Goal: Task Accomplishment & Management: Manage account settings

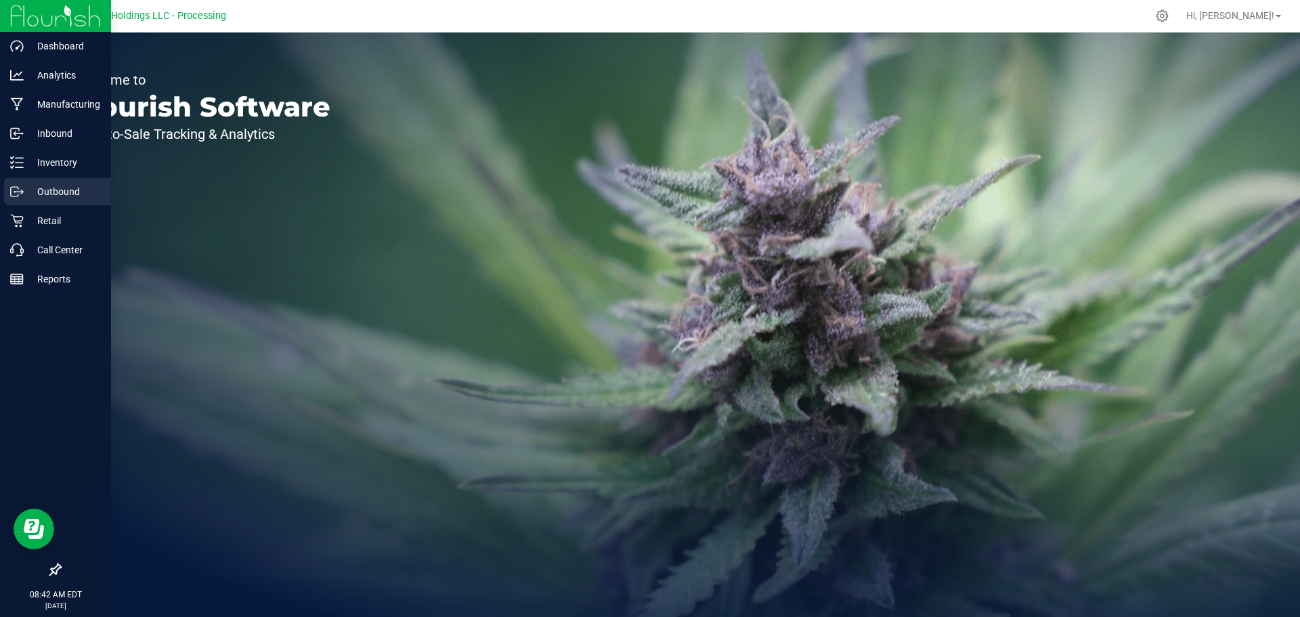
click at [28, 193] on p "Outbound" at bounding box center [64, 192] width 81 height 16
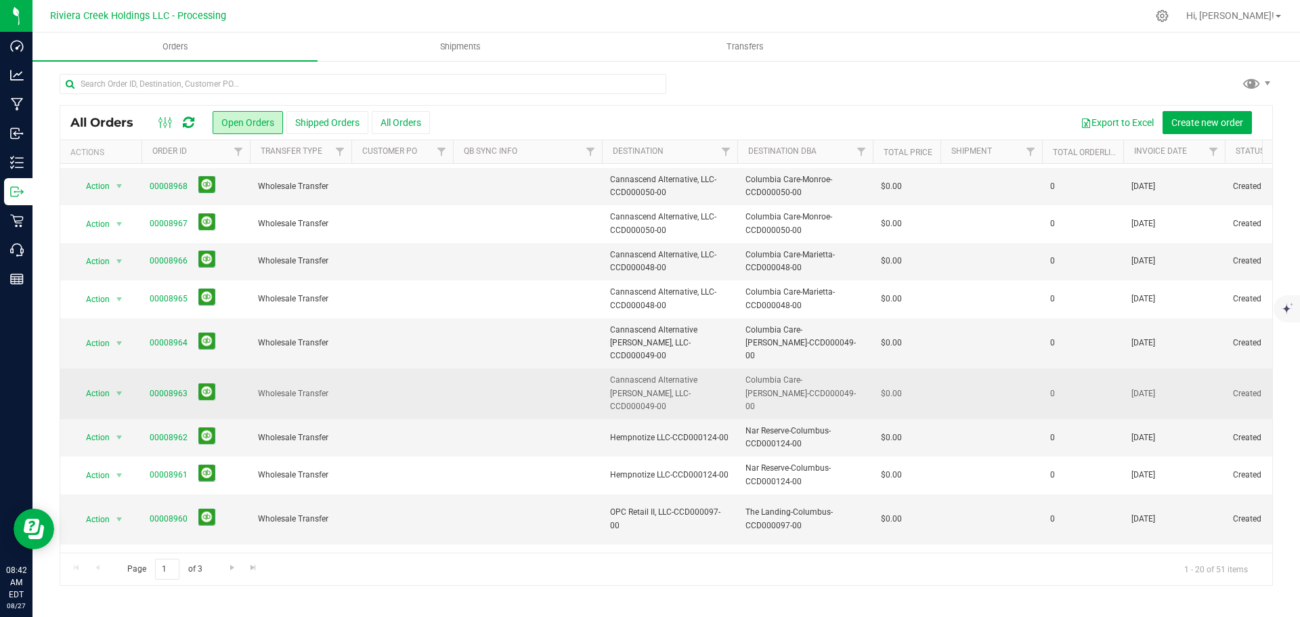
scroll to position [371, 0]
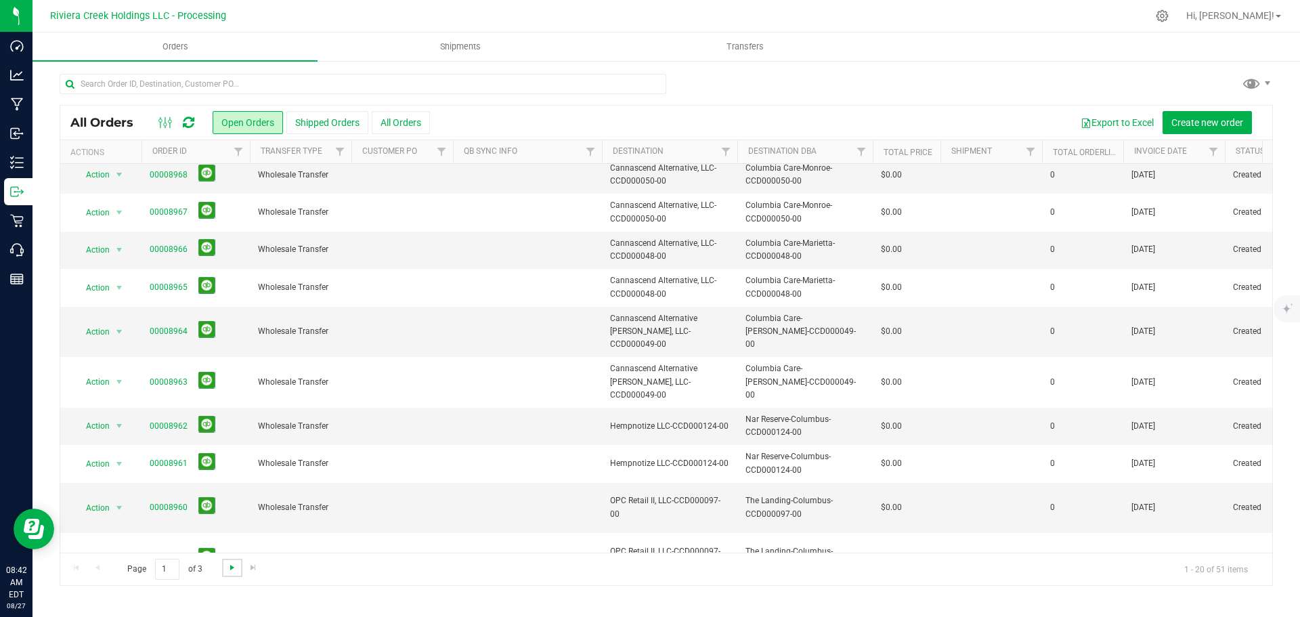
click at [232, 570] on span "Go to the next page" at bounding box center [232, 567] width 11 height 11
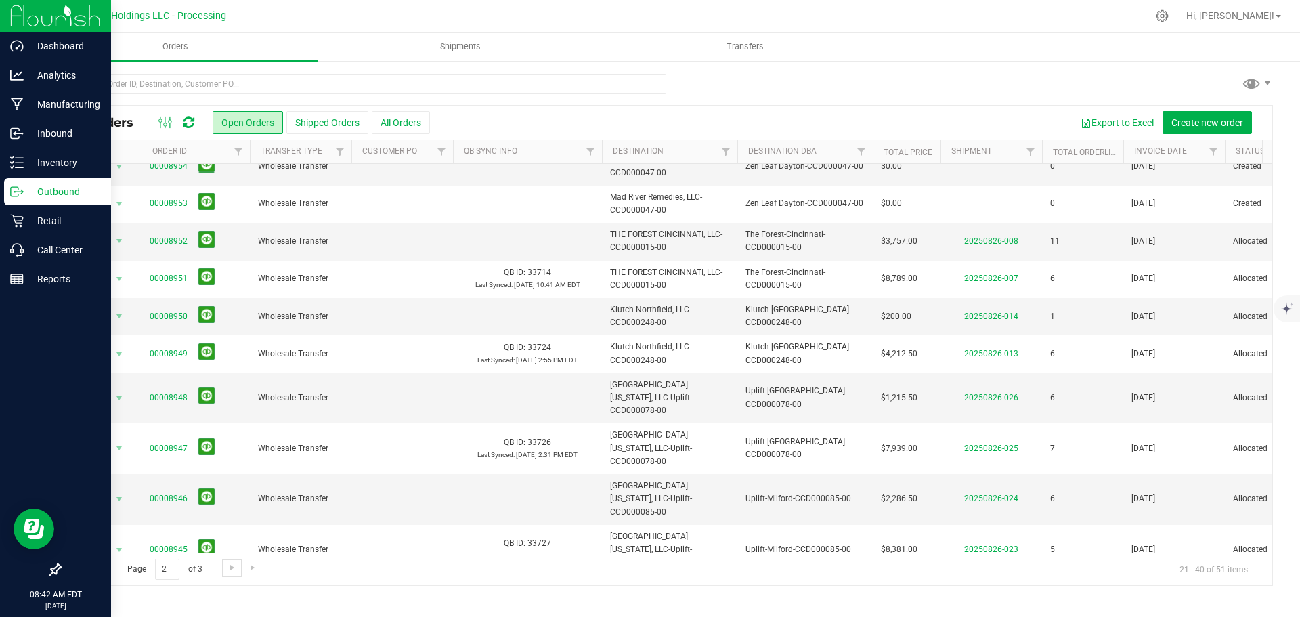
scroll to position [0, 0]
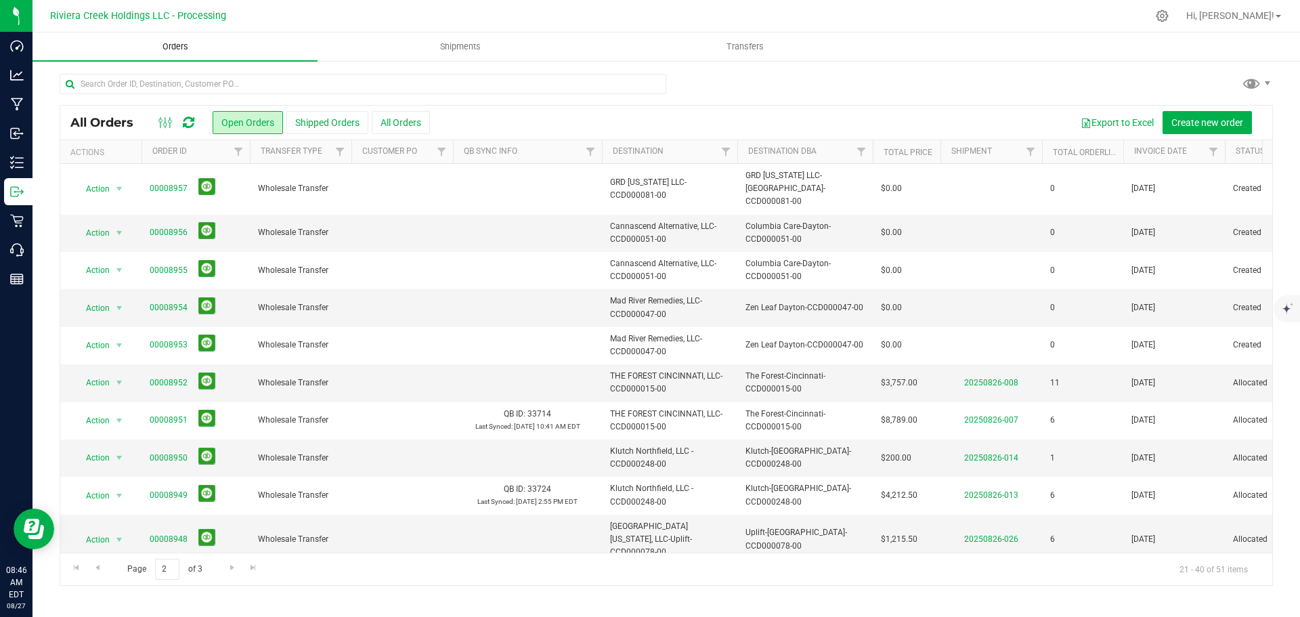
click at [163, 45] on span "Orders" at bounding box center [175, 47] width 62 height 12
click at [169, 45] on span "Orders" at bounding box center [175, 47] width 62 height 12
click at [314, 123] on button "Shipped Orders" at bounding box center [327, 122] width 82 height 23
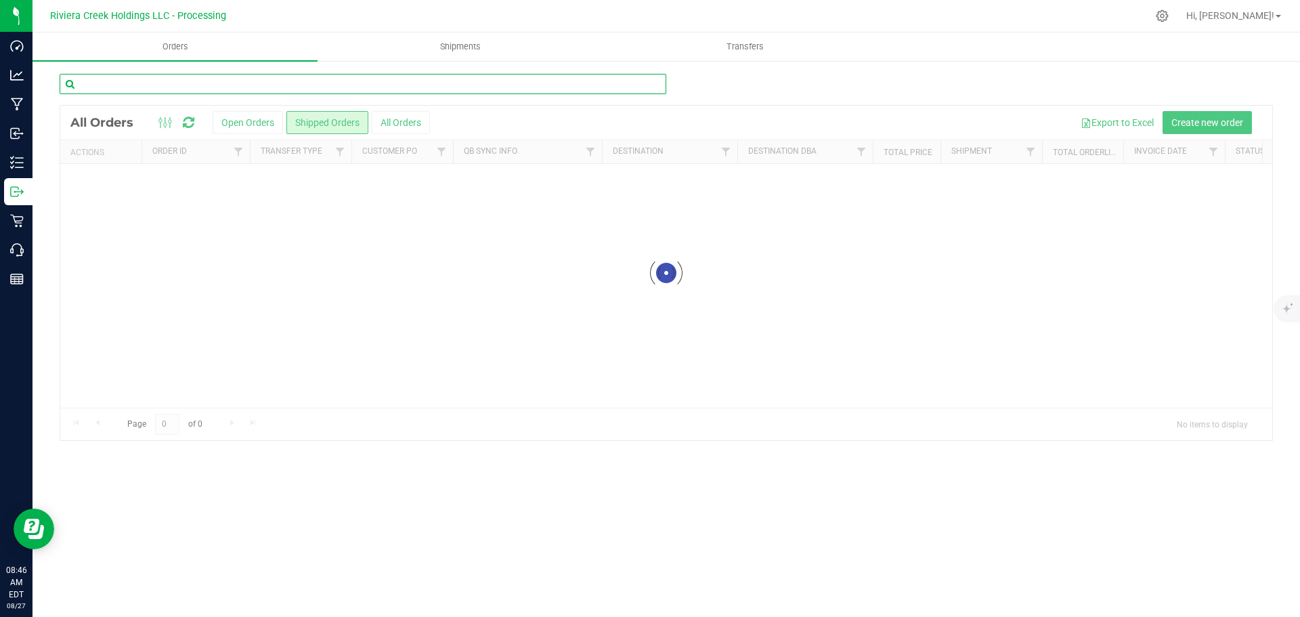
click at [178, 86] on input "text" at bounding box center [363, 84] width 607 height 20
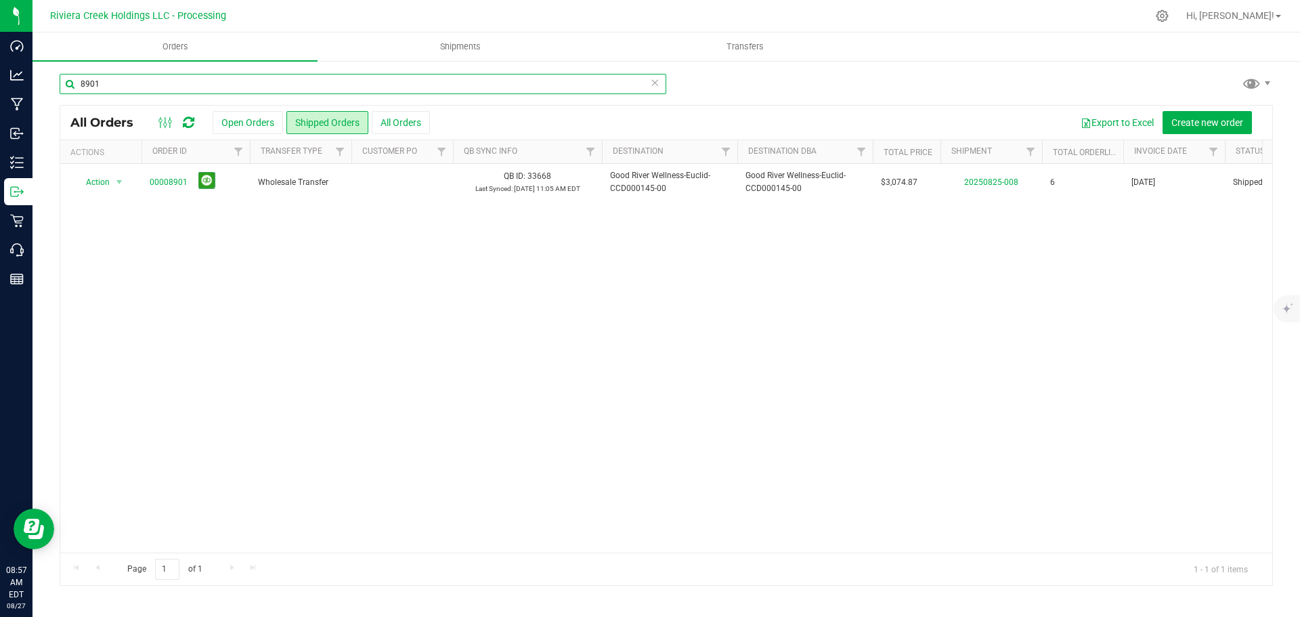
type input "8901"
drag, startPoint x: 114, startPoint y: 86, endPoint x: 79, endPoint y: 87, distance: 35.2
click at [79, 87] on input "8901" at bounding box center [363, 84] width 607 height 20
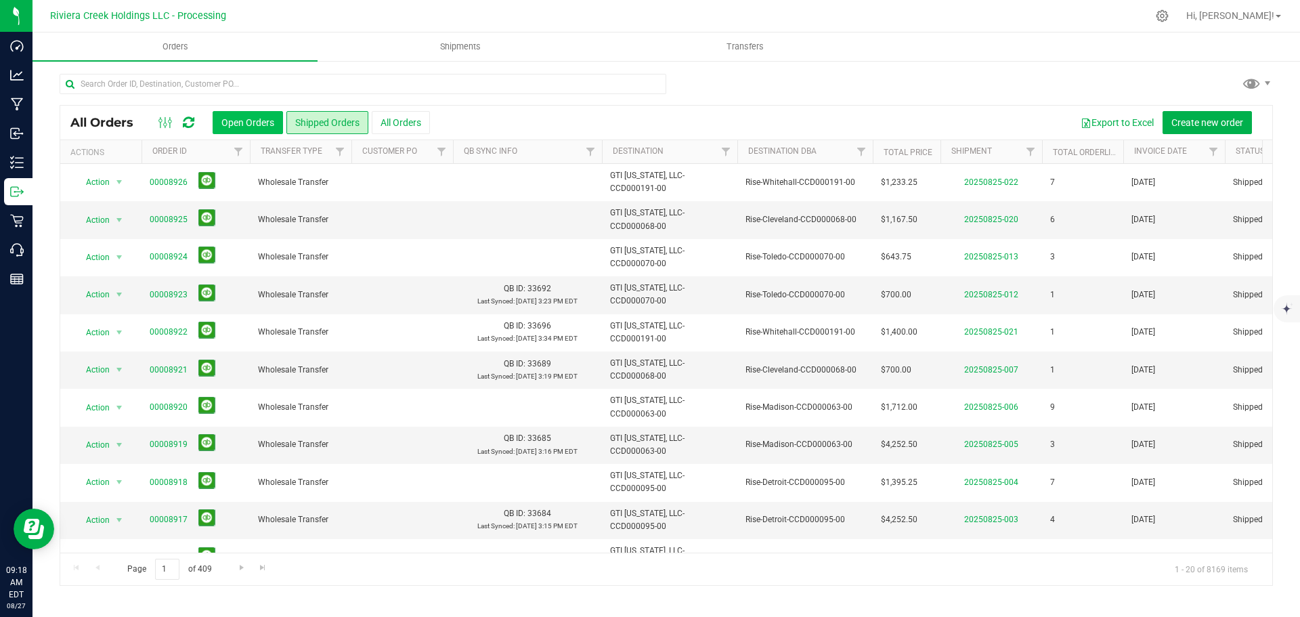
click at [243, 121] on button "Open Orders" at bounding box center [248, 122] width 70 height 23
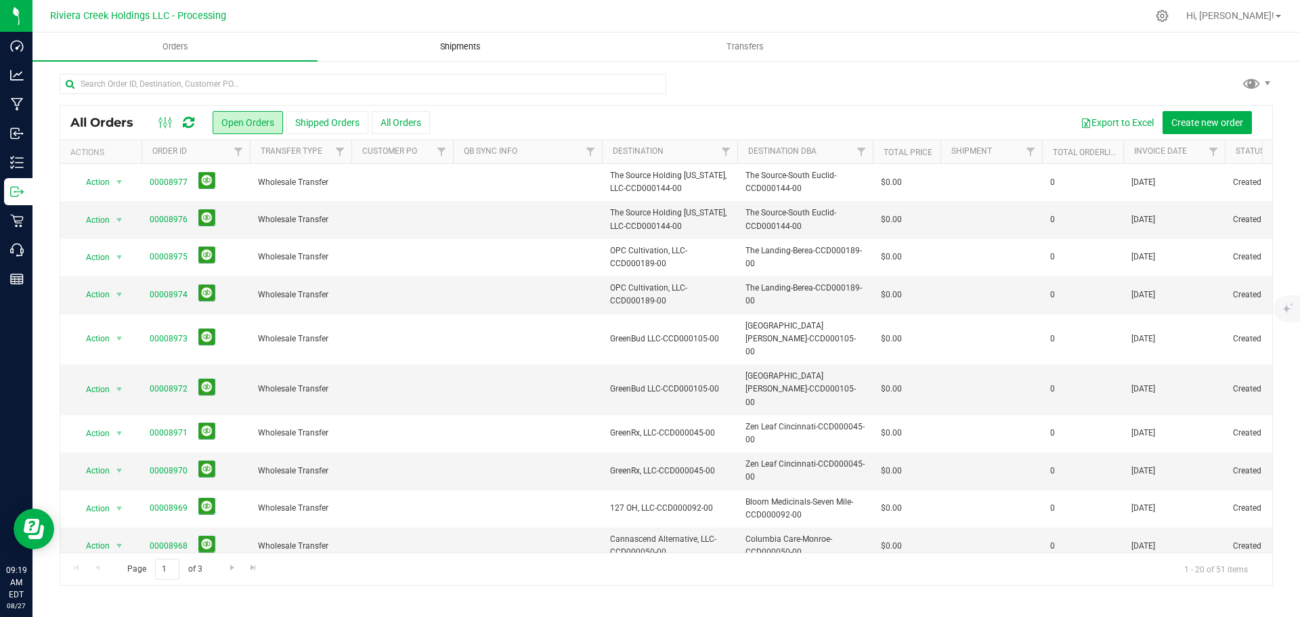
click at [461, 49] on span "Shipments" at bounding box center [460, 47] width 77 height 12
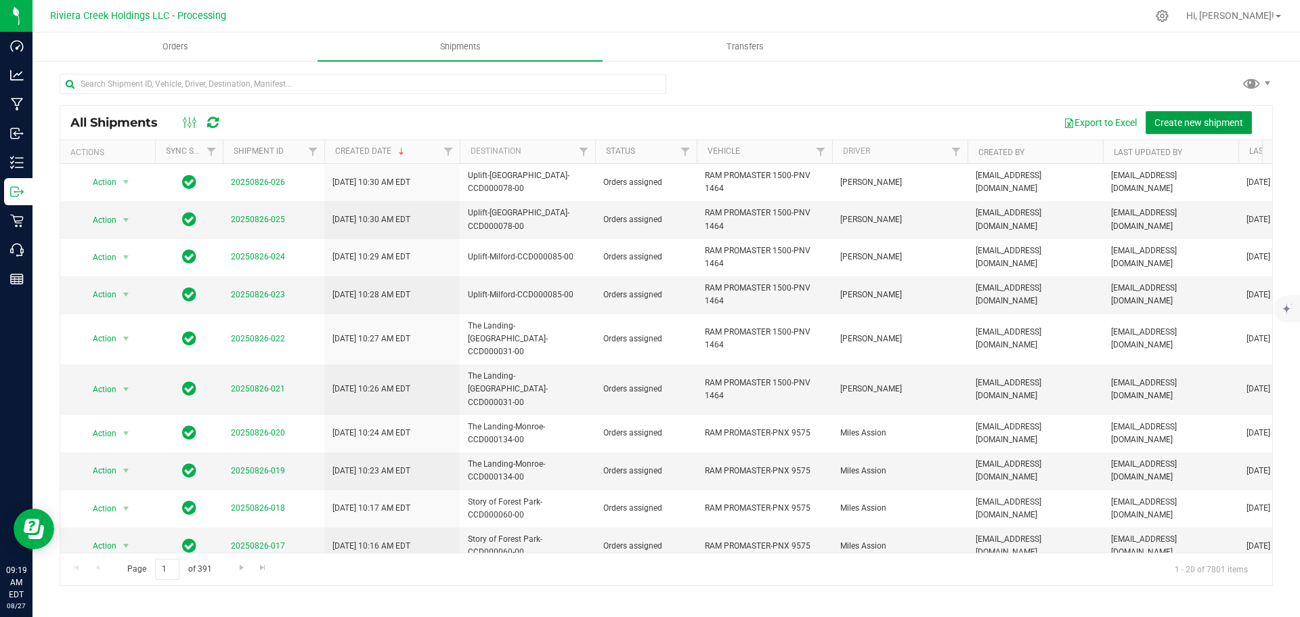
click at [1201, 123] on span "Create new shipment" at bounding box center [1199, 122] width 89 height 11
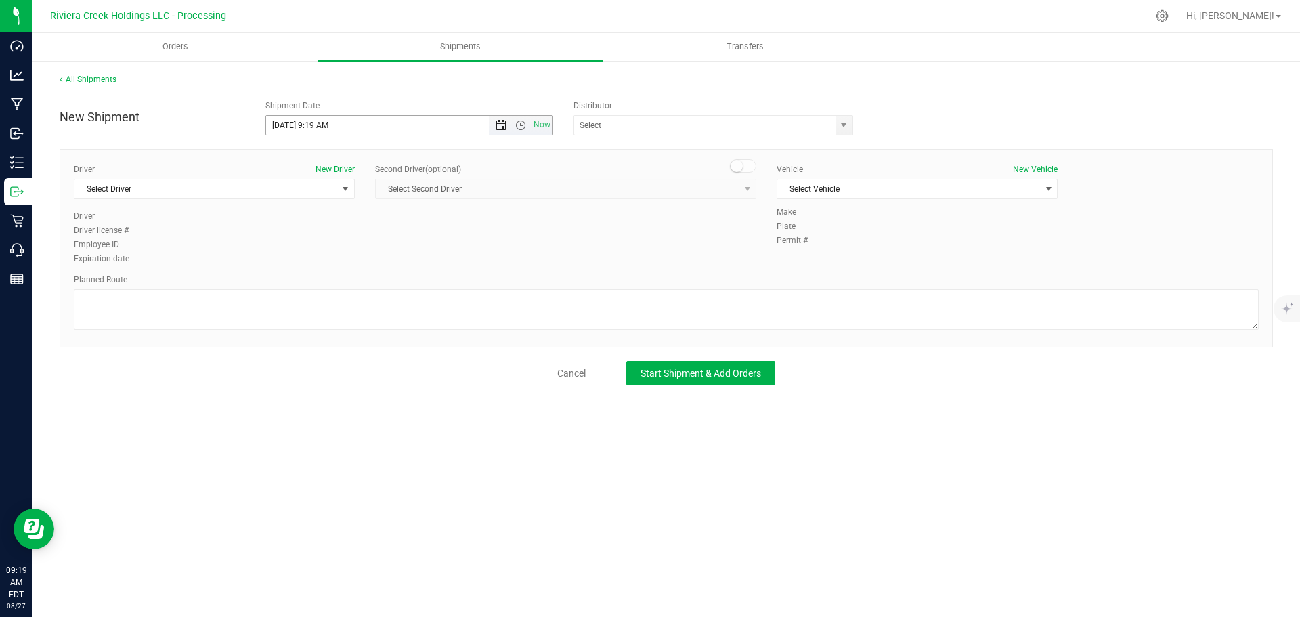
click at [504, 125] on span "Open the date view" at bounding box center [501, 125] width 11 height 11
click at [358, 281] on link "28" at bounding box center [357, 284] width 20 height 21
drag, startPoint x: 328, startPoint y: 127, endPoint x: 312, endPoint y: 129, distance: 16.5
click at [312, 129] on input "8/28/2025 9:19 AM" at bounding box center [389, 125] width 247 height 19
click at [851, 128] on span "select" at bounding box center [844, 125] width 17 height 19
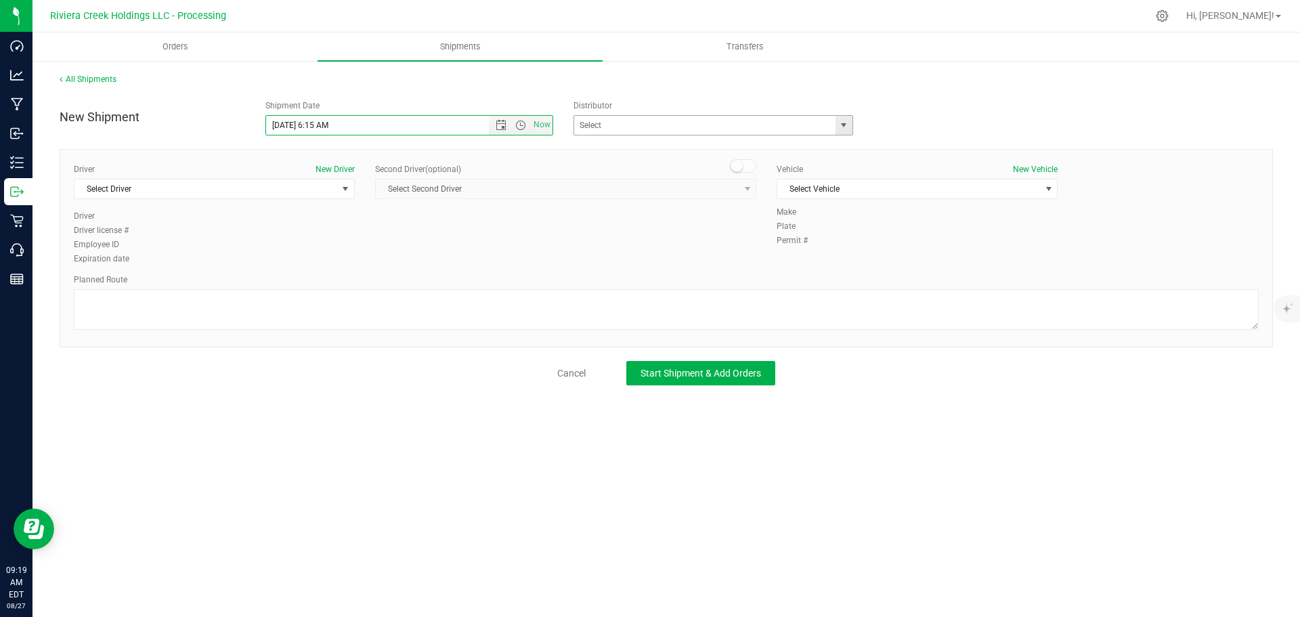
type input "8/28/2025 6:15 AM"
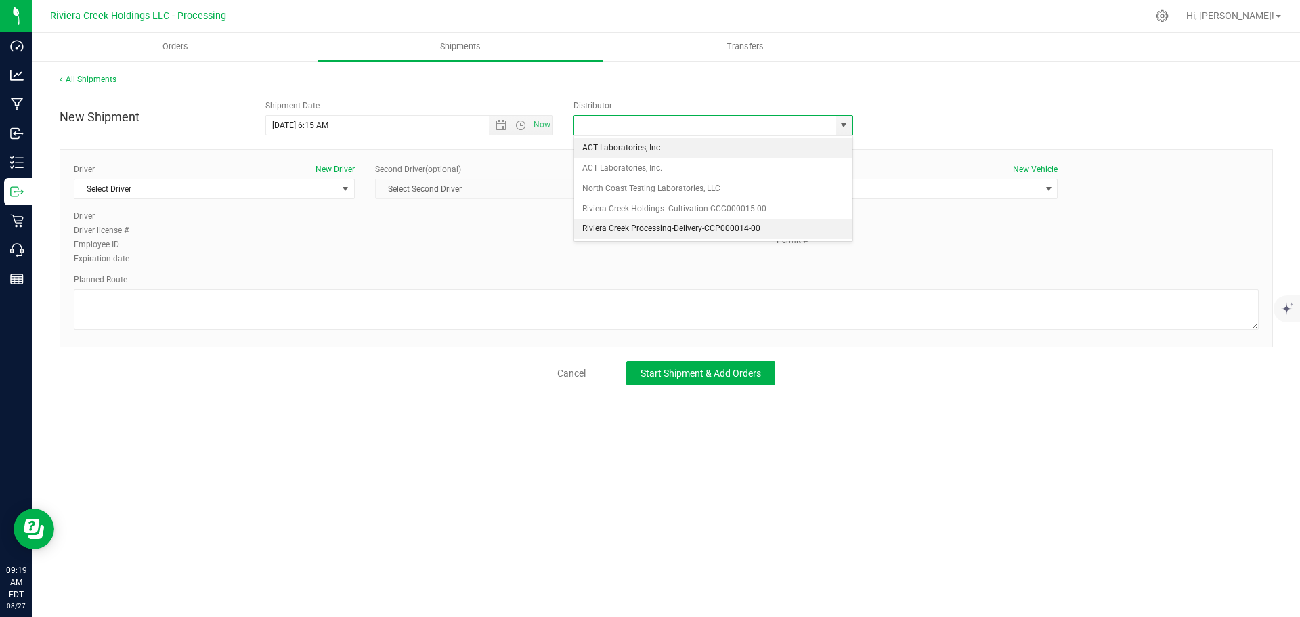
click at [592, 236] on li "Riviera Creek Processing-Delivery-CCP000014-00" at bounding box center [713, 229] width 278 height 20
type input "Riviera Creek Processing-Delivery-CCP000014-00"
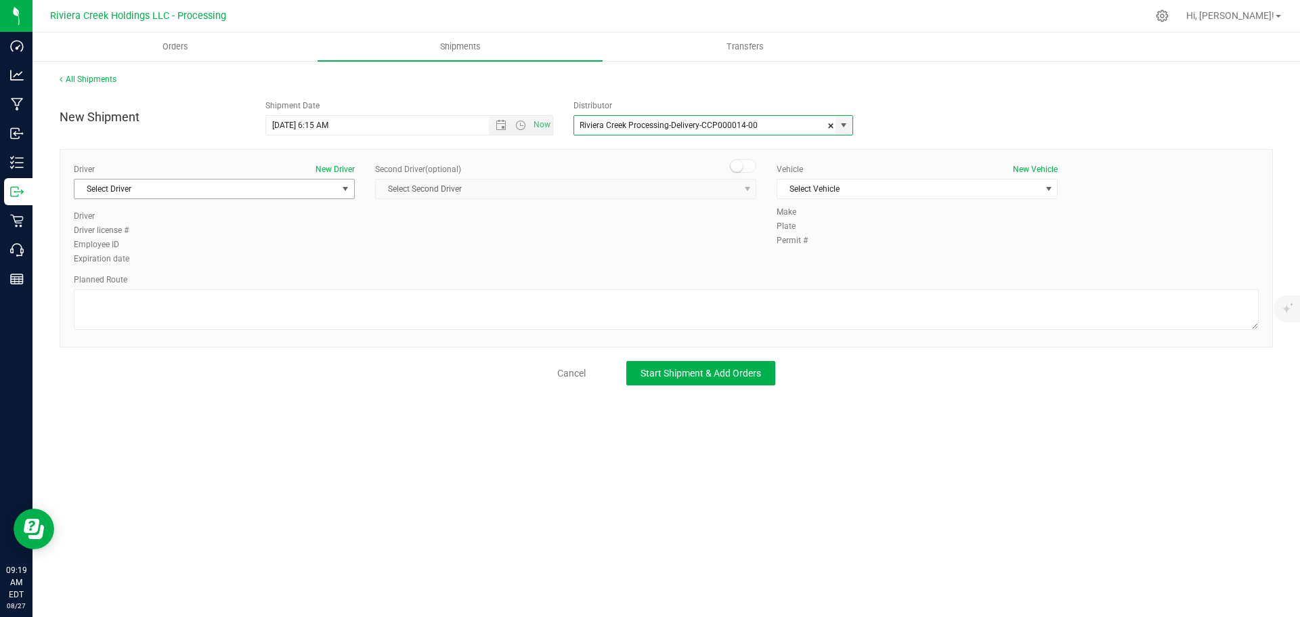
click at [164, 193] on span "Select Driver" at bounding box center [206, 188] width 263 height 19
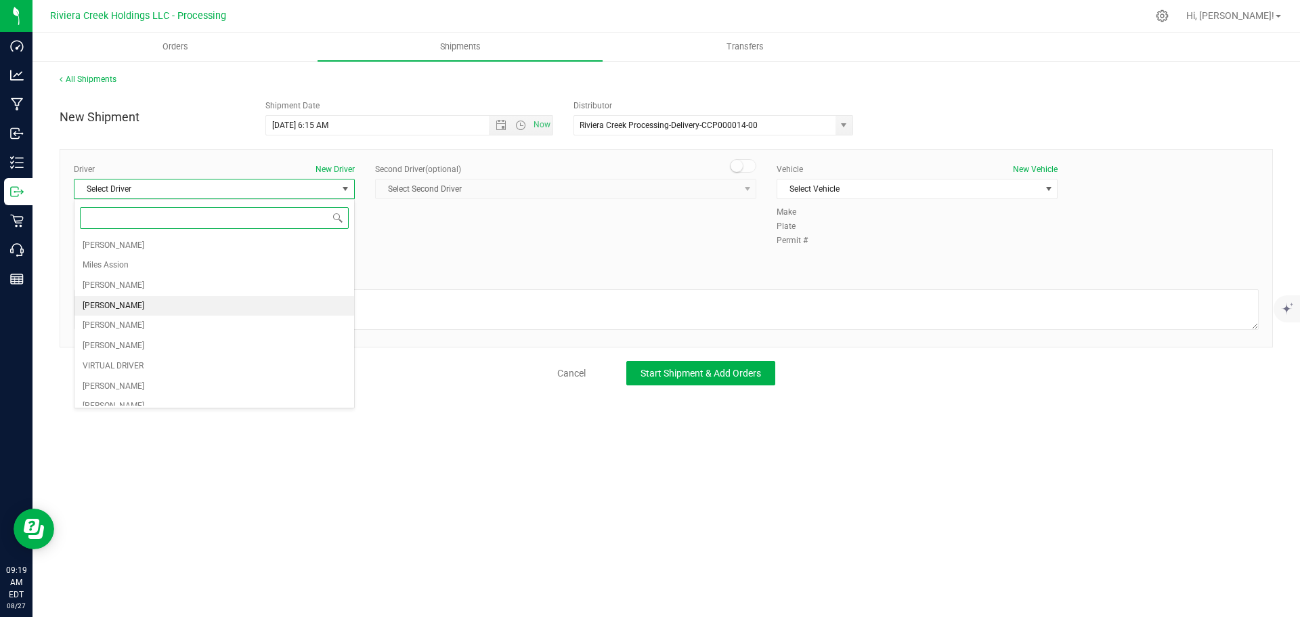
scroll to position [68, 0]
click at [115, 362] on span "[PERSON_NAME]" at bounding box center [114, 359] width 62 height 18
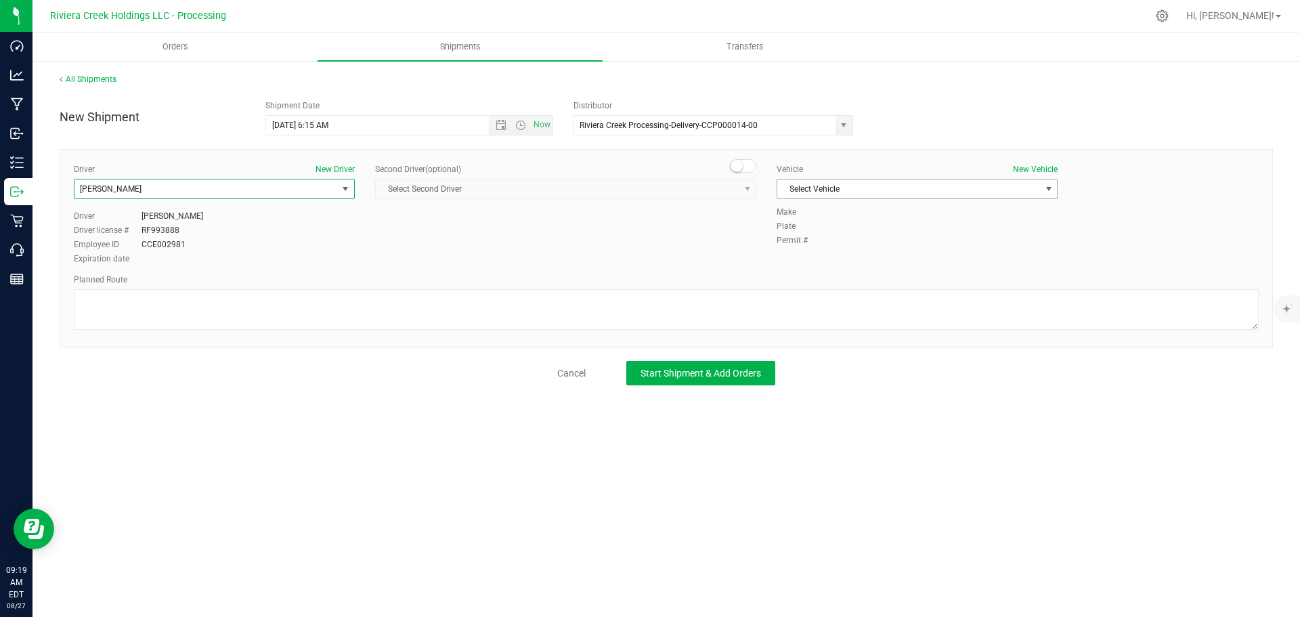
click at [822, 187] on span "Select Vehicle" at bounding box center [909, 188] width 263 height 19
click at [876, 188] on span "Select Vehicle" at bounding box center [909, 188] width 263 height 19
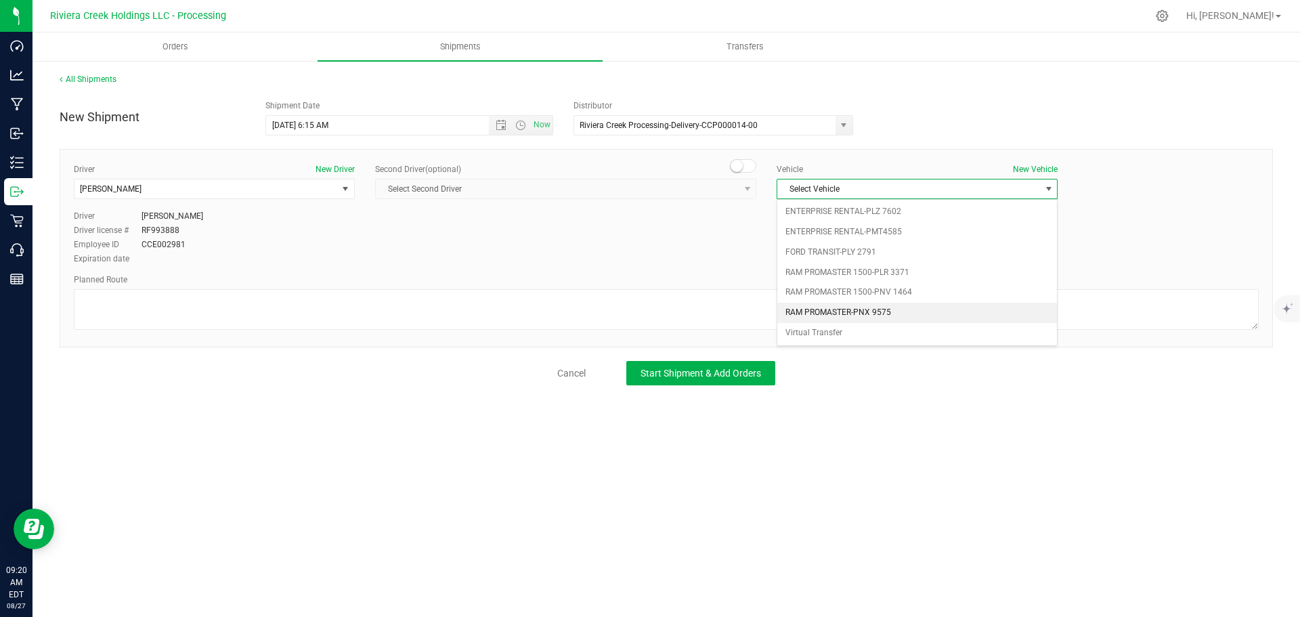
click at [867, 310] on li "RAM PROMASTER-PNX 9575" at bounding box center [918, 313] width 280 height 20
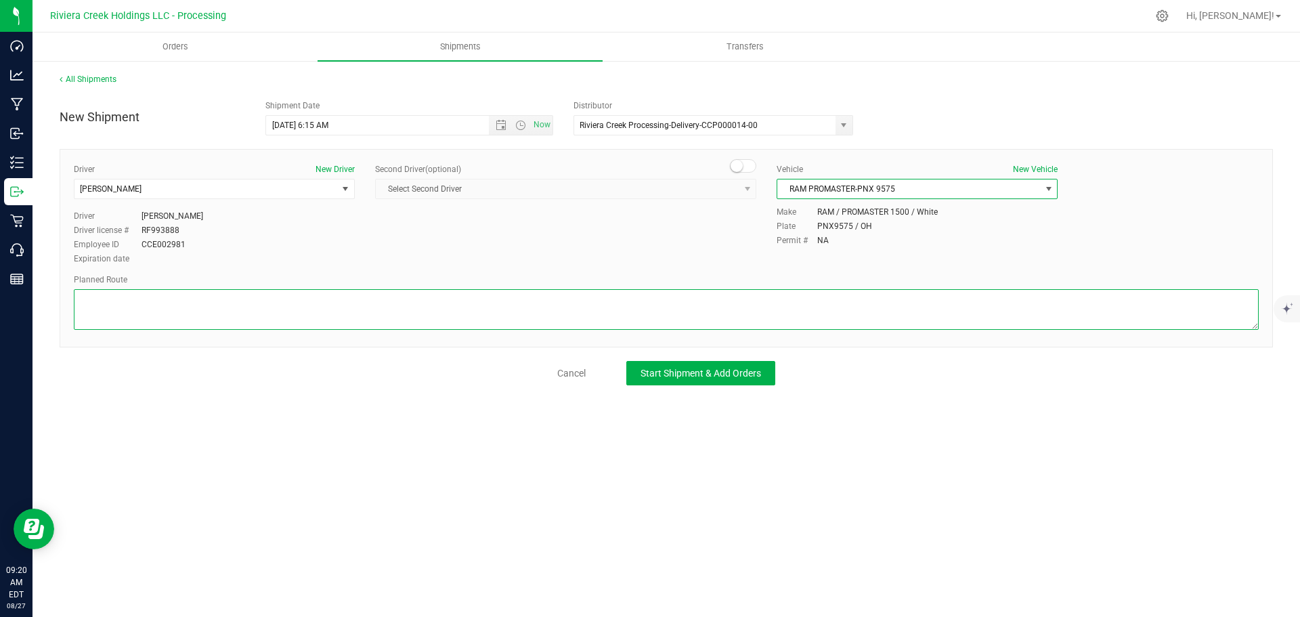
click at [175, 311] on textarea at bounding box center [666, 309] width 1185 height 41
paste textarea "Head west on St Clair St toward Crescent St 187 ft St Clair St turns slightly l…"
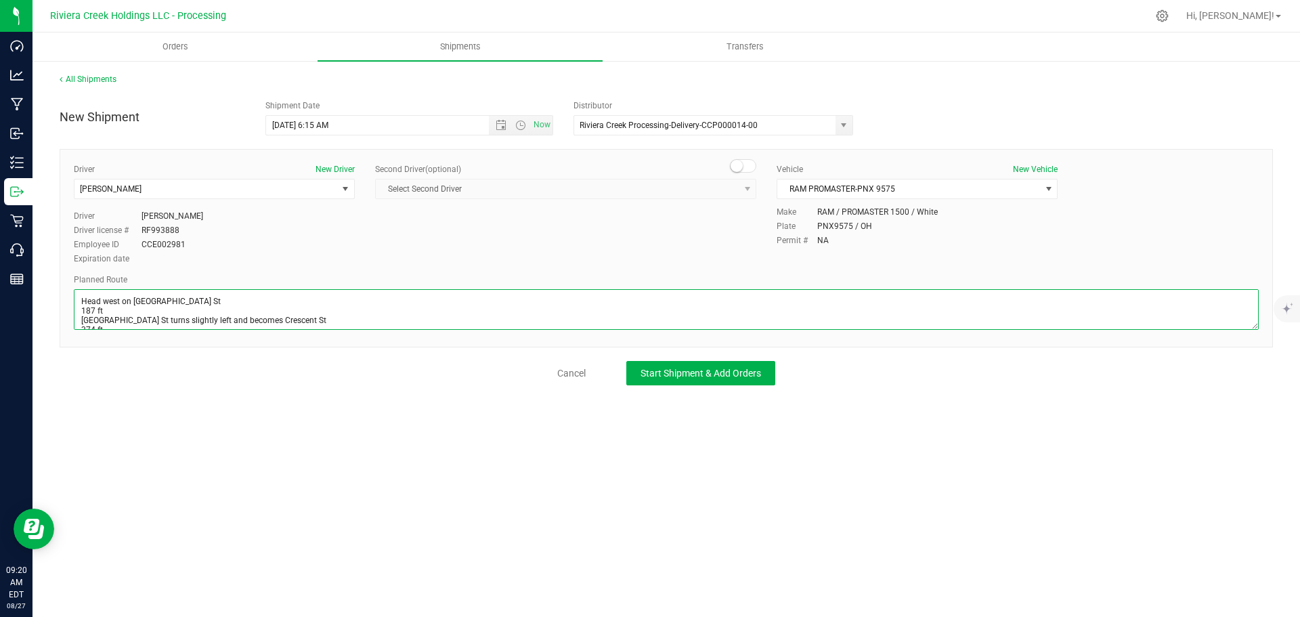
scroll to position [328, 0]
type textarea "Head west on St Clair St toward Crescent St 187 ft St Clair St turns slightly l…"
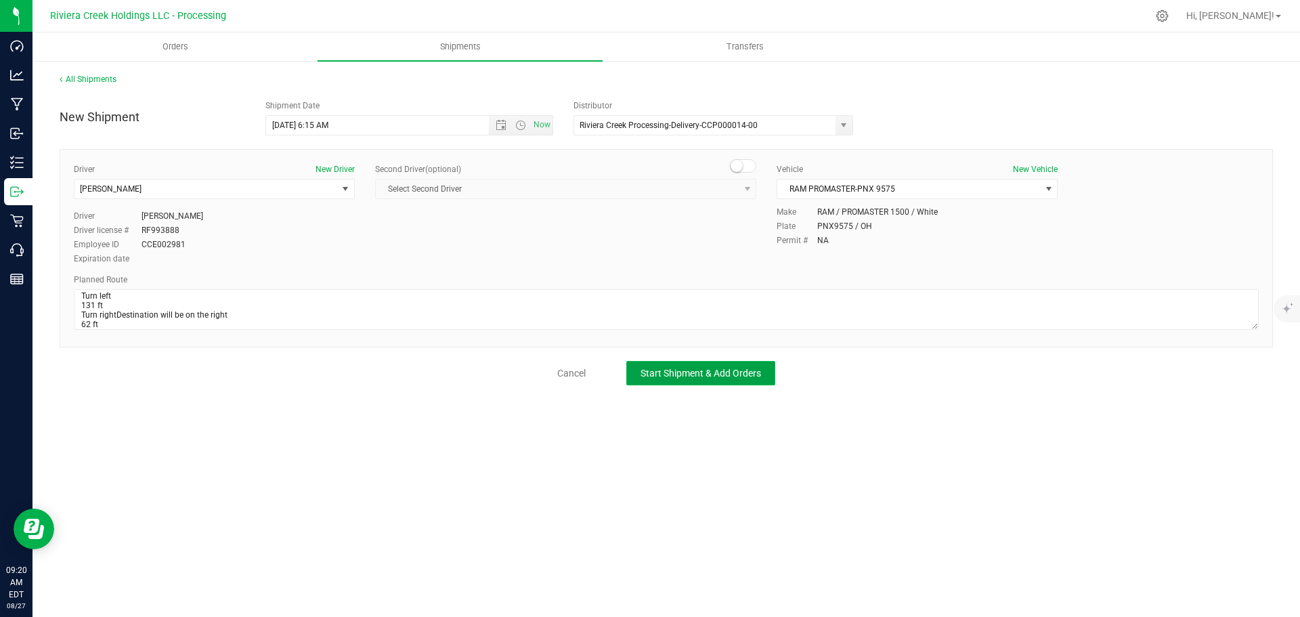
click at [665, 375] on span "Start Shipment & Add Orders" at bounding box center [701, 373] width 121 height 11
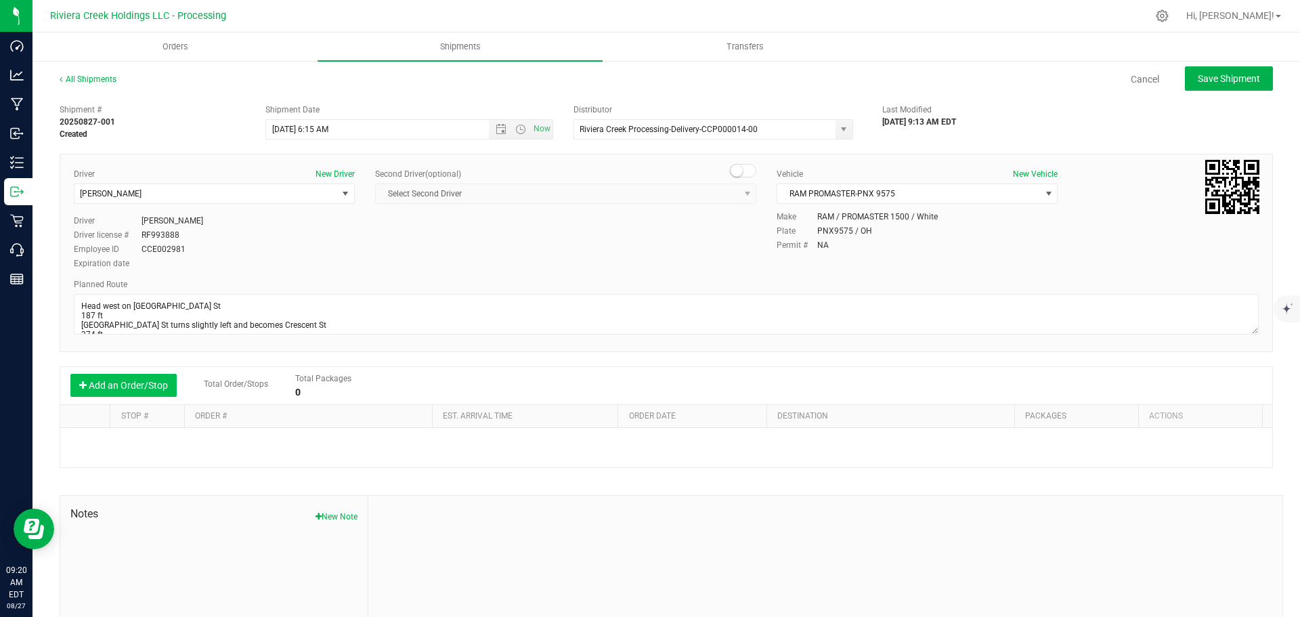
click at [127, 381] on button "Add an Order/Stop" at bounding box center [123, 385] width 106 height 23
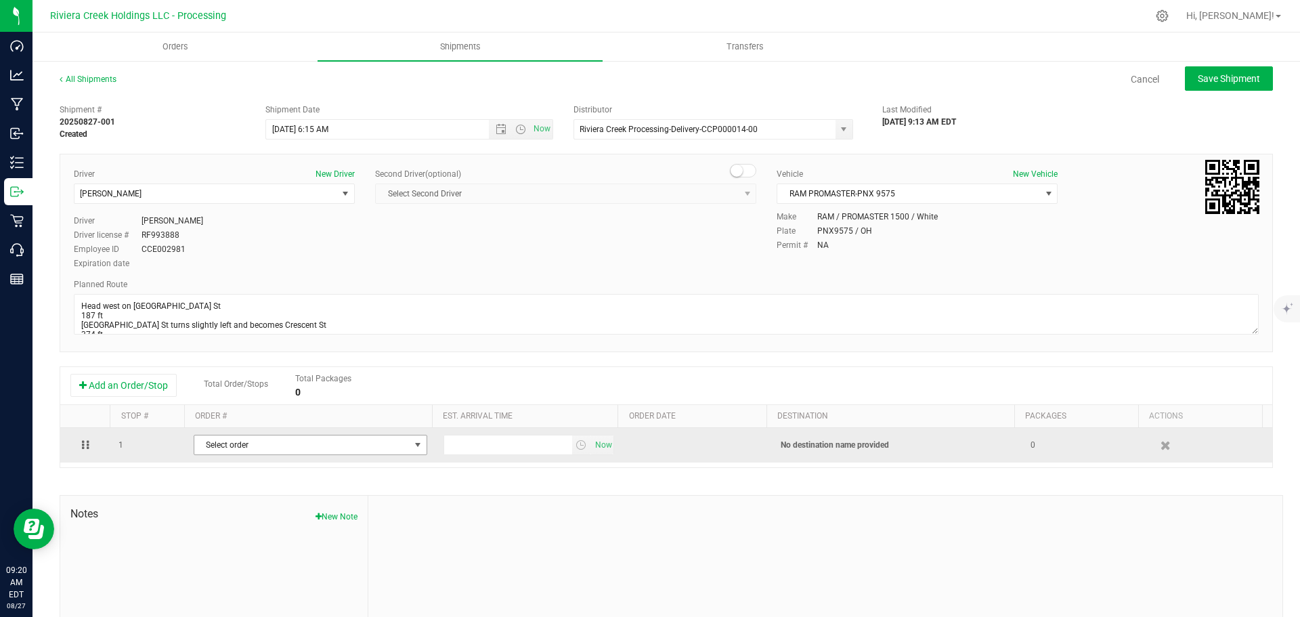
click at [280, 449] on span "Select order" at bounding box center [301, 444] width 215 height 19
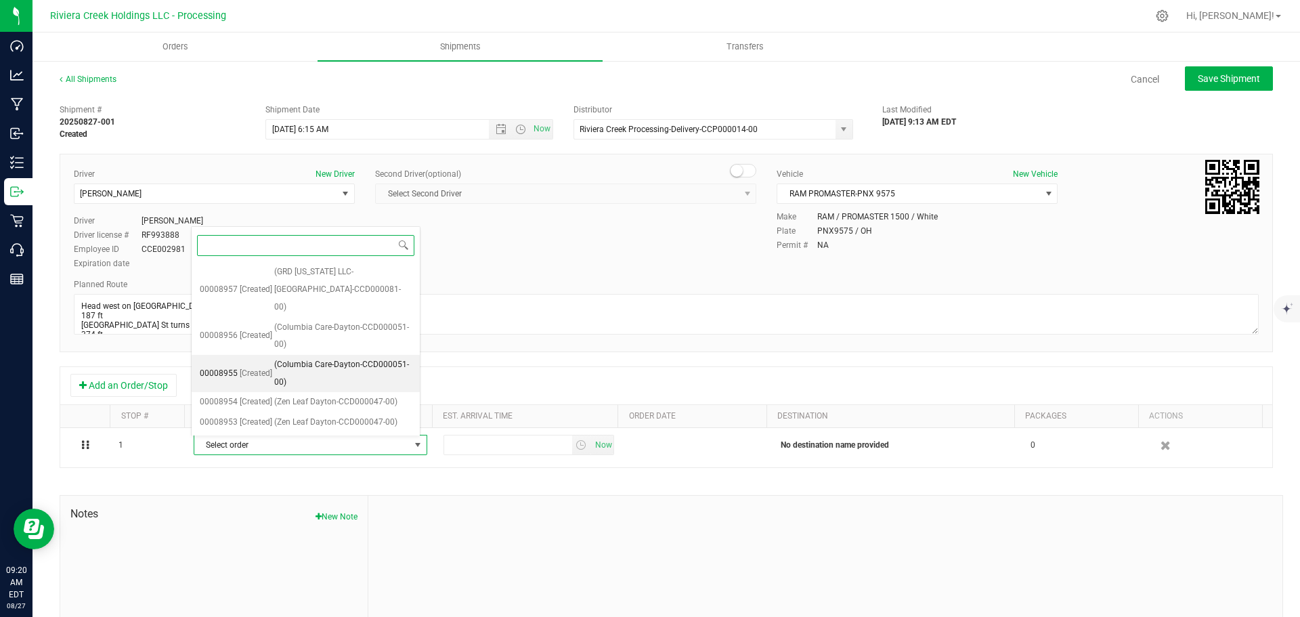
scroll to position [734, 0]
click at [310, 422] on span "(Zen Leaf Dayton-CCD000047-00)" at bounding box center [335, 423] width 123 height 18
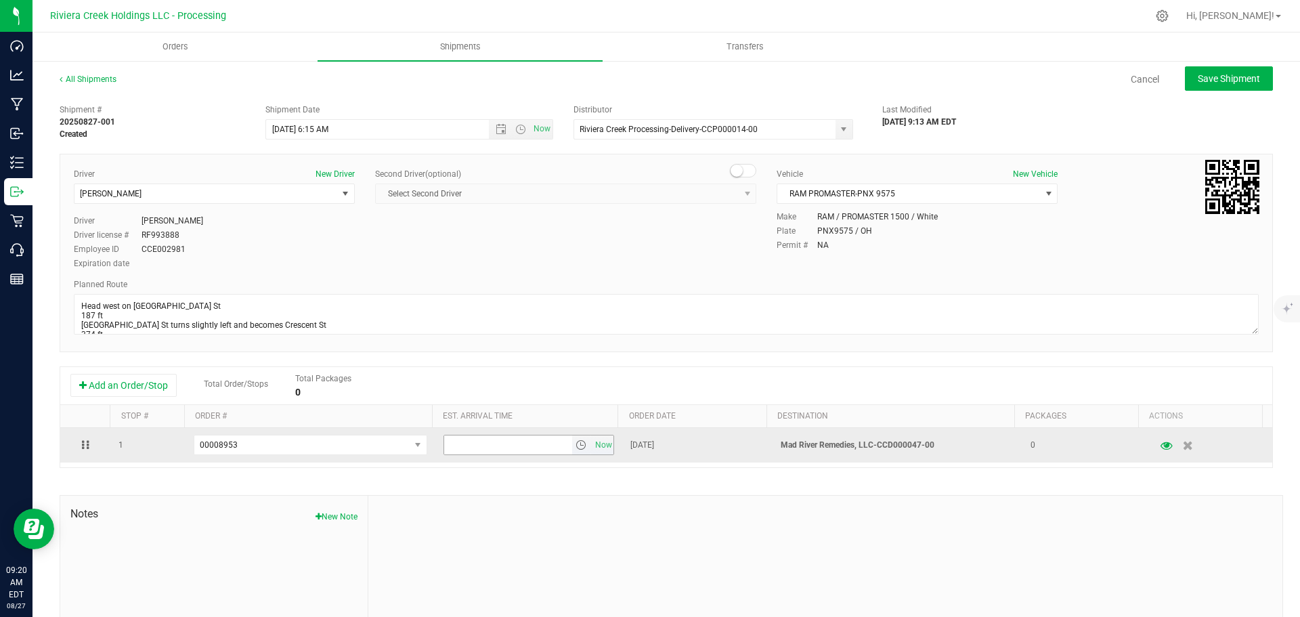
click at [576, 450] on span "select" at bounding box center [581, 445] width 11 height 11
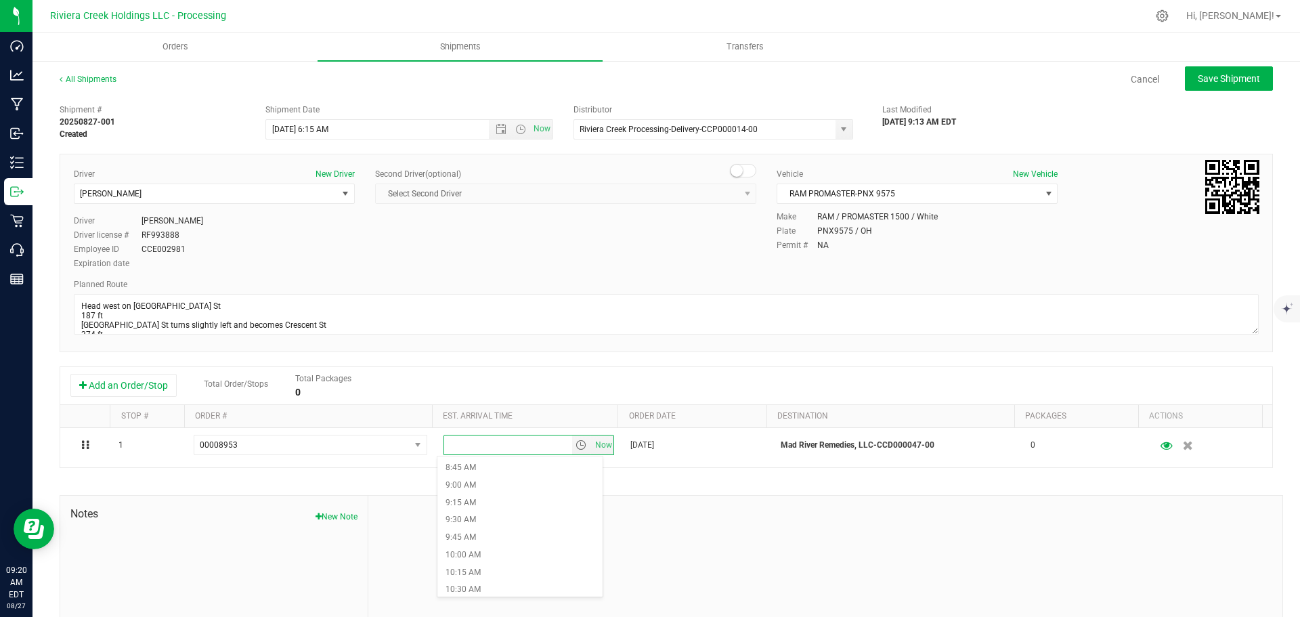
scroll to position [610, 0]
click at [469, 566] on li "10:15 AM" at bounding box center [520, 572] width 165 height 18
click at [1206, 83] on span "Save Shipment" at bounding box center [1229, 78] width 62 height 11
type input "8/28/2025 10:15 AM"
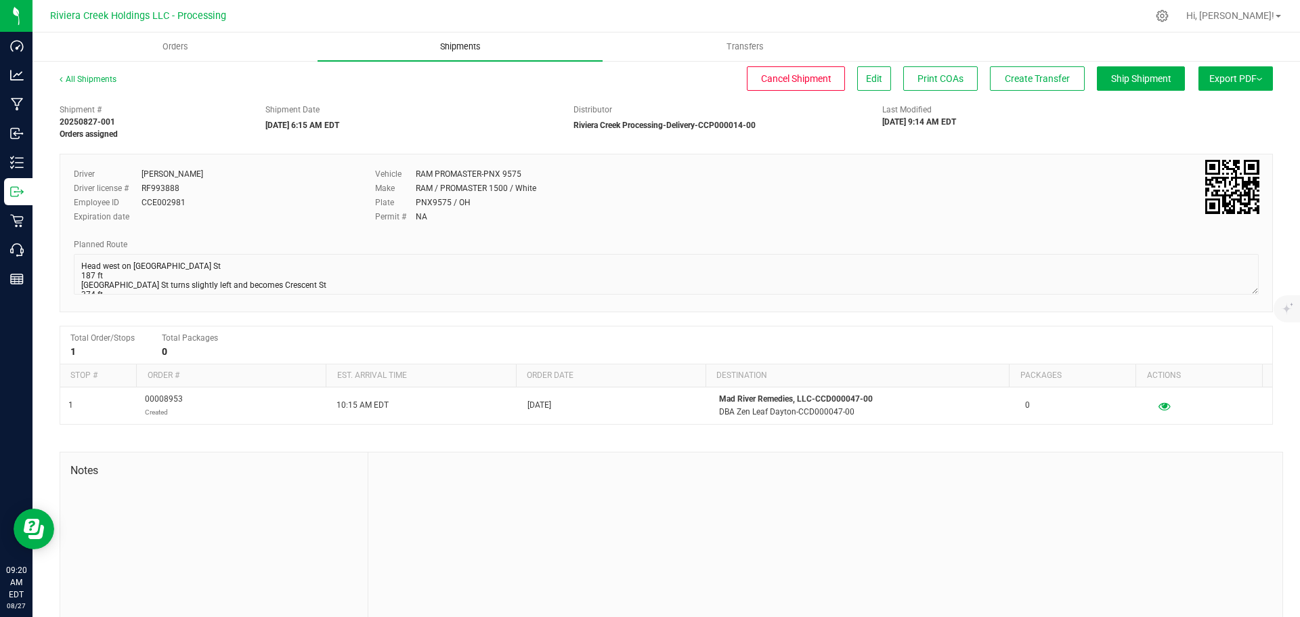
click at [452, 50] on span "Shipments" at bounding box center [460, 47] width 77 height 12
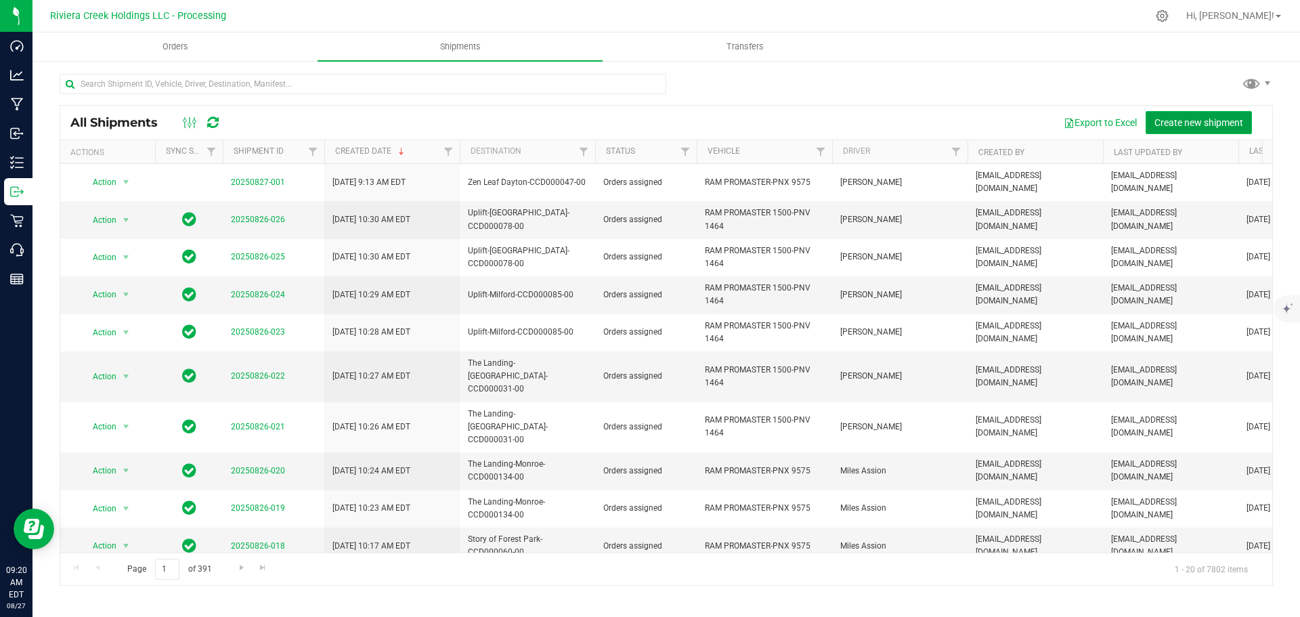
click at [1186, 125] on span "Create new shipment" at bounding box center [1199, 122] width 89 height 11
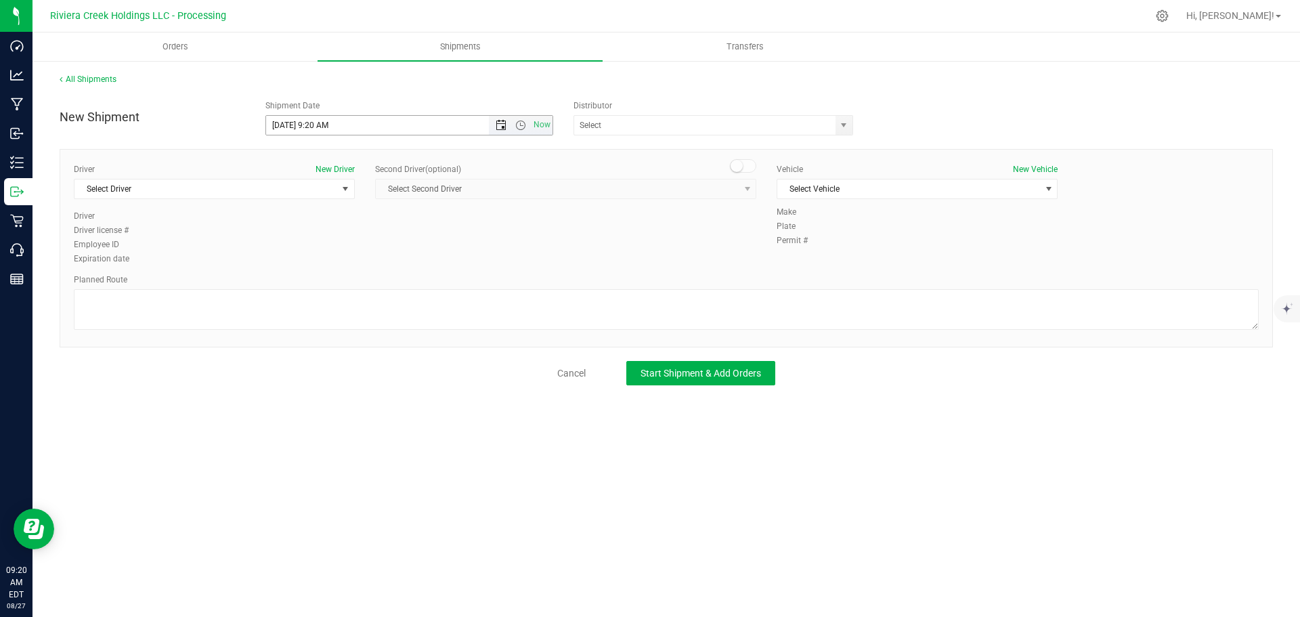
click at [503, 127] on span "Open the date view" at bounding box center [501, 125] width 11 height 11
click at [358, 288] on link "28" at bounding box center [357, 284] width 20 height 21
drag, startPoint x: 330, startPoint y: 129, endPoint x: 314, endPoint y: 132, distance: 15.8
click at [314, 132] on input "8/28/2025 9:20 AM" at bounding box center [389, 125] width 247 height 19
click at [849, 124] on span "select" at bounding box center [843, 125] width 11 height 11
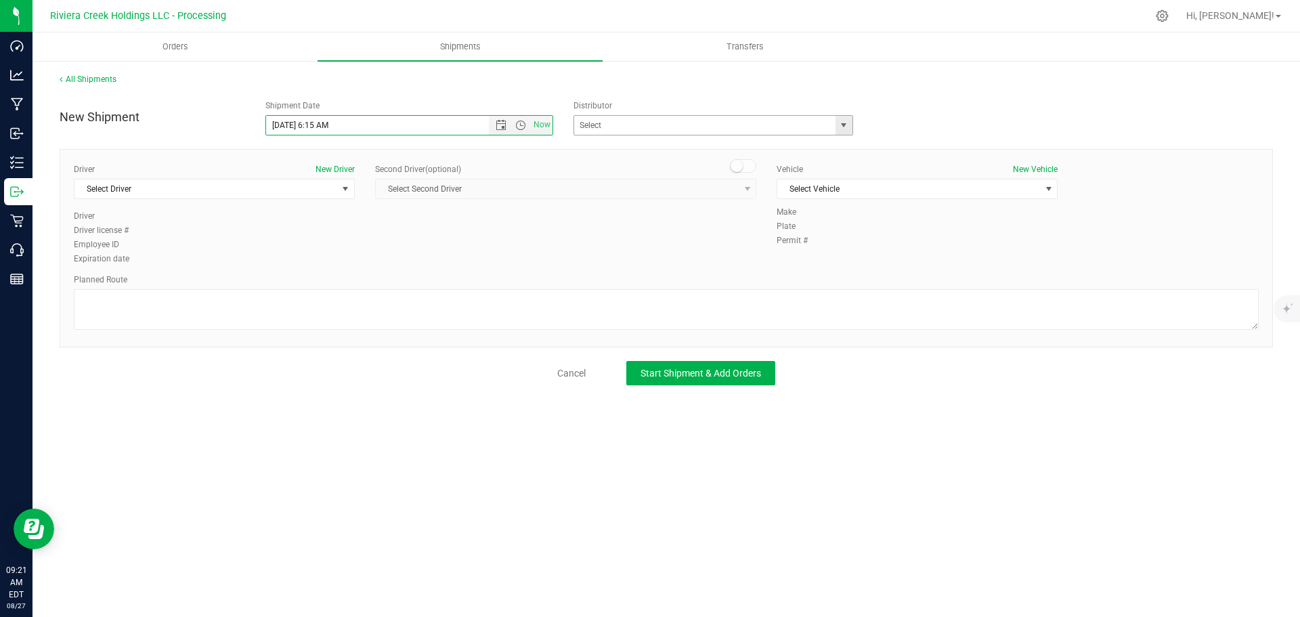
type input "8/28/2025 6:15 AM"
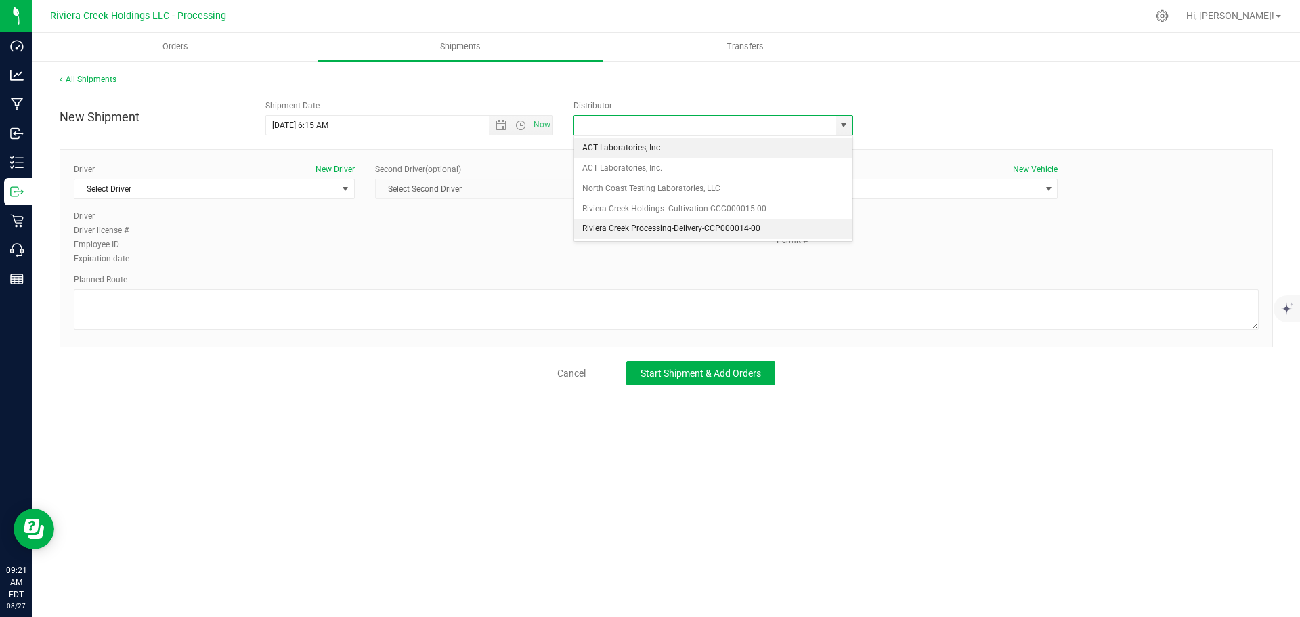
click at [661, 228] on li "Riviera Creek Processing-Delivery-CCP000014-00" at bounding box center [713, 229] width 278 height 20
type input "Riviera Creek Processing-Delivery-CCP000014-00"
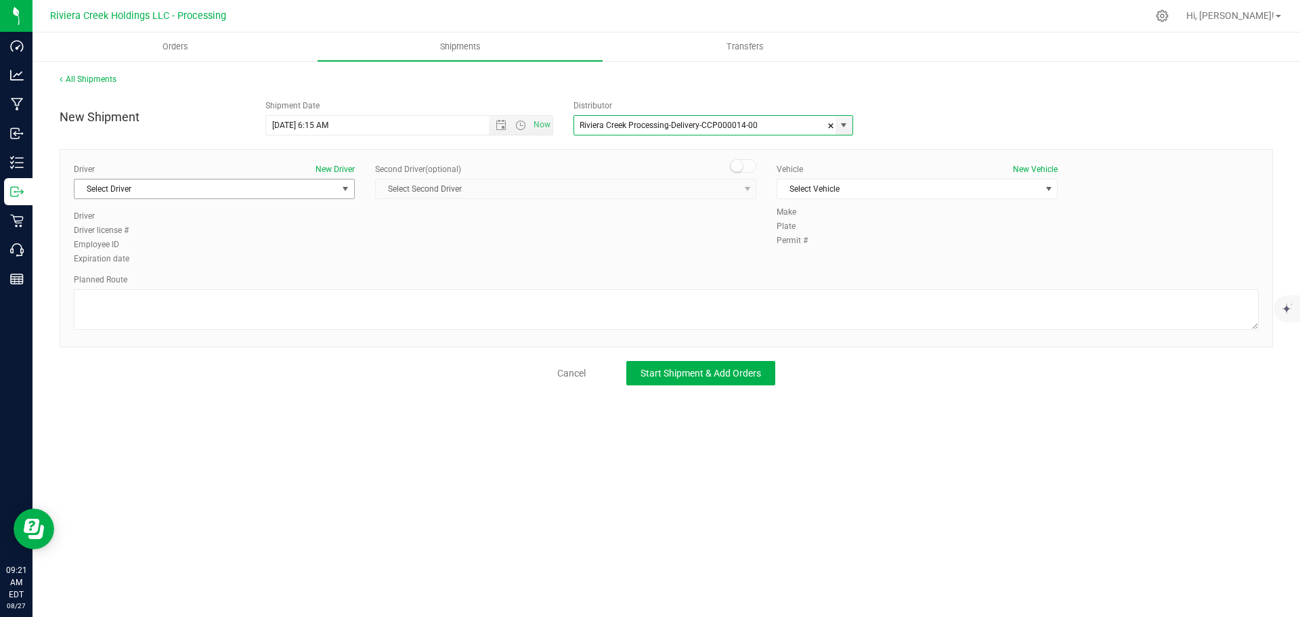
click at [149, 192] on span "Select Driver" at bounding box center [206, 188] width 263 height 19
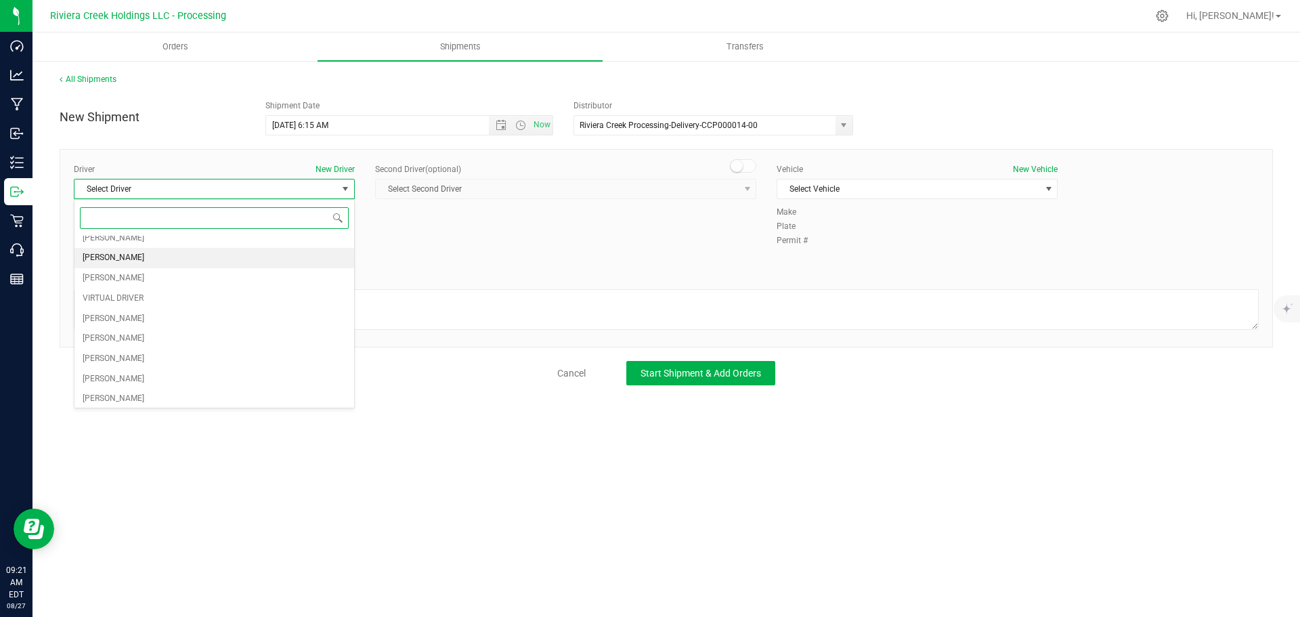
scroll to position [135, 0]
click at [129, 289] on li "[PERSON_NAME]" at bounding box center [215, 291] width 280 height 20
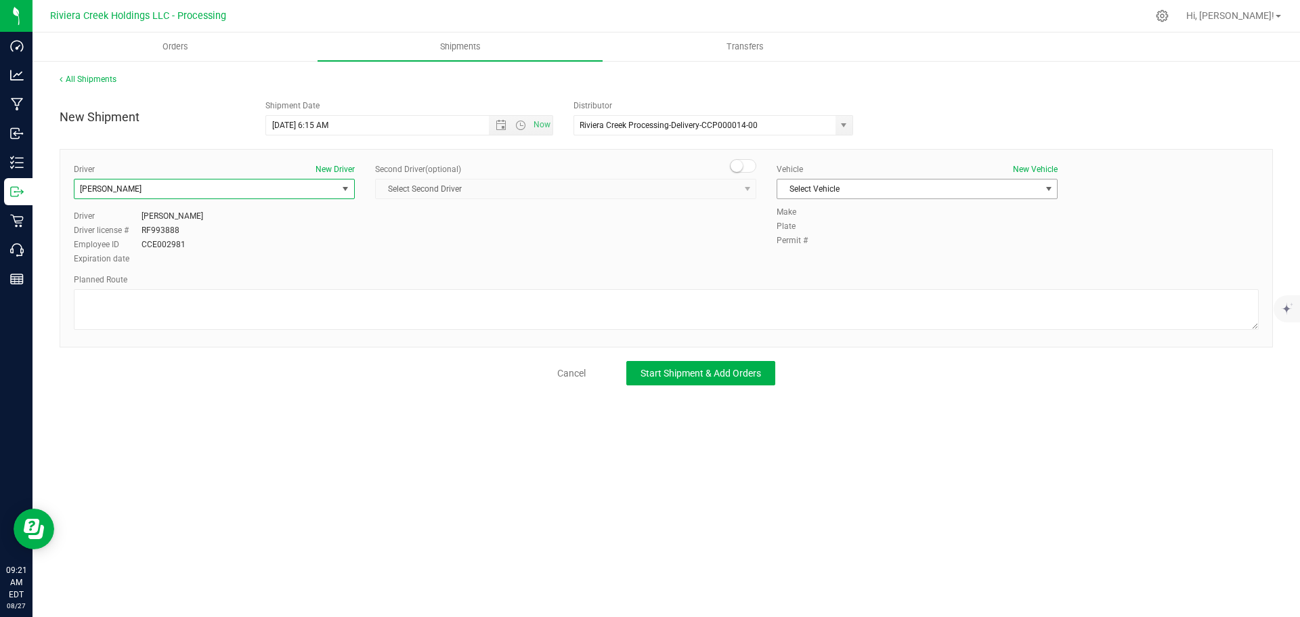
click at [816, 194] on span "Select Vehicle" at bounding box center [909, 188] width 263 height 19
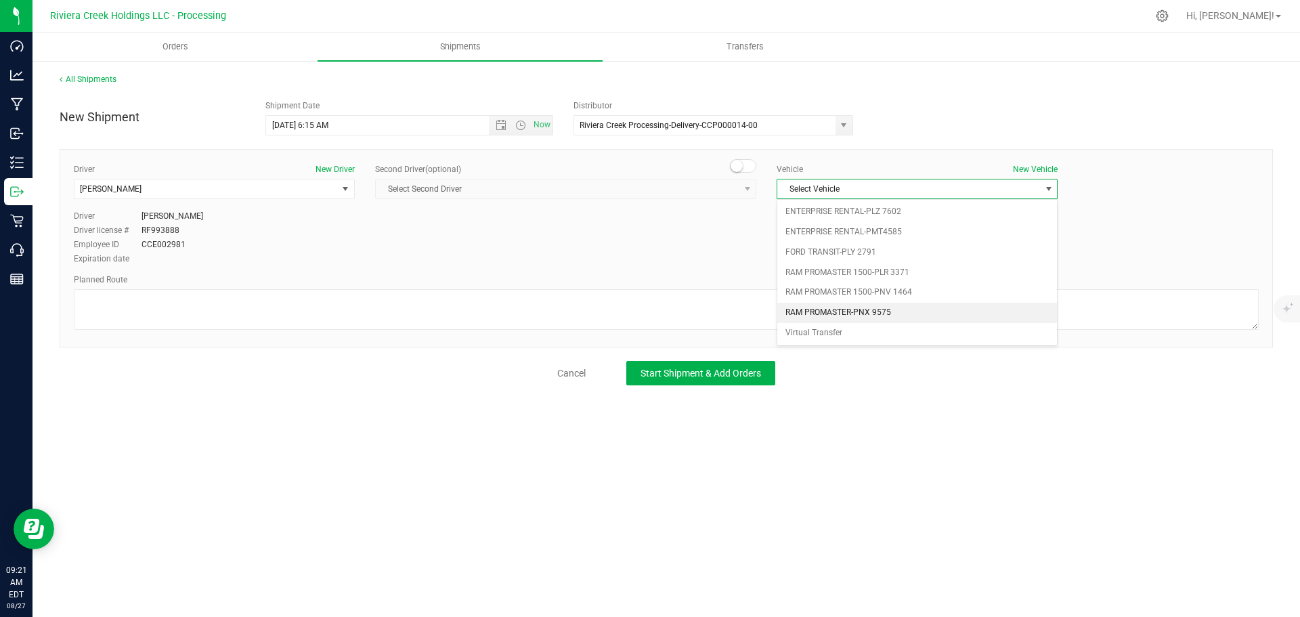
click at [838, 312] on li "RAM PROMASTER-PNX 9575" at bounding box center [918, 313] width 280 height 20
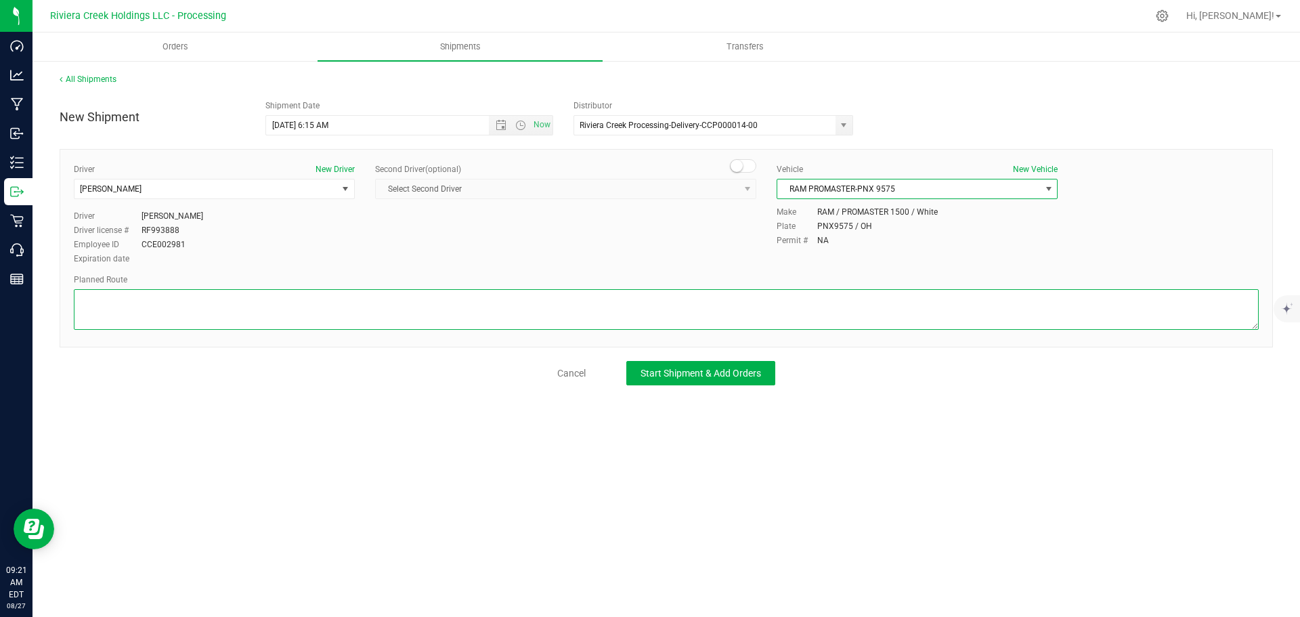
click at [401, 315] on textarea at bounding box center [666, 309] width 1185 height 41
paste textarea "Head west on St Clair St toward Crescent St 187 ft St Clair St turns slightly l…"
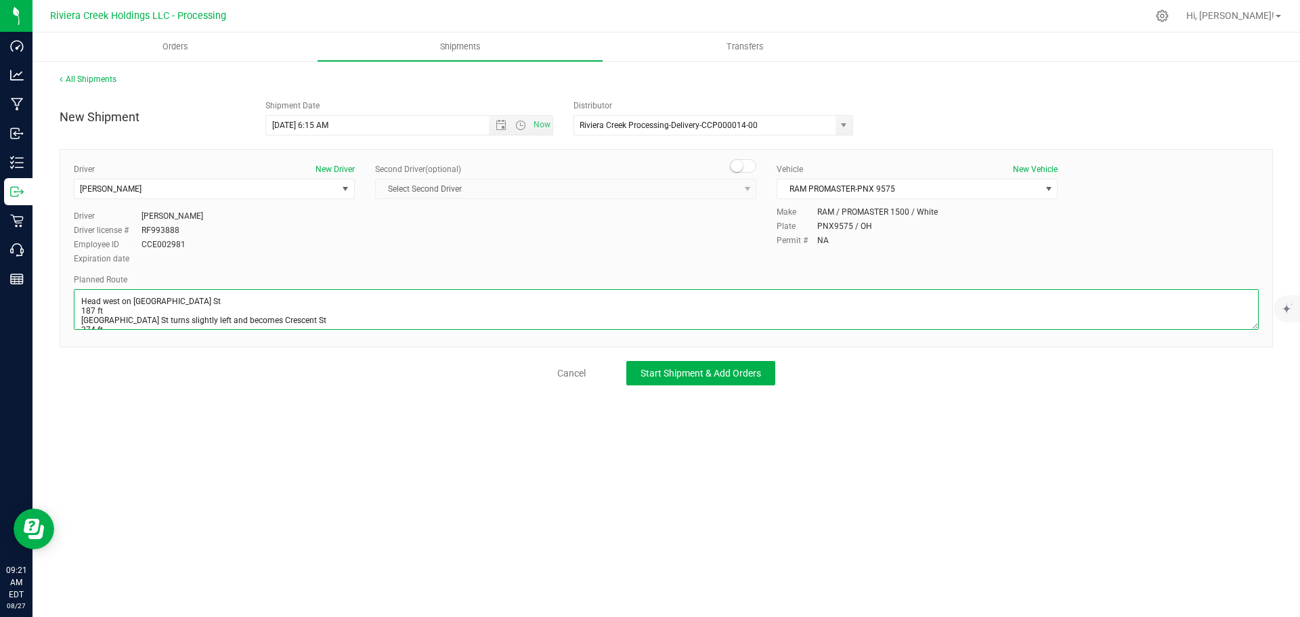
scroll to position [328, 0]
type textarea "Head west on St Clair St toward Crescent St 187 ft St Clair St turns slightly l…"
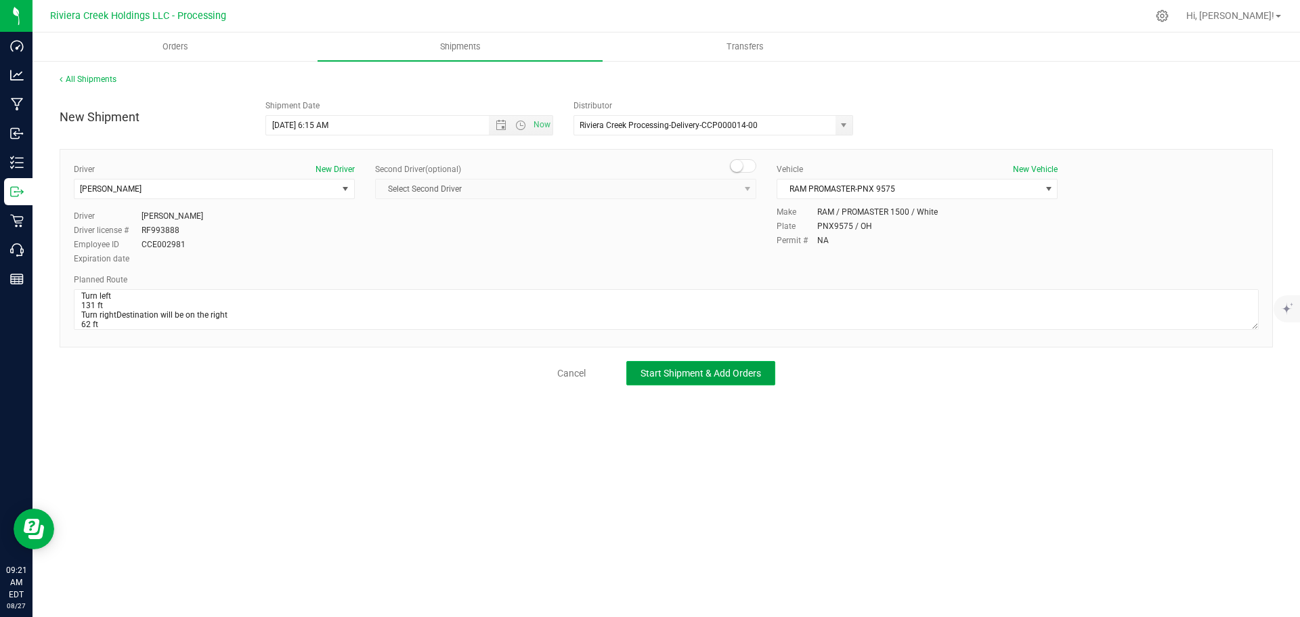
click at [648, 375] on span "Start Shipment & Add Orders" at bounding box center [701, 373] width 121 height 11
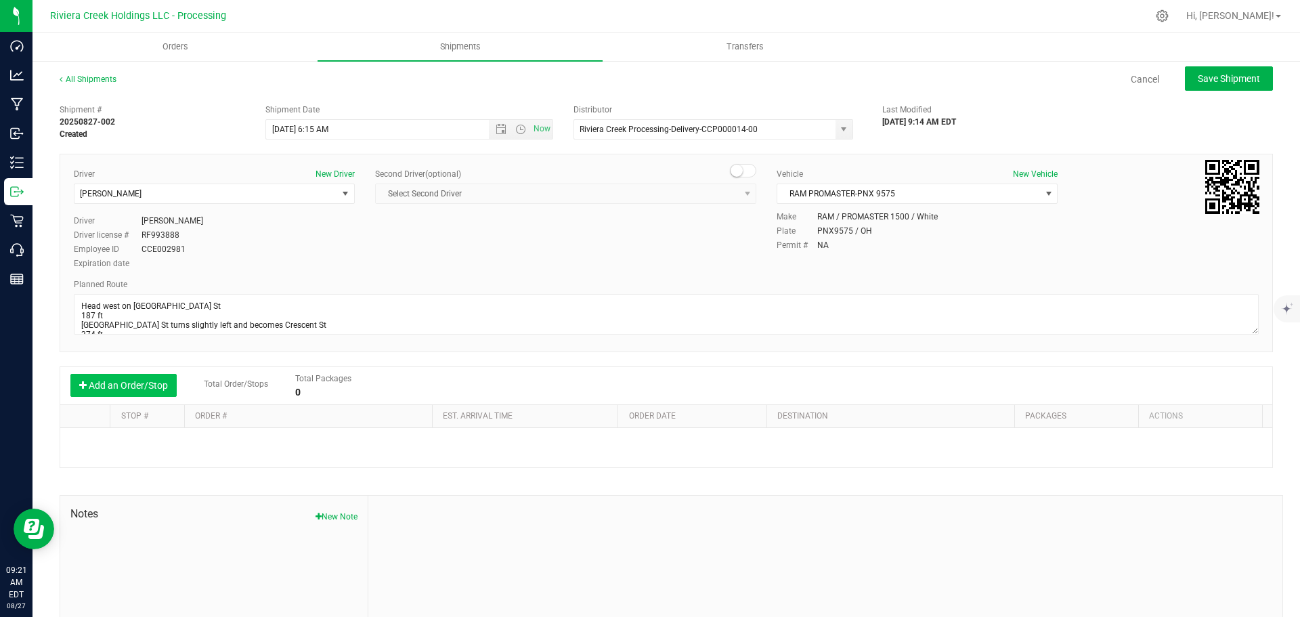
click at [119, 386] on button "Add an Order/Stop" at bounding box center [123, 385] width 106 height 23
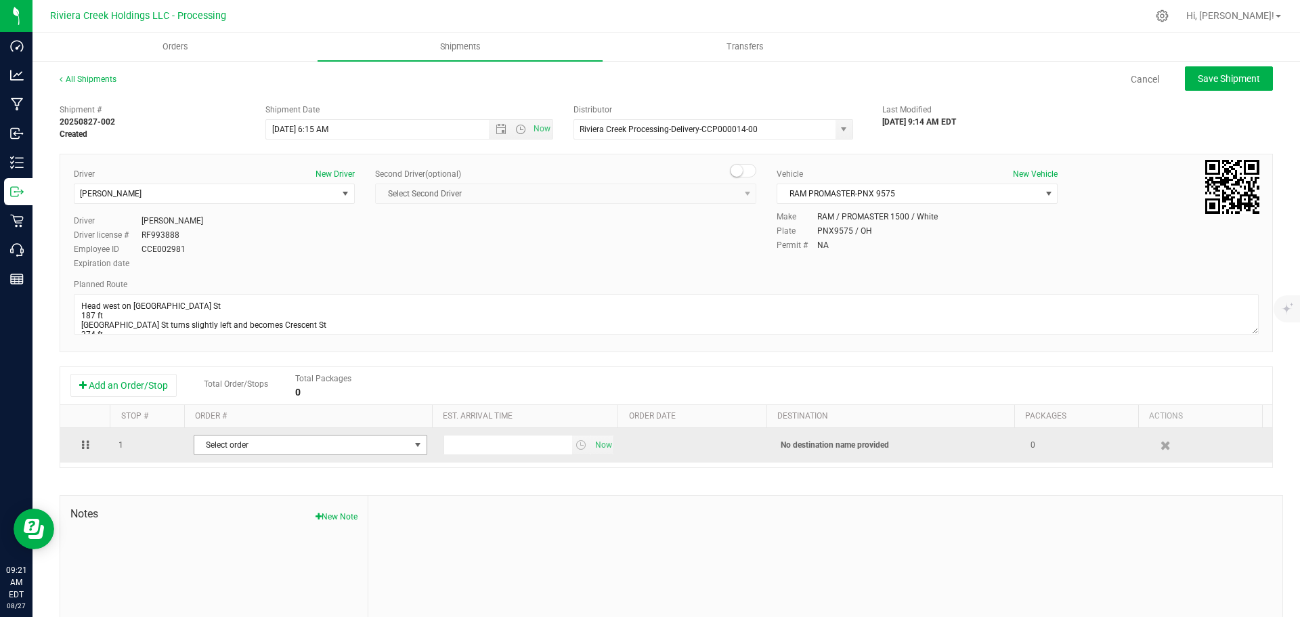
click at [209, 446] on span "Select order" at bounding box center [301, 444] width 215 height 19
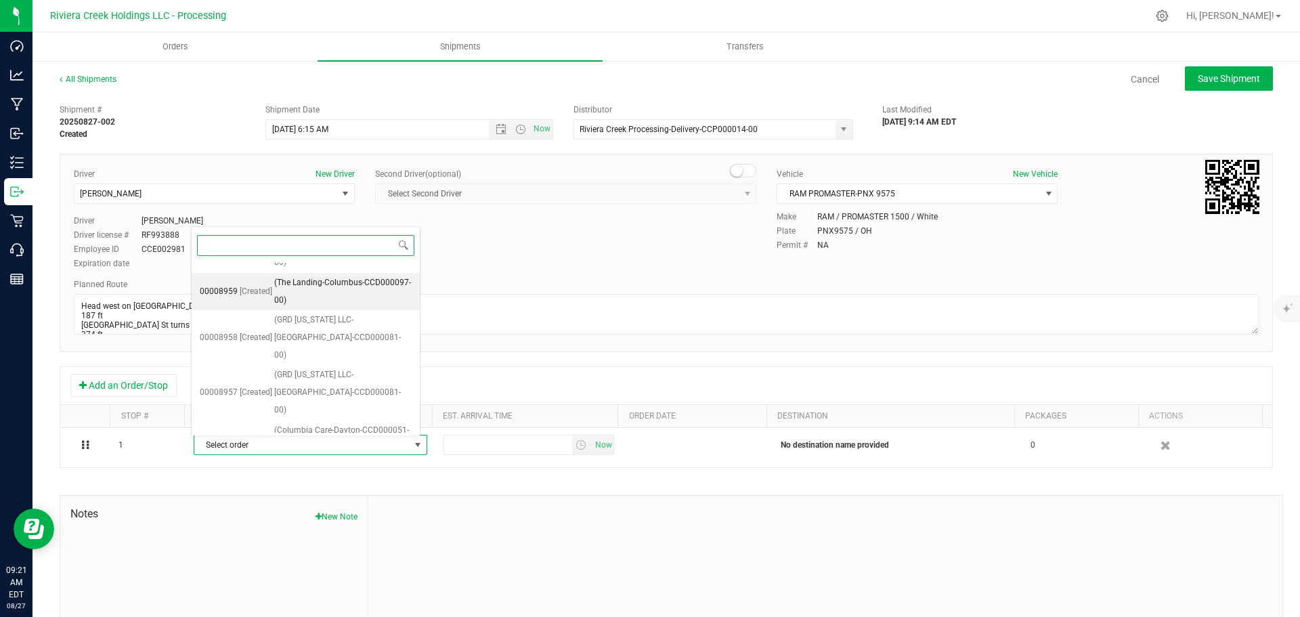
scroll to position [714, 0]
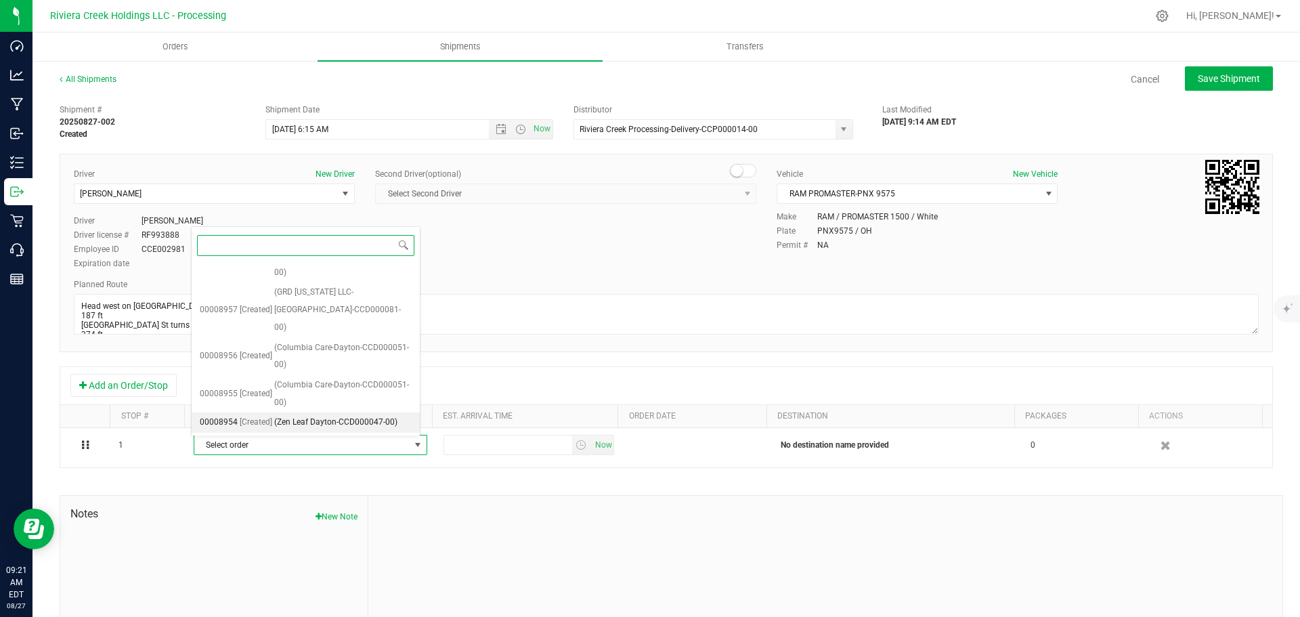
click at [315, 423] on span "(Zen Leaf Dayton-CCD000047-00)" at bounding box center [335, 423] width 123 height 18
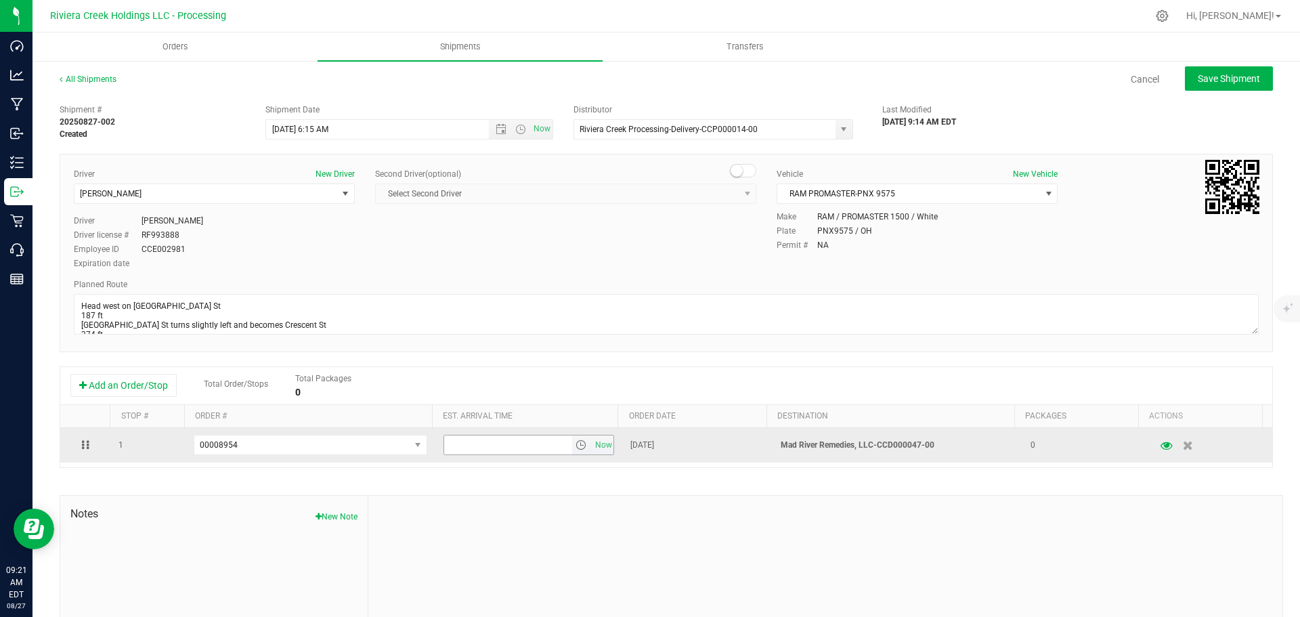
click at [576, 450] on span "select" at bounding box center [581, 445] width 11 height 11
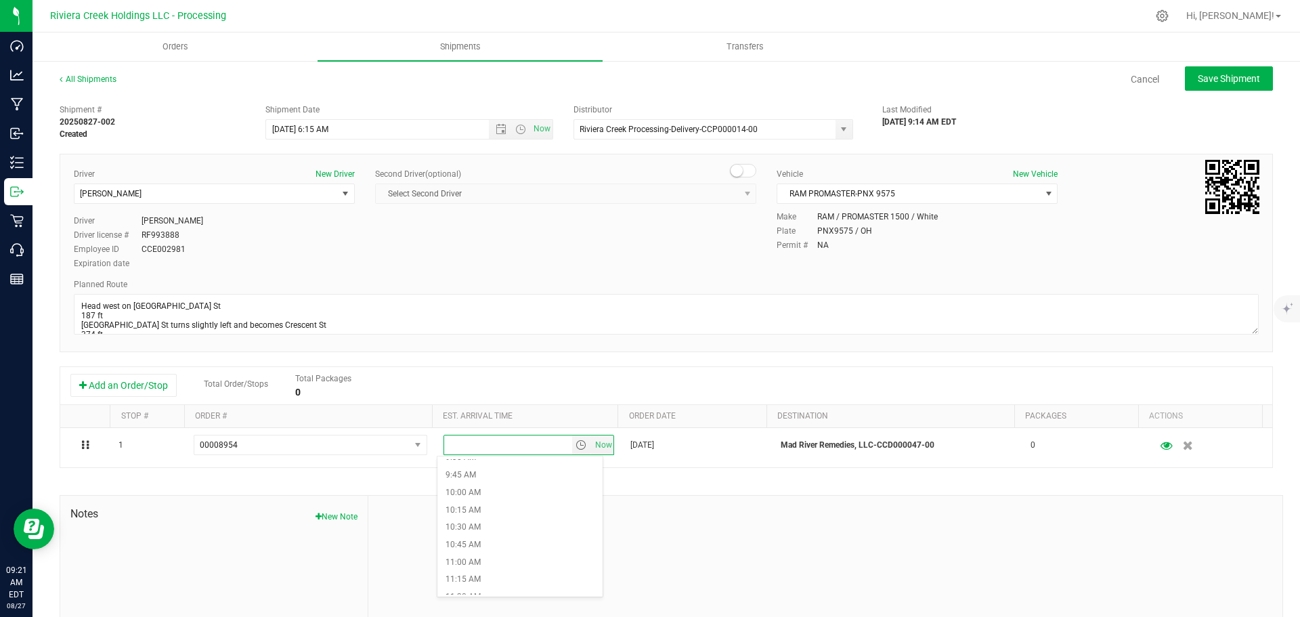
scroll to position [677, 0]
click at [482, 507] on li "10:15 AM" at bounding box center [520, 505] width 165 height 18
click at [1205, 85] on button "Save Shipment" at bounding box center [1229, 78] width 88 height 24
type input "8/28/2025 10:15 AM"
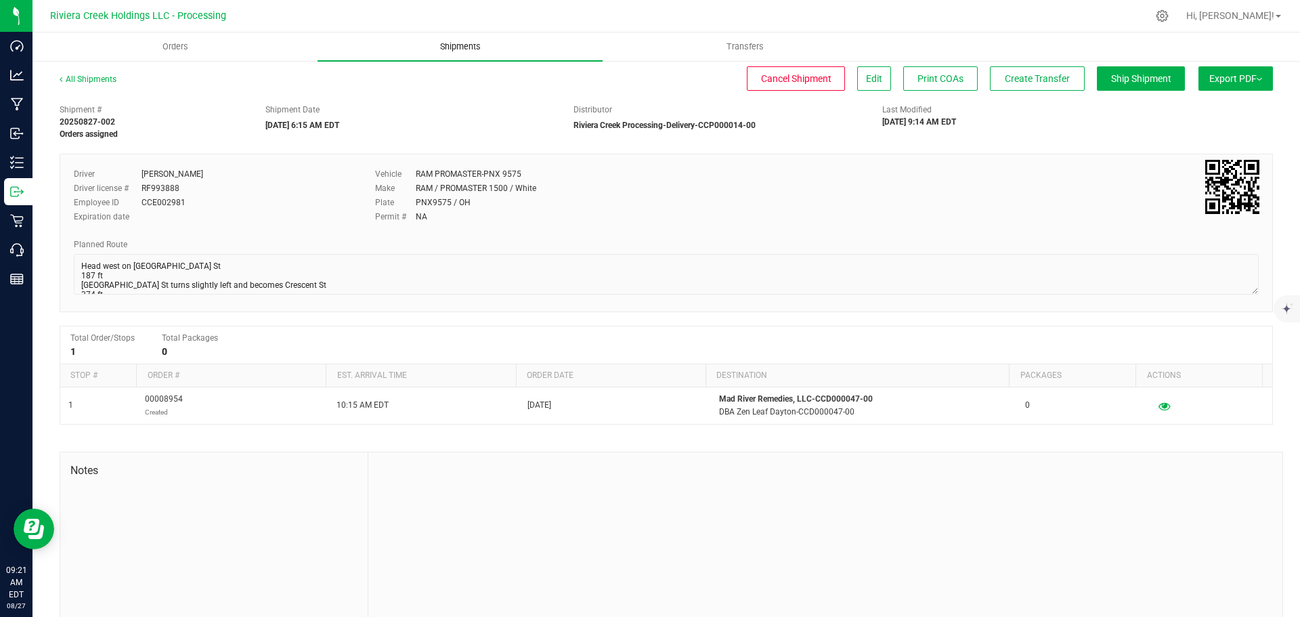
click at [455, 46] on span "Shipments" at bounding box center [460, 47] width 77 height 12
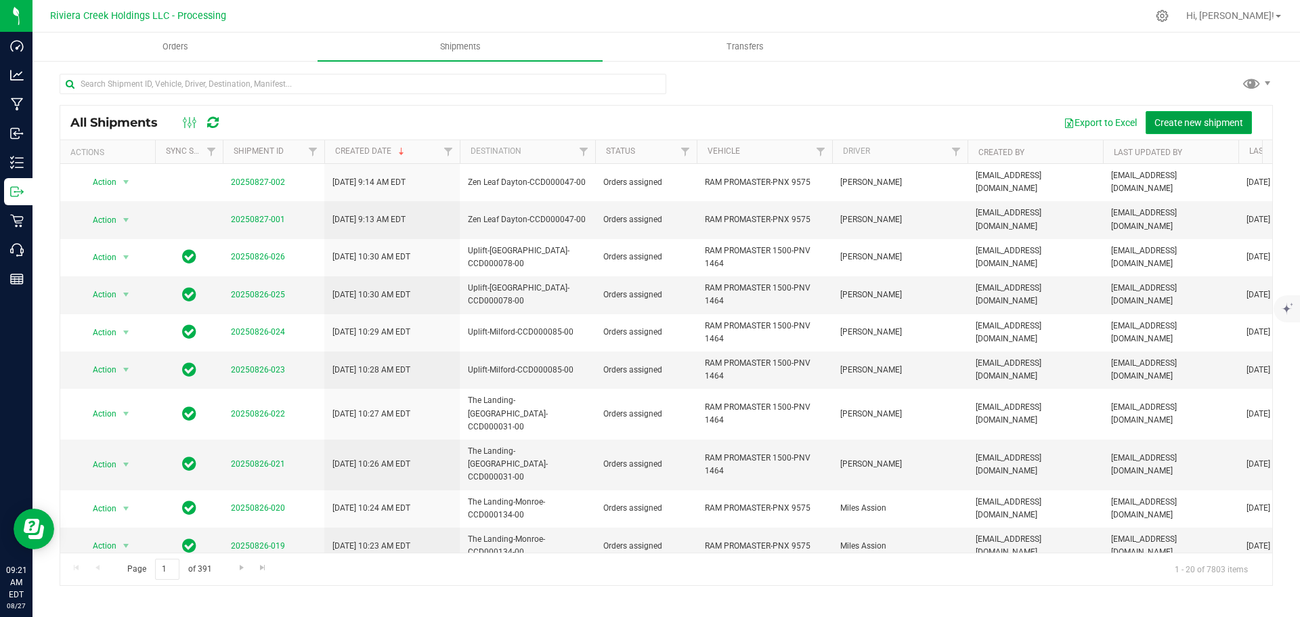
click at [1179, 124] on span "Create new shipment" at bounding box center [1199, 122] width 89 height 11
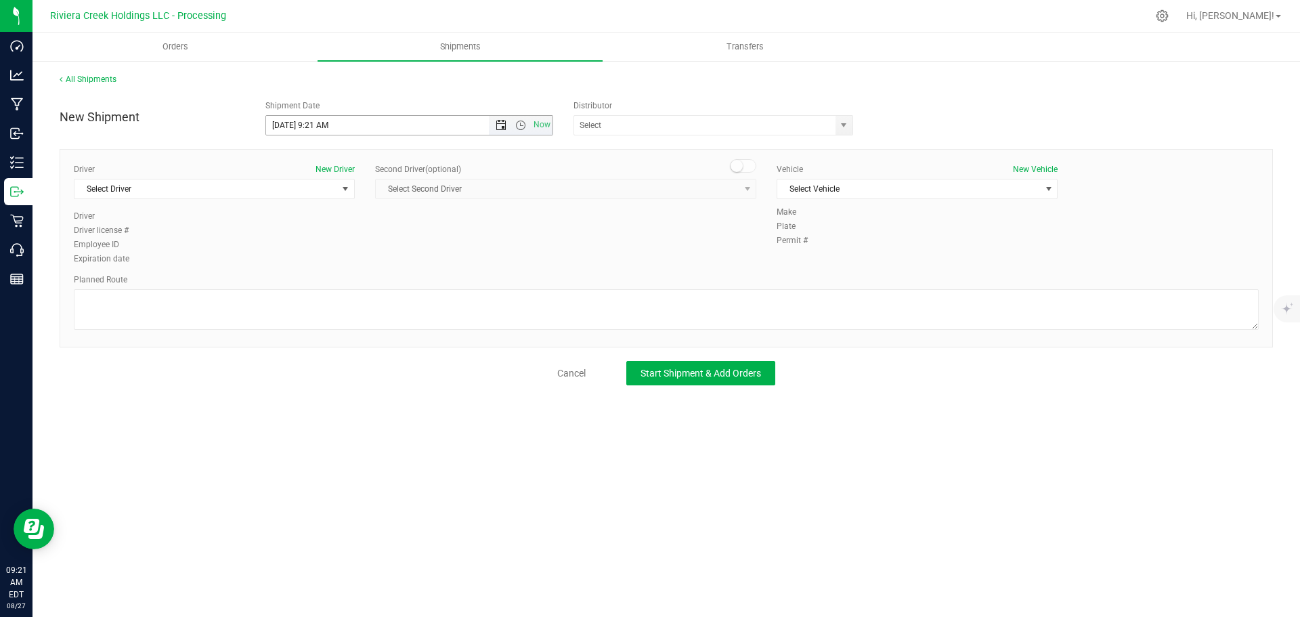
click at [502, 125] on span "Open the date view" at bounding box center [501, 125] width 11 height 11
click at [355, 284] on link "28" at bounding box center [357, 284] width 20 height 21
click at [325, 123] on input "8/28/2025 9:21 AM" at bounding box center [389, 125] width 247 height 19
drag, startPoint x: 327, startPoint y: 125, endPoint x: 313, endPoint y: 130, distance: 15.0
click at [313, 130] on input "8/28/2025 9:21 AM" at bounding box center [389, 125] width 247 height 19
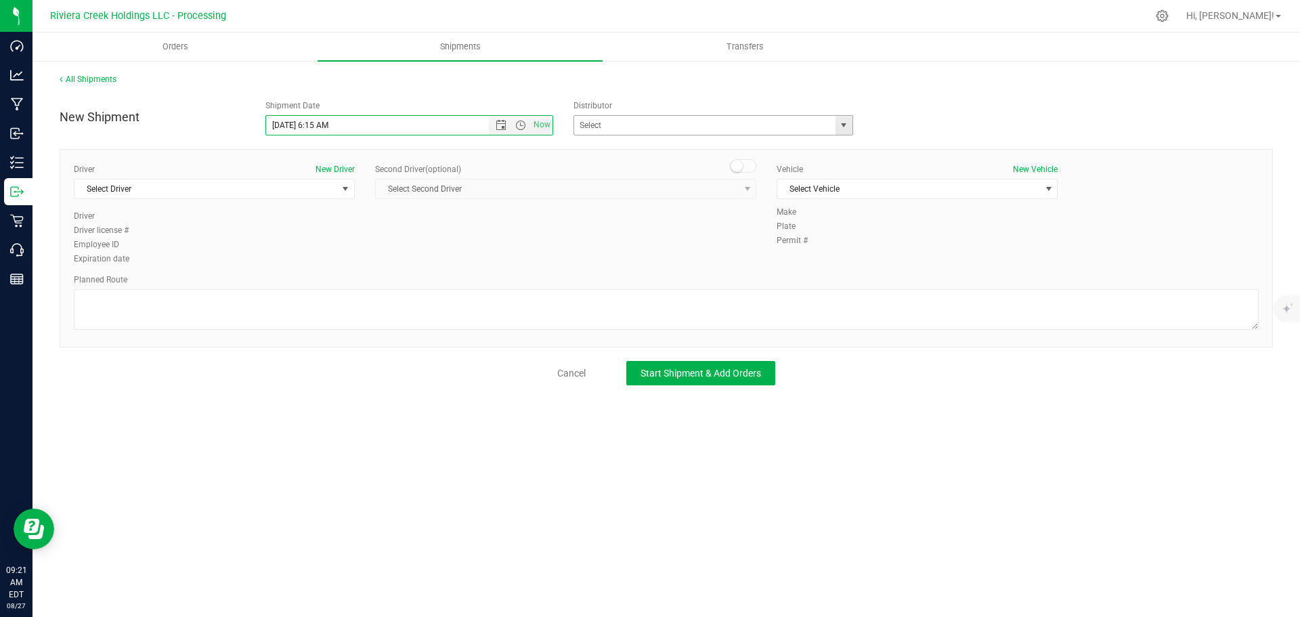
click at [845, 129] on span "select" at bounding box center [843, 125] width 11 height 11
type input "8/28/2025 6:15 AM"
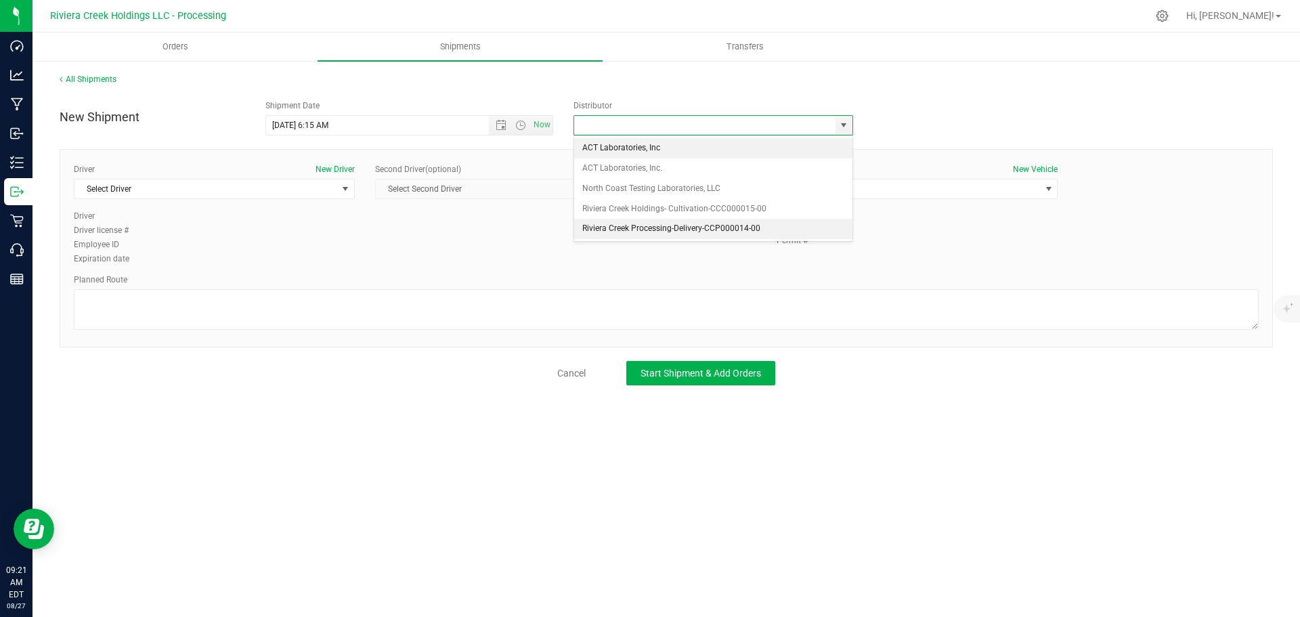
click at [591, 228] on li "Riviera Creek Processing-Delivery-CCP000014-00" at bounding box center [713, 229] width 278 height 20
type input "Riviera Creek Processing-Delivery-CCP000014-00"
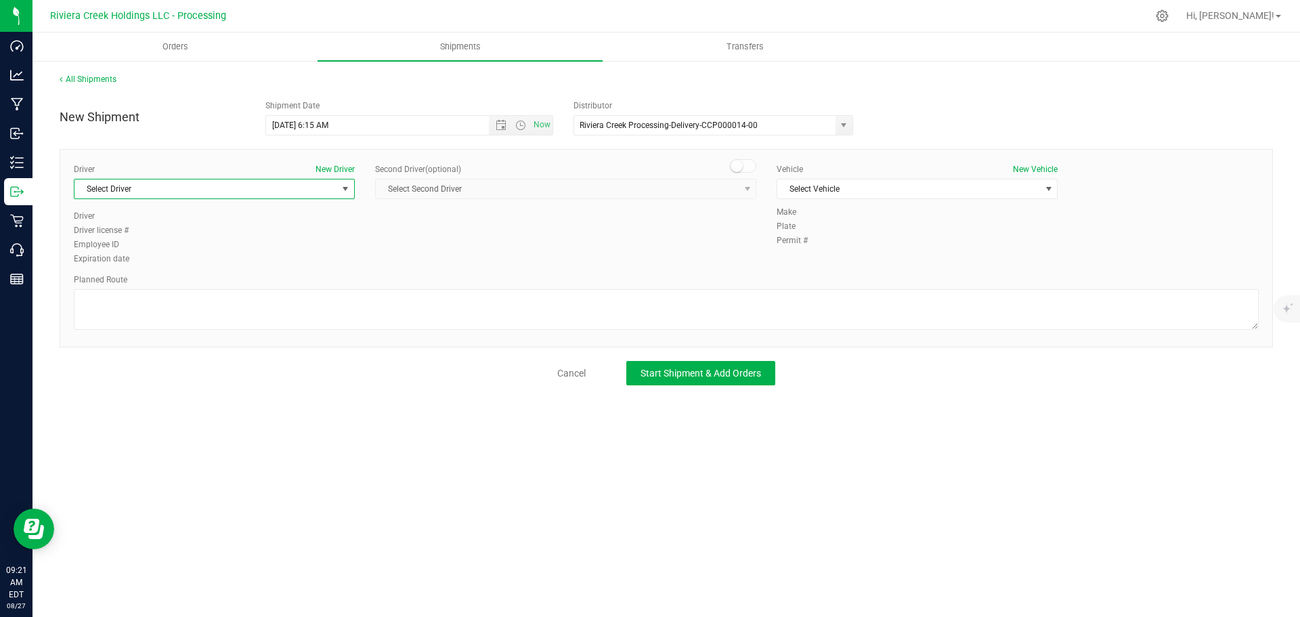
click at [177, 190] on span "Select Driver" at bounding box center [206, 188] width 263 height 19
click at [125, 355] on li "Brian Gates" at bounding box center [215, 359] width 280 height 20
click at [835, 194] on span "Select Vehicle" at bounding box center [909, 188] width 263 height 19
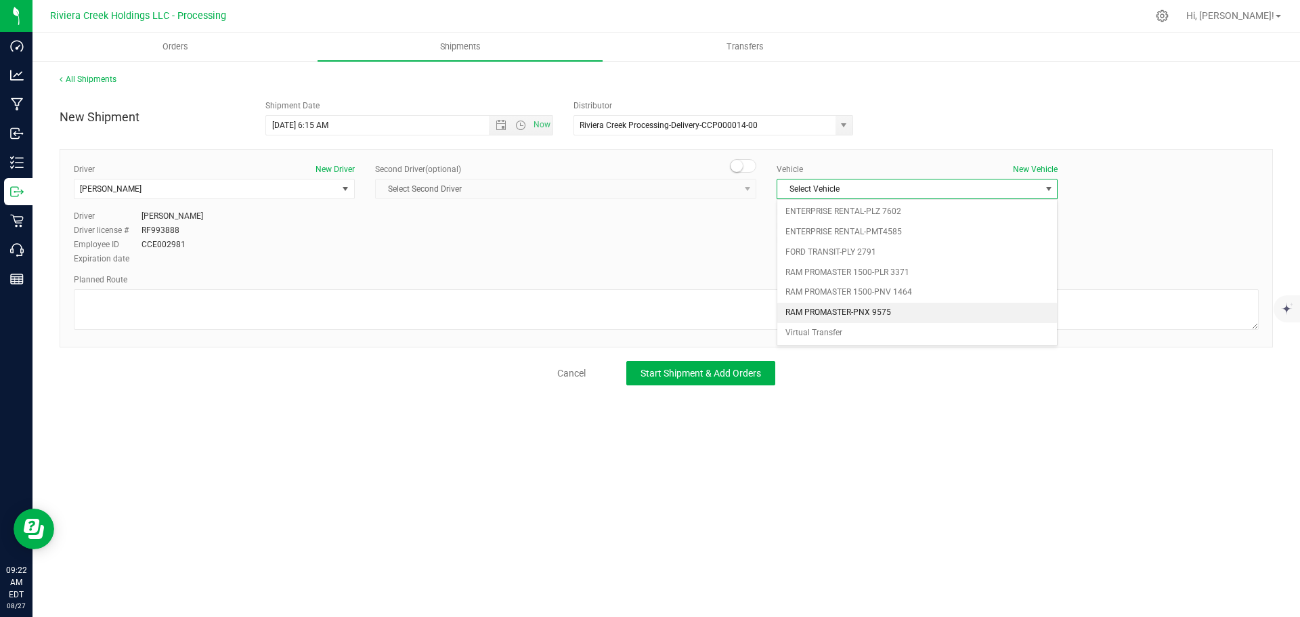
click at [834, 316] on li "RAM PROMASTER-PNX 9575" at bounding box center [918, 313] width 280 height 20
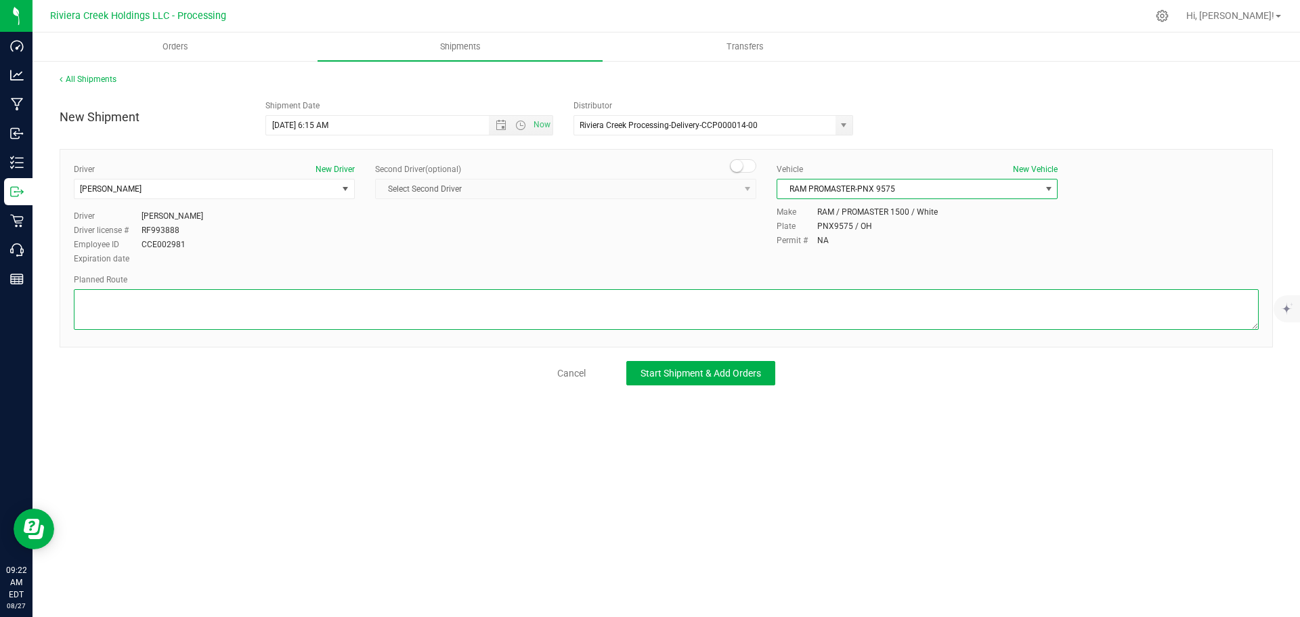
click at [125, 318] on textarea at bounding box center [666, 309] width 1185 height 41
paste textarea "Head west on St Clair St toward Crescent St 187 ft St Clair St turns slightly l…"
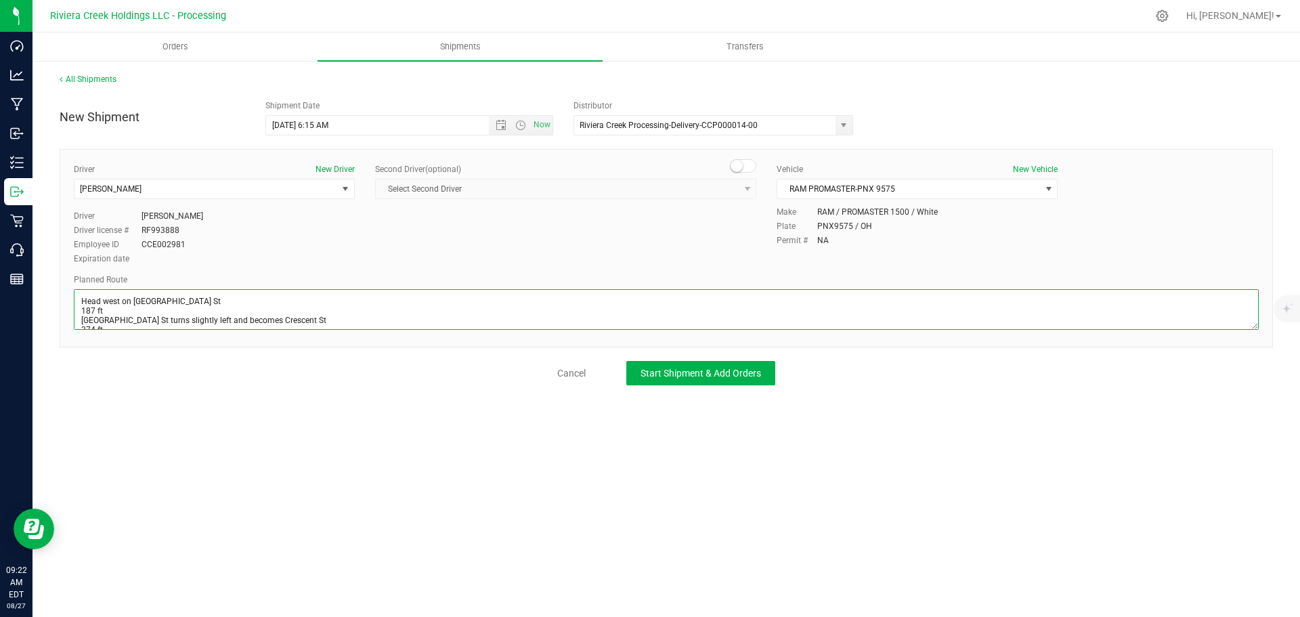
scroll to position [328, 0]
type textarea "Head west on St Clair St toward Crescent St 187 ft St Clair St turns slightly l…"
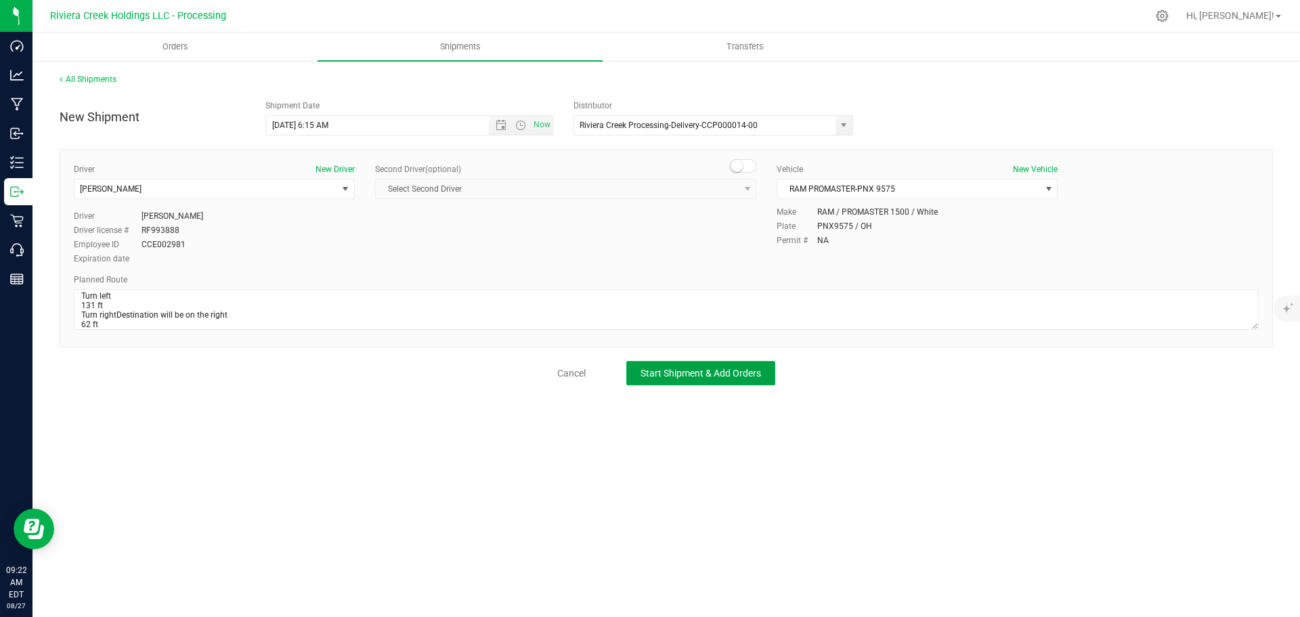
click at [708, 375] on span "Start Shipment & Add Orders" at bounding box center [701, 373] width 121 height 11
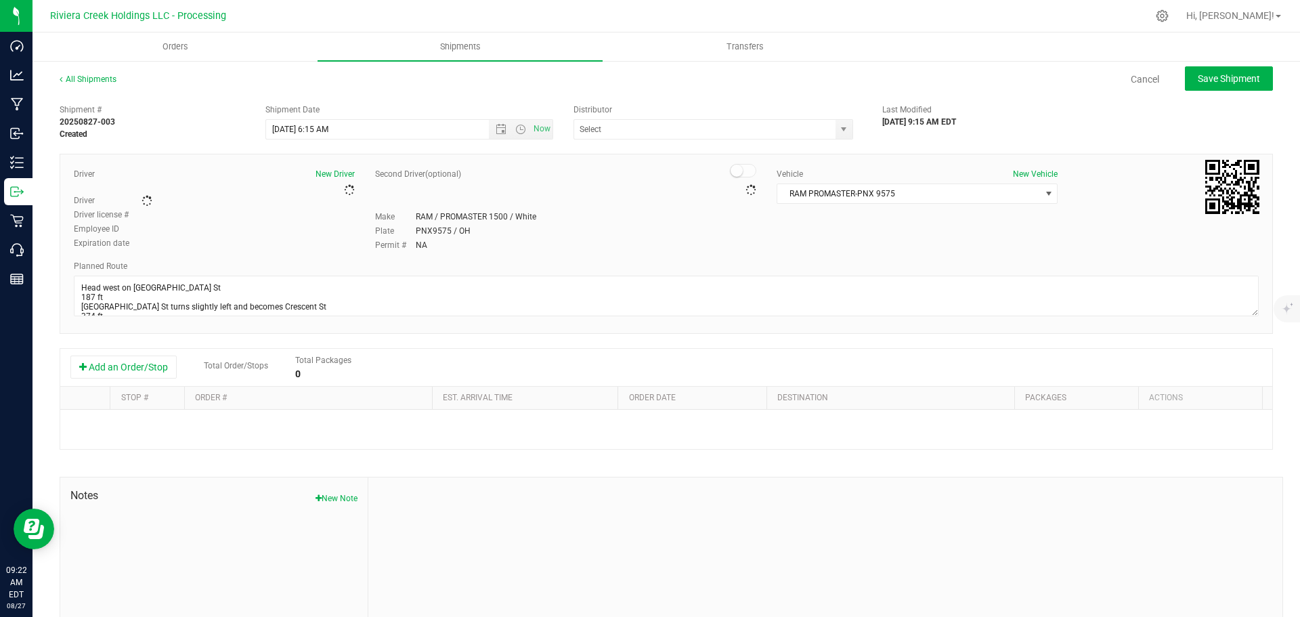
type input "Riviera Creek Processing-Delivery-CCP000014-00"
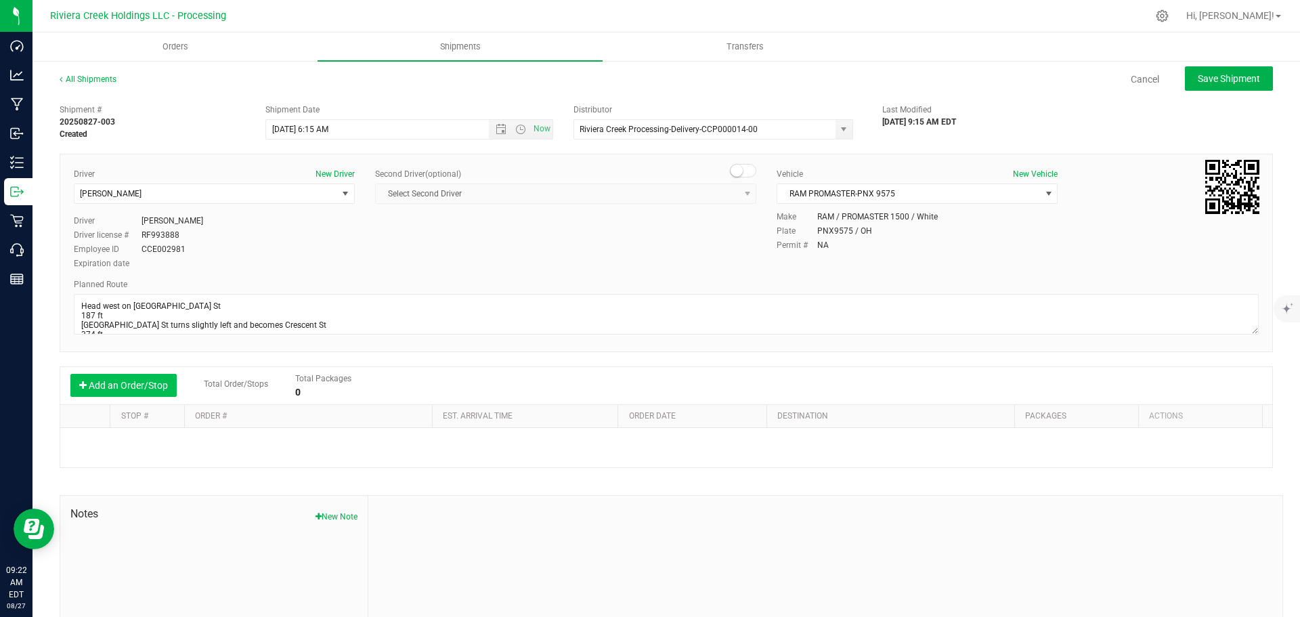
click at [130, 385] on button "Add an Order/Stop" at bounding box center [123, 385] width 106 height 23
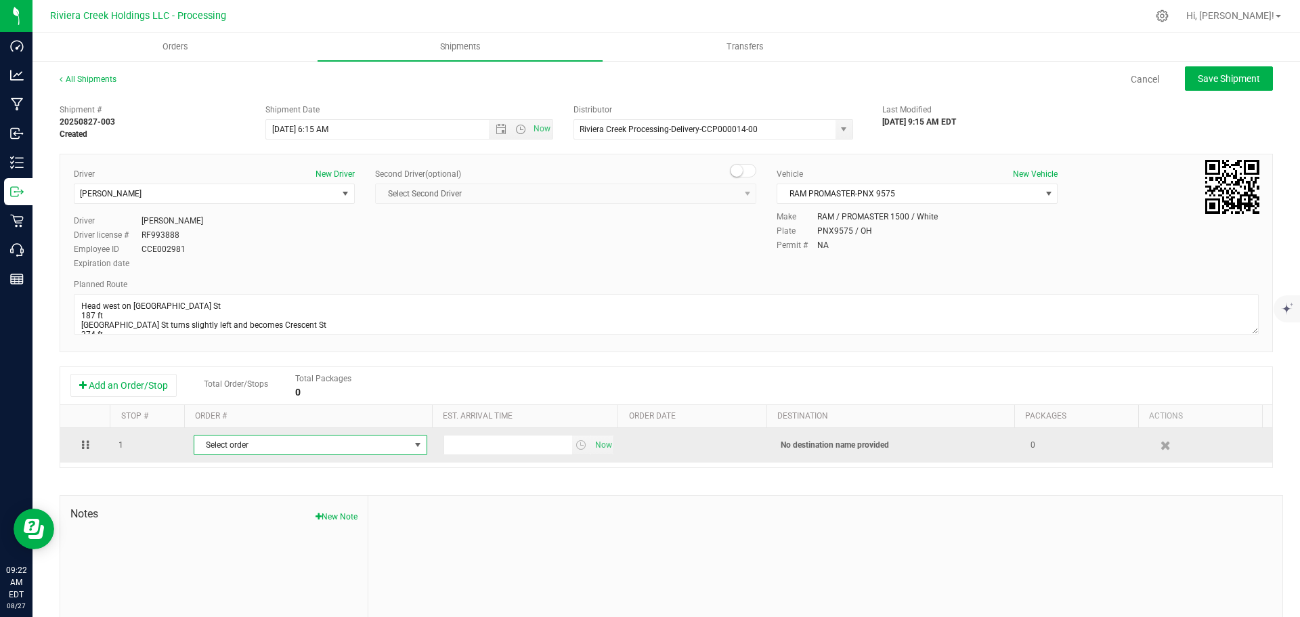
click at [265, 449] on span "Select order" at bounding box center [301, 444] width 215 height 19
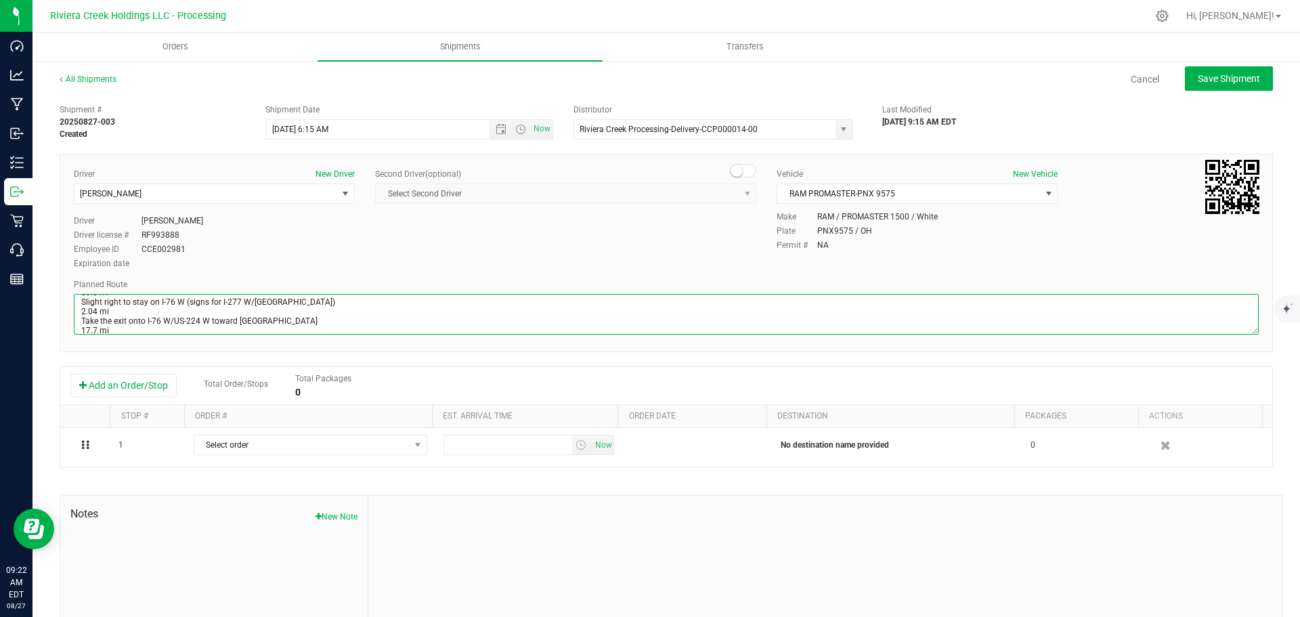
scroll to position [335, 0]
drag, startPoint x: 76, startPoint y: 303, endPoint x: 601, endPoint y: 369, distance: 529.0
click at [601, 369] on div "Shipment # 20250827-003 Created Shipment Date 8/28/2025 6:15 AM Now Distributor…" at bounding box center [667, 388] width 1214 height 580
paste textarea "north toward Maverick Dr 62 ft Turn right toward Maverick Dr 82 ft Turn left to…"
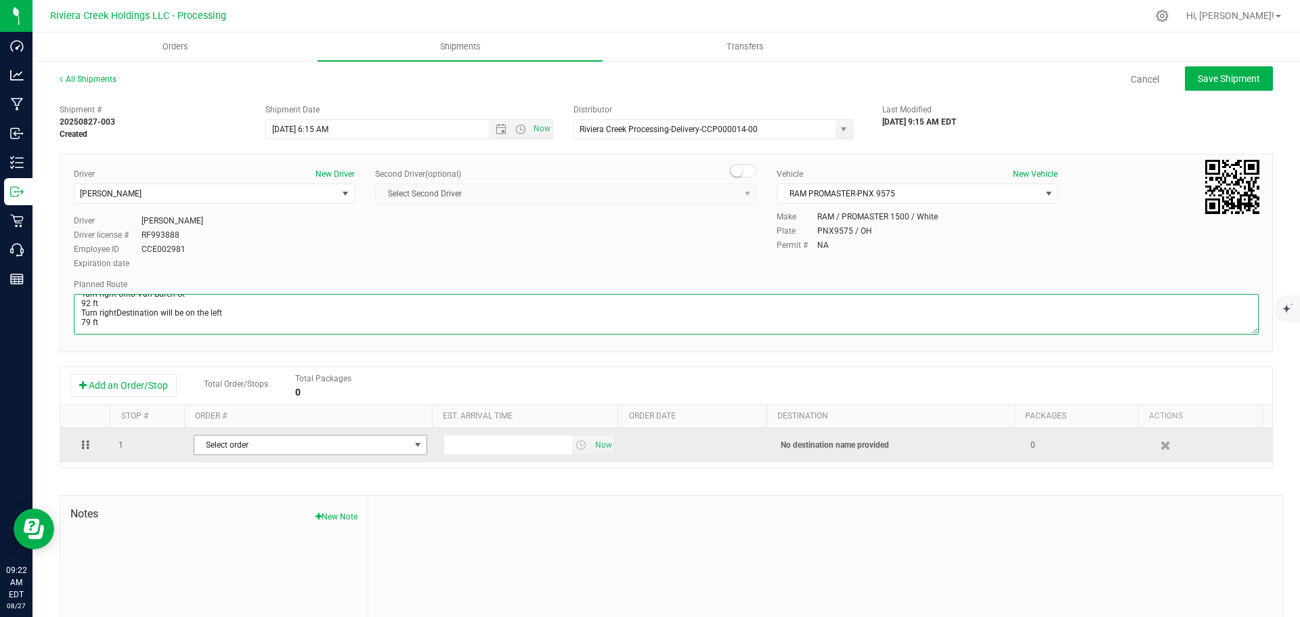
type textarea "Head north toward Maverick Dr 62 ft Turn right toward Maverick Dr 82 ft Turn le…"
drag, startPoint x: 412, startPoint y: 448, endPoint x: 391, endPoint y: 461, distance: 25.2
click at [412, 448] on span "select" at bounding box center [417, 445] width 11 height 11
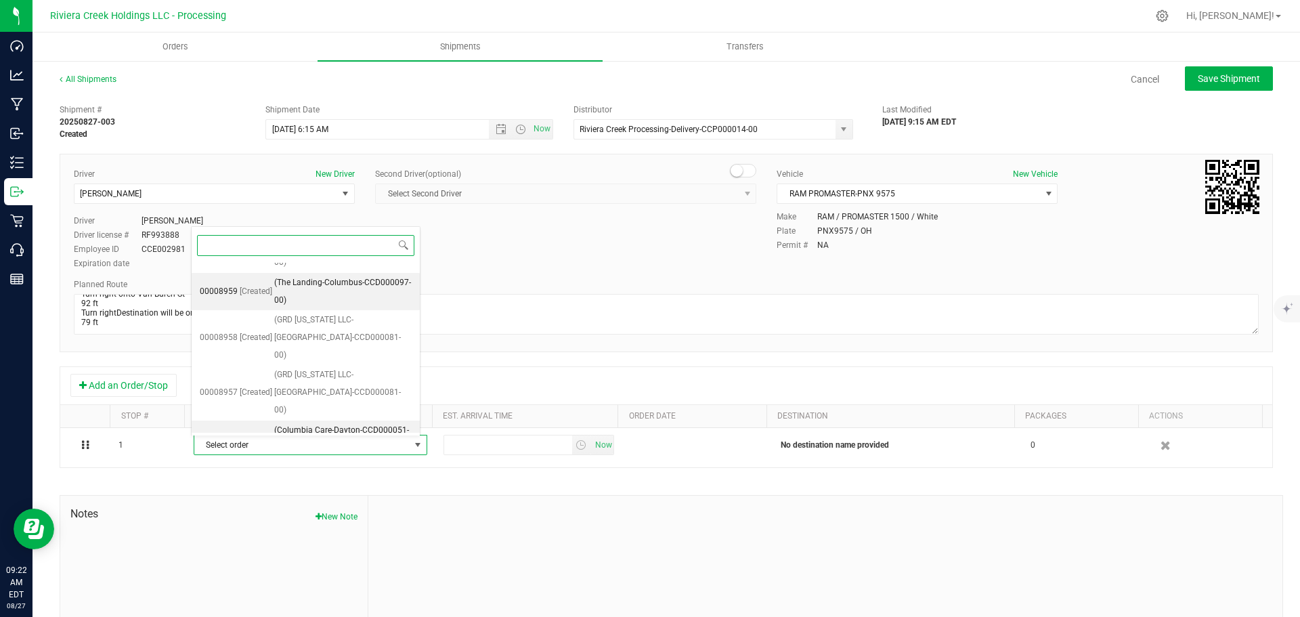
scroll to position [694, 0]
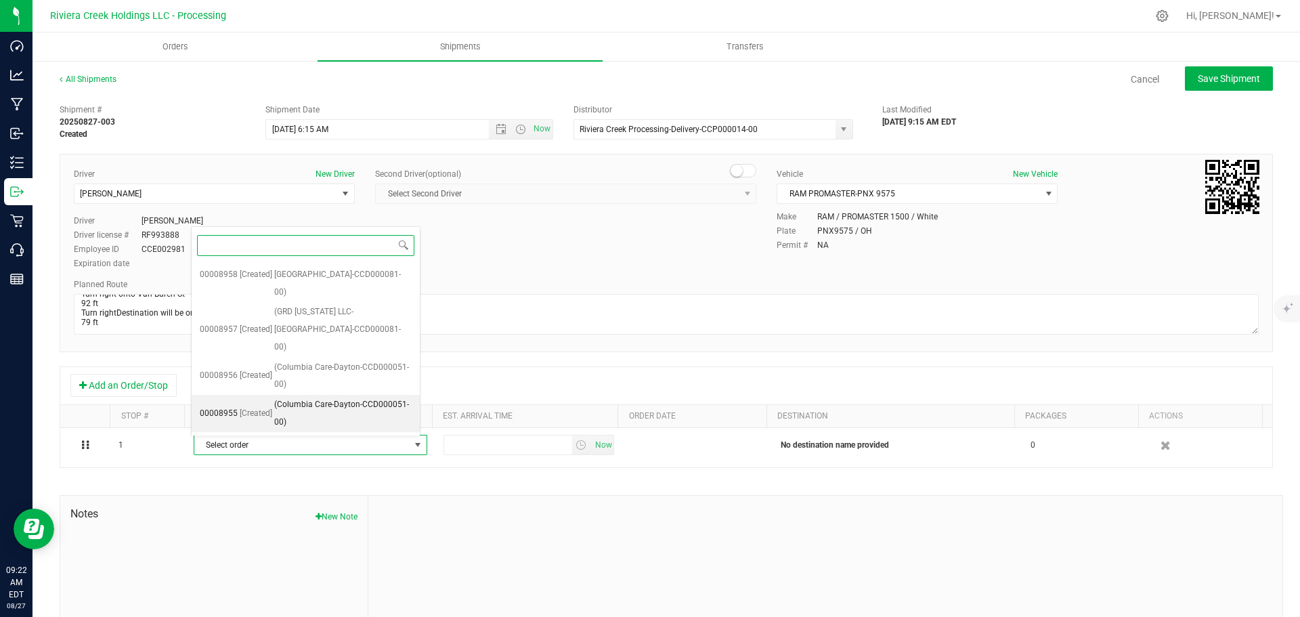
click at [269, 408] on span "[Created]" at bounding box center [256, 414] width 33 height 18
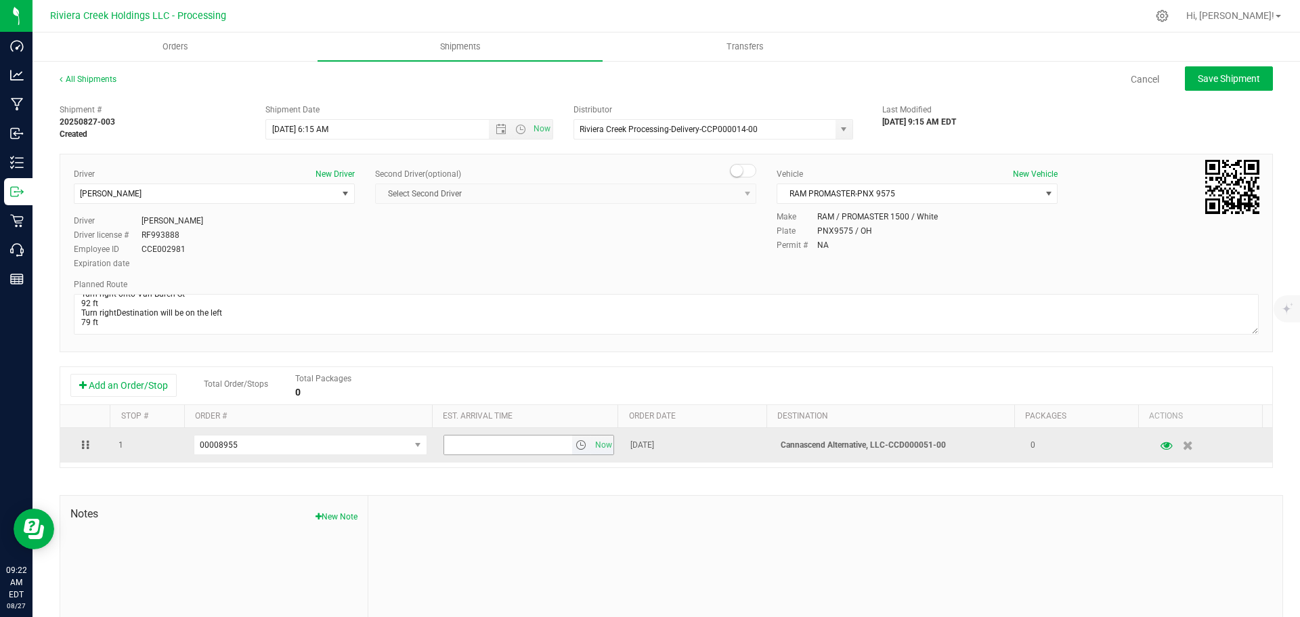
click at [576, 448] on span "select" at bounding box center [581, 445] width 11 height 11
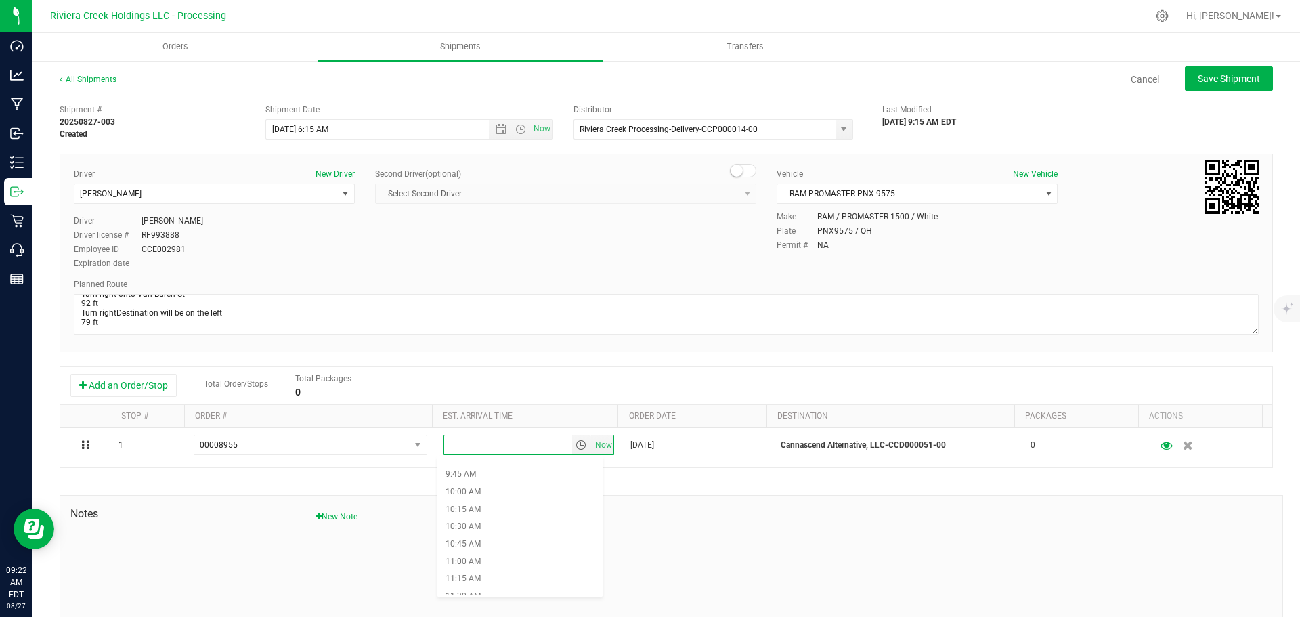
scroll to position [677, 0]
click at [473, 570] on li "11:15 AM" at bounding box center [520, 574] width 165 height 18
click at [1222, 75] on span "Save Shipment" at bounding box center [1229, 78] width 62 height 11
type input "8/28/2025 10:15 AM"
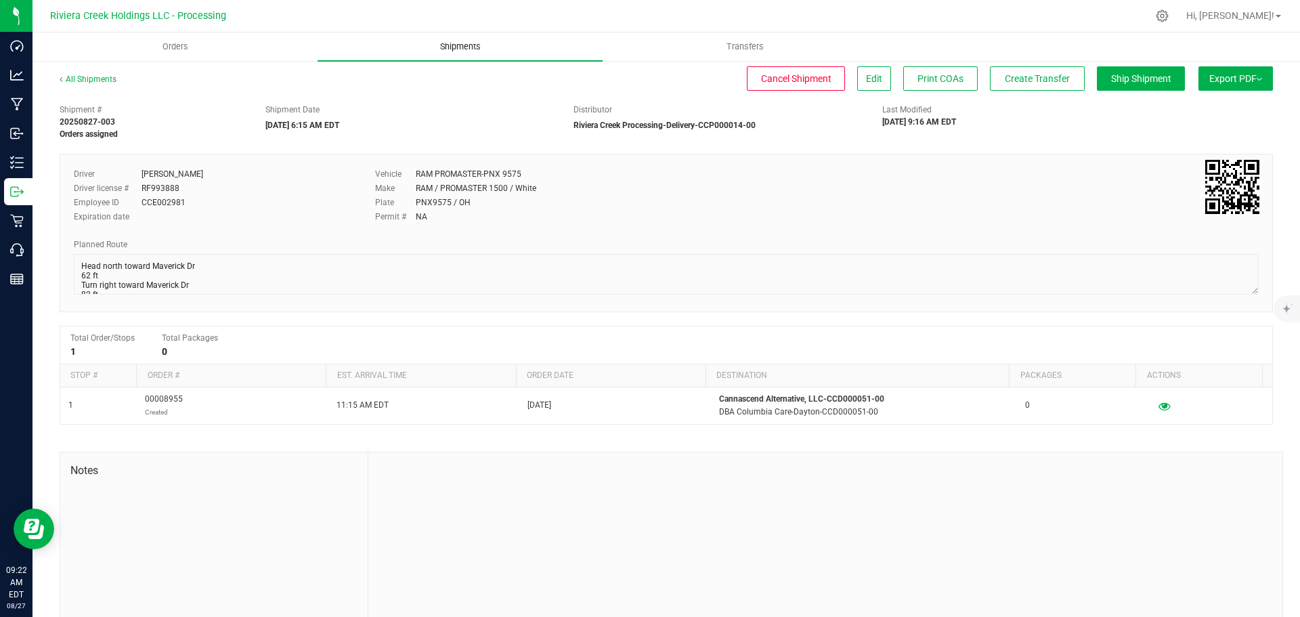
click at [456, 51] on span "Shipments" at bounding box center [460, 47] width 77 height 12
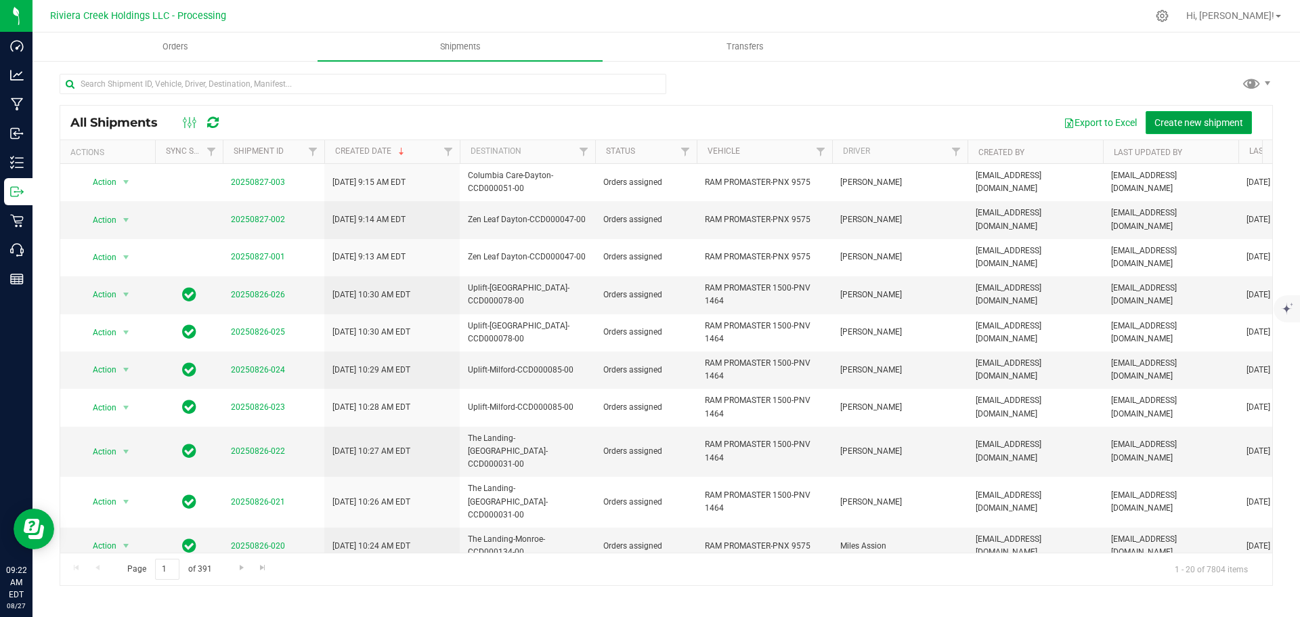
click at [1184, 126] on span "Create new shipment" at bounding box center [1199, 122] width 89 height 11
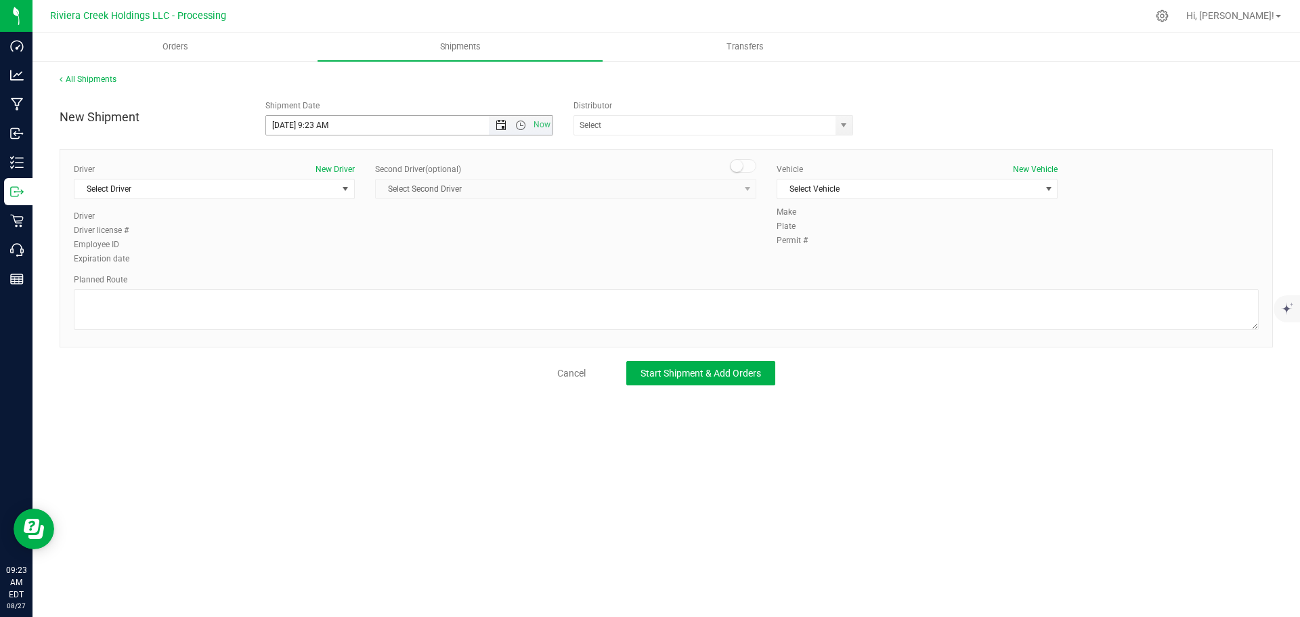
click at [498, 129] on span "Open the date view" at bounding box center [501, 125] width 11 height 11
click at [358, 288] on link "28" at bounding box center [357, 284] width 20 height 21
drag, startPoint x: 328, startPoint y: 127, endPoint x: 315, endPoint y: 133, distance: 14.2
click at [315, 133] on input "8/28/2025 9:23 AM" at bounding box center [389, 125] width 247 height 19
click at [845, 127] on span "select" at bounding box center [843, 125] width 11 height 11
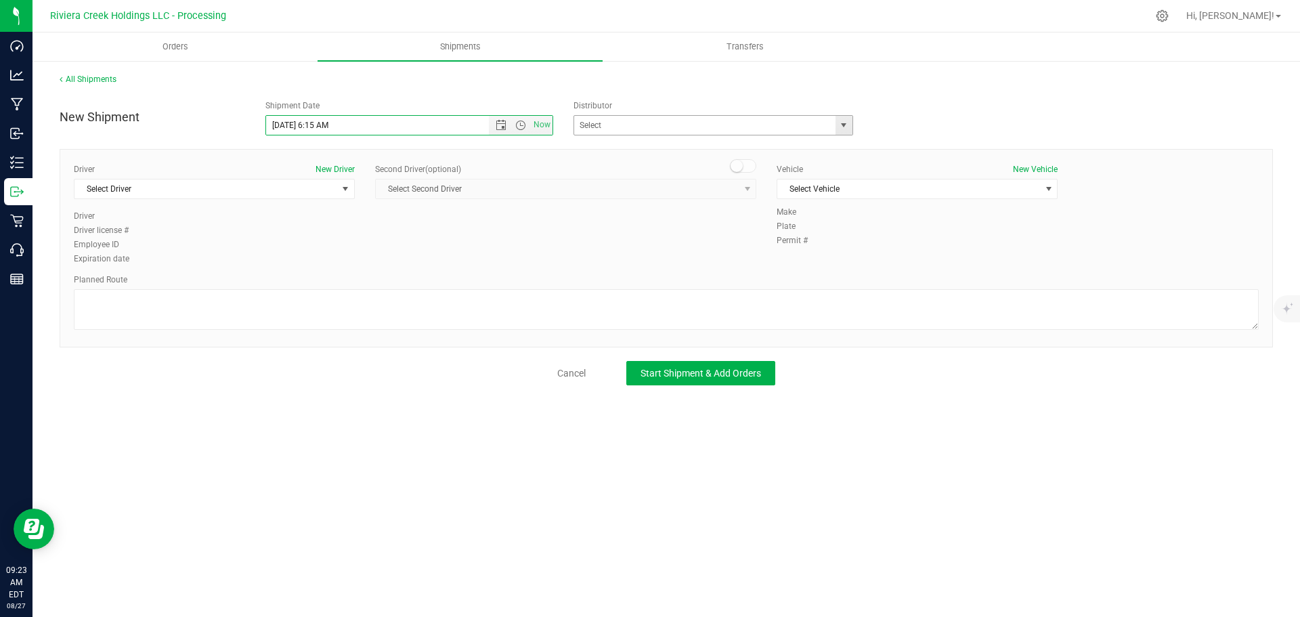
type input "8/28/2025 6:15 AM"
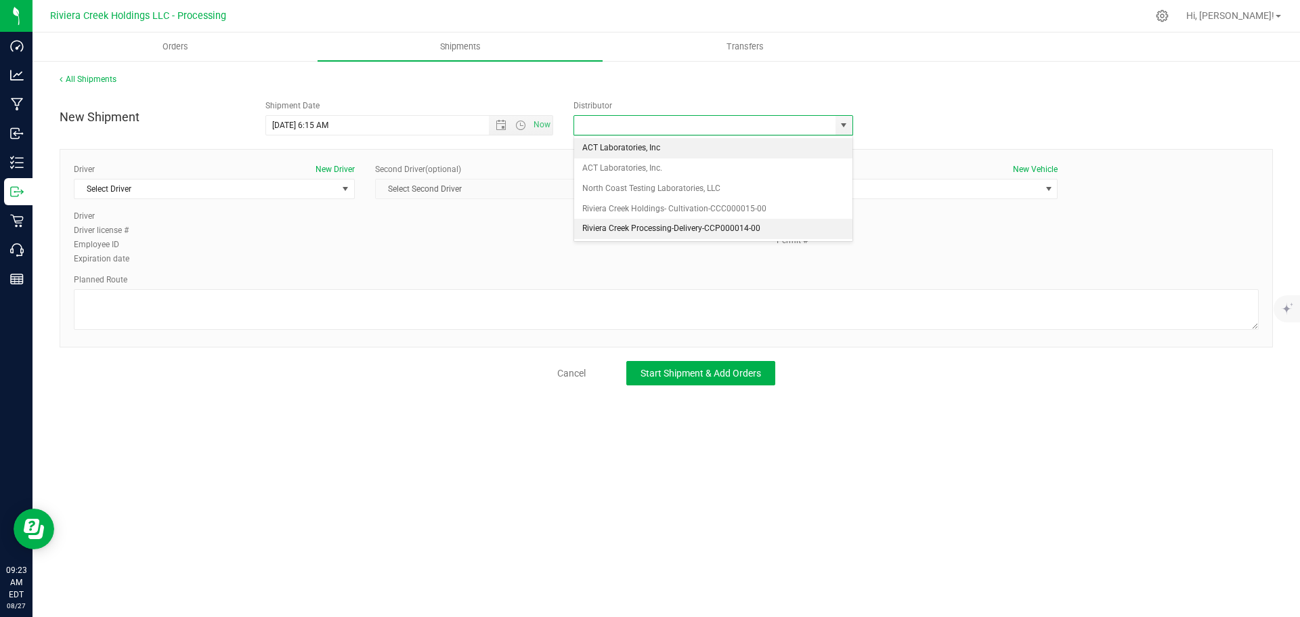
click at [612, 226] on li "Riviera Creek Processing-Delivery-CCP000014-00" at bounding box center [713, 229] width 278 height 20
type input "Riviera Creek Processing-Delivery-CCP000014-00"
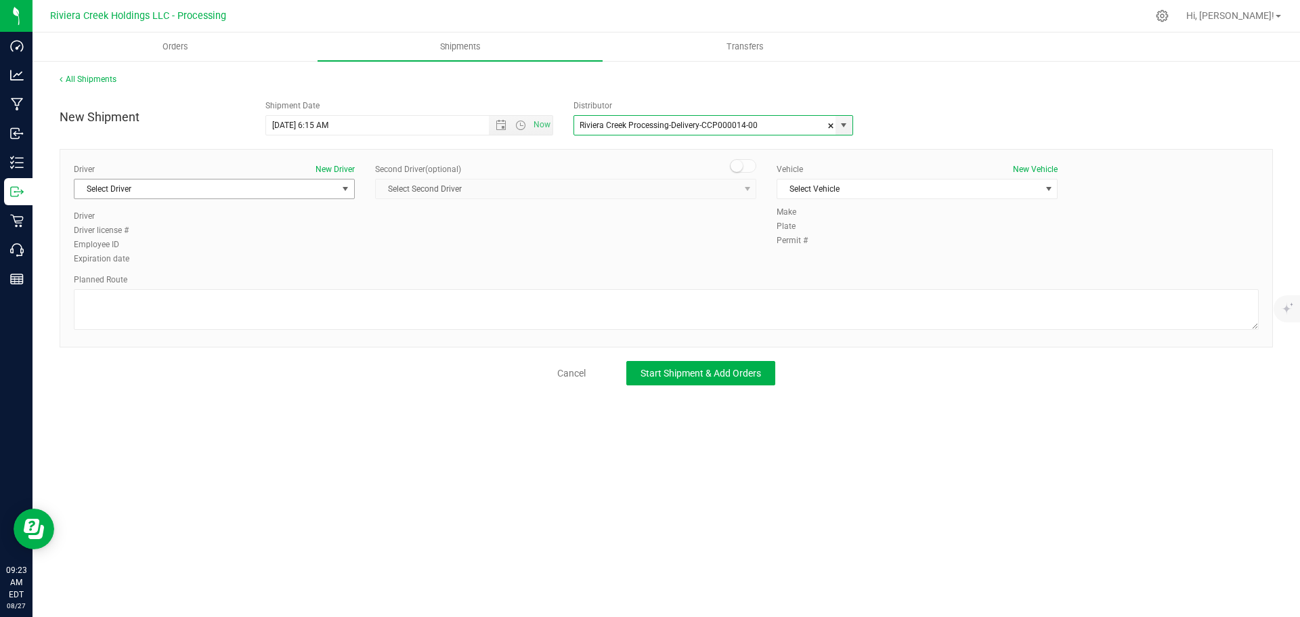
click at [219, 194] on span "Select Driver" at bounding box center [206, 188] width 263 height 19
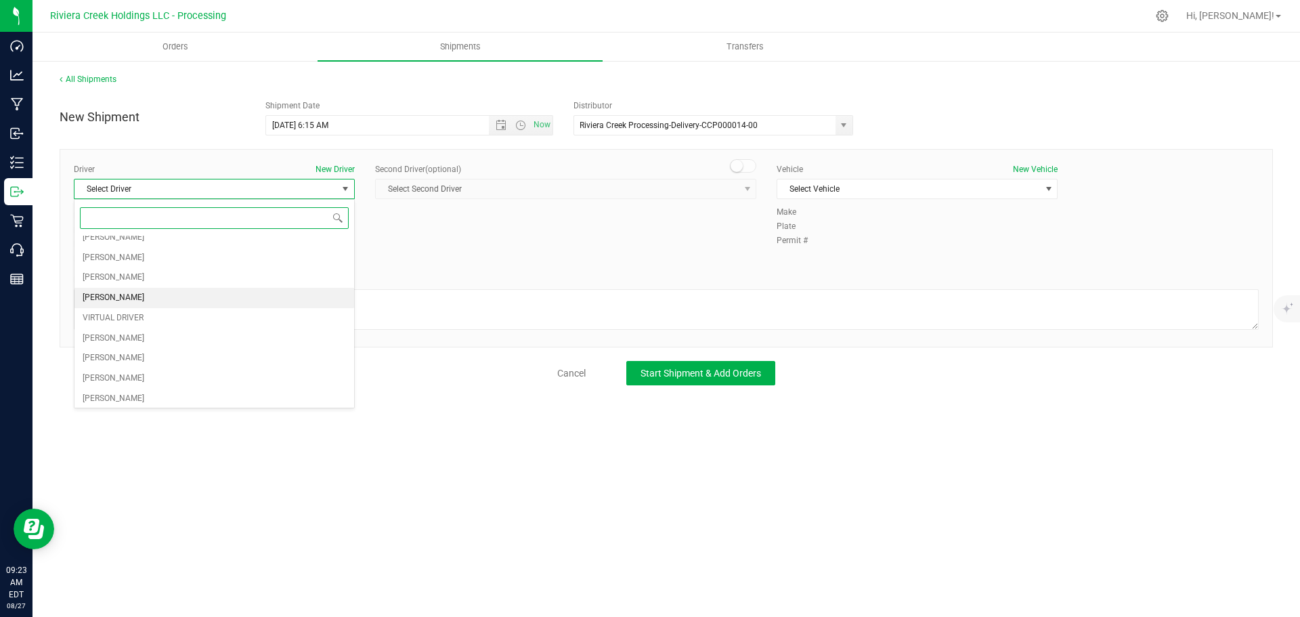
scroll to position [68, 0]
click at [117, 356] on span "Brian Gates" at bounding box center [114, 359] width 62 height 18
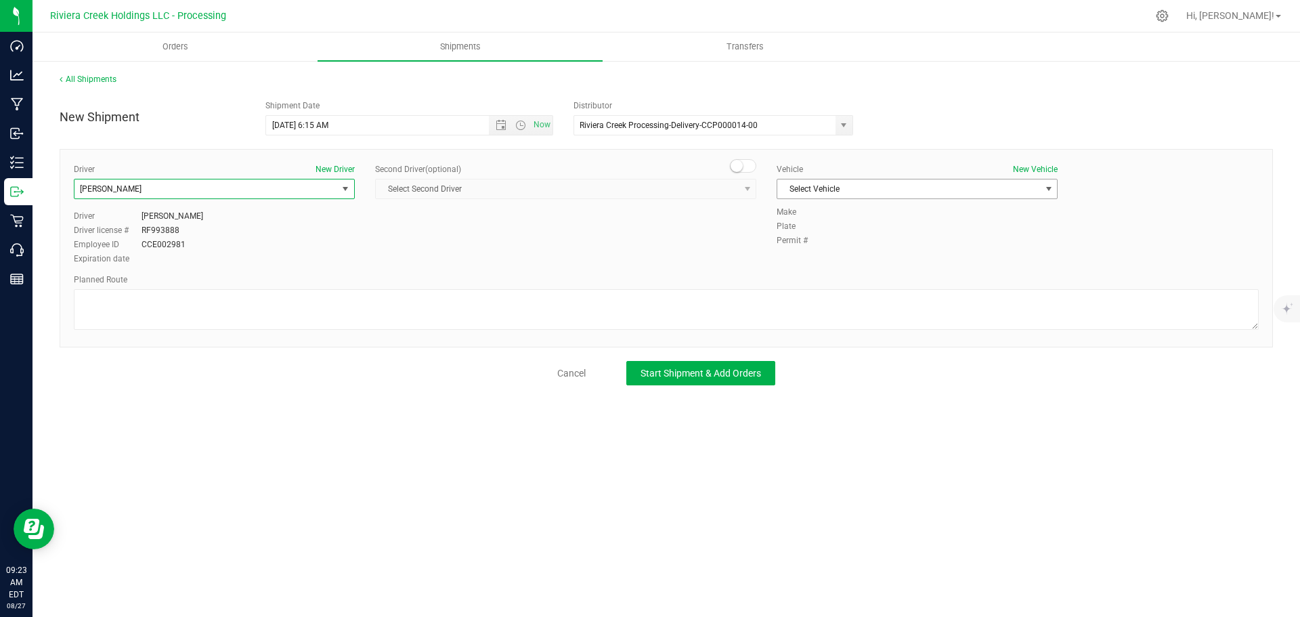
click at [843, 184] on span "Select Vehicle" at bounding box center [909, 188] width 263 height 19
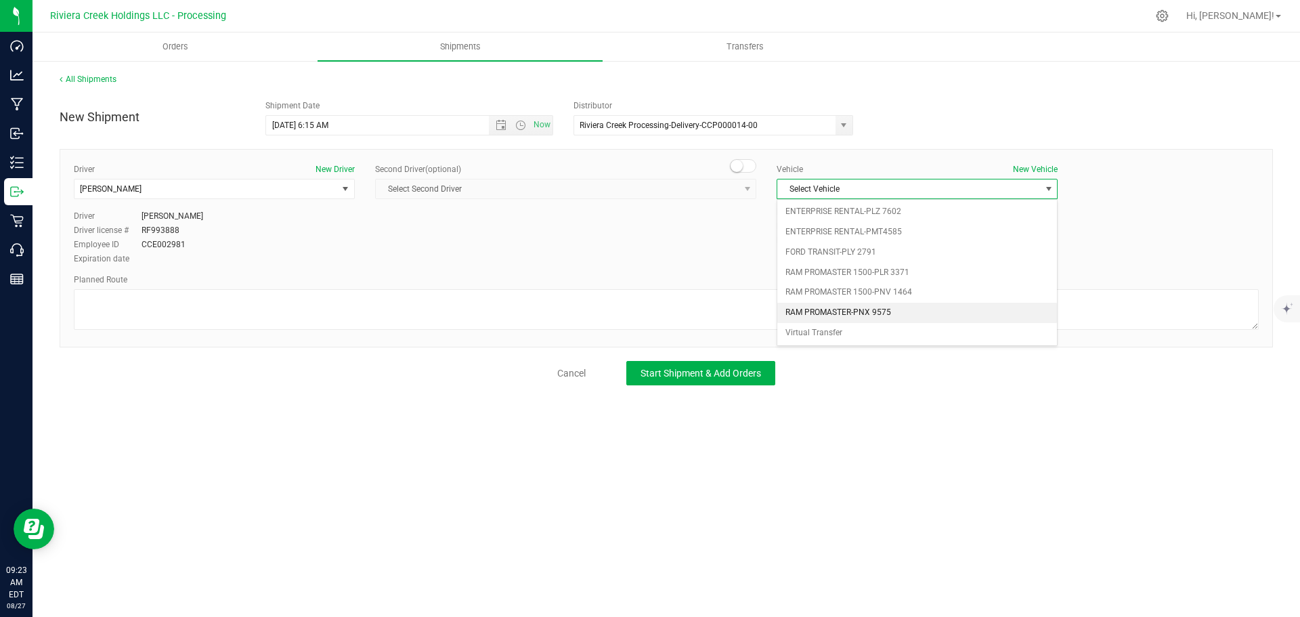
click at [822, 313] on li "RAM PROMASTER-PNX 9575" at bounding box center [918, 313] width 280 height 20
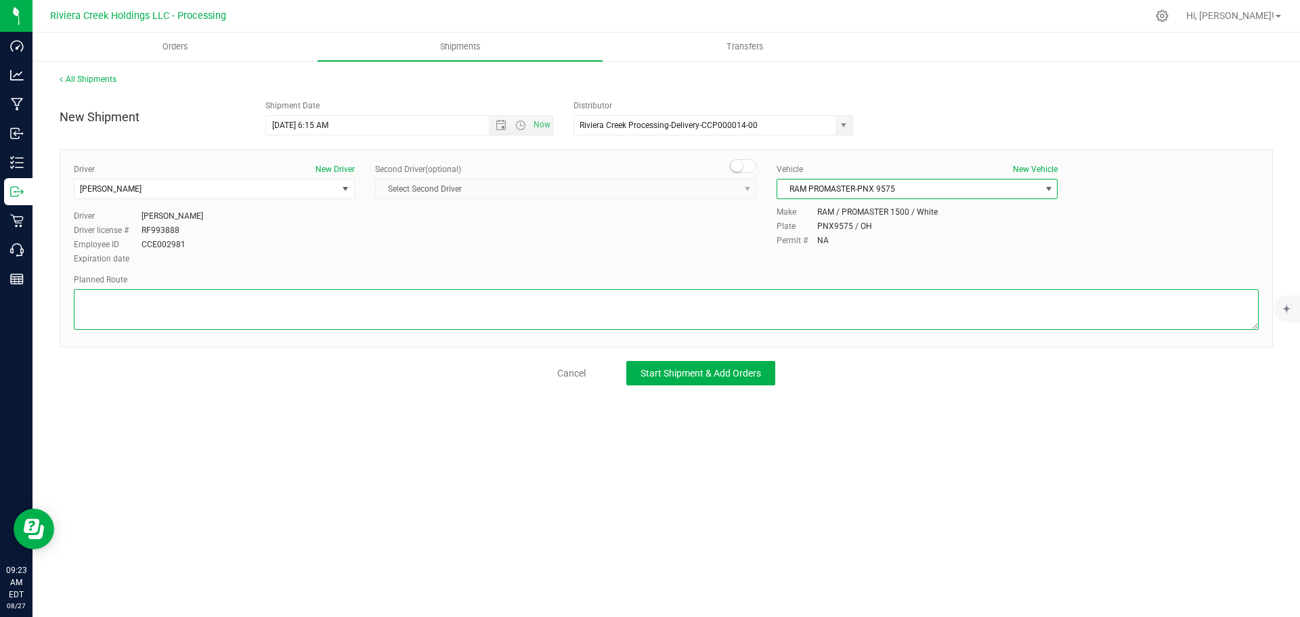
click at [314, 313] on textarea at bounding box center [666, 309] width 1185 height 41
paste textarea "Head north toward Maverick Dr 62 ft Turn right toward Maverick Dr 82 ft Turn le…"
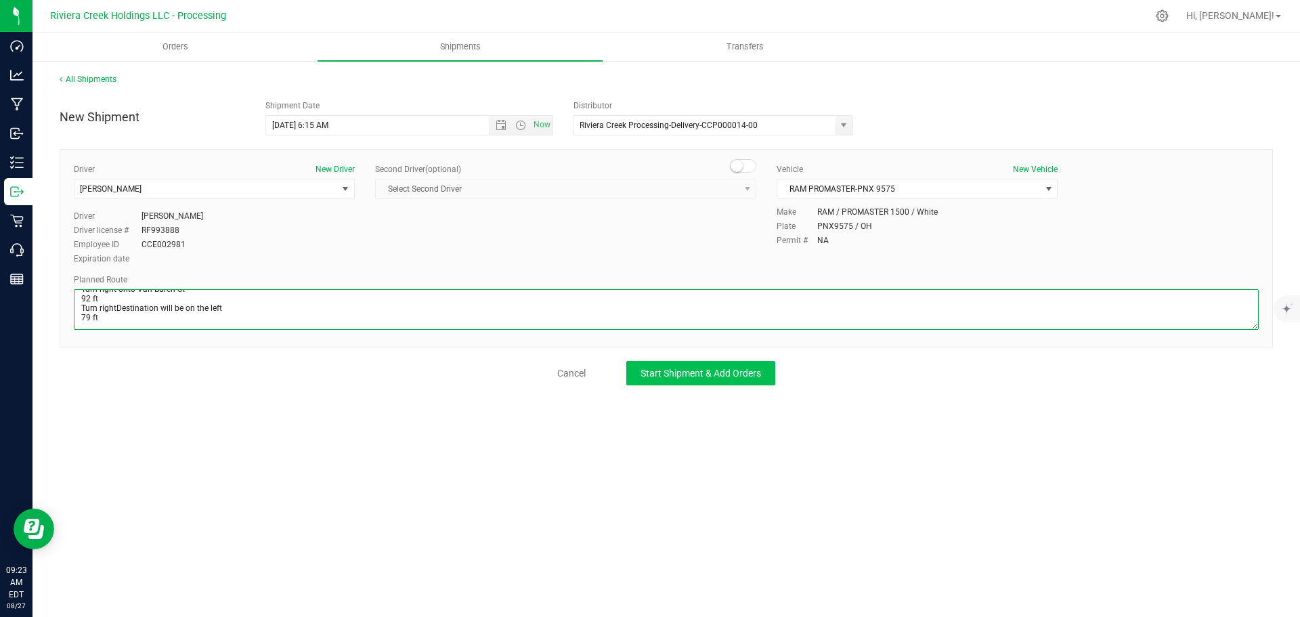
type textarea "Head north toward Maverick Dr 62 ft Turn right toward Maverick Dr 82 ft Turn le…"
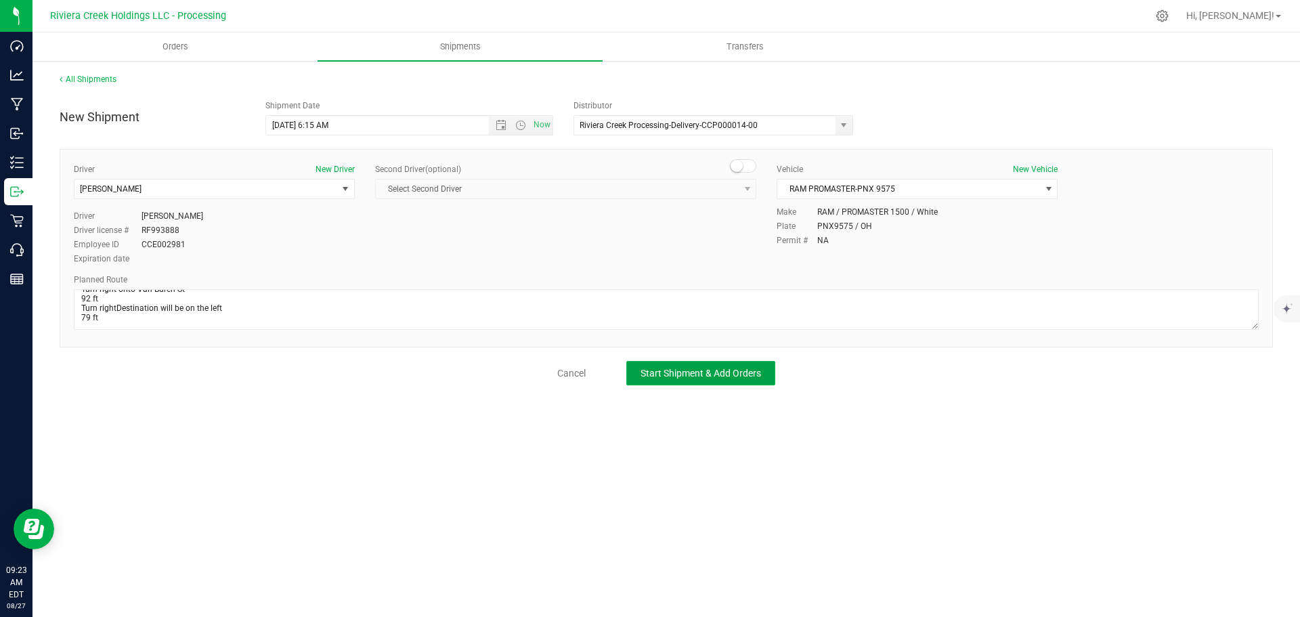
click at [655, 377] on span "Start Shipment & Add Orders" at bounding box center [701, 373] width 121 height 11
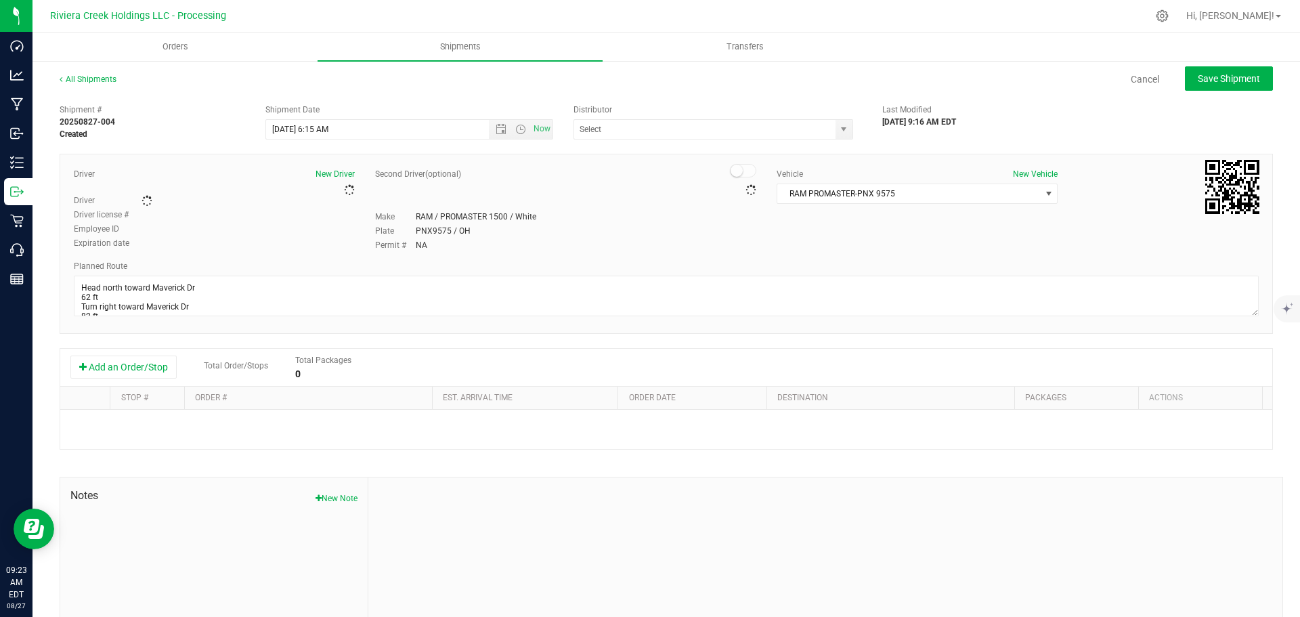
type input "Riviera Creek Processing-Delivery-CCP000014-00"
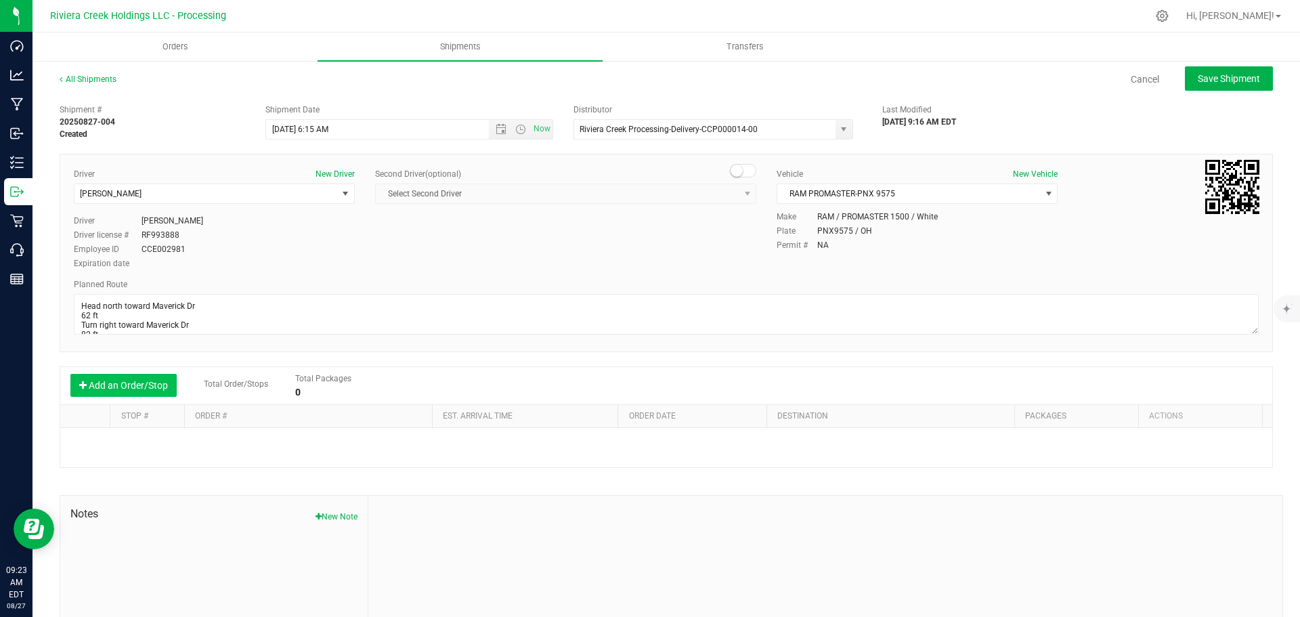
click at [111, 393] on button "Add an Order/Stop" at bounding box center [123, 385] width 106 height 23
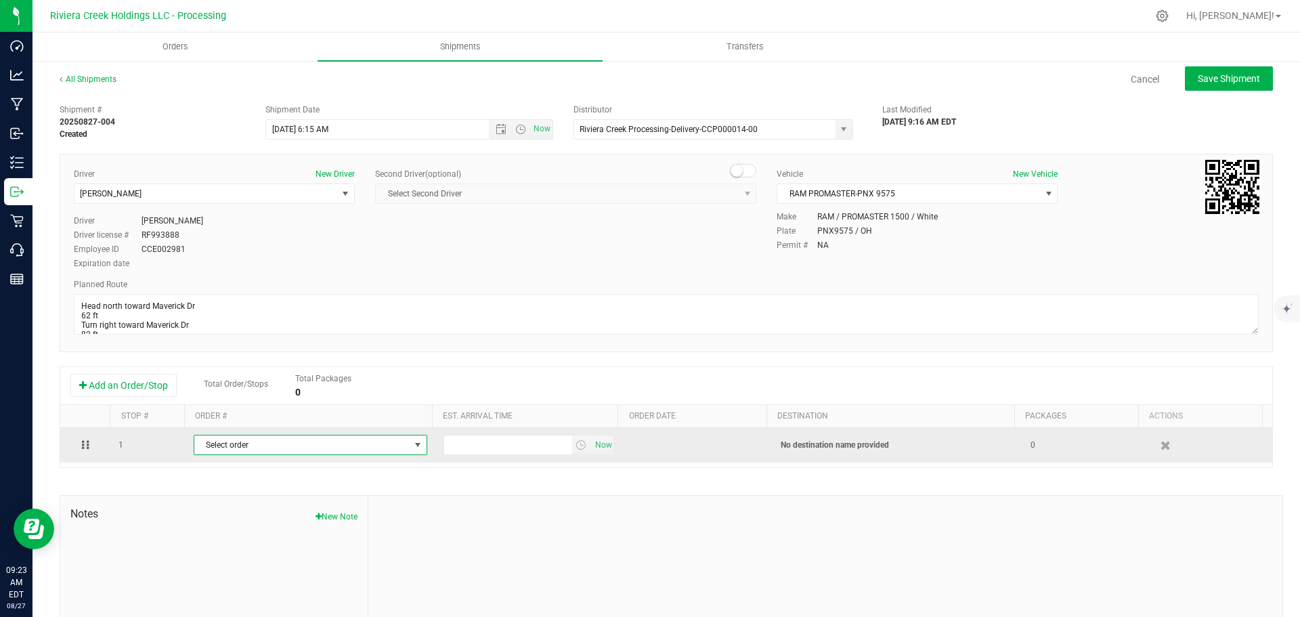
click at [250, 447] on span "Select order" at bounding box center [301, 444] width 215 height 19
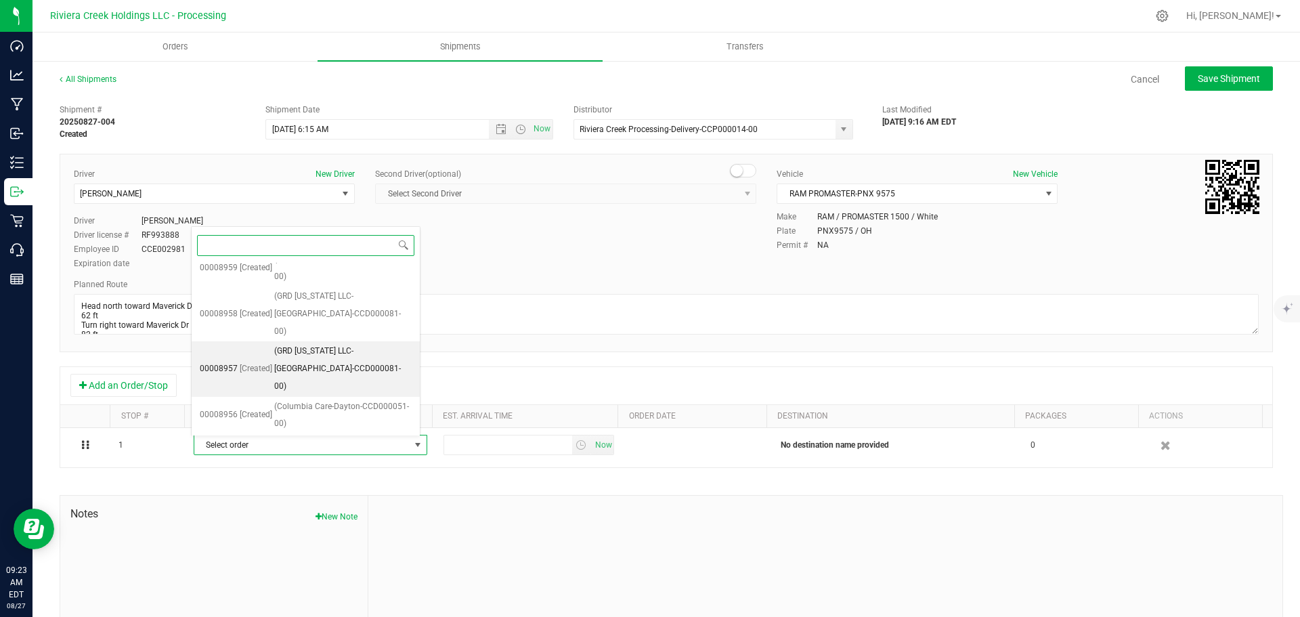
scroll to position [656, 0]
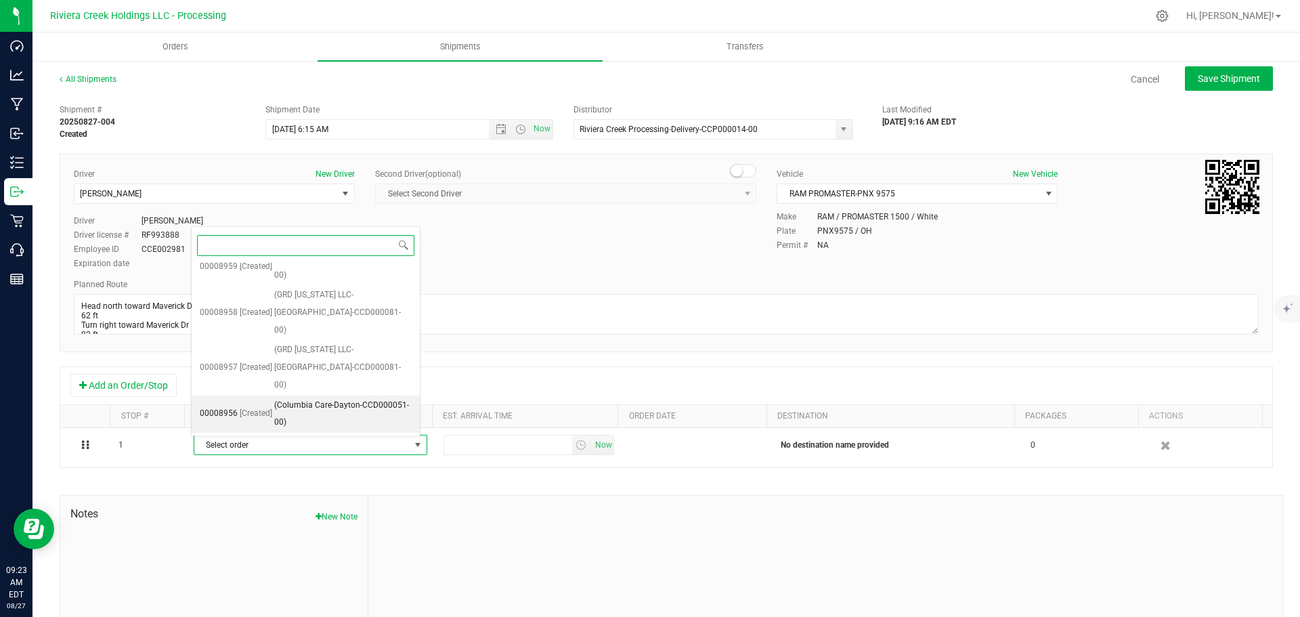
click at [293, 419] on span "(Columbia Care-Dayton-CCD000051-00)" at bounding box center [342, 414] width 137 height 35
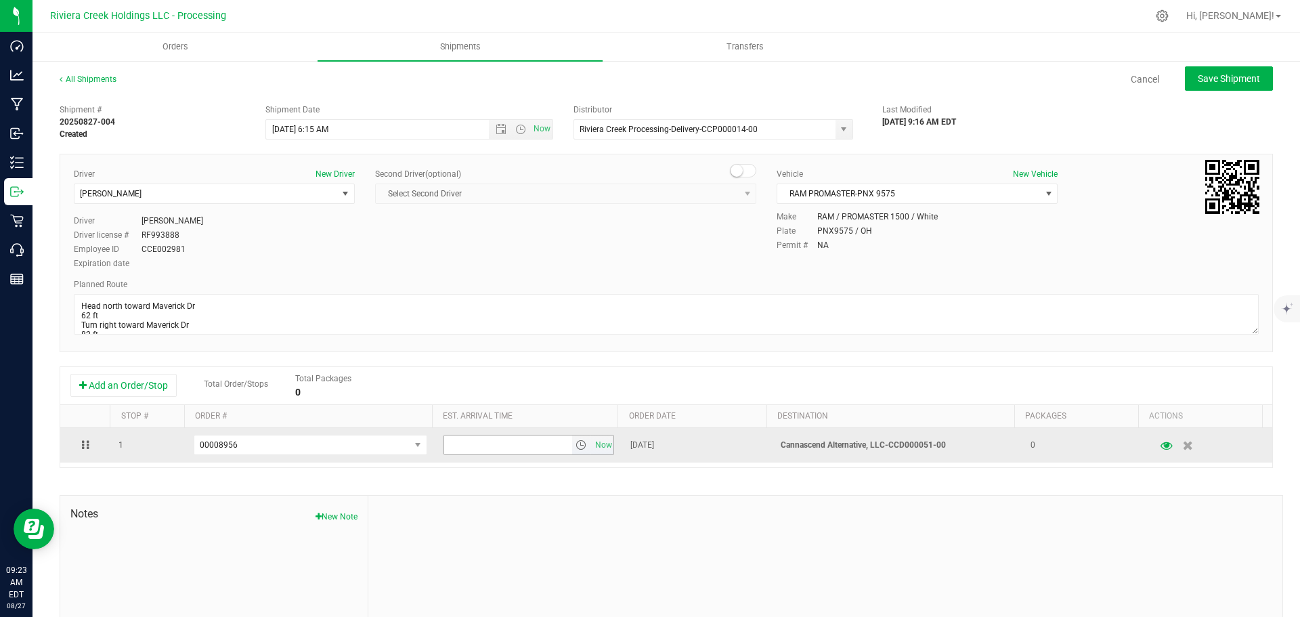
click at [576, 444] on span "select" at bounding box center [581, 445] width 11 height 11
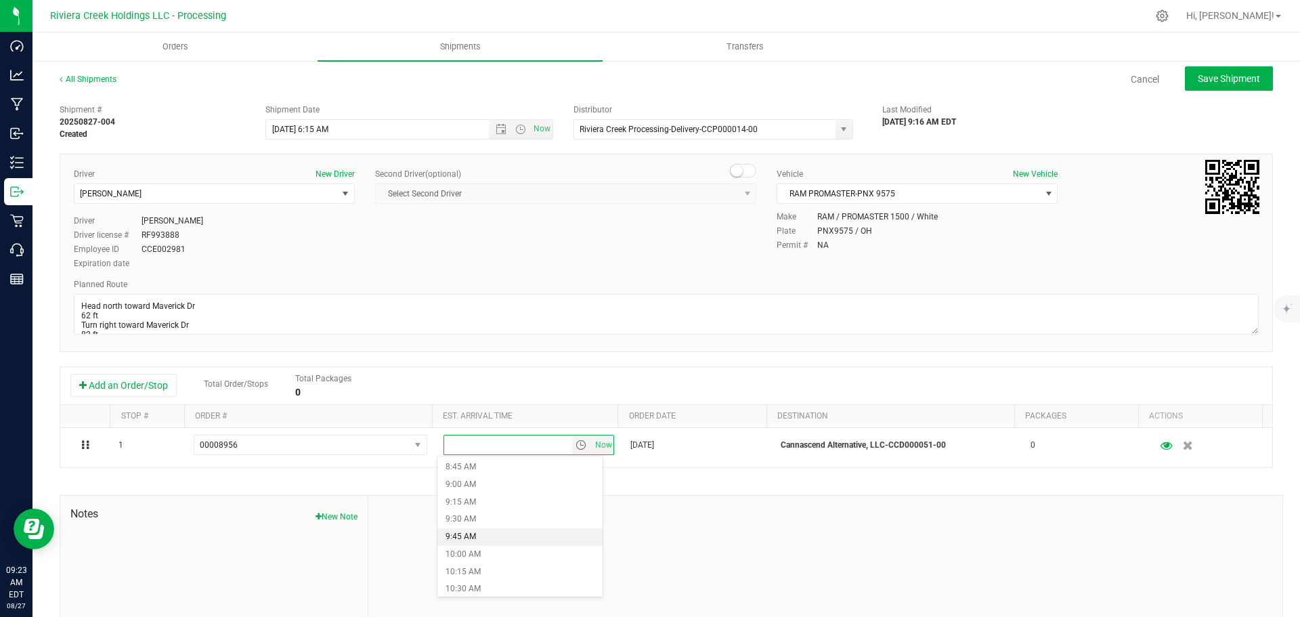
scroll to position [677, 0]
click at [477, 575] on li "11:15 AM" at bounding box center [520, 574] width 165 height 18
click at [1190, 86] on button "Save Shipment" at bounding box center [1229, 78] width 88 height 24
type input "8/28/2025 10:15 AM"
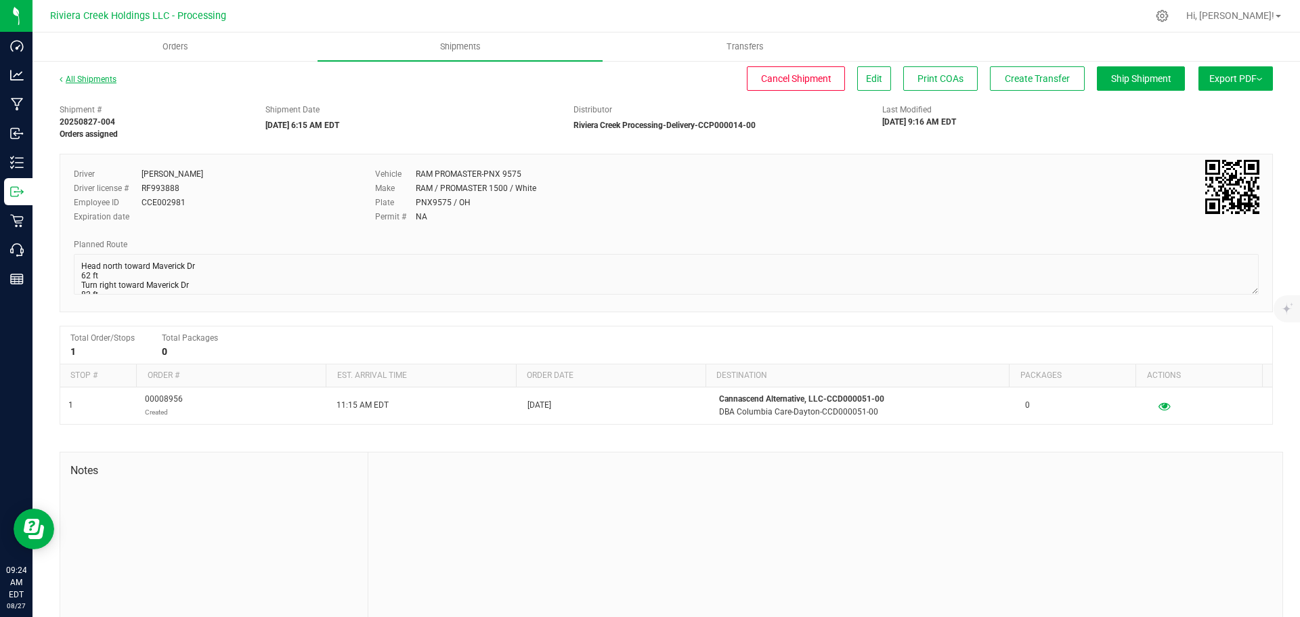
click at [106, 82] on link "All Shipments" at bounding box center [88, 79] width 57 height 9
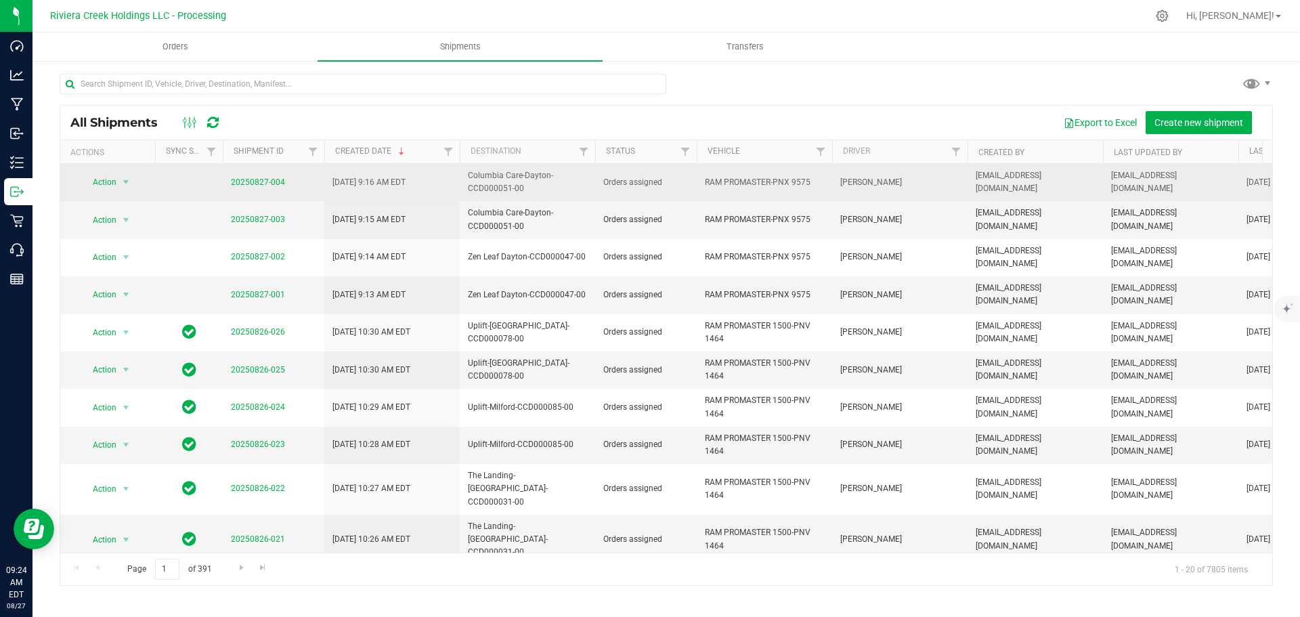
click at [277, 188] on span "20250827-004" at bounding box center [258, 182] width 54 height 13
click at [270, 184] on link "20250827-004" at bounding box center [258, 181] width 54 height 9
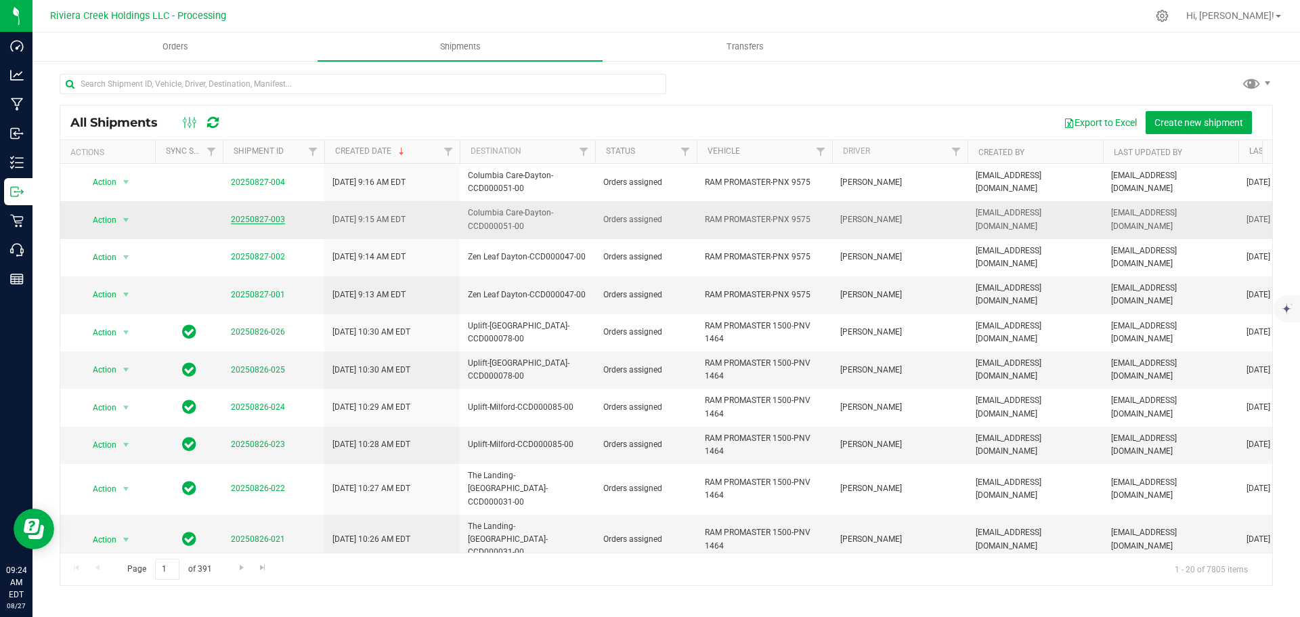
click at [270, 219] on link "20250827-003" at bounding box center [258, 219] width 54 height 9
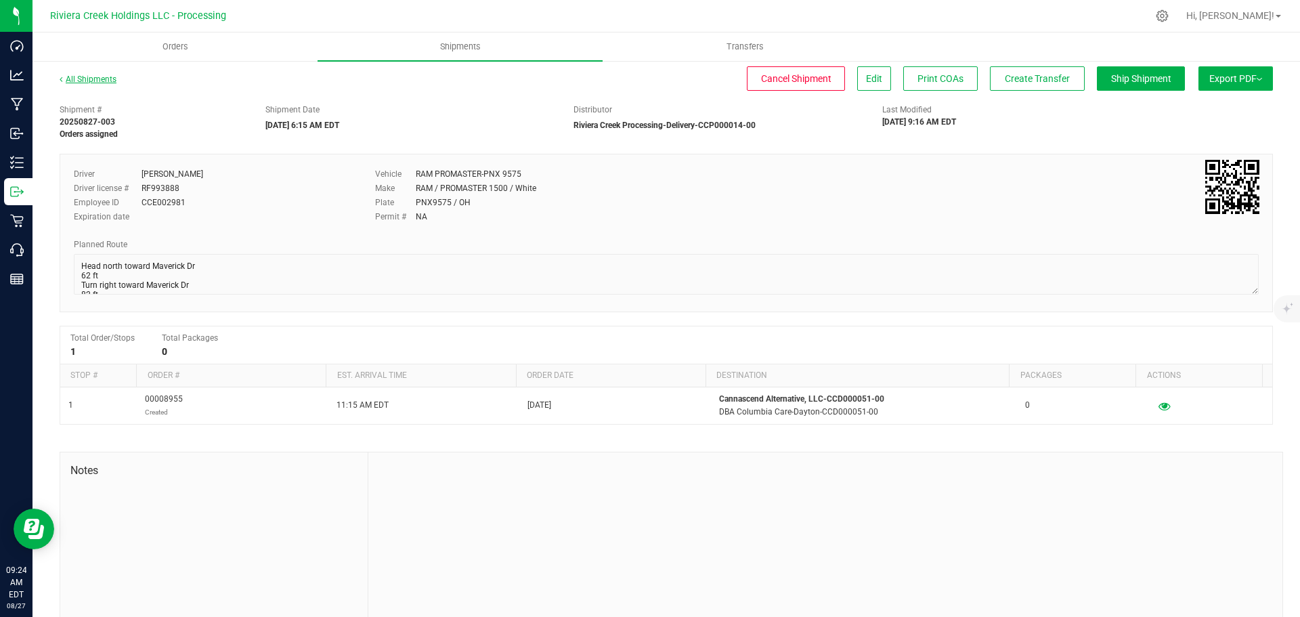
click at [77, 77] on link "All Shipments" at bounding box center [88, 79] width 57 height 9
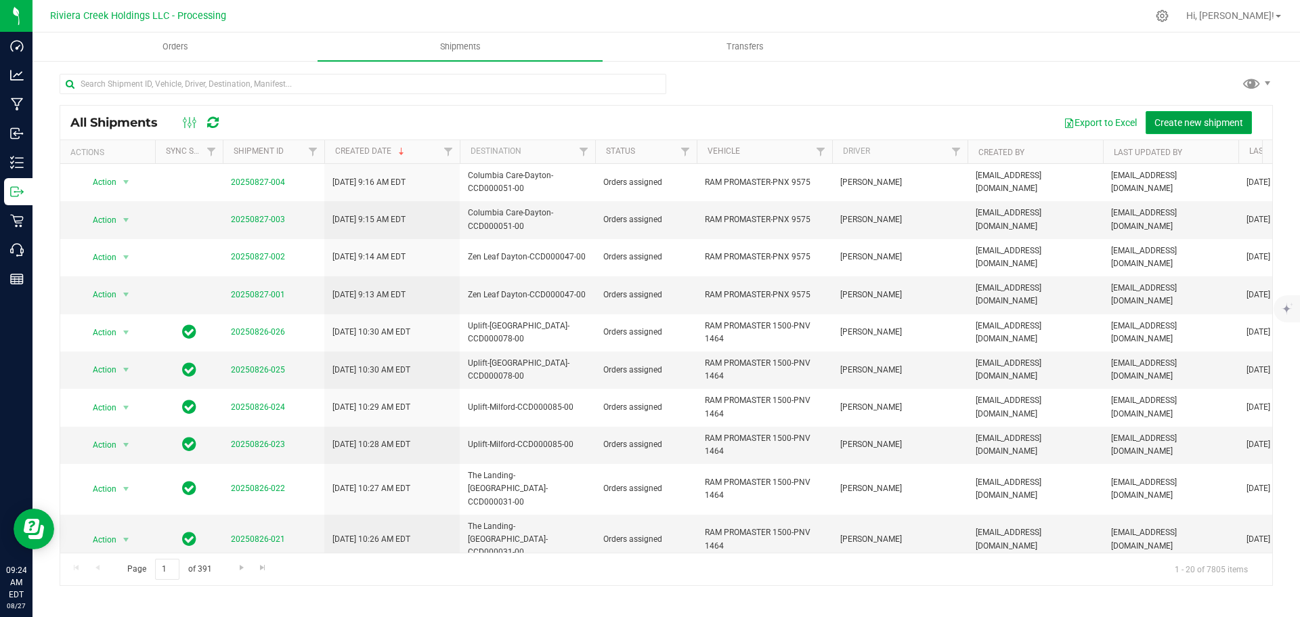
click at [1166, 125] on span "Create new shipment" at bounding box center [1199, 122] width 89 height 11
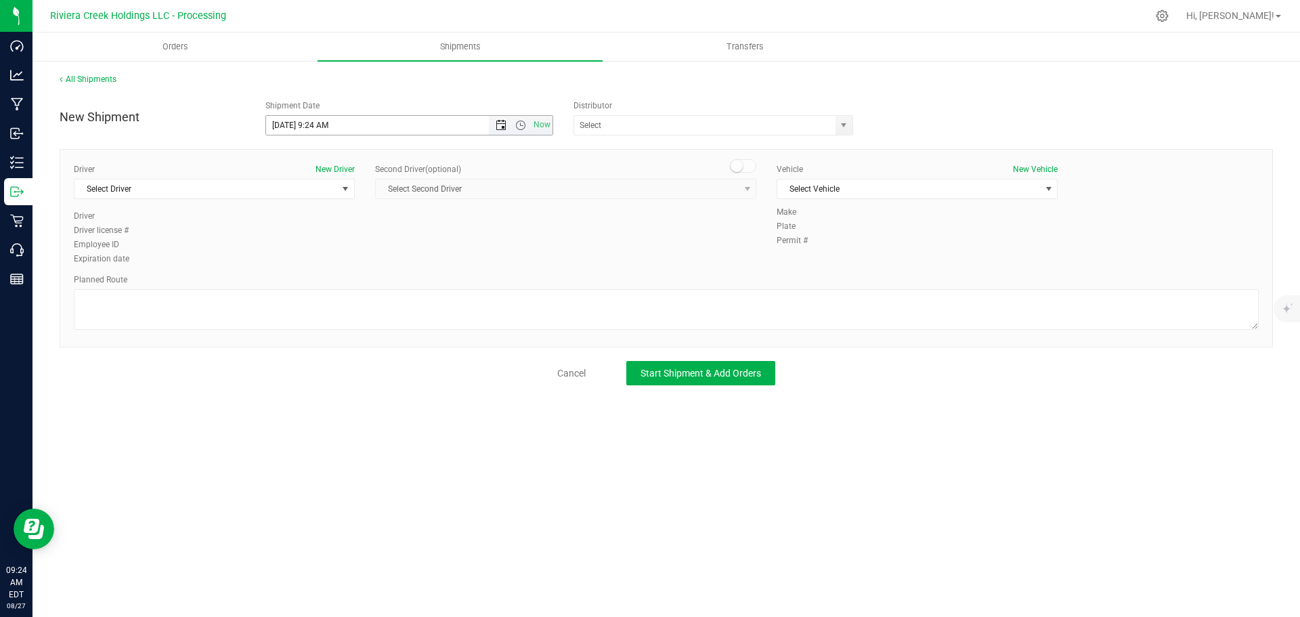
click at [501, 127] on span "Open the date view" at bounding box center [501, 125] width 11 height 11
click at [358, 285] on link "28" at bounding box center [357, 284] width 20 height 21
click at [322, 131] on input "8/28/2025 9:24 AM" at bounding box center [389, 125] width 247 height 19
drag, startPoint x: 328, startPoint y: 131, endPoint x: 315, endPoint y: 135, distance: 14.4
click at [315, 135] on div "New Shipment Shipment Date 8/28/2025 9:24 AM Now Distributor ACT Laboratories, …" at bounding box center [667, 239] width 1214 height 292
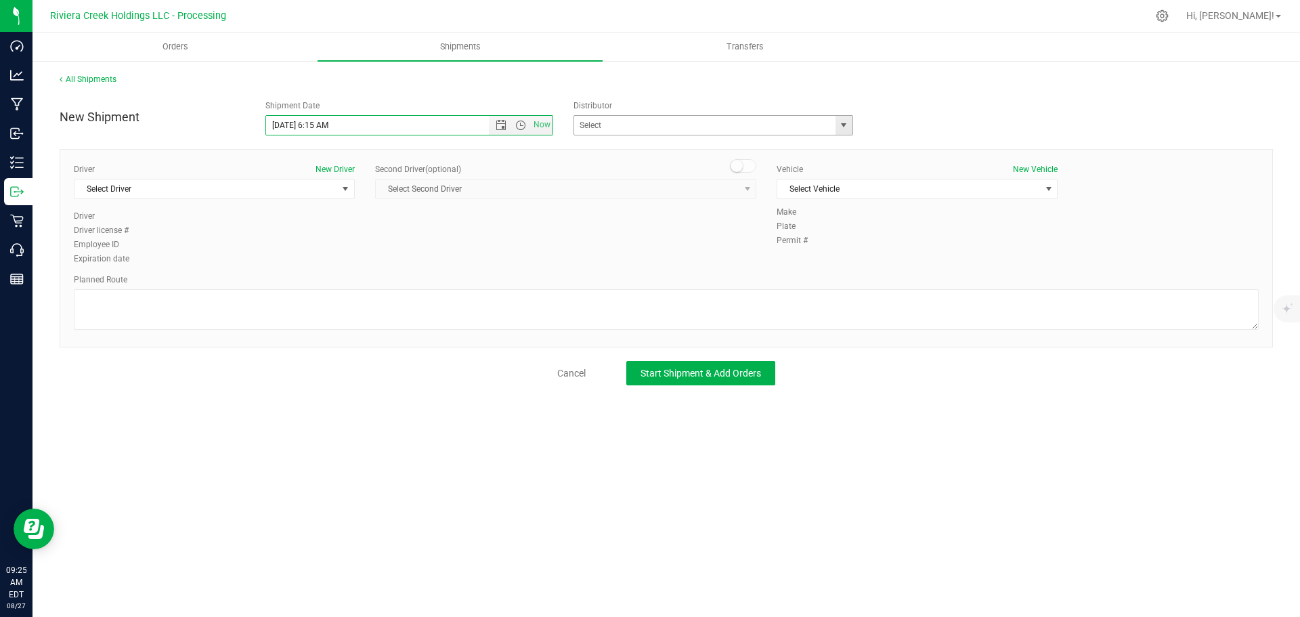
click at [844, 121] on span "select" at bounding box center [843, 125] width 11 height 11
type input "8/28/2025 6:15 AM"
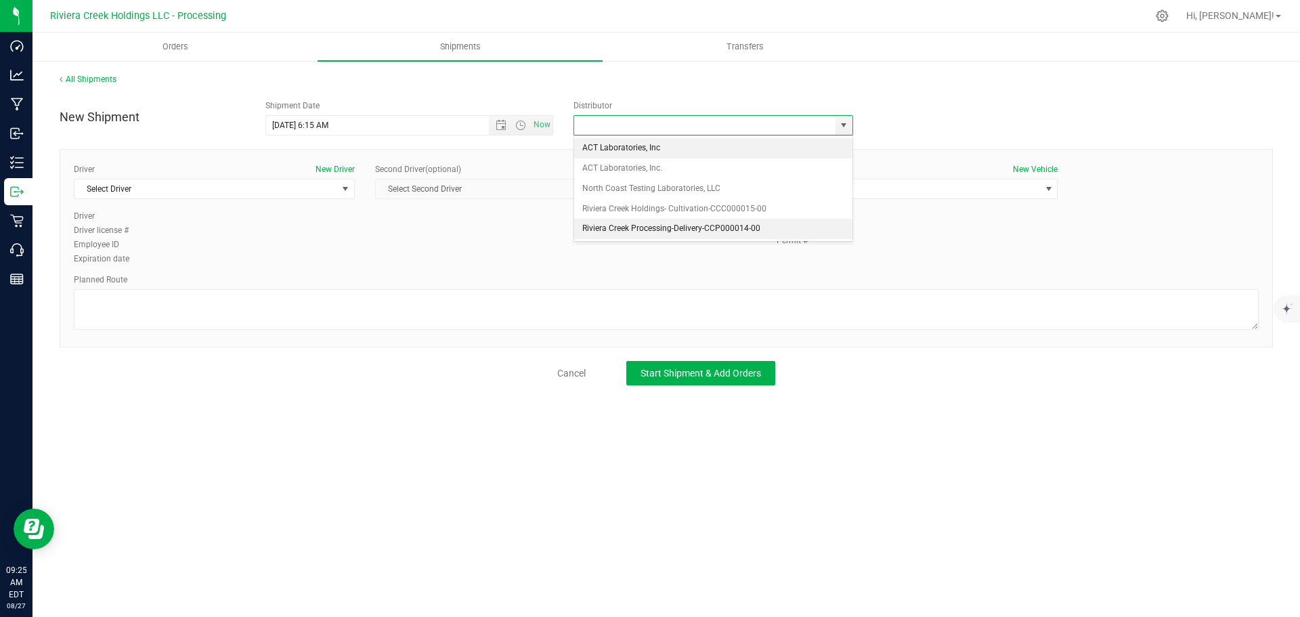
drag, startPoint x: 587, startPoint y: 228, endPoint x: 471, endPoint y: 249, distance: 118.4
click at [587, 228] on li "Riviera Creek Processing-Delivery-CCP000014-00" at bounding box center [713, 229] width 278 height 20
type input "Riviera Creek Processing-Delivery-CCP000014-00"
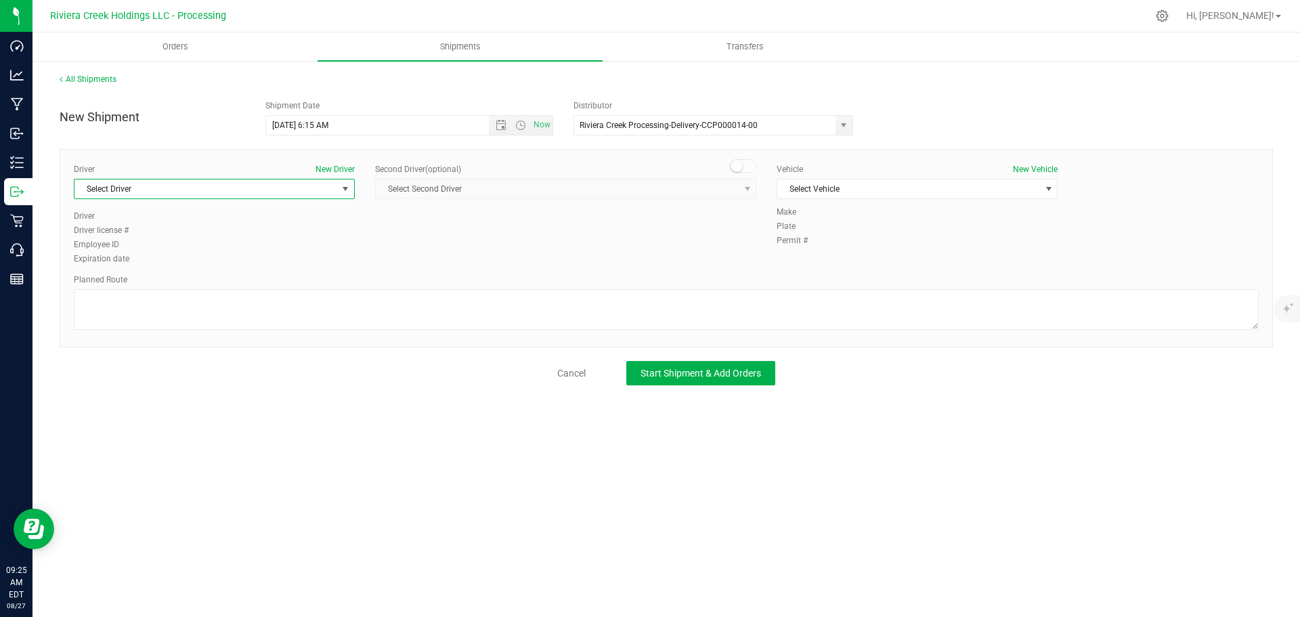
click at [131, 191] on span "Select Driver" at bounding box center [206, 188] width 263 height 19
click at [132, 290] on li "Brian Gates" at bounding box center [215, 291] width 280 height 20
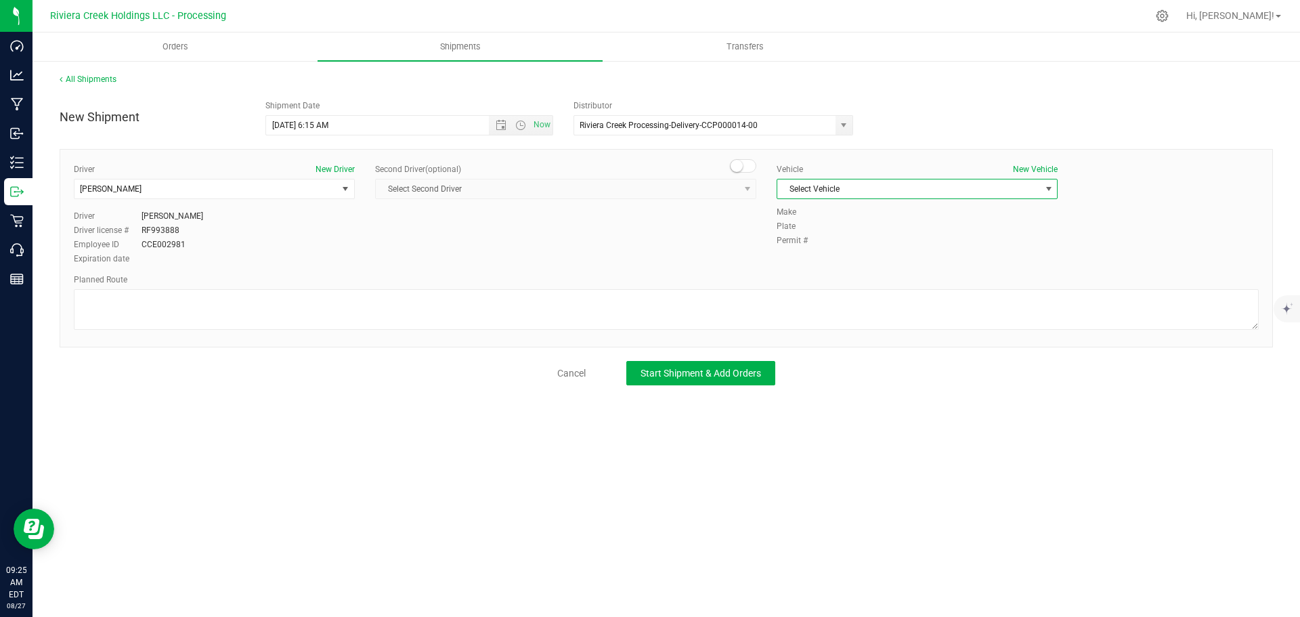
click at [829, 192] on span "Select Vehicle" at bounding box center [909, 188] width 263 height 19
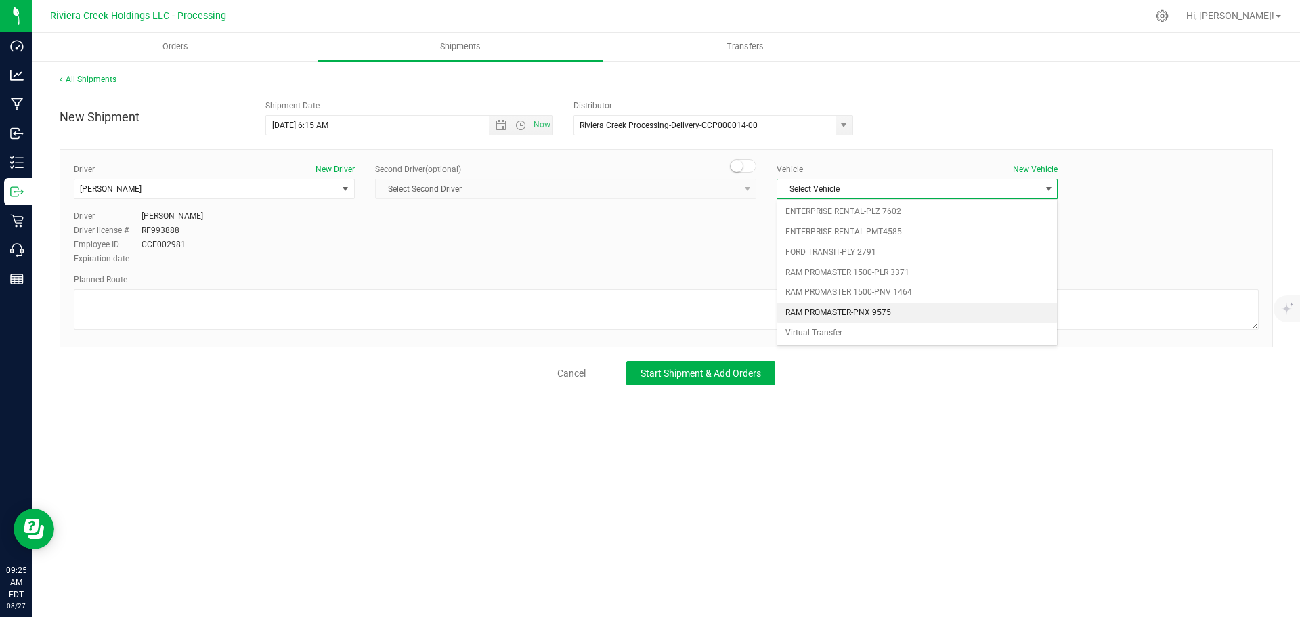
click at [847, 312] on li "RAM PROMASTER-PNX 9575" at bounding box center [918, 313] width 280 height 20
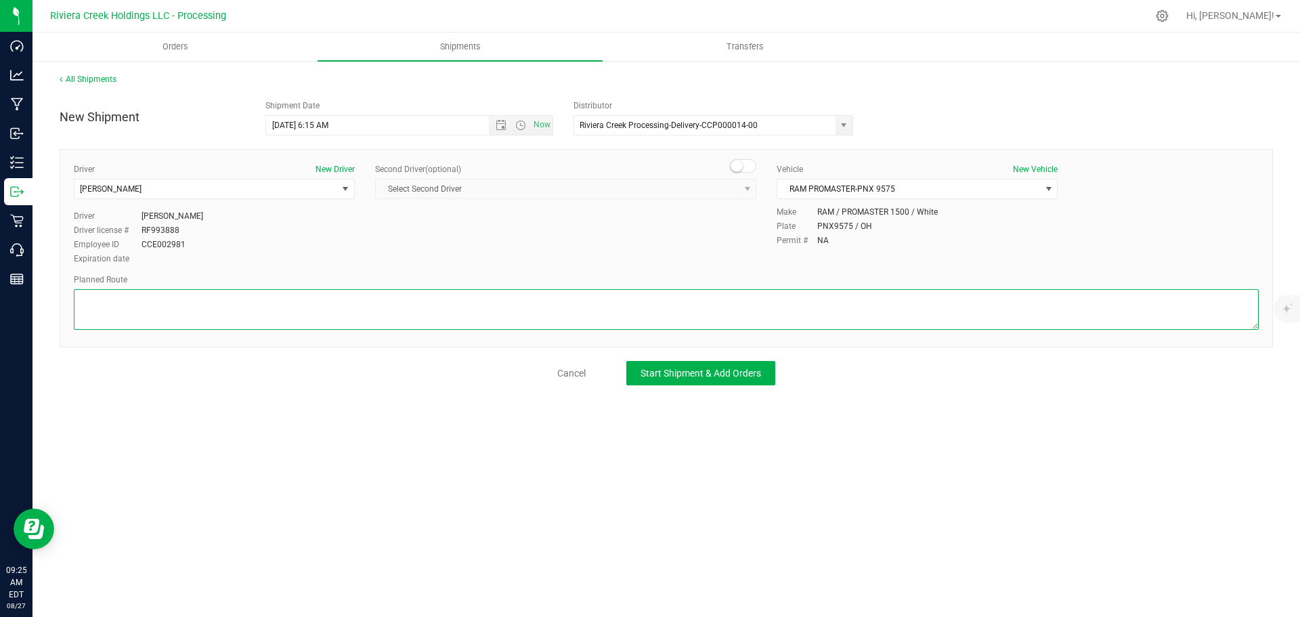
click at [123, 304] on textarea at bounding box center [666, 309] width 1185 height 41
paste textarea "Head south toward Van Buren St 79 ft Turn left onto Van Buren St 92 ft Turn rig…"
type textarea "Head south toward Van Buren St 79 ft Turn left onto Van Buren St 92 ft Turn rig…"
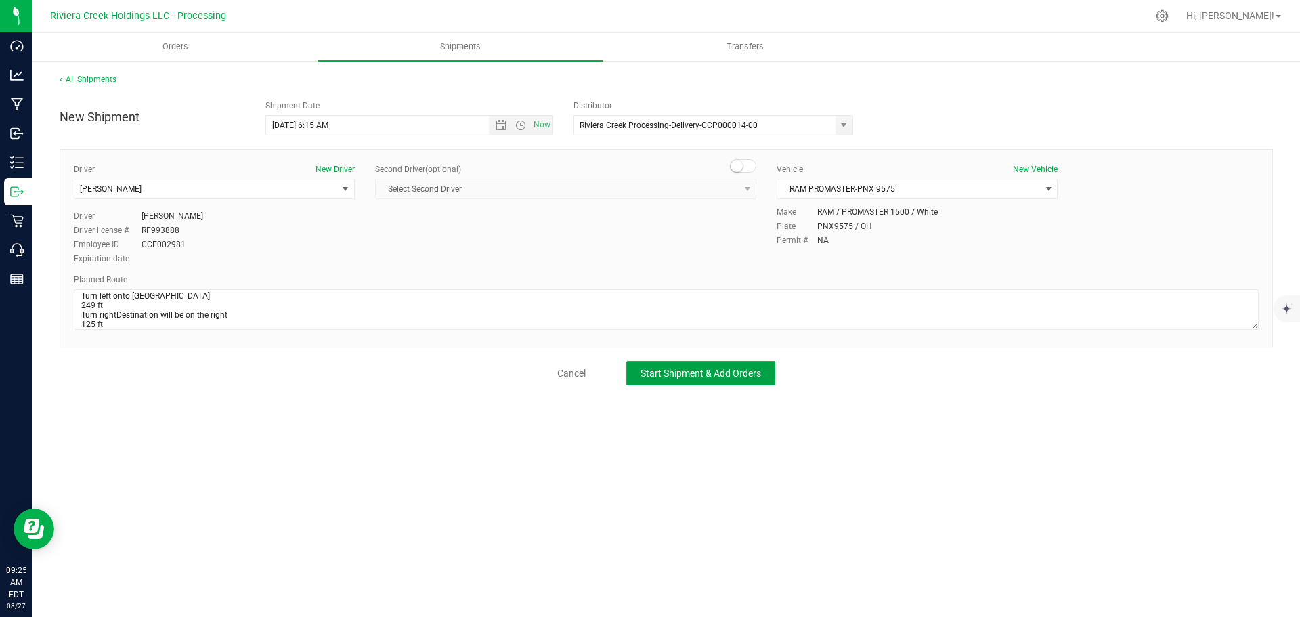
click at [689, 375] on span "Start Shipment & Add Orders" at bounding box center [701, 373] width 121 height 11
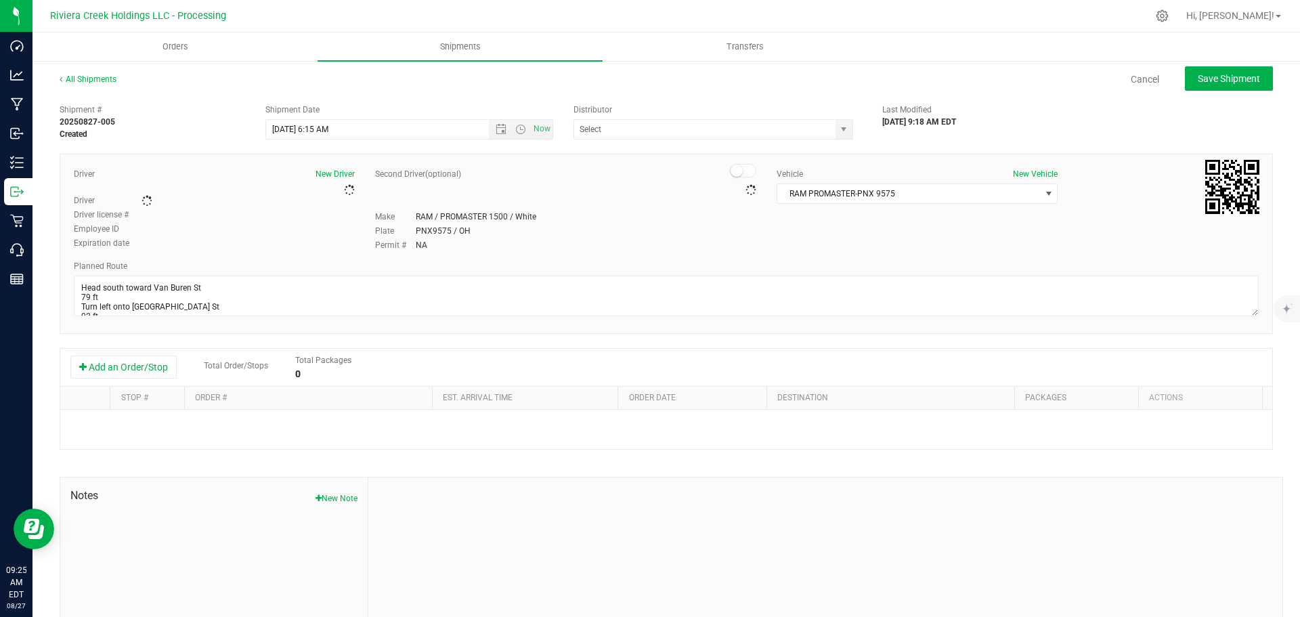
type input "Riviera Creek Processing-Delivery-CCP000014-00"
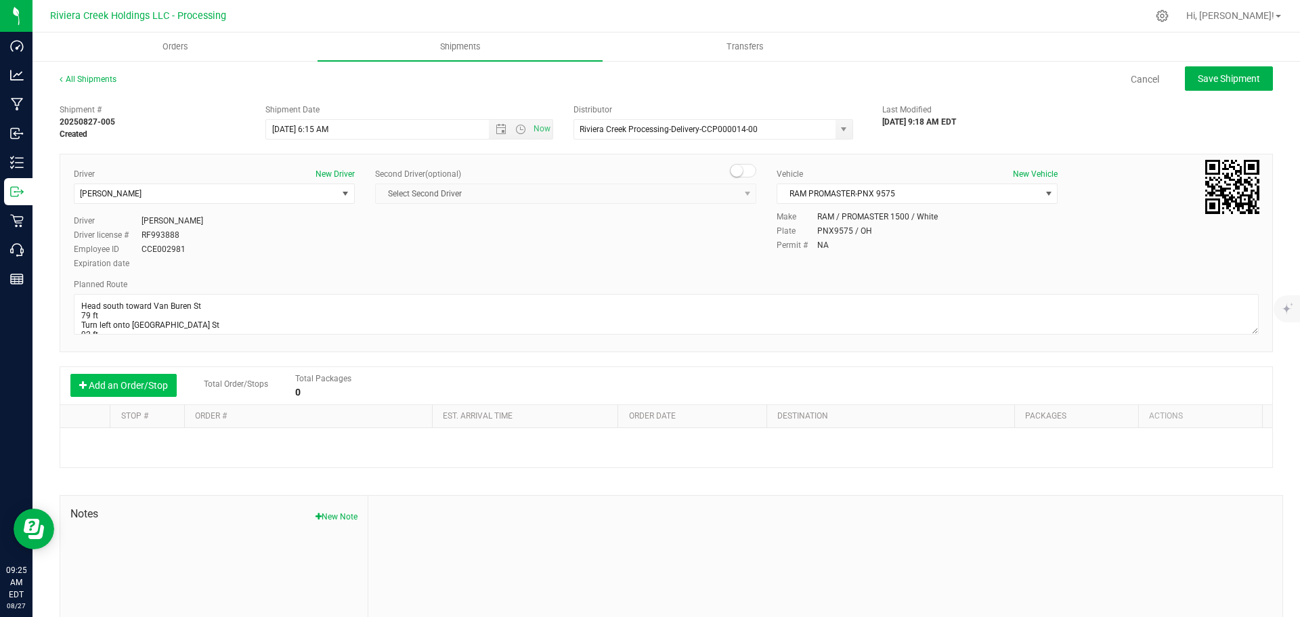
click at [125, 384] on button "Add an Order/Stop" at bounding box center [123, 385] width 106 height 23
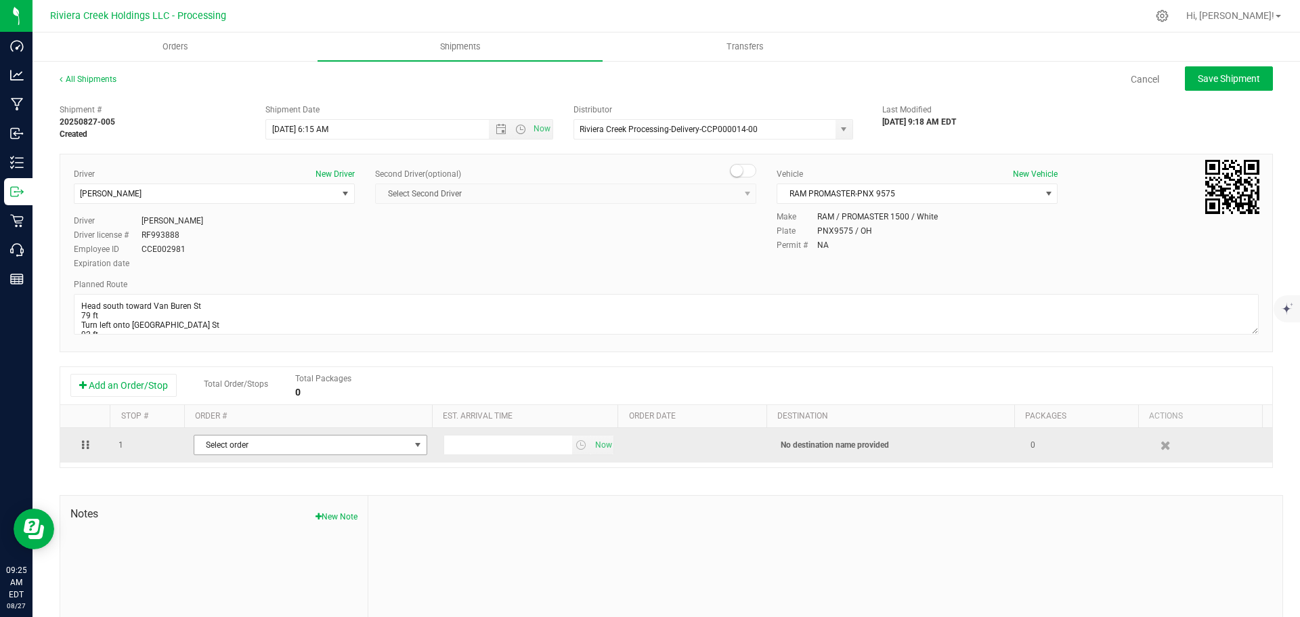
click at [335, 449] on span "Select order" at bounding box center [301, 444] width 215 height 19
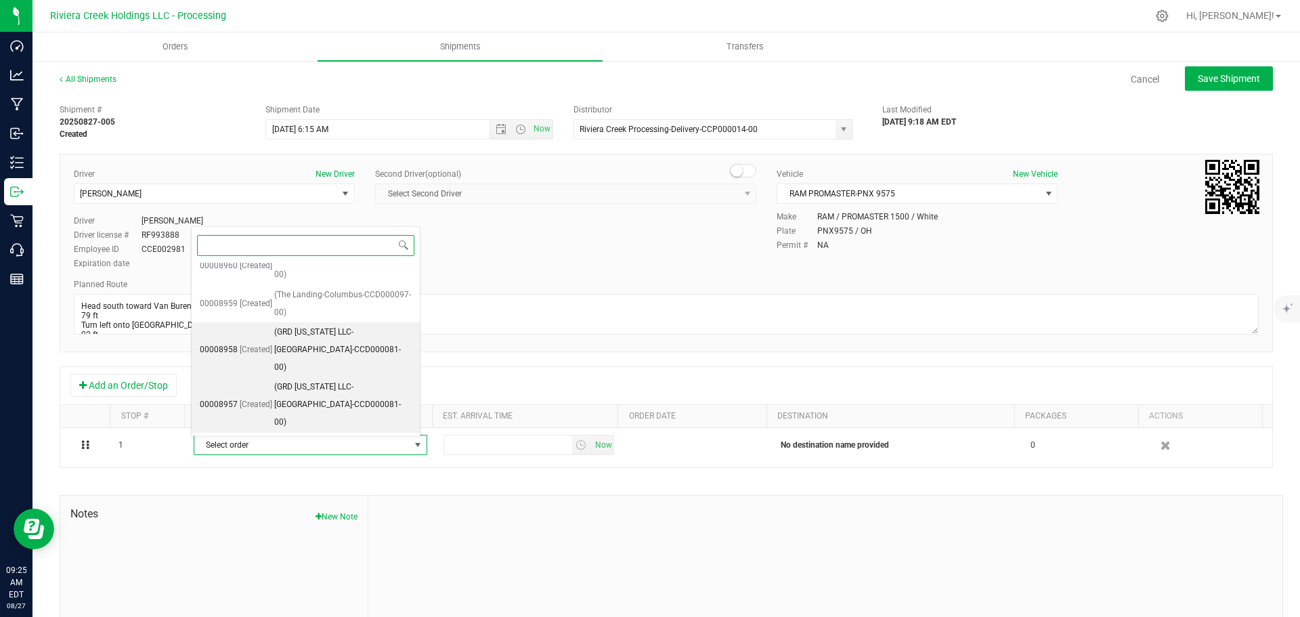
scroll to position [618, 0]
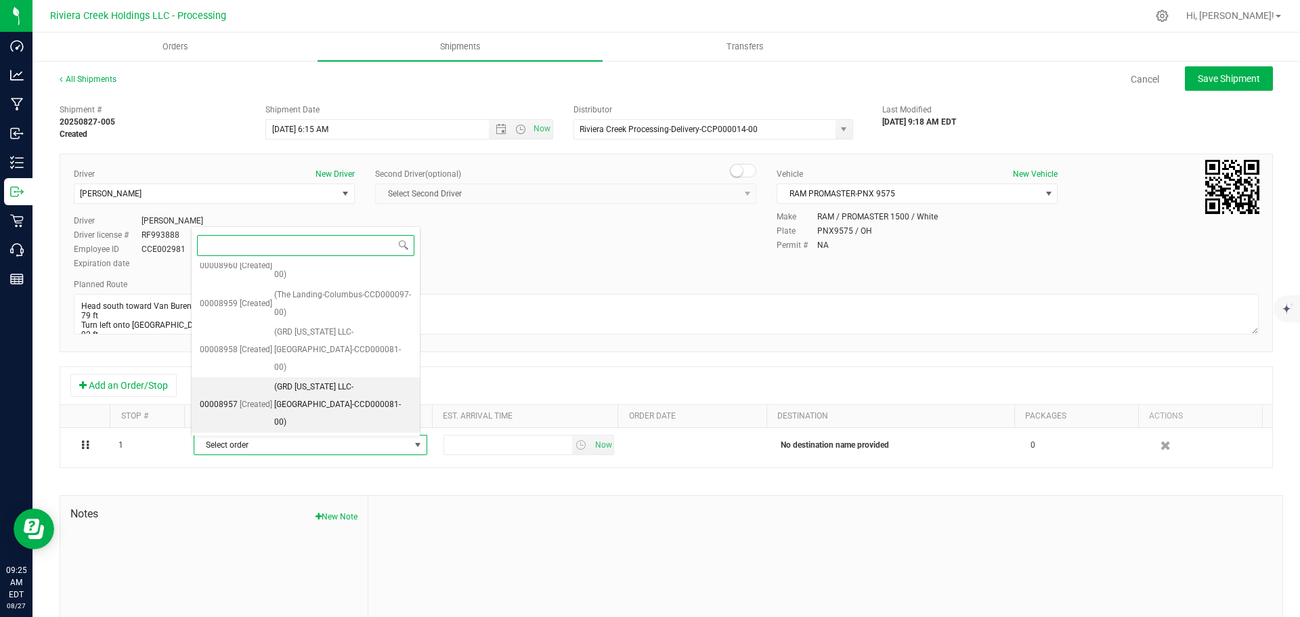
click at [319, 410] on span "(GRD Ohio LLC-Dayton-CCD000081-00)" at bounding box center [342, 405] width 137 height 52
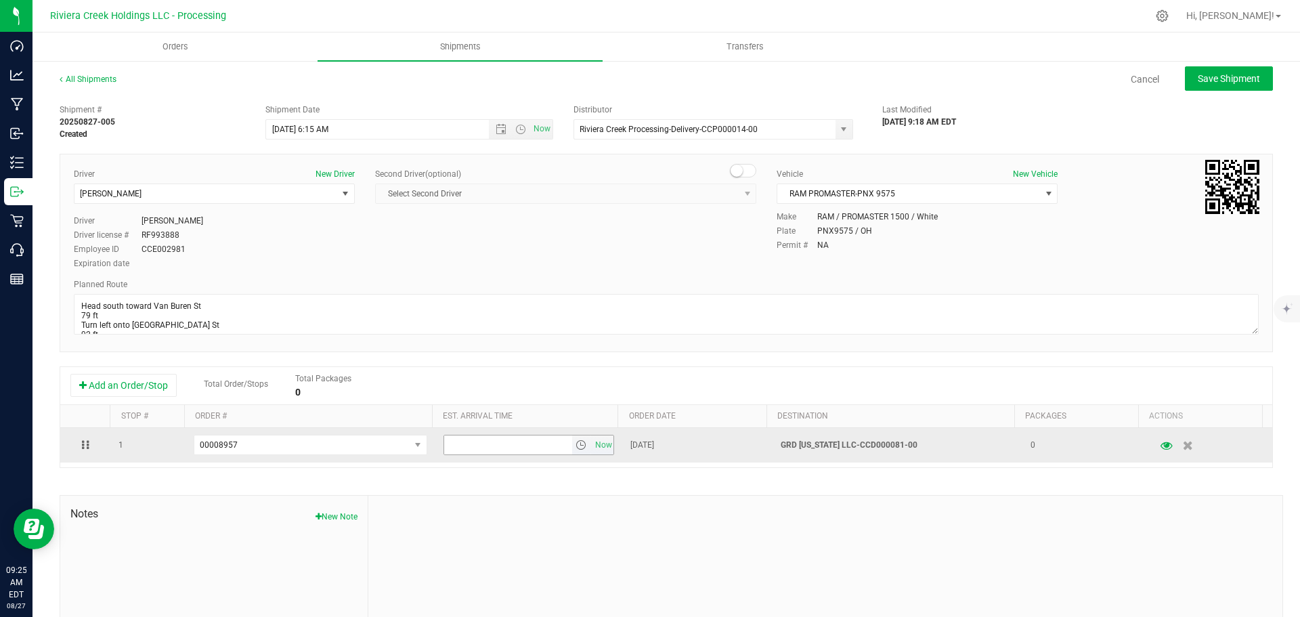
click at [576, 450] on span "select" at bounding box center [581, 445] width 11 height 11
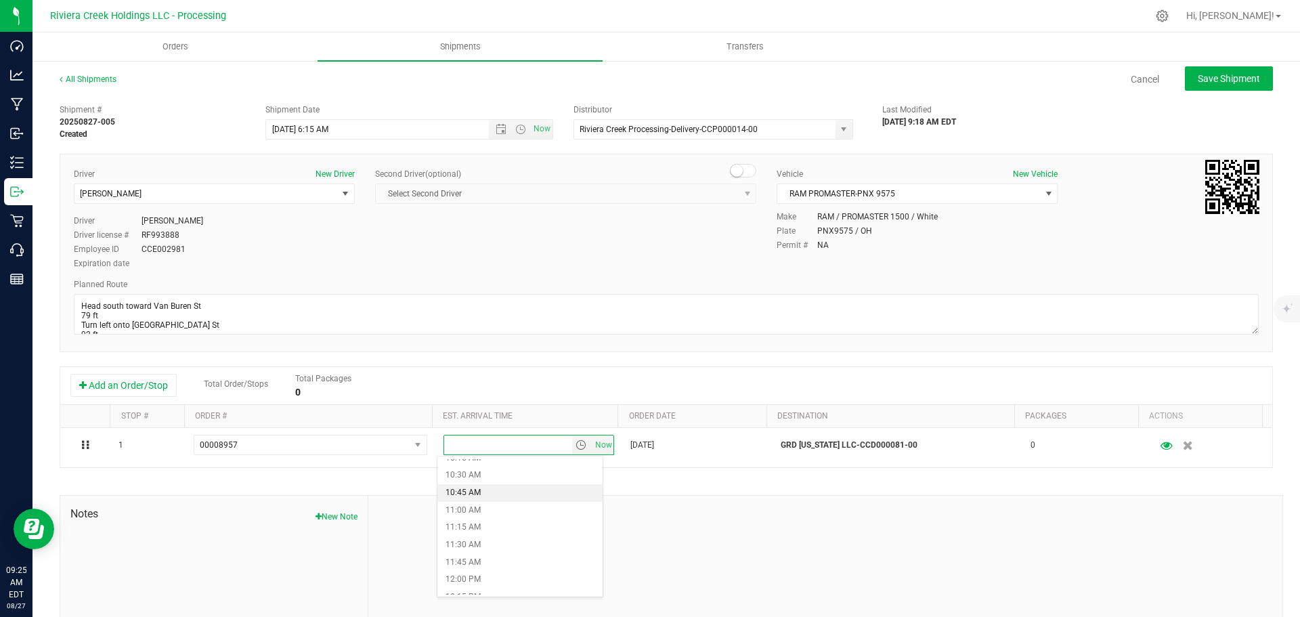
scroll to position [745, 0]
click at [486, 555] on li "12:00 PM" at bounding box center [520, 558] width 165 height 18
click at [1198, 74] on span "Save Shipment" at bounding box center [1229, 78] width 62 height 11
type input "8/28/2025 10:15 AM"
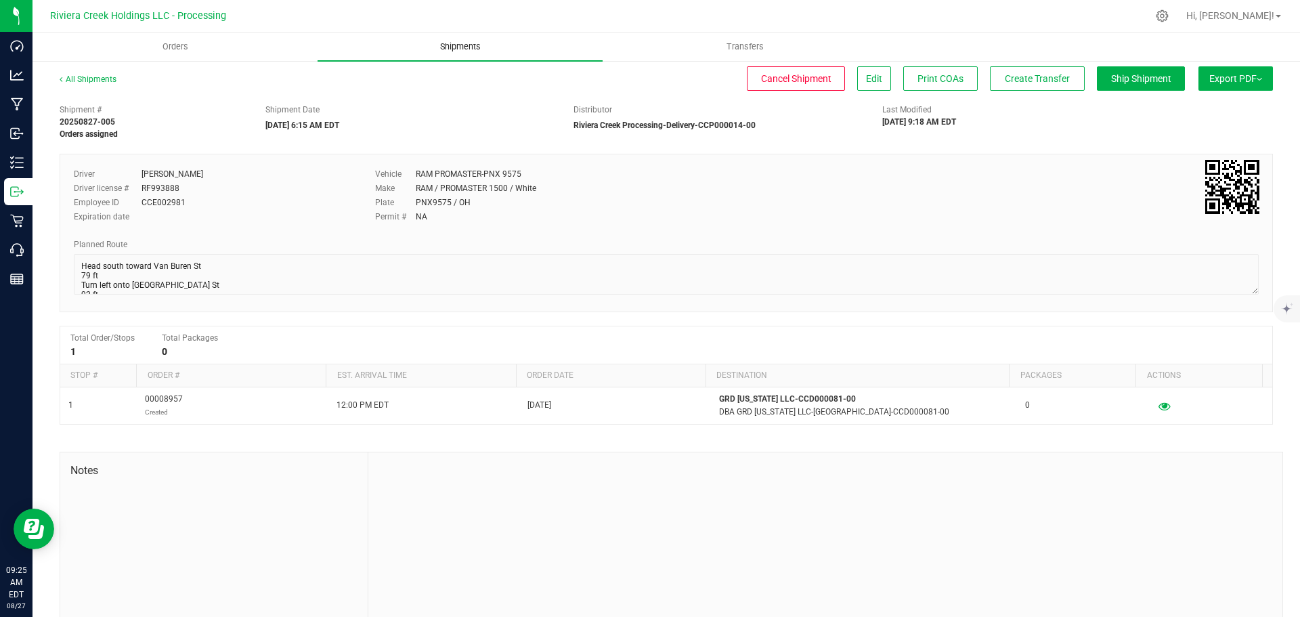
click at [450, 46] on span "Shipments" at bounding box center [460, 47] width 77 height 12
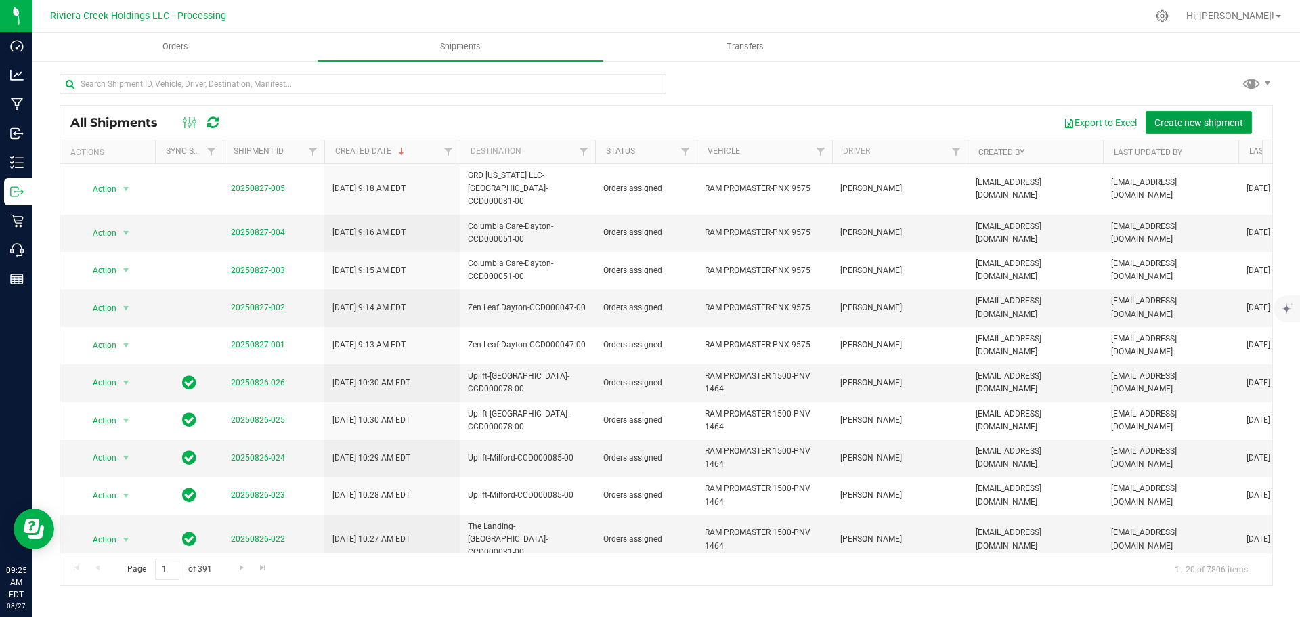
click at [1188, 126] on span "Create new shipment" at bounding box center [1199, 122] width 89 height 11
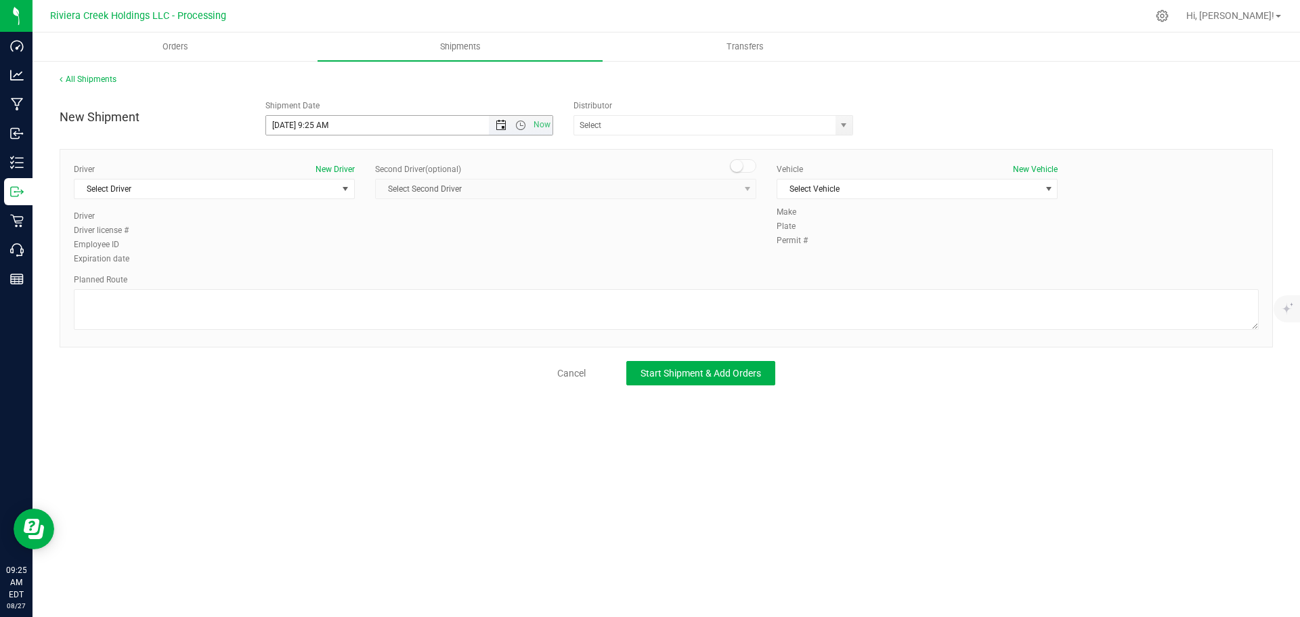
click at [502, 125] on span "Open the date view" at bounding box center [501, 125] width 11 height 11
click at [356, 285] on link "28" at bounding box center [357, 284] width 20 height 21
drag, startPoint x: 328, startPoint y: 125, endPoint x: 314, endPoint y: 136, distance: 17.9
click at [314, 136] on div "New Shipment Shipment Date 8/28/2025 9:25 AM Now Distributor ACT Laboratories, …" at bounding box center [667, 239] width 1214 height 292
click at [847, 129] on span "select" at bounding box center [843, 125] width 11 height 11
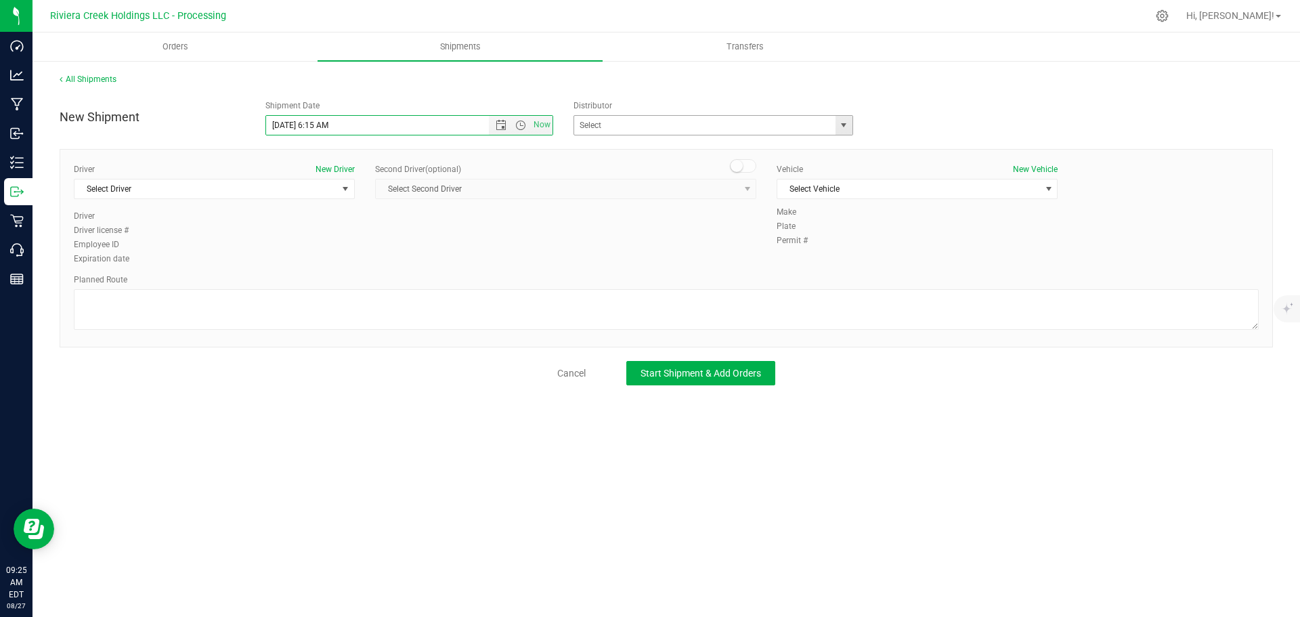
type input "8/28/2025 6:15 AM"
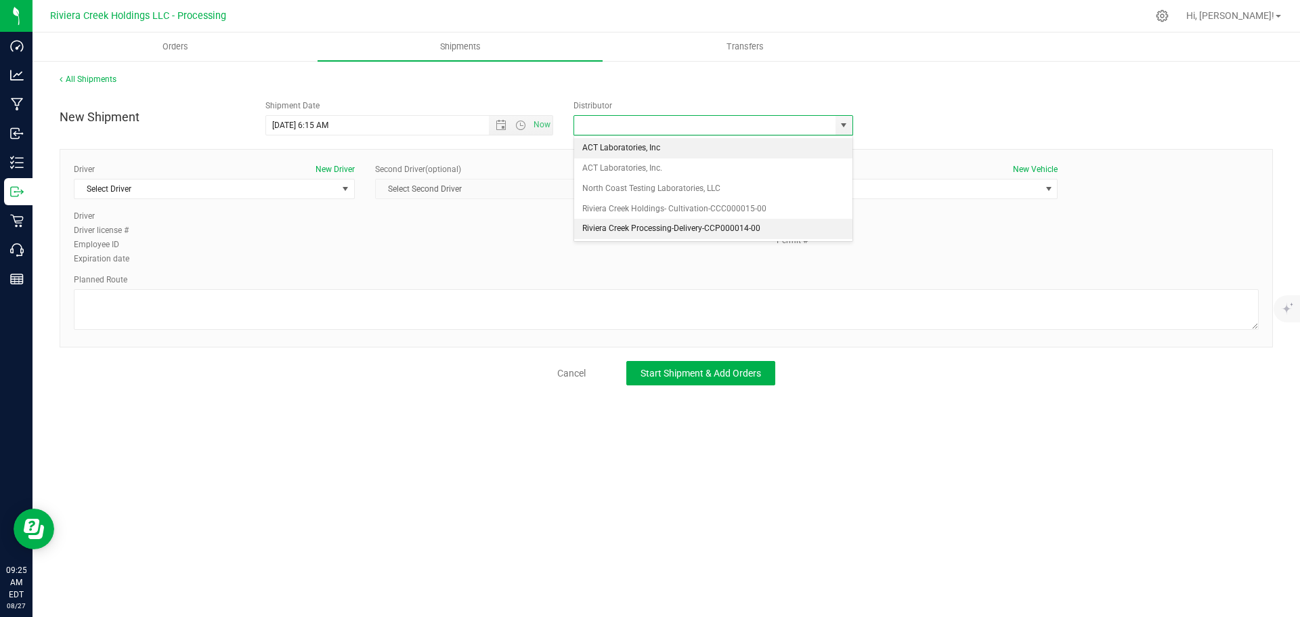
click at [591, 226] on li "Riviera Creek Processing-Delivery-CCP000014-00" at bounding box center [713, 229] width 278 height 20
type input "Riviera Creek Processing-Delivery-CCP000014-00"
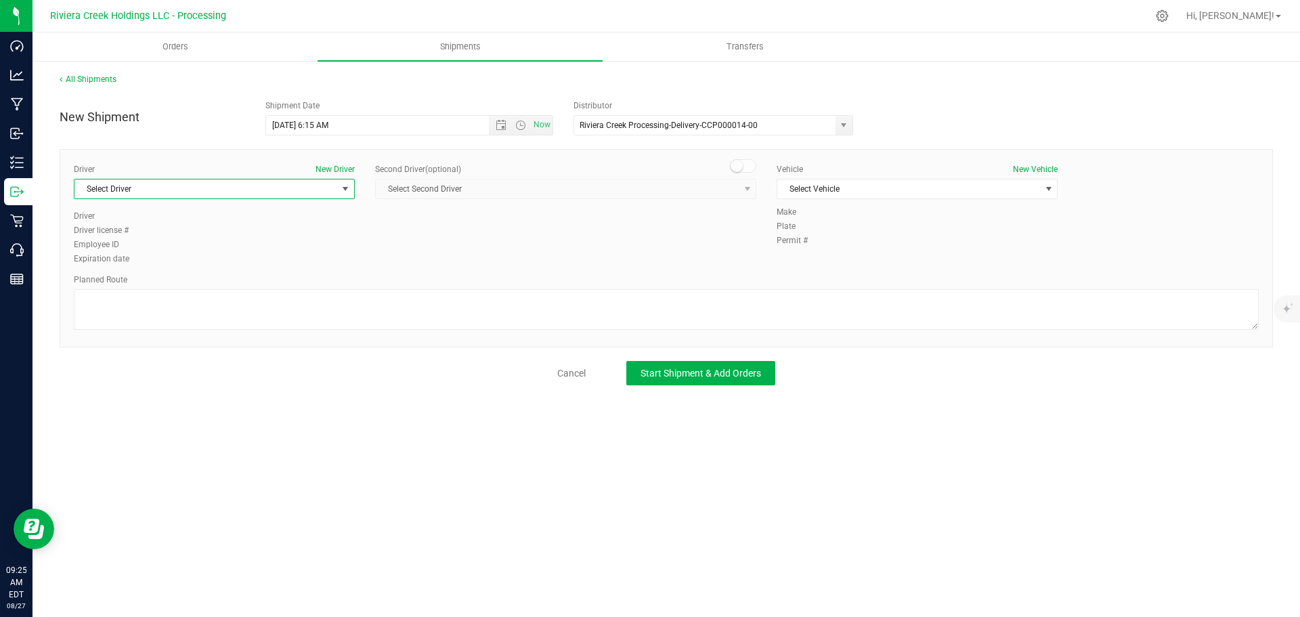
click at [105, 194] on span "Select Driver" at bounding box center [206, 188] width 263 height 19
click at [119, 293] on span "Brian Gates" at bounding box center [114, 291] width 62 height 18
click at [843, 190] on span "Select Vehicle" at bounding box center [909, 188] width 263 height 19
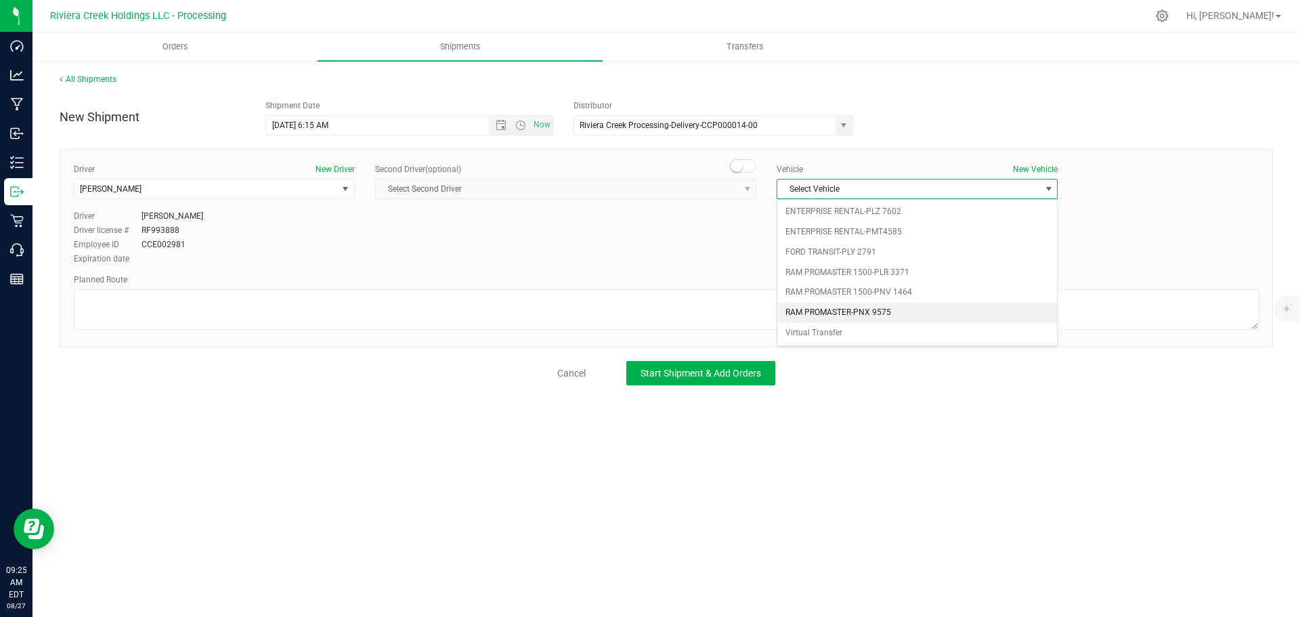
click at [889, 316] on li "RAM PROMASTER-PNX 9575" at bounding box center [918, 313] width 280 height 20
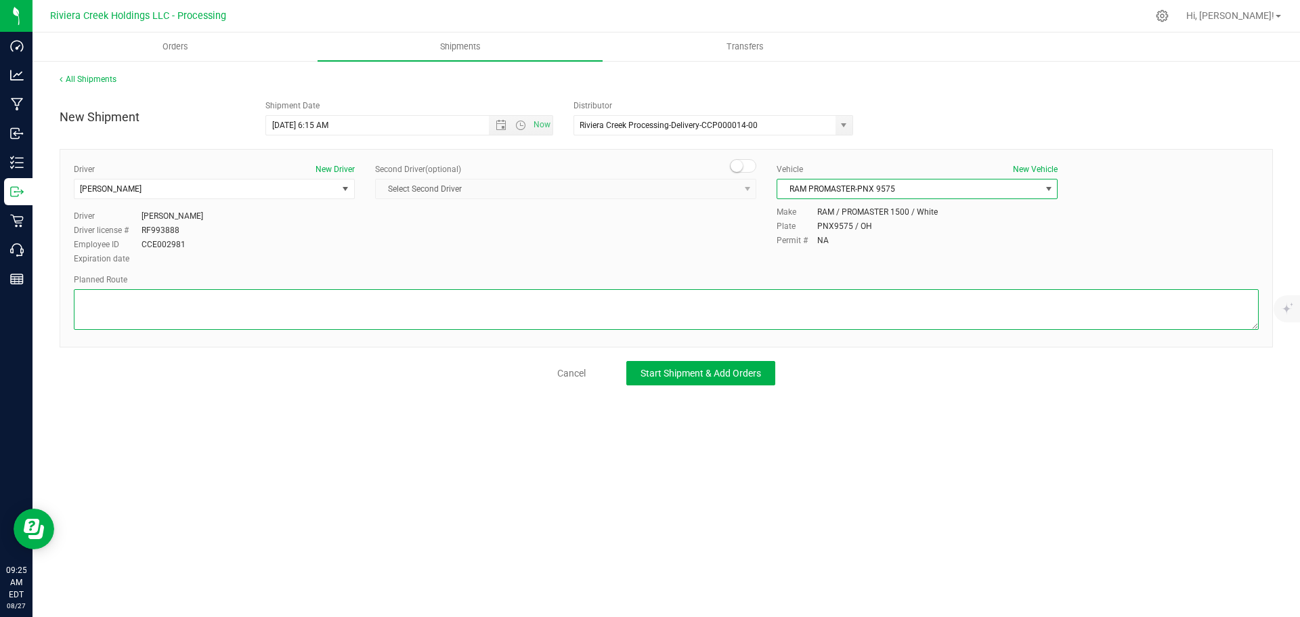
click at [399, 320] on textarea at bounding box center [666, 309] width 1185 height 41
paste textarea "Head south toward Van Buren St 79 ft Turn left onto Van Buren St 92 ft Turn rig…"
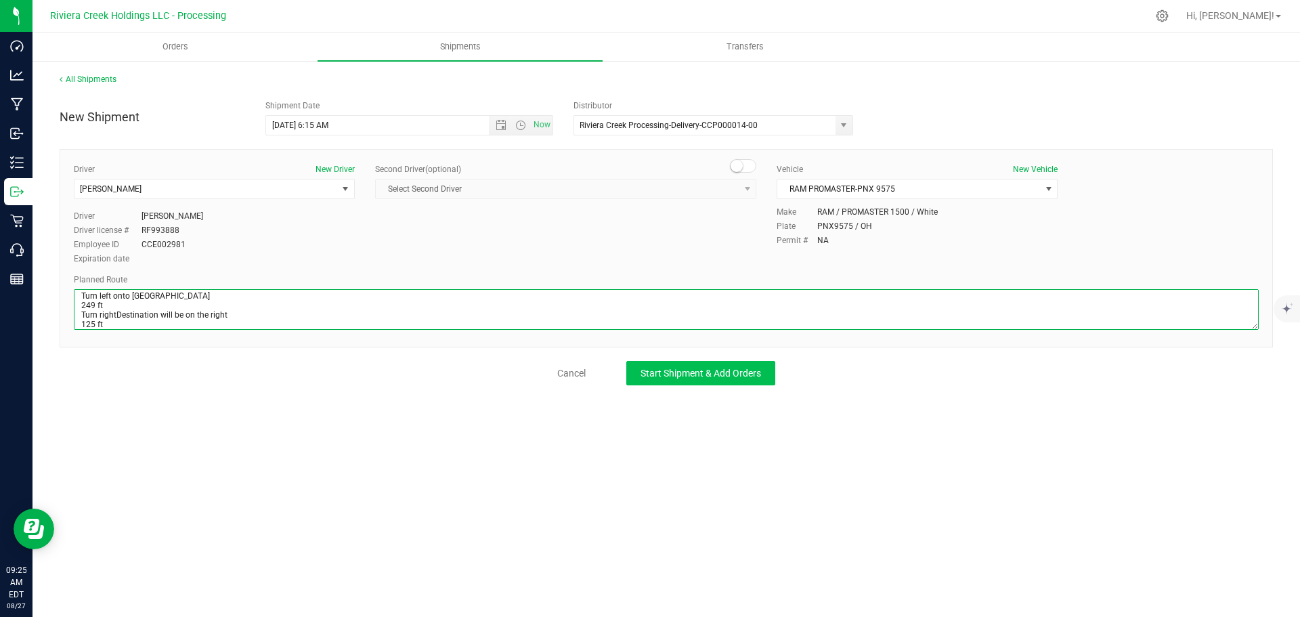
type textarea "Head south toward Van Buren St 79 ft Turn left onto Van Buren St 92 ft Turn rig…"
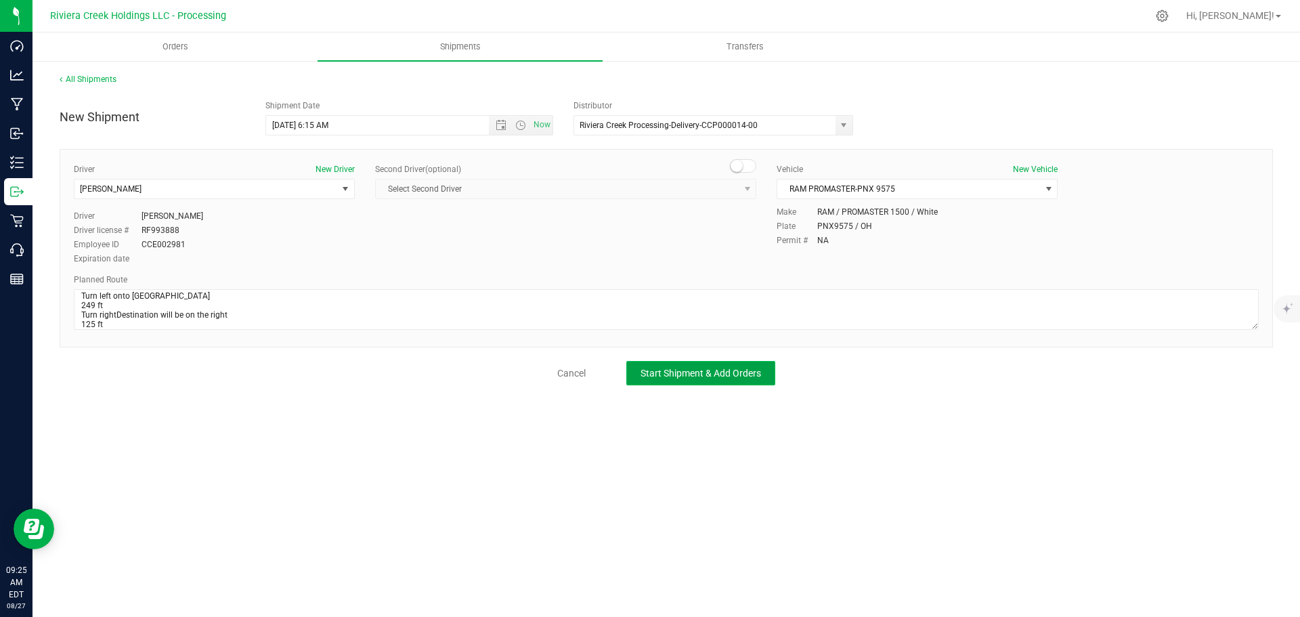
click at [671, 374] on span "Start Shipment & Add Orders" at bounding box center [701, 373] width 121 height 11
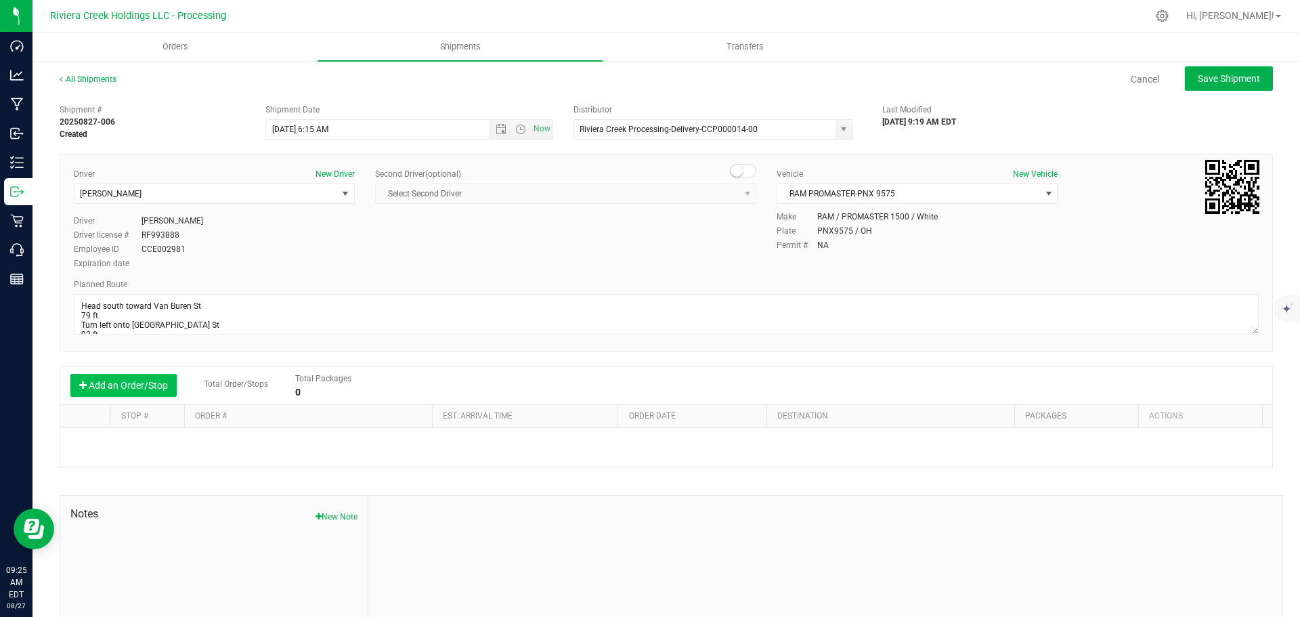
click at [135, 390] on button "Add an Order/Stop" at bounding box center [123, 385] width 106 height 23
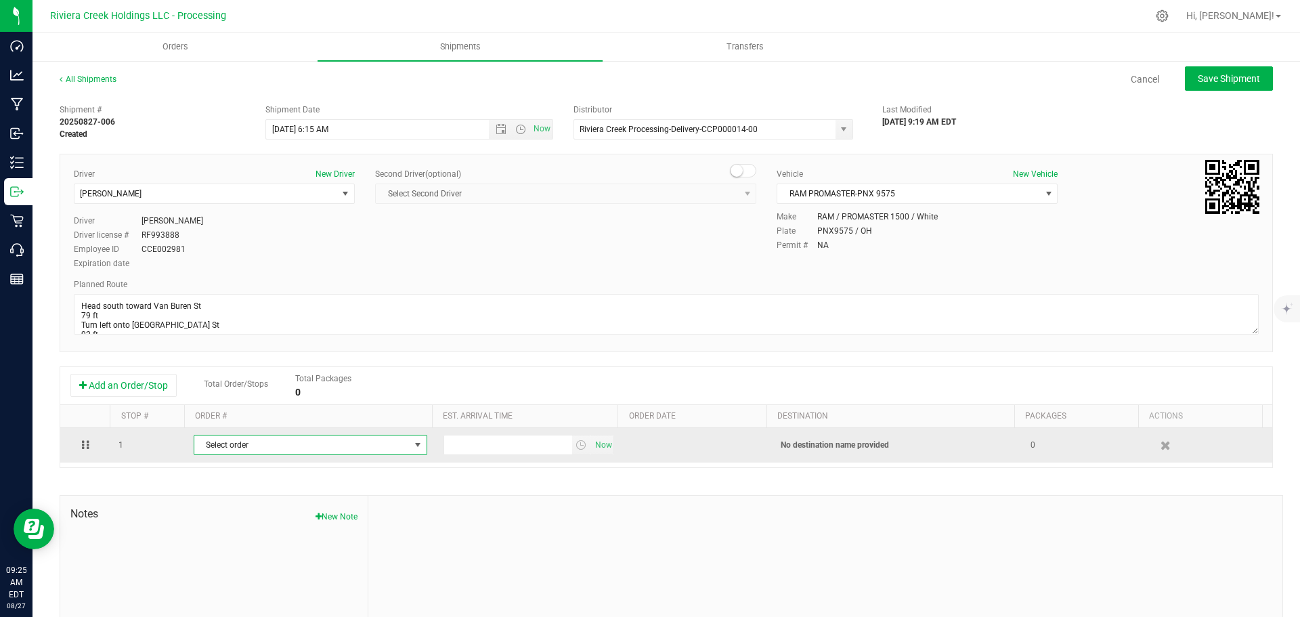
click at [293, 452] on span "Select order" at bounding box center [301, 444] width 215 height 19
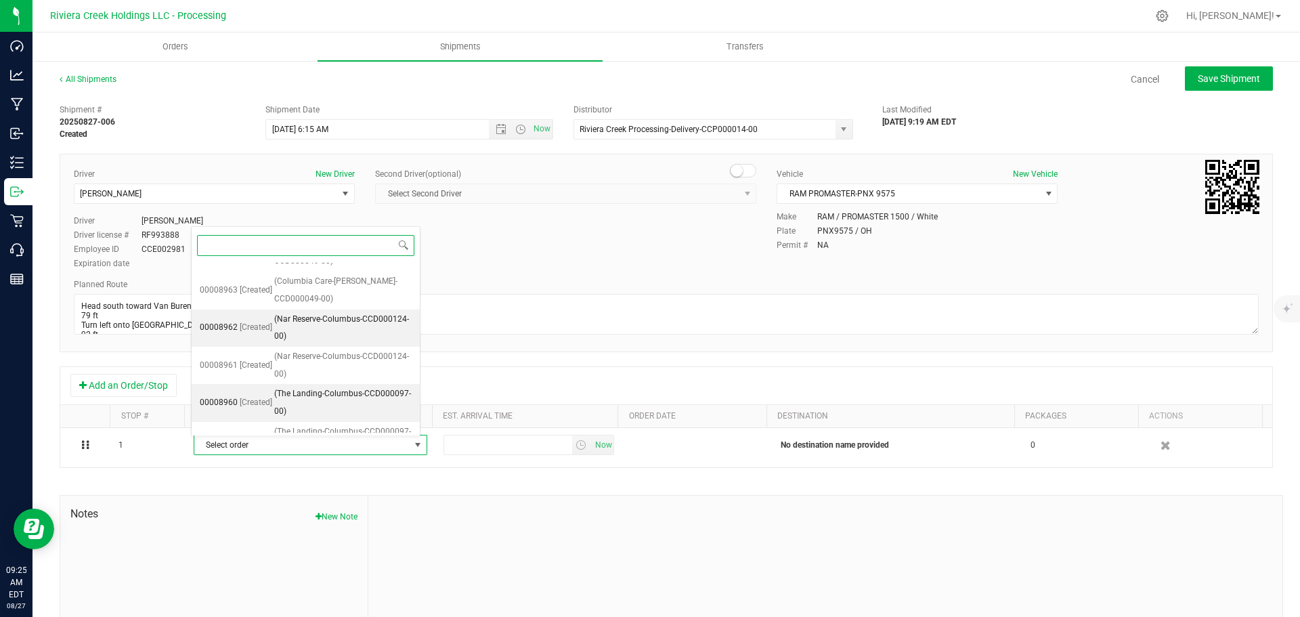
scroll to position [581, 0]
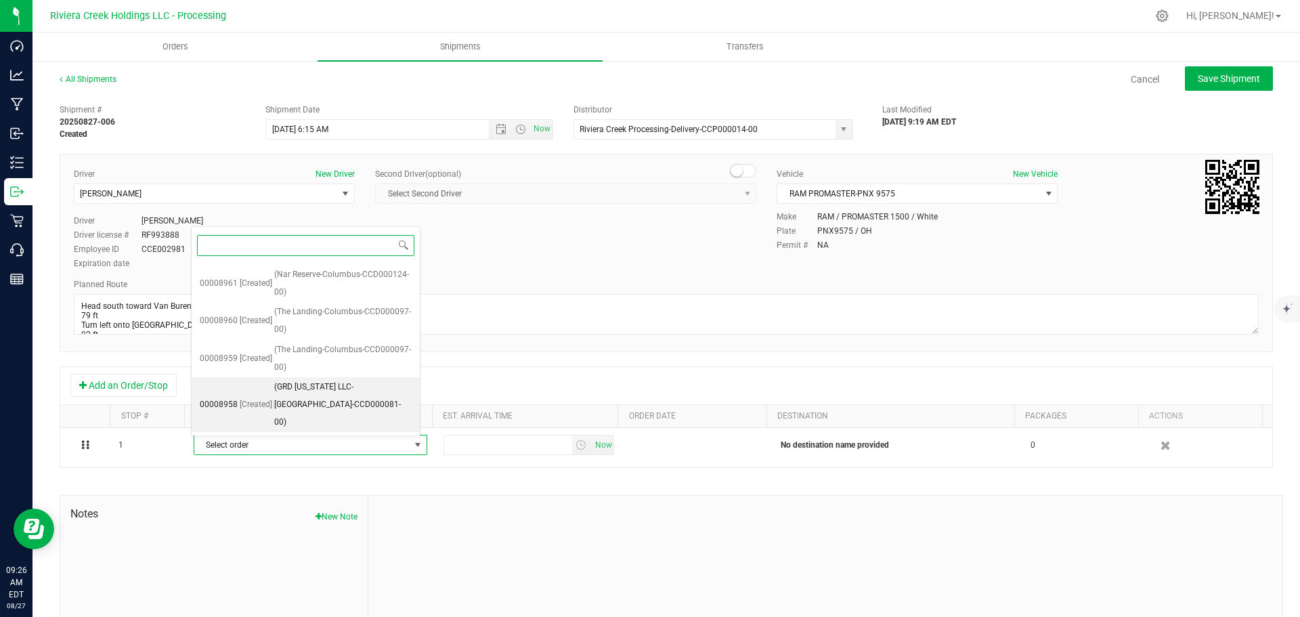
click at [309, 415] on span "(GRD Ohio LLC-Dayton-CCD000081-00)" at bounding box center [342, 405] width 137 height 52
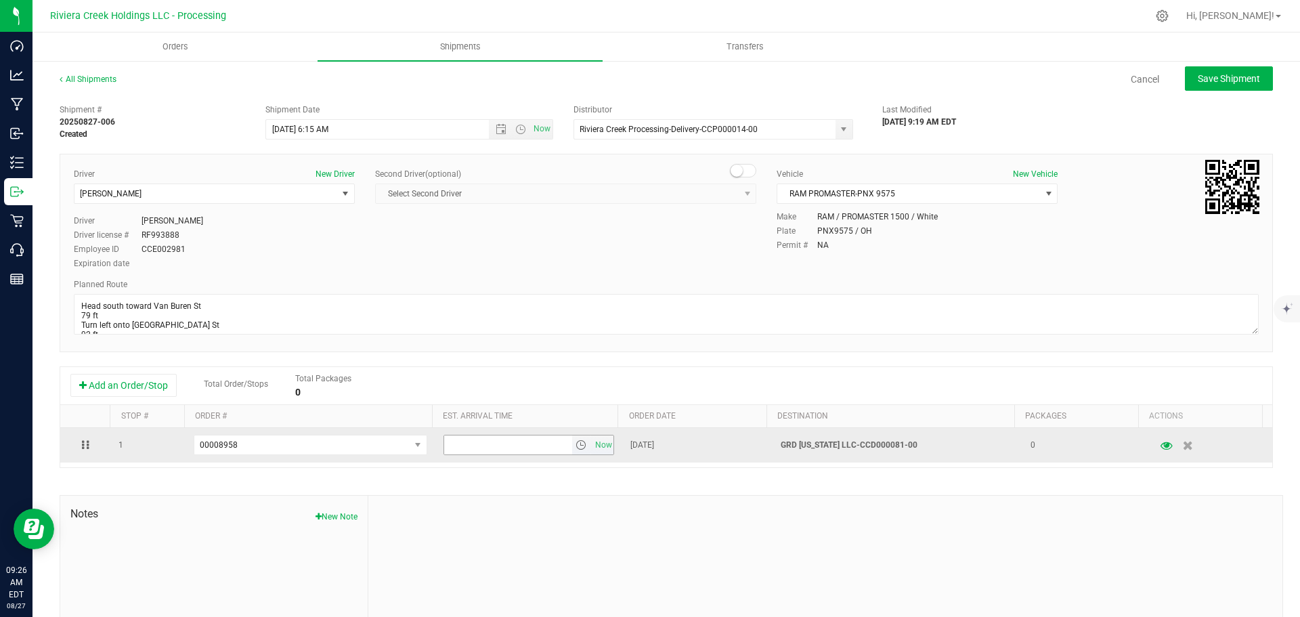
click at [576, 448] on span "select" at bounding box center [581, 445] width 11 height 11
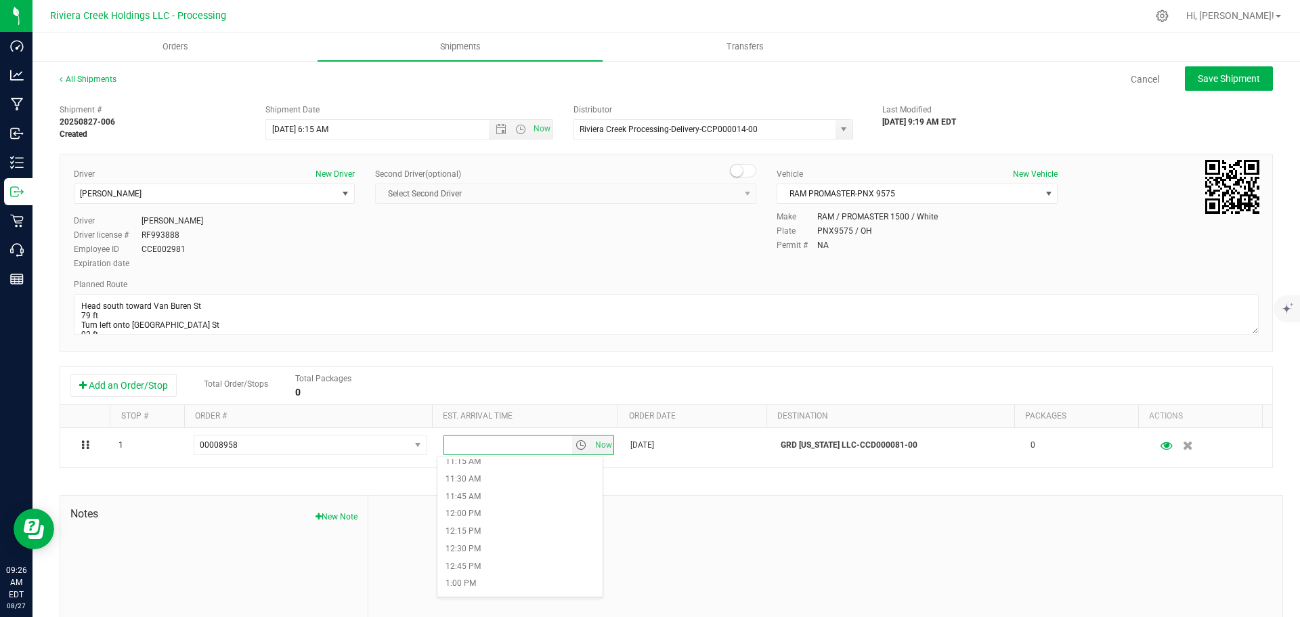
scroll to position [813, 0]
click at [483, 483] on li "12:00 PM" at bounding box center [520, 491] width 165 height 18
click at [1201, 80] on span "Save Shipment" at bounding box center [1229, 78] width 62 height 11
type input "8/28/2025 10:15 AM"
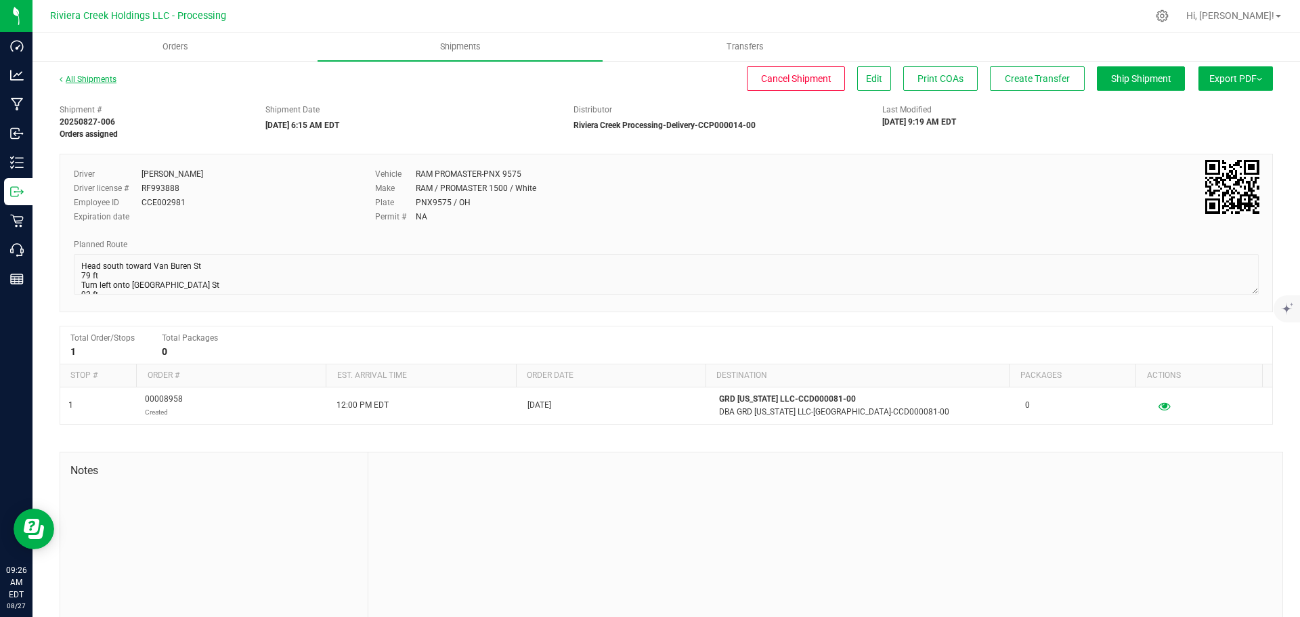
click at [87, 80] on link "All Shipments" at bounding box center [88, 79] width 57 height 9
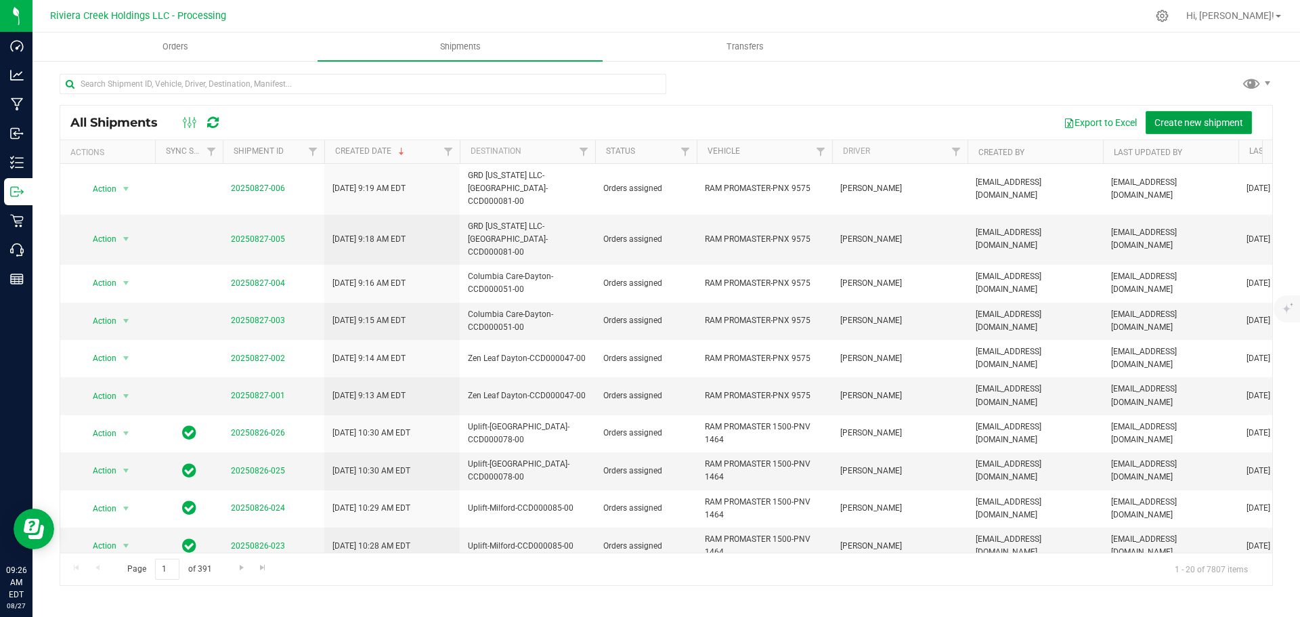
click at [1189, 126] on span "Create new shipment" at bounding box center [1199, 122] width 89 height 11
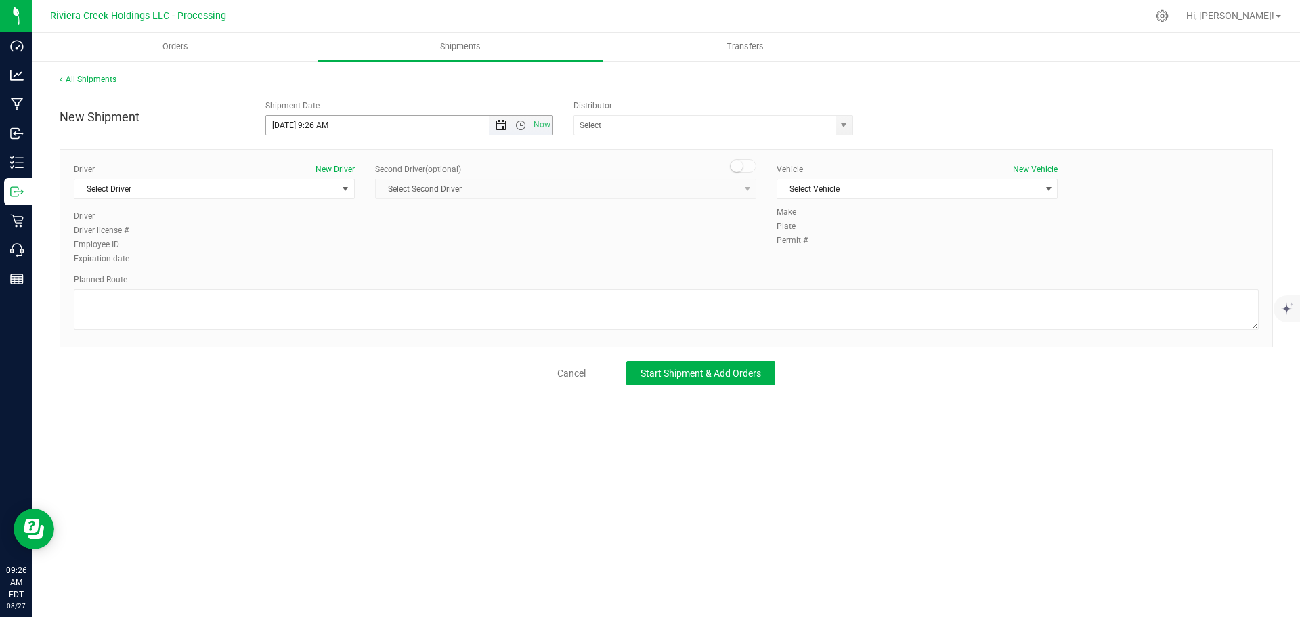
click at [501, 129] on span "Open the date view" at bounding box center [501, 125] width 11 height 11
click at [356, 282] on link "28" at bounding box center [357, 284] width 20 height 21
drag, startPoint x: 313, startPoint y: 127, endPoint x: 327, endPoint y: 133, distance: 15.2
click at [327, 133] on input "8/28/2025 9:26 AM" at bounding box center [389, 125] width 247 height 19
click at [841, 129] on span "select" at bounding box center [843, 125] width 11 height 11
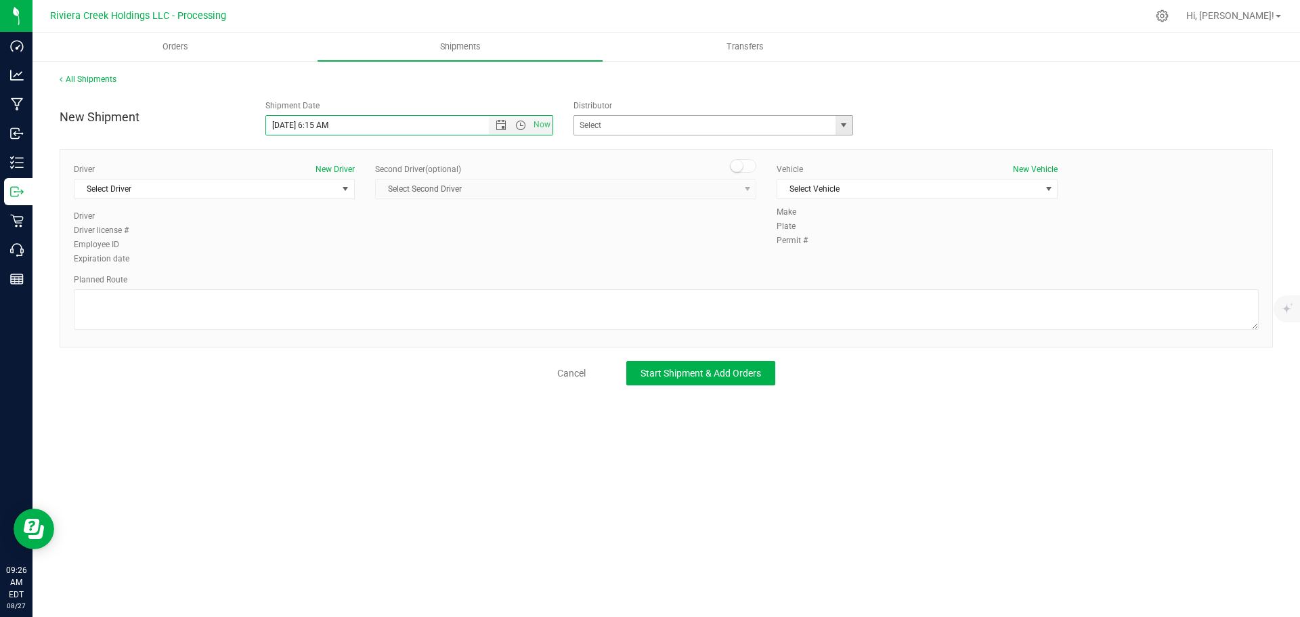
type input "8/28/2025 6:15 AM"
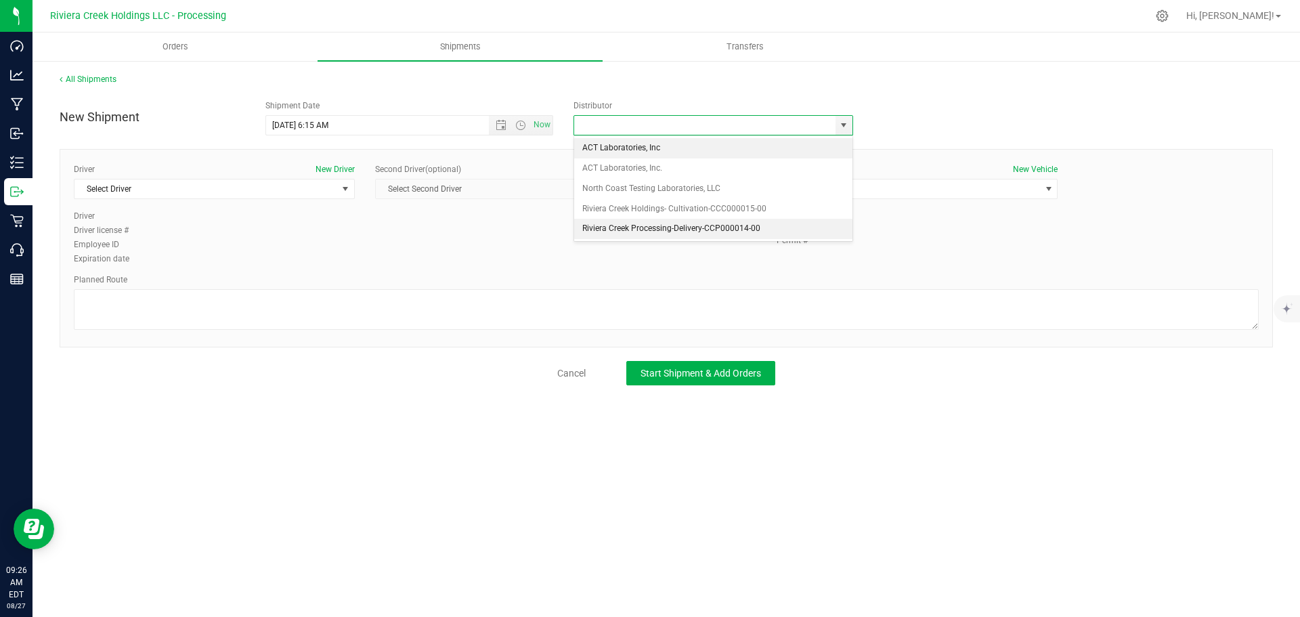
click at [614, 226] on li "Riviera Creek Processing-Delivery-CCP000014-00" at bounding box center [713, 229] width 278 height 20
type input "Riviera Creek Processing-Delivery-CCP000014-00"
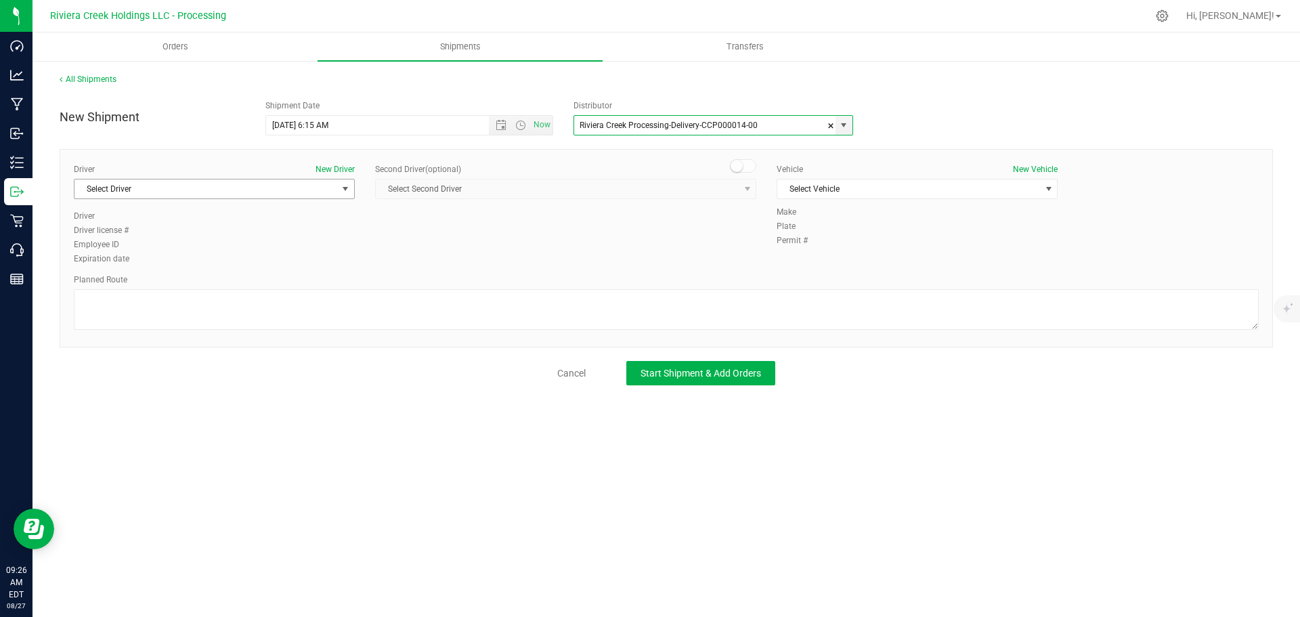
click at [135, 195] on span "Select Driver" at bounding box center [206, 188] width 263 height 19
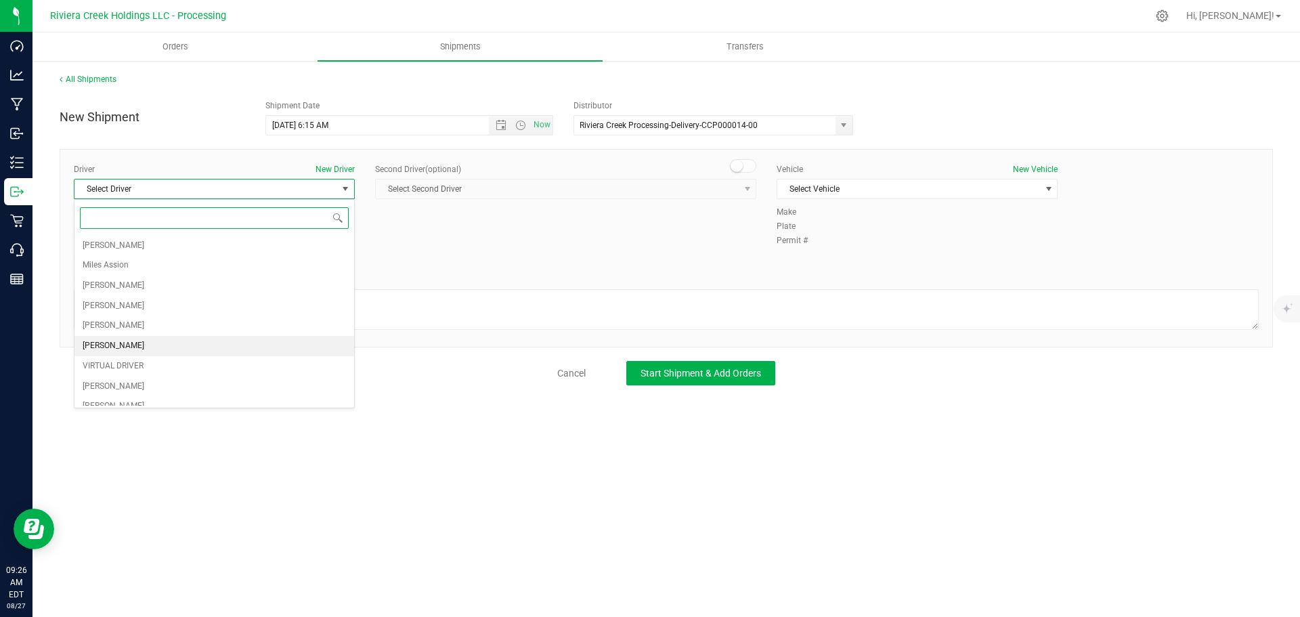
scroll to position [68, 0]
click at [112, 355] on span "Brian Gates" at bounding box center [114, 359] width 62 height 18
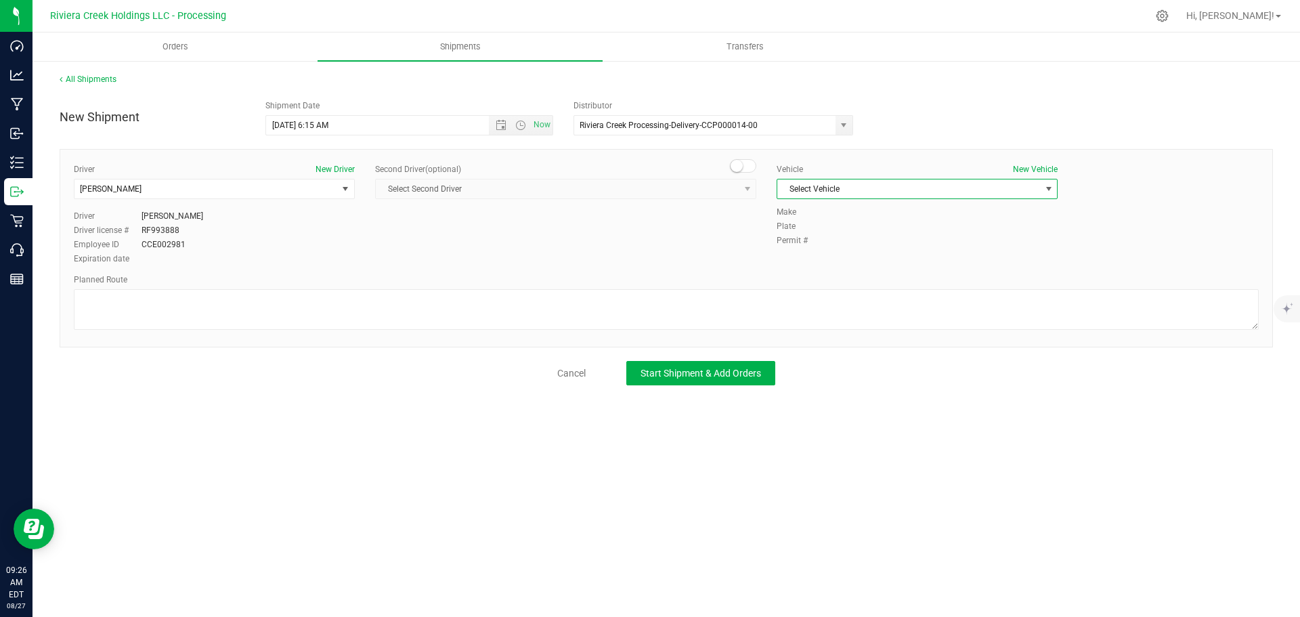
click at [851, 188] on span "Select Vehicle" at bounding box center [909, 188] width 263 height 19
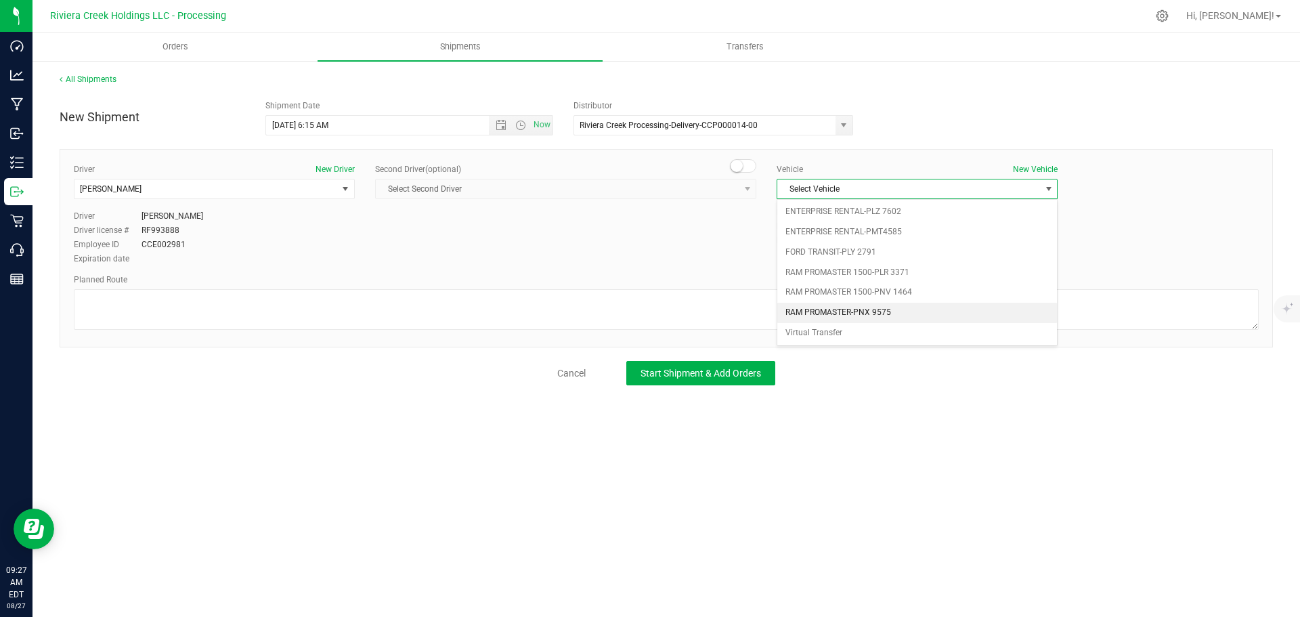
click at [866, 309] on li "RAM PROMASTER-PNX 9575" at bounding box center [918, 313] width 280 height 20
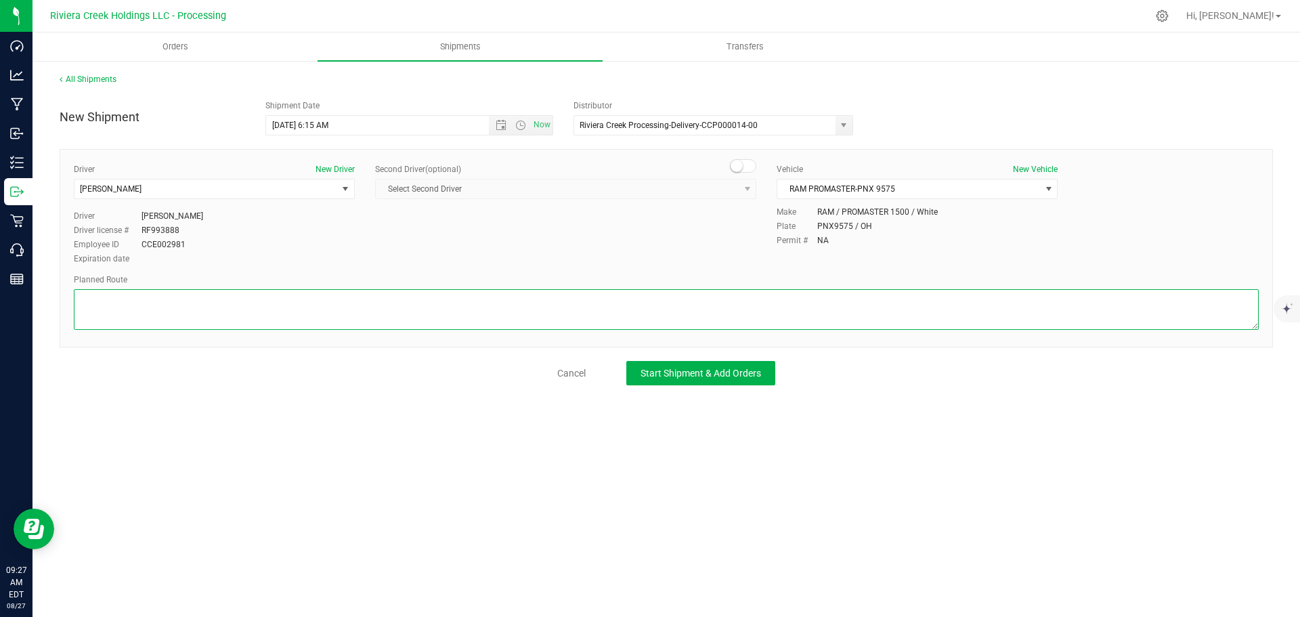
click at [582, 328] on textarea at bounding box center [666, 309] width 1185 height 41
paste textarea "Head northwest toward Germantown St/Germantown Pike 125 ft Turn right onto Germ…"
type textarea "Head northwest toward Germantown St/Germantown Pike 125 ft Turn right onto Germ…"
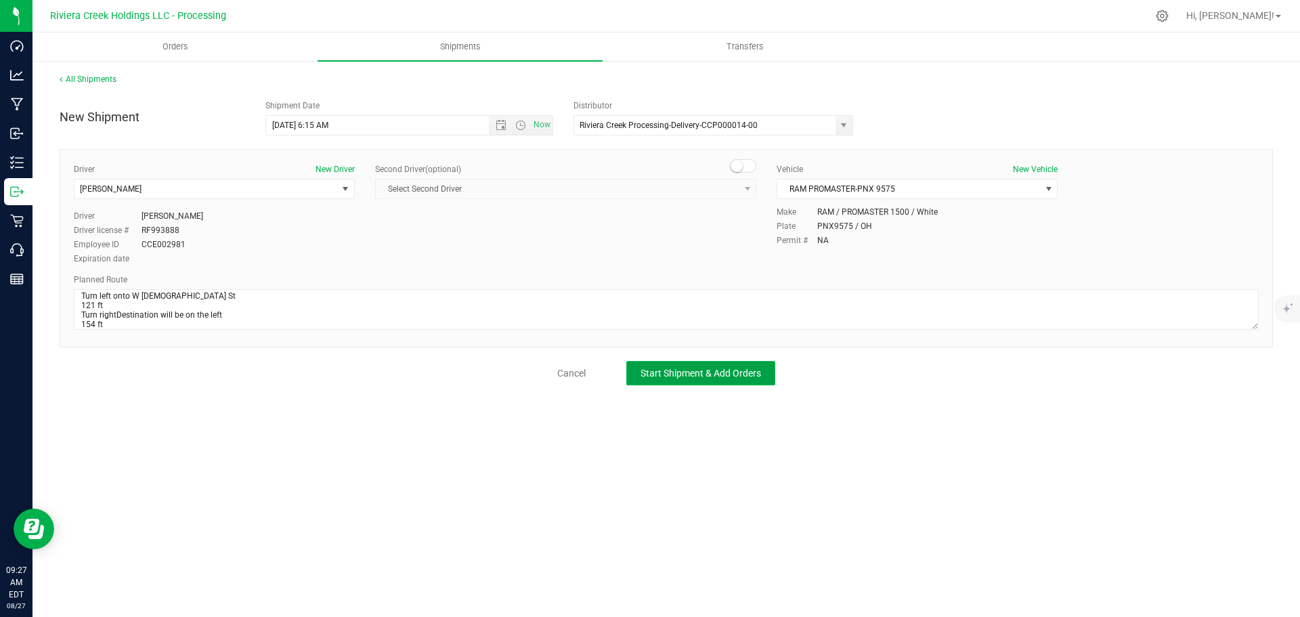
click at [753, 377] on span "Start Shipment & Add Orders" at bounding box center [701, 373] width 121 height 11
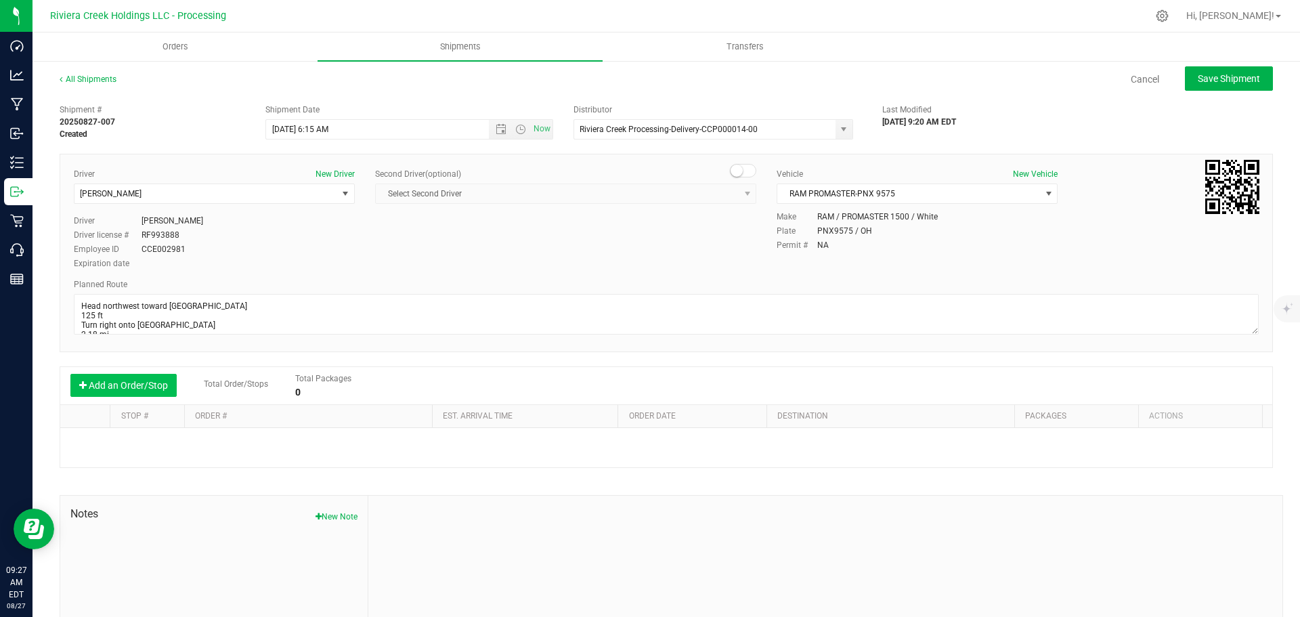
click at [129, 383] on button "Add an Order/Stop" at bounding box center [123, 385] width 106 height 23
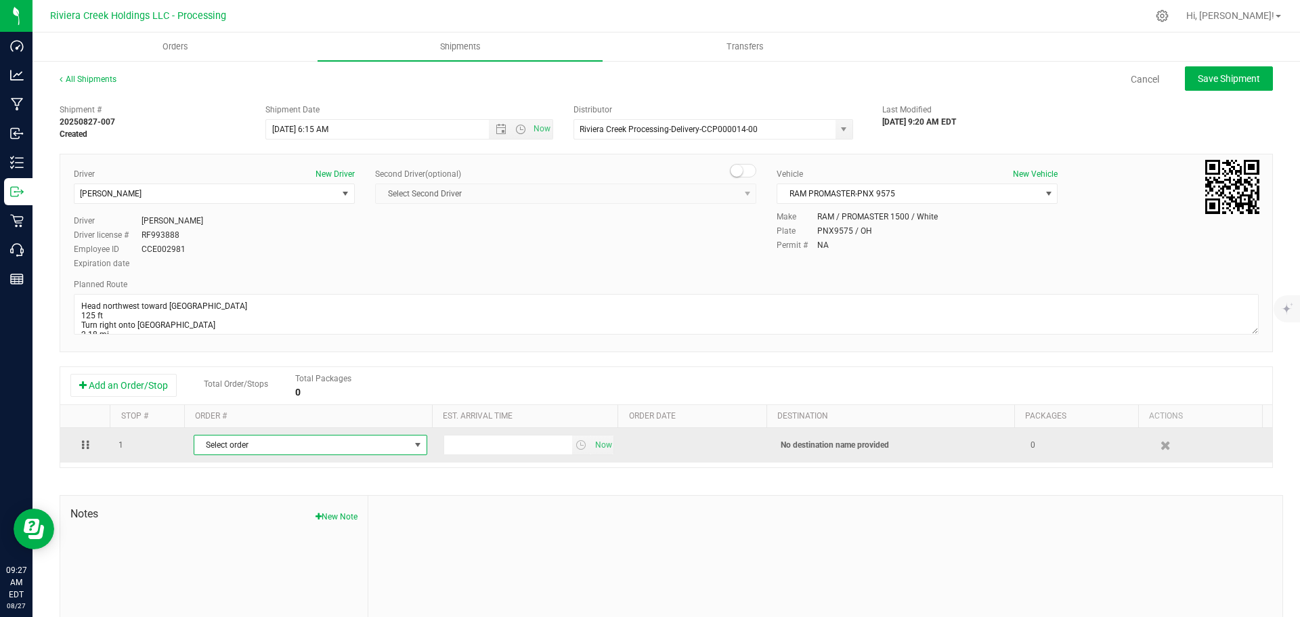
click at [282, 446] on span "Select order" at bounding box center [301, 444] width 215 height 19
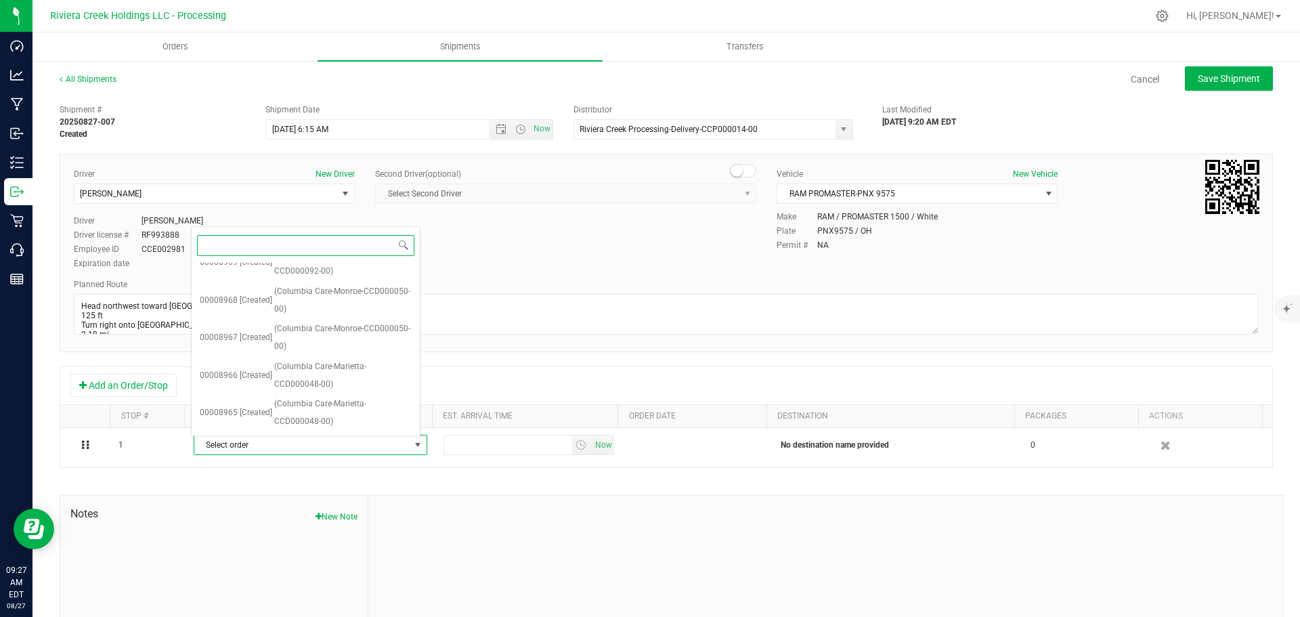
scroll to position [543, 0]
click at [305, 409] on span "(The Landing-Columbus-CCD000097-00)" at bounding box center [342, 414] width 137 height 35
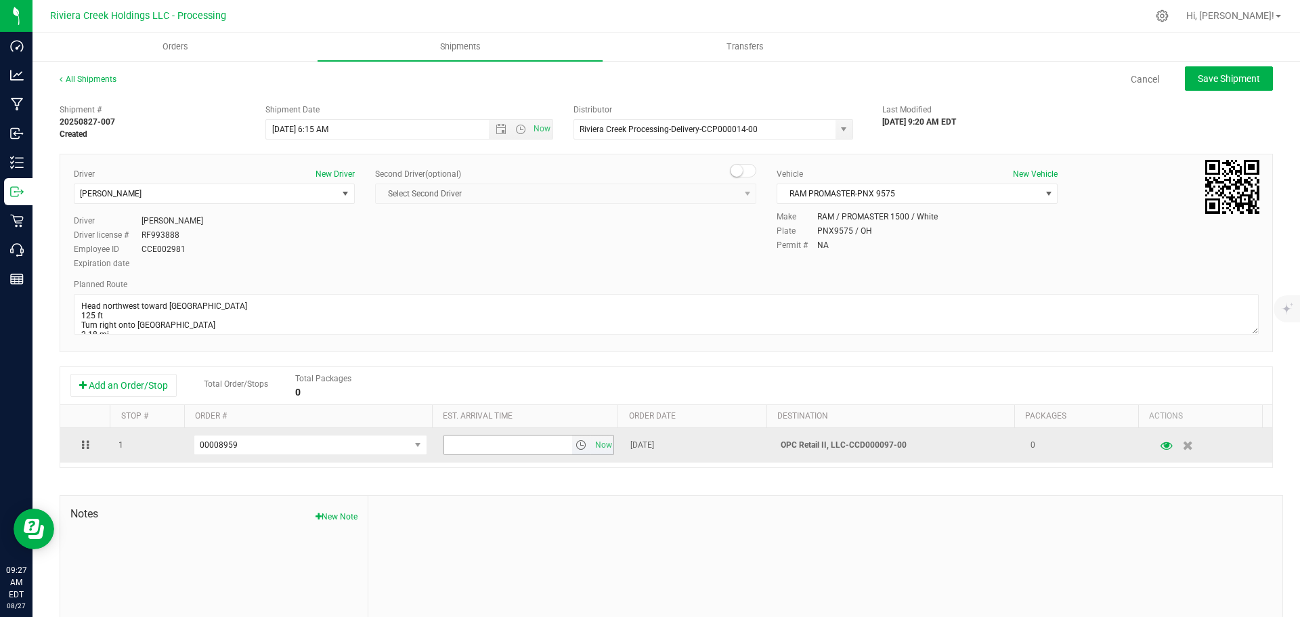
click at [576, 448] on span "select" at bounding box center [581, 445] width 11 height 11
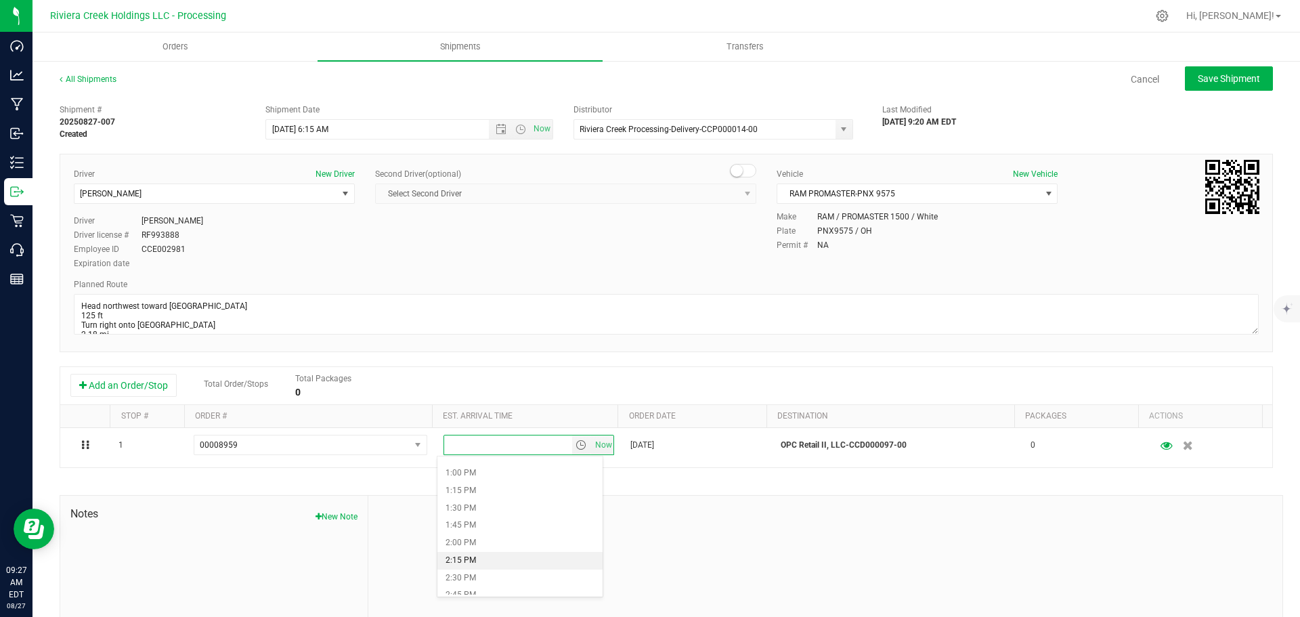
scroll to position [880, 0]
click at [466, 534] on li "1:30 PM" at bounding box center [520, 528] width 165 height 18
click at [1189, 85] on button "Save Shipment" at bounding box center [1229, 78] width 88 height 24
type input "8/28/2025 10:15 AM"
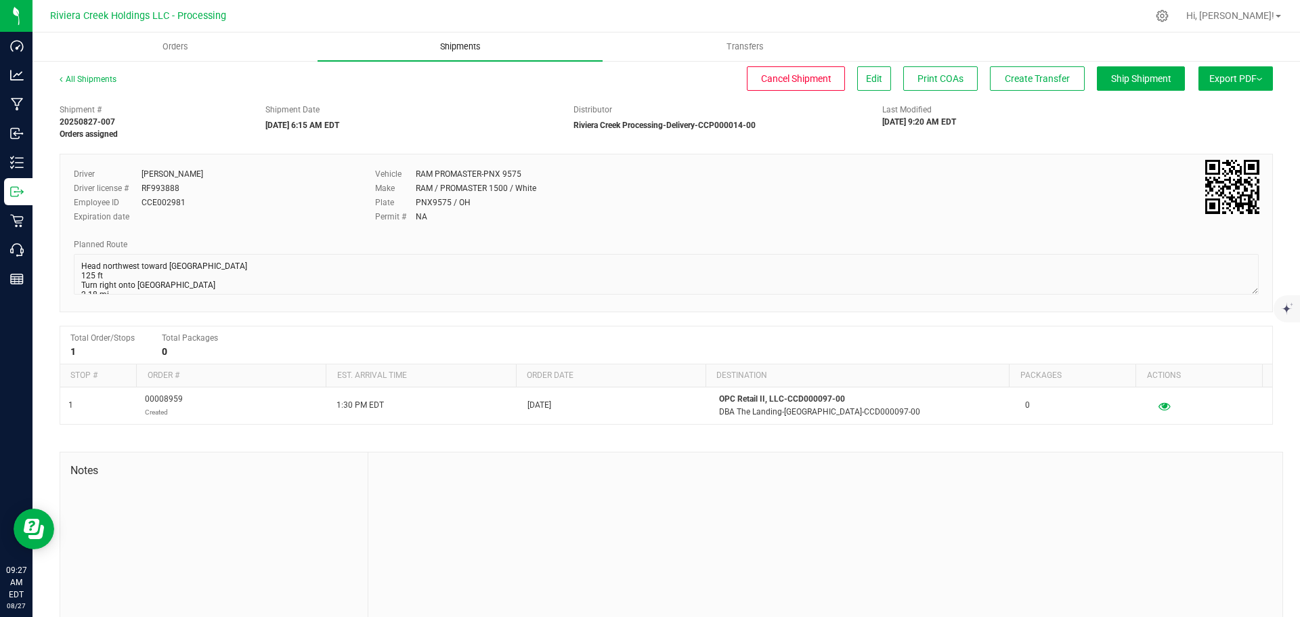
click at [456, 45] on span "Shipments" at bounding box center [460, 47] width 77 height 12
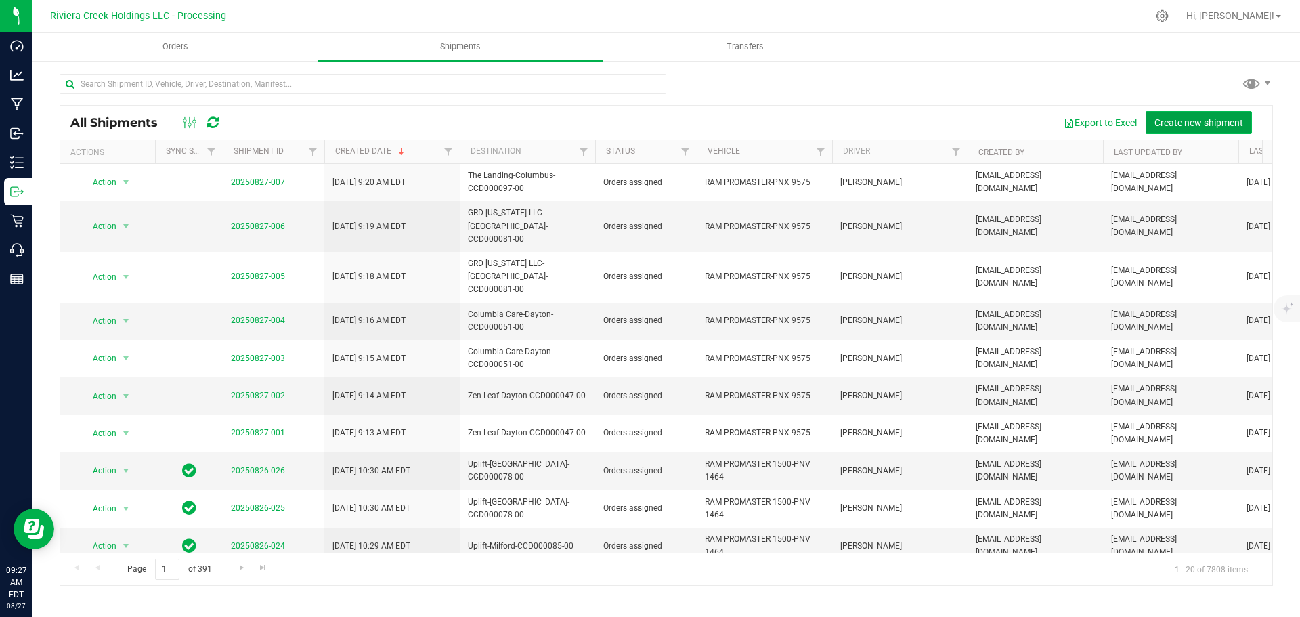
click at [1198, 124] on span "Create new shipment" at bounding box center [1199, 122] width 89 height 11
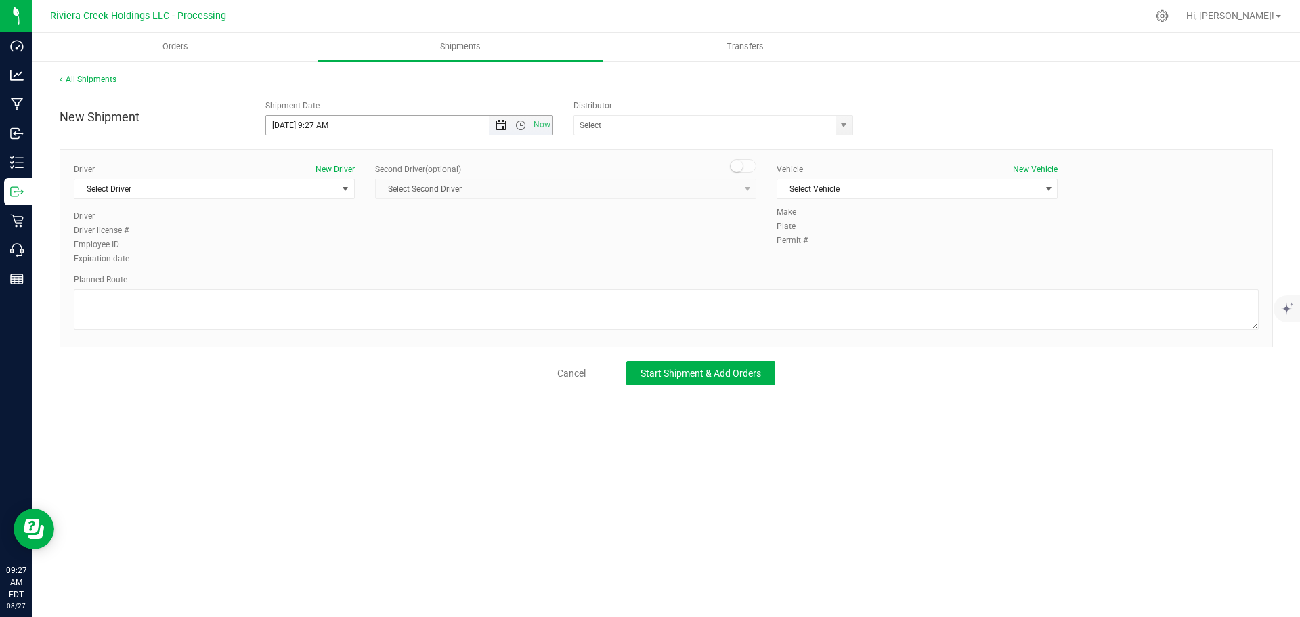
click at [500, 127] on span "Open the date view" at bounding box center [501, 125] width 11 height 11
click at [357, 289] on link "28" at bounding box center [357, 284] width 20 height 21
drag, startPoint x: 328, startPoint y: 121, endPoint x: 314, endPoint y: 127, distance: 15.5
click at [314, 127] on input "8/28/2025 9:27 AM" at bounding box center [389, 125] width 247 height 19
click at [850, 123] on span "select" at bounding box center [844, 125] width 17 height 19
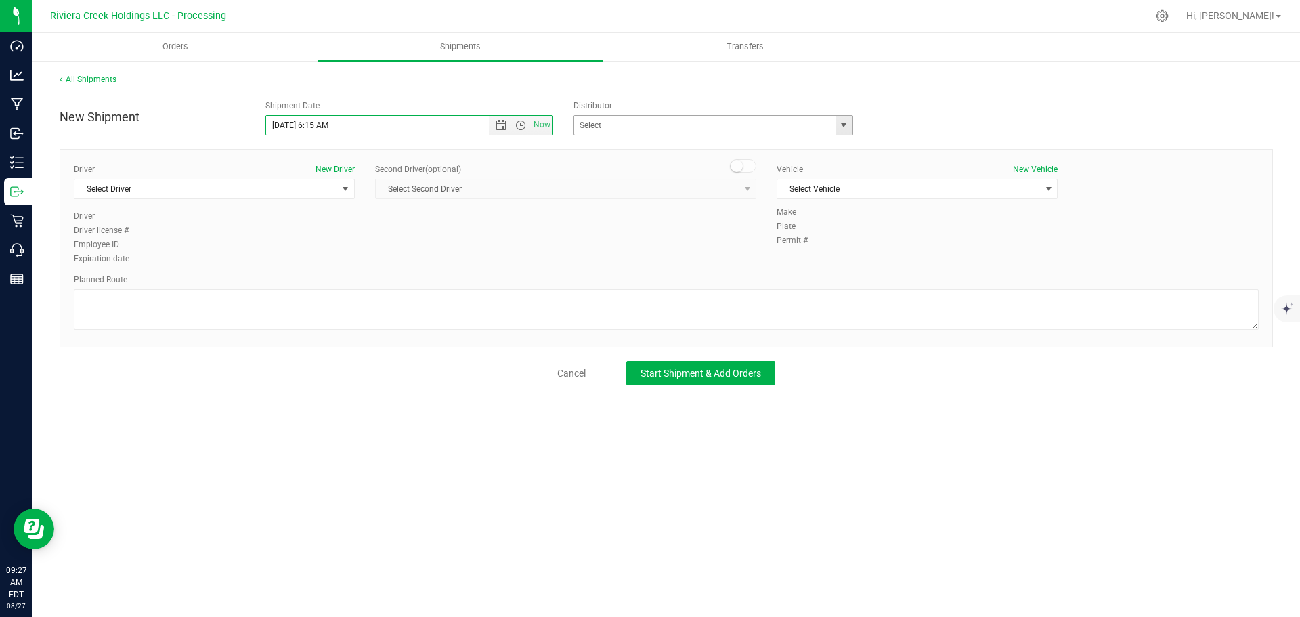
type input "8/28/2025 6:15 AM"
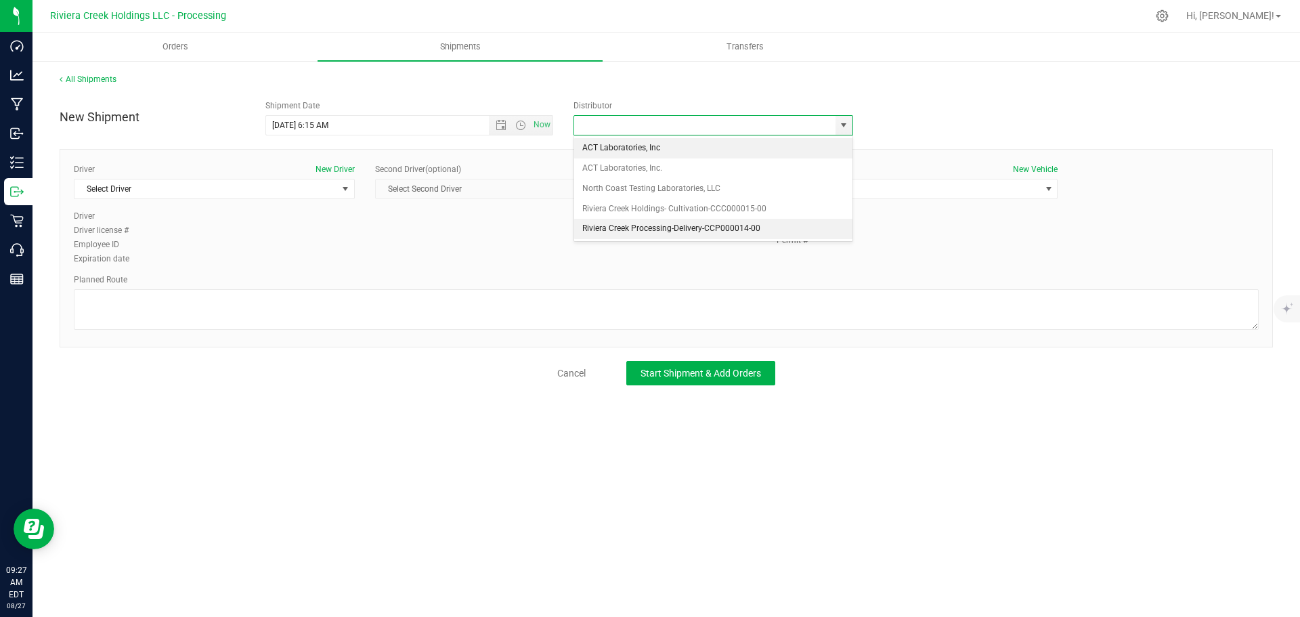
click at [582, 226] on li "Riviera Creek Processing-Delivery-CCP000014-00" at bounding box center [713, 229] width 278 height 20
type input "Riviera Creek Processing-Delivery-CCP000014-00"
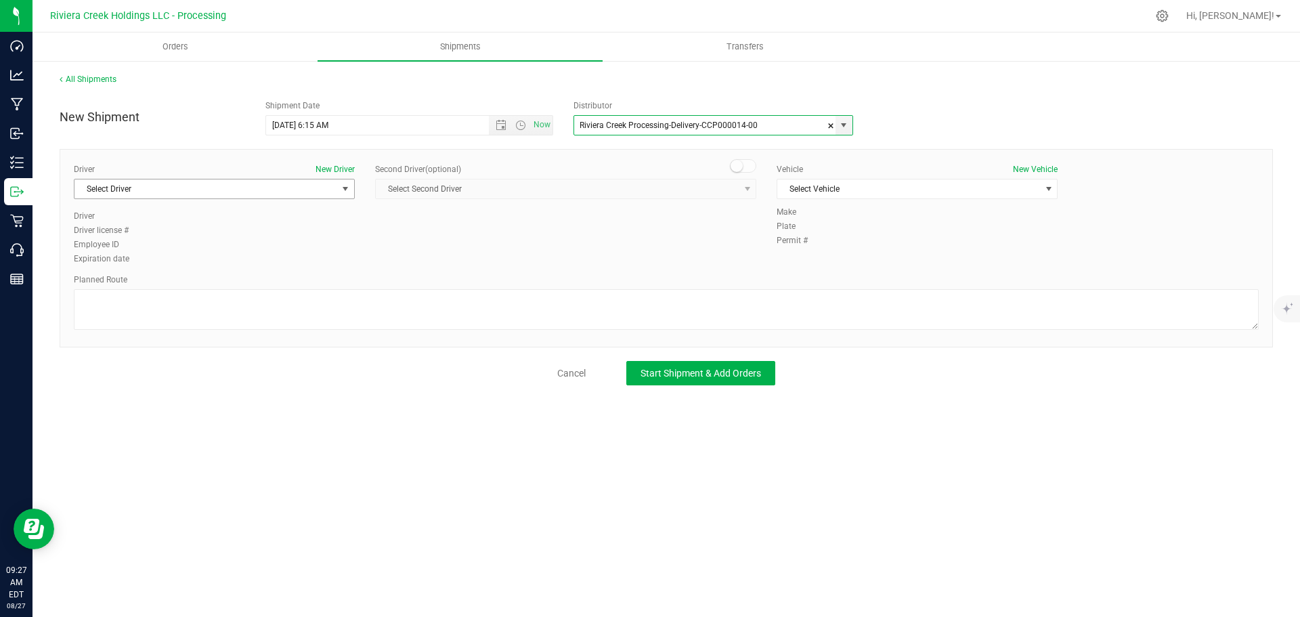
click at [143, 190] on span "Select Driver" at bounding box center [206, 188] width 263 height 19
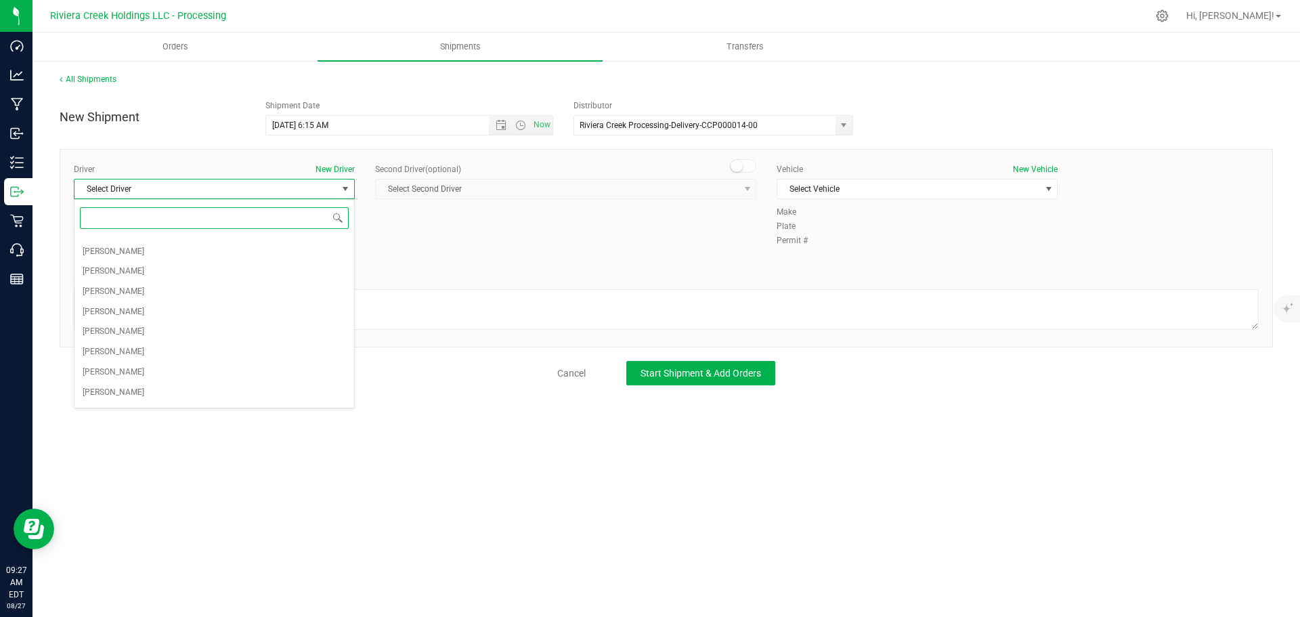
scroll to position [135, 0]
click at [137, 294] on li "Brian Gates" at bounding box center [215, 291] width 280 height 20
click at [851, 191] on span "Select Vehicle" at bounding box center [909, 188] width 263 height 19
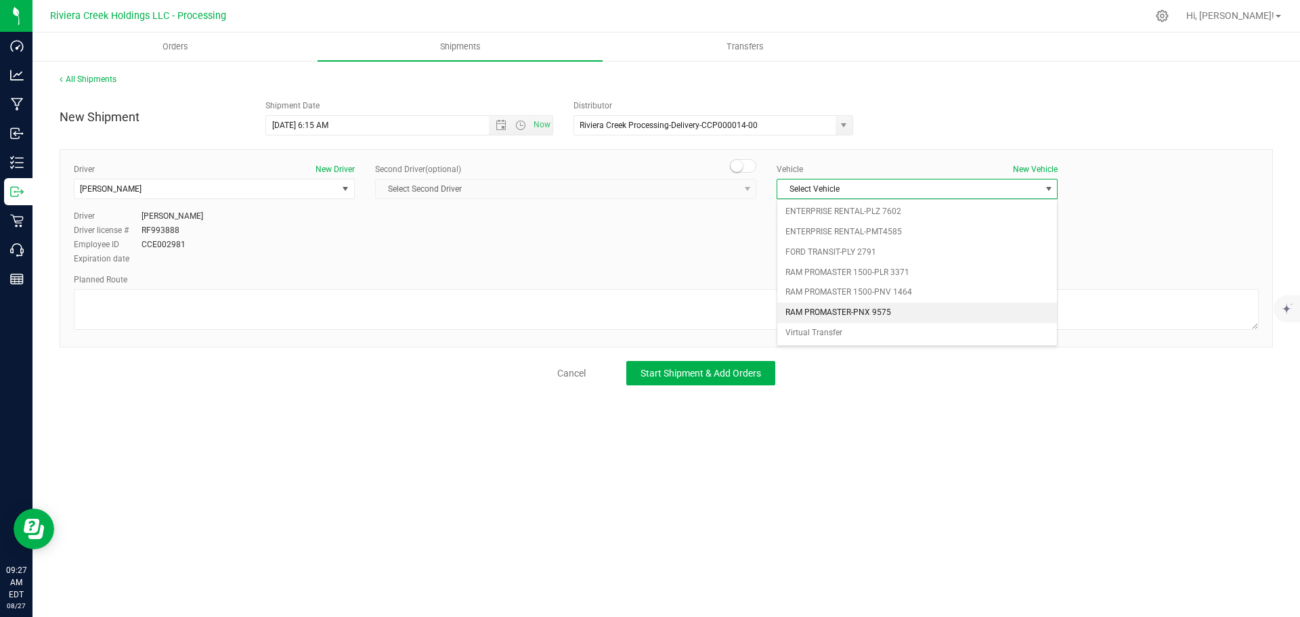
click at [853, 318] on li "RAM PROMASTER-PNX 9575" at bounding box center [918, 313] width 280 height 20
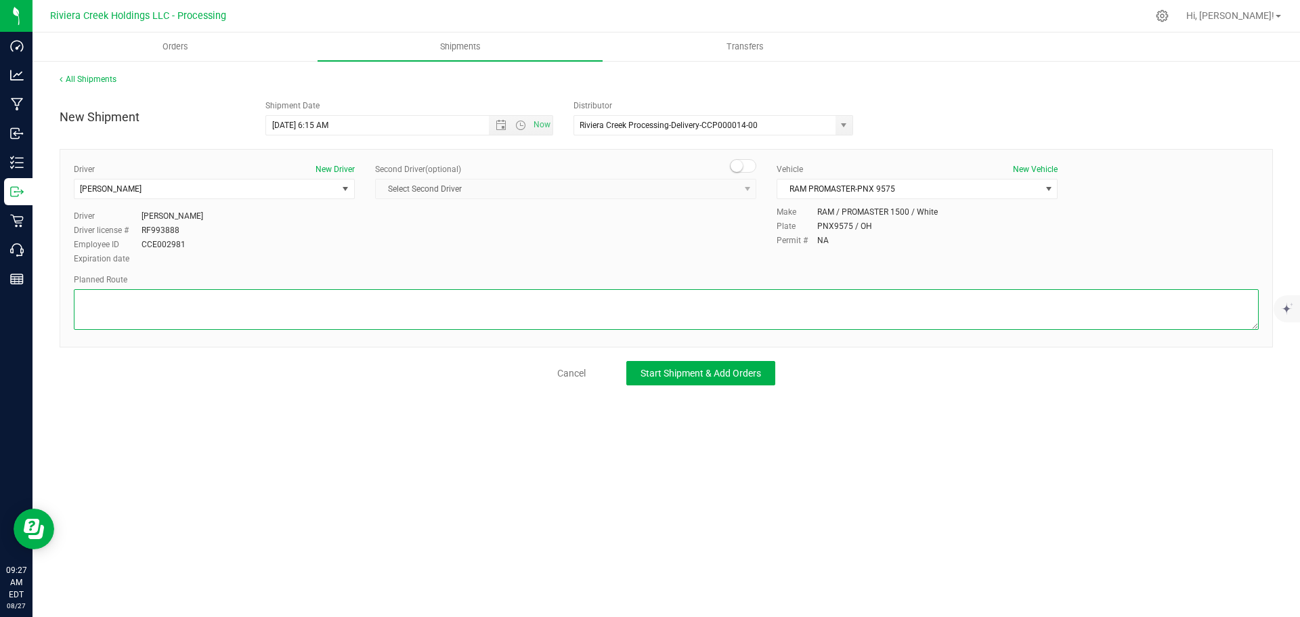
click at [255, 316] on textarea at bounding box center [666, 309] width 1185 height 41
paste textarea "Head northwest toward Germantown St/Germantown Pike 125 ft Turn right onto Germ…"
type textarea "Head northwest toward Germantown St/Germantown Pike 125 ft Turn right onto Germ…"
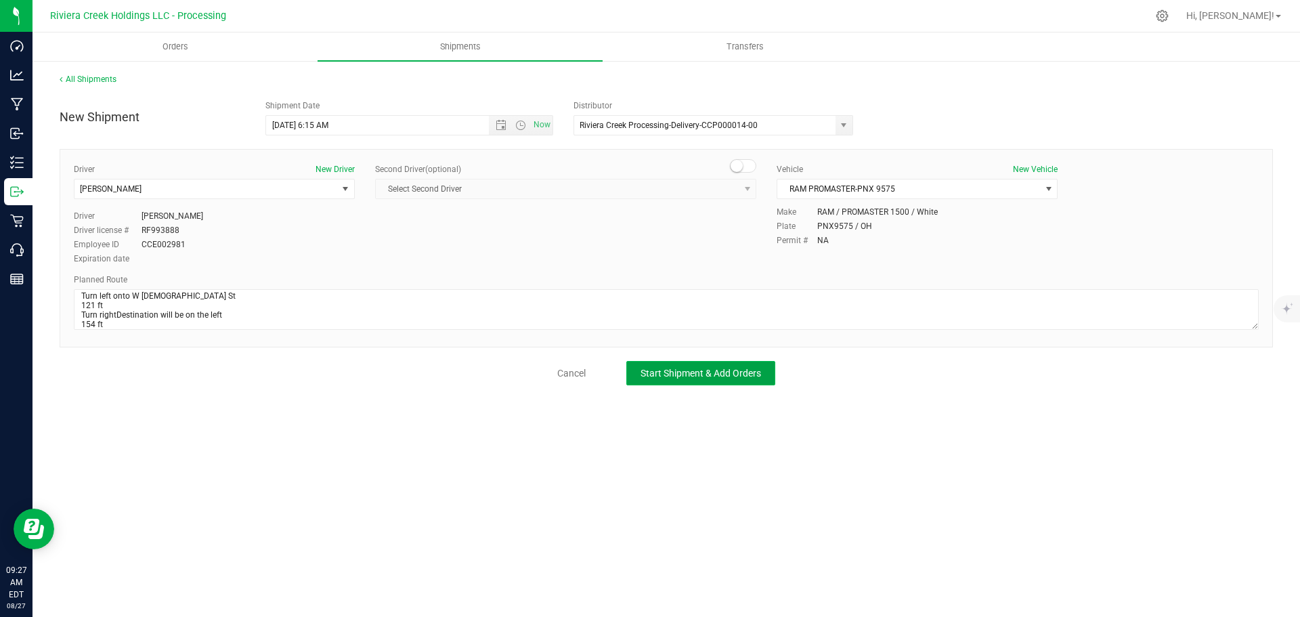
click at [641, 368] on span "Start Shipment & Add Orders" at bounding box center [701, 373] width 121 height 11
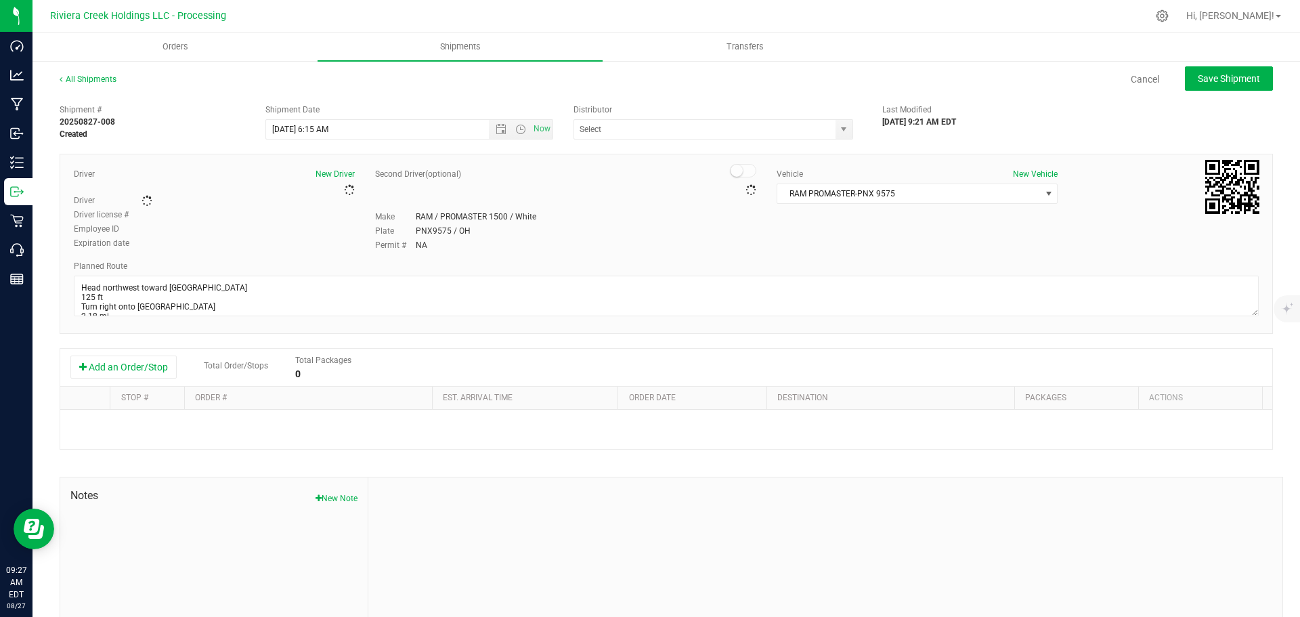
type input "Riviera Creek Processing-Delivery-CCP000014-00"
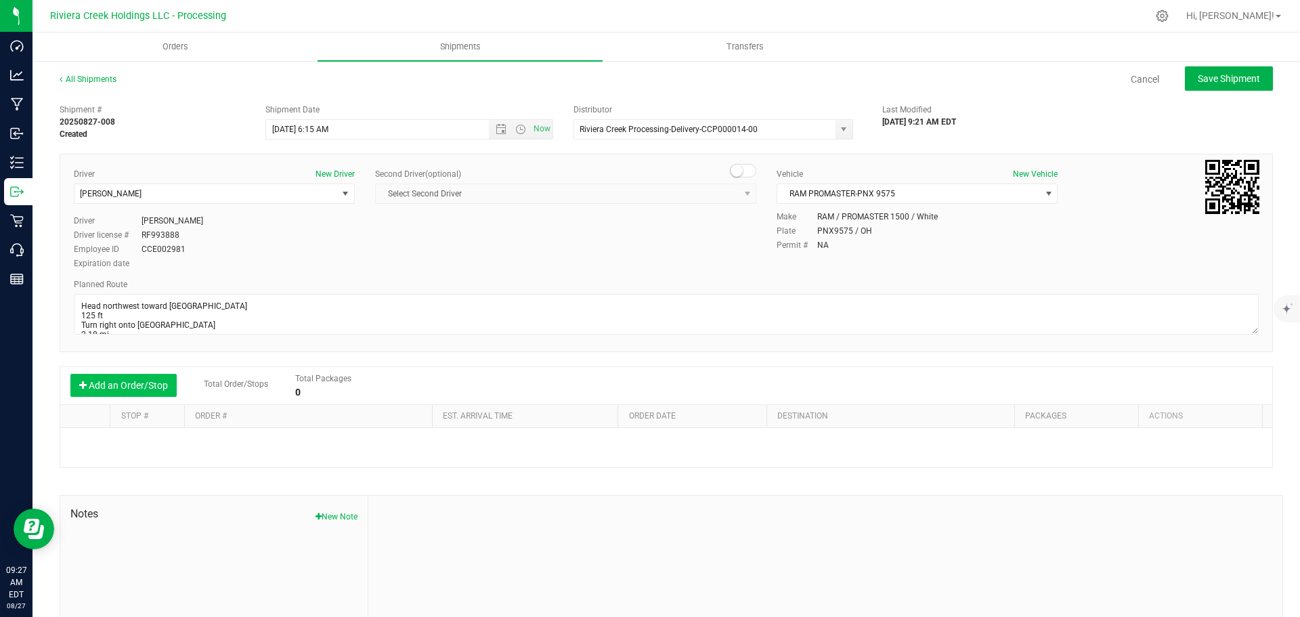
click at [131, 383] on button "Add an Order/Stop" at bounding box center [123, 385] width 106 height 23
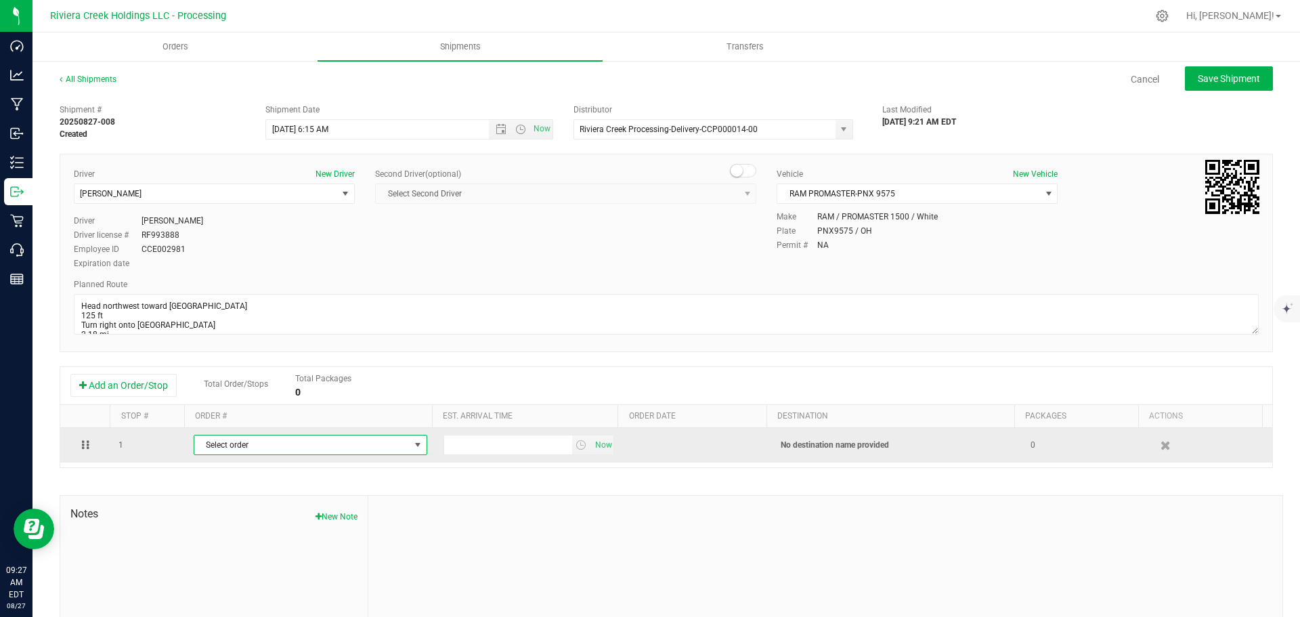
click at [228, 446] on span "Select order" at bounding box center [301, 444] width 215 height 19
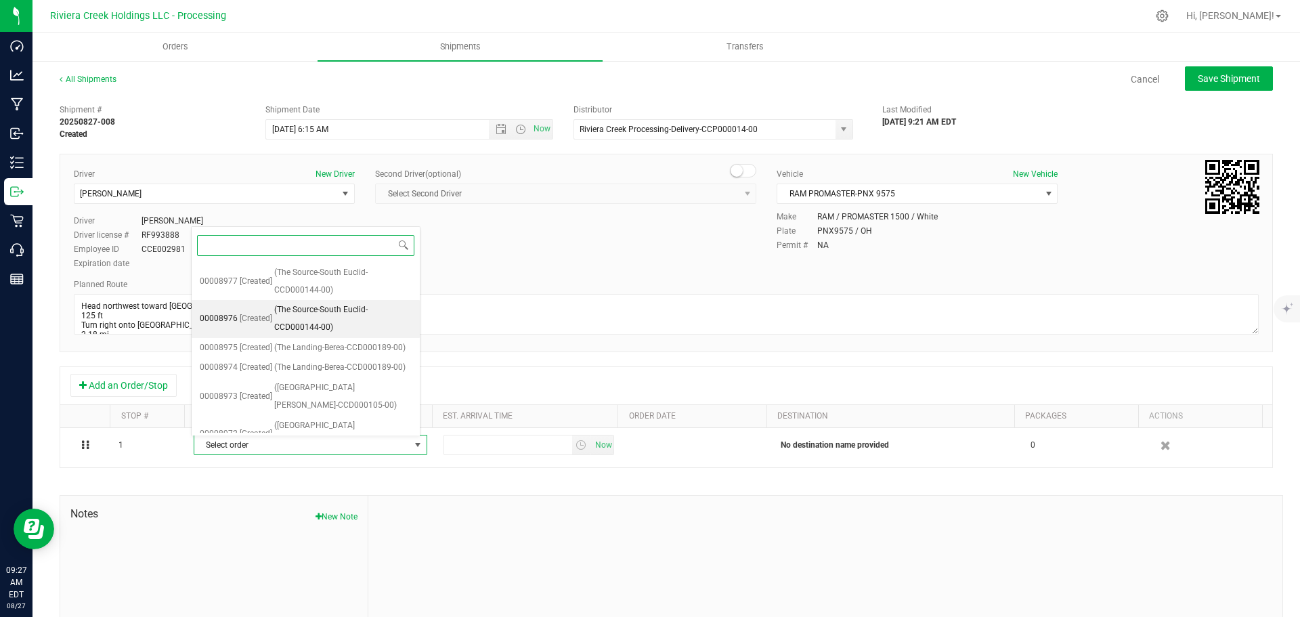
scroll to position [506, 0]
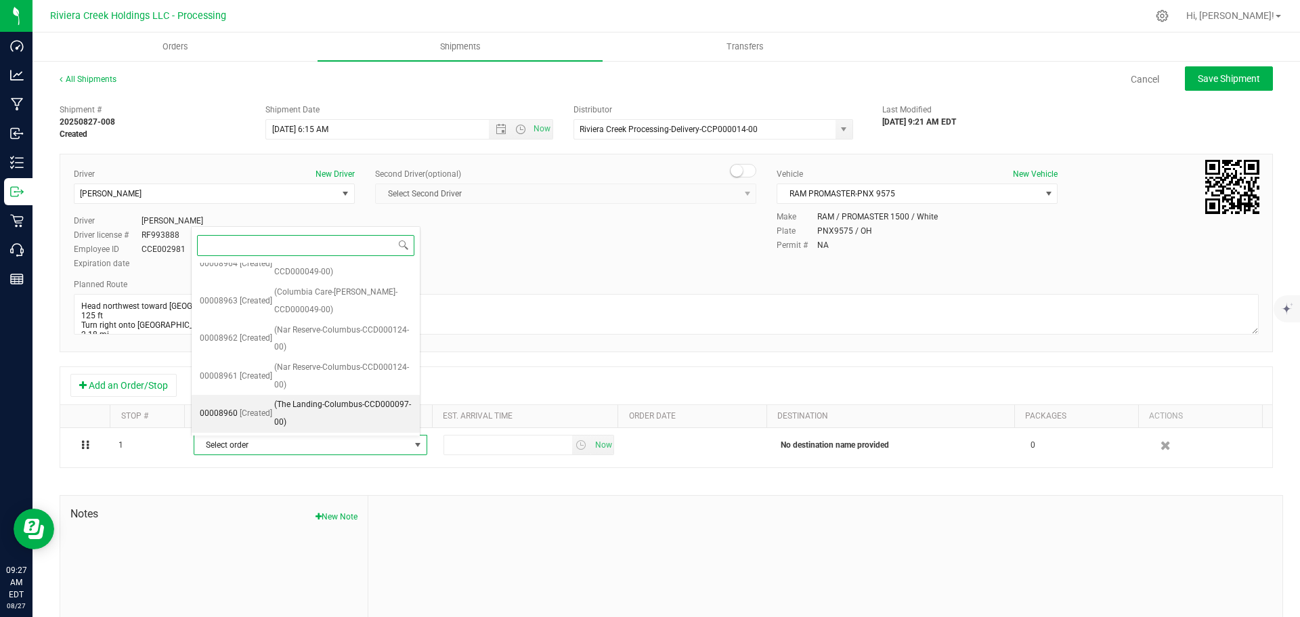
click at [291, 410] on span "(The Landing-Columbus-CCD000097-00)" at bounding box center [342, 413] width 137 height 35
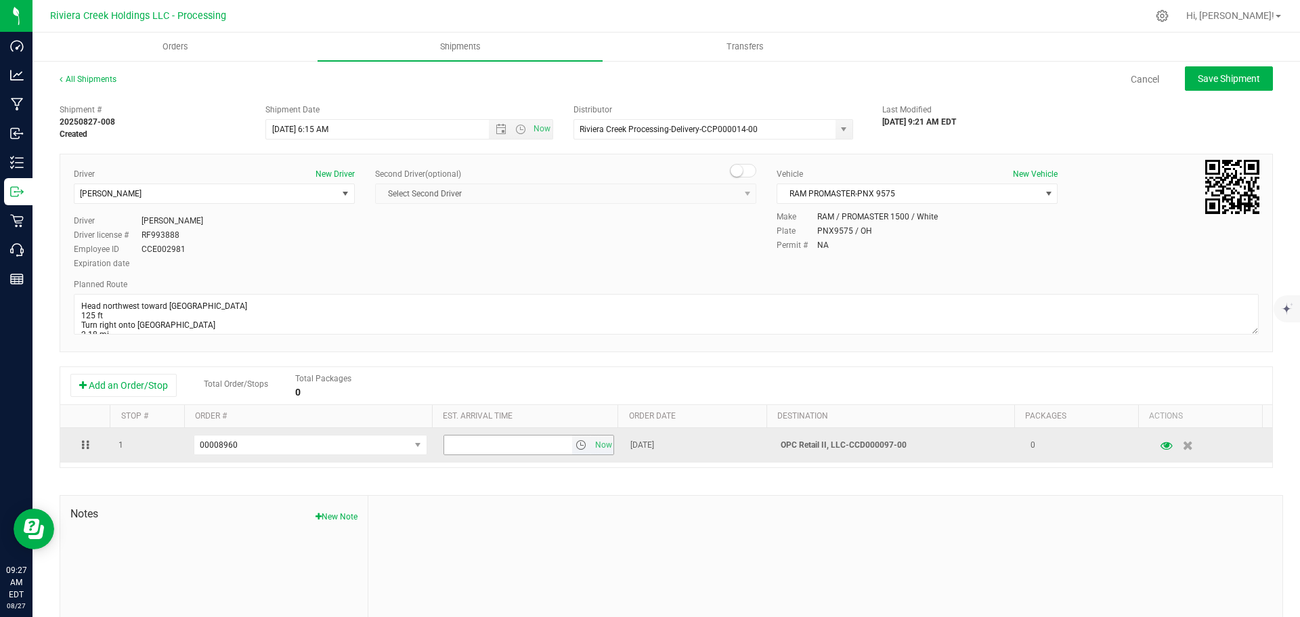
click at [576, 450] on span "select" at bounding box center [581, 445] width 11 height 11
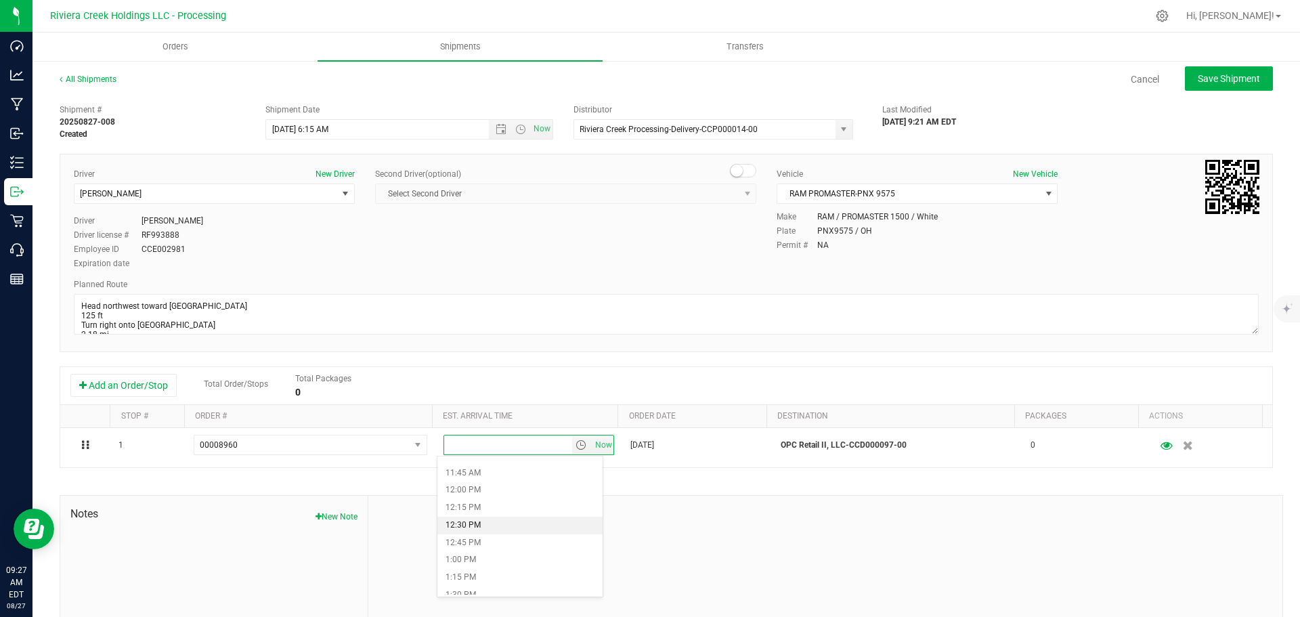
scroll to position [880, 0]
click at [492, 523] on li "1:30 PM" at bounding box center [520, 528] width 165 height 18
click at [1210, 83] on span "Save Shipment" at bounding box center [1229, 78] width 62 height 11
type input "8/28/2025 10:15 AM"
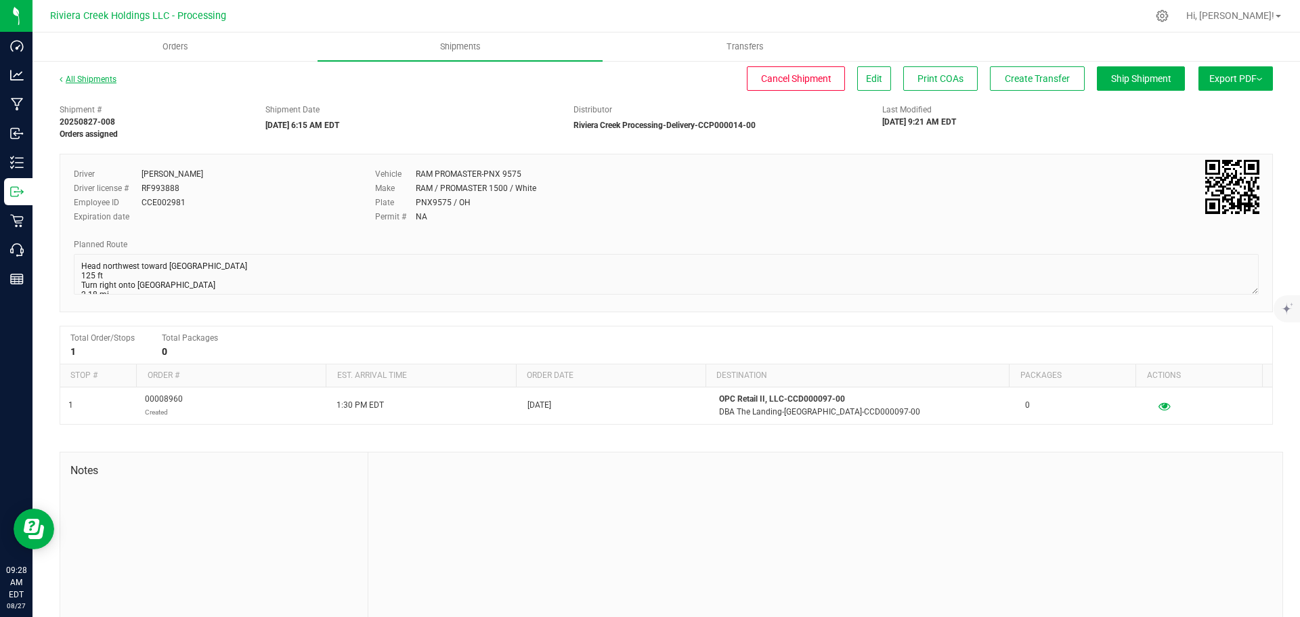
click at [95, 85] on div "All Shipments" at bounding box center [100, 83] width 81 height 20
click at [94, 79] on link "All Shipments" at bounding box center [88, 79] width 57 height 9
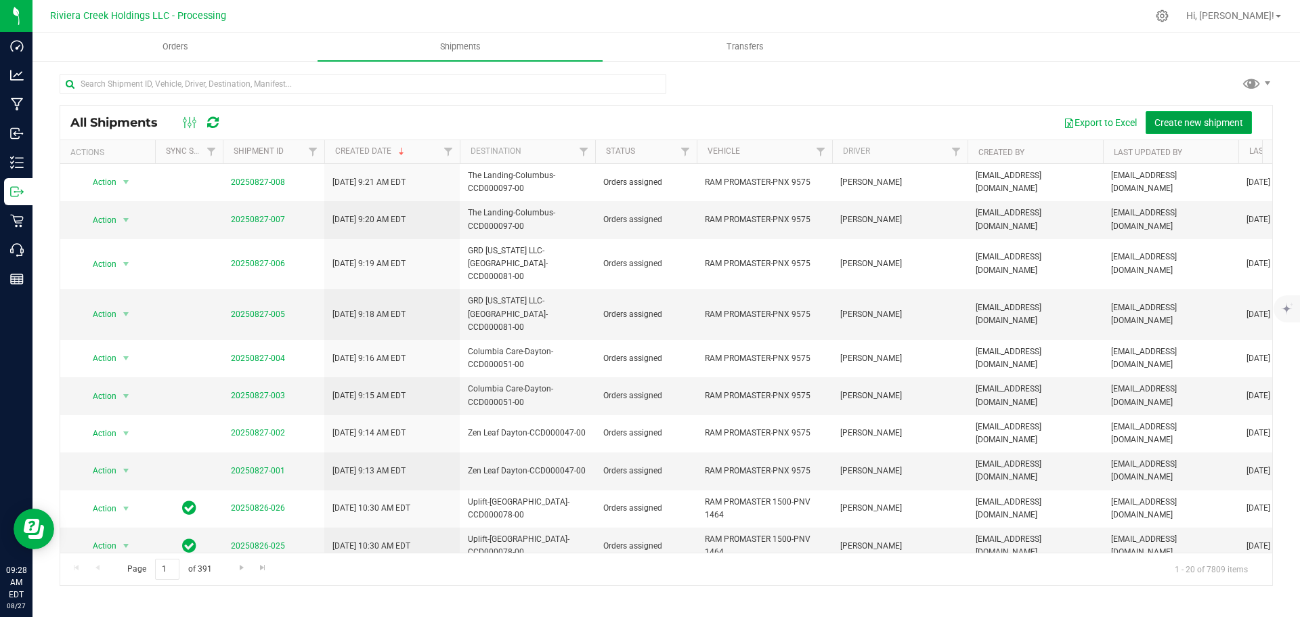
click at [1200, 118] on span "Create new shipment" at bounding box center [1199, 122] width 89 height 11
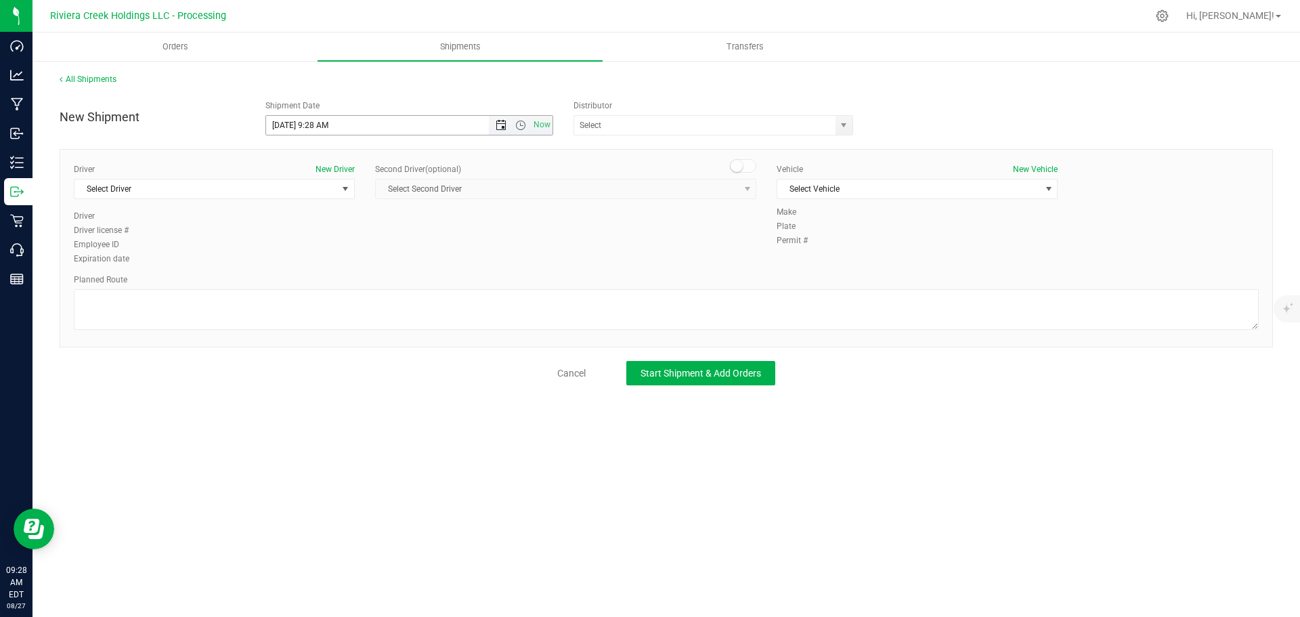
click at [499, 121] on span "Open the date view" at bounding box center [501, 125] width 11 height 11
click at [358, 284] on link "28" at bounding box center [357, 284] width 20 height 21
drag, startPoint x: 328, startPoint y: 126, endPoint x: 314, endPoint y: 129, distance: 14.0
click at [314, 129] on input "8/28/2025 9:28 AM" at bounding box center [389, 125] width 247 height 19
click at [840, 128] on span "select" at bounding box center [843, 125] width 11 height 11
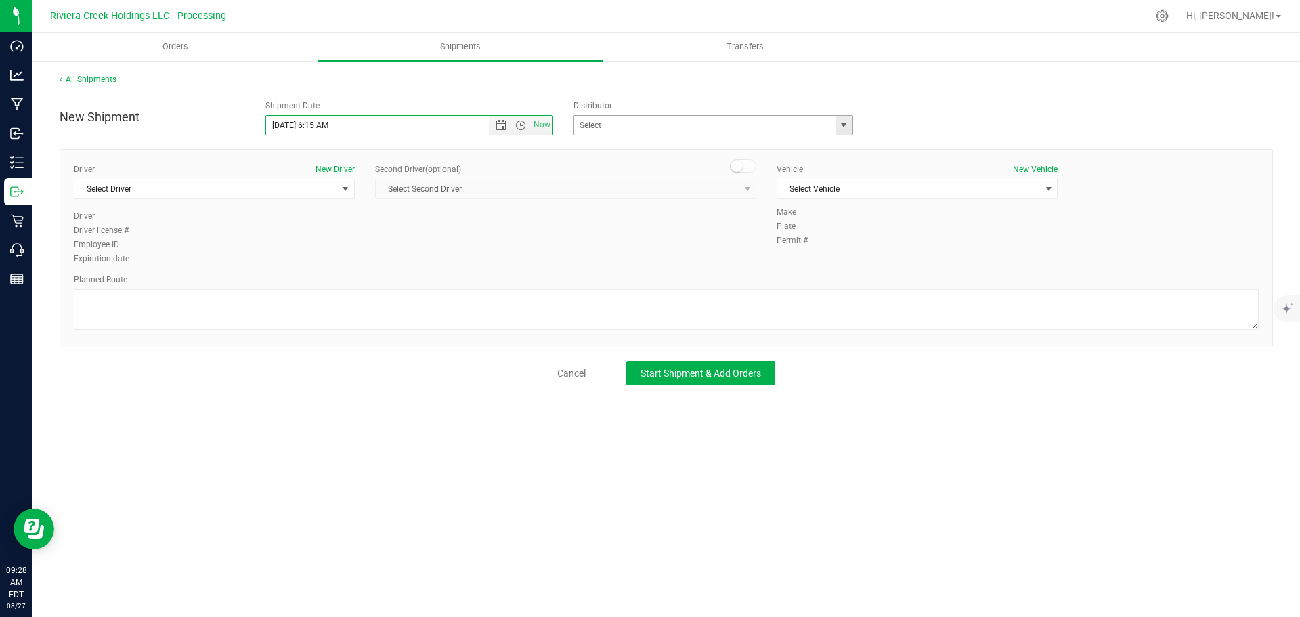
type input "8/28/2025 6:15 AM"
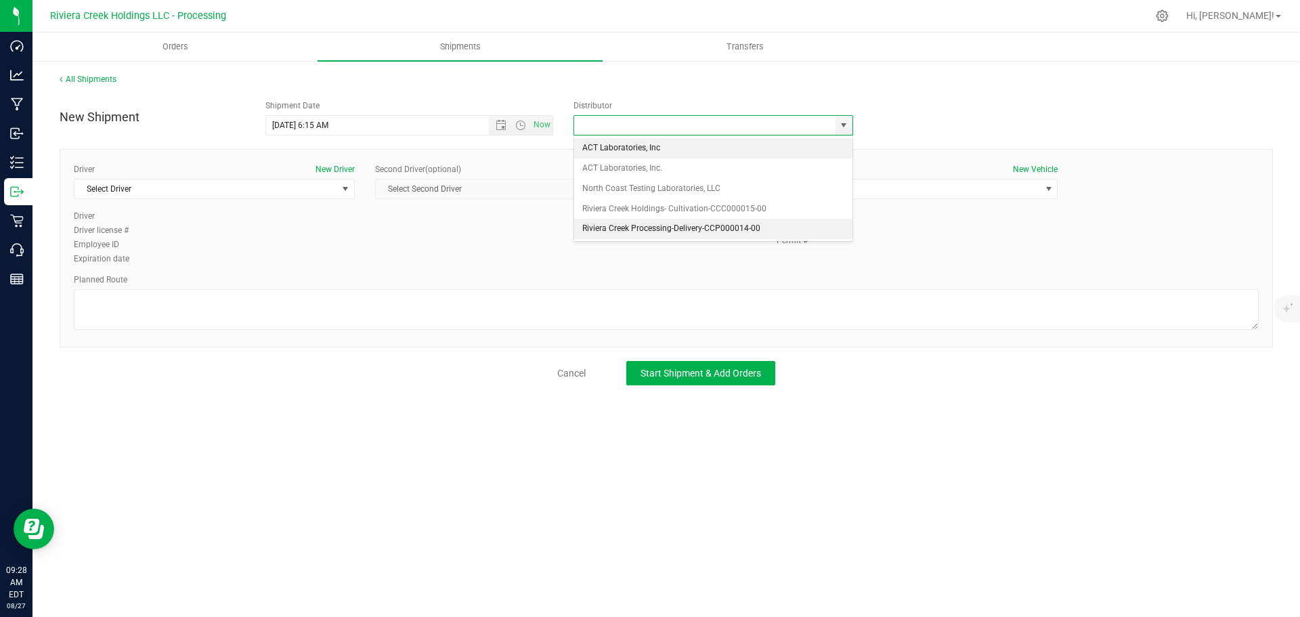
click at [625, 225] on li "Riviera Creek Processing-Delivery-CCP000014-00" at bounding box center [713, 229] width 278 height 20
type input "Riviera Creek Processing-Delivery-CCP000014-00"
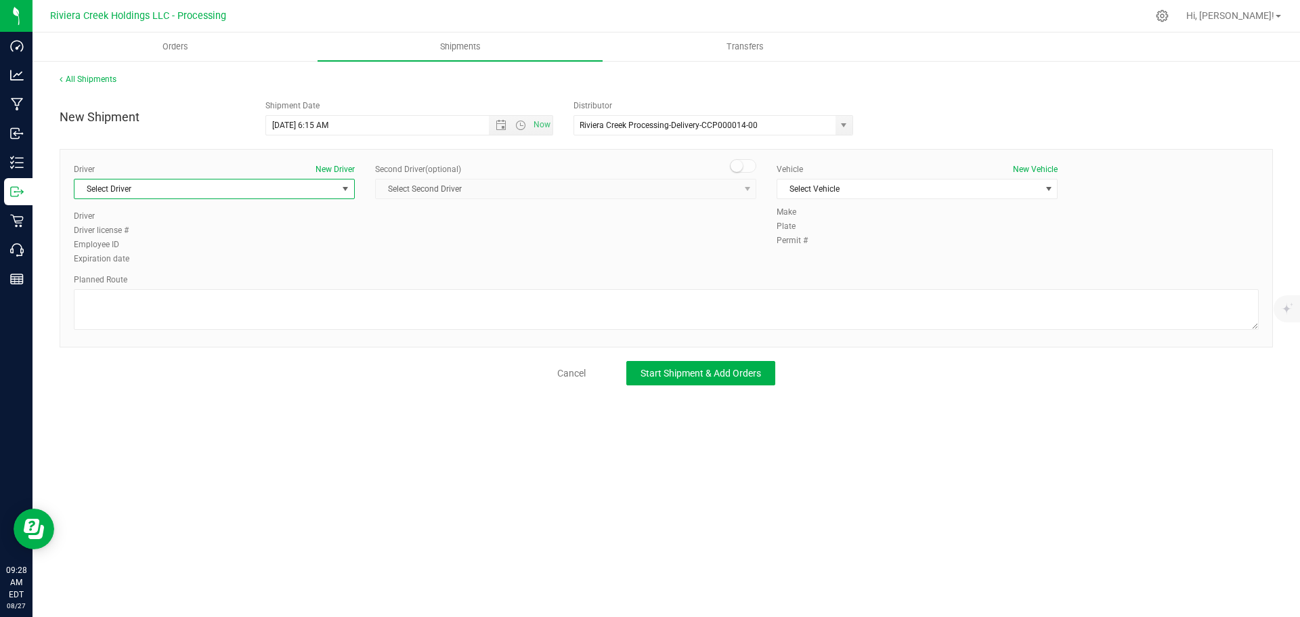
click at [146, 189] on span "Select Driver" at bounding box center [206, 188] width 263 height 19
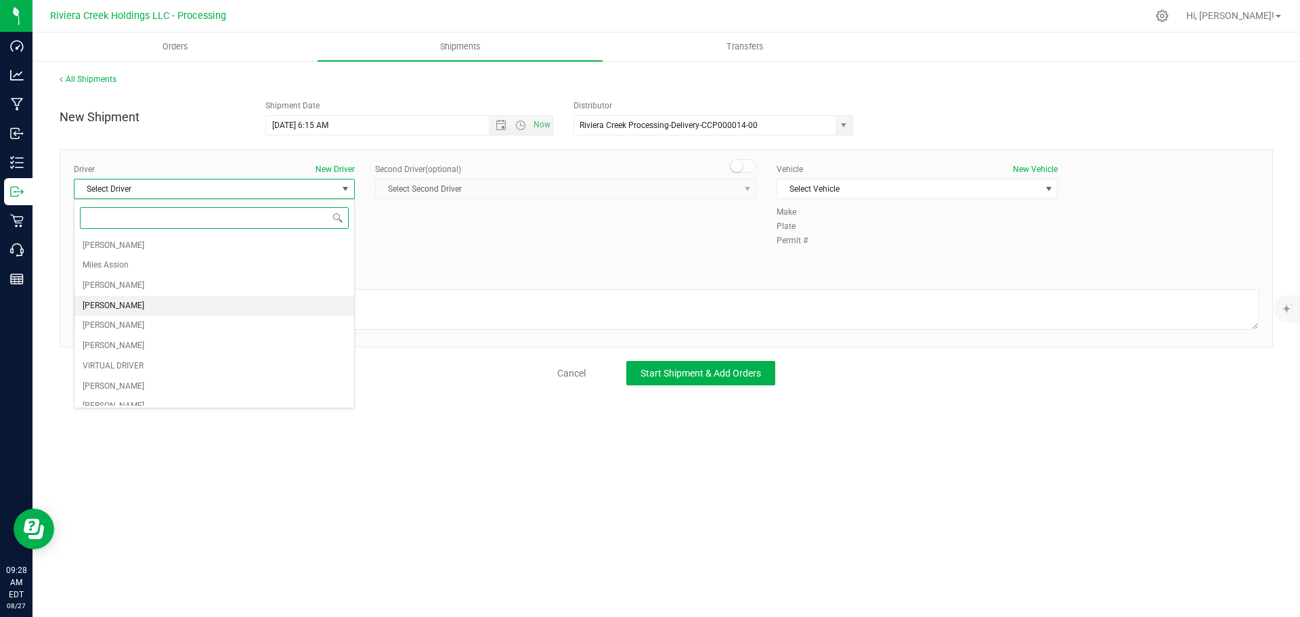
scroll to position [135, 0]
click at [122, 293] on span "Brian Gates" at bounding box center [114, 291] width 62 height 18
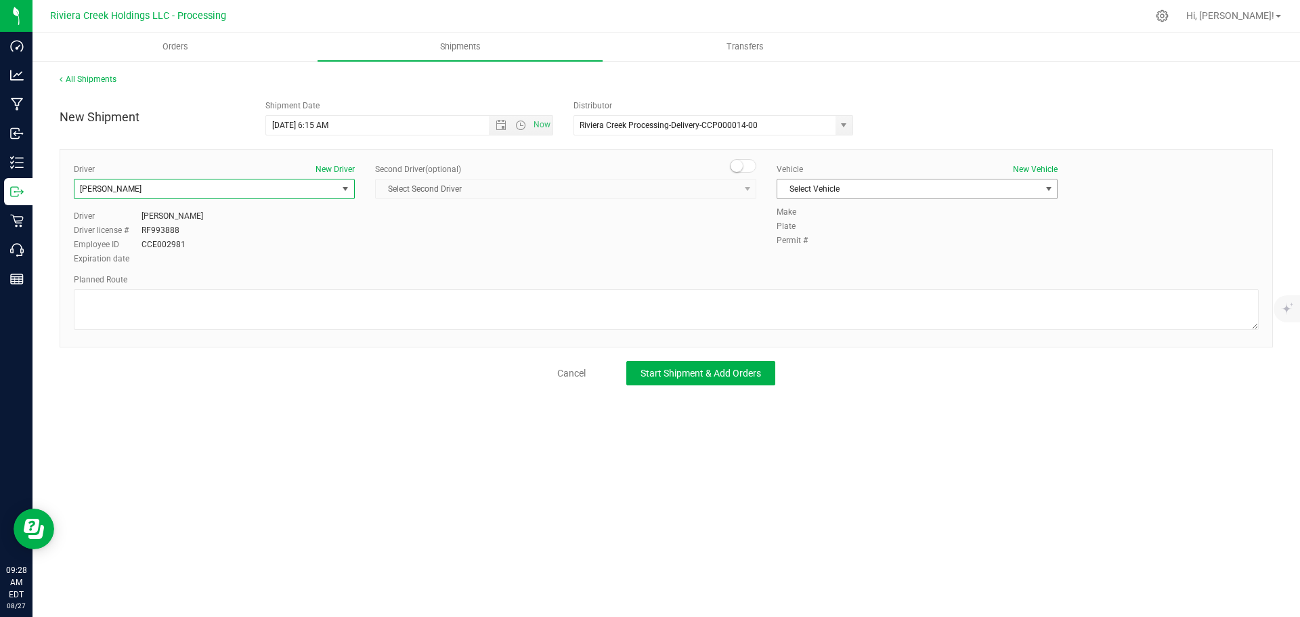
click at [817, 187] on span "Select Vehicle" at bounding box center [909, 188] width 263 height 19
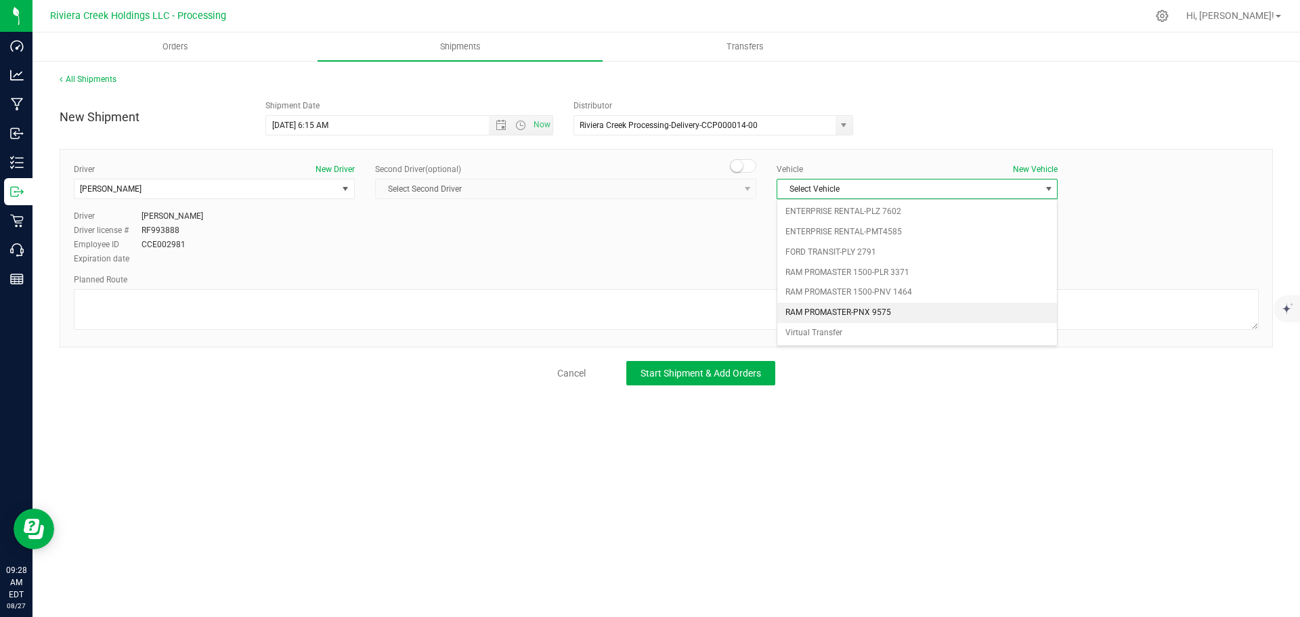
click at [859, 314] on li "RAM PROMASTER-PNX 9575" at bounding box center [918, 313] width 280 height 20
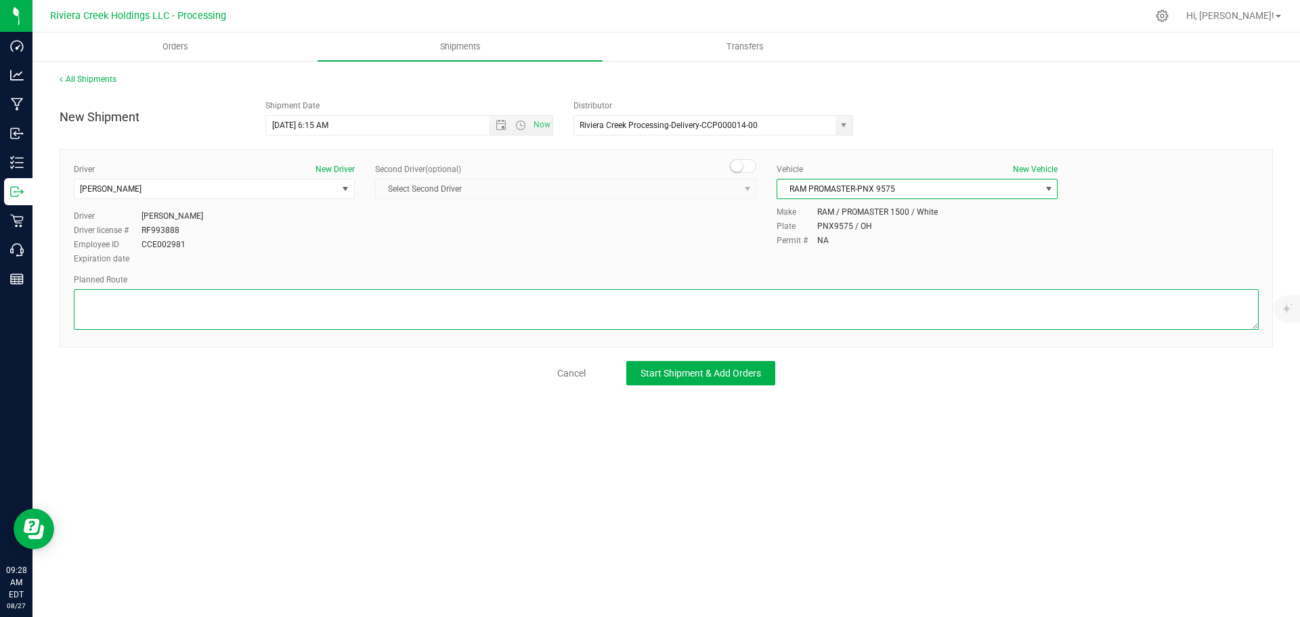
click at [286, 308] on textarea at bounding box center [666, 309] width 1185 height 41
paste textarea "Head south toward W Gay St 154 ft Turn left onto W Gay St 121 ft Turn right at …"
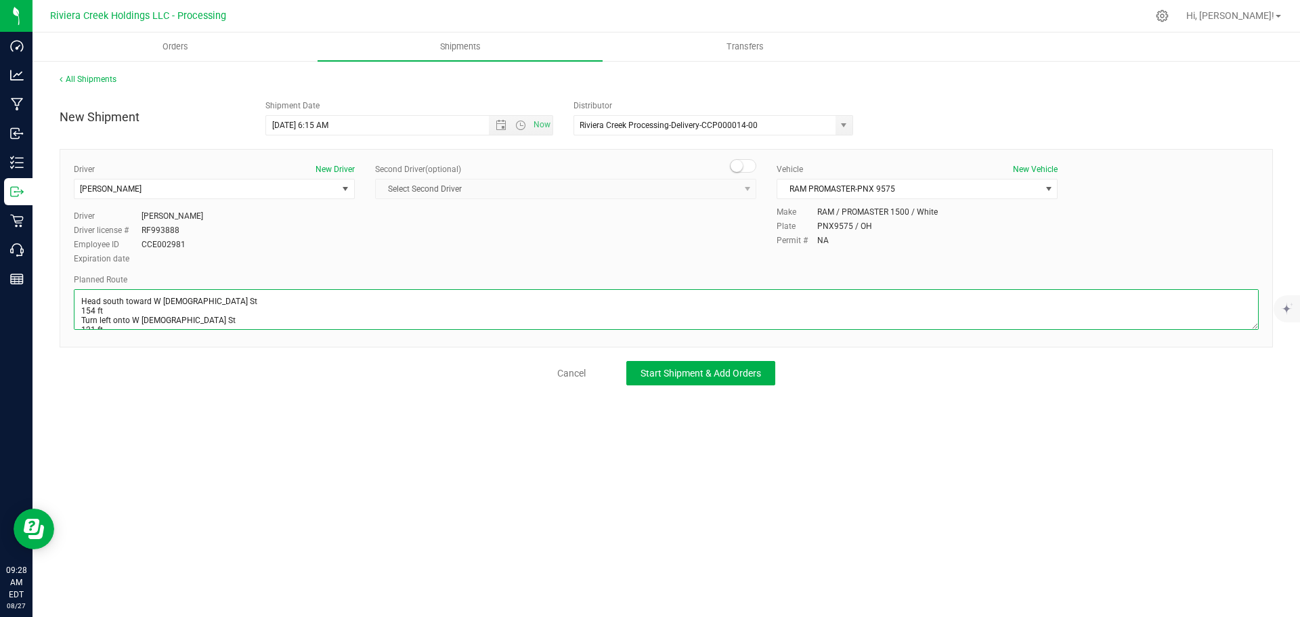
scroll to position [138, 0]
type textarea "Head south toward W Gay St 154 ft Turn left onto W Gay St 121 ft Turn right at …"
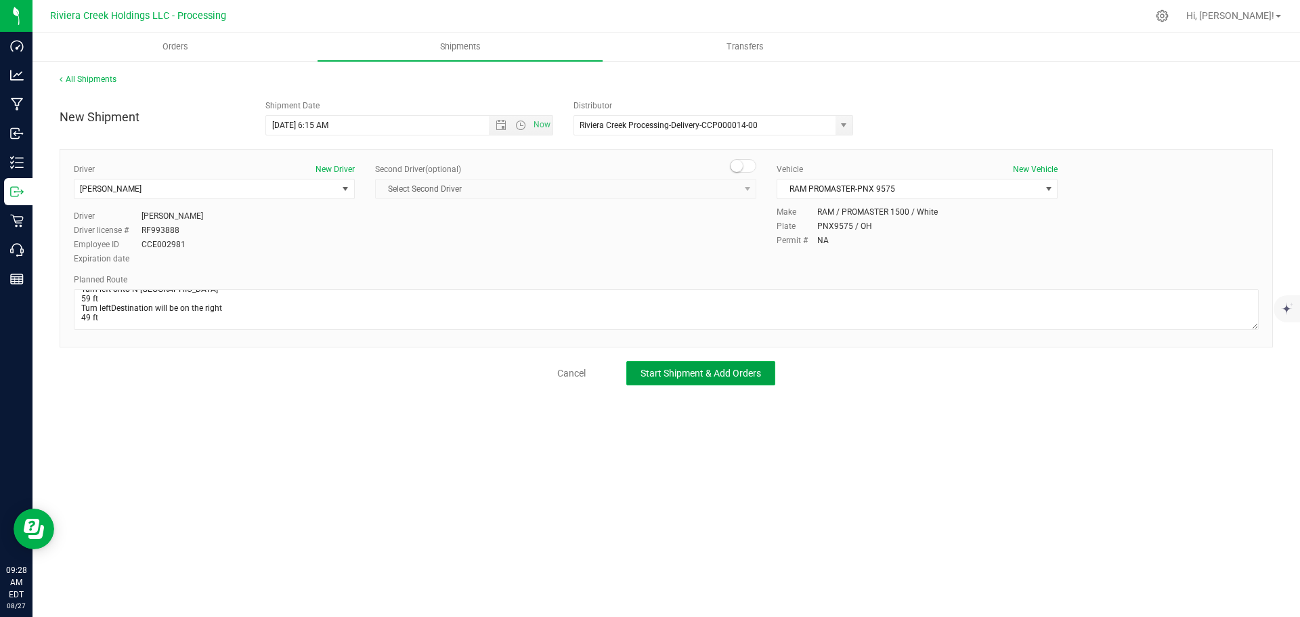
click at [657, 374] on span "Start Shipment & Add Orders" at bounding box center [701, 373] width 121 height 11
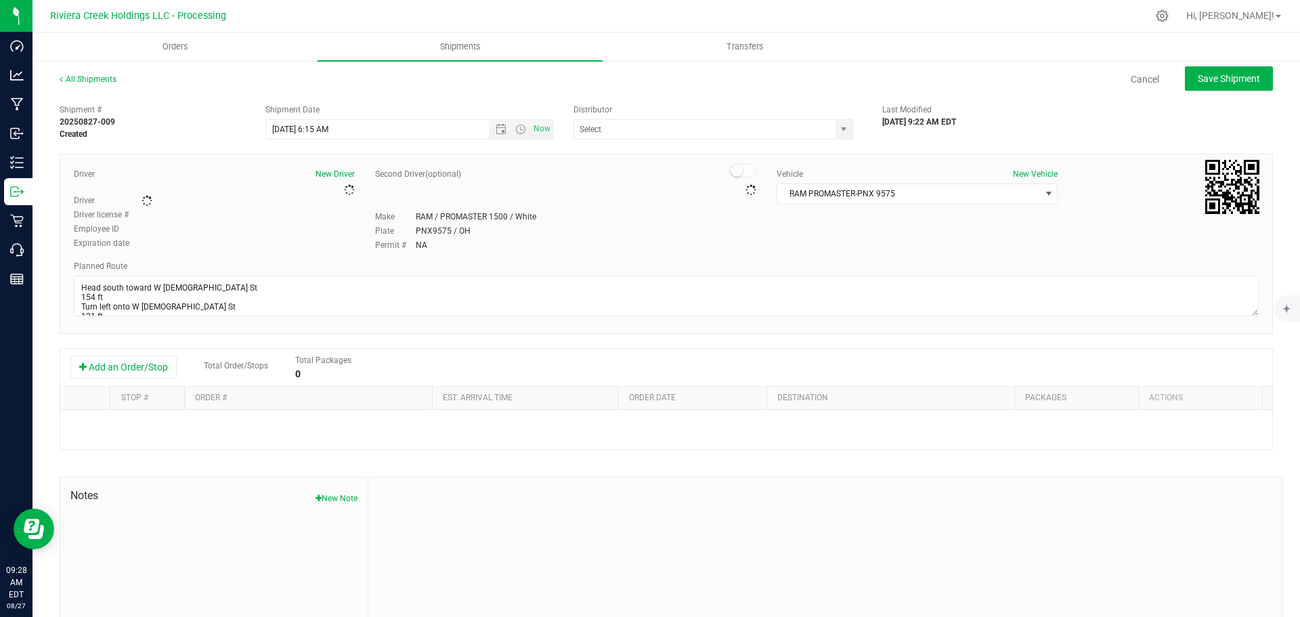
type input "Riviera Creek Processing-Delivery-CCP000014-00"
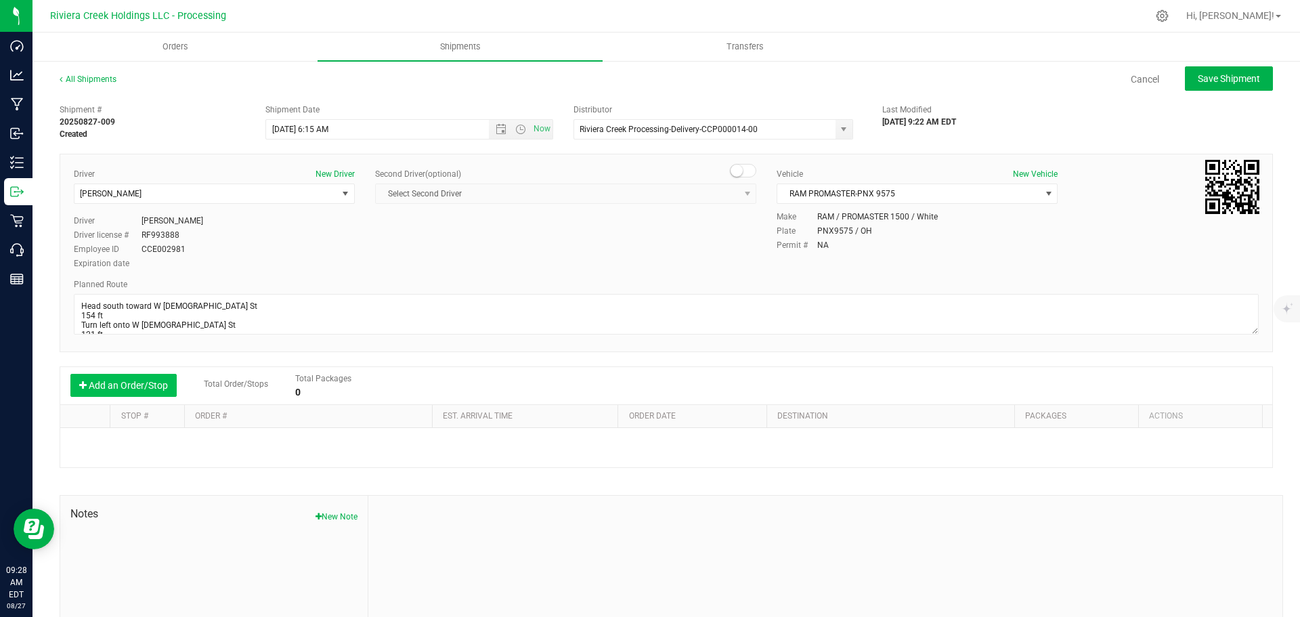
click at [146, 386] on button "Add an Order/Stop" at bounding box center [123, 385] width 106 height 23
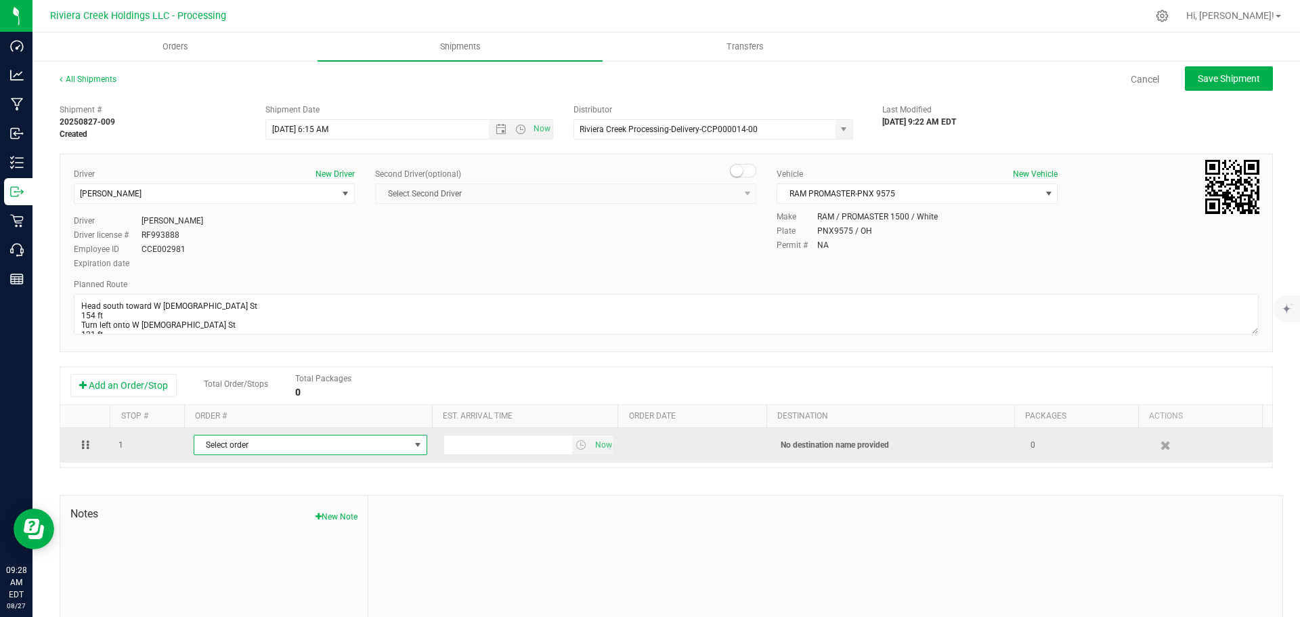
click at [235, 448] on span "Select order" at bounding box center [301, 444] width 215 height 19
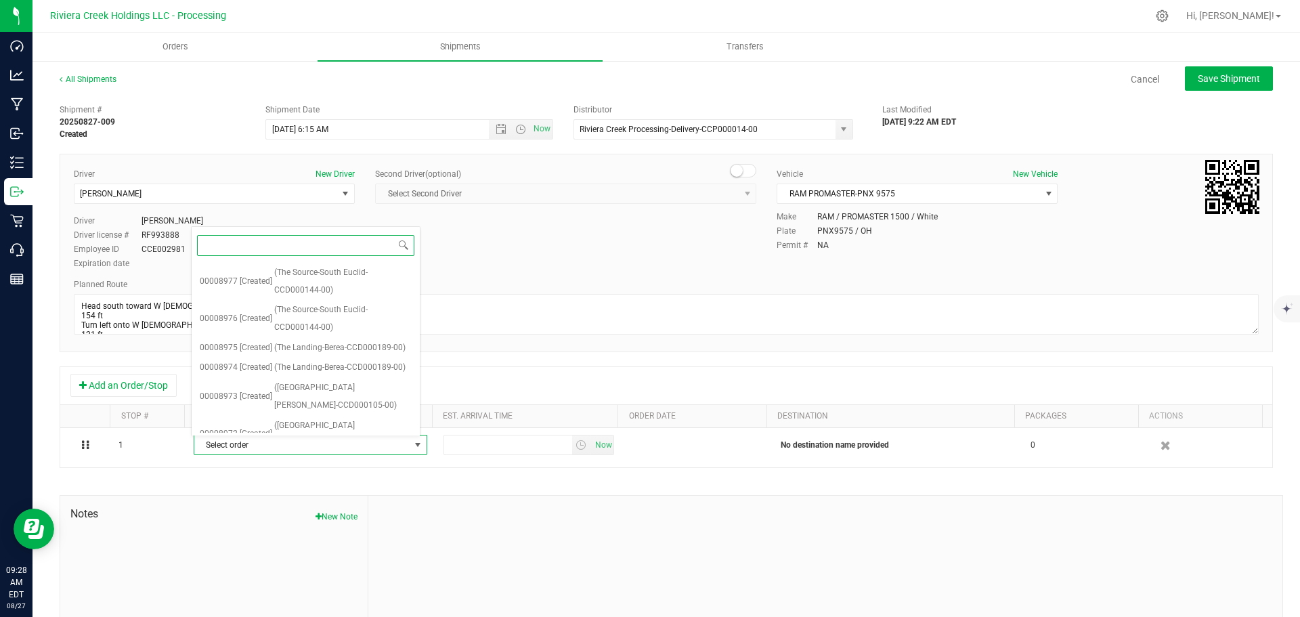
scroll to position [468, 0]
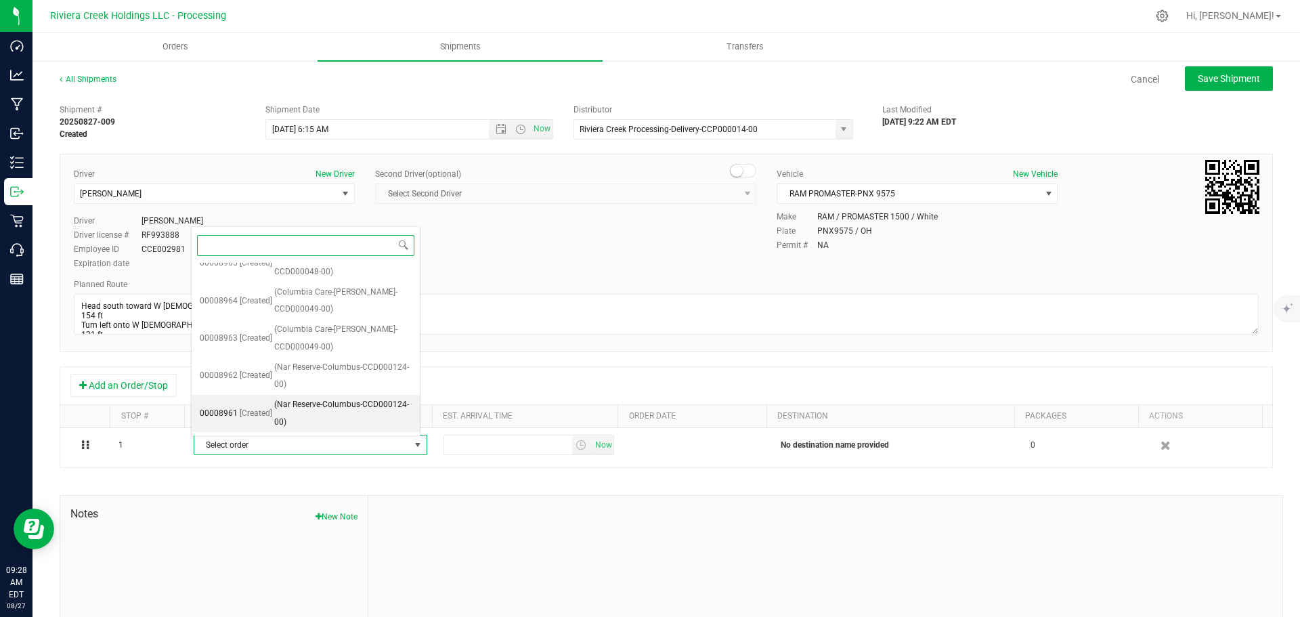
click at [264, 408] on span "[Created]" at bounding box center [256, 414] width 33 height 18
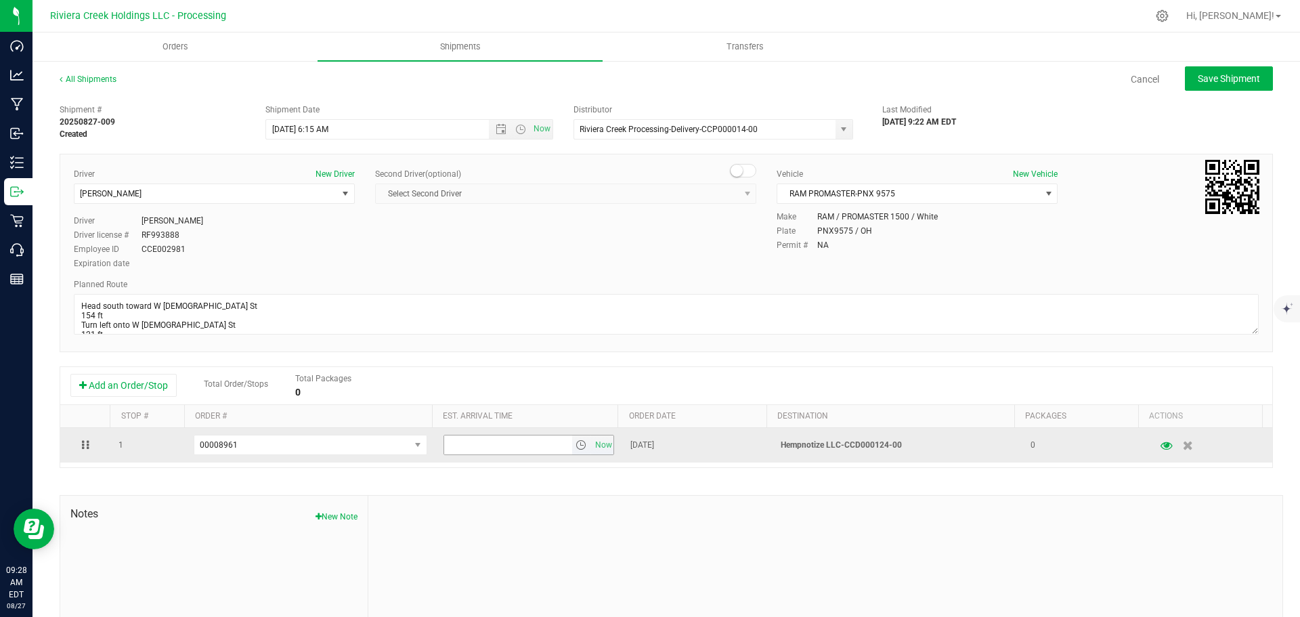
click at [576, 450] on span "select" at bounding box center [581, 445] width 11 height 11
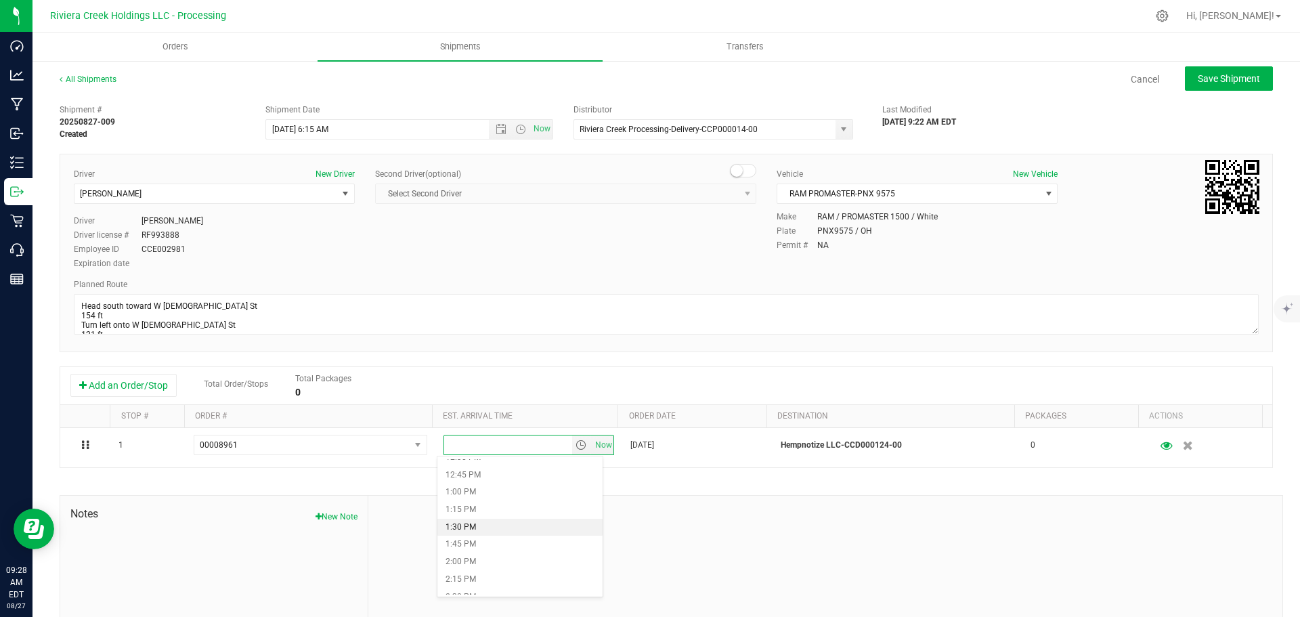
scroll to position [948, 0]
click at [479, 530] on li "2:30 PM" at bounding box center [520, 530] width 165 height 18
click at [1199, 75] on span "Save Shipment" at bounding box center [1229, 78] width 62 height 11
type input "8/28/2025 10:15 AM"
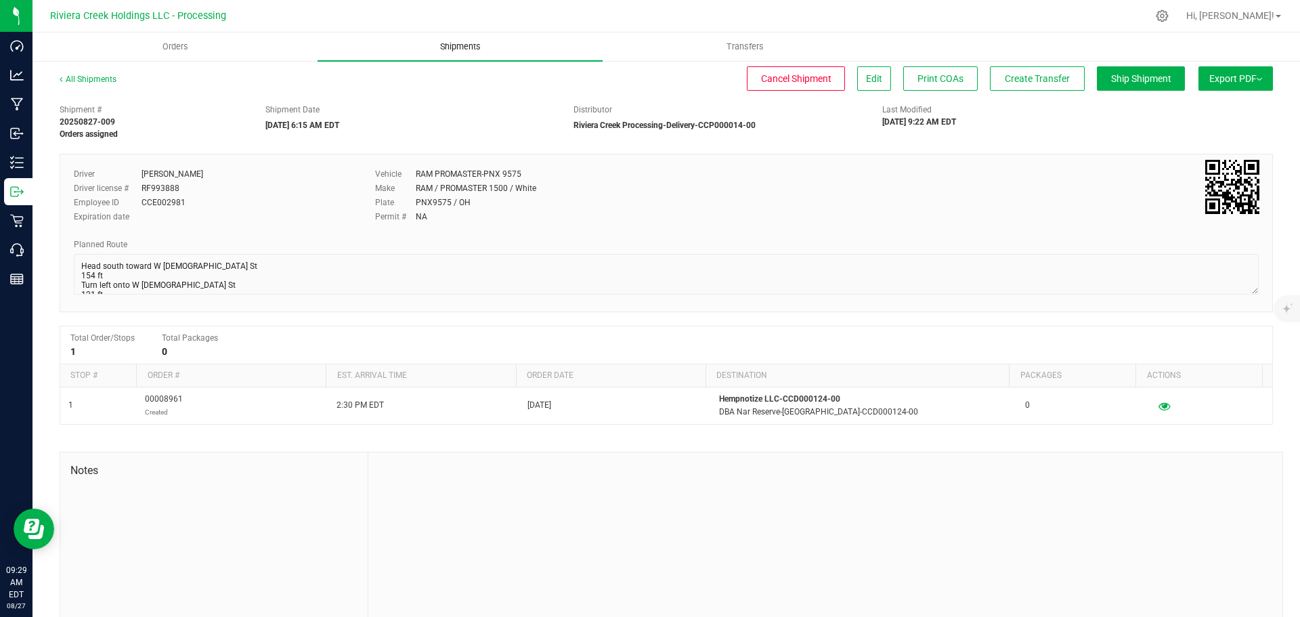
click at [465, 44] on span "Shipments" at bounding box center [460, 47] width 77 height 12
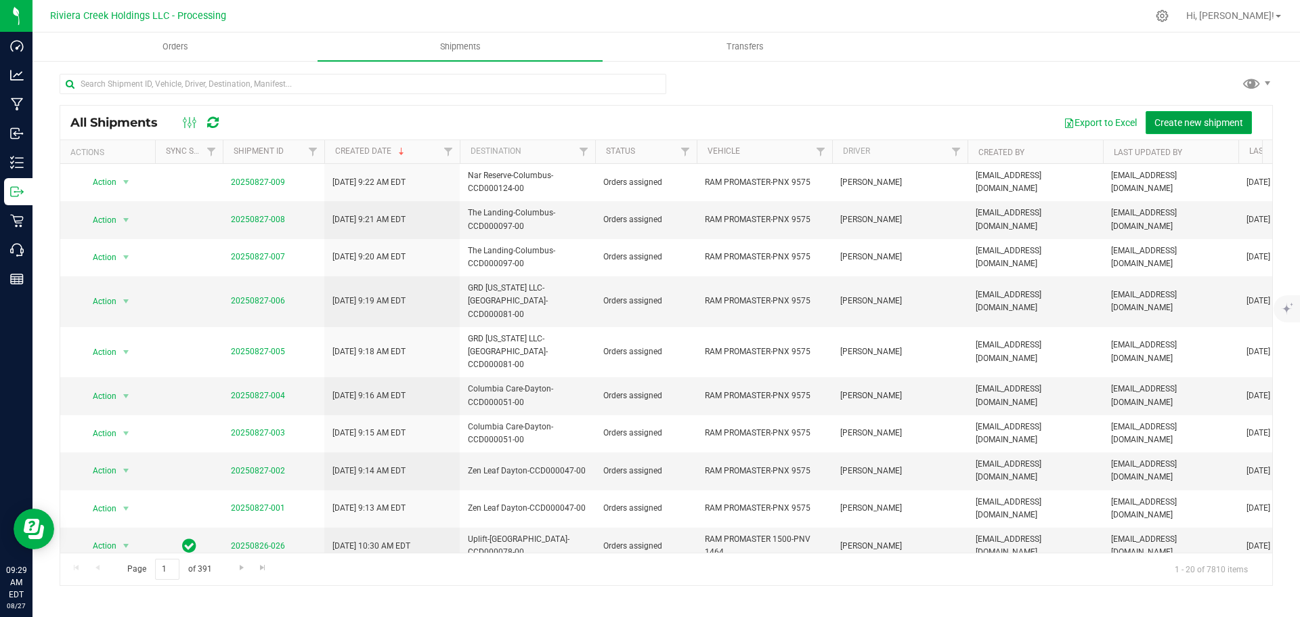
click at [1178, 122] on span "Create new shipment" at bounding box center [1199, 122] width 89 height 11
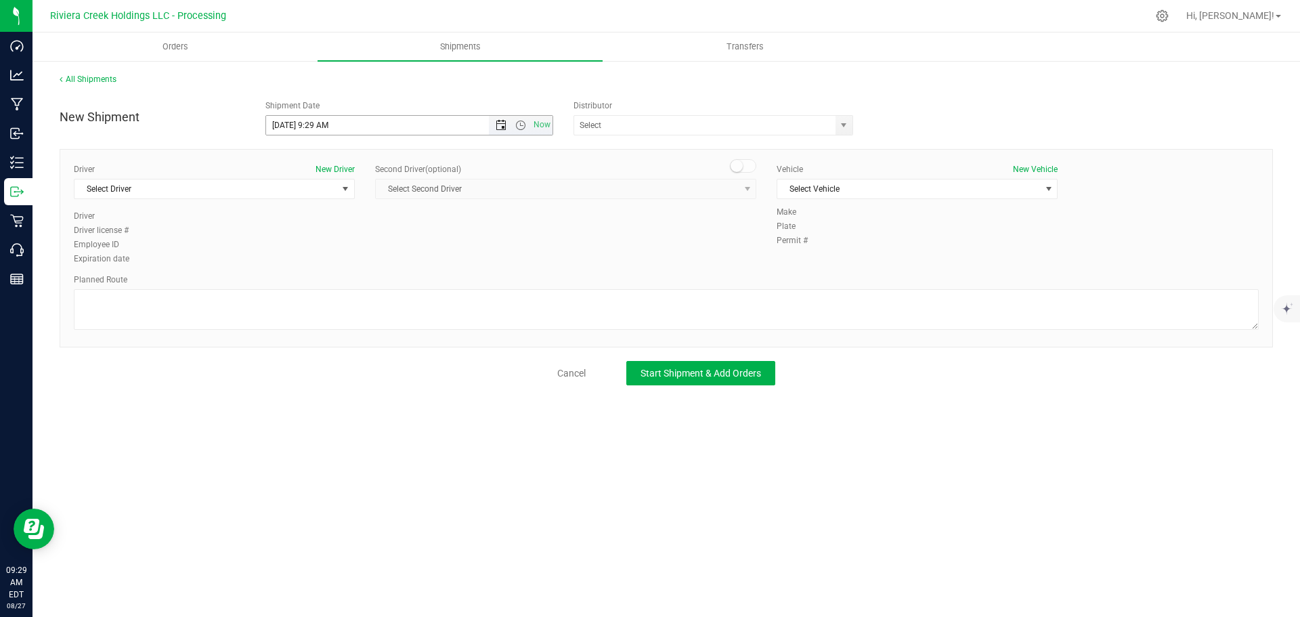
click at [505, 125] on span "Open the date view" at bounding box center [501, 125] width 11 height 11
click at [361, 282] on link "28" at bounding box center [357, 284] width 20 height 21
drag, startPoint x: 327, startPoint y: 125, endPoint x: 312, endPoint y: 127, distance: 15.0
click at [312, 127] on input "8/28/2025 9:29 AM" at bounding box center [389, 125] width 247 height 19
click at [844, 123] on span "select" at bounding box center [843, 125] width 11 height 11
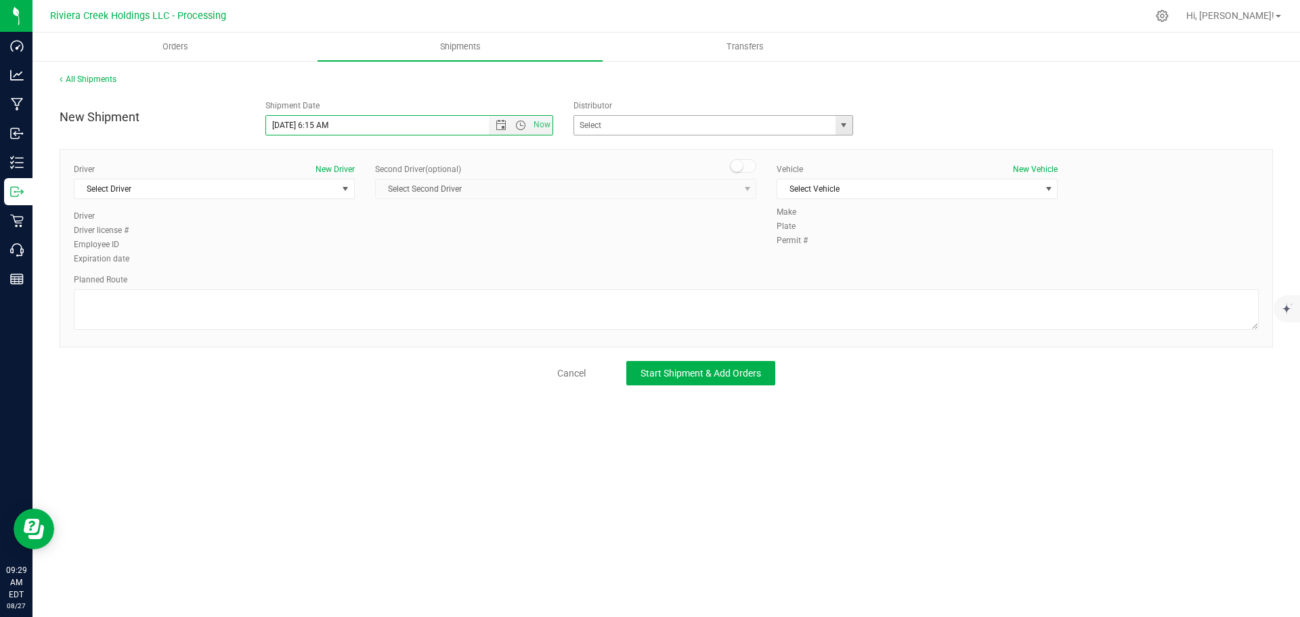
type input "8/28/2025 6:15 AM"
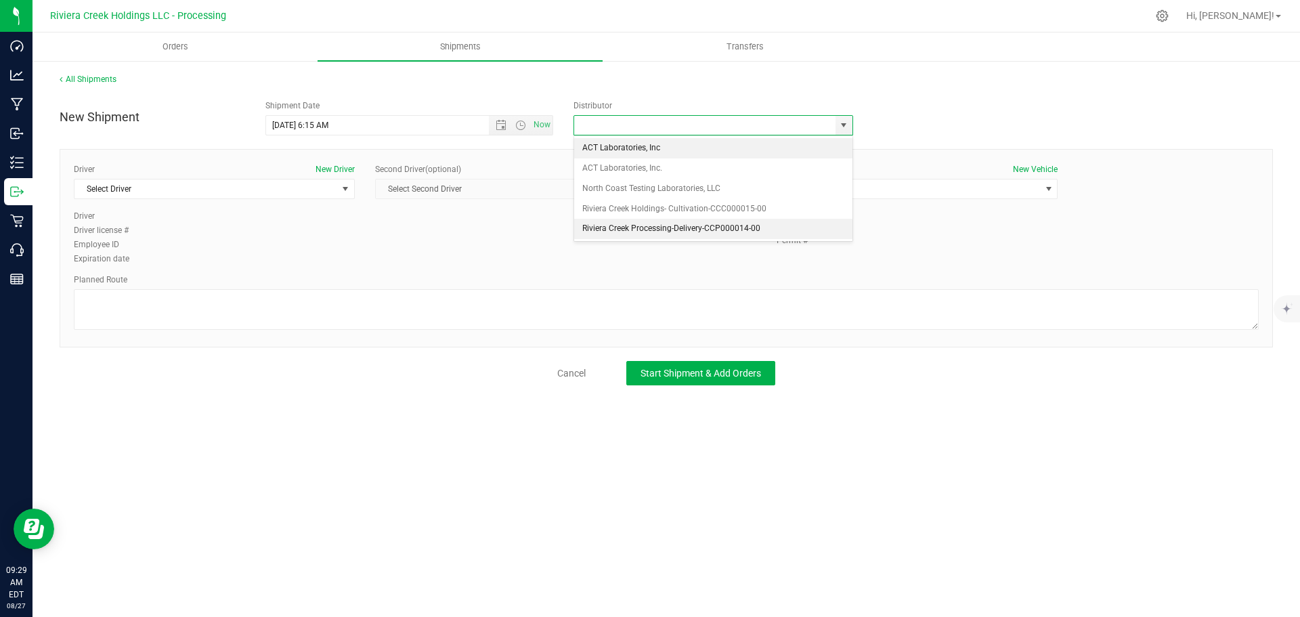
click at [602, 228] on li "Riviera Creek Processing-Delivery-CCP000014-00" at bounding box center [713, 229] width 278 height 20
type input "Riviera Creek Processing-Delivery-CCP000014-00"
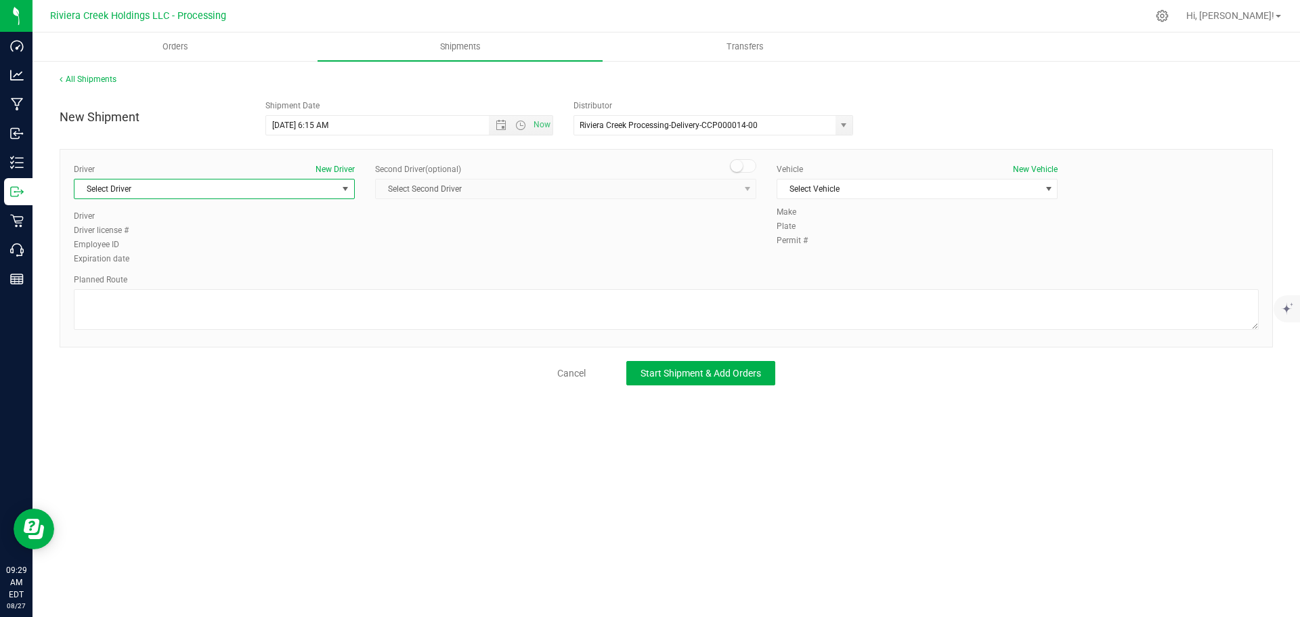
click at [221, 198] on span "Select Driver" at bounding box center [206, 188] width 263 height 19
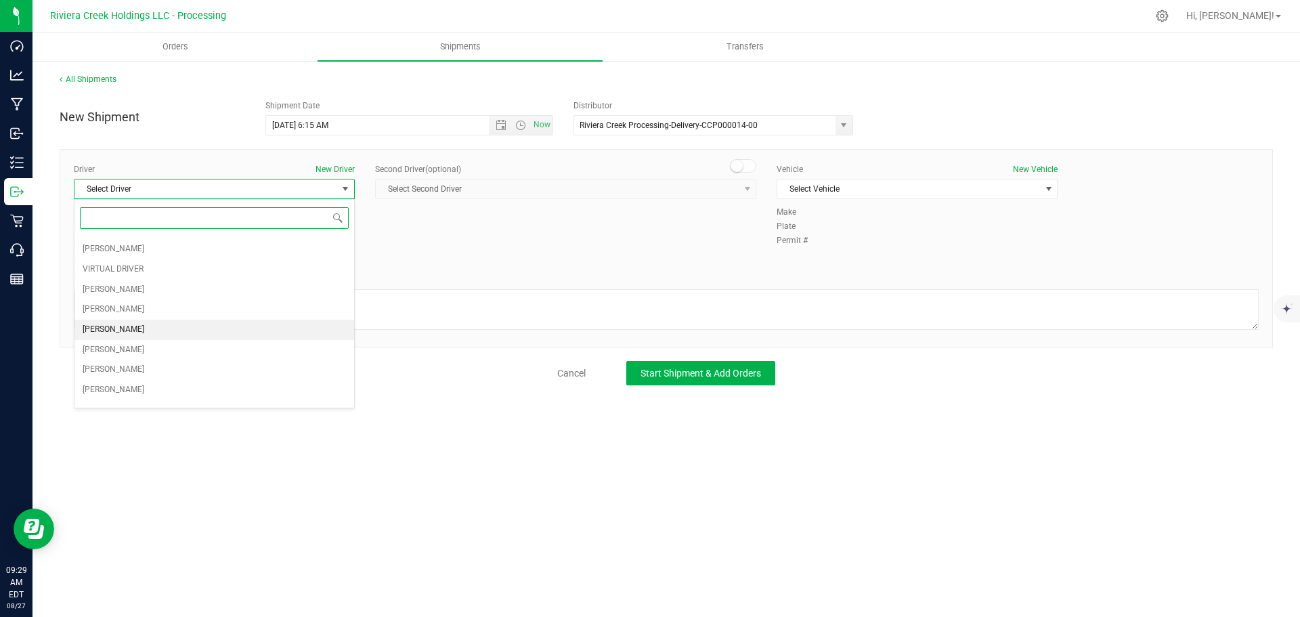
click at [116, 329] on span "Brian Gates" at bounding box center [114, 330] width 62 height 18
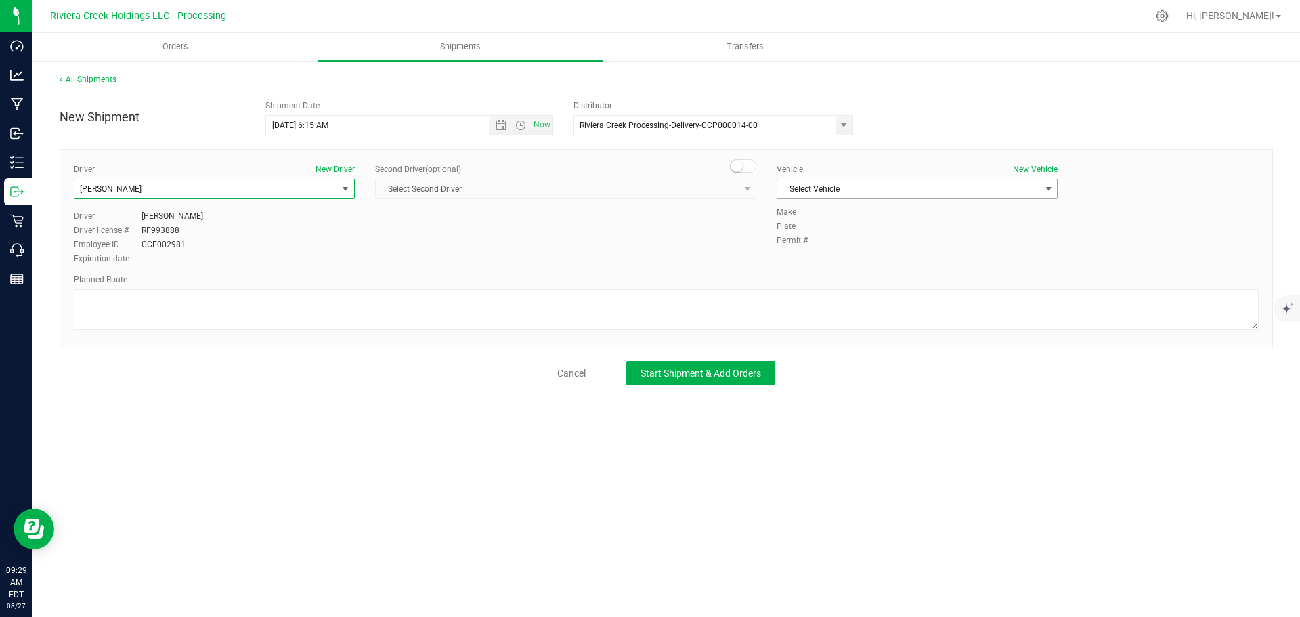
click at [803, 187] on span "Select Vehicle" at bounding box center [909, 188] width 263 height 19
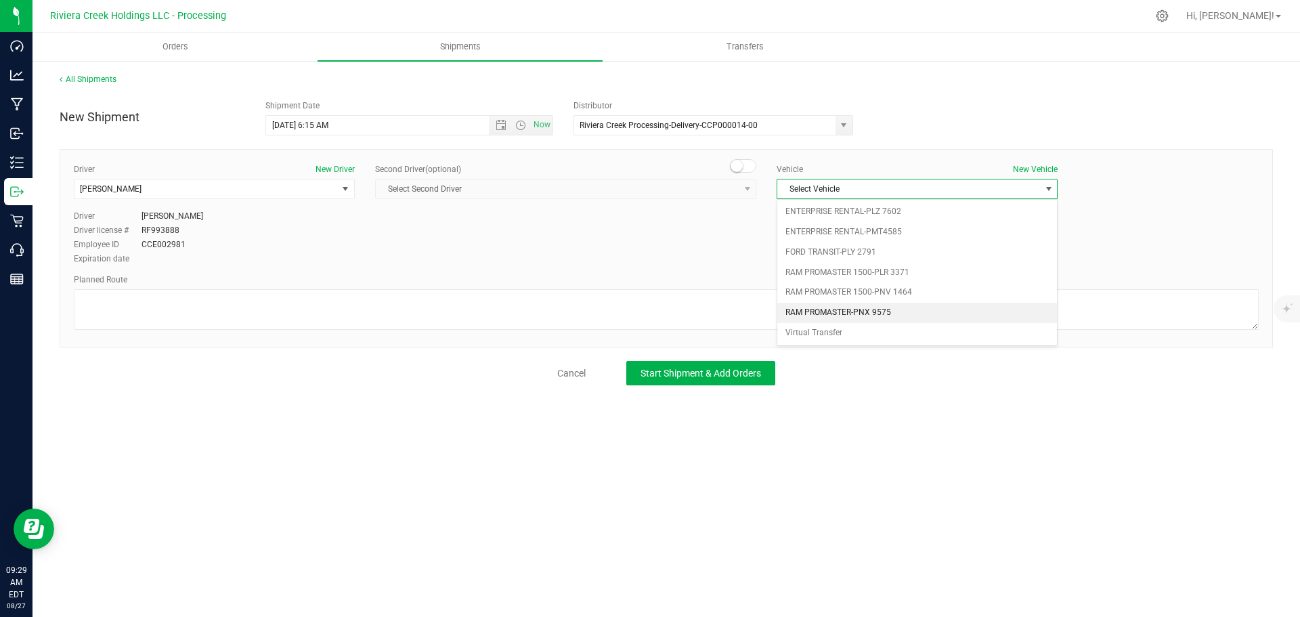
click at [881, 310] on li "RAM PROMASTER-PNX 9575" at bounding box center [918, 313] width 280 height 20
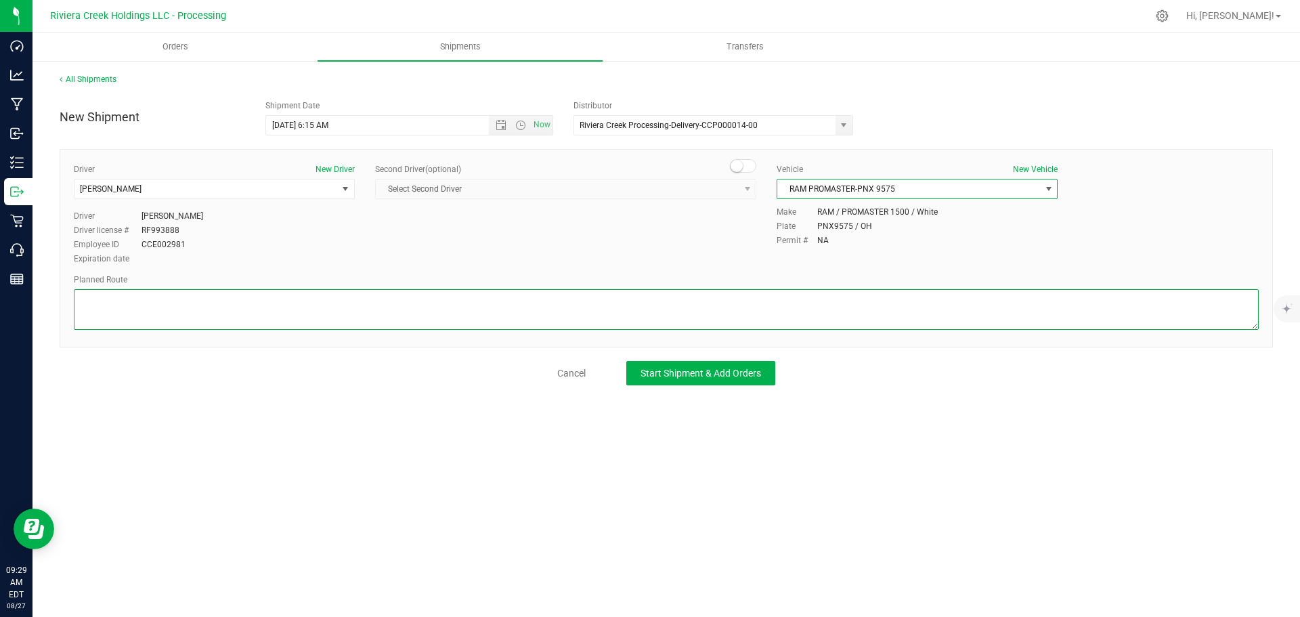
click at [561, 321] on textarea at bounding box center [666, 309] width 1185 height 41
paste textarea "Head south toward W Gay St 154 ft Turn left onto W Gay St 121 ft Turn right at …"
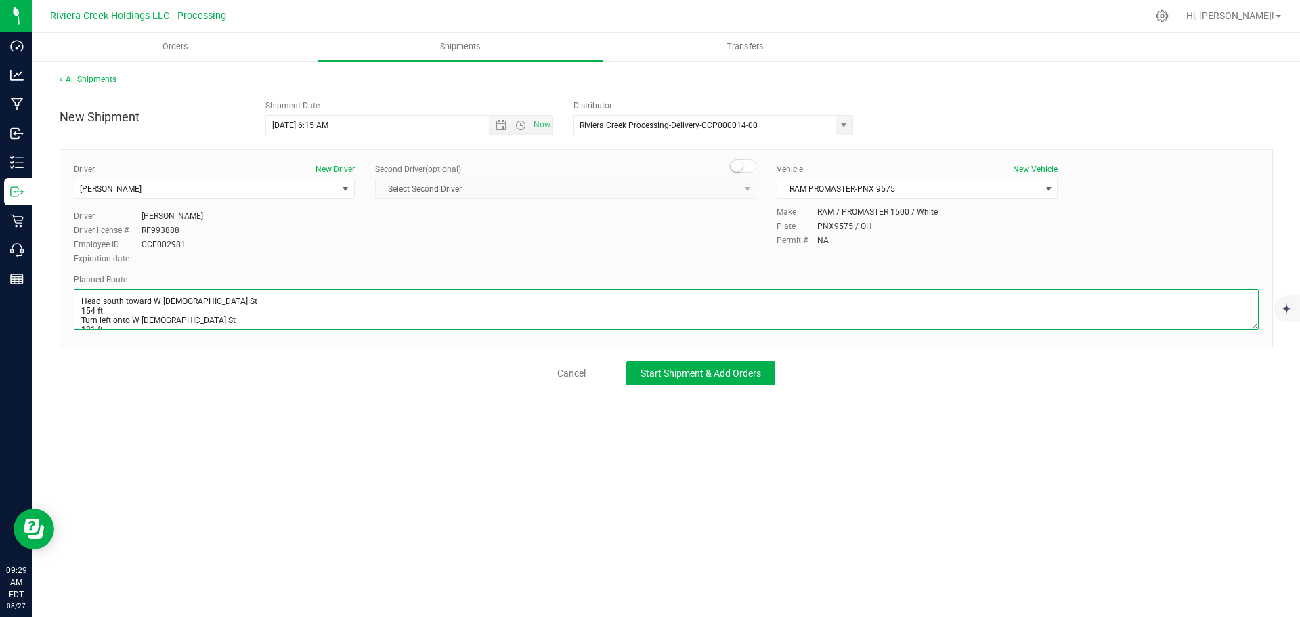
scroll to position [138, 0]
type textarea "Head south toward W Gay St 154 ft Turn left onto W Gay St 121 ft Turn right at …"
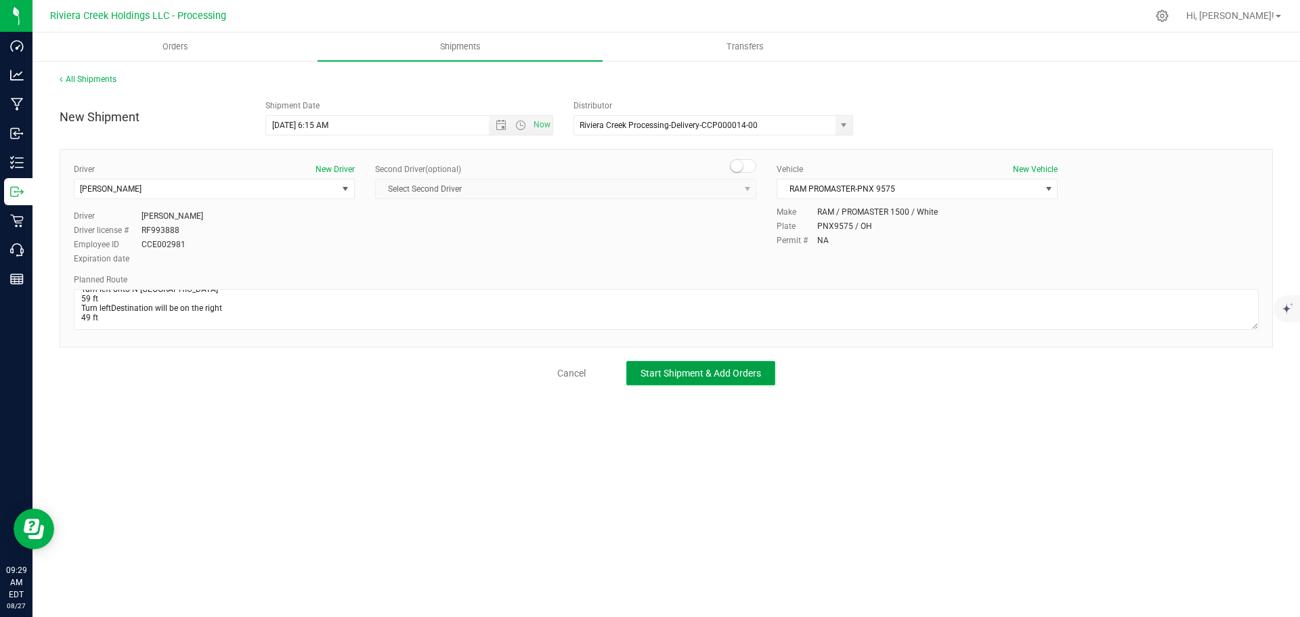
click at [671, 373] on span "Start Shipment & Add Orders" at bounding box center [701, 373] width 121 height 11
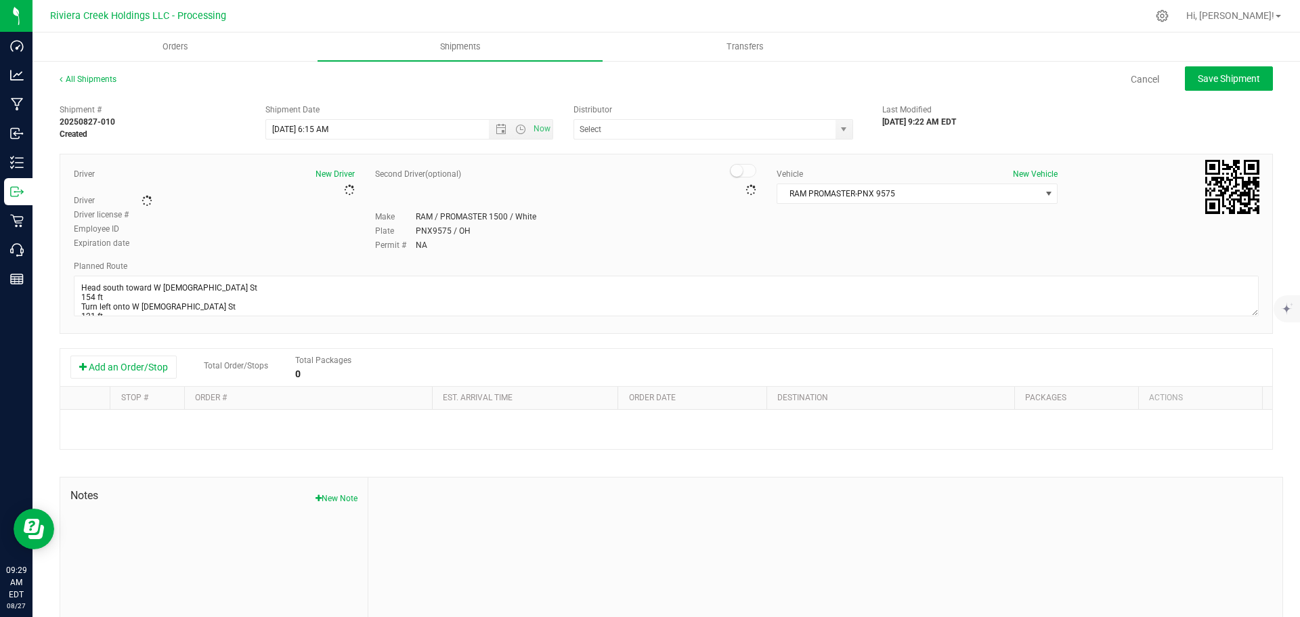
type input "Riviera Creek Processing-Delivery-CCP000014-00"
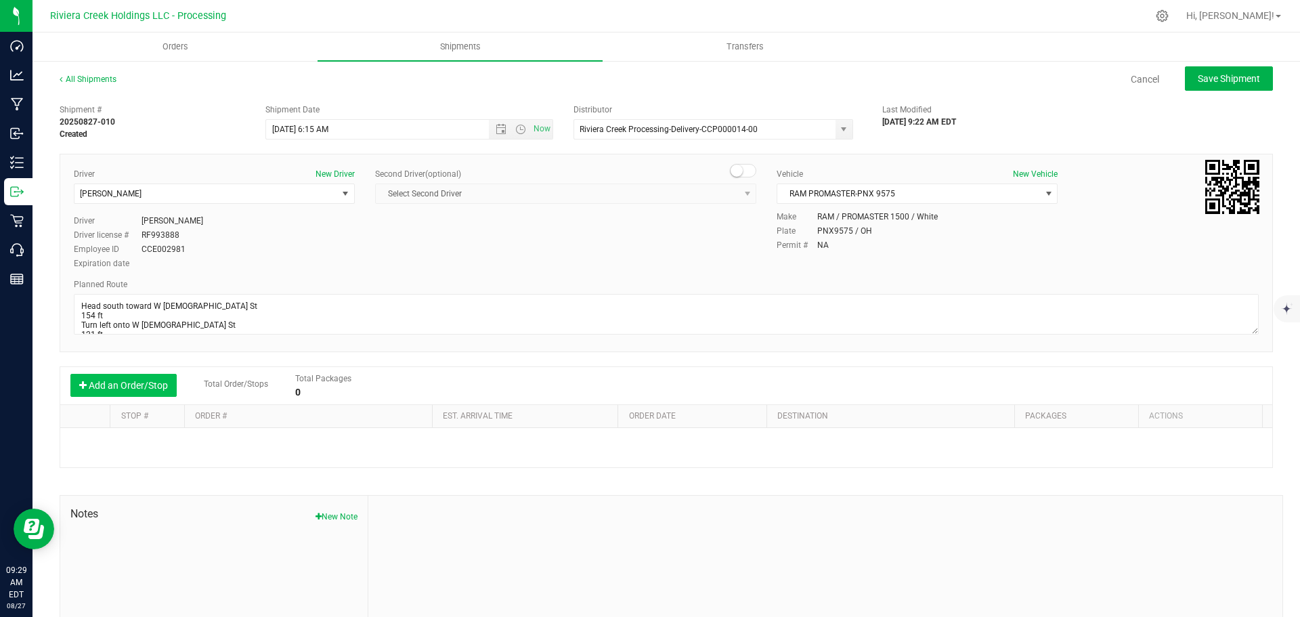
click at [115, 389] on button "Add an Order/Stop" at bounding box center [123, 385] width 106 height 23
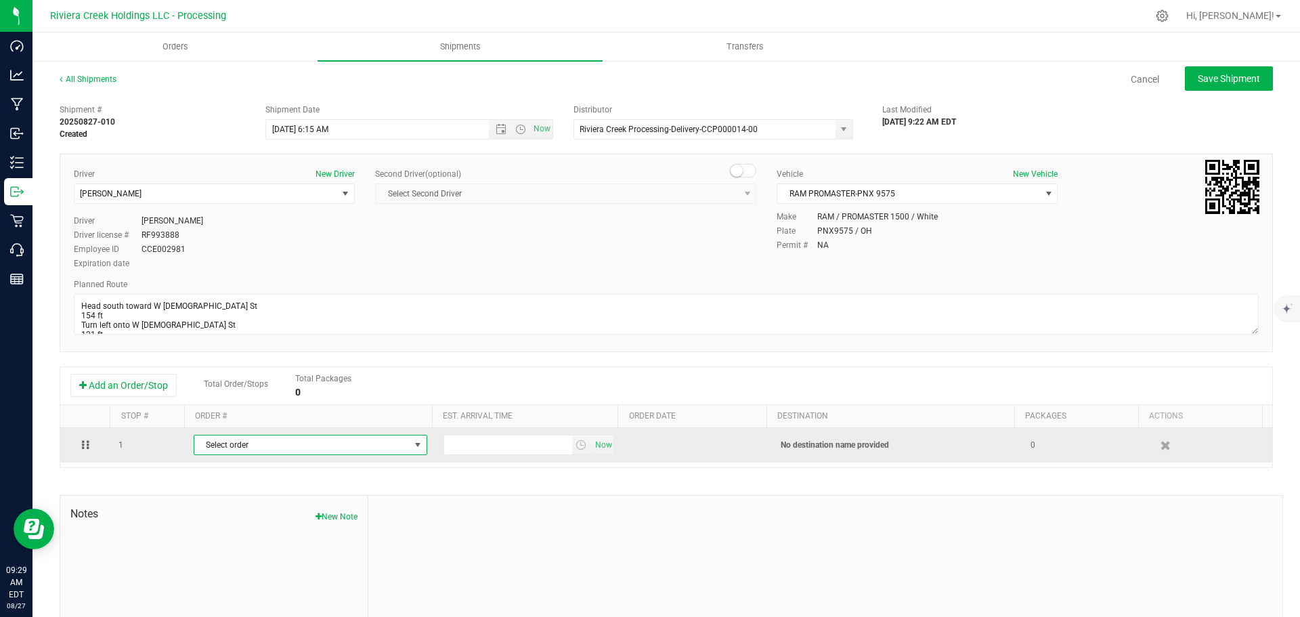
click at [291, 446] on span "Select order" at bounding box center [301, 444] width 215 height 19
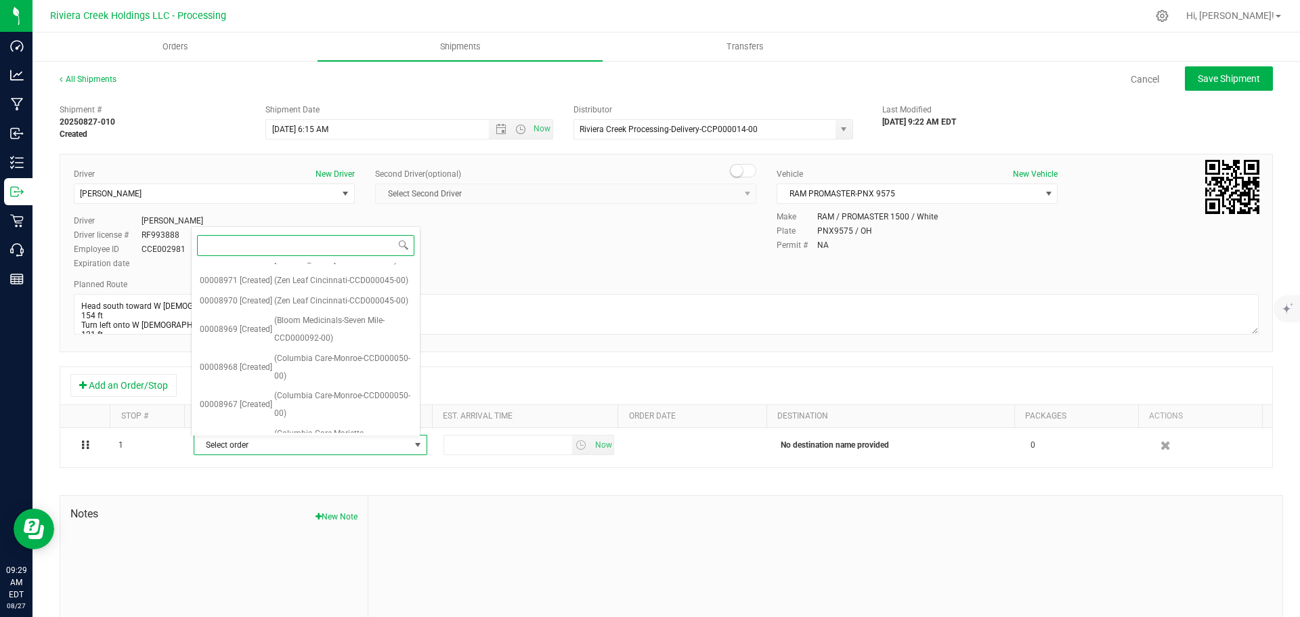
scroll to position [431, 0]
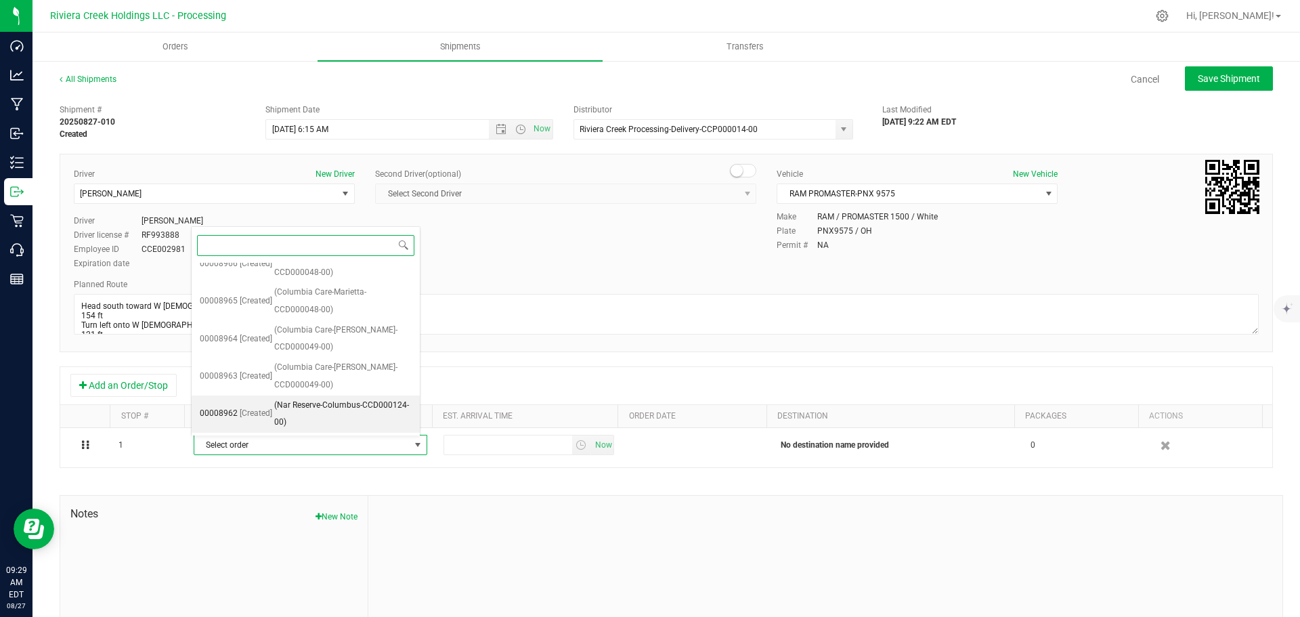
click at [292, 408] on span "(Nar Reserve-Columbus-CCD000124-00)" at bounding box center [342, 414] width 137 height 35
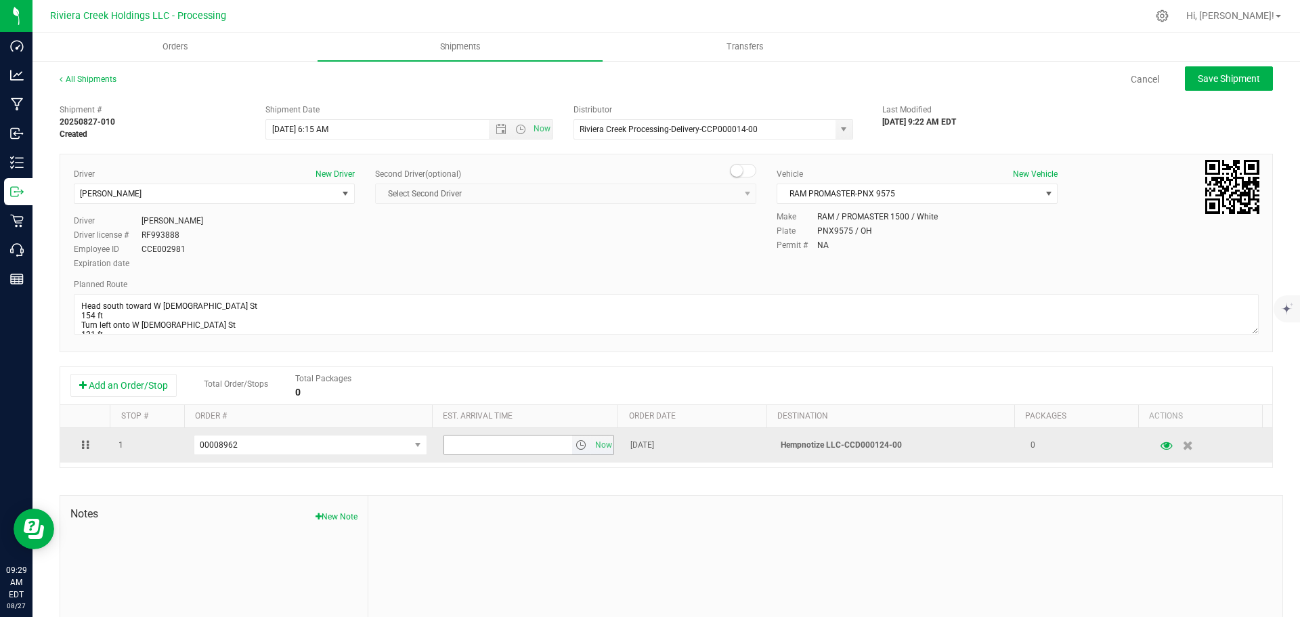
click at [576, 447] on span "select" at bounding box center [581, 445] width 11 height 11
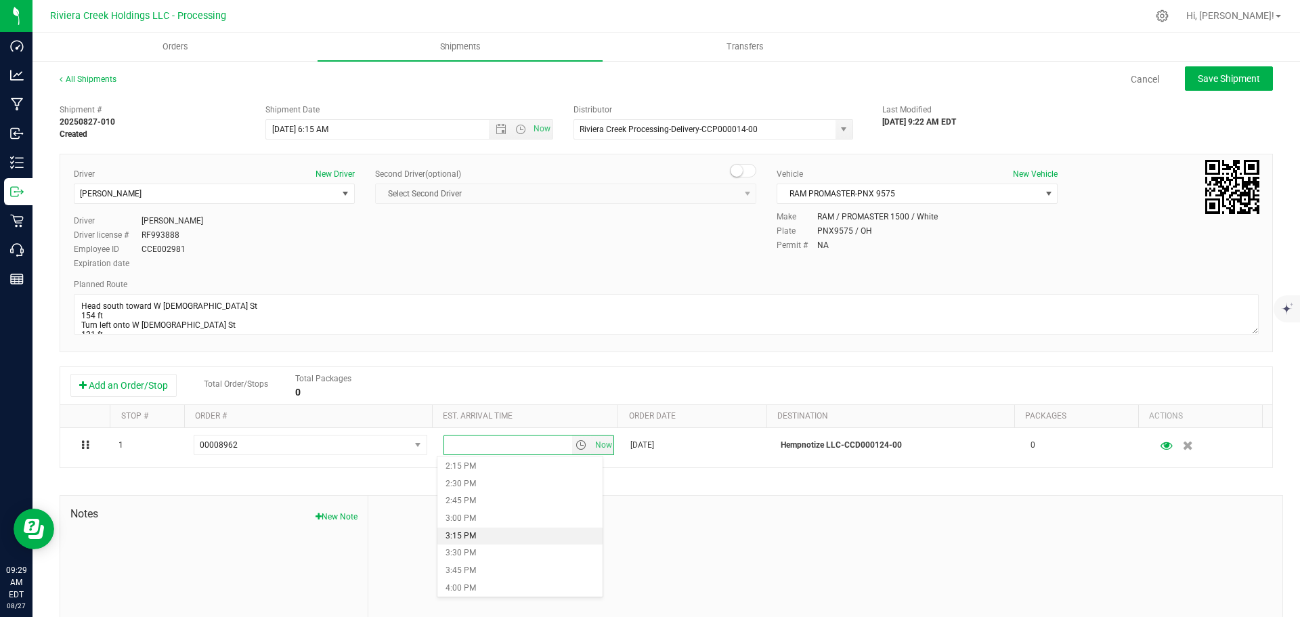
scroll to position [926, 0]
click at [466, 547] on li "2:30 PM" at bounding box center [520, 552] width 165 height 18
click at [1213, 82] on span "Save Shipment" at bounding box center [1229, 78] width 62 height 11
type input "8/28/2025 10:15 AM"
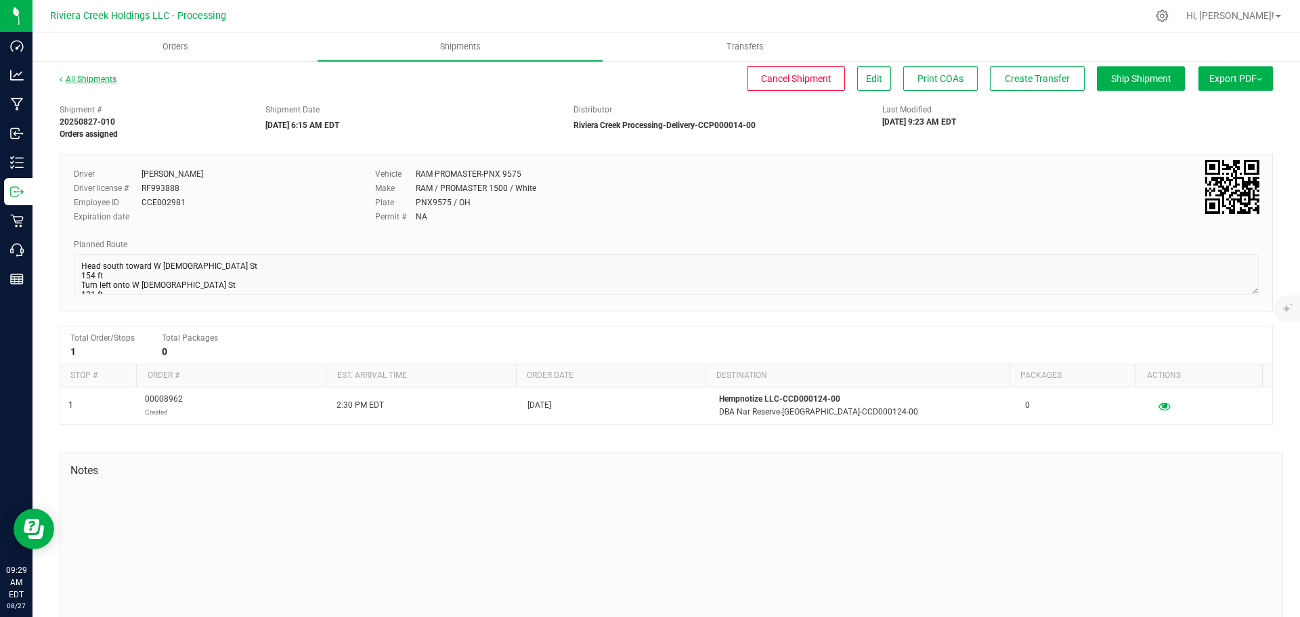
click at [83, 80] on link "All Shipments" at bounding box center [88, 79] width 57 height 9
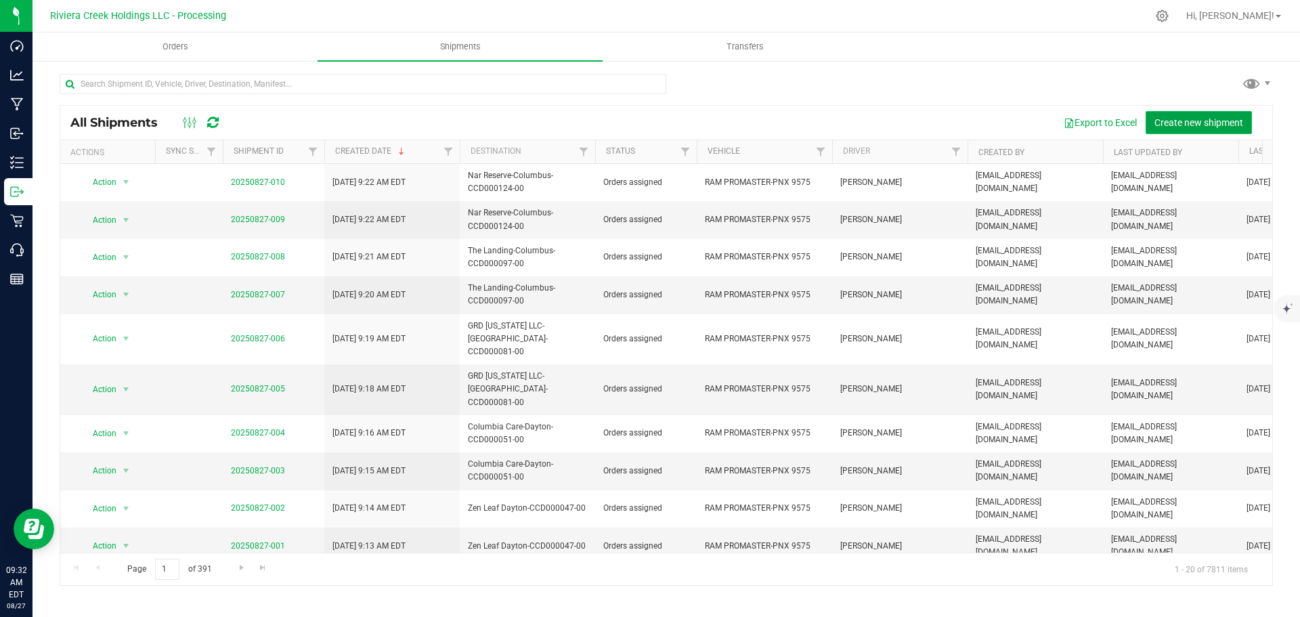
click at [1171, 123] on span "Create new shipment" at bounding box center [1199, 122] width 89 height 11
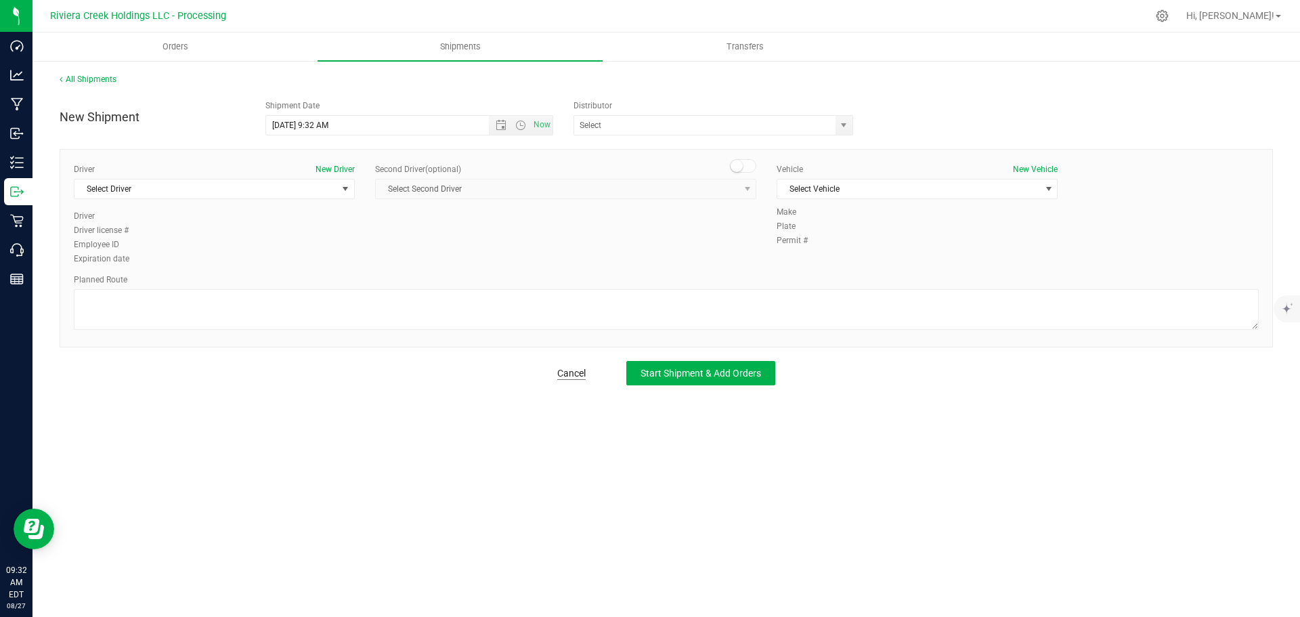
click at [573, 373] on link "Cancel" at bounding box center [571, 373] width 28 height 14
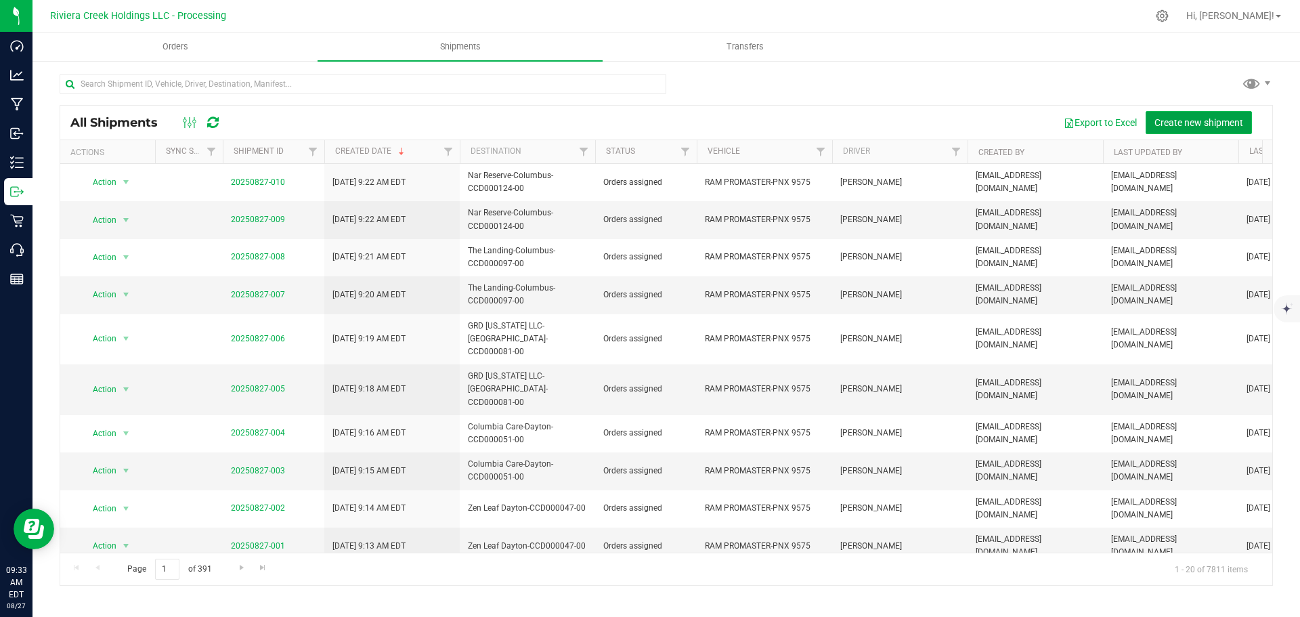
click at [1175, 125] on span "Create new shipment" at bounding box center [1199, 122] width 89 height 11
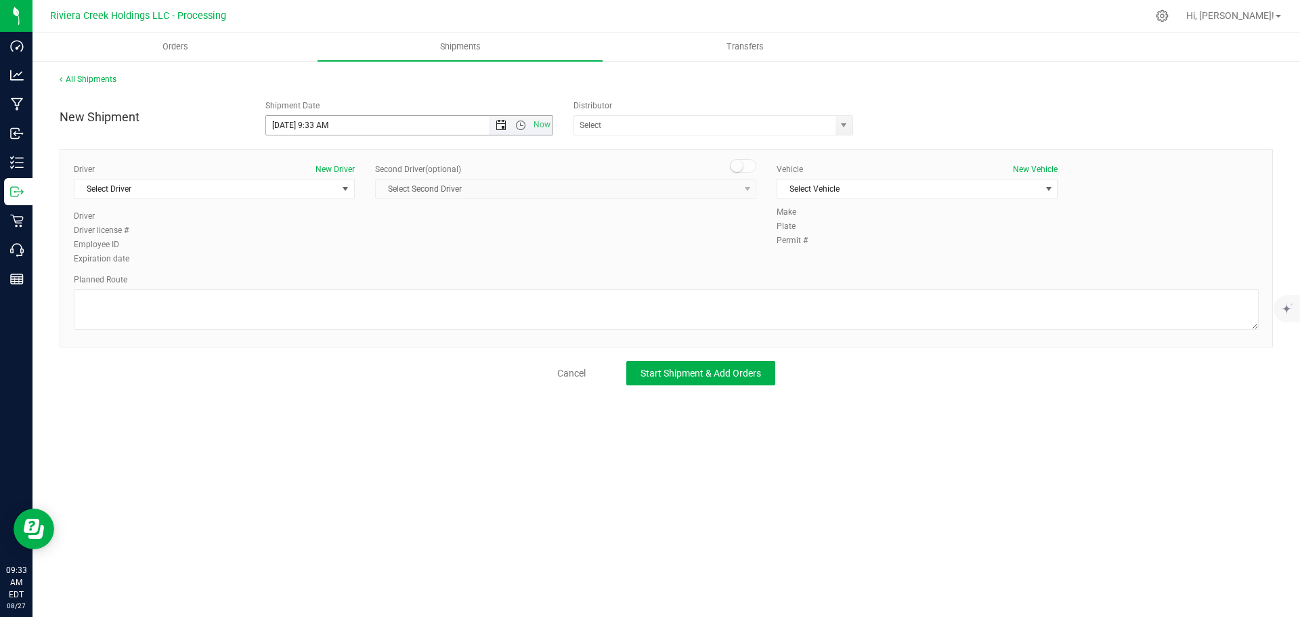
click at [498, 125] on span "Open the date view" at bounding box center [501, 125] width 11 height 11
click at [360, 283] on link "28" at bounding box center [357, 284] width 20 height 21
click at [522, 127] on span "Open the time view" at bounding box center [520, 125] width 11 height 11
click at [324, 216] on li "6:00 AM" at bounding box center [409, 221] width 286 height 18
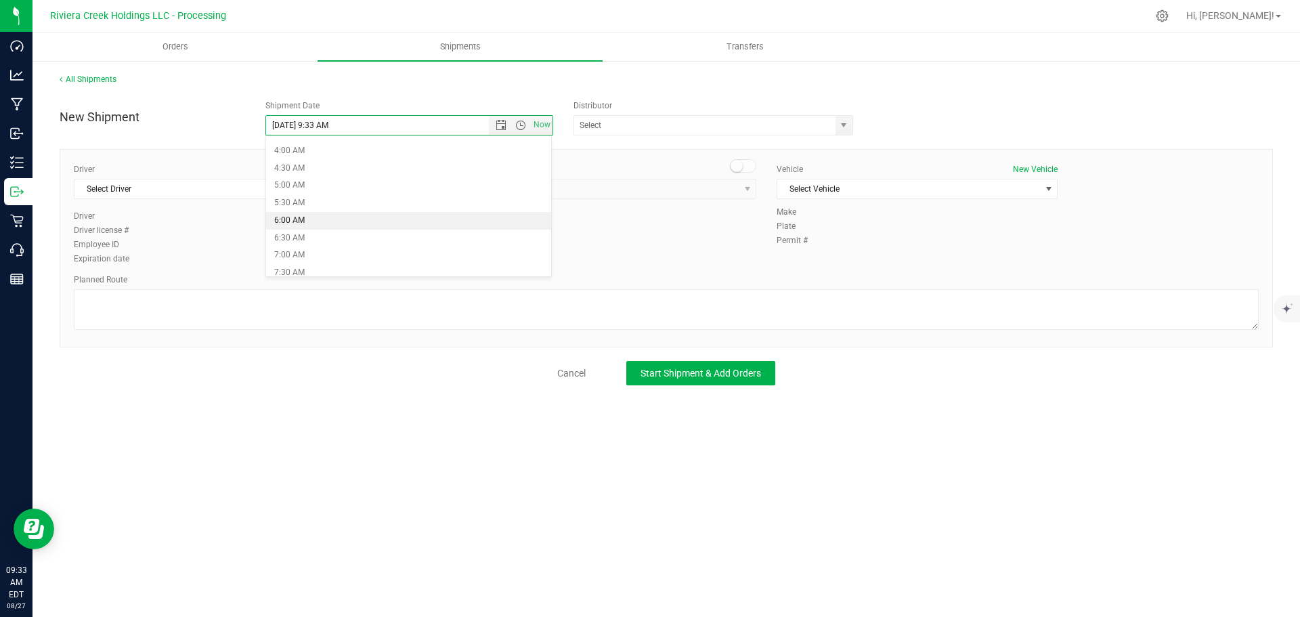
type input "8/28/2025 6:00 AM"
click at [840, 129] on span "select" at bounding box center [843, 125] width 11 height 11
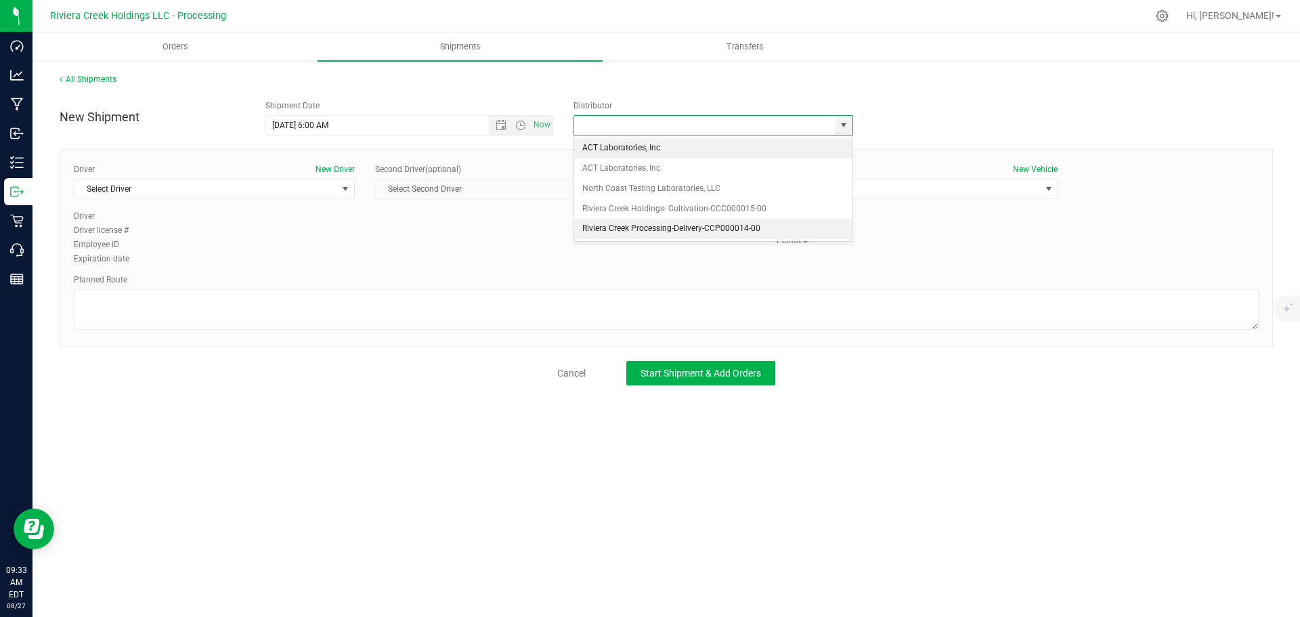
click at [595, 226] on li "Riviera Creek Processing-Delivery-CCP000014-00" at bounding box center [713, 229] width 278 height 20
type input "Riviera Creek Processing-Delivery-CCP000014-00"
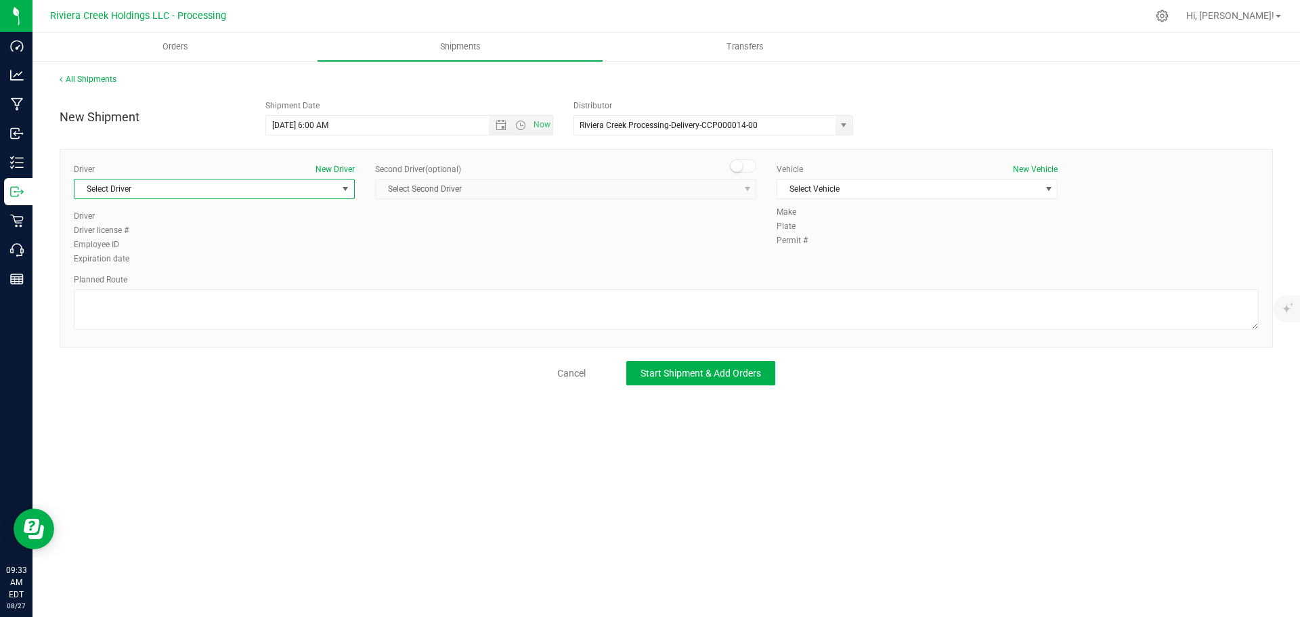
click at [142, 188] on span "Select Driver" at bounding box center [206, 188] width 263 height 19
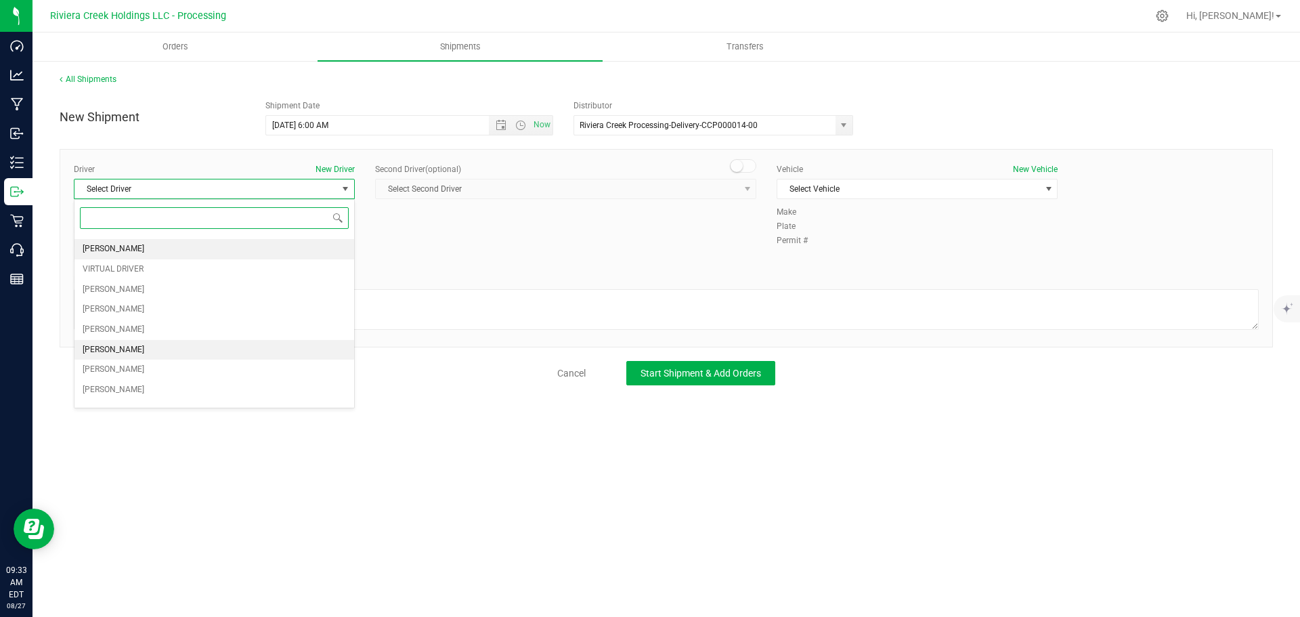
scroll to position [29, 0]
click at [155, 259] on li "James Bednar Jr." at bounding box center [215, 257] width 280 height 20
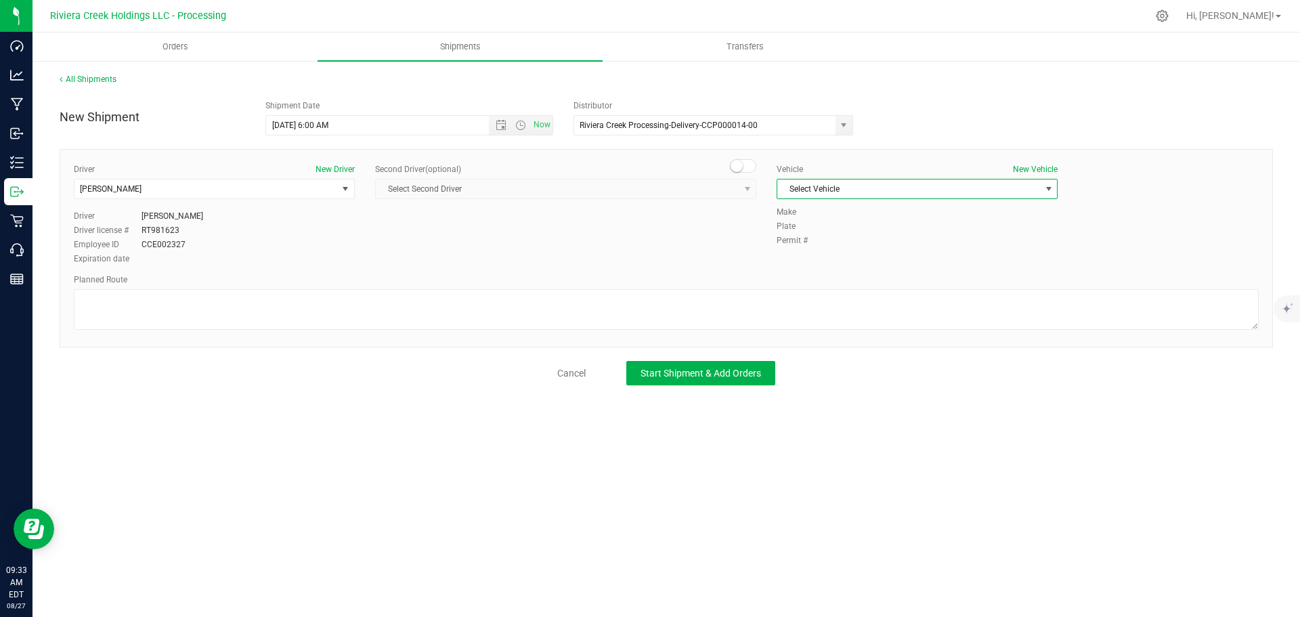
click at [895, 192] on span "Select Vehicle" at bounding box center [909, 188] width 263 height 19
click at [877, 250] on li "FORD TRANSIT-PLY 2791" at bounding box center [918, 252] width 280 height 20
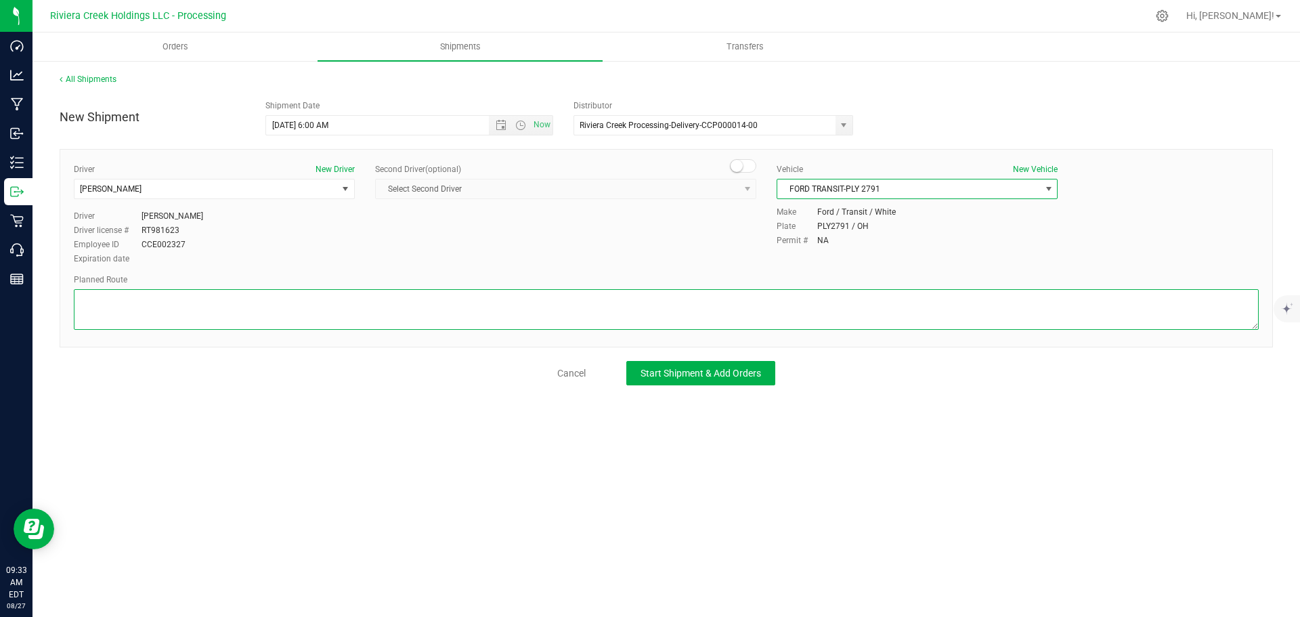
click at [247, 303] on textarea at bounding box center [666, 309] width 1185 height 41
paste textarea "Head north on US-23 N toward Park Rd 11.9 mi Merge onto US-23 N/US-35 W 1.83 mi…"
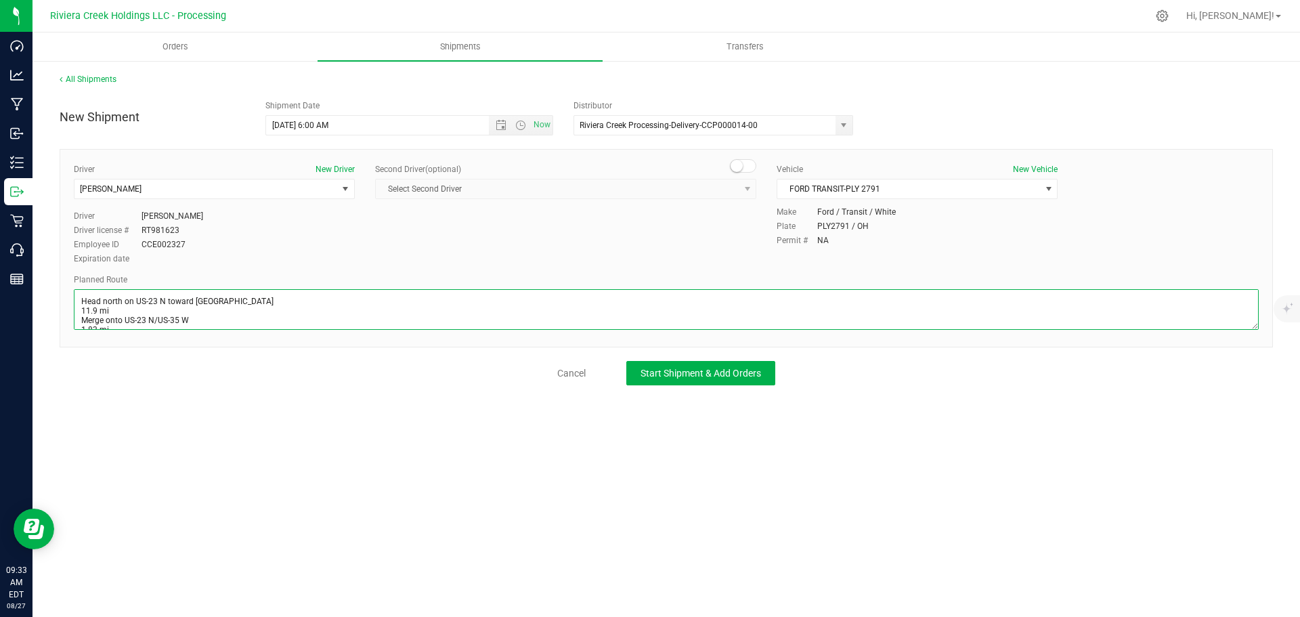
scroll to position [233, 0]
type textarea "Head north on US-23 N toward Park Rd 11.9 mi Merge onto US-23 N/US-35 W 1.83 mi…"
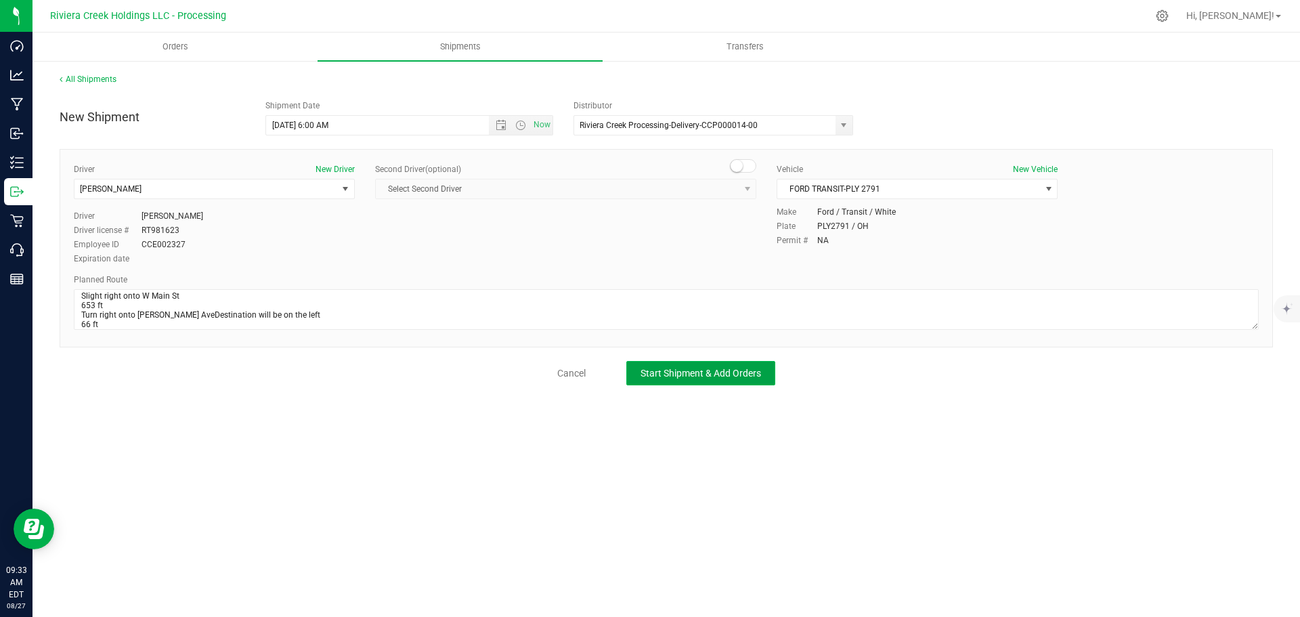
click at [666, 375] on span "Start Shipment & Add Orders" at bounding box center [701, 373] width 121 height 11
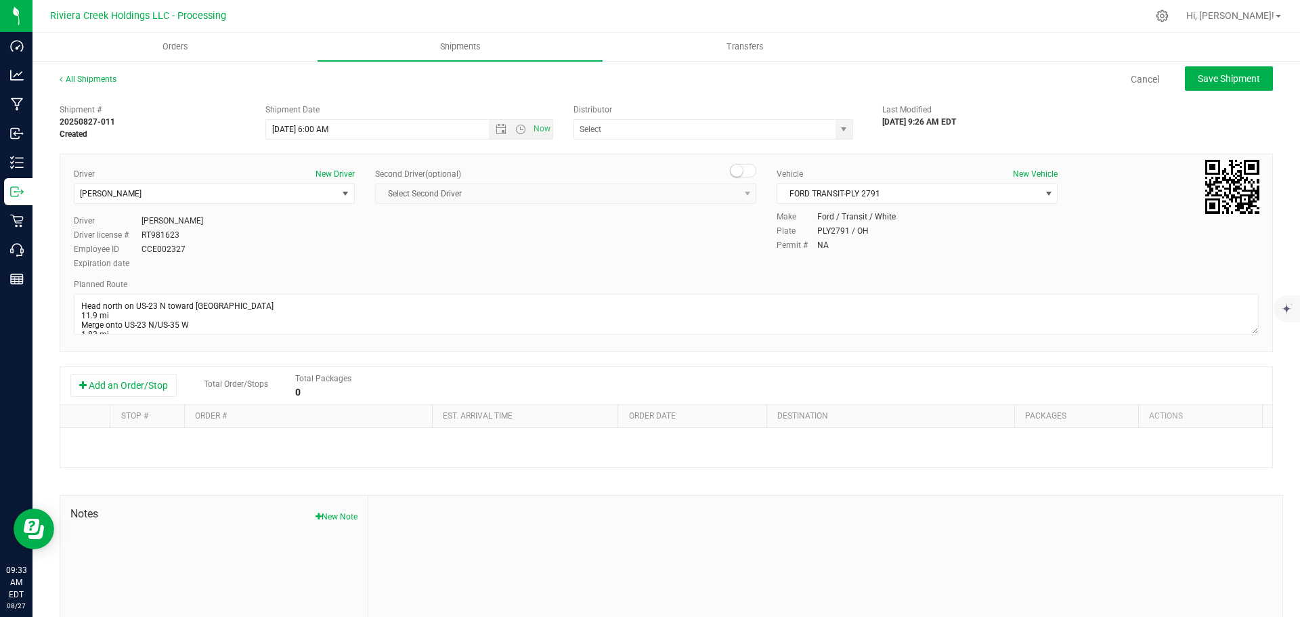
type input "Riviera Creek Processing-Delivery-CCP000014-00"
click at [164, 389] on button "Add an Order/Stop" at bounding box center [123, 385] width 106 height 23
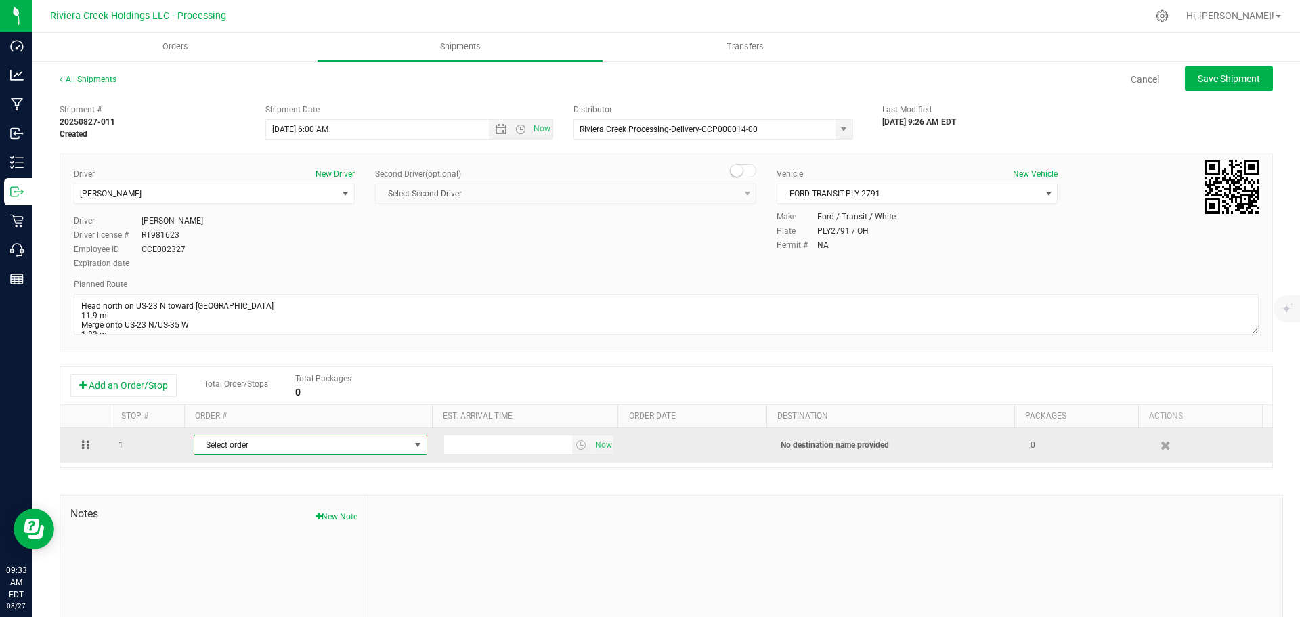
click at [326, 450] on span "Select order" at bounding box center [301, 444] width 215 height 19
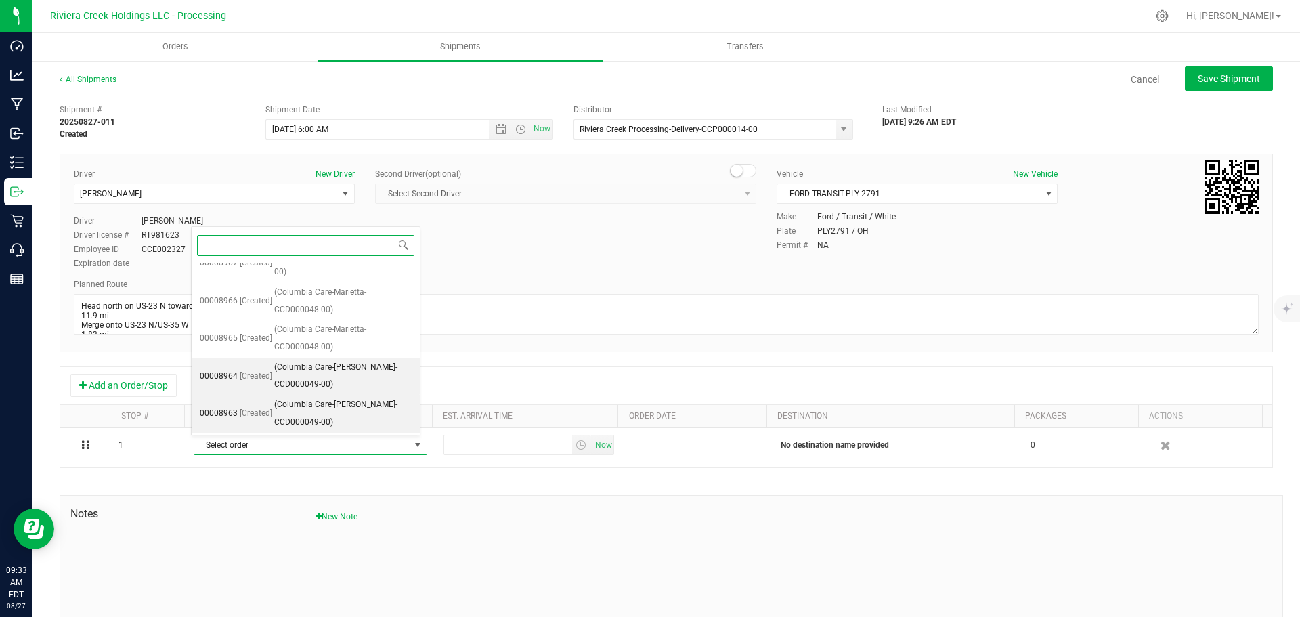
scroll to position [393, 0]
click at [311, 408] on span "(Columbia Care-Logan-CCD000049-00)" at bounding box center [342, 413] width 137 height 35
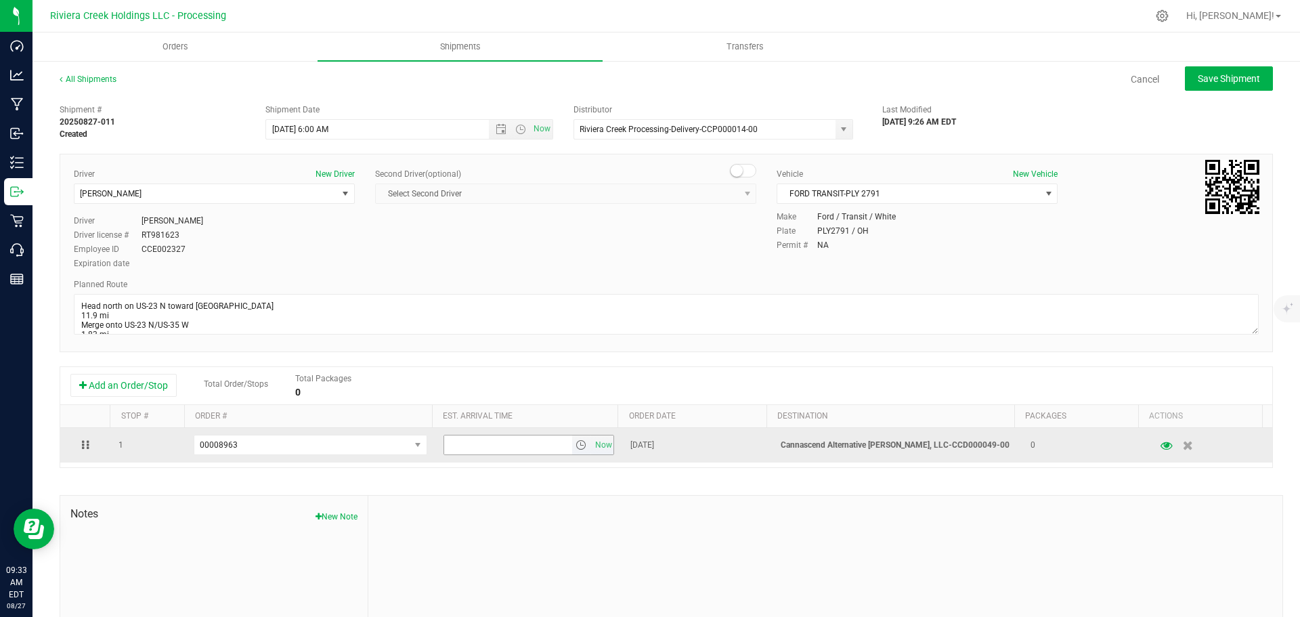
click at [576, 448] on span "select" at bounding box center [581, 445] width 11 height 11
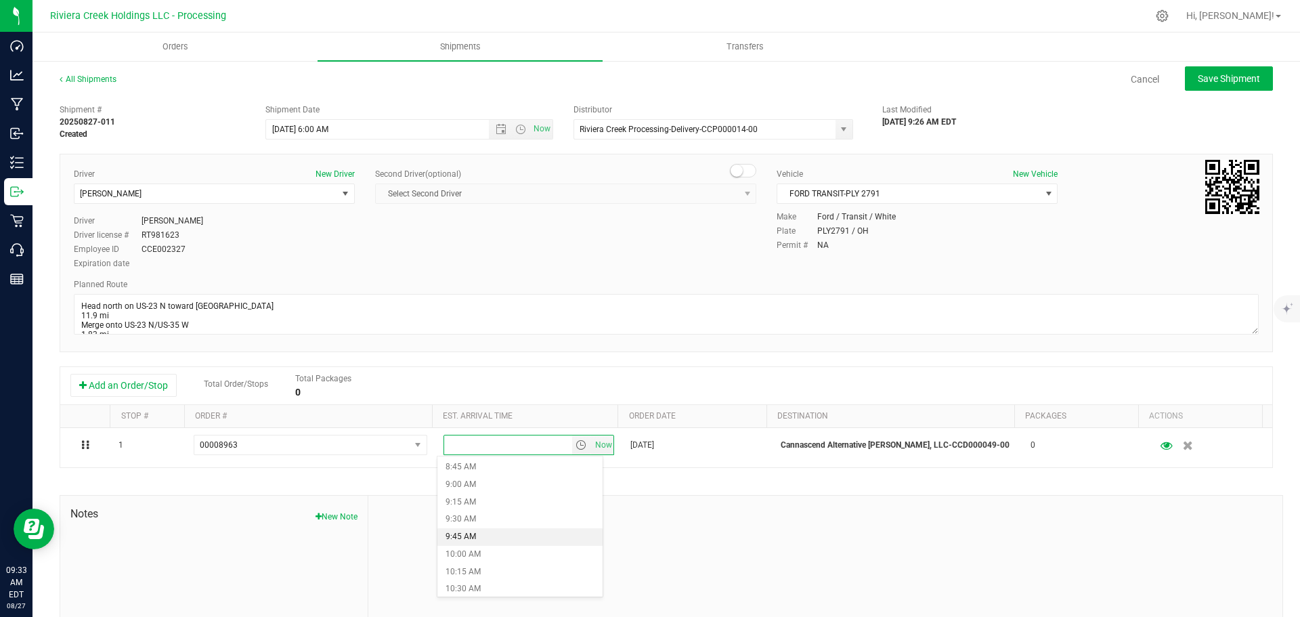
scroll to position [677, 0]
click at [467, 587] on li "11:30 AM" at bounding box center [520, 591] width 165 height 18
click at [1187, 83] on button "Save Shipment" at bounding box center [1229, 78] width 88 height 24
type input "8/28/2025 10:00 AM"
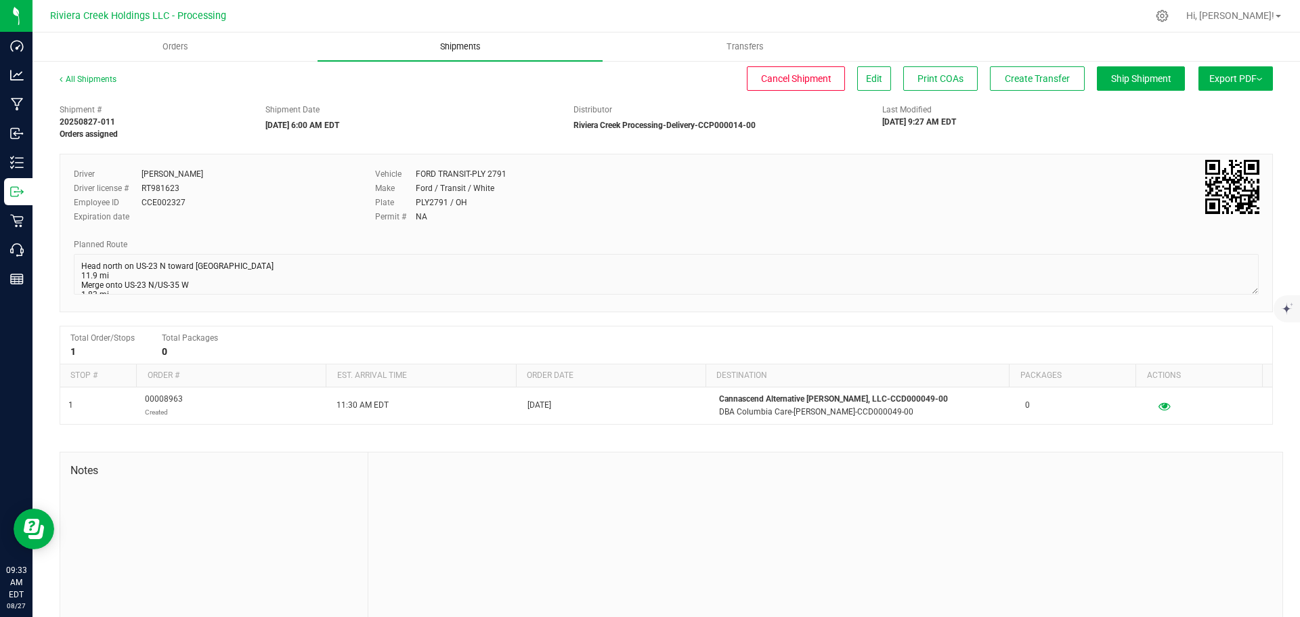
click at [454, 48] on span "Shipments" at bounding box center [460, 47] width 77 height 12
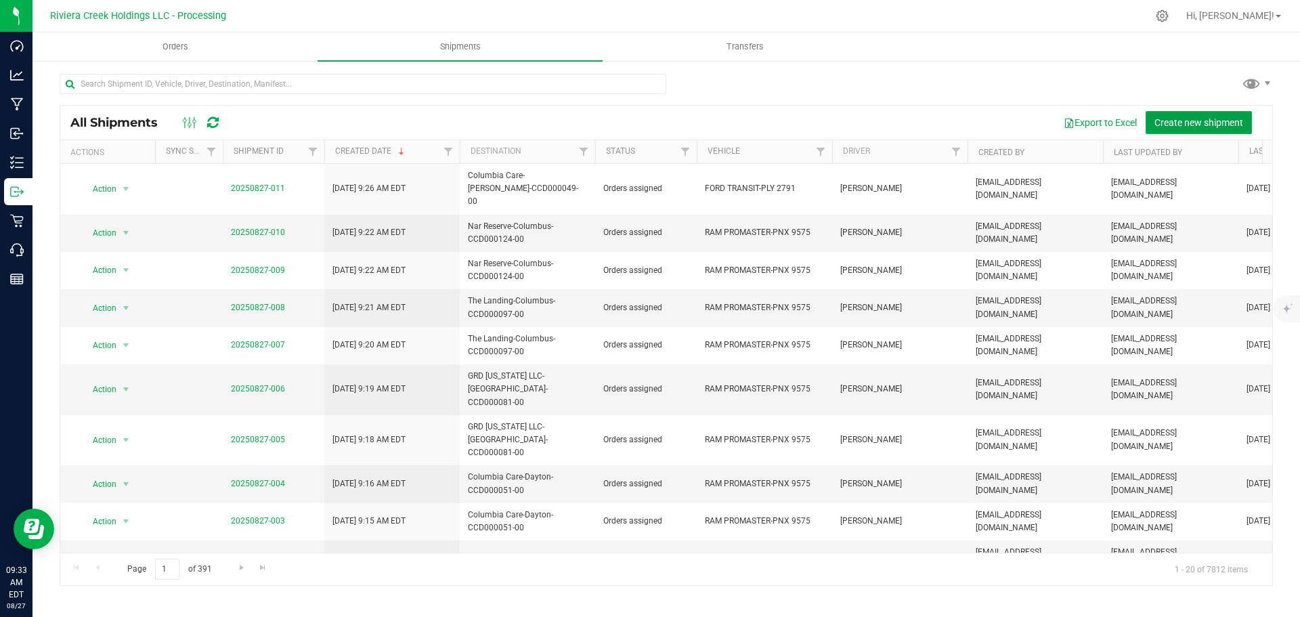
click at [1170, 126] on span "Create new shipment" at bounding box center [1199, 122] width 89 height 11
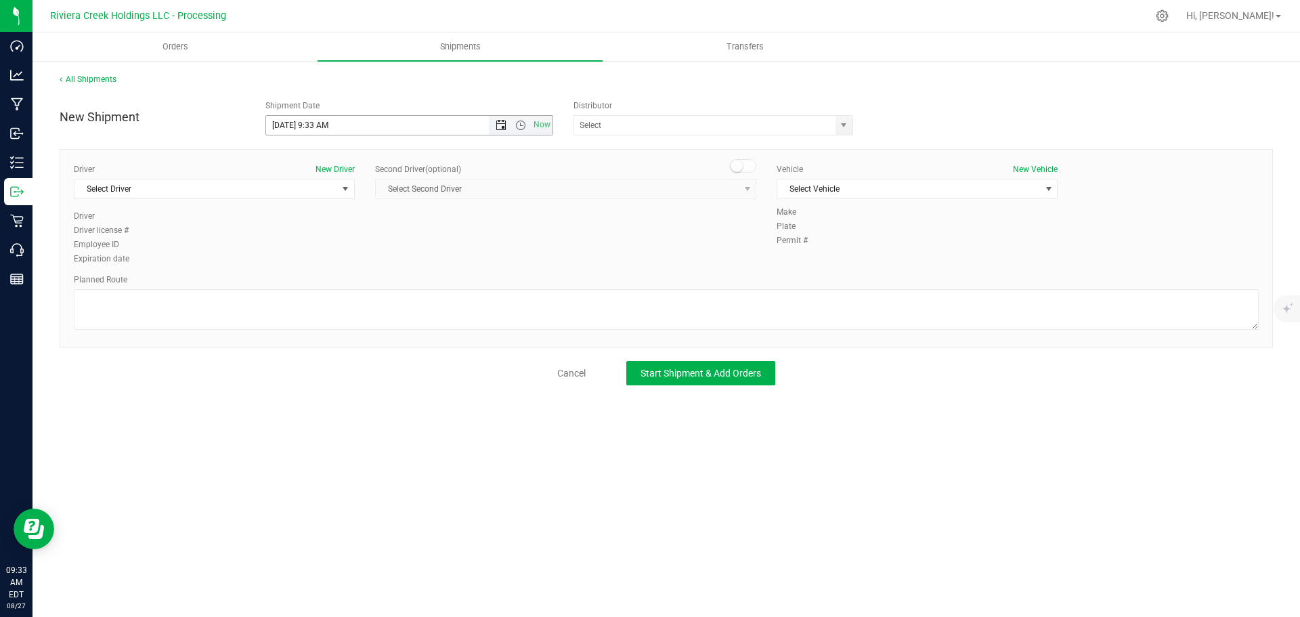
click at [498, 125] on span "Open the date view" at bounding box center [501, 125] width 11 height 11
click at [359, 283] on link "28" at bounding box center [357, 284] width 20 height 21
click at [522, 124] on span "Open the time view" at bounding box center [520, 125] width 11 height 11
click at [325, 221] on li "6:00 AM" at bounding box center [409, 221] width 286 height 18
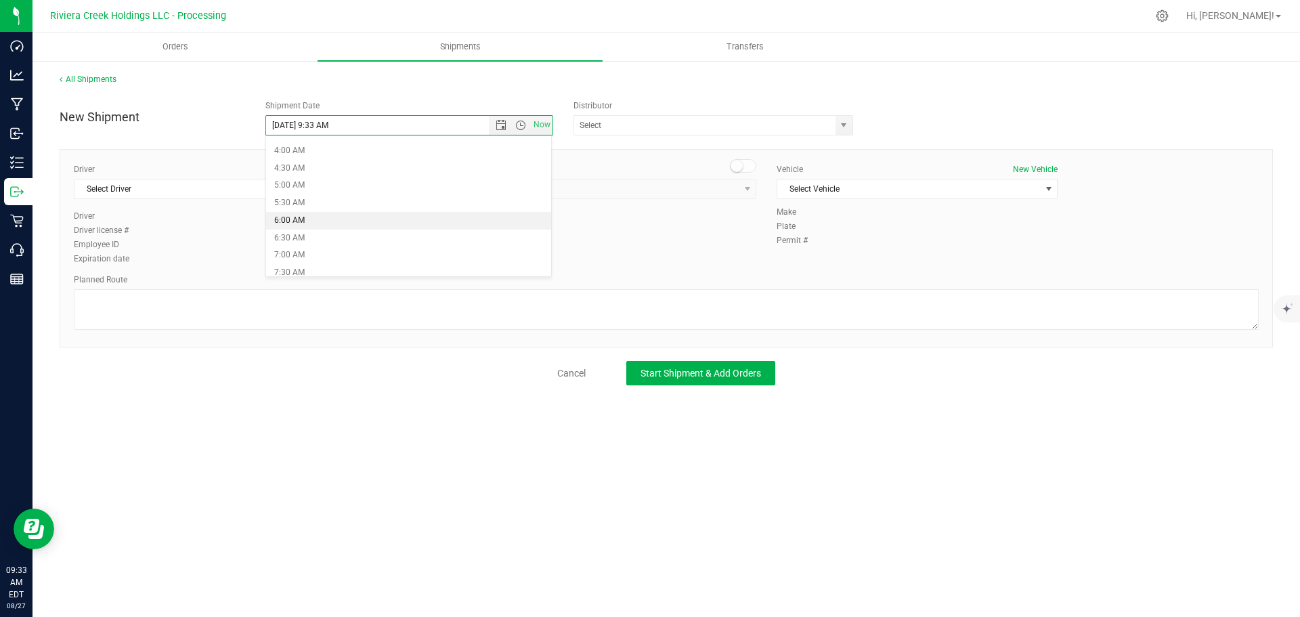
type input "8/28/2025 6:00 AM"
click at [847, 128] on span "select" at bounding box center [843, 125] width 11 height 11
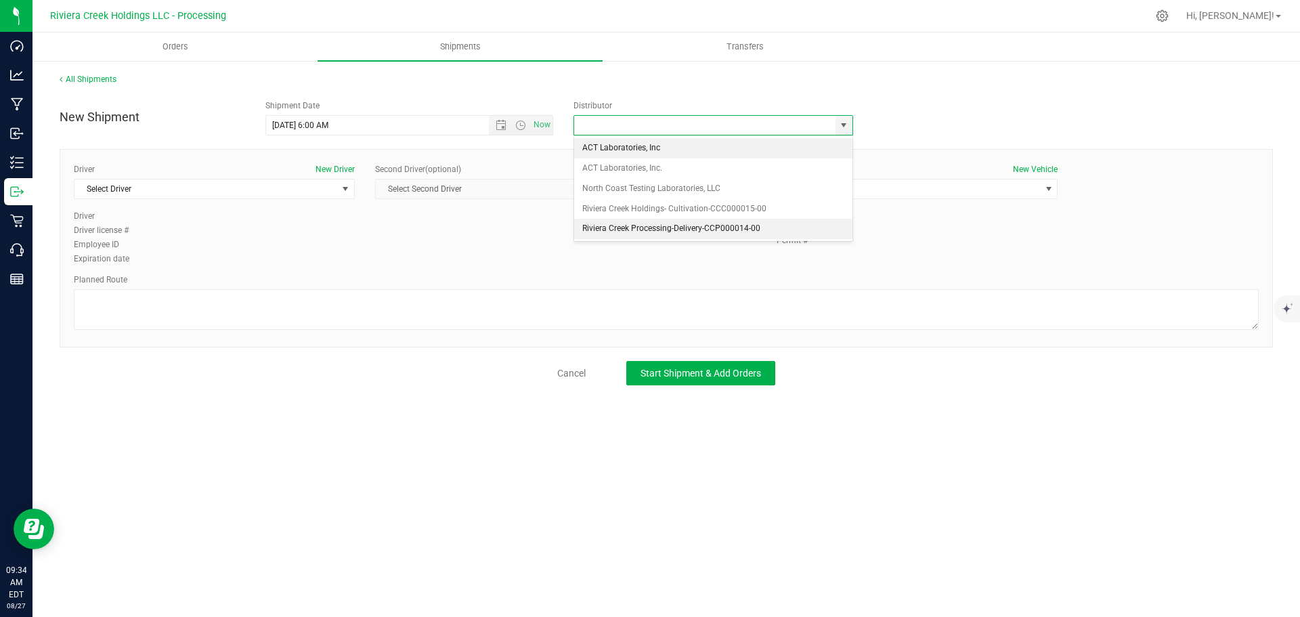
click at [671, 228] on li "Riviera Creek Processing-Delivery-CCP000014-00" at bounding box center [713, 229] width 278 height 20
type input "Riviera Creek Processing-Delivery-CCP000014-00"
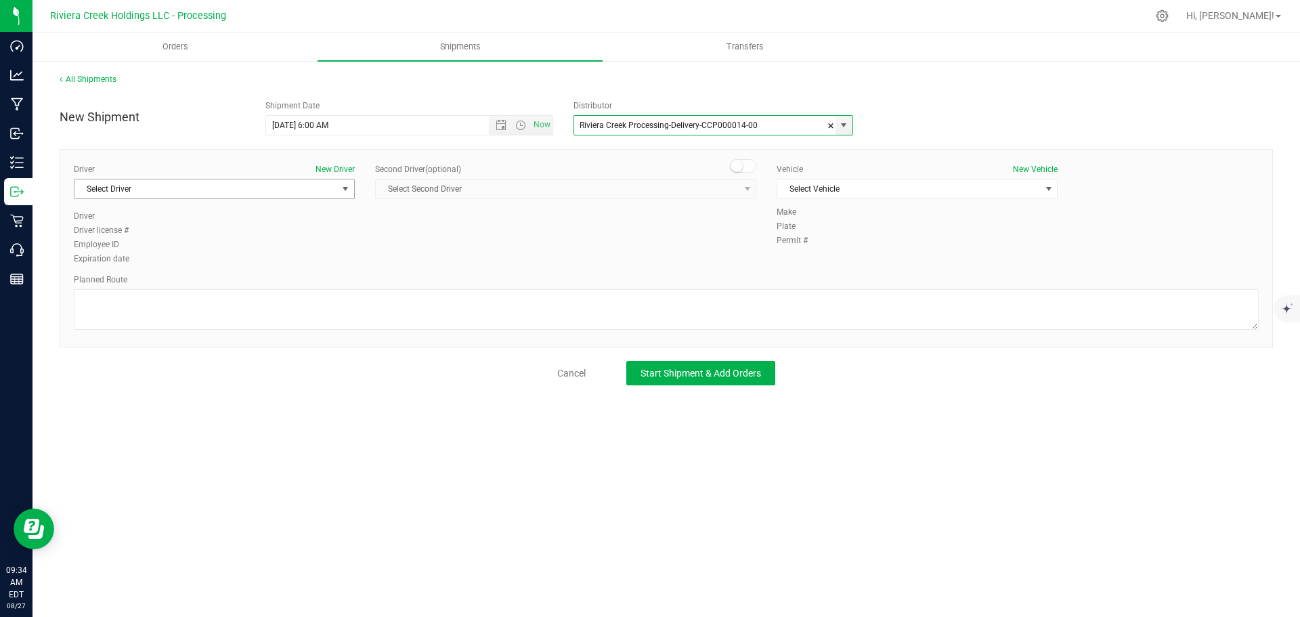
click at [190, 188] on span "Select Driver" at bounding box center [206, 188] width 263 height 19
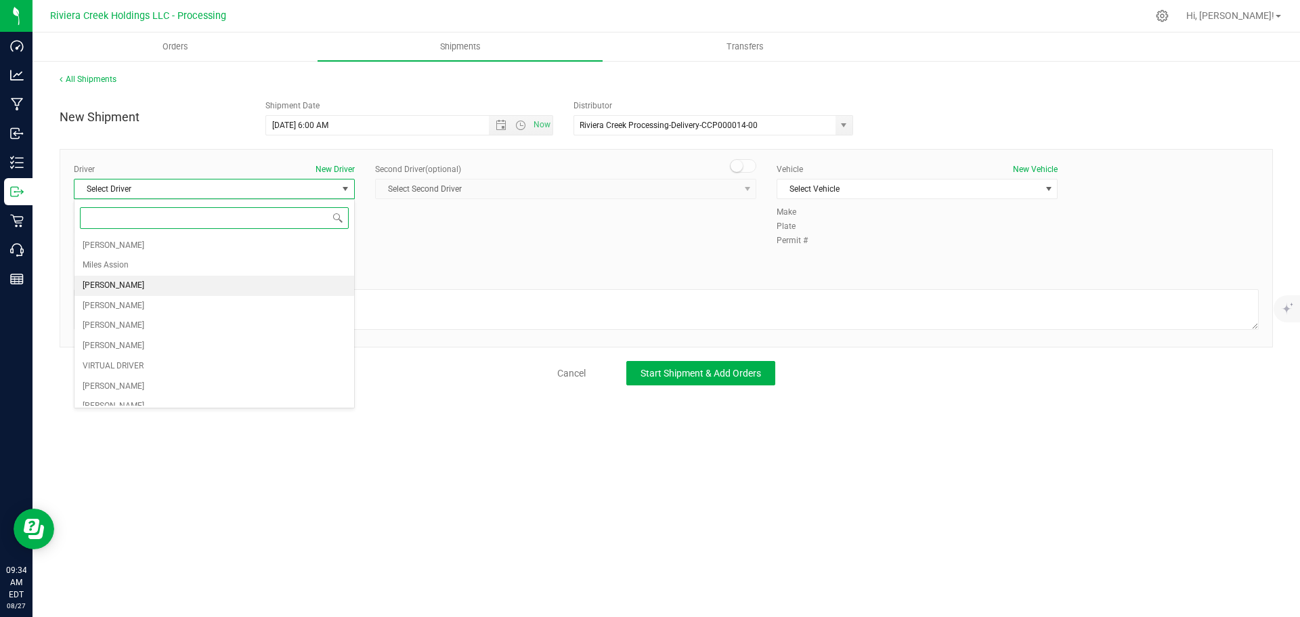
click at [156, 287] on li "James Bednar Jr." at bounding box center [215, 286] width 280 height 20
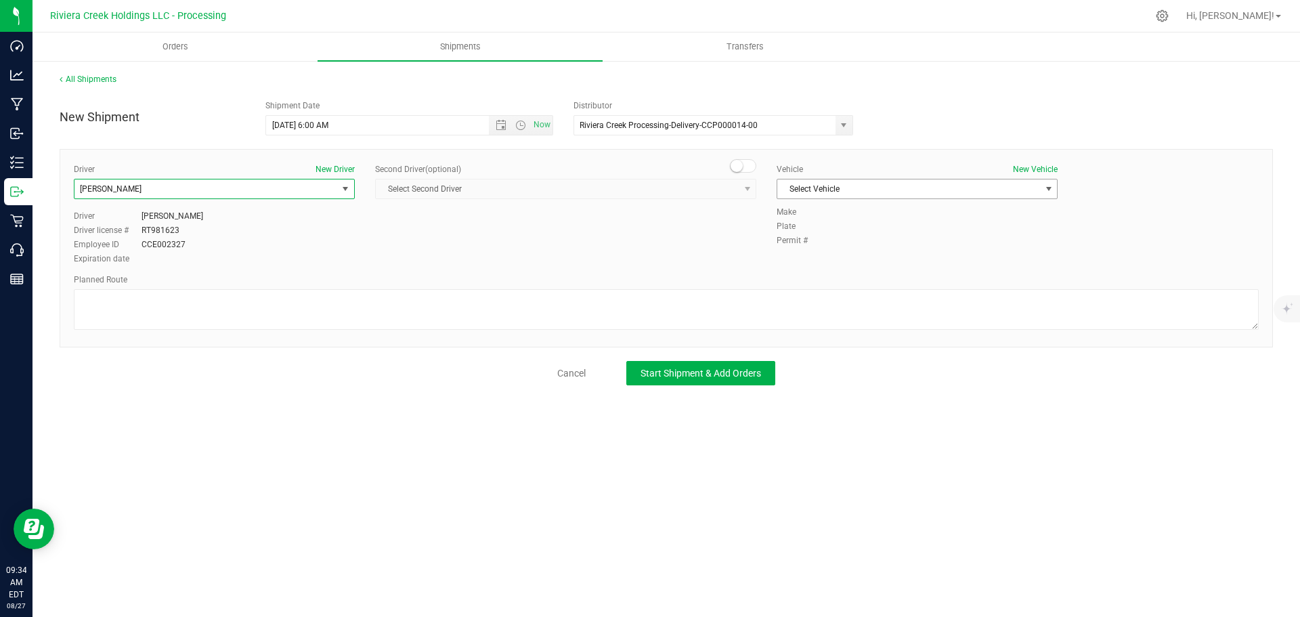
click at [849, 181] on span "Select Vehicle" at bounding box center [909, 188] width 263 height 19
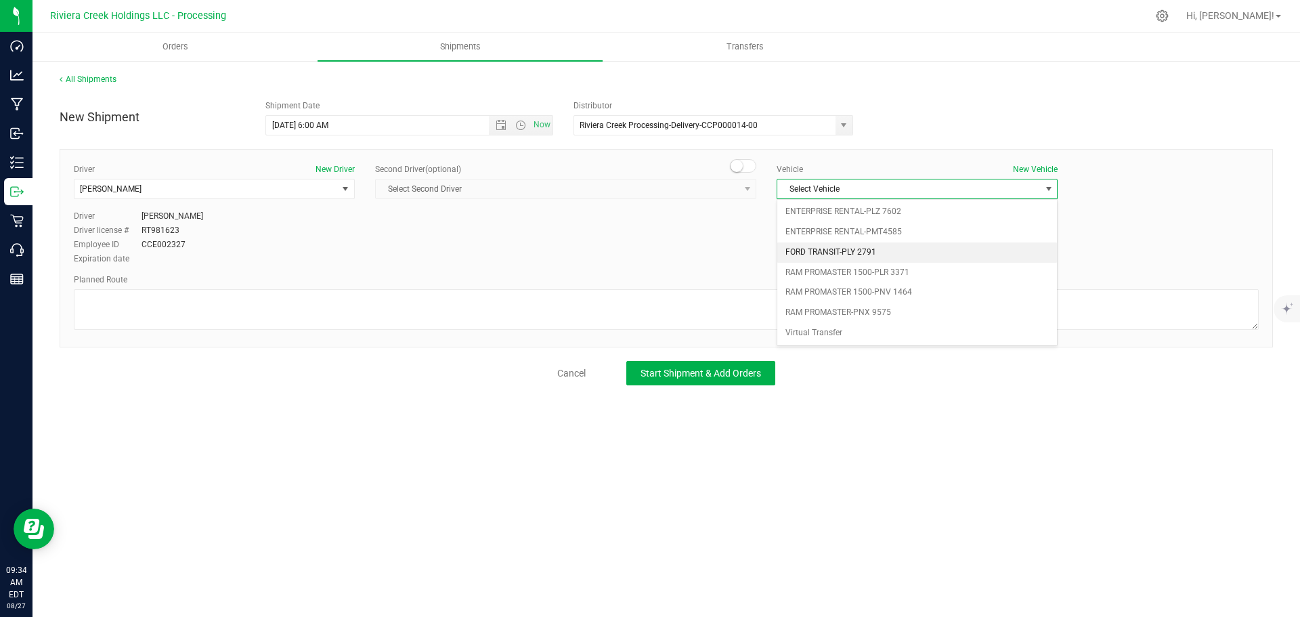
click at [850, 247] on li "FORD TRANSIT-PLY 2791" at bounding box center [918, 252] width 280 height 20
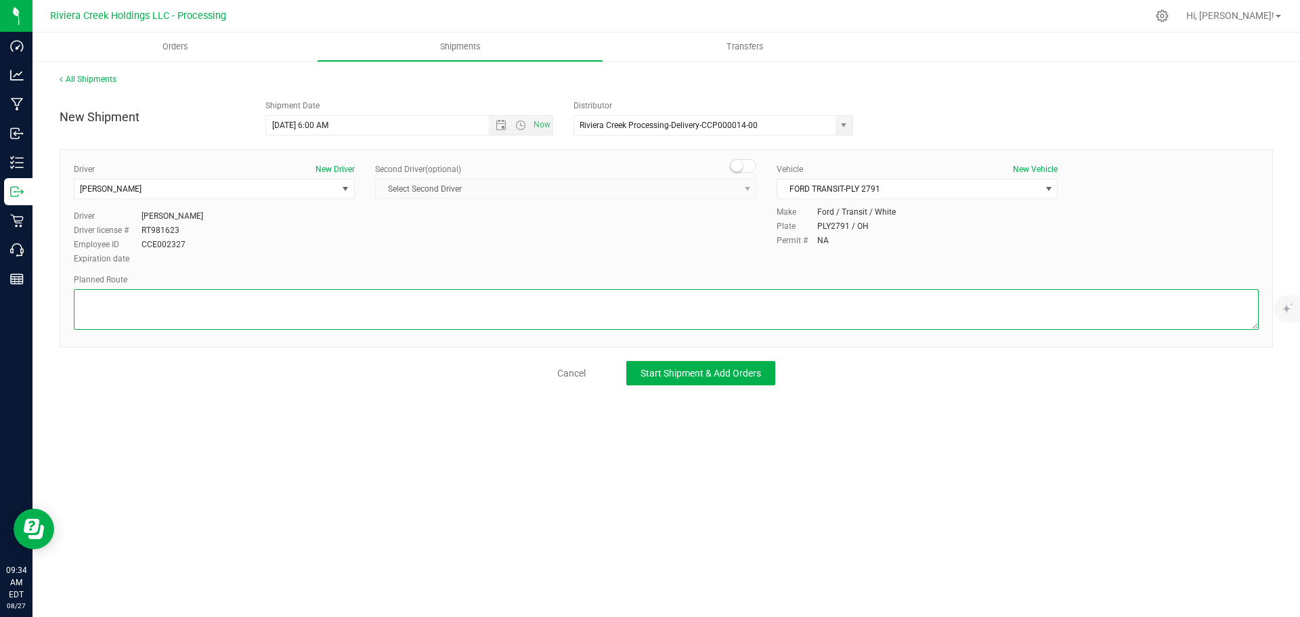
click at [235, 305] on textarea at bounding box center [666, 309] width 1185 height 41
paste textarea "Head north on US-23 N toward Park Rd 11.9 mi Merge onto US-23 N/US-35 W 1.83 mi…"
type textarea "Head north on US-23 N toward Park Rd 11.9 mi Merge onto US-23 N/US-35 W 1.83 mi…"
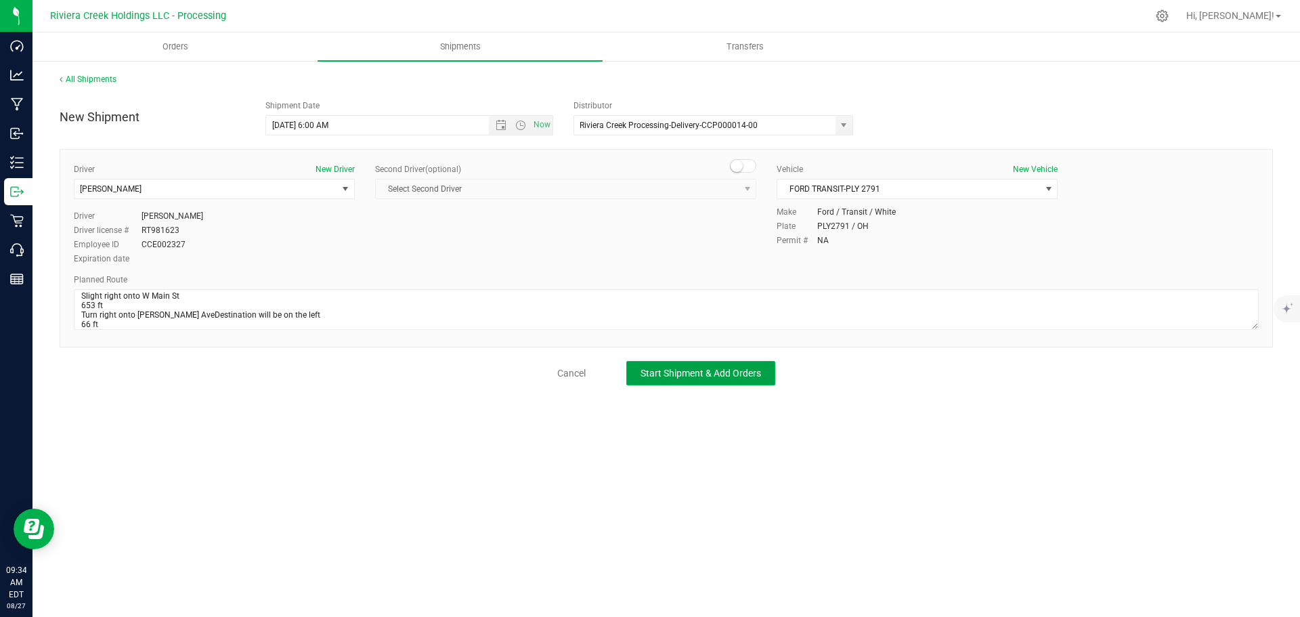
click at [652, 368] on span "Start Shipment & Add Orders" at bounding box center [701, 373] width 121 height 11
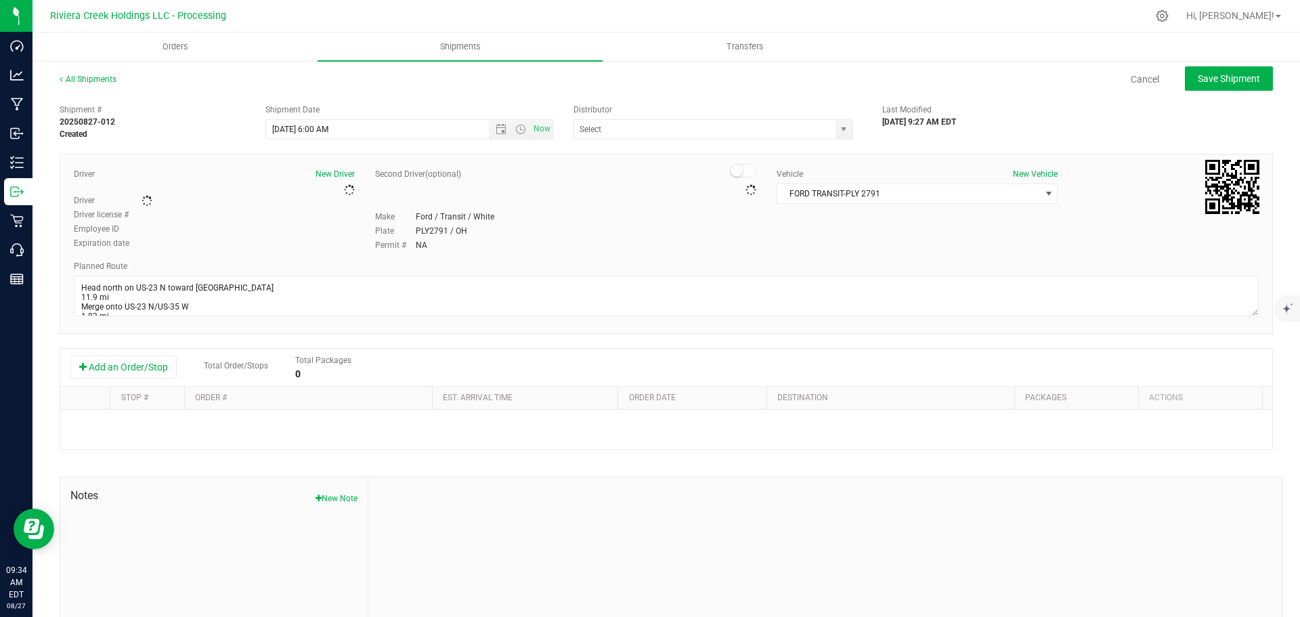
type input "Riviera Creek Processing-Delivery-CCP000014-00"
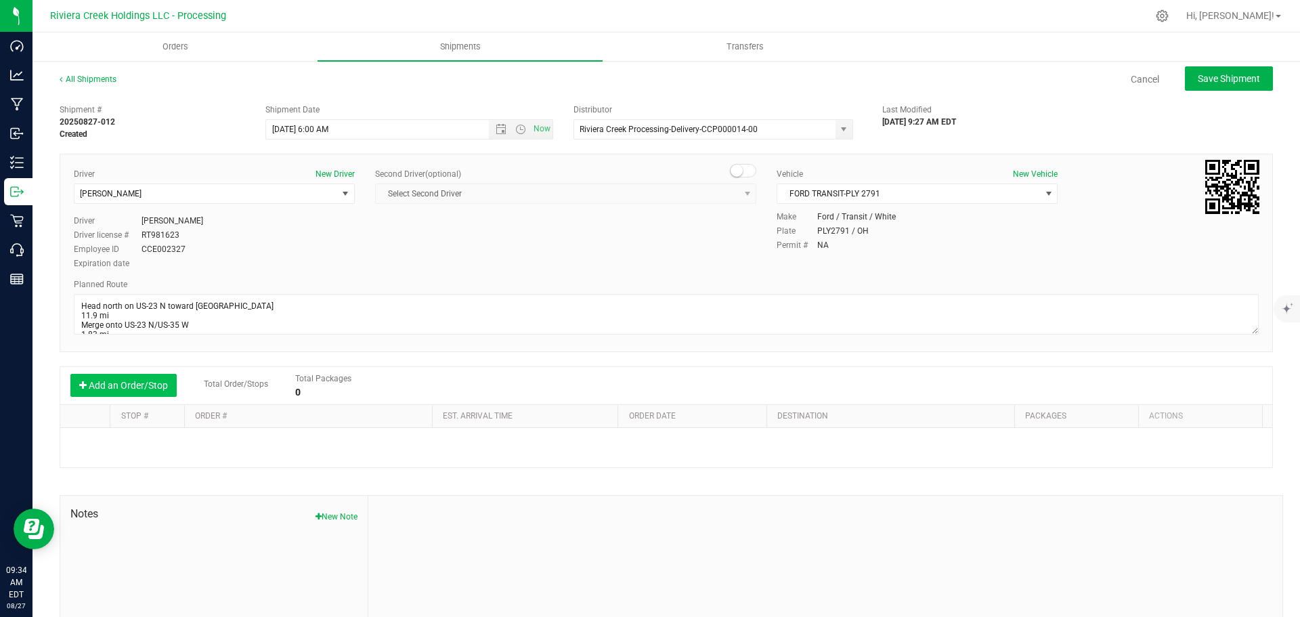
click at [131, 387] on button "Add an Order/Stop" at bounding box center [123, 385] width 106 height 23
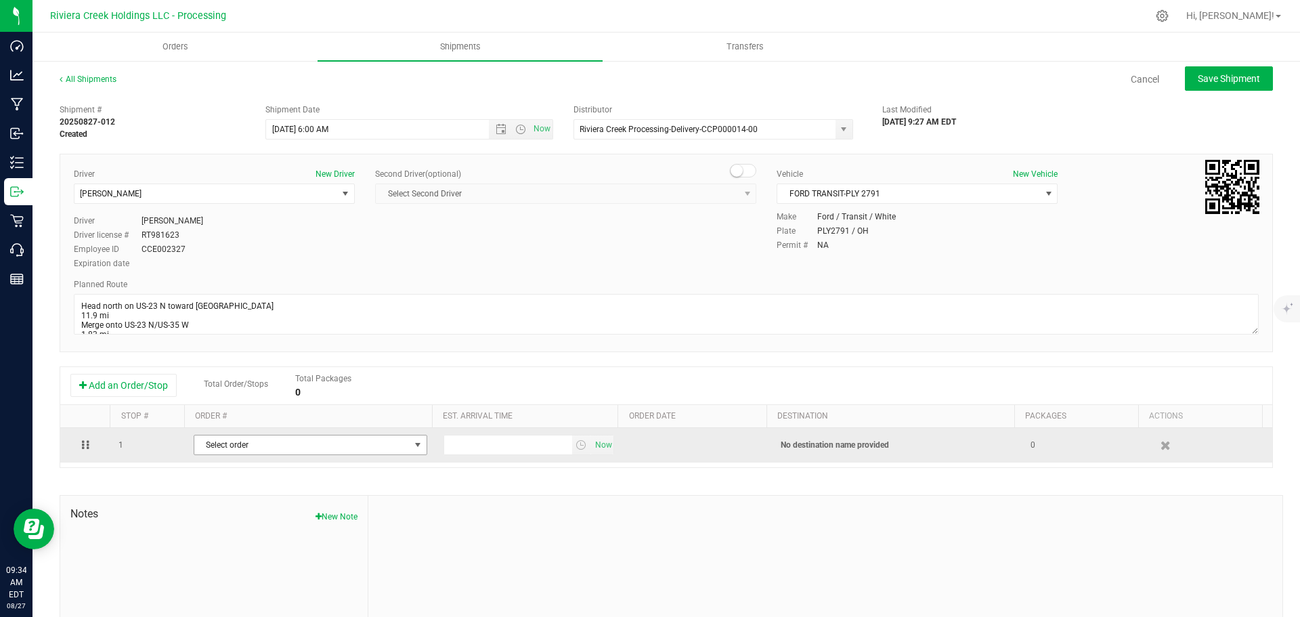
click at [255, 444] on span "Select order" at bounding box center [301, 444] width 215 height 19
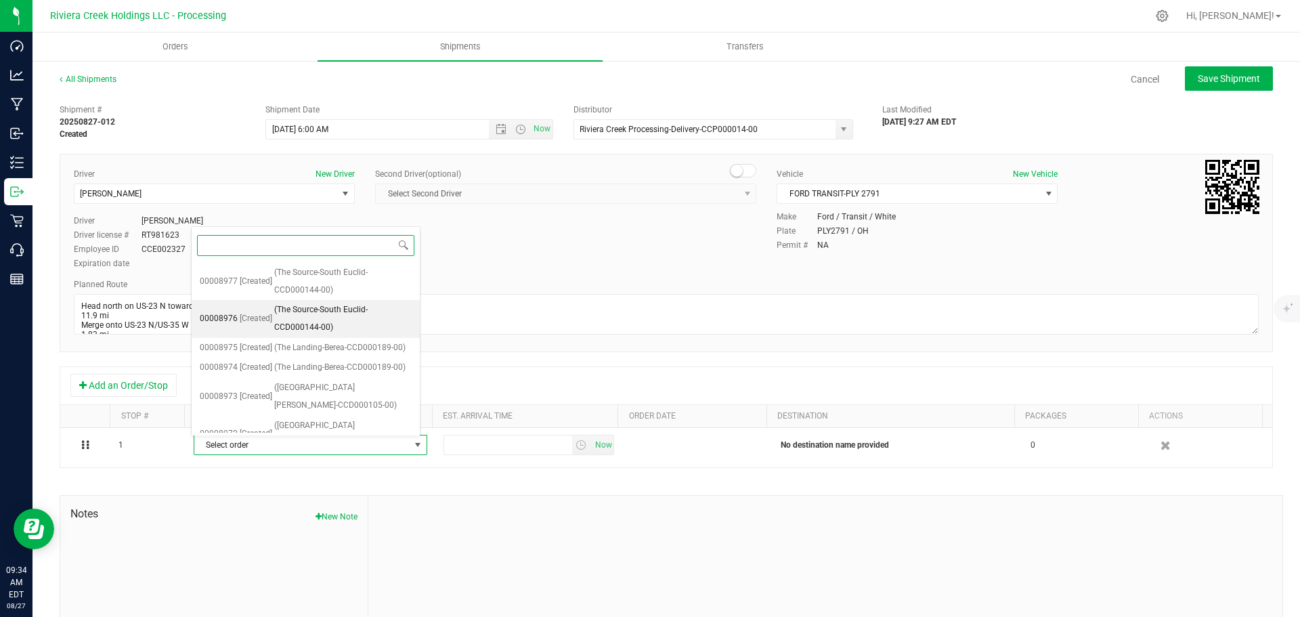
scroll to position [356, 0]
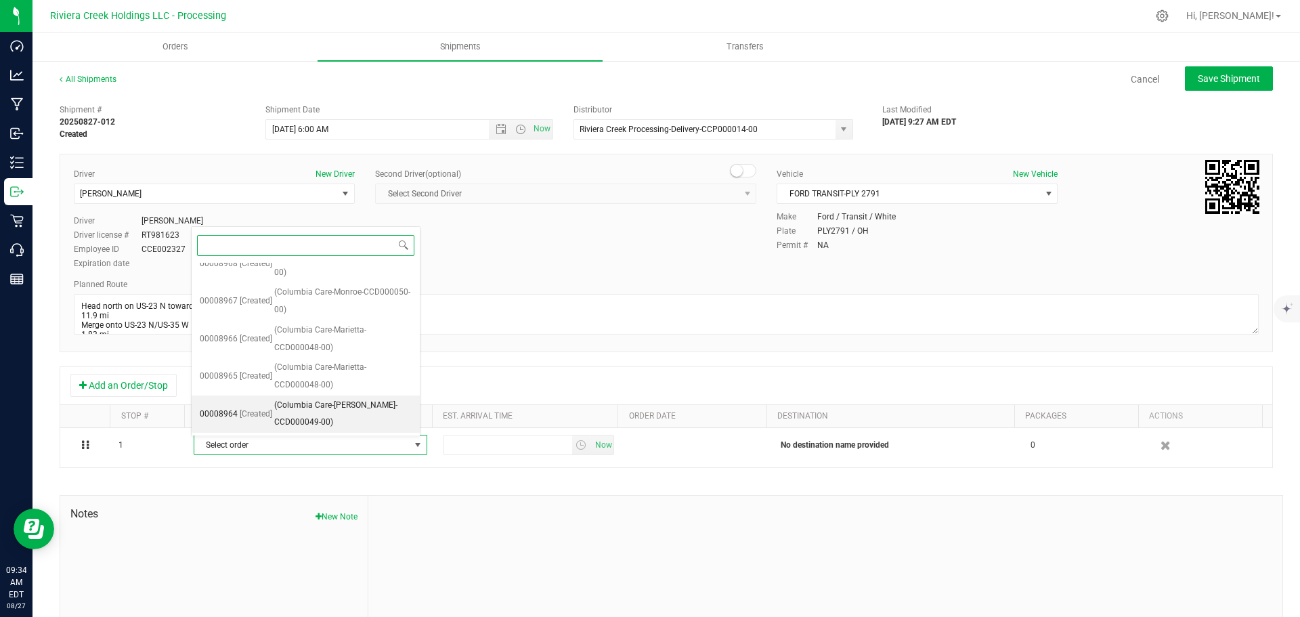
click at [299, 409] on span "(Columbia Care-Logan-CCD000049-00)" at bounding box center [342, 414] width 137 height 35
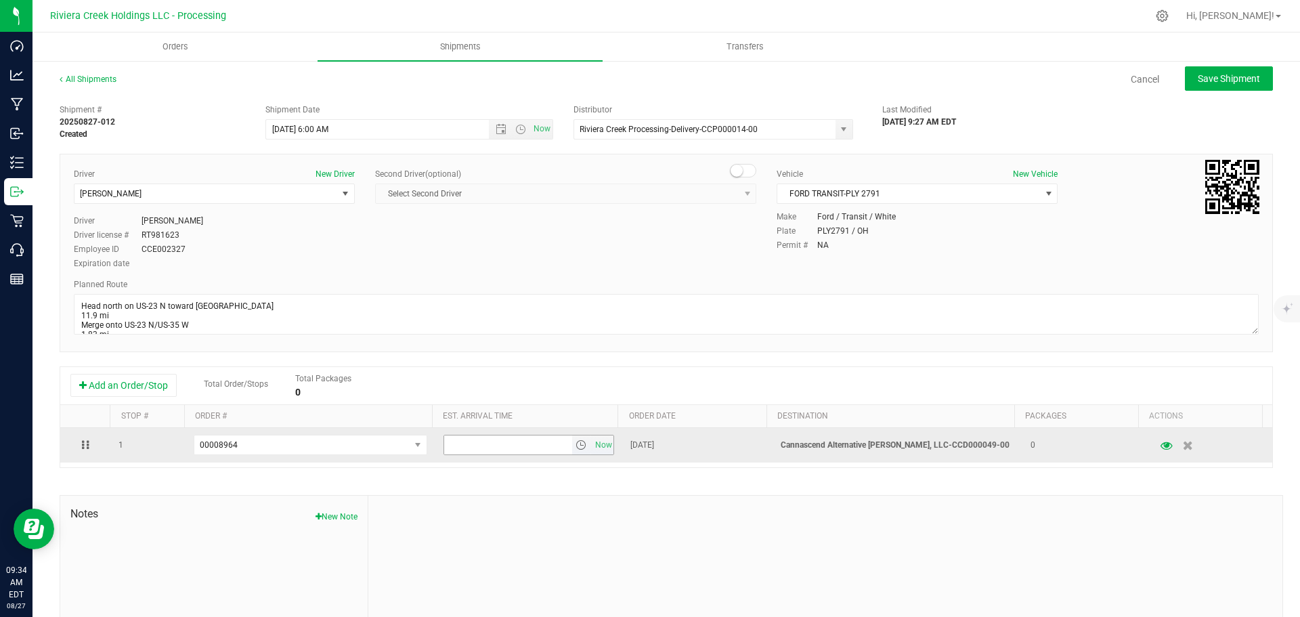
click at [576, 450] on span "select" at bounding box center [581, 445] width 11 height 11
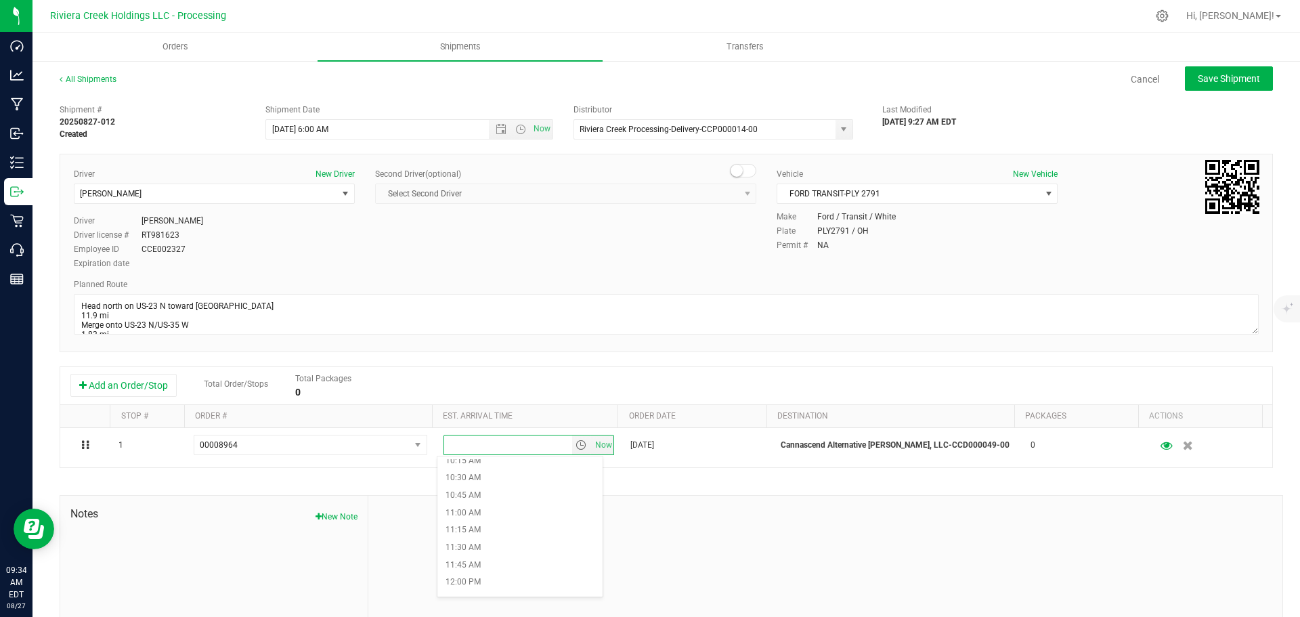
scroll to position [745, 0]
click at [482, 524] on li "11:30 AM" at bounding box center [520, 524] width 165 height 18
click at [1199, 86] on button "Save Shipment" at bounding box center [1229, 78] width 88 height 24
type input "8/28/2025 10:00 AM"
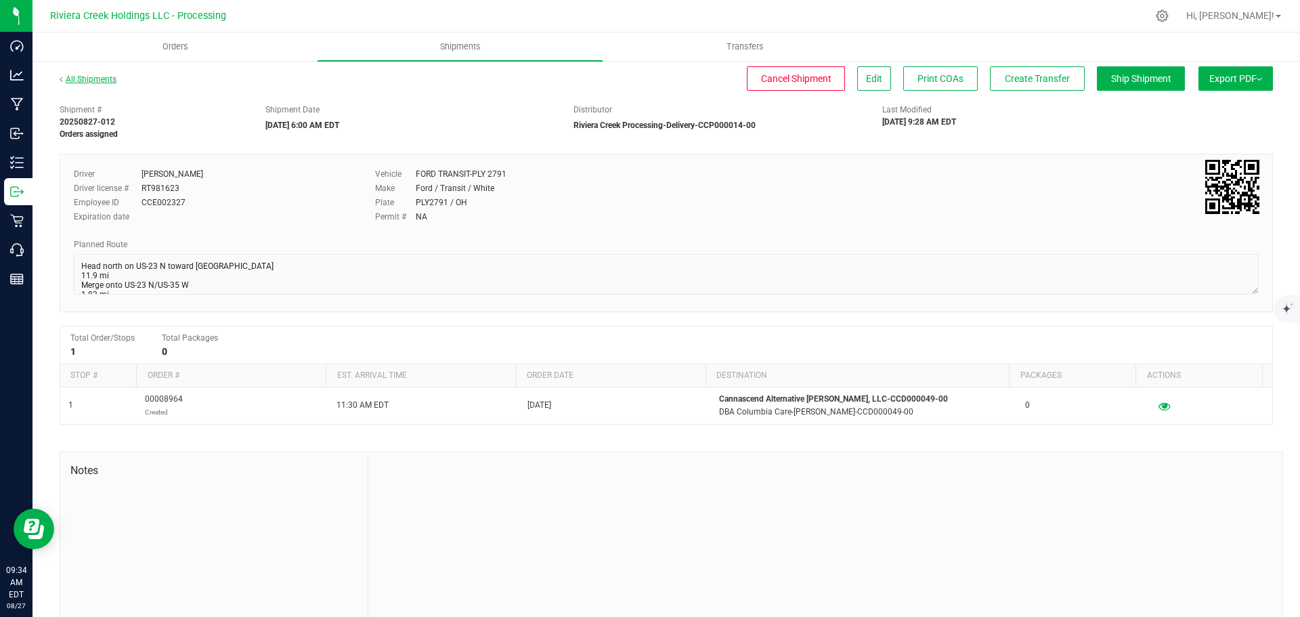
click at [89, 81] on link "All Shipments" at bounding box center [88, 79] width 57 height 9
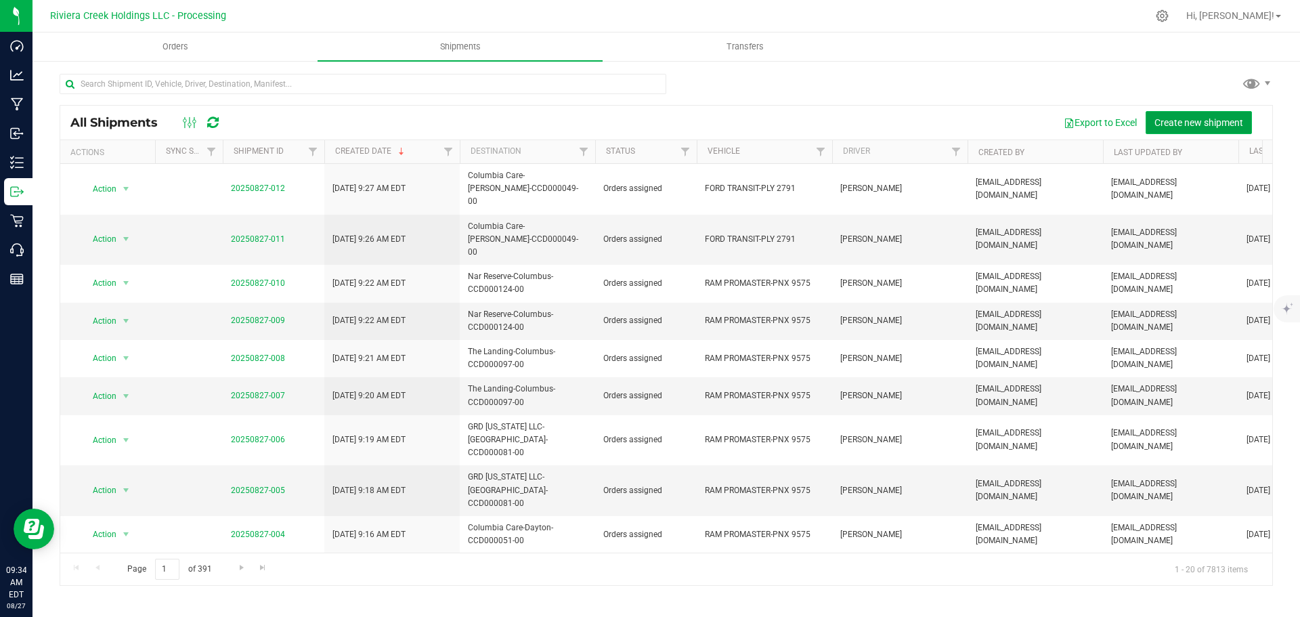
click at [1175, 122] on span "Create new shipment" at bounding box center [1199, 122] width 89 height 11
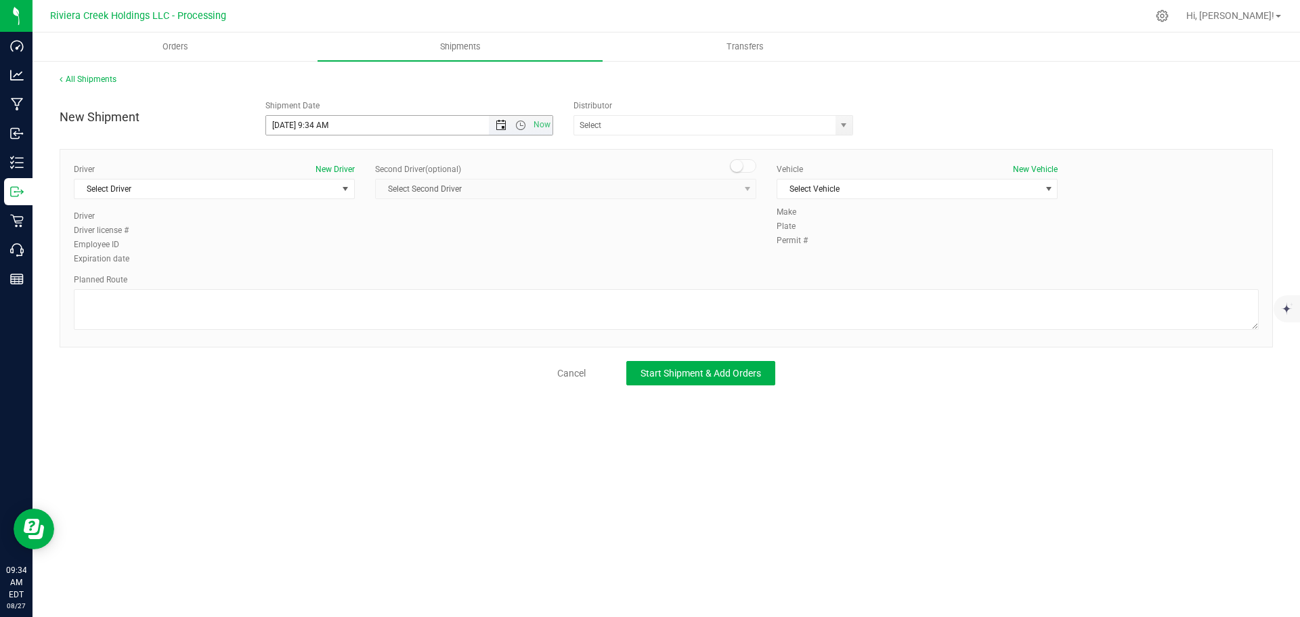
click at [501, 123] on span "Open the date view" at bounding box center [501, 125] width 11 height 11
click at [356, 282] on link "28" at bounding box center [357, 284] width 20 height 21
click at [522, 125] on span "Open the time view" at bounding box center [520, 125] width 11 height 11
click at [321, 158] on li "6:00 AM" at bounding box center [409, 153] width 286 height 18
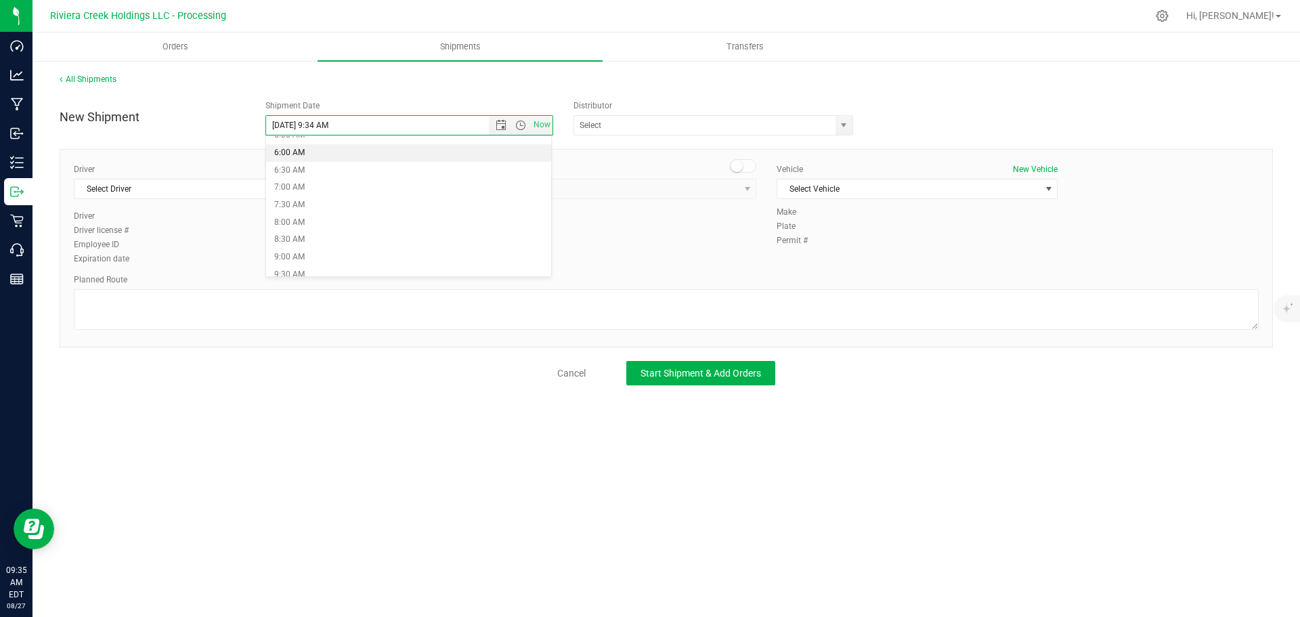
type input "8/28/2025 6:00 AM"
click at [843, 129] on span "select" at bounding box center [843, 125] width 11 height 11
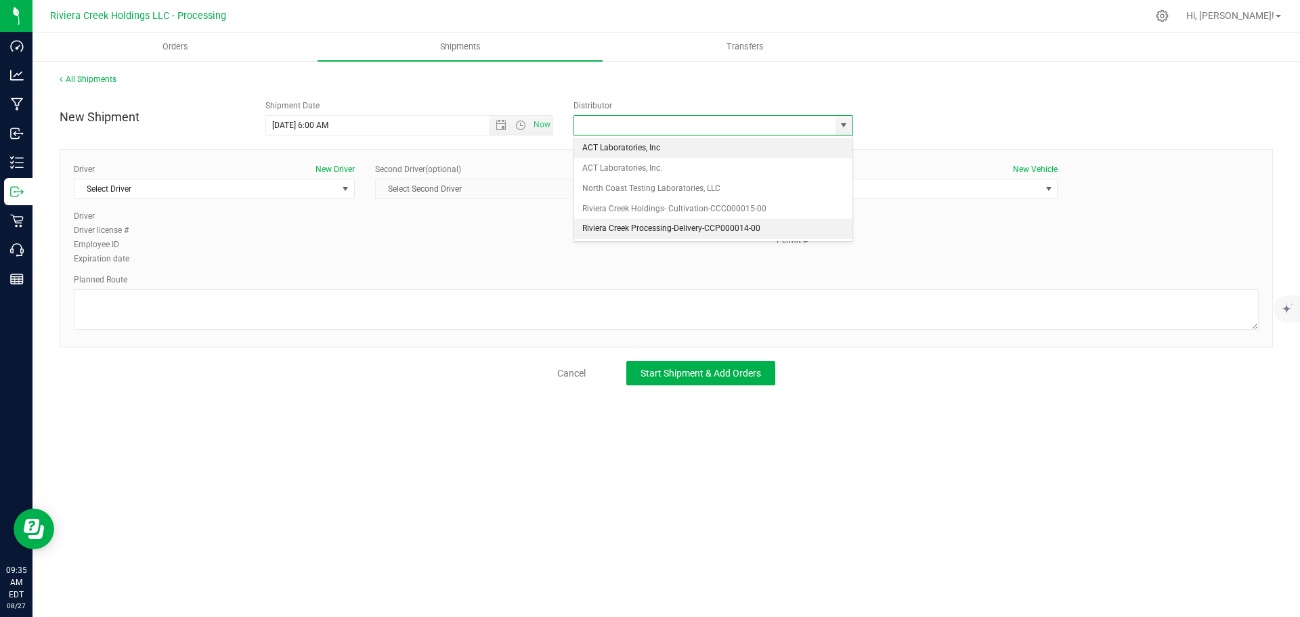
click at [590, 224] on li "Riviera Creek Processing-Delivery-CCP000014-00" at bounding box center [713, 229] width 278 height 20
type input "Riviera Creek Processing-Delivery-CCP000014-00"
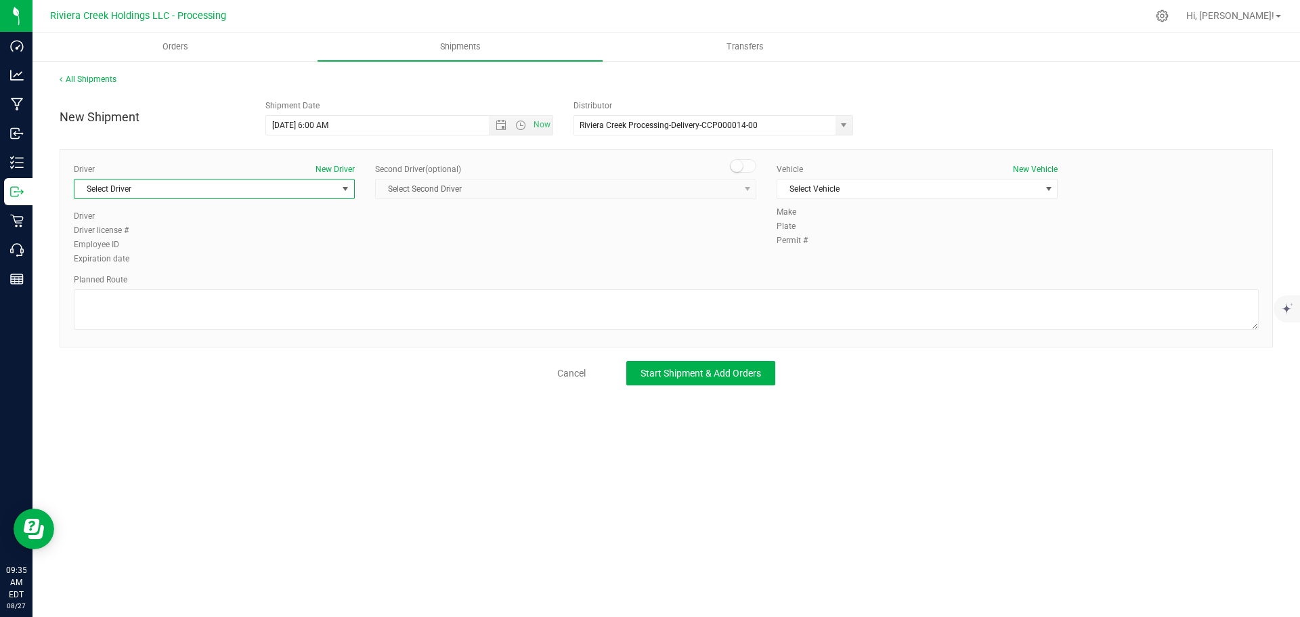
click at [137, 192] on span "Select Driver" at bounding box center [206, 188] width 263 height 19
click at [132, 285] on span "James Bednar Jr." at bounding box center [114, 286] width 62 height 18
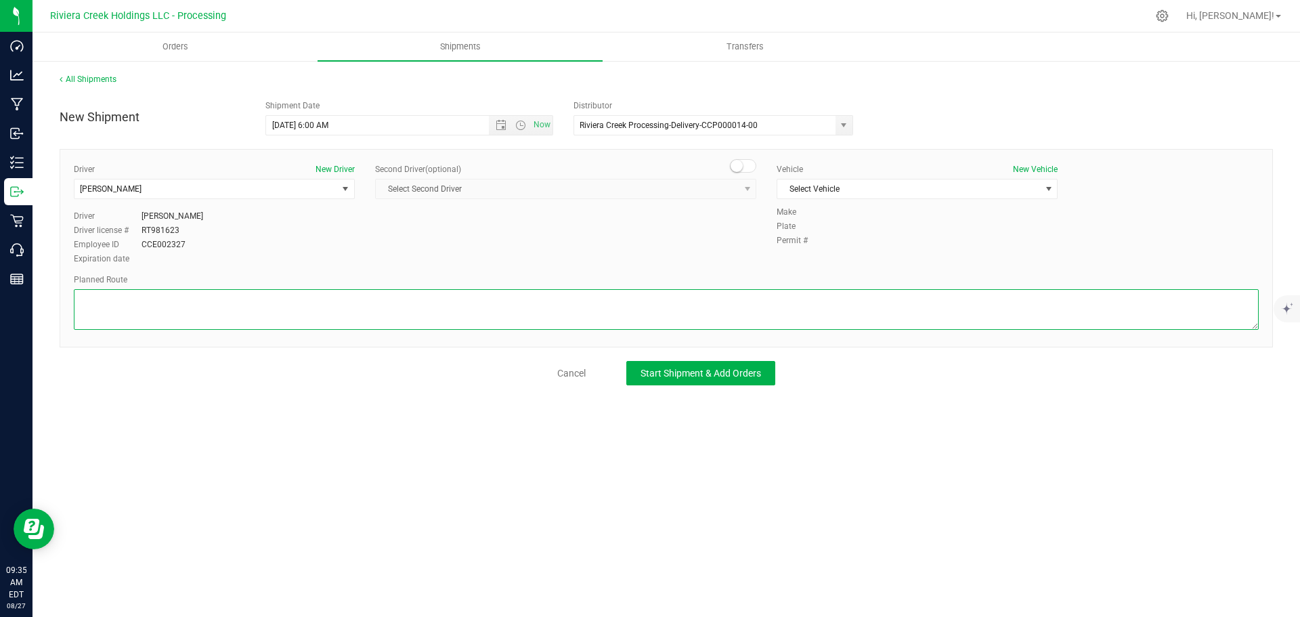
click at [216, 310] on textarea at bounding box center [666, 309] width 1185 height 41
paste textarea "Head northeast on Gallagher Ave toward W Main St 66 ft Turn right onto W Main S…"
type textarea "Head northeast on Gallagher Ave toward W Main St 66 ft Turn right onto W Main S…"
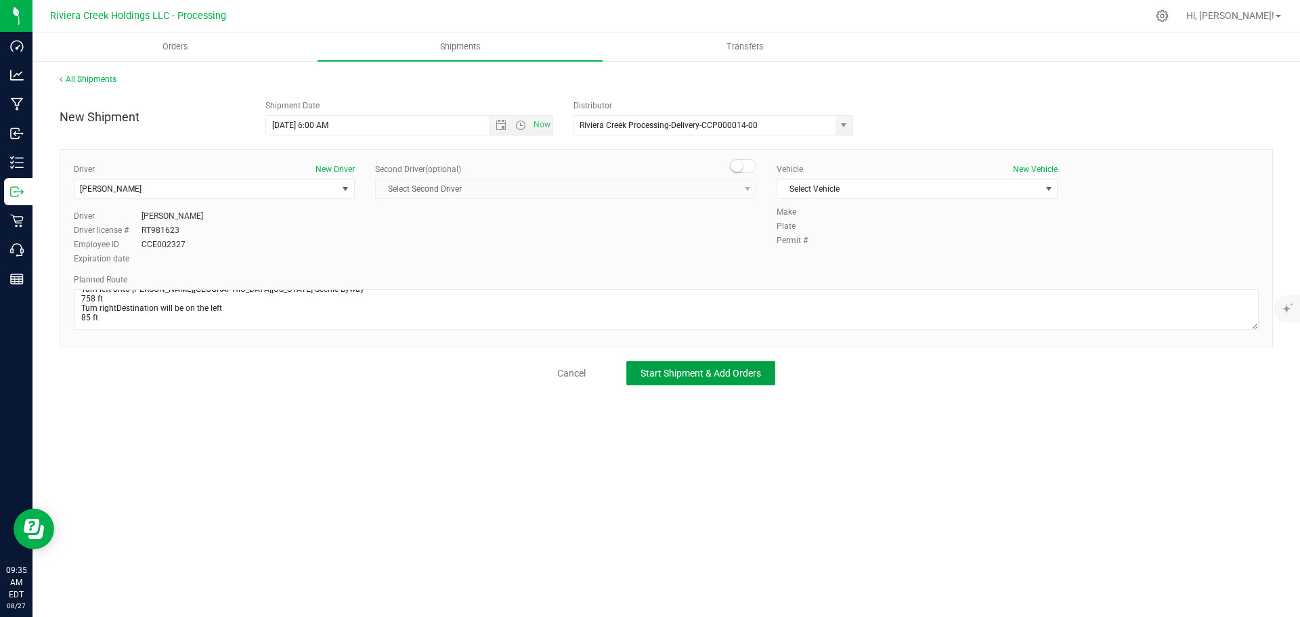
click at [698, 370] on span "Start Shipment & Add Orders" at bounding box center [701, 373] width 121 height 11
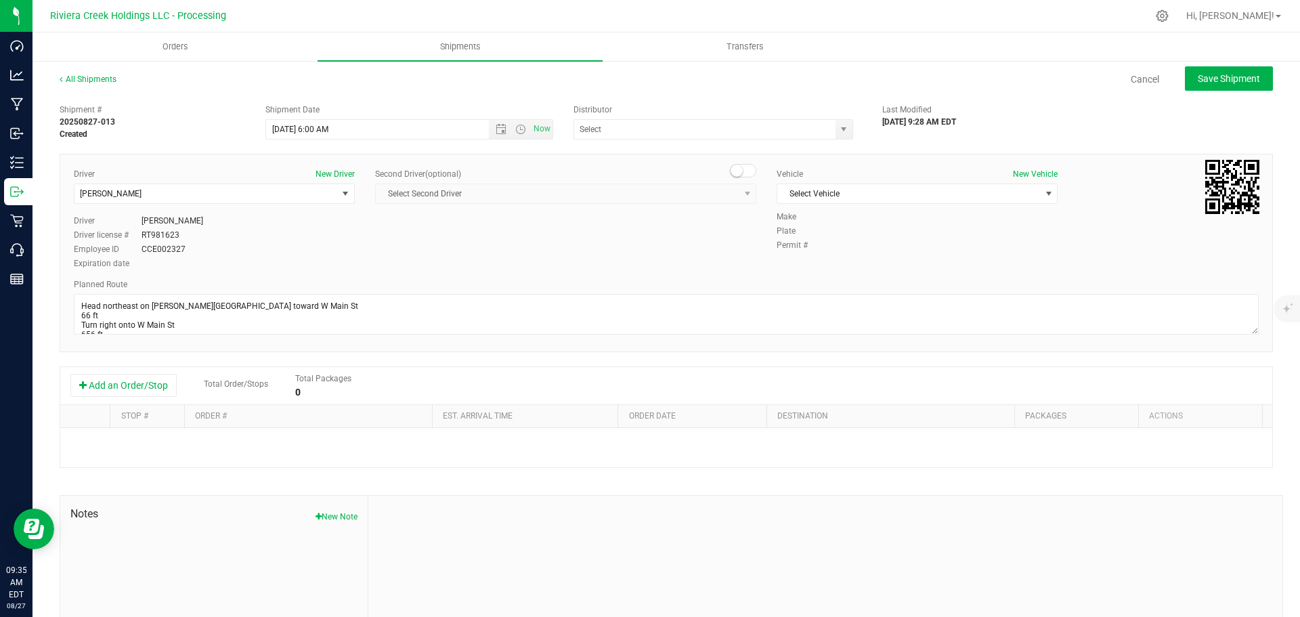
type input "Riviera Creek Processing-Delivery-CCP000014-00"
click at [123, 387] on button "Add an Order/Stop" at bounding box center [123, 385] width 106 height 23
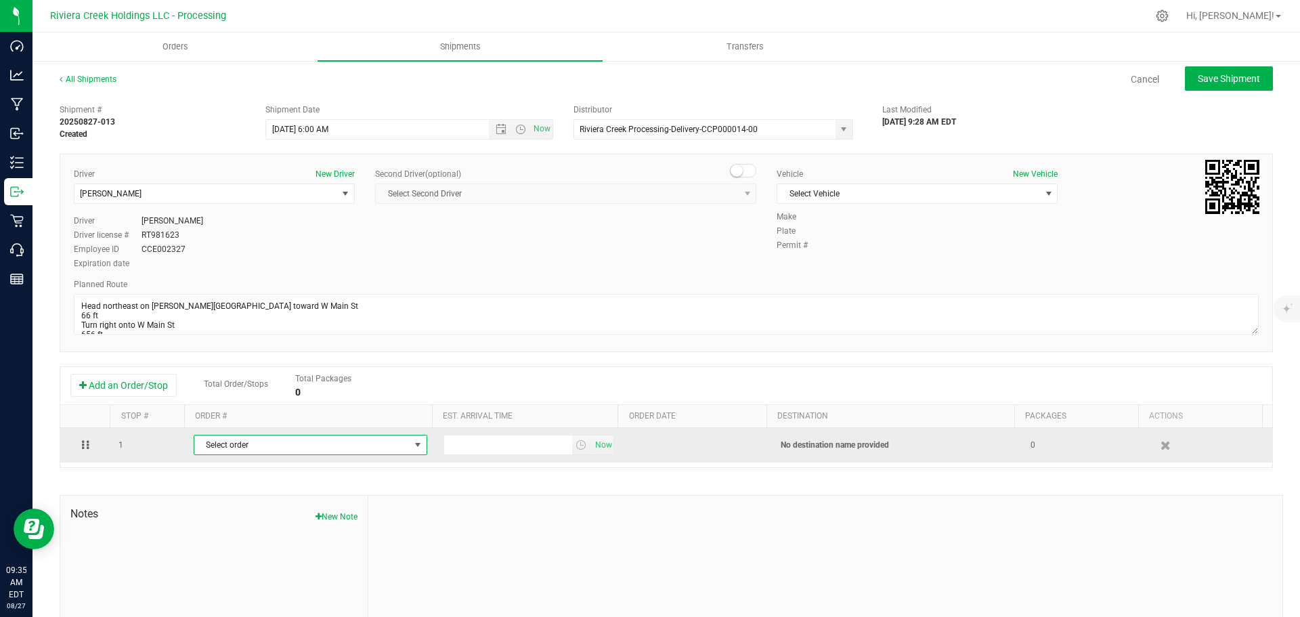
click at [318, 444] on span "Select order" at bounding box center [301, 444] width 215 height 19
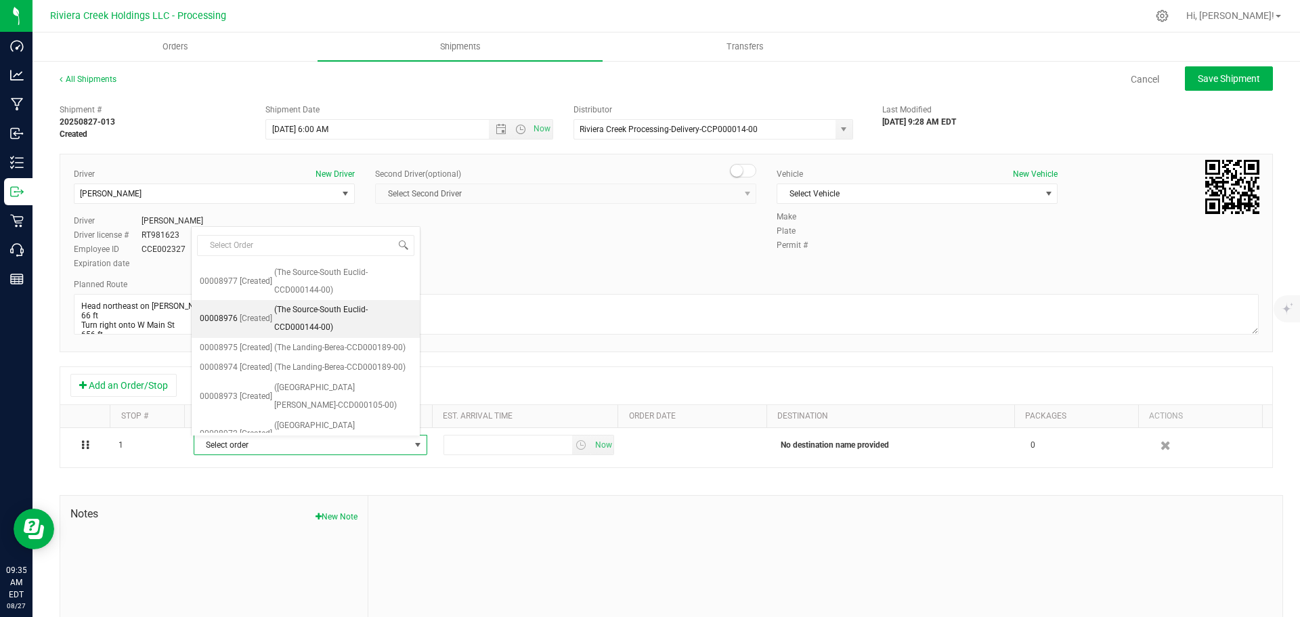
scroll to position [318, 0]
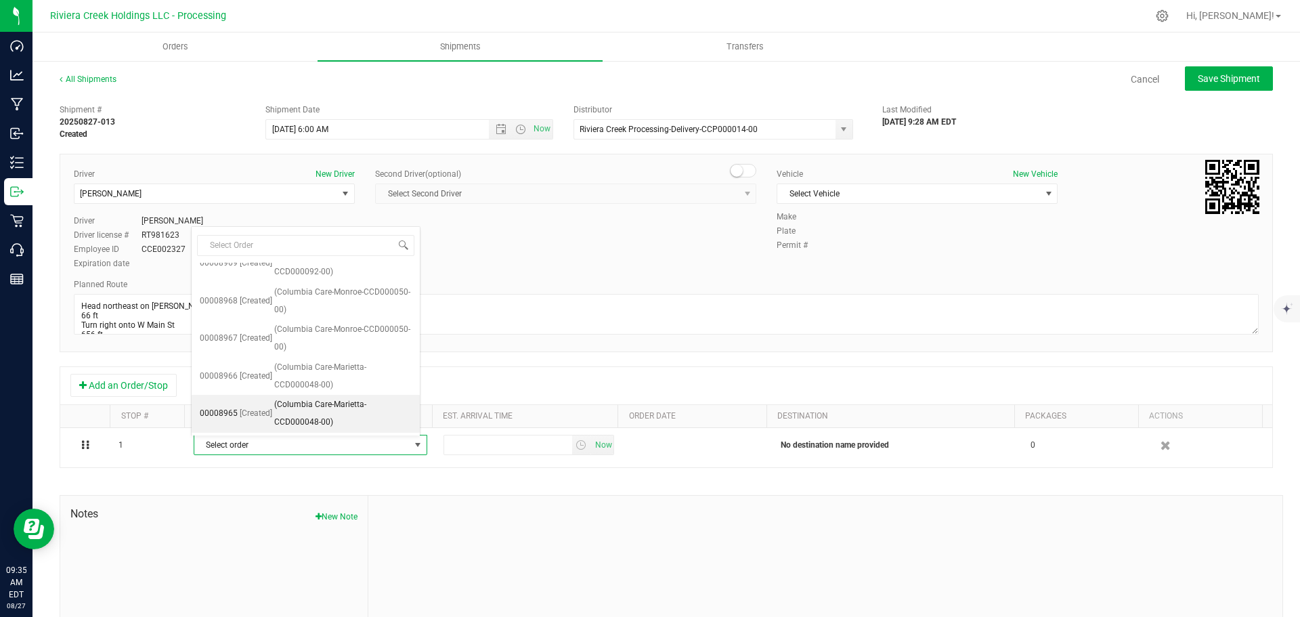
click at [299, 412] on span "(Columbia Care-Marietta-CCD000048-00)" at bounding box center [342, 413] width 137 height 35
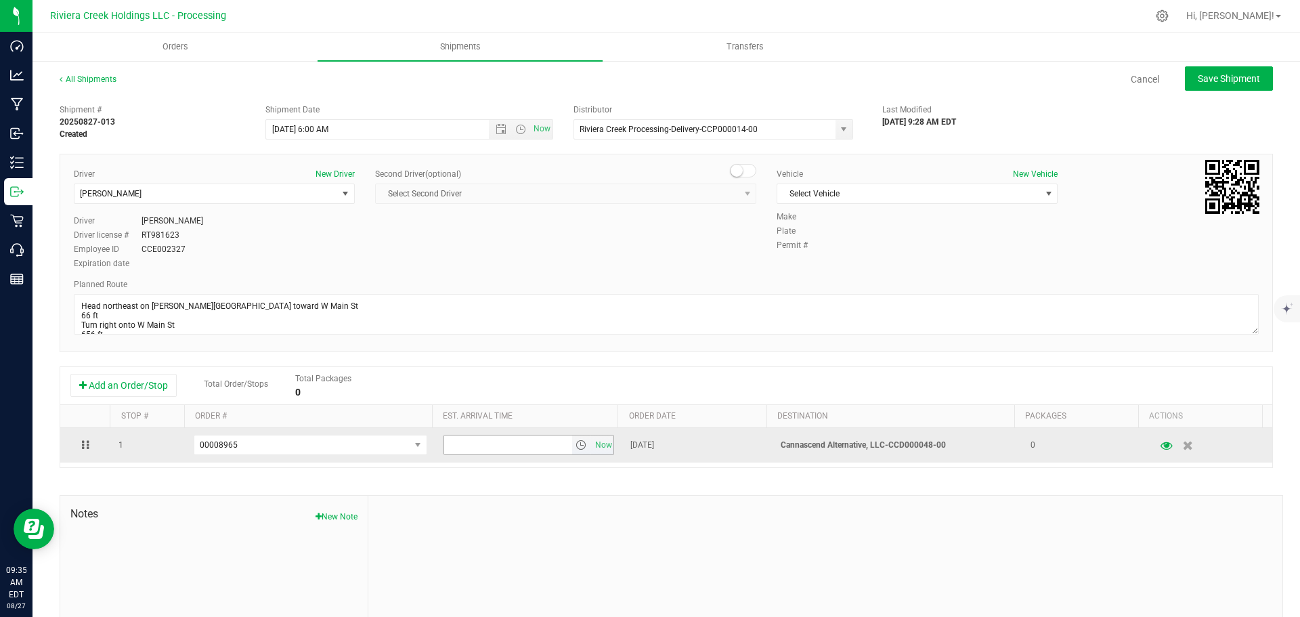
click at [576, 446] on span "select" at bounding box center [581, 445] width 11 height 11
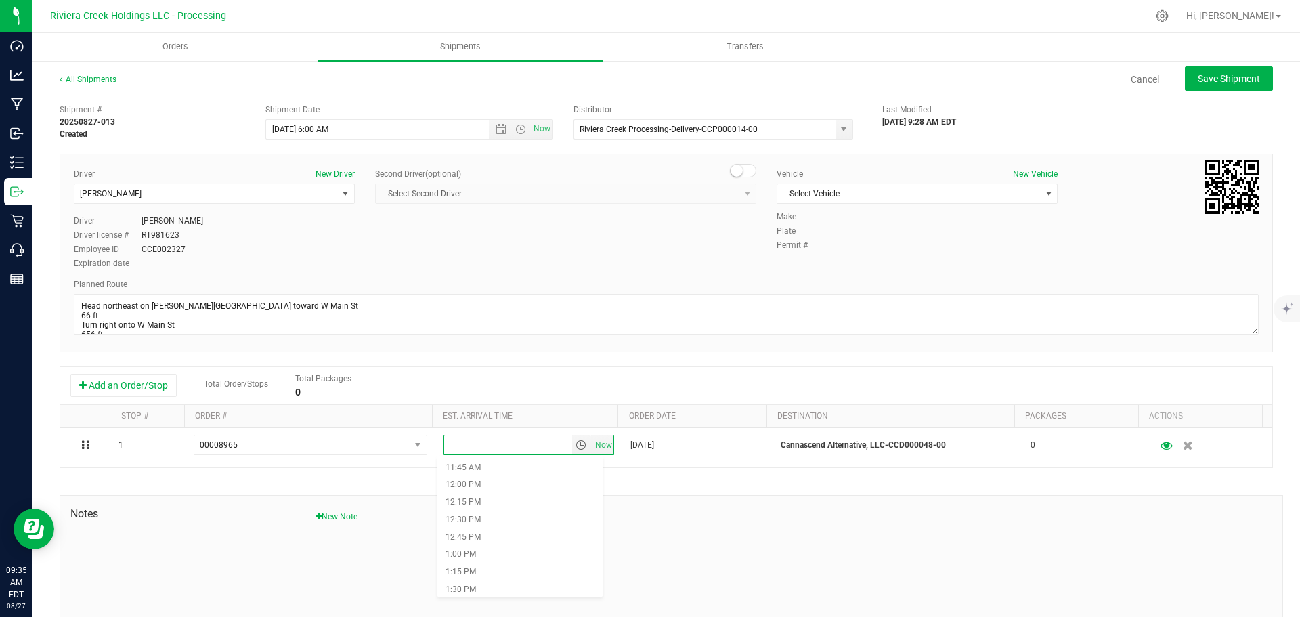
scroll to position [880, 0]
click at [494, 509] on li "1:15 PM" at bounding box center [520, 510] width 165 height 18
click at [1198, 82] on span "Save Shipment" at bounding box center [1229, 78] width 62 height 11
type input "8/28/2025 10:00 AM"
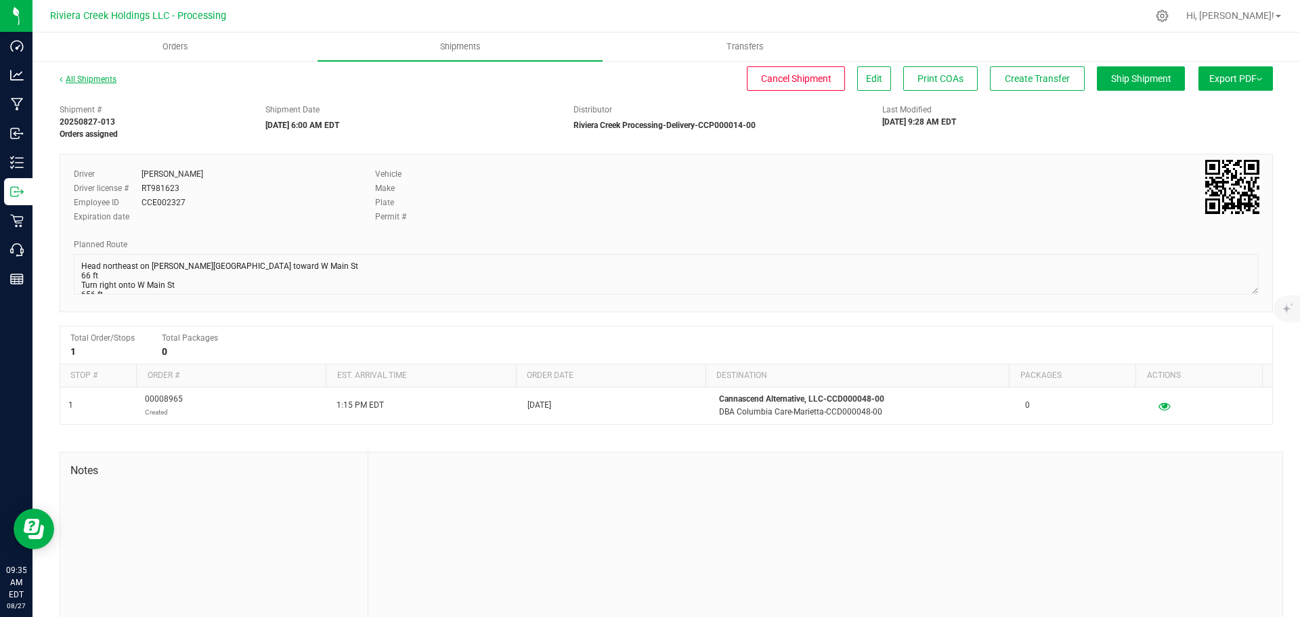
click at [86, 77] on link "All Shipments" at bounding box center [88, 79] width 57 height 9
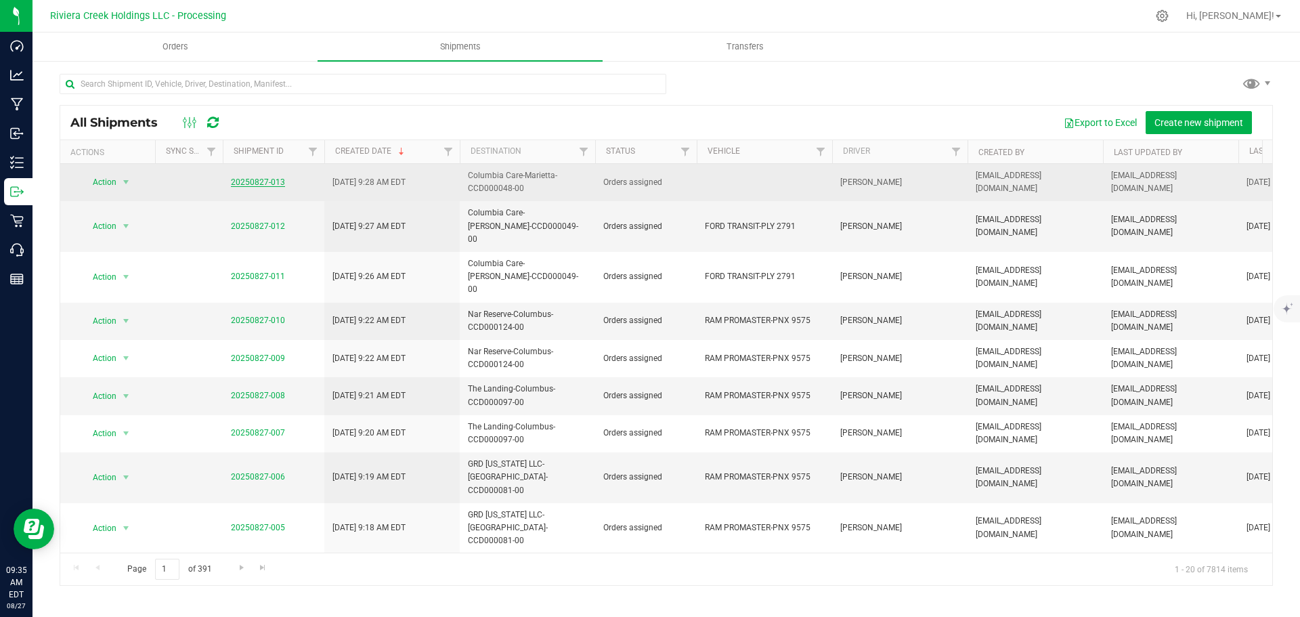
click at [240, 184] on link "20250827-013" at bounding box center [258, 181] width 54 height 9
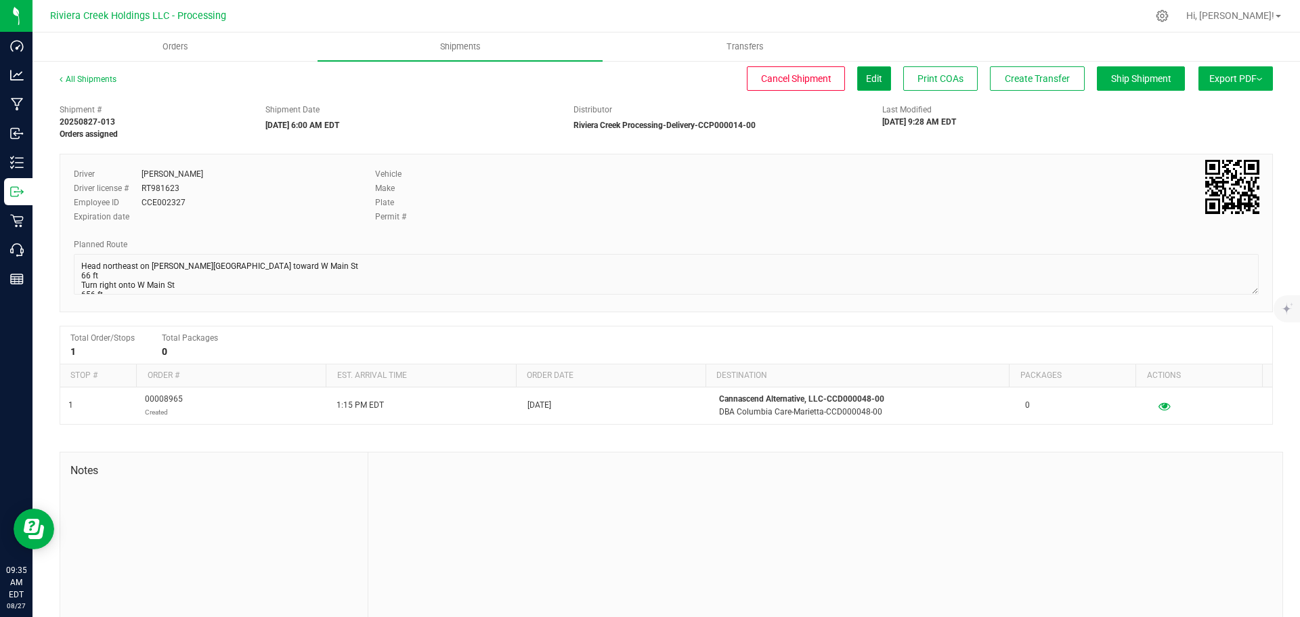
click at [866, 83] on span "Edit" at bounding box center [874, 78] width 16 height 11
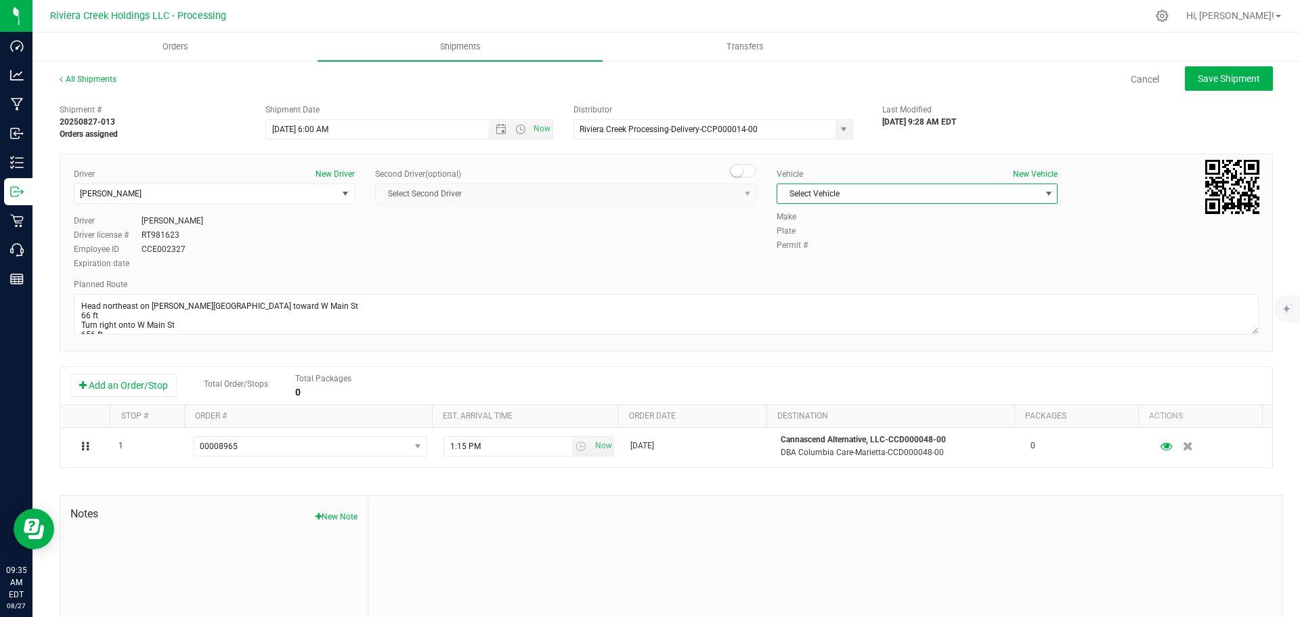
click at [924, 194] on span "Select Vehicle" at bounding box center [909, 193] width 263 height 19
click at [840, 259] on li "FORD TRANSIT-PLY 2791" at bounding box center [910, 257] width 277 height 20
click at [1198, 81] on span "Save Shipment" at bounding box center [1229, 78] width 62 height 11
type input "8/28/2025 10:00 AM"
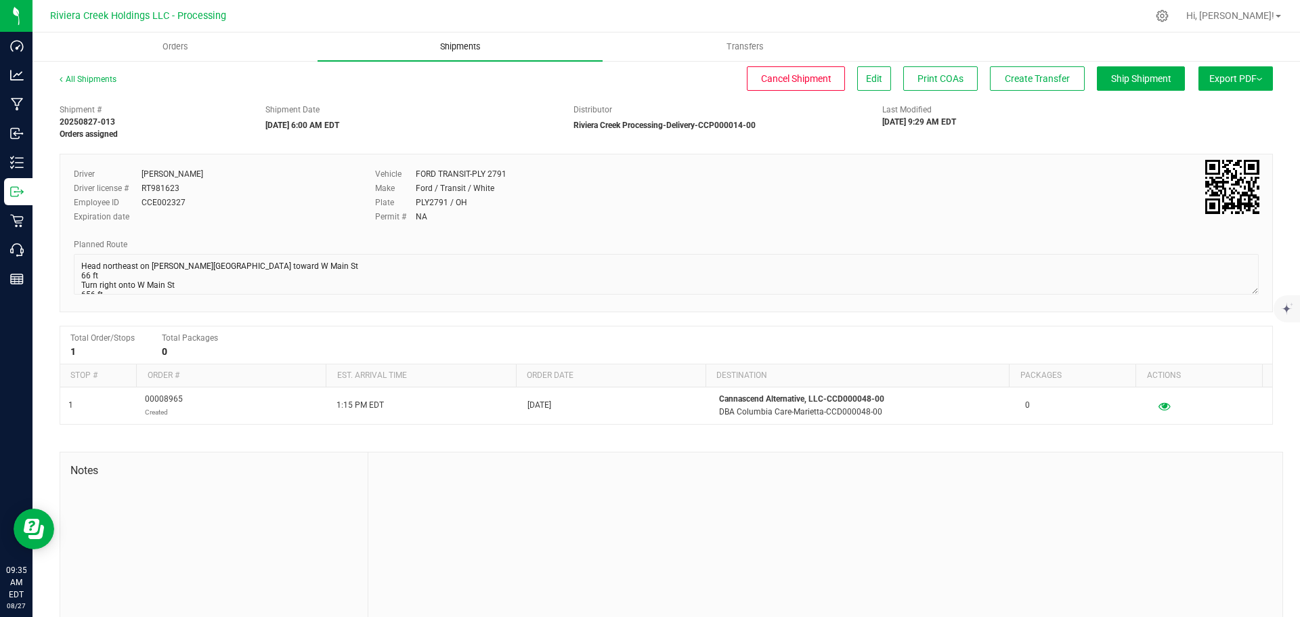
click at [454, 44] on span "Shipments" at bounding box center [460, 47] width 77 height 12
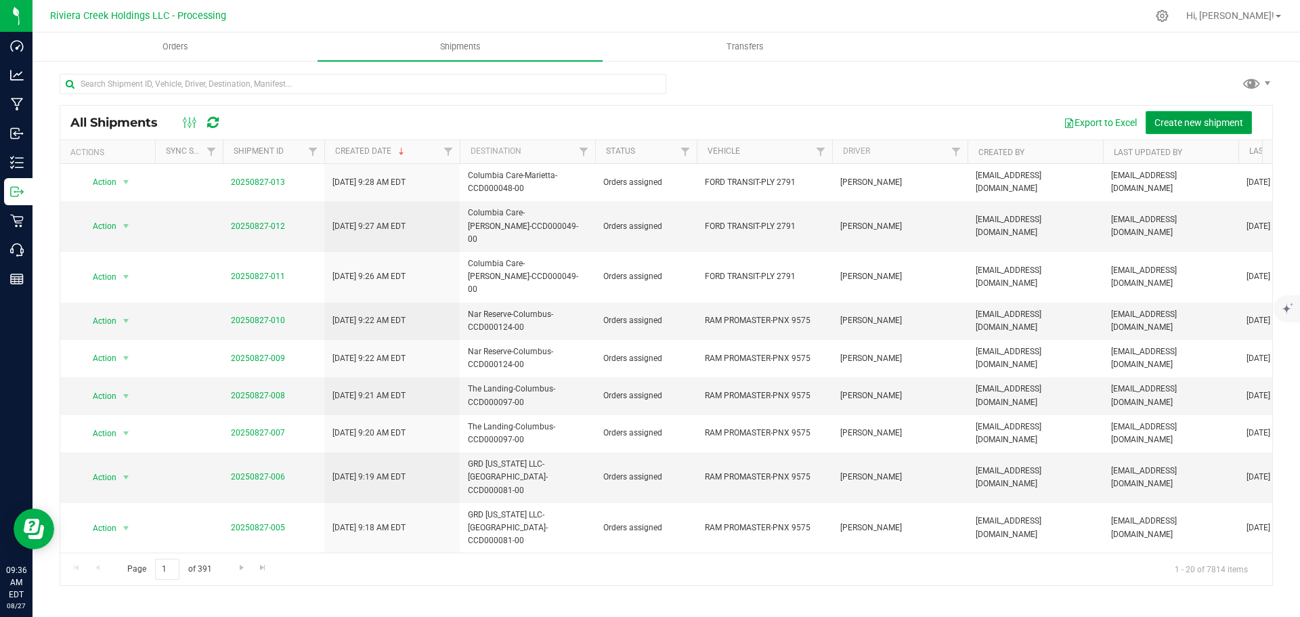
click at [1185, 123] on span "Create new shipment" at bounding box center [1199, 122] width 89 height 11
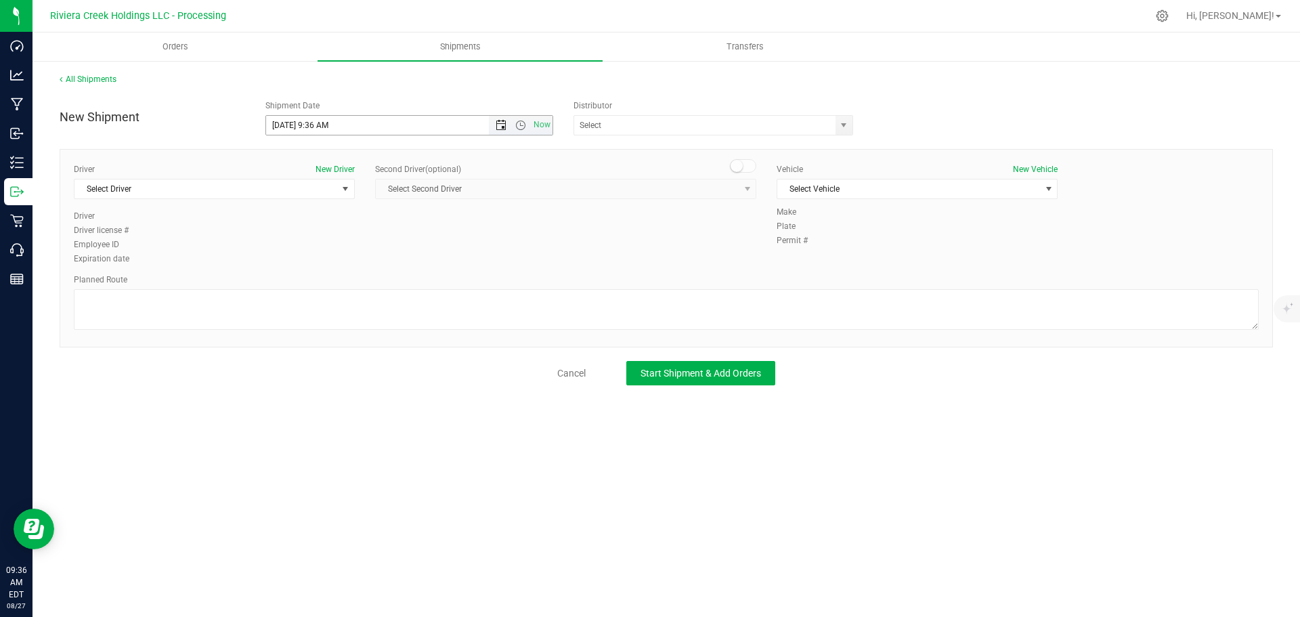
click at [500, 125] on span "Open the date view" at bounding box center [501, 125] width 11 height 11
click at [358, 286] on link "28" at bounding box center [357, 284] width 20 height 21
click at [517, 127] on span "Open the time view" at bounding box center [520, 125] width 11 height 11
click at [326, 217] on li "6:00 AM" at bounding box center [409, 221] width 286 height 18
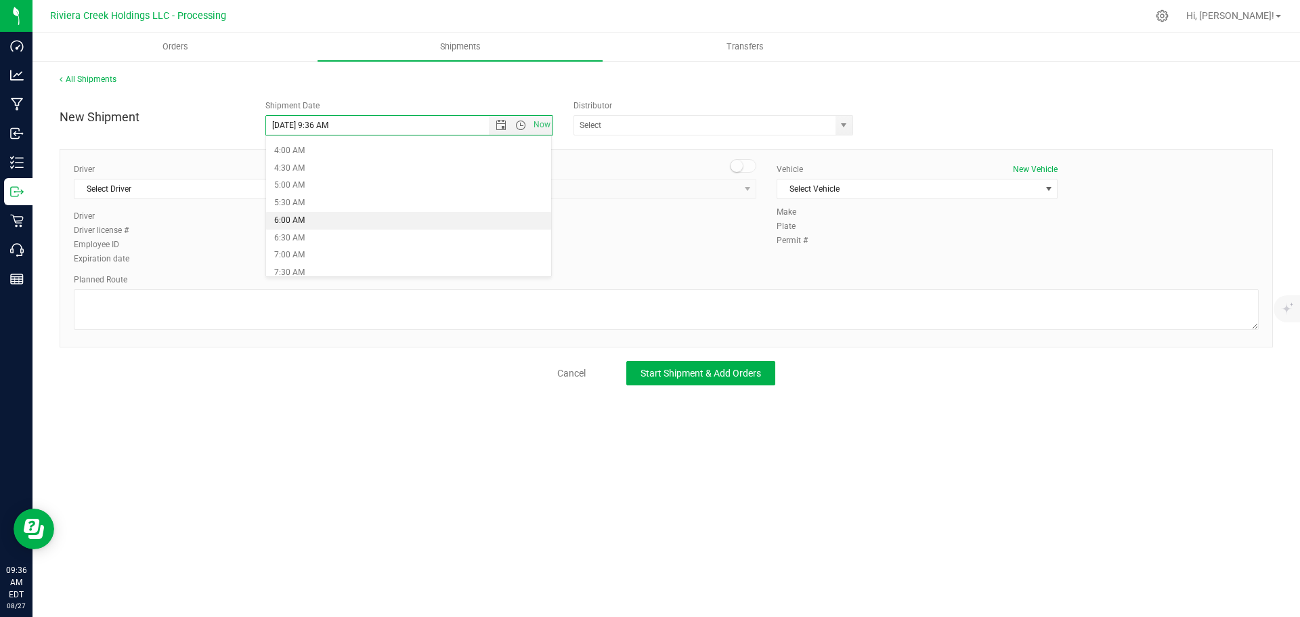
type input "8/28/2025 6:00 AM"
click at [840, 122] on span "select" at bounding box center [843, 125] width 11 height 11
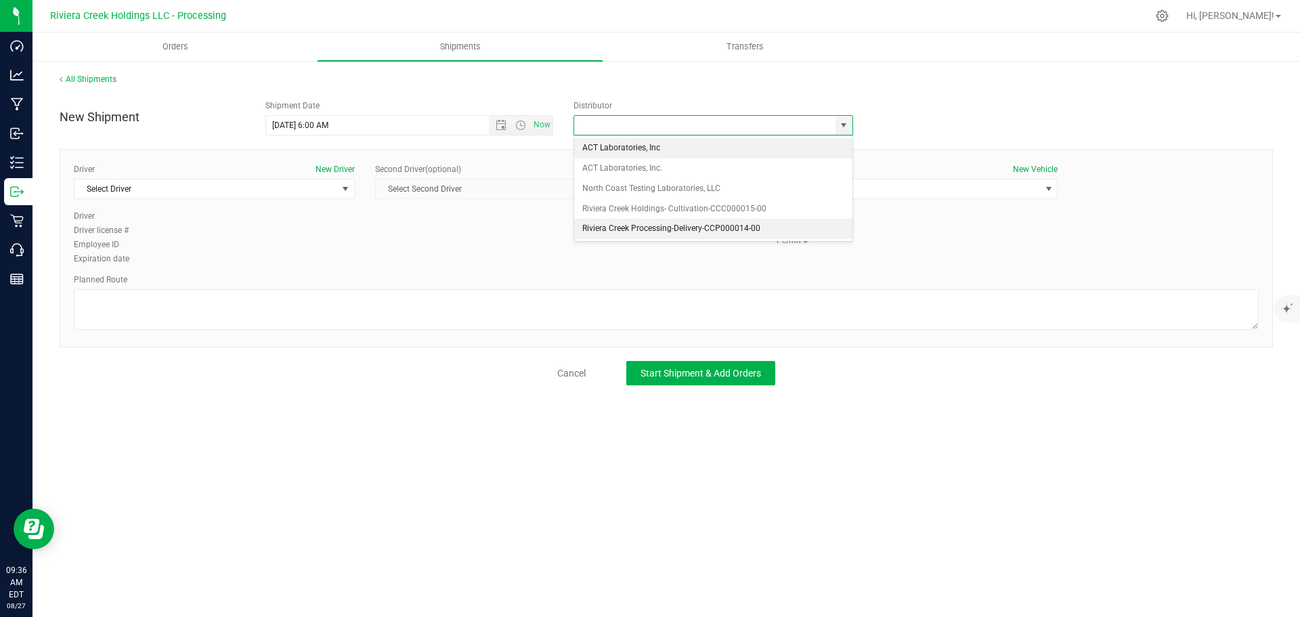
click at [627, 228] on li "Riviera Creek Processing-Delivery-CCP000014-00" at bounding box center [713, 229] width 278 height 20
type input "Riviera Creek Processing-Delivery-CCP000014-00"
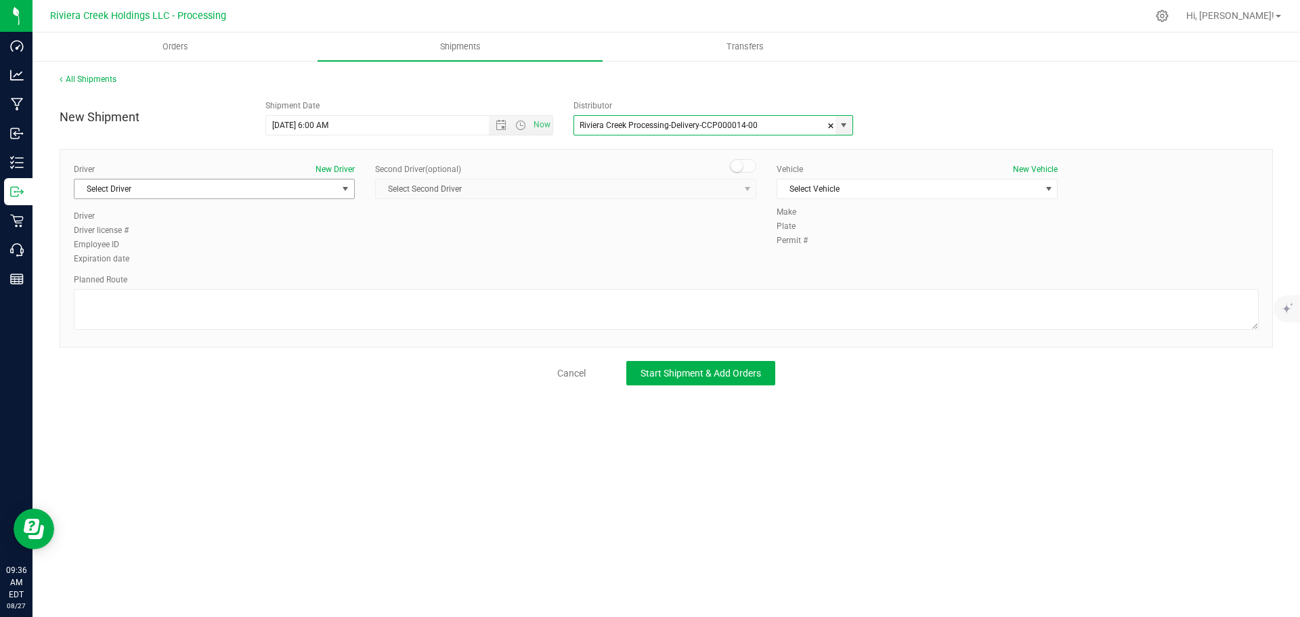
click at [177, 192] on span "Select Driver" at bounding box center [206, 188] width 263 height 19
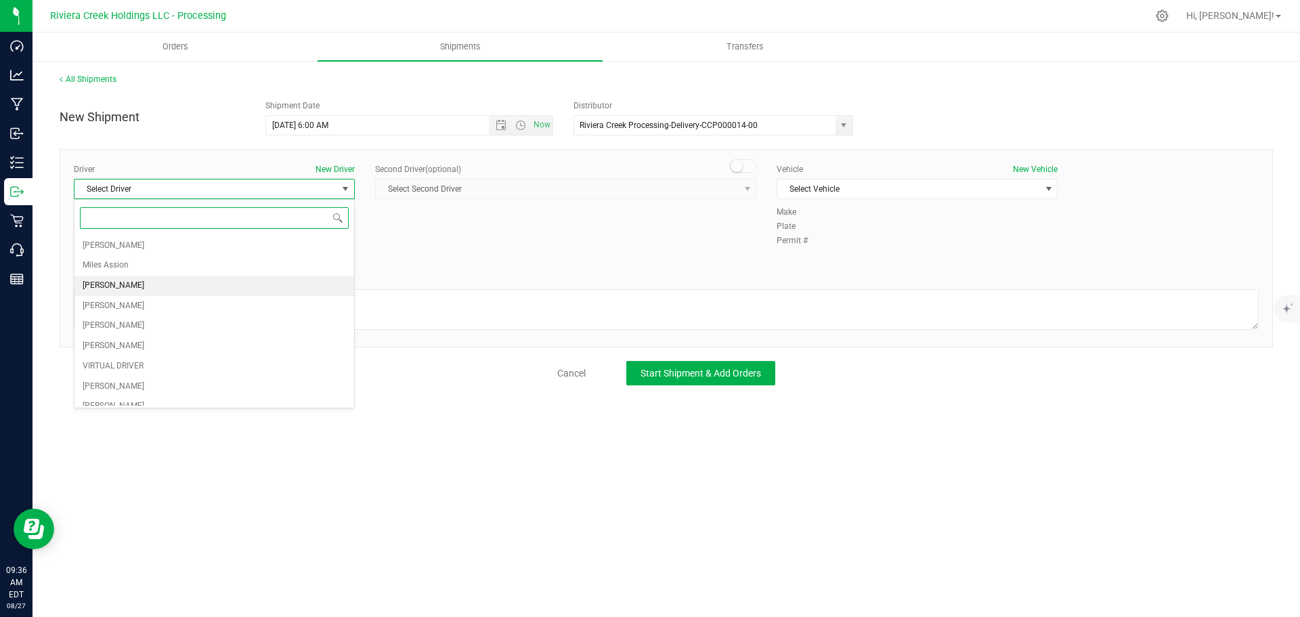
click at [143, 288] on span "James Bednar Jr." at bounding box center [114, 286] width 62 height 18
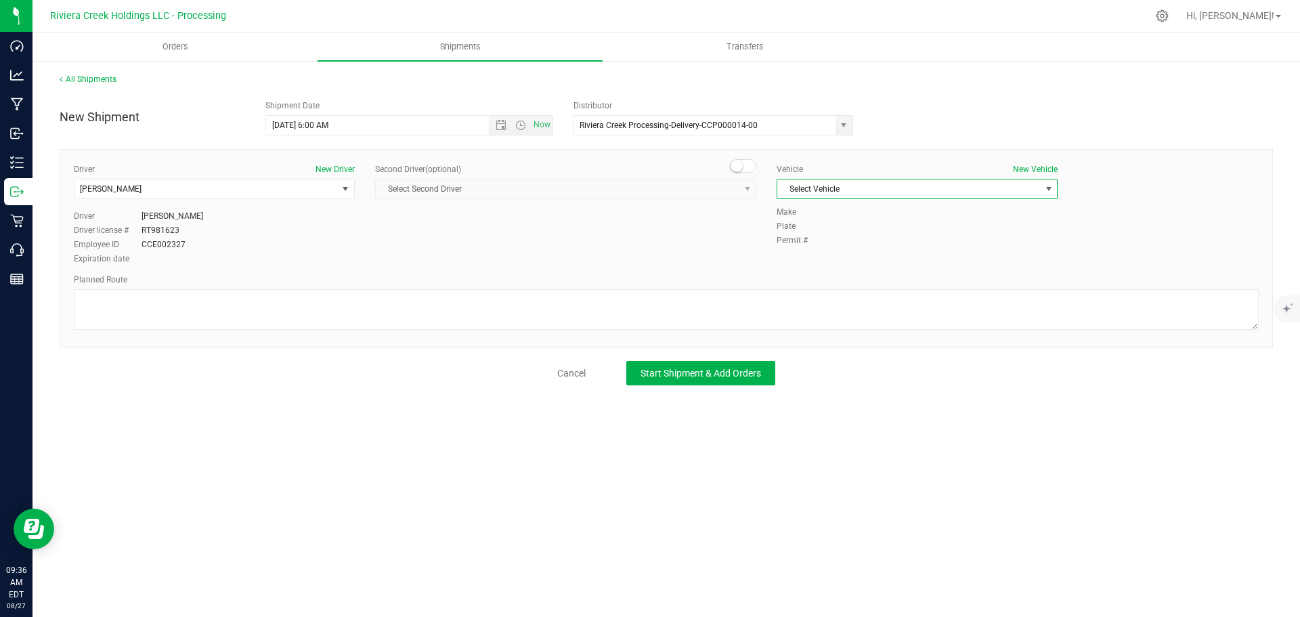
click at [855, 190] on span "Select Vehicle" at bounding box center [909, 188] width 263 height 19
click at [851, 253] on li "FORD TRANSIT-PLY 2791" at bounding box center [918, 252] width 280 height 20
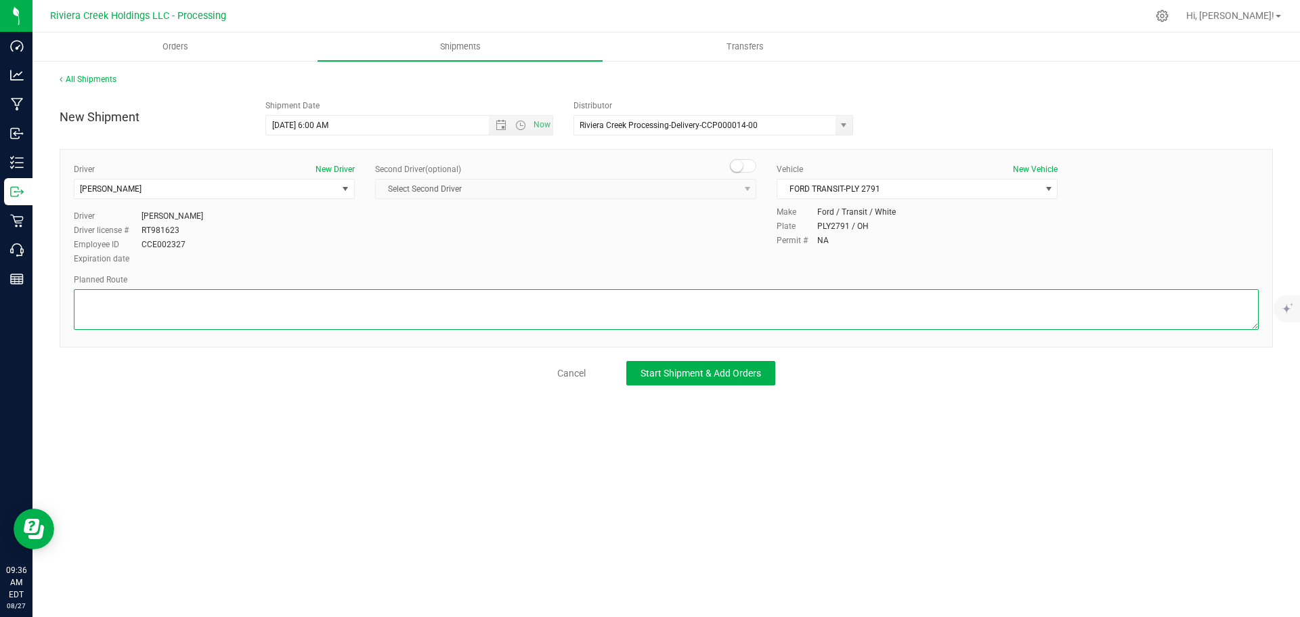
click at [535, 307] on textarea at bounding box center [666, 309] width 1185 height 41
paste textarea "Head northeast on Gallagher Ave toward W Main St 66 ft Turn right onto W Main S…"
type textarea "Head northeast on Gallagher Ave toward W Main St 66 ft Turn right onto W Main S…"
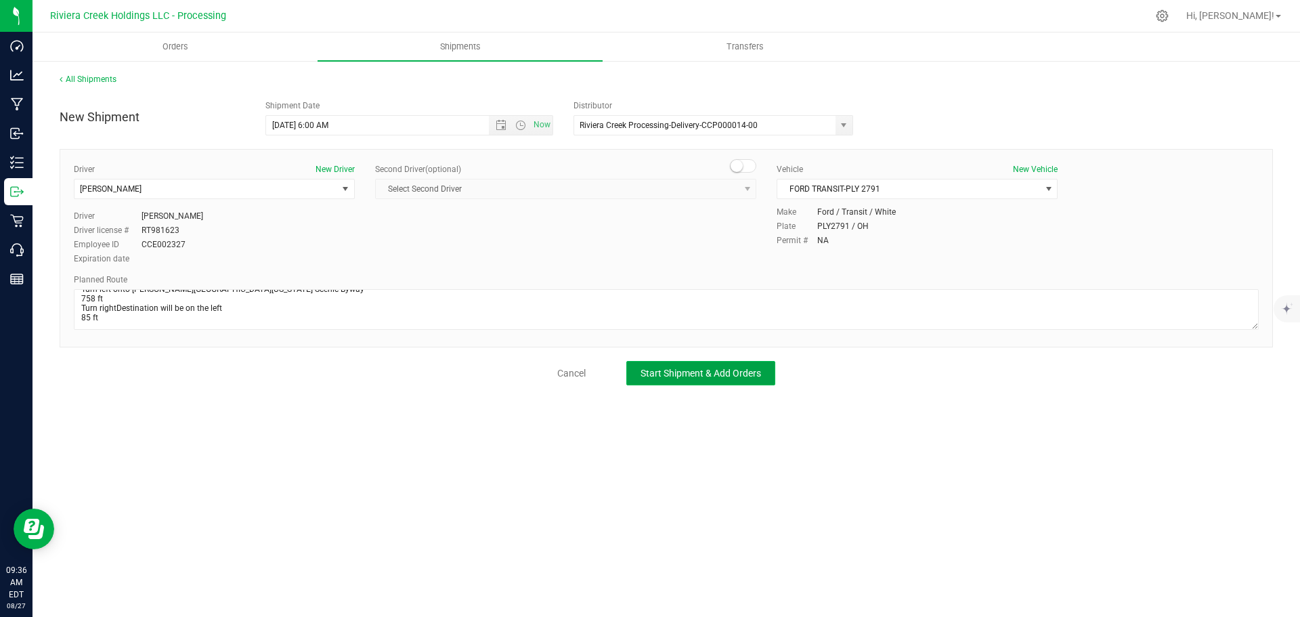
click at [673, 376] on span "Start Shipment & Add Orders" at bounding box center [701, 373] width 121 height 11
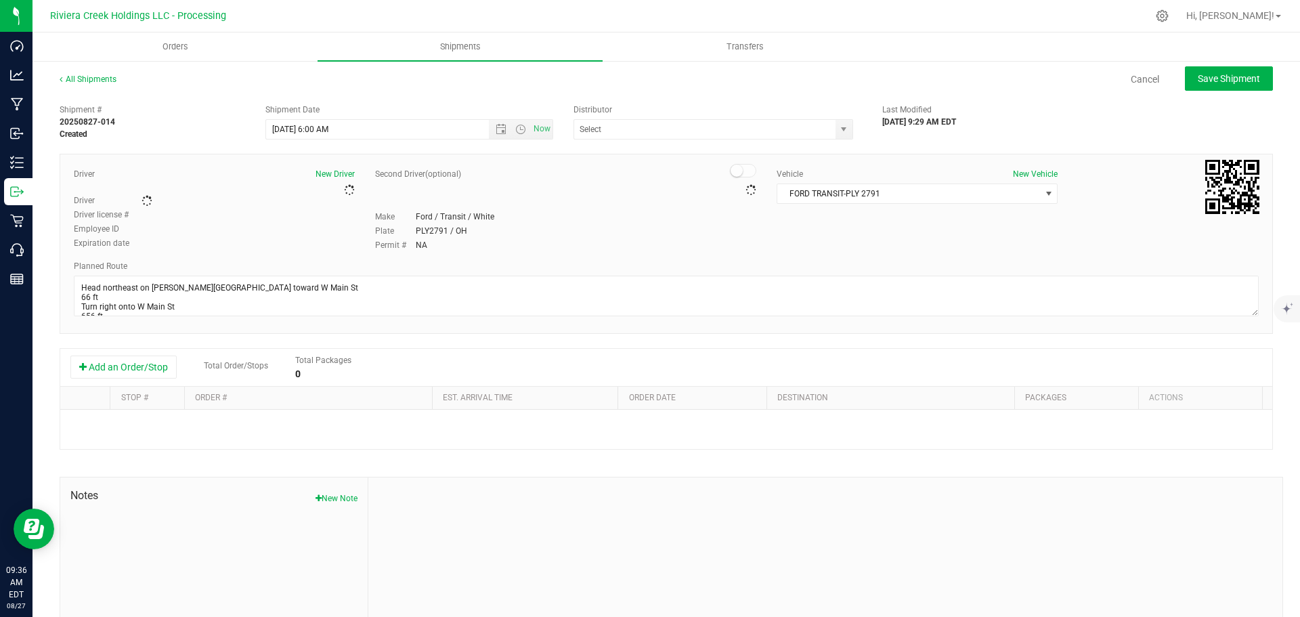
type input "Riviera Creek Processing-Delivery-CCP000014-00"
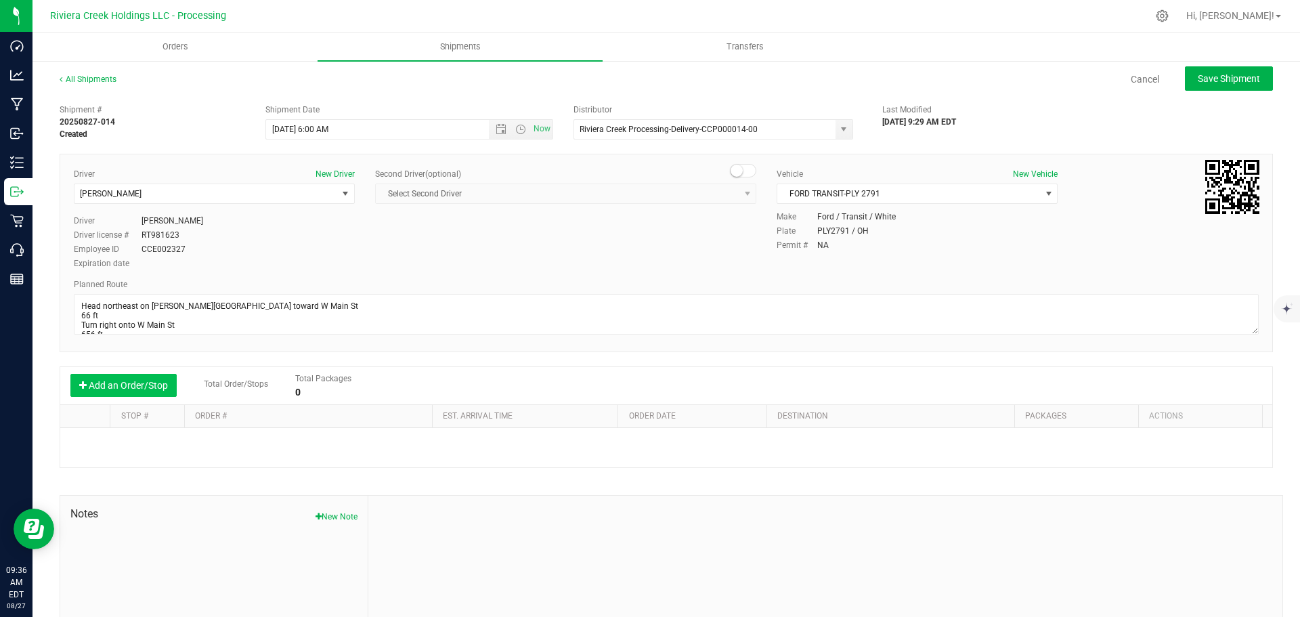
click at [121, 381] on button "Add an Order/Stop" at bounding box center [123, 385] width 106 height 23
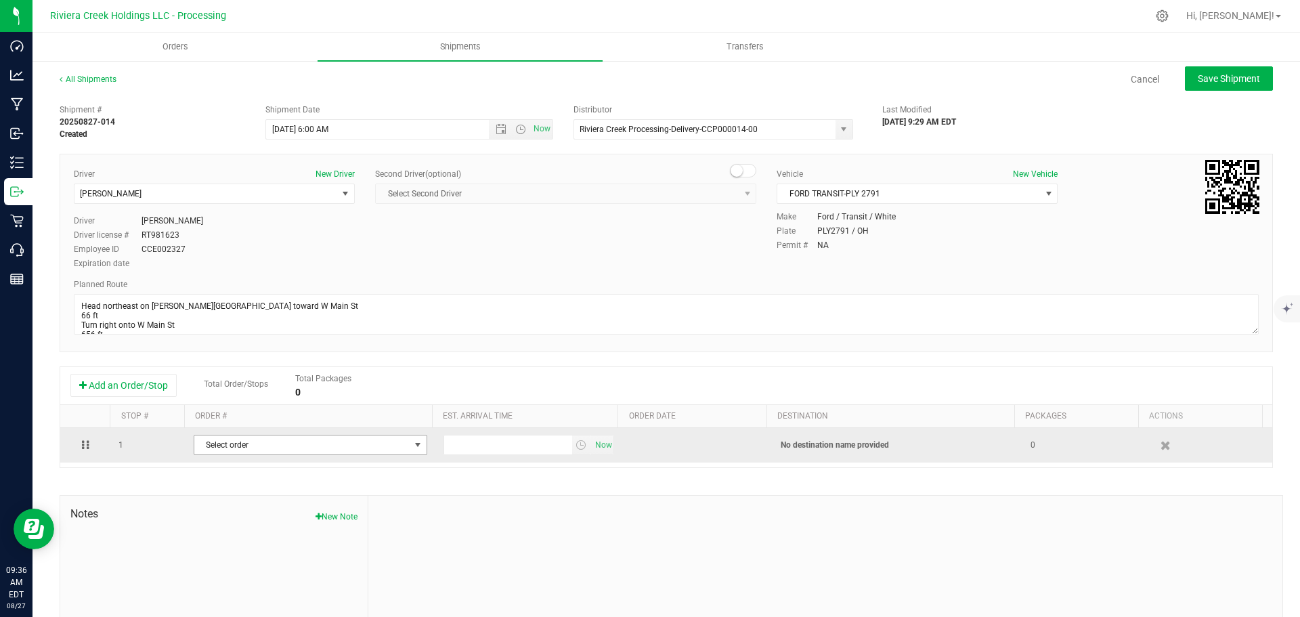
click at [245, 447] on span "Select order" at bounding box center [301, 444] width 215 height 19
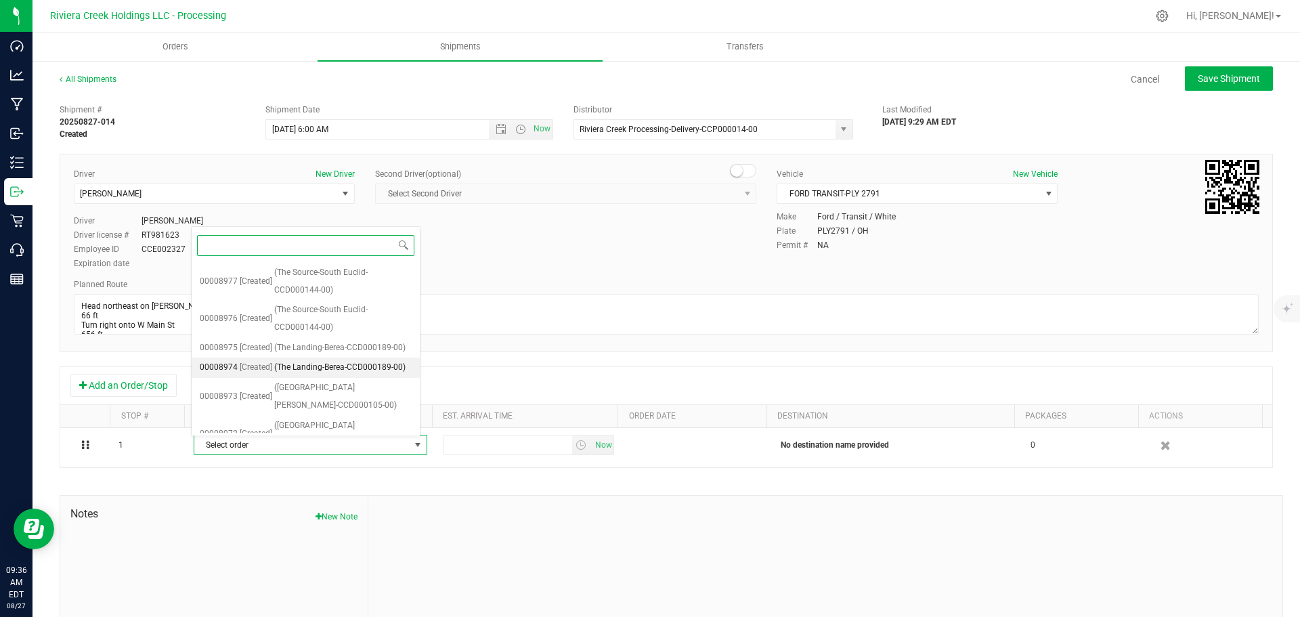
scroll to position [280, 0]
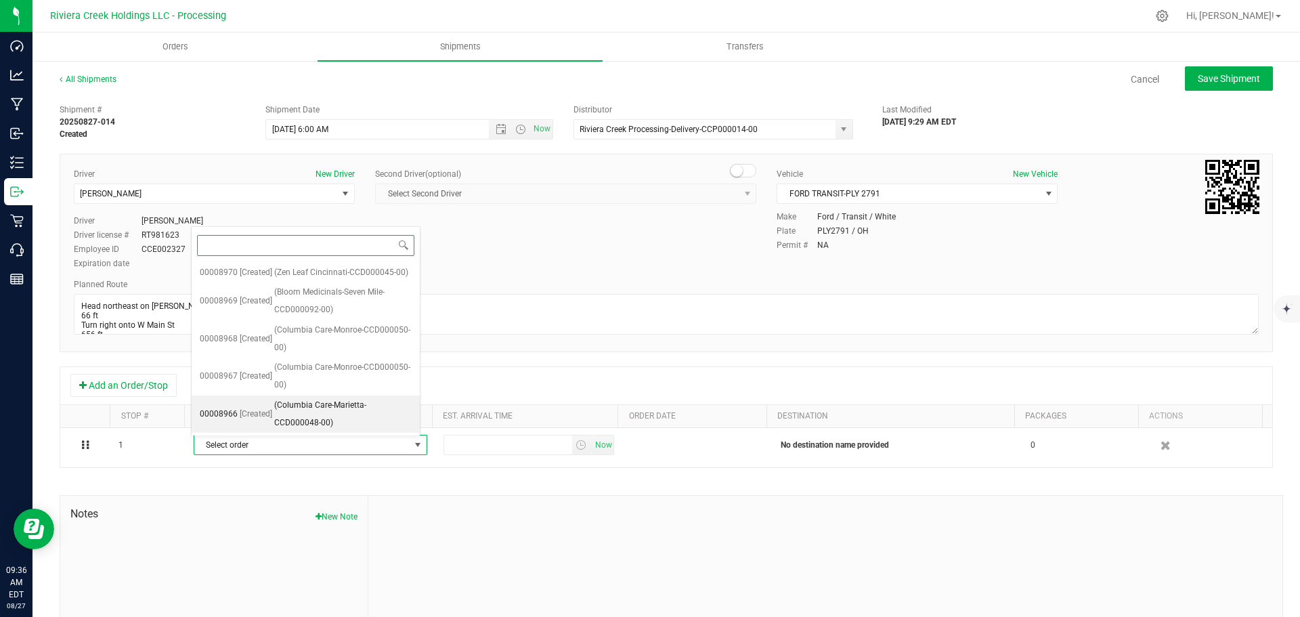
click at [296, 415] on span "(Columbia Care-Marietta-CCD000048-00)" at bounding box center [342, 414] width 137 height 35
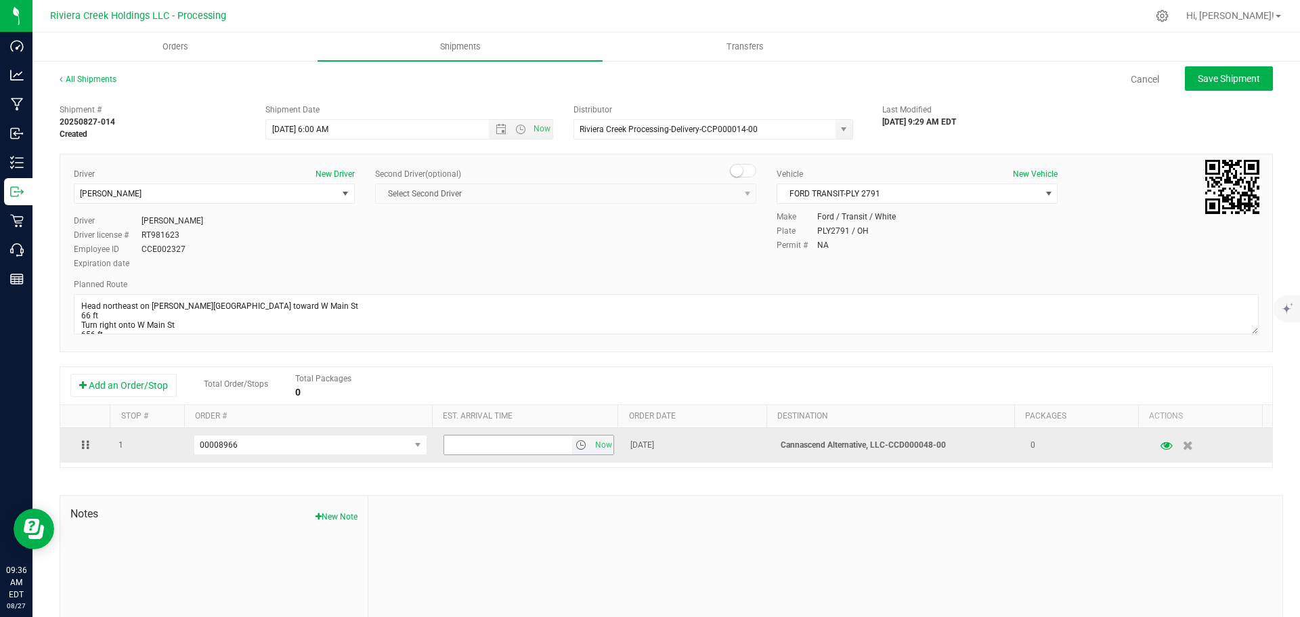
click at [576, 448] on span "select" at bounding box center [581, 445] width 11 height 11
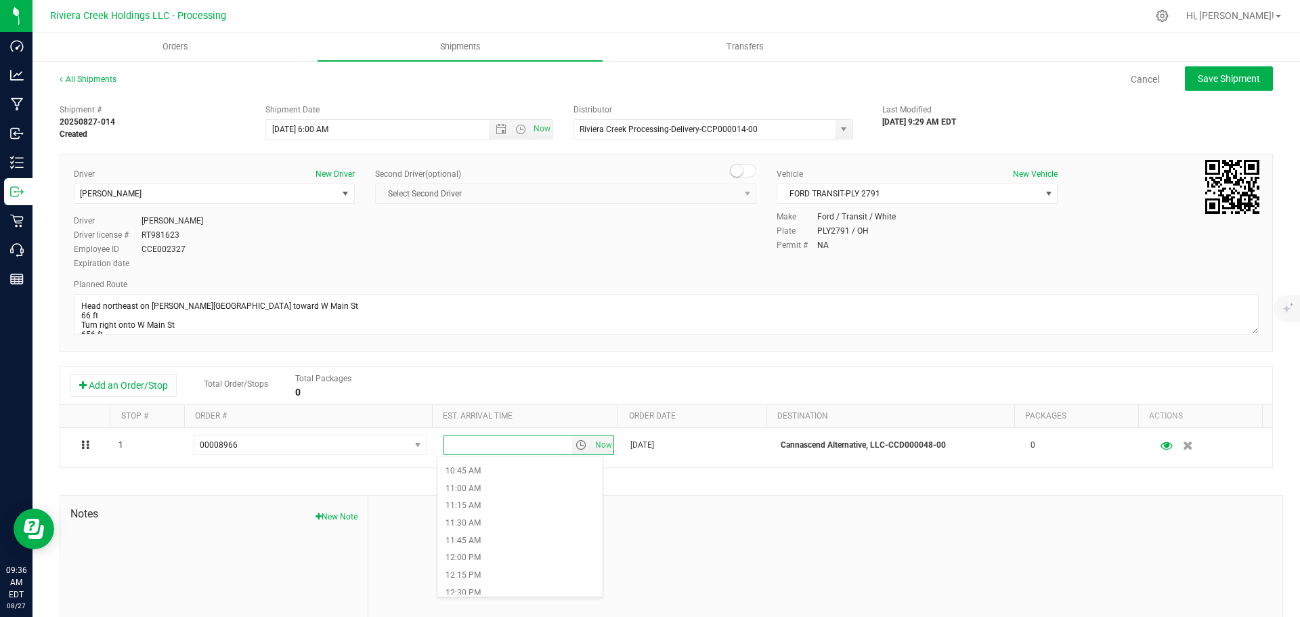
scroll to position [813, 0]
click at [477, 576] on li "1:15 PM" at bounding box center [520, 578] width 165 height 18
click at [1198, 81] on span "Save Shipment" at bounding box center [1229, 78] width 62 height 11
type input "8/28/2025 10:00 AM"
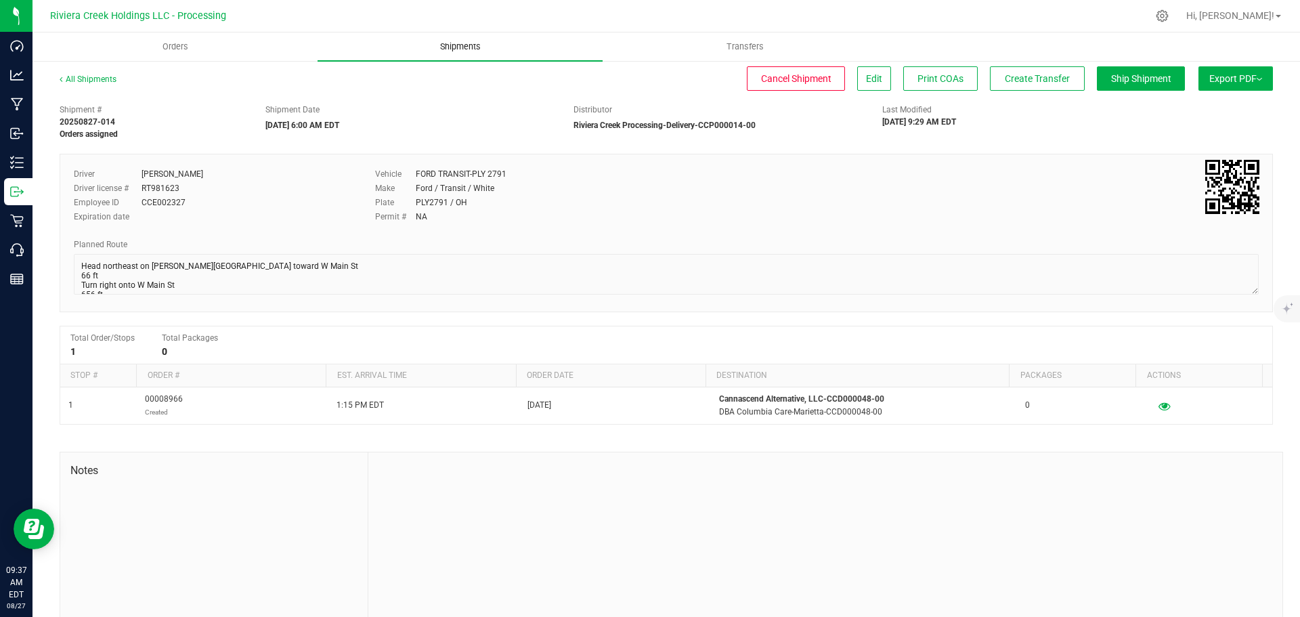
click at [468, 46] on span "Shipments" at bounding box center [460, 47] width 77 height 12
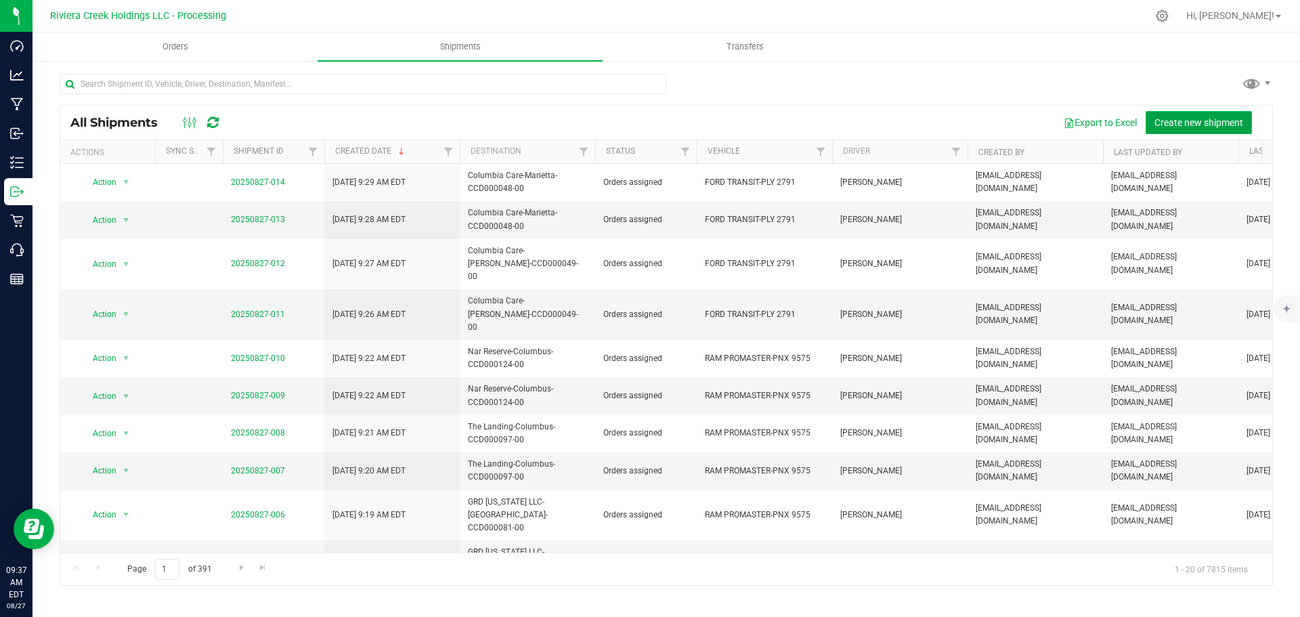
click at [1180, 121] on span "Create new shipment" at bounding box center [1199, 122] width 89 height 11
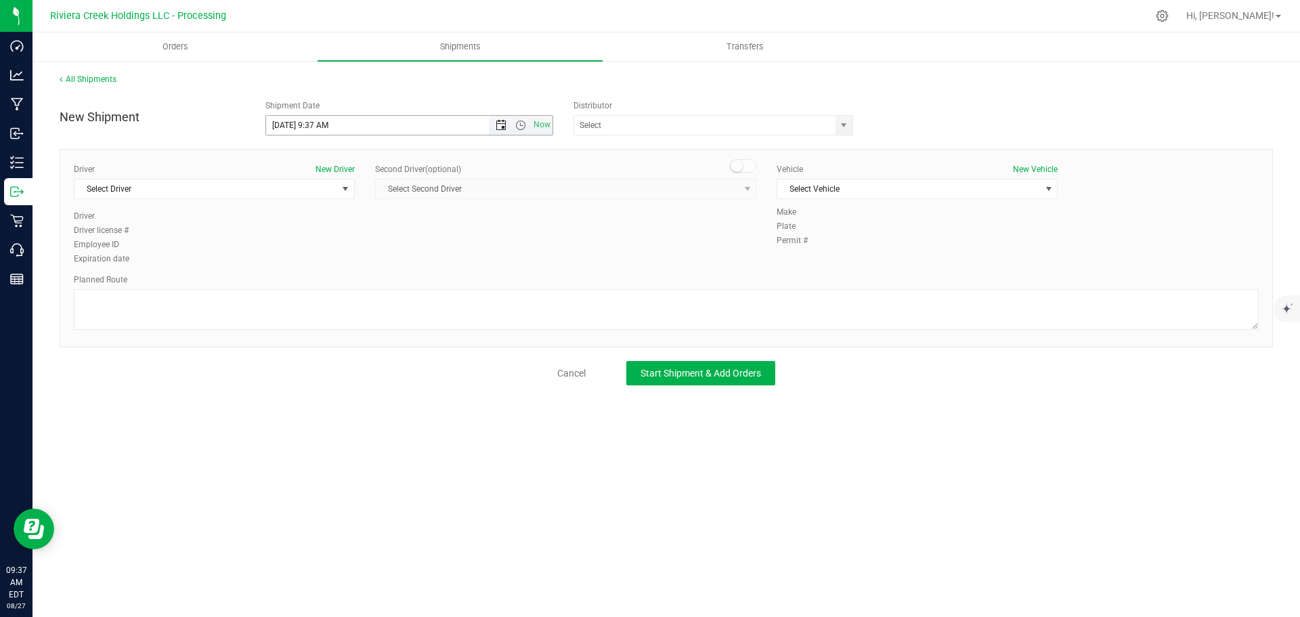
click at [499, 120] on span "Open the date view" at bounding box center [501, 125] width 11 height 11
click at [358, 282] on link "28" at bounding box center [357, 284] width 20 height 21
click at [522, 125] on span "Open the time view" at bounding box center [520, 125] width 11 height 11
click at [312, 232] on li "6:30 AM" at bounding box center [409, 239] width 286 height 18
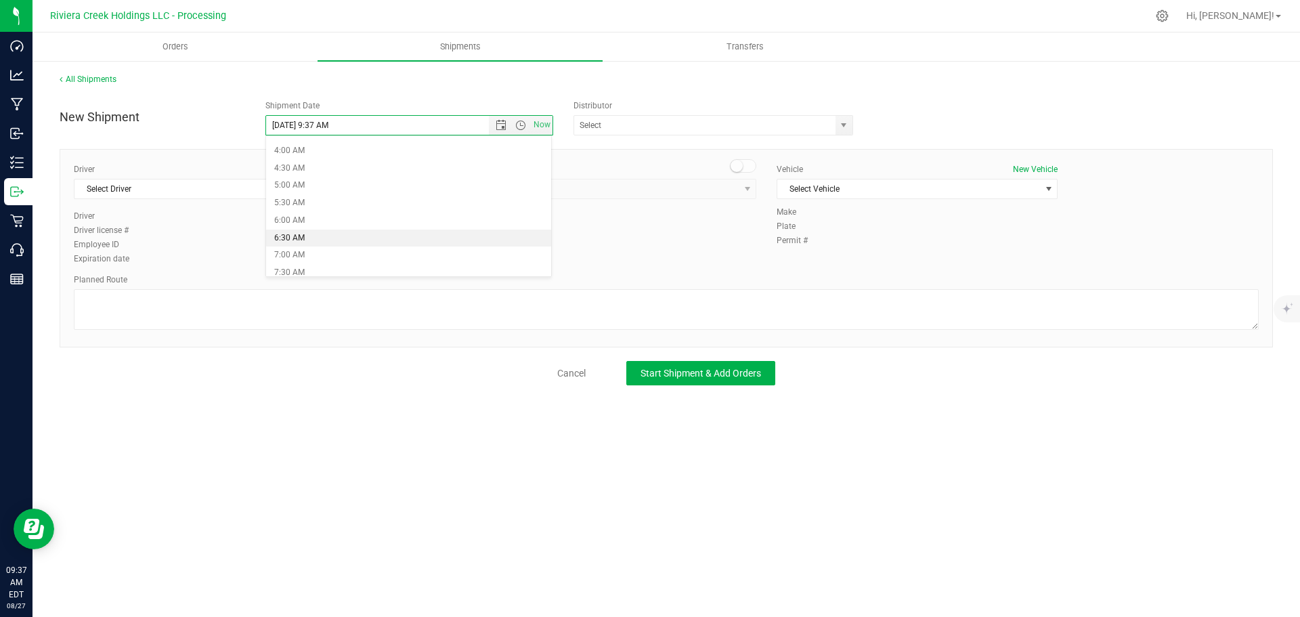
type input "8/28/2025 6:30 AM"
click at [844, 122] on span "select" at bounding box center [843, 125] width 11 height 11
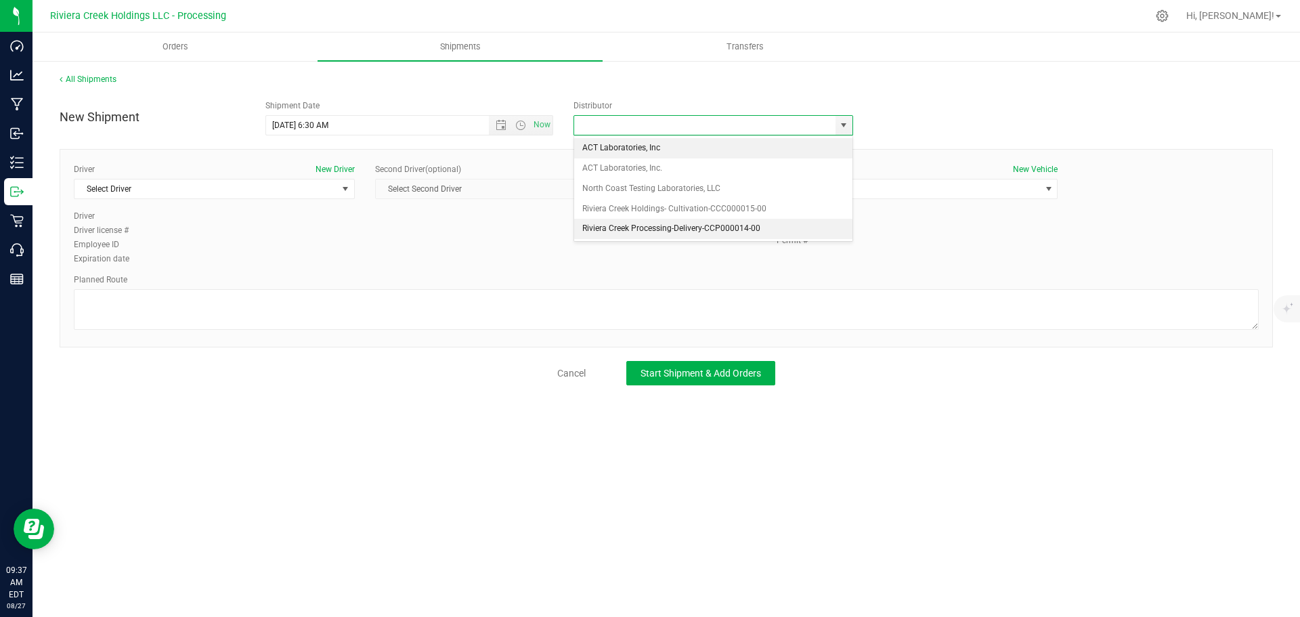
click at [587, 225] on li "Riviera Creek Processing-Delivery-CCP000014-00" at bounding box center [713, 229] width 278 height 20
type input "Riviera Creek Processing-Delivery-CCP000014-00"
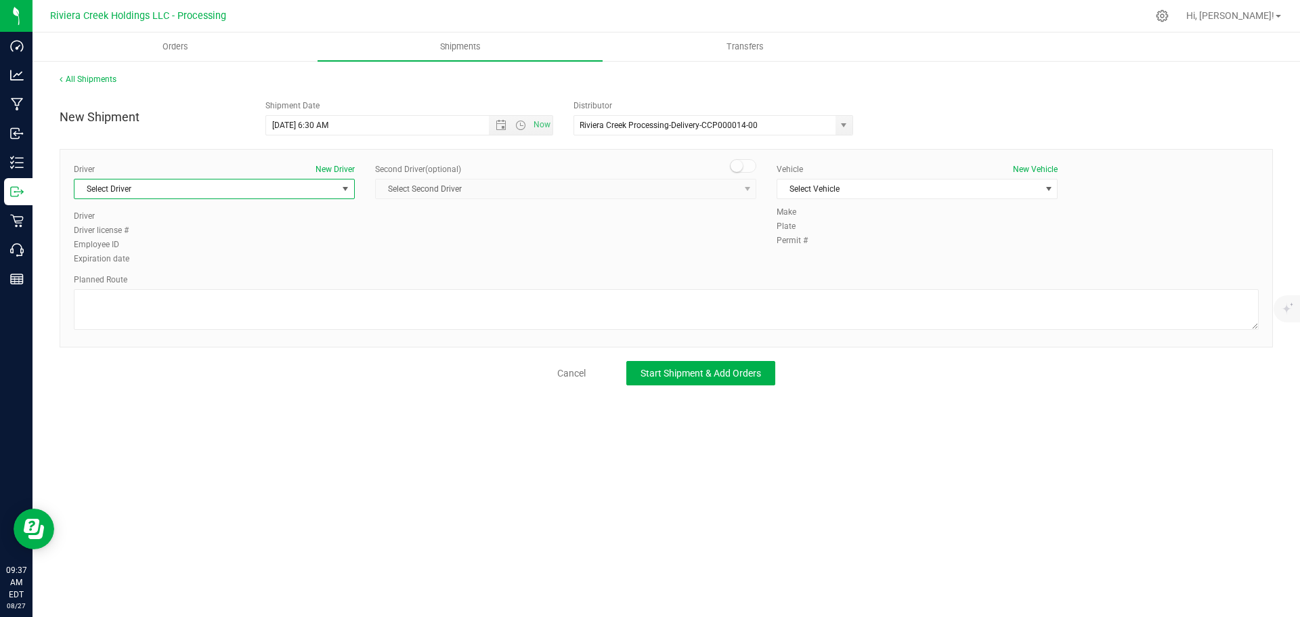
click at [202, 194] on span "Select Driver" at bounding box center [206, 188] width 263 height 19
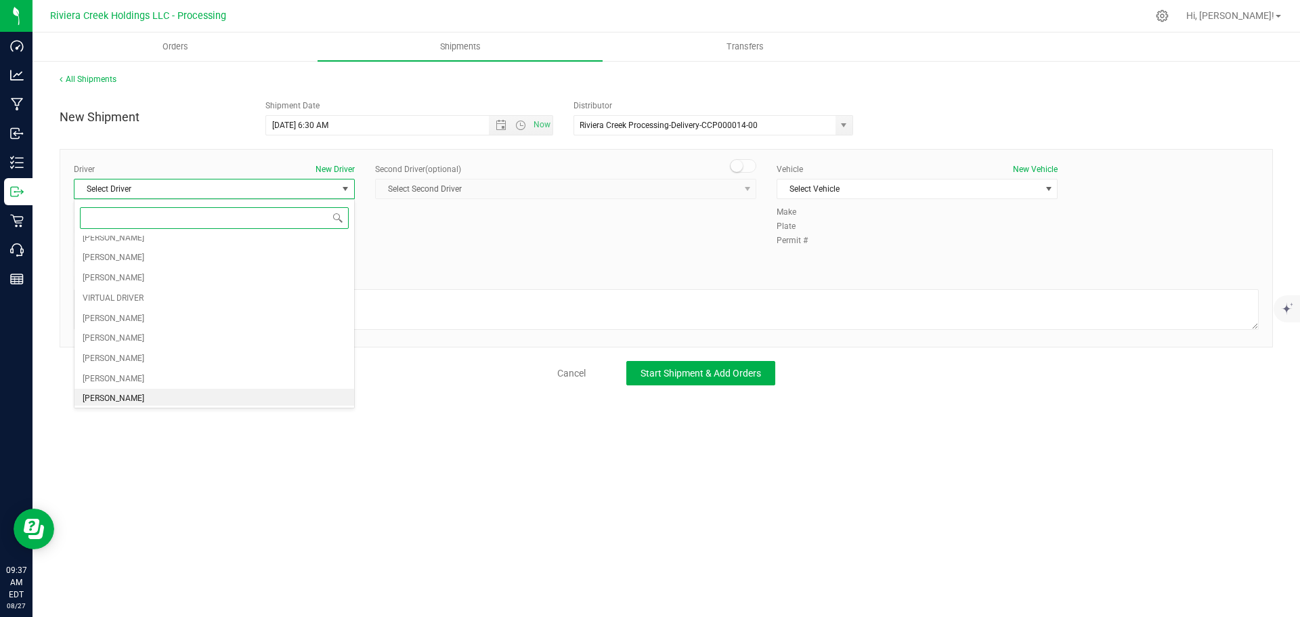
click at [111, 393] on span "Gary Jones" at bounding box center [114, 399] width 62 height 18
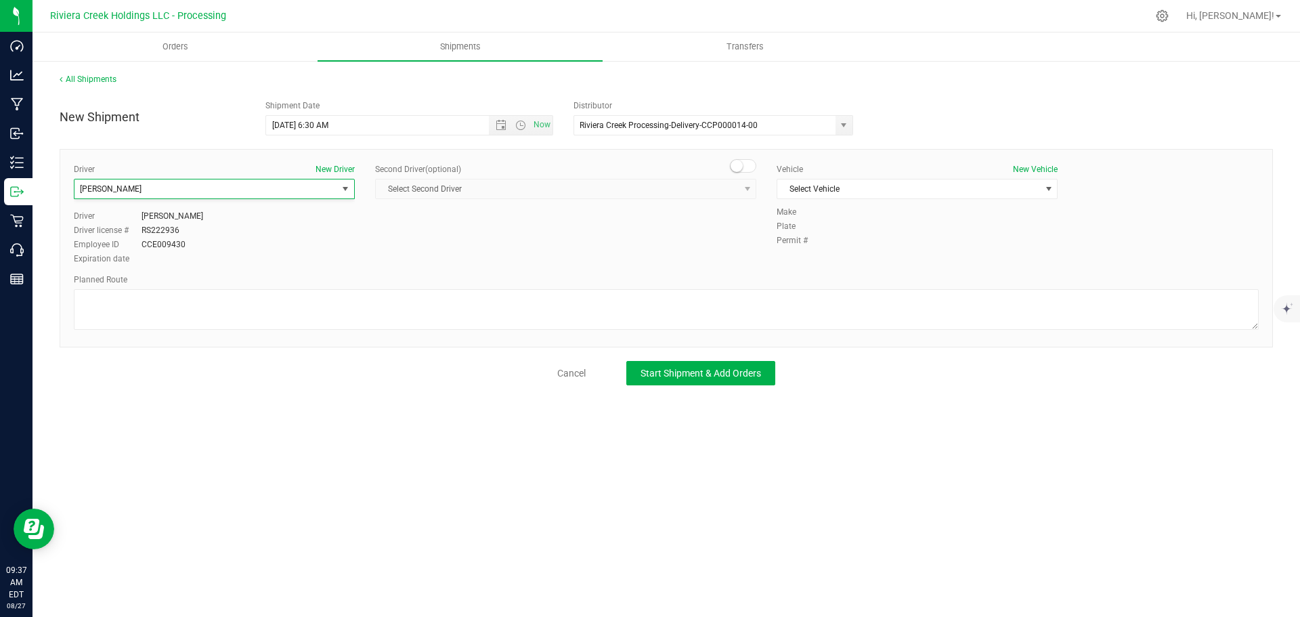
scroll to position [0, 0]
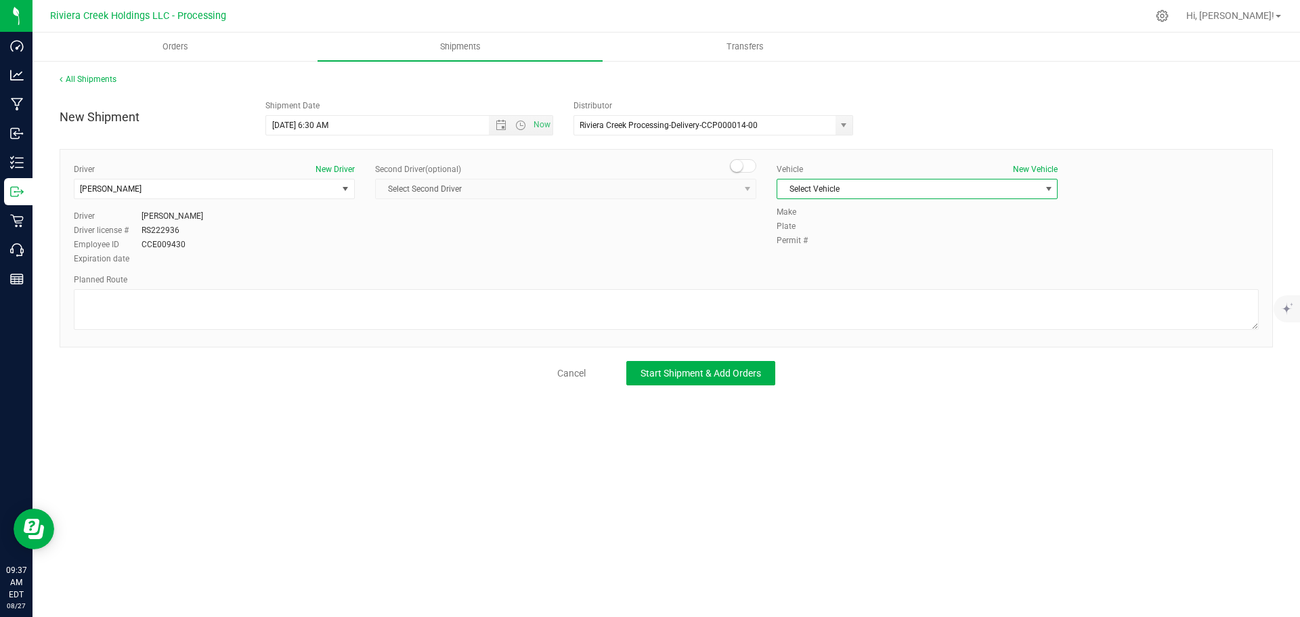
click at [924, 193] on span "Select Vehicle" at bounding box center [909, 188] width 263 height 19
click at [920, 292] on li "RAM PROMASTER 1500-PNV 1464" at bounding box center [918, 292] width 280 height 20
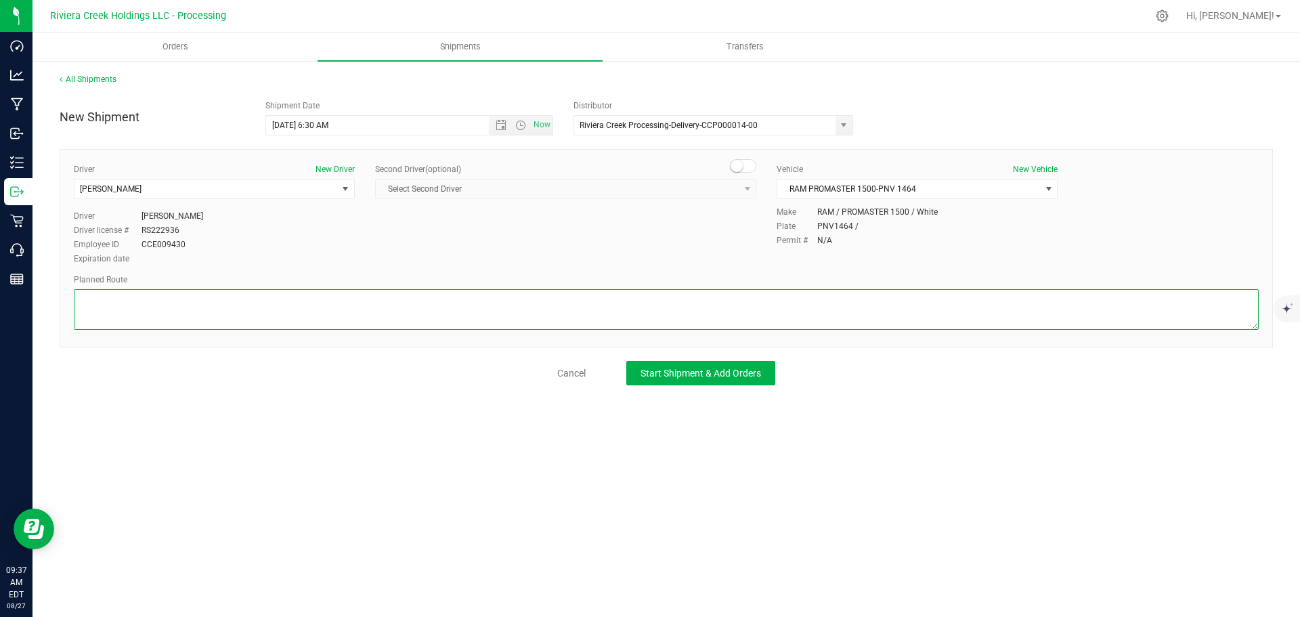
click at [259, 292] on textarea at bounding box center [666, 309] width 1185 height 41
paste textarea "Head west on St Clair St toward Crescent St 187 ft St Clair St turns slightly l…"
type textarea "Head west on St Clair St toward Crescent St 187 ft St Clair St turns slightly l…"
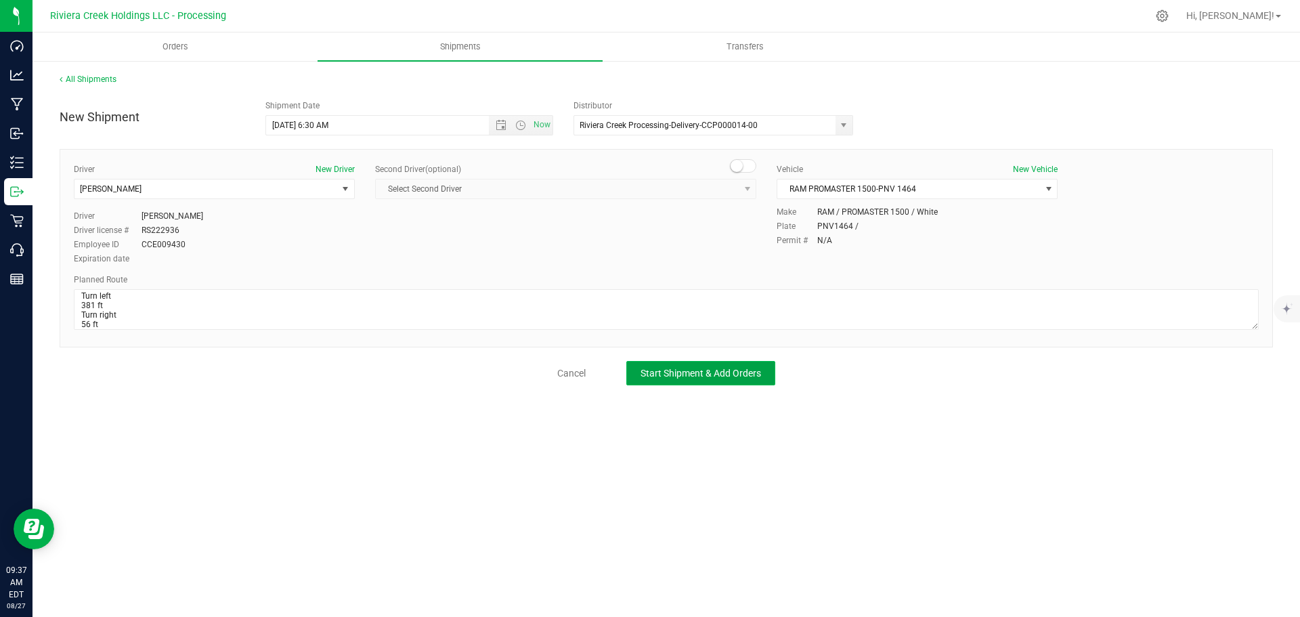
click at [640, 373] on button "Start Shipment & Add Orders" at bounding box center [700, 373] width 149 height 24
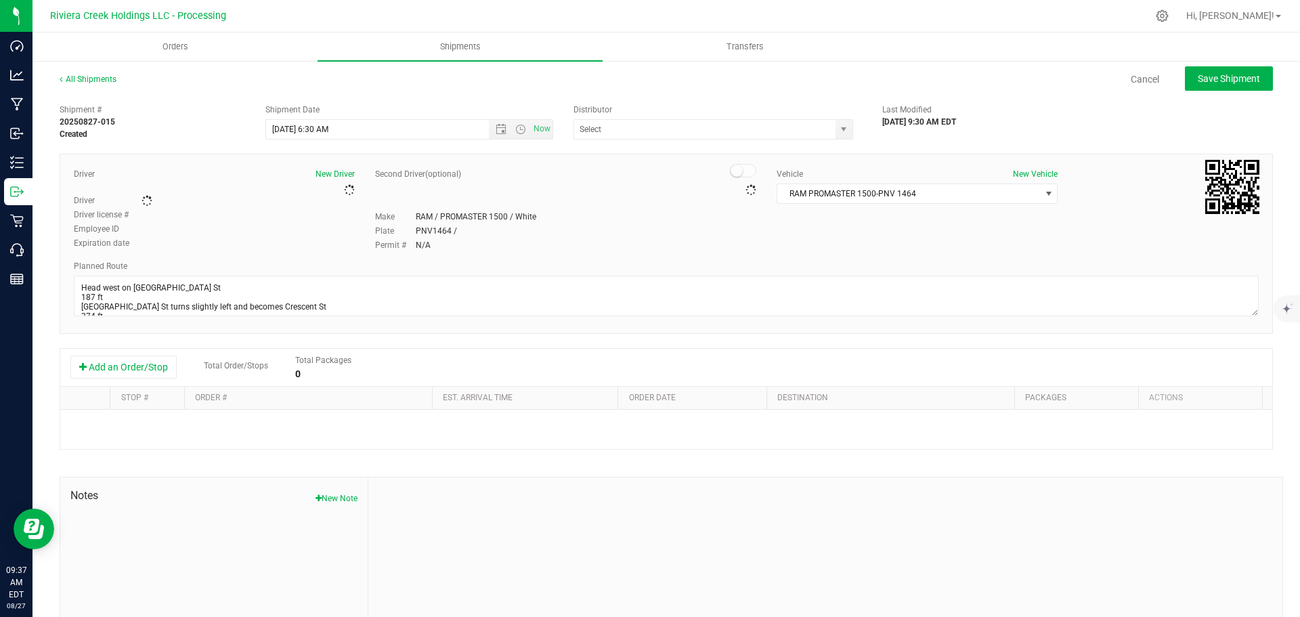
type input "Riviera Creek Processing-Delivery-CCP000014-00"
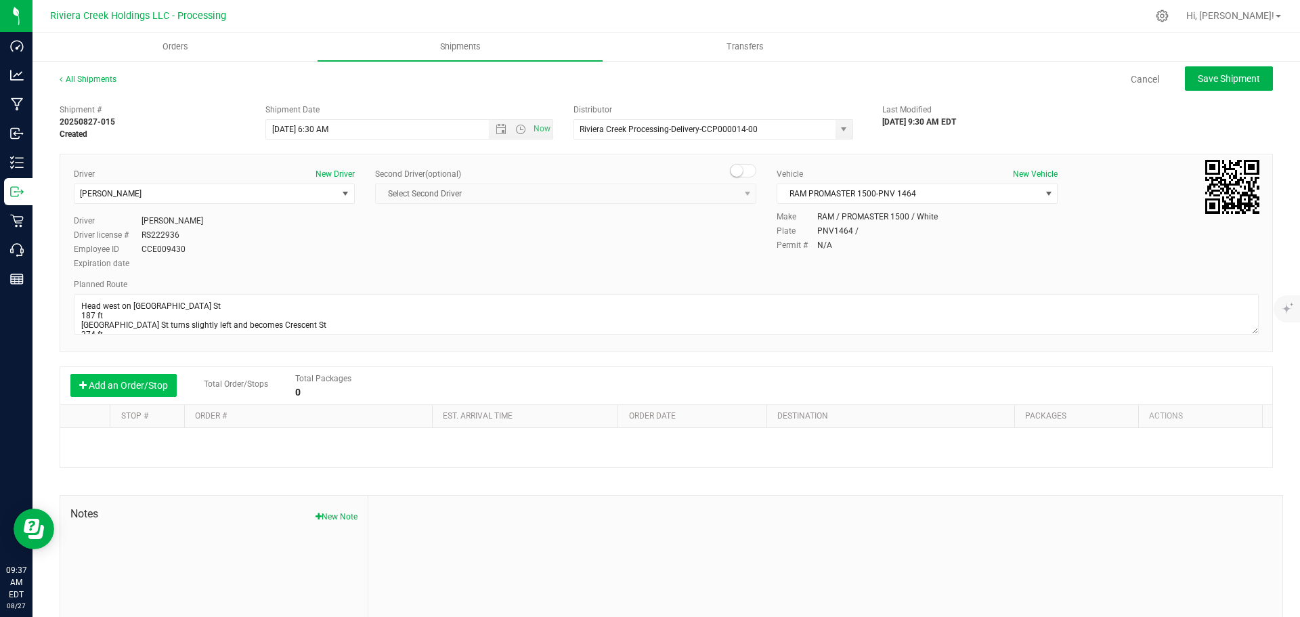
click at [119, 382] on button "Add an Order/Stop" at bounding box center [123, 385] width 106 height 23
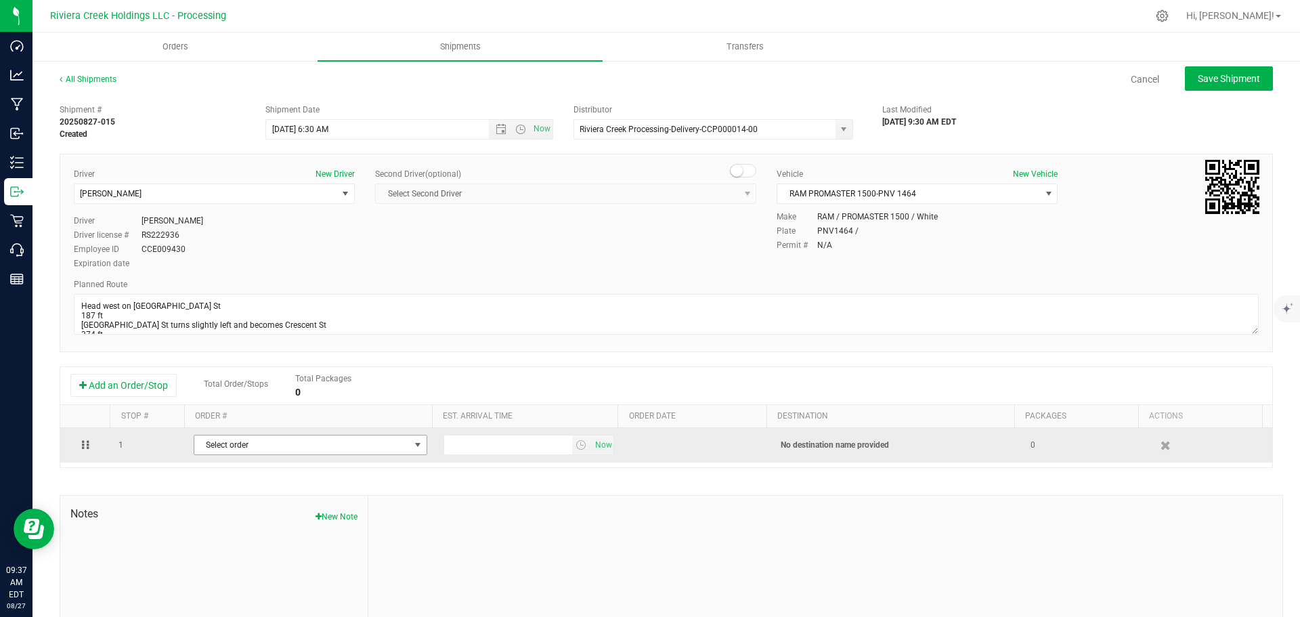
click at [273, 448] on span "Select order" at bounding box center [301, 444] width 215 height 19
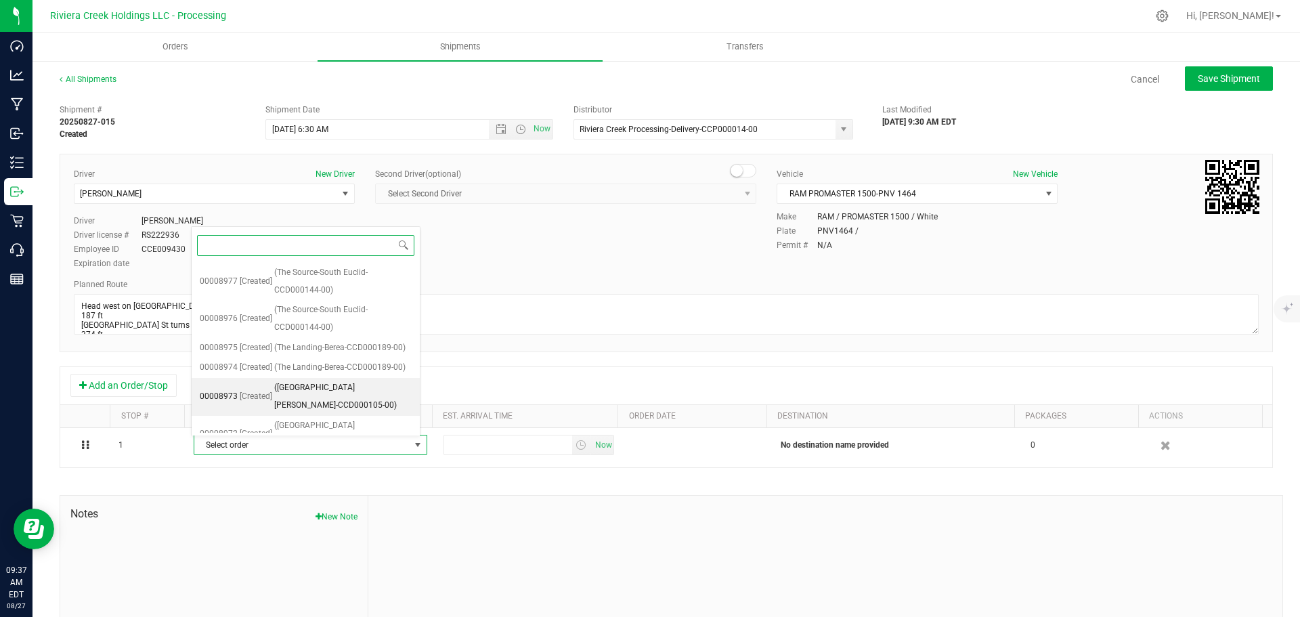
scroll to position [243, 0]
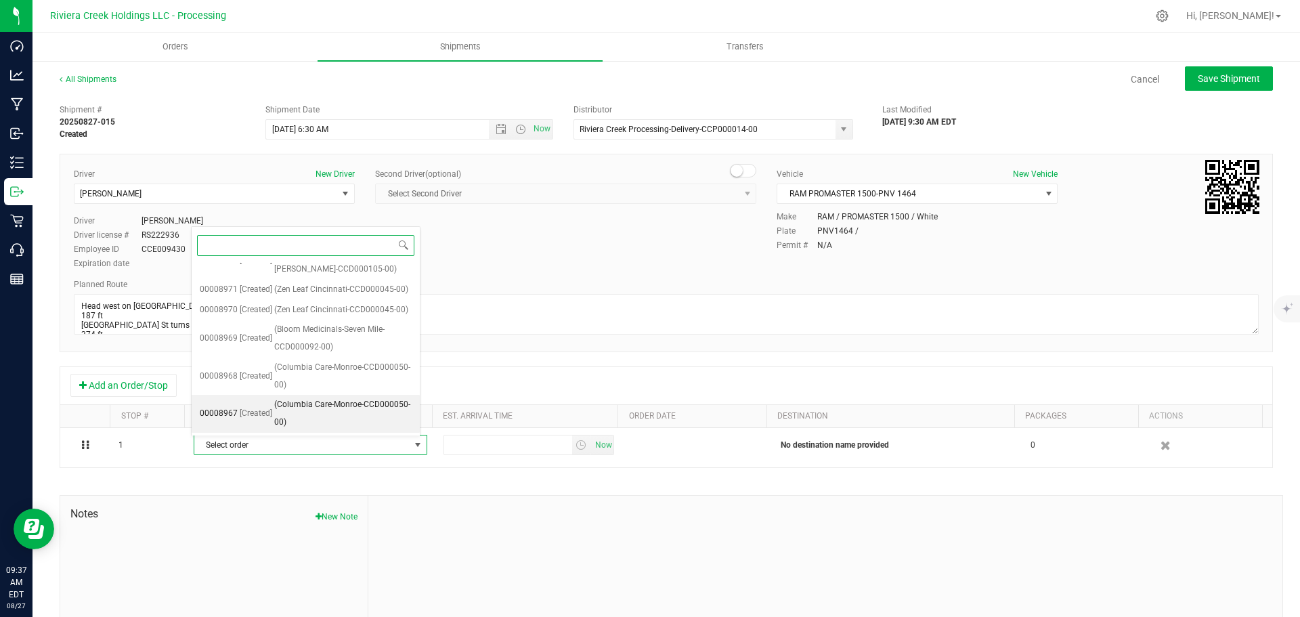
click at [308, 417] on span "(Columbia Care-Monroe-CCD000050-00)" at bounding box center [342, 413] width 137 height 35
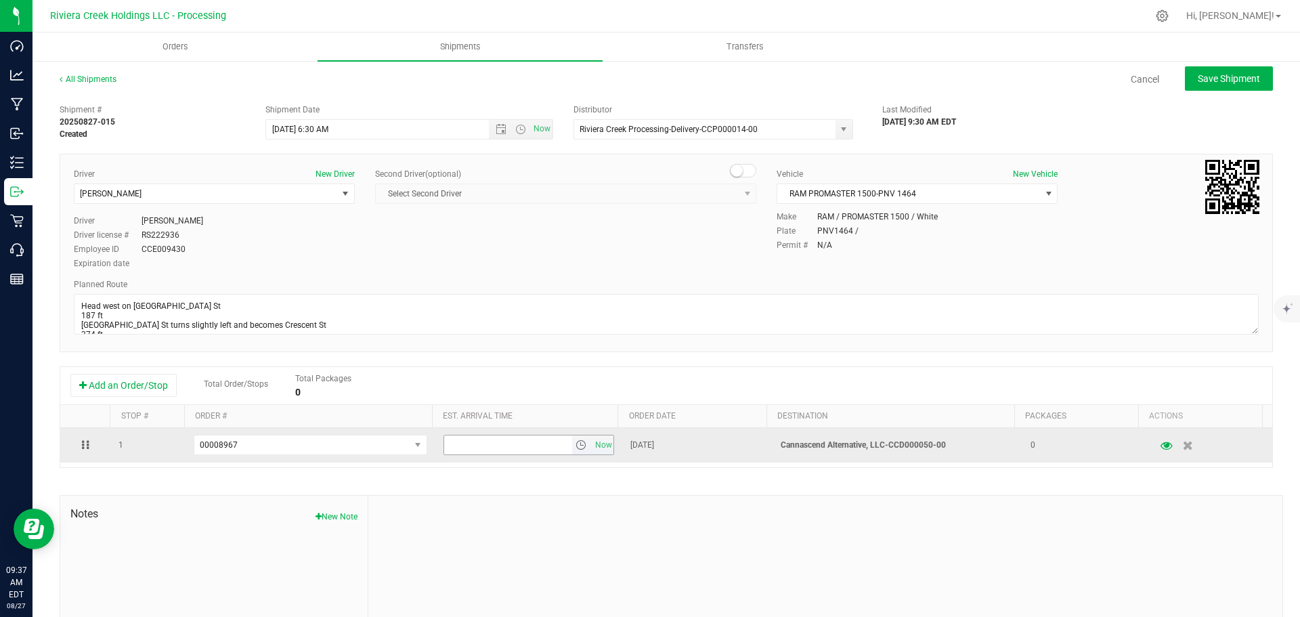
click at [576, 446] on span "select" at bounding box center [581, 445] width 11 height 11
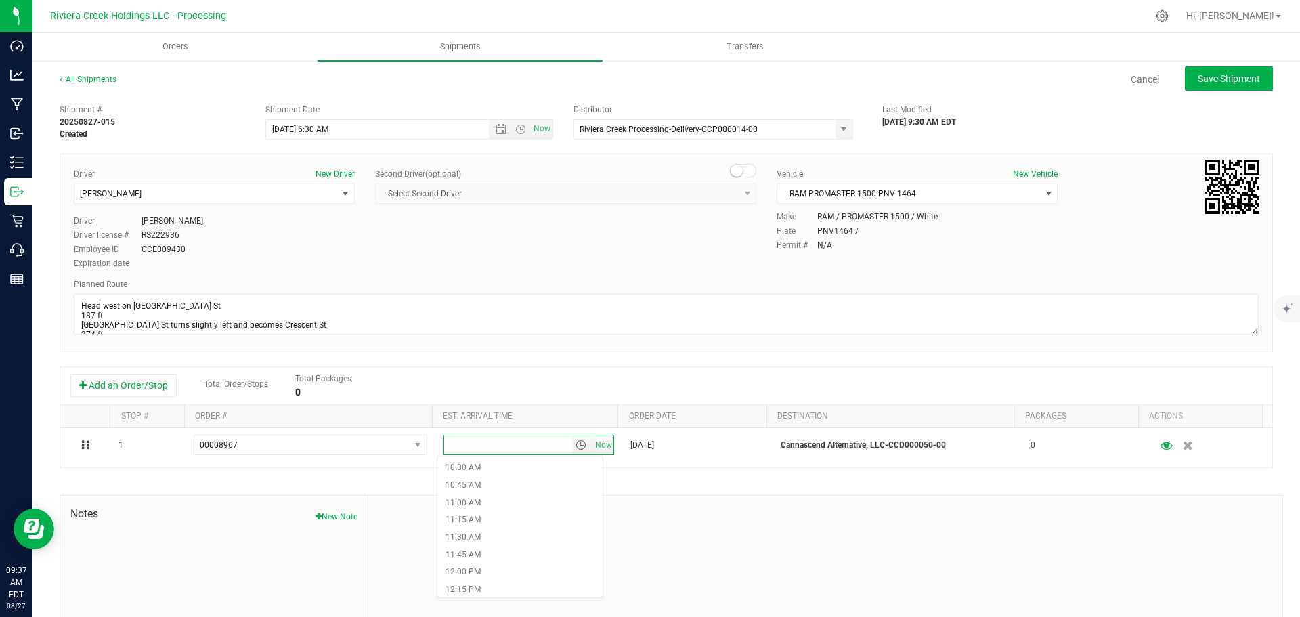
scroll to position [745, 0]
click at [487, 506] on li "11:15 AM" at bounding box center [520, 506] width 165 height 18
click at [1222, 83] on span "Save Shipment" at bounding box center [1229, 78] width 62 height 11
type input "8/28/2025 10:30 AM"
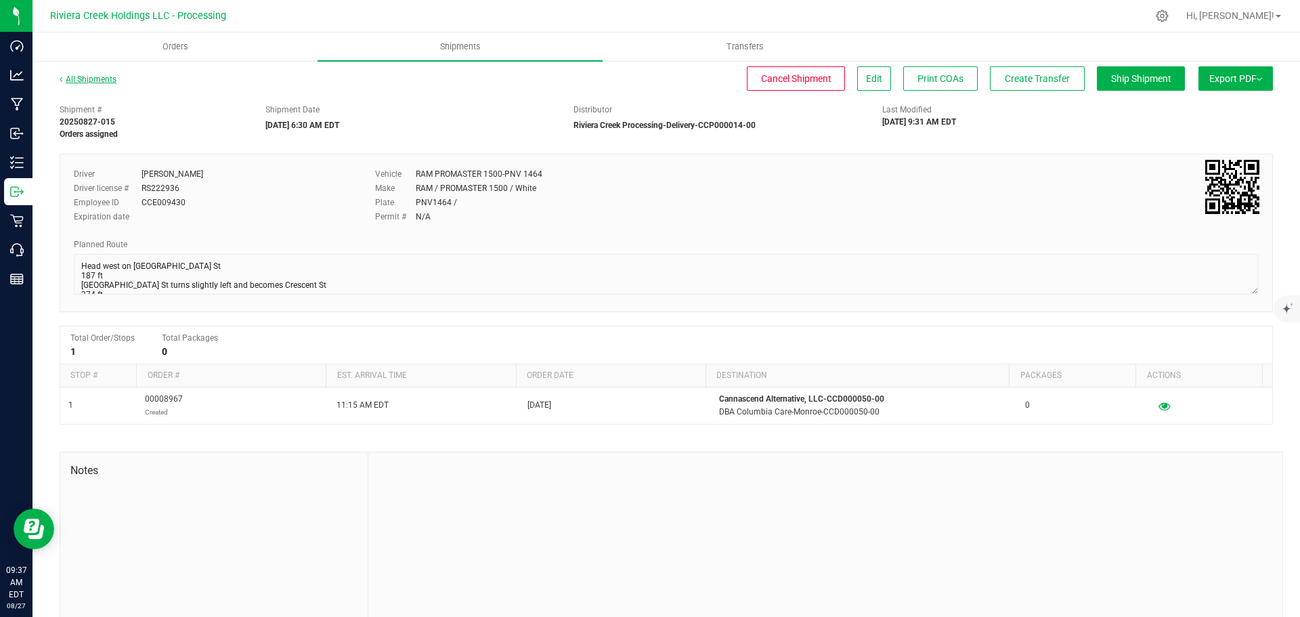
click at [101, 77] on link "All Shipments" at bounding box center [88, 79] width 57 height 9
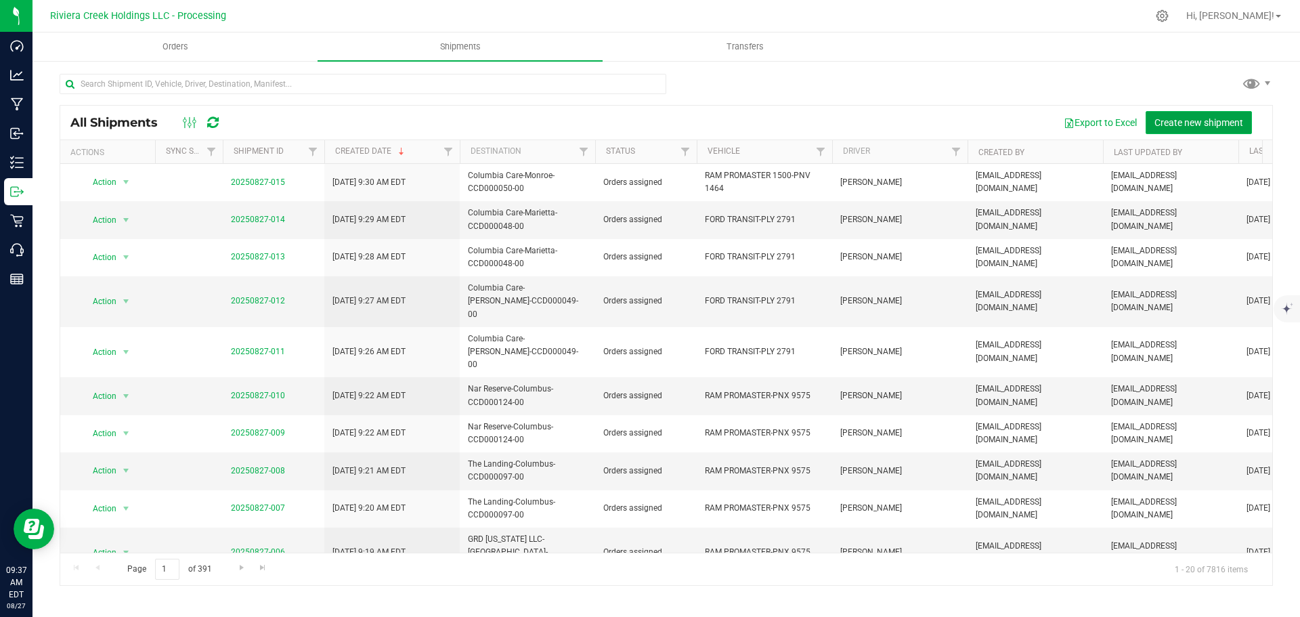
click at [1159, 124] on span "Create new shipment" at bounding box center [1199, 122] width 89 height 11
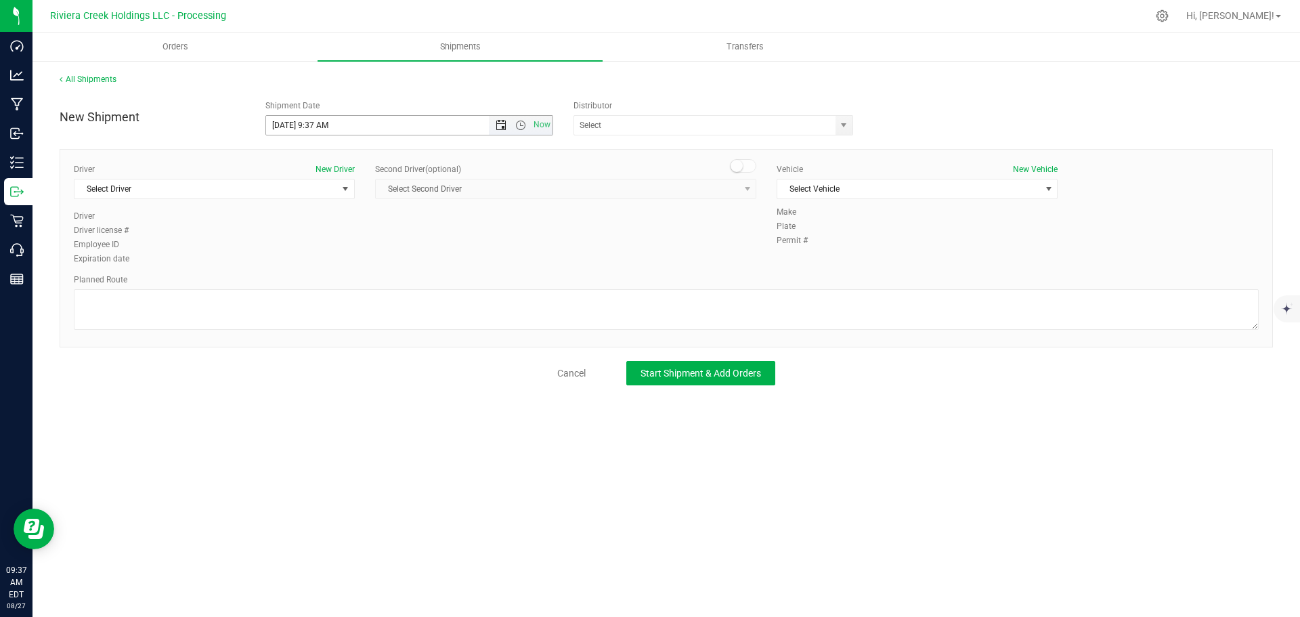
click at [505, 124] on span "Open the date view" at bounding box center [501, 125] width 11 height 11
click at [362, 286] on link "28" at bounding box center [357, 284] width 20 height 21
click at [521, 125] on span "Open the time view" at bounding box center [520, 125] width 11 height 11
click at [307, 234] on li "6:30 AM" at bounding box center [409, 239] width 286 height 18
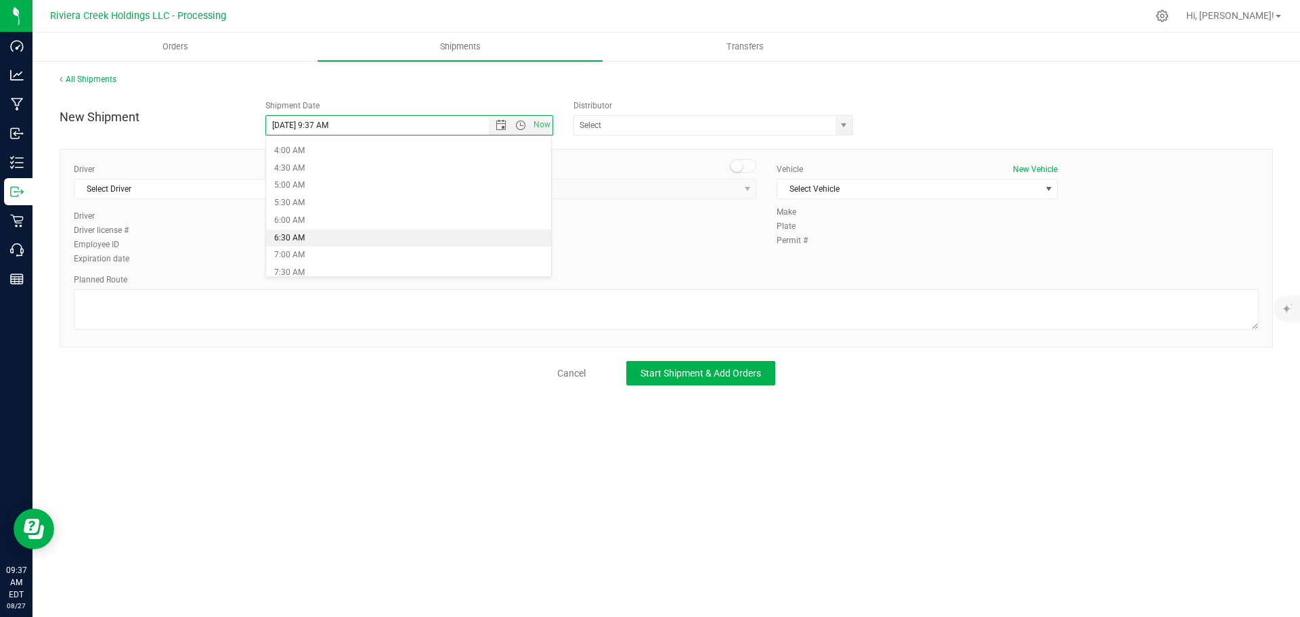
type input "8/28/2025 6:30 AM"
click at [844, 122] on span "select" at bounding box center [843, 125] width 11 height 11
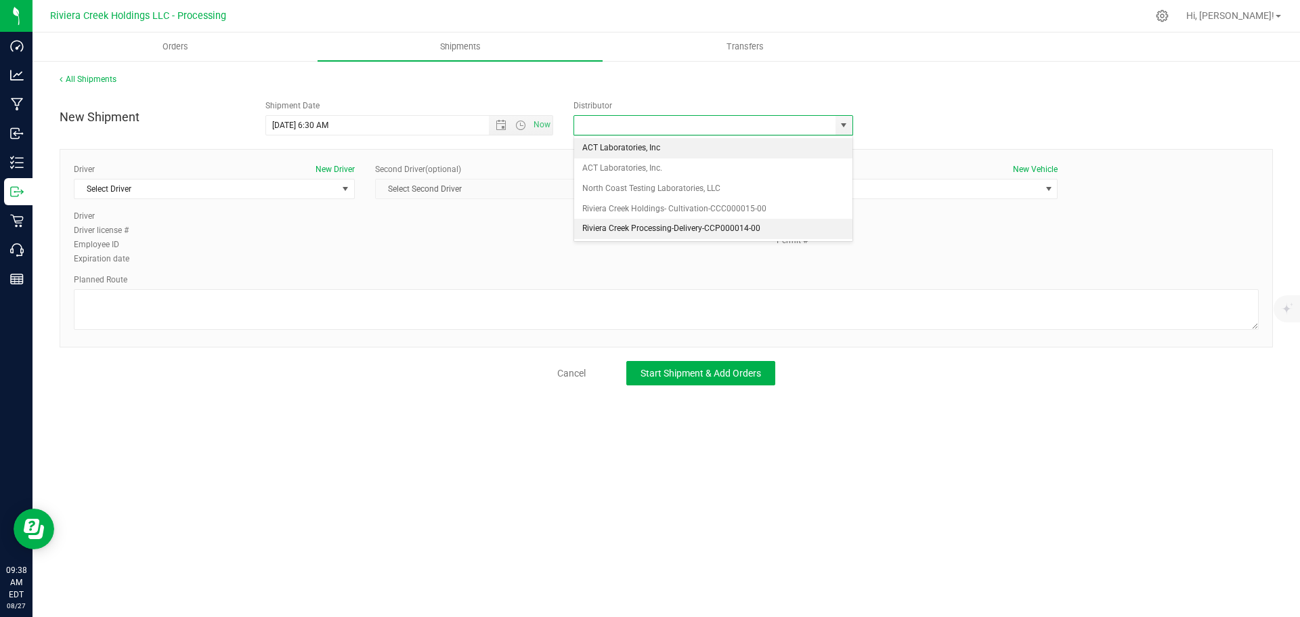
drag, startPoint x: 638, startPoint y: 224, endPoint x: 436, endPoint y: 228, distance: 201.9
click at [637, 224] on li "Riviera Creek Processing-Delivery-CCP000014-00" at bounding box center [713, 229] width 278 height 20
type input "Riviera Creek Processing-Delivery-CCP000014-00"
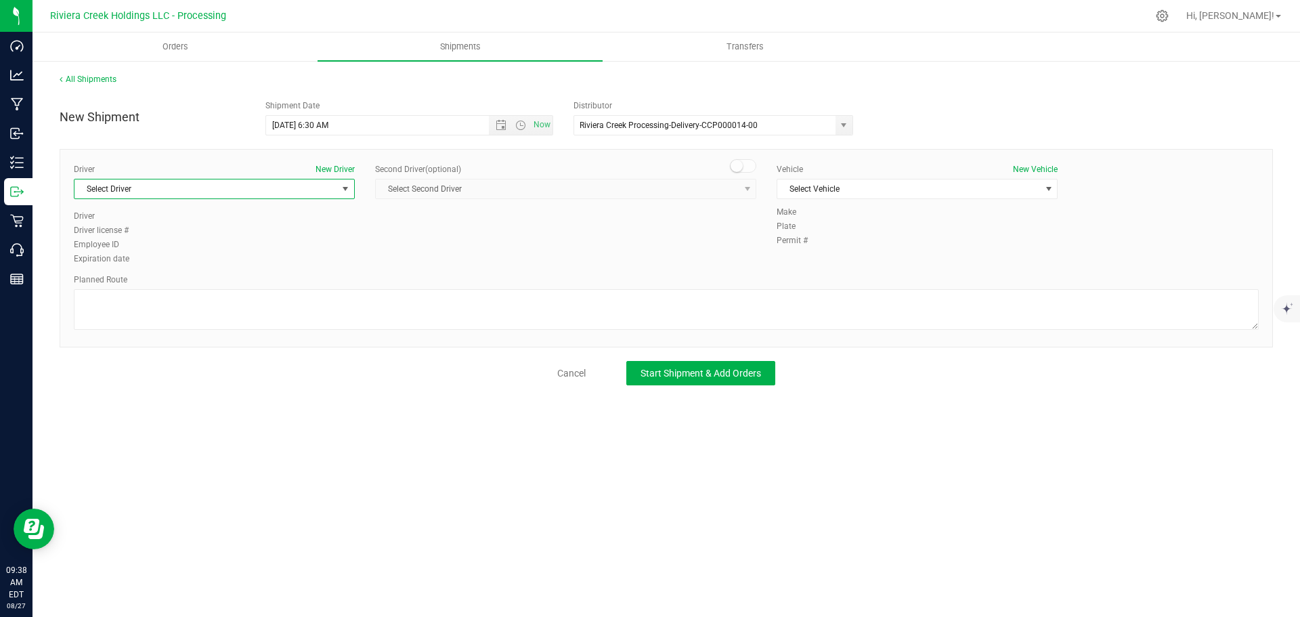
click at [161, 191] on span "Select Driver" at bounding box center [206, 188] width 263 height 19
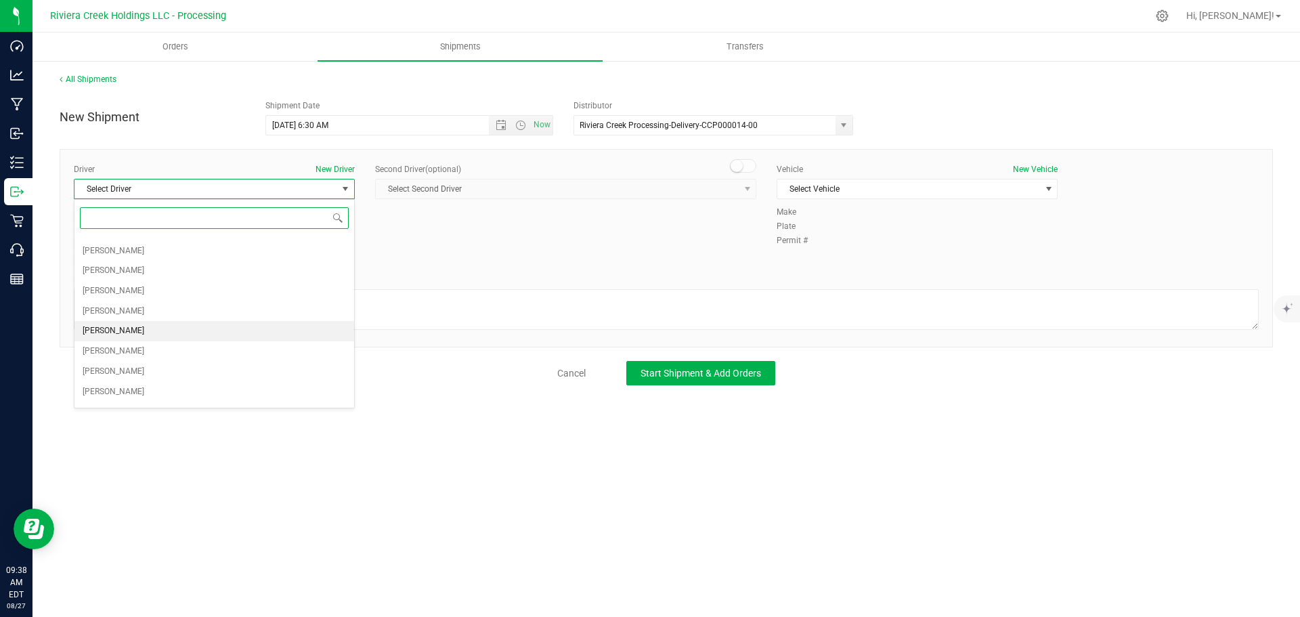
click at [122, 324] on span "Gary Jones" at bounding box center [114, 331] width 62 height 18
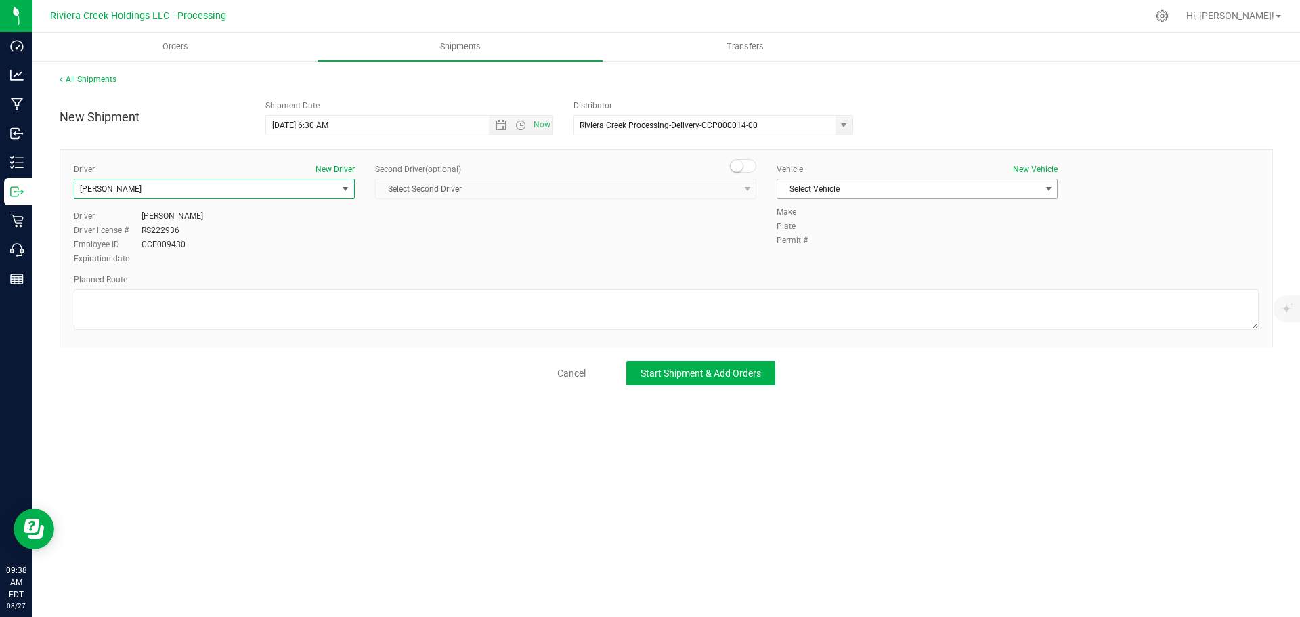
click at [811, 194] on span "Select Vehicle" at bounding box center [909, 188] width 263 height 19
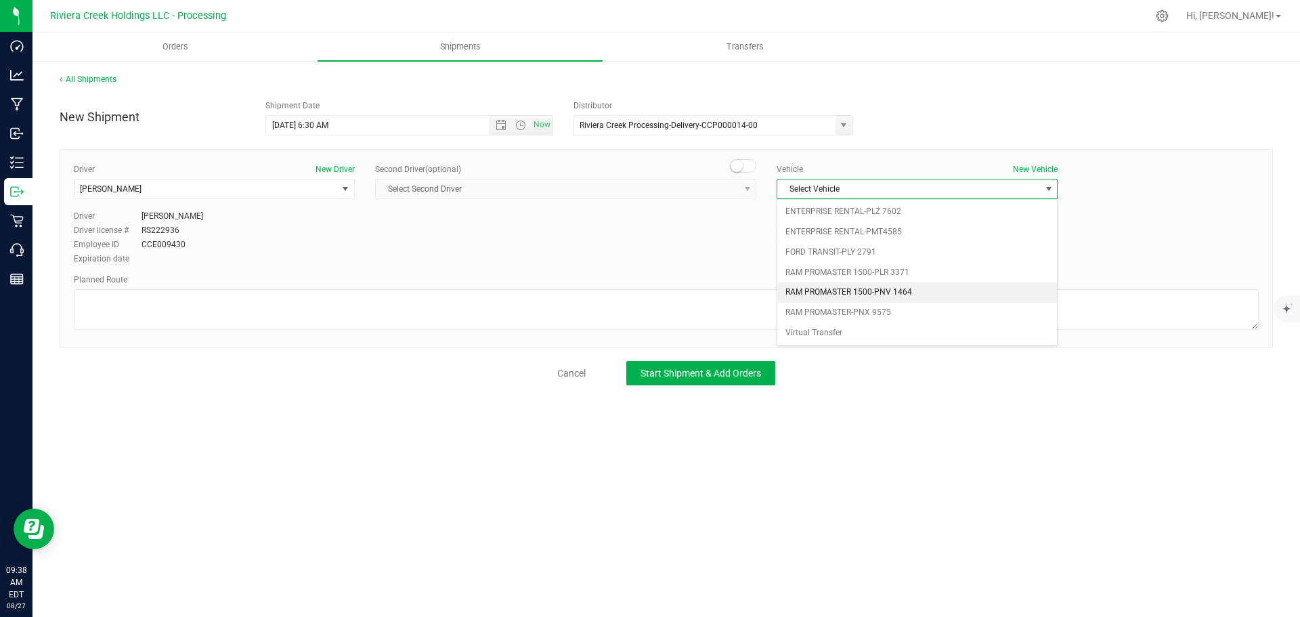
click at [851, 293] on li "RAM PROMASTER 1500-PNV 1464" at bounding box center [918, 292] width 280 height 20
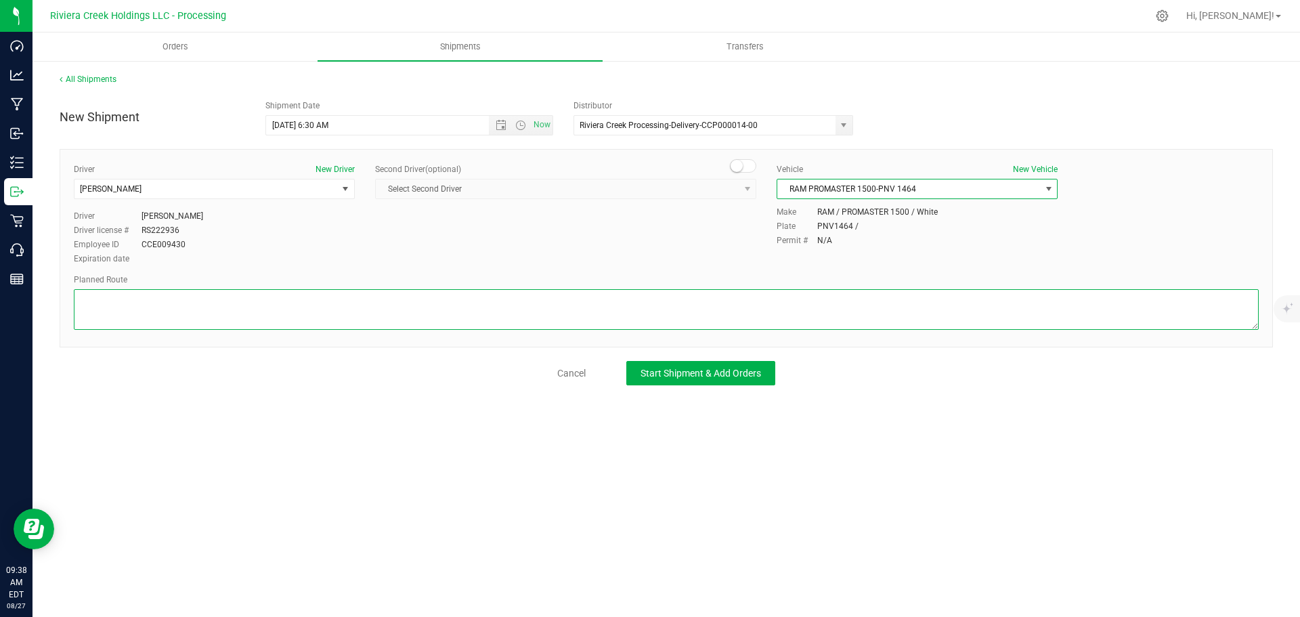
click at [278, 302] on textarea at bounding box center [666, 309] width 1185 height 41
paste textarea "Head west on St Clair St toward Crescent St 187 ft St Clair St turns slightly l…"
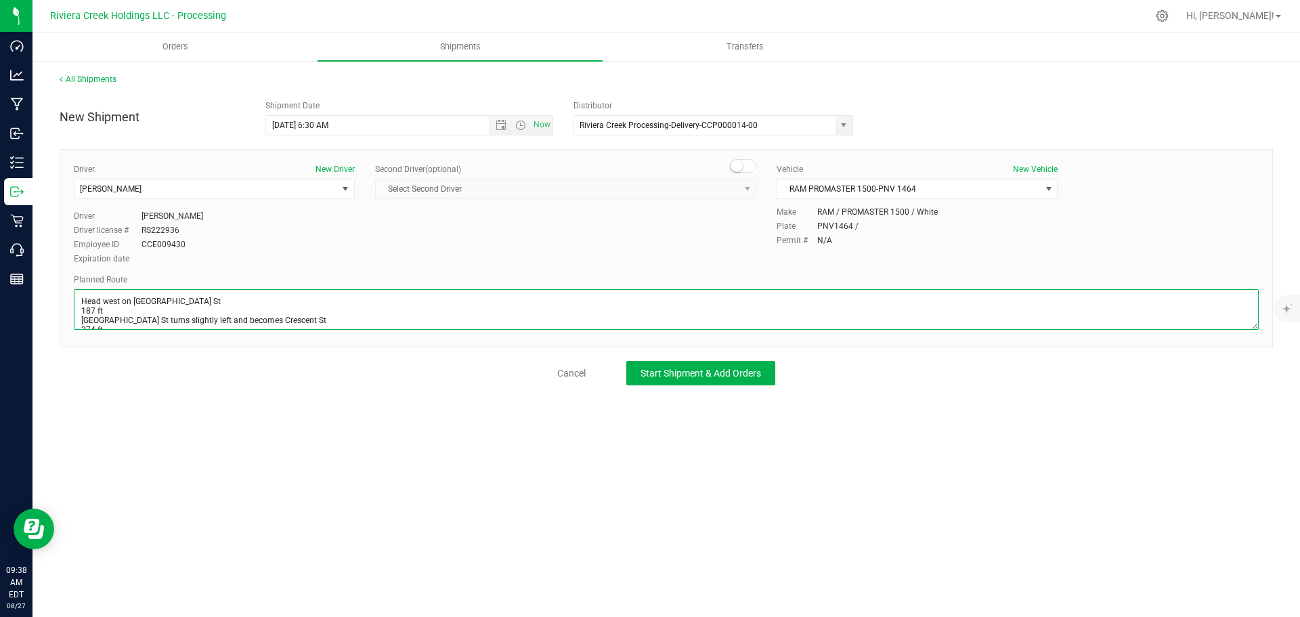
scroll to position [366, 0]
type textarea "Head west on St Clair St toward Crescent St 187 ft St Clair St turns slightly l…"
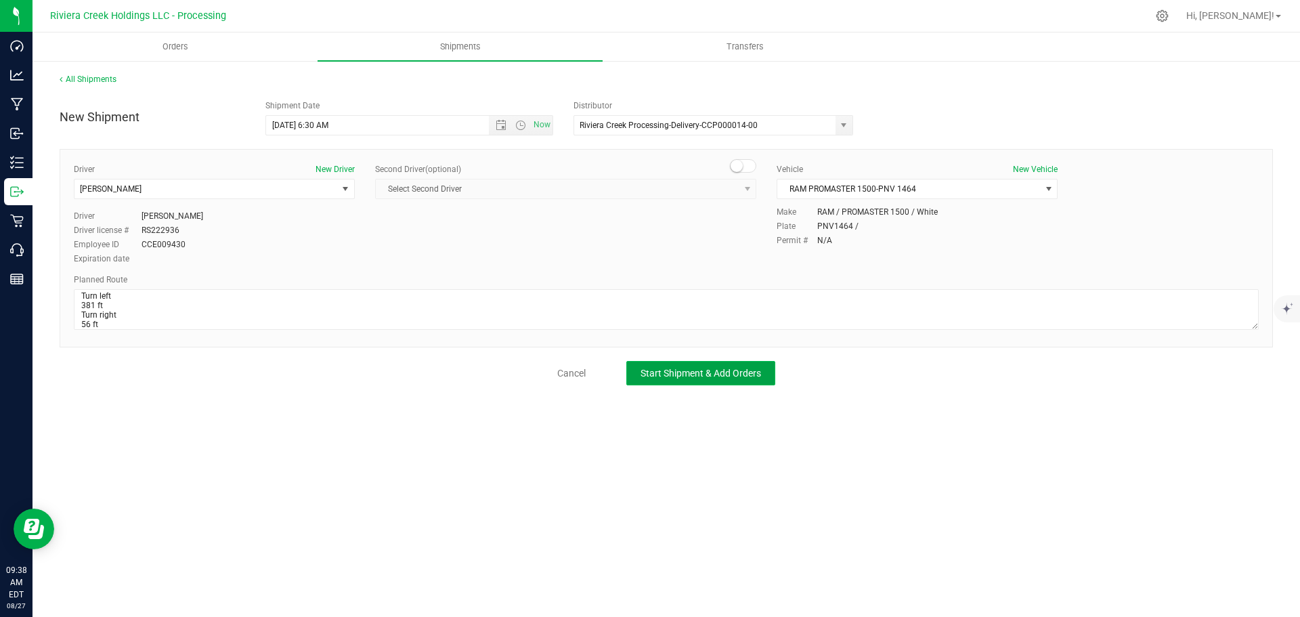
click at [660, 378] on span "Start Shipment & Add Orders" at bounding box center [701, 373] width 121 height 11
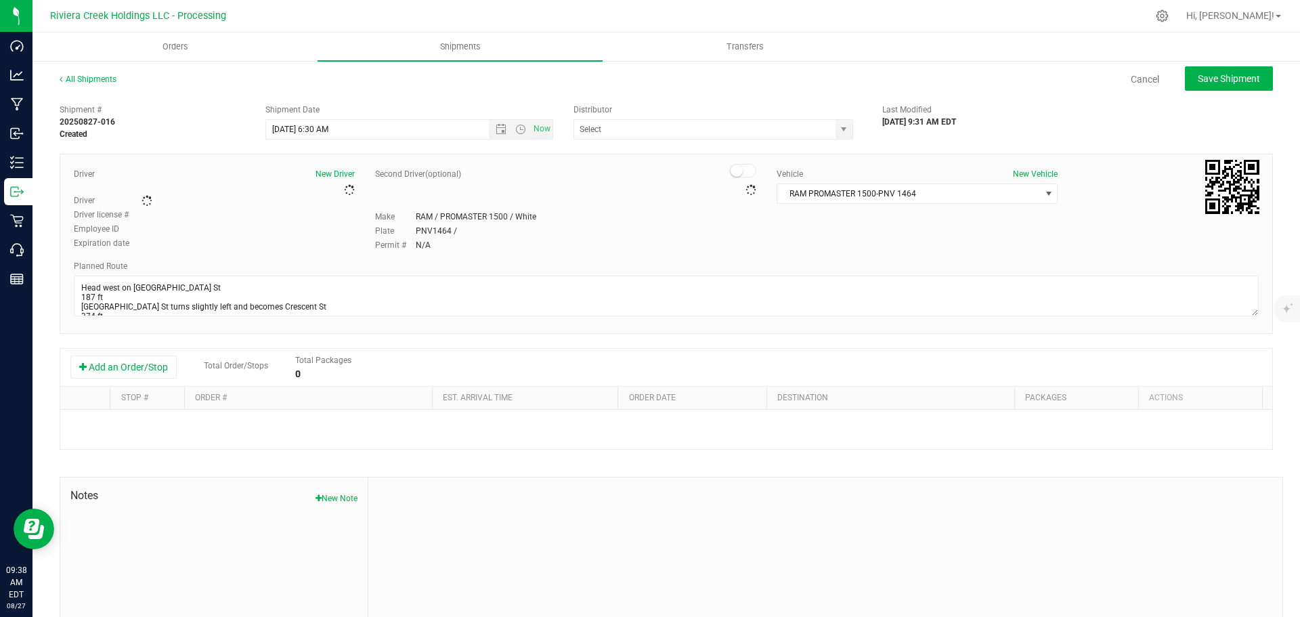
type input "Riviera Creek Processing-Delivery-CCP000014-00"
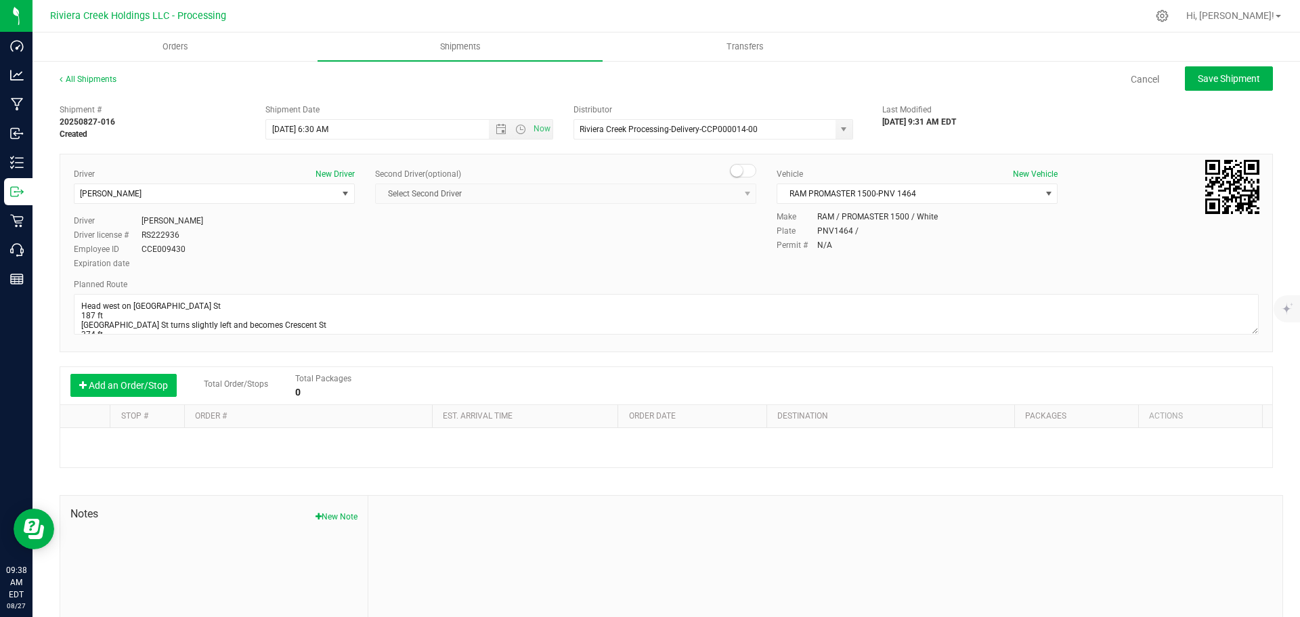
click at [121, 393] on button "Add an Order/Stop" at bounding box center [123, 385] width 106 height 23
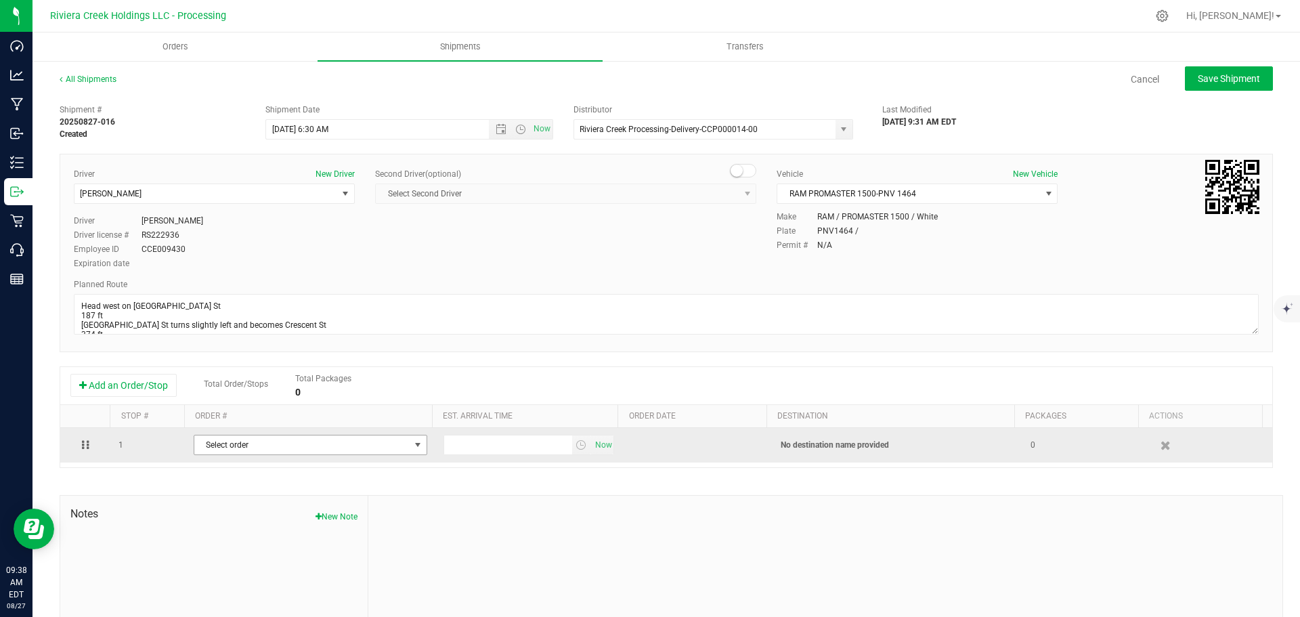
click at [323, 446] on span "Select order" at bounding box center [301, 444] width 215 height 19
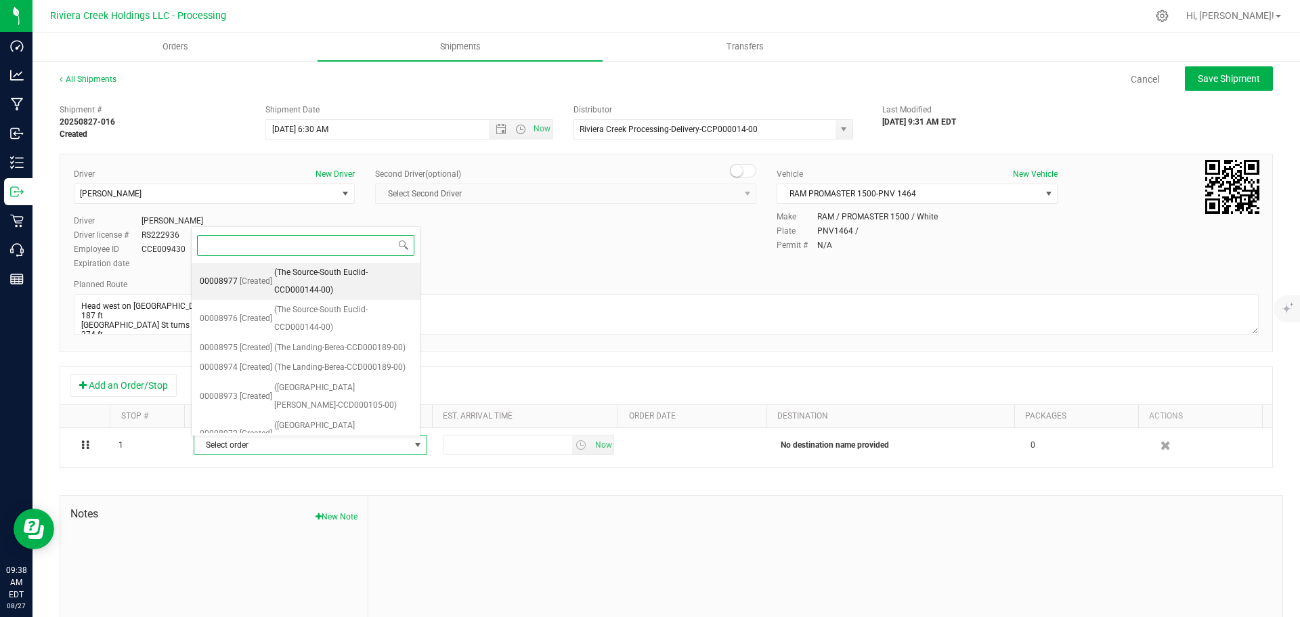
scroll to position [205, 0]
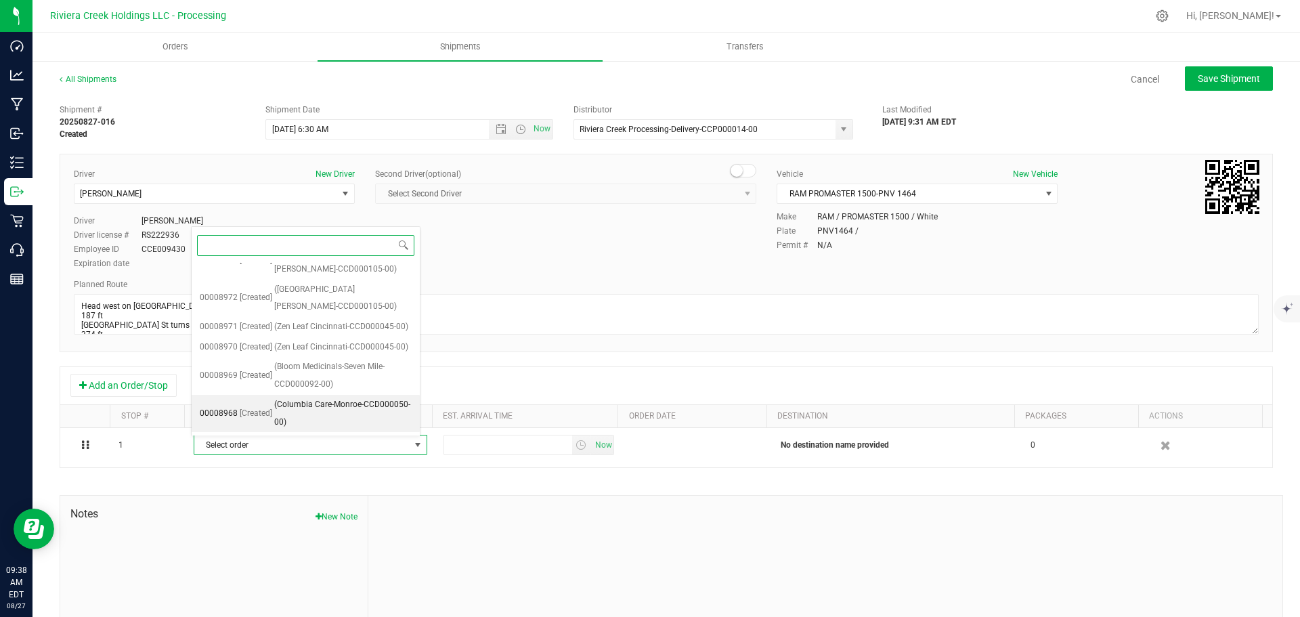
click at [293, 404] on span "(Columbia Care-Monroe-CCD000050-00)" at bounding box center [342, 413] width 137 height 35
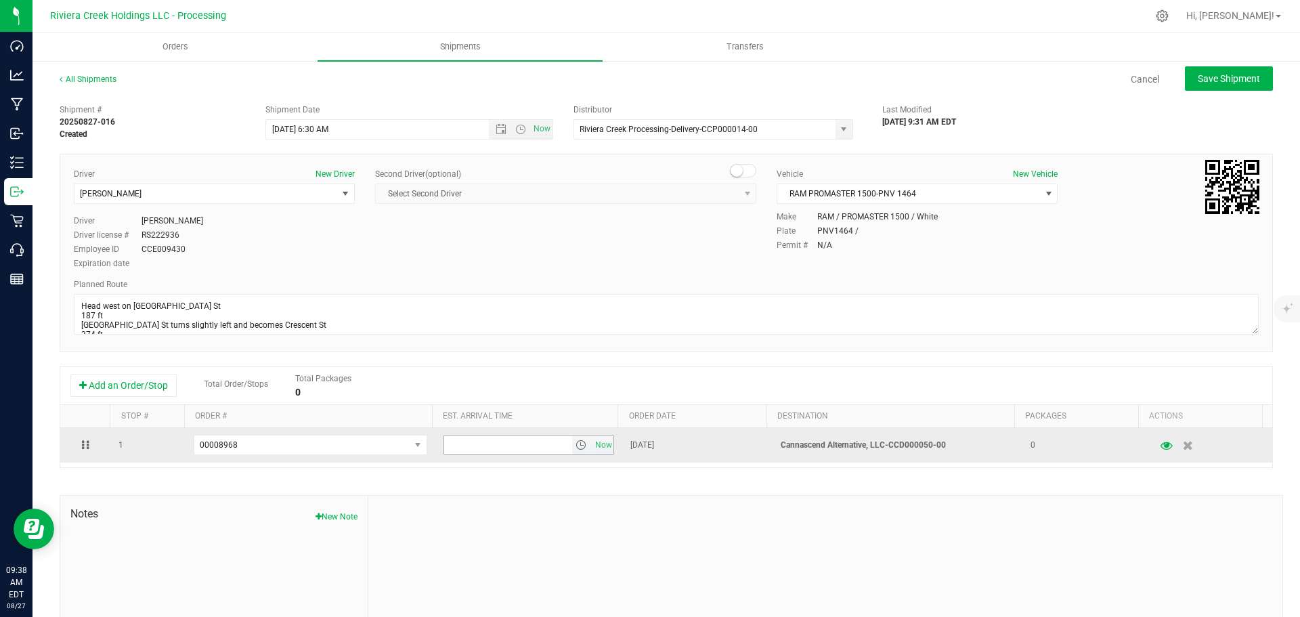
click at [576, 448] on span "select" at bounding box center [581, 445] width 11 height 11
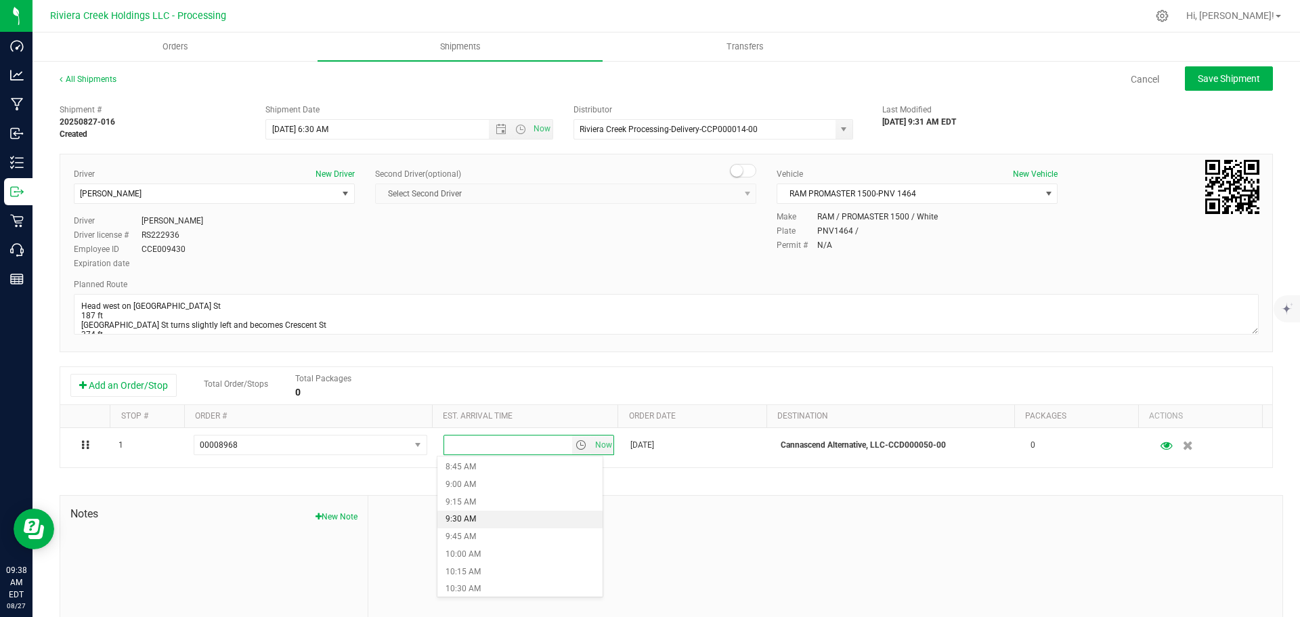
scroll to position [677, 0]
click at [484, 565] on li "11:15 AM" at bounding box center [520, 574] width 165 height 18
click at [1198, 83] on span "Save Shipment" at bounding box center [1229, 78] width 62 height 11
type input "8/28/2025 10:30 AM"
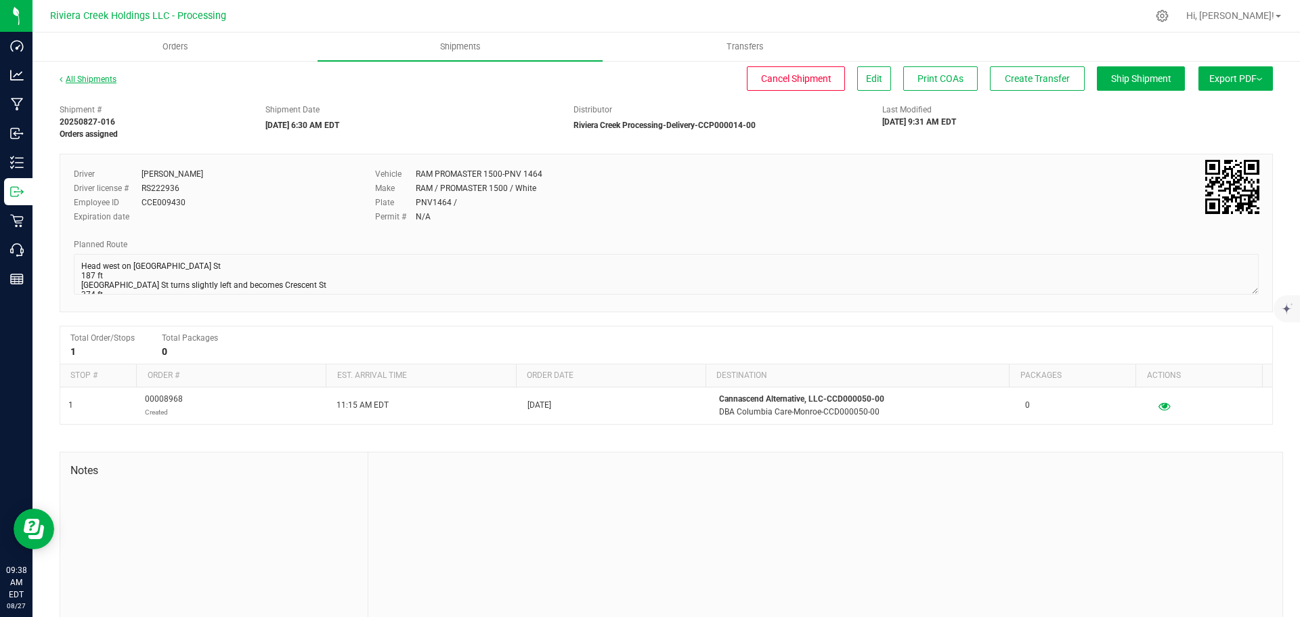
click at [89, 83] on link "All Shipments" at bounding box center [88, 79] width 57 height 9
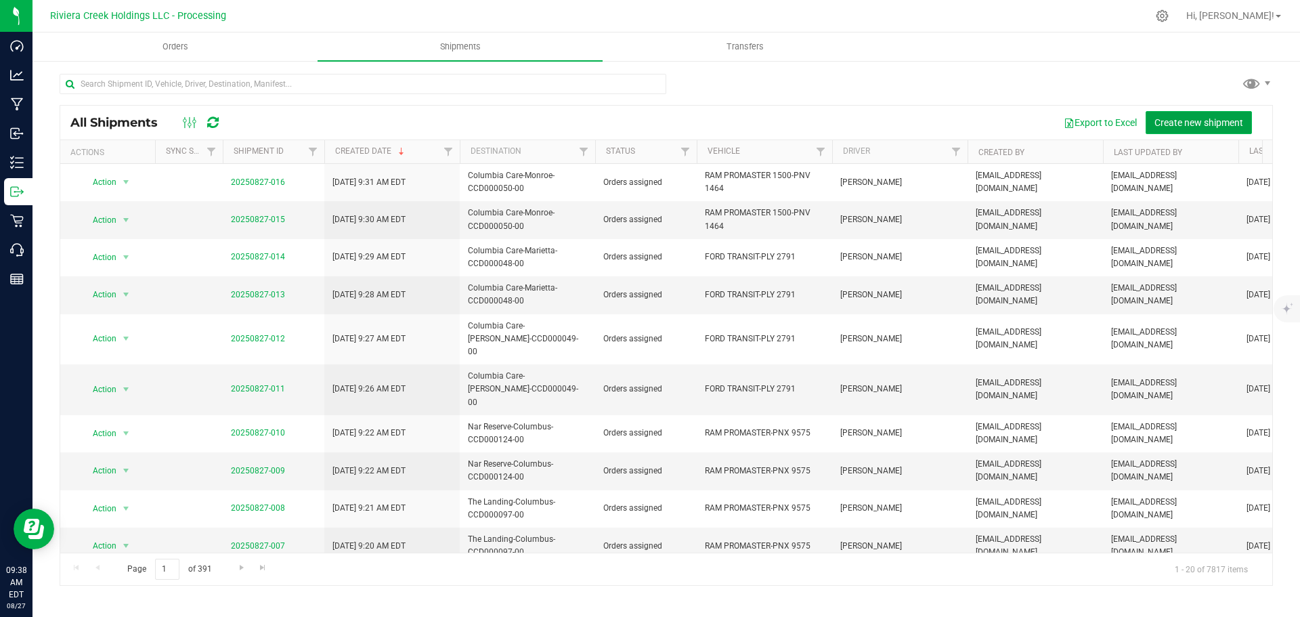
click at [1217, 127] on span "Create new shipment" at bounding box center [1199, 122] width 89 height 11
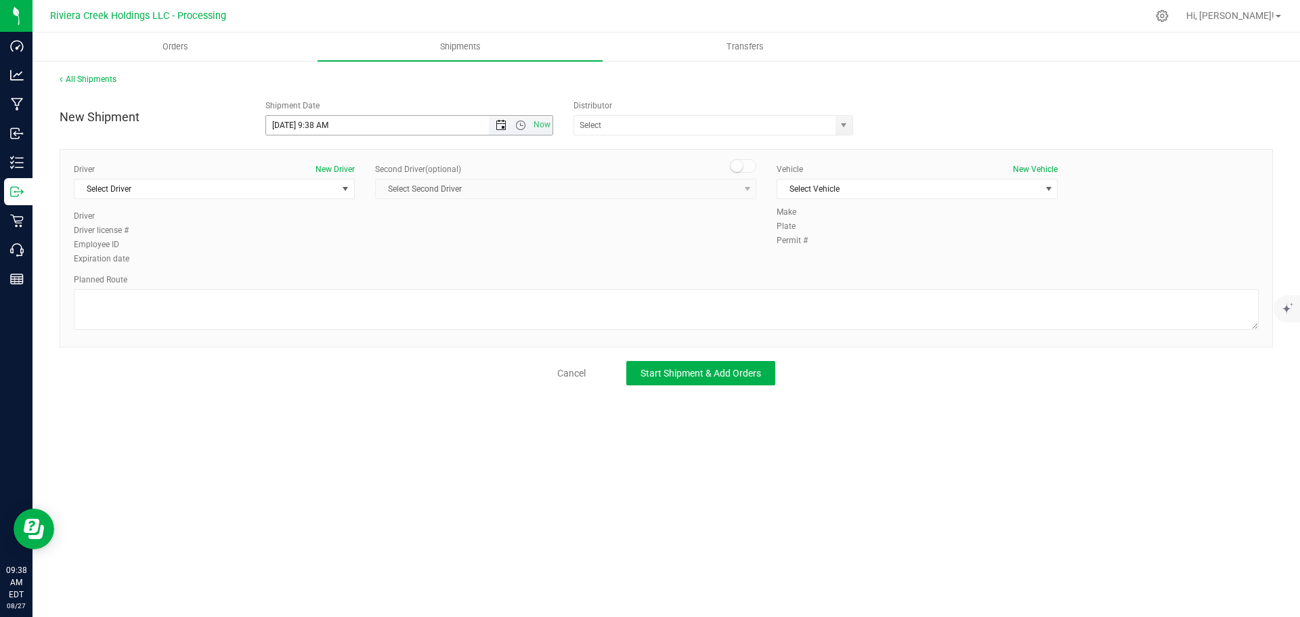
click at [500, 124] on span "Open the date view" at bounding box center [501, 125] width 11 height 11
click at [358, 286] on link "28" at bounding box center [357, 284] width 20 height 21
click at [520, 122] on span "Open the time view" at bounding box center [520, 125] width 11 height 11
click at [324, 230] on li "6:30 AM" at bounding box center [409, 239] width 286 height 18
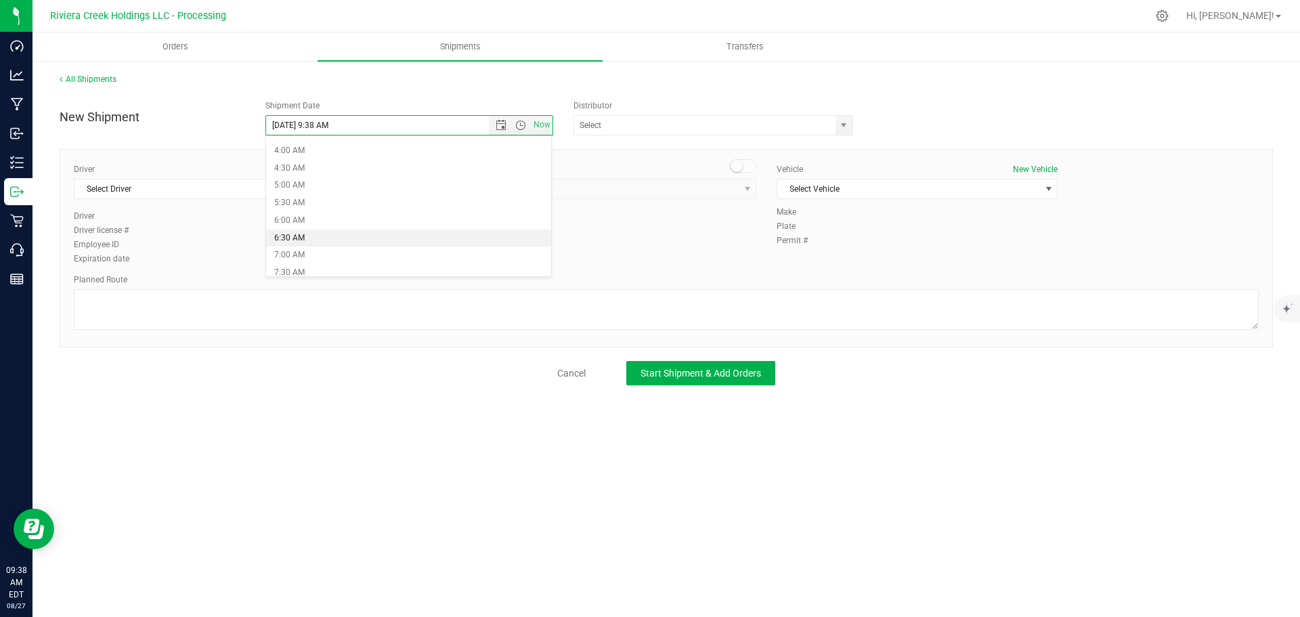
type input "8/28/2025 6:30 AM"
click at [851, 125] on span "select" at bounding box center [844, 125] width 17 height 19
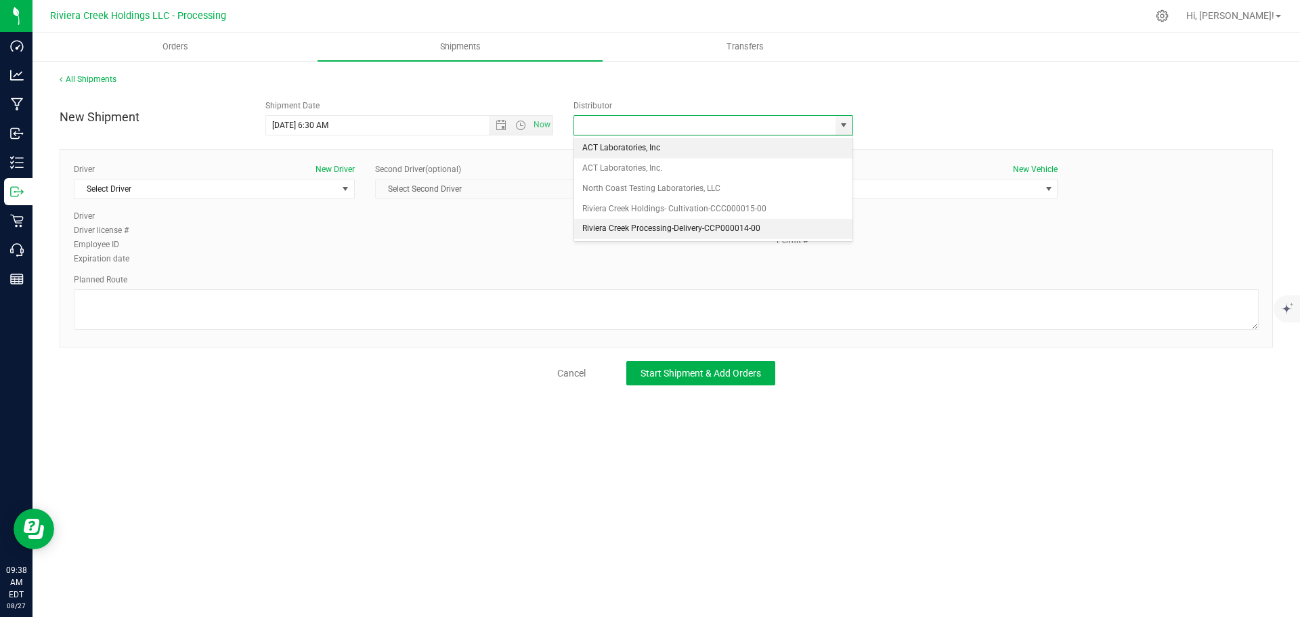
click at [601, 223] on li "Riviera Creek Processing-Delivery-CCP000014-00" at bounding box center [713, 229] width 278 height 20
type input "Riviera Creek Processing-Delivery-CCP000014-00"
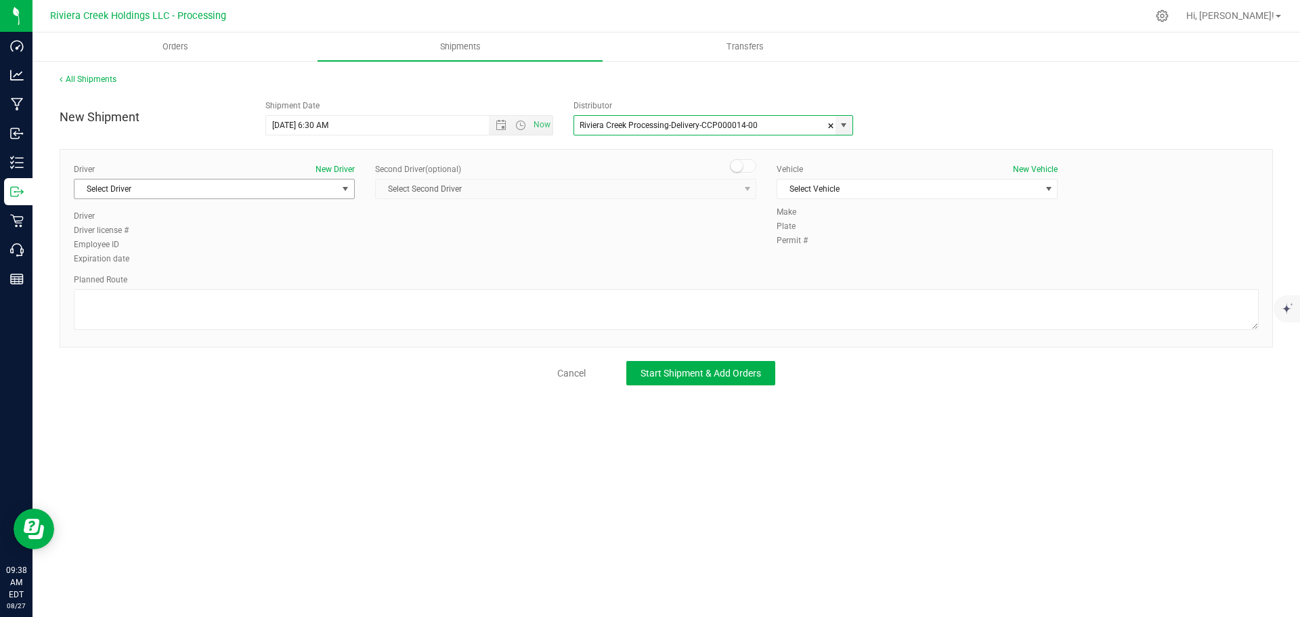
click at [205, 192] on span "Select Driver" at bounding box center [206, 188] width 263 height 19
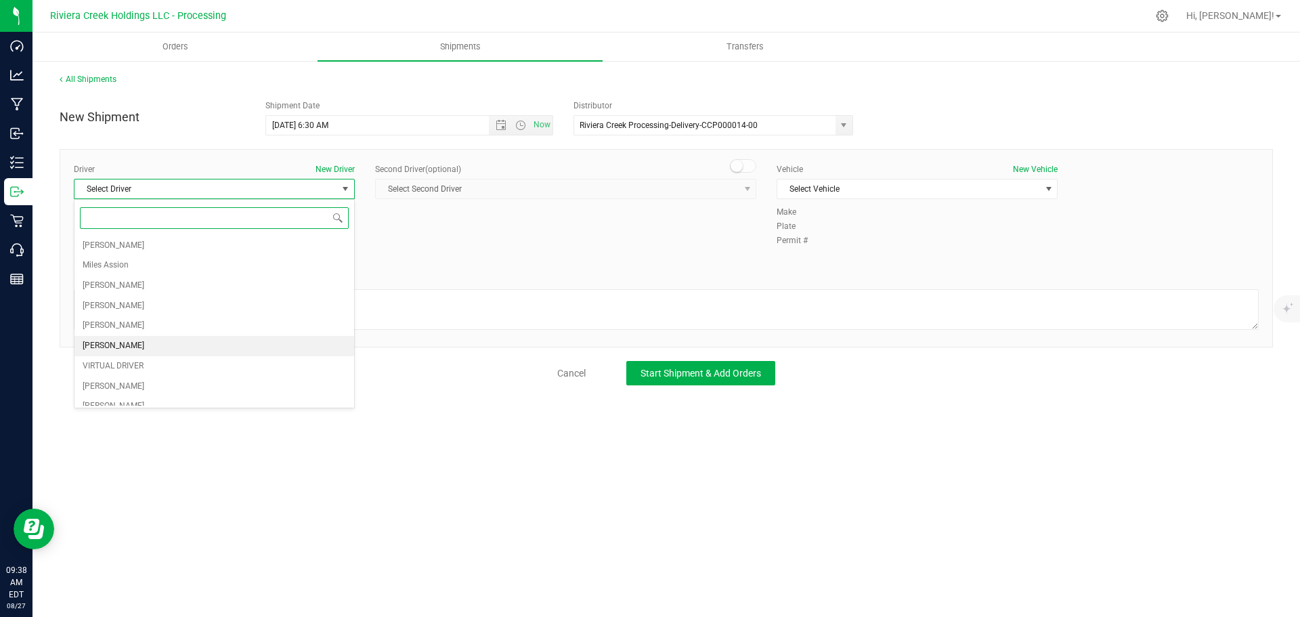
scroll to position [68, 0]
click at [111, 398] on span "Gary Jones" at bounding box center [114, 399] width 62 height 18
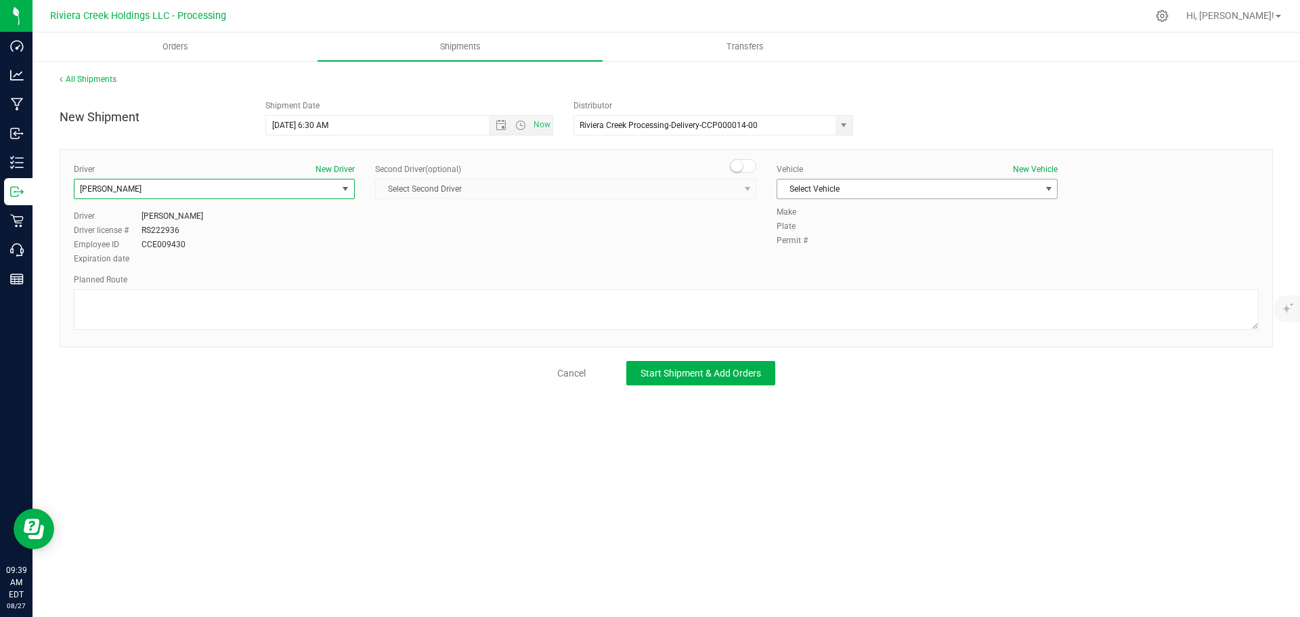
click at [823, 190] on span "Select Vehicle" at bounding box center [909, 188] width 263 height 19
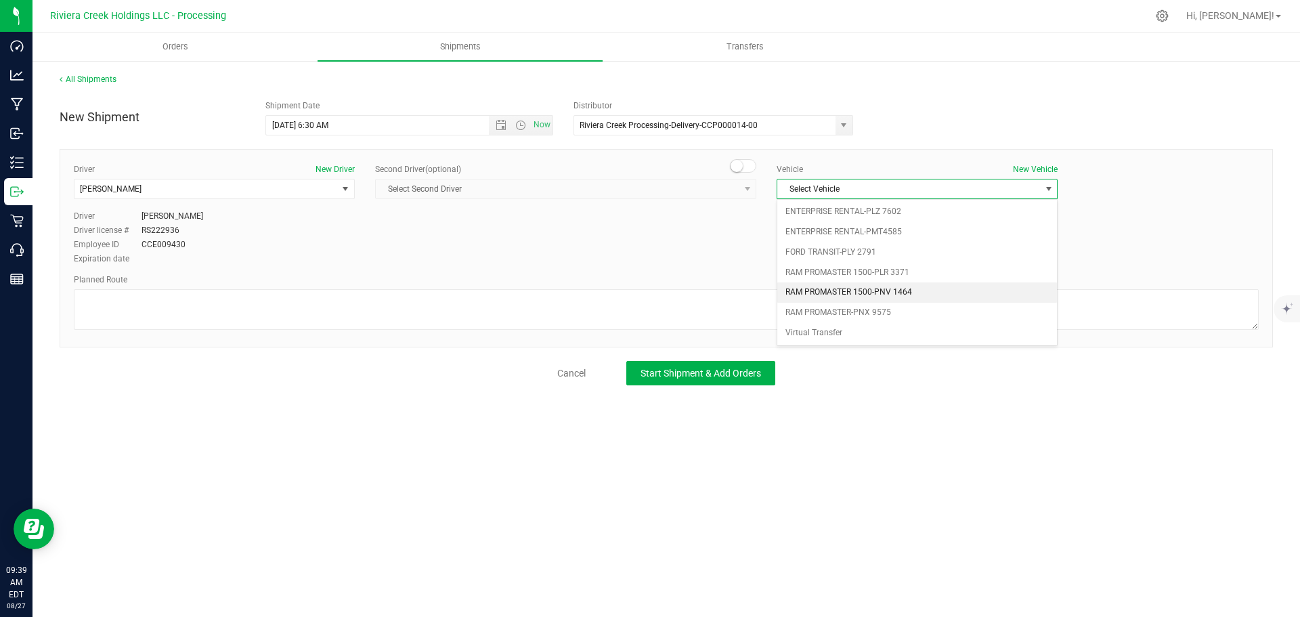
click at [877, 297] on li "RAM PROMASTER 1500-PNV 1464" at bounding box center [918, 292] width 280 height 20
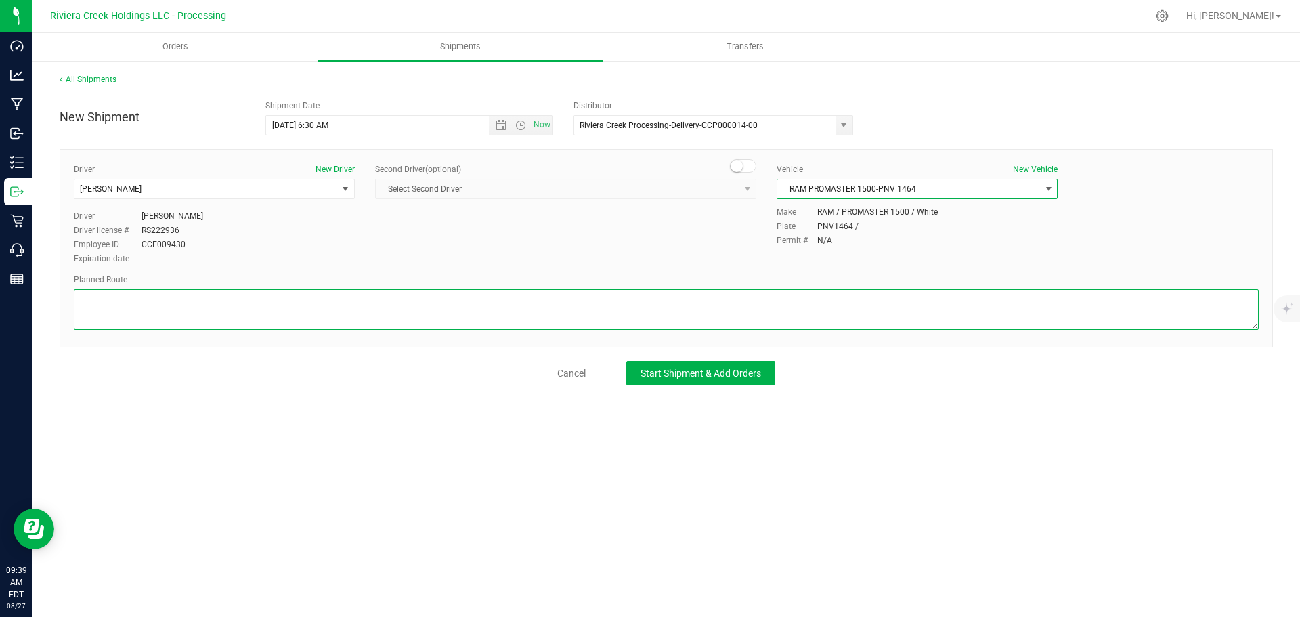
click at [284, 308] on textarea at bounding box center [666, 309] width 1185 height 41
paste textarea "Head northwest 56 ft Turn left 381 ft Turn right toward Cincinnati Dayton Rd/N …"
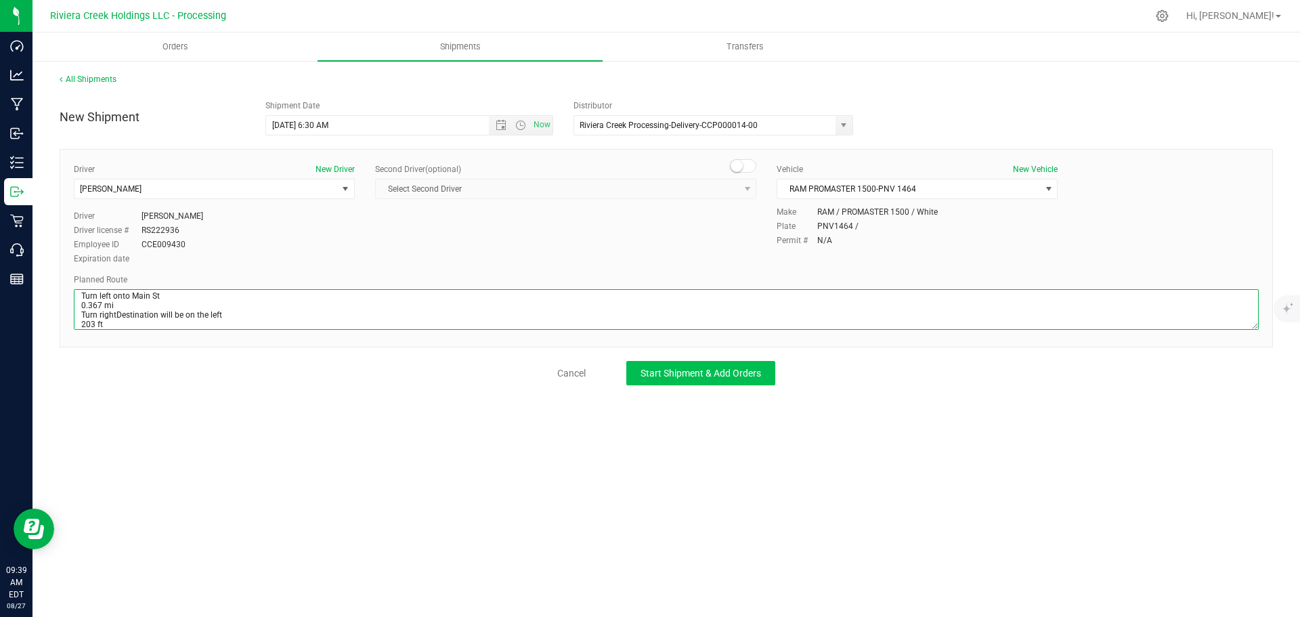
type textarea "Head northwest 56 ft Turn left 381 ft Turn right toward Cincinnati Dayton Rd/N …"
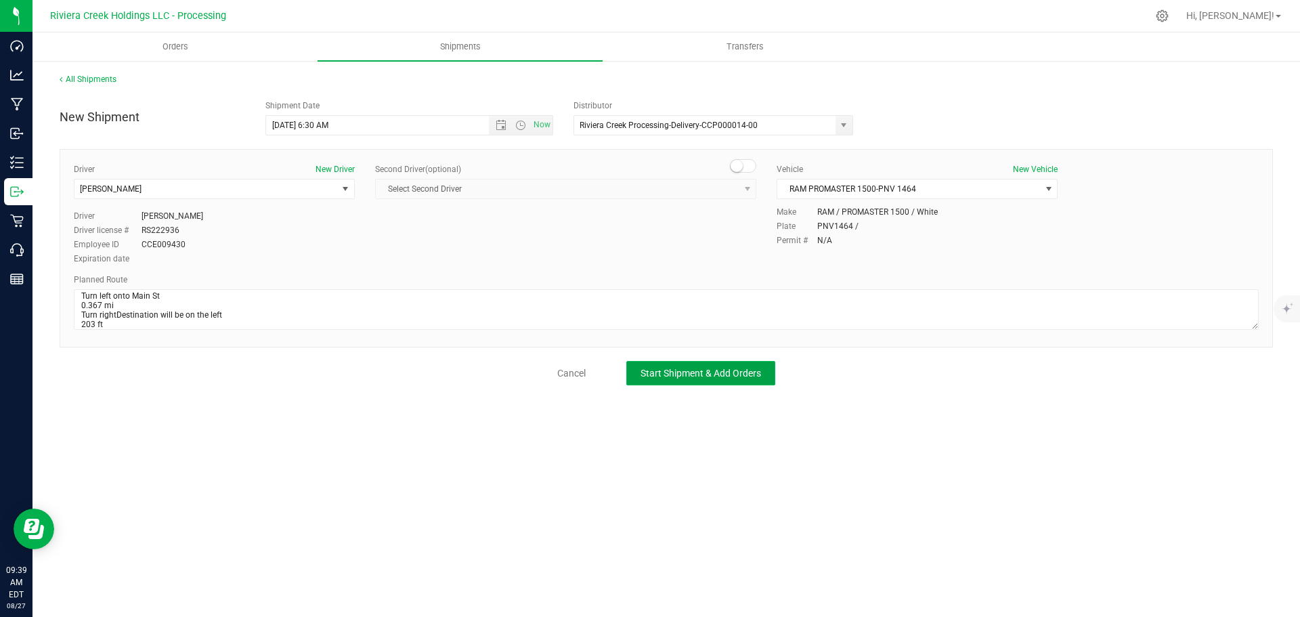
click at [643, 375] on span "Start Shipment & Add Orders" at bounding box center [701, 373] width 121 height 11
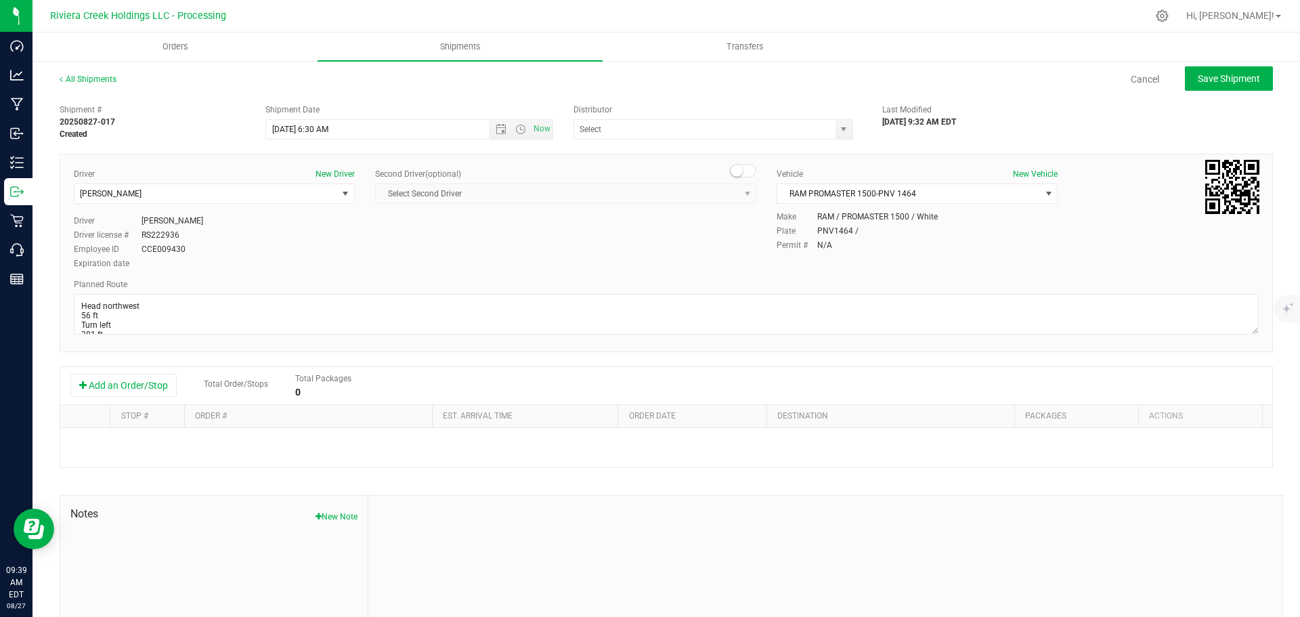
type input "Riviera Creek Processing-Delivery-CCP000014-00"
click at [124, 387] on button "Add an Order/Stop" at bounding box center [123, 385] width 106 height 23
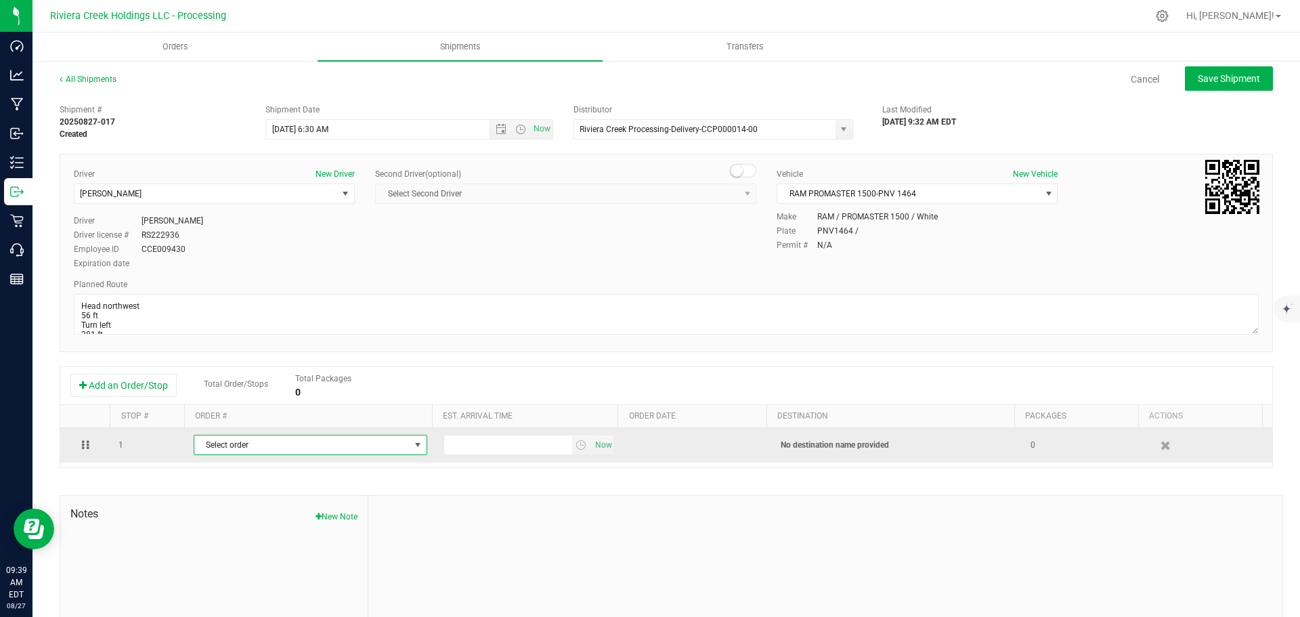
click at [282, 452] on span "Select order" at bounding box center [301, 444] width 215 height 19
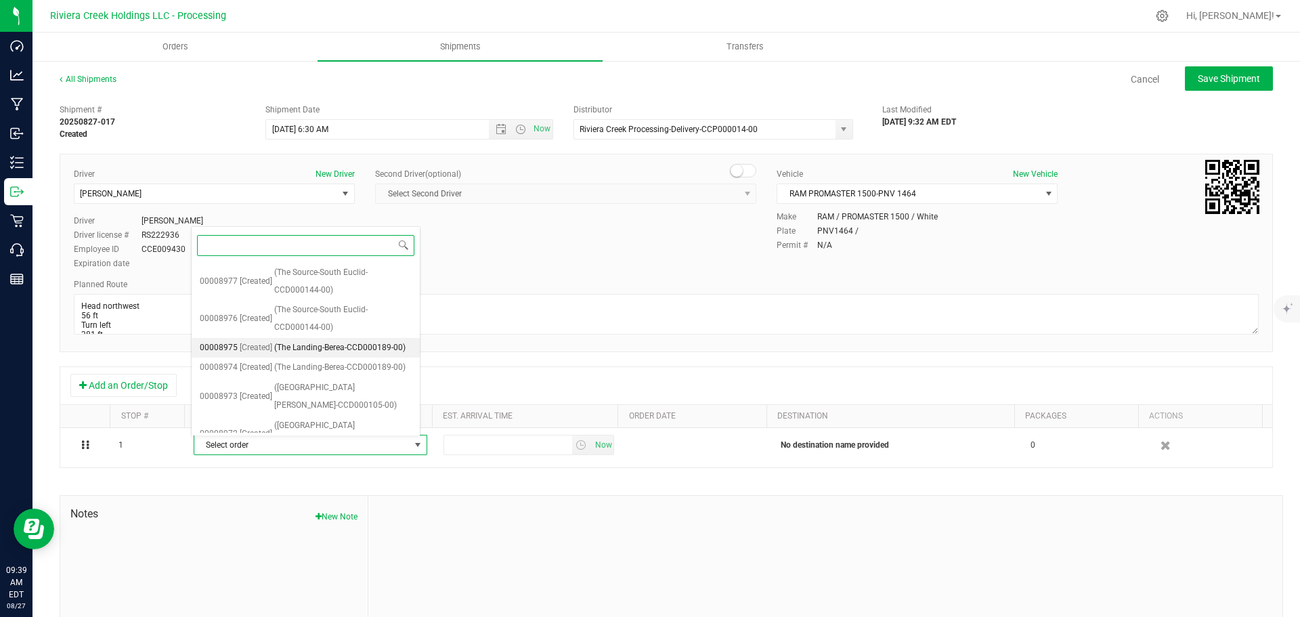
scroll to position [168, 0]
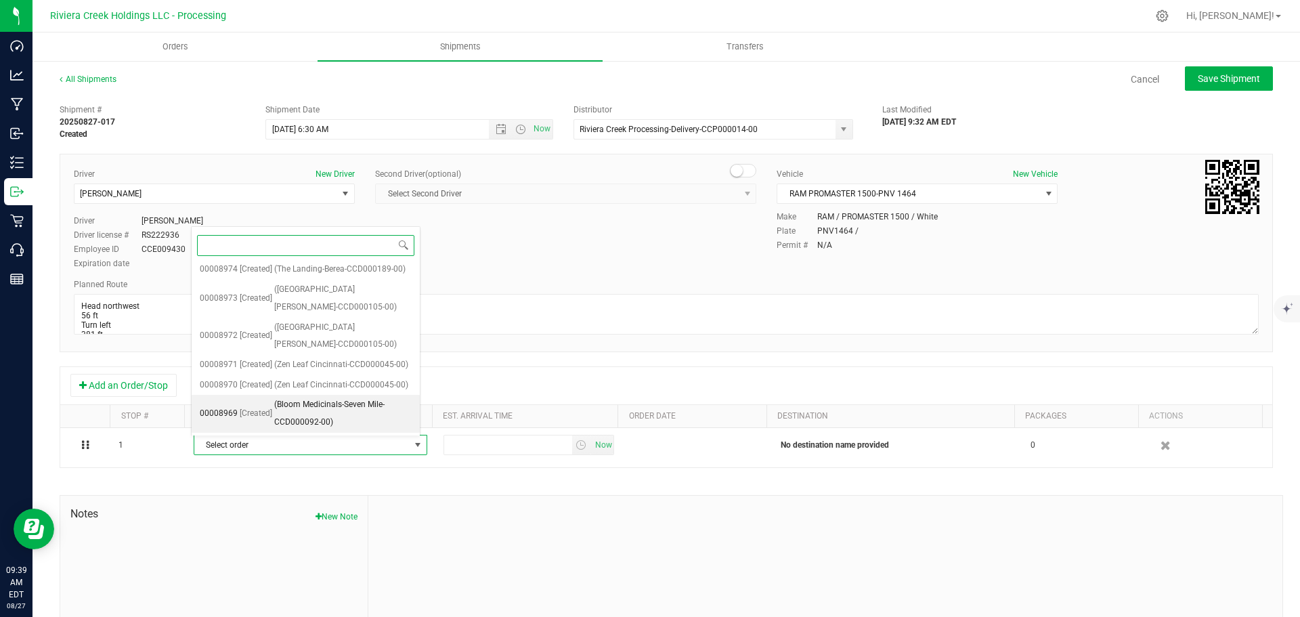
click at [292, 419] on span "(Bloom Medicinals-Seven Mile-CCD000092-00)" at bounding box center [342, 413] width 137 height 35
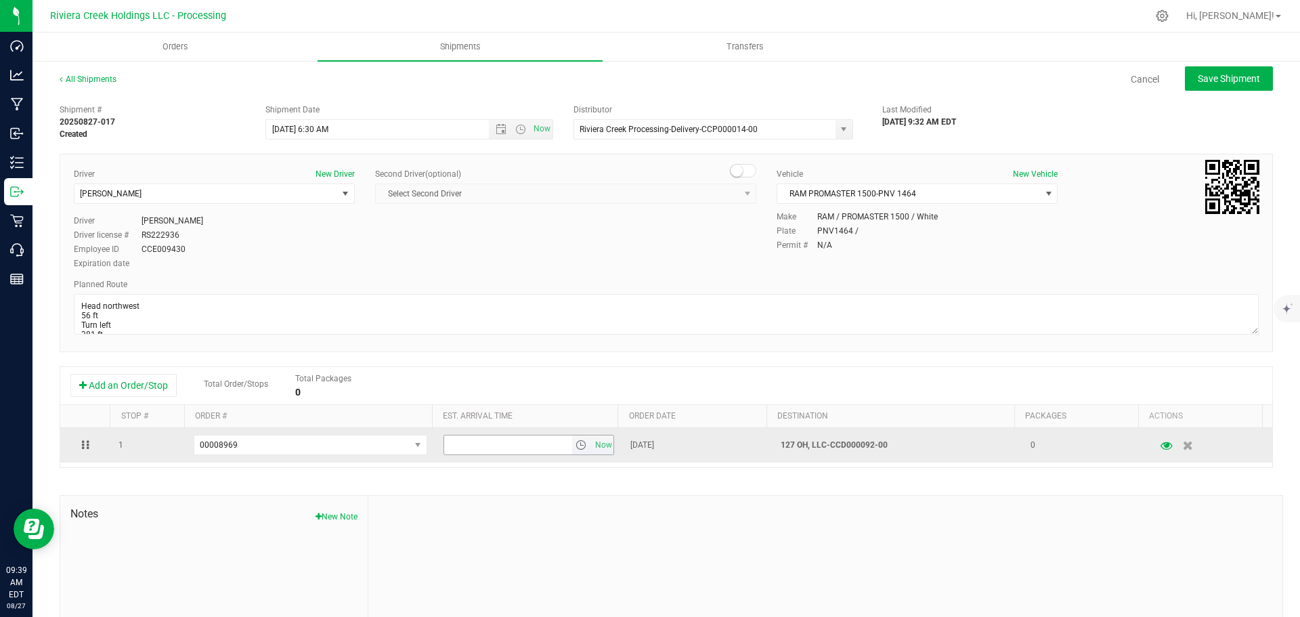
click at [576, 448] on span "select" at bounding box center [581, 445] width 11 height 11
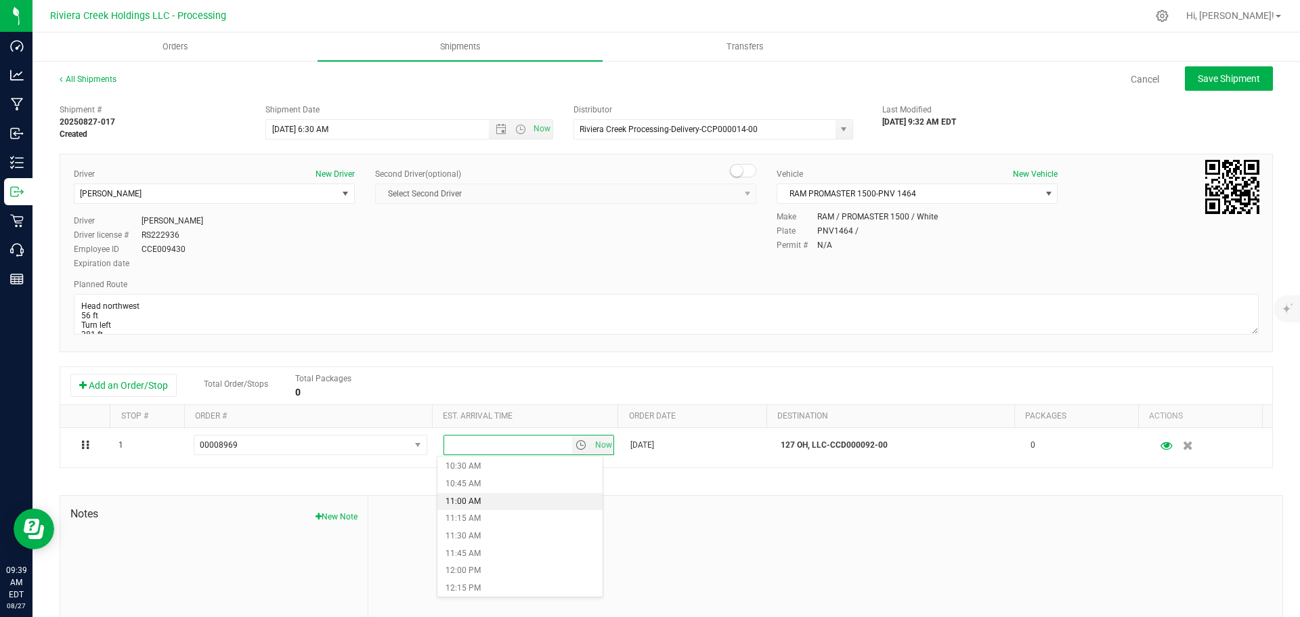
scroll to position [745, 0]
click at [471, 576] on li "12:15 PM" at bounding box center [520, 576] width 165 height 18
click at [1198, 80] on span "Save Shipment" at bounding box center [1229, 78] width 62 height 11
type input "8/28/2025 10:30 AM"
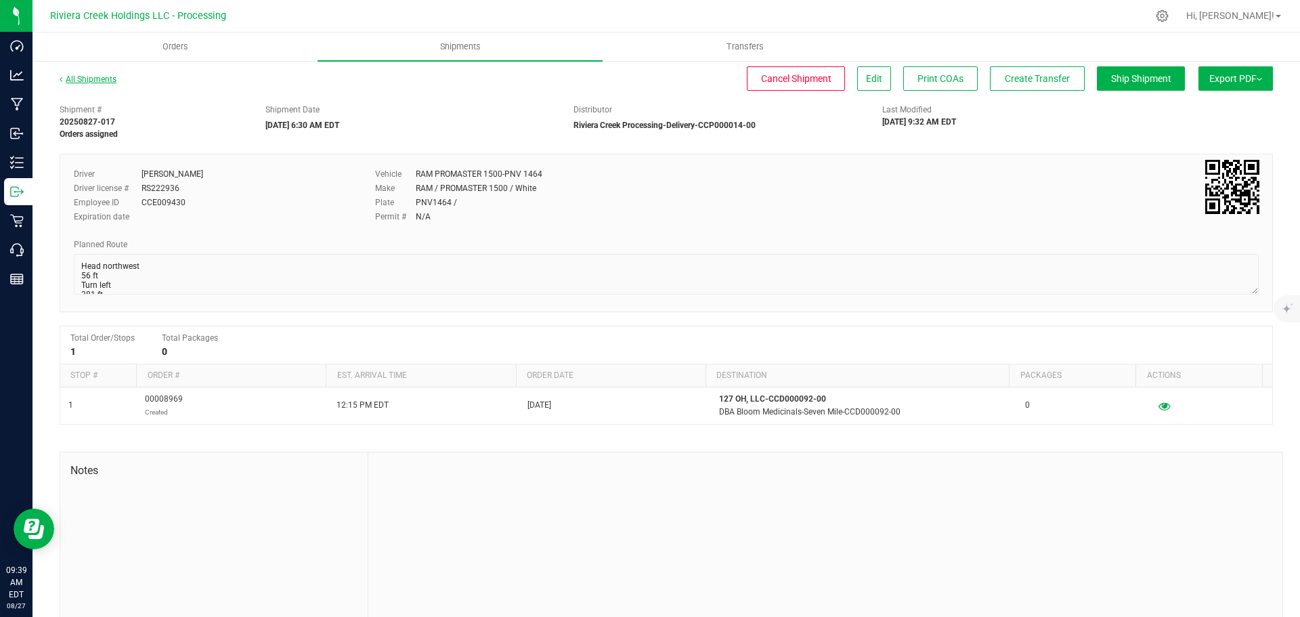
click at [100, 79] on link "All Shipments" at bounding box center [88, 79] width 57 height 9
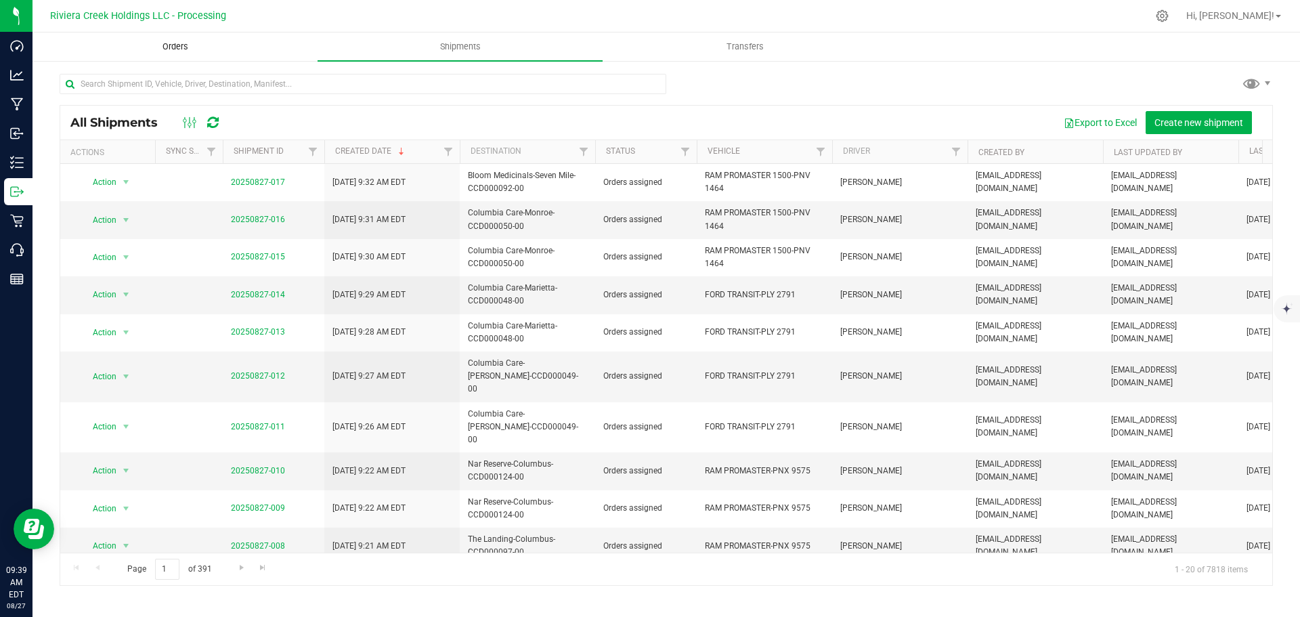
click at [172, 44] on span "Orders" at bounding box center [175, 47] width 62 height 12
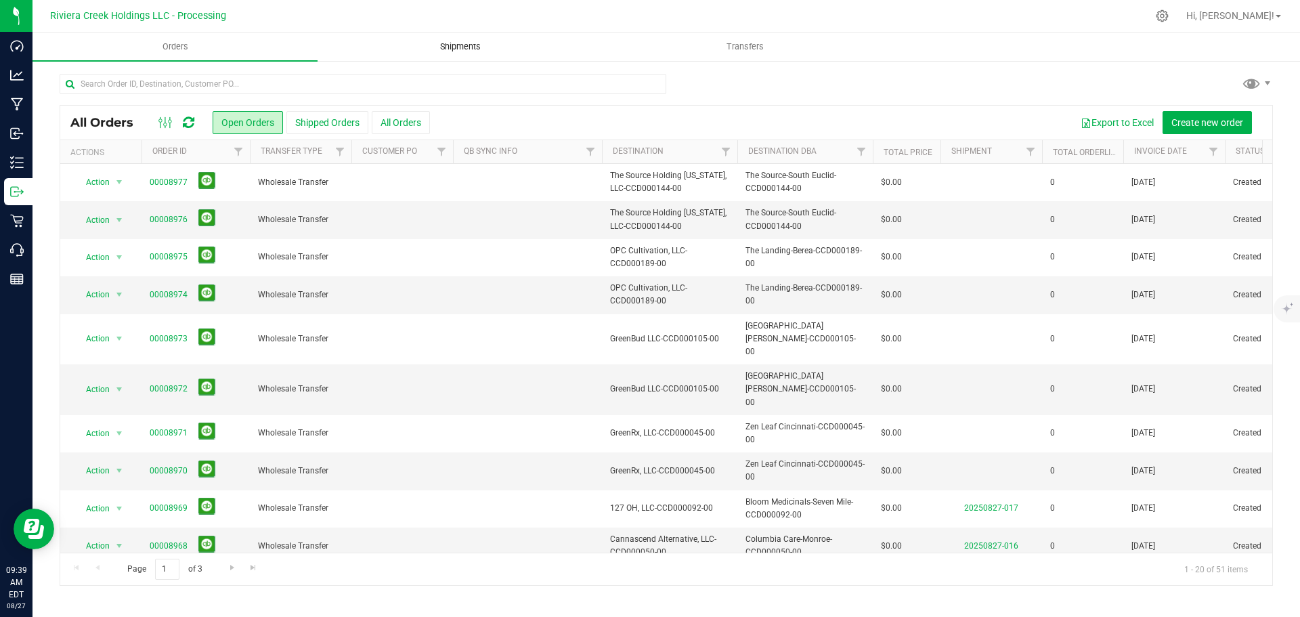
click at [453, 47] on span "Shipments" at bounding box center [460, 47] width 77 height 12
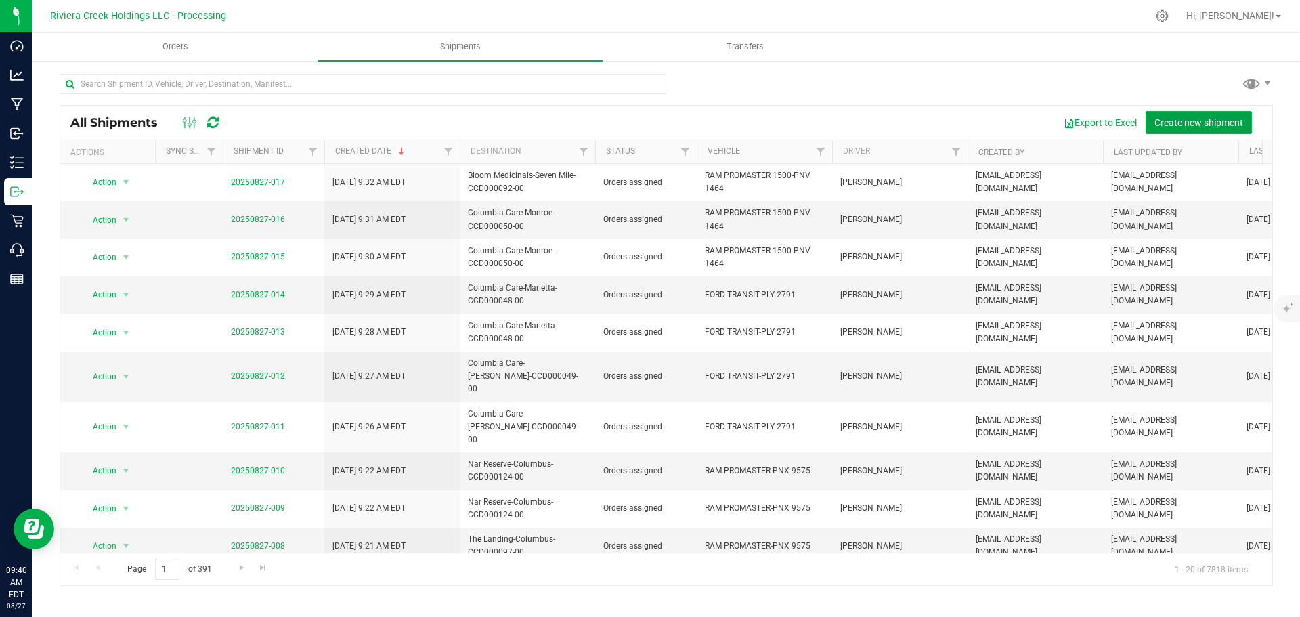
click at [1164, 125] on span "Create new shipment" at bounding box center [1199, 122] width 89 height 11
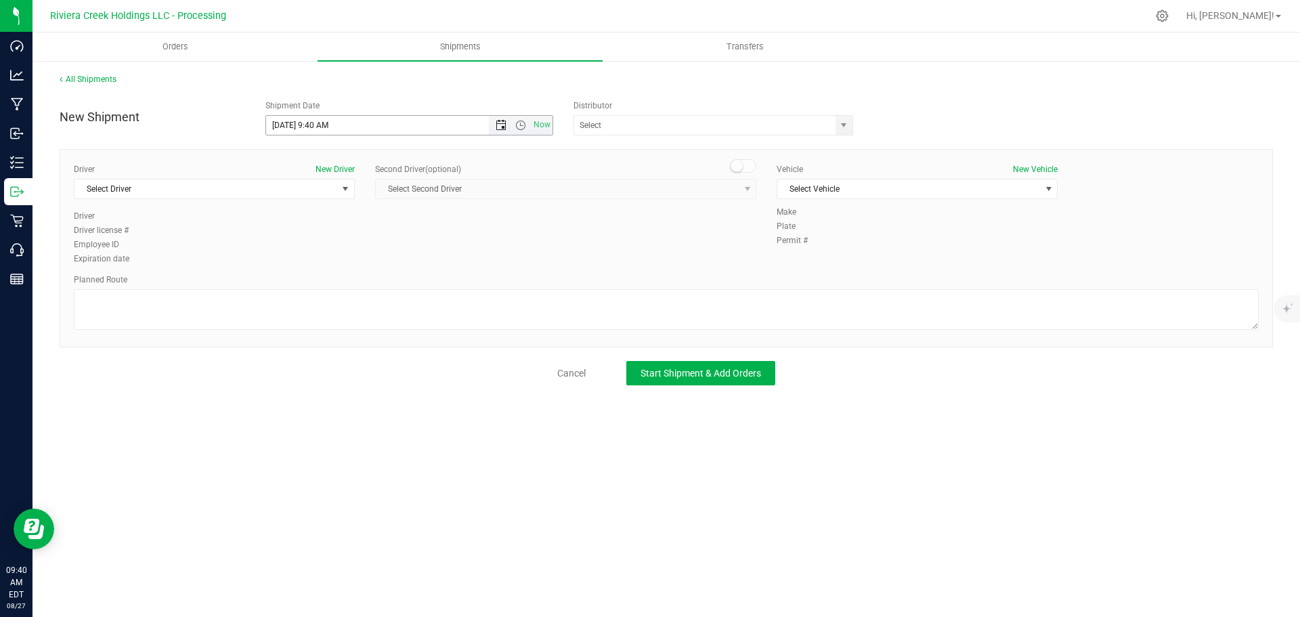
click at [499, 129] on span "Open the date view" at bounding box center [501, 125] width 11 height 11
click at [359, 284] on link "28" at bounding box center [357, 284] width 20 height 21
click at [524, 126] on span "Open the time view" at bounding box center [520, 125] width 11 height 11
click at [298, 241] on li "6:30 AM" at bounding box center [409, 239] width 286 height 18
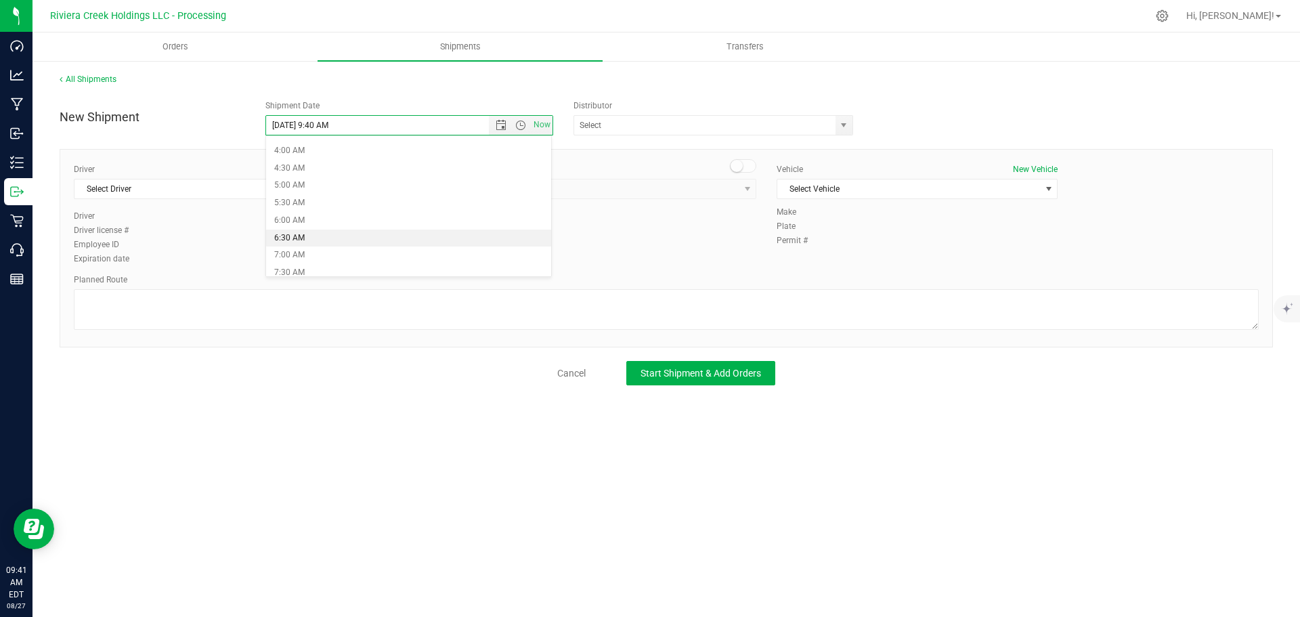
type input "8/28/2025 6:30 AM"
click at [847, 129] on span "select" at bounding box center [843, 125] width 11 height 11
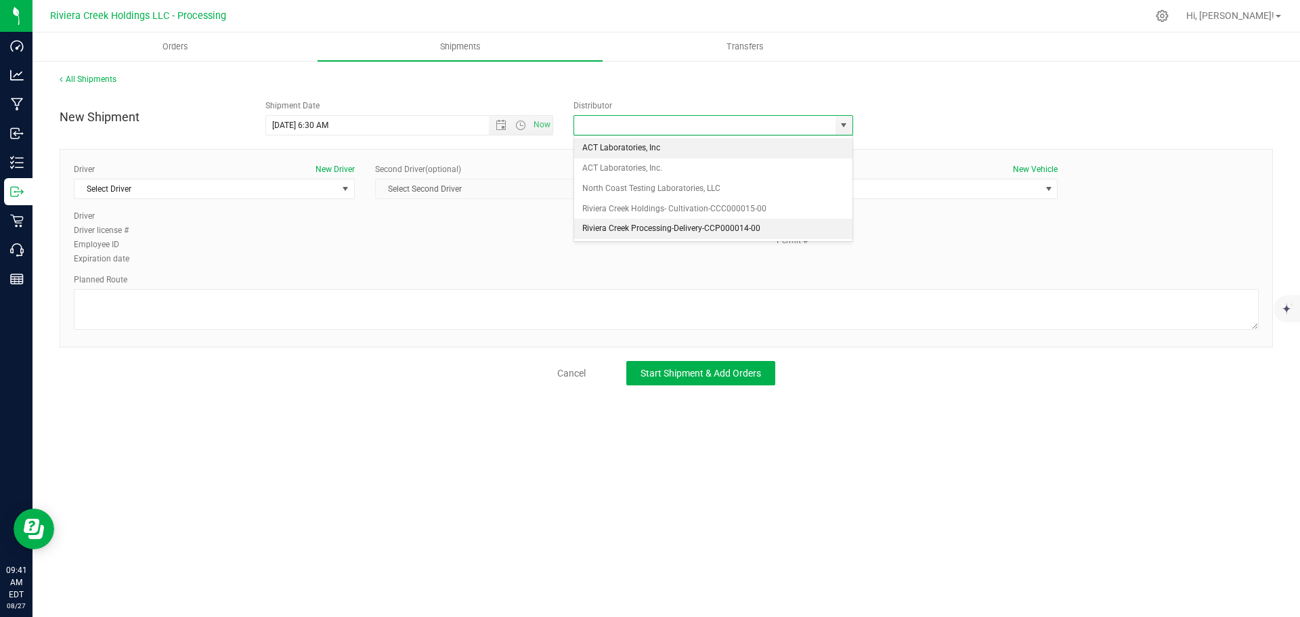
click at [603, 231] on li "Riviera Creek Processing-Delivery-CCP000014-00" at bounding box center [713, 229] width 278 height 20
type input "Riviera Creek Processing-Delivery-CCP000014-00"
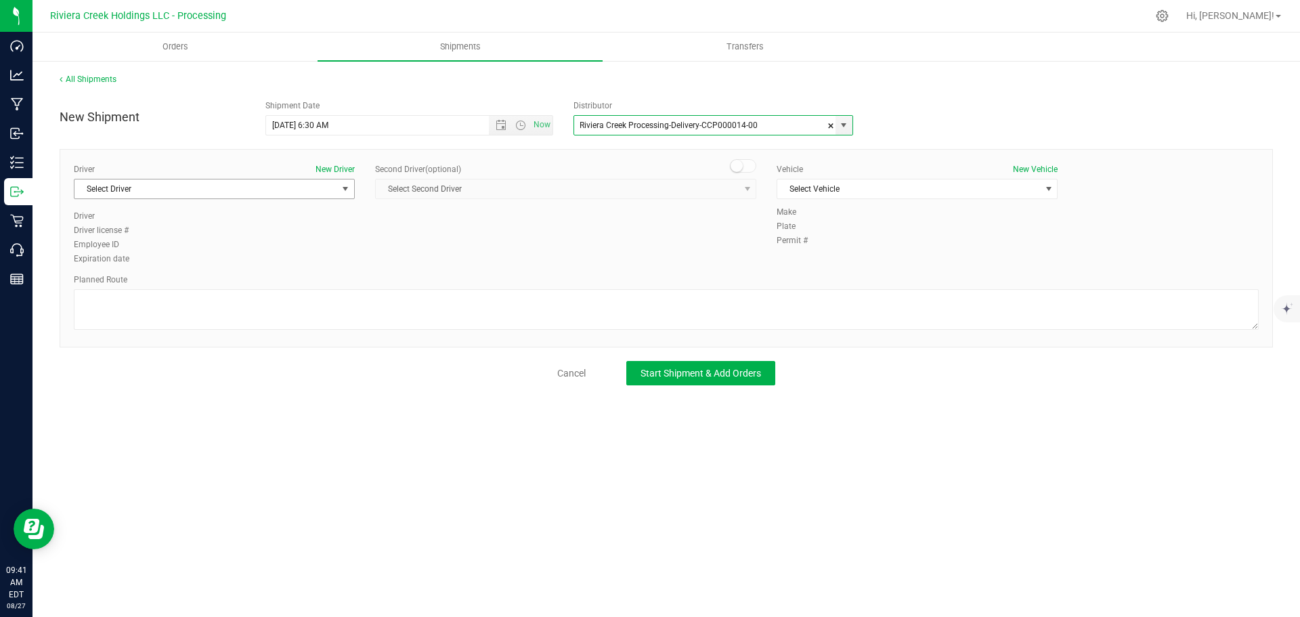
click at [116, 187] on span "Select Driver" at bounding box center [206, 188] width 263 height 19
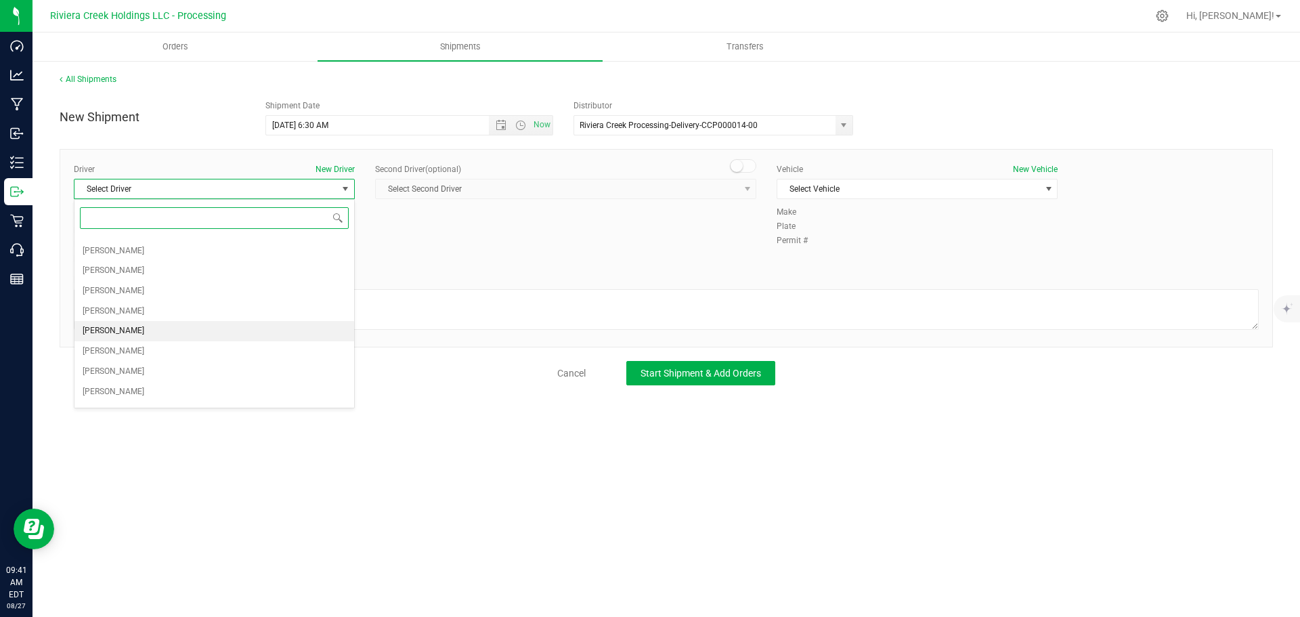
click at [111, 326] on span "Gary Jones" at bounding box center [114, 331] width 62 height 18
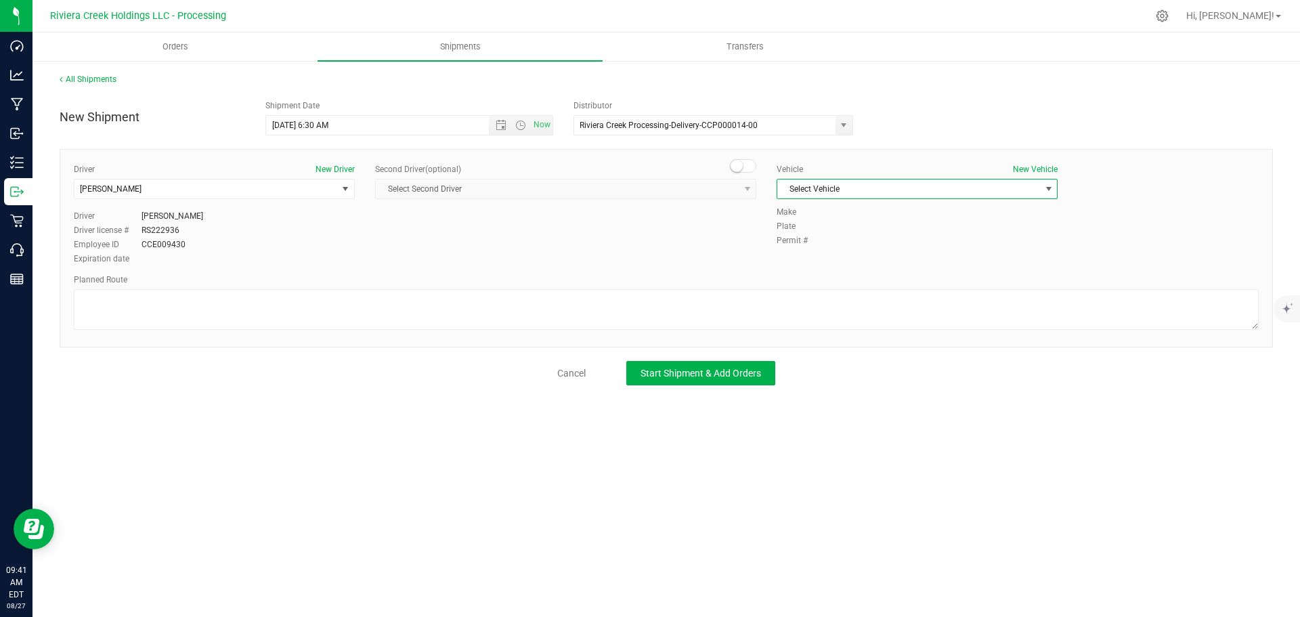
click at [800, 191] on span "Select Vehicle" at bounding box center [909, 188] width 263 height 19
click at [853, 292] on li "RAM PROMASTER 1500-PNV 1464" at bounding box center [918, 292] width 280 height 20
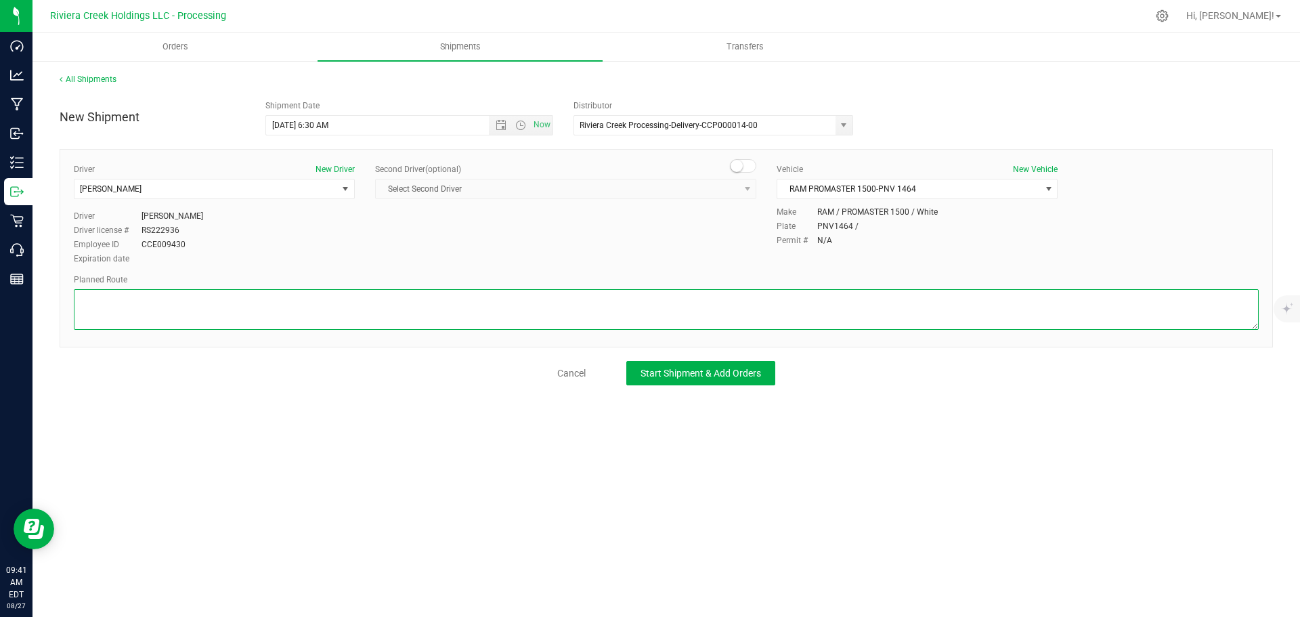
click at [240, 322] on textarea at bounding box center [666, 309] width 1185 height 41
paste textarea "Head northwest toward US-127 S/Main St 203 ft Turn right onto US-127 S/Main StC…"
type textarea "Head northwest toward US-127 S/Main St 203 ft Turn right onto US-127 S/Main StC…"
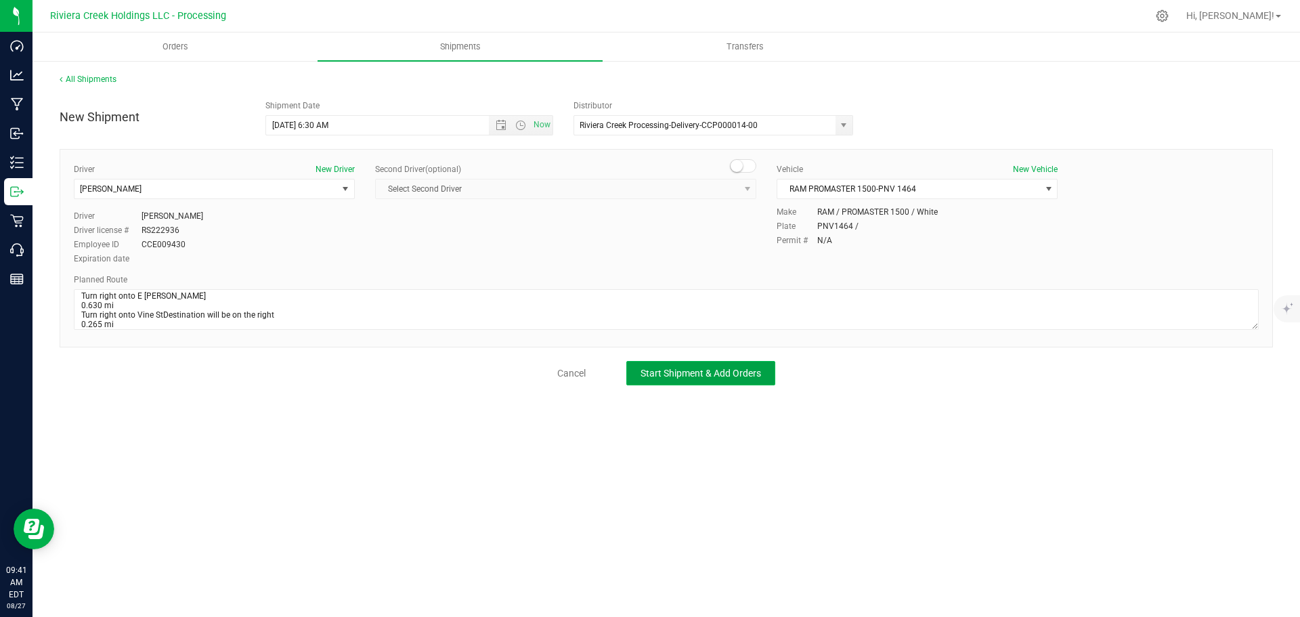
click at [708, 383] on button "Start Shipment & Add Orders" at bounding box center [700, 373] width 149 height 24
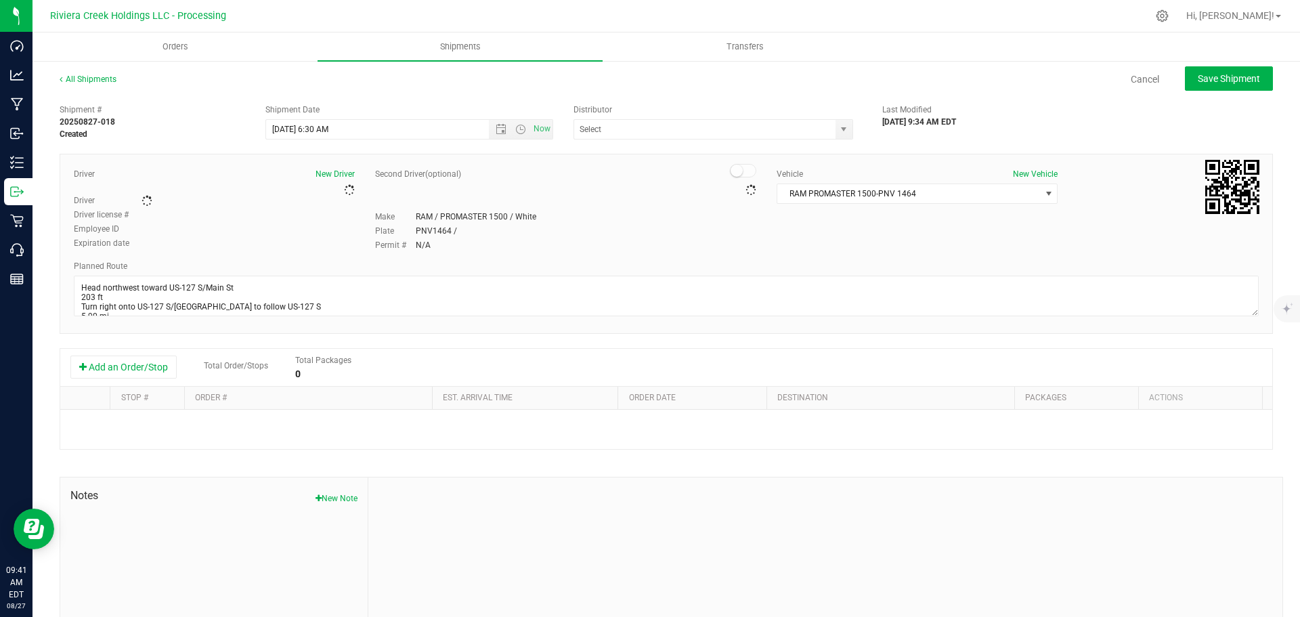
type input "Riviera Creek Processing-Delivery-CCP000014-00"
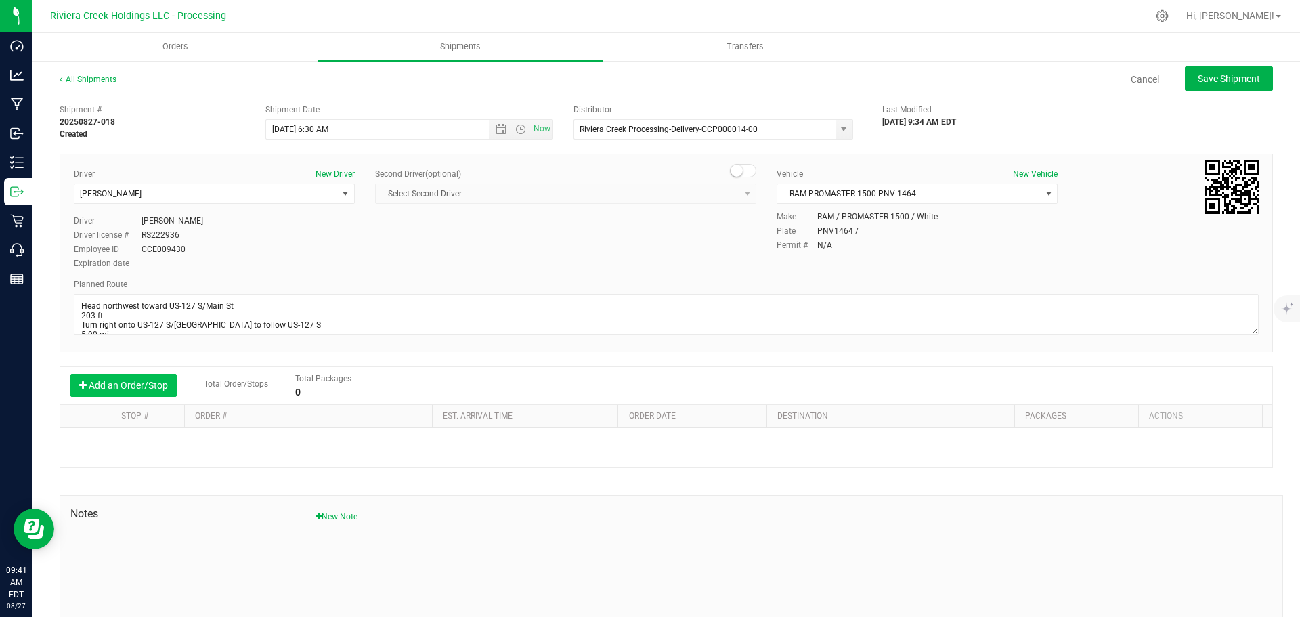
click at [108, 382] on button "Add an Order/Stop" at bounding box center [123, 385] width 106 height 23
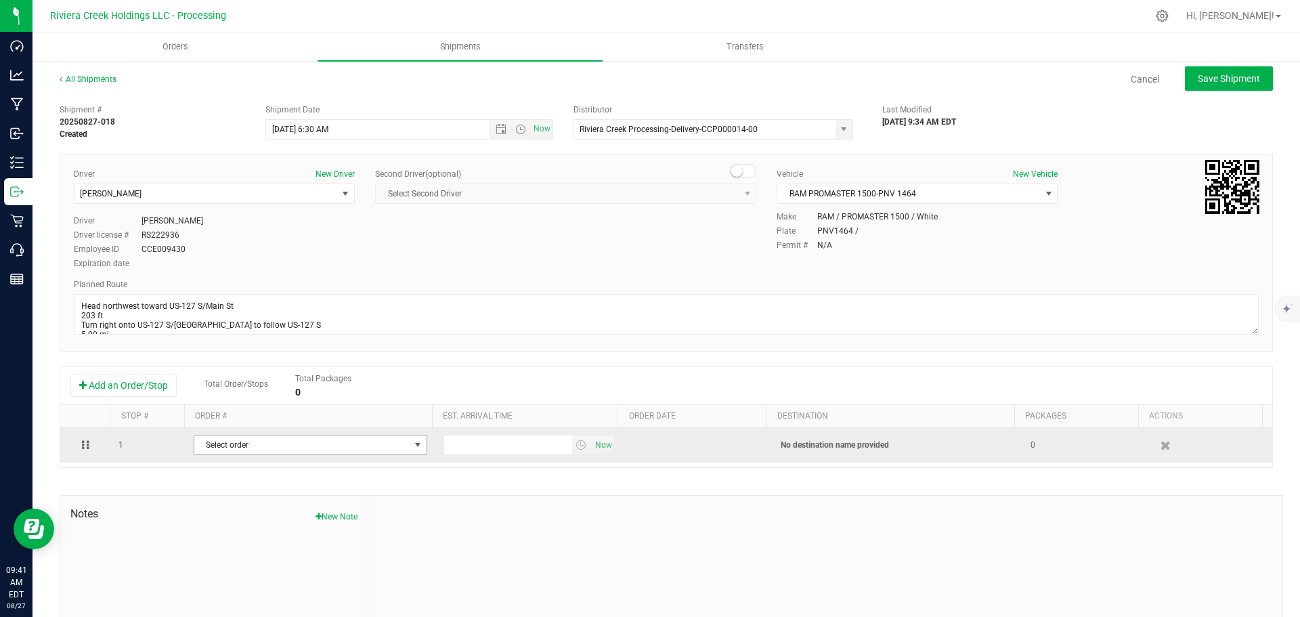
click at [262, 447] on span "Select order" at bounding box center [301, 444] width 215 height 19
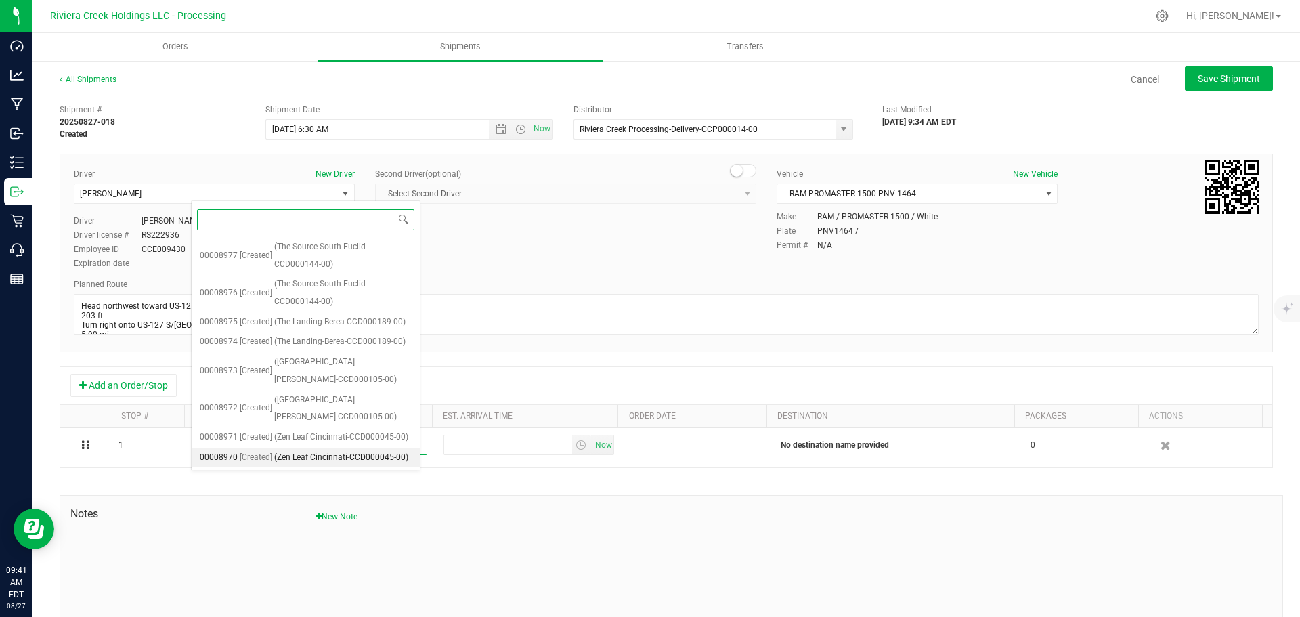
click at [297, 449] on span "(Zen Leaf Cincinnati-CCD000045-00)" at bounding box center [341, 458] width 134 height 18
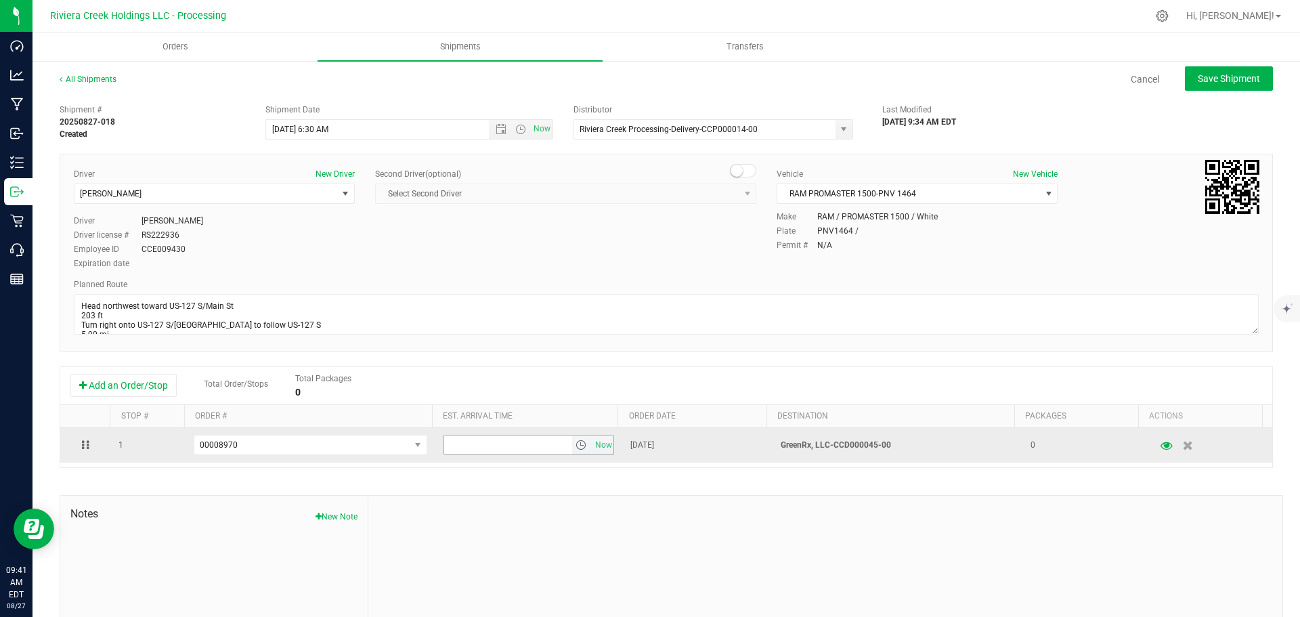
click at [576, 448] on span "select" at bounding box center [581, 445] width 11 height 11
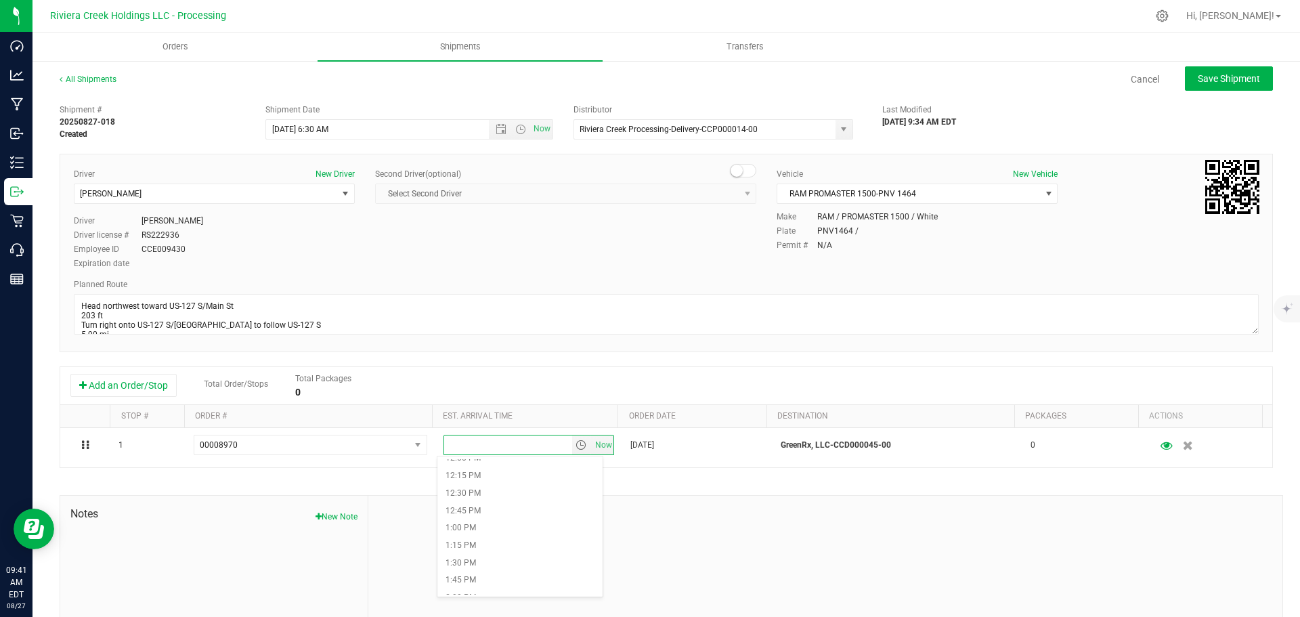
scroll to position [880, 0]
click at [492, 522] on li "1:30 PM" at bounding box center [520, 528] width 165 height 18
click at [1198, 82] on span "Save Shipment" at bounding box center [1229, 78] width 62 height 11
type input "8/28/2025 10:30 AM"
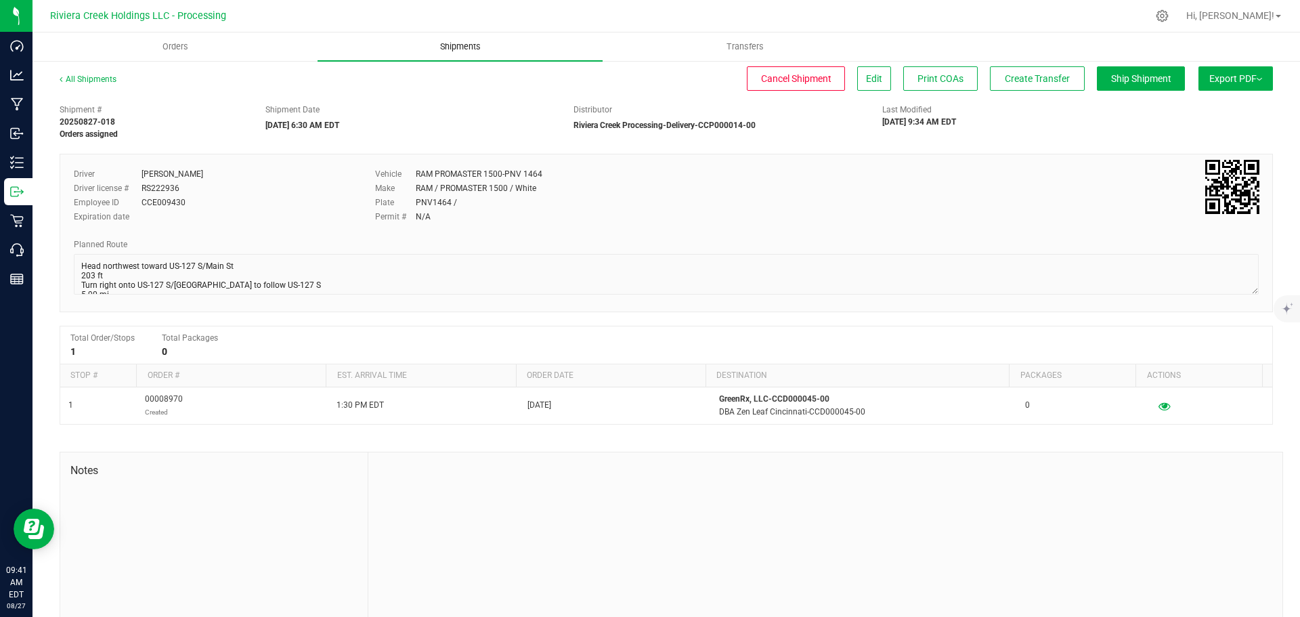
click at [454, 43] on span "Shipments" at bounding box center [460, 47] width 77 height 12
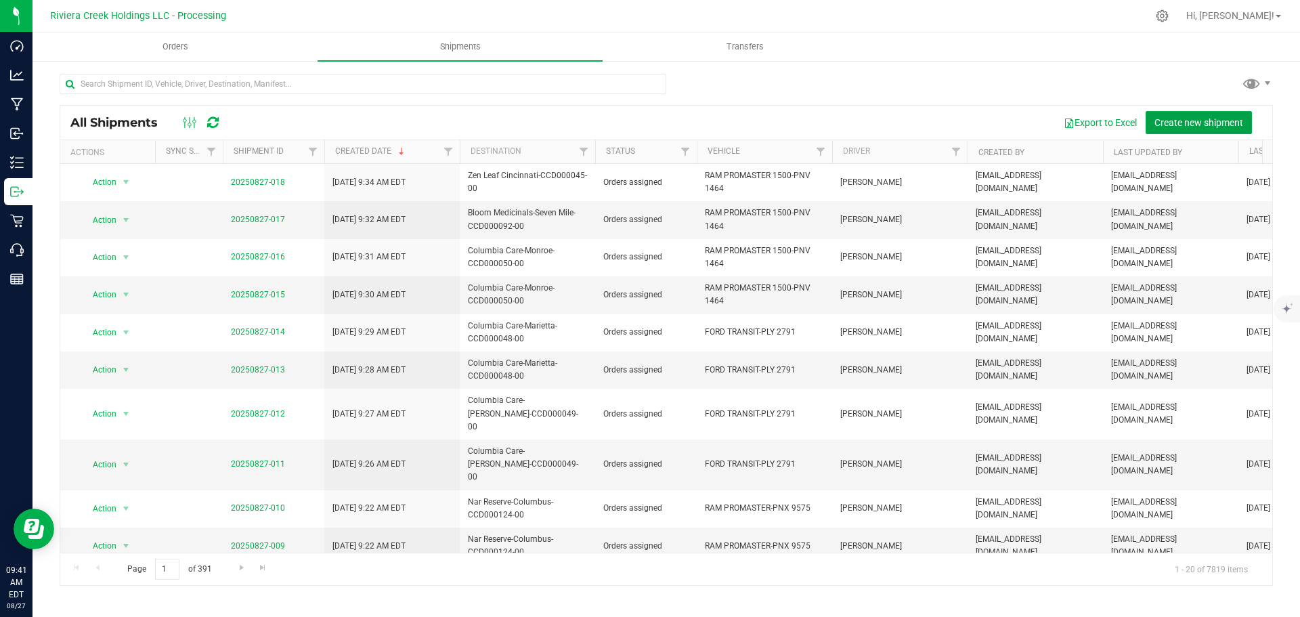
click at [1205, 125] on span "Create new shipment" at bounding box center [1199, 122] width 89 height 11
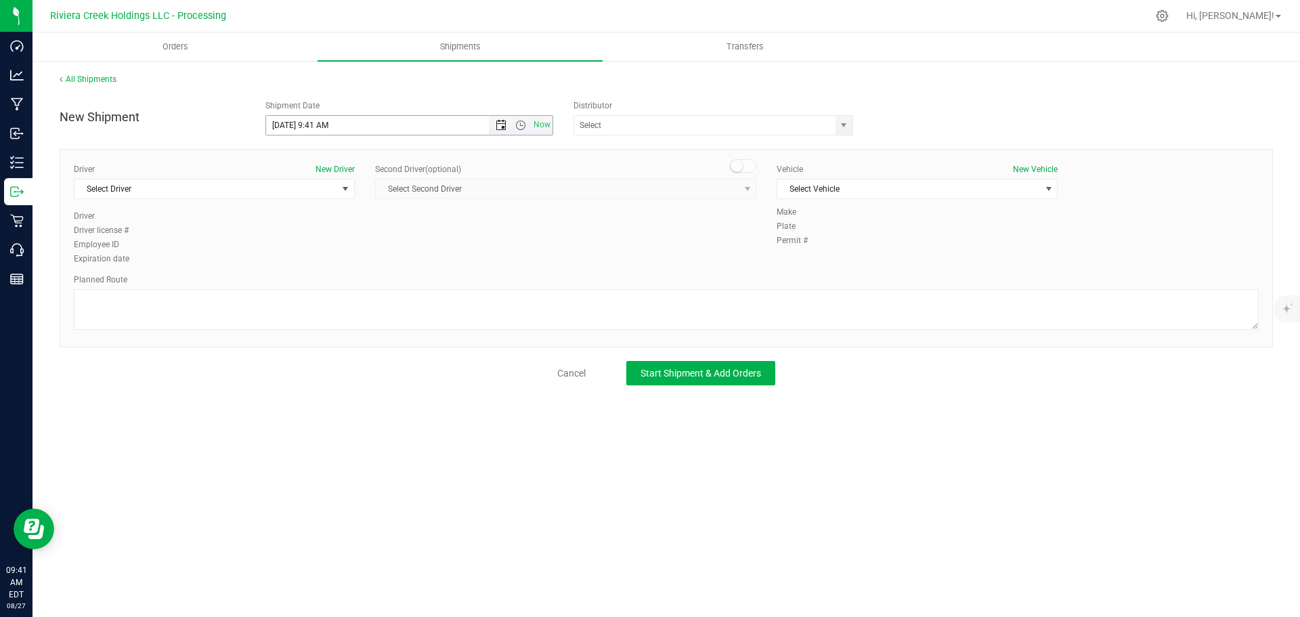
click at [501, 126] on span "Open the date view" at bounding box center [501, 125] width 11 height 11
click at [355, 284] on link "28" at bounding box center [357, 284] width 20 height 21
click at [522, 127] on span "Open the time view" at bounding box center [520, 125] width 11 height 11
click at [313, 232] on li "6:30 AM" at bounding box center [409, 239] width 286 height 18
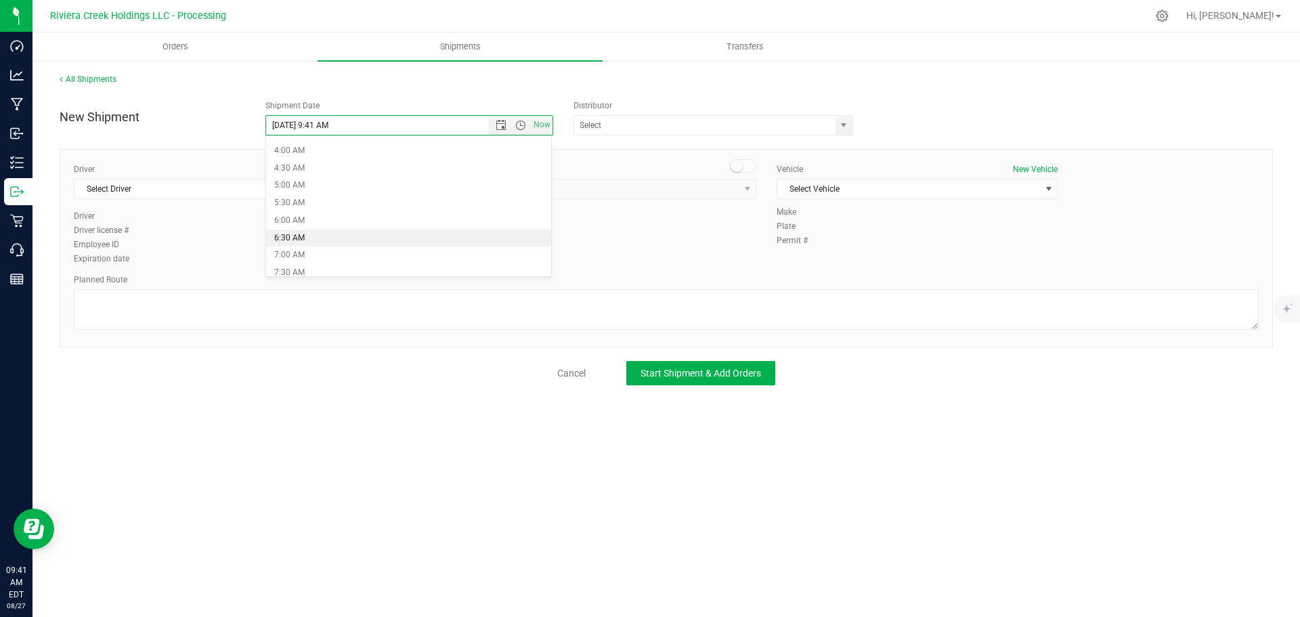
type input "8/28/2025 6:30 AM"
click at [839, 128] on span "select" at bounding box center [843, 125] width 11 height 11
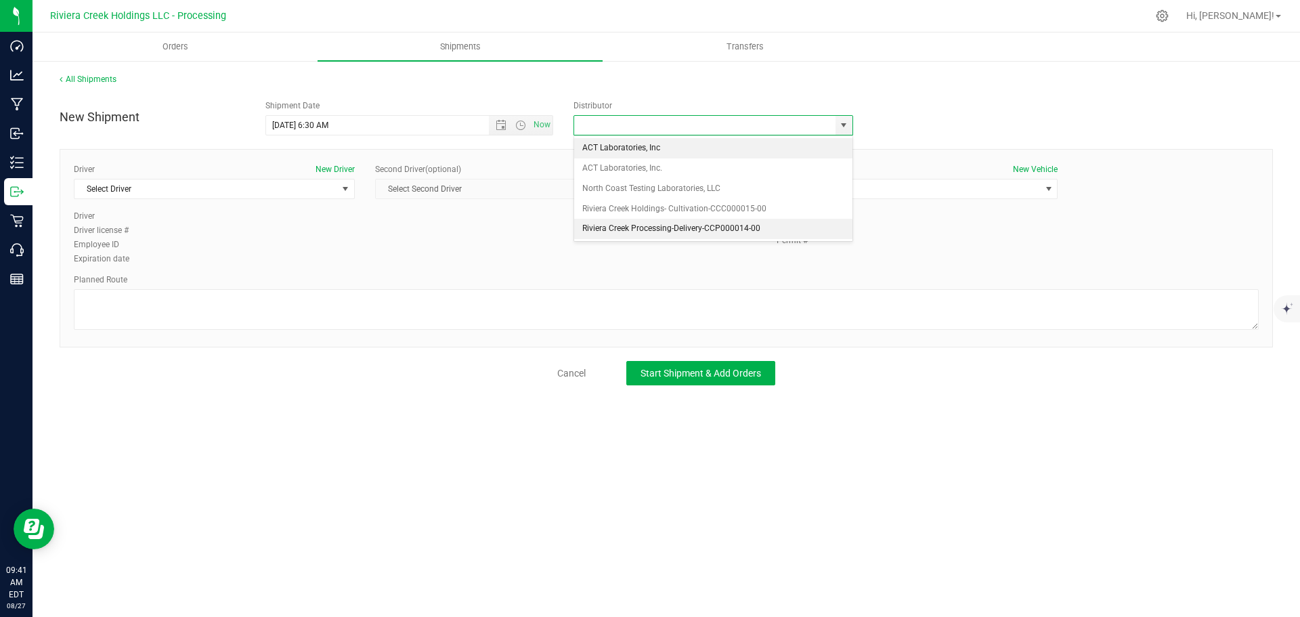
click at [624, 226] on li "Riviera Creek Processing-Delivery-CCP000014-00" at bounding box center [713, 229] width 278 height 20
type input "Riviera Creek Processing-Delivery-CCP000014-00"
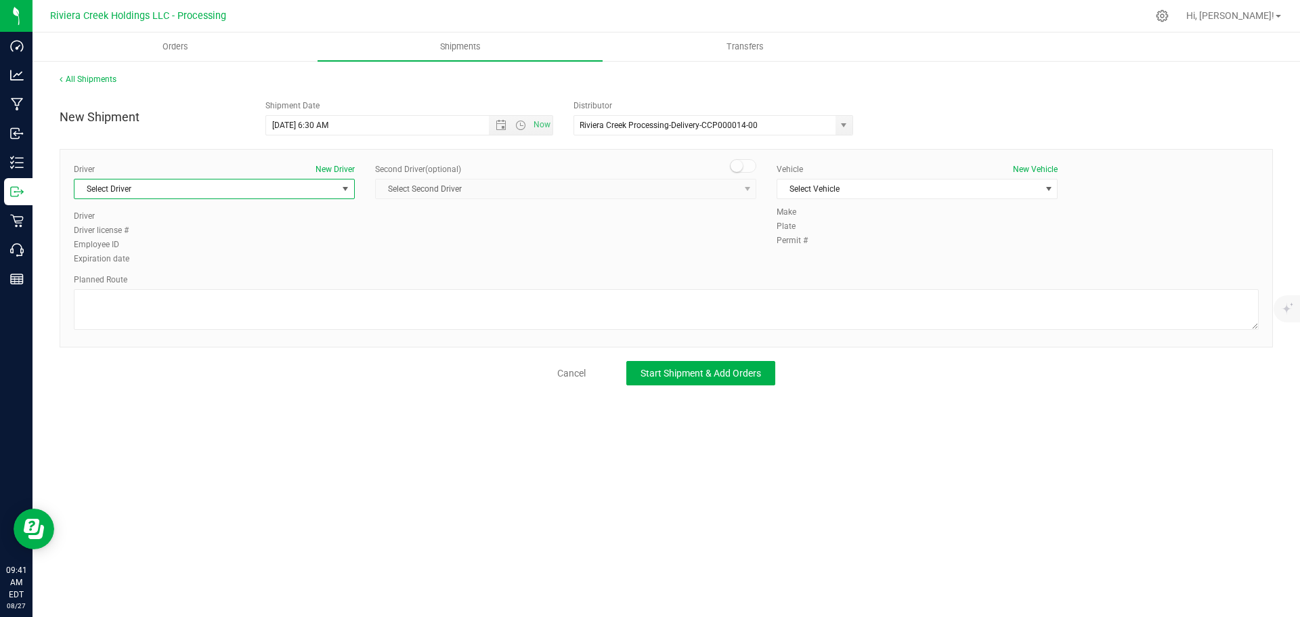
click at [177, 190] on span "Select Driver" at bounding box center [206, 188] width 263 height 19
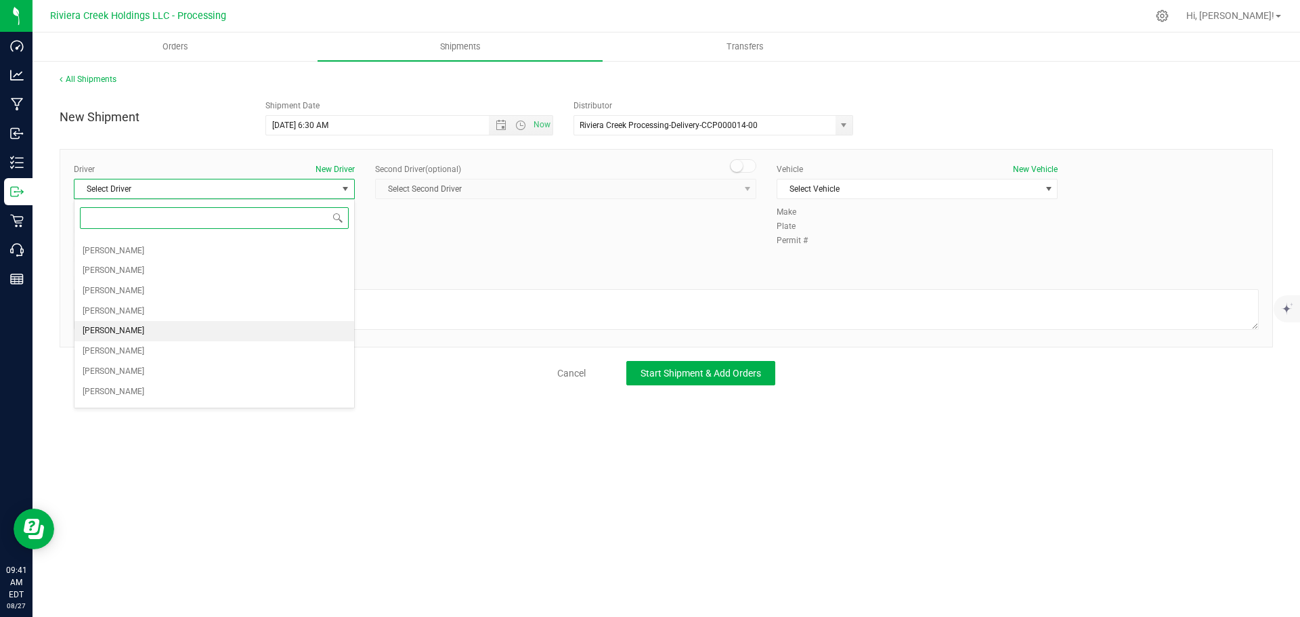
click at [112, 326] on span "Gary Jones" at bounding box center [114, 331] width 62 height 18
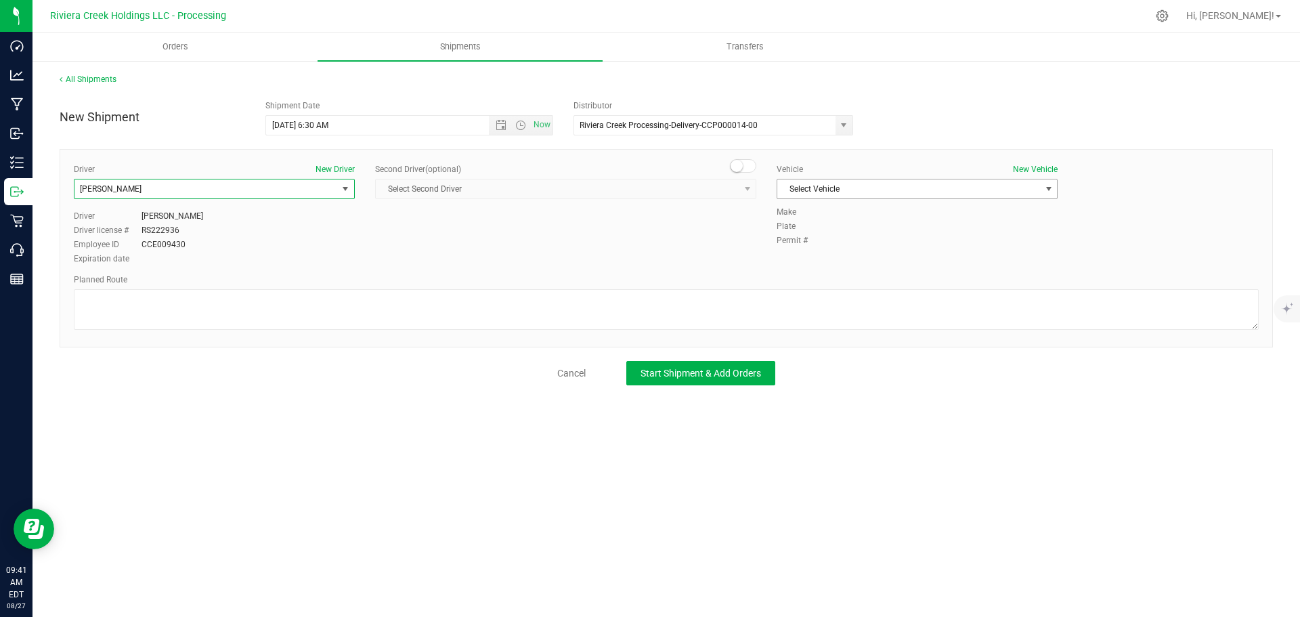
click at [847, 192] on span "Select Vehicle" at bounding box center [909, 188] width 263 height 19
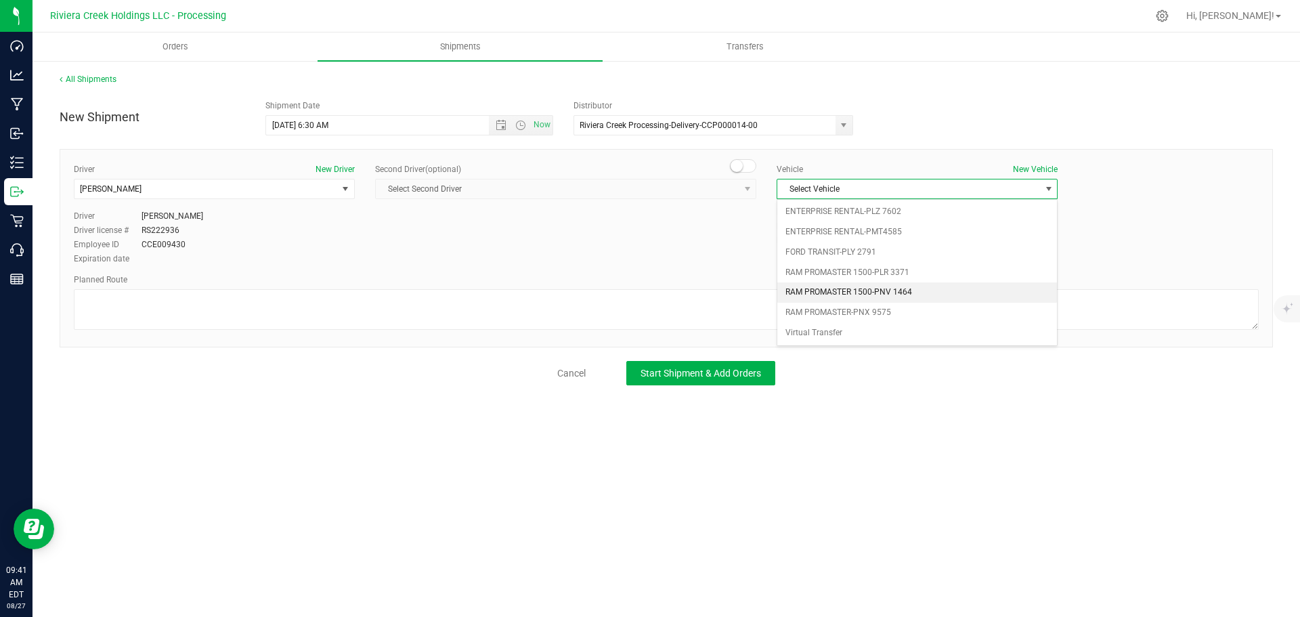
click at [830, 289] on li "RAM PROMASTER 1500-PNV 1464" at bounding box center [918, 292] width 280 height 20
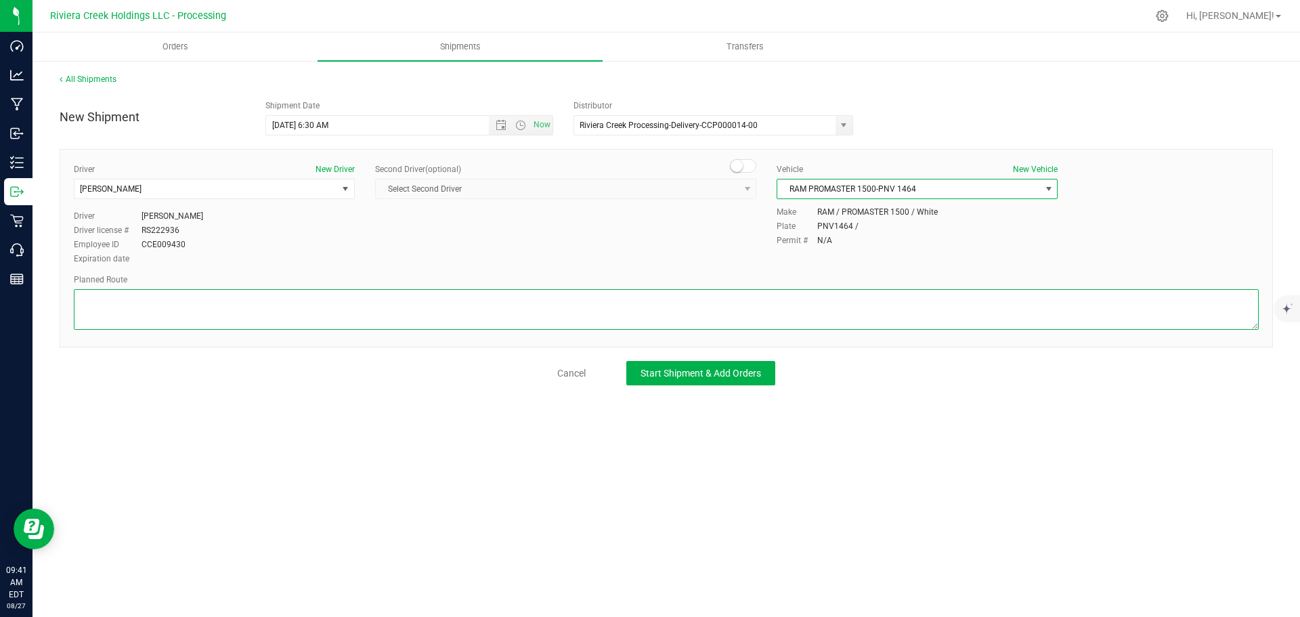
click at [554, 312] on textarea at bounding box center [666, 309] width 1185 height 41
paste textarea "Head northwest toward US-127 S/Main St 203 ft Turn right onto US-127 S/Main StC…"
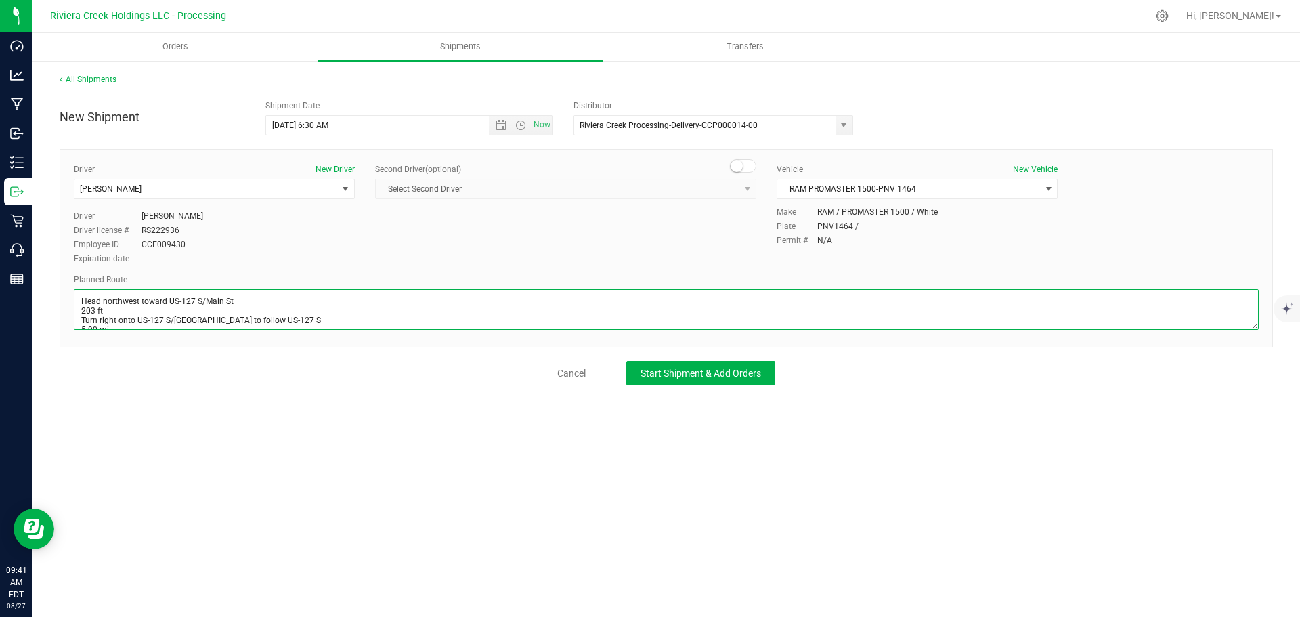
scroll to position [119, 0]
type textarea "Head northwest toward US-127 S/Main St 203 ft Turn right onto US-127 S/Main StC…"
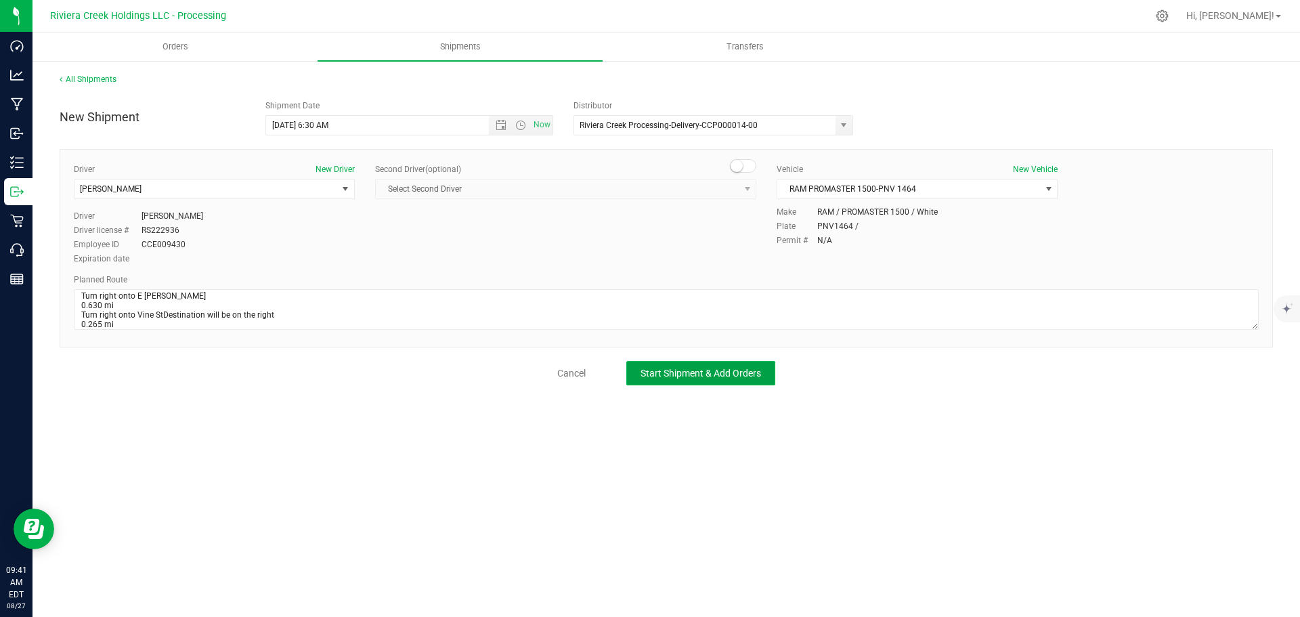
click at [688, 375] on span "Start Shipment & Add Orders" at bounding box center [701, 373] width 121 height 11
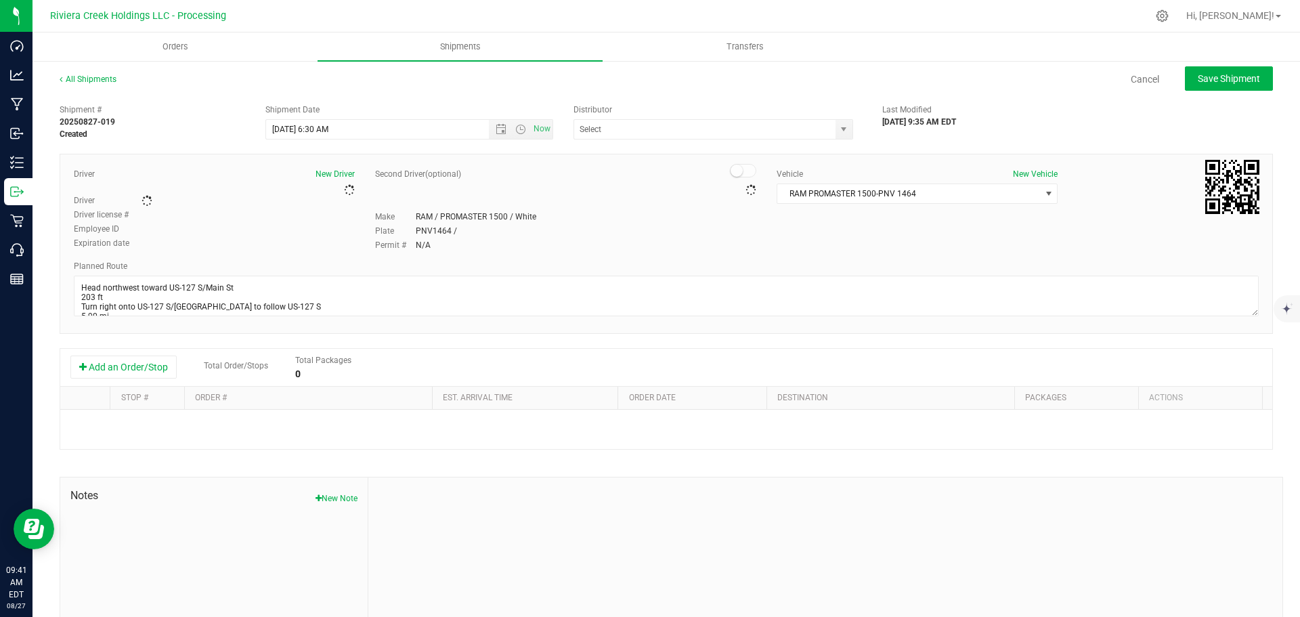
type input "Riviera Creek Processing-Delivery-CCP000014-00"
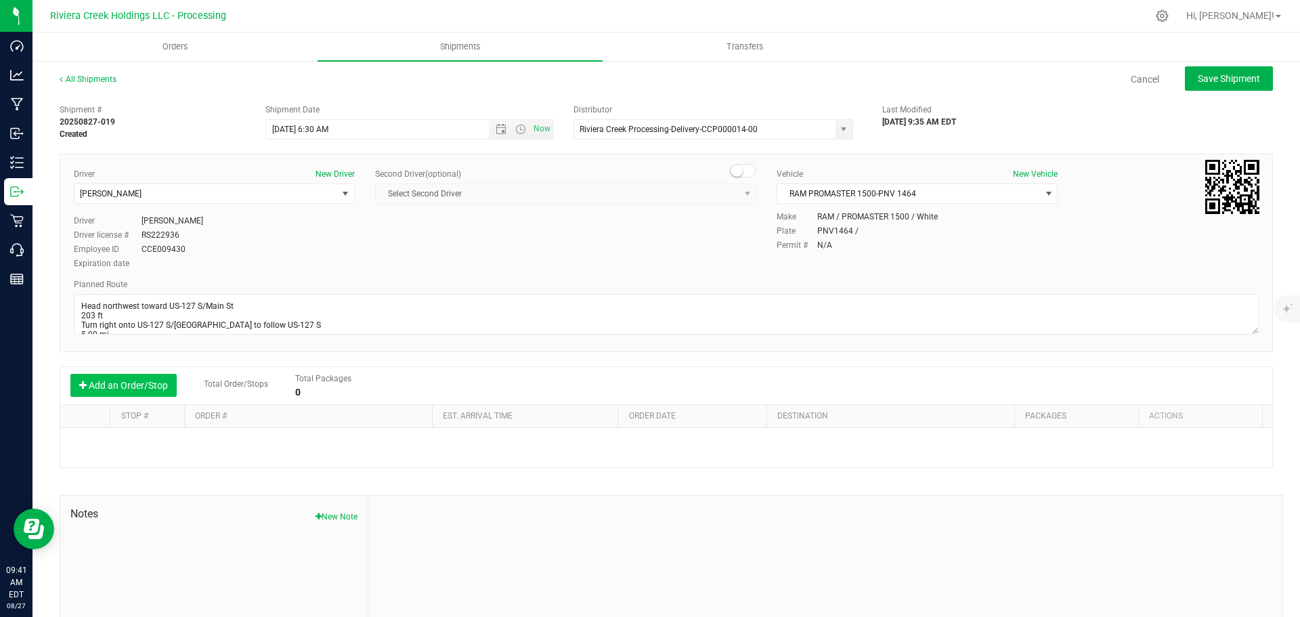
click at [118, 387] on button "Add an Order/Stop" at bounding box center [123, 385] width 106 height 23
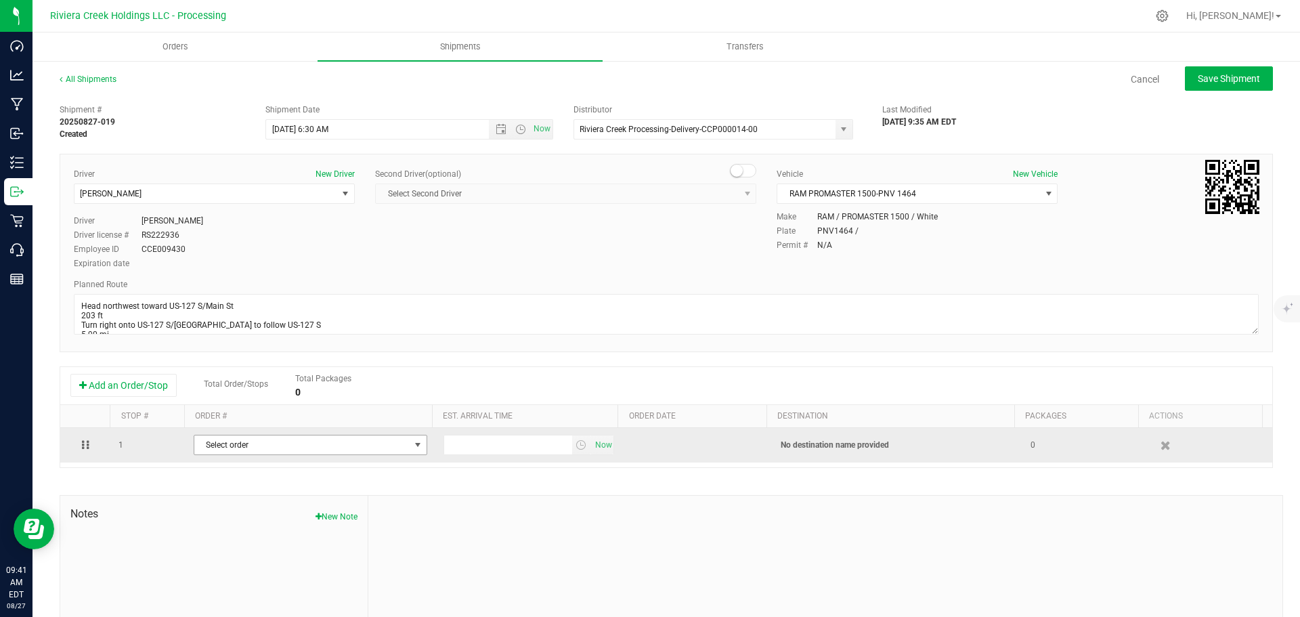
click at [235, 441] on span "Select order" at bounding box center [301, 444] width 215 height 19
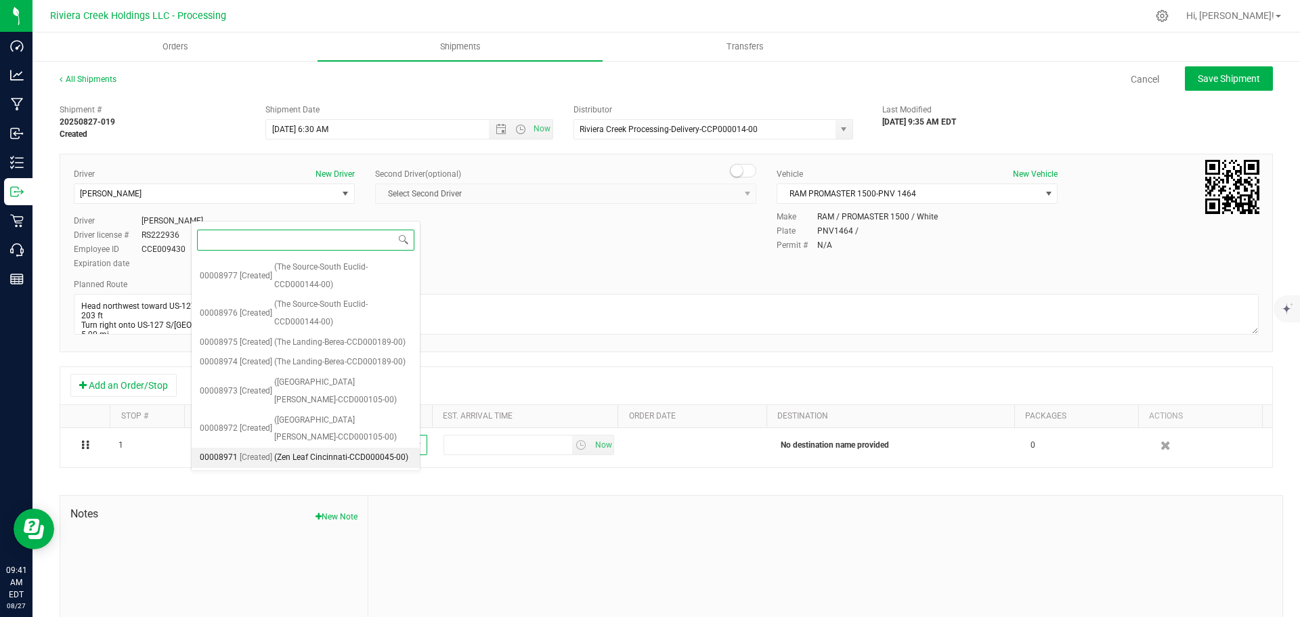
click at [289, 449] on span "(Zen Leaf Cincinnati-CCD000045-00)" at bounding box center [341, 458] width 134 height 18
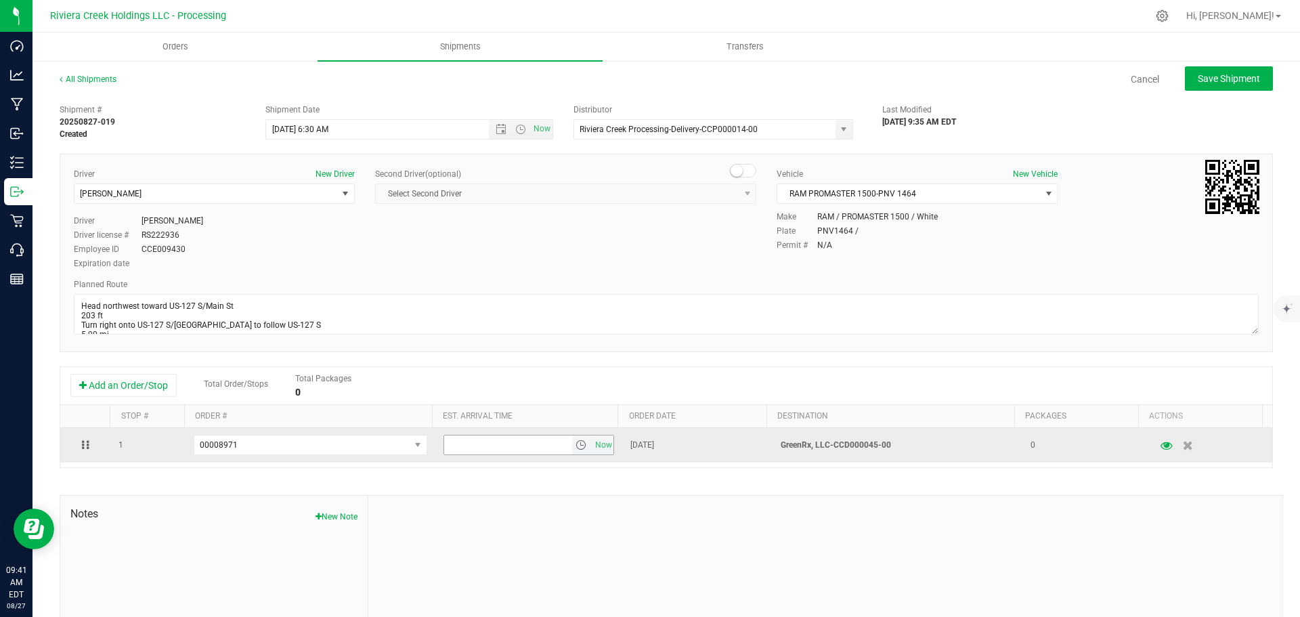
click at [576, 450] on span "select" at bounding box center [581, 445] width 11 height 11
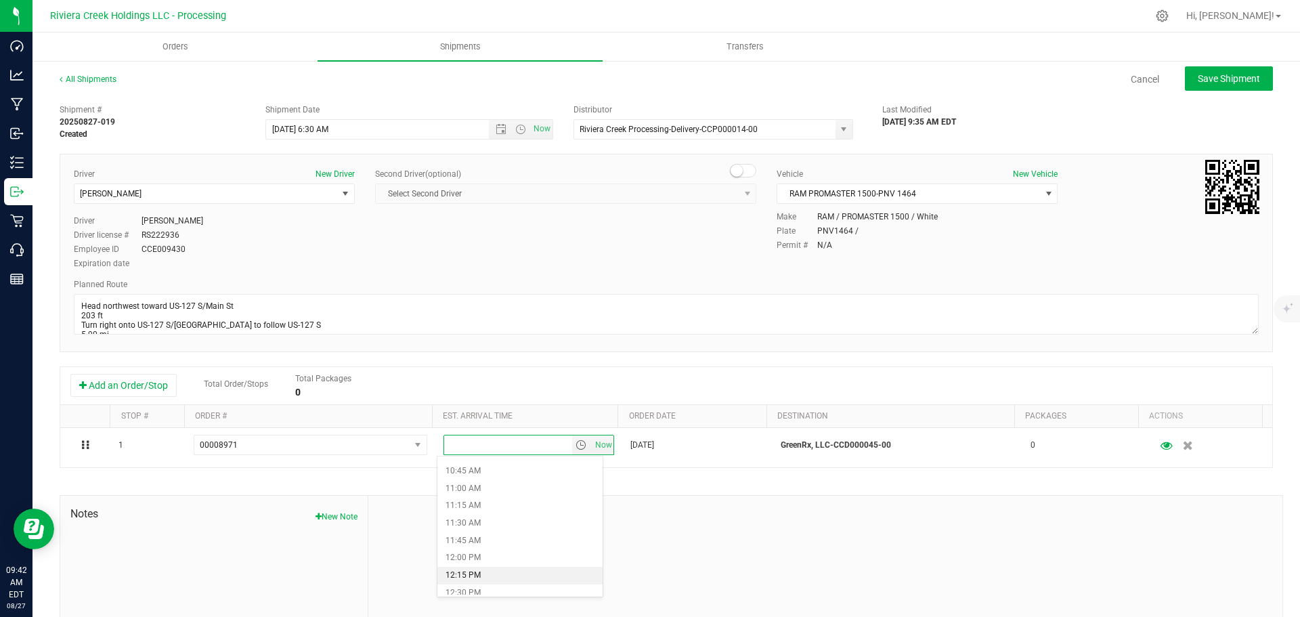
scroll to position [813, 0]
click at [476, 587] on li "1:30 PM" at bounding box center [520, 596] width 165 height 18
click at [1211, 75] on span "Save Shipment" at bounding box center [1229, 78] width 62 height 11
type input "8/28/2025 10:30 AM"
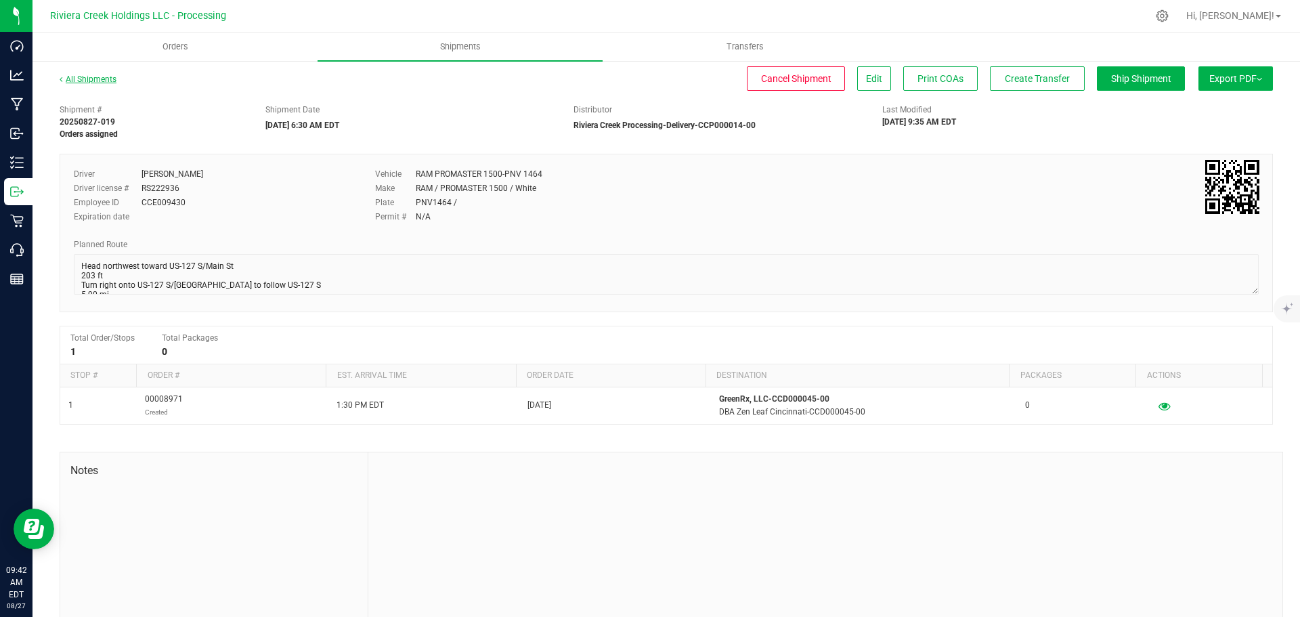
click at [89, 79] on link "All Shipments" at bounding box center [88, 79] width 57 height 9
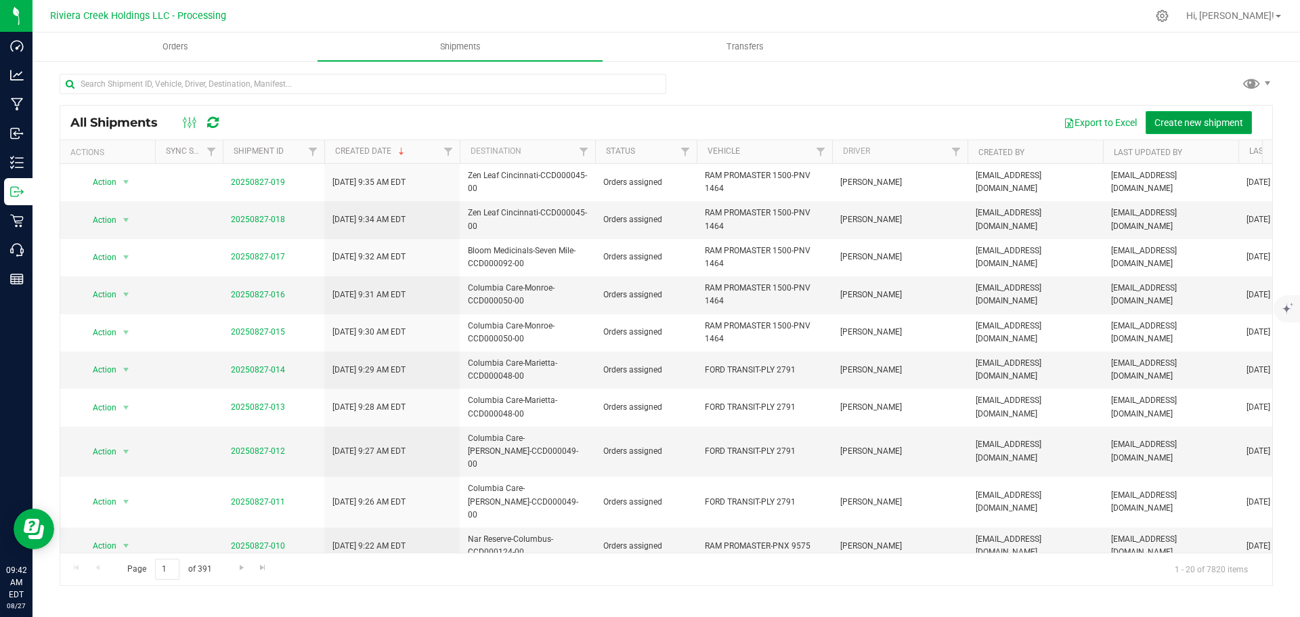
click at [1174, 117] on span "Create new shipment" at bounding box center [1199, 122] width 89 height 11
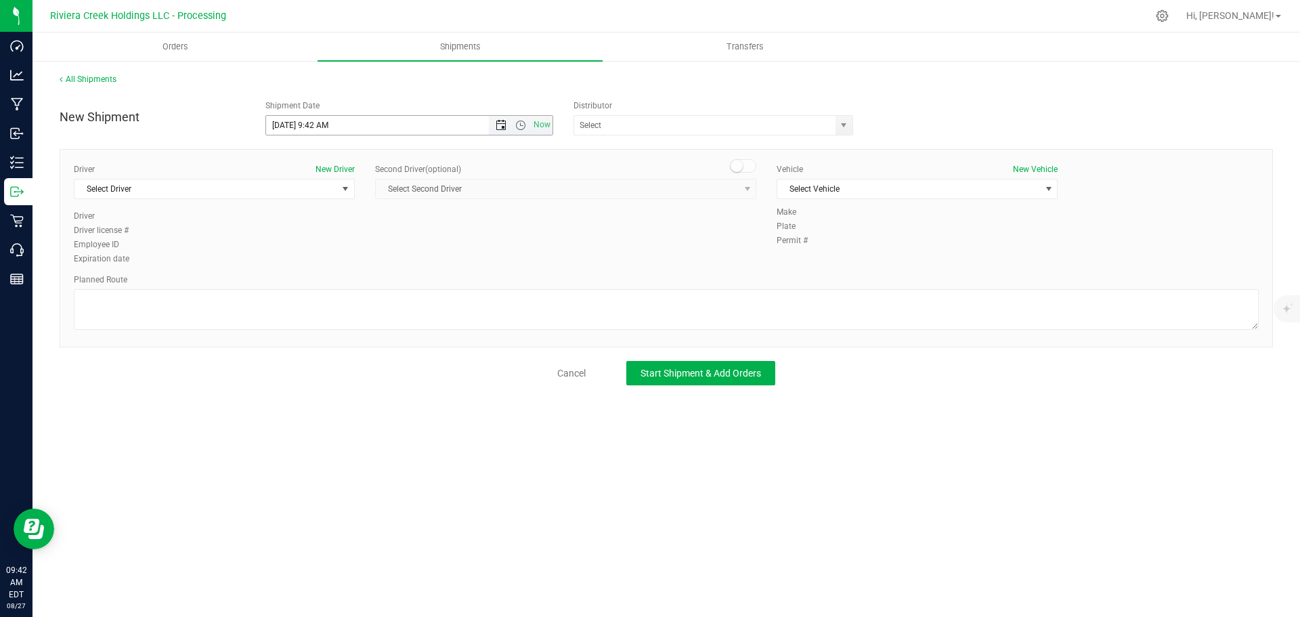
click at [501, 125] on span "Open the date view" at bounding box center [501, 125] width 11 height 11
click at [356, 285] on link "28" at bounding box center [357, 284] width 20 height 21
click at [519, 126] on span "Open the time view" at bounding box center [520, 125] width 11 height 11
drag, startPoint x: 329, startPoint y: 123, endPoint x: 315, endPoint y: 131, distance: 16.1
click at [315, 131] on input "8/28/2025 9:42 AM" at bounding box center [409, 125] width 287 height 19
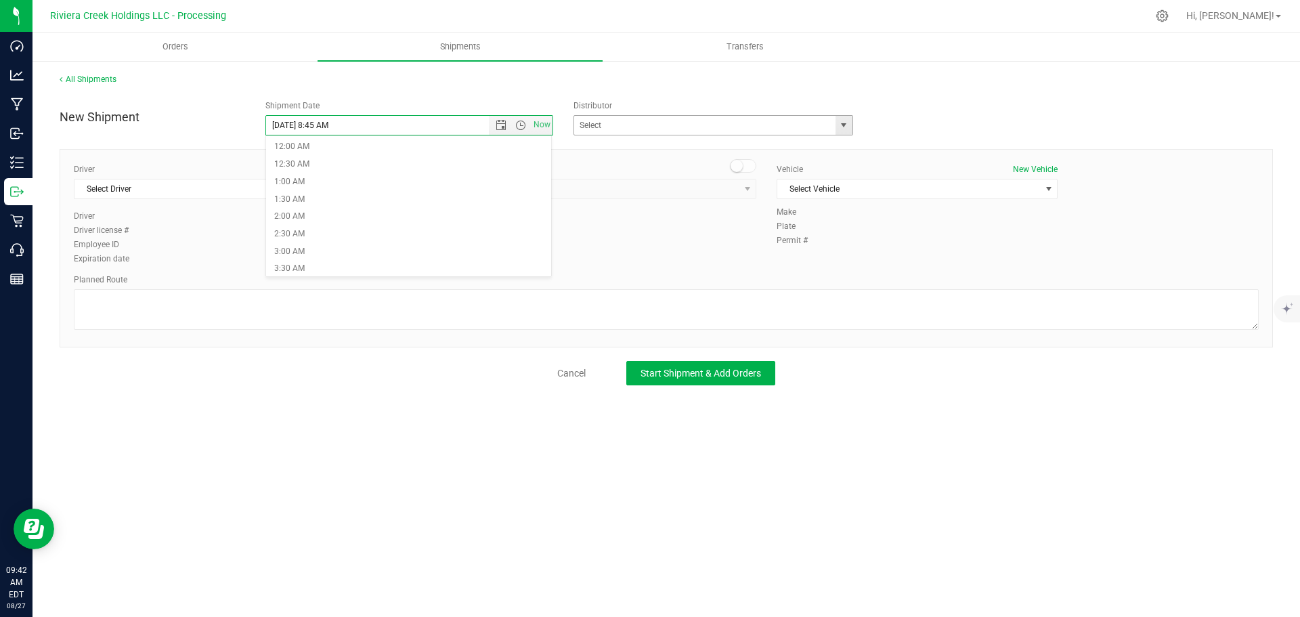
click at [847, 125] on span "select" at bounding box center [843, 125] width 11 height 11
type input "8/28/2025 8:45 AM"
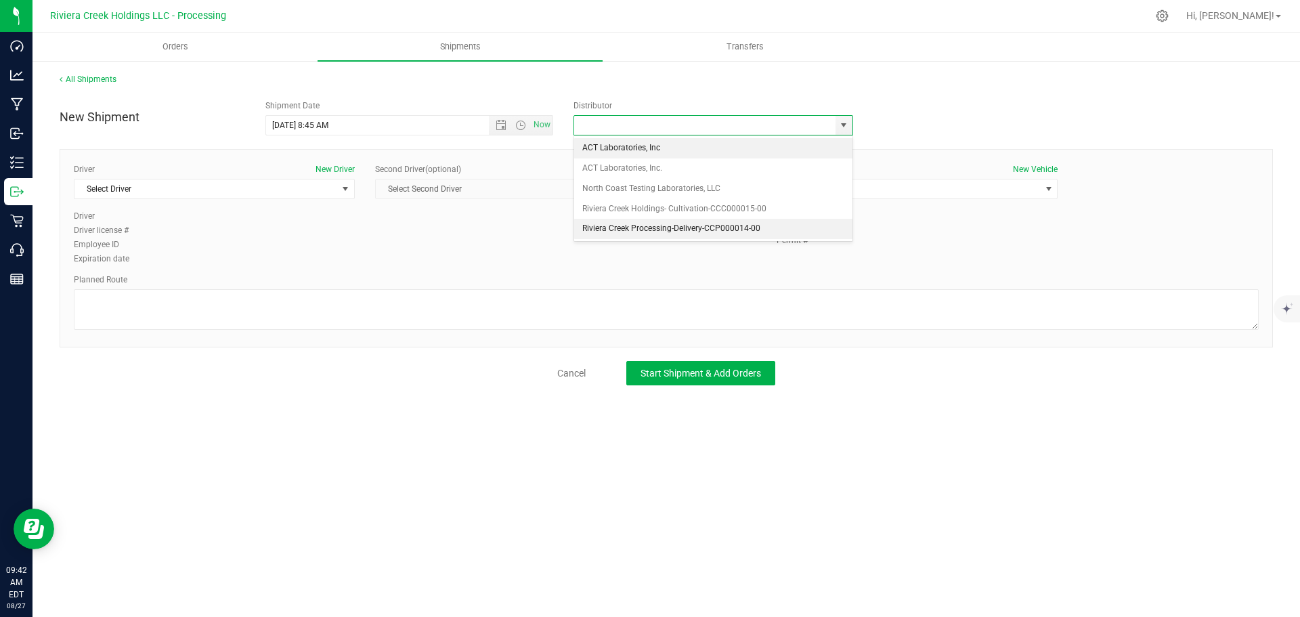
click at [643, 231] on li "Riviera Creek Processing-Delivery-CCP000014-00" at bounding box center [713, 229] width 278 height 20
type input "Riviera Creek Processing-Delivery-CCP000014-00"
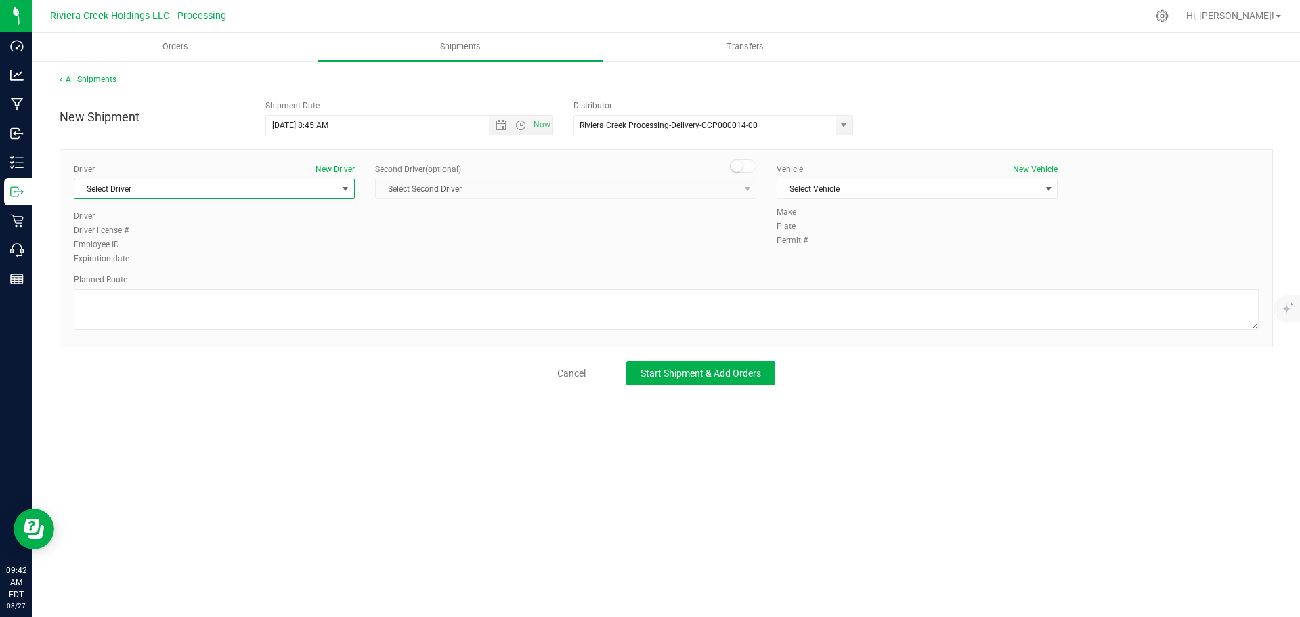
click at [336, 192] on span "Select Driver" at bounding box center [206, 188] width 263 height 19
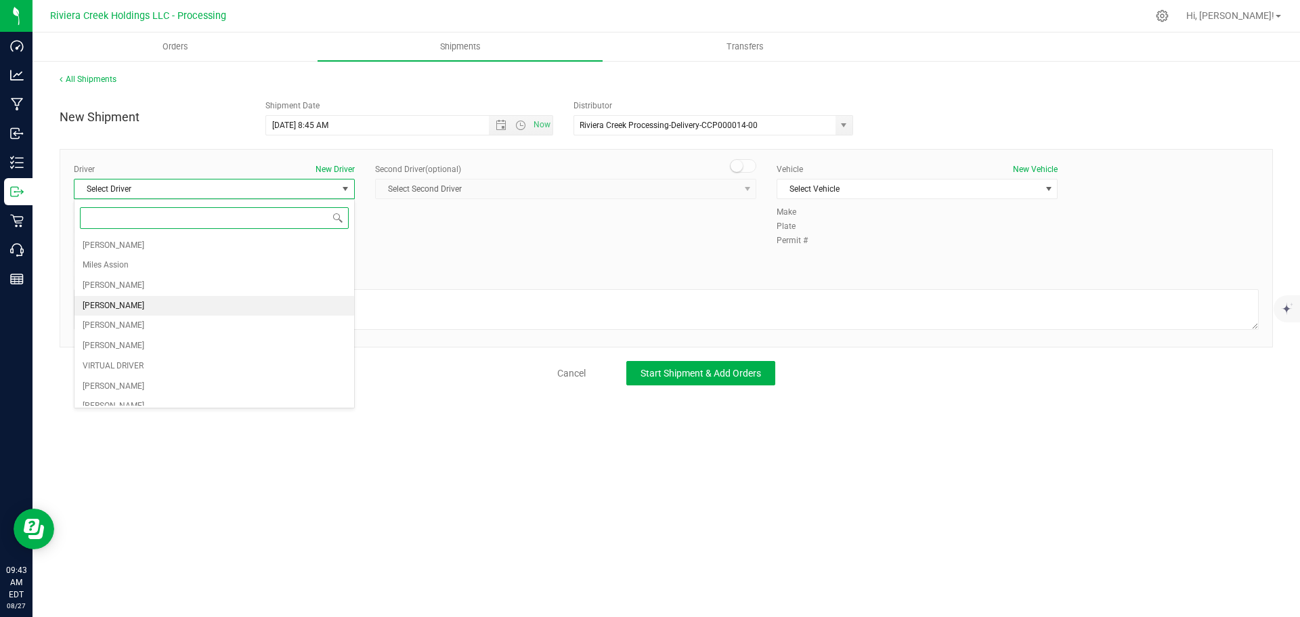
click at [147, 301] on li "Taon Belcher" at bounding box center [215, 306] width 280 height 20
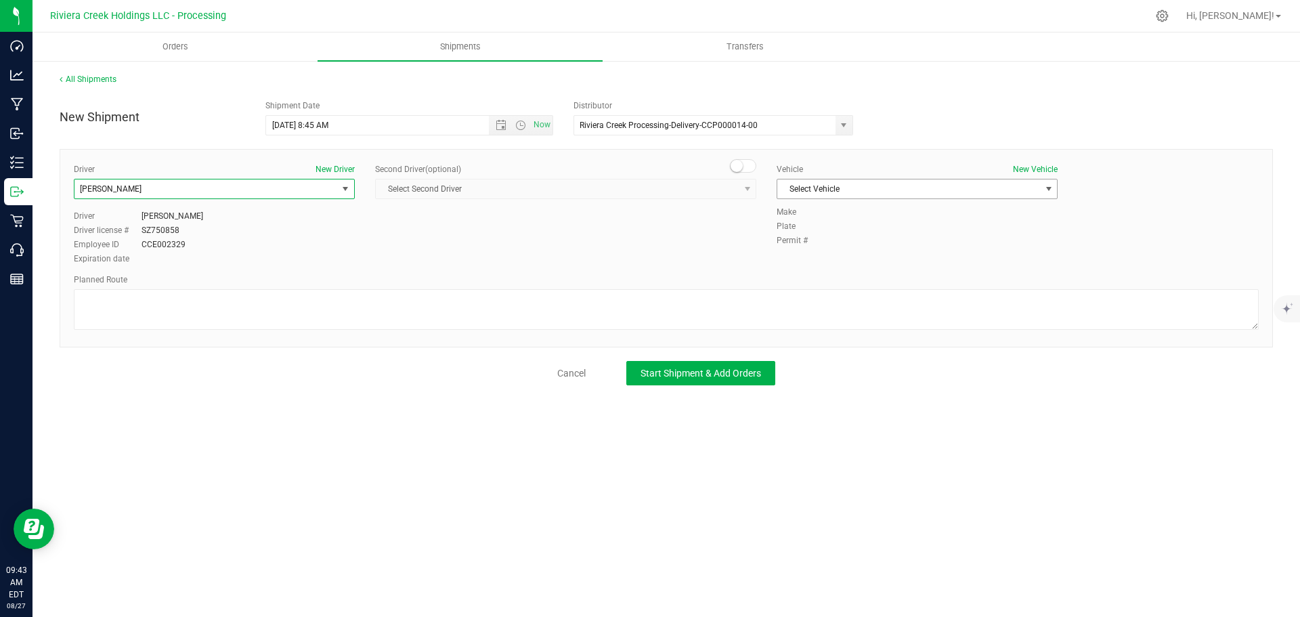
click at [789, 184] on span "Select Vehicle" at bounding box center [909, 188] width 263 height 19
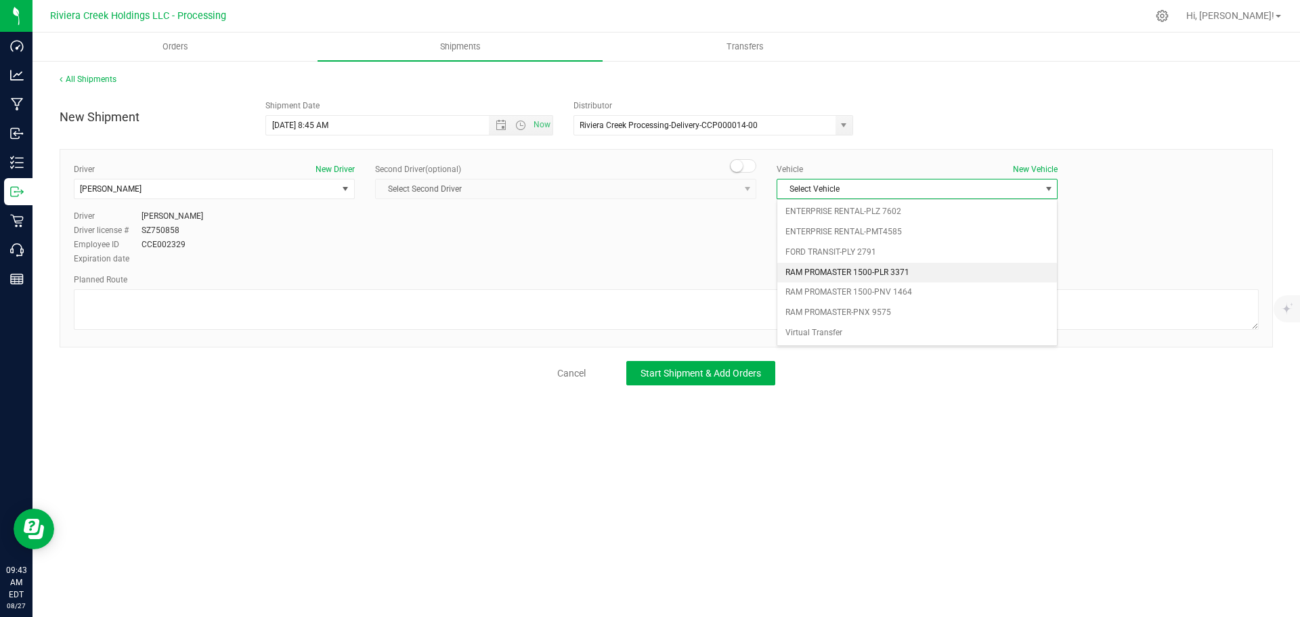
click at [895, 274] on li "RAM PROMASTER 1500-PLR 3371" at bounding box center [918, 273] width 280 height 20
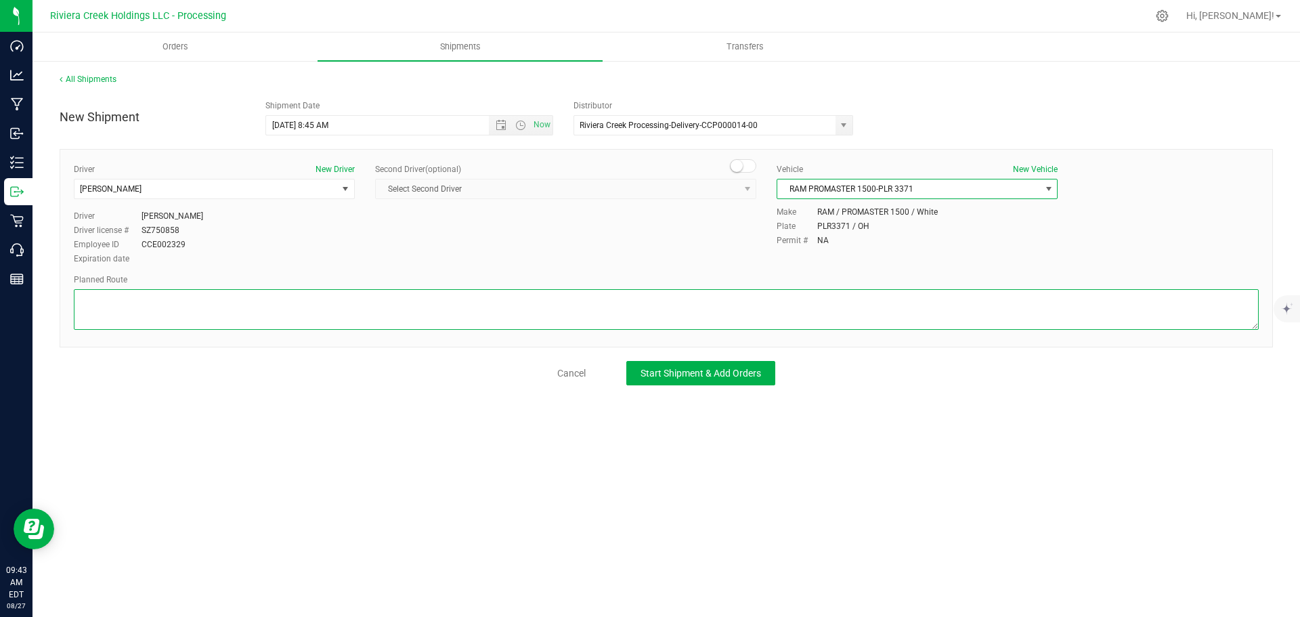
click at [563, 314] on textarea at bounding box center [666, 309] width 1185 height 41
paste textarea "Head west on St Clair St toward Crescent St 187 ft St Clair St turns slightly l…"
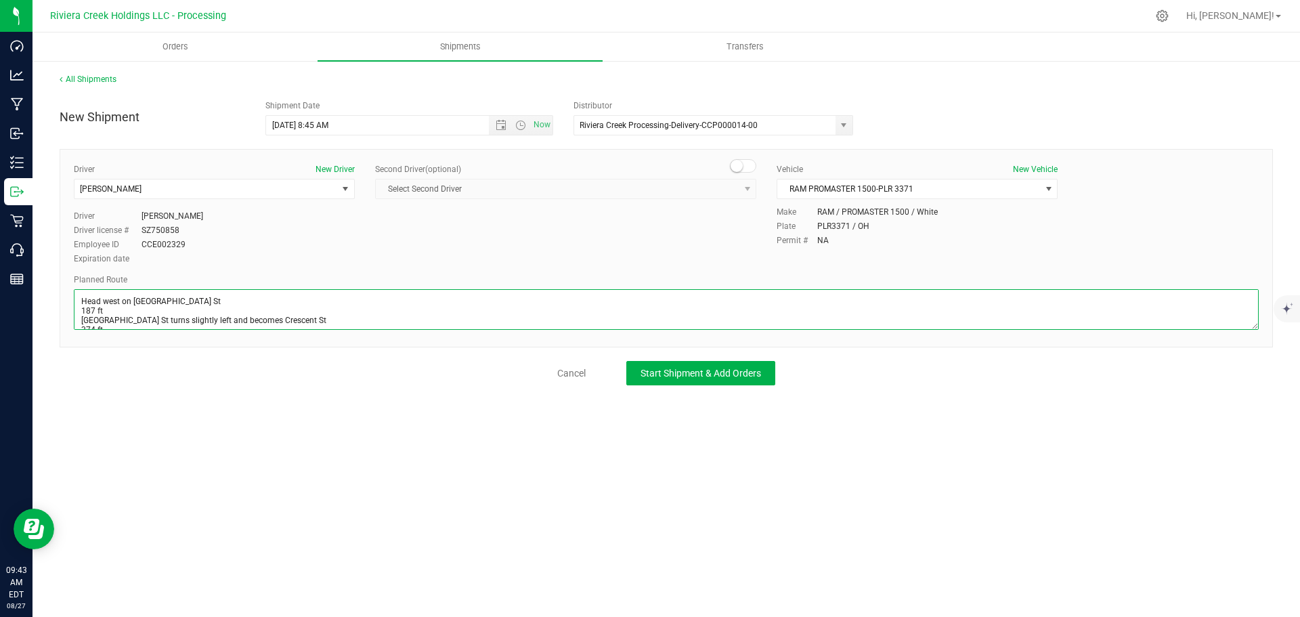
scroll to position [195, 0]
type textarea "Head west on St Clair St toward Crescent St 187 ft St Clair St turns slightly l…"
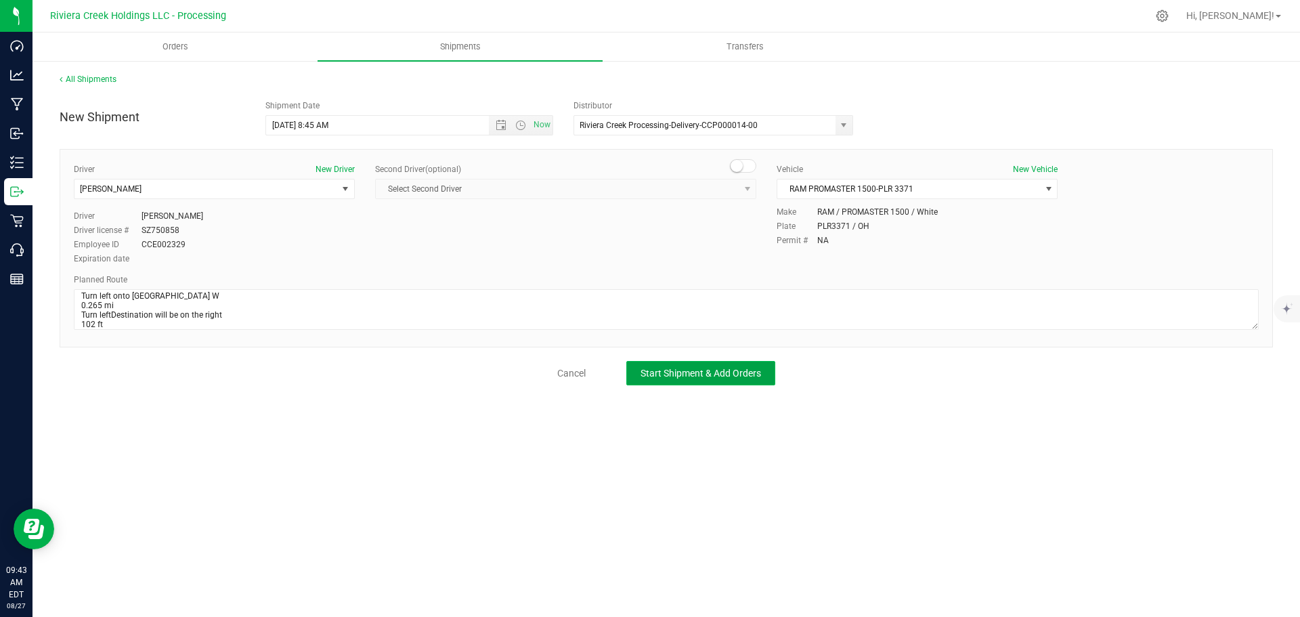
click at [674, 375] on span "Start Shipment & Add Orders" at bounding box center [701, 373] width 121 height 11
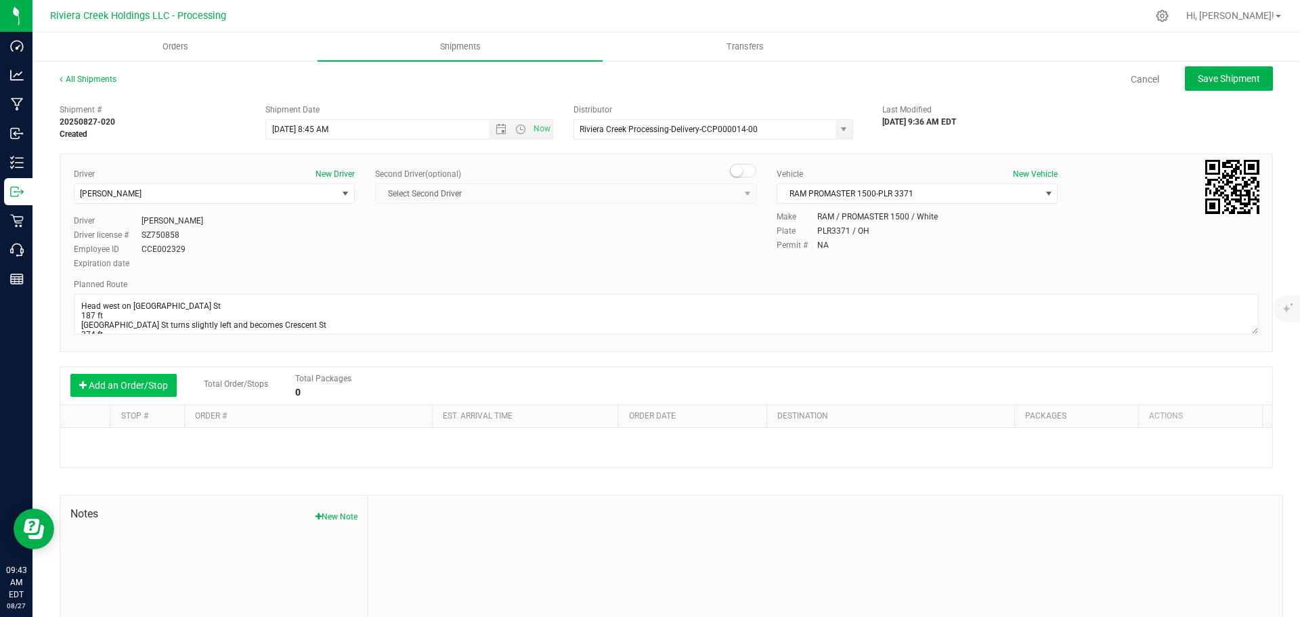
click at [131, 391] on button "Add an Order/Stop" at bounding box center [123, 385] width 106 height 23
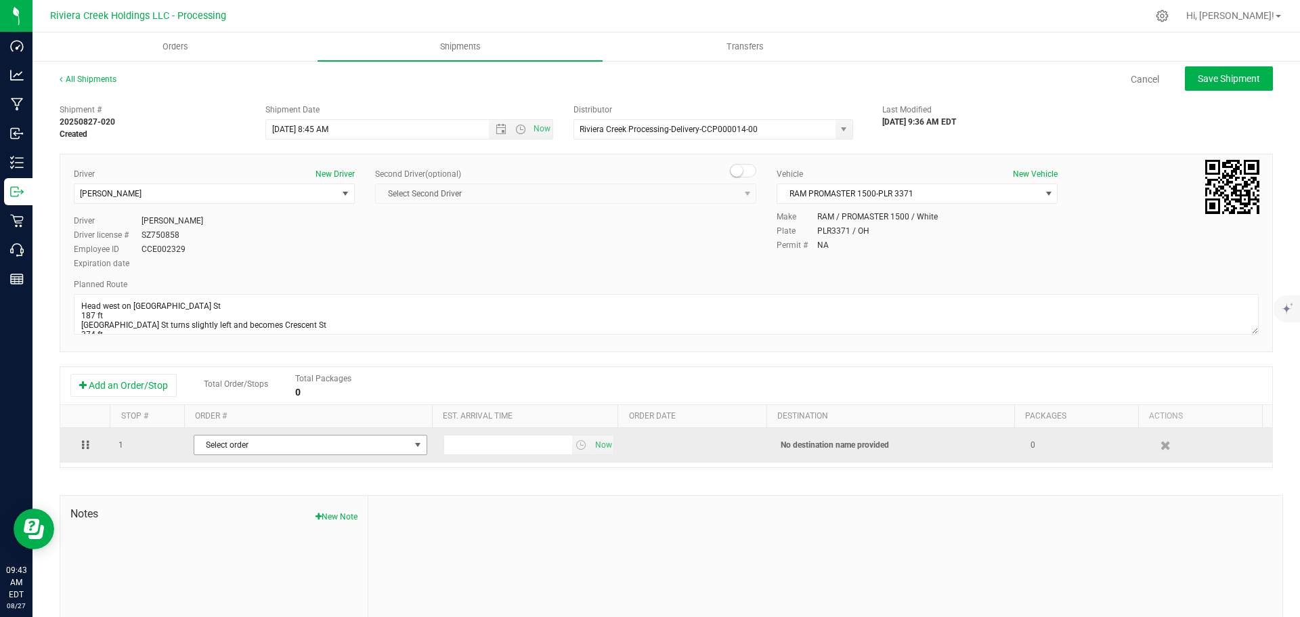
click at [284, 450] on span "Select order" at bounding box center [301, 444] width 215 height 19
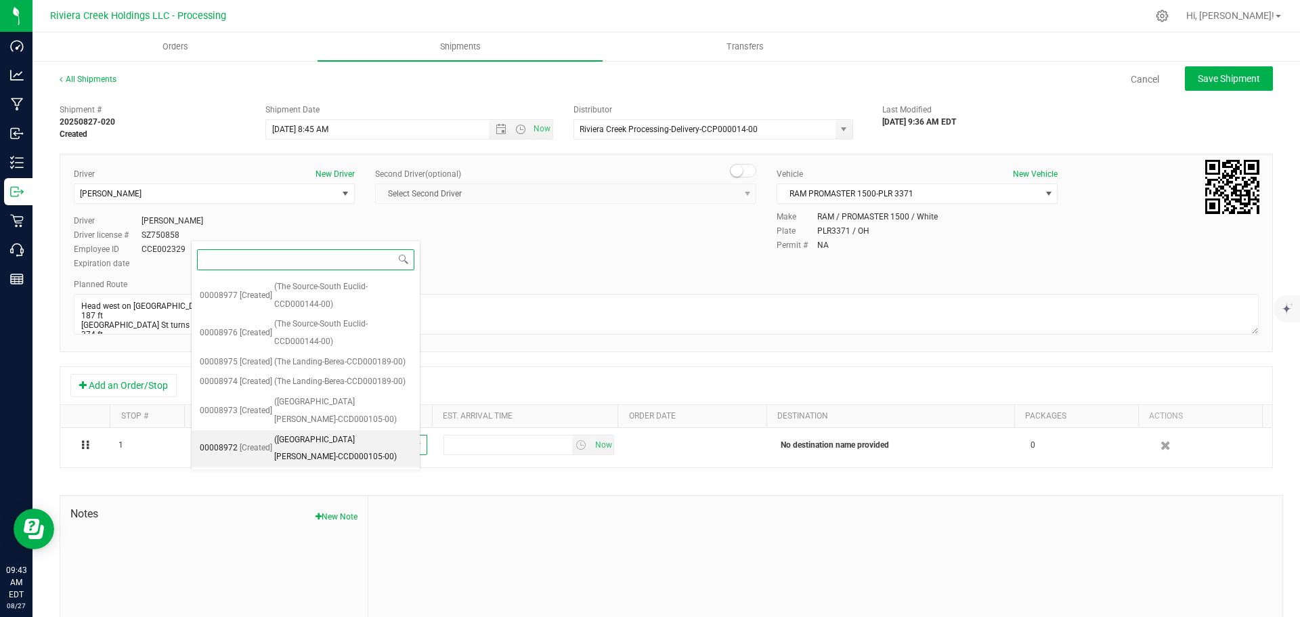
click at [306, 431] on span "(Greenstock-Seville-CCD000105-00)" at bounding box center [342, 448] width 137 height 35
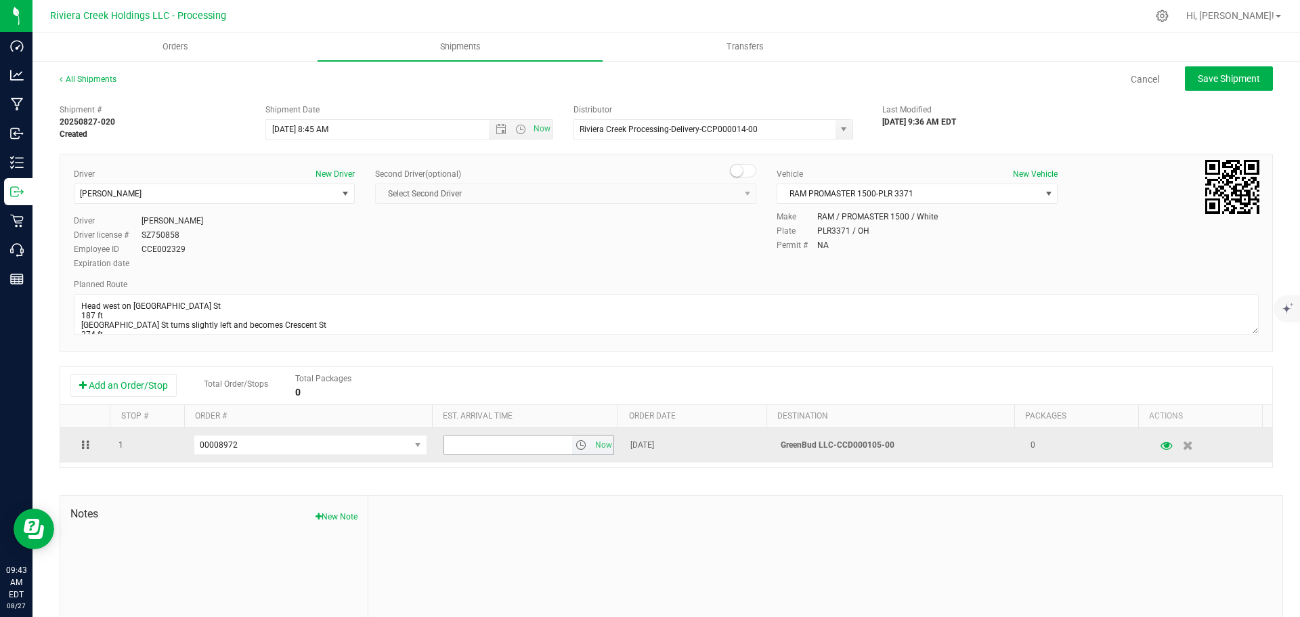
click at [576, 447] on span "select" at bounding box center [581, 445] width 11 height 11
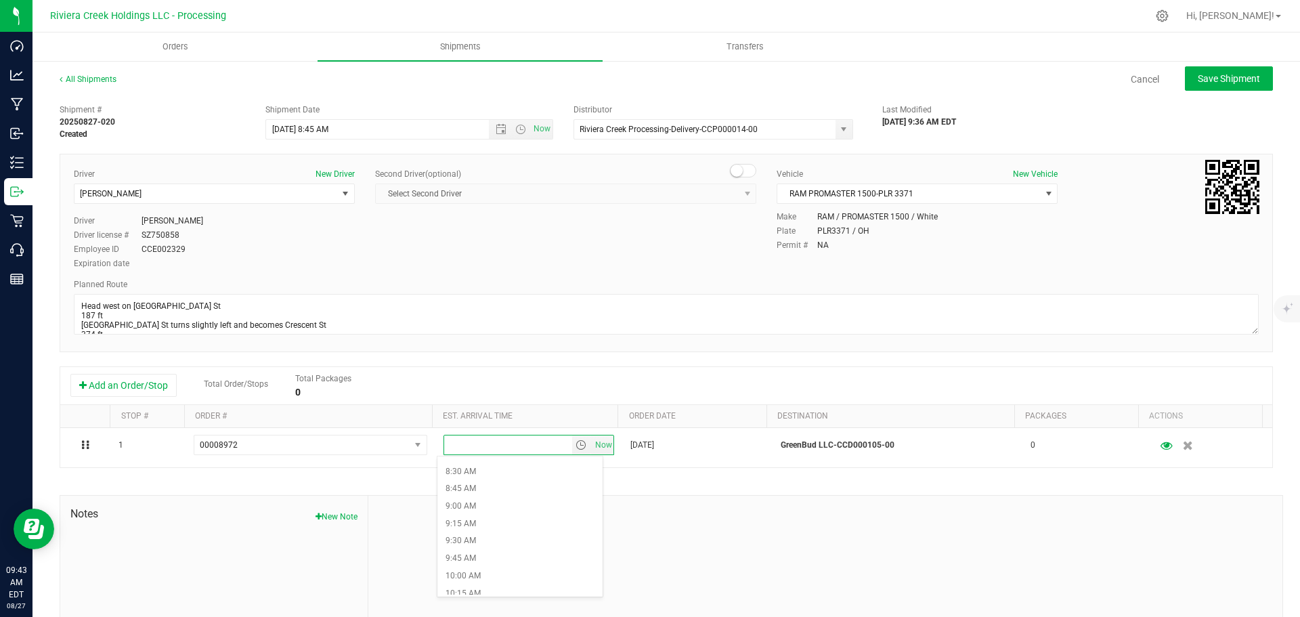
scroll to position [610, 0]
click at [484, 553] on li "10:00 AM" at bounding box center [520, 555] width 165 height 18
click at [1211, 76] on span "Save Shipment" at bounding box center [1229, 78] width 62 height 11
type input "8/28/2025 12:45 PM"
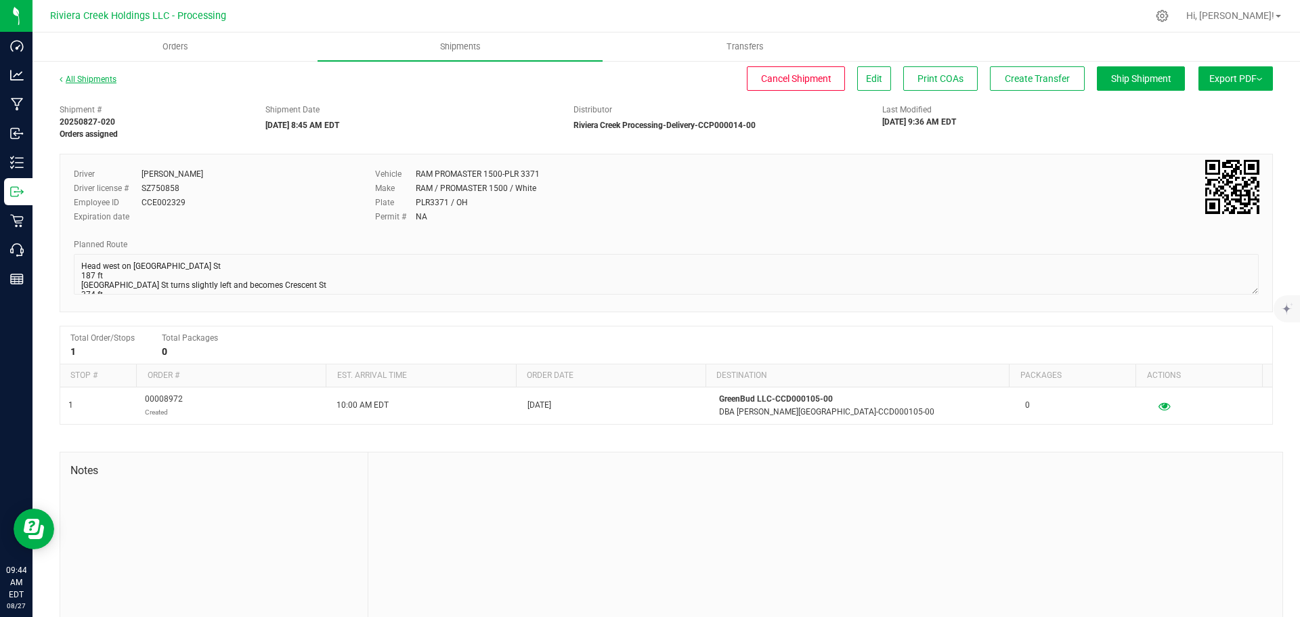
click at [104, 81] on link "All Shipments" at bounding box center [88, 79] width 57 height 9
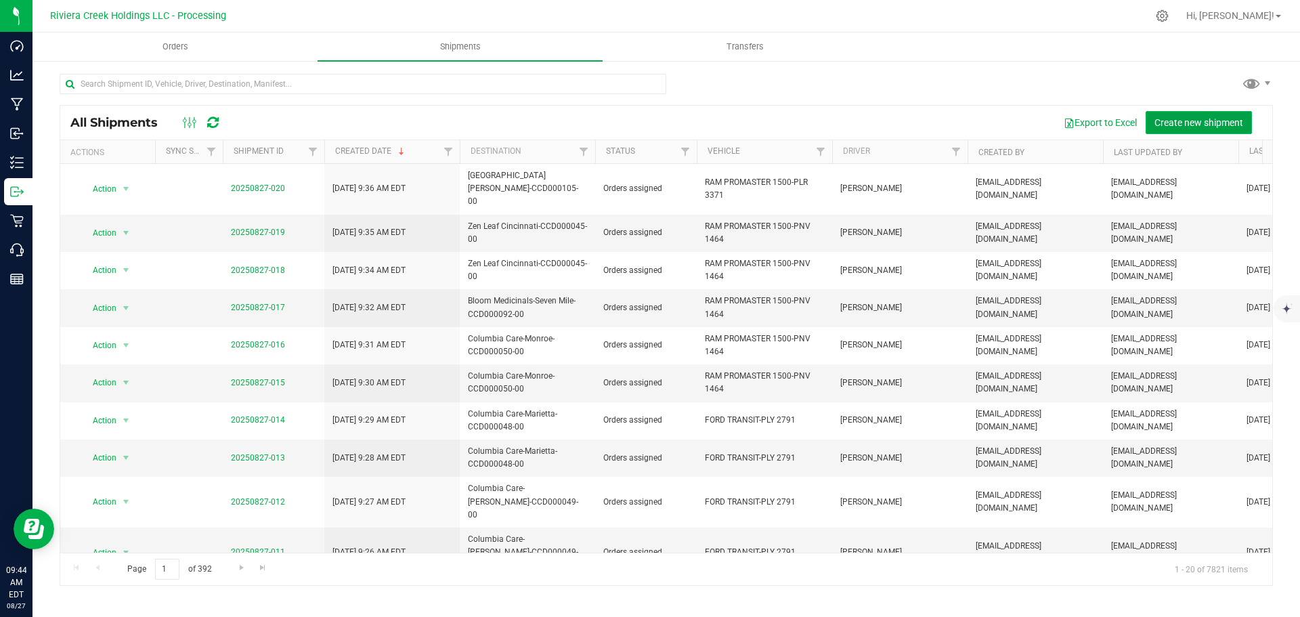
click at [1167, 129] on button "Create new shipment" at bounding box center [1199, 122] width 106 height 23
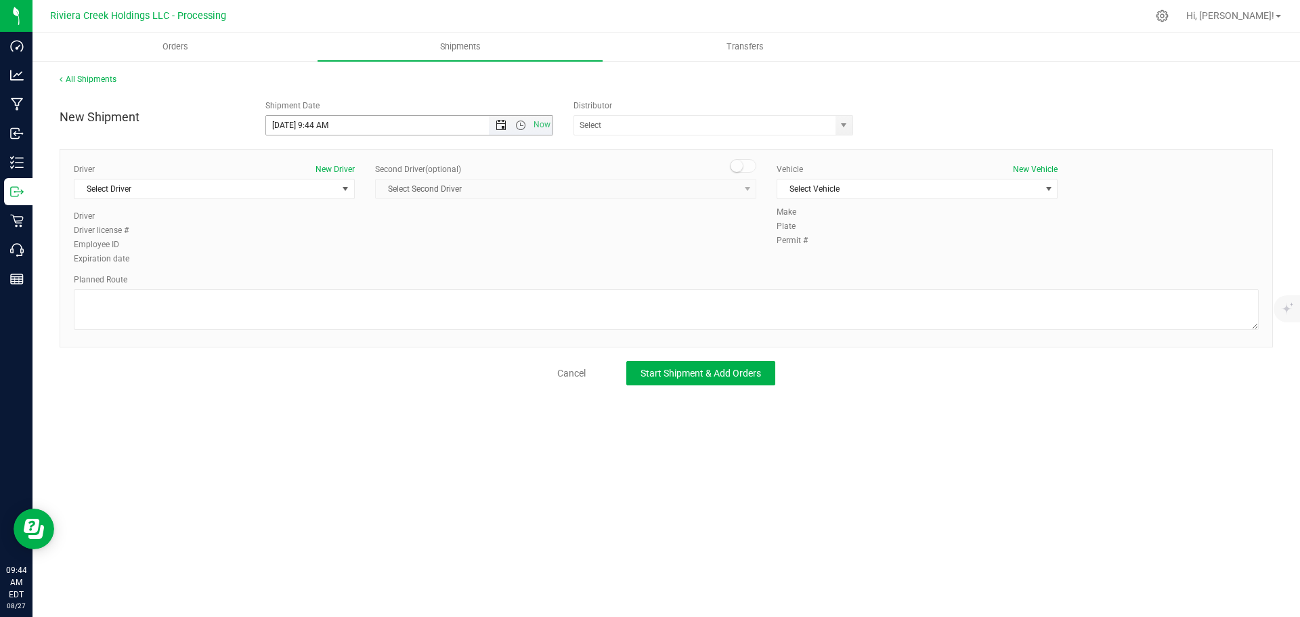
click at [496, 125] on span "Open the date view" at bounding box center [501, 125] width 11 height 11
click at [358, 286] on link "28" at bounding box center [357, 284] width 20 height 21
drag, startPoint x: 328, startPoint y: 122, endPoint x: 314, endPoint y: 125, distance: 13.8
click at [314, 125] on input "8/28/2025 9:44 AM" at bounding box center [389, 125] width 247 height 19
click at [845, 128] on span "select" at bounding box center [843, 125] width 11 height 11
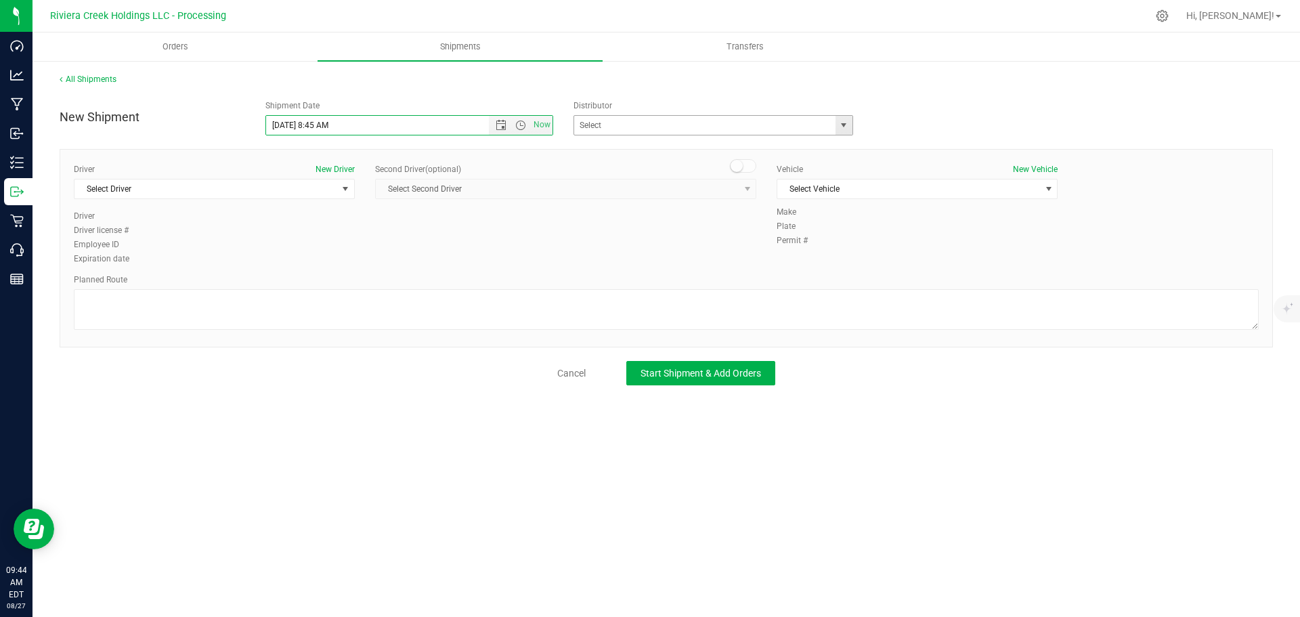
type input "8/28/2025 8:45 AM"
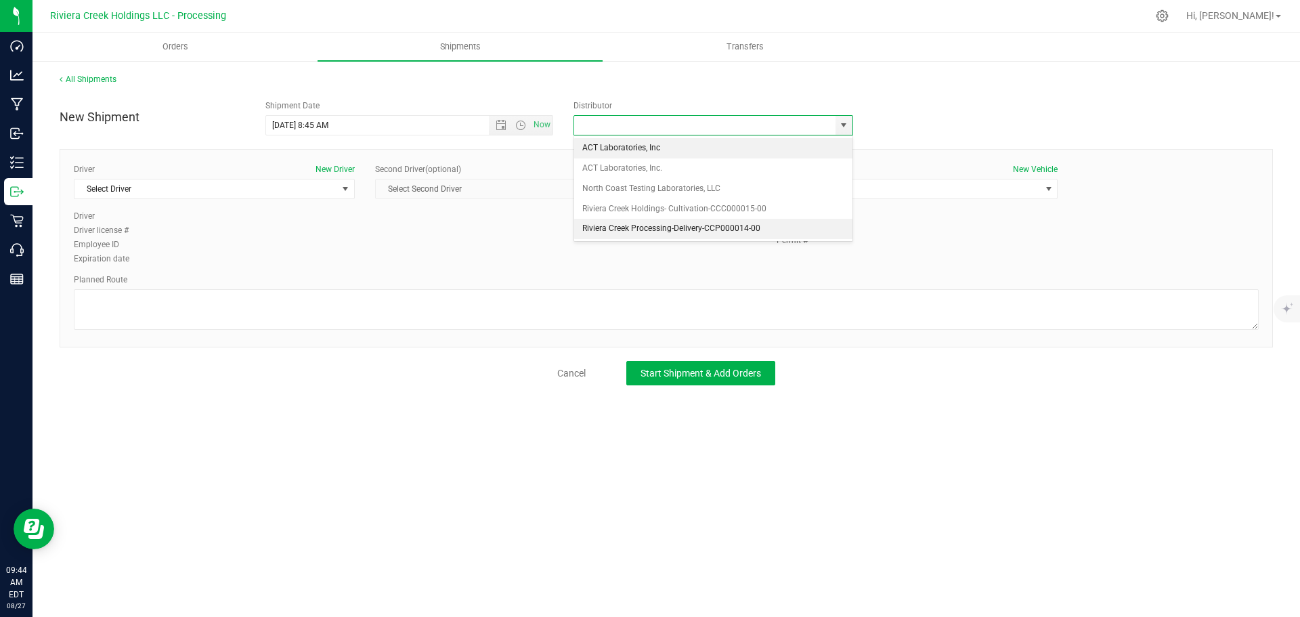
click at [610, 227] on li "Riviera Creek Processing-Delivery-CCP000014-00" at bounding box center [713, 229] width 278 height 20
type input "Riviera Creek Processing-Delivery-CCP000014-00"
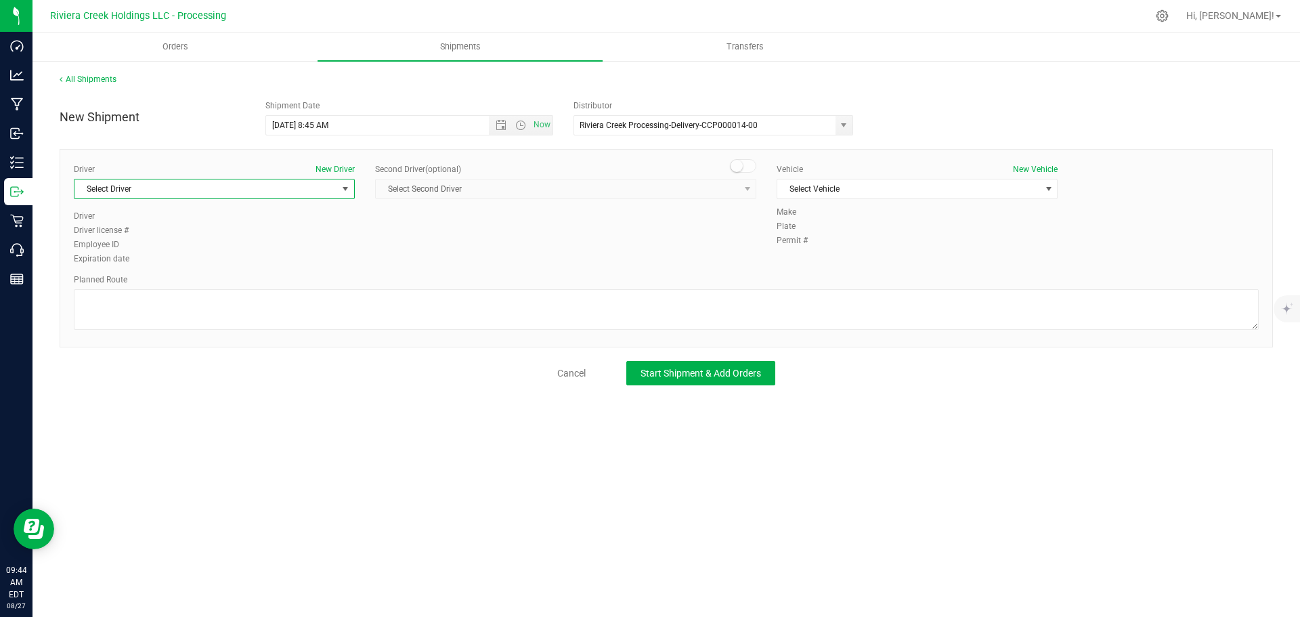
click at [303, 193] on span "Select Driver" at bounding box center [206, 188] width 263 height 19
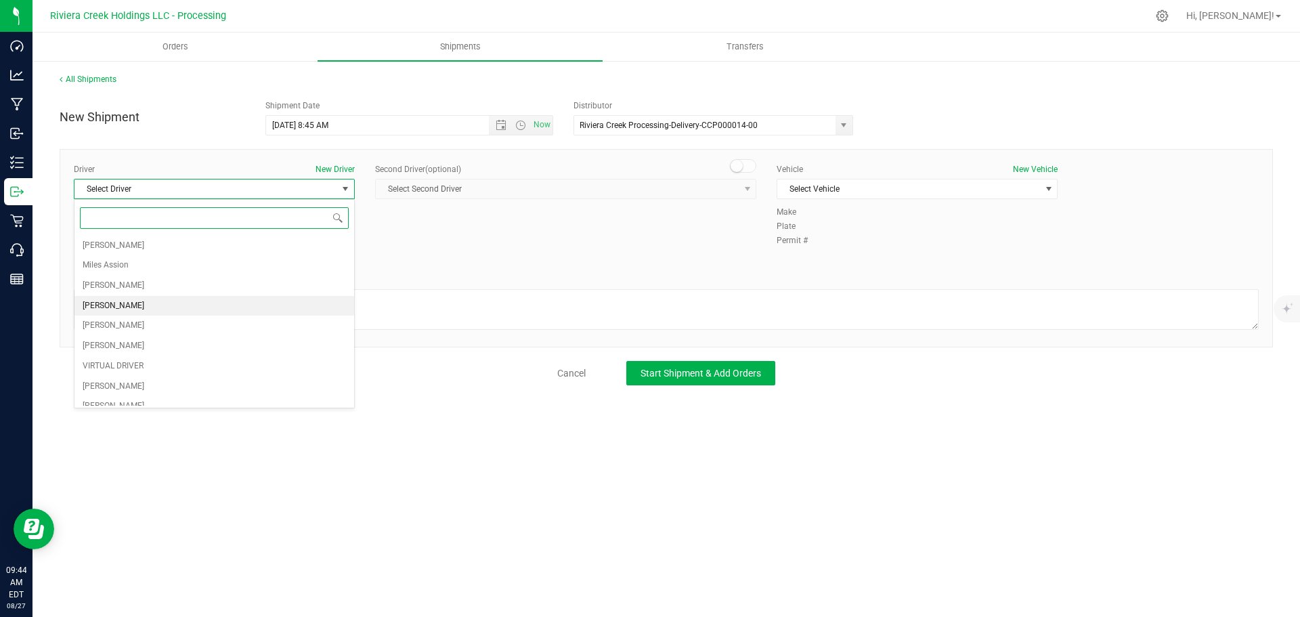
click at [135, 301] on li "Taon Belcher" at bounding box center [215, 306] width 280 height 20
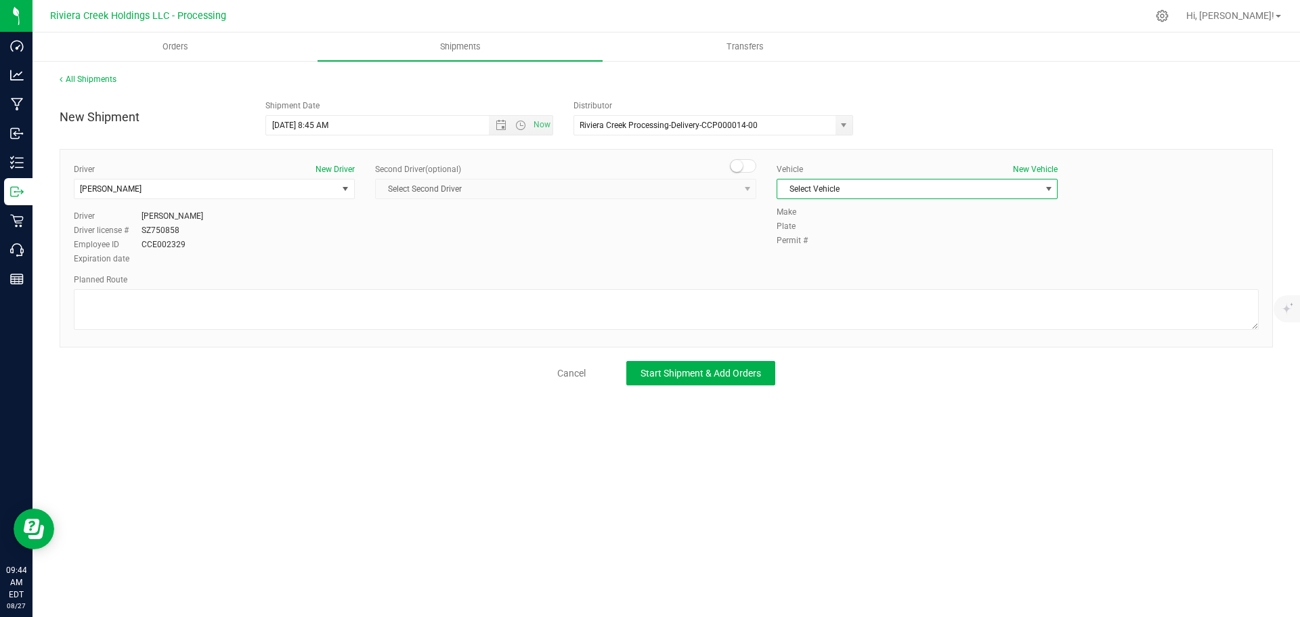
click at [801, 187] on span "Select Vehicle" at bounding box center [909, 188] width 263 height 19
click at [838, 274] on li "RAM PROMASTER 1500-PLR 3371" at bounding box center [918, 273] width 280 height 20
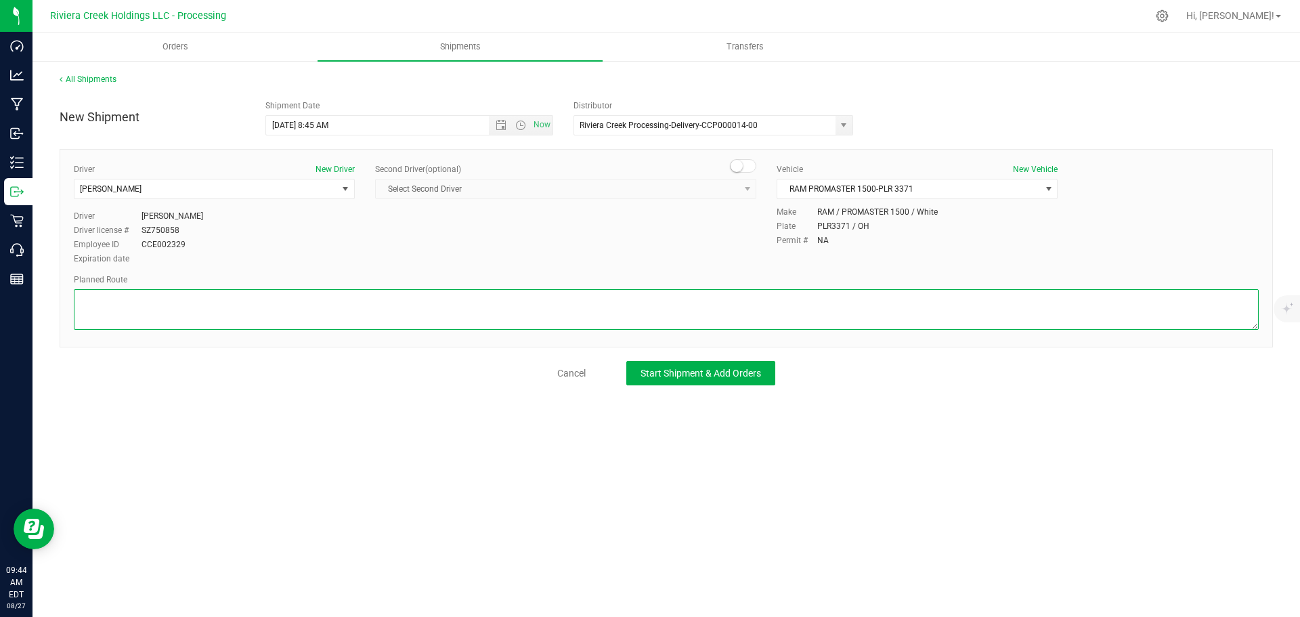
click at [270, 314] on textarea at bounding box center [666, 309] width 1185 height 41
paste textarea "Head west on St Clair St toward Crescent St 187 ft St Clair St turns slightly l…"
type textarea "Head west on St Clair St toward Crescent St 187 ft St Clair St turns slightly l…"
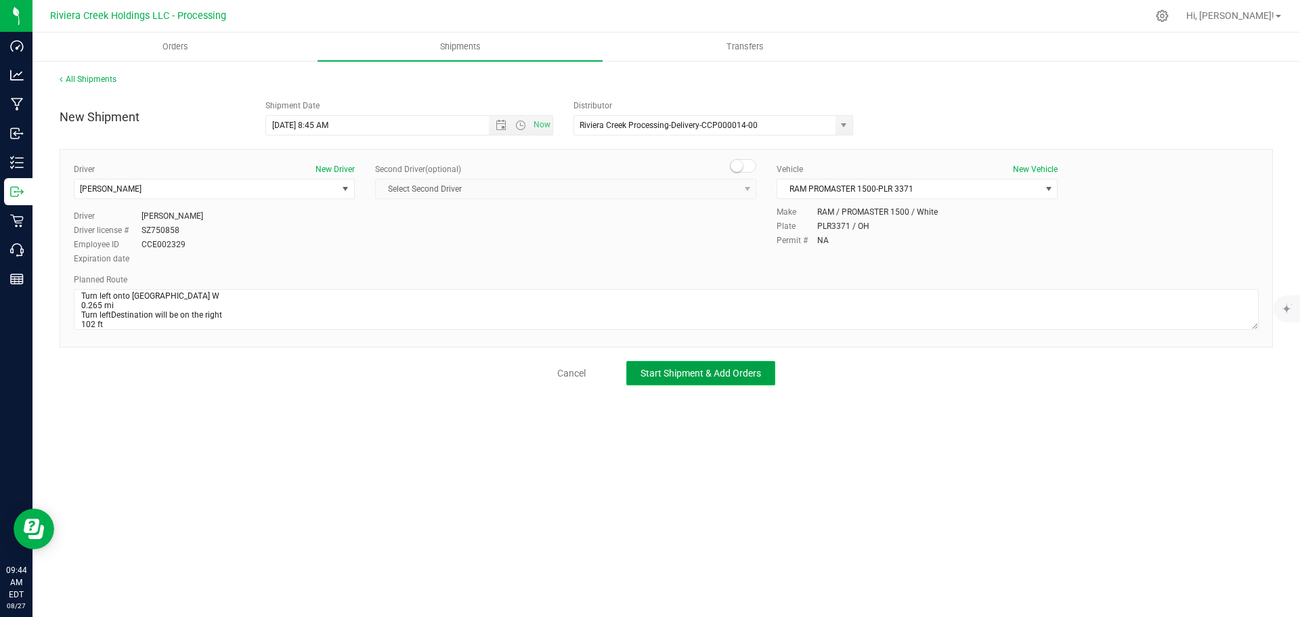
click at [712, 375] on span "Start Shipment & Add Orders" at bounding box center [701, 373] width 121 height 11
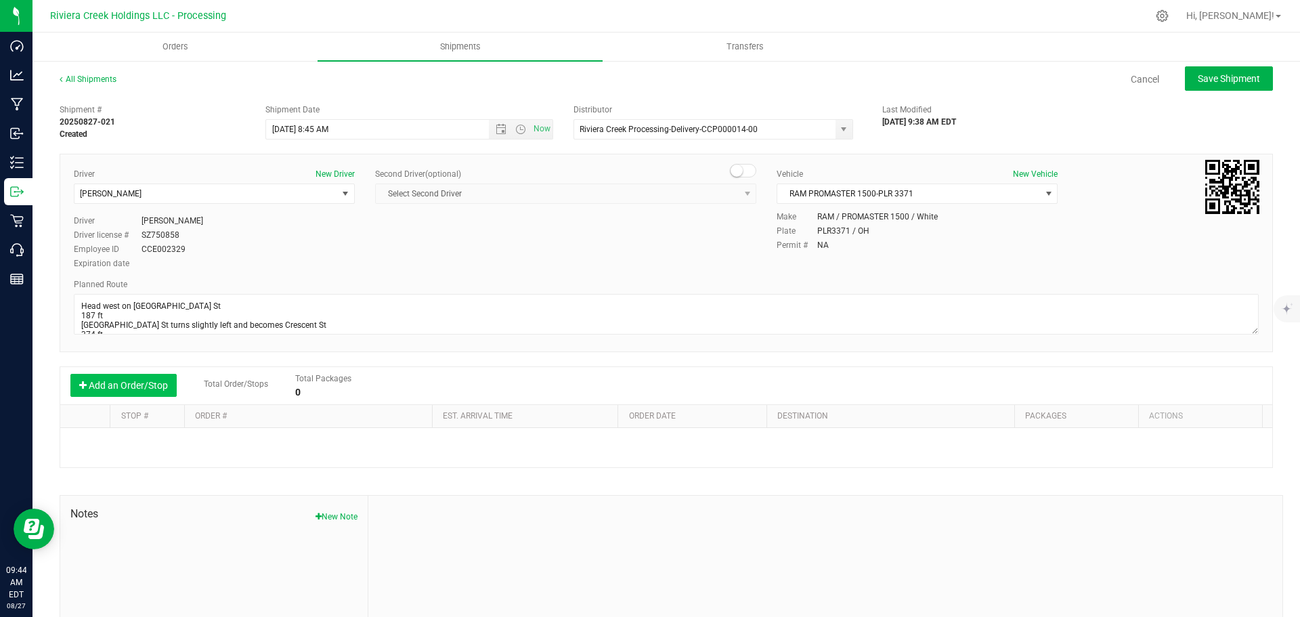
click at [99, 379] on button "Add an Order/Stop" at bounding box center [123, 385] width 106 height 23
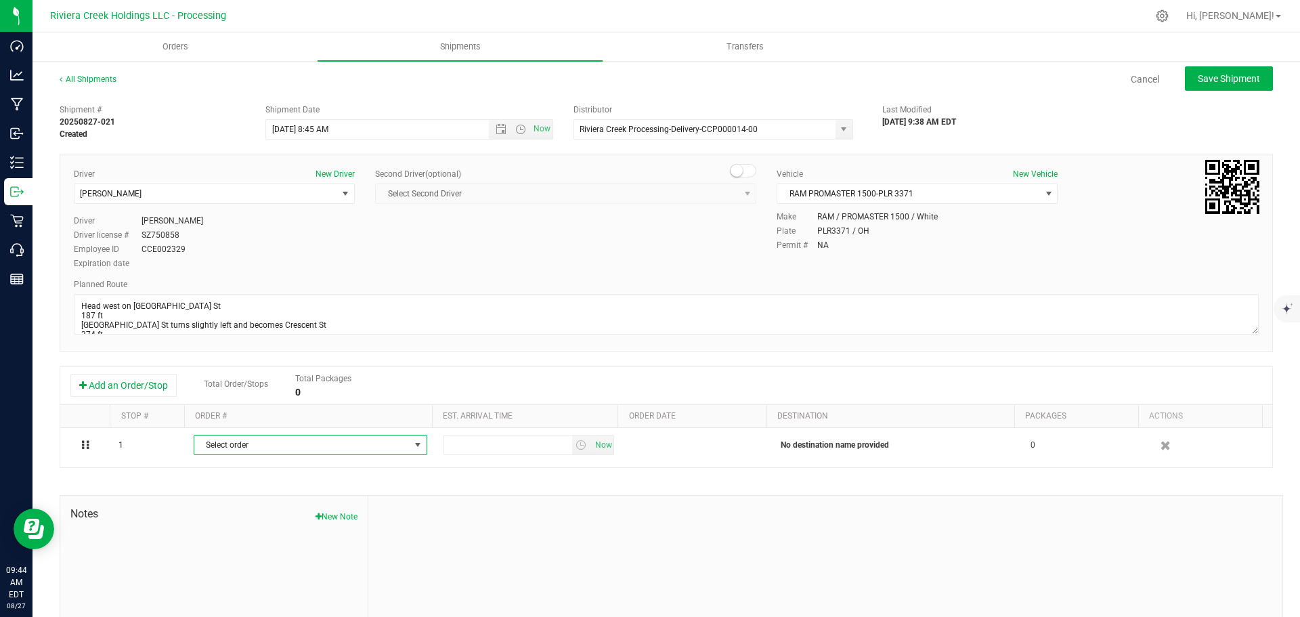
click at [228, 440] on span "Select order" at bounding box center [301, 444] width 215 height 19
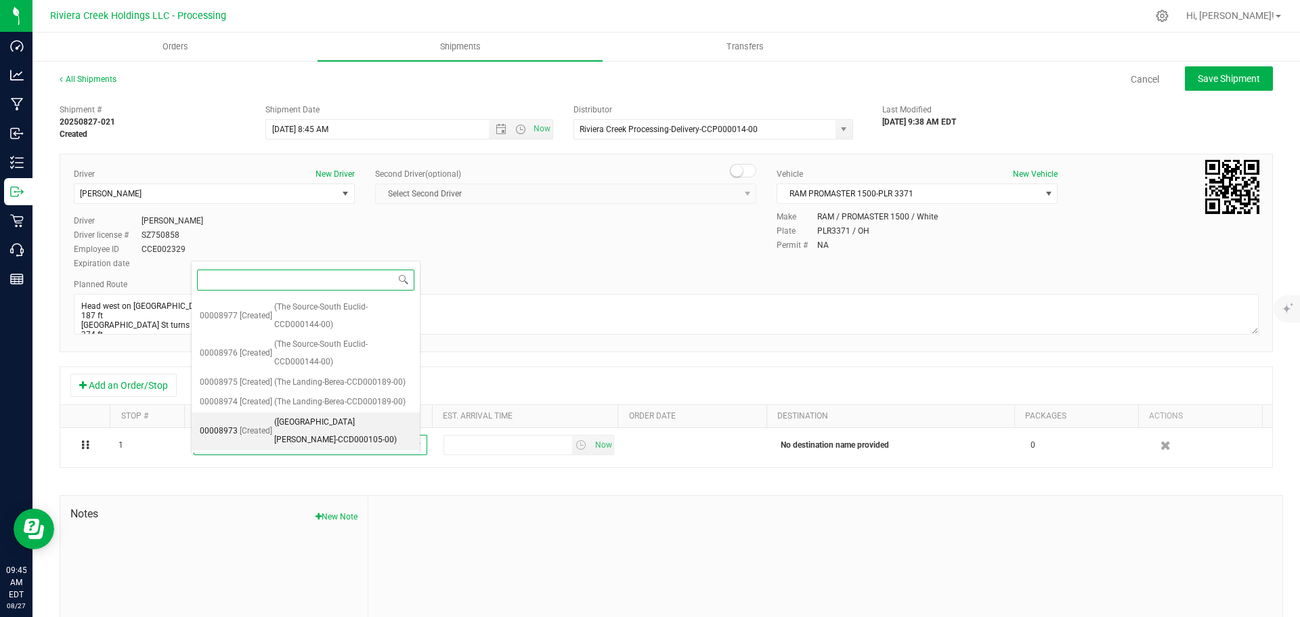
click at [329, 422] on span "(Greenstock-Seville-CCD000105-00)" at bounding box center [342, 431] width 137 height 35
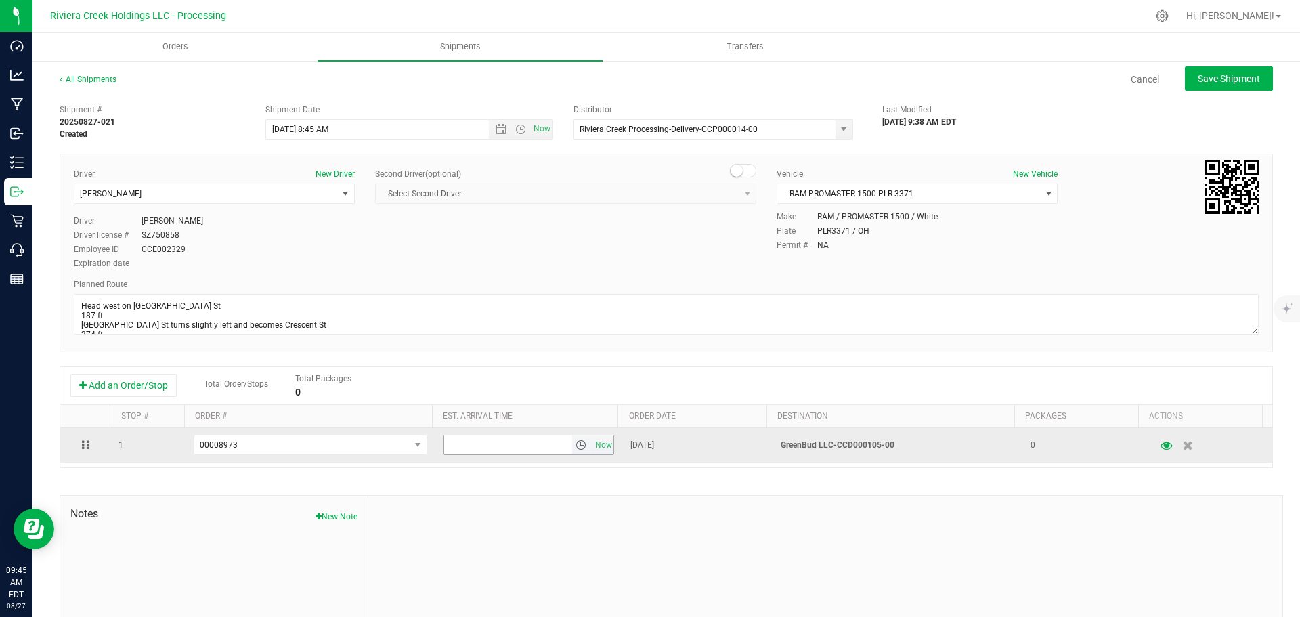
click at [576, 448] on span "select" at bounding box center [581, 445] width 11 height 11
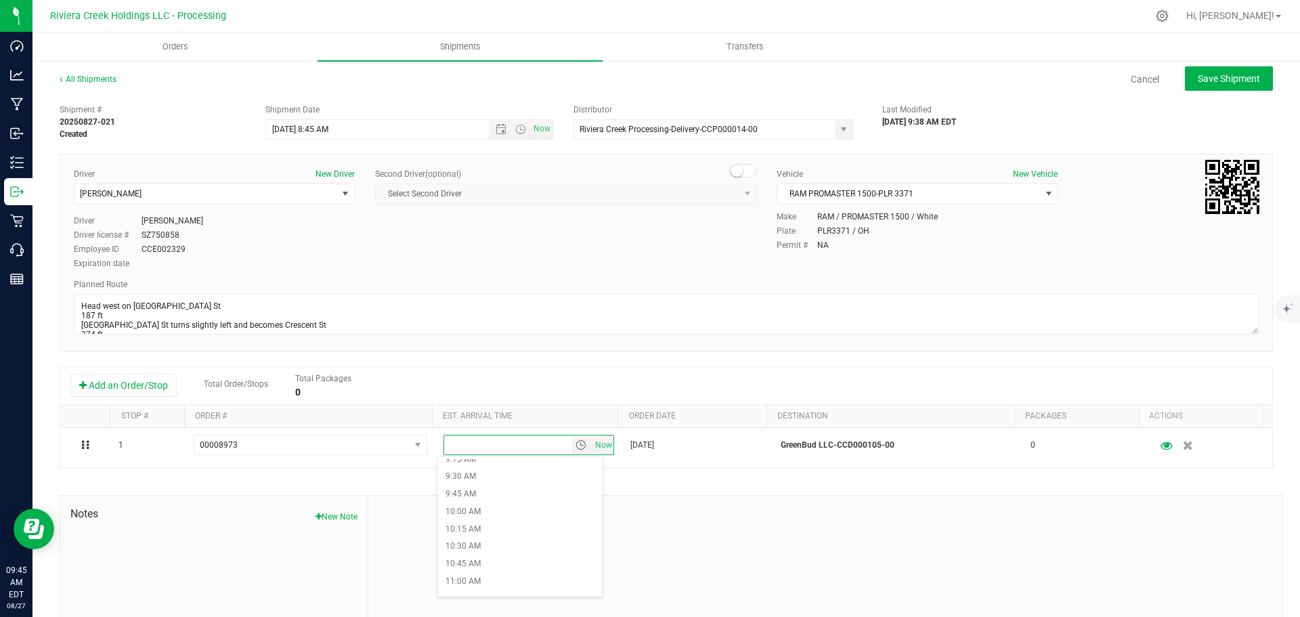
scroll to position [677, 0]
click at [515, 486] on li "10:00 AM" at bounding box center [520, 487] width 165 height 18
click at [1214, 77] on span "Save Shipment" at bounding box center [1229, 78] width 62 height 11
type input "8/28/2025 12:45 PM"
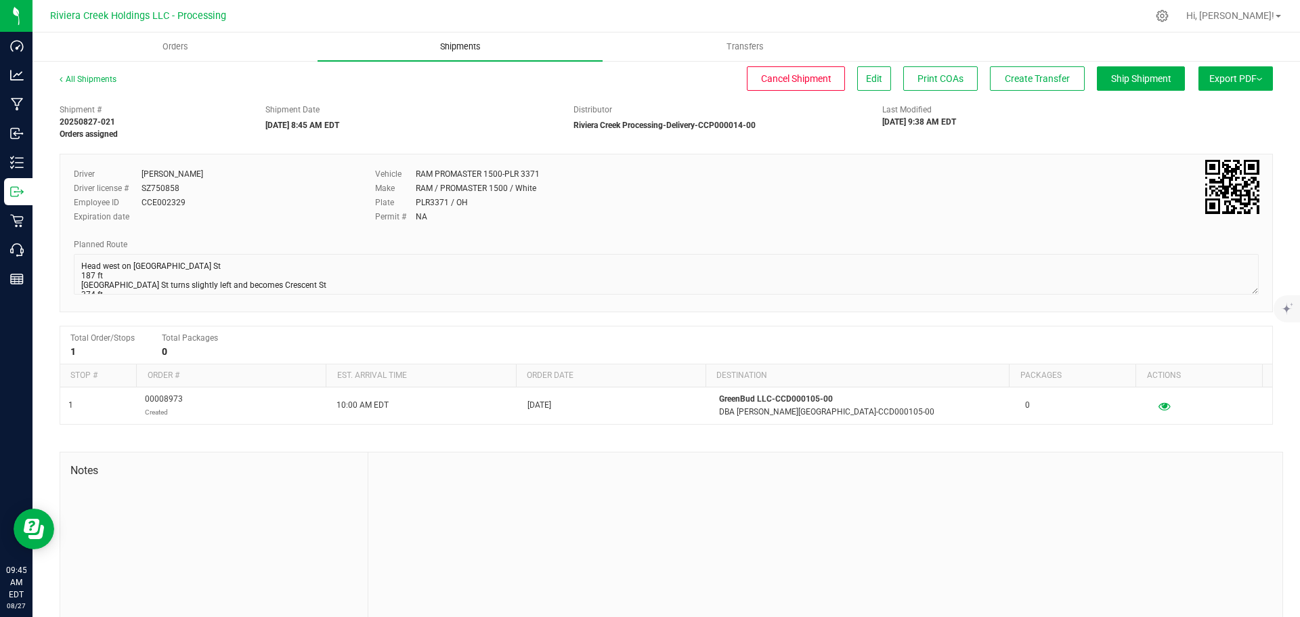
click at [449, 45] on span "Shipments" at bounding box center [460, 47] width 77 height 12
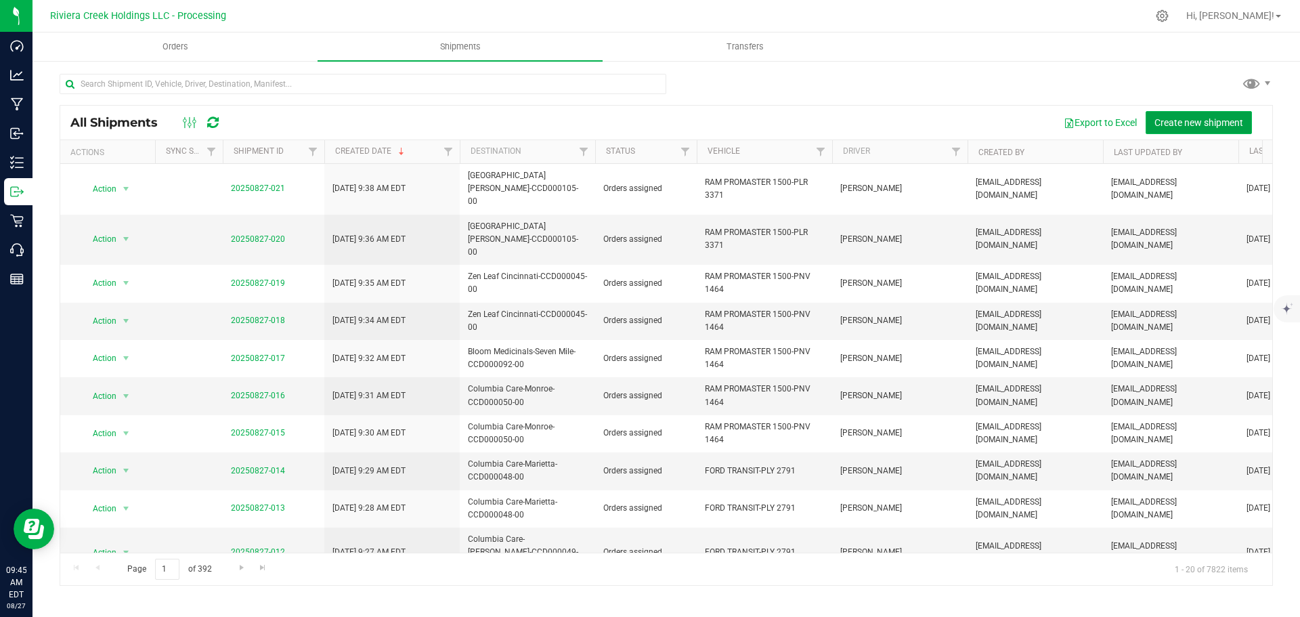
click at [1208, 117] on span "Create new shipment" at bounding box center [1199, 122] width 89 height 11
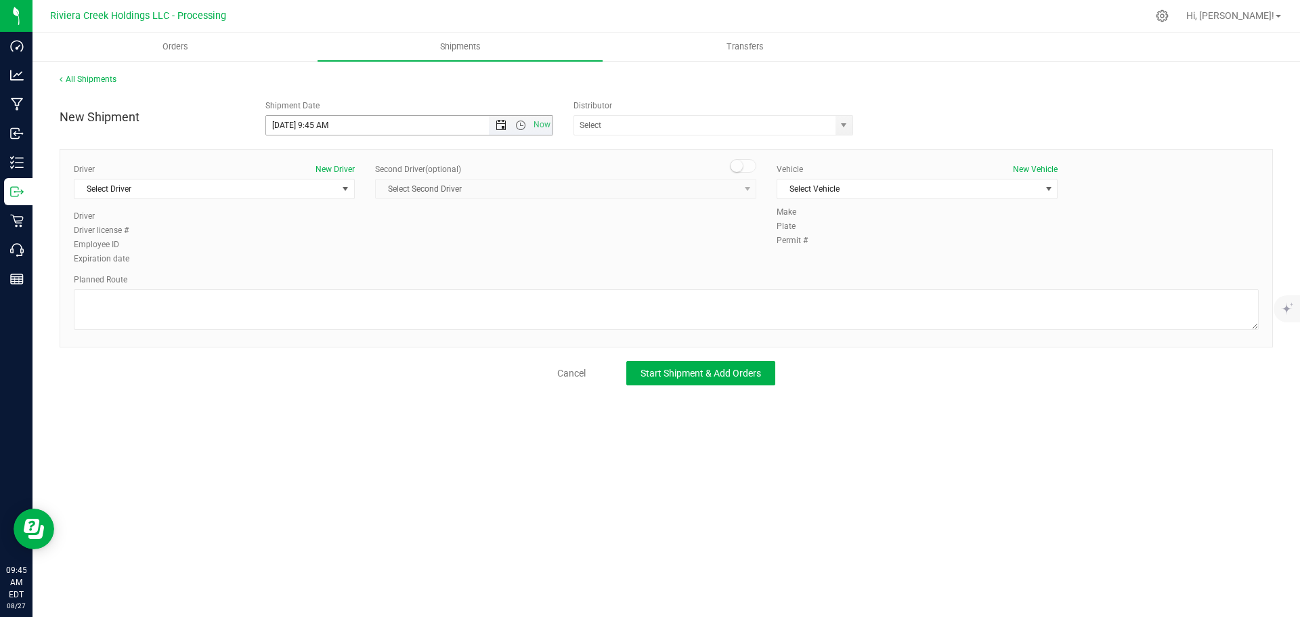
click at [505, 121] on span "Open the date view" at bounding box center [501, 125] width 11 height 11
click at [355, 289] on link "28" at bounding box center [357, 284] width 20 height 21
click at [316, 126] on input "8/28/2025 9:45 AM" at bounding box center [389, 125] width 247 height 19
click at [840, 125] on span "select" at bounding box center [843, 125] width 11 height 11
type input "8/28/2025 8:45 AM"
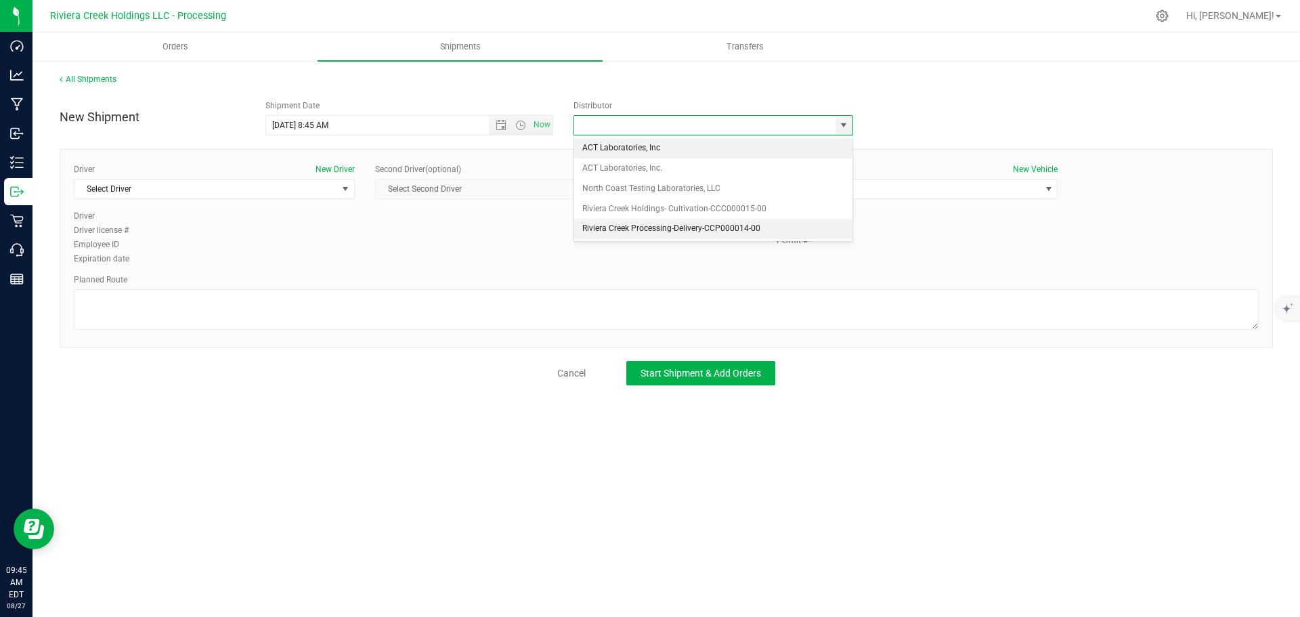
click at [683, 224] on li "Riviera Creek Processing-Delivery-CCP000014-00" at bounding box center [713, 229] width 278 height 20
type input "Riviera Creek Processing-Delivery-CCP000014-00"
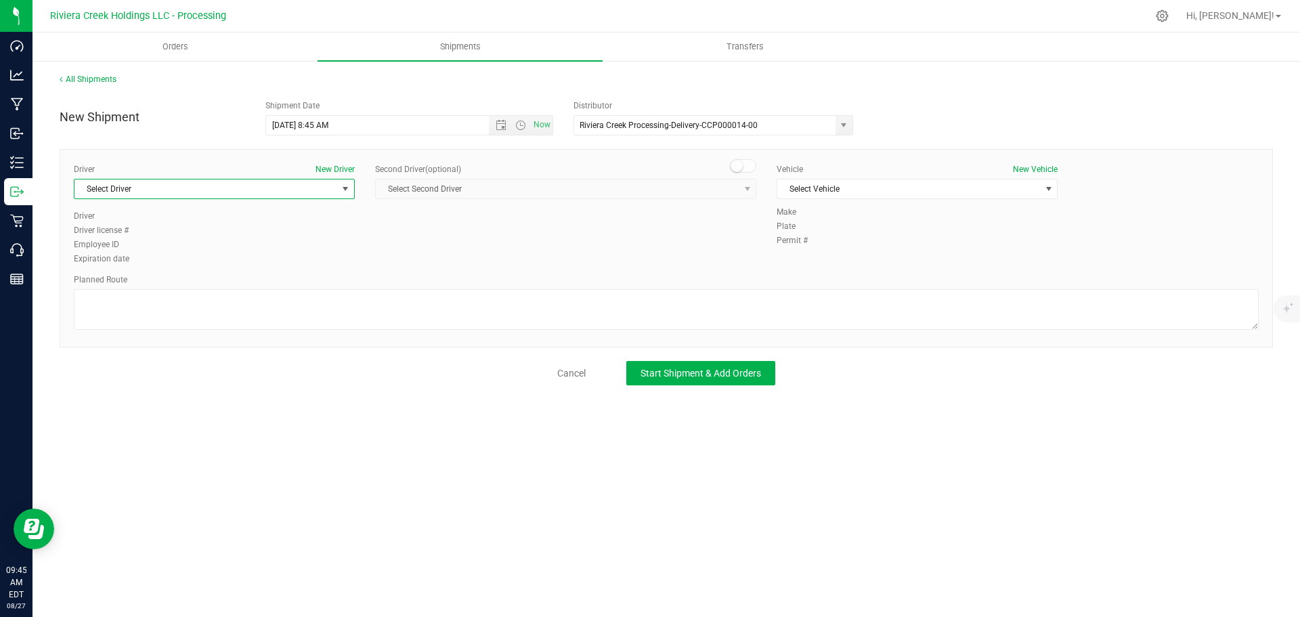
click at [130, 196] on span "Select Driver" at bounding box center [206, 188] width 263 height 19
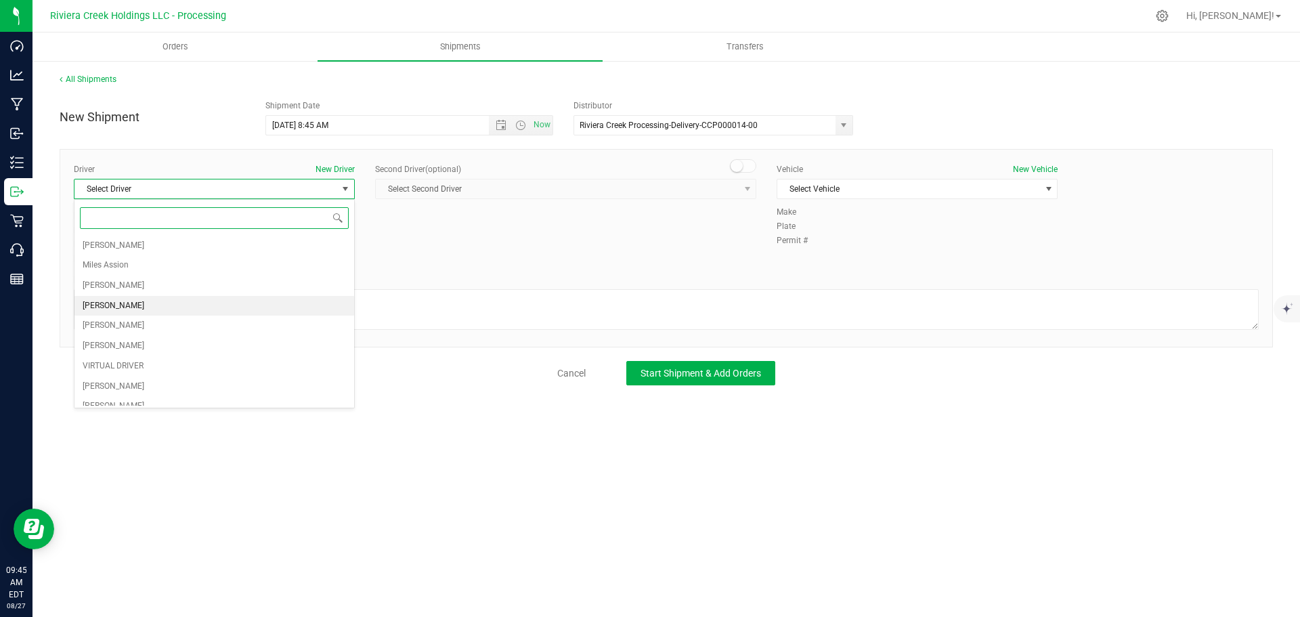
click at [98, 301] on span "Taon Belcher" at bounding box center [114, 306] width 62 height 18
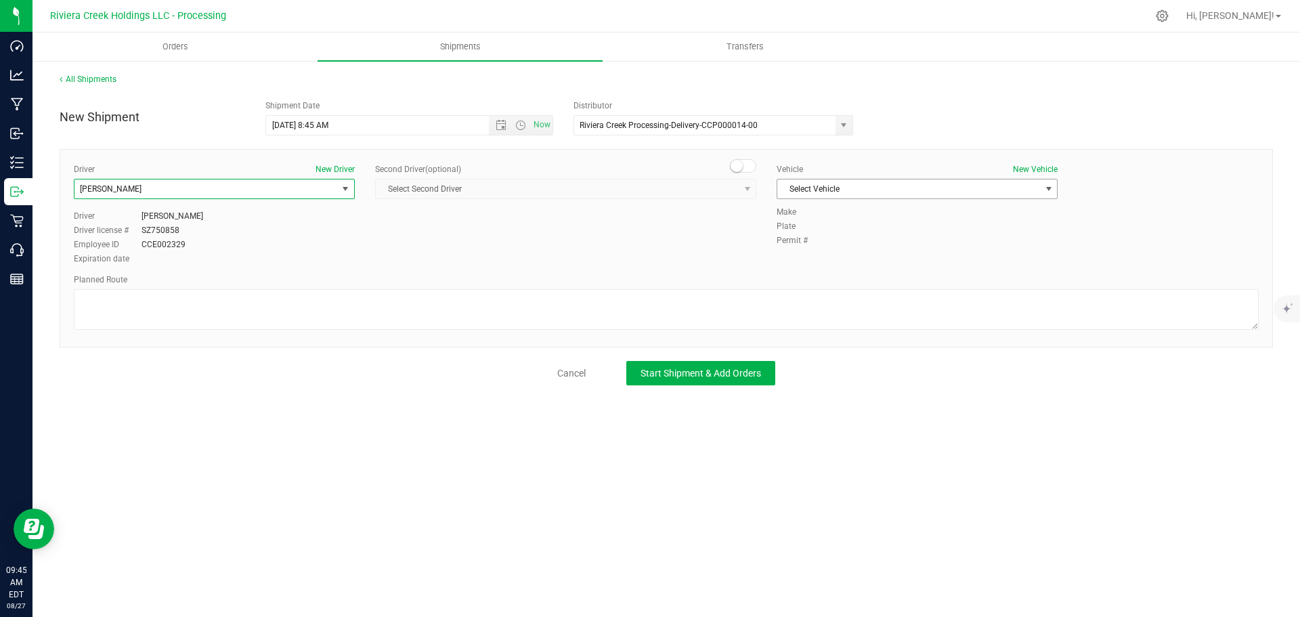
click at [887, 191] on span "Select Vehicle" at bounding box center [909, 188] width 263 height 19
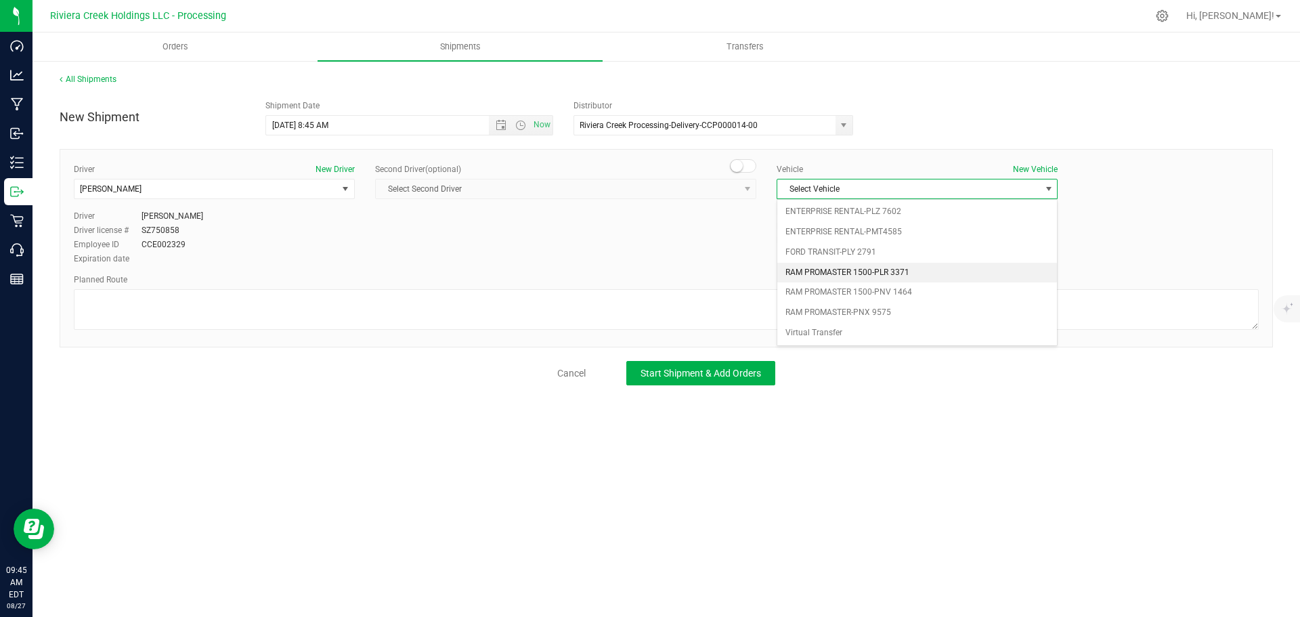
click at [883, 271] on li "RAM PROMASTER 1500-PLR 3371" at bounding box center [918, 273] width 280 height 20
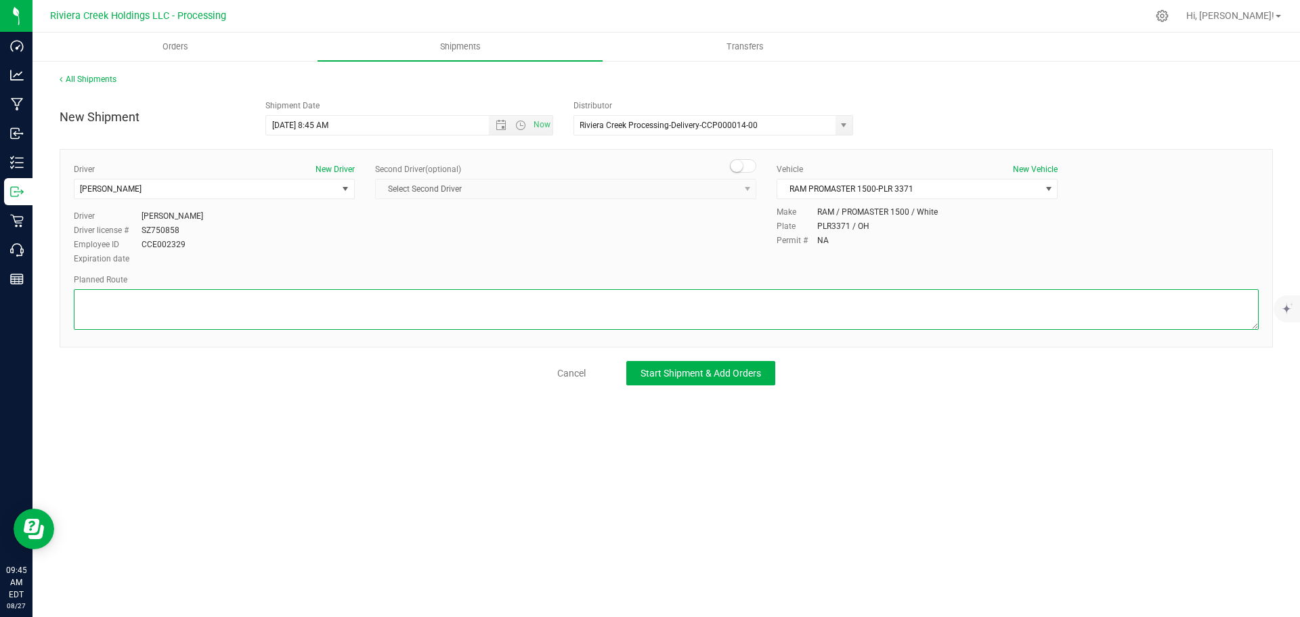
click at [633, 312] on textarea at bounding box center [666, 309] width 1185 height 41
paste textarea "Head north toward Park Ave W 102 ft Turn right at the 1st cross street onto Par…"
type textarea "Head north toward Park Ave W 102 ft Turn right at the 1st cross street onto Par…"
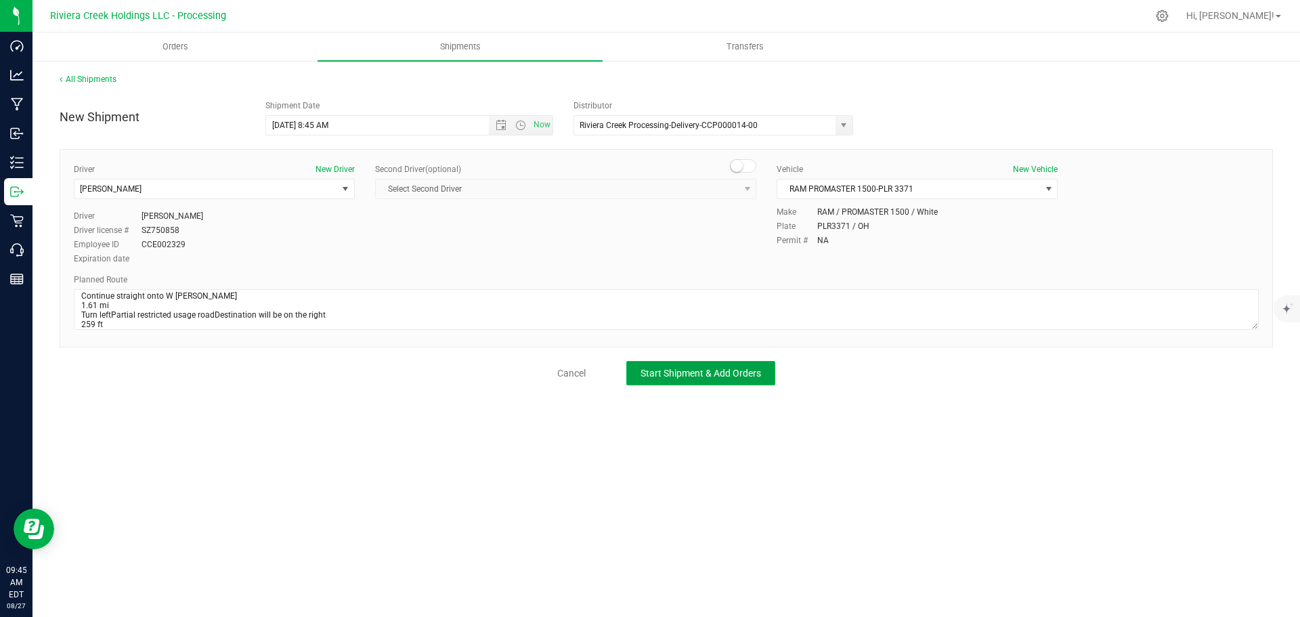
click at [700, 375] on span "Start Shipment & Add Orders" at bounding box center [701, 373] width 121 height 11
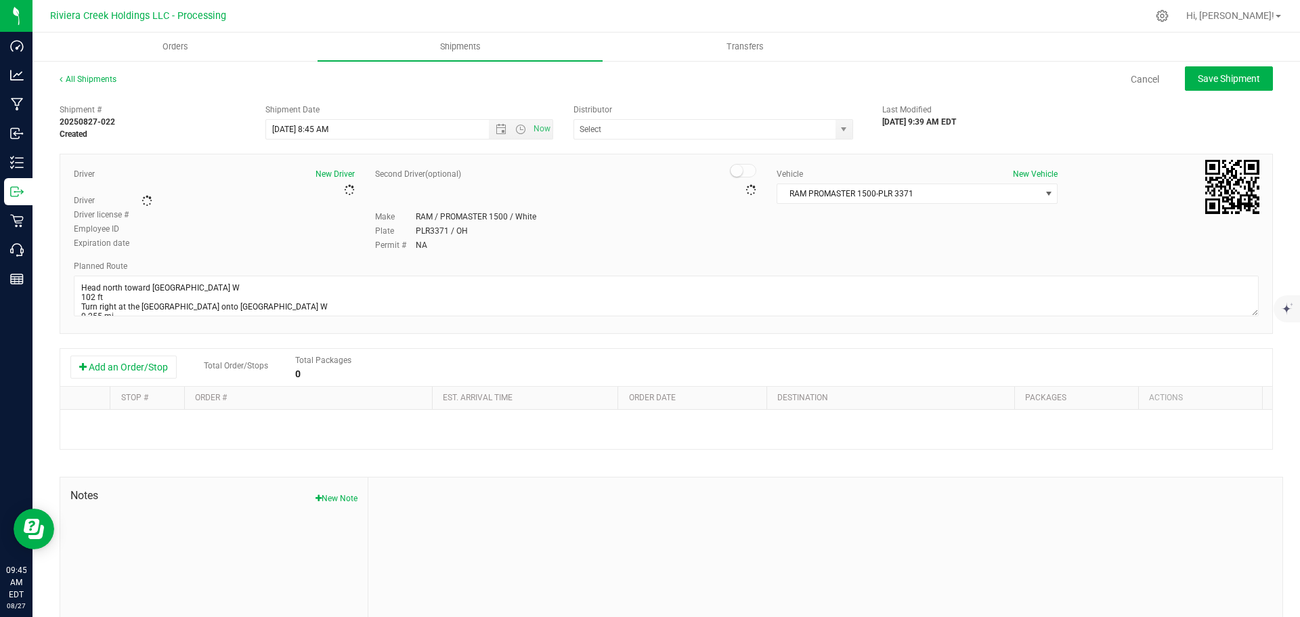
type input "Riviera Creek Processing-Delivery-CCP000014-00"
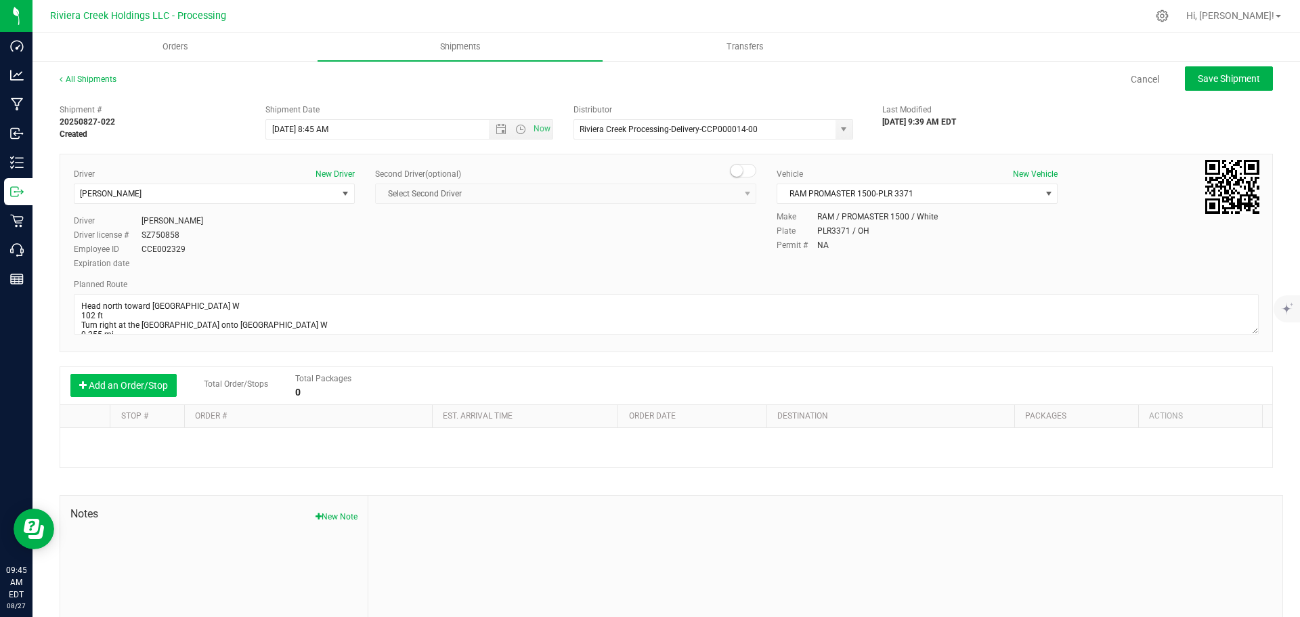
click at [131, 382] on button "Add an Order/Stop" at bounding box center [123, 385] width 106 height 23
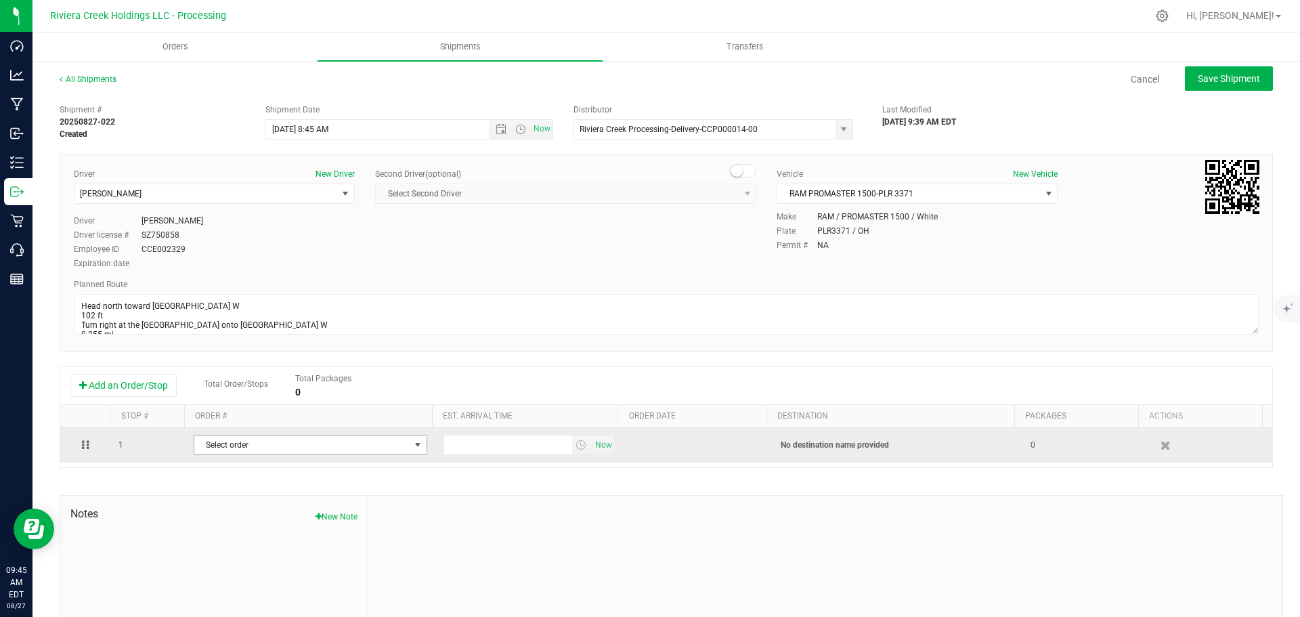
click at [242, 448] on span "Select order" at bounding box center [301, 444] width 215 height 19
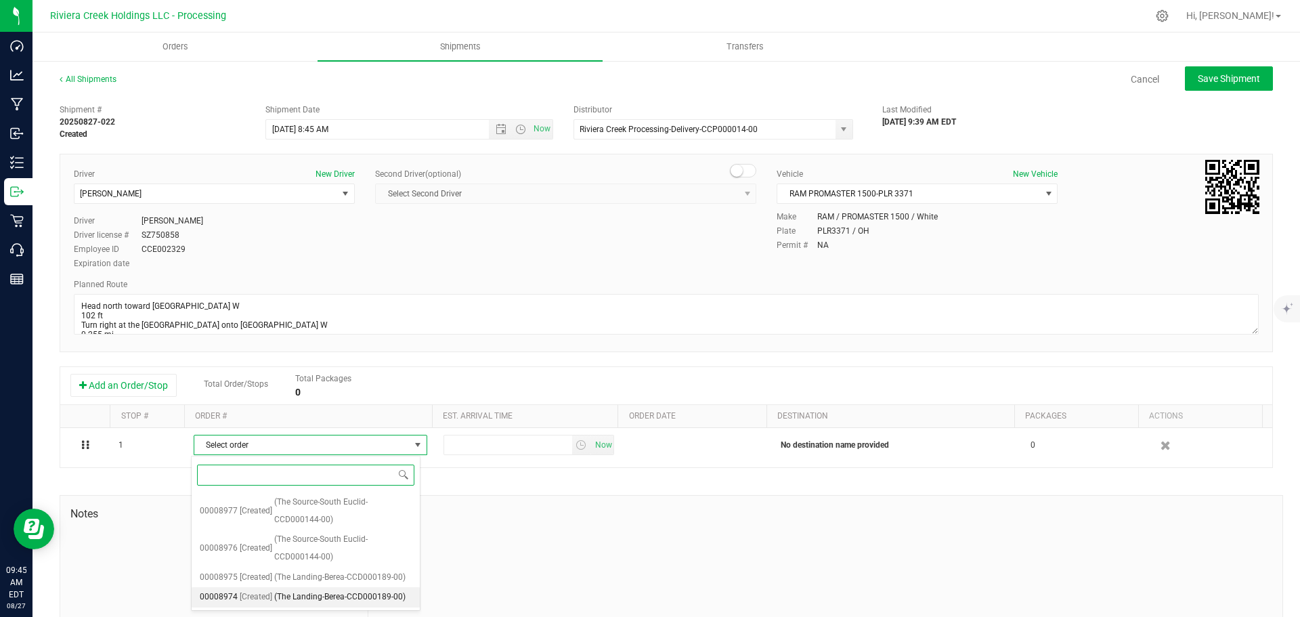
click at [310, 598] on span "(The Landing-Berea-CCD000189-00)" at bounding box center [339, 598] width 131 height 18
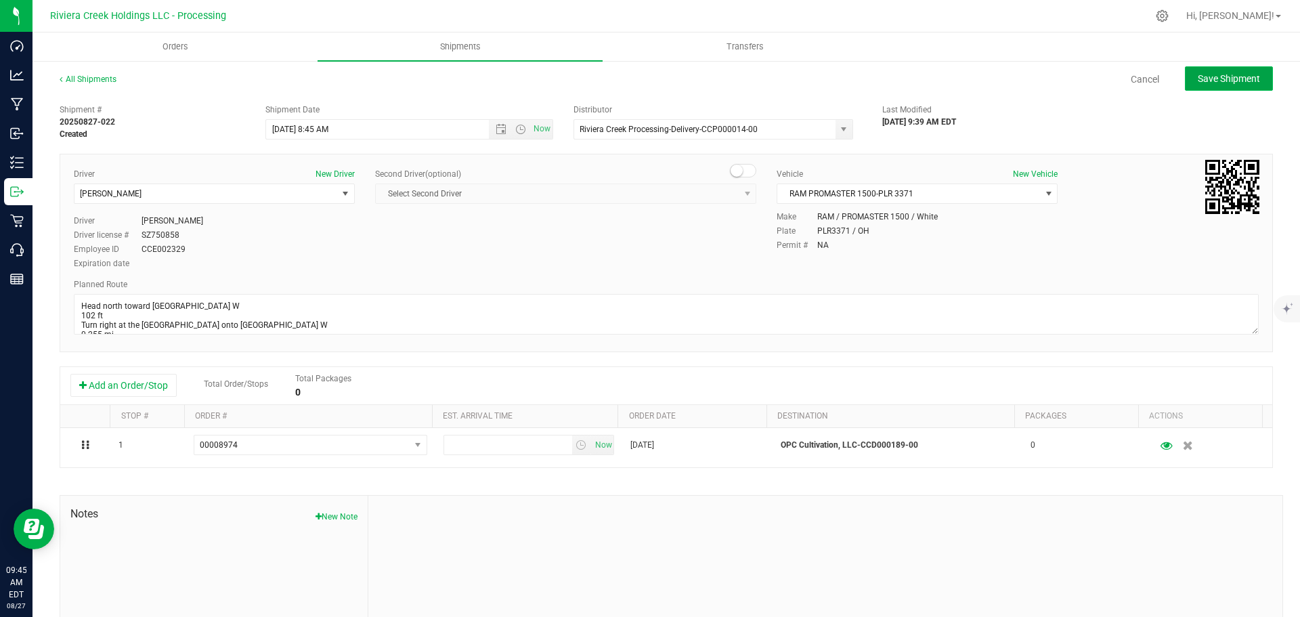
click at [1231, 67] on button "Save Shipment" at bounding box center [1229, 78] width 88 height 24
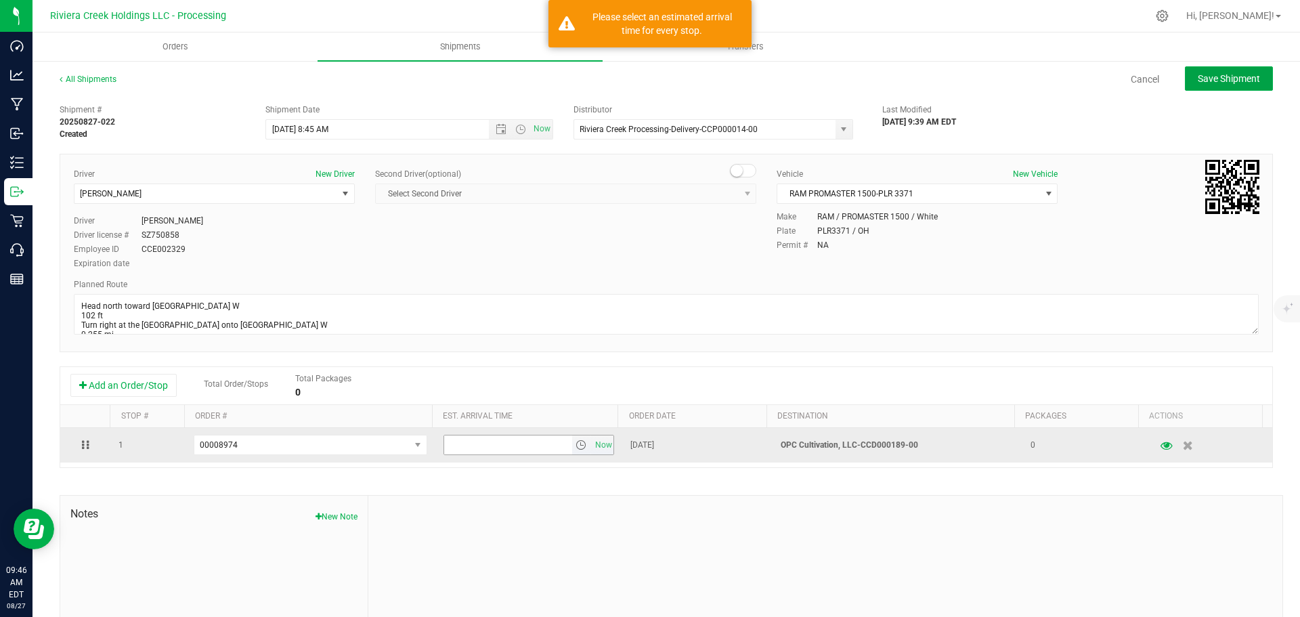
click at [576, 448] on span "select" at bounding box center [581, 445] width 11 height 11
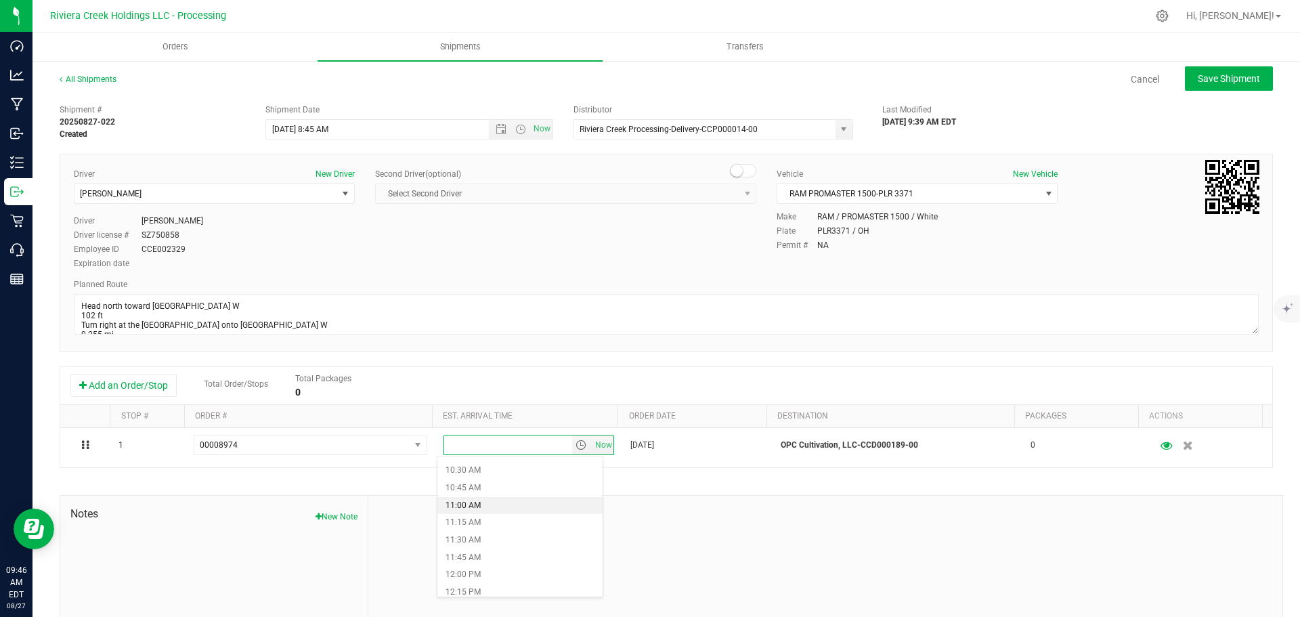
scroll to position [745, 0]
click at [484, 587] on li "12:30 PM" at bounding box center [520, 593] width 165 height 18
click at [1222, 83] on span "Save Shipment" at bounding box center [1229, 78] width 62 height 11
type input "8/28/2025 12:45 PM"
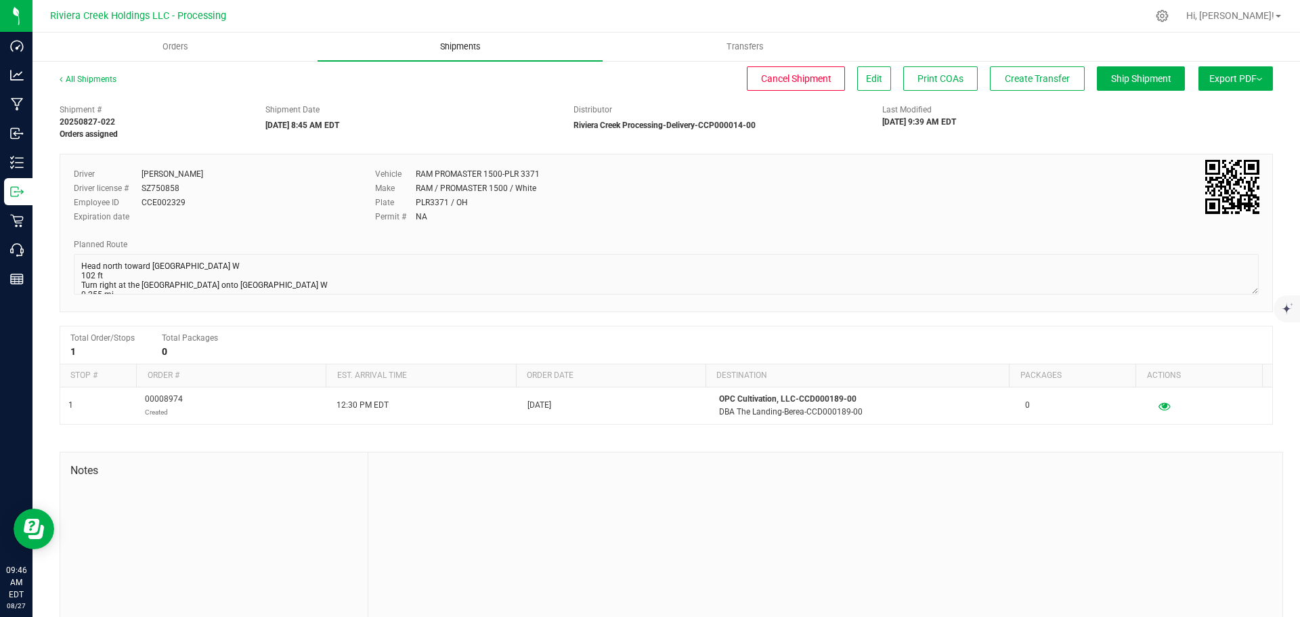
click at [457, 44] on span "Shipments" at bounding box center [460, 47] width 77 height 12
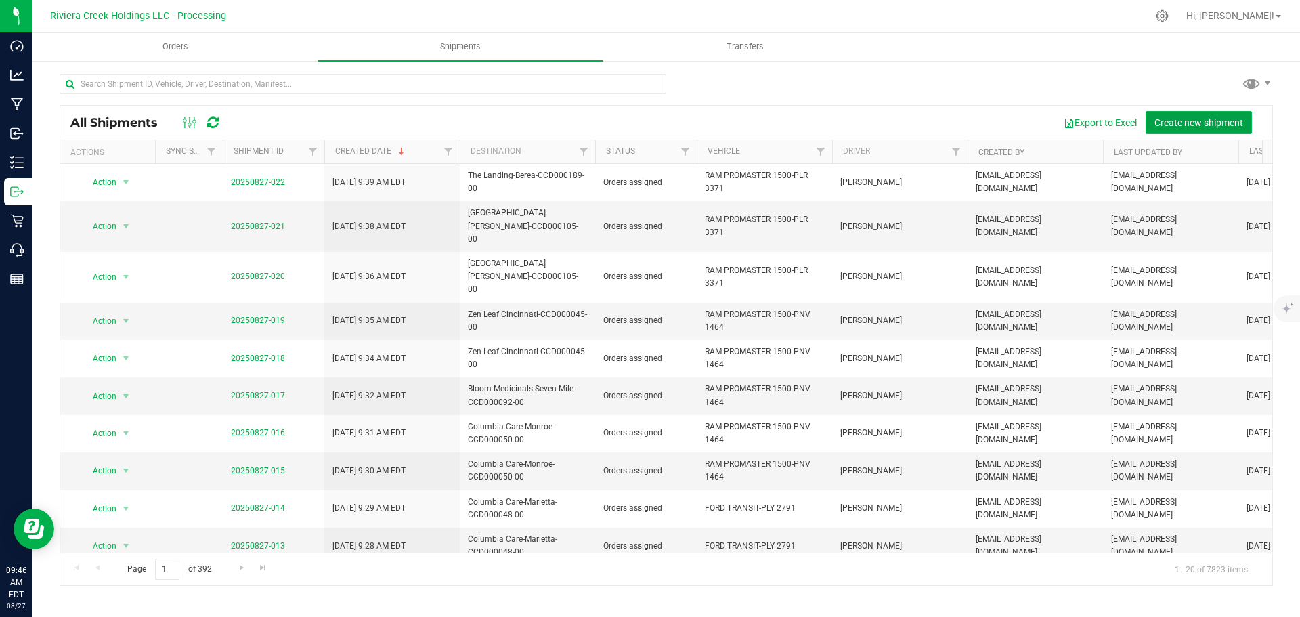
click at [1187, 122] on span "Create new shipment" at bounding box center [1199, 122] width 89 height 11
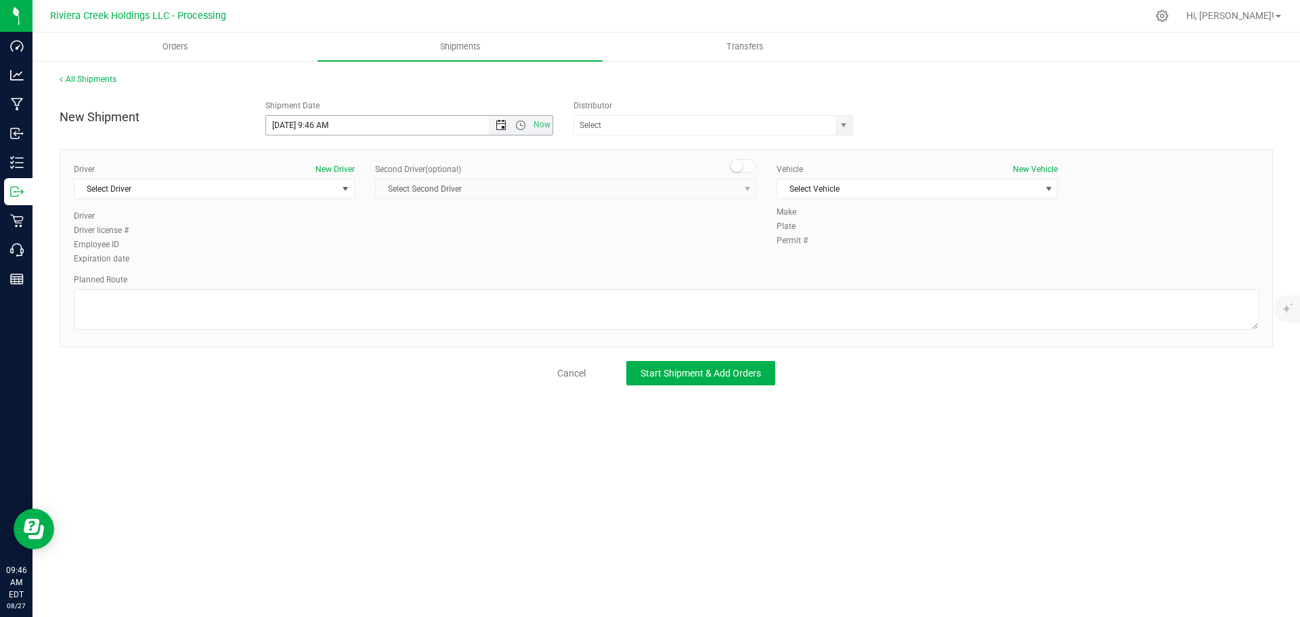
click at [502, 127] on span "Open the date view" at bounding box center [501, 125] width 11 height 11
click at [358, 286] on link "28" at bounding box center [357, 284] width 20 height 21
click at [324, 123] on input "8/28/2025 9:46 AM" at bounding box center [389, 125] width 247 height 19
drag, startPoint x: 331, startPoint y: 126, endPoint x: 315, endPoint y: 130, distance: 16.1
click at [315, 130] on input "8/28/2025 9:46 AM" at bounding box center [389, 125] width 247 height 19
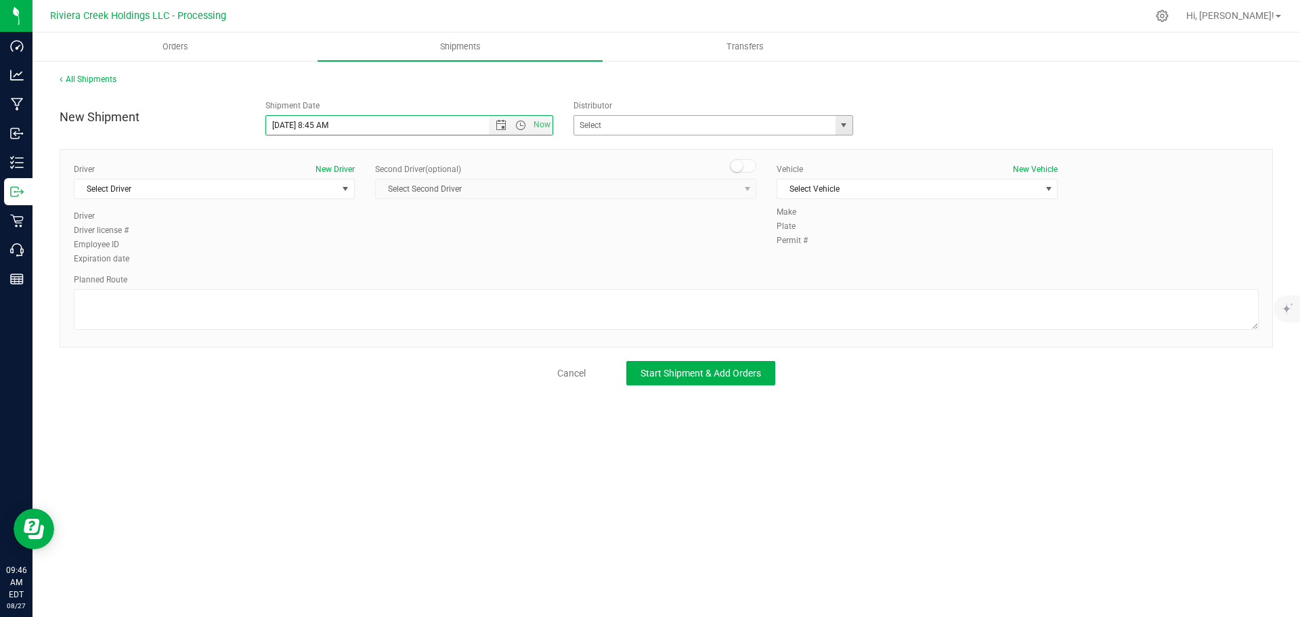
click at [847, 127] on span "select" at bounding box center [844, 125] width 17 height 19
type input "8/28/2025 8:45 AM"
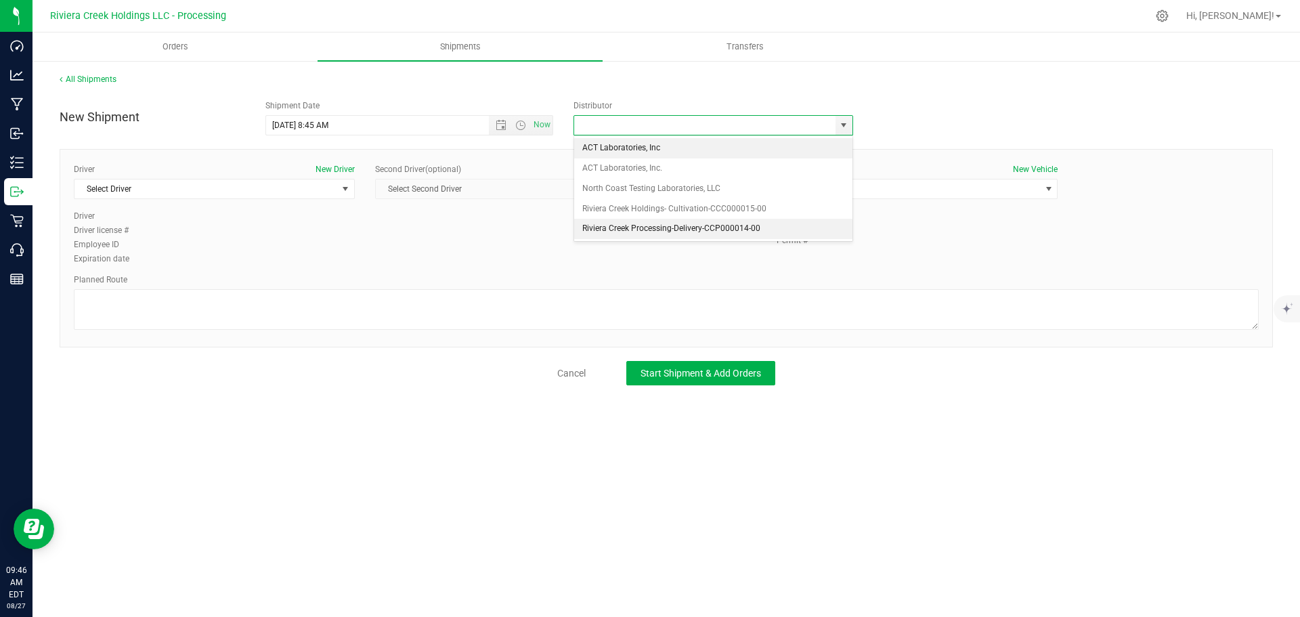
drag, startPoint x: 612, startPoint y: 229, endPoint x: 601, endPoint y: 228, distance: 10.9
click at [611, 229] on li "Riviera Creek Processing-Delivery-CCP000014-00" at bounding box center [713, 229] width 278 height 20
type input "Riviera Creek Processing-Delivery-CCP000014-00"
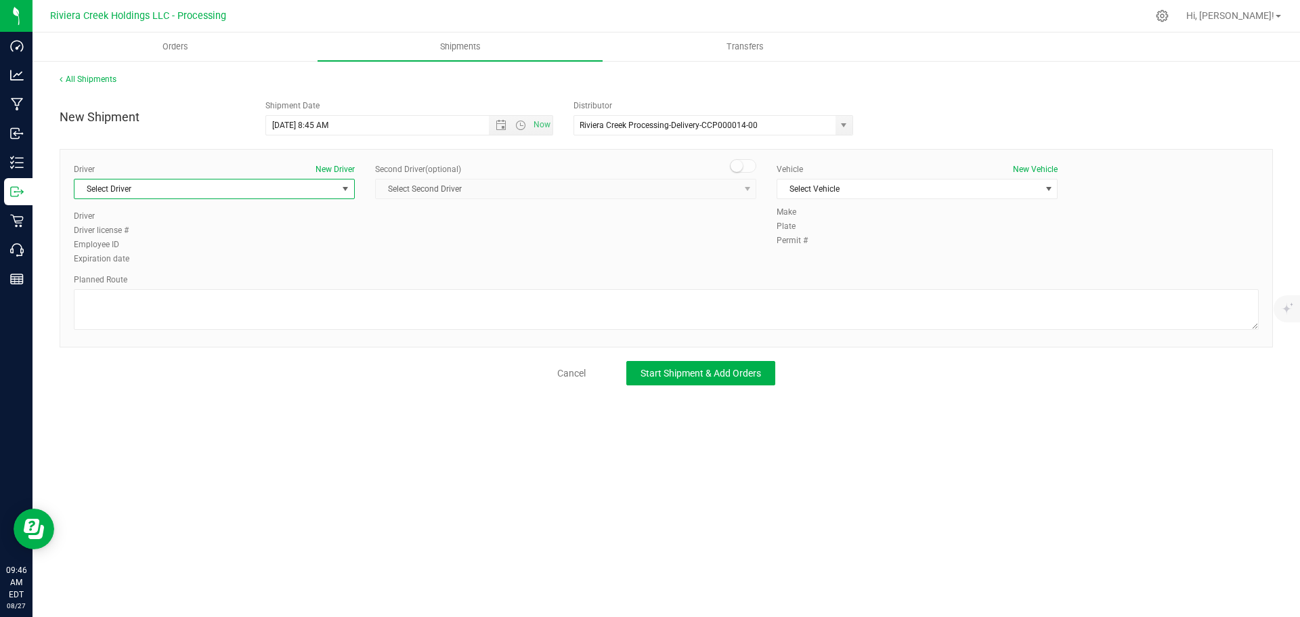
click at [222, 192] on span "Select Driver" at bounding box center [206, 188] width 263 height 19
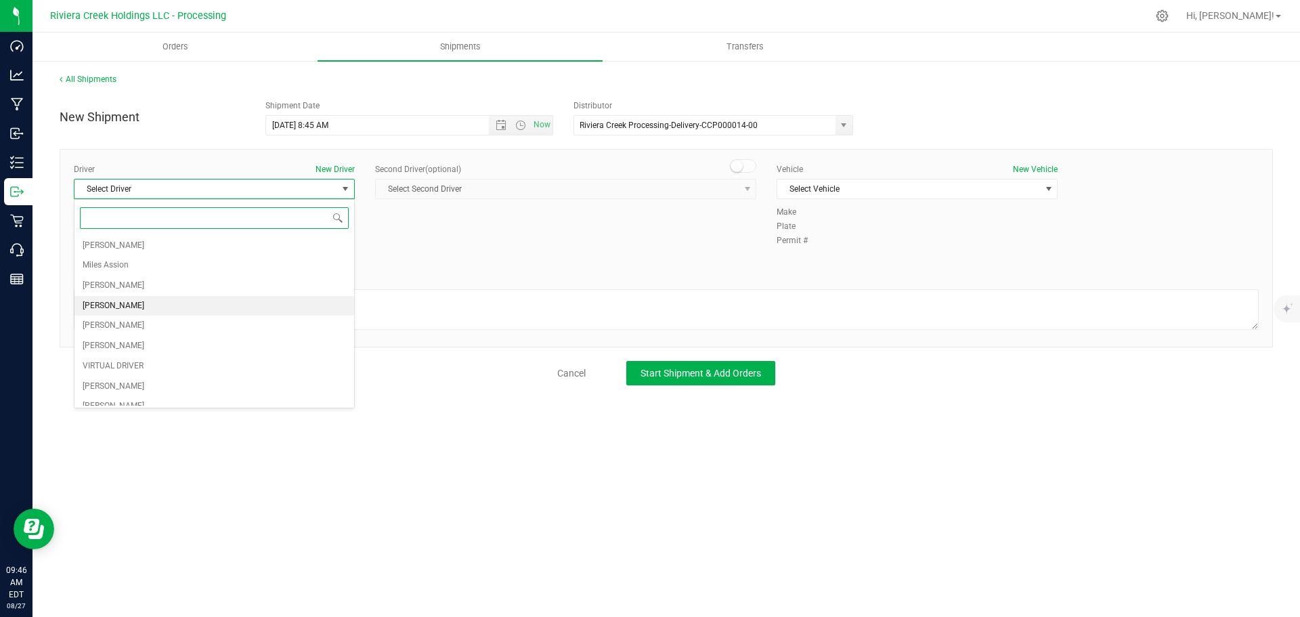
click at [125, 297] on span "[PERSON_NAME]" at bounding box center [114, 306] width 62 height 18
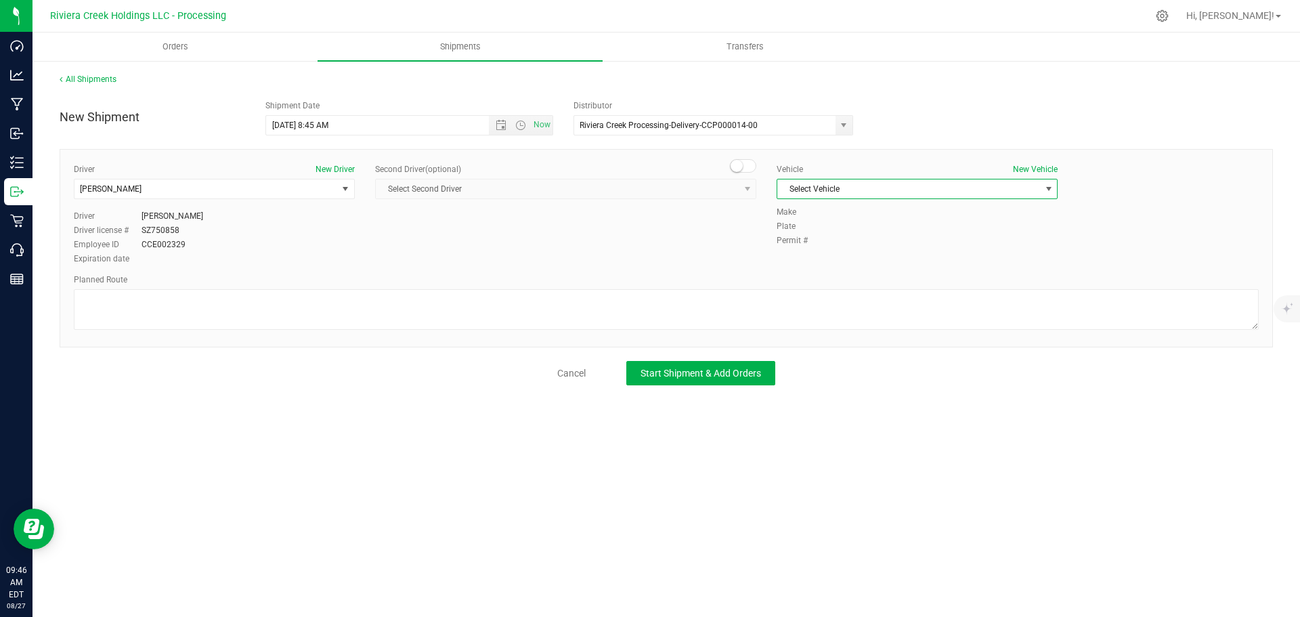
click at [803, 191] on span "Select Vehicle" at bounding box center [909, 188] width 263 height 19
click at [935, 274] on li "RAM PROMASTER 1500-PLR 3371" at bounding box center [918, 273] width 280 height 20
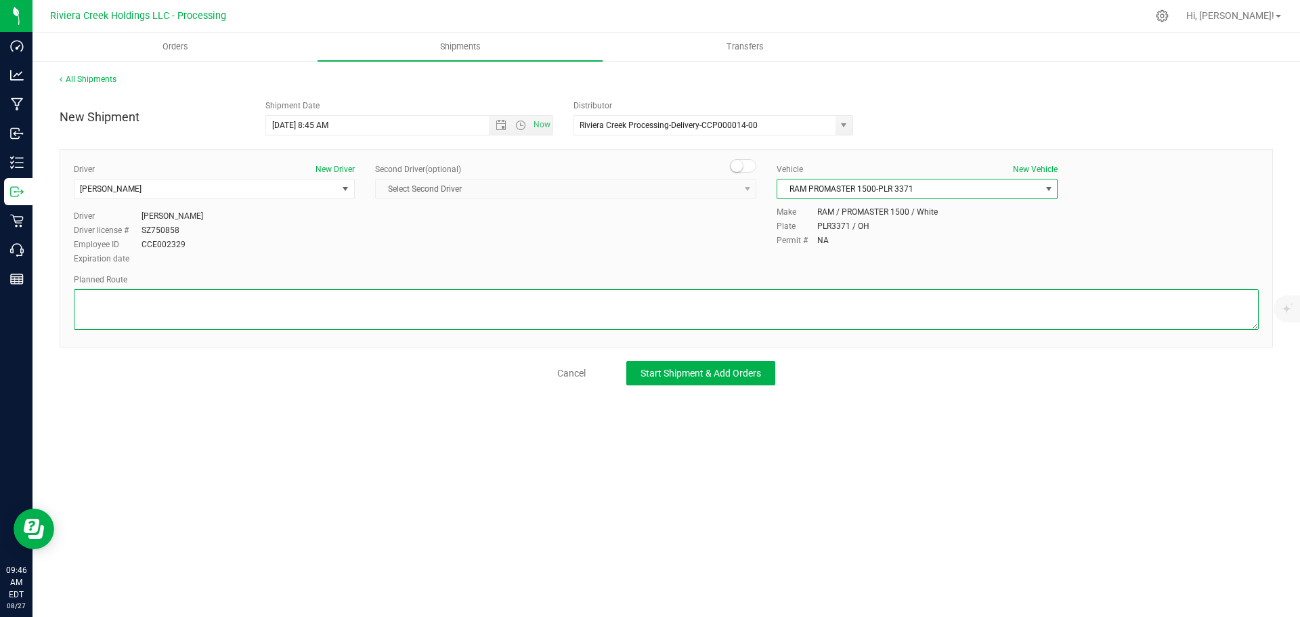
click at [382, 318] on textarea at bounding box center [666, 309] width 1185 height 41
paste textarea "Head north toward Park Ave W 102 ft Turn right at the 1st cross street onto Par…"
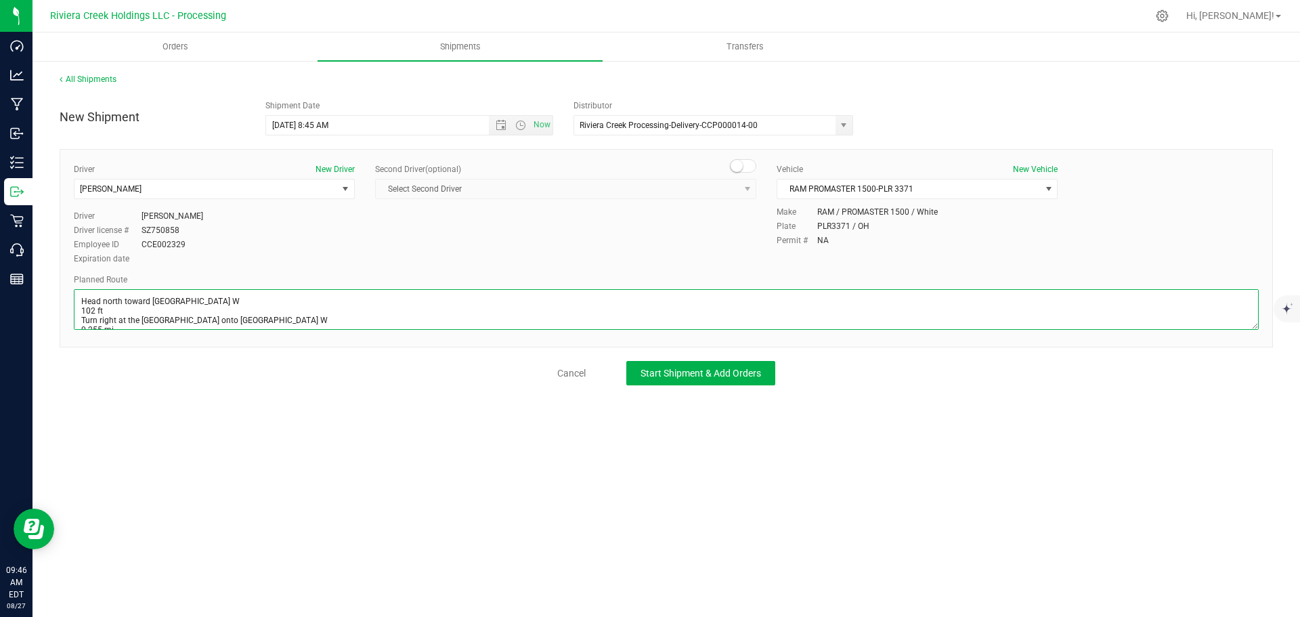
scroll to position [138, 0]
type textarea "Head north toward Park Ave W 102 ft Turn right at the 1st cross street onto Par…"
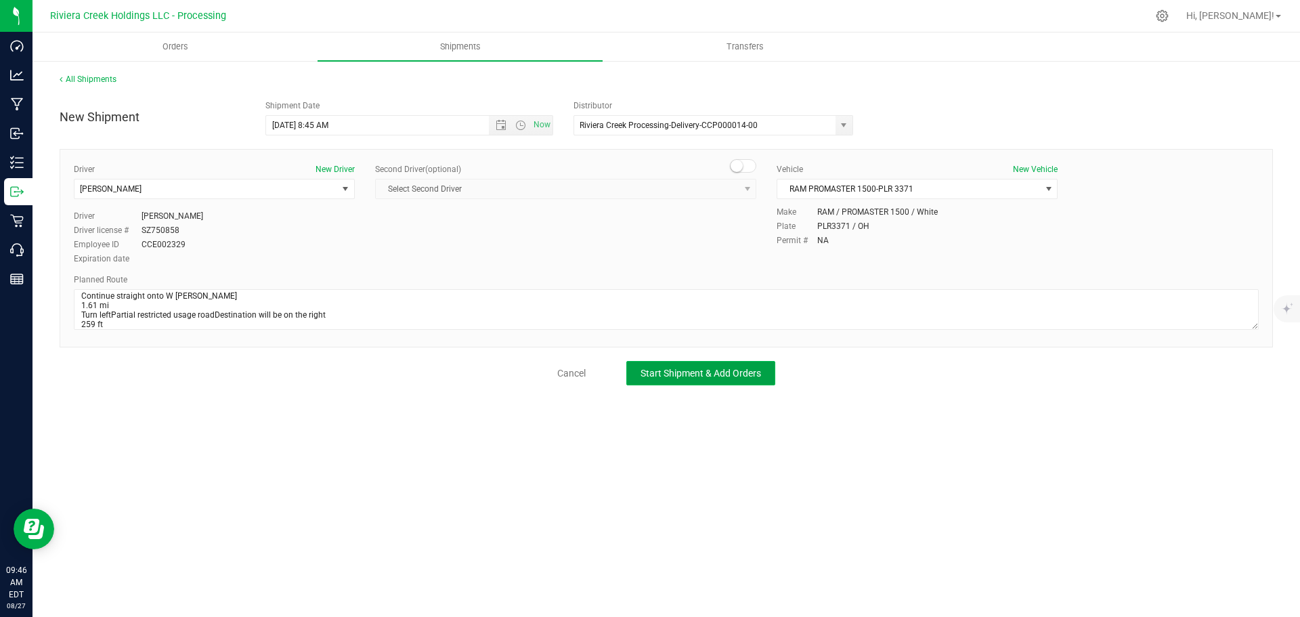
click at [665, 380] on button "Start Shipment & Add Orders" at bounding box center [700, 373] width 149 height 24
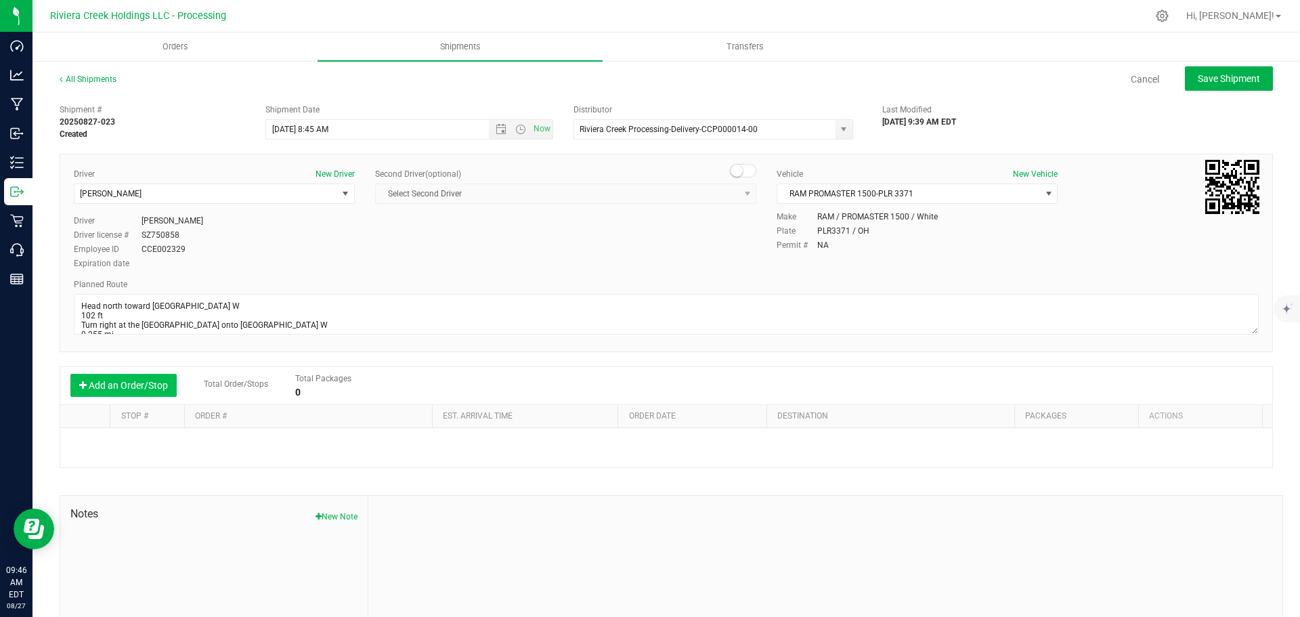
click at [133, 386] on button "Add an Order/Stop" at bounding box center [123, 385] width 106 height 23
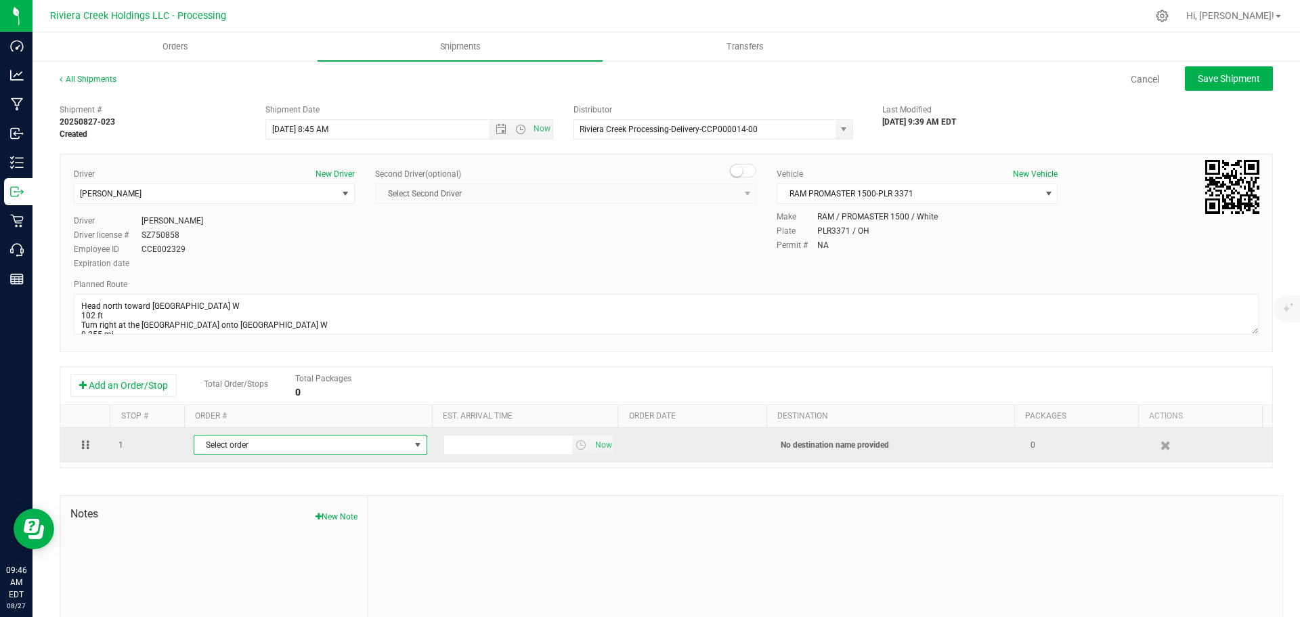
click at [286, 441] on span "Select order" at bounding box center [301, 444] width 215 height 19
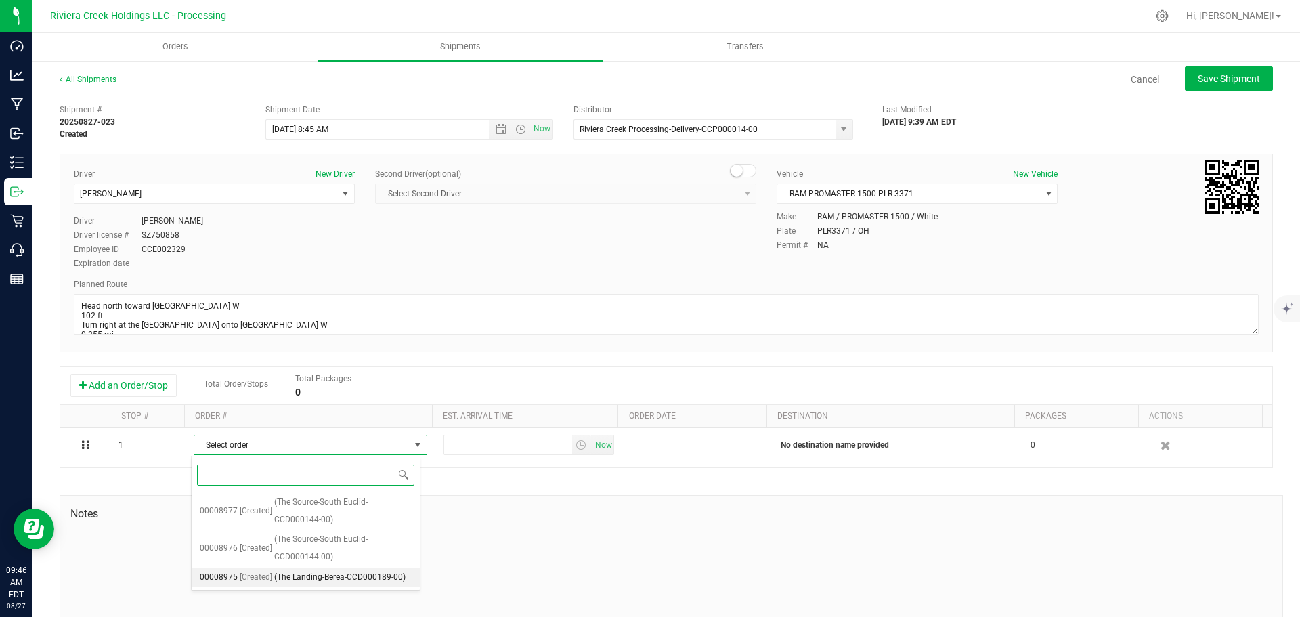
click at [342, 570] on span "(The Landing-Berea-CCD000189-00)" at bounding box center [339, 578] width 131 height 18
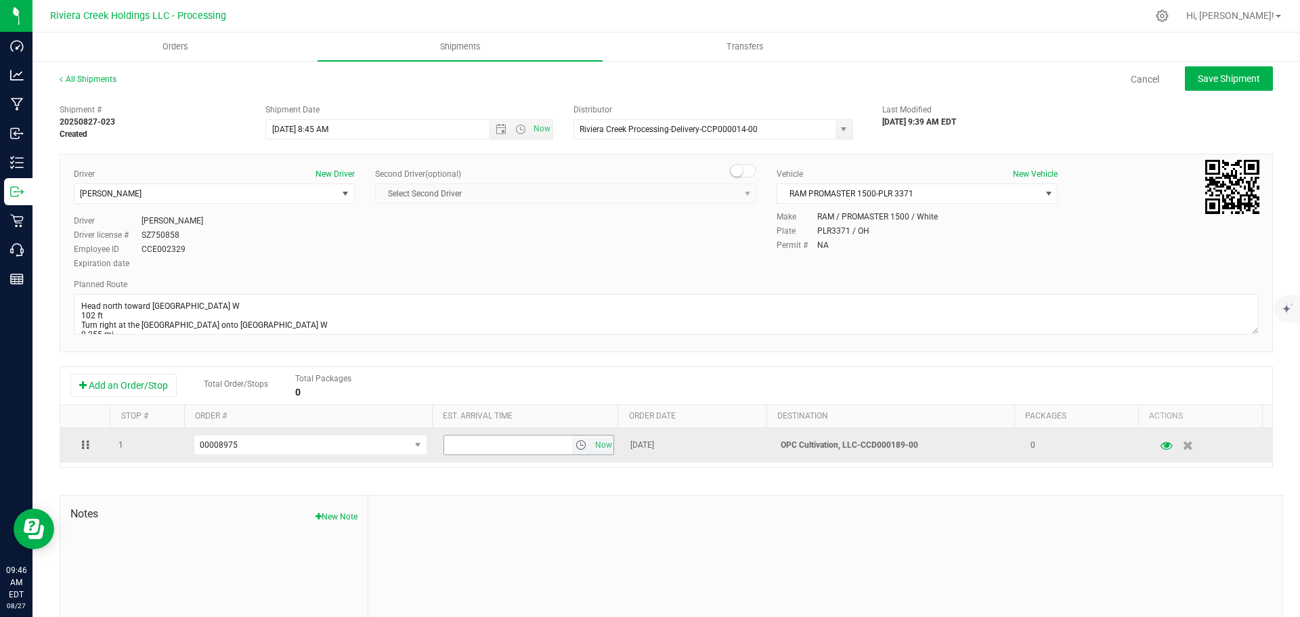
click at [576, 447] on span "select" at bounding box center [581, 445] width 11 height 11
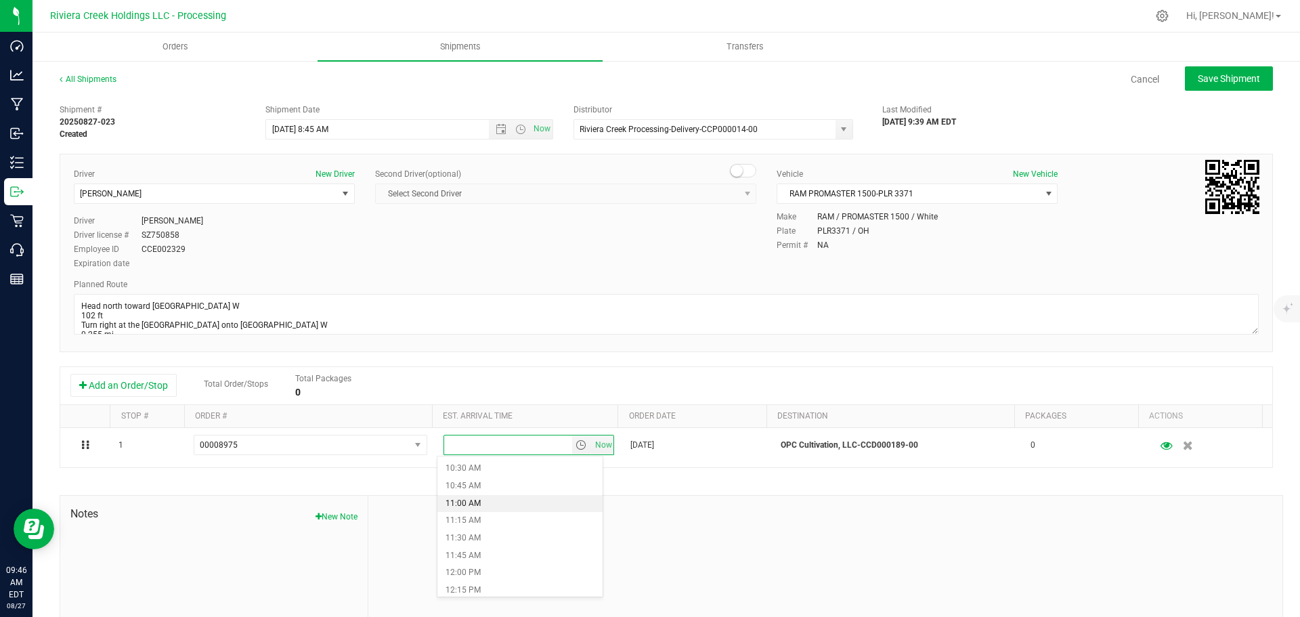
scroll to position [745, 0]
click at [473, 588] on li "12:30 PM" at bounding box center [520, 593] width 165 height 18
click at [1198, 82] on span "Save Shipment" at bounding box center [1229, 78] width 62 height 11
type input "8/28/2025 12:45 PM"
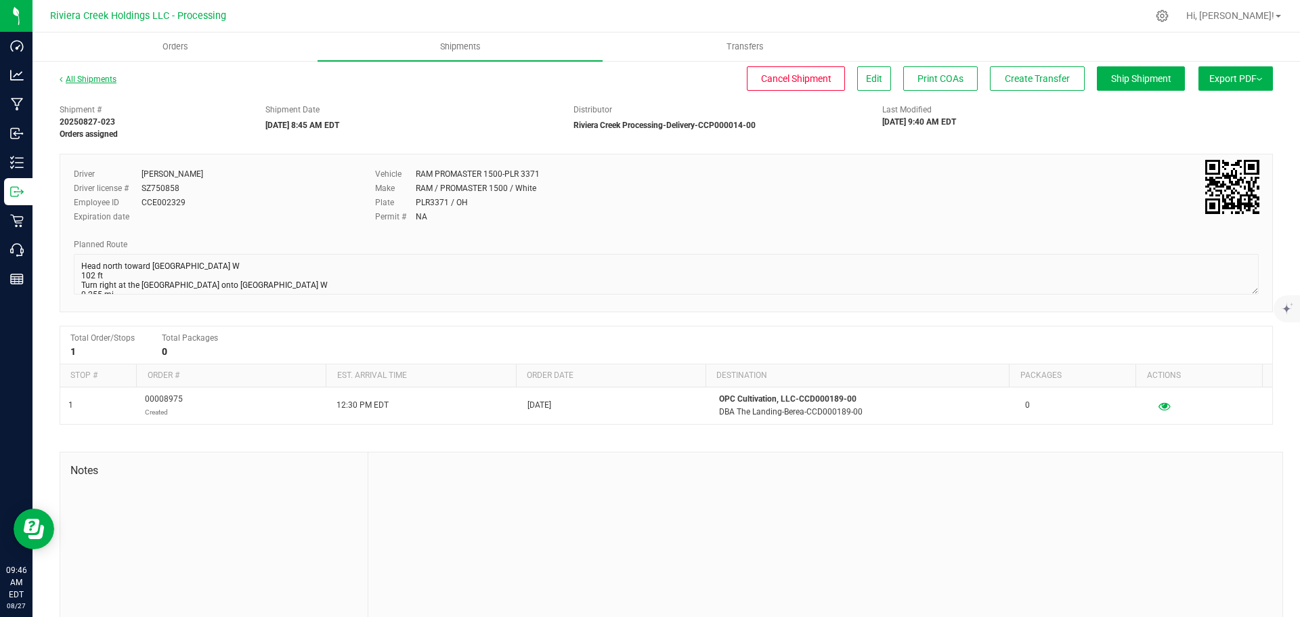
click at [104, 81] on link "All Shipments" at bounding box center [88, 79] width 57 height 9
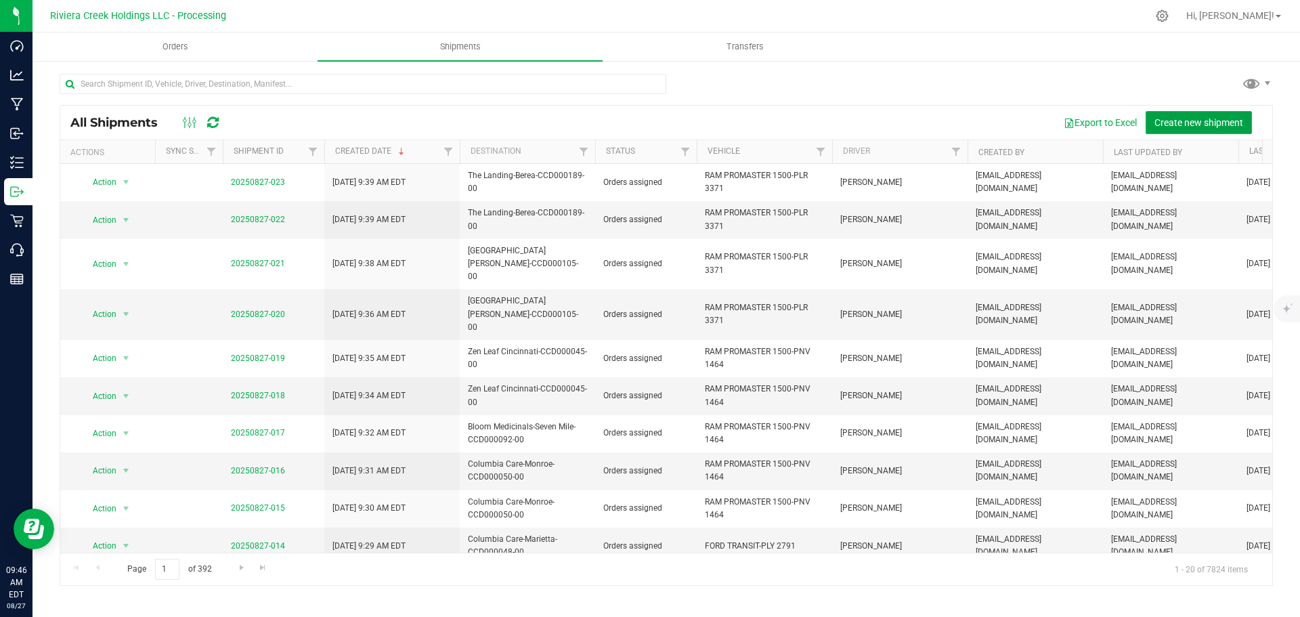
click at [1162, 120] on span "Create new shipment" at bounding box center [1199, 122] width 89 height 11
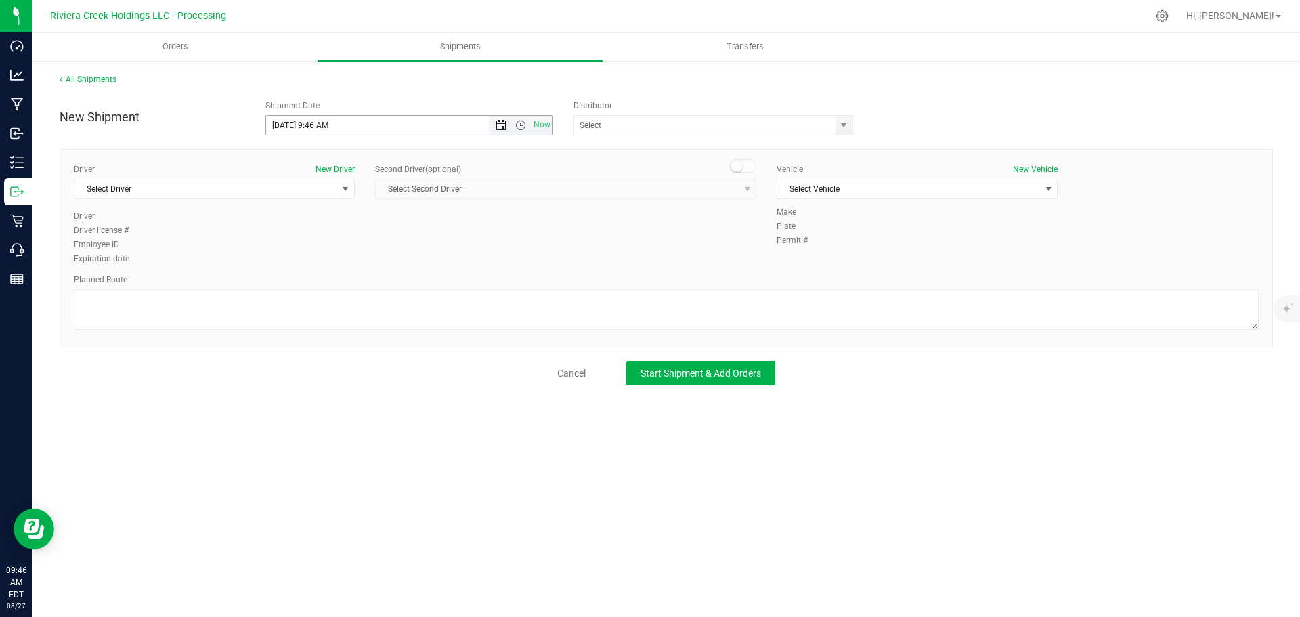
click at [497, 128] on span "Open the date view" at bounding box center [501, 125] width 11 height 11
click at [358, 284] on link "28" at bounding box center [357, 284] width 20 height 21
click at [519, 127] on span "Open the time view" at bounding box center [520, 125] width 11 height 11
drag, startPoint x: 328, startPoint y: 128, endPoint x: 315, endPoint y: 133, distance: 14.4
click at [315, 133] on input "8/28/2025 9:46 AM" at bounding box center [409, 125] width 287 height 19
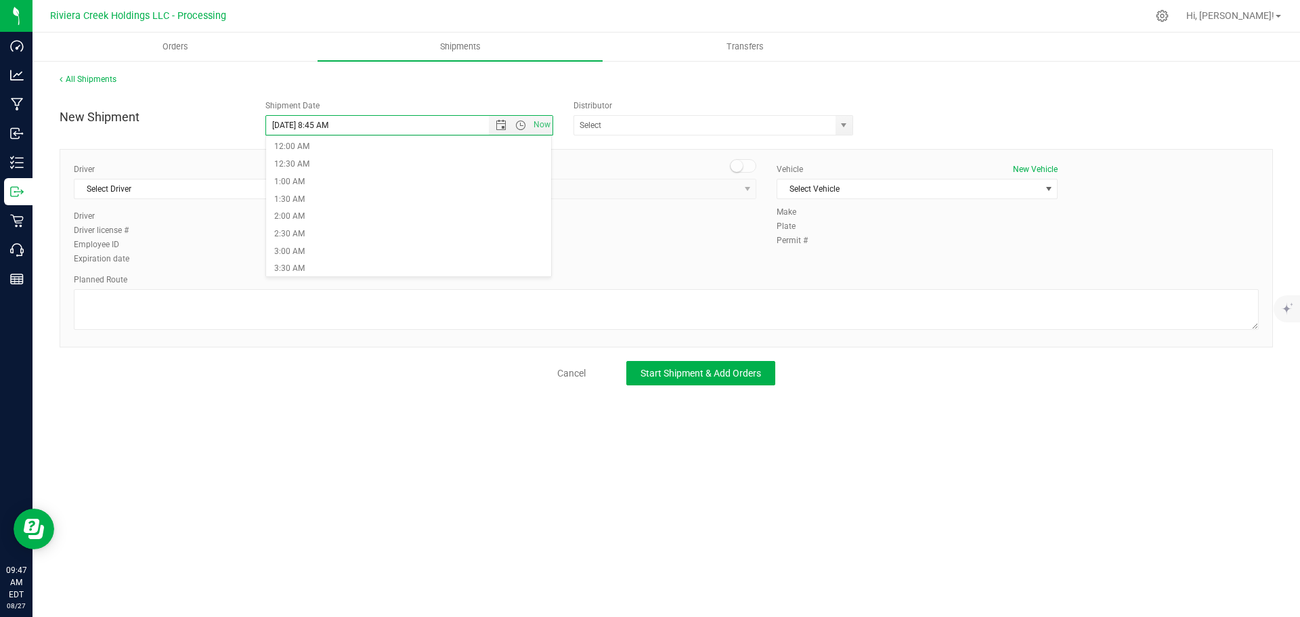
type input "8/28/2025 8:45 AM"
click at [841, 129] on span "select" at bounding box center [843, 125] width 11 height 11
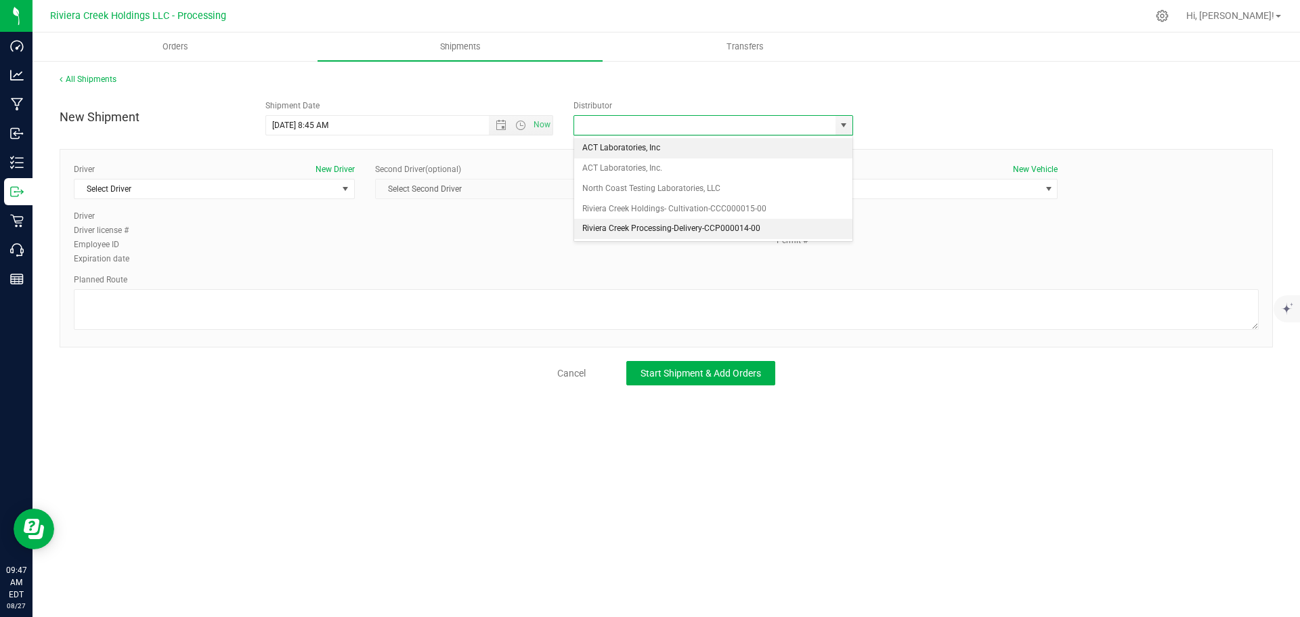
click at [632, 227] on li "Riviera Creek Processing-Delivery-CCP000014-00" at bounding box center [713, 229] width 278 height 20
type input "Riviera Creek Processing-Delivery-CCP000014-00"
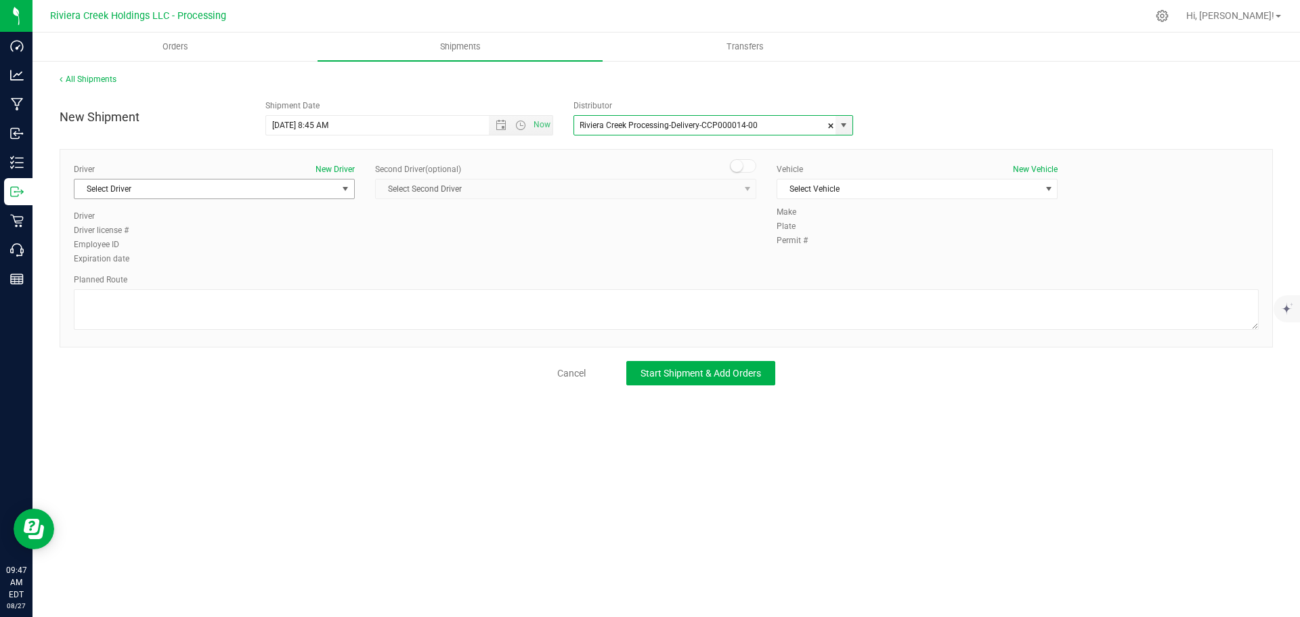
click at [283, 190] on span "Select Driver" at bounding box center [206, 188] width 263 height 19
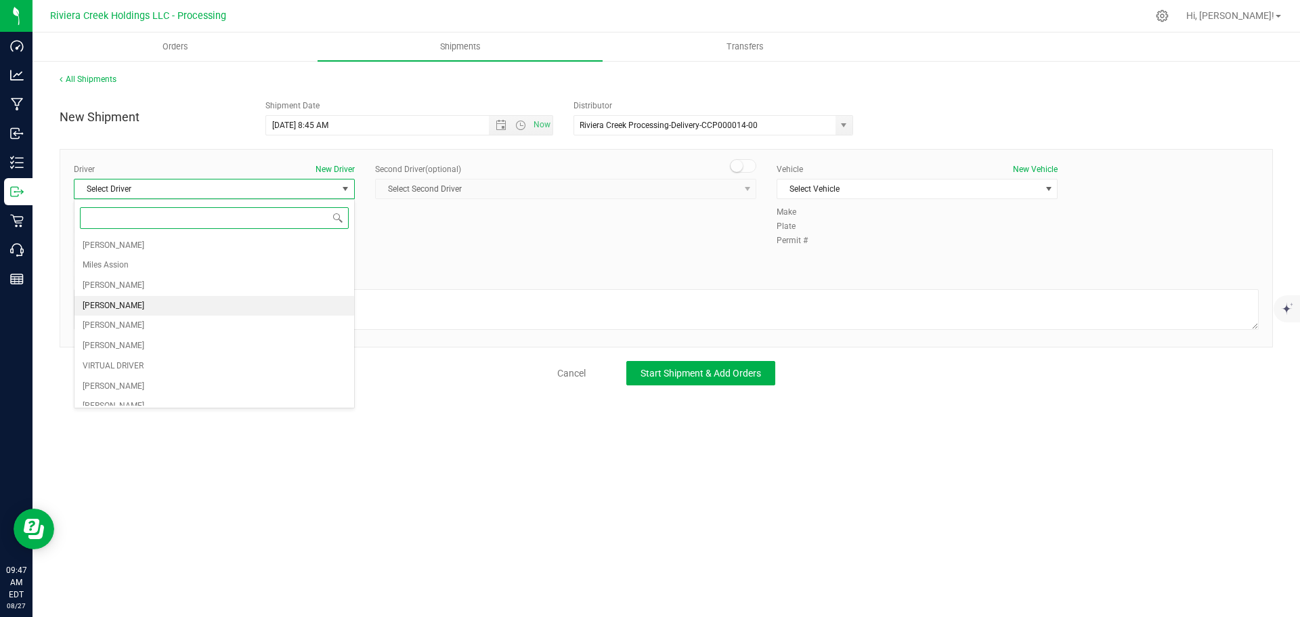
click at [126, 303] on span "[PERSON_NAME]" at bounding box center [114, 306] width 62 height 18
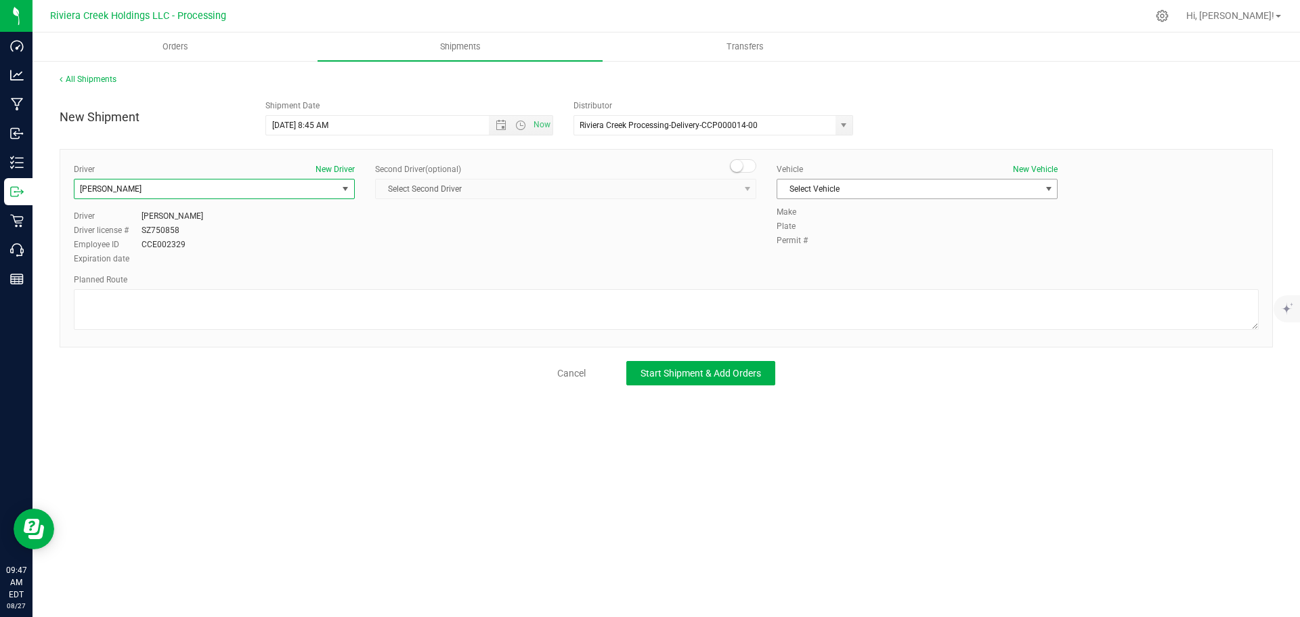
click at [858, 190] on span "Select Vehicle" at bounding box center [909, 188] width 263 height 19
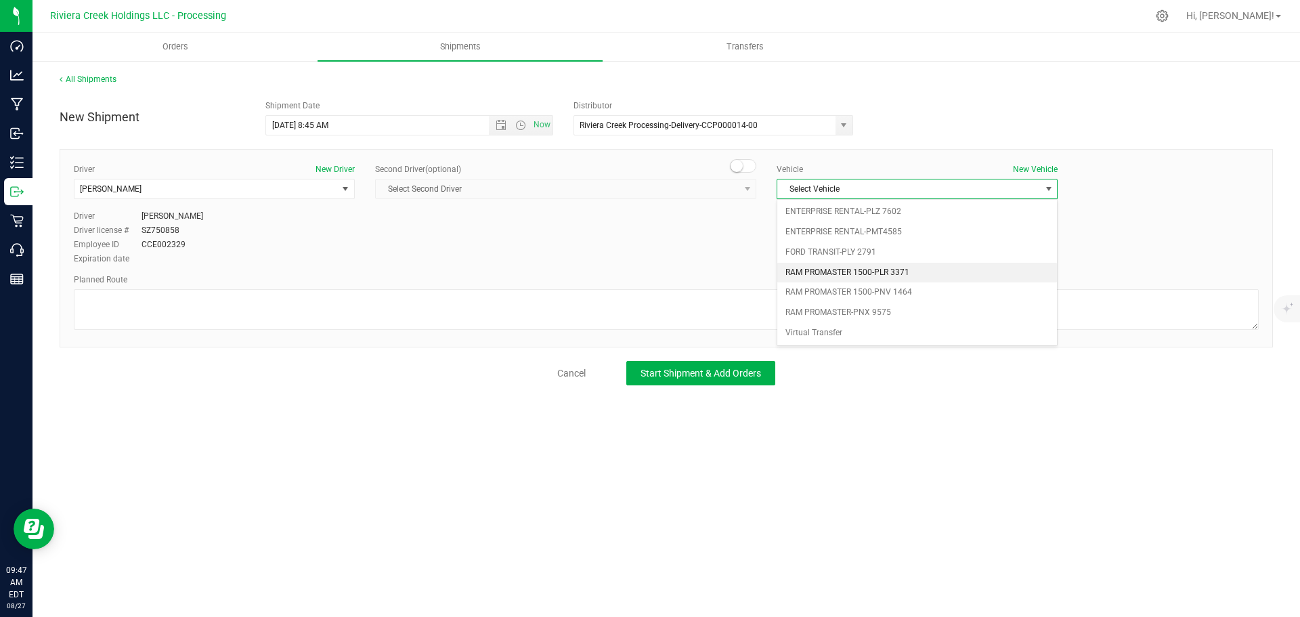
click at [914, 277] on li "RAM PROMASTER 1500-PLR 3371" at bounding box center [918, 273] width 280 height 20
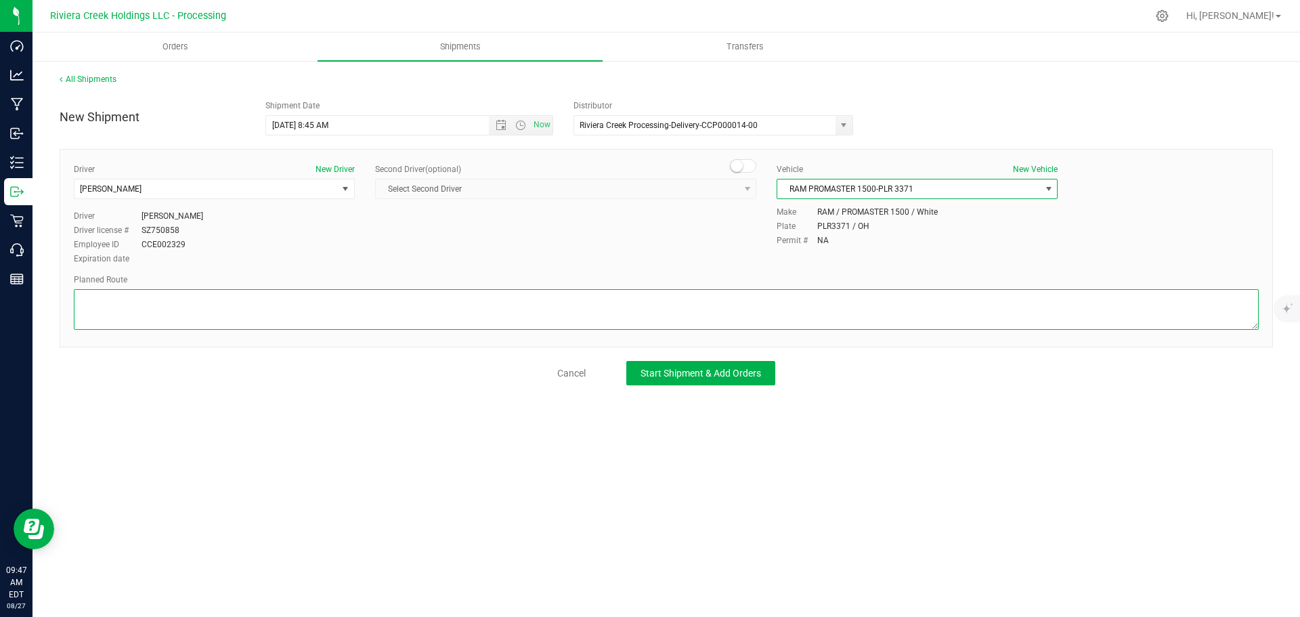
click at [426, 318] on textarea at bounding box center [666, 309] width 1185 height 41
paste textarea "Head north toward W Bagley RdPartial restricted usage road 259 ft Turn right on…"
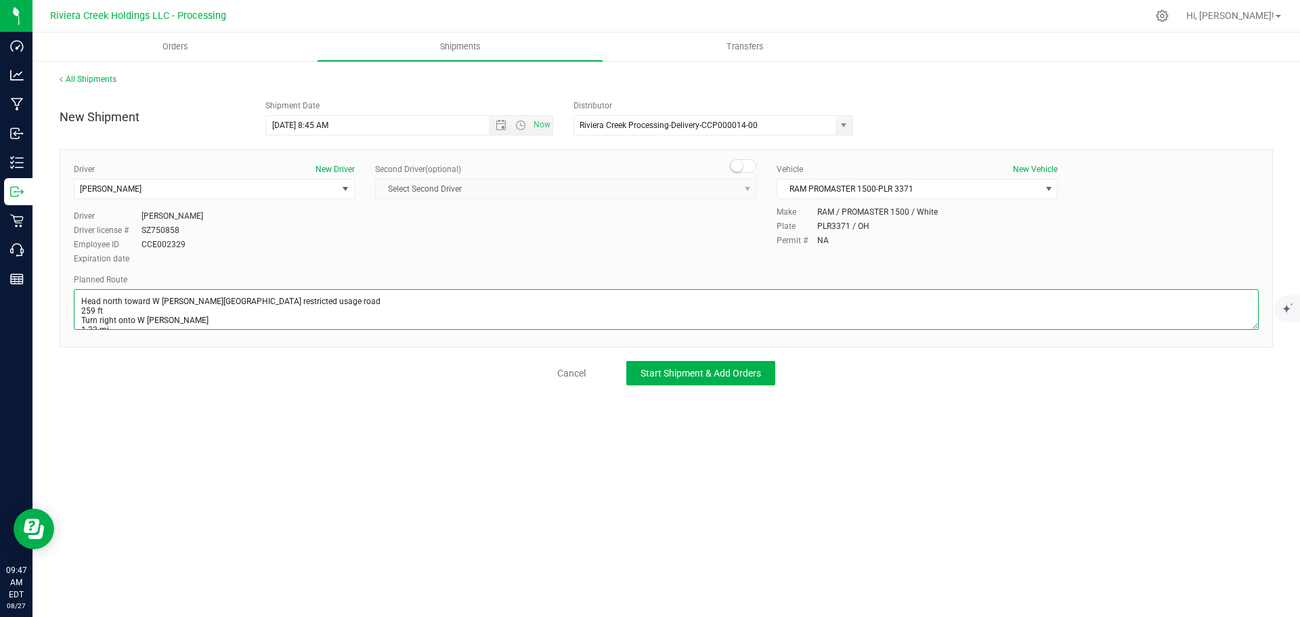
scroll to position [214, 0]
type textarea "Head north toward W Bagley RdPartial restricted usage road 259 ft Turn right on…"
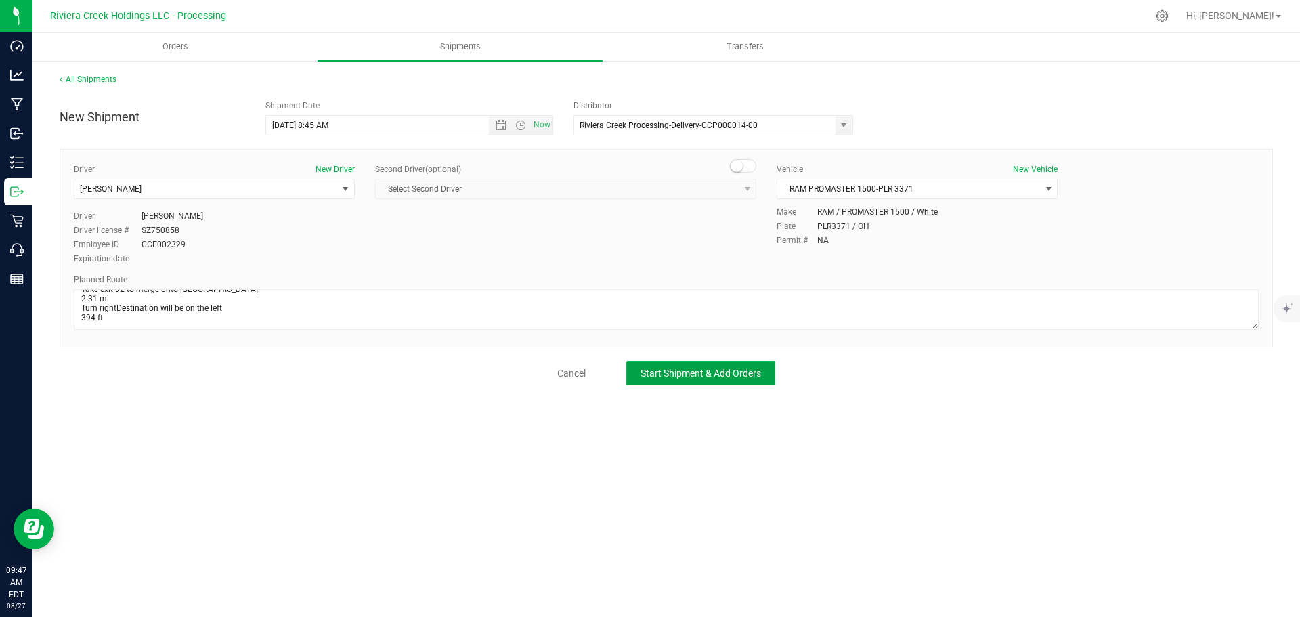
click at [657, 373] on span "Start Shipment & Add Orders" at bounding box center [701, 373] width 121 height 11
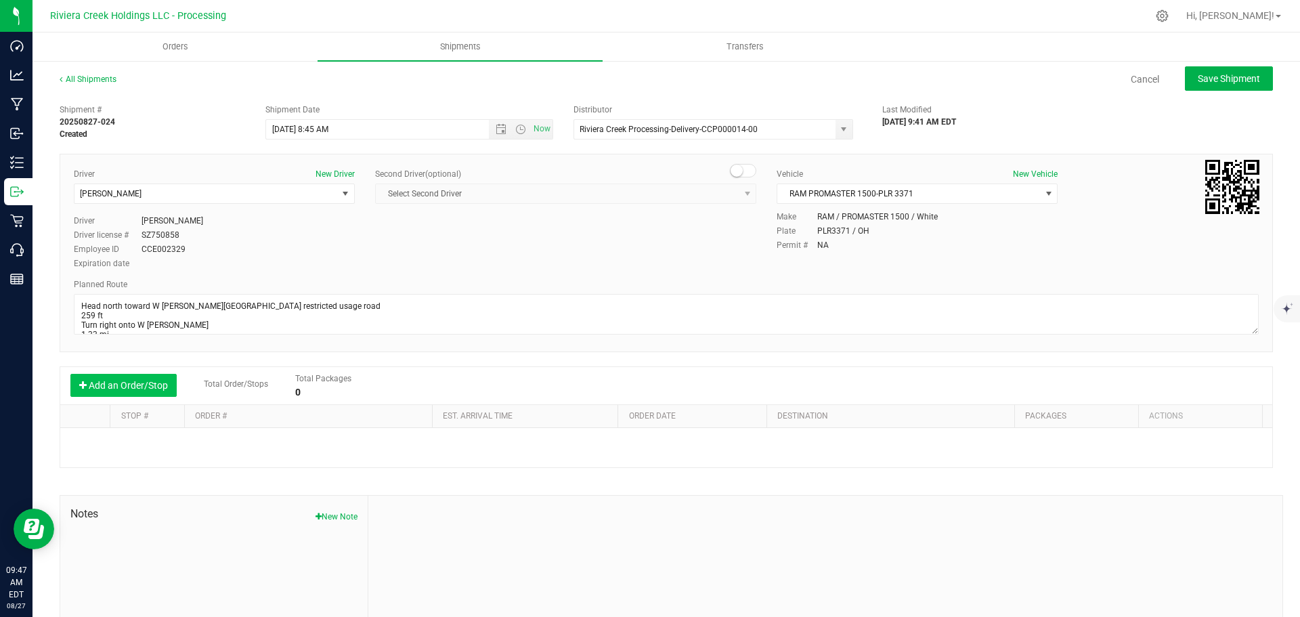
click at [119, 389] on button "Add an Order/Stop" at bounding box center [123, 385] width 106 height 23
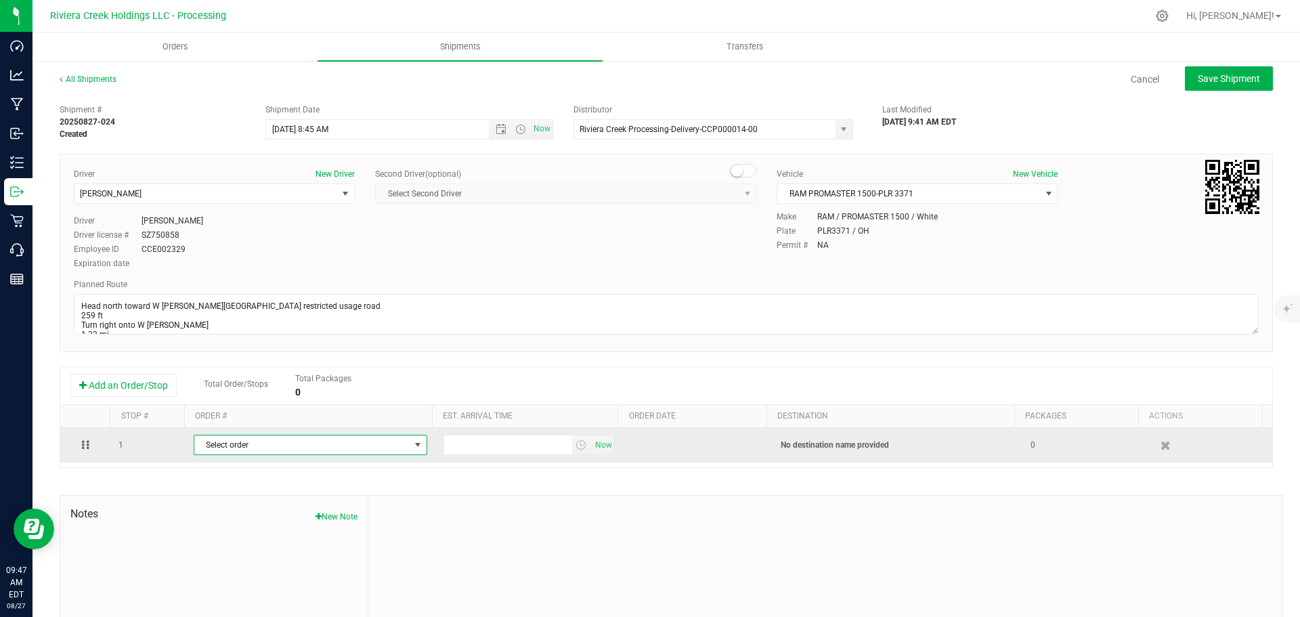
click at [311, 450] on span "Select order" at bounding box center [301, 444] width 215 height 19
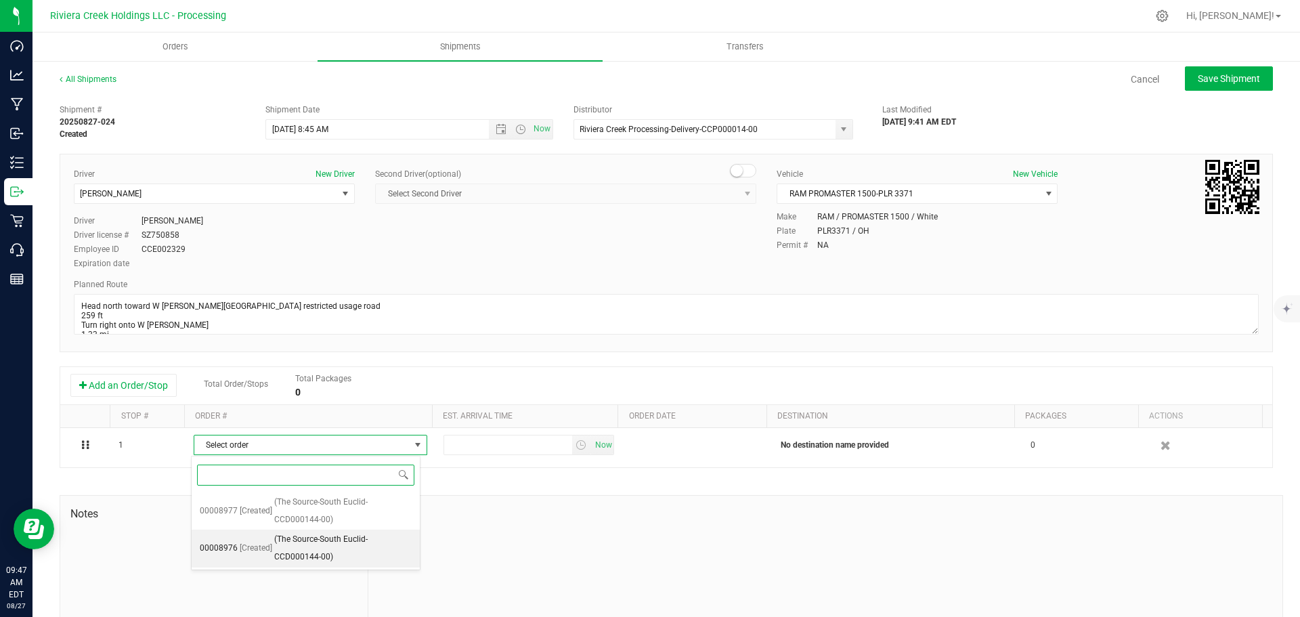
click at [303, 555] on span "(The Source-South Euclid-CCD000144-00)" at bounding box center [342, 548] width 137 height 35
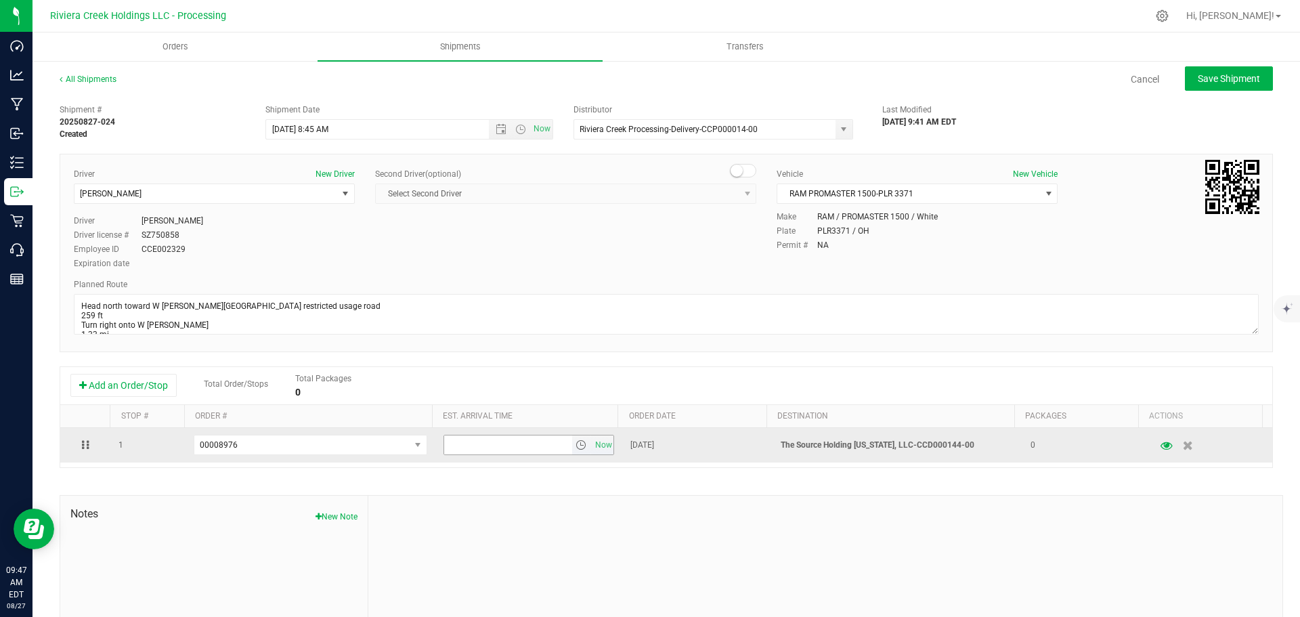
click at [576, 450] on span "select" at bounding box center [581, 445] width 11 height 11
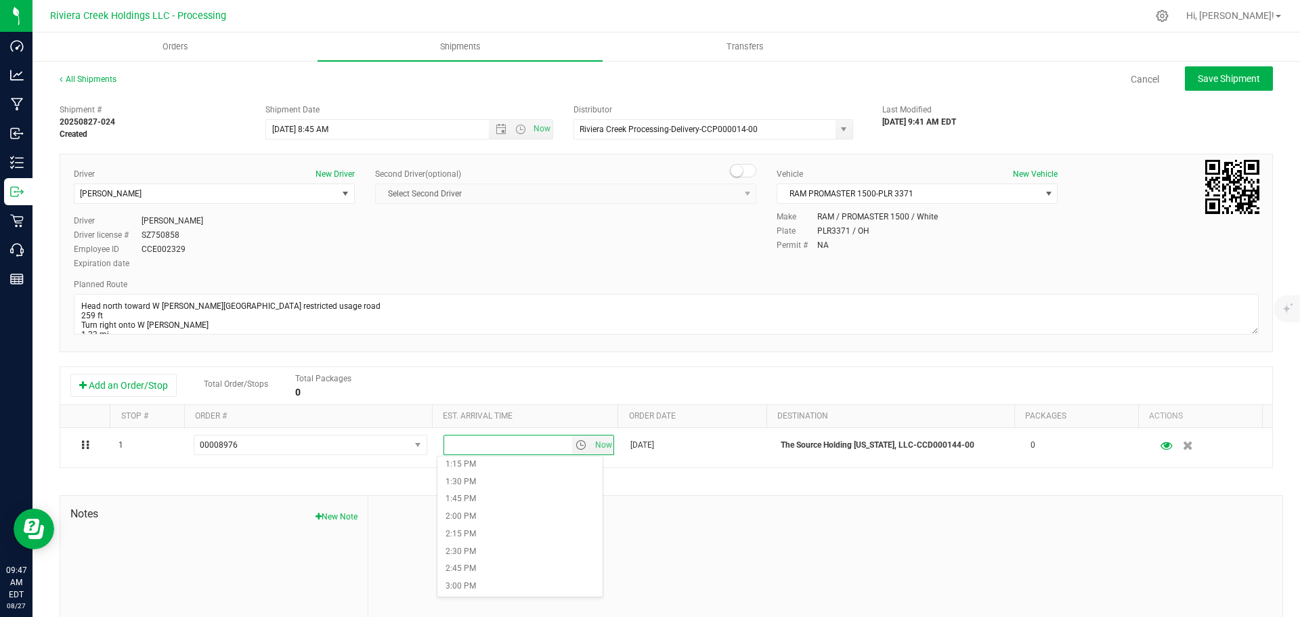
scroll to position [948, 0]
click at [496, 494] on li "2:00 PM" at bounding box center [520, 495] width 165 height 18
click at [1216, 85] on button "Save Shipment" at bounding box center [1229, 78] width 88 height 24
type input "8/28/2025 12:45 PM"
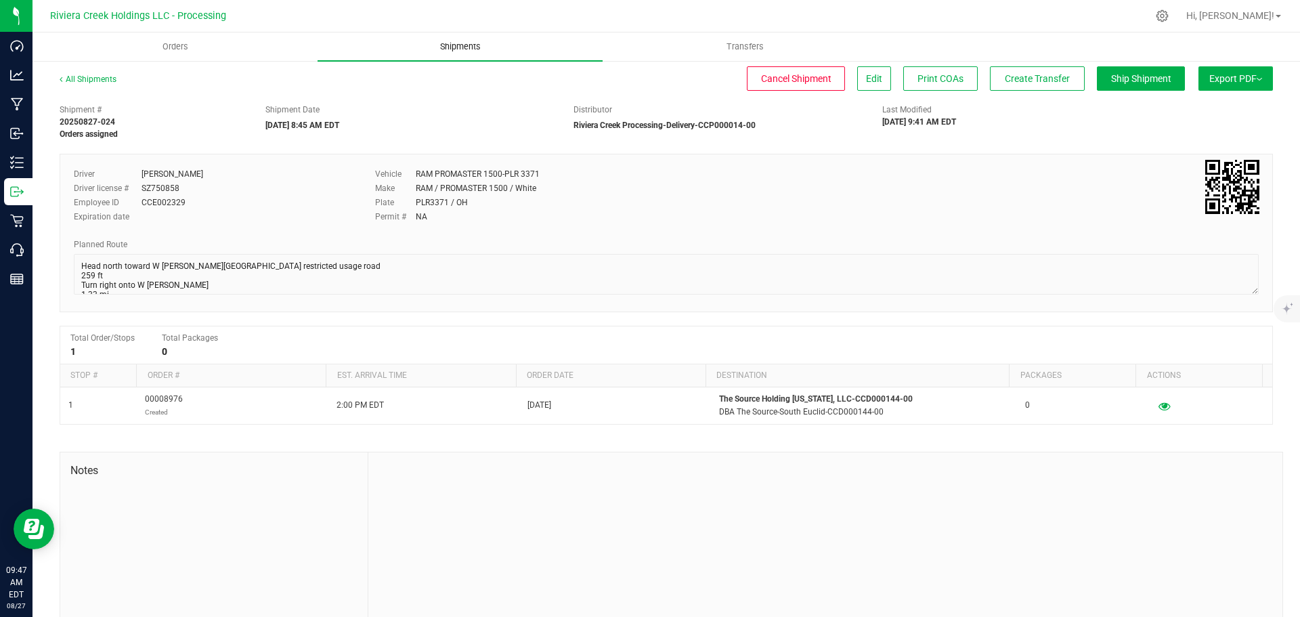
click at [451, 47] on span "Shipments" at bounding box center [460, 47] width 77 height 12
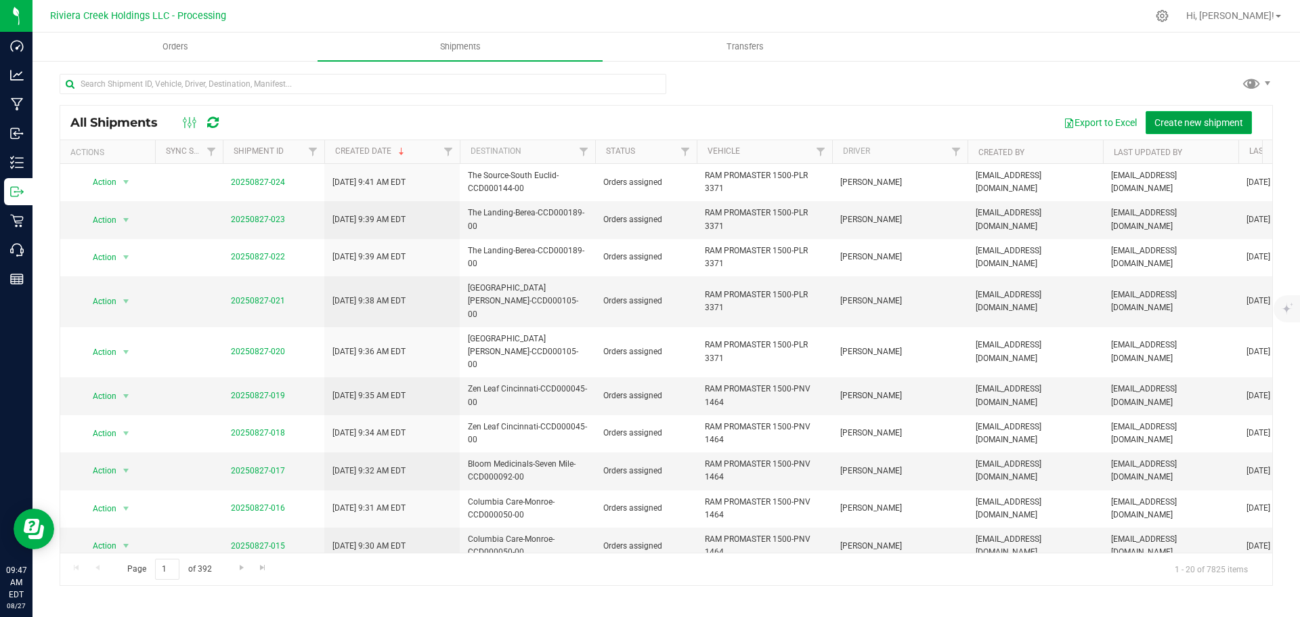
click at [1205, 126] on span "Create new shipment" at bounding box center [1199, 122] width 89 height 11
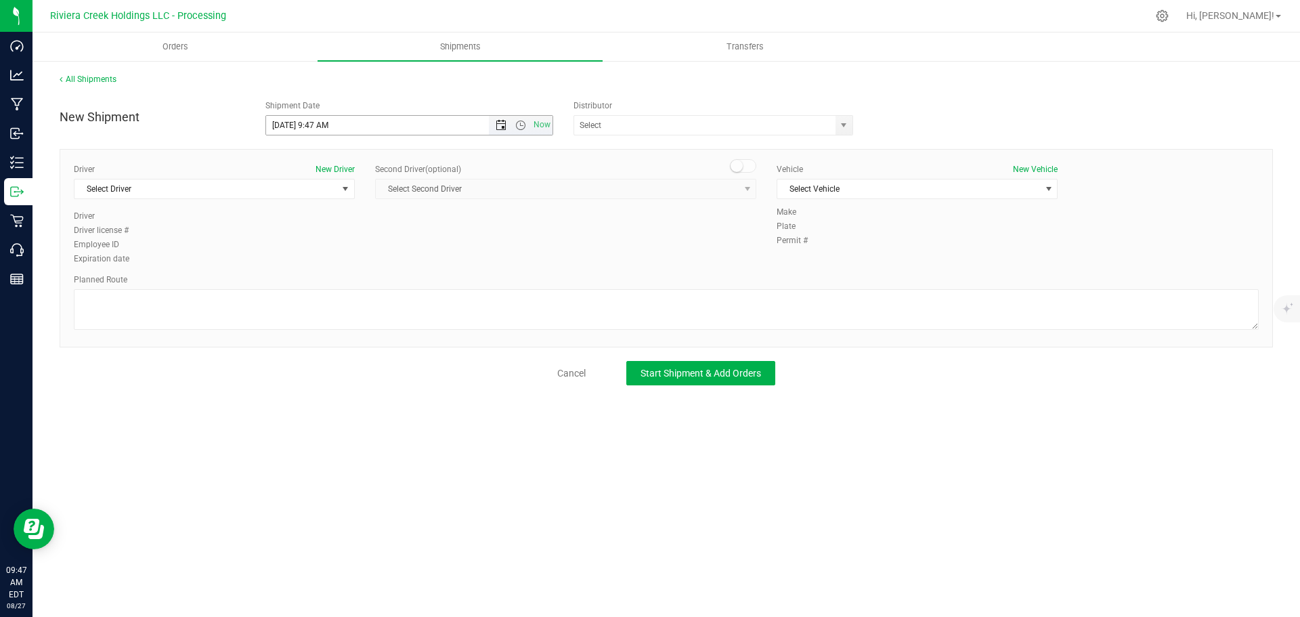
click at [504, 125] on span "Open the date view" at bounding box center [501, 125] width 11 height 11
click at [358, 285] on link "28" at bounding box center [357, 284] width 20 height 21
drag, startPoint x: 329, startPoint y: 127, endPoint x: 314, endPoint y: 133, distance: 16.1
click at [314, 133] on input "8/28/2025 9:47 AM" at bounding box center [389, 125] width 247 height 19
click at [845, 121] on span "select" at bounding box center [843, 125] width 11 height 11
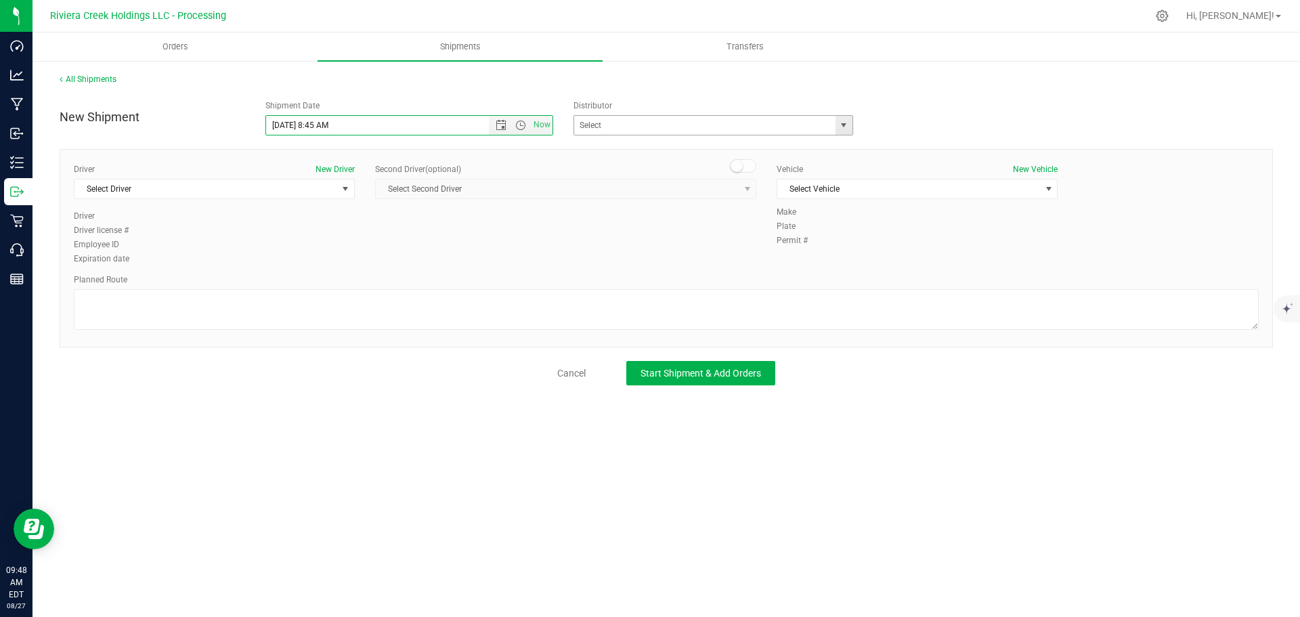
type input "8/28/2025 8:45 AM"
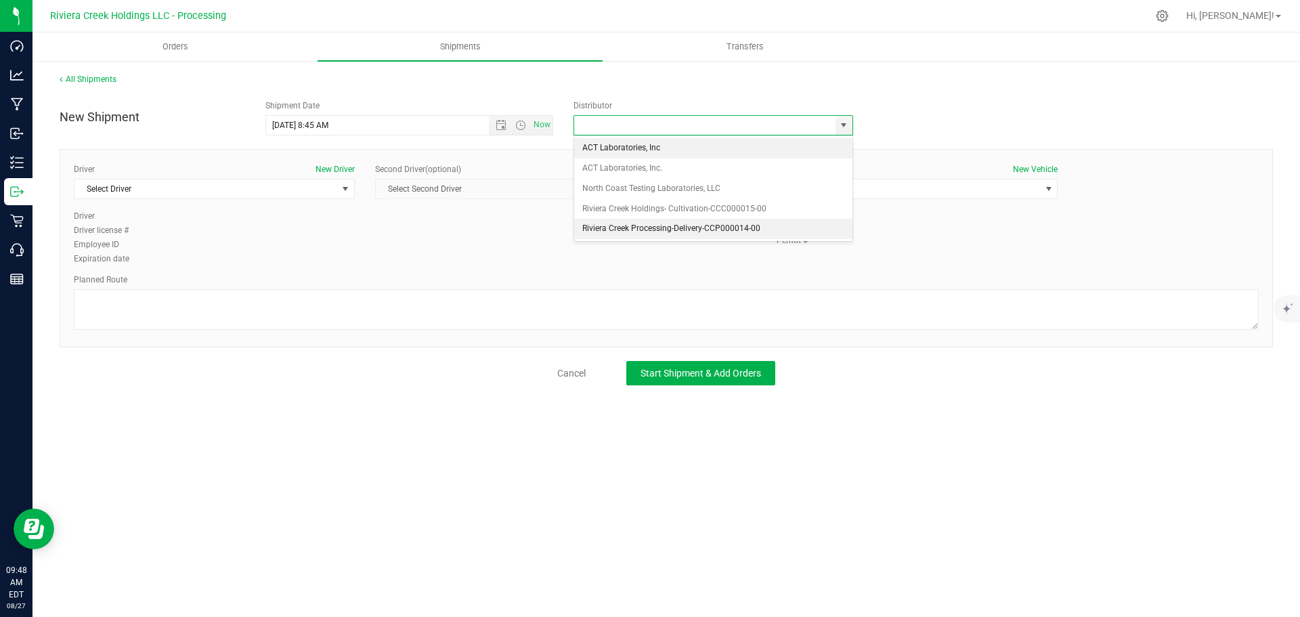
click at [597, 225] on li "Riviera Creek Processing-Delivery-CCP000014-00" at bounding box center [713, 229] width 278 height 20
type input "Riviera Creek Processing-Delivery-CCP000014-00"
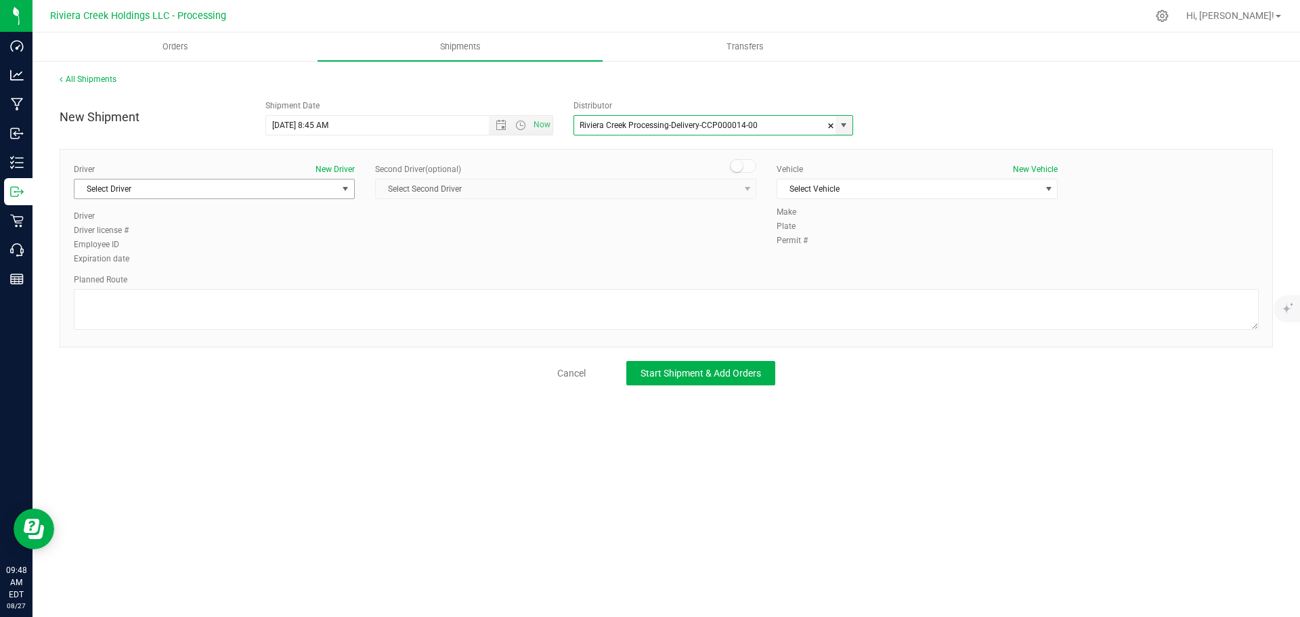
click at [261, 194] on span "Select Driver" at bounding box center [206, 188] width 263 height 19
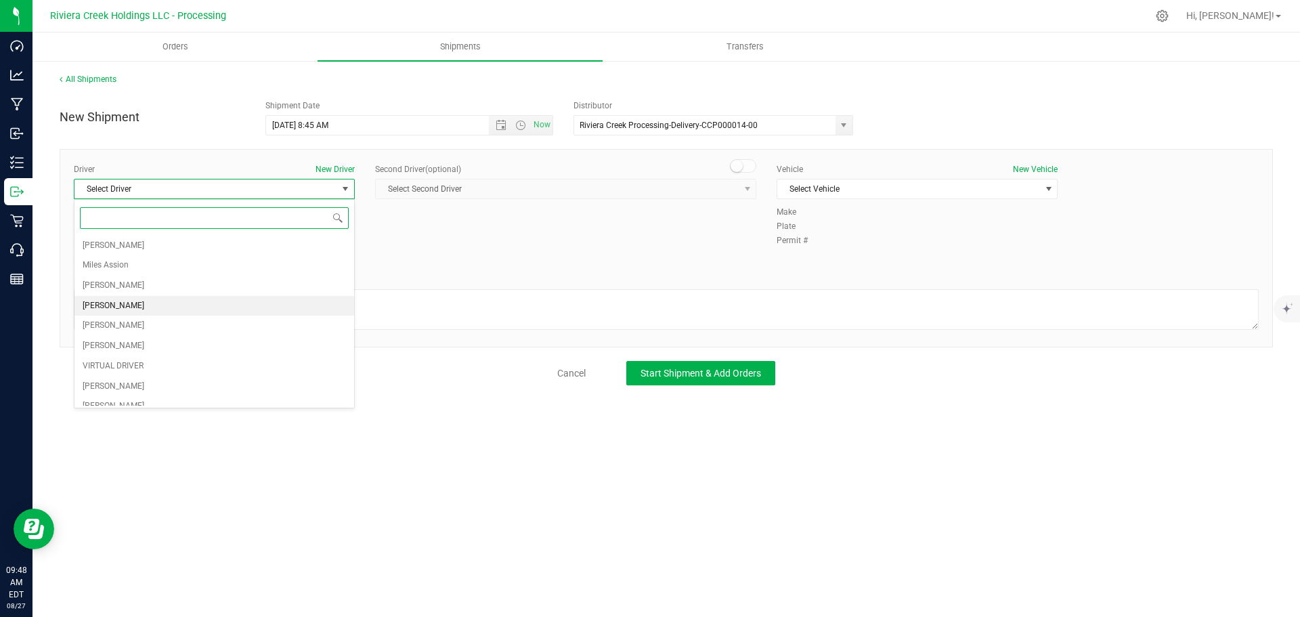
click at [138, 301] on li "[PERSON_NAME]" at bounding box center [215, 306] width 280 height 20
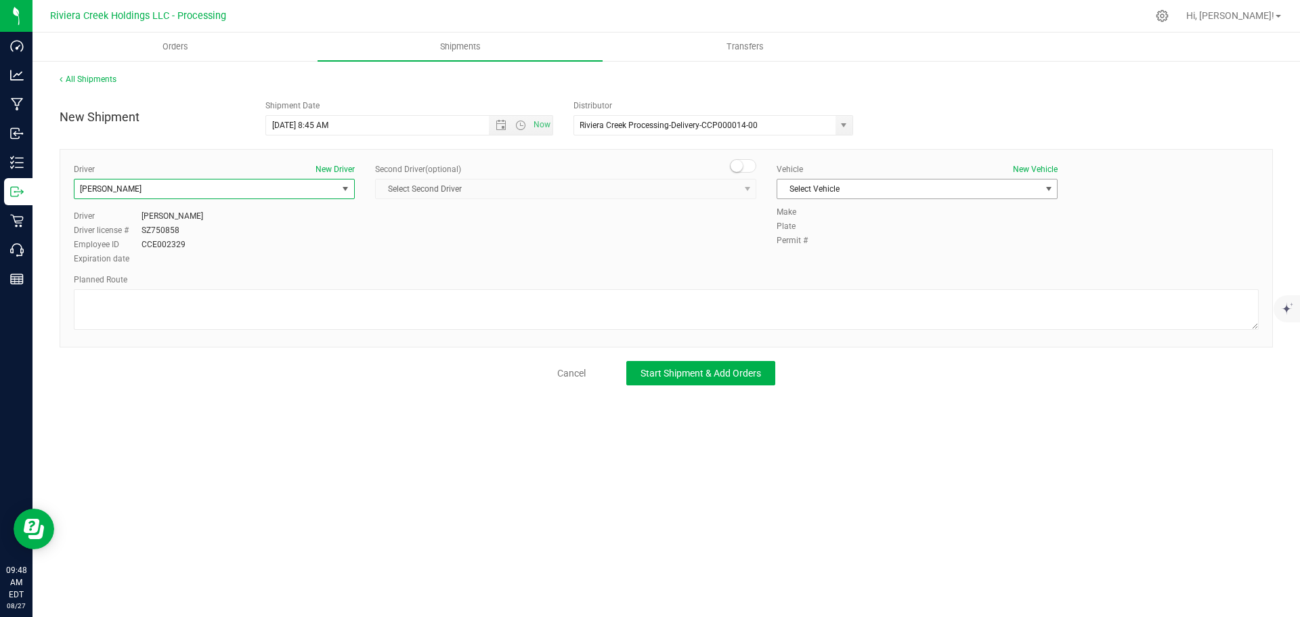
click at [878, 191] on span "Select Vehicle" at bounding box center [909, 188] width 263 height 19
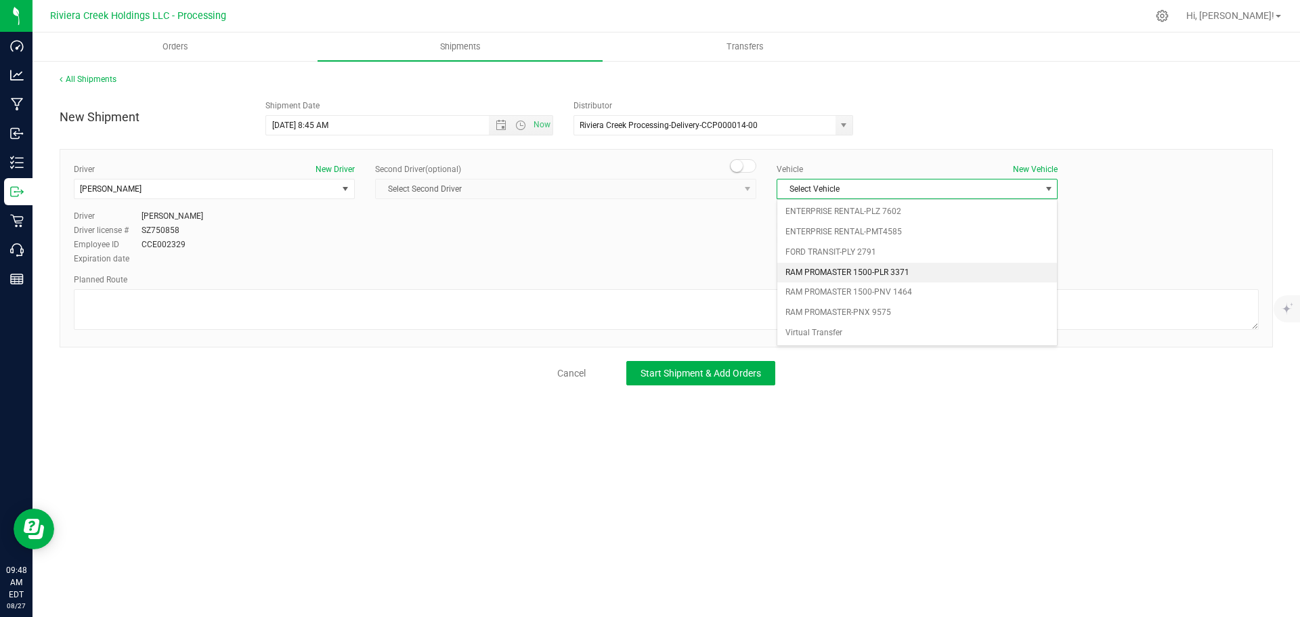
click at [922, 270] on li "RAM PROMASTER 1500-PLR 3371" at bounding box center [918, 273] width 280 height 20
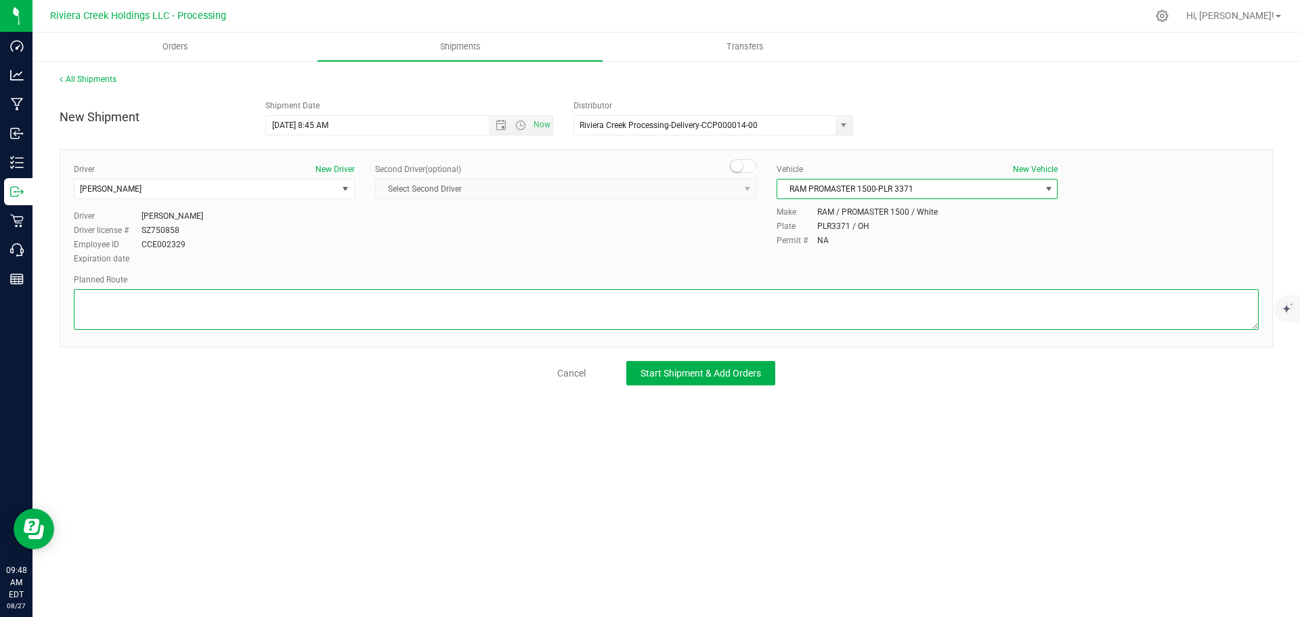
click at [322, 305] on textarea at bounding box center [666, 309] width 1185 height 41
paste textarea "Head north toward W Bagley RdPartial restricted usage road 259 ft Turn right on…"
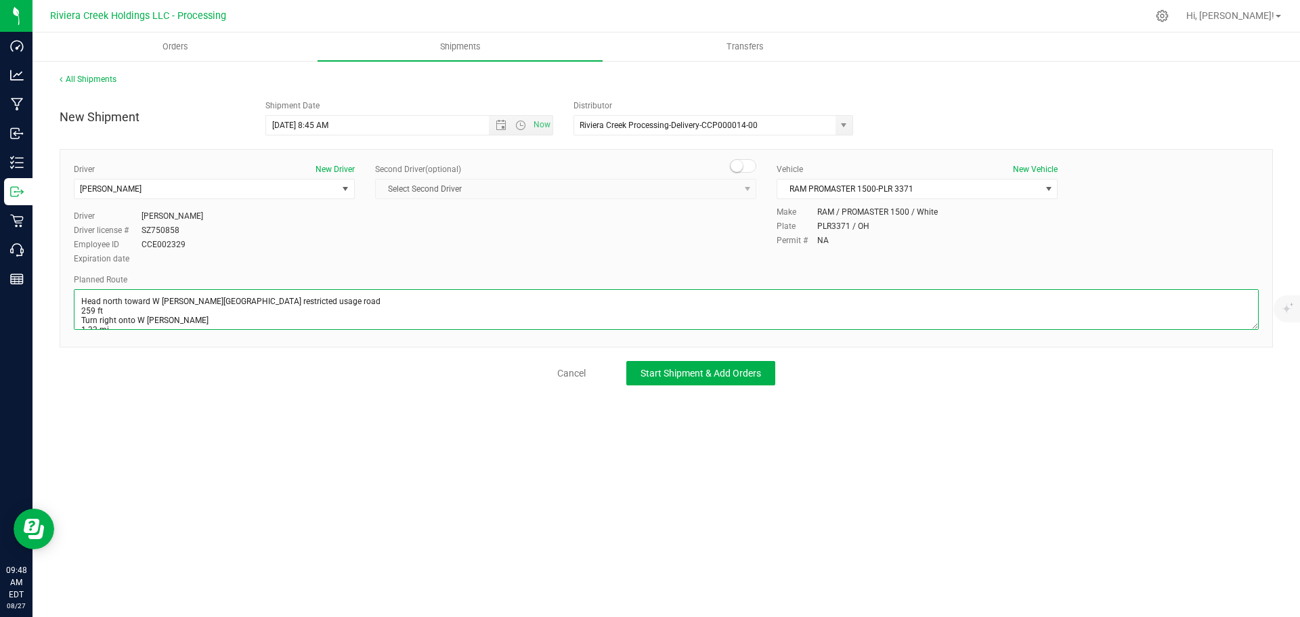
scroll to position [214, 0]
type textarea "Head north toward W Bagley RdPartial restricted usage road 259 ft Turn right on…"
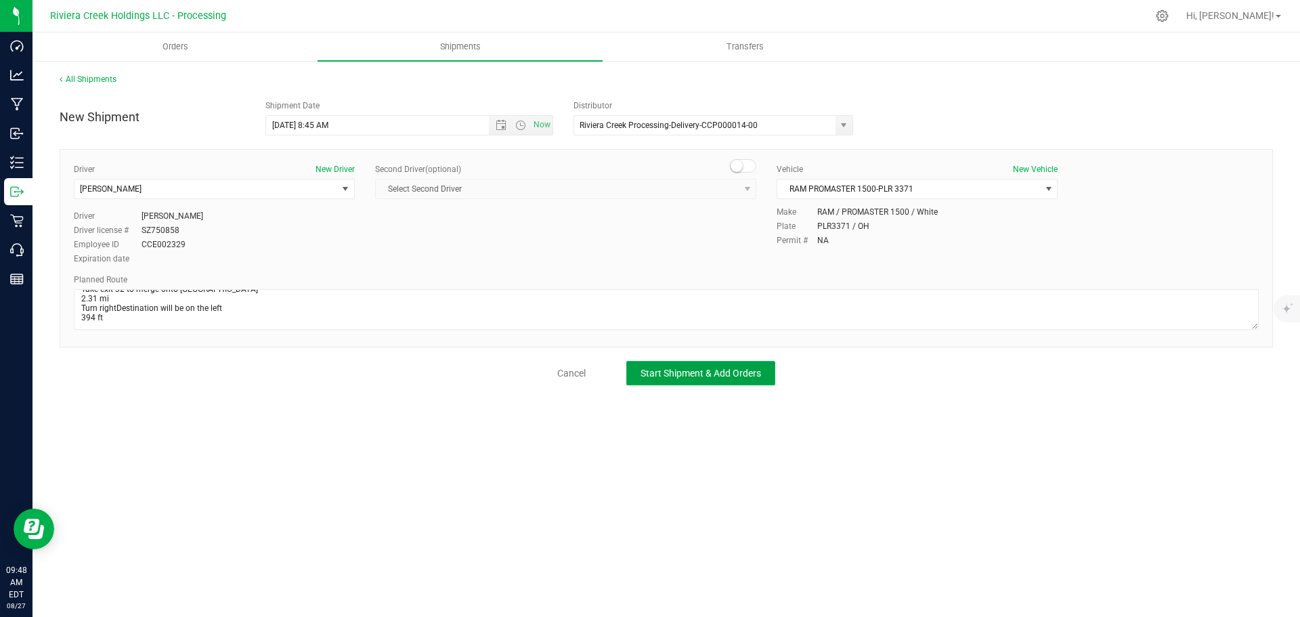
click at [649, 371] on span "Start Shipment & Add Orders" at bounding box center [701, 373] width 121 height 11
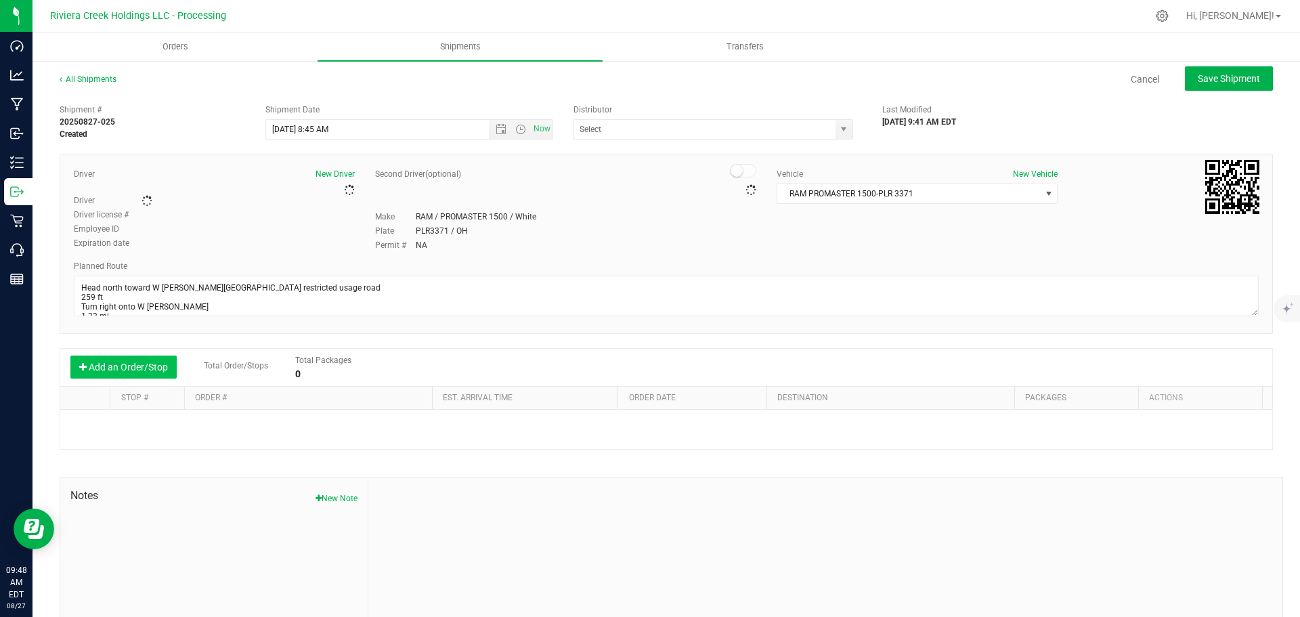
type input "Riviera Creek Processing-Delivery-CCP000014-00"
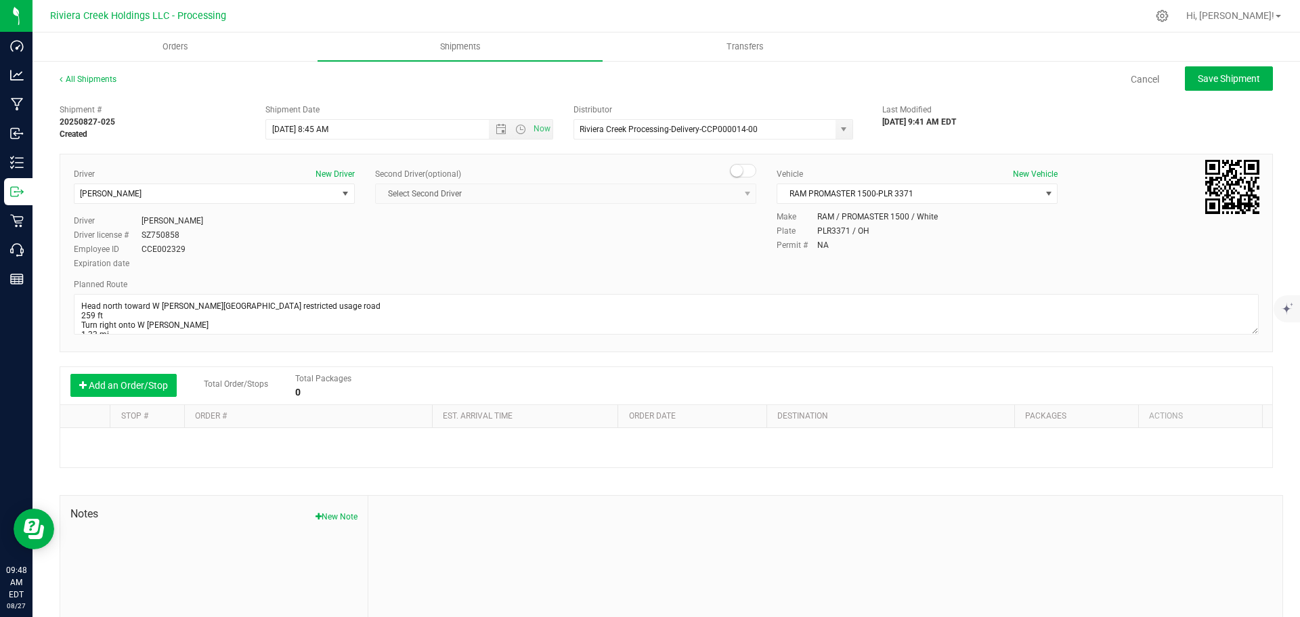
click at [149, 386] on button "Add an Order/Stop" at bounding box center [123, 385] width 106 height 23
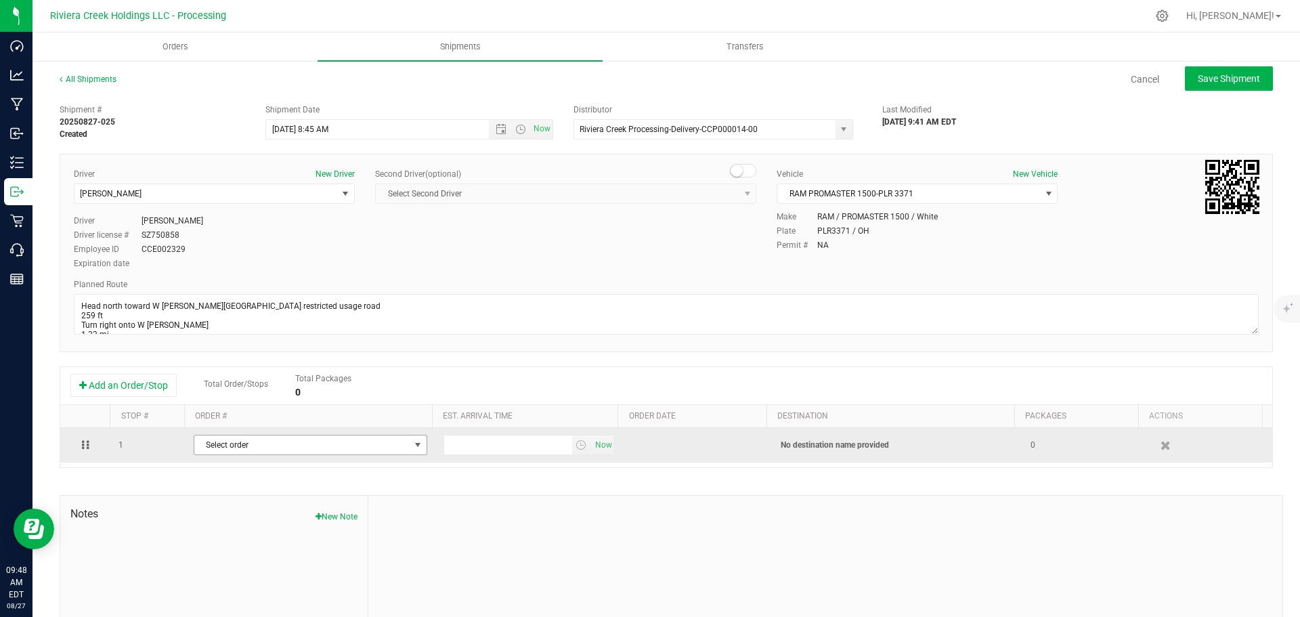
click at [302, 450] on span "Select order" at bounding box center [301, 444] width 215 height 19
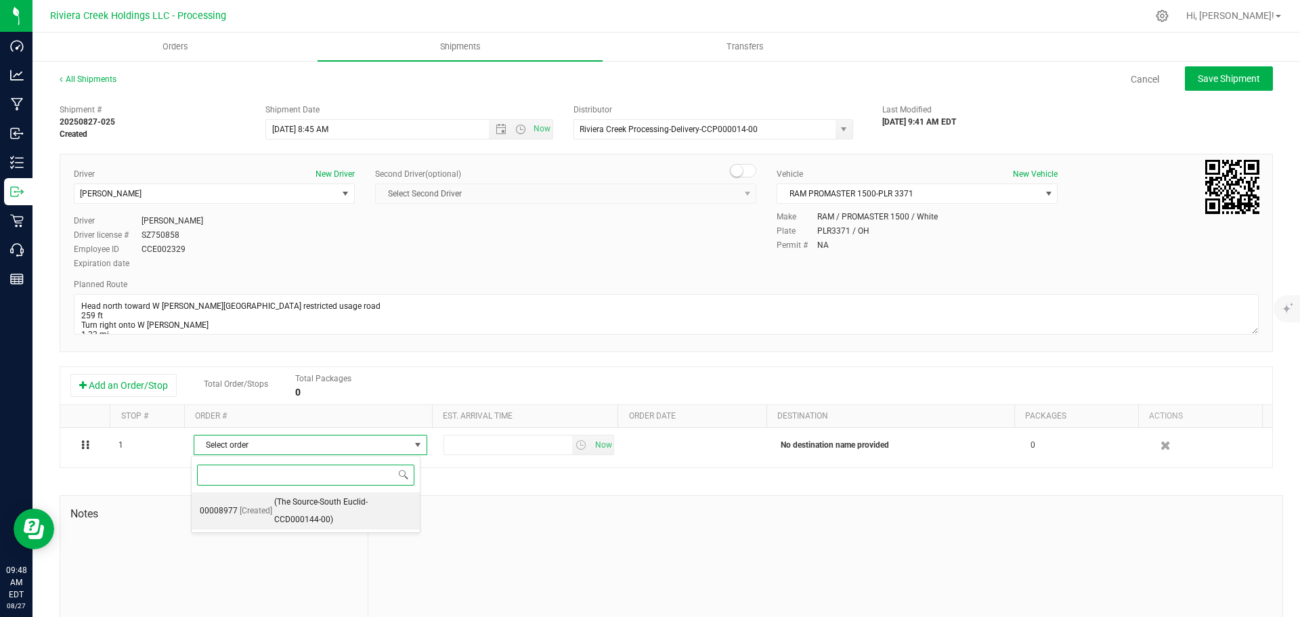
click at [342, 519] on span "(The Source-South Euclid-CCD000144-00)" at bounding box center [342, 511] width 137 height 35
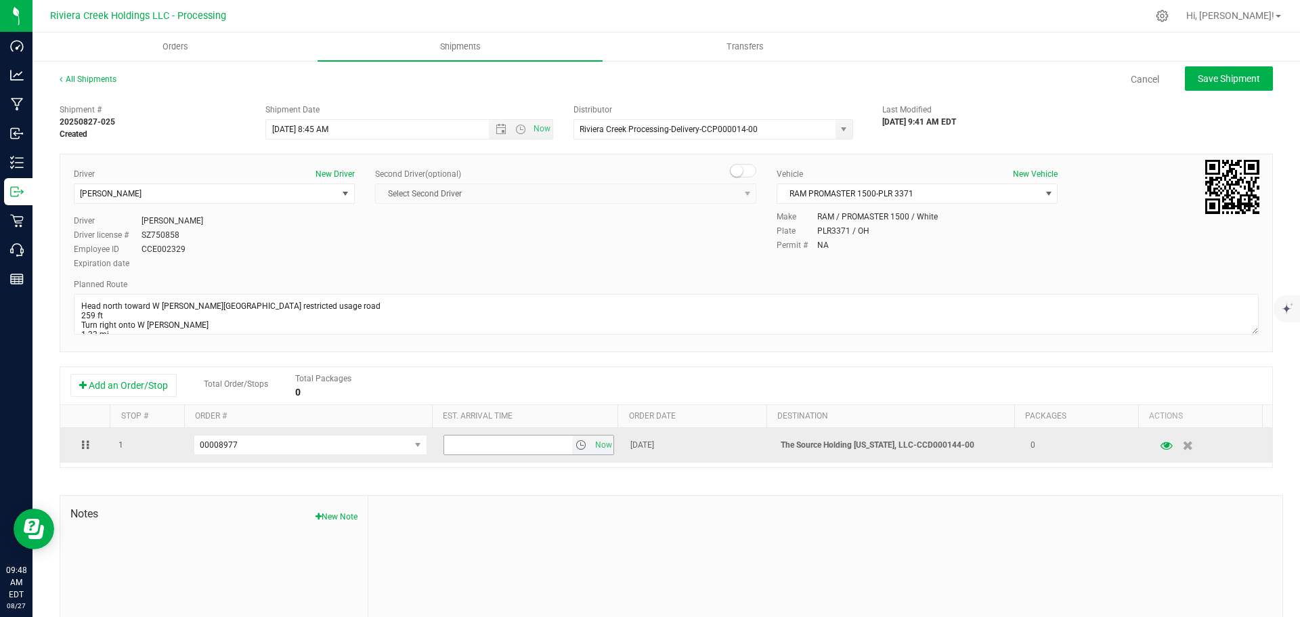
click at [576, 448] on span "select" at bounding box center [581, 445] width 11 height 11
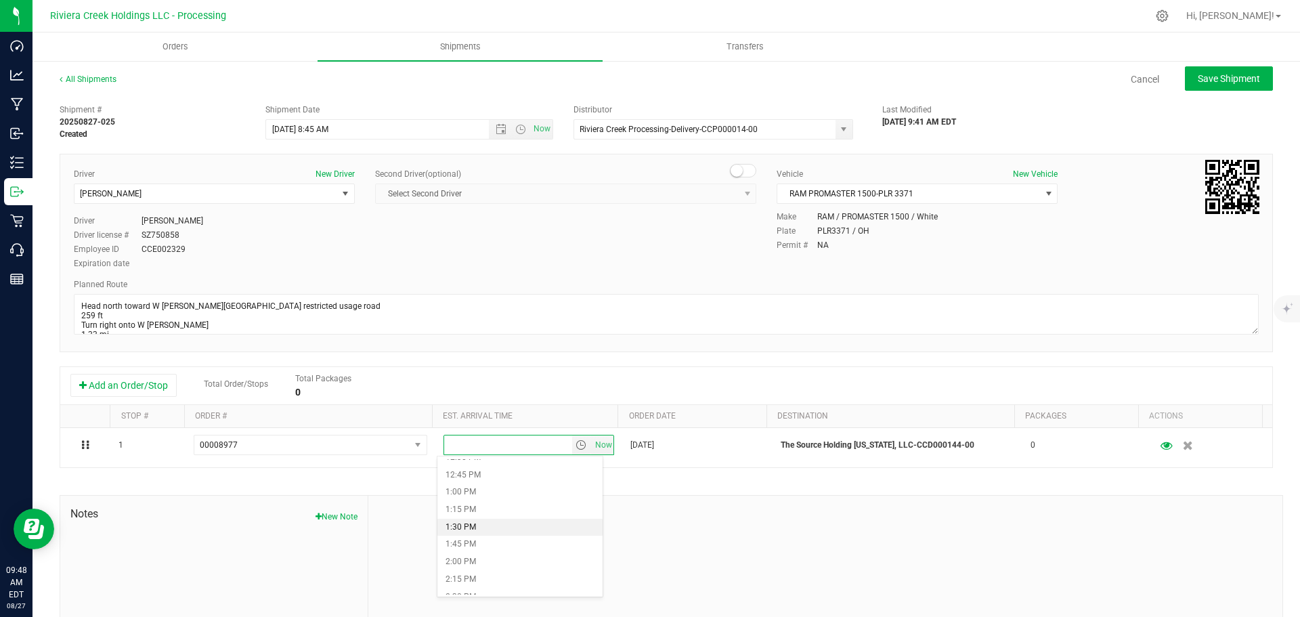
scroll to position [948, 0]
click at [492, 496] on li "2:00 PM" at bounding box center [520, 495] width 165 height 18
click at [1202, 64] on div "All Shipments Cancel Save Shipment Shipment # 20250827-025 Created Shipment Dat…" at bounding box center [667, 376] width 1268 height 632
click at [1198, 70] on button "Save Shipment" at bounding box center [1229, 78] width 88 height 24
type input "8/28/2025 12:45 PM"
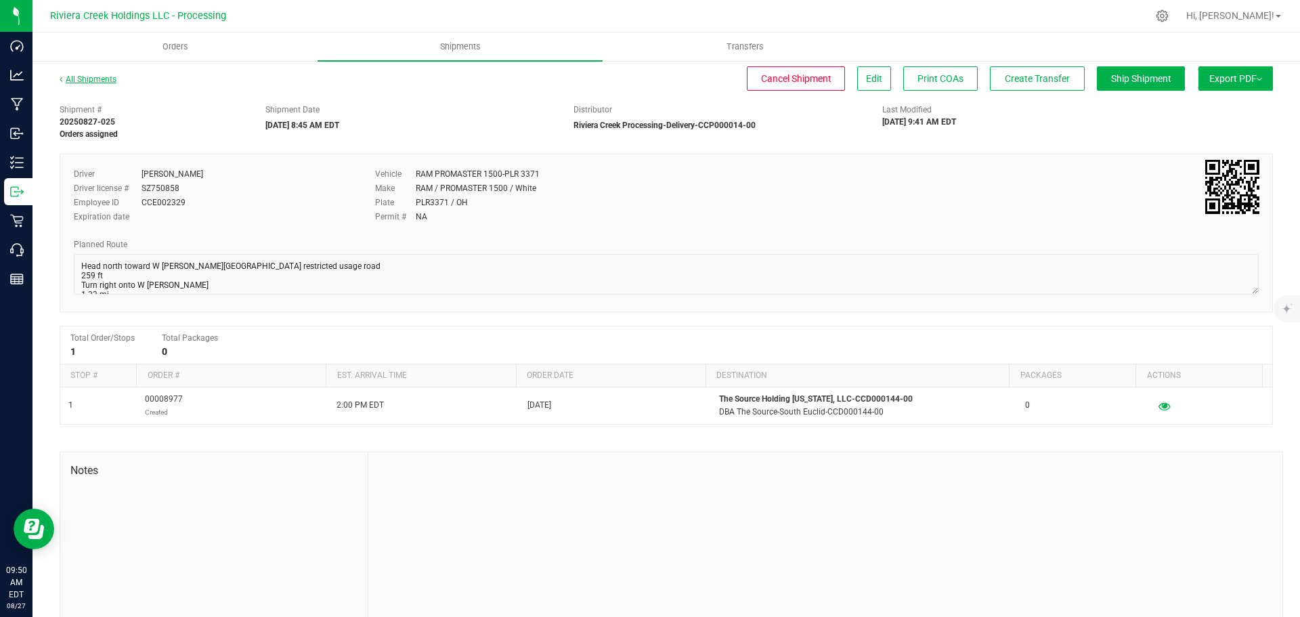
click at [96, 81] on link "All Shipments" at bounding box center [88, 79] width 57 height 9
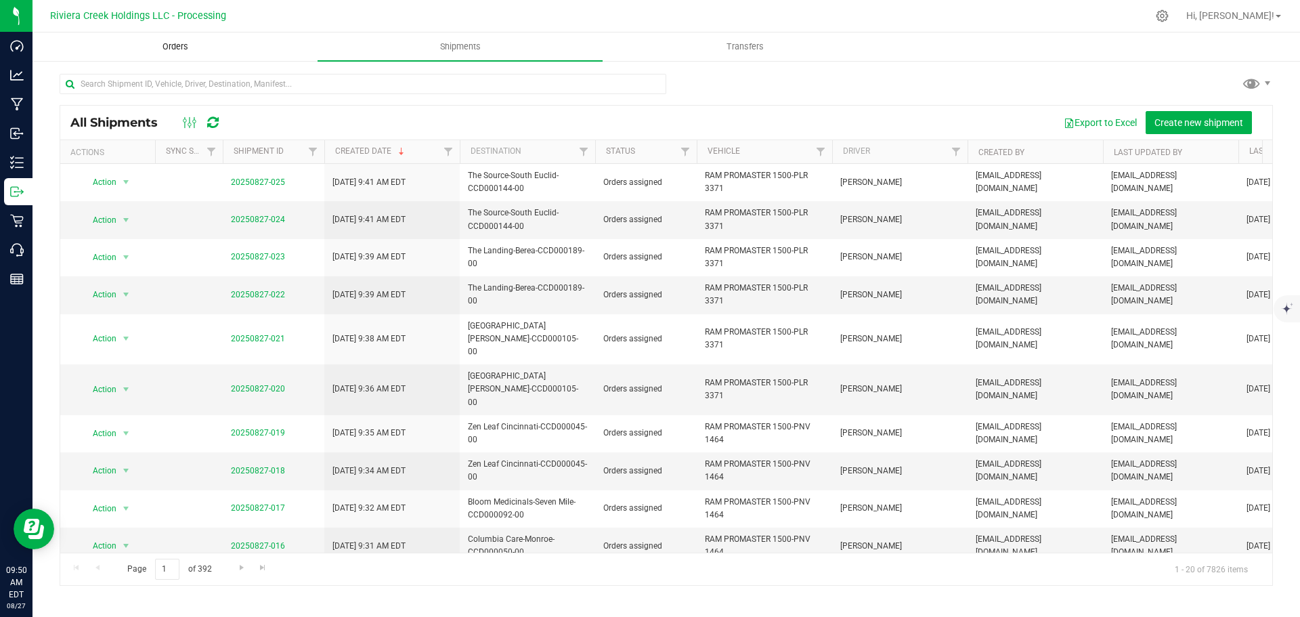
click at [169, 44] on span "Orders" at bounding box center [175, 47] width 62 height 12
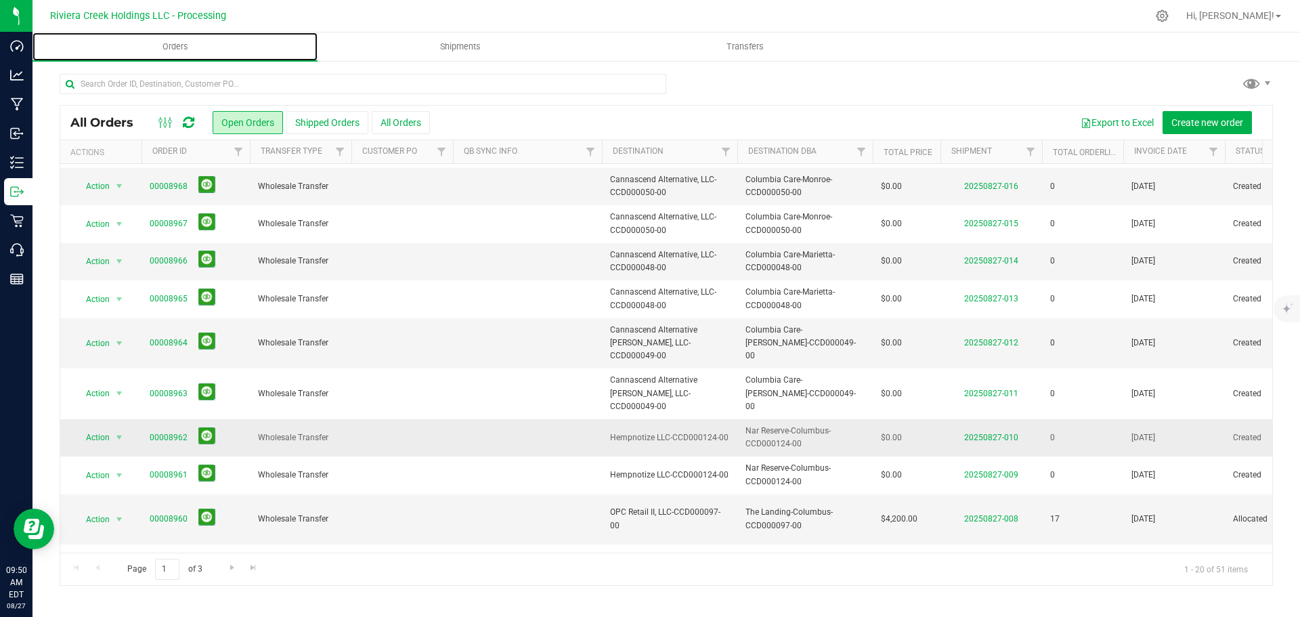
scroll to position [371, 0]
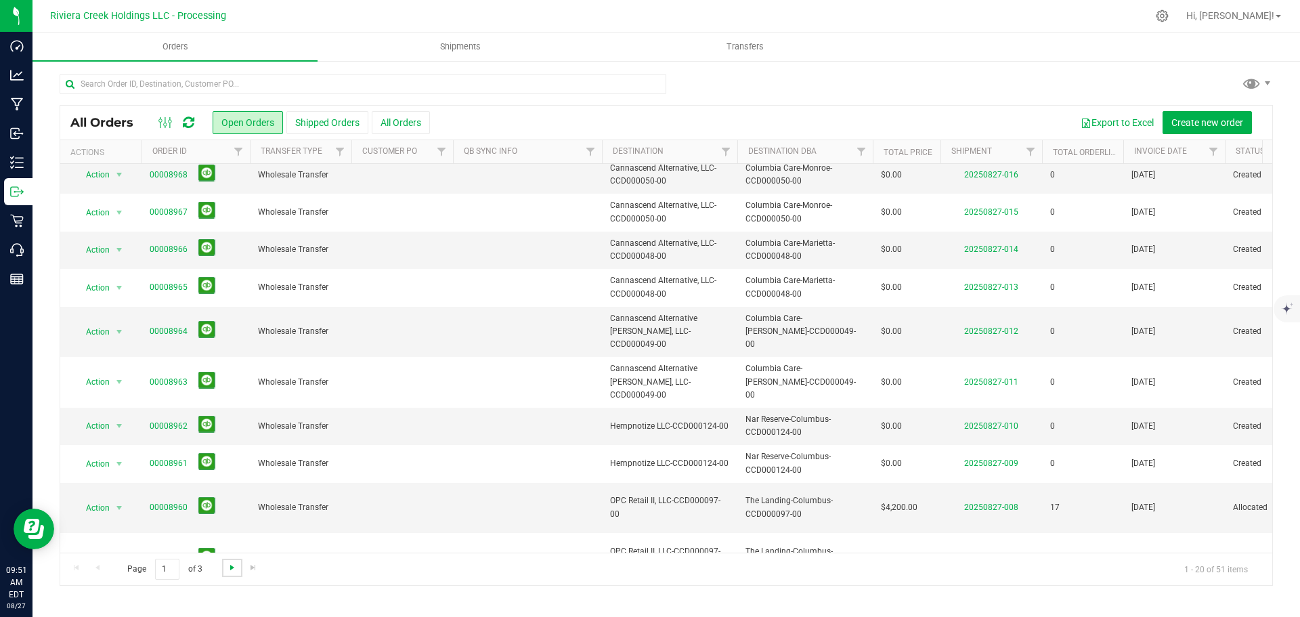
click at [228, 571] on span "Go to the next page" at bounding box center [232, 567] width 11 height 11
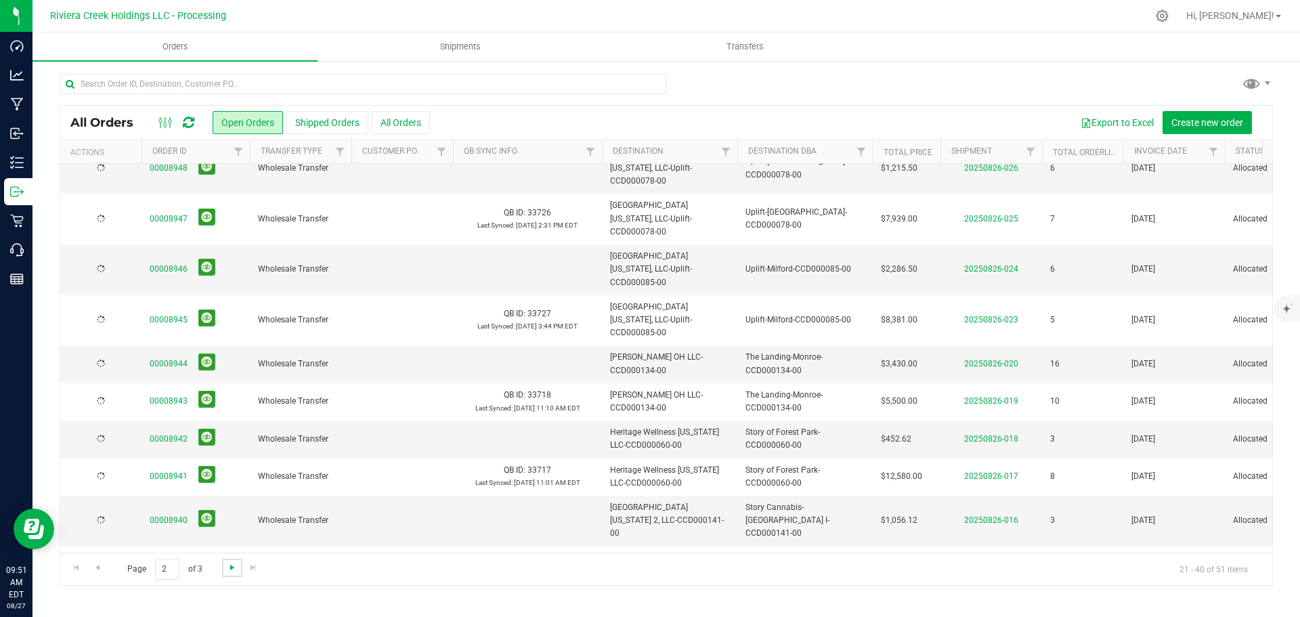
scroll to position [0, 0]
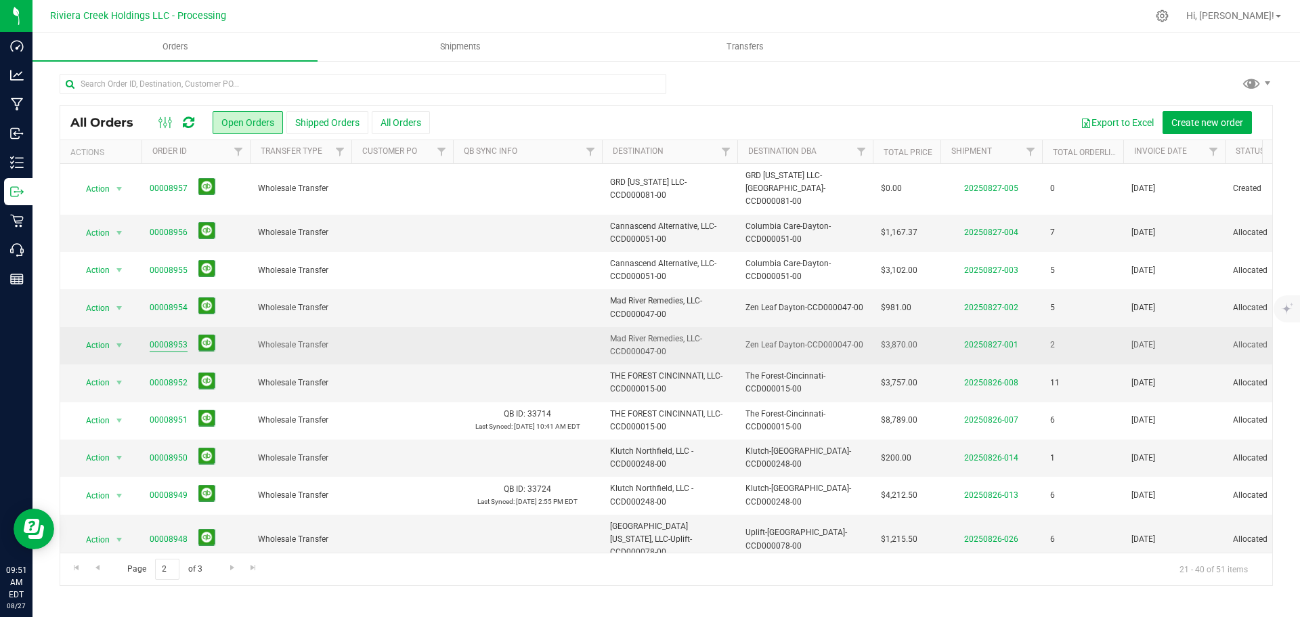
click at [175, 339] on link "00008953" at bounding box center [169, 345] width 38 height 13
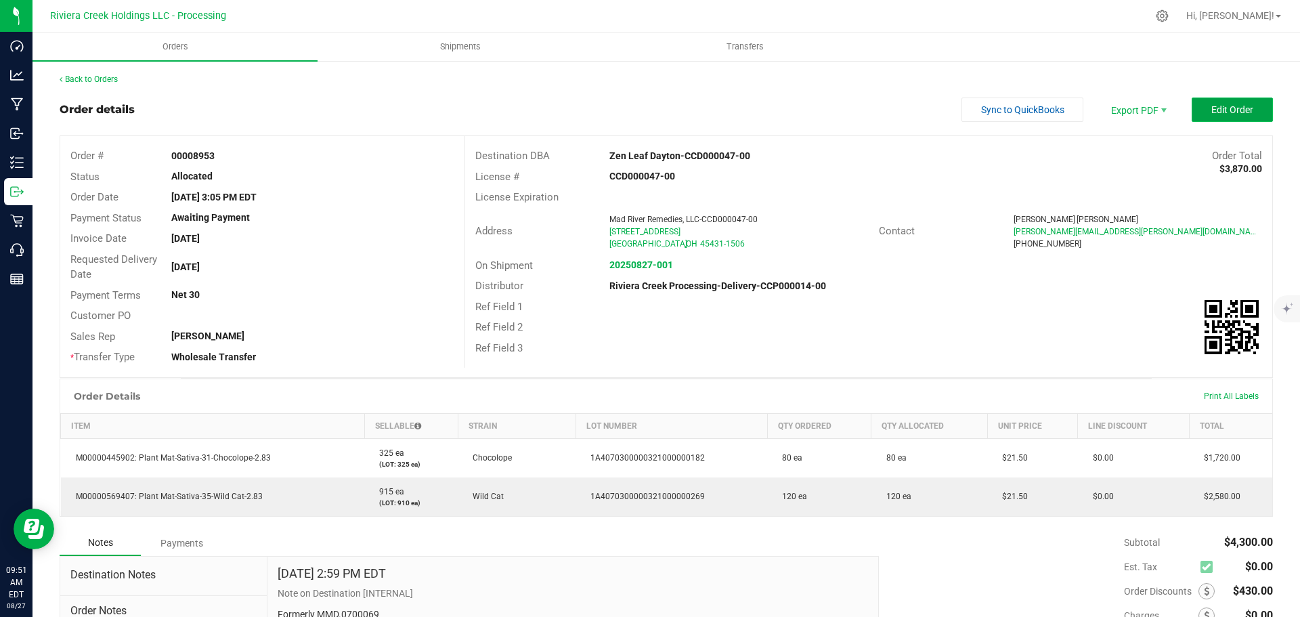
click at [1194, 108] on button "Edit Order" at bounding box center [1232, 110] width 81 height 24
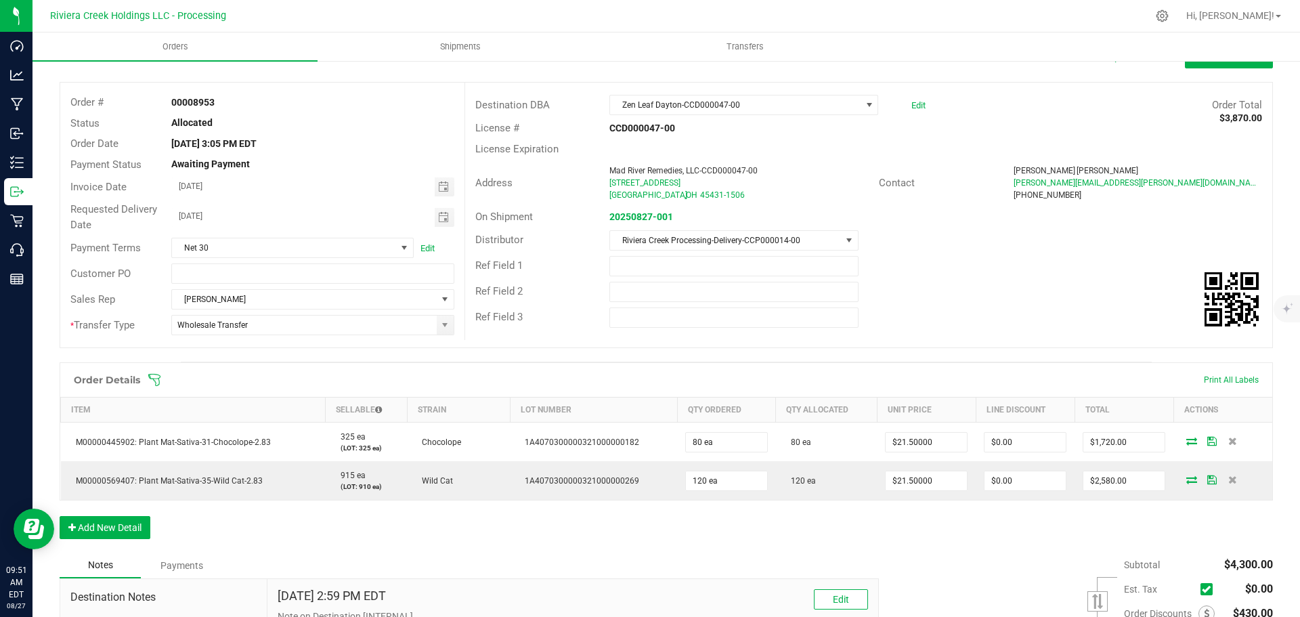
scroll to position [211, 0]
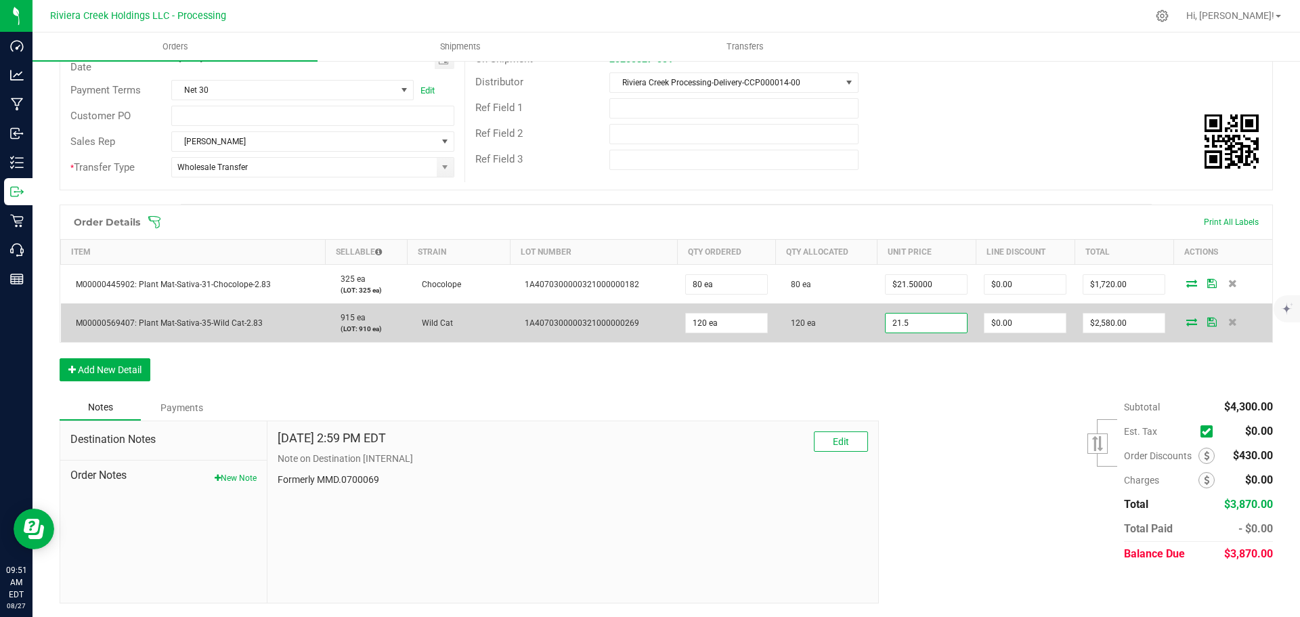
click at [924, 330] on input "21.5" at bounding box center [926, 323] width 81 height 19
type input "$20.00000"
type input "0"
type input "$2,400.00"
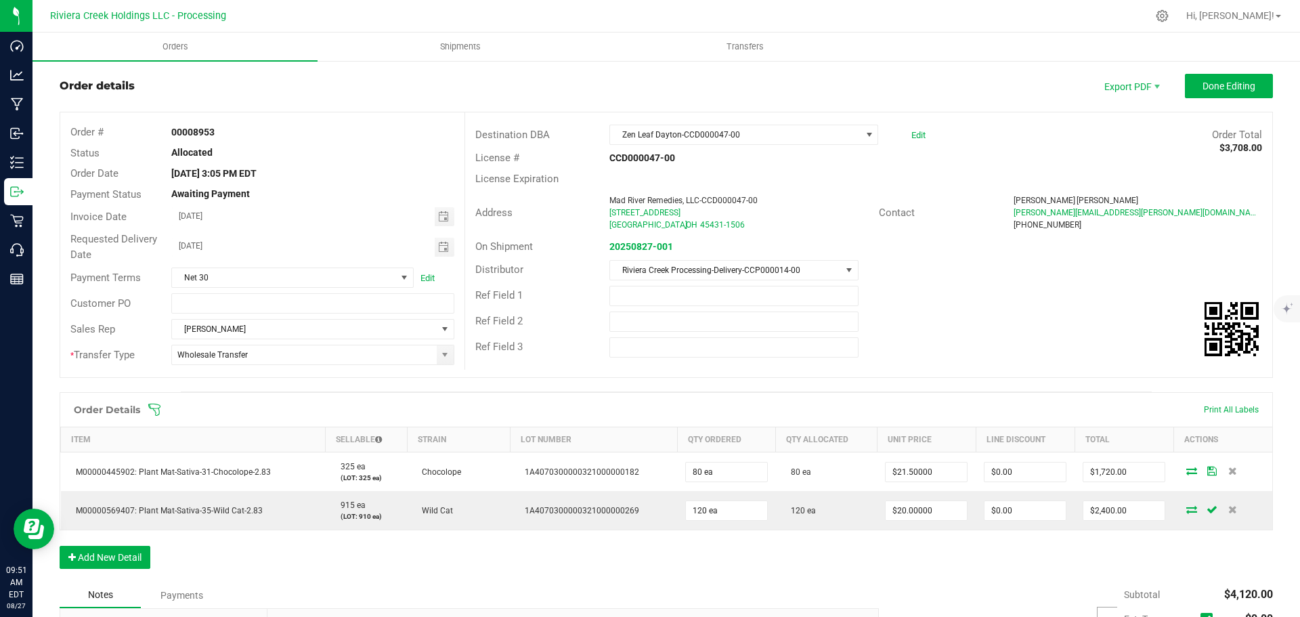
scroll to position [0, 0]
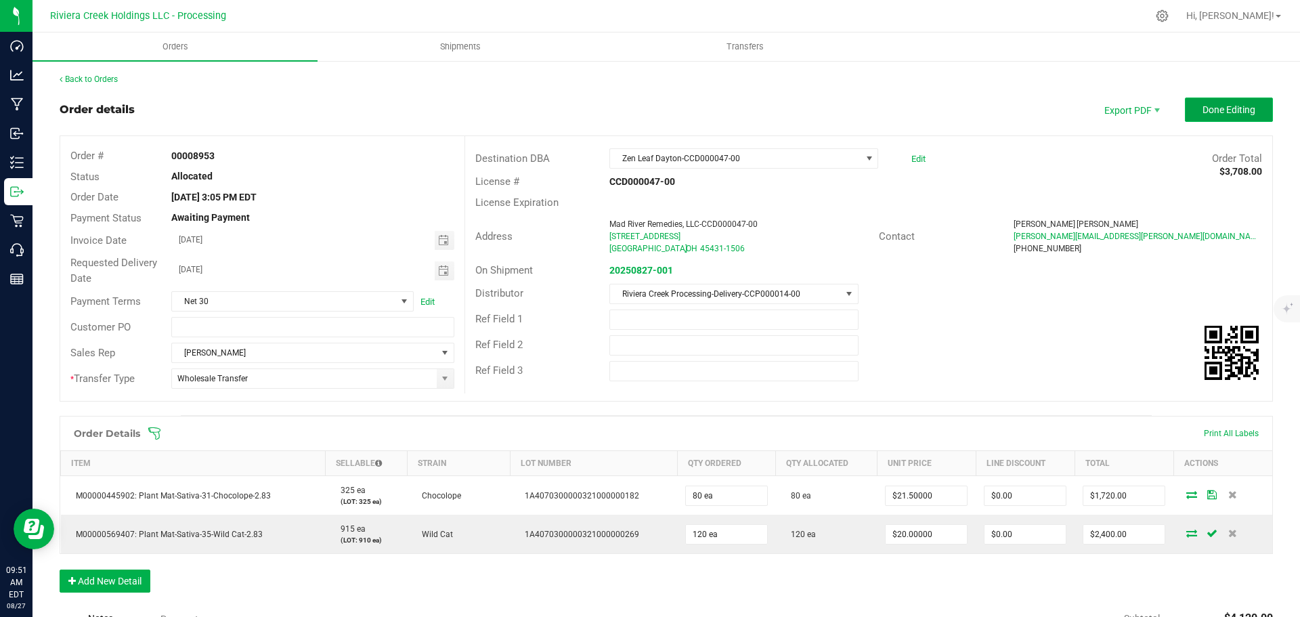
click at [1192, 118] on button "Done Editing" at bounding box center [1229, 110] width 88 height 24
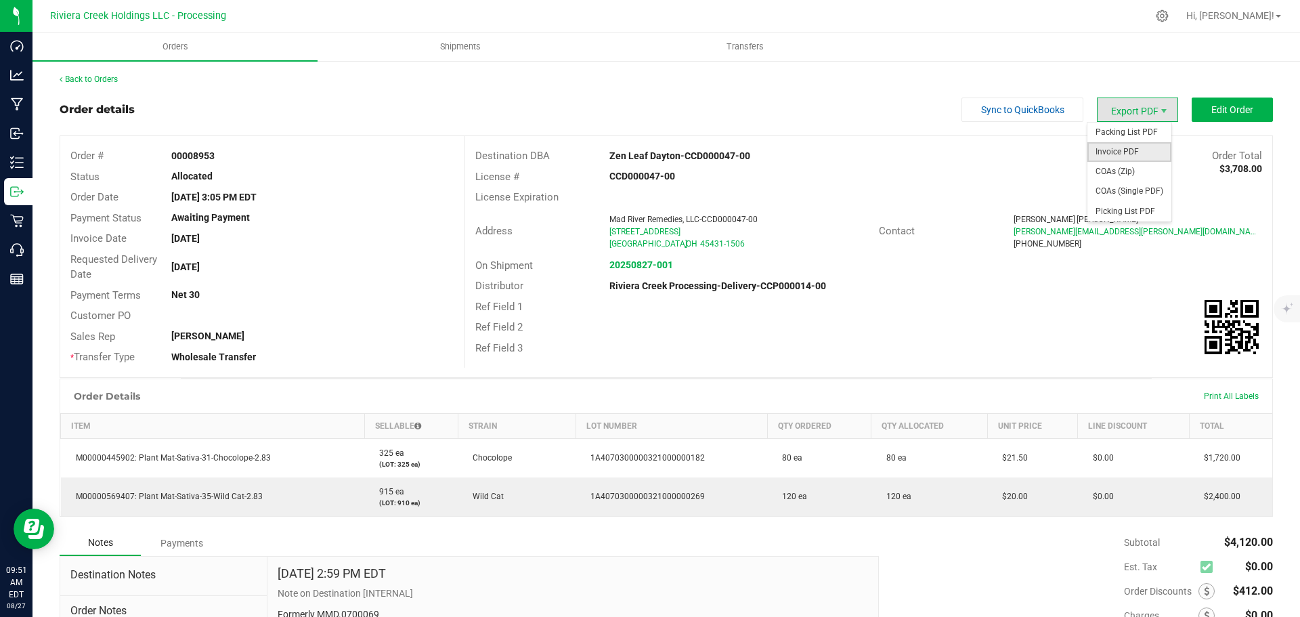
click at [1099, 147] on span "Invoice PDF" at bounding box center [1130, 152] width 84 height 20
click at [78, 79] on link "Back to Orders" at bounding box center [89, 79] width 58 height 9
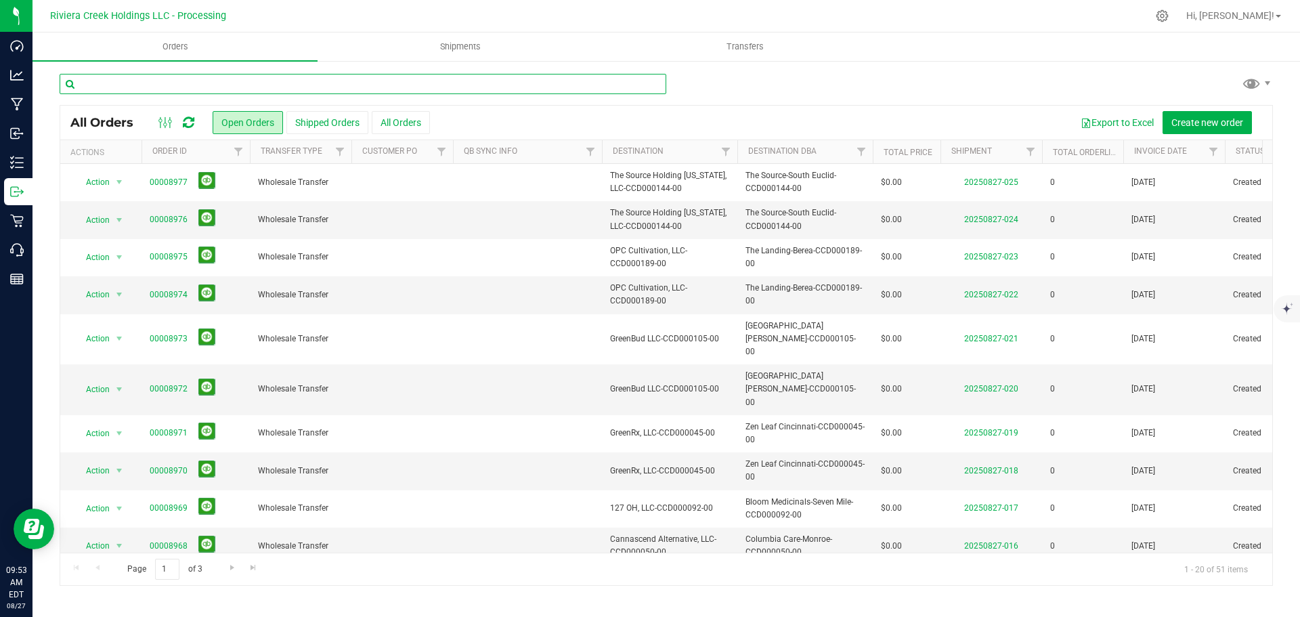
click at [150, 82] on input "text" at bounding box center [363, 84] width 607 height 20
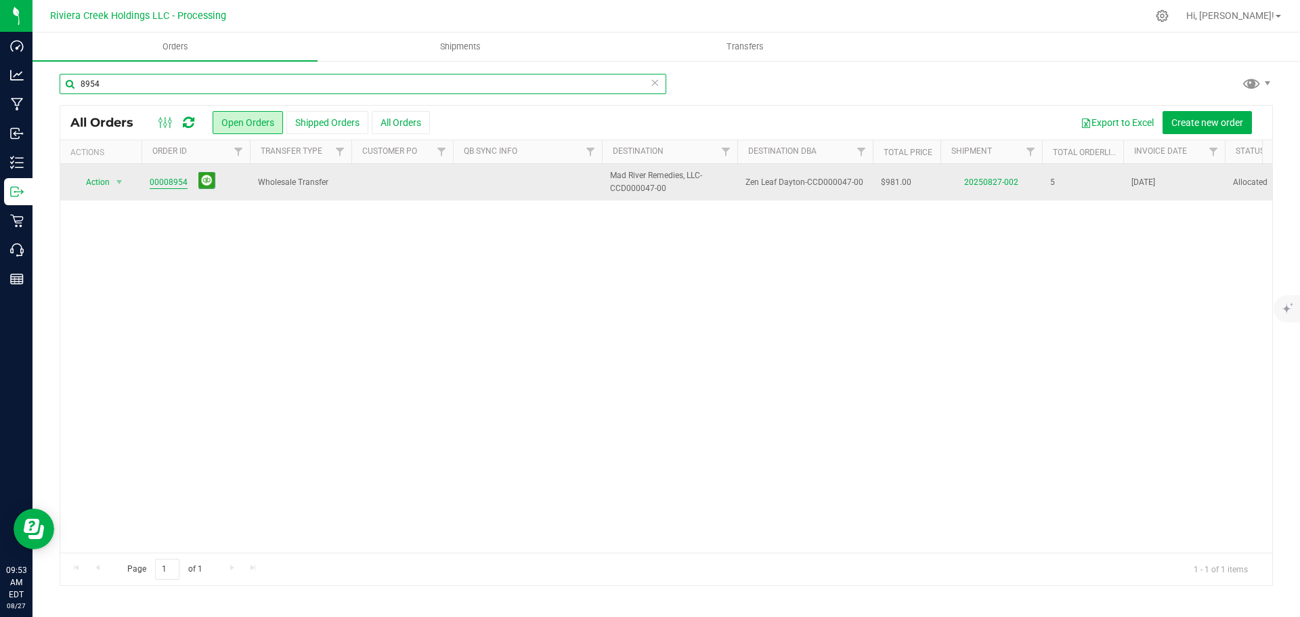
type input "8954"
click at [175, 186] on link "00008954" at bounding box center [169, 182] width 38 height 13
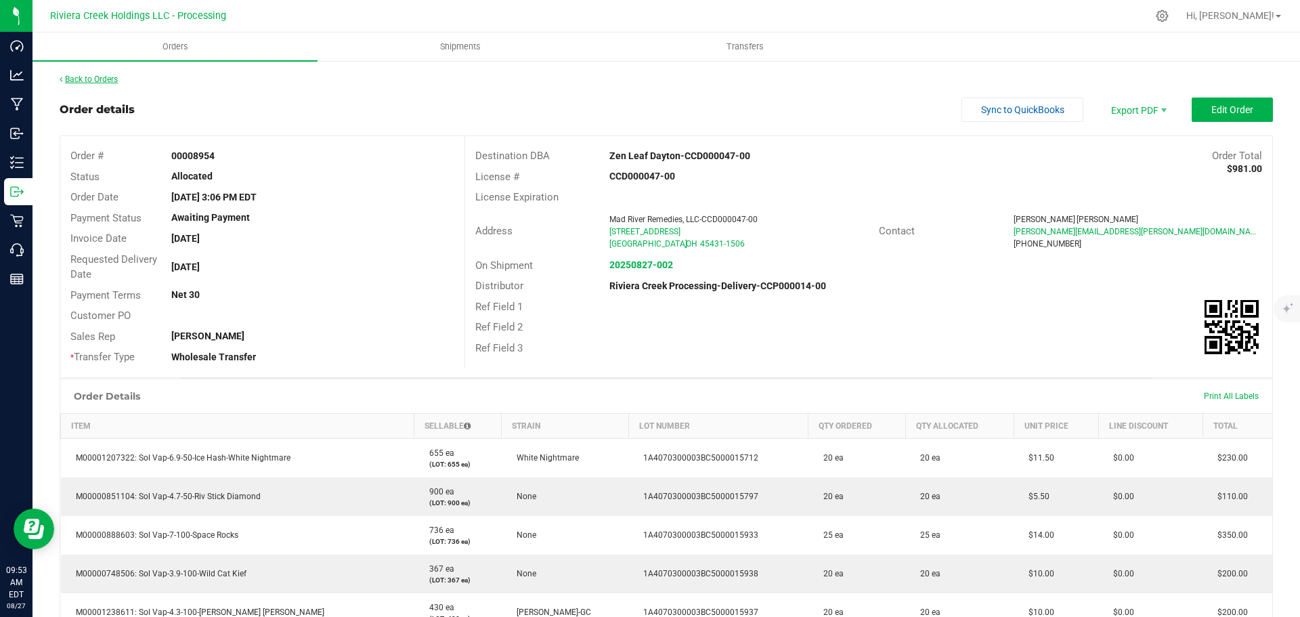
click at [112, 78] on link "Back to Orders" at bounding box center [89, 79] width 58 height 9
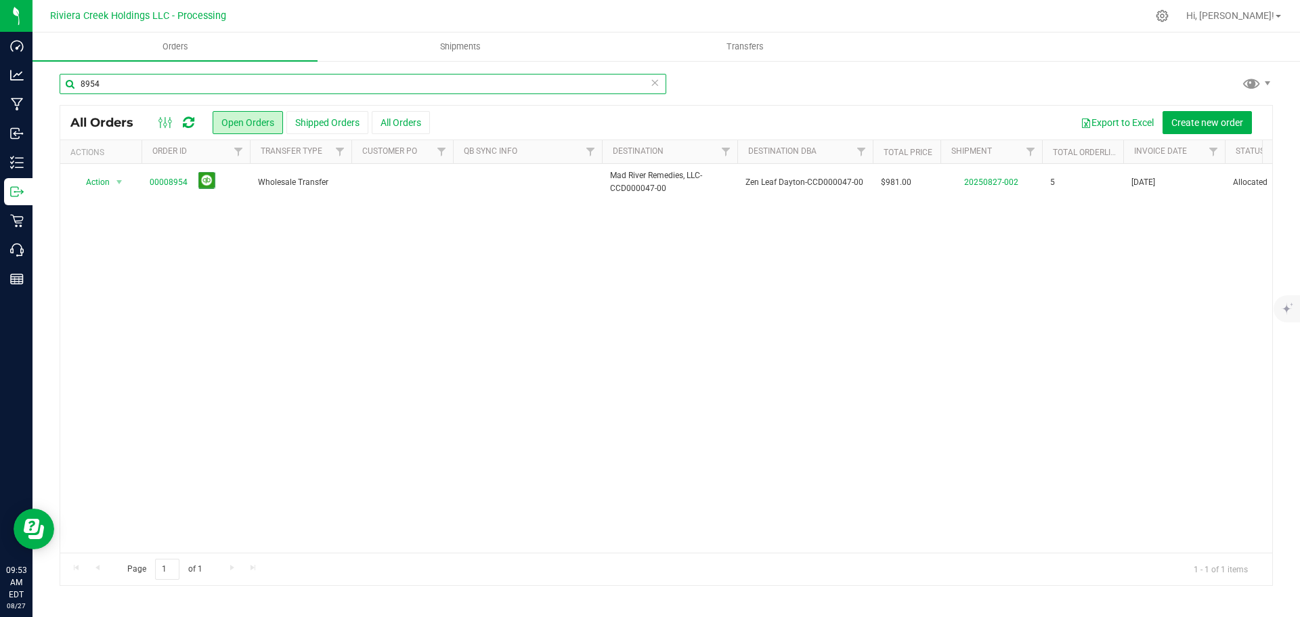
drag, startPoint x: 115, startPoint y: 84, endPoint x: 77, endPoint y: 85, distance: 38.6
click at [77, 85] on input "8954" at bounding box center [363, 84] width 607 height 20
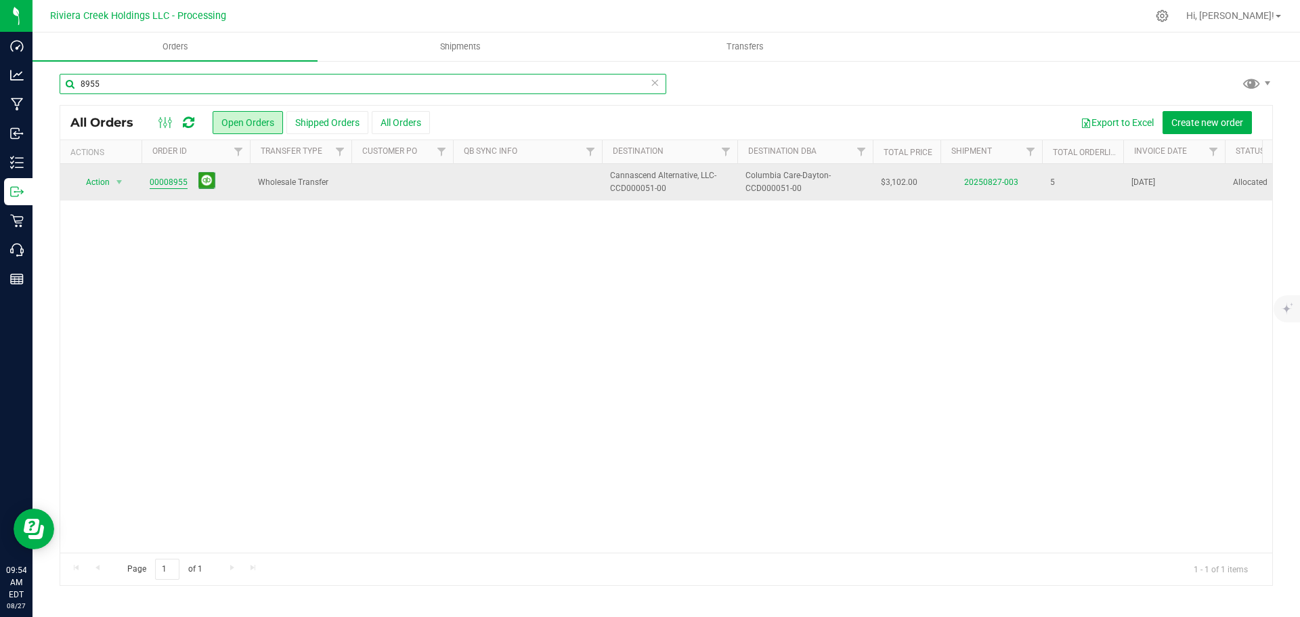
type input "8955"
click at [174, 180] on link "00008955" at bounding box center [169, 182] width 38 height 13
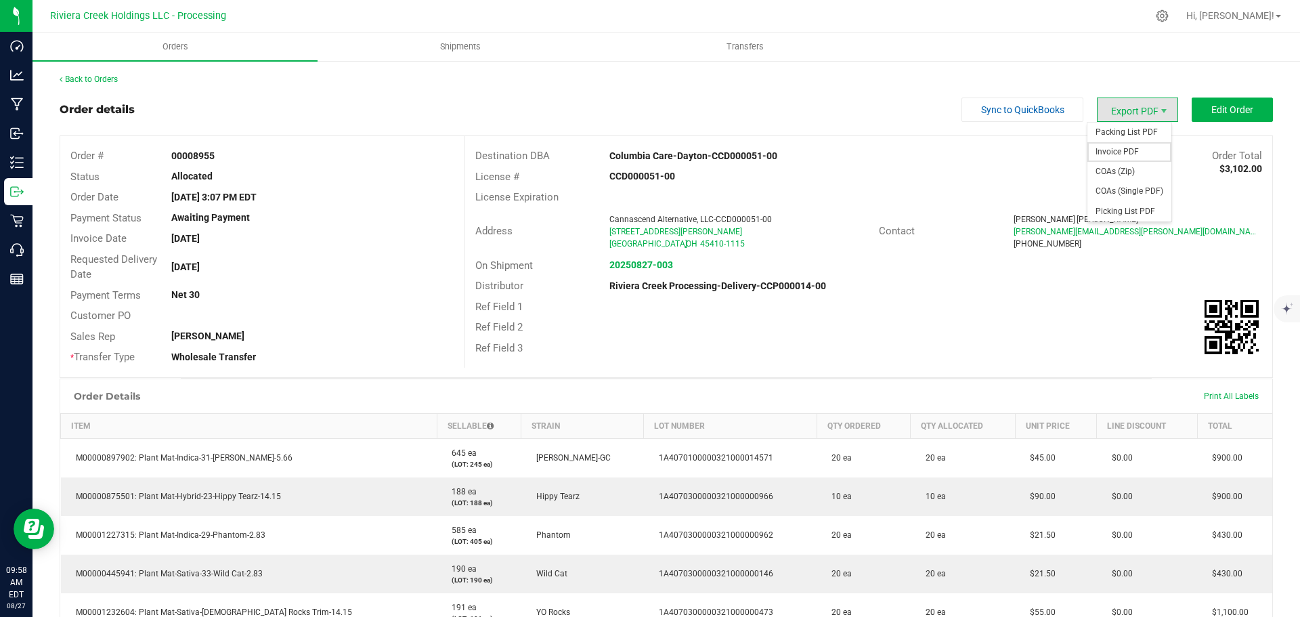
drag, startPoint x: 1118, startPoint y: 148, endPoint x: 1103, endPoint y: 152, distance: 15.6
click at [1118, 148] on span "Invoice PDF" at bounding box center [1130, 152] width 84 height 20
click at [91, 79] on link "Back to Orders" at bounding box center [89, 79] width 58 height 9
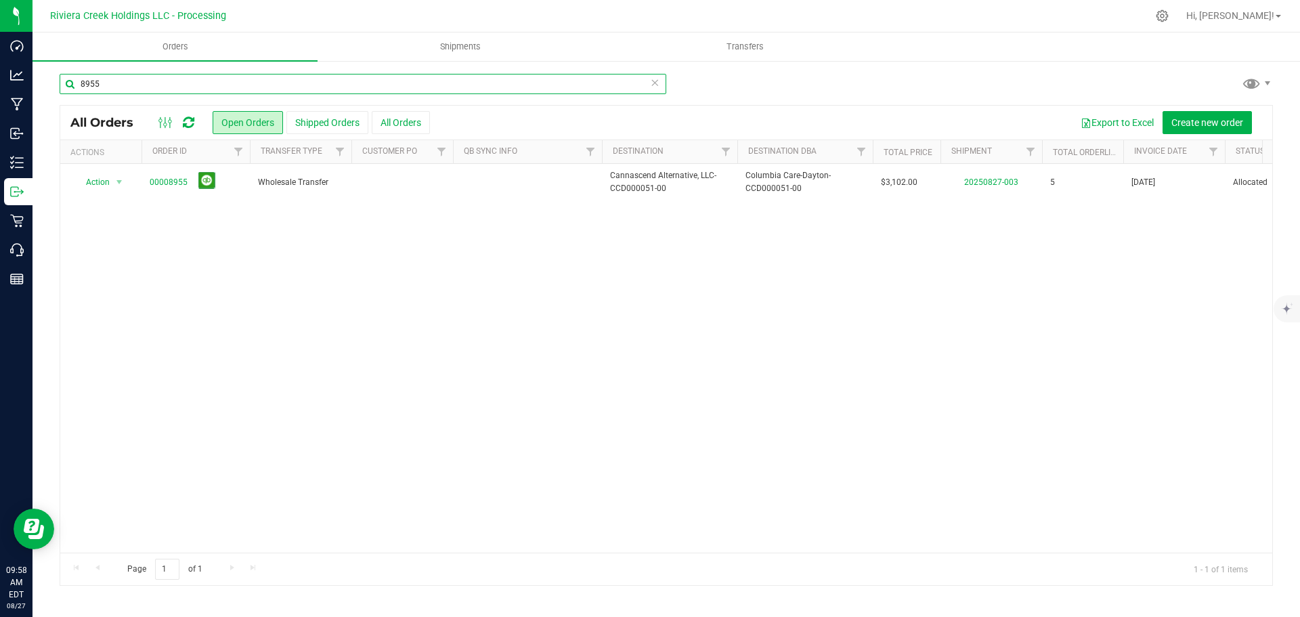
drag, startPoint x: 108, startPoint y: 83, endPoint x: 80, endPoint y: 83, distance: 27.8
click at [80, 83] on input "8955" at bounding box center [363, 84] width 607 height 20
type input "8956"
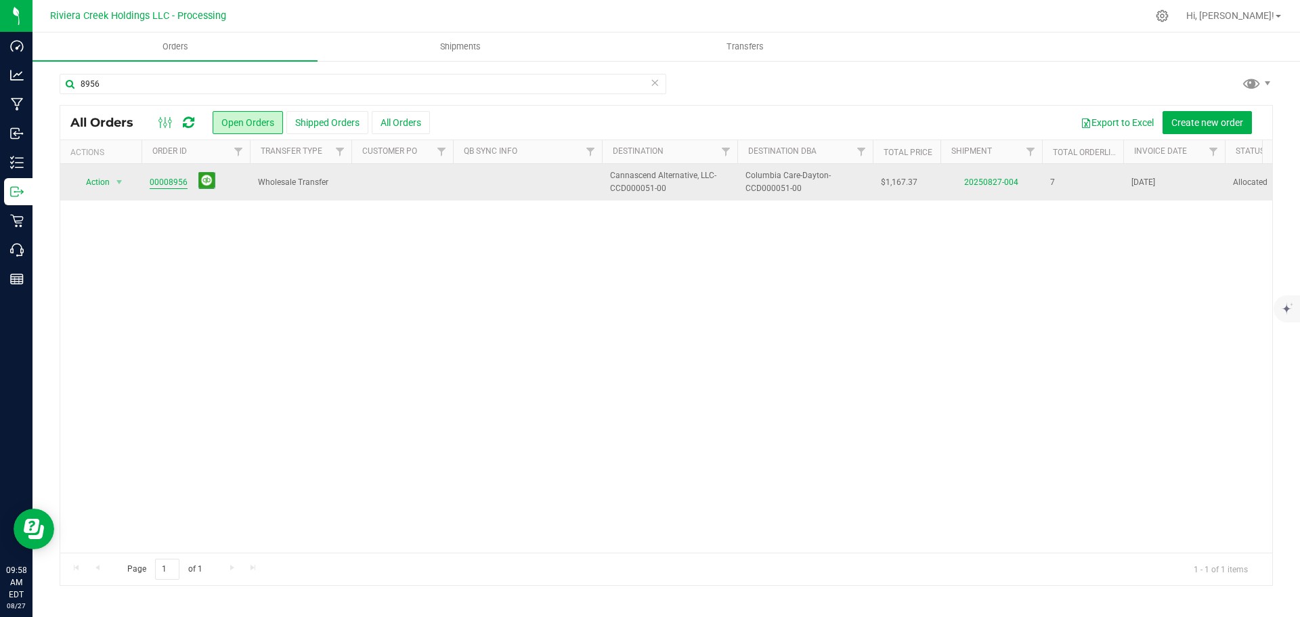
click at [171, 185] on link "00008956" at bounding box center [169, 182] width 38 height 13
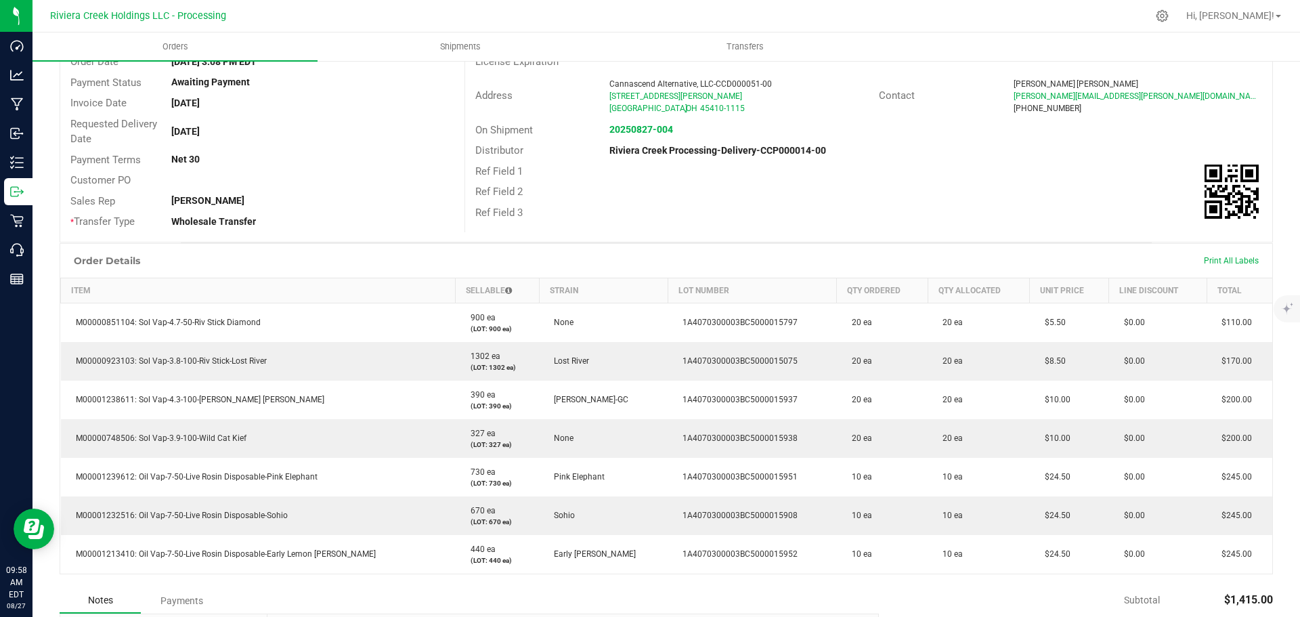
scroll to position [203, 0]
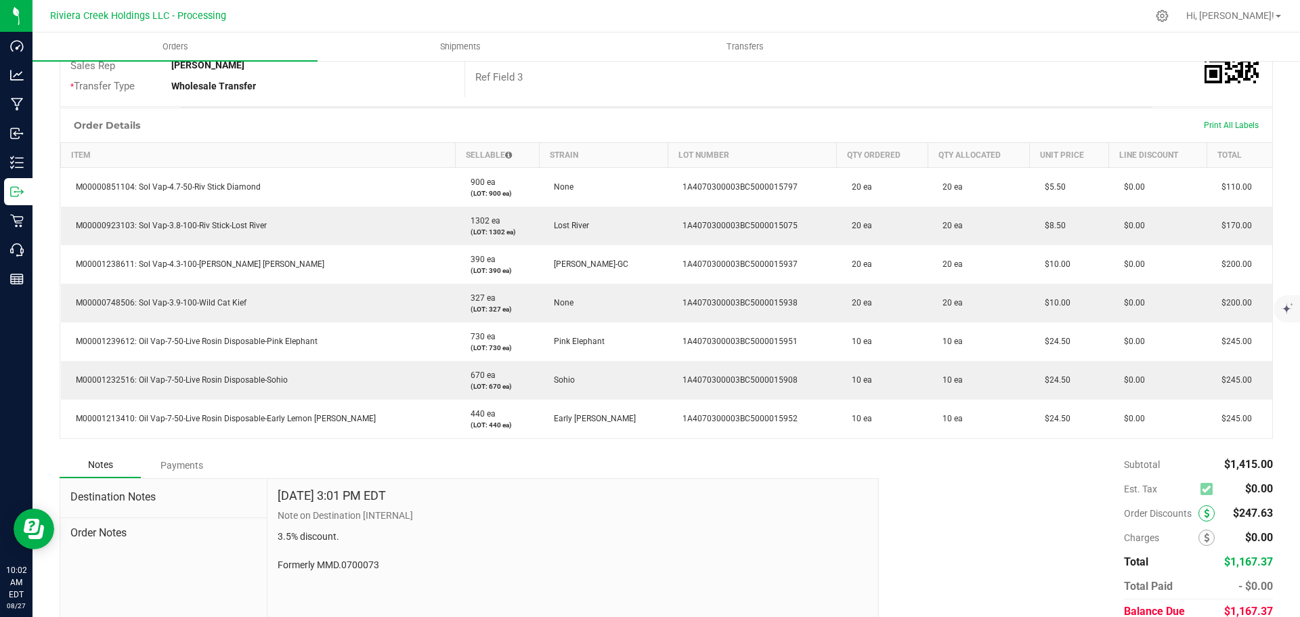
click at [1204, 515] on icon at bounding box center [1206, 513] width 5 height 9
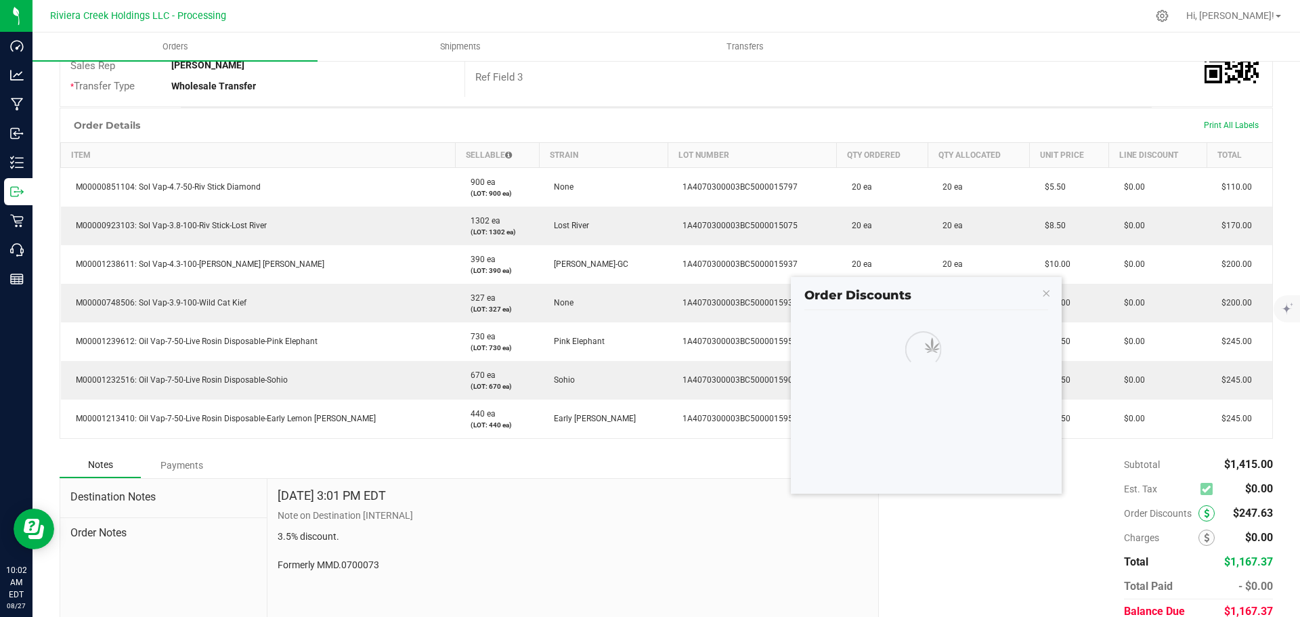
scroll to position [328, 0]
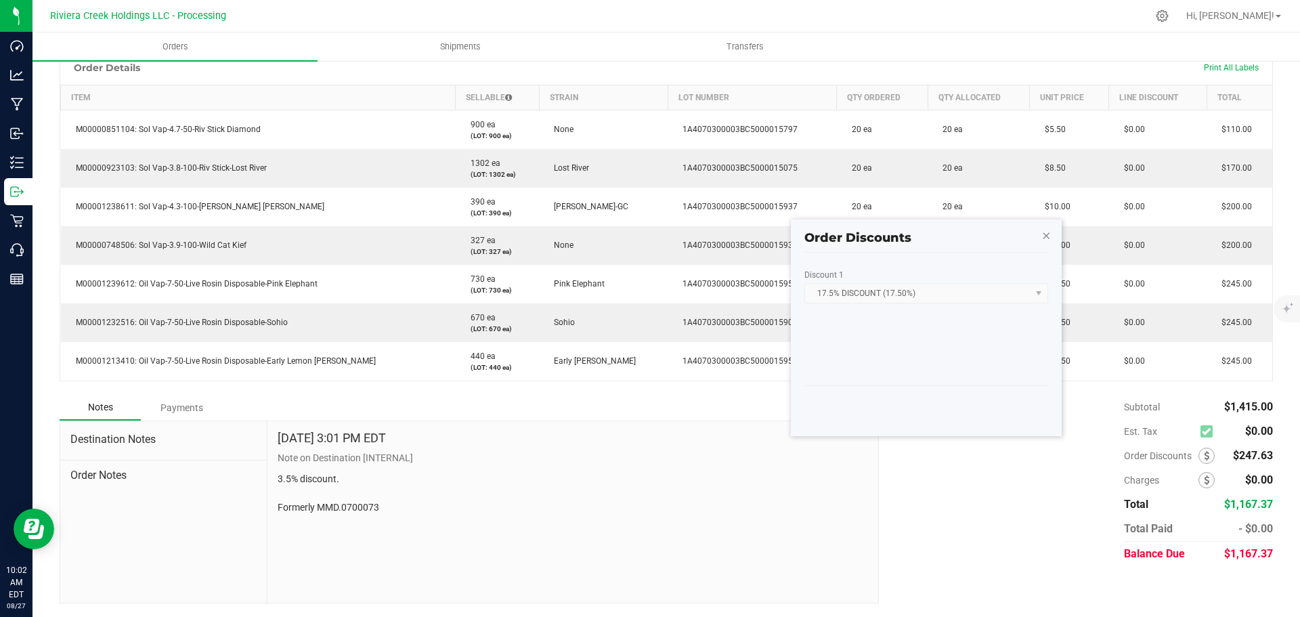
click at [1044, 237] on icon "button" at bounding box center [1046, 235] width 9 height 16
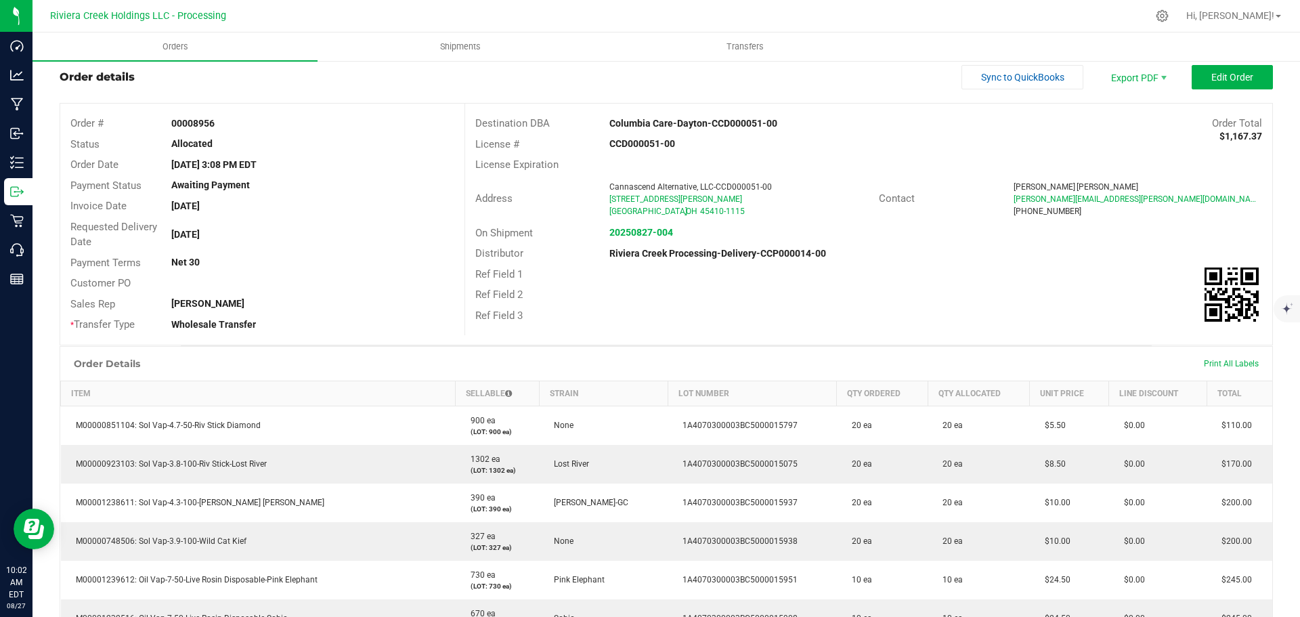
scroll to position [0, 0]
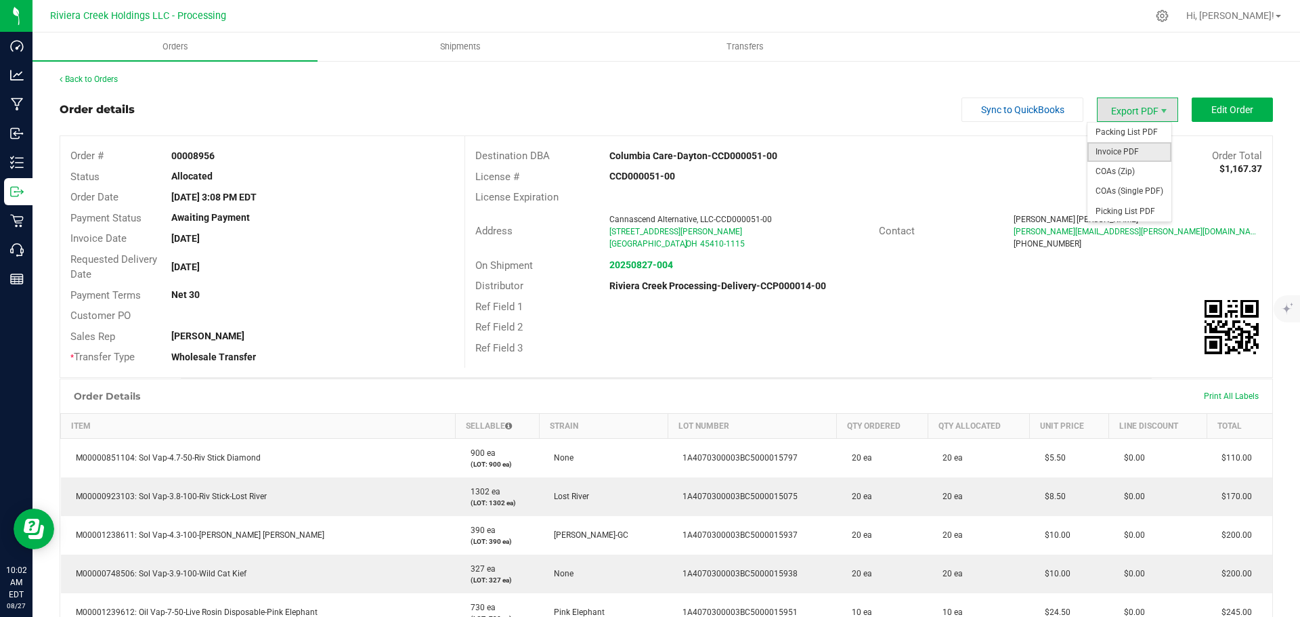
click at [1106, 148] on span "Invoice PDF" at bounding box center [1130, 152] width 84 height 20
click at [100, 79] on link "Back to Orders" at bounding box center [89, 79] width 58 height 9
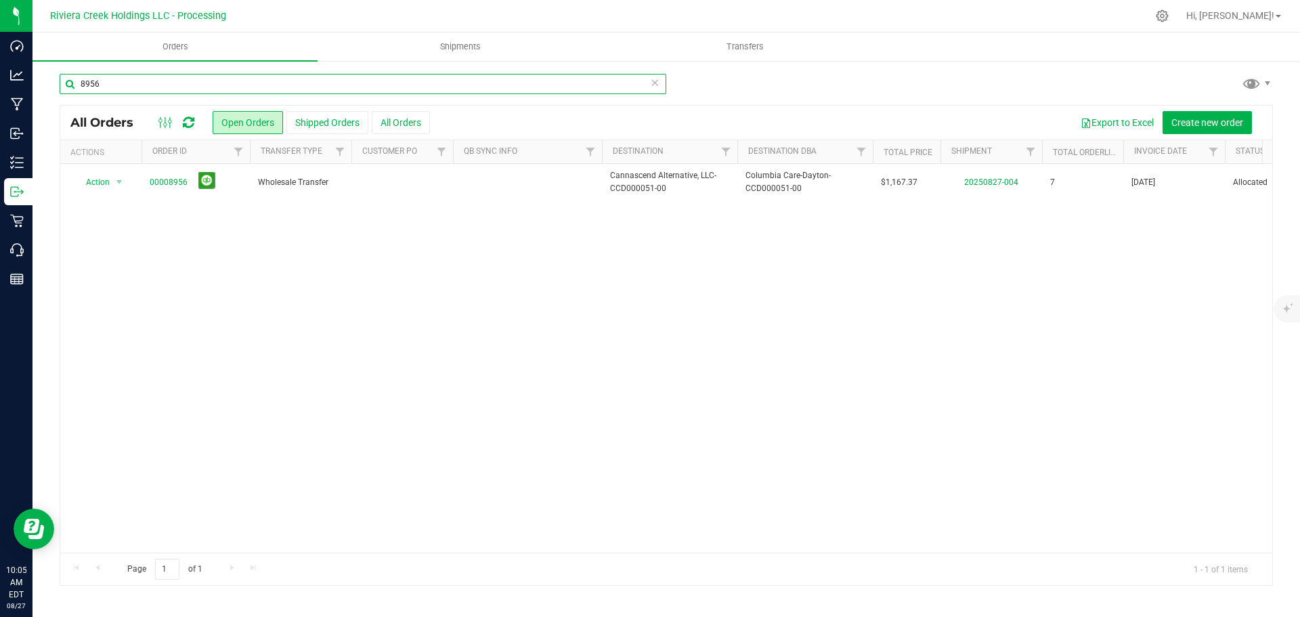
click at [116, 89] on input "8956" at bounding box center [363, 84] width 607 height 20
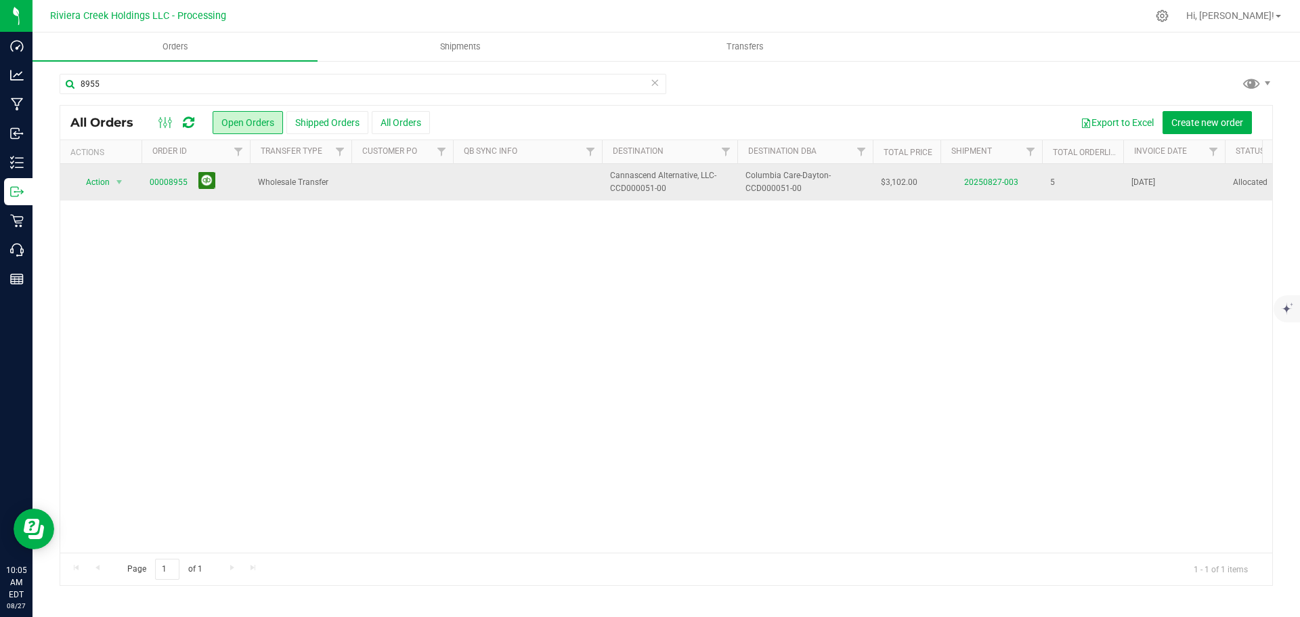
click at [205, 183] on button at bounding box center [206, 180] width 17 height 17
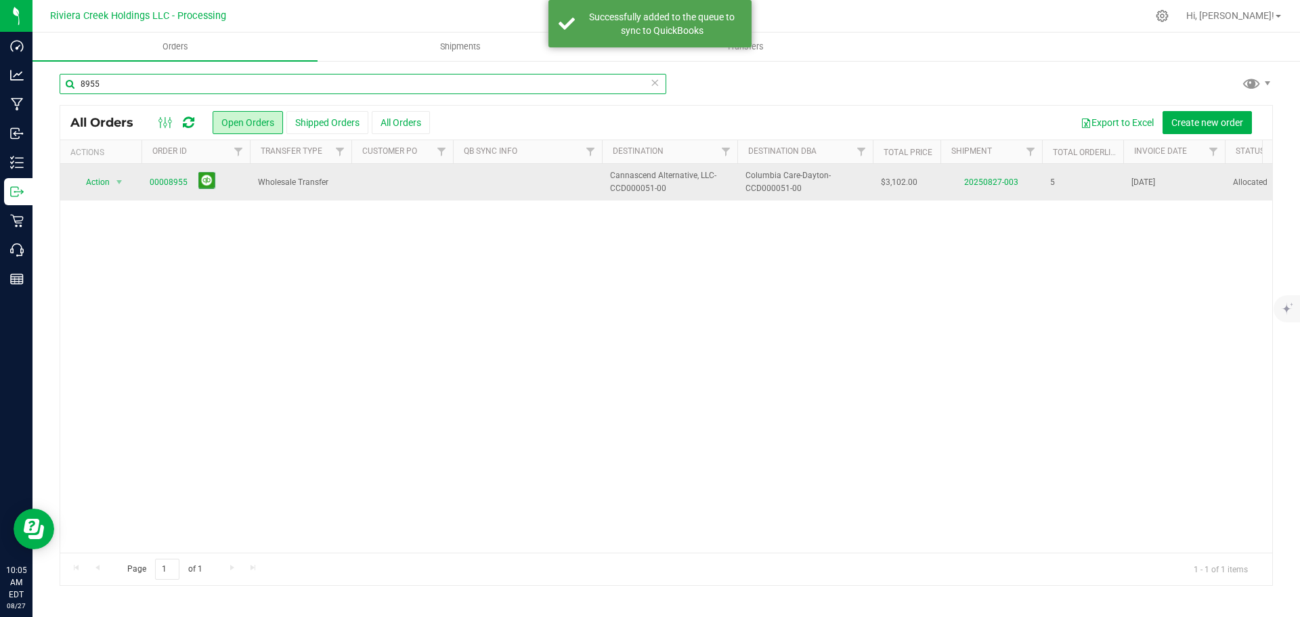
click at [146, 88] on input "8955" at bounding box center [363, 84] width 607 height 20
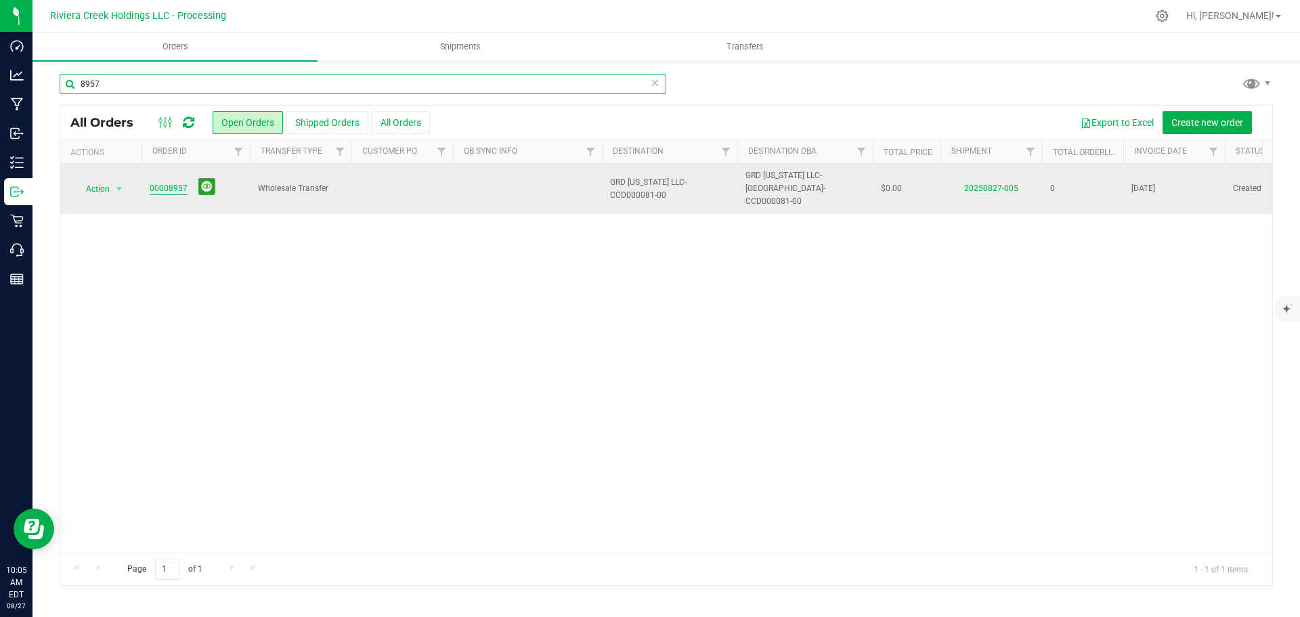
type input "8957"
click at [172, 184] on link "00008957" at bounding box center [169, 188] width 38 height 13
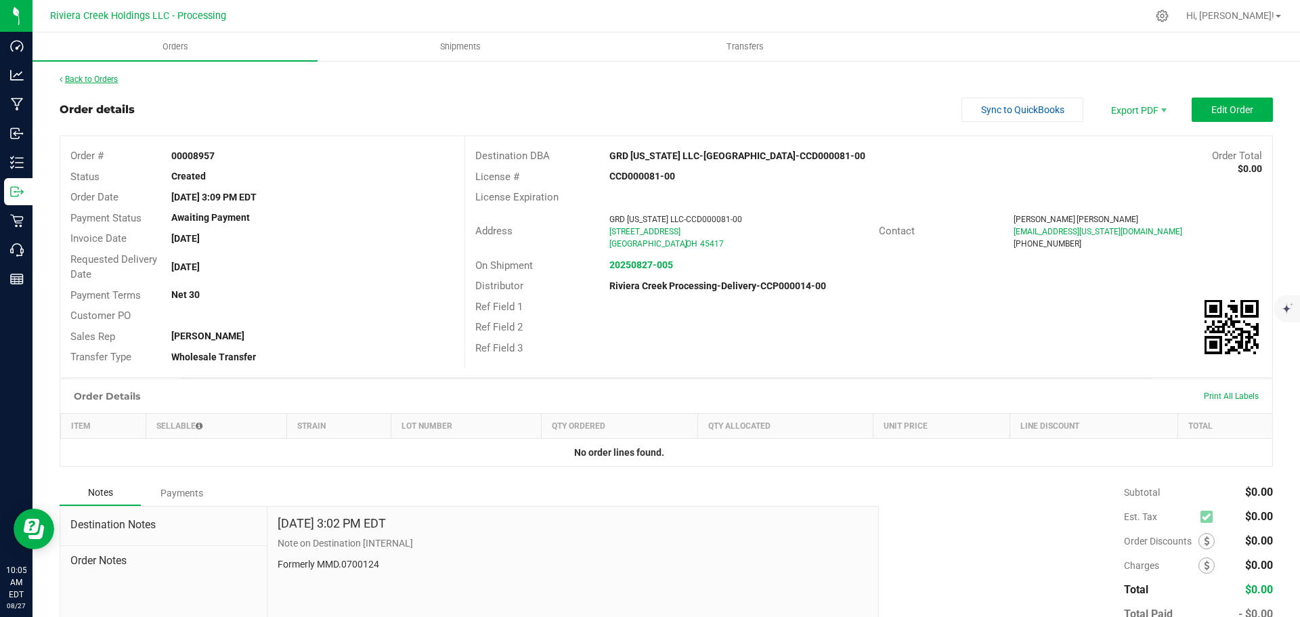
click at [113, 77] on link "Back to Orders" at bounding box center [89, 79] width 58 height 9
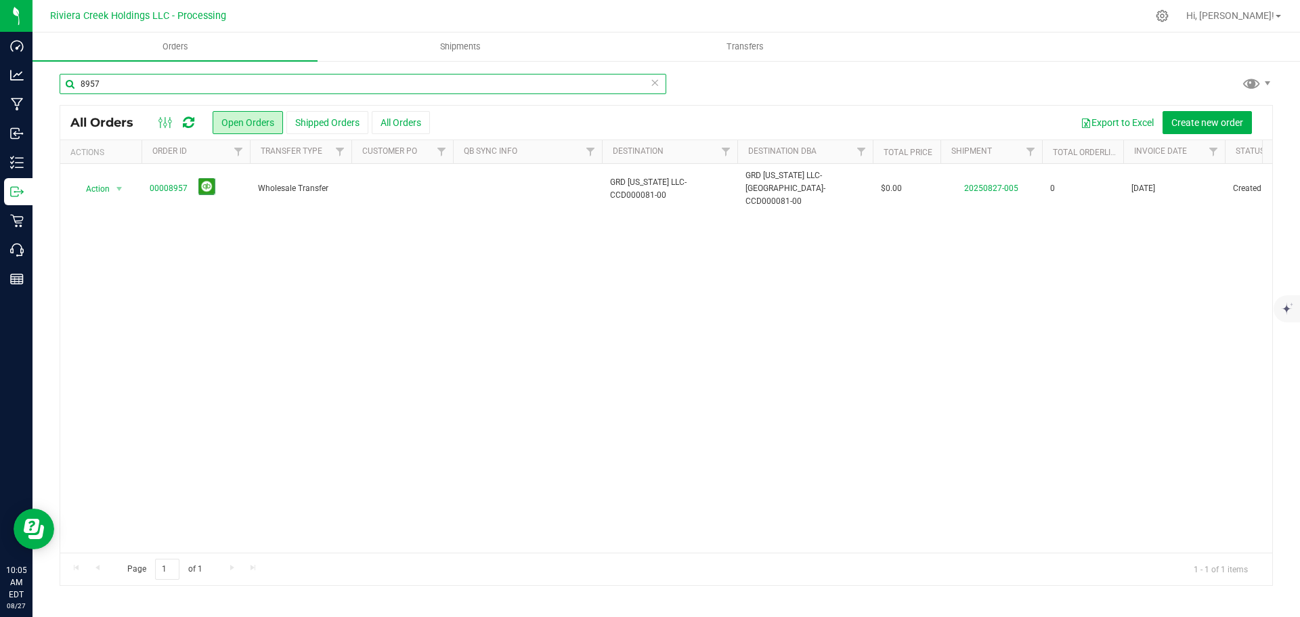
drag, startPoint x: 107, startPoint y: 84, endPoint x: 93, endPoint y: 85, distance: 14.3
click at [93, 85] on input "8957" at bounding box center [363, 84] width 607 height 20
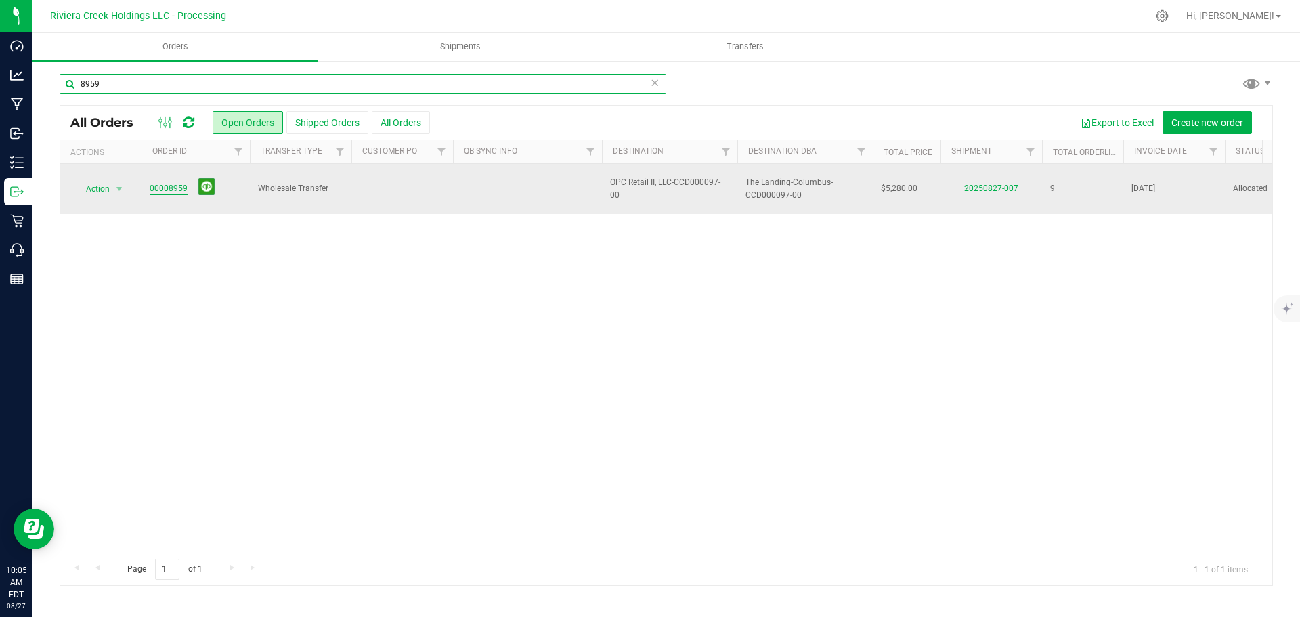
type input "8959"
click at [179, 182] on link "00008959" at bounding box center [169, 188] width 38 height 13
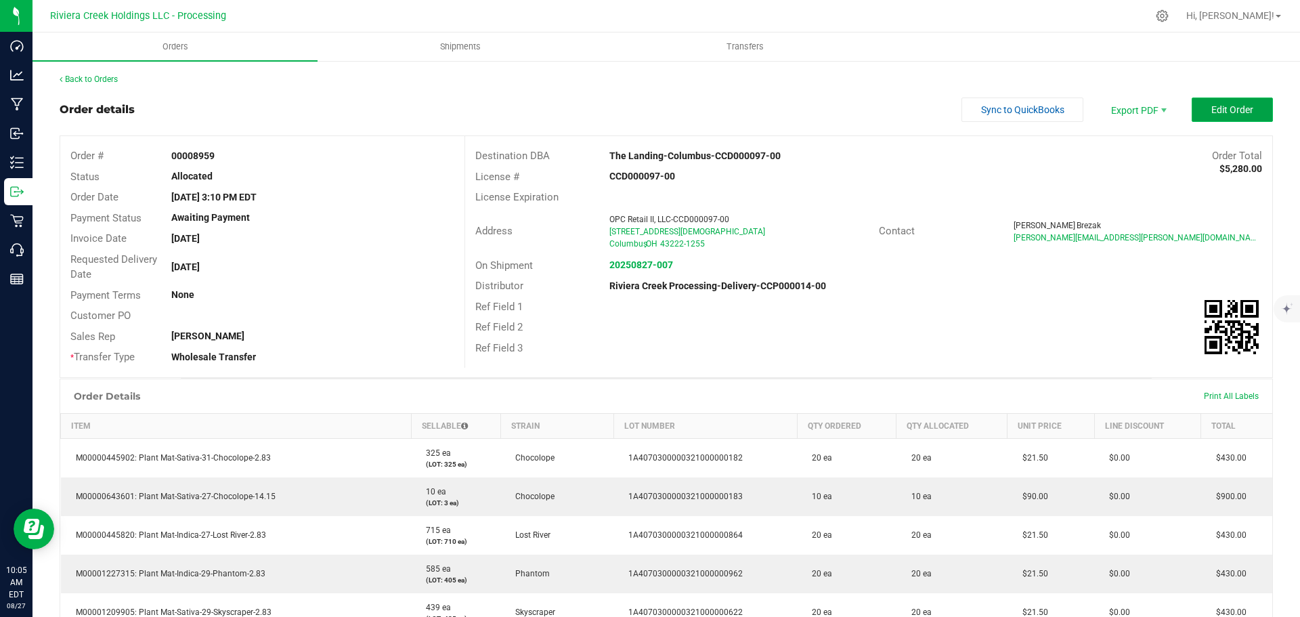
click at [1212, 108] on span "Edit Order" at bounding box center [1233, 109] width 42 height 11
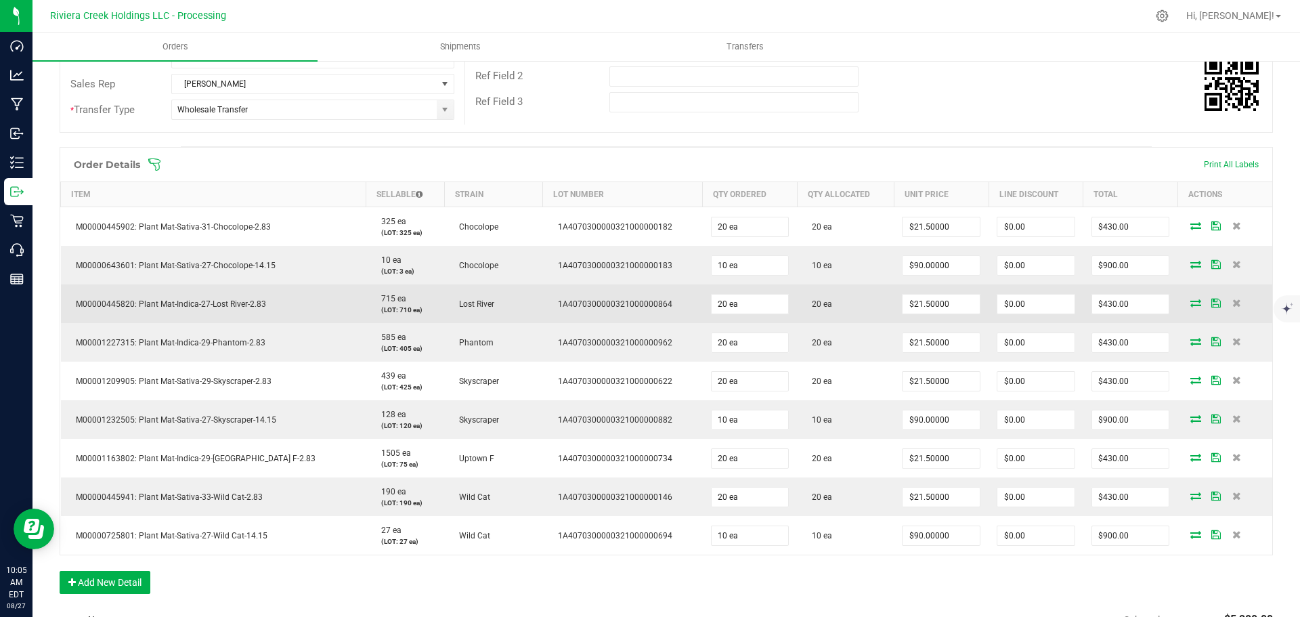
scroll to position [271, 0]
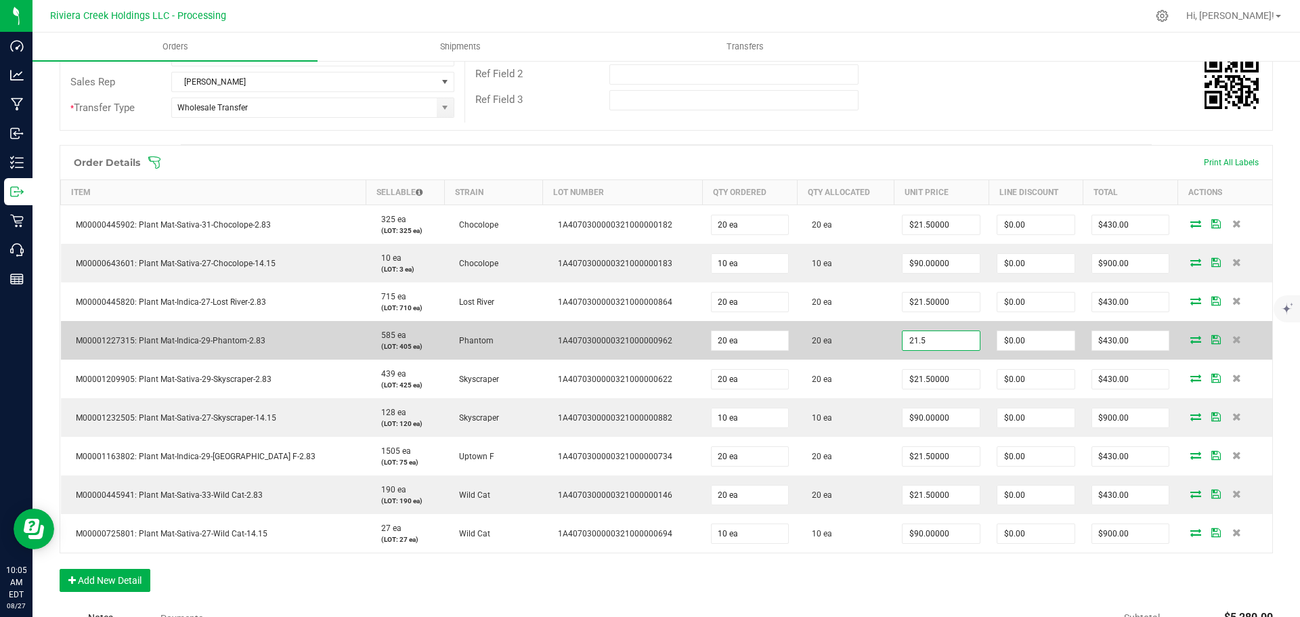
click at [914, 343] on input "21.5" at bounding box center [941, 340] width 77 height 19
type input "$20.00000"
type input "0"
type input "$400.00"
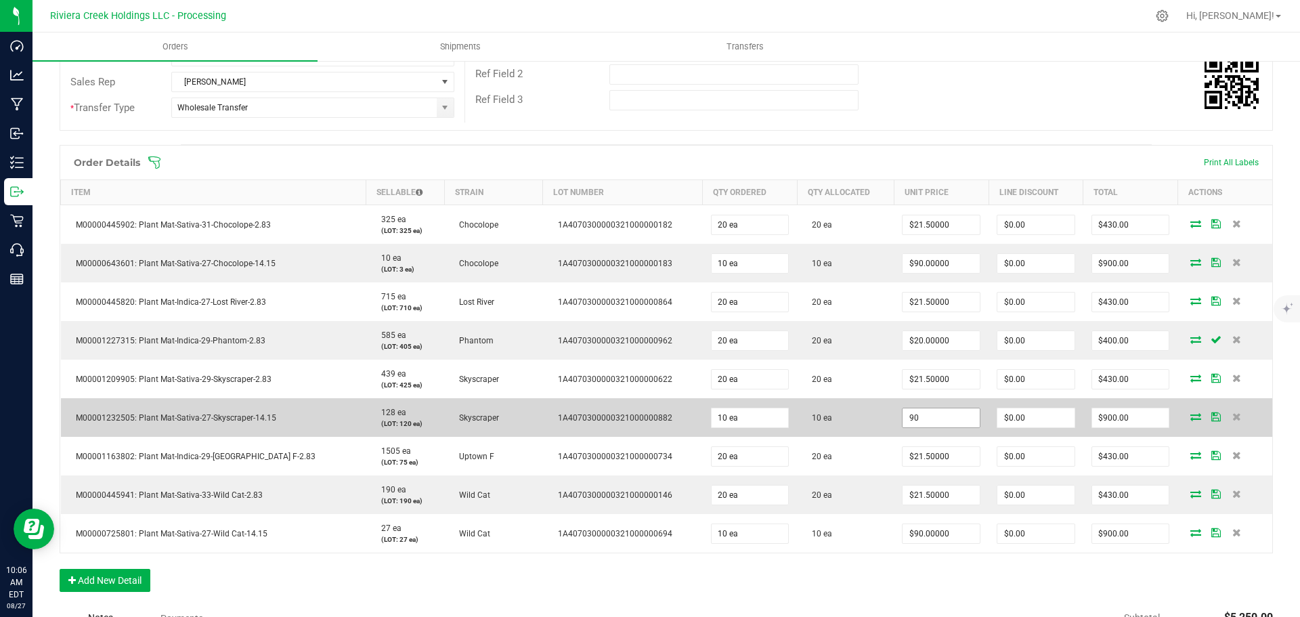
click at [941, 414] on input "90" at bounding box center [941, 417] width 77 height 19
type input "$85.00000"
type input "0"
type input "$850.00"
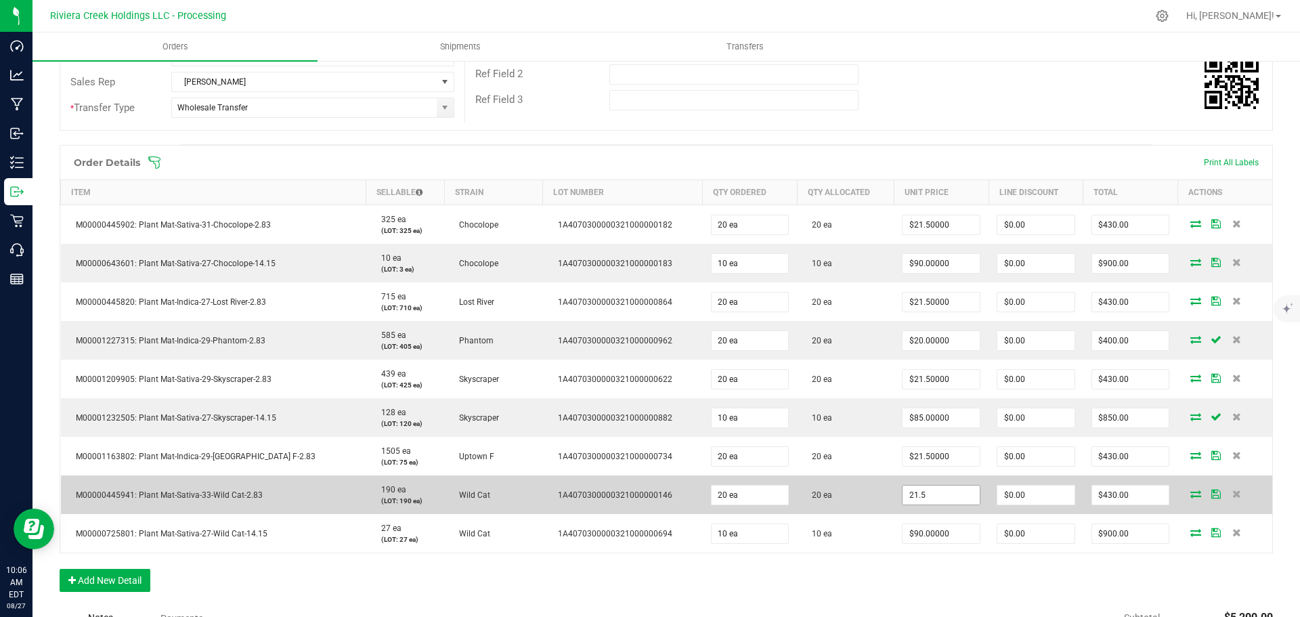
click at [915, 504] on input "21.5" at bounding box center [941, 495] width 77 height 19
type input "$20.00000"
type input "0"
type input "$400.00"
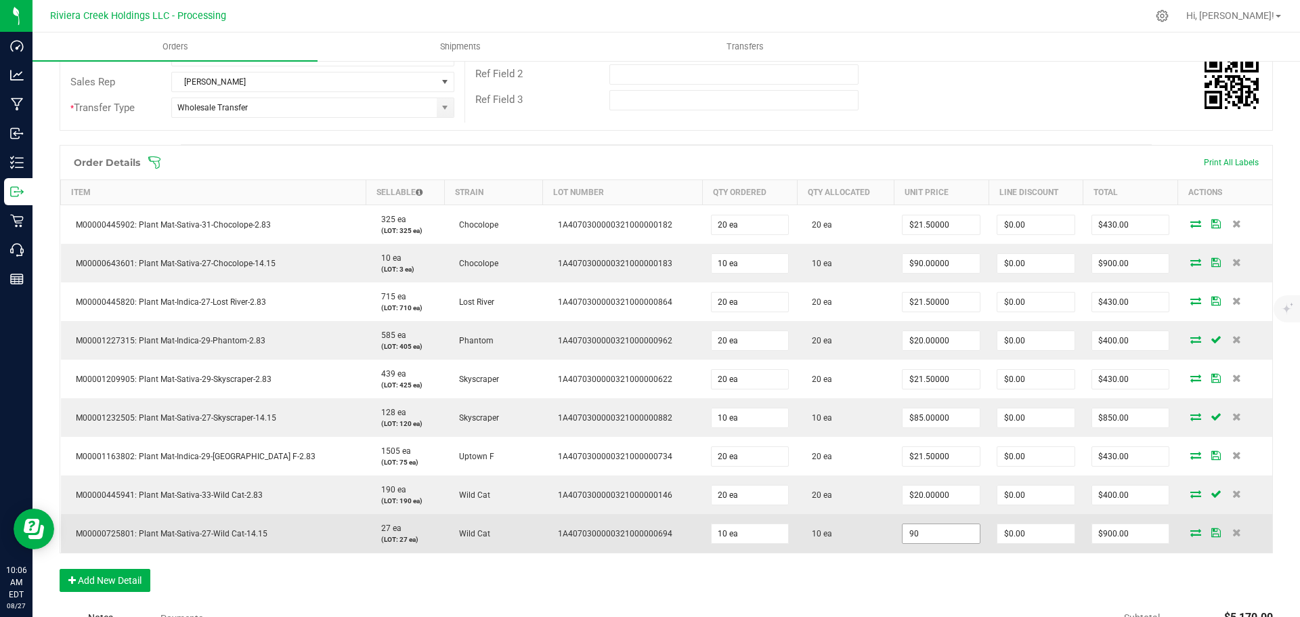
click at [914, 533] on input "90" at bounding box center [941, 533] width 77 height 19
type input "$85.00000"
type input "0"
type input "$850.00"
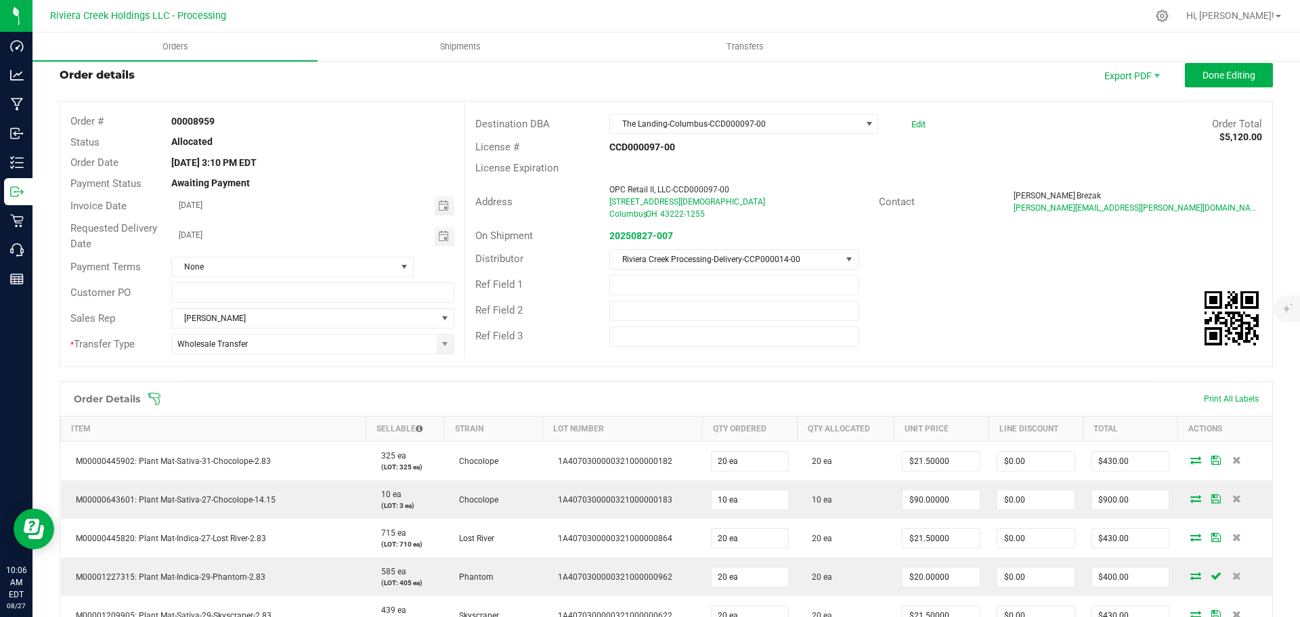
scroll to position [0, 0]
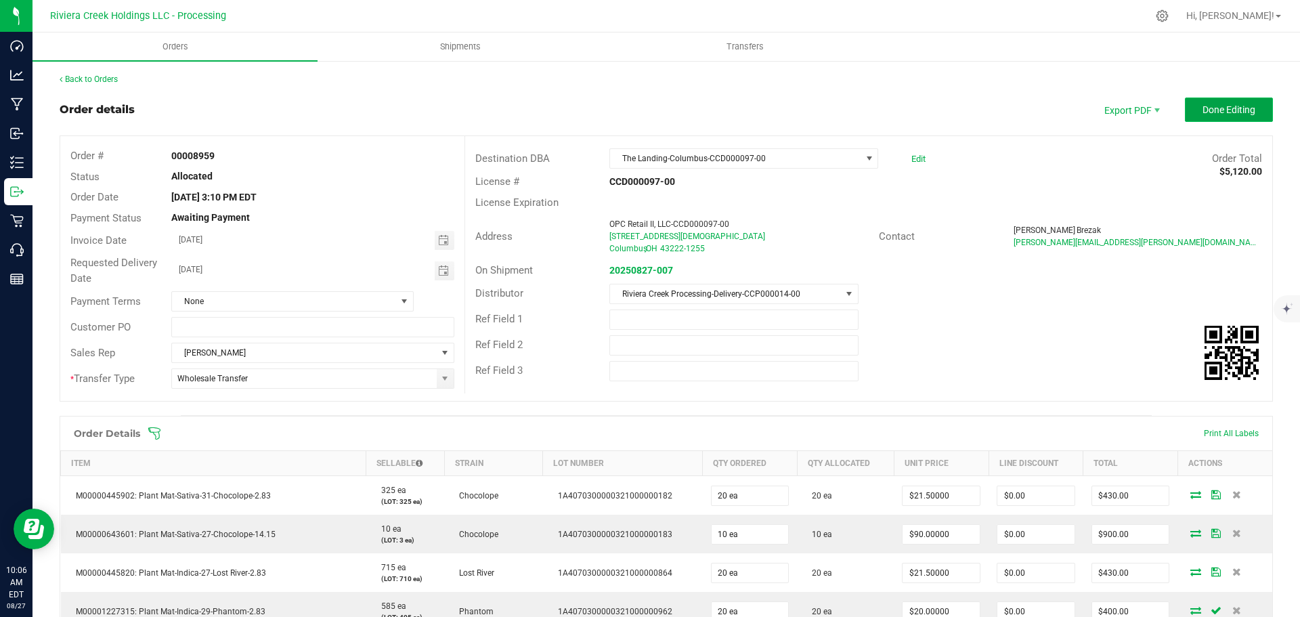
click at [1203, 109] on span "Done Editing" at bounding box center [1229, 109] width 53 height 11
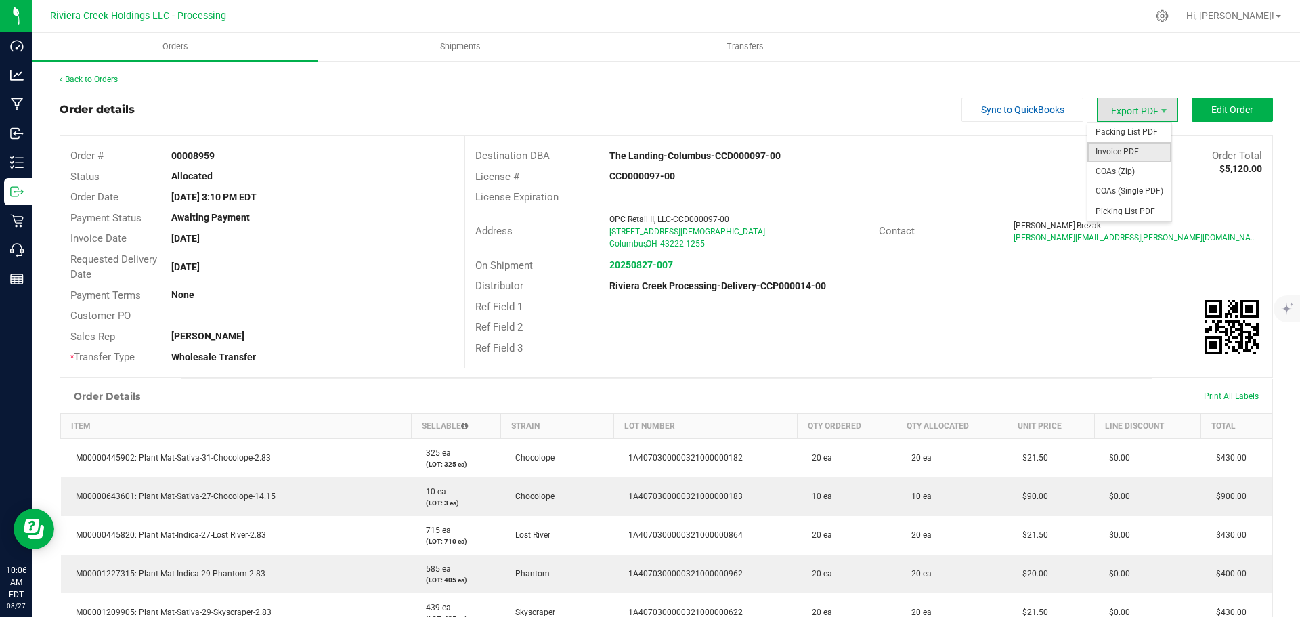
click at [1106, 152] on span "Invoice PDF" at bounding box center [1130, 152] width 84 height 20
click at [104, 78] on link "Back to Orders" at bounding box center [89, 79] width 58 height 9
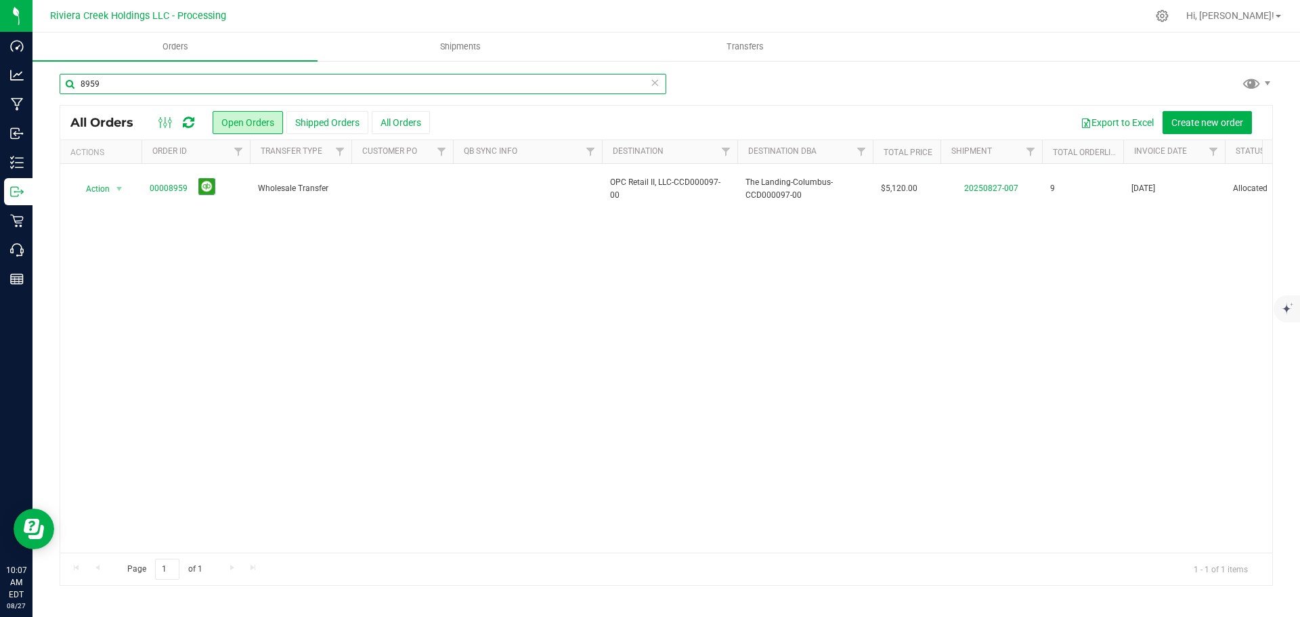
click at [109, 81] on input "8959" at bounding box center [363, 84] width 607 height 20
type input "8960"
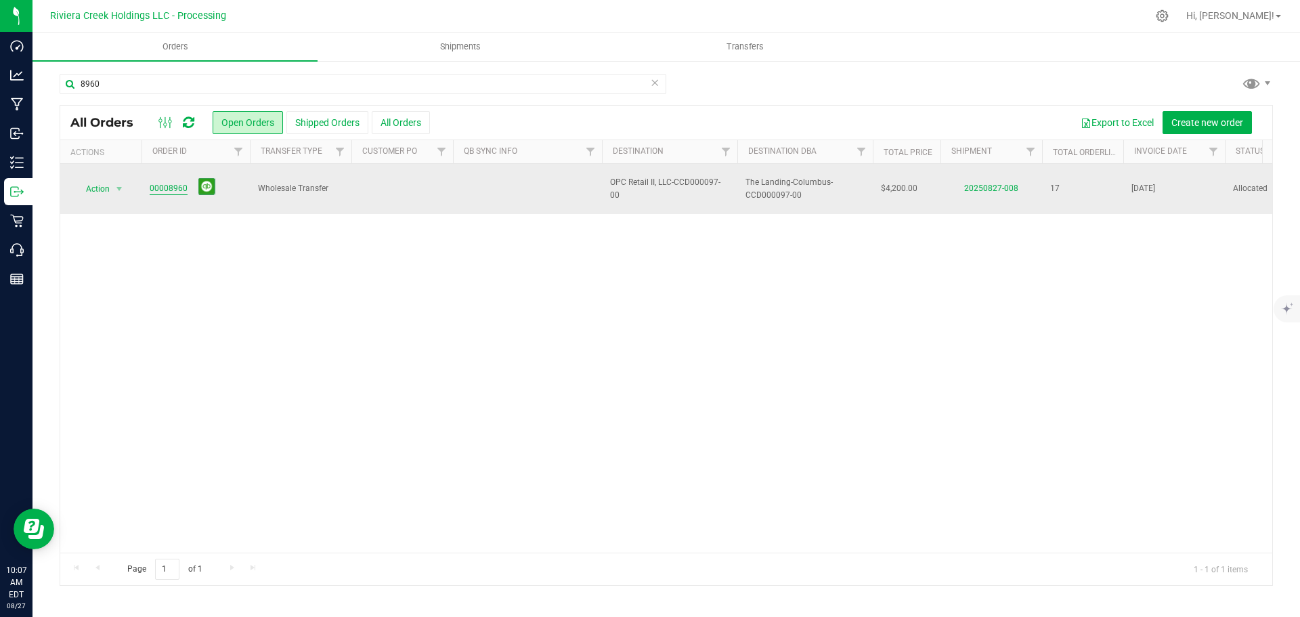
click at [171, 182] on link "00008960" at bounding box center [169, 188] width 38 height 13
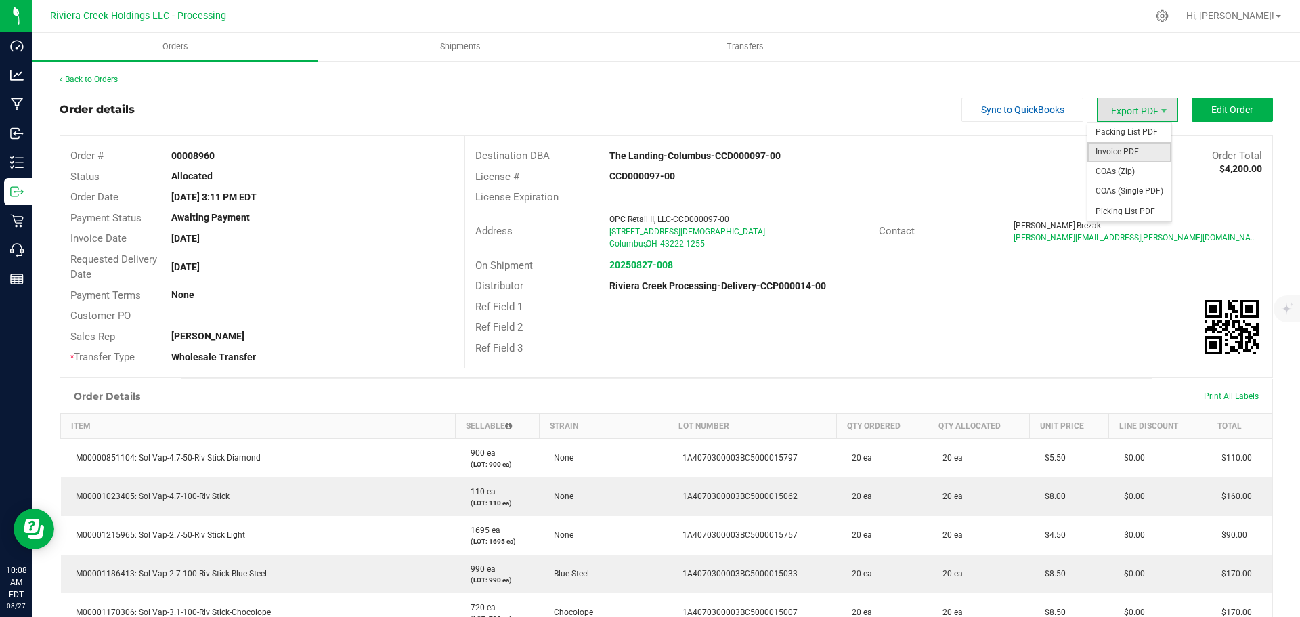
click at [1117, 146] on span "Invoice PDF" at bounding box center [1130, 152] width 84 height 20
click at [101, 81] on link "Back to Orders" at bounding box center [89, 79] width 58 height 9
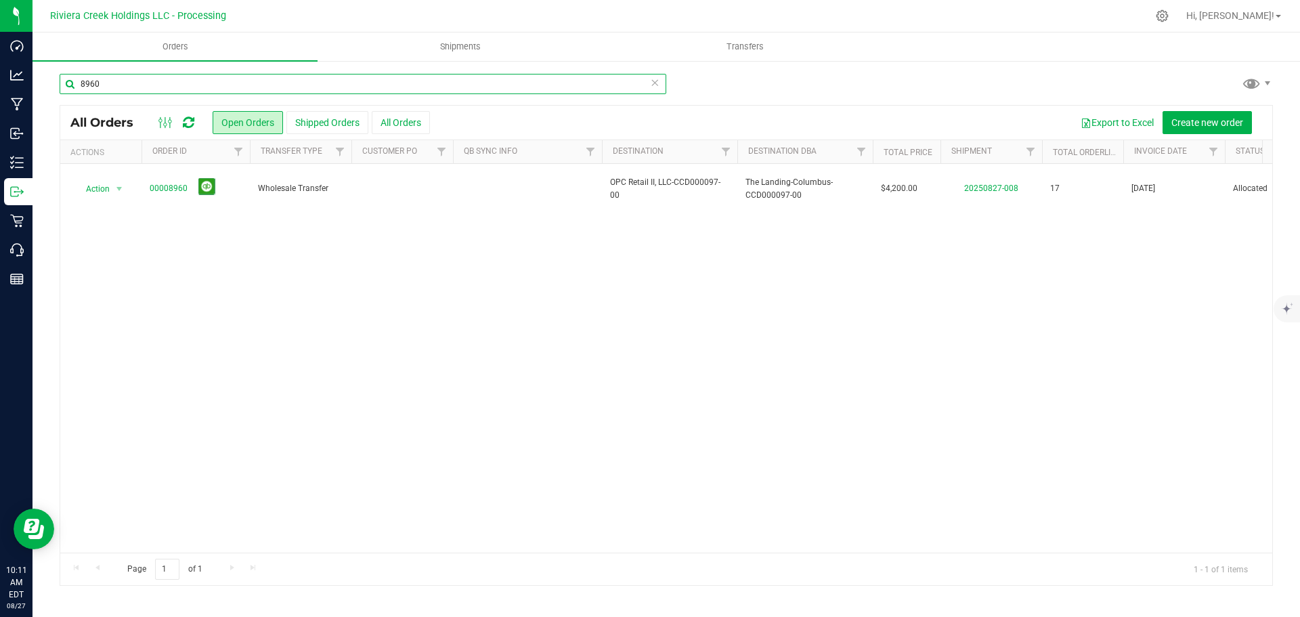
drag, startPoint x: 115, startPoint y: 81, endPoint x: 102, endPoint y: 89, distance: 15.5
click at [99, 89] on input "8960" at bounding box center [363, 84] width 607 height 20
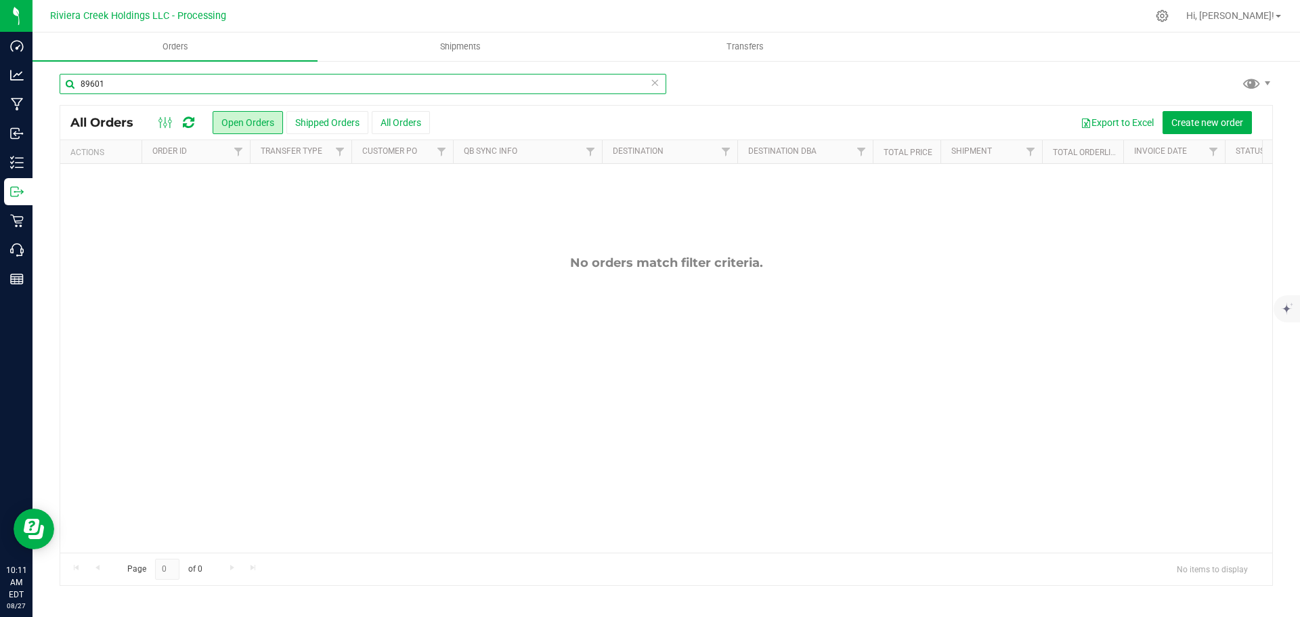
click at [99, 92] on input "89601" at bounding box center [363, 84] width 607 height 20
type input "8961"
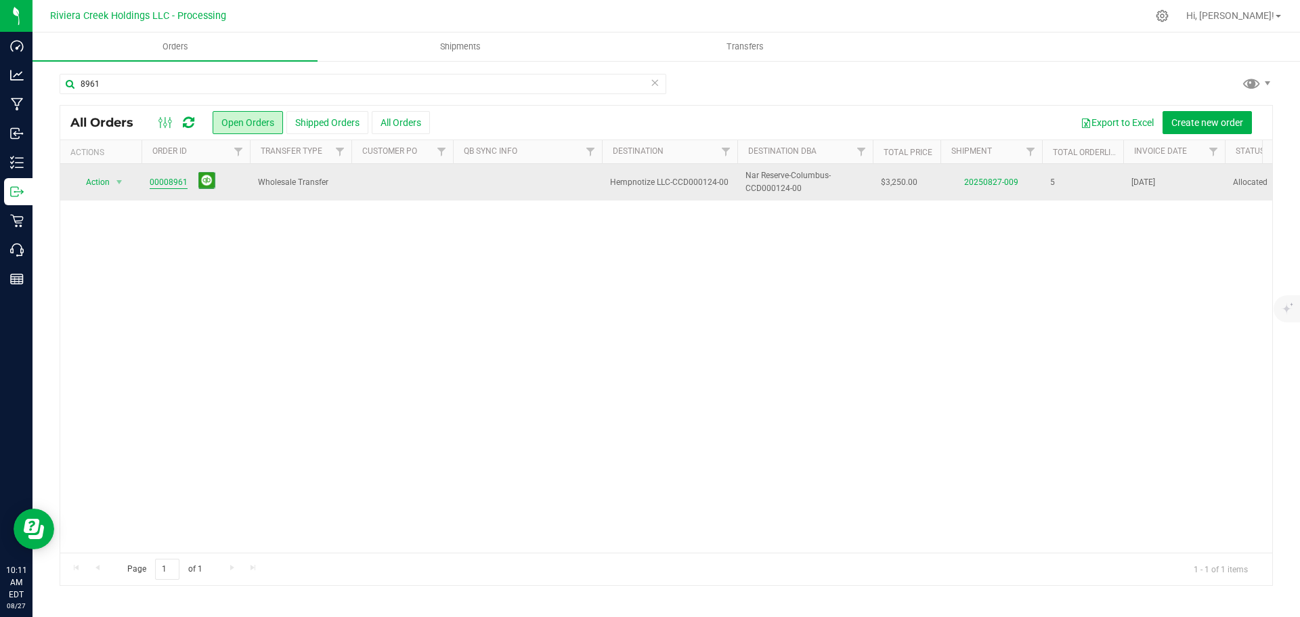
click at [162, 184] on link "00008961" at bounding box center [169, 182] width 38 height 13
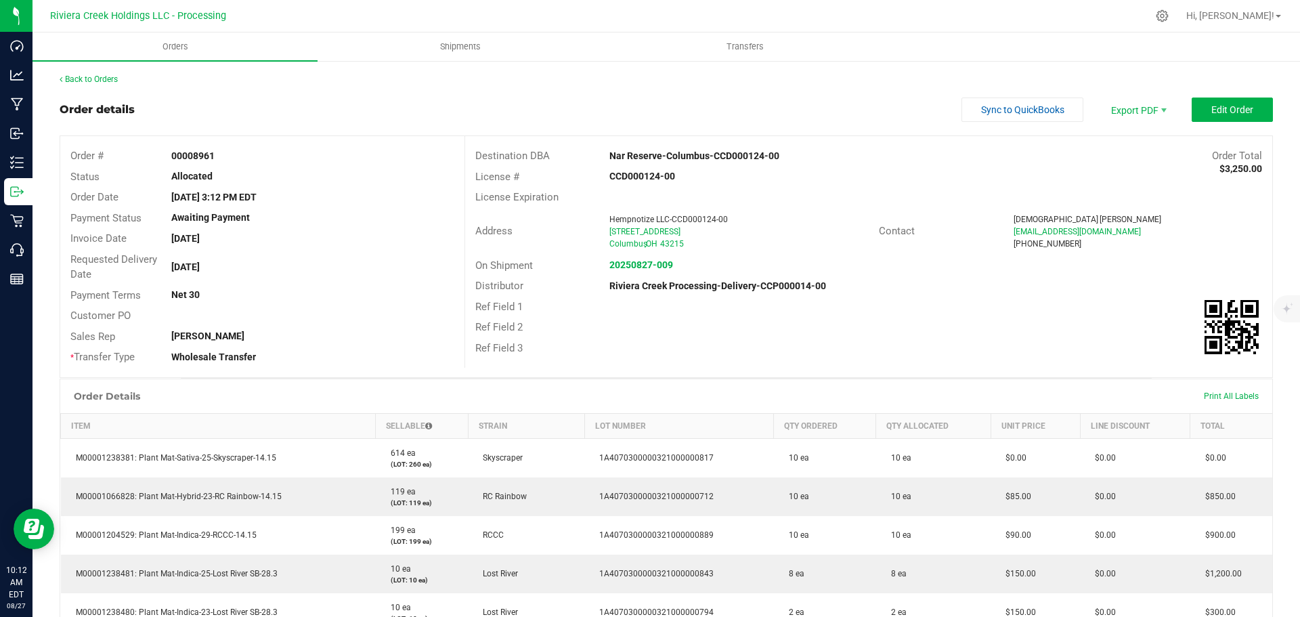
click at [111, 87] on div "Back to Orders Order details Sync to QuickBooks Export PDF Edit Order Order # 0…" at bounding box center [667, 464] width 1214 height 782
click at [110, 82] on link "Back to Orders" at bounding box center [89, 79] width 58 height 9
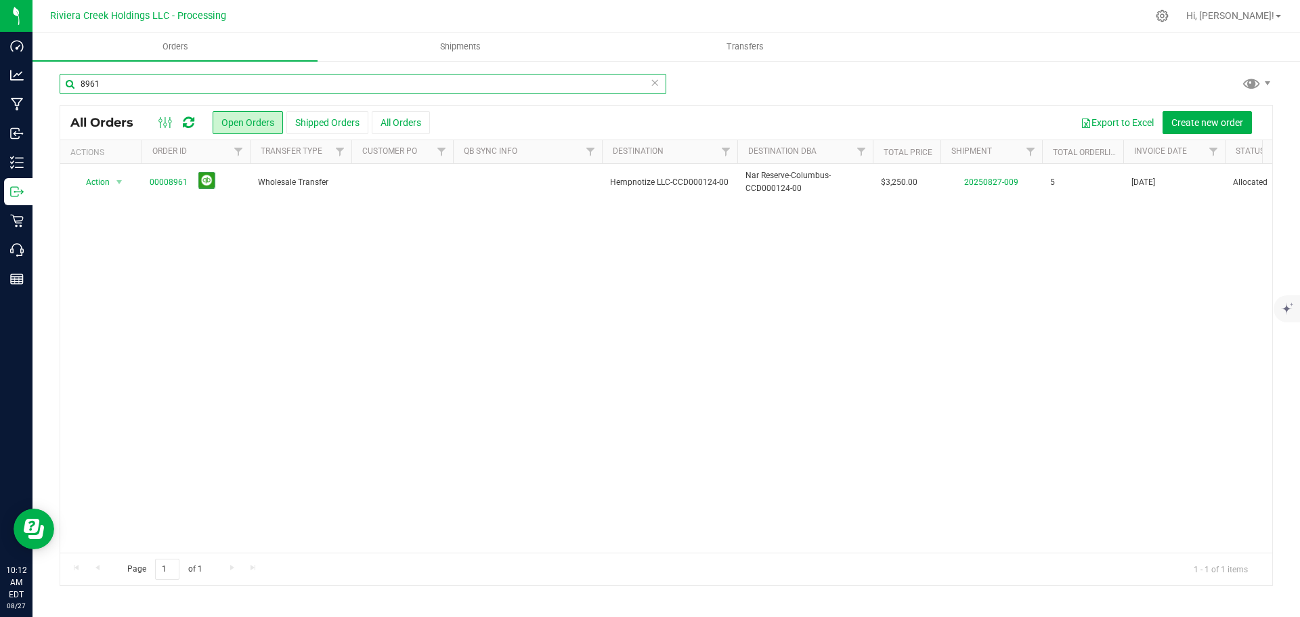
drag, startPoint x: 110, startPoint y: 82, endPoint x: 88, endPoint y: 88, distance: 22.5
click at [88, 88] on input "8961" at bounding box center [363, 84] width 607 height 20
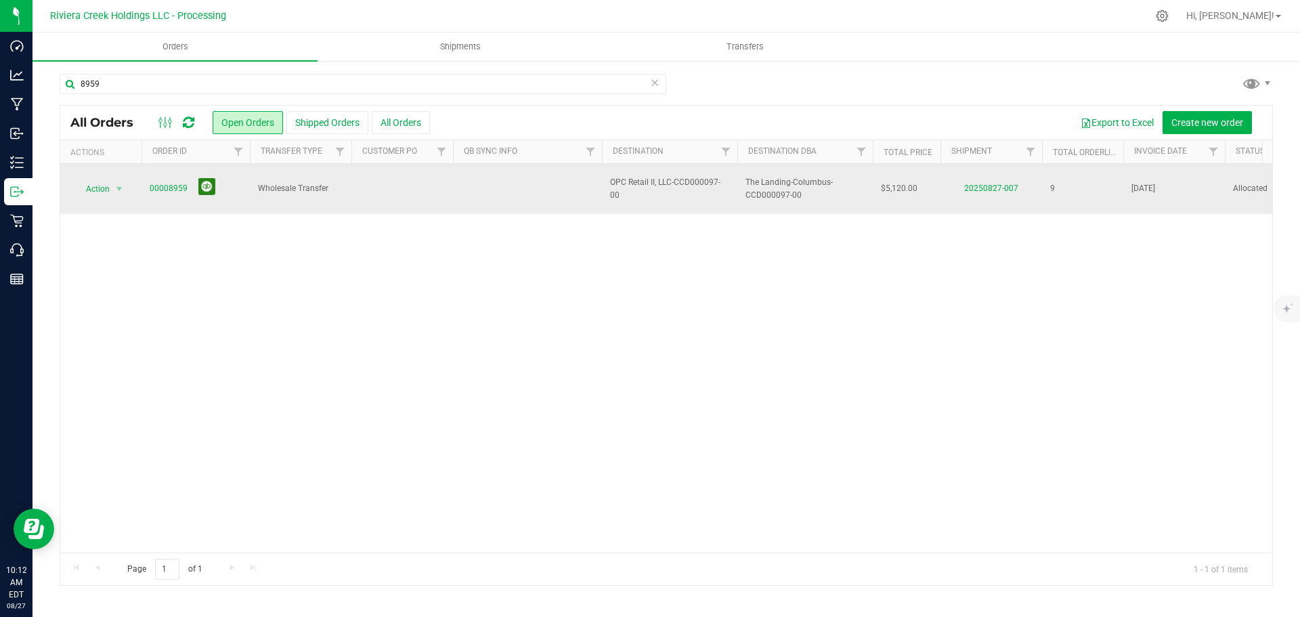
click at [205, 182] on button at bounding box center [206, 186] width 17 height 17
click at [103, 83] on input "8959" at bounding box center [363, 84] width 607 height 20
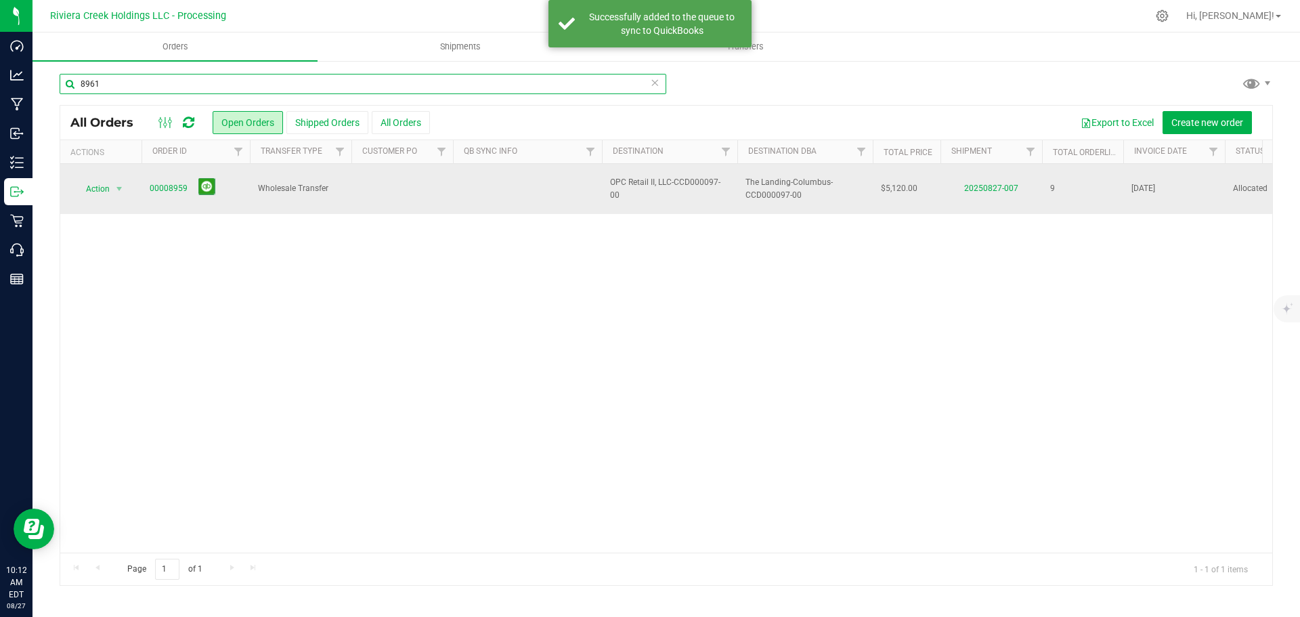
type input "8961"
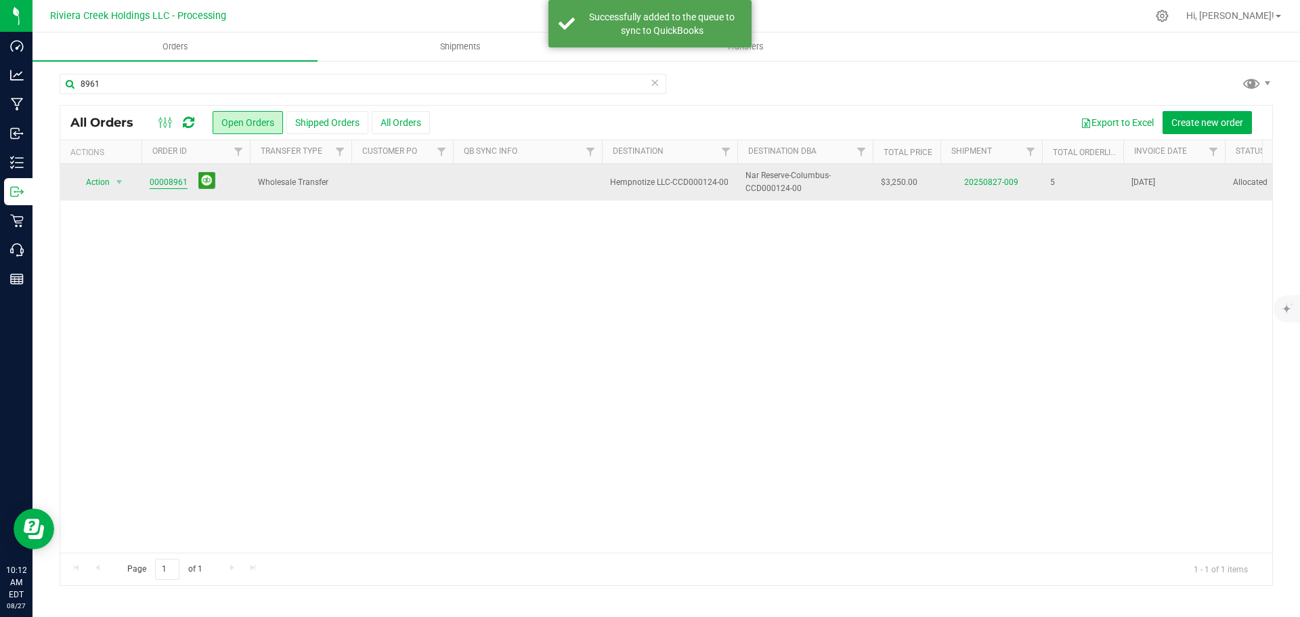
click at [176, 181] on link "00008961" at bounding box center [169, 182] width 38 height 13
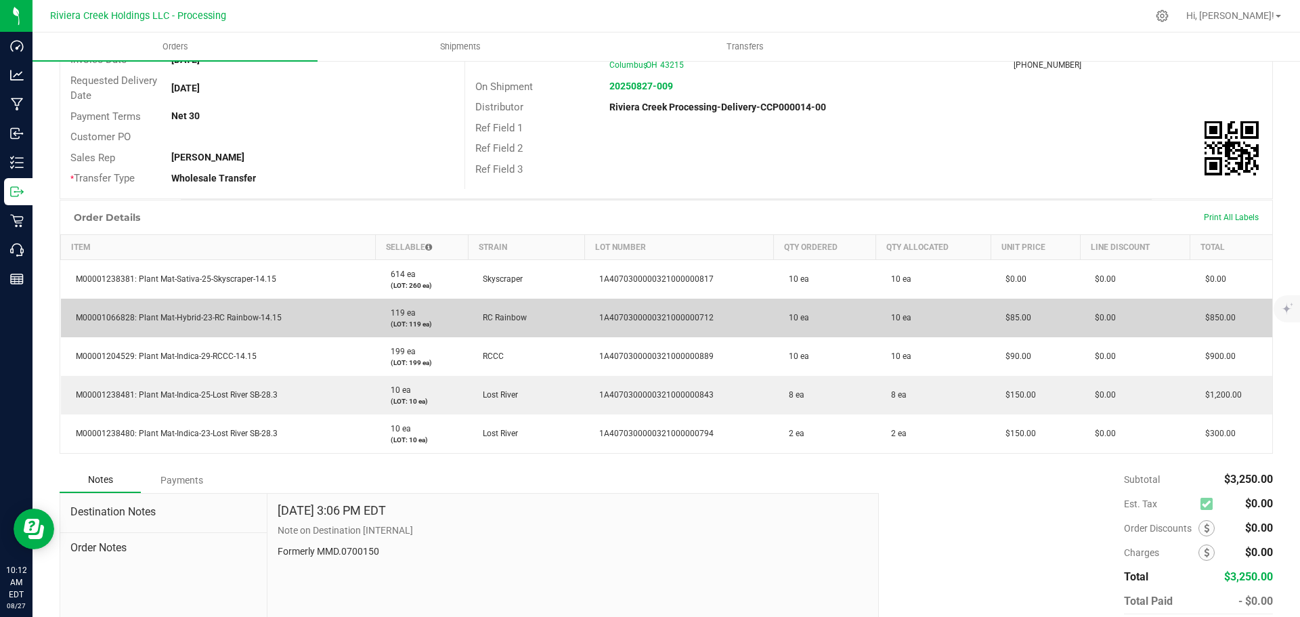
scroll to position [203, 0]
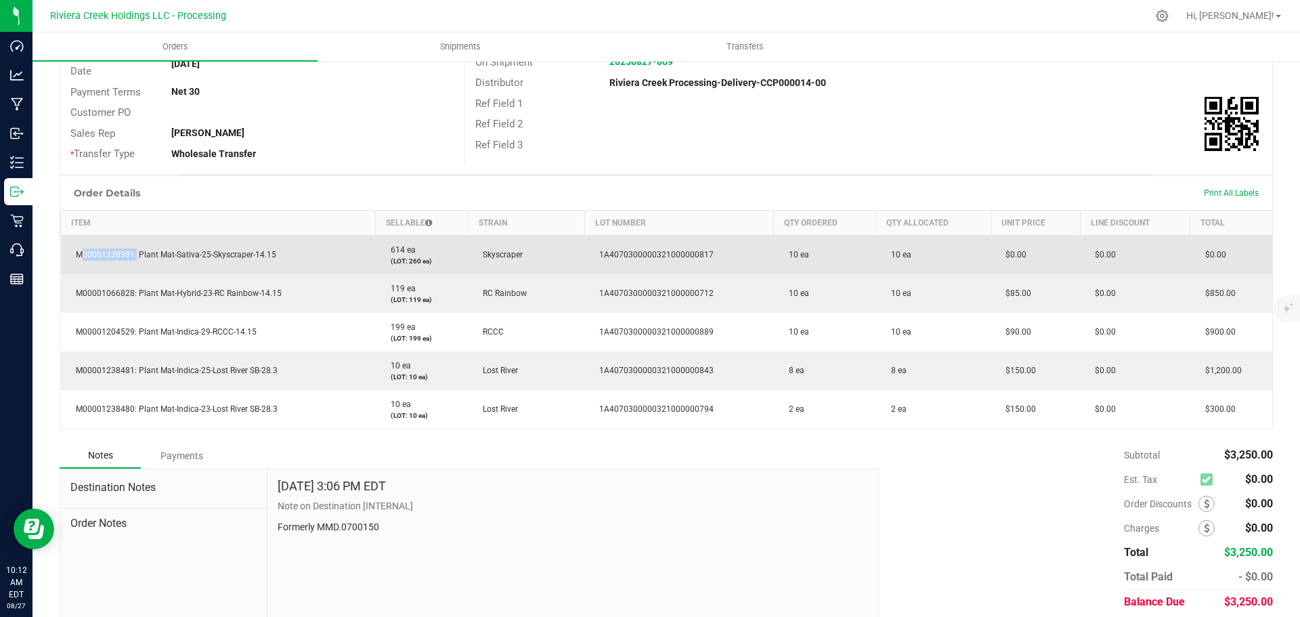
drag, startPoint x: 133, startPoint y: 253, endPoint x: 78, endPoint y: 254, distance: 55.5
click at [78, 254] on span "M00001238381: Plant Mat-Sativa-25-Skyscraper-14.15" at bounding box center [172, 254] width 207 height 9
copy span "M00001238381"
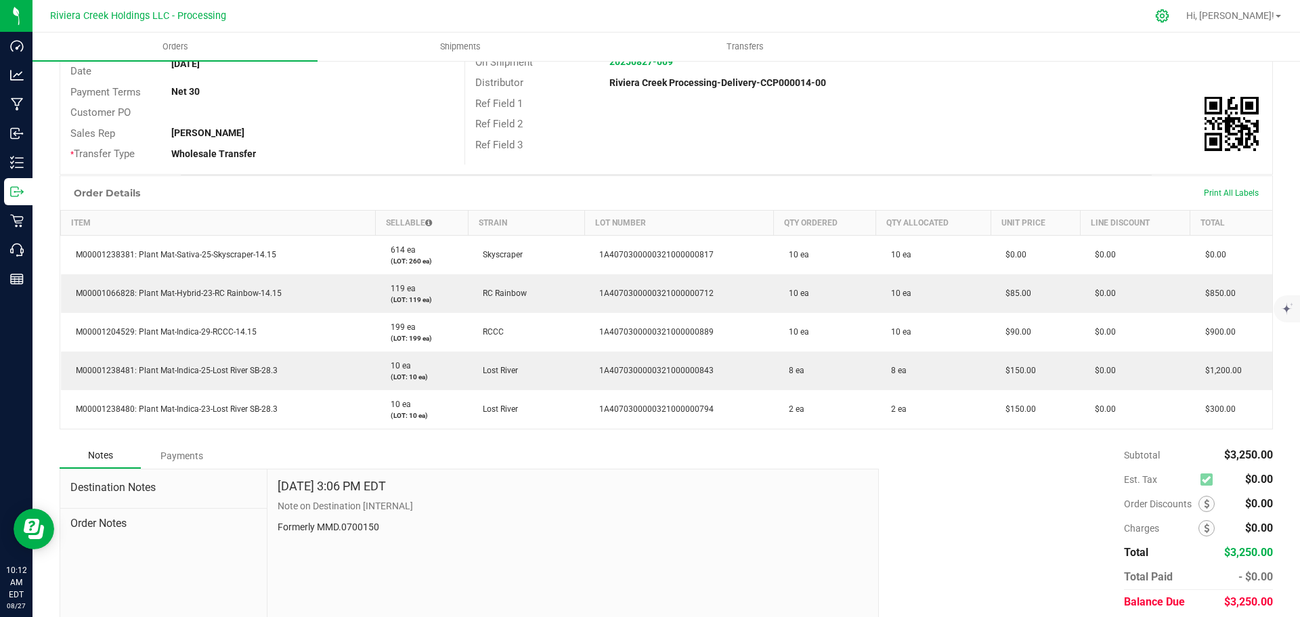
click at [1170, 16] on icon at bounding box center [1162, 16] width 14 height 14
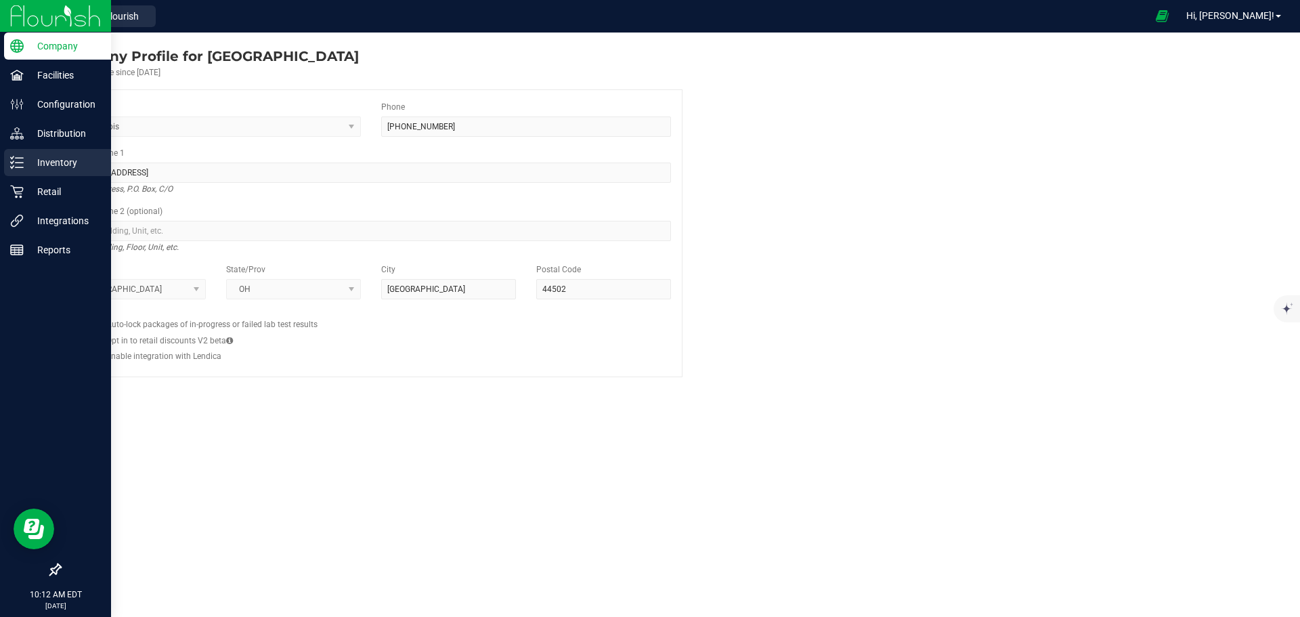
click at [52, 161] on p "Inventory" at bounding box center [64, 162] width 81 height 16
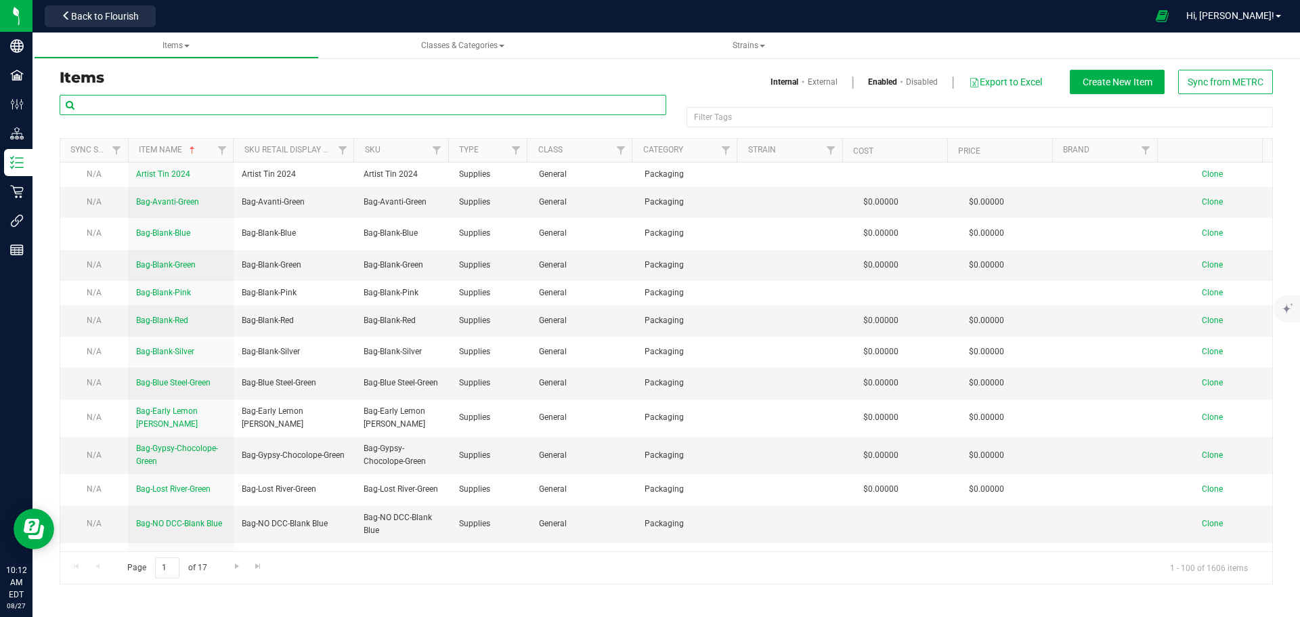
click at [153, 96] on input "text" at bounding box center [363, 105] width 607 height 20
paste input "M00001238381"
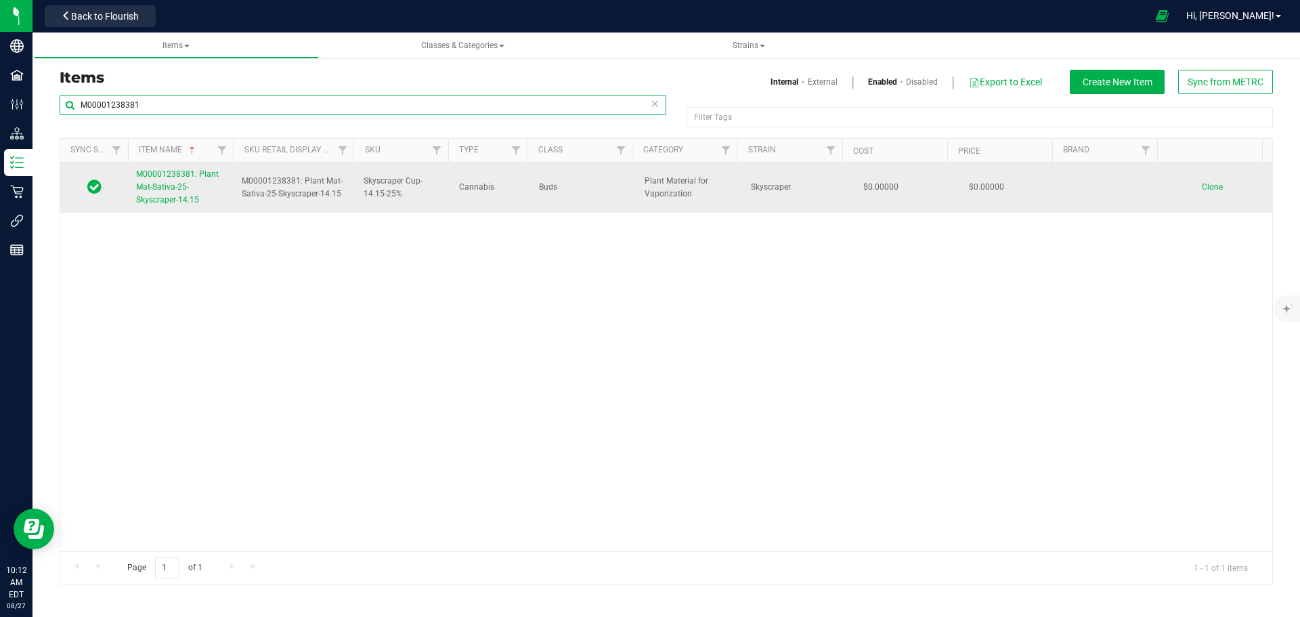
type input "M00001238381"
click at [173, 199] on span "M00001238381: Plant Mat-Sativa-25-Skyscraper-14.15" at bounding box center [177, 186] width 83 height 35
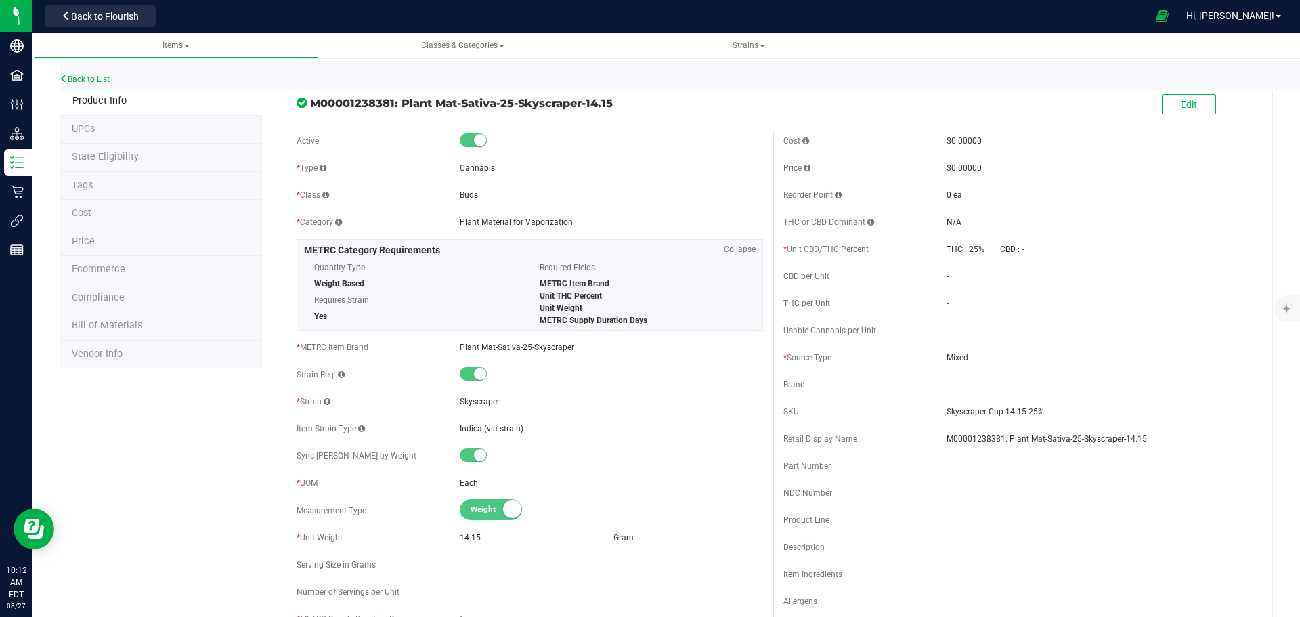
click at [78, 241] on span "Price" at bounding box center [83, 242] width 23 height 12
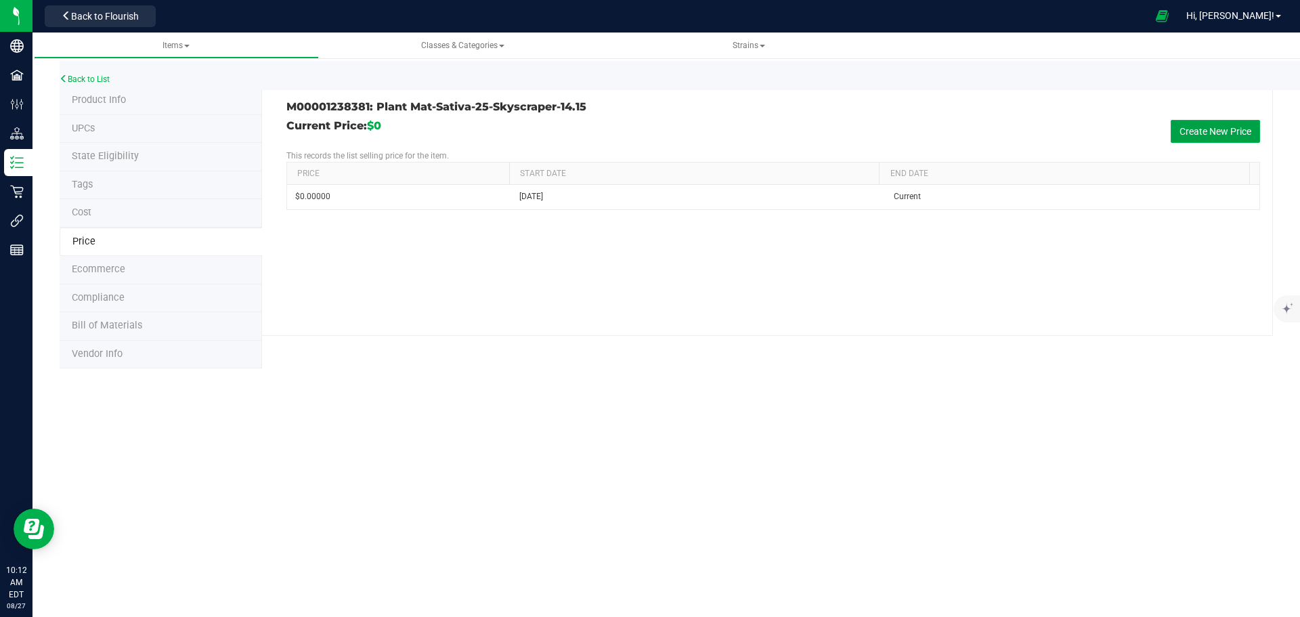
click at [1208, 128] on button "Create New Price" at bounding box center [1215, 131] width 89 height 23
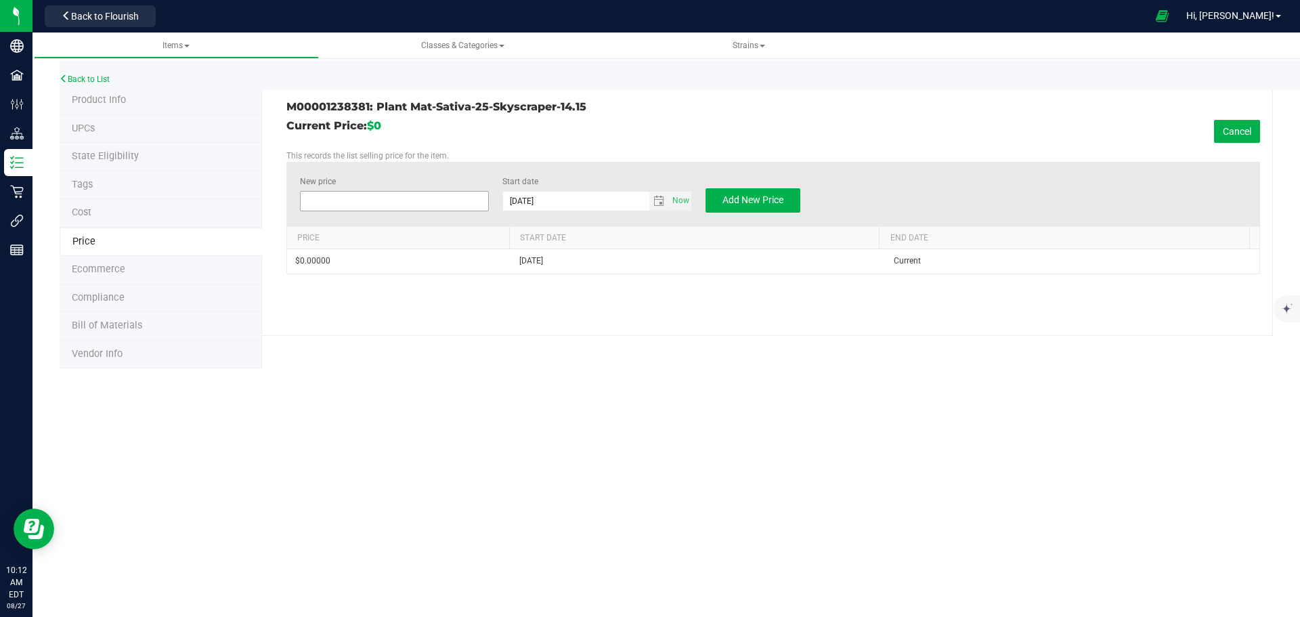
click at [420, 200] on span at bounding box center [395, 201] width 190 height 20
type input "90.00"
click at [732, 203] on span "Add New Price" at bounding box center [753, 199] width 61 height 11
type input "$0.00000"
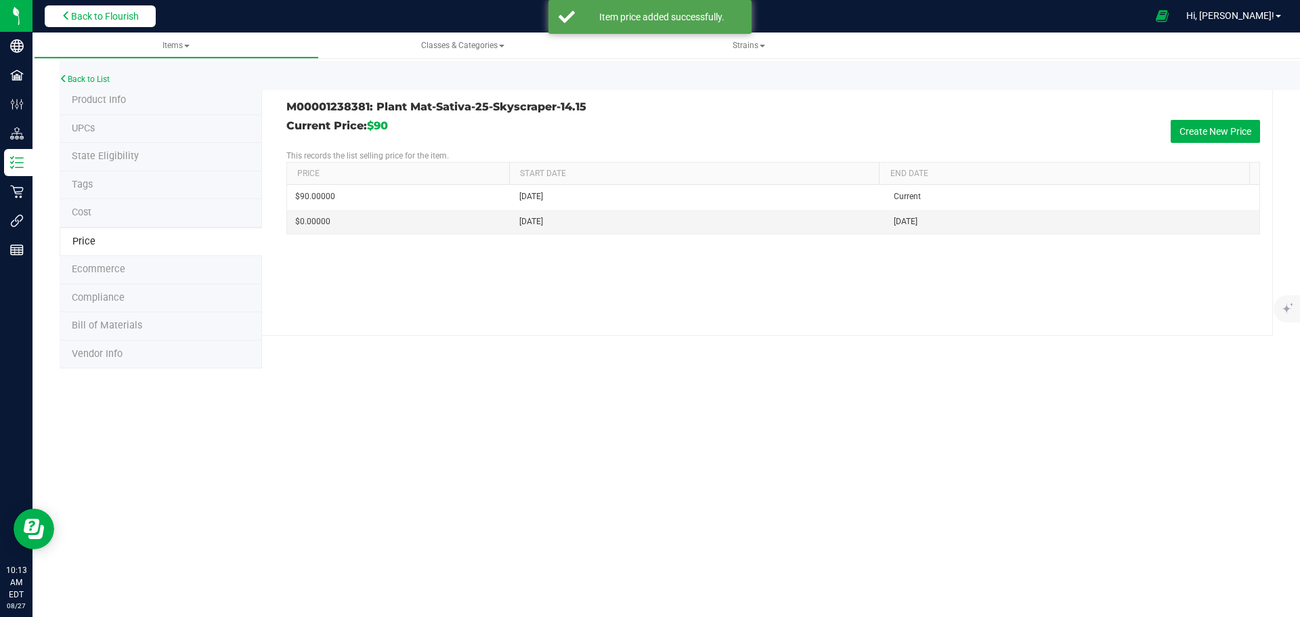
click at [119, 21] on span "Back to Flourish" at bounding box center [105, 16] width 68 height 11
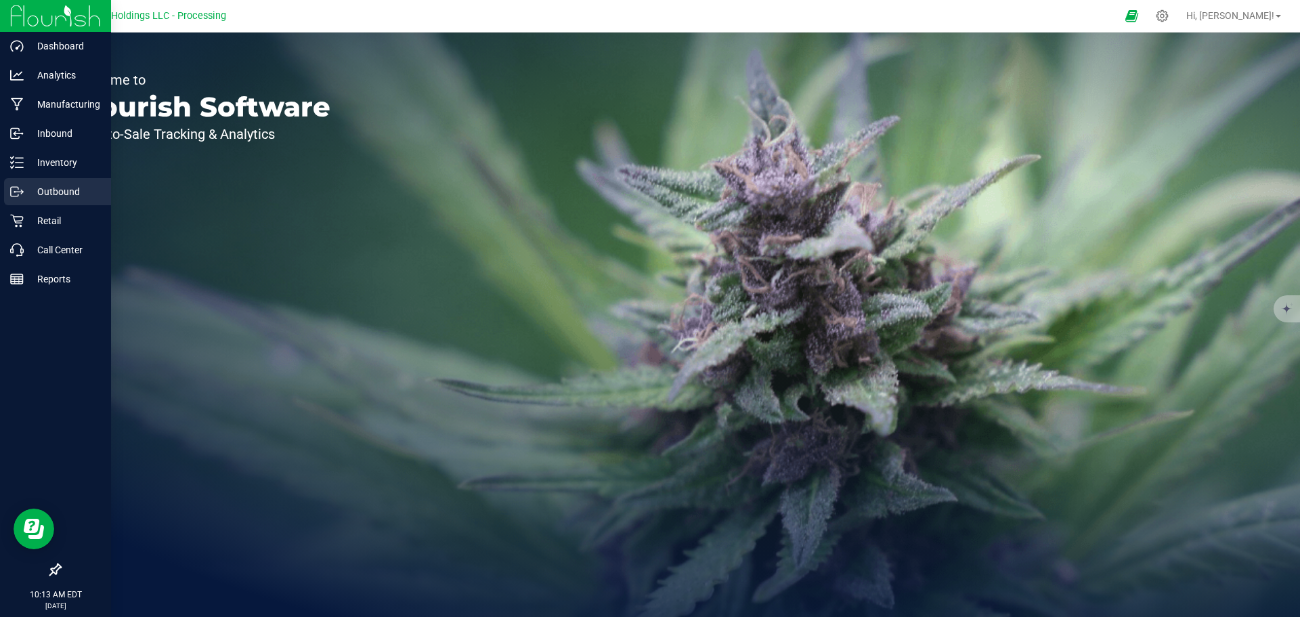
click at [65, 193] on p "Outbound" at bounding box center [64, 192] width 81 height 16
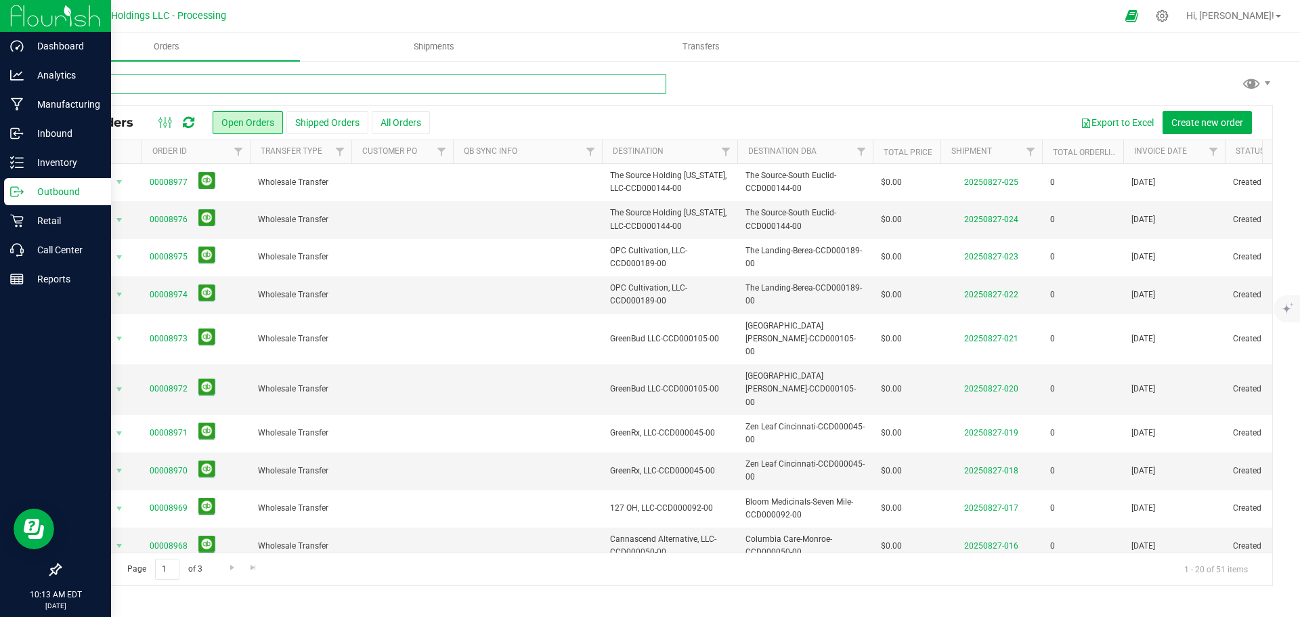
click at [115, 87] on input "text" at bounding box center [363, 84] width 607 height 20
type input "8961"
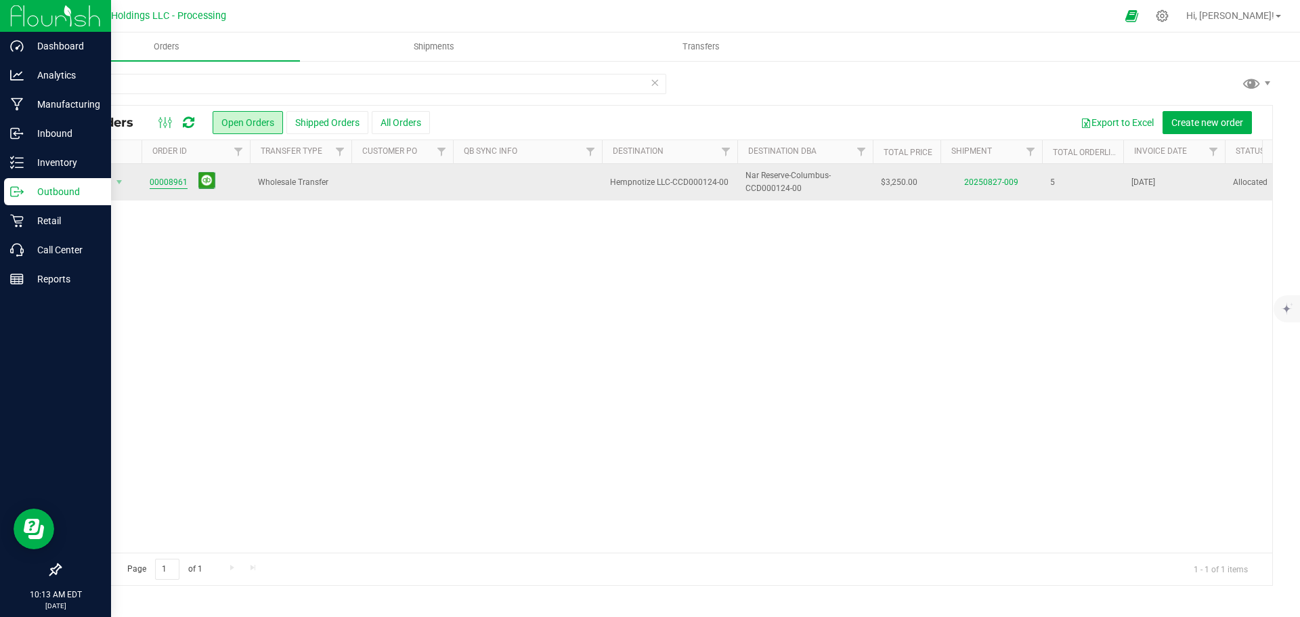
click at [157, 184] on link "00008961" at bounding box center [169, 182] width 38 height 13
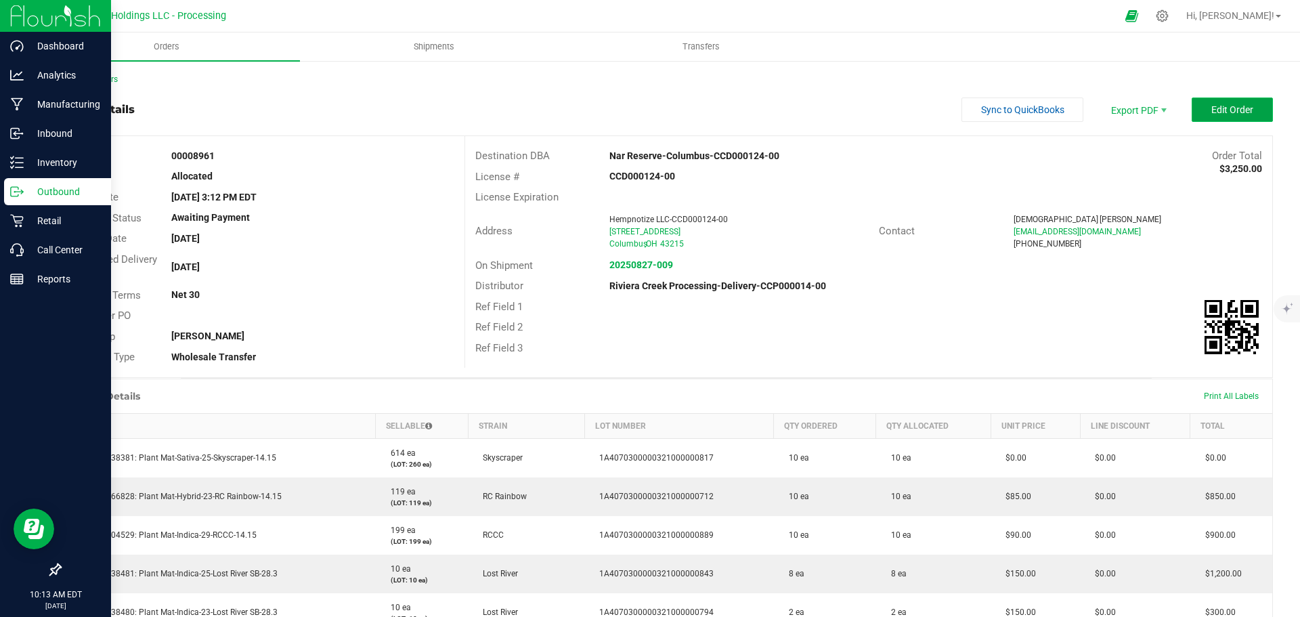
click at [1199, 104] on button "Edit Order" at bounding box center [1232, 110] width 81 height 24
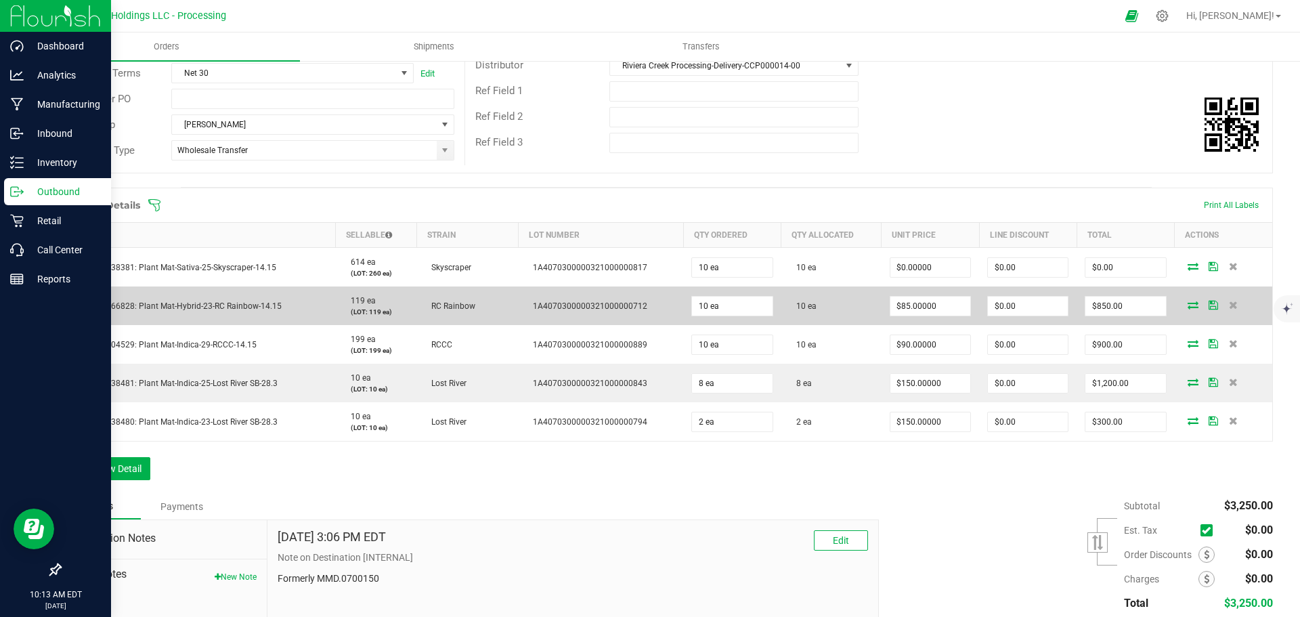
scroll to position [271, 0]
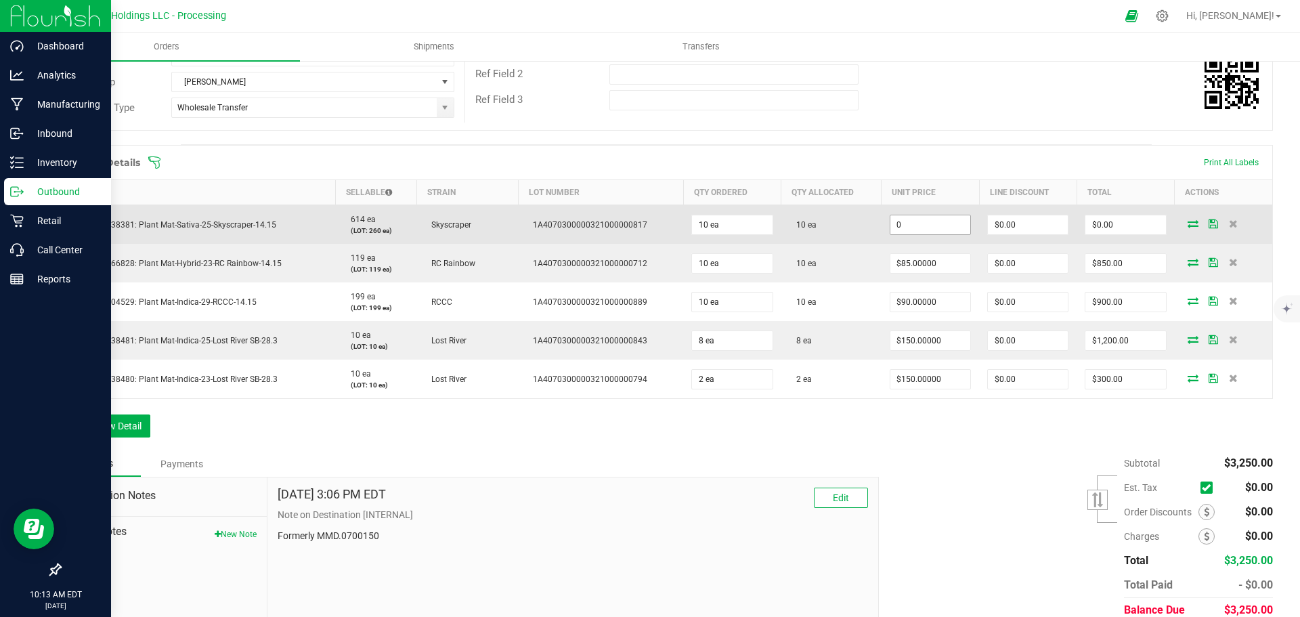
click at [943, 224] on input "0" at bounding box center [931, 224] width 80 height 19
type input "$85.00000"
type input "0"
type input "$850.00"
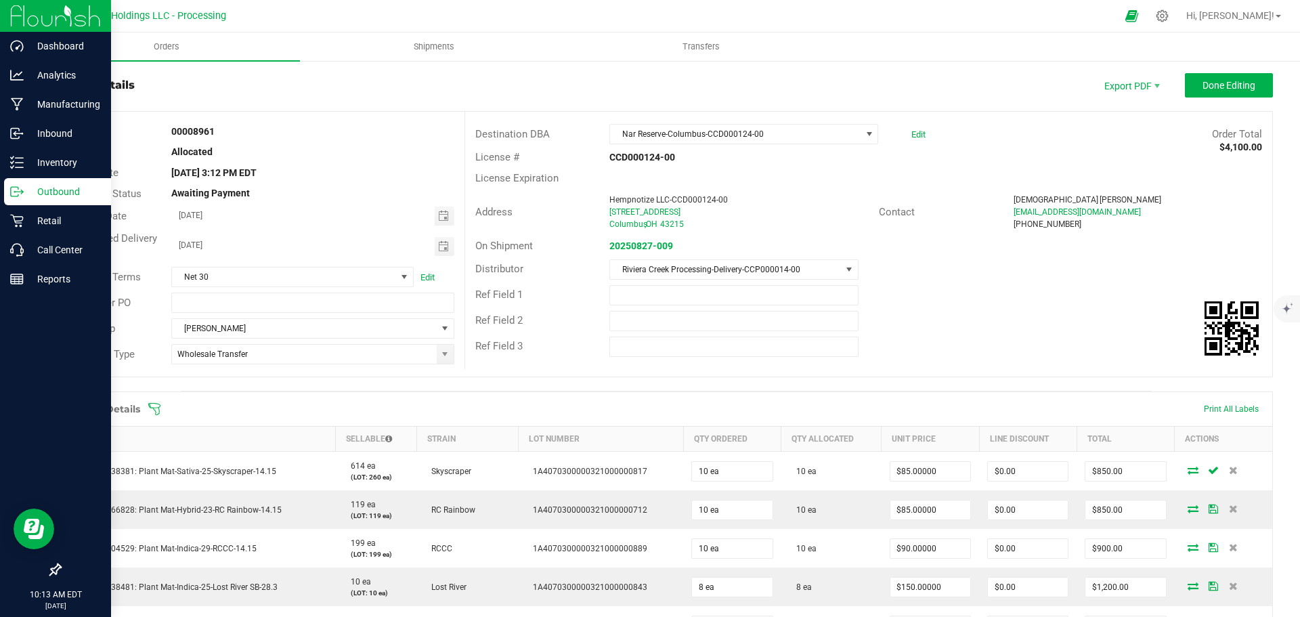
scroll to position [0, 0]
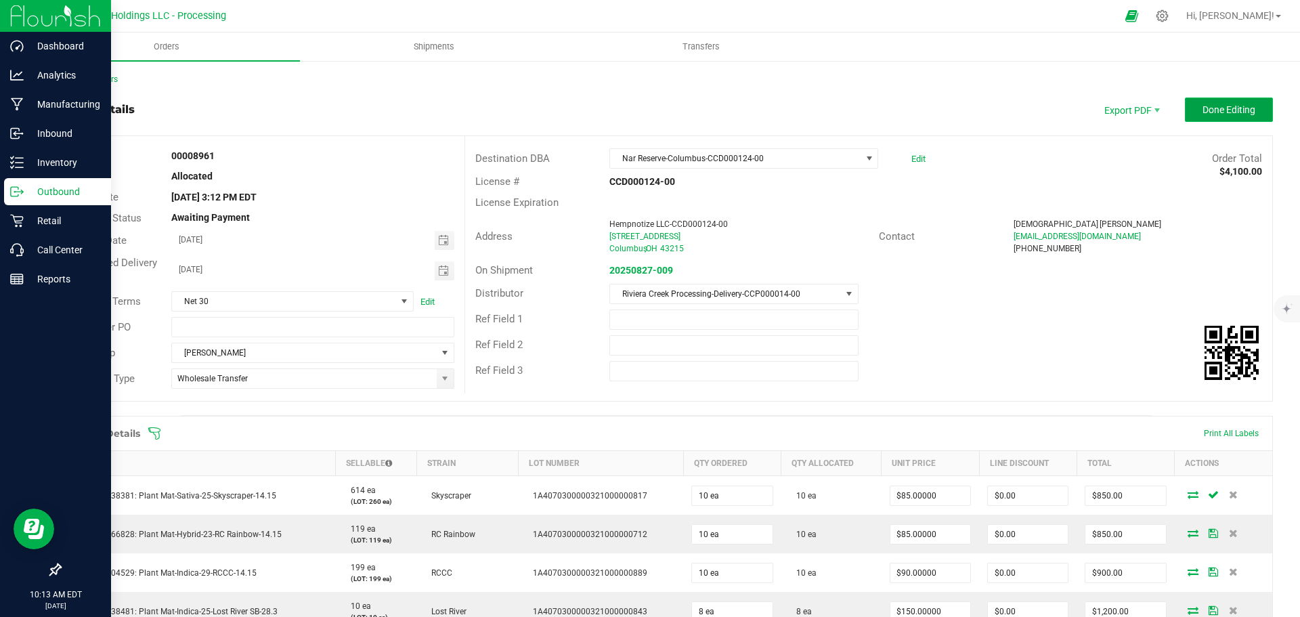
click at [1203, 115] on span "Done Editing" at bounding box center [1229, 109] width 53 height 11
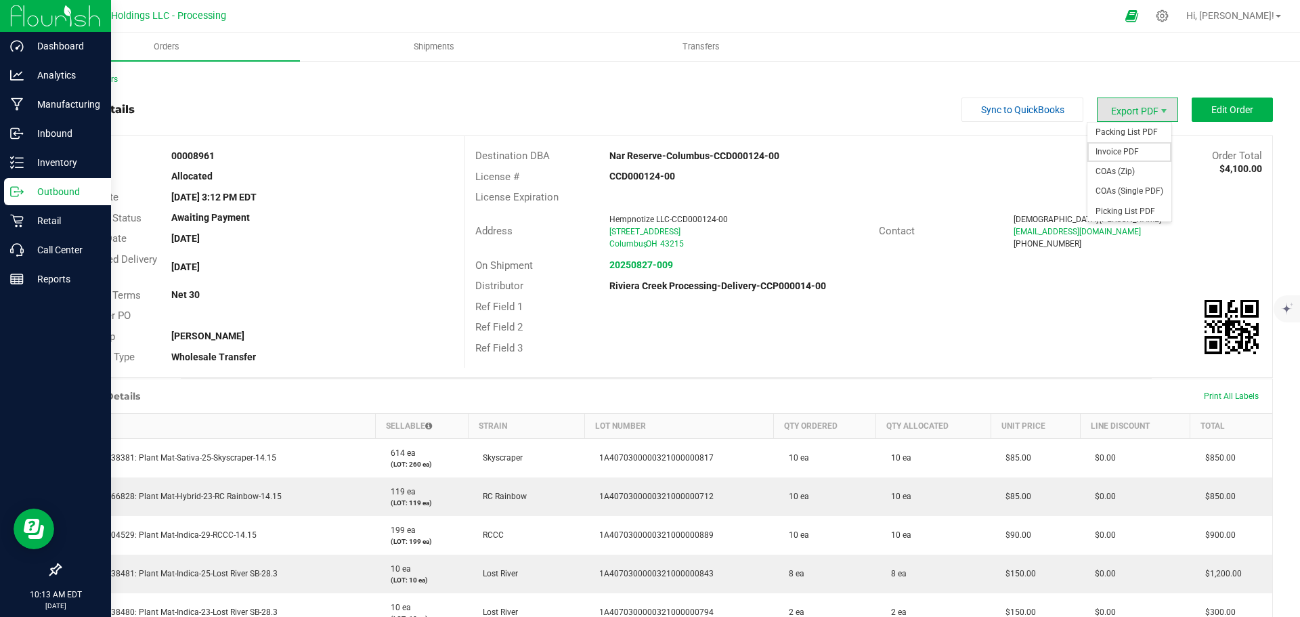
click at [1109, 148] on span "Invoice PDF" at bounding box center [1130, 152] width 84 height 20
click at [100, 81] on link "Back to Orders" at bounding box center [89, 79] width 58 height 9
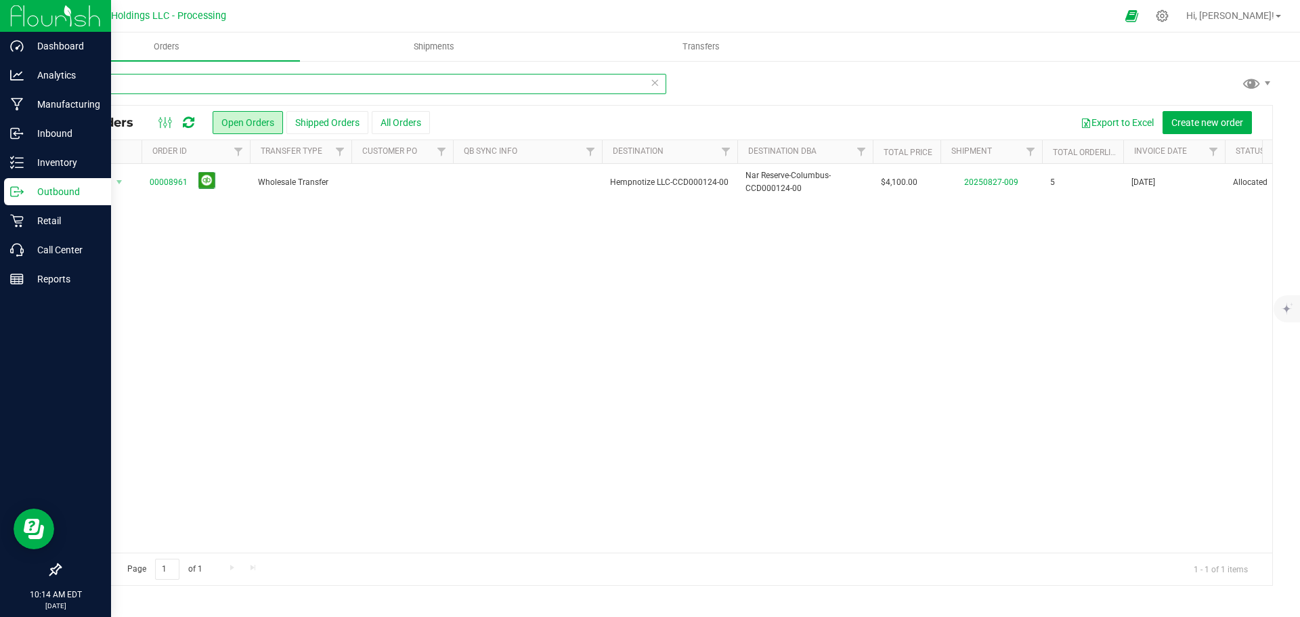
click at [106, 79] on input "8961" at bounding box center [363, 84] width 607 height 20
type input "8962"
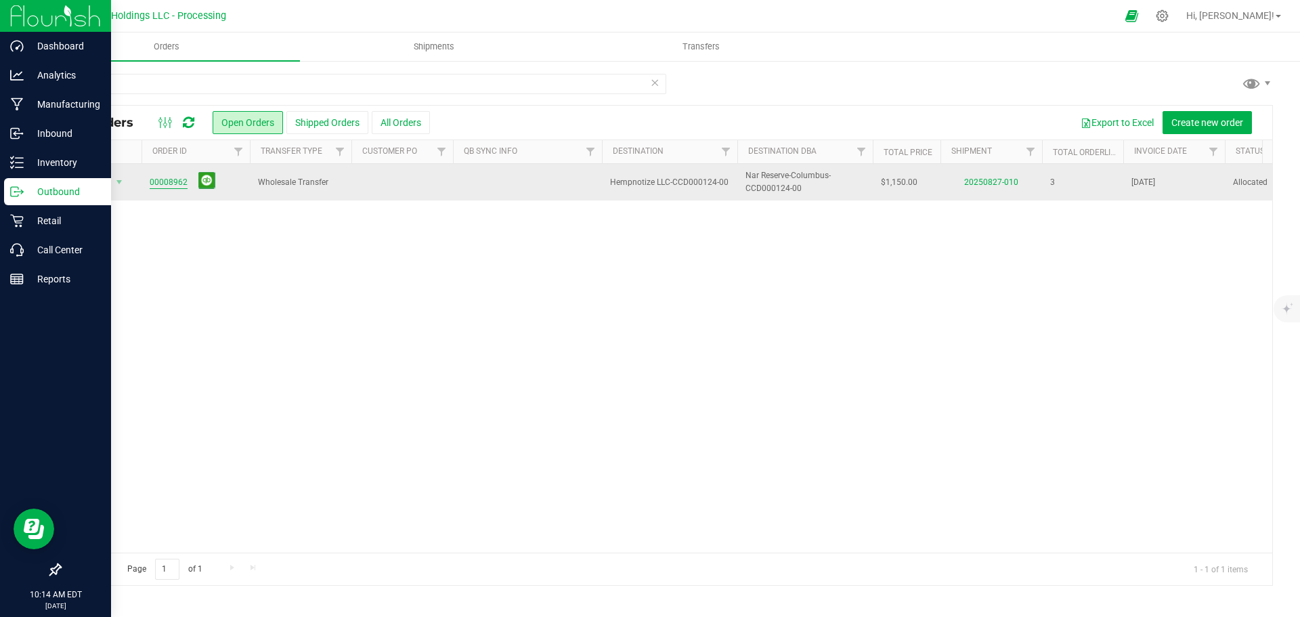
click at [167, 180] on link "00008962" at bounding box center [169, 182] width 38 height 13
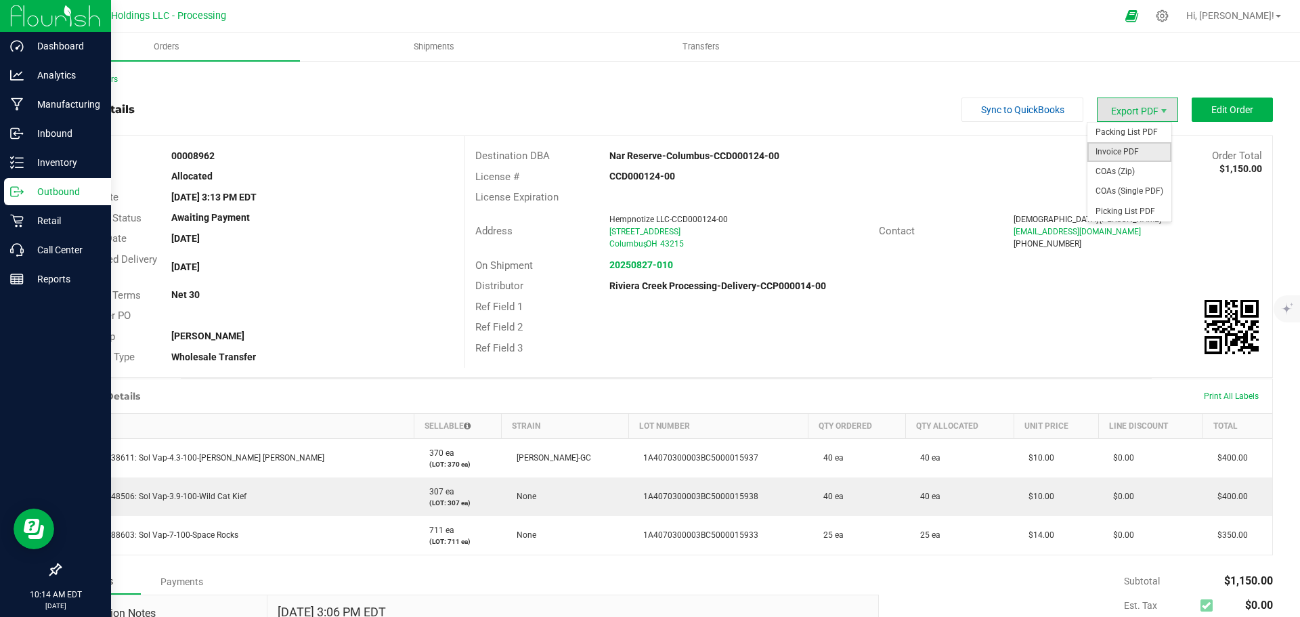
click at [1122, 144] on span "Invoice PDF" at bounding box center [1130, 152] width 84 height 20
click at [100, 77] on link "Back to Orders" at bounding box center [89, 79] width 58 height 9
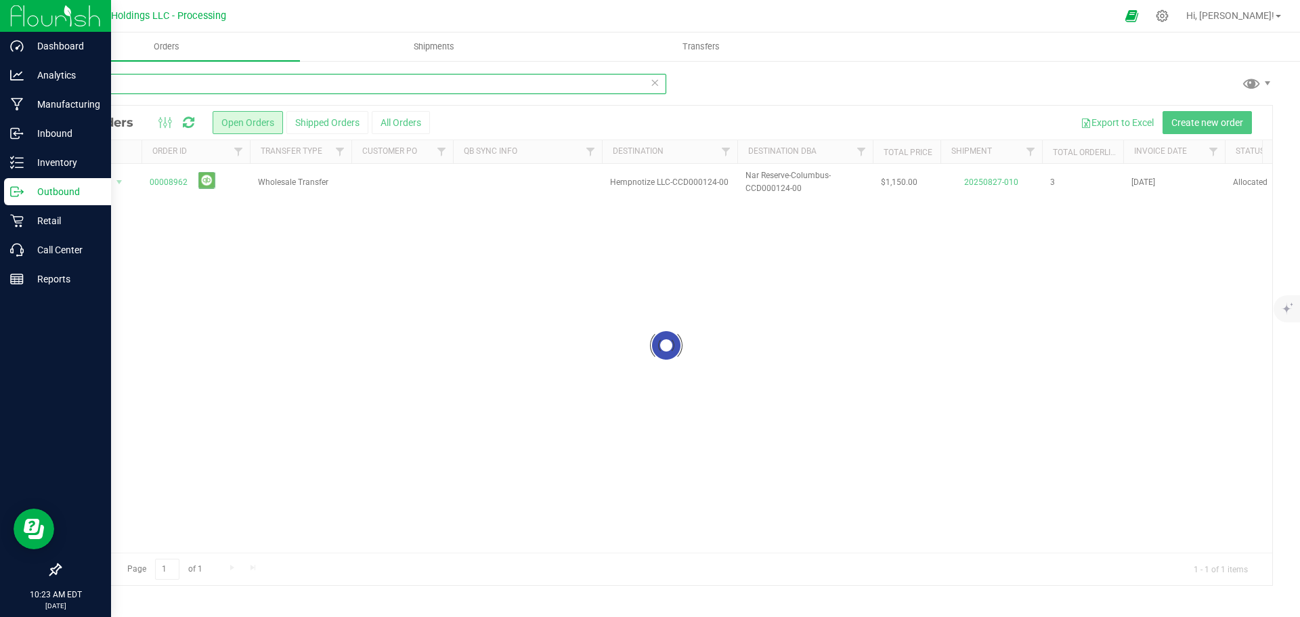
click at [119, 80] on input "8962" at bounding box center [363, 84] width 607 height 20
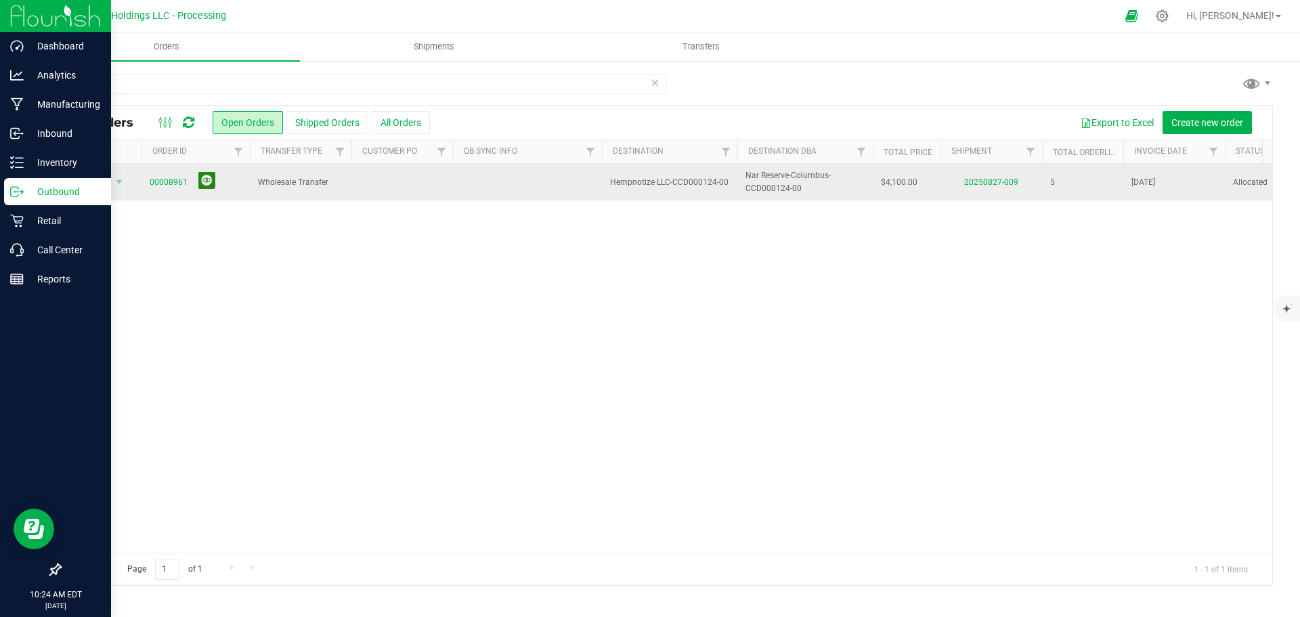
click at [208, 182] on button at bounding box center [206, 180] width 17 height 17
click at [106, 85] on input "8961" at bounding box center [363, 84] width 607 height 20
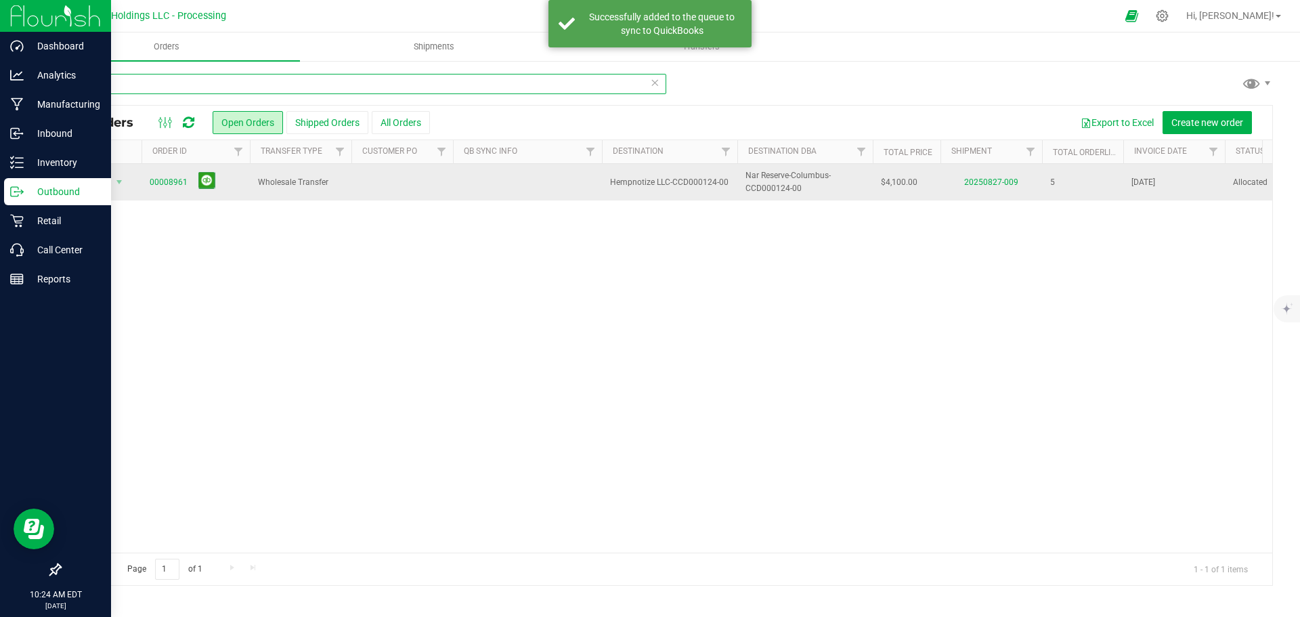
type input "8963"
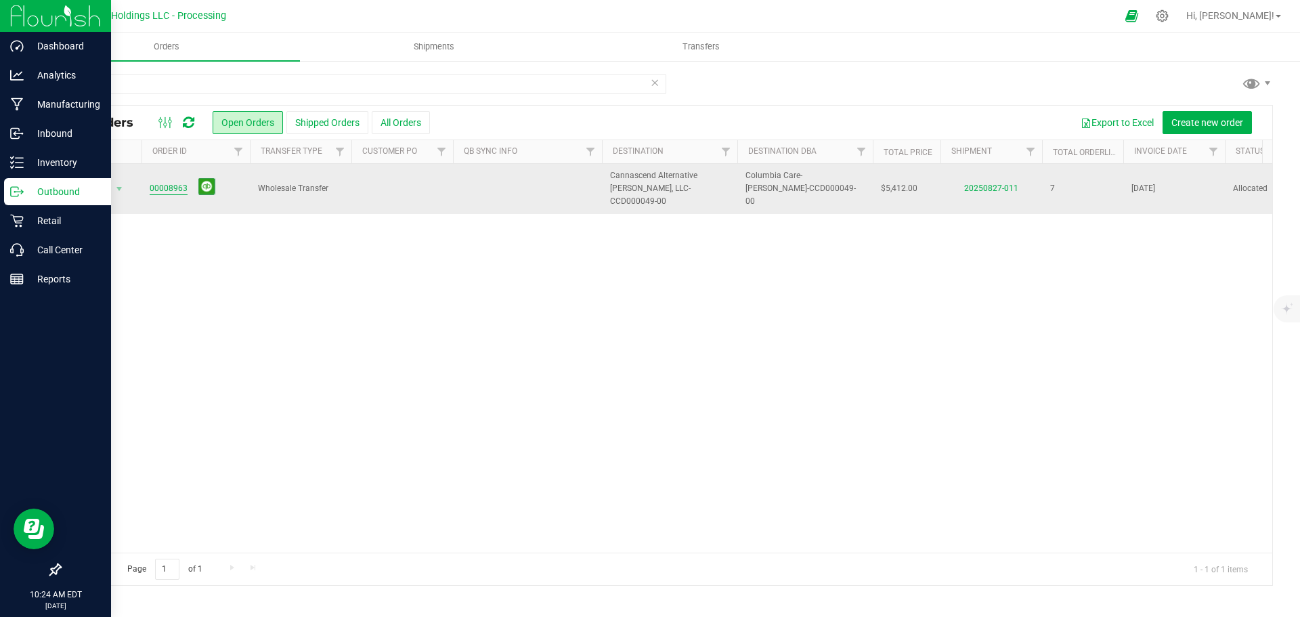
click at [150, 186] on td "00008963" at bounding box center [196, 189] width 108 height 50
click at [175, 184] on link "00008963" at bounding box center [169, 188] width 38 height 13
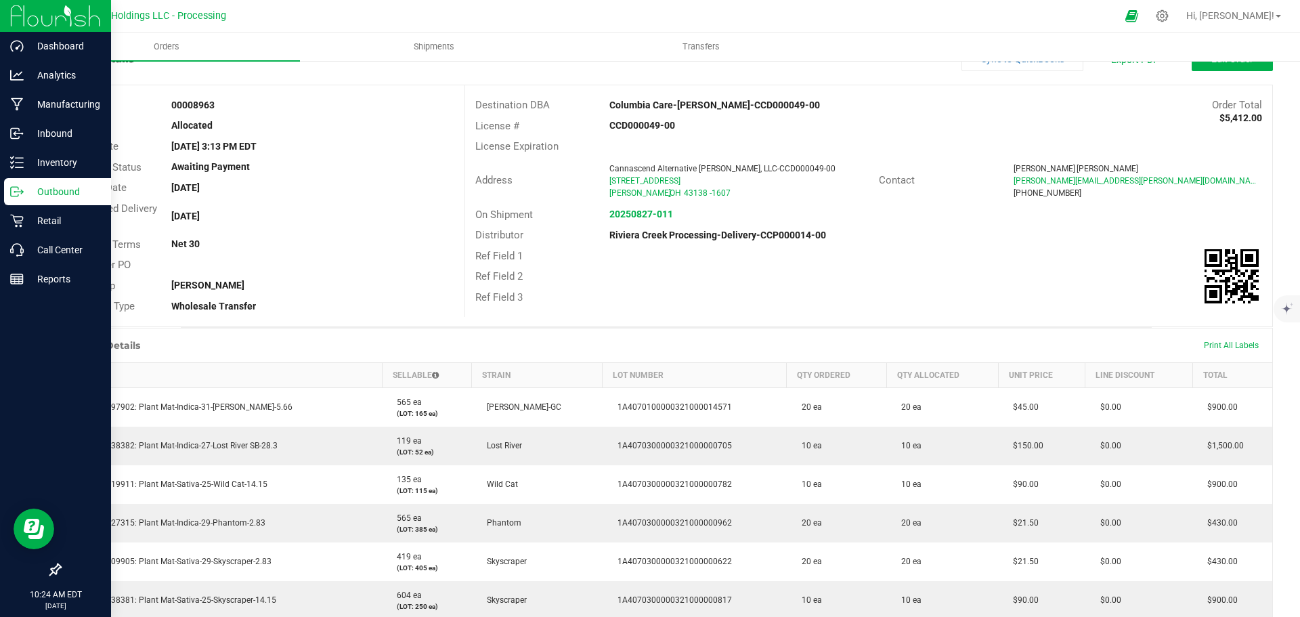
scroll to position [328, 0]
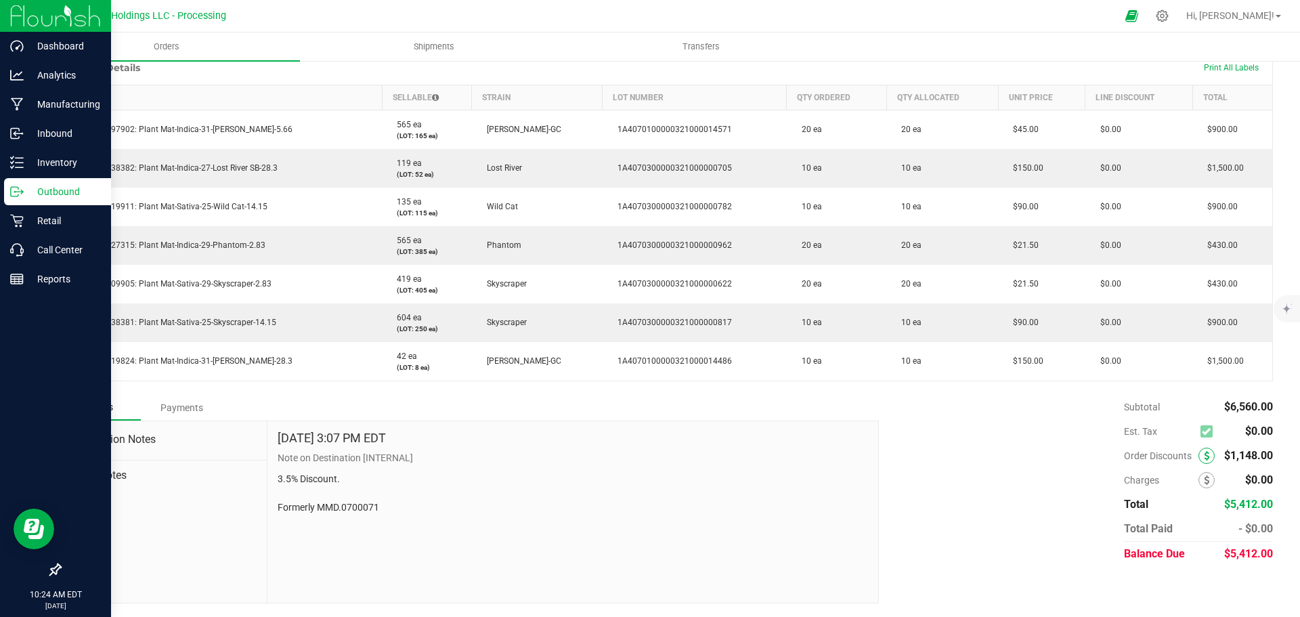
click at [1199, 461] on span at bounding box center [1207, 456] width 16 height 16
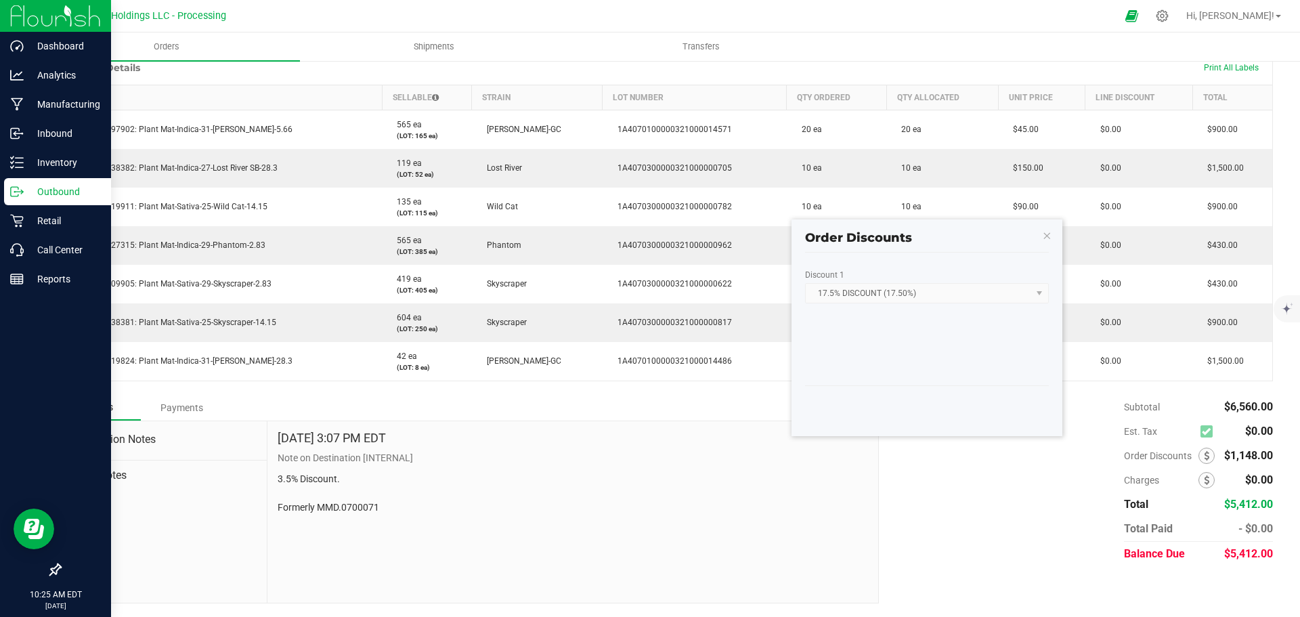
click at [1041, 236] on kendo-window-titlebar "Order Discounts" at bounding box center [927, 232] width 271 height 26
click at [1042, 237] on icon "button" at bounding box center [1046, 235] width 9 height 16
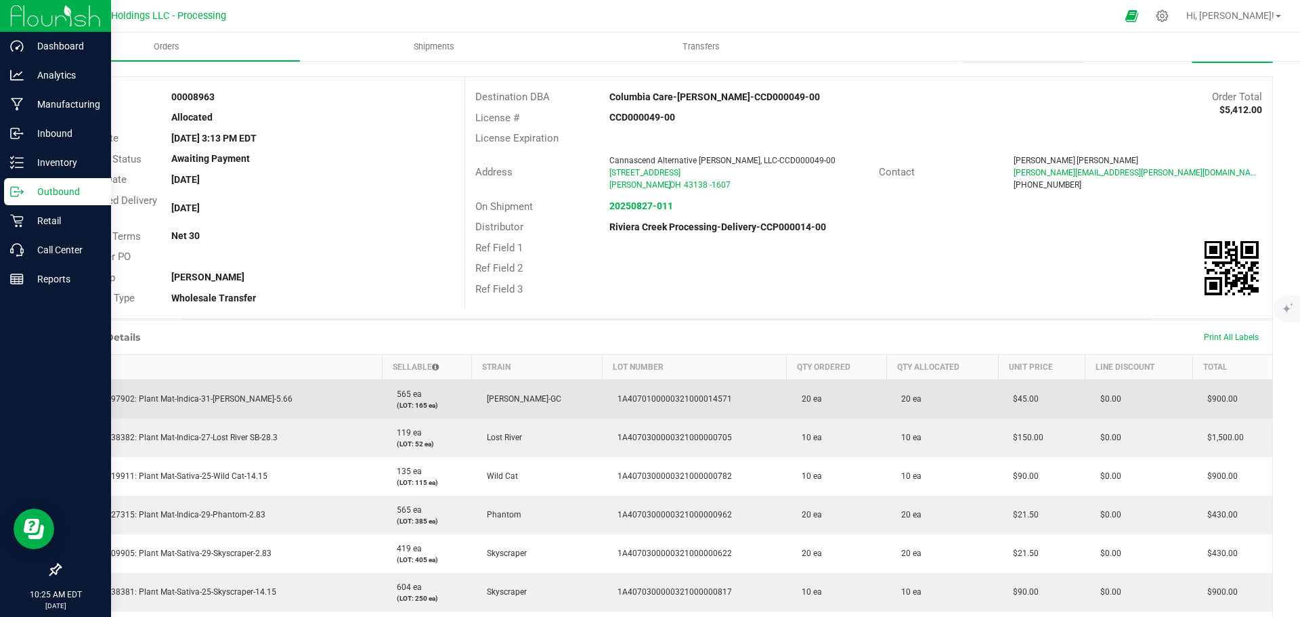
scroll to position [0, 0]
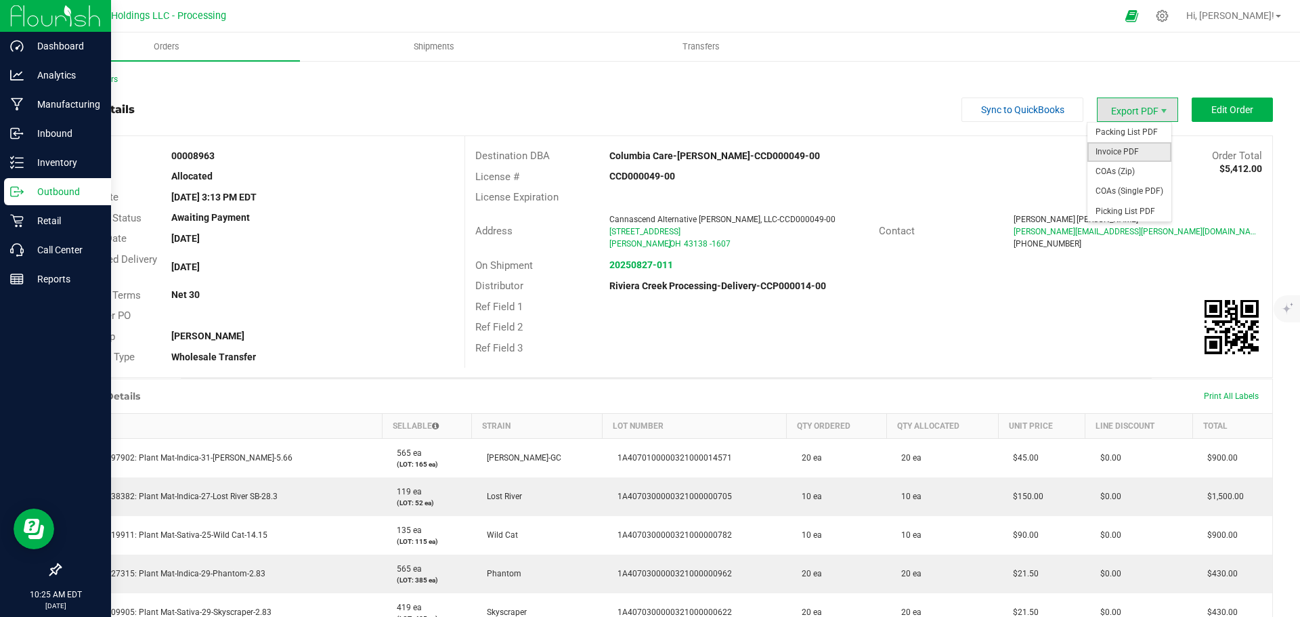
click at [1117, 146] on span "Invoice PDF" at bounding box center [1130, 152] width 84 height 20
click at [89, 83] on link "Back to Orders" at bounding box center [89, 79] width 58 height 9
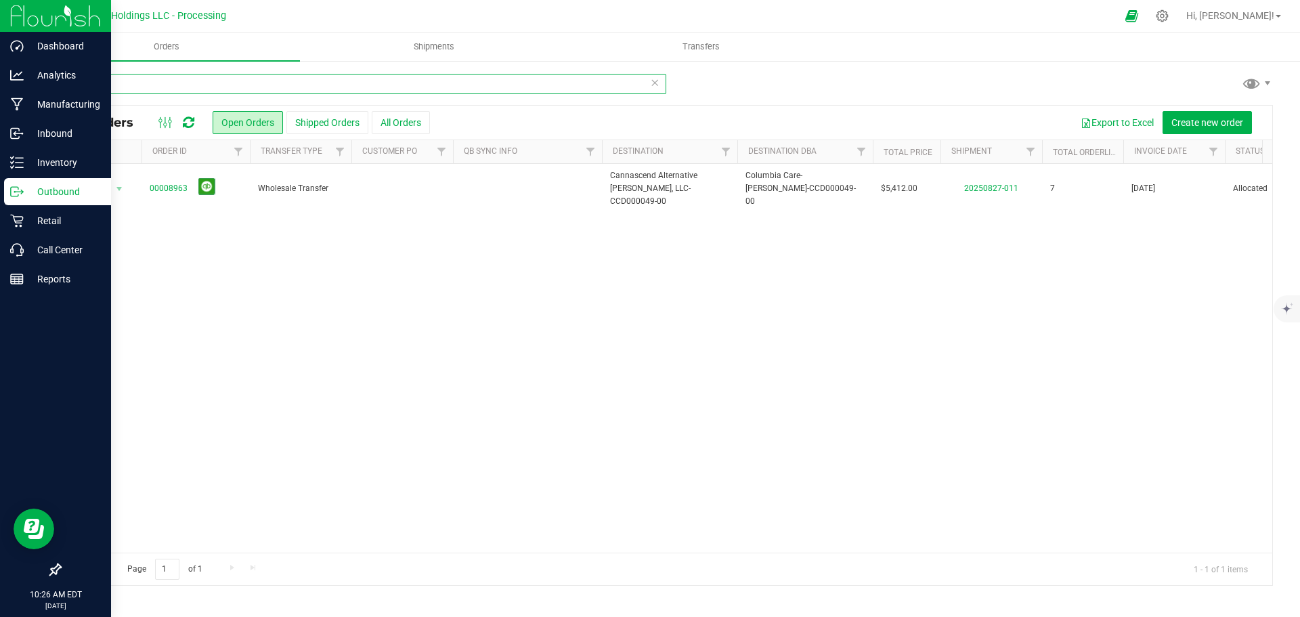
click at [125, 88] on input "8963" at bounding box center [363, 84] width 607 height 20
type input "8964"
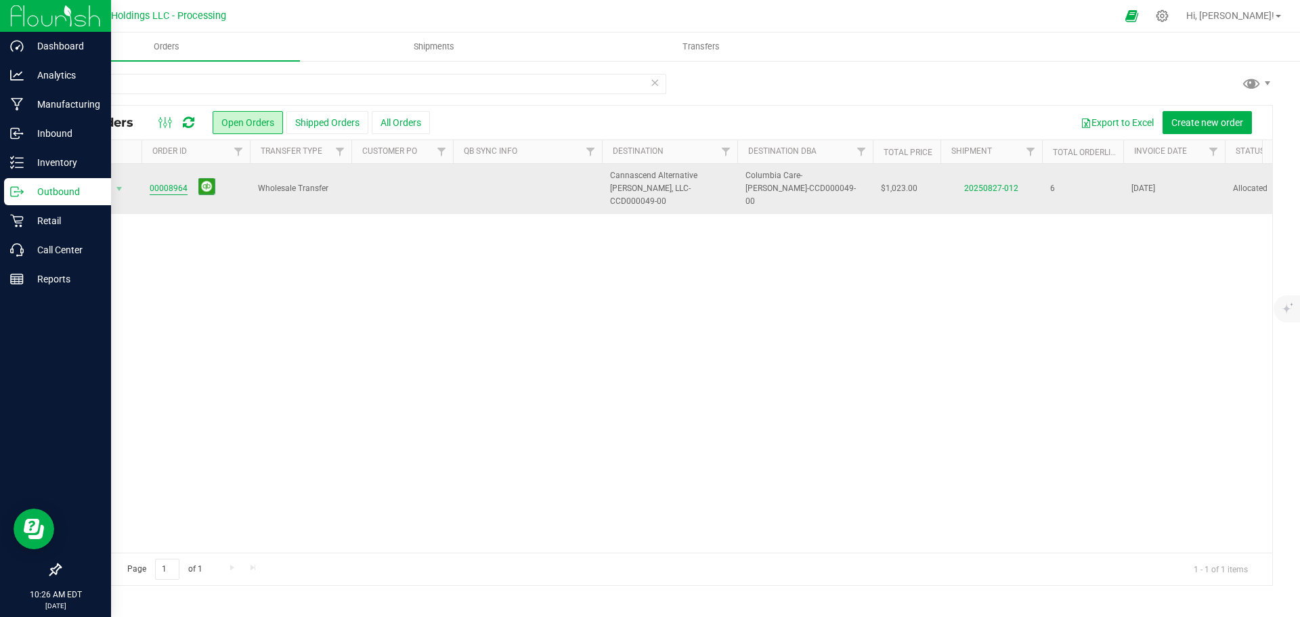
click at [167, 183] on link "00008964" at bounding box center [169, 188] width 38 height 13
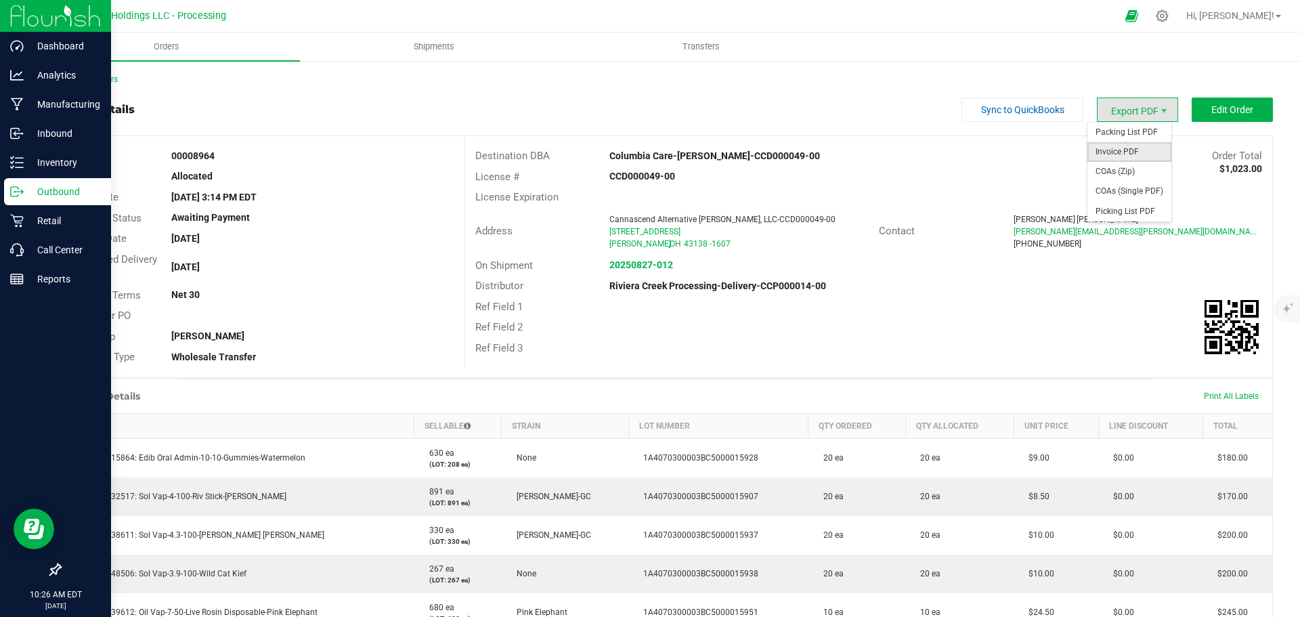
click at [1116, 148] on span "Invoice PDF" at bounding box center [1130, 152] width 84 height 20
click at [114, 79] on link "Back to Orders" at bounding box center [89, 79] width 58 height 9
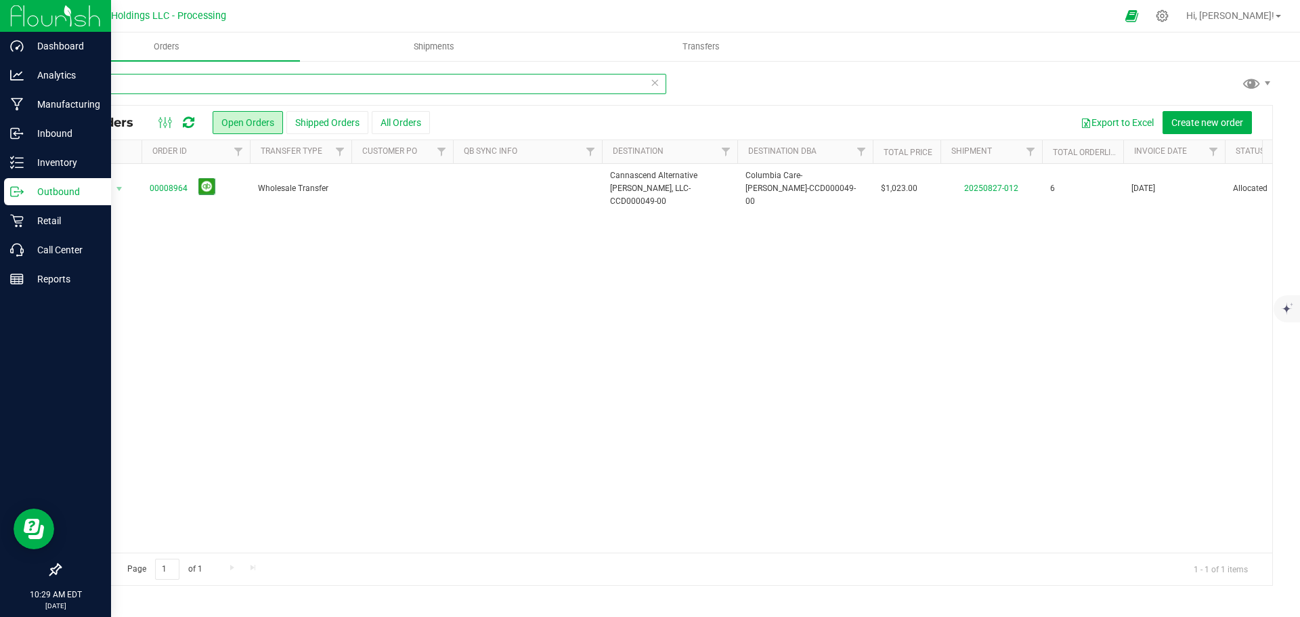
click at [120, 87] on input "8964" at bounding box center [363, 84] width 607 height 20
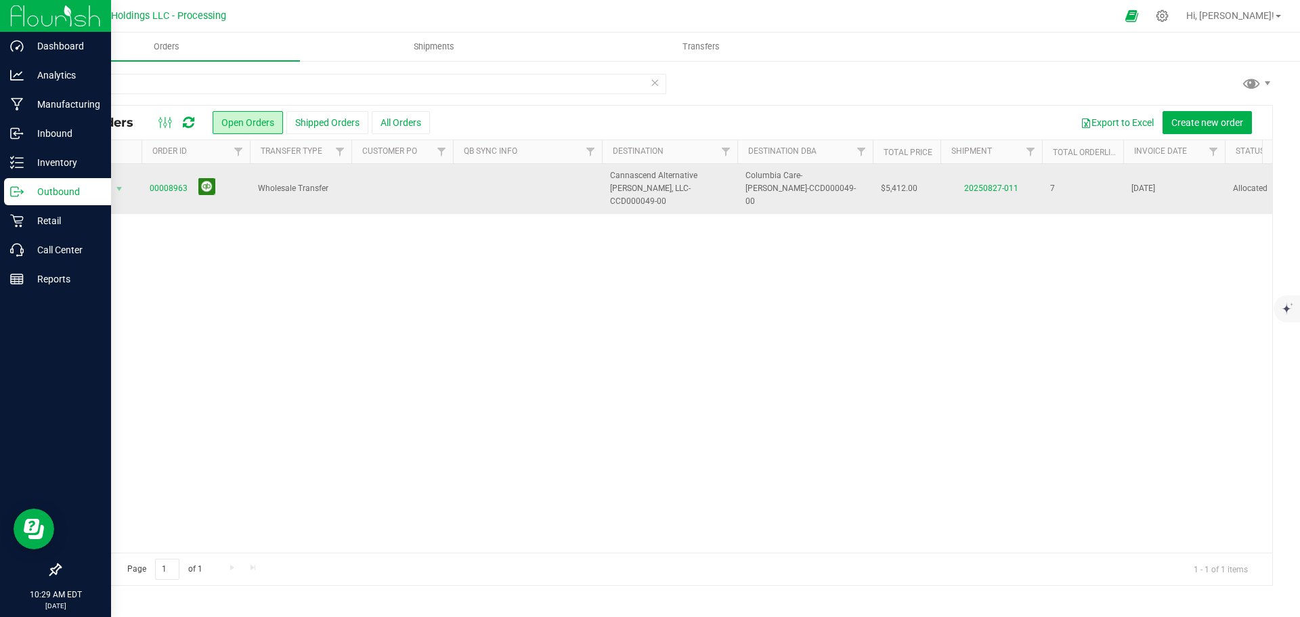
click at [204, 184] on button at bounding box center [206, 186] width 17 height 17
click at [121, 86] on input "8963" at bounding box center [363, 84] width 607 height 20
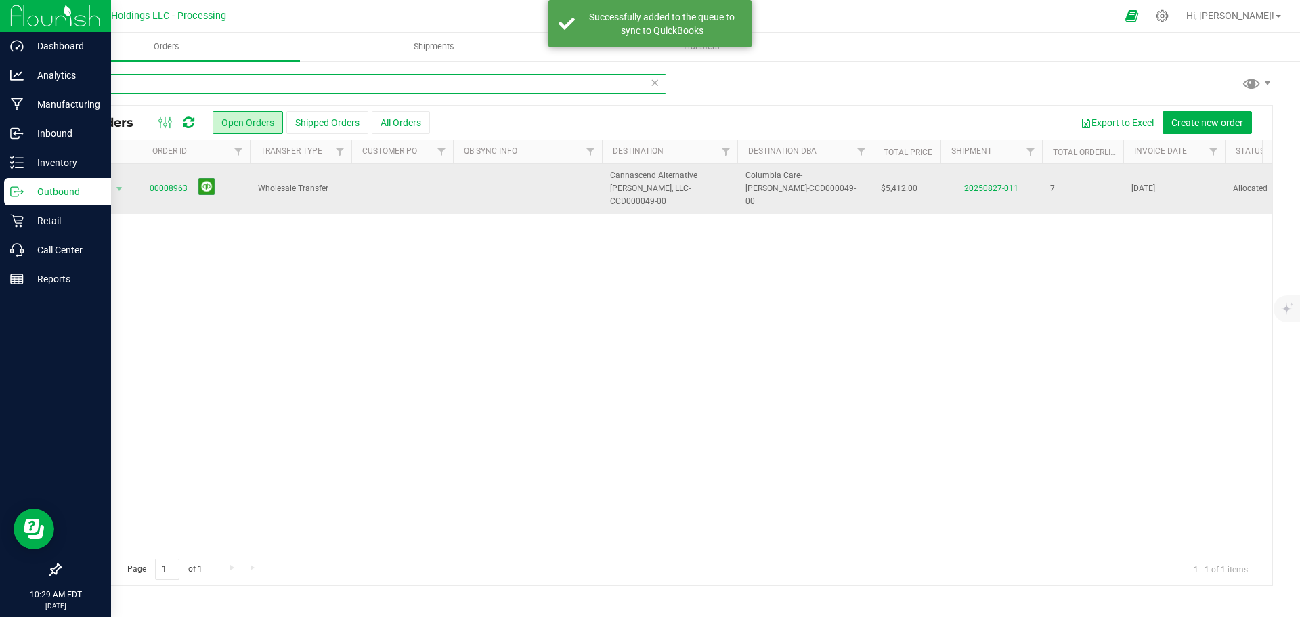
type input "8965"
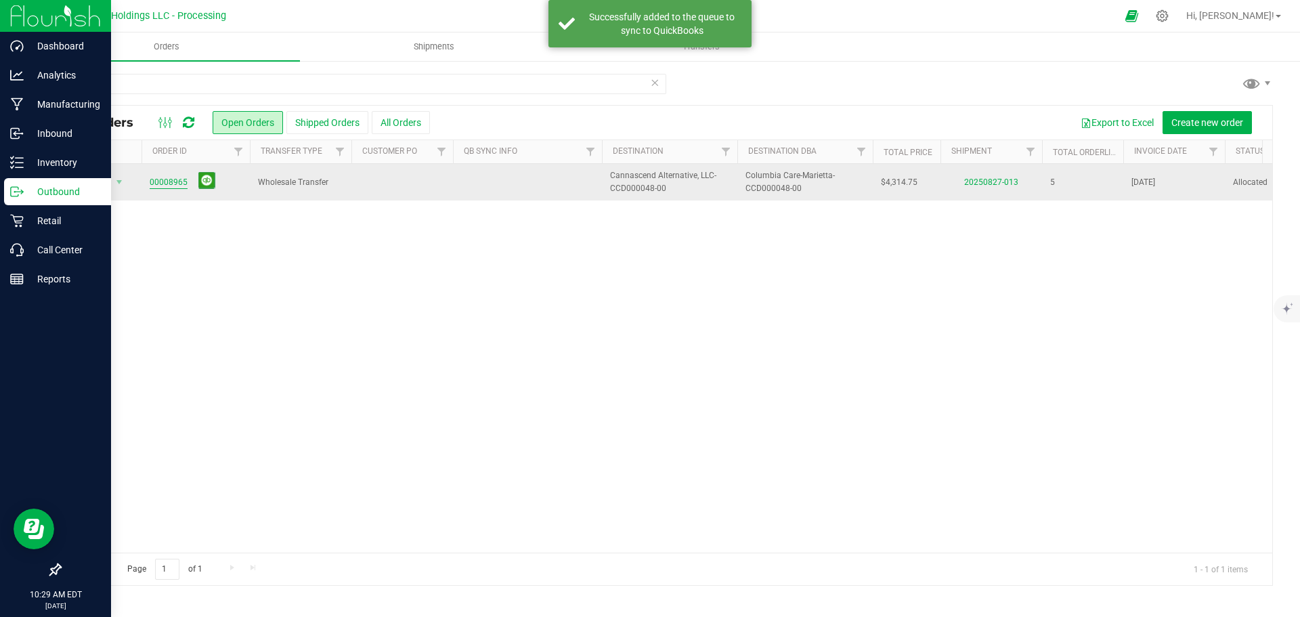
click at [167, 185] on link "00008965" at bounding box center [169, 182] width 38 height 13
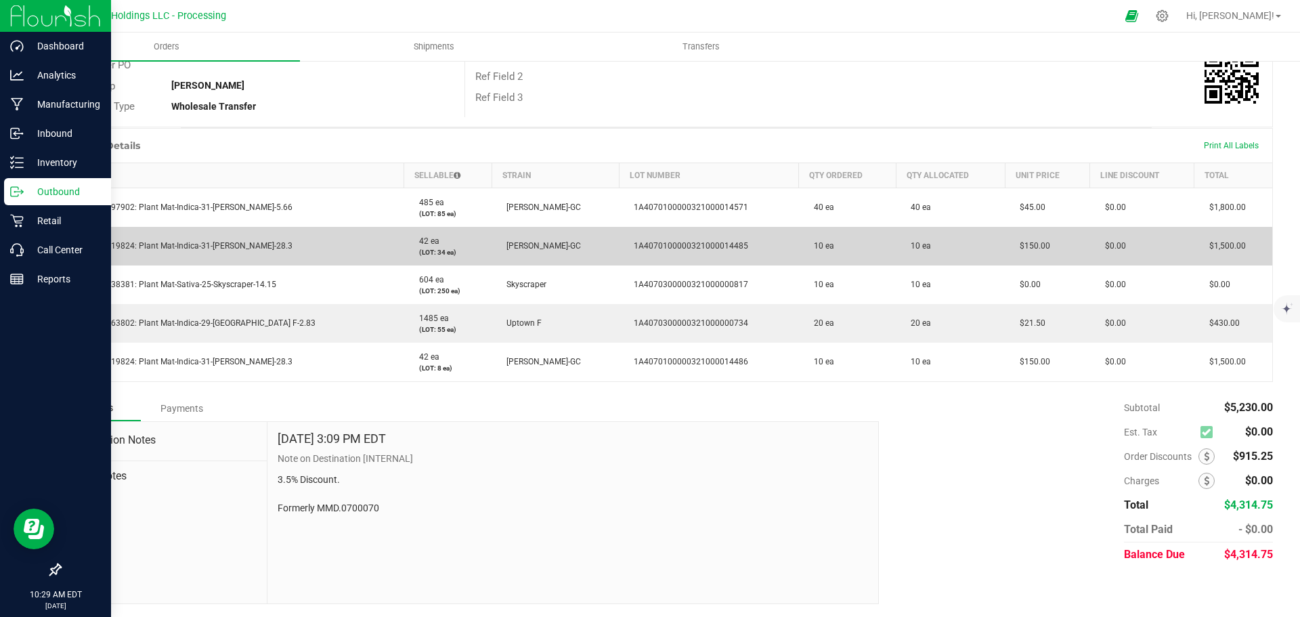
scroll to position [251, 0]
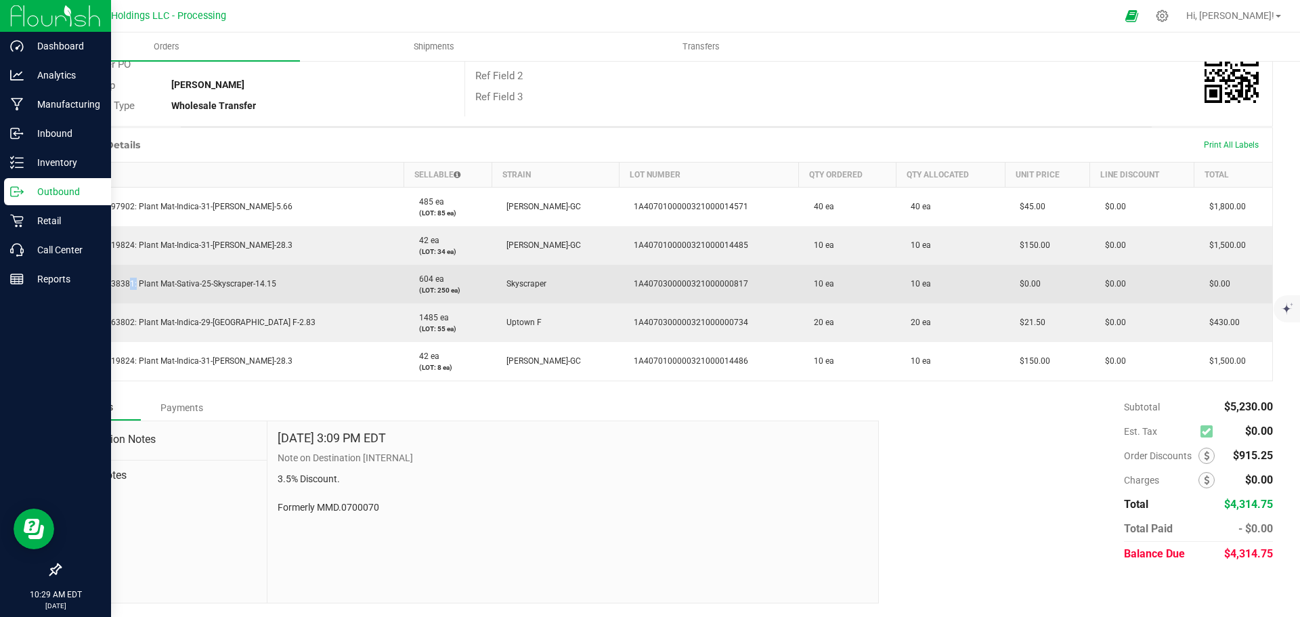
click at [125, 284] on span "M00001238381: Plant Mat-Sativa-25-Skyscraper-14.15" at bounding box center [172, 283] width 207 height 9
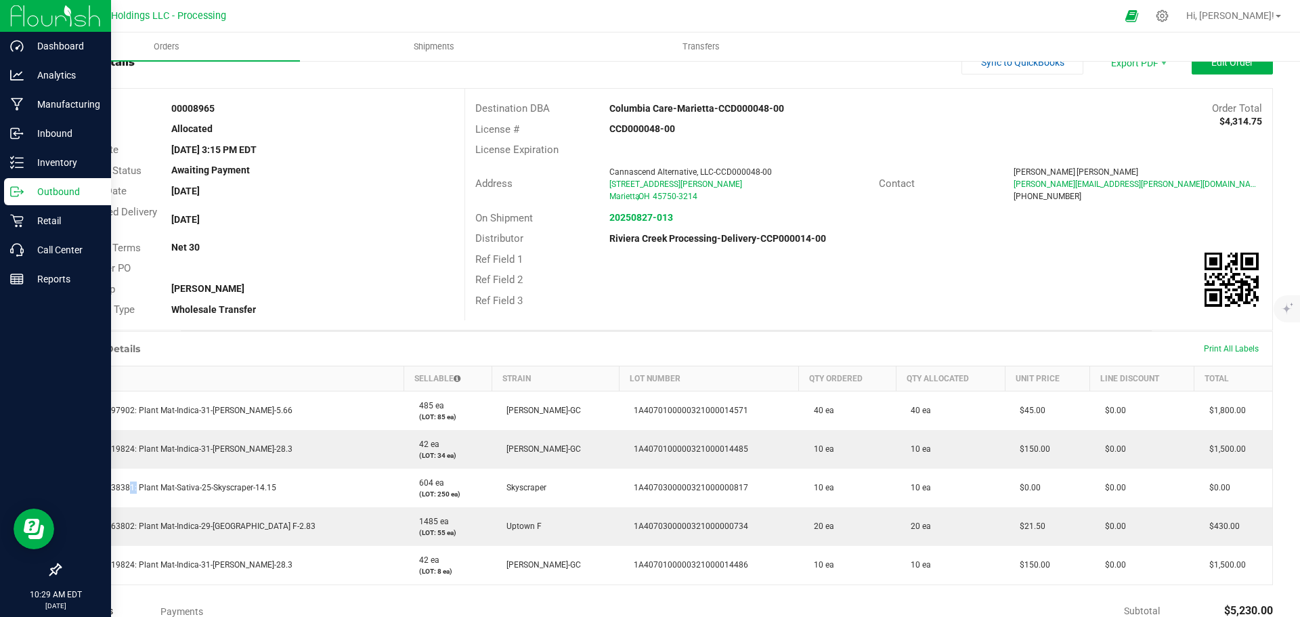
scroll to position [0, 0]
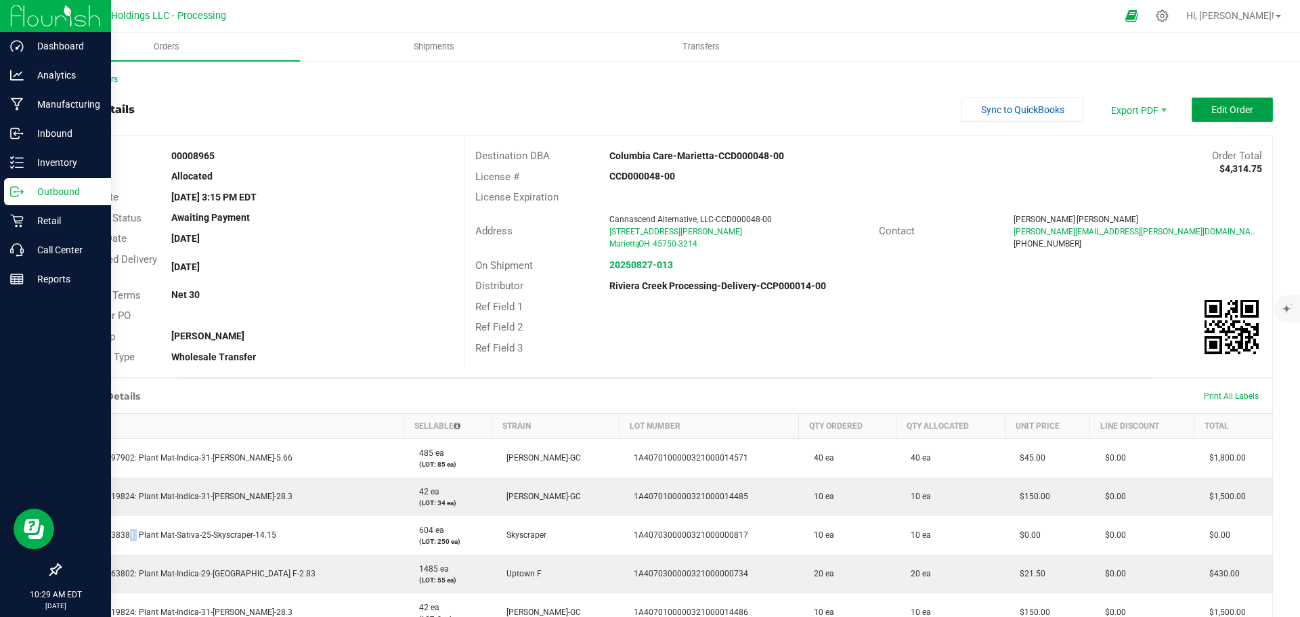
click at [1212, 104] on span "Edit Order" at bounding box center [1233, 109] width 42 height 11
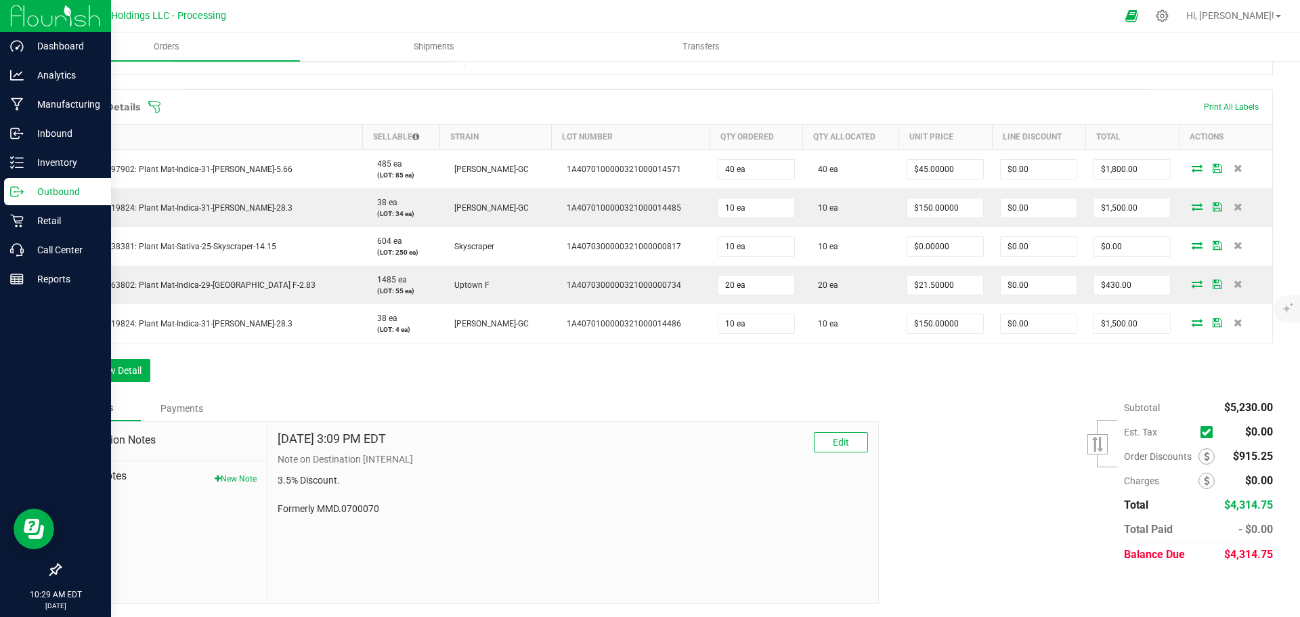
scroll to position [327, 0]
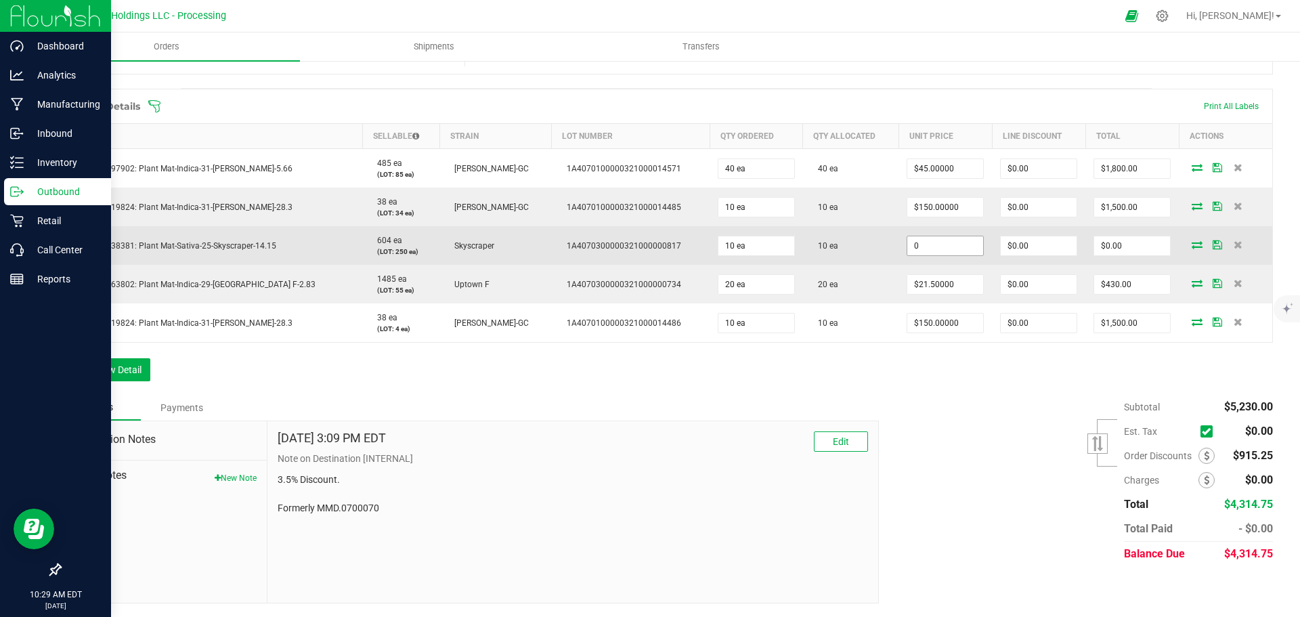
click at [908, 246] on input "0" at bounding box center [946, 245] width 76 height 19
type input "$90.00000"
type input "0"
type input "$900.00"
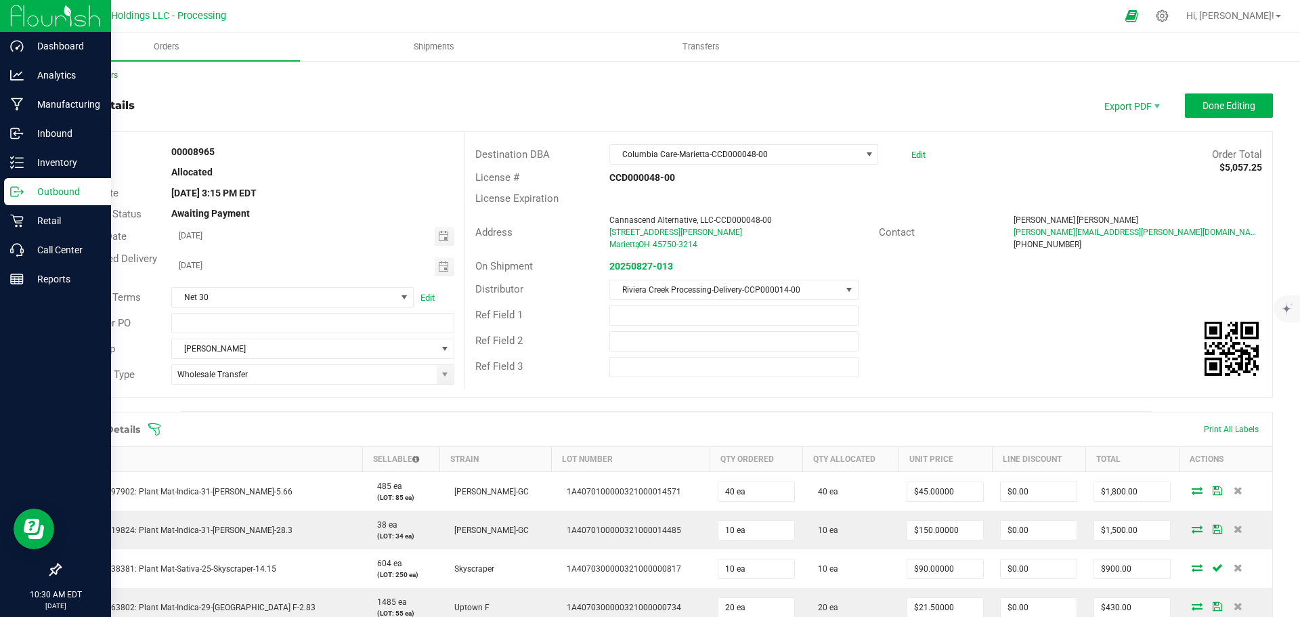
scroll to position [0, 0]
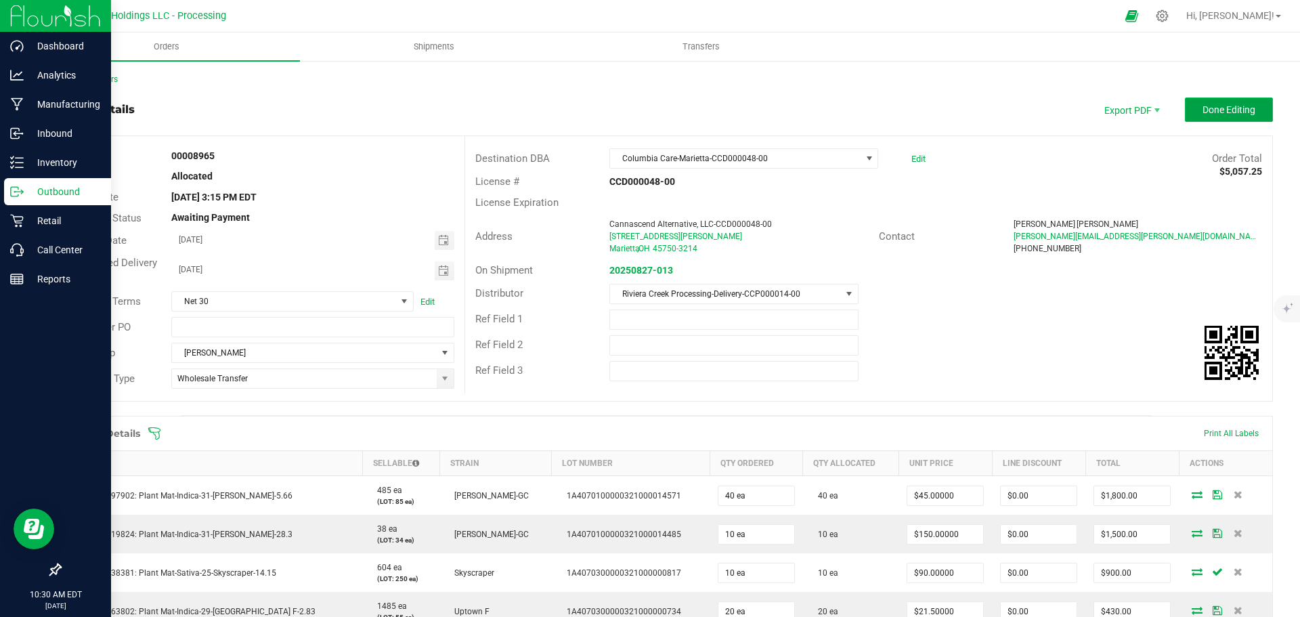
click at [1190, 113] on button "Done Editing" at bounding box center [1229, 110] width 88 height 24
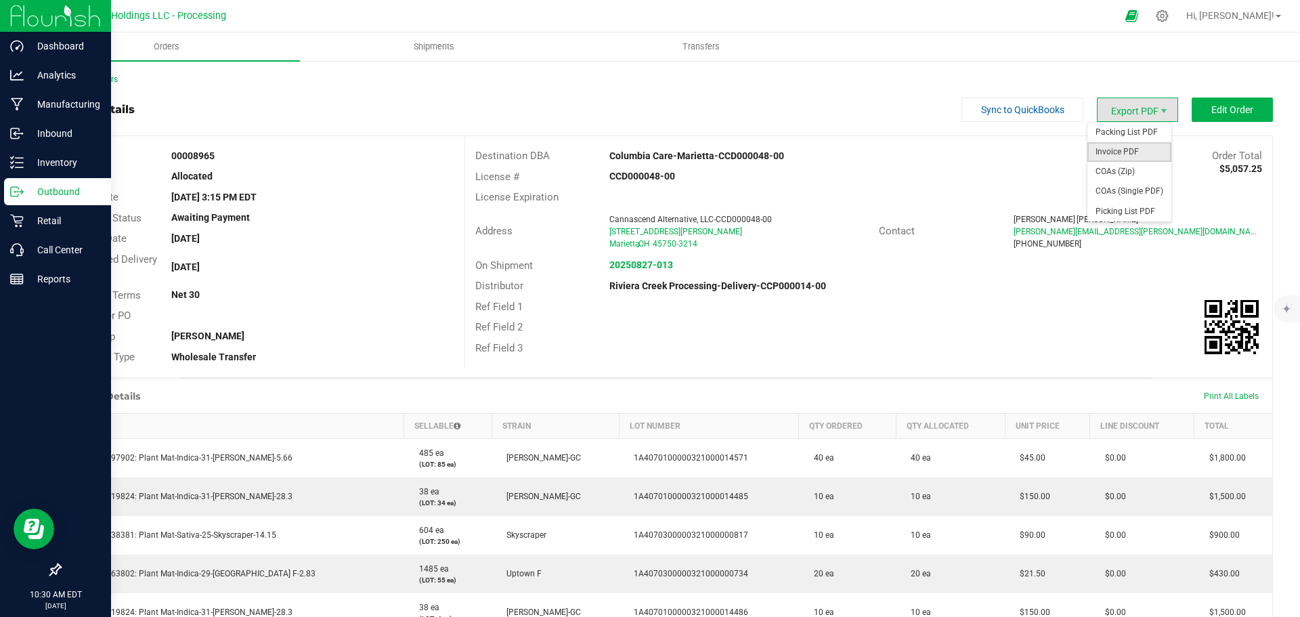
click at [1109, 154] on span "Invoice PDF" at bounding box center [1130, 152] width 84 height 20
click at [102, 78] on link "Back to Orders" at bounding box center [89, 79] width 58 height 9
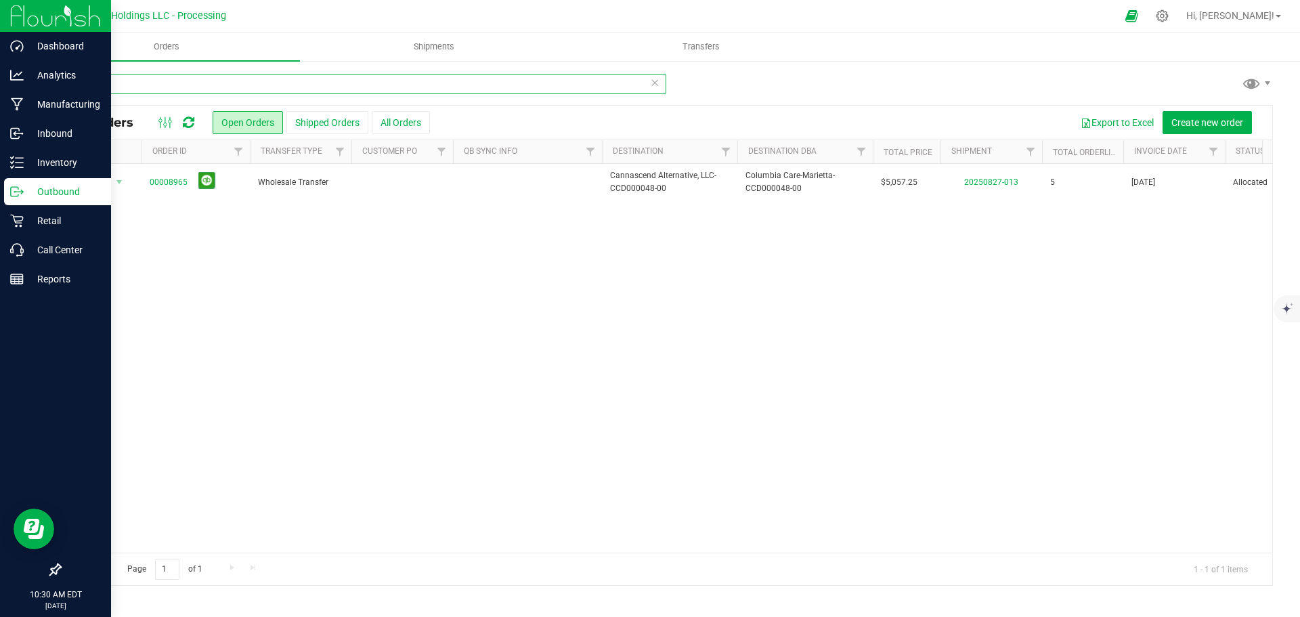
click at [119, 90] on input "8965" at bounding box center [363, 84] width 607 height 20
type input "8966"
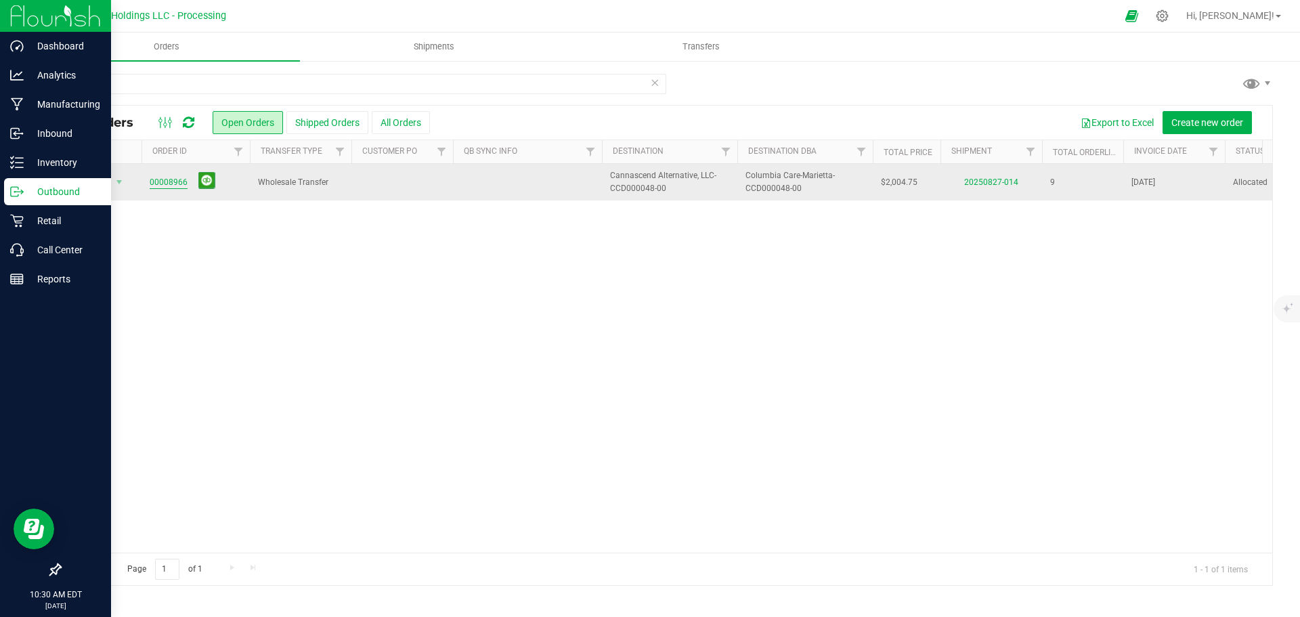
click at [175, 182] on link "00008966" at bounding box center [169, 182] width 38 height 13
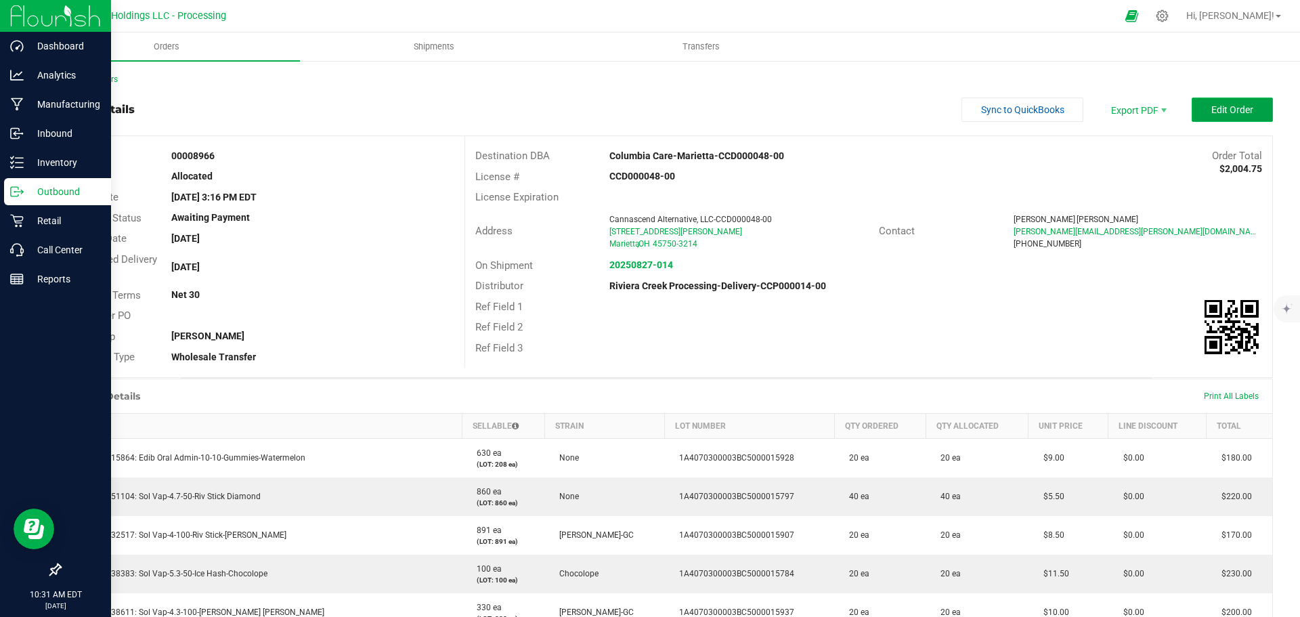
click at [1212, 112] on span "Edit Order" at bounding box center [1233, 109] width 42 height 11
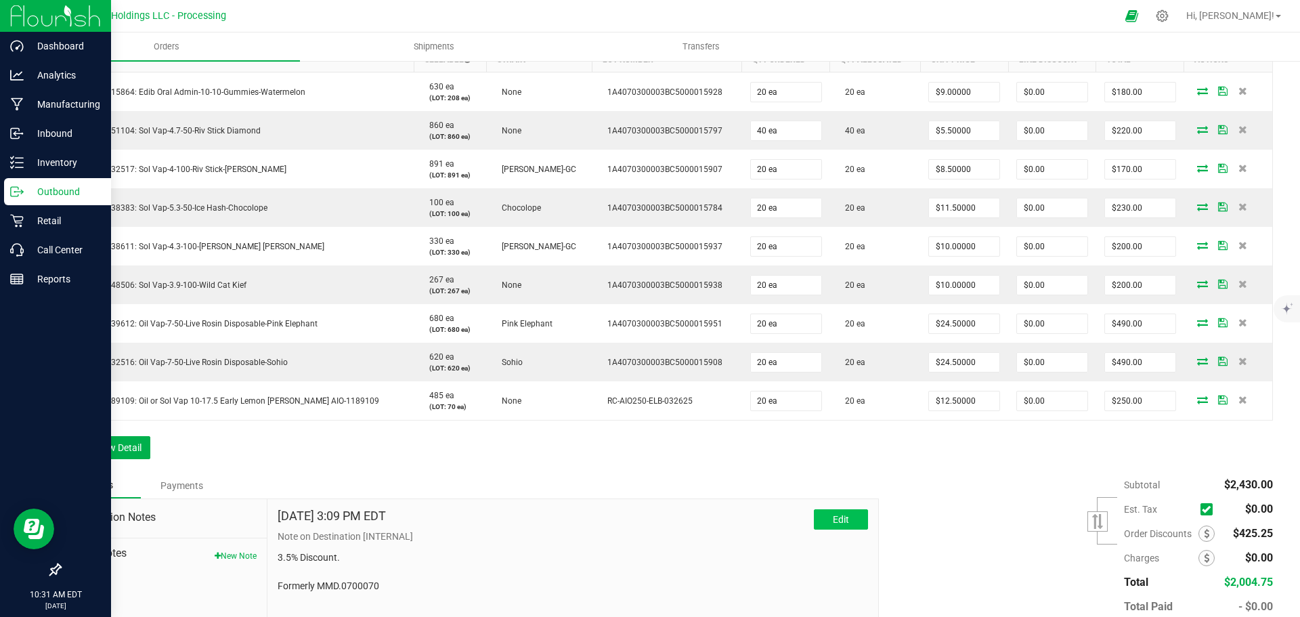
scroll to position [406, 0]
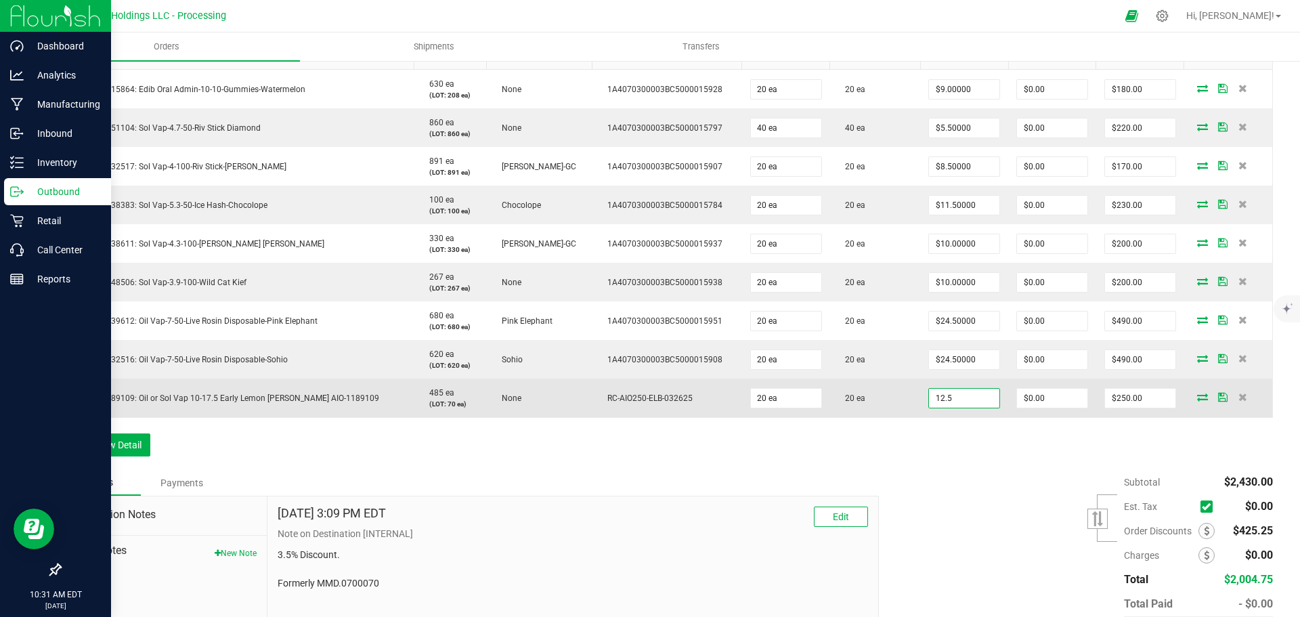
click at [930, 401] on input "12.5" at bounding box center [964, 398] width 70 height 19
type input "$9.50000"
type input "0"
type input "$190.00"
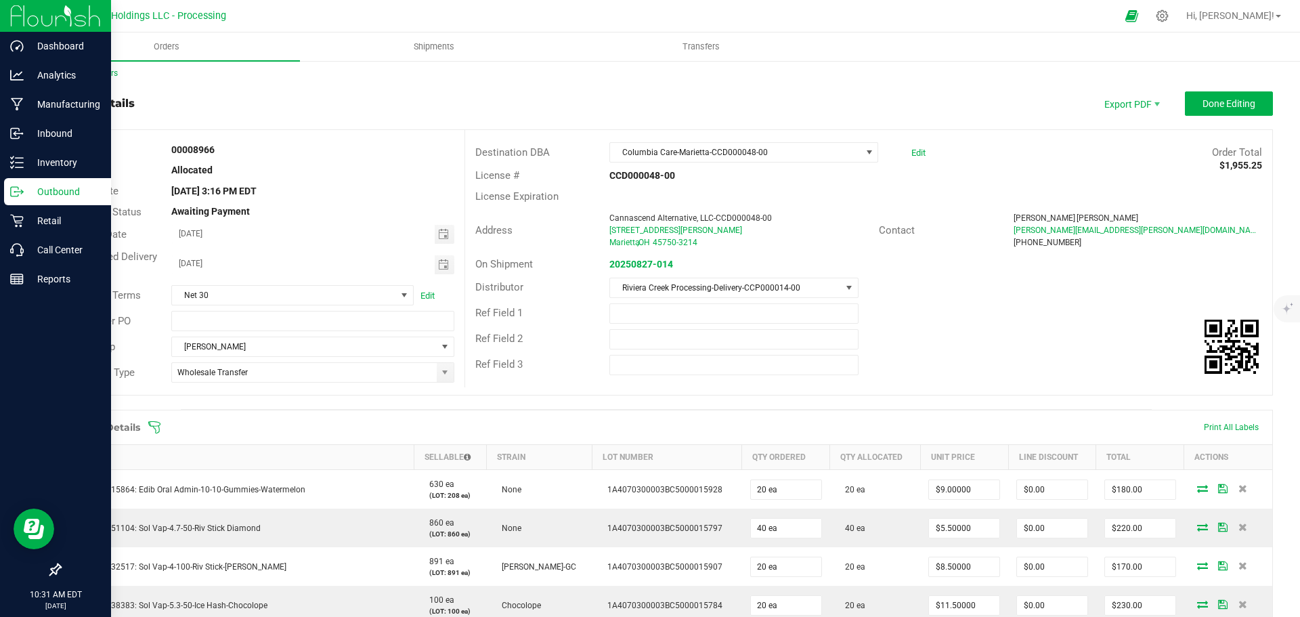
scroll to position [0, 0]
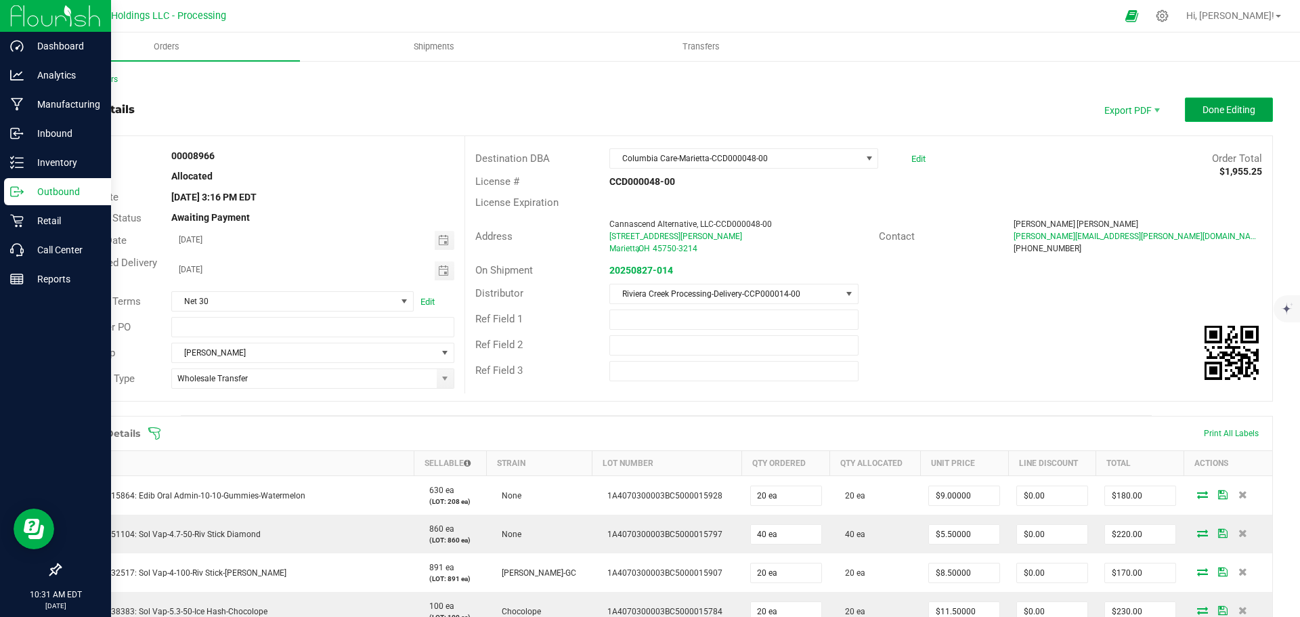
click at [1210, 112] on span "Done Editing" at bounding box center [1229, 109] width 53 height 11
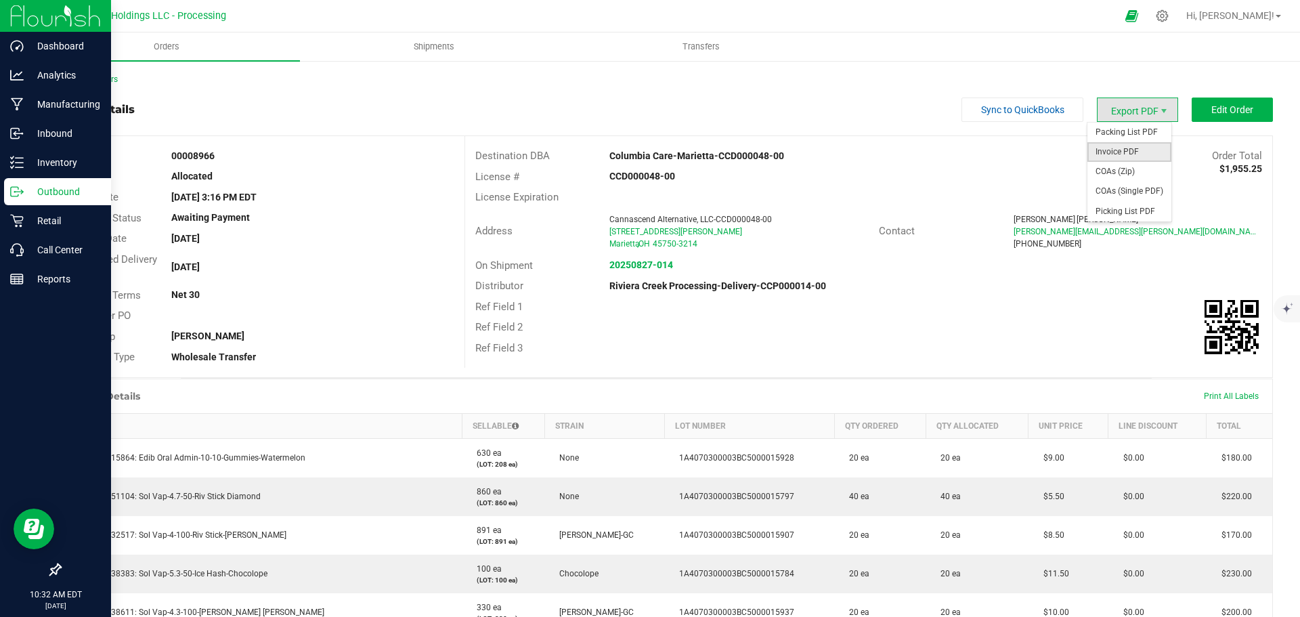
click at [1108, 153] on span "Invoice PDF" at bounding box center [1130, 152] width 84 height 20
click at [102, 76] on link "Back to Orders" at bounding box center [89, 79] width 58 height 9
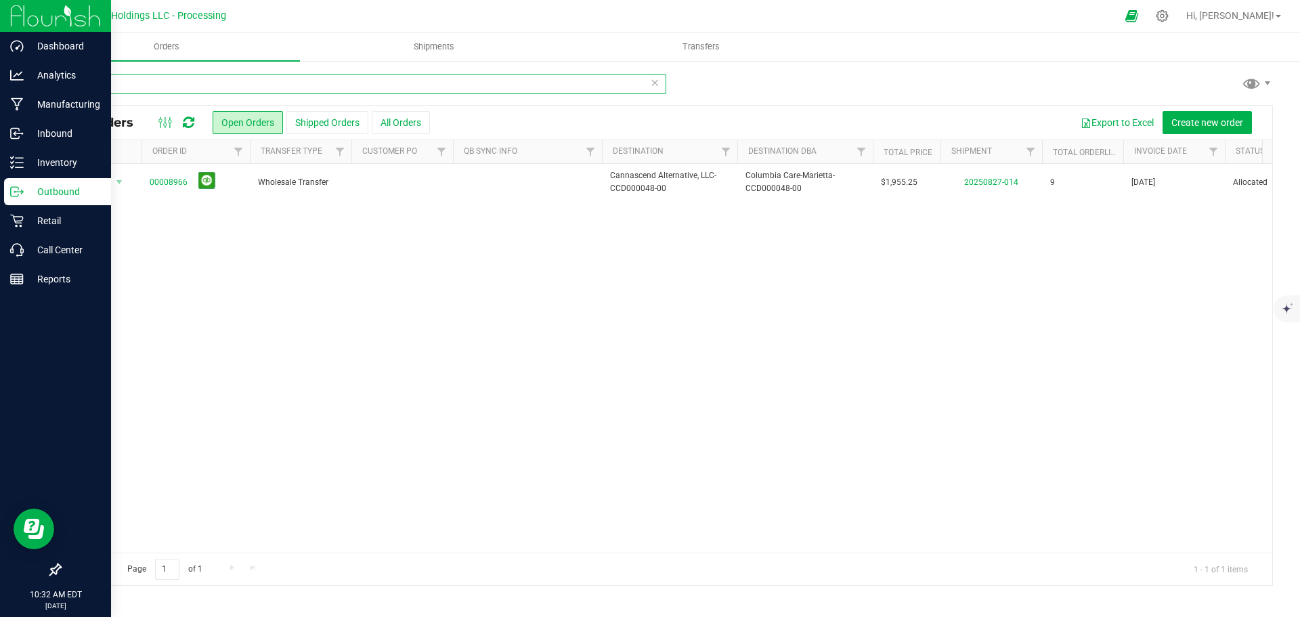
click at [113, 87] on input "8966" at bounding box center [363, 84] width 607 height 20
type input "8956"
click at [173, 185] on link "00008956" at bounding box center [169, 182] width 38 height 13
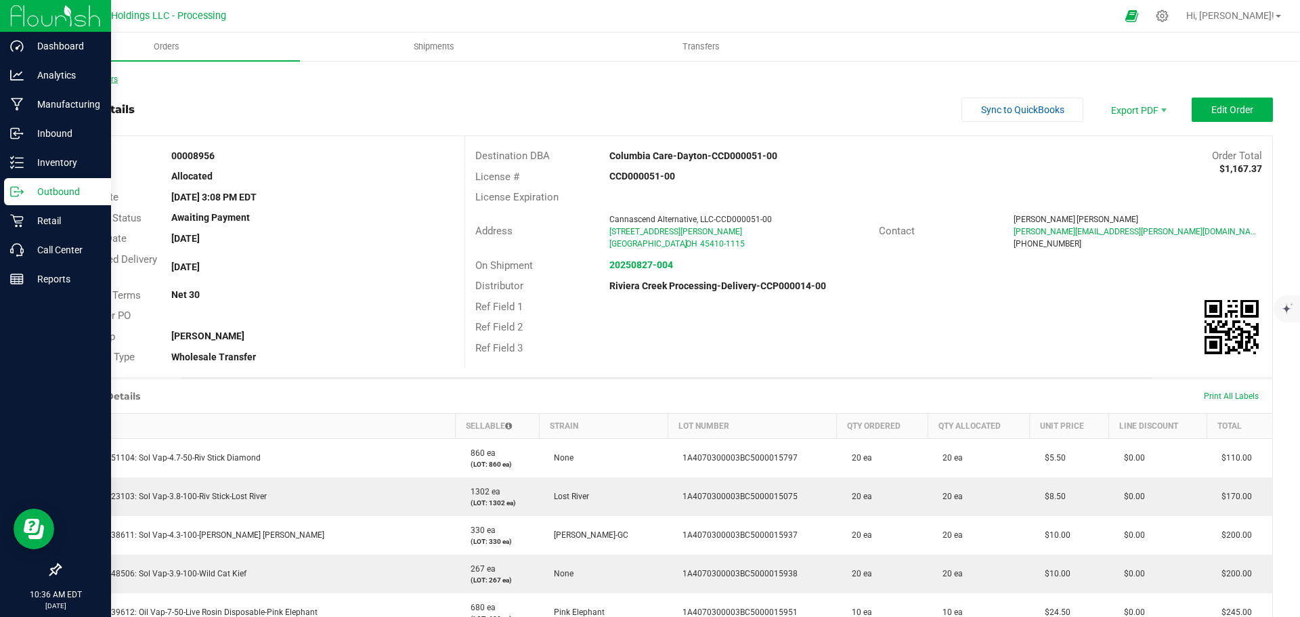
click at [100, 79] on link "Back to Orders" at bounding box center [89, 79] width 58 height 9
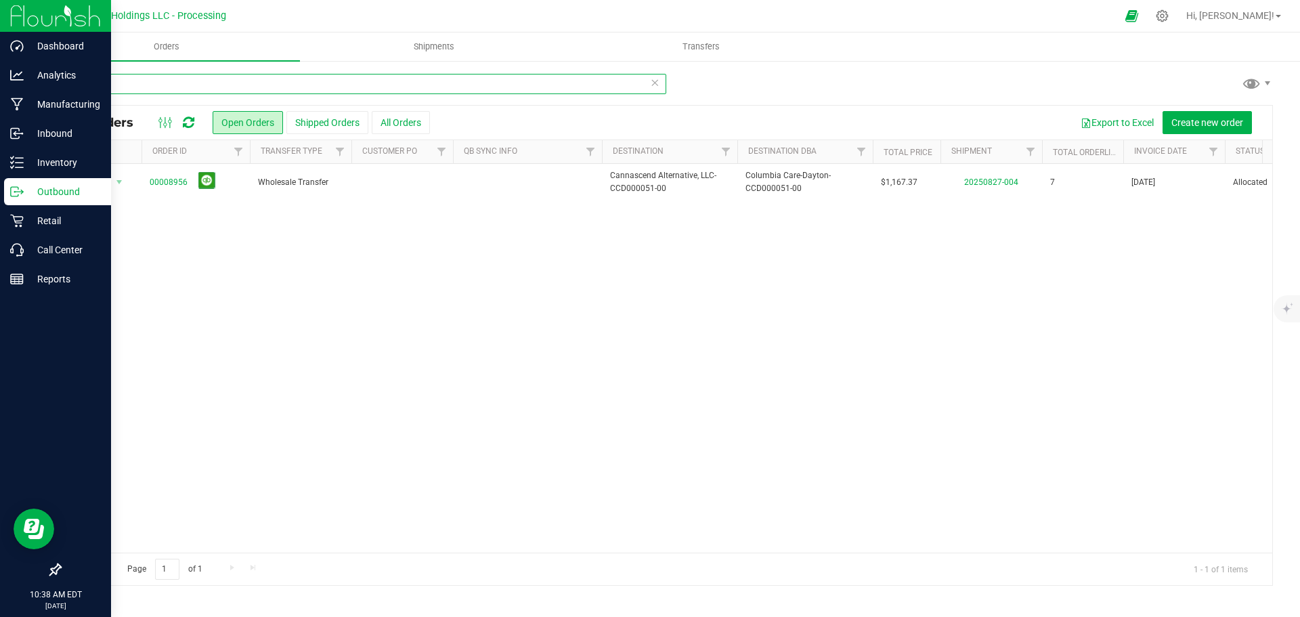
click at [105, 85] on input "8956" at bounding box center [363, 84] width 607 height 20
click at [93, 87] on input "8955" at bounding box center [363, 84] width 607 height 20
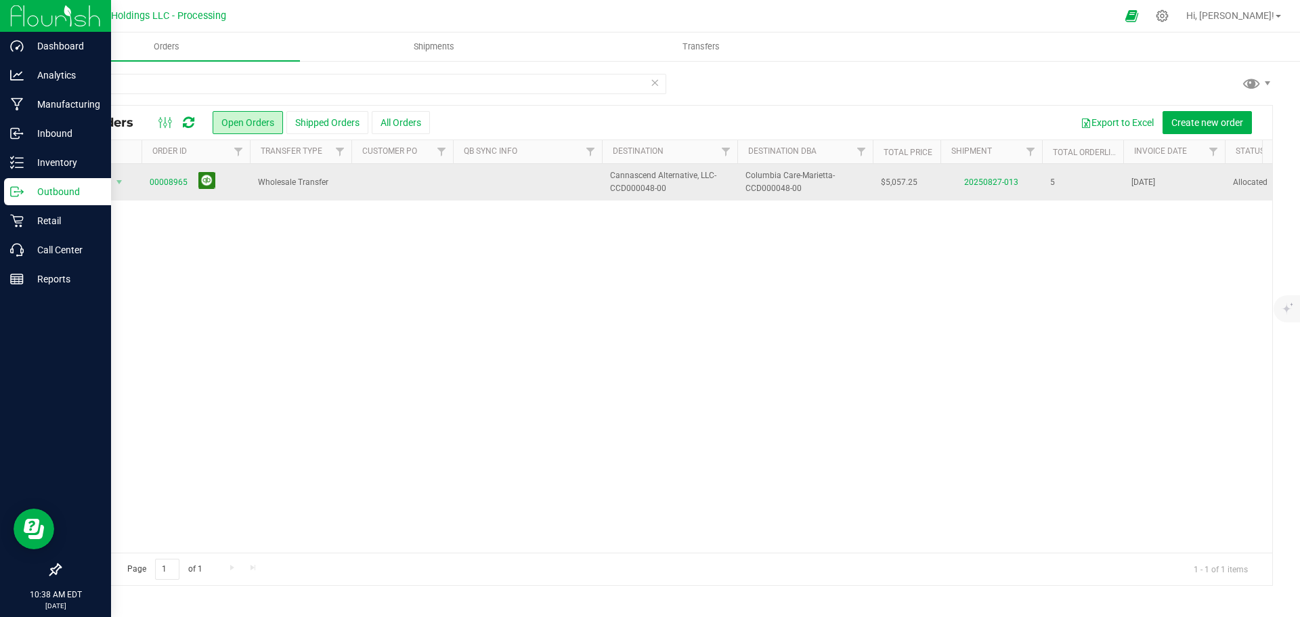
click at [205, 182] on button at bounding box center [206, 180] width 17 height 17
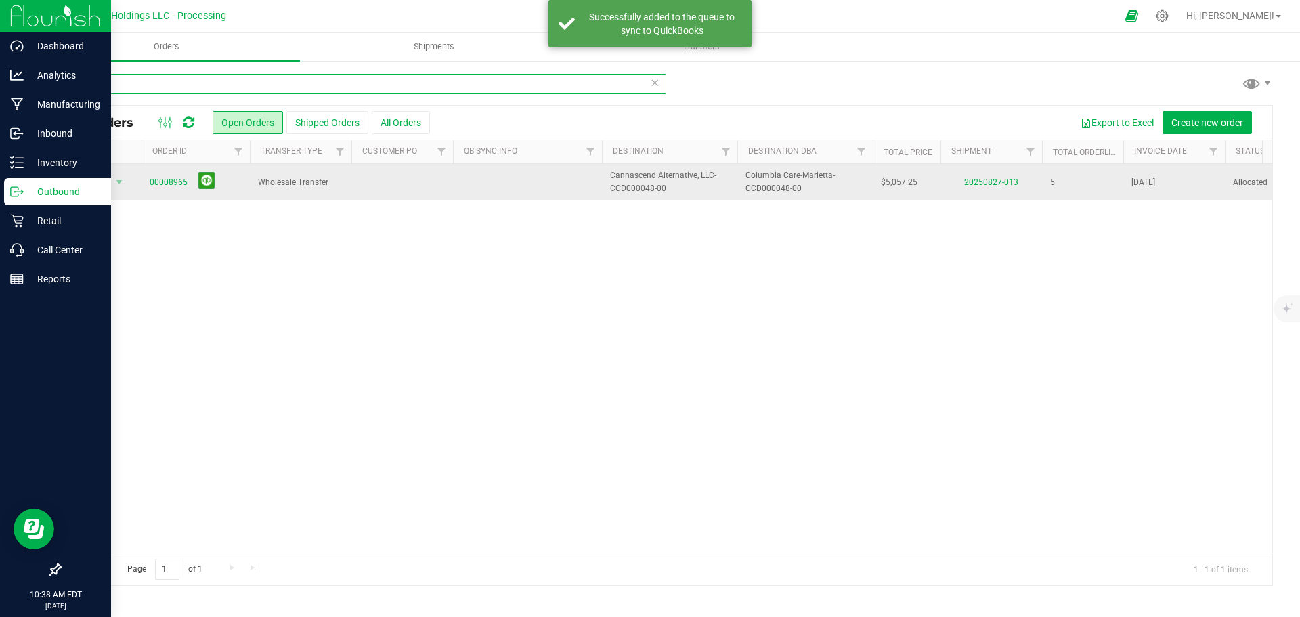
click at [100, 85] on input "8965" at bounding box center [363, 84] width 607 height 20
click at [91, 86] on input "8965" at bounding box center [363, 84] width 607 height 20
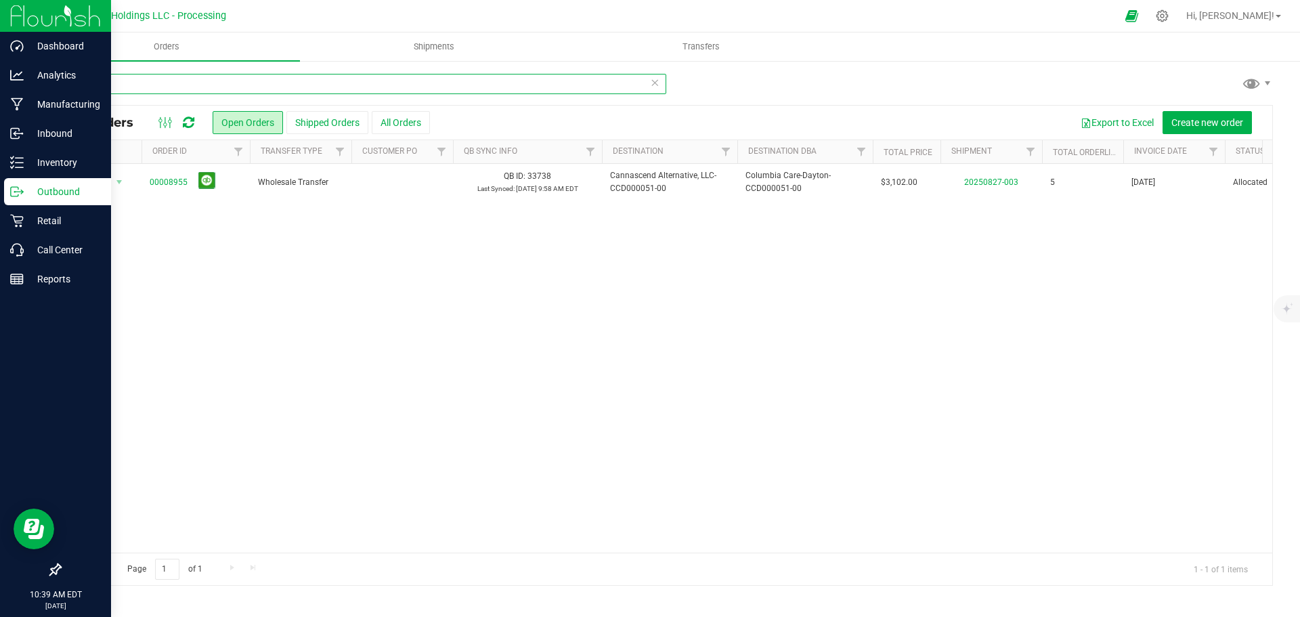
drag, startPoint x: 110, startPoint y: 81, endPoint x: 90, endPoint y: 89, distance: 21.9
click at [90, 89] on input "8955" at bounding box center [363, 84] width 607 height 20
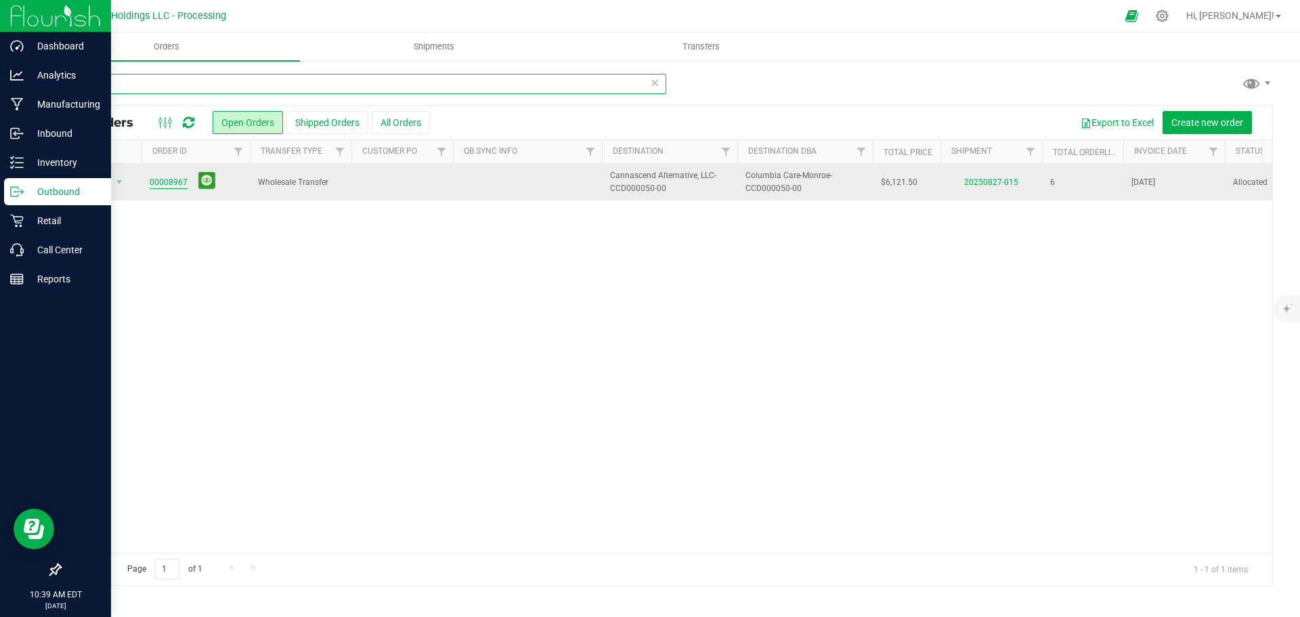
type input "8967"
click at [179, 186] on link "00008967" at bounding box center [169, 182] width 38 height 13
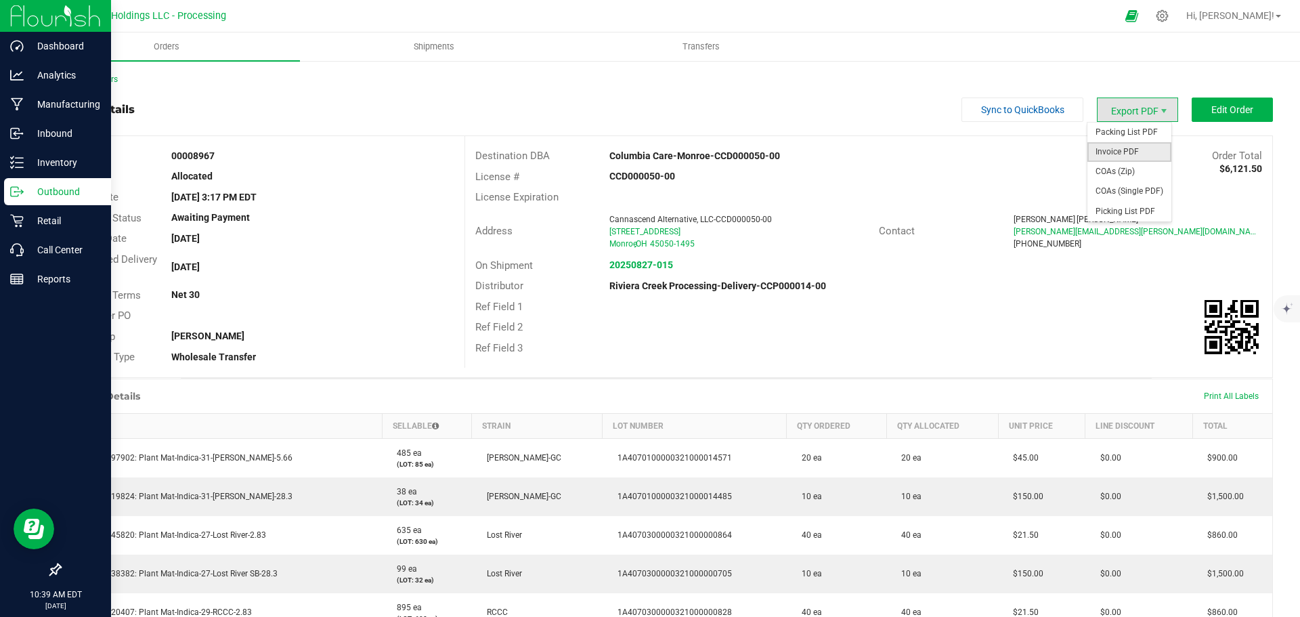
click at [1111, 148] on span "Invoice PDF" at bounding box center [1130, 152] width 84 height 20
click at [95, 79] on link "Back to Orders" at bounding box center [89, 79] width 58 height 9
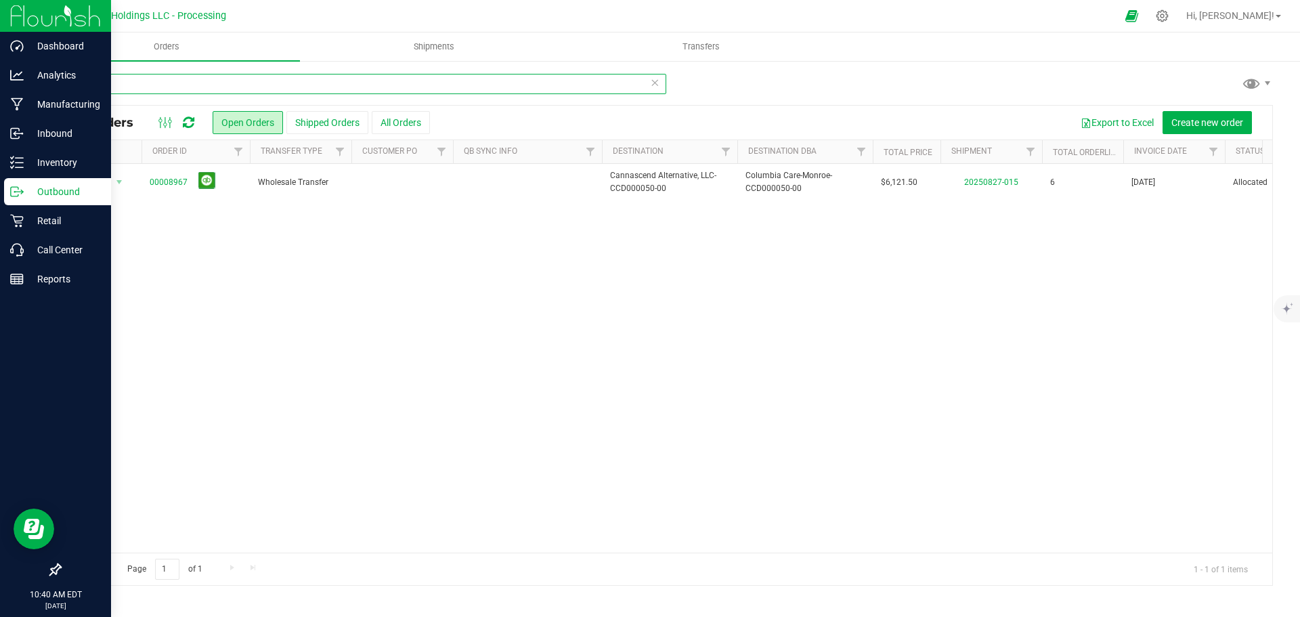
click at [133, 89] on input "8967" at bounding box center [363, 84] width 607 height 20
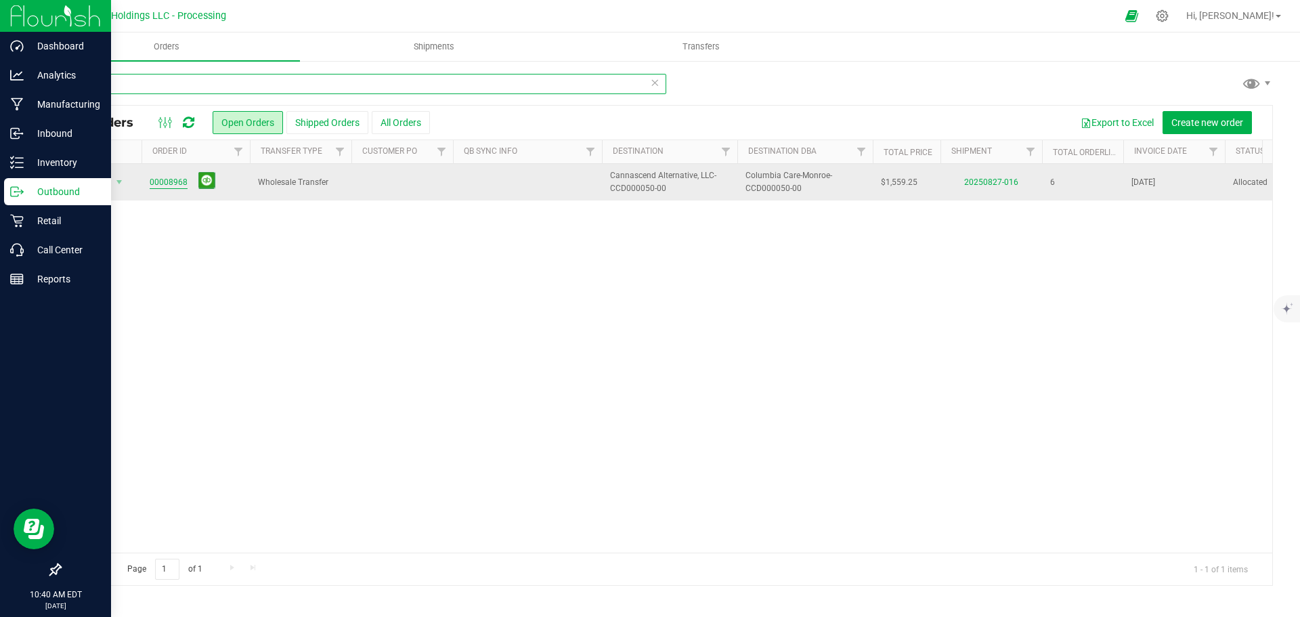
type input "8968"
click at [164, 185] on link "00008968" at bounding box center [169, 182] width 38 height 13
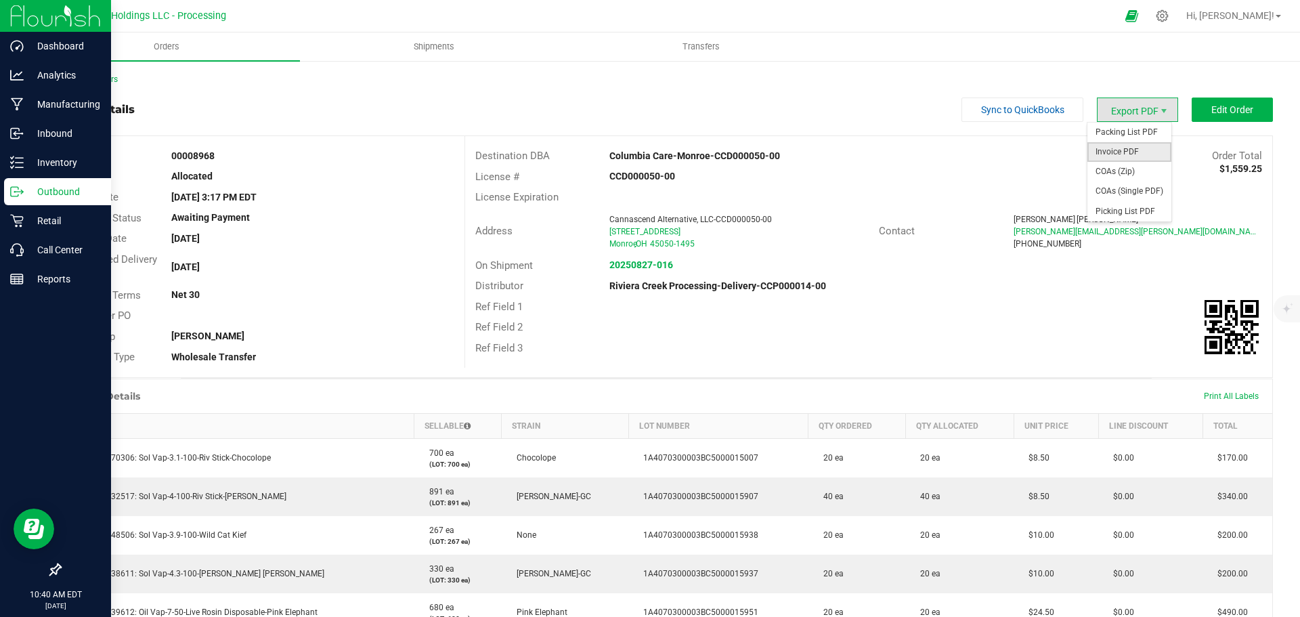
click at [1112, 144] on span "Invoice PDF" at bounding box center [1130, 152] width 84 height 20
click at [112, 81] on link "Back to Orders" at bounding box center [89, 79] width 58 height 9
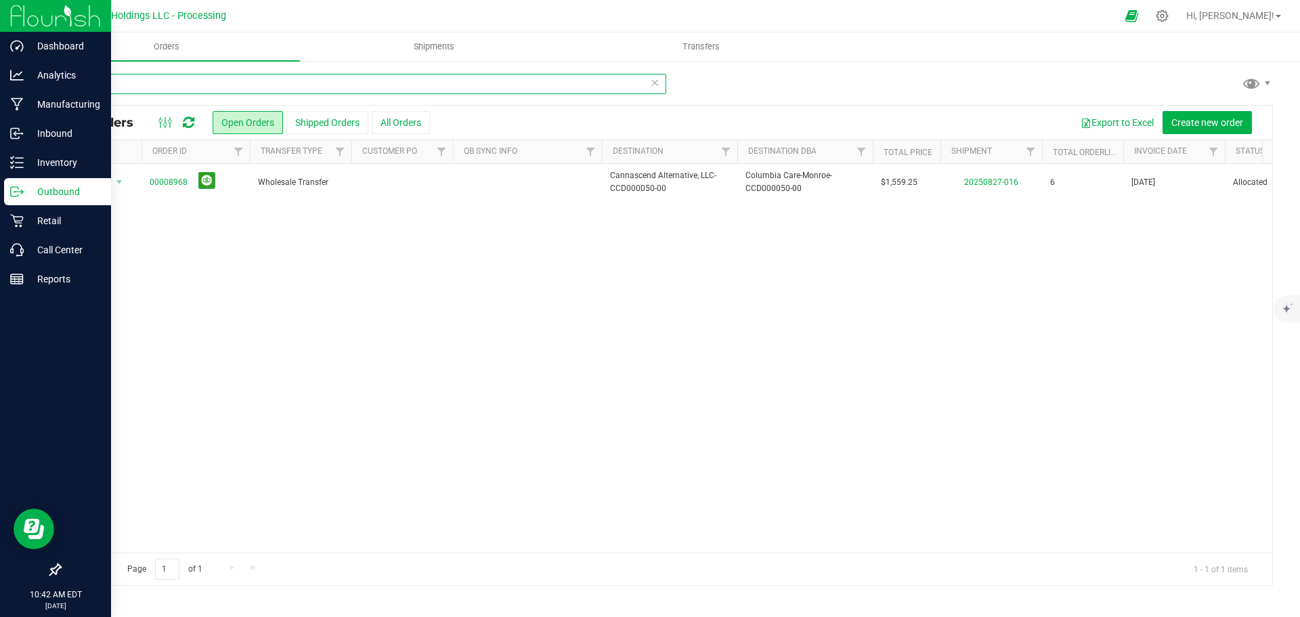
click at [122, 91] on input "8968" at bounding box center [363, 84] width 607 height 20
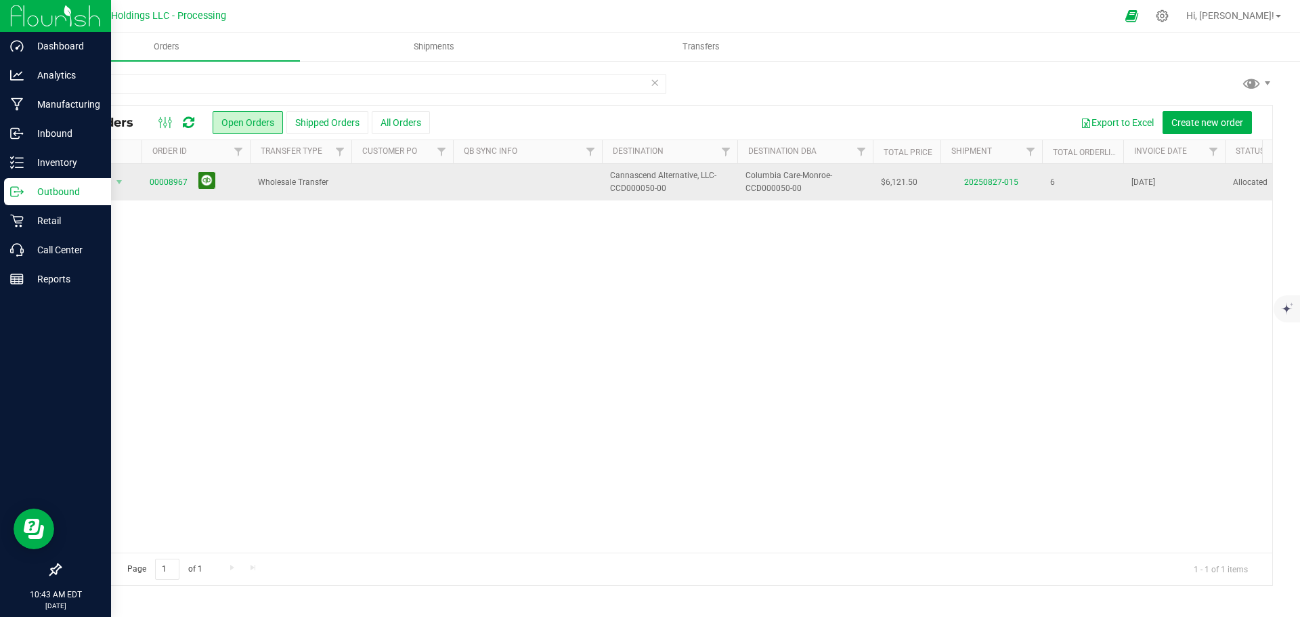
click at [208, 186] on button at bounding box center [206, 180] width 17 height 17
click at [162, 44] on span "Orders" at bounding box center [166, 47] width 62 height 12
click at [108, 83] on input "8967" at bounding box center [363, 84] width 607 height 20
type input "8969"
click at [167, 184] on link "00008969" at bounding box center [169, 182] width 38 height 13
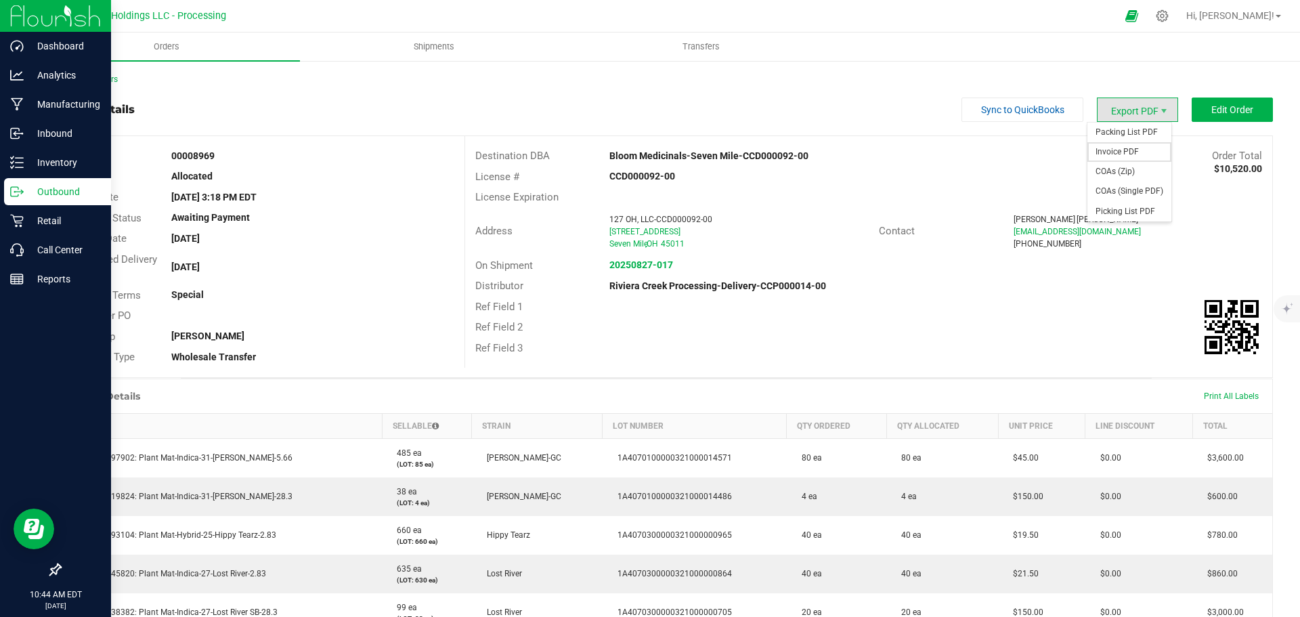
drag, startPoint x: 1115, startPoint y: 150, endPoint x: 1109, endPoint y: 154, distance: 7.3
click at [1115, 150] on span "Invoice PDF" at bounding box center [1130, 152] width 84 height 20
click at [87, 79] on link "Back to Orders" at bounding box center [89, 79] width 58 height 9
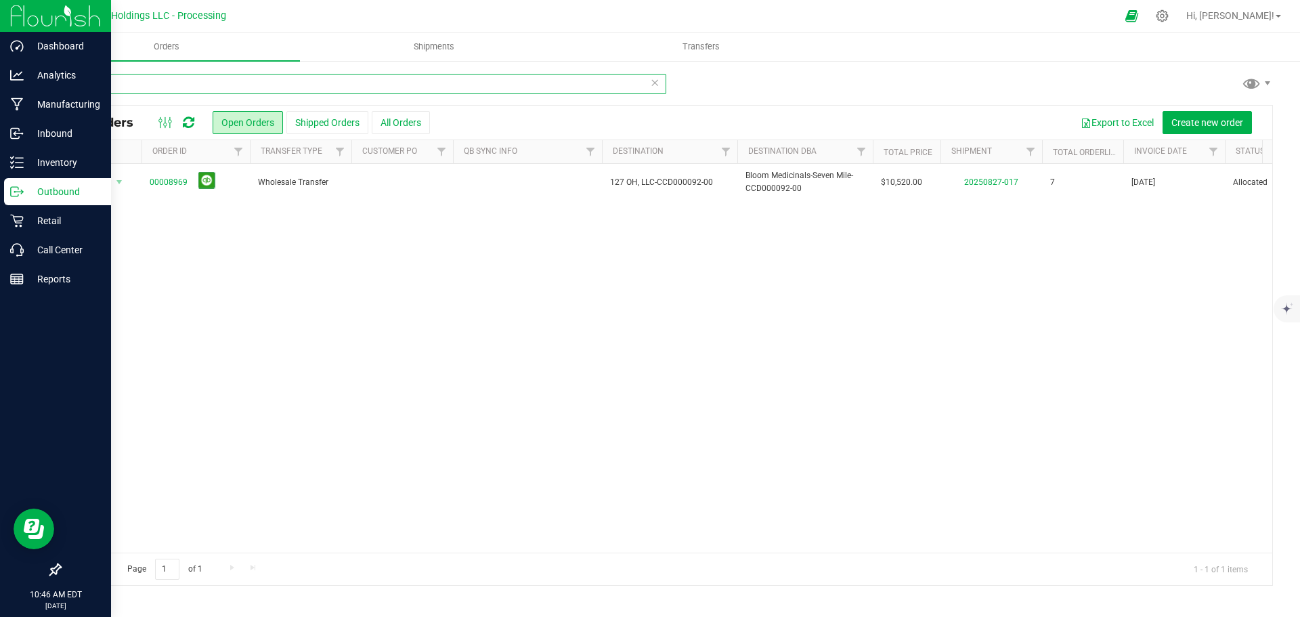
drag, startPoint x: 112, startPoint y: 83, endPoint x: 76, endPoint y: 83, distance: 35.9
click at [76, 83] on input "8969" at bounding box center [363, 84] width 607 height 20
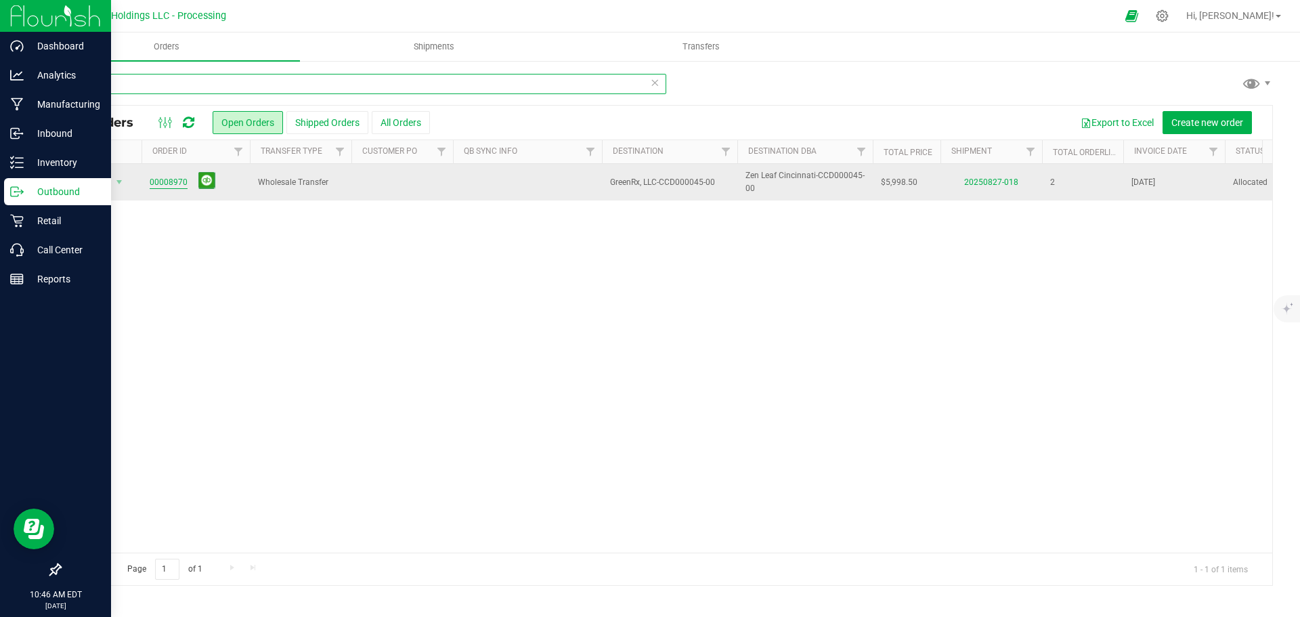
type input "8970"
click at [173, 182] on link "00008970" at bounding box center [169, 182] width 38 height 13
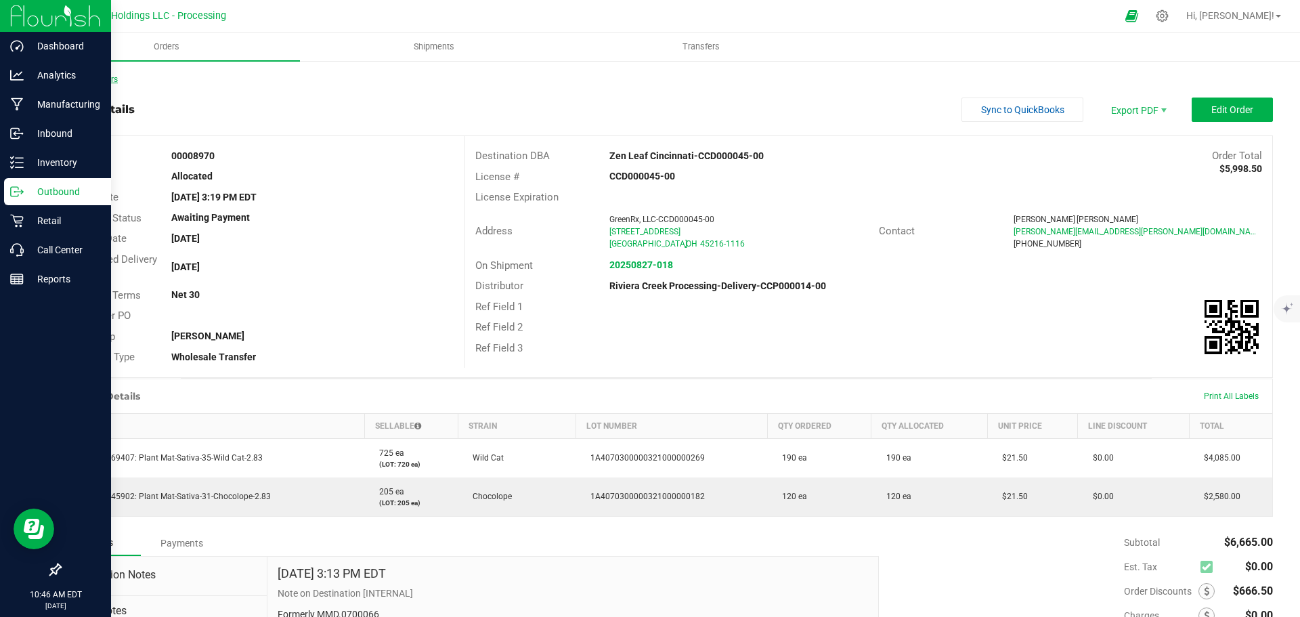
click at [100, 80] on link "Back to Orders" at bounding box center [89, 79] width 58 height 9
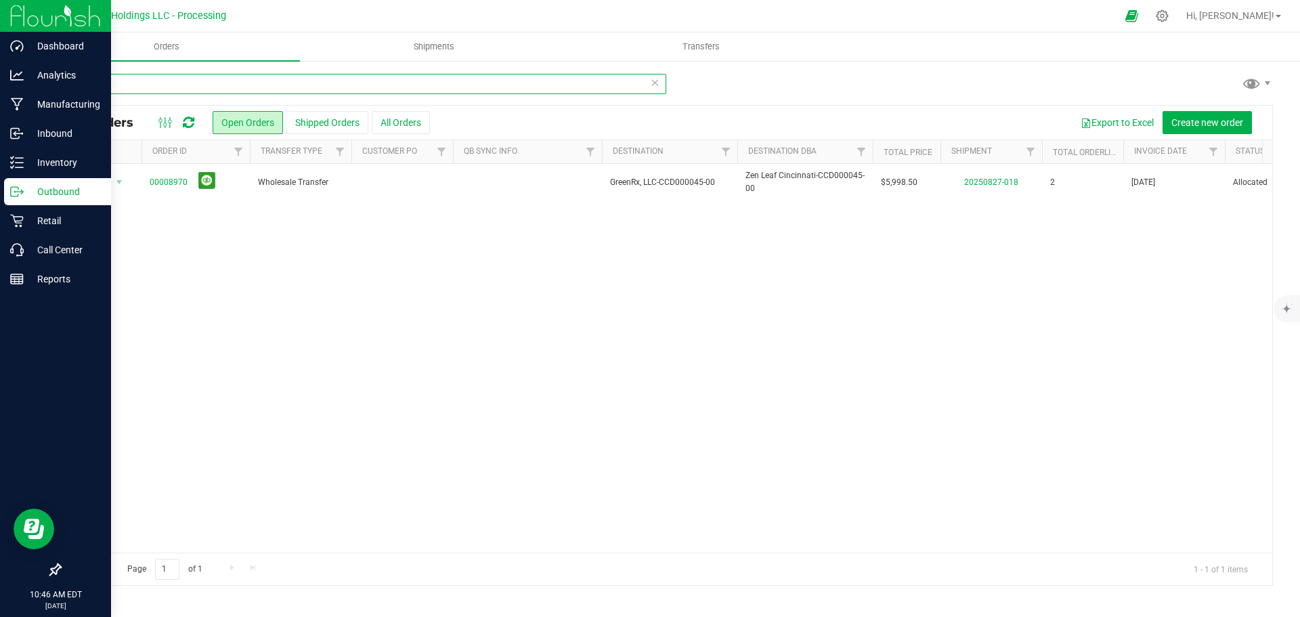
click at [126, 88] on input "8970" at bounding box center [363, 84] width 607 height 20
click at [111, 87] on input "8971" at bounding box center [363, 84] width 607 height 20
type input "8970"
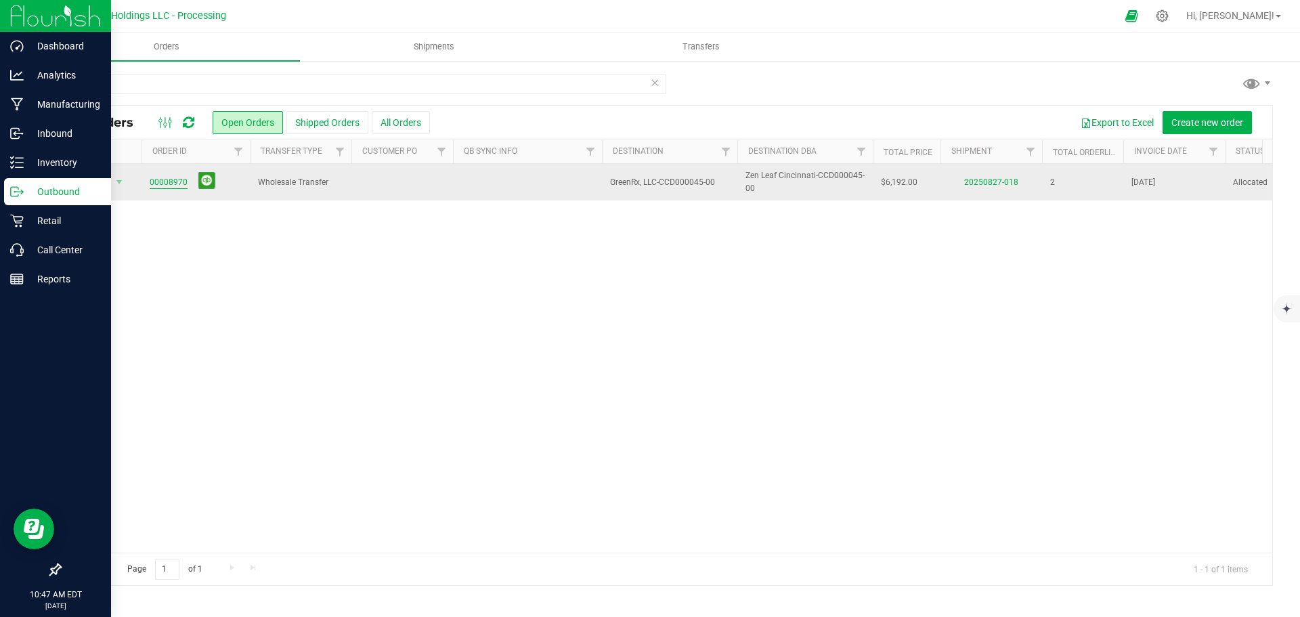
click at [172, 182] on link "00008970" at bounding box center [169, 182] width 38 height 13
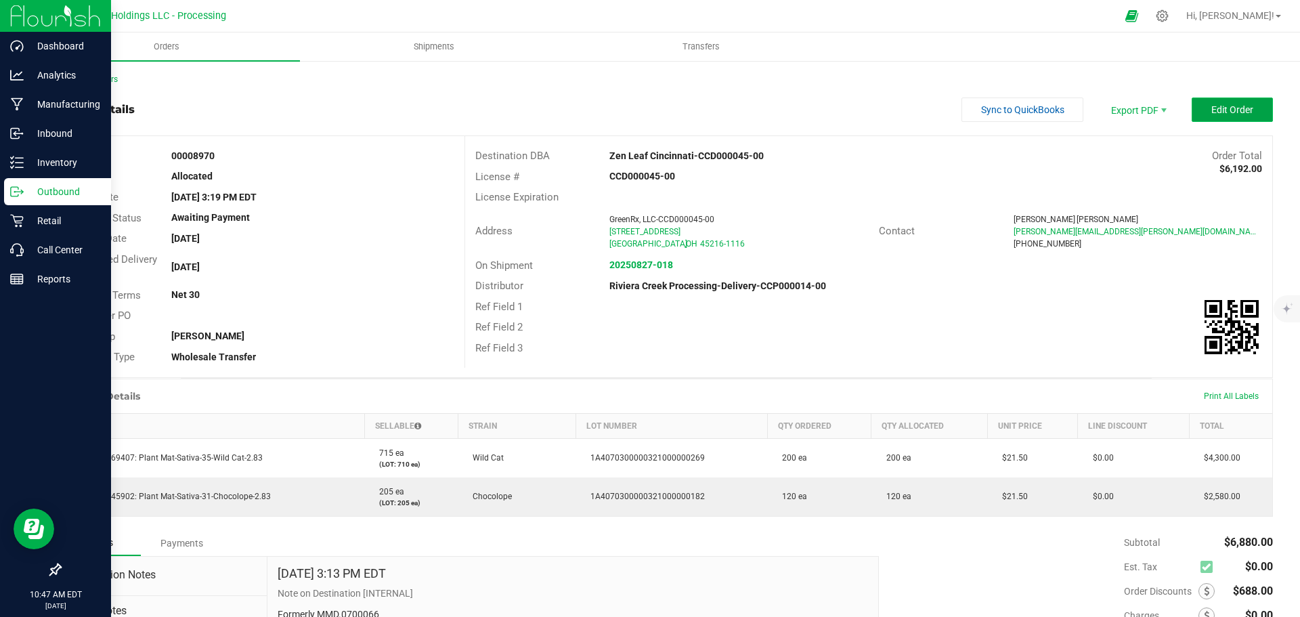
click at [1212, 106] on span "Edit Order" at bounding box center [1233, 109] width 42 height 11
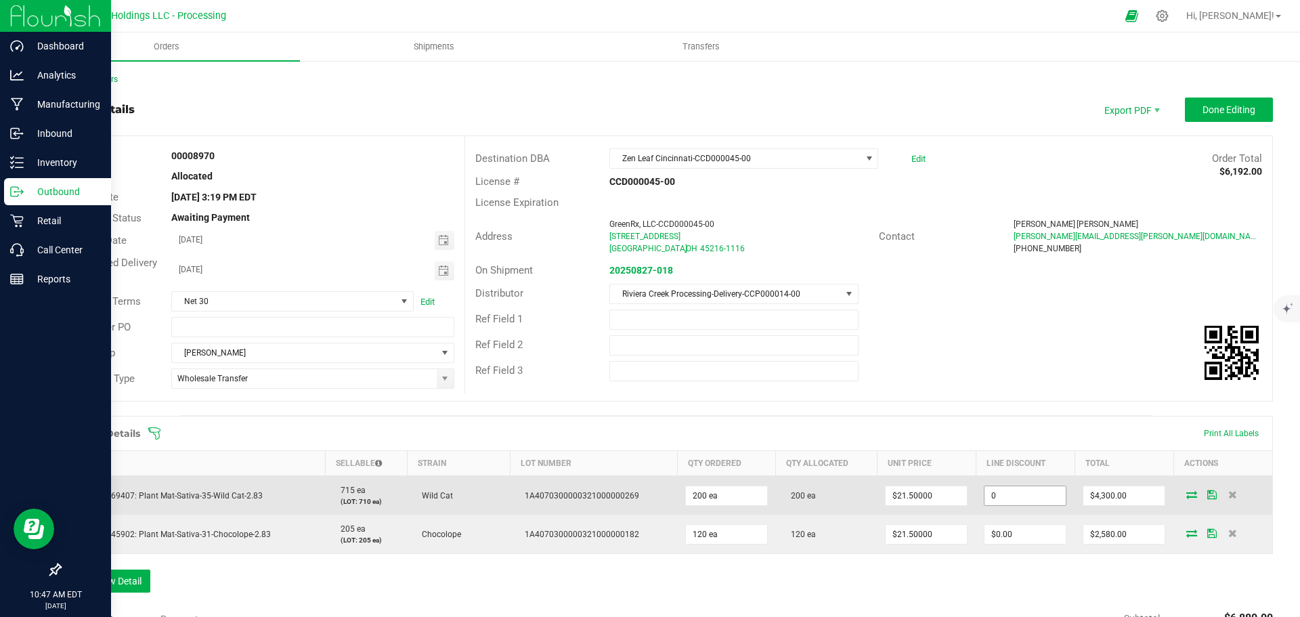
click at [1005, 494] on input "0" at bounding box center [1025, 495] width 81 height 19
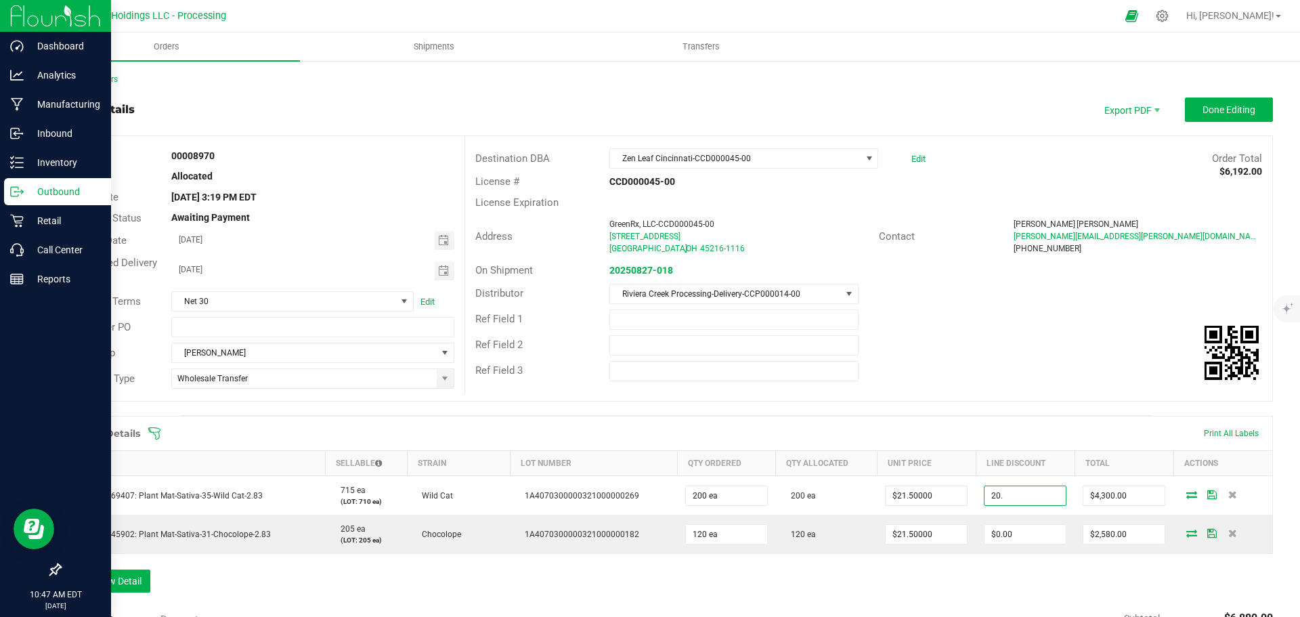
type input "$20.00"
type input "4280"
click at [1203, 114] on span "Done Editing" at bounding box center [1229, 109] width 53 height 11
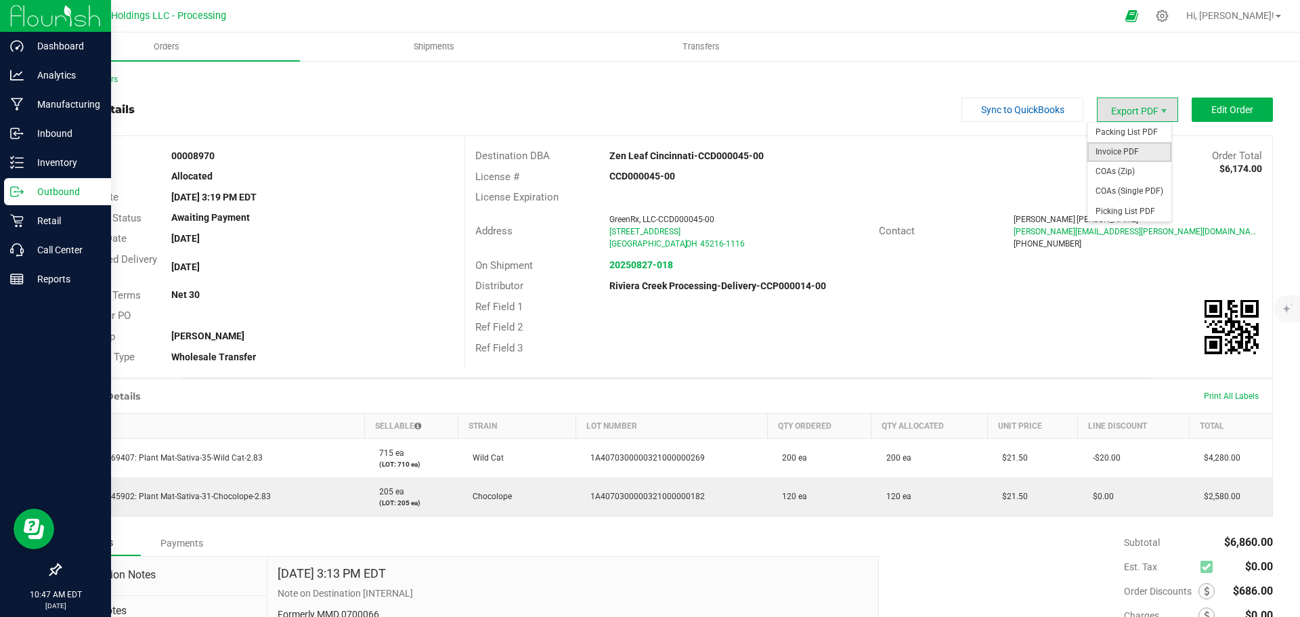
click at [1101, 156] on span "Invoice PDF" at bounding box center [1130, 152] width 84 height 20
click at [108, 83] on link "Back to Orders" at bounding box center [89, 79] width 58 height 9
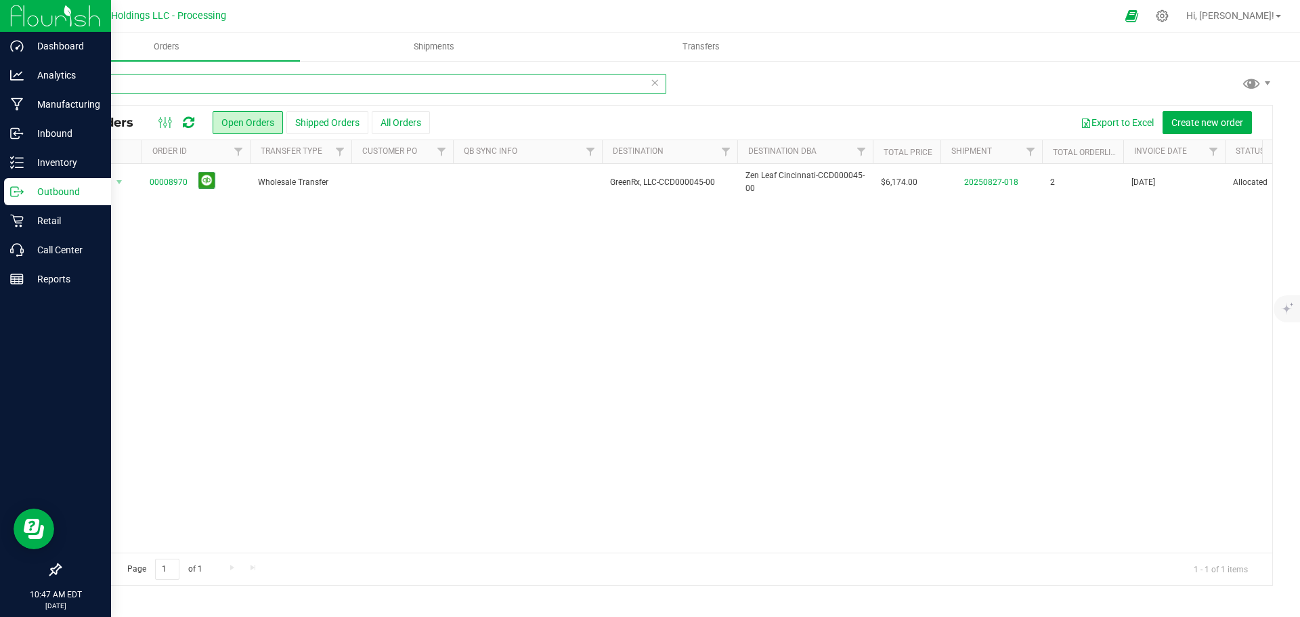
drag, startPoint x: 95, startPoint y: 83, endPoint x: 49, endPoint y: 87, distance: 46.2
click at [49, 87] on div "8970 All Orders Open Orders Shipped Orders All Orders Export to Excel Create ne…" at bounding box center [667, 330] width 1268 height 540
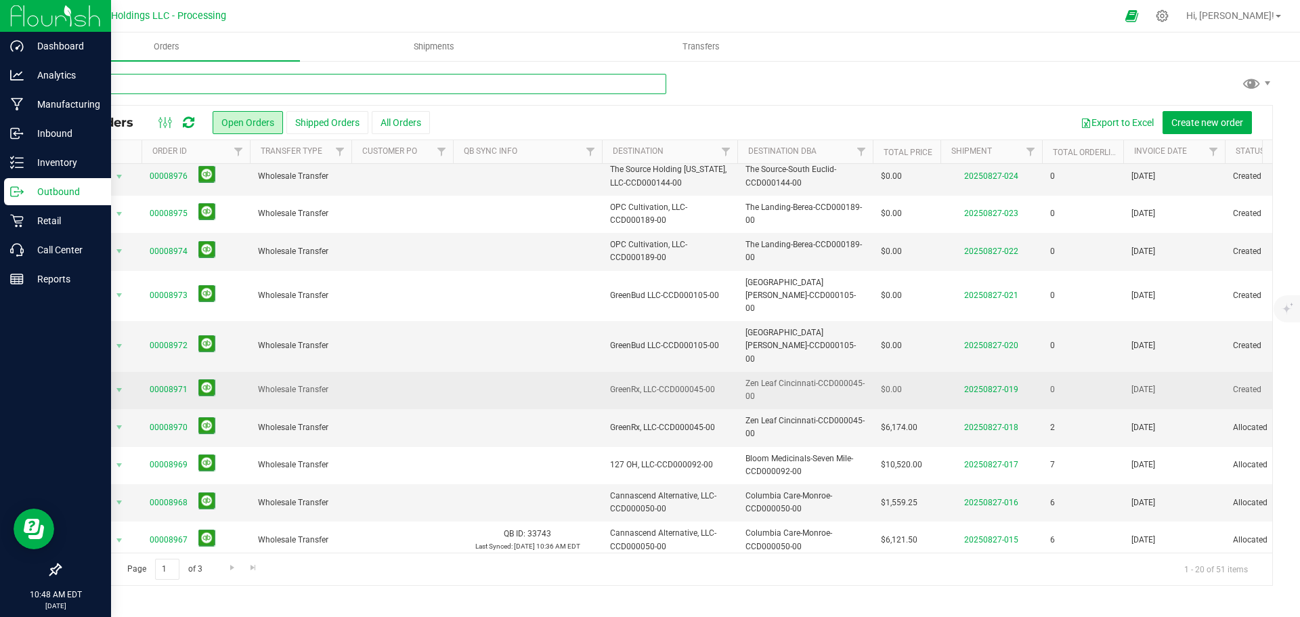
scroll to position [68, 0]
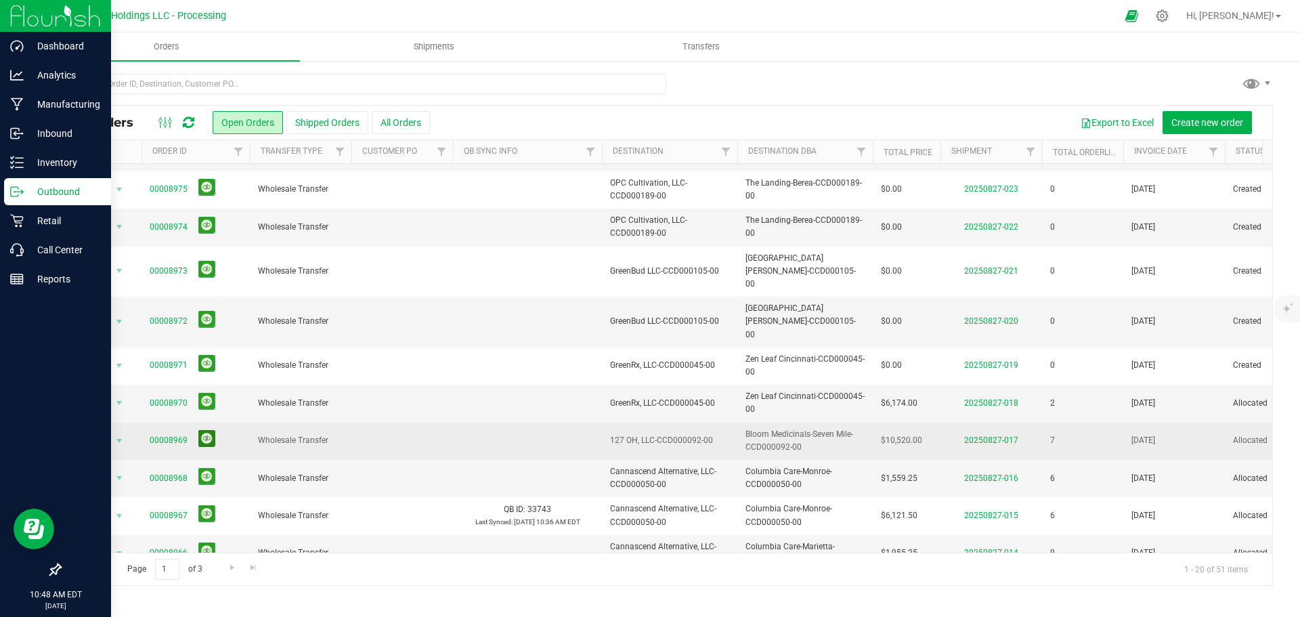
click at [203, 430] on button at bounding box center [206, 438] width 17 height 17
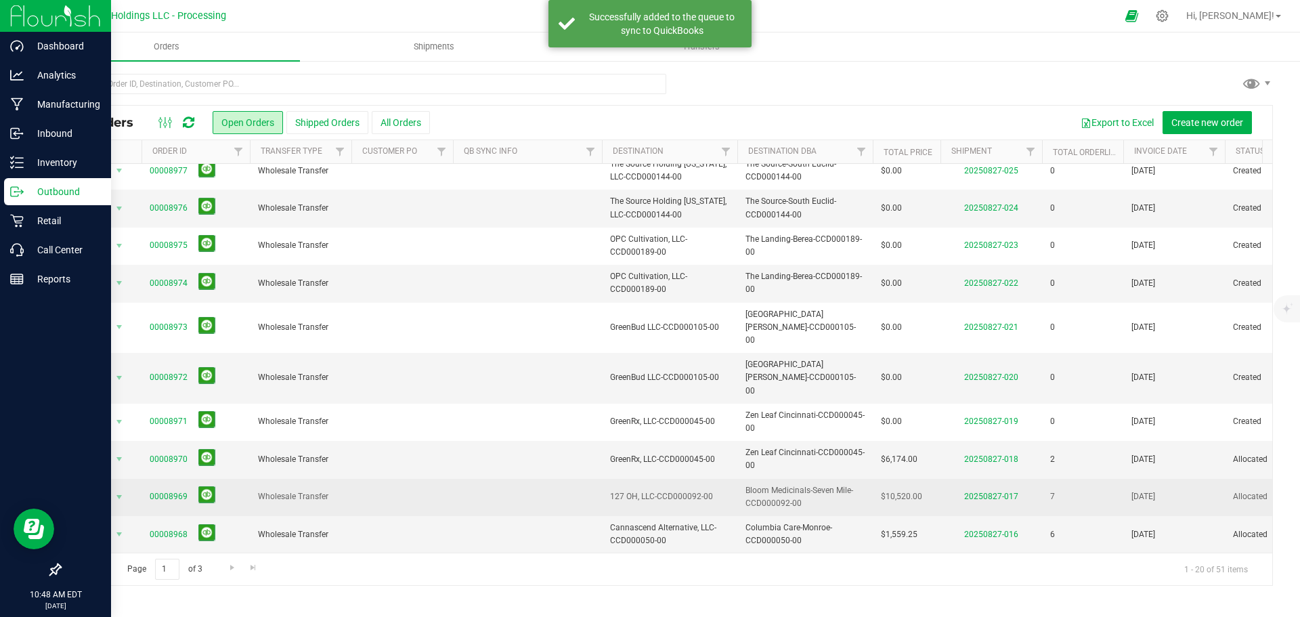
scroll to position [0, 0]
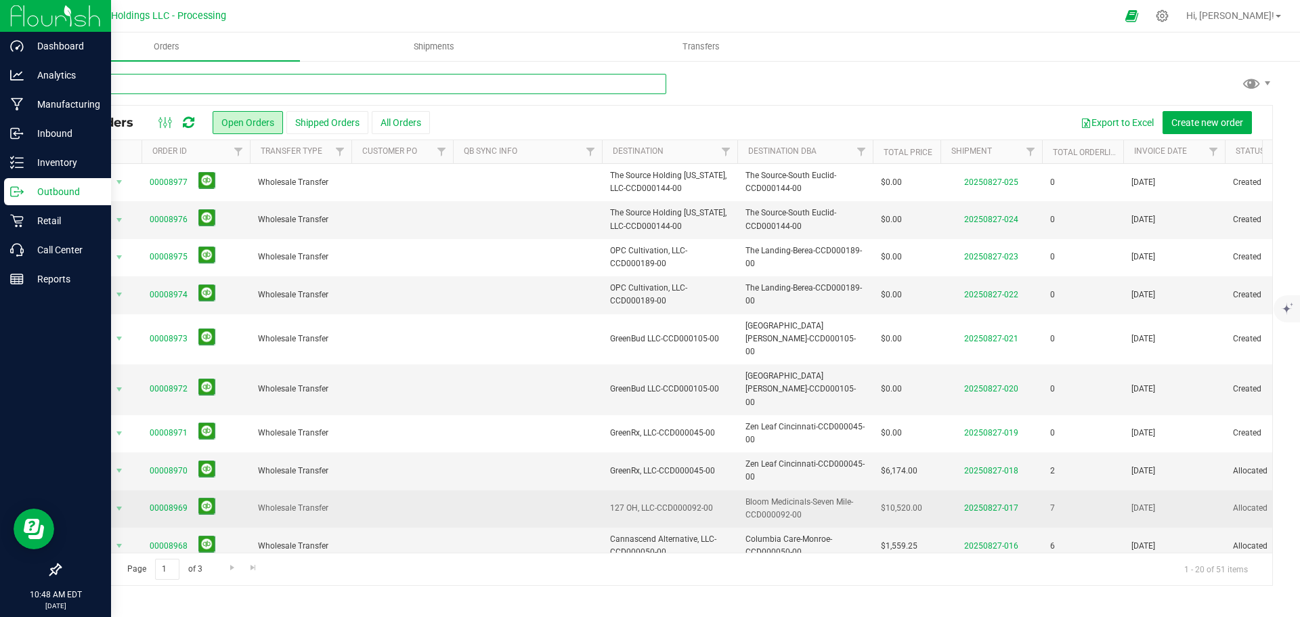
click at [145, 79] on input "text" at bounding box center [363, 84] width 607 height 20
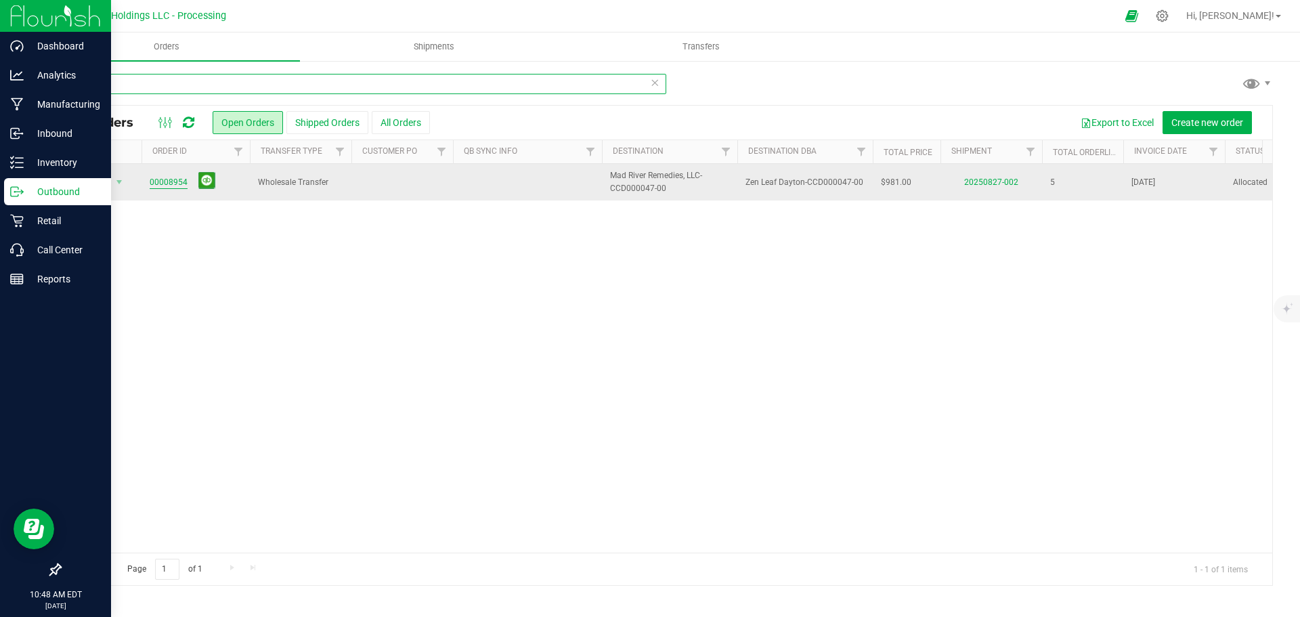
type input "8954"
click at [167, 183] on link "00008954" at bounding box center [169, 182] width 38 height 13
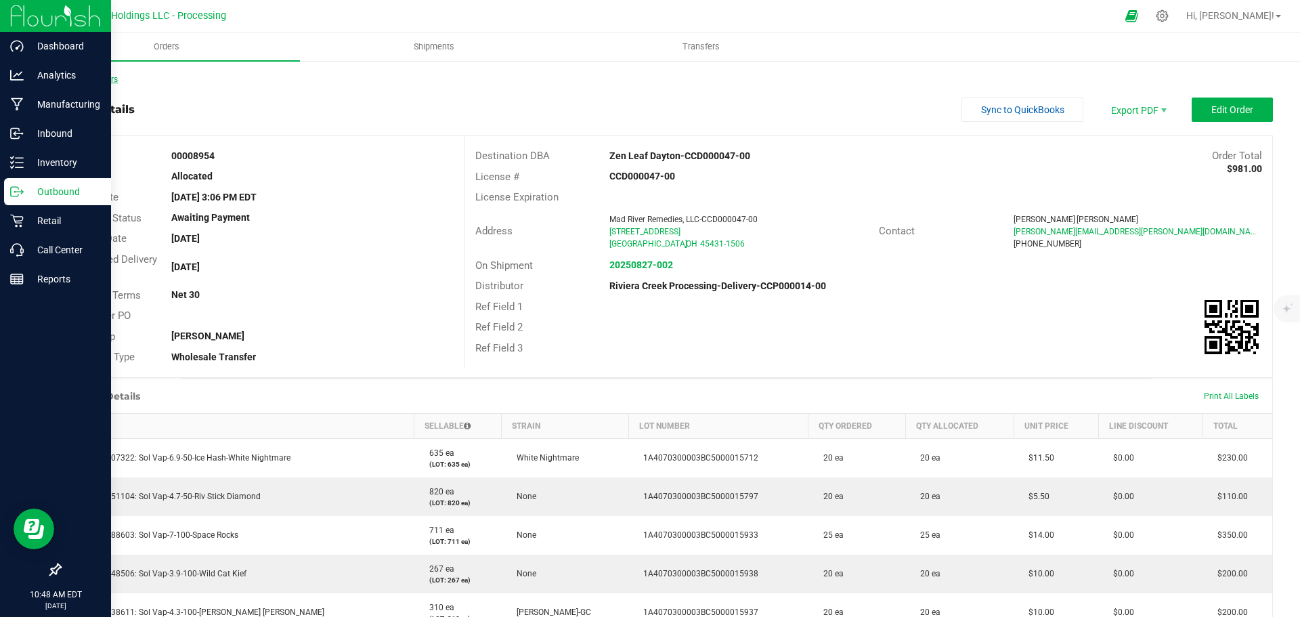
click at [111, 79] on link "Back to Orders" at bounding box center [89, 79] width 58 height 9
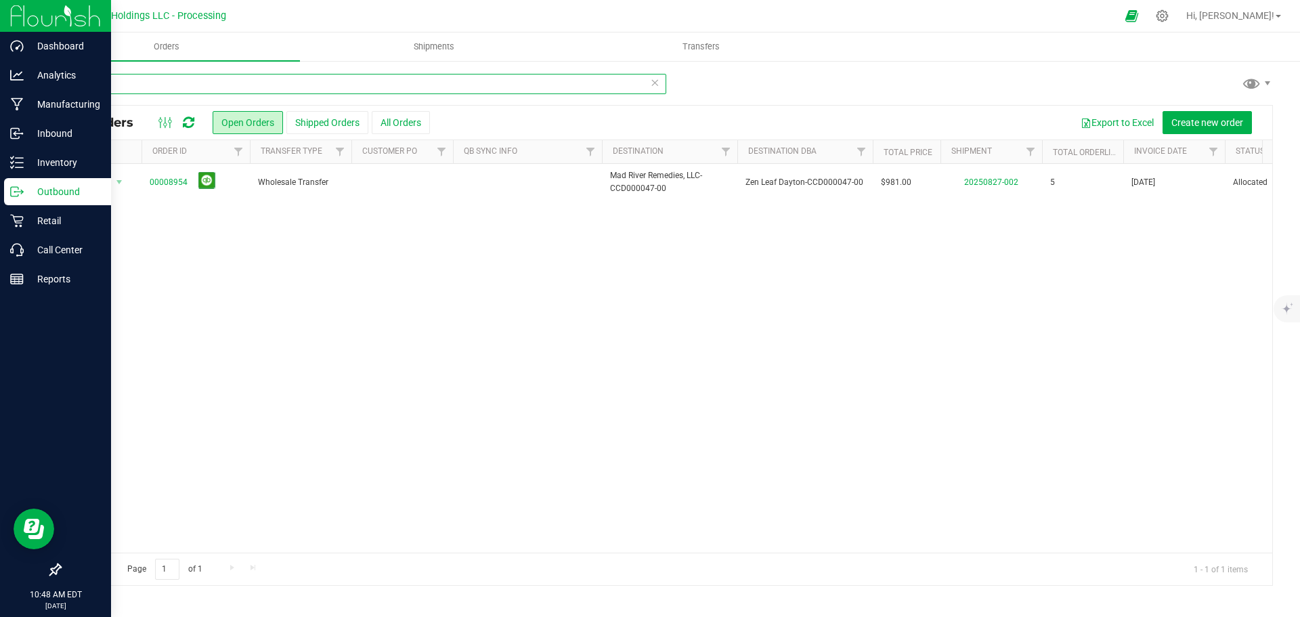
drag, startPoint x: 121, startPoint y: 83, endPoint x: 61, endPoint y: 82, distance: 59.6
click at [61, 82] on input "8954" at bounding box center [363, 84] width 607 height 20
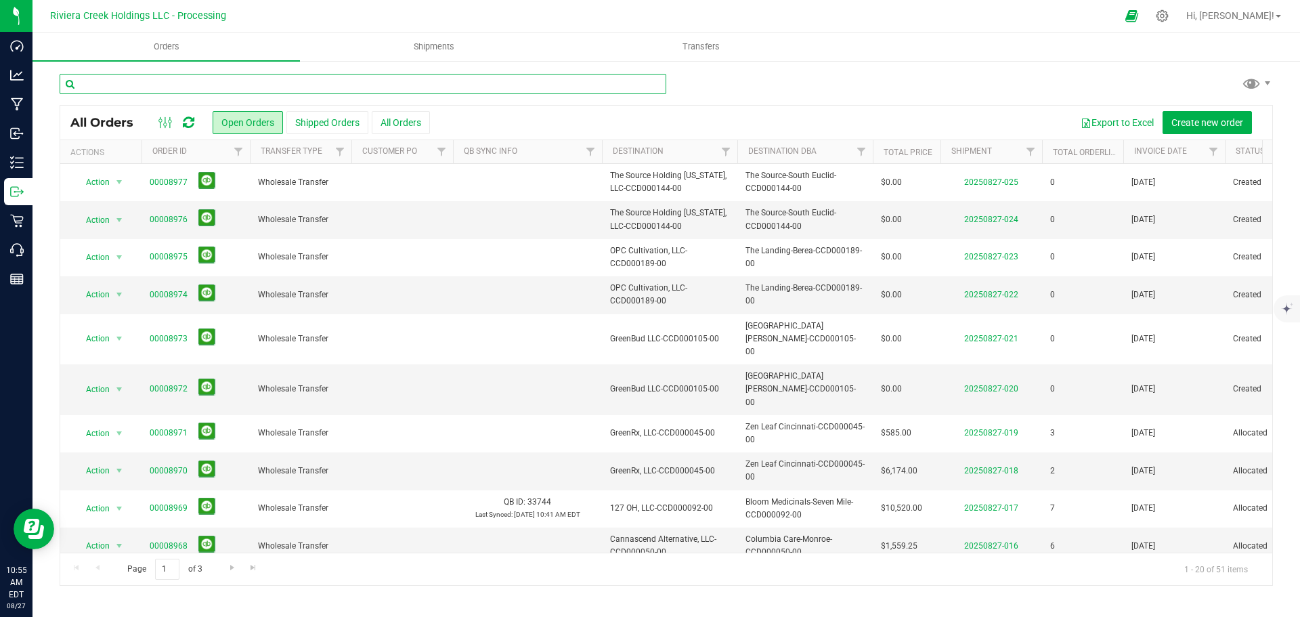
click at [114, 91] on input "text" at bounding box center [363, 84] width 607 height 20
type input "8957"
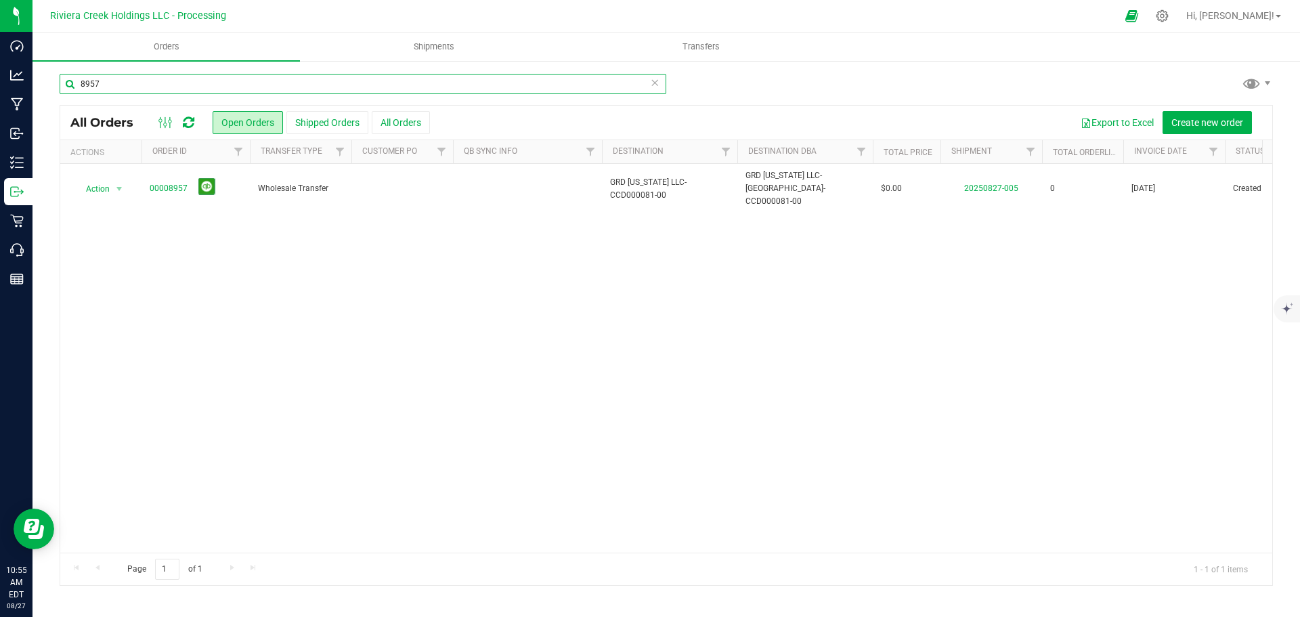
drag, startPoint x: 106, startPoint y: 85, endPoint x: 69, endPoint y: 84, distance: 36.6
click at [69, 84] on input "8957" at bounding box center [363, 84] width 607 height 20
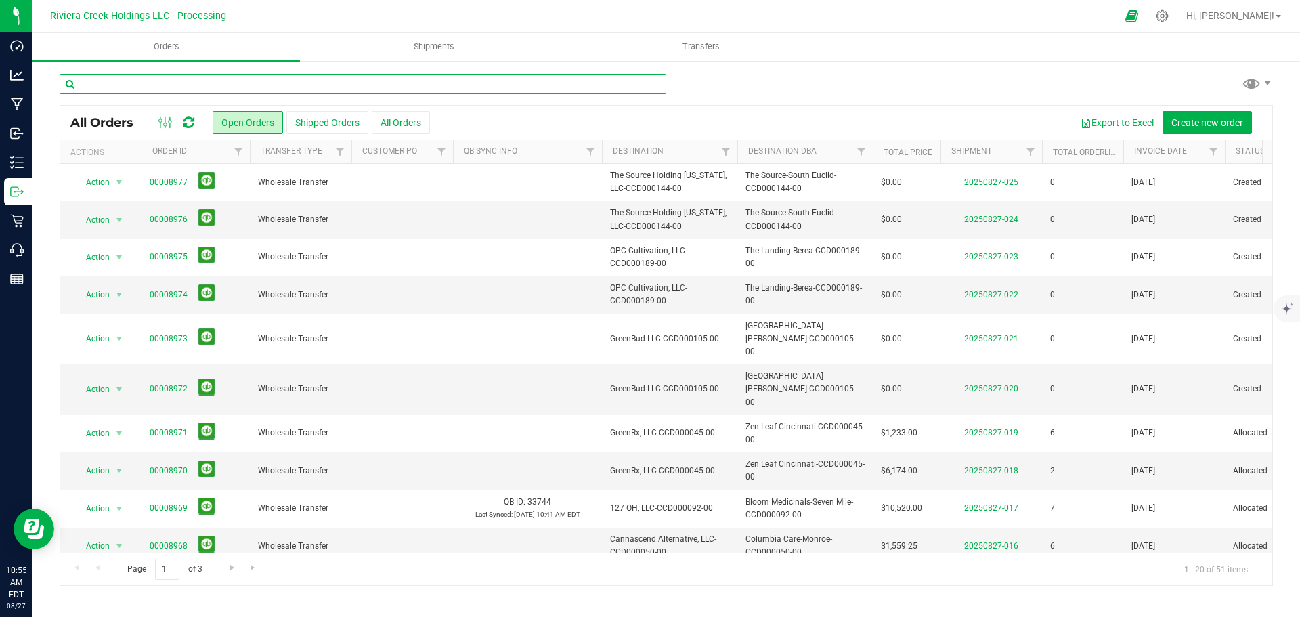
click at [135, 91] on input "text" at bounding box center [363, 84] width 607 height 20
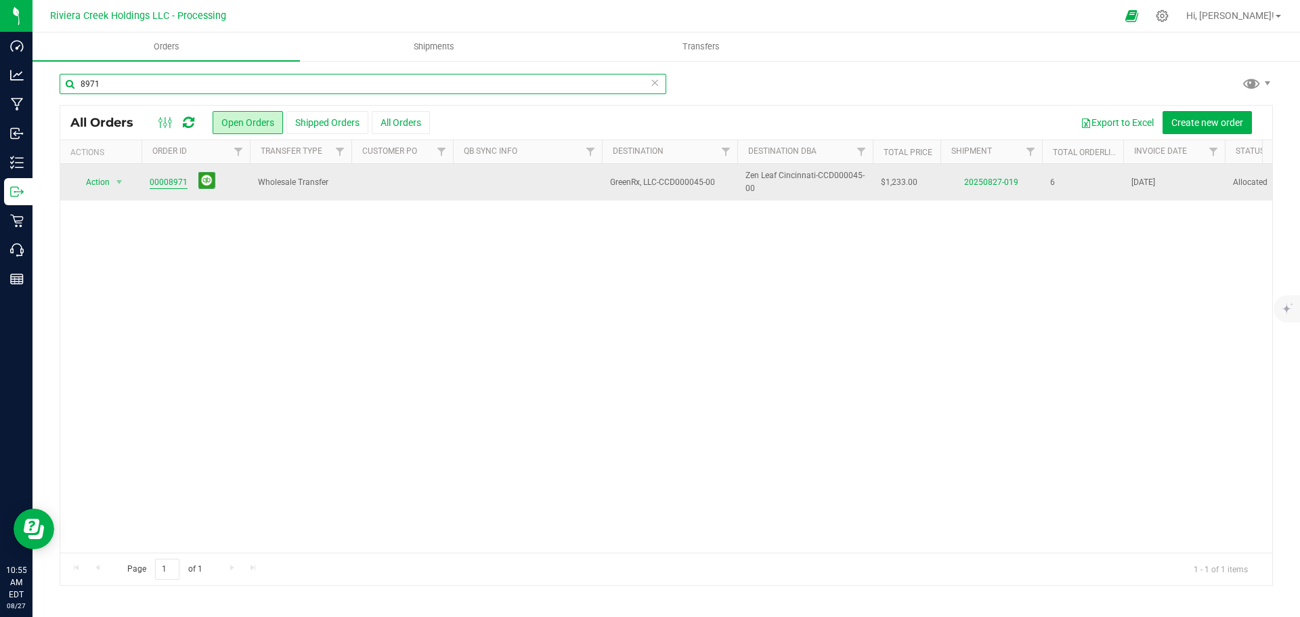
type input "8971"
click at [176, 182] on link "00008971" at bounding box center [169, 182] width 38 height 13
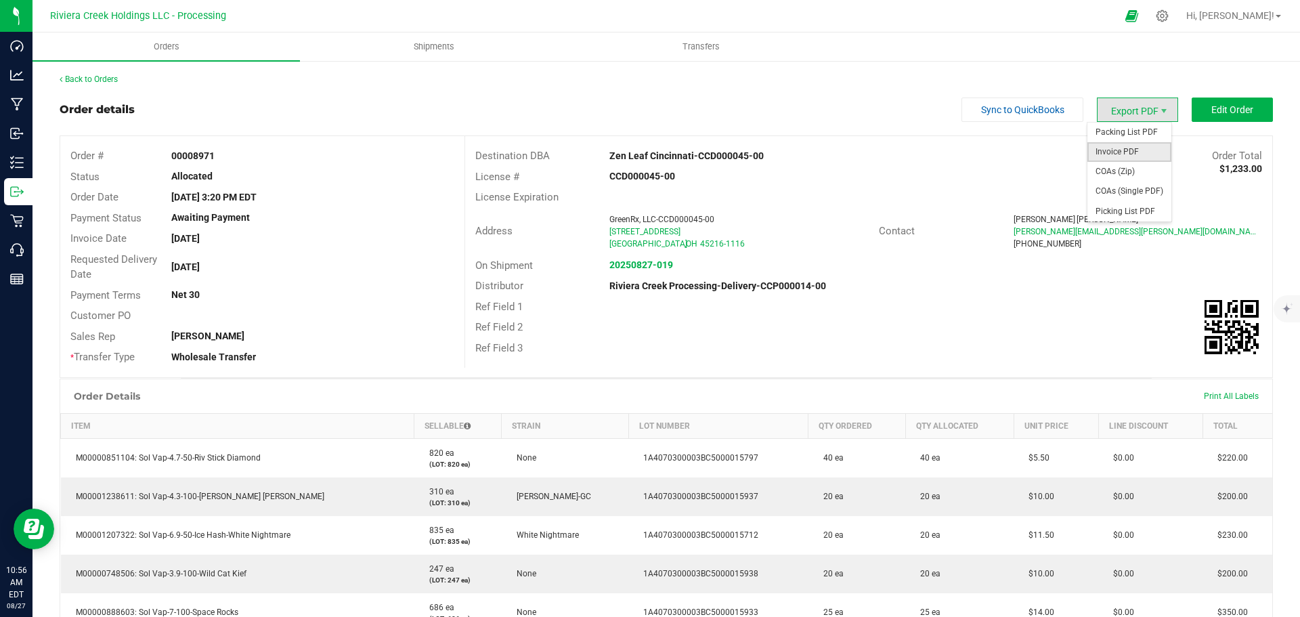
click at [1113, 148] on span "Invoice PDF" at bounding box center [1130, 152] width 84 height 20
click at [86, 75] on link "Back to Orders" at bounding box center [89, 79] width 58 height 9
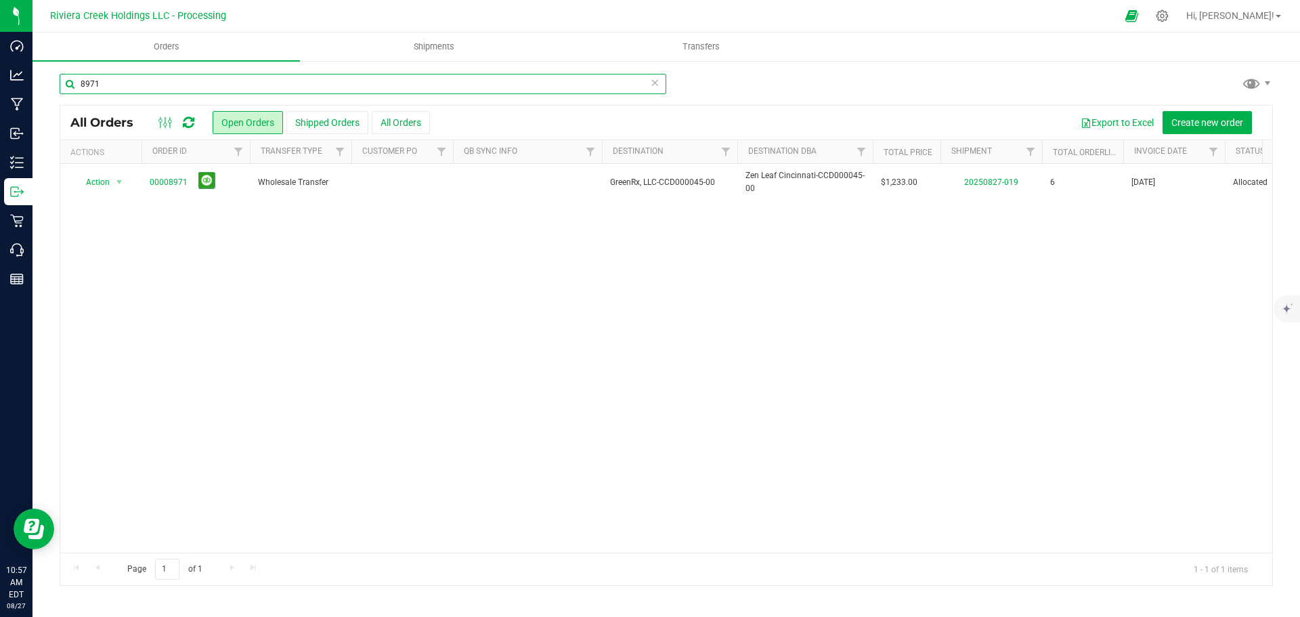
click at [111, 80] on input "8971" at bounding box center [363, 84] width 607 height 20
type input "8956"
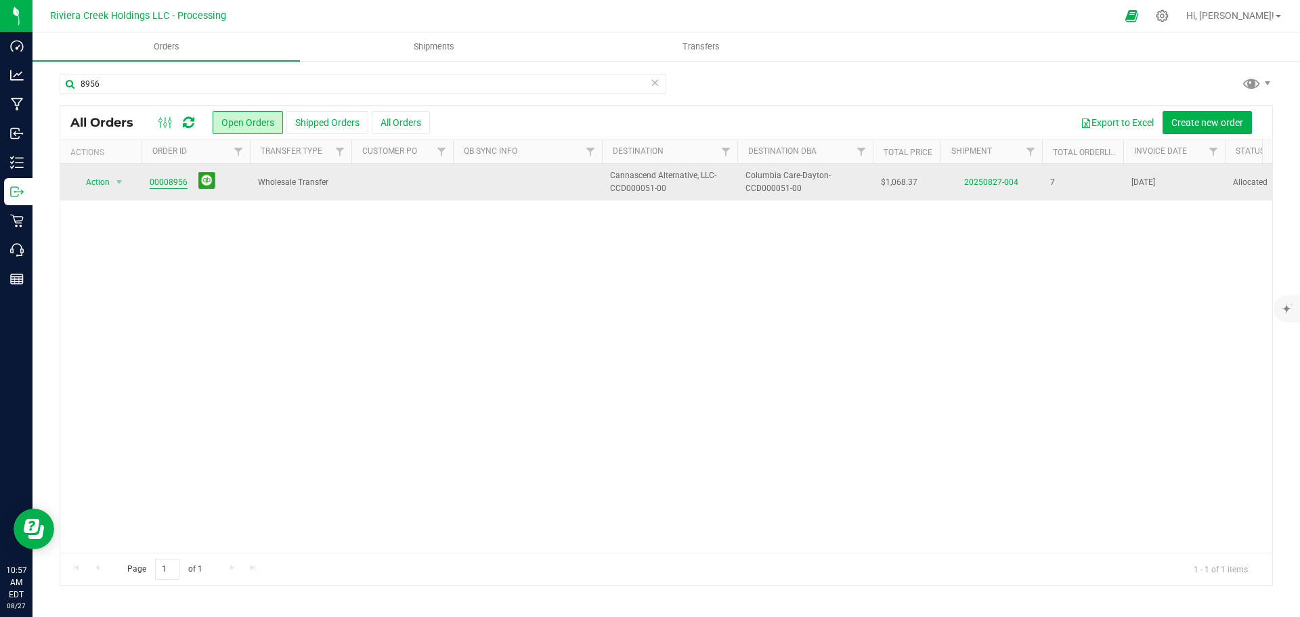
click at [176, 183] on link "00008956" at bounding box center [169, 182] width 38 height 13
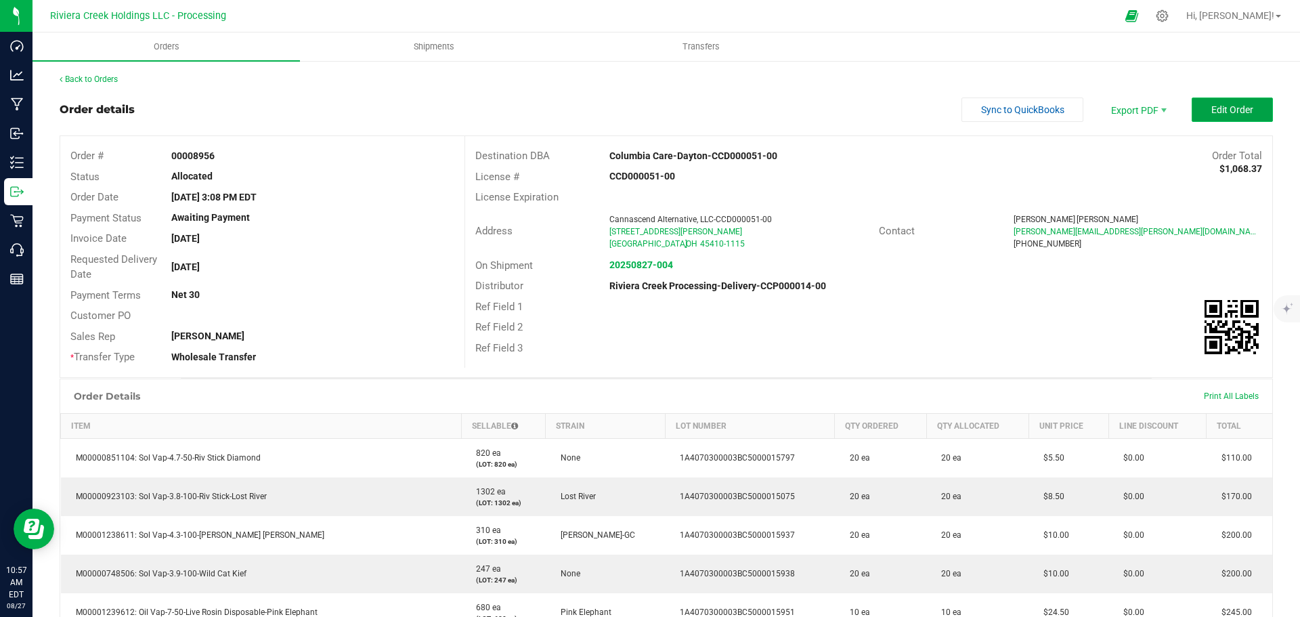
click at [1212, 109] on span "Edit Order" at bounding box center [1233, 109] width 42 height 11
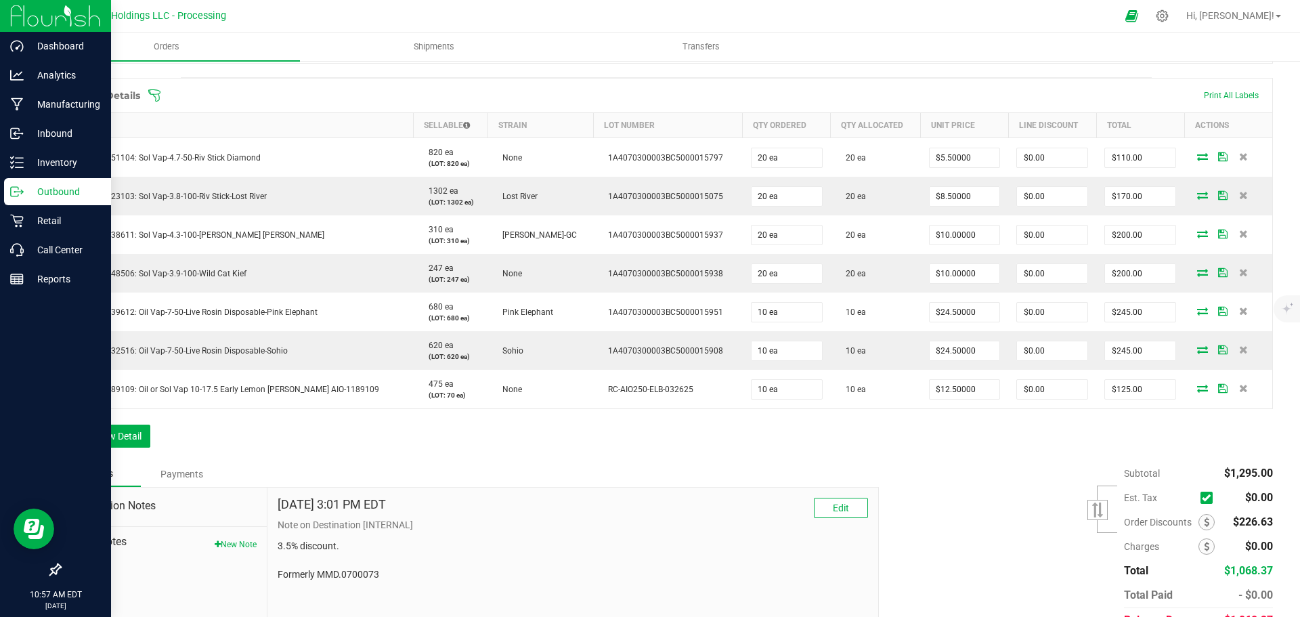
scroll to position [339, 0]
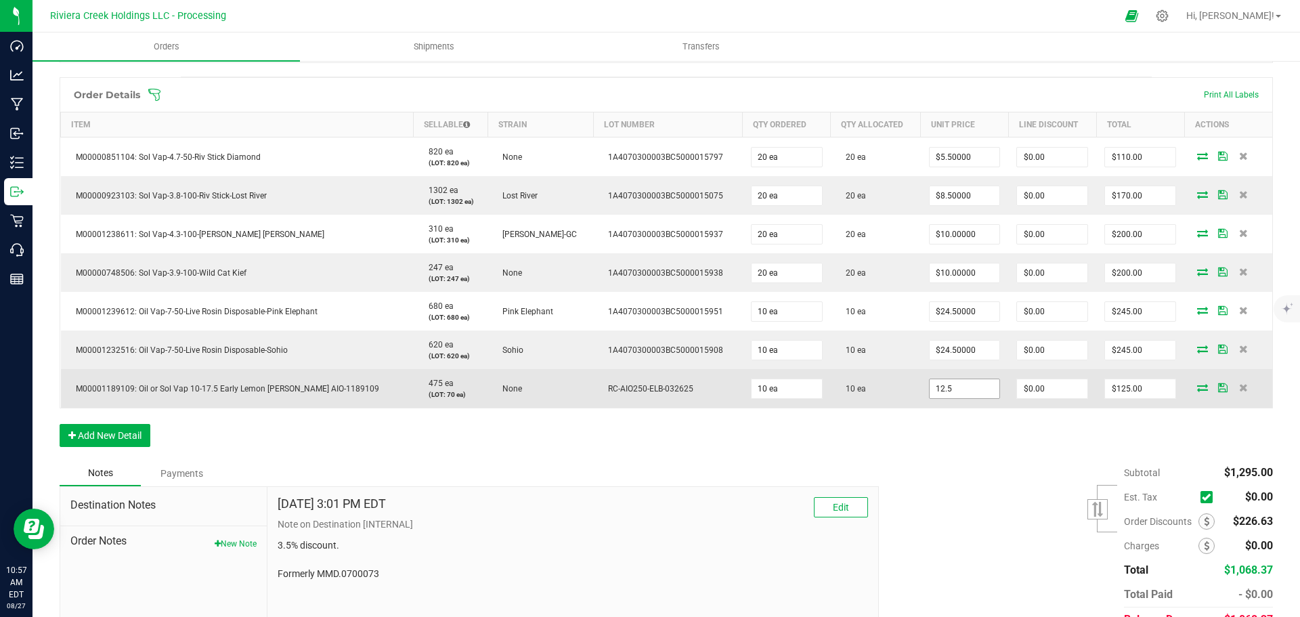
click at [963, 391] on input "12.5" at bounding box center [965, 388] width 70 height 19
type input "$9.50000"
type input "0"
type input "$95.00"
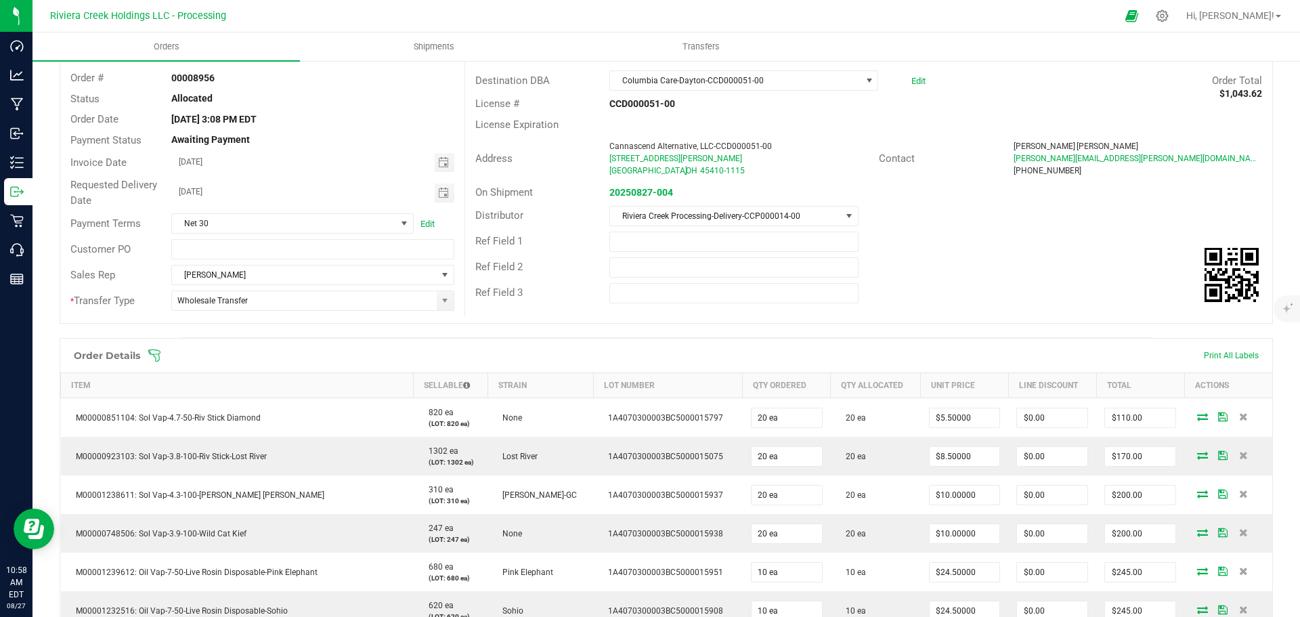
scroll to position [0, 0]
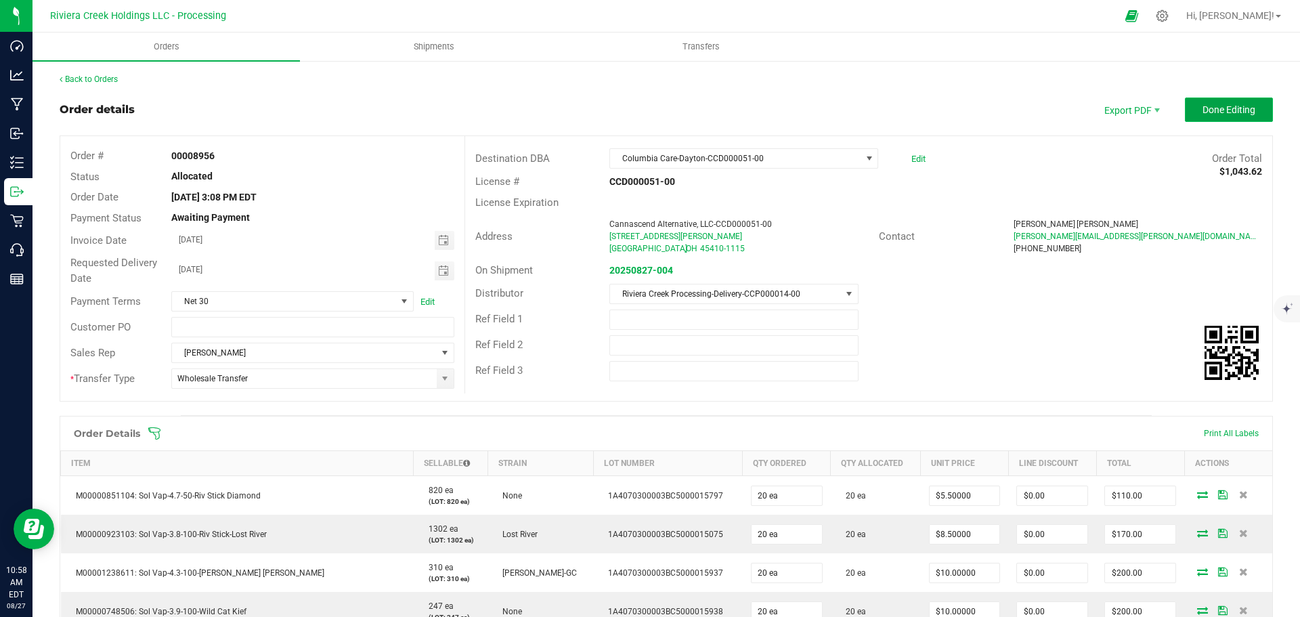
click at [1209, 113] on span "Done Editing" at bounding box center [1229, 109] width 53 height 11
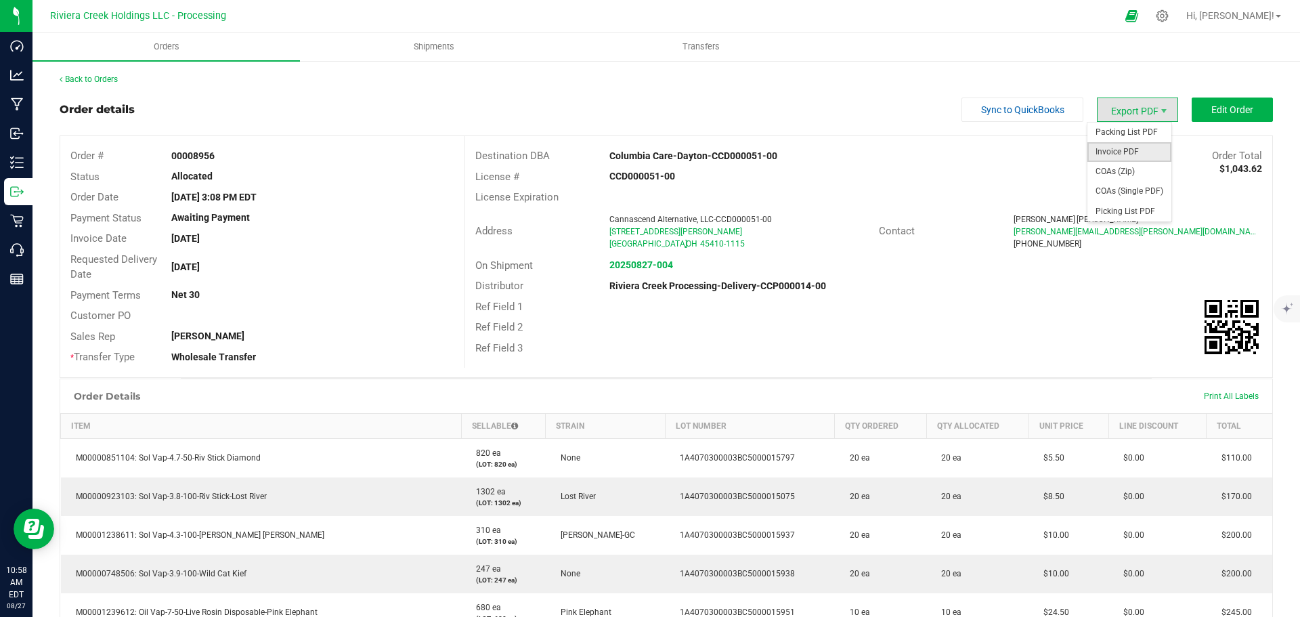
click at [1120, 153] on span "Invoice PDF" at bounding box center [1130, 152] width 84 height 20
click at [103, 82] on link "Back to Orders" at bounding box center [89, 79] width 58 height 9
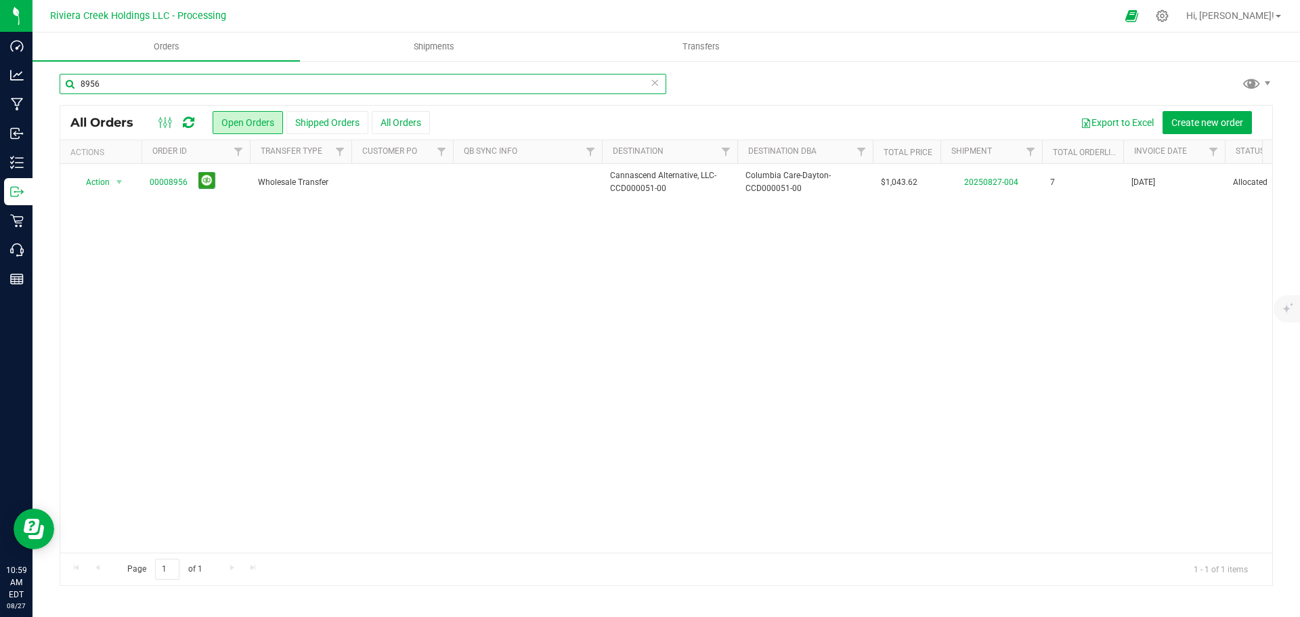
drag, startPoint x: 95, startPoint y: 81, endPoint x: 85, endPoint y: 81, distance: 10.2
click at [85, 81] on input "8956" at bounding box center [363, 84] width 607 height 20
drag, startPoint x: 119, startPoint y: 91, endPoint x: 106, endPoint y: 89, distance: 13.2
click at [119, 91] on input "8956" at bounding box center [363, 84] width 607 height 20
drag, startPoint x: 80, startPoint y: 85, endPoint x: 115, endPoint y: 84, distance: 35.2
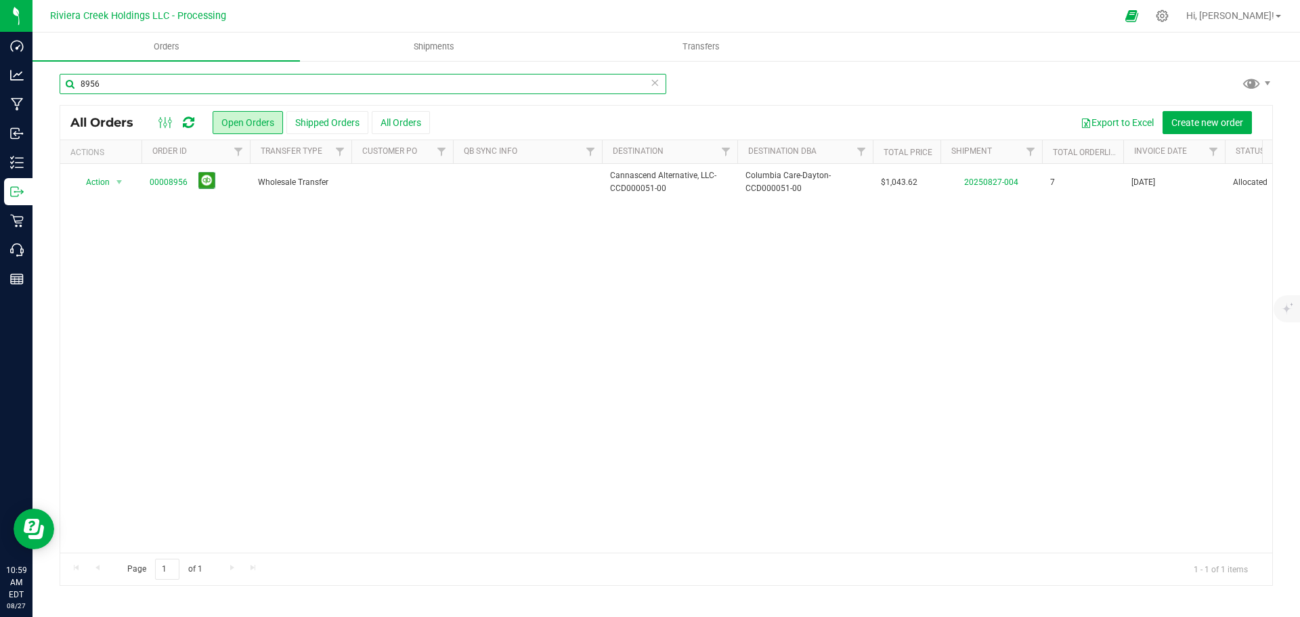
click at [115, 84] on input "8956" at bounding box center [363, 84] width 607 height 20
type input "8970"
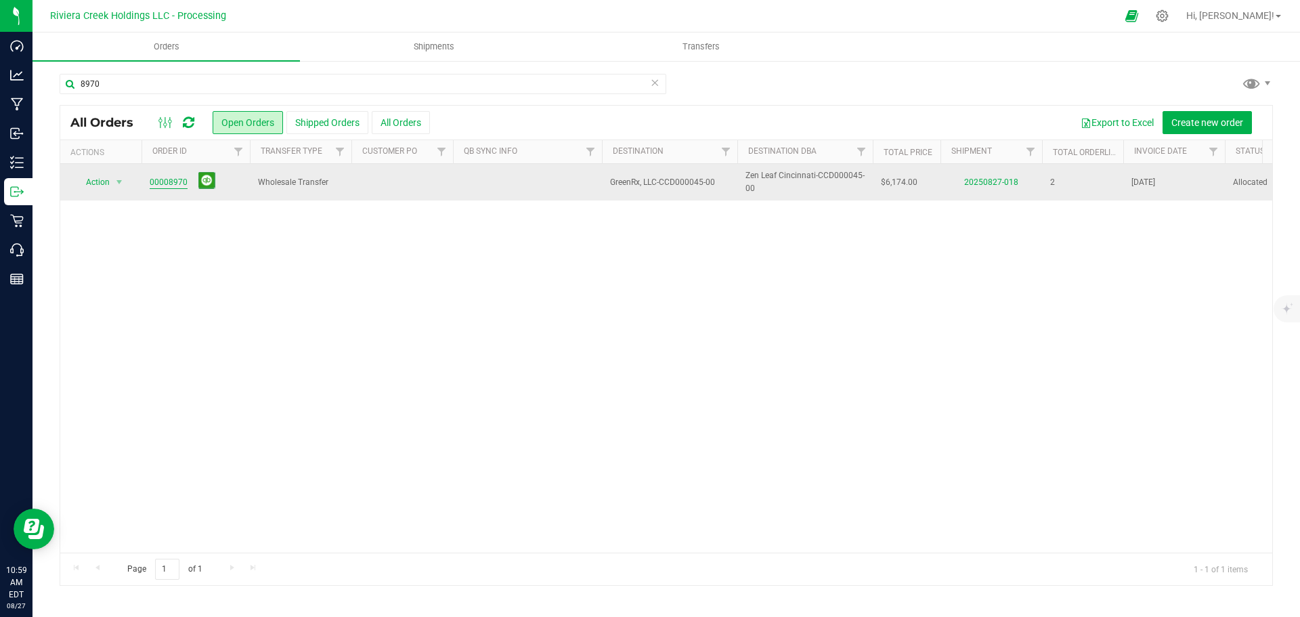
click at [175, 185] on link "00008970" at bounding box center [169, 182] width 38 height 13
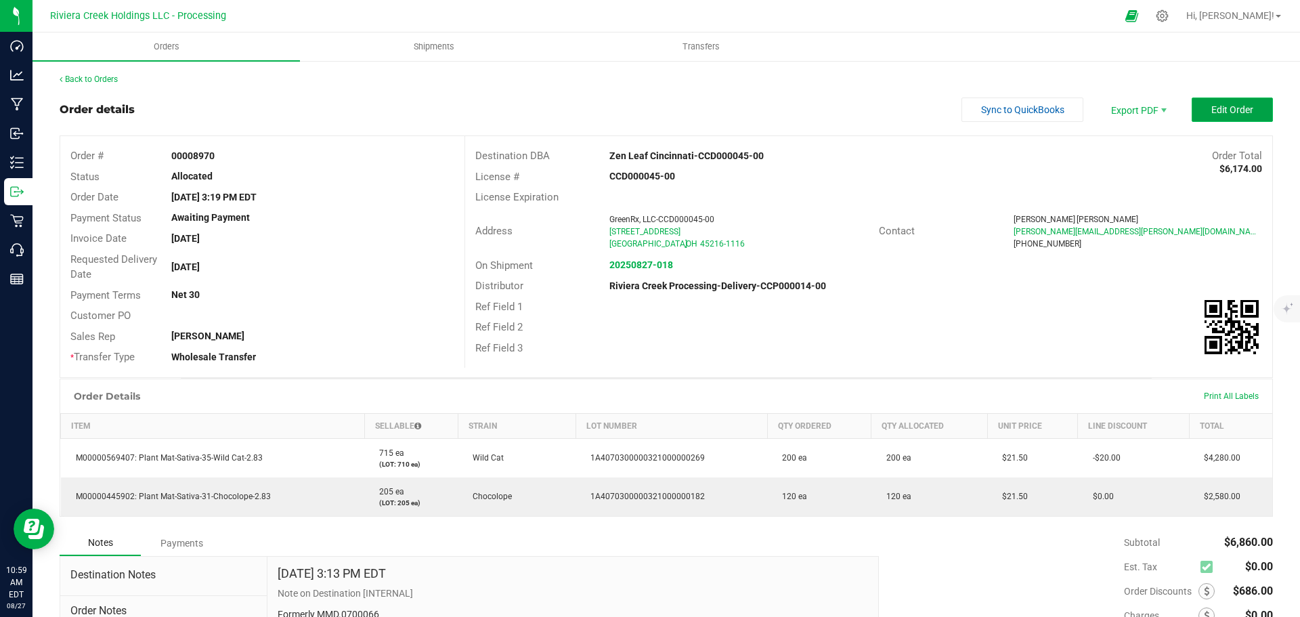
click at [1214, 106] on span "Edit Order" at bounding box center [1233, 109] width 42 height 11
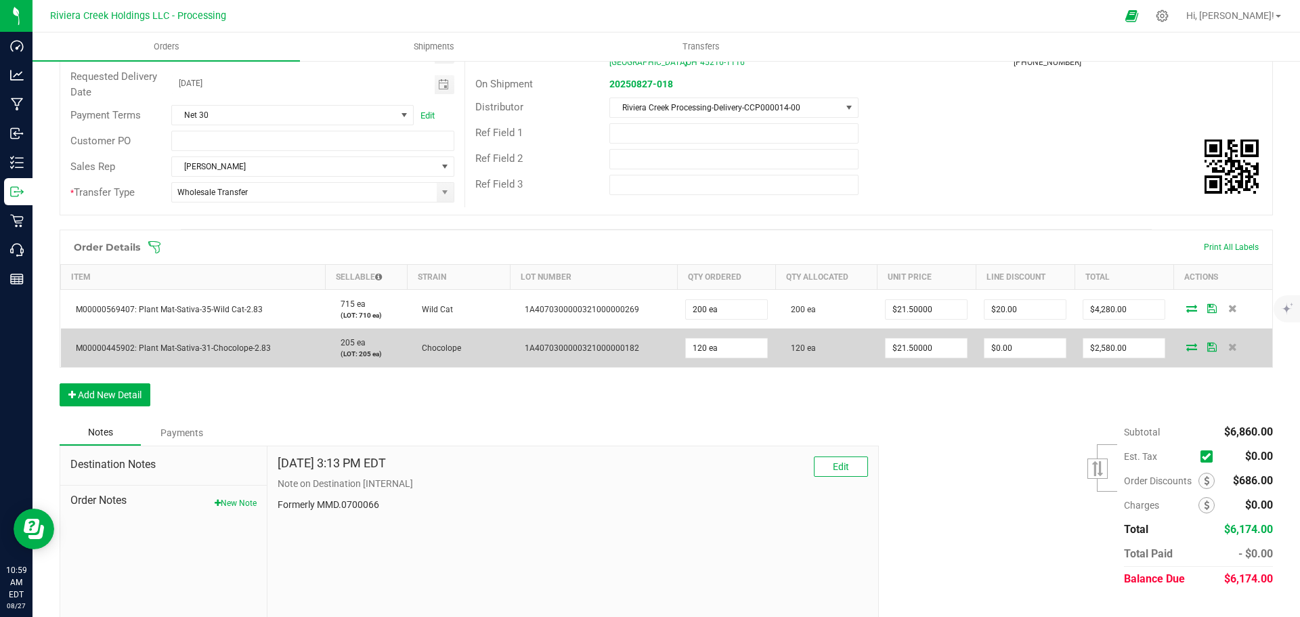
scroll to position [203, 0]
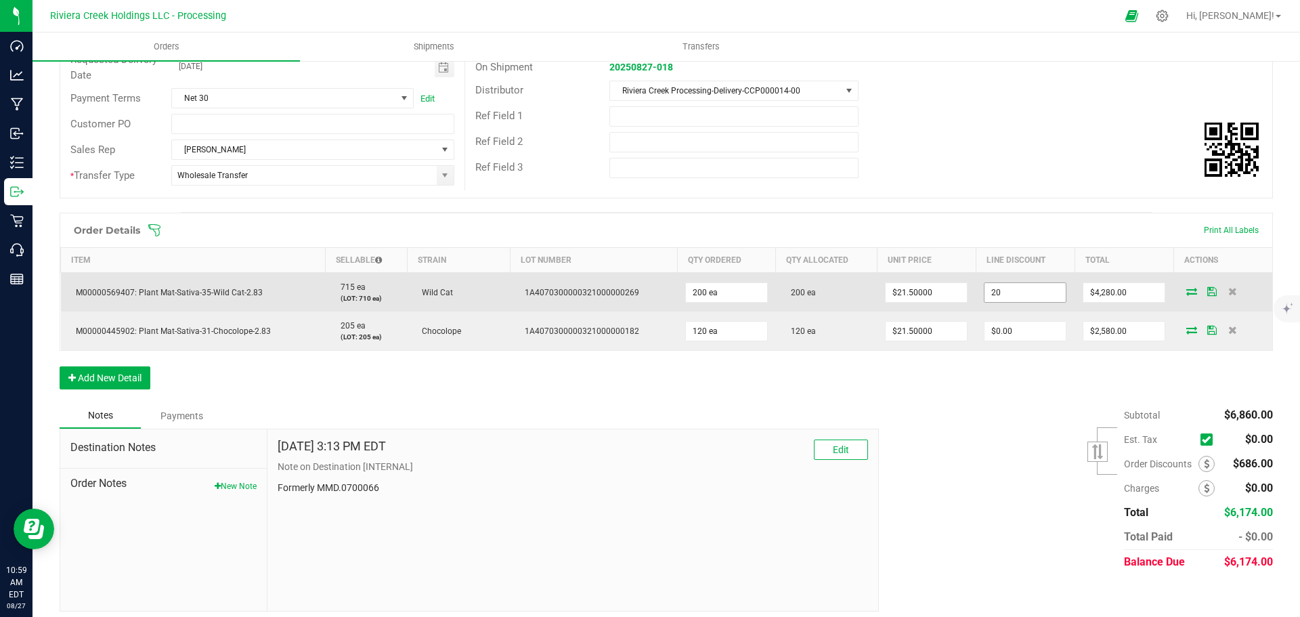
click at [996, 289] on input "20" at bounding box center [1025, 292] width 81 height 19
type input "$0.00"
type input "4300"
click at [913, 295] on input "21.5" at bounding box center [926, 292] width 81 height 19
type input "$20.00000"
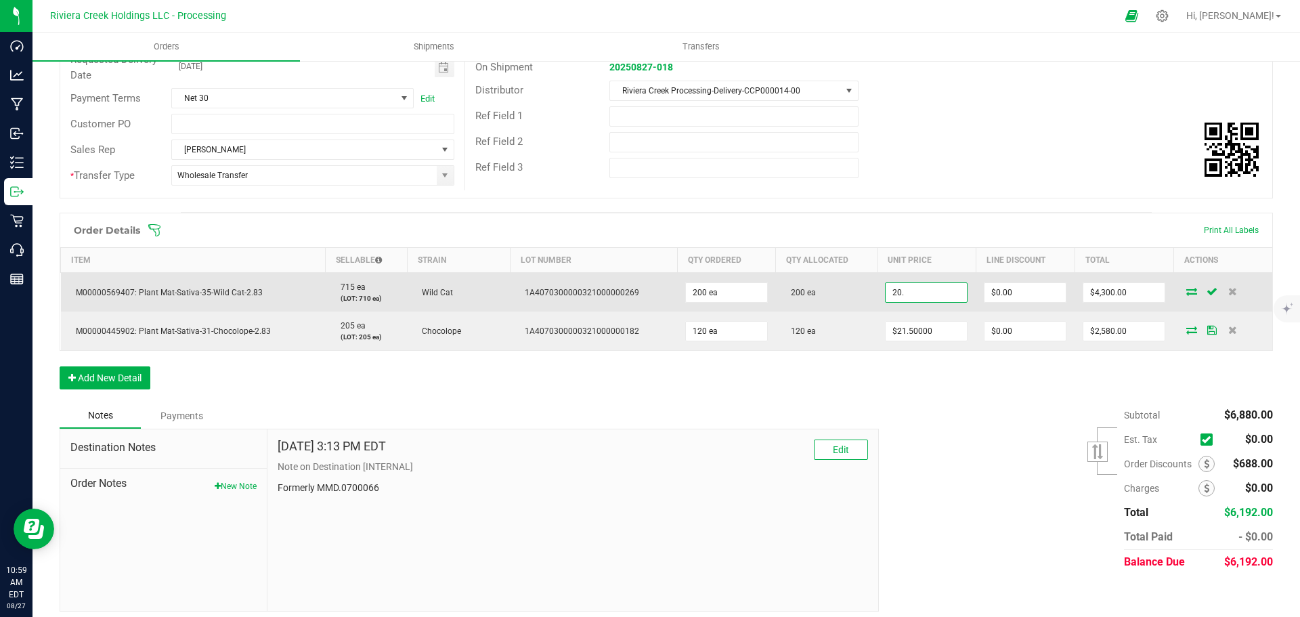
type input "0"
type input "$4,000.00"
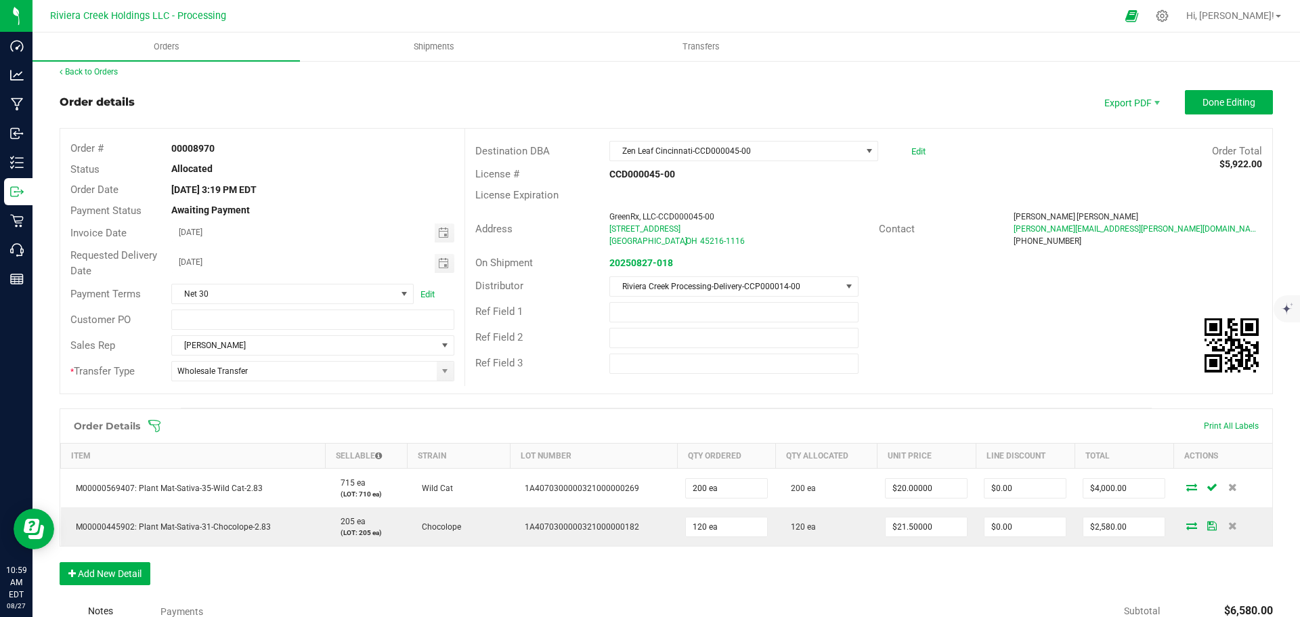
scroll to position [0, 0]
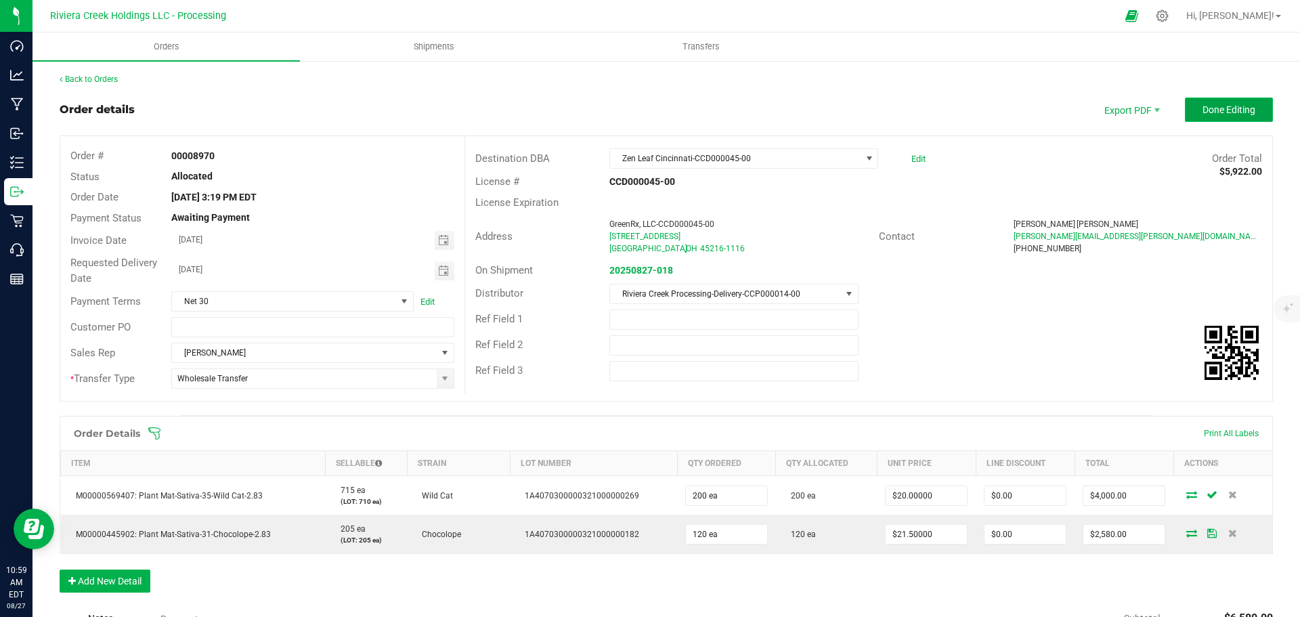
click at [1206, 116] on button "Done Editing" at bounding box center [1229, 110] width 88 height 24
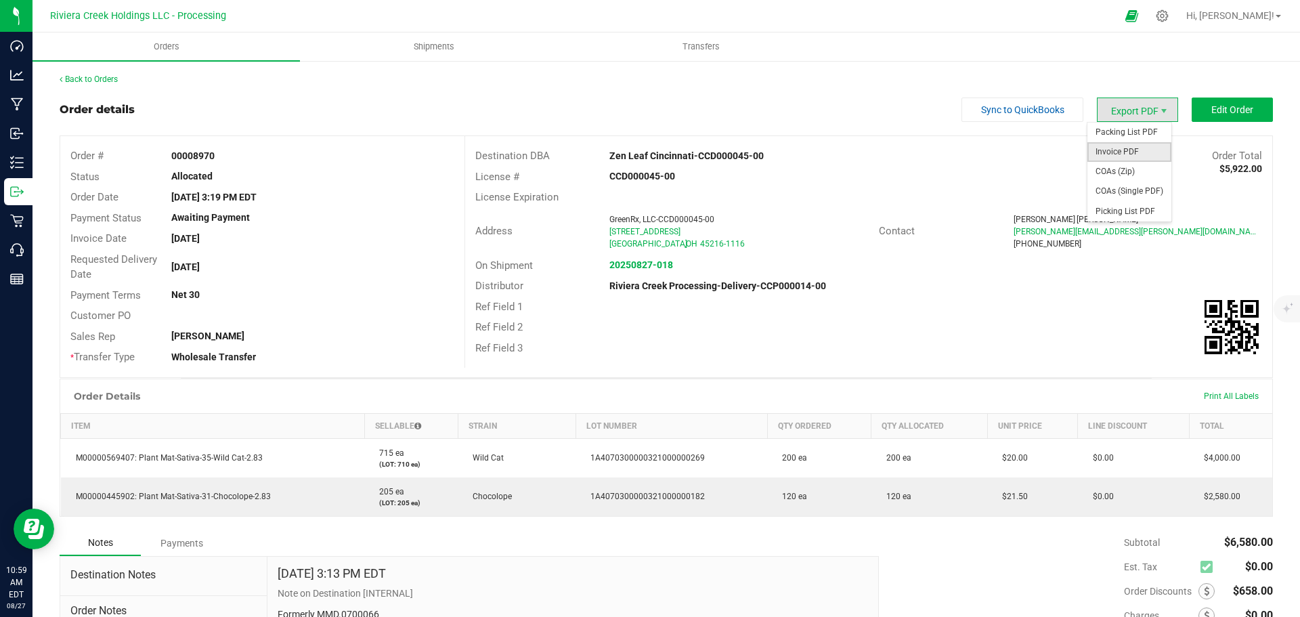
click at [1111, 150] on span "Invoice PDF" at bounding box center [1130, 152] width 84 height 20
click at [94, 83] on link "Back to Orders" at bounding box center [89, 79] width 58 height 9
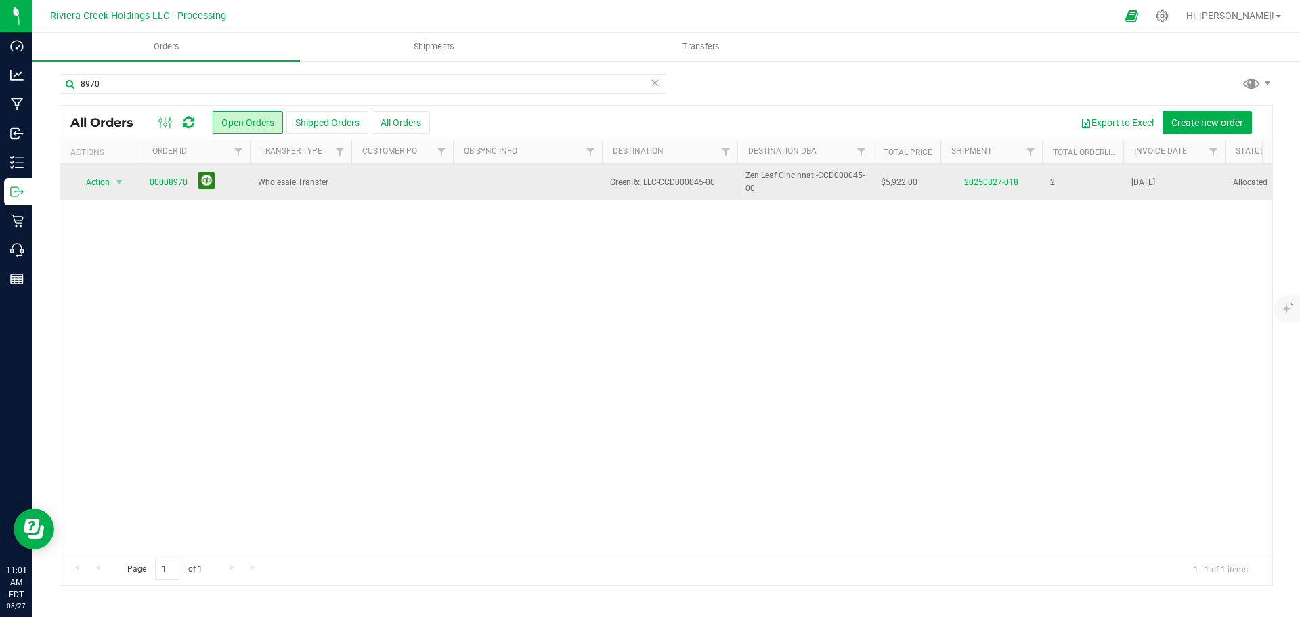
click at [207, 181] on button at bounding box center [206, 180] width 17 height 17
click at [107, 87] on input "8970" at bounding box center [363, 84] width 607 height 20
type input "8972"
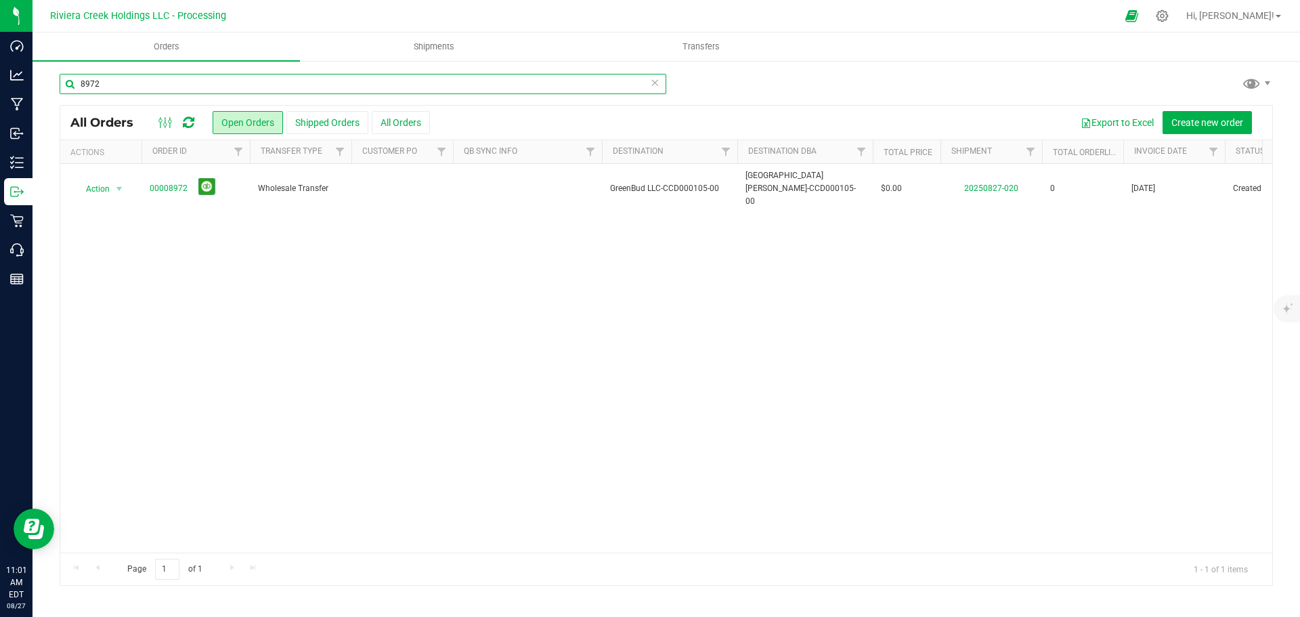
drag, startPoint x: 104, startPoint y: 82, endPoint x: 81, endPoint y: 83, distance: 23.0
click at [81, 83] on input "8972" at bounding box center [363, 84] width 607 height 20
click at [299, 344] on div "Action Action Cancel order Change facility Clone order Edit order Mark as fully…" at bounding box center [666, 358] width 1212 height 389
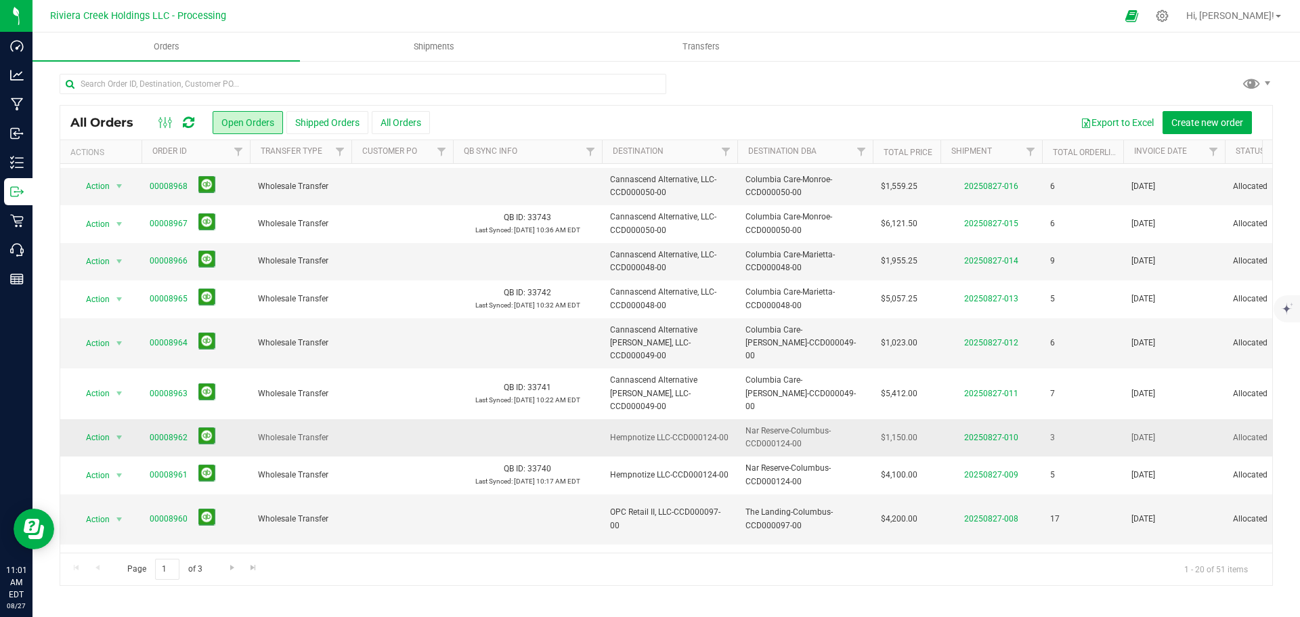
scroll to position [371, 0]
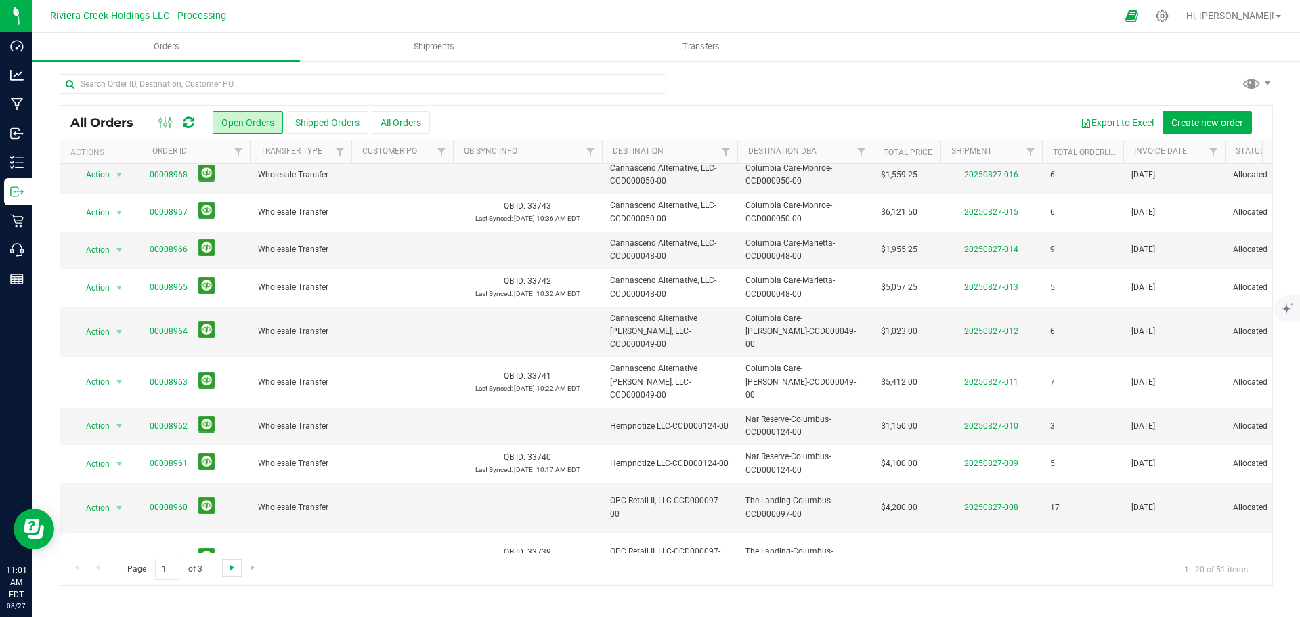
click at [230, 569] on span "Go to the next page" at bounding box center [232, 567] width 11 height 11
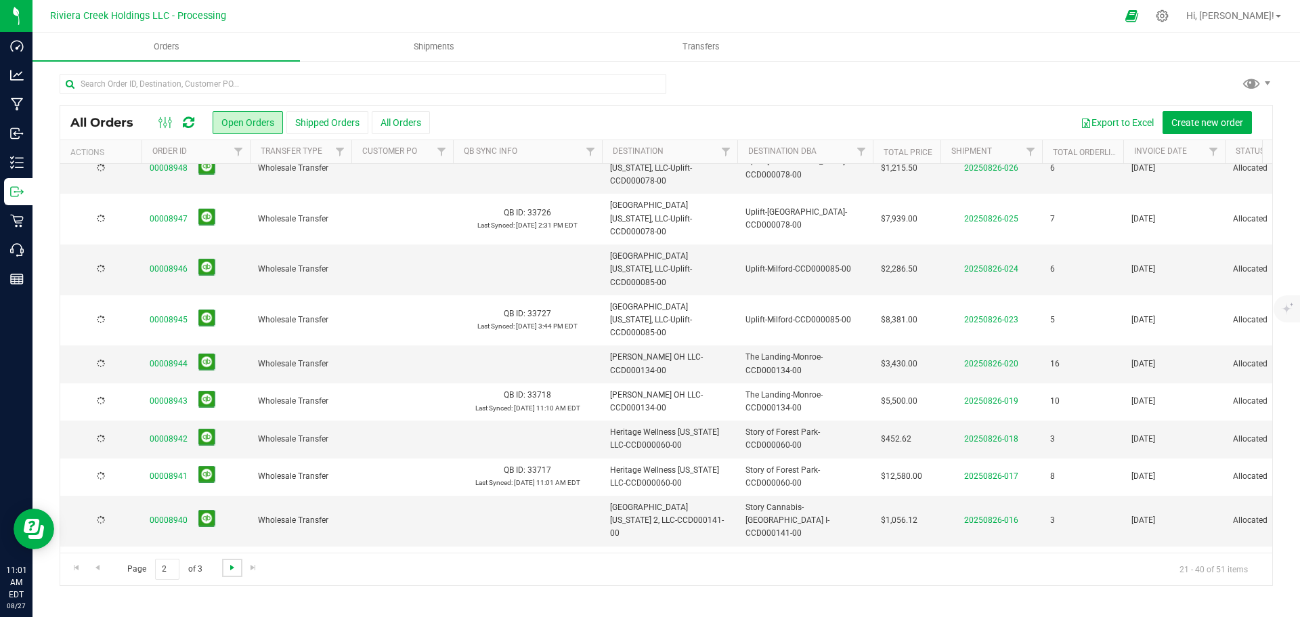
scroll to position [0, 0]
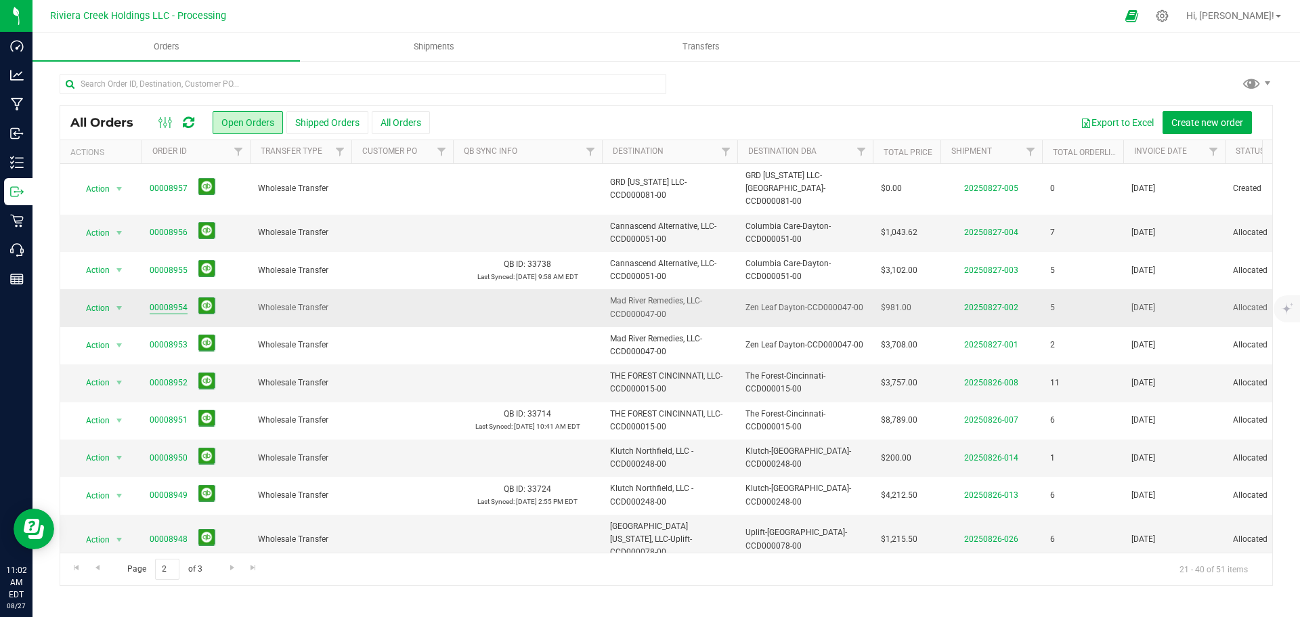
click at [164, 301] on link "00008954" at bounding box center [169, 307] width 38 height 13
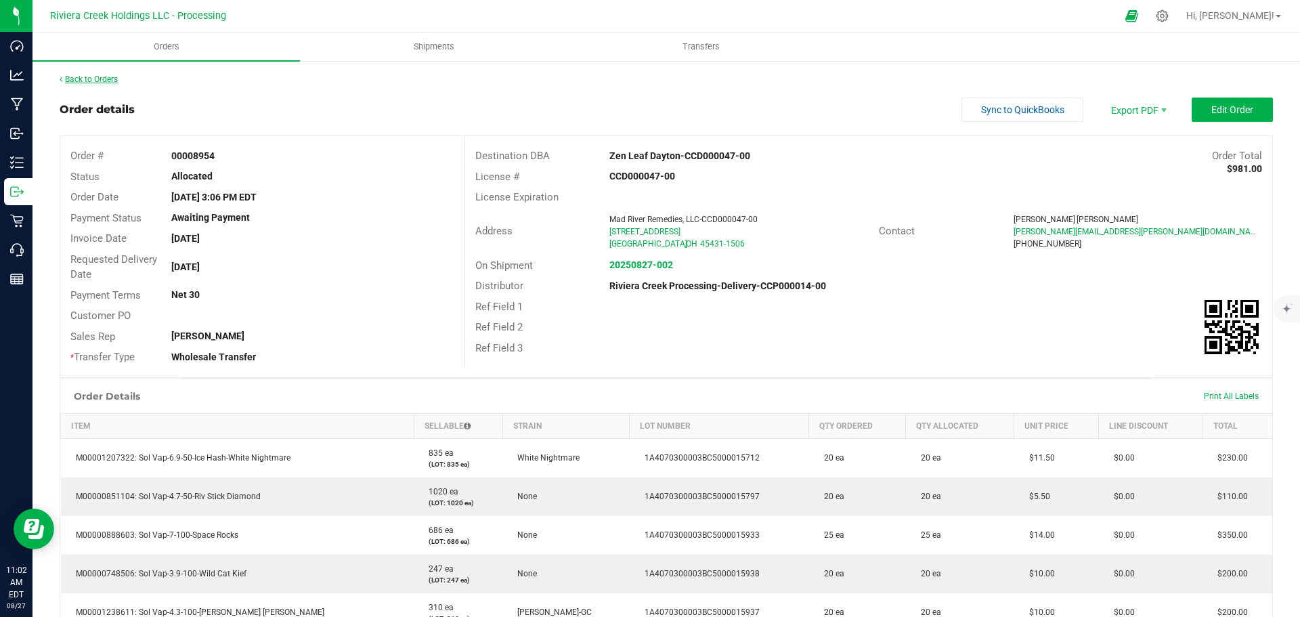
click at [89, 79] on link "Back to Orders" at bounding box center [89, 79] width 58 height 9
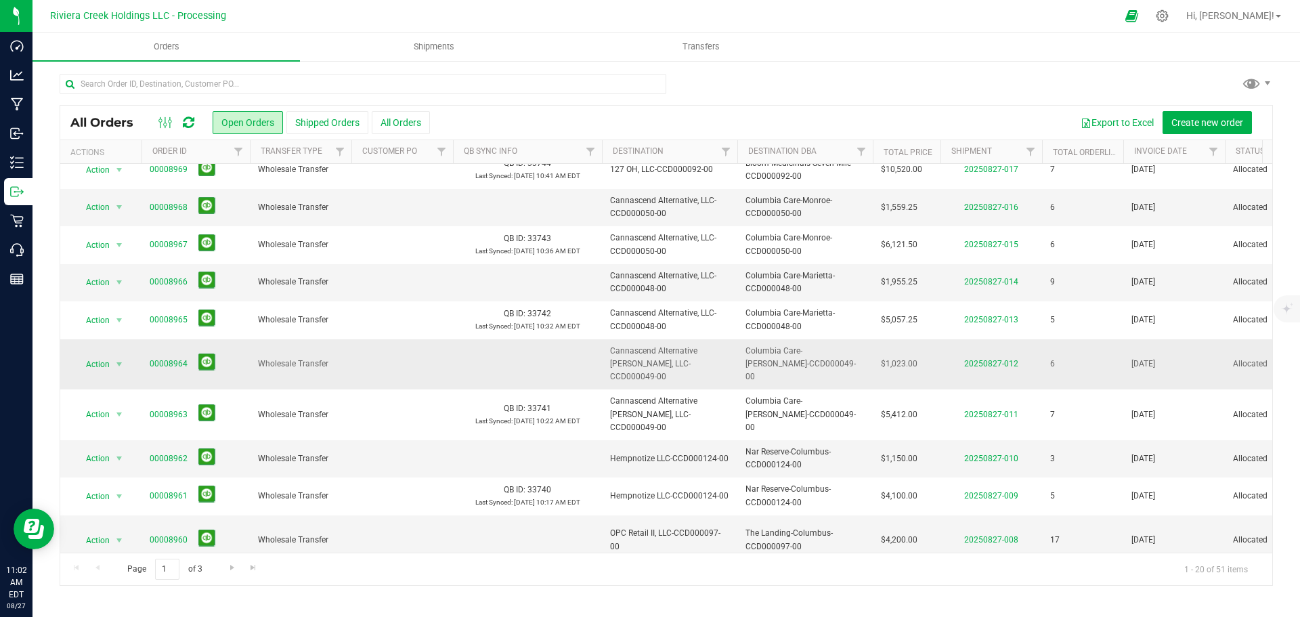
scroll to position [371, 0]
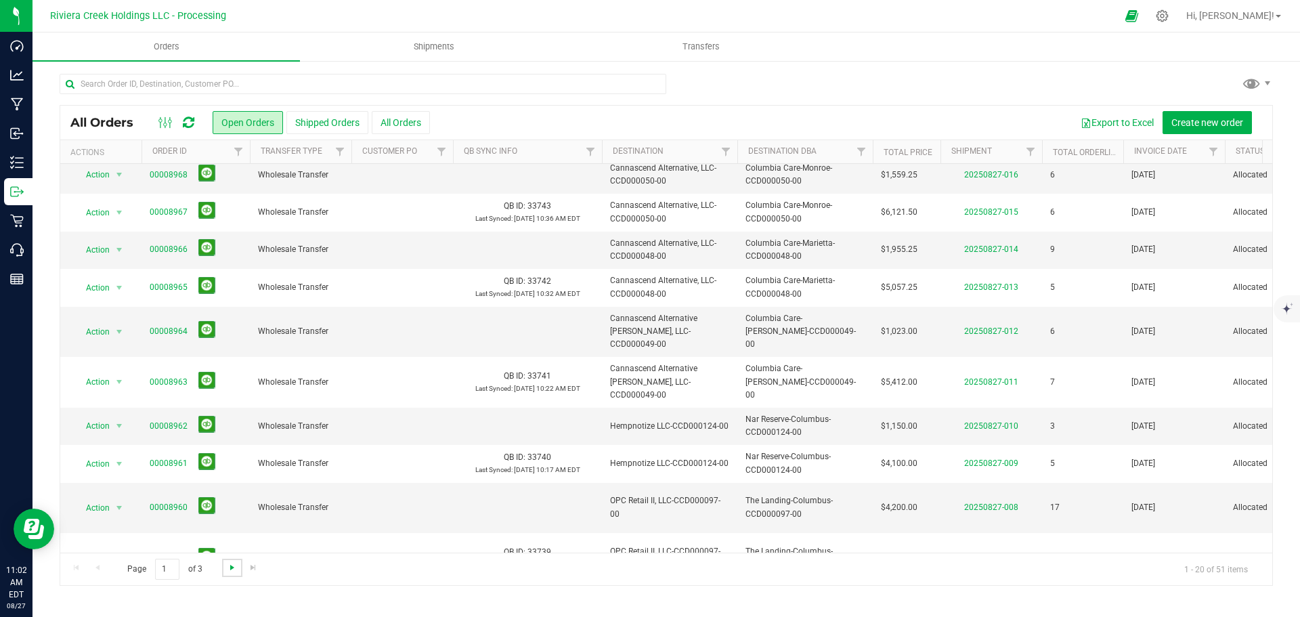
click at [230, 568] on span "Go to the next page" at bounding box center [232, 567] width 11 height 11
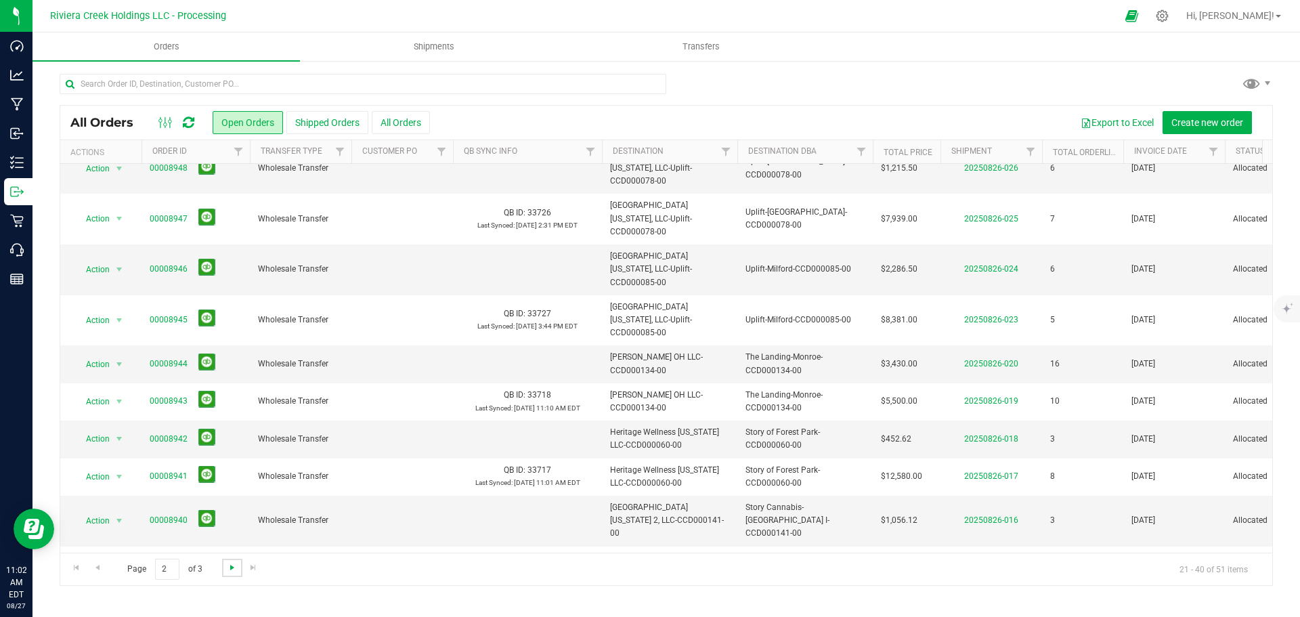
scroll to position [0, 0]
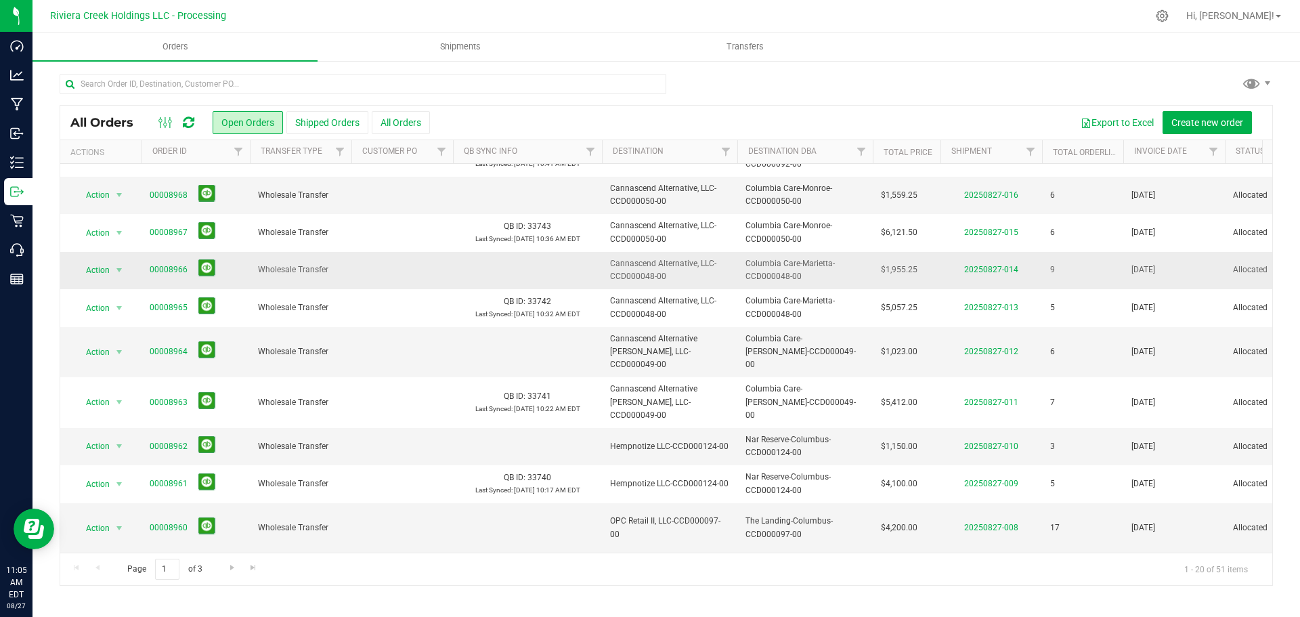
scroll to position [371, 0]
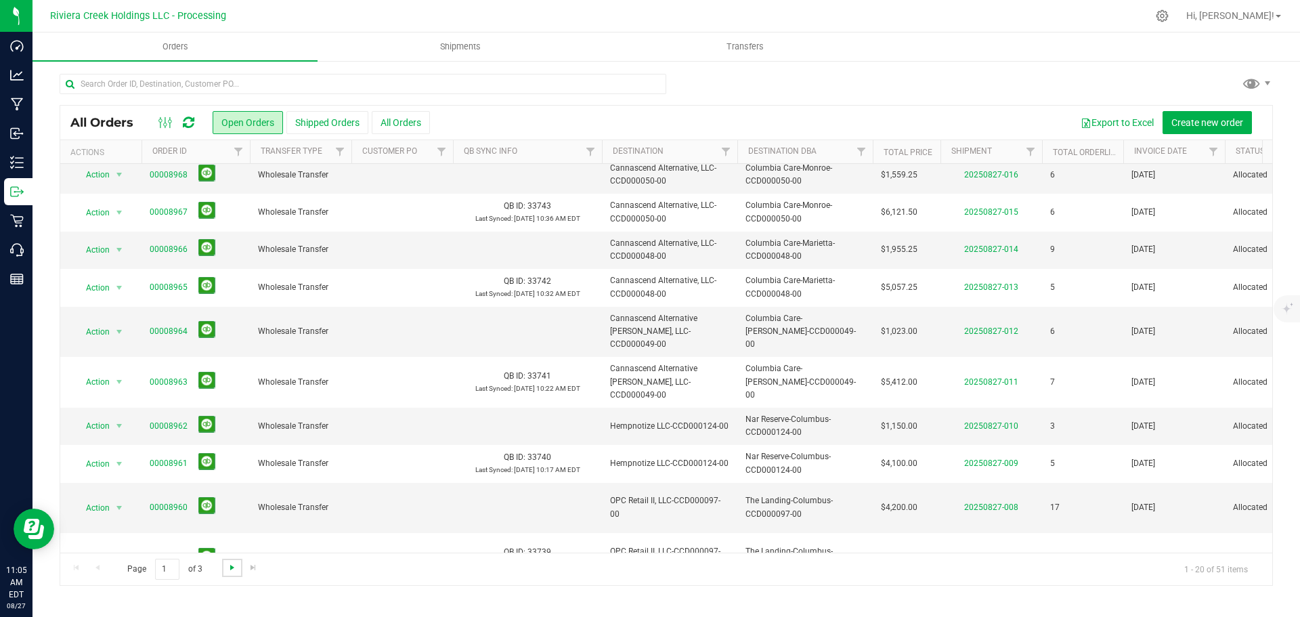
click at [232, 570] on span "Go to the next page" at bounding box center [232, 567] width 11 height 11
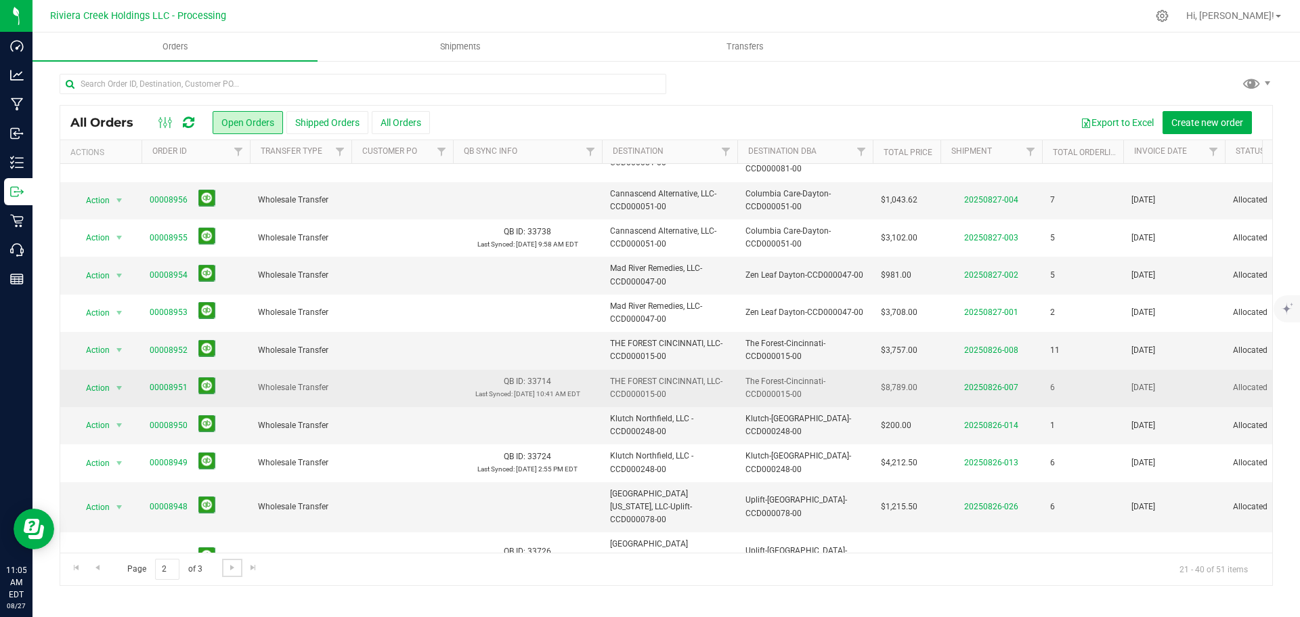
scroll to position [0, 0]
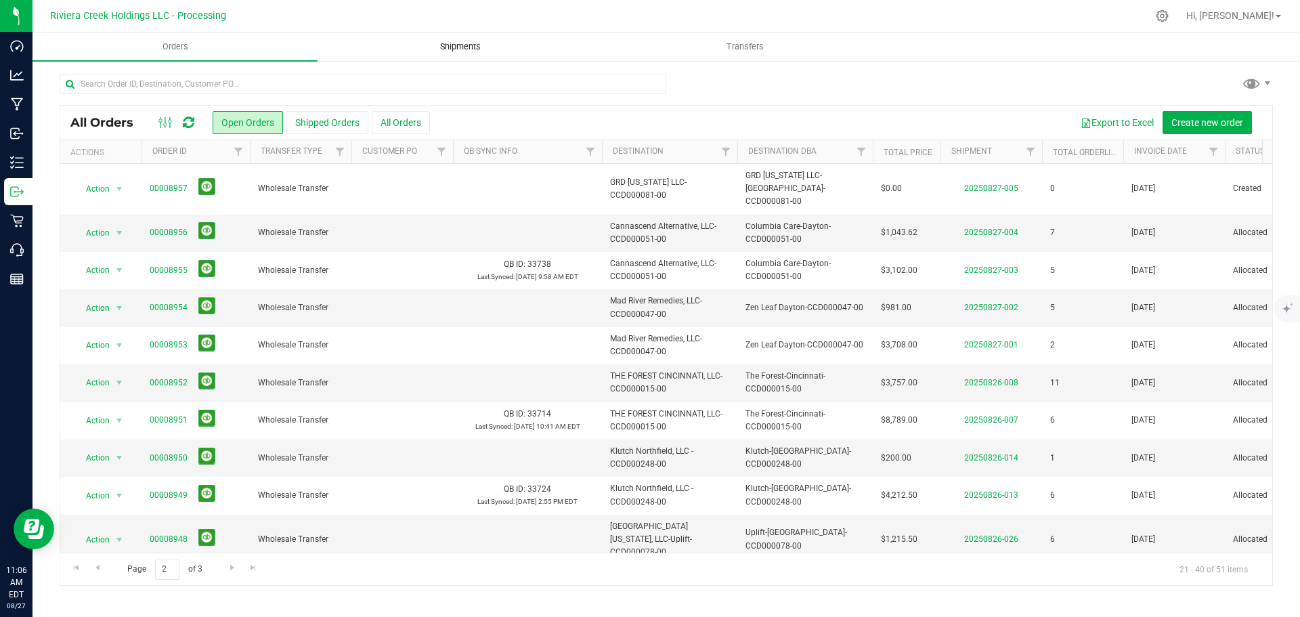
click at [469, 45] on span "Shipments" at bounding box center [460, 47] width 77 height 12
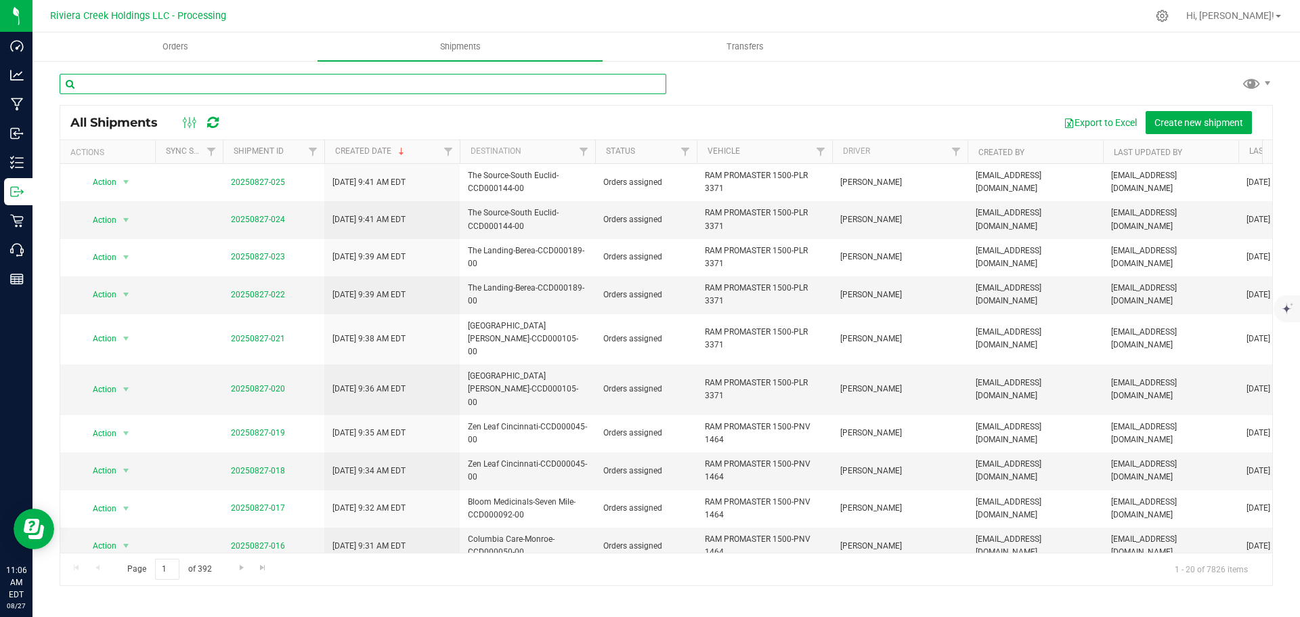
click at [178, 88] on input "text" at bounding box center [363, 84] width 607 height 20
paste input "CCD000016-00"
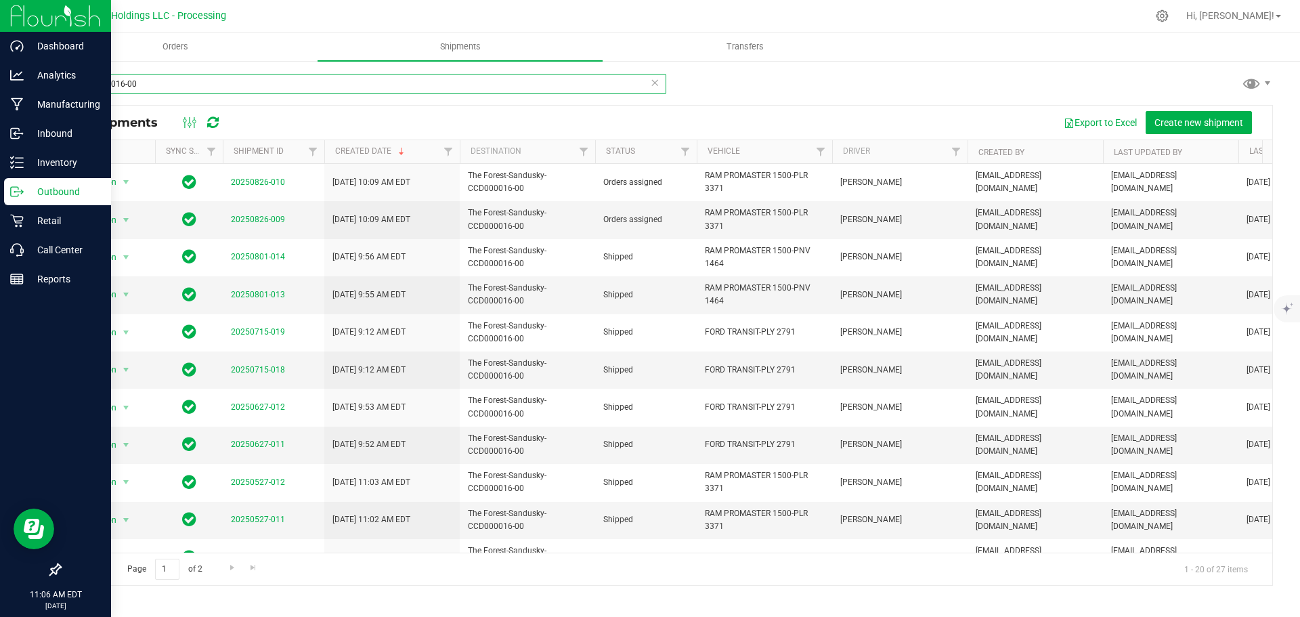
type input "CCD000016-00"
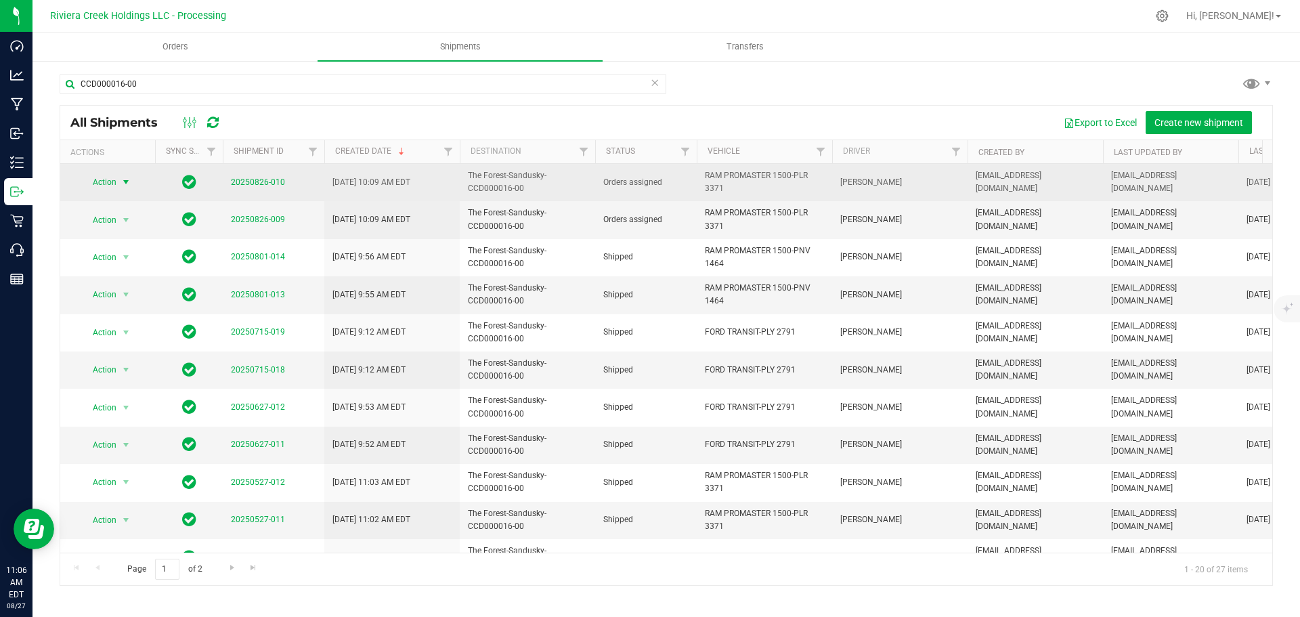
click at [116, 184] on span "Action" at bounding box center [99, 182] width 37 height 19
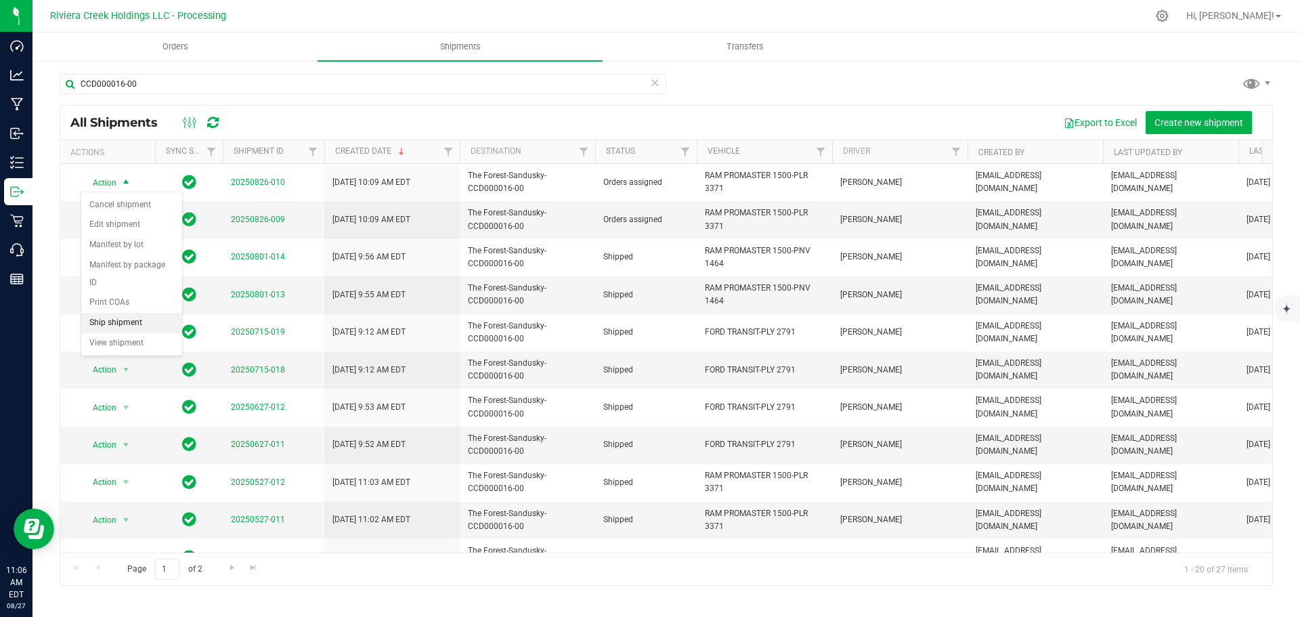
click at [123, 313] on li "Ship shipment" at bounding box center [131, 323] width 101 height 20
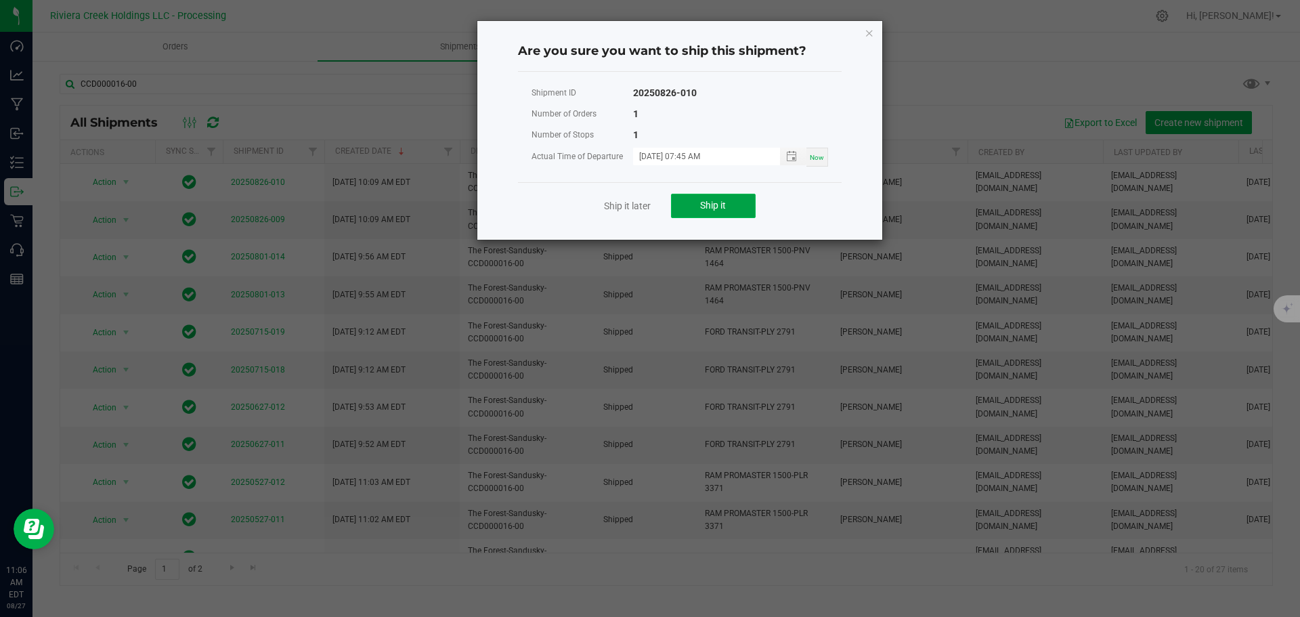
click at [695, 200] on button "Ship it" at bounding box center [713, 206] width 85 height 24
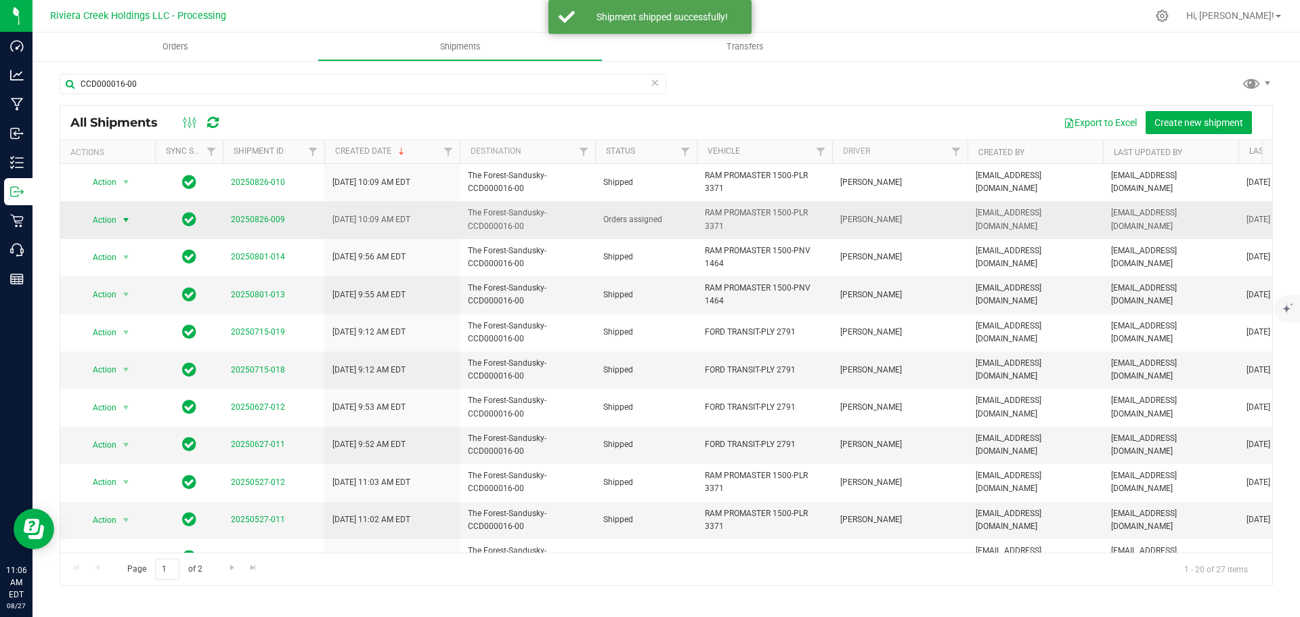
click at [123, 219] on span "select" at bounding box center [126, 220] width 11 height 11
click at [123, 350] on li "Ship shipment" at bounding box center [131, 360] width 101 height 20
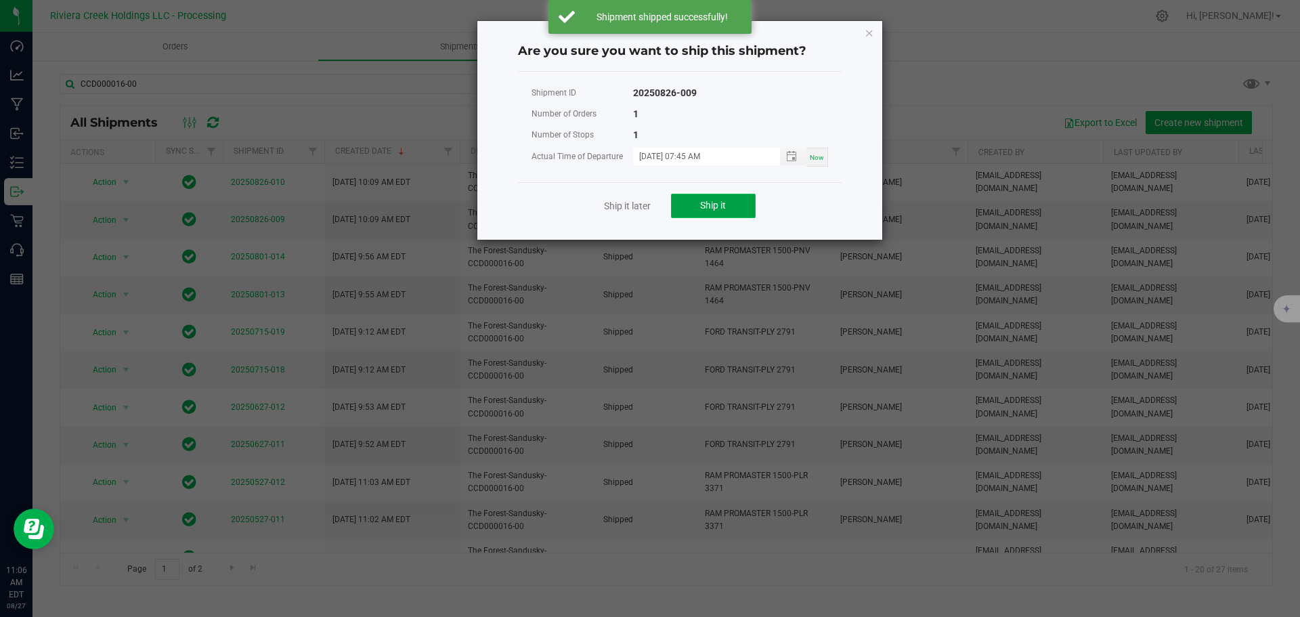
click at [710, 207] on span "Ship it" at bounding box center [713, 205] width 26 height 11
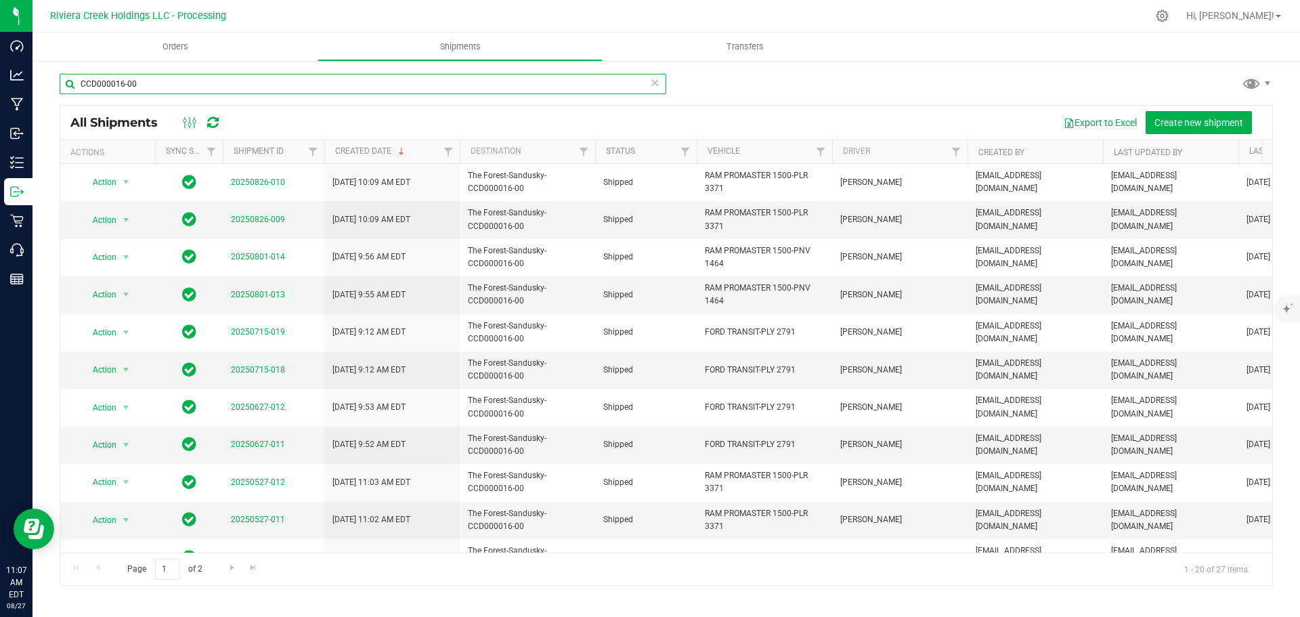
drag, startPoint x: 146, startPoint y: 80, endPoint x: 53, endPoint y: 85, distance: 92.9
click at [53, 85] on div "CCD000016-00 All Shipments Export to Excel Create new shipment Actions Sync Sta…" at bounding box center [667, 330] width 1268 height 540
paste input "98-00"
type input "CCD000098-00"
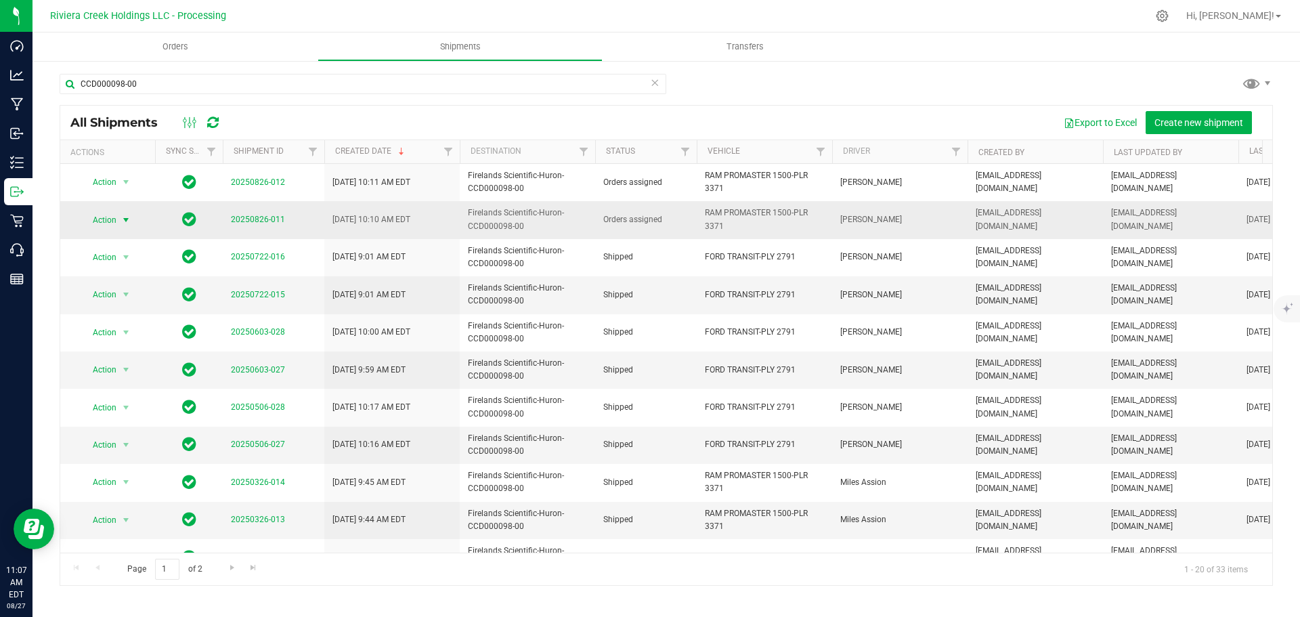
click at [123, 222] on span "select" at bounding box center [126, 220] width 11 height 11
click at [133, 350] on li "Ship shipment" at bounding box center [131, 360] width 101 height 20
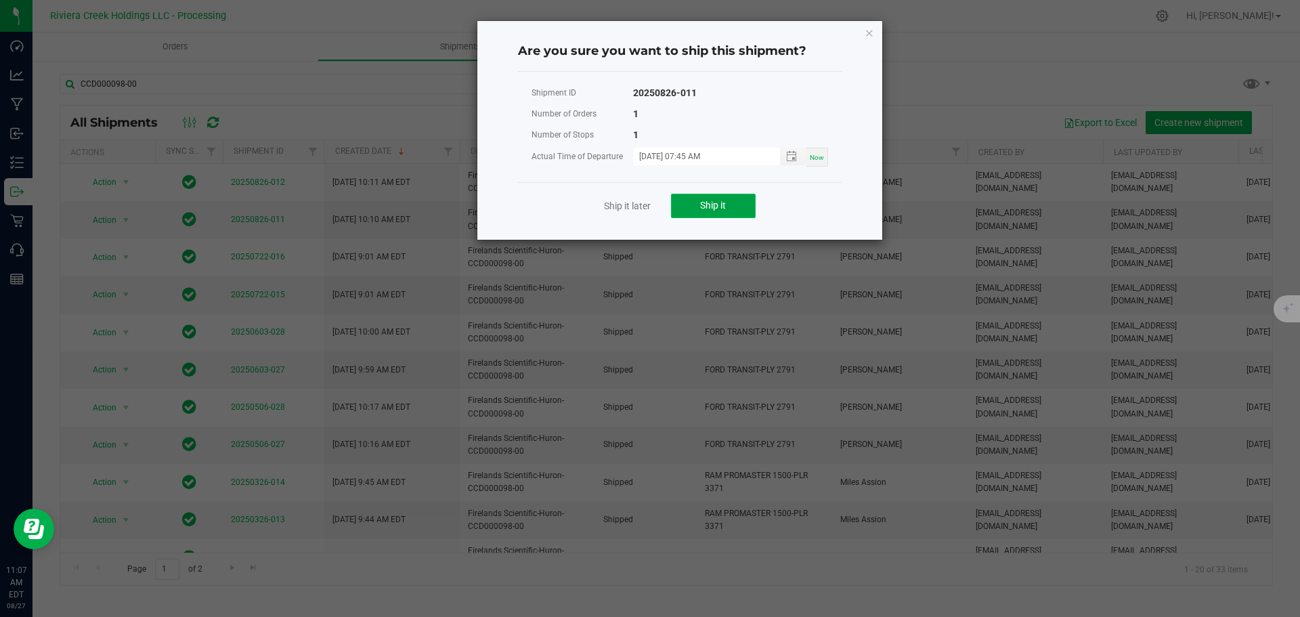
click at [719, 217] on button "Ship it" at bounding box center [713, 206] width 85 height 24
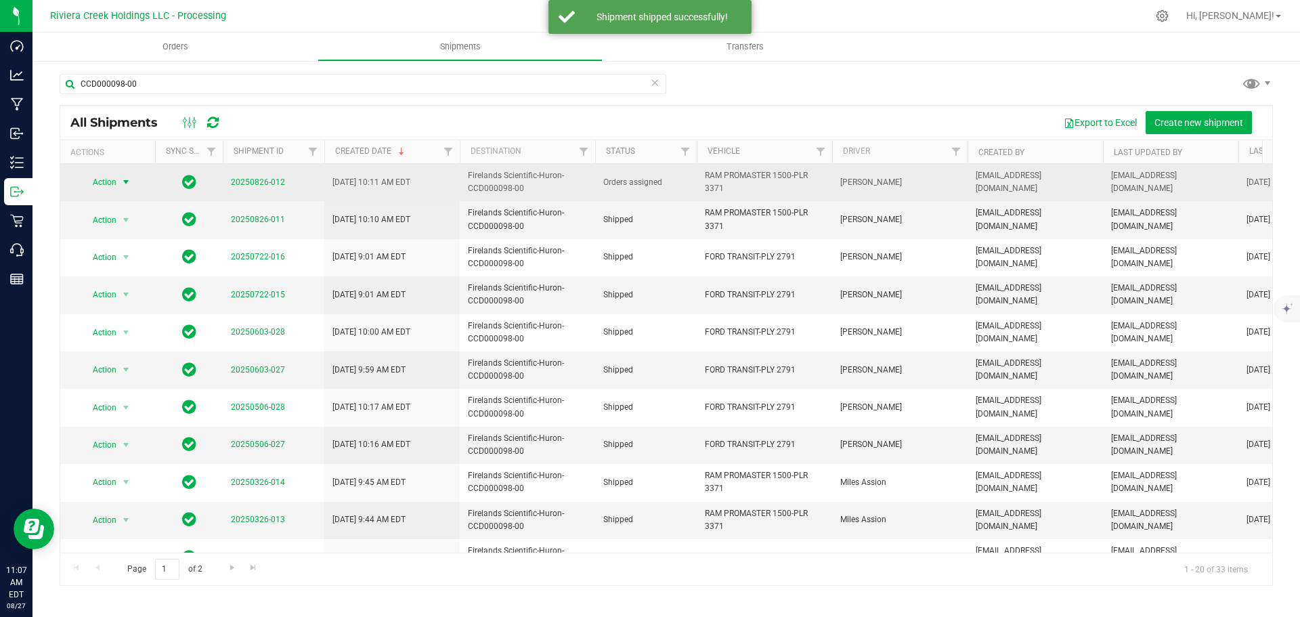
click at [124, 183] on span "select" at bounding box center [126, 182] width 11 height 11
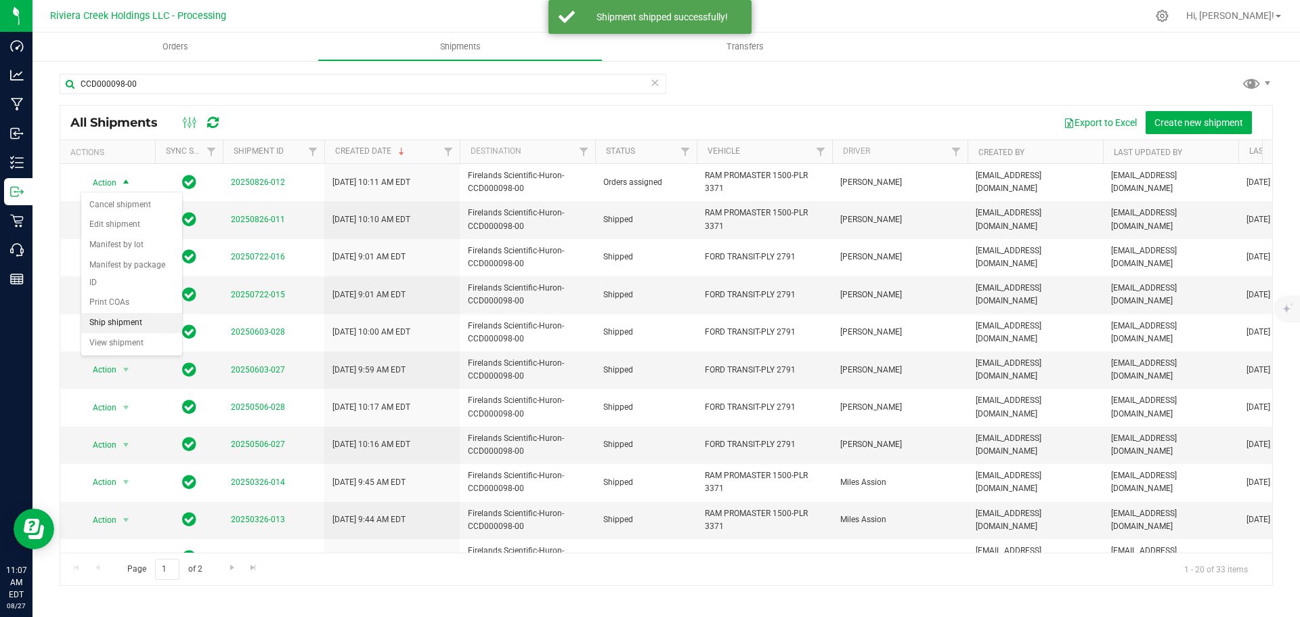
click at [116, 313] on li "Ship shipment" at bounding box center [131, 323] width 101 height 20
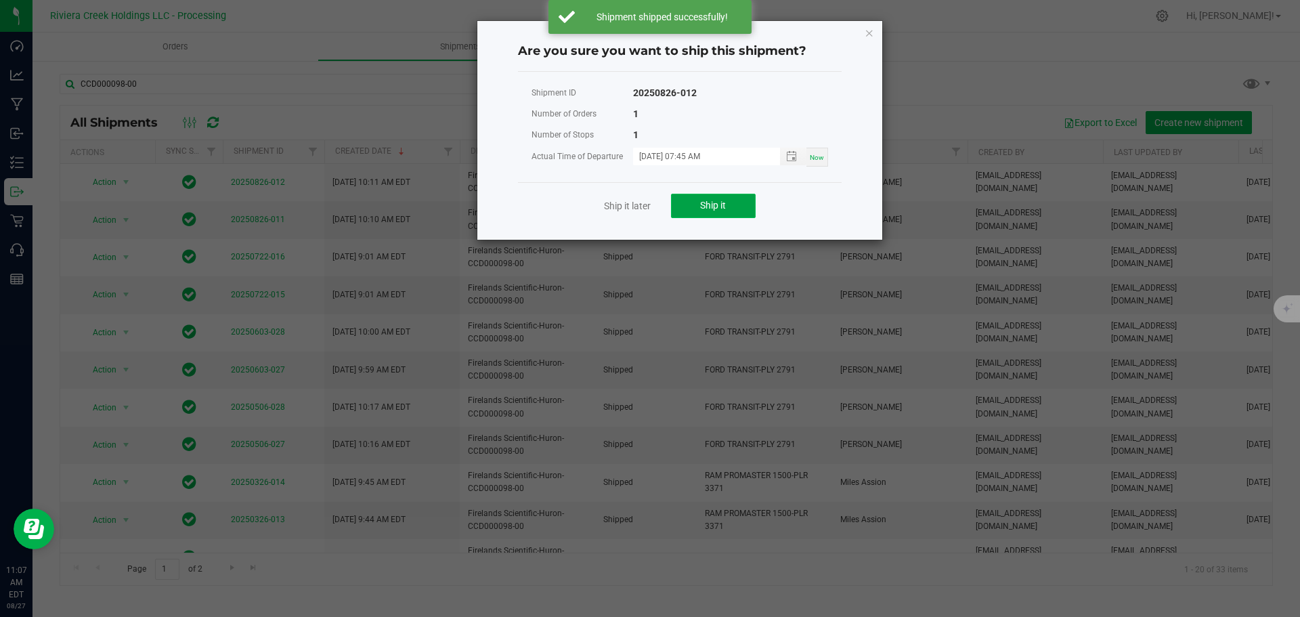
click at [687, 204] on button "Ship it" at bounding box center [713, 206] width 85 height 24
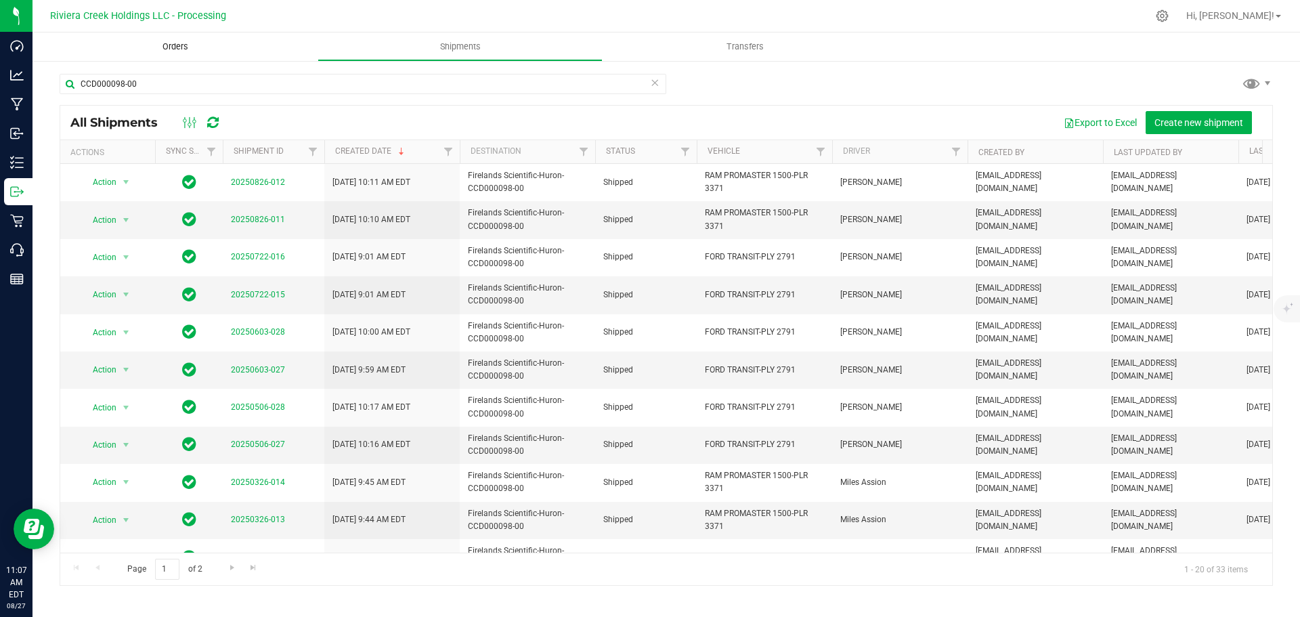
click at [175, 45] on span "Orders" at bounding box center [175, 47] width 62 height 12
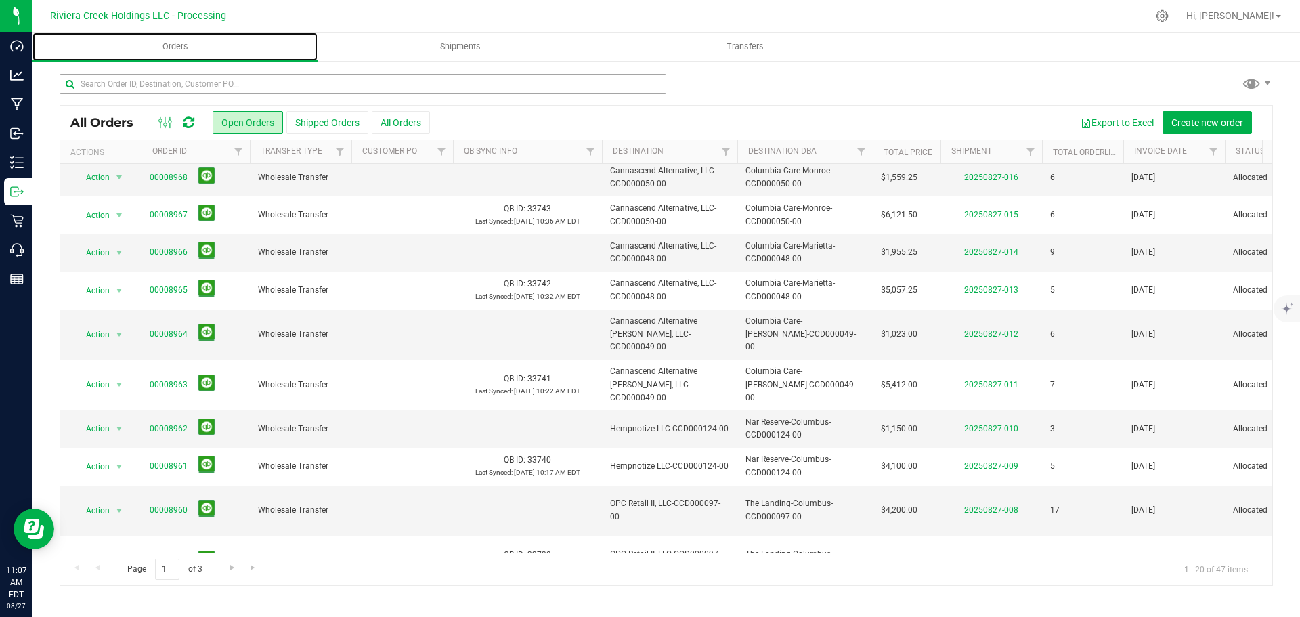
scroll to position [371, 0]
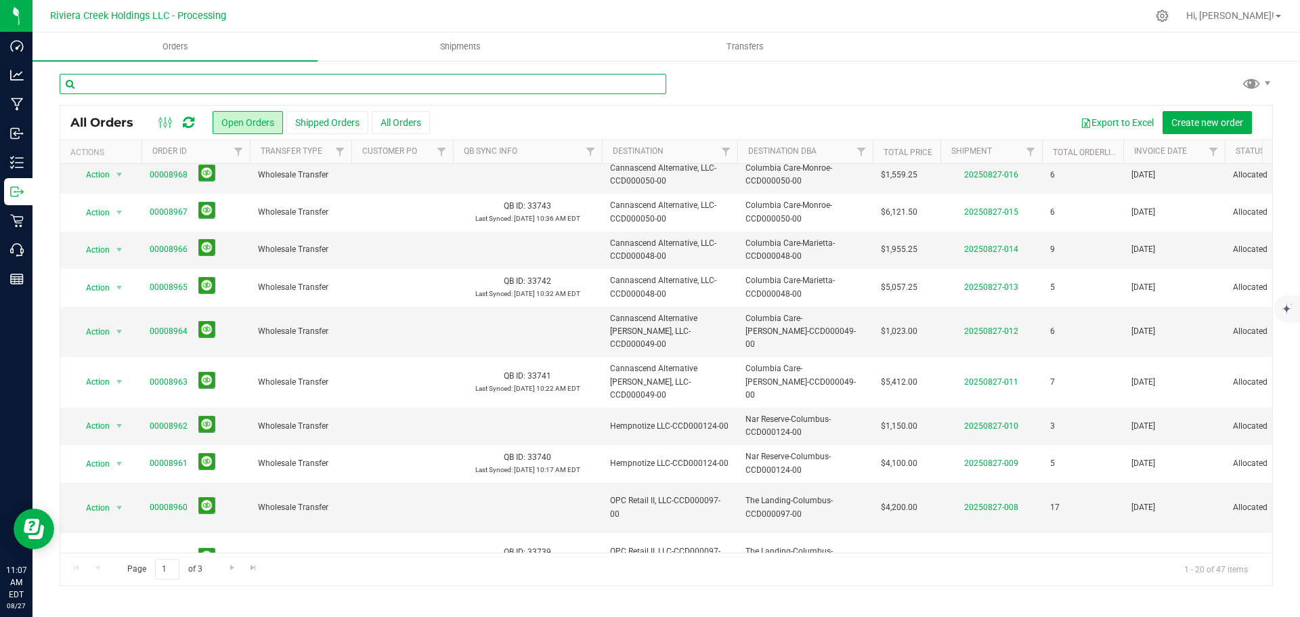
click at [98, 84] on input "text" at bounding box center [363, 84] width 607 height 20
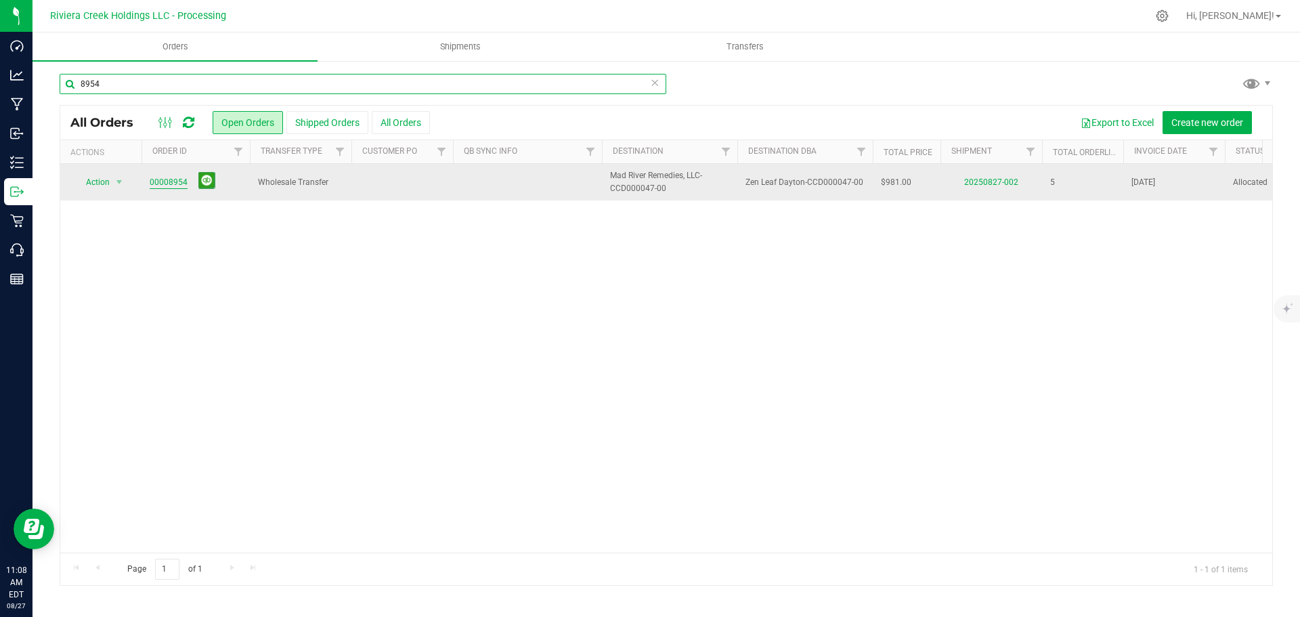
type input "8954"
click at [171, 181] on link "00008954" at bounding box center [169, 182] width 38 height 13
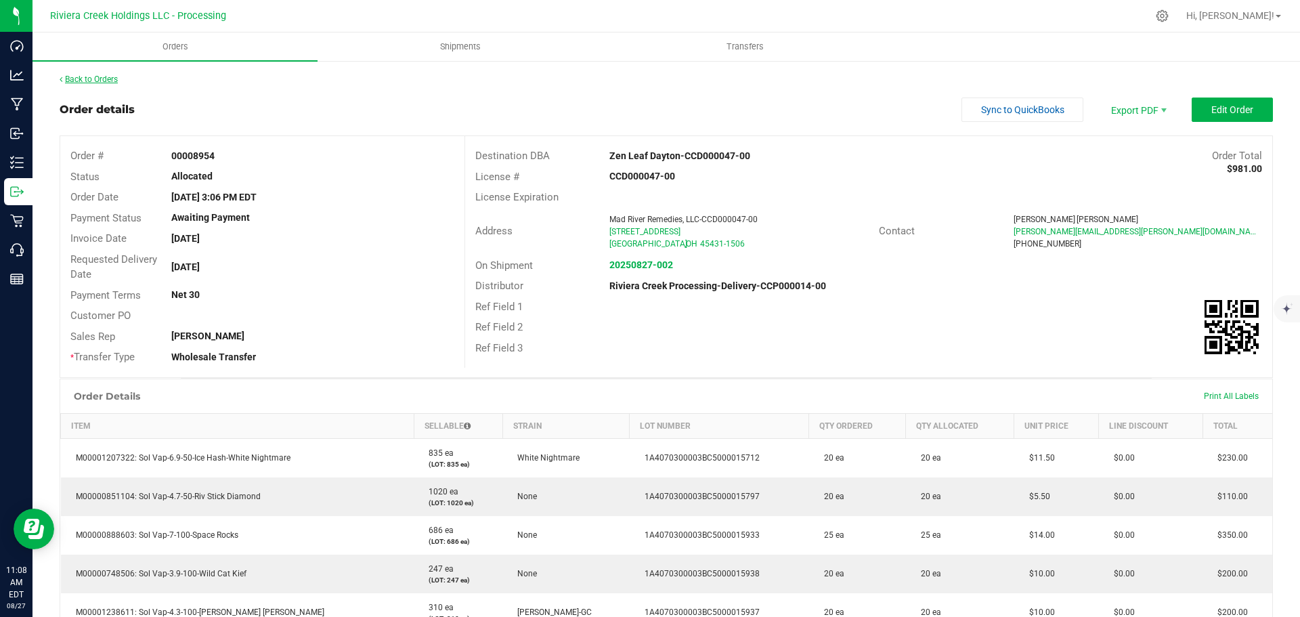
click at [101, 75] on link "Back to Orders" at bounding box center [89, 79] width 58 height 9
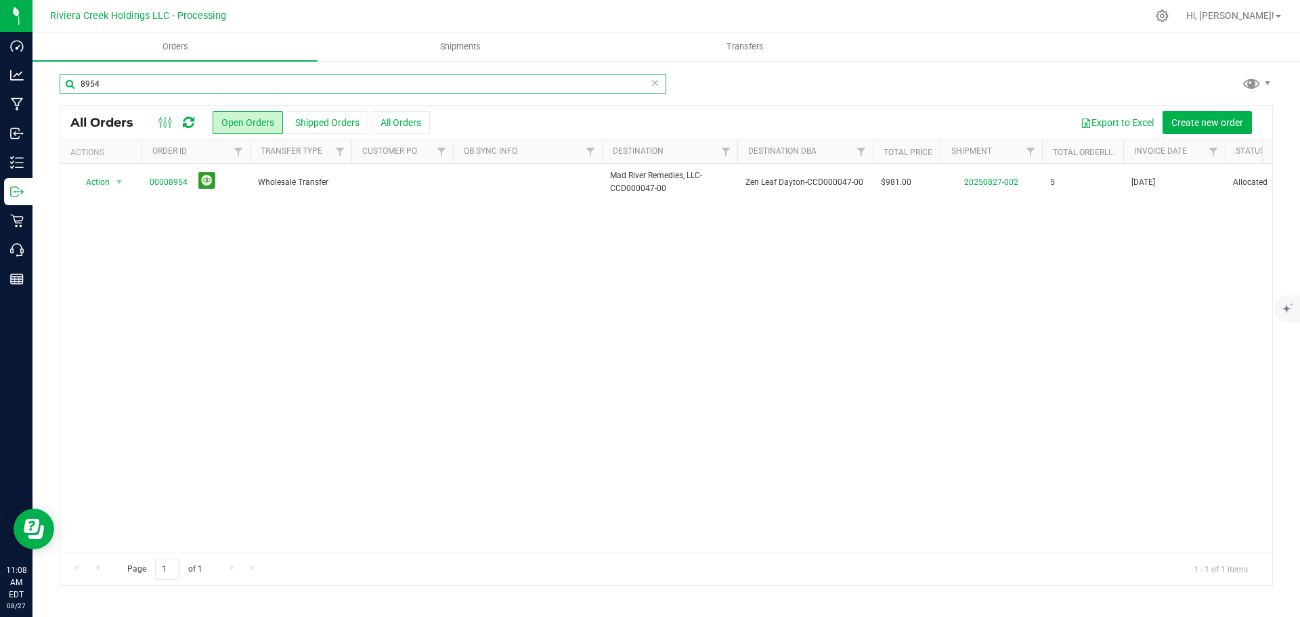
drag, startPoint x: 110, startPoint y: 88, endPoint x: 49, endPoint y: 91, distance: 61.7
click at [49, 91] on div "8954 All Orders Open Orders Shipped Orders All Orders Export to Excel Create ne…" at bounding box center [667, 330] width 1268 height 540
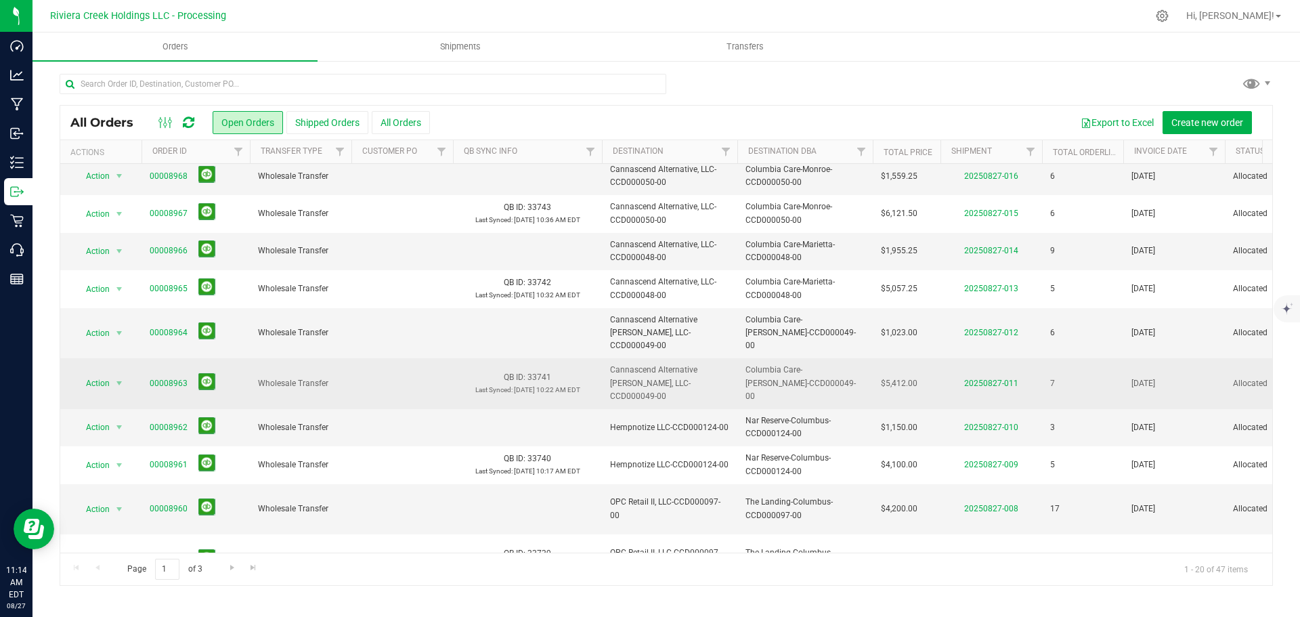
scroll to position [371, 0]
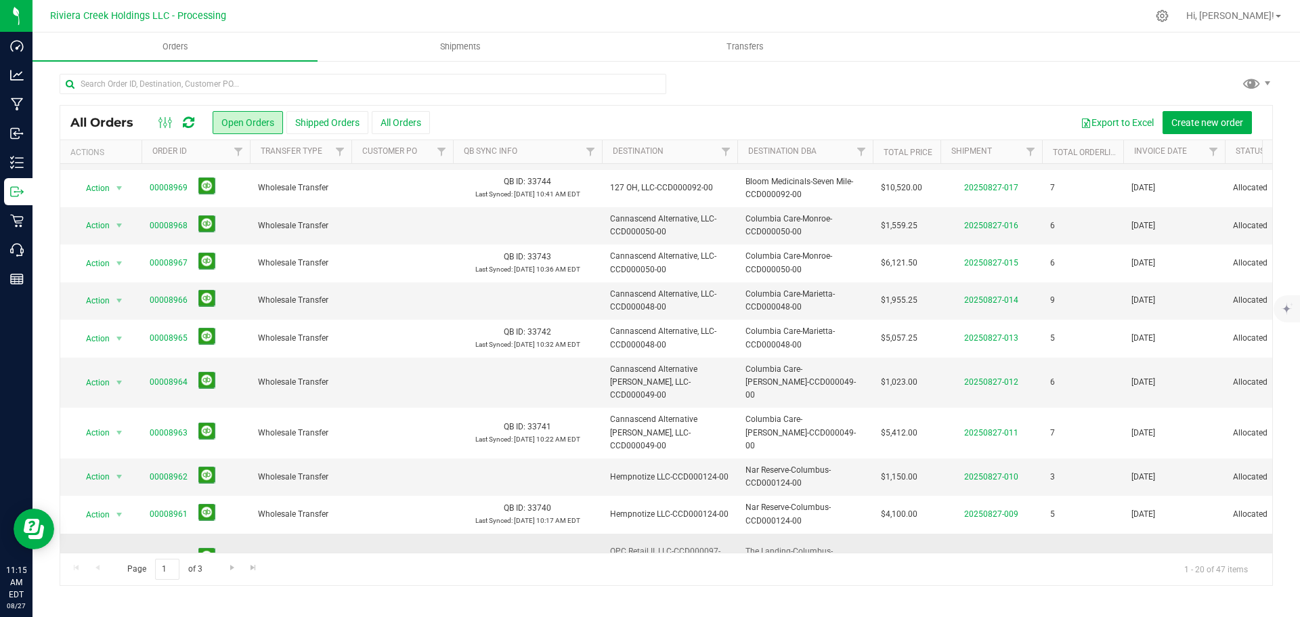
scroll to position [339, 0]
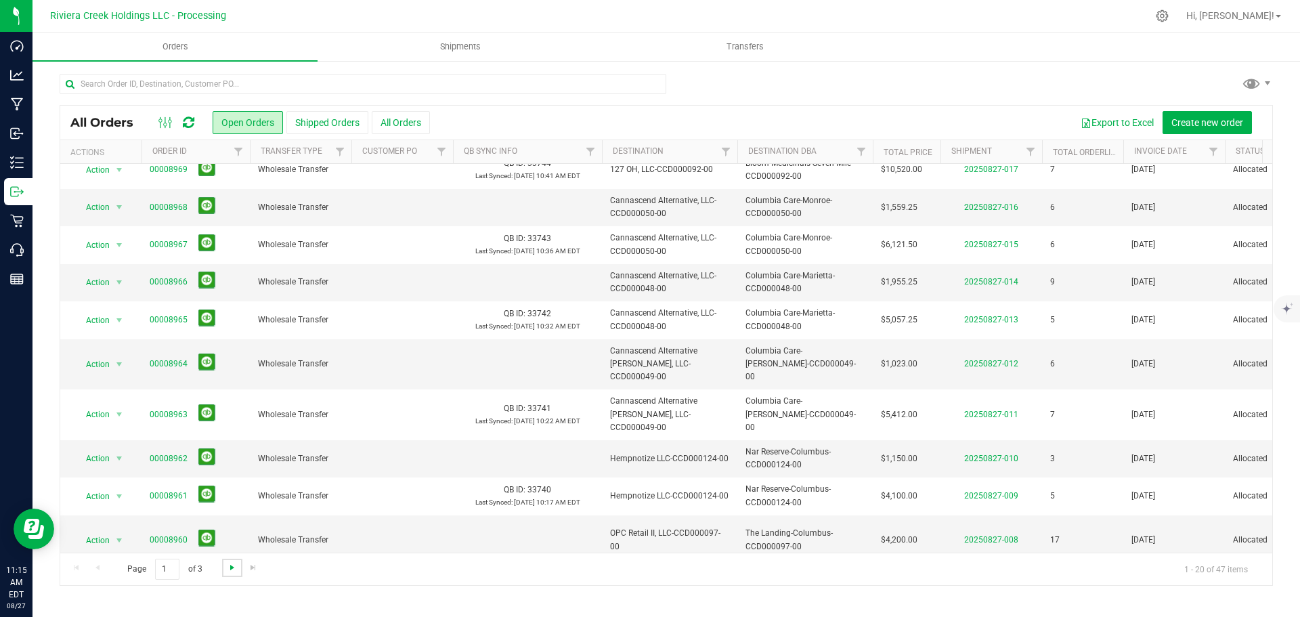
click at [230, 564] on span "Go to the next page" at bounding box center [232, 567] width 11 height 11
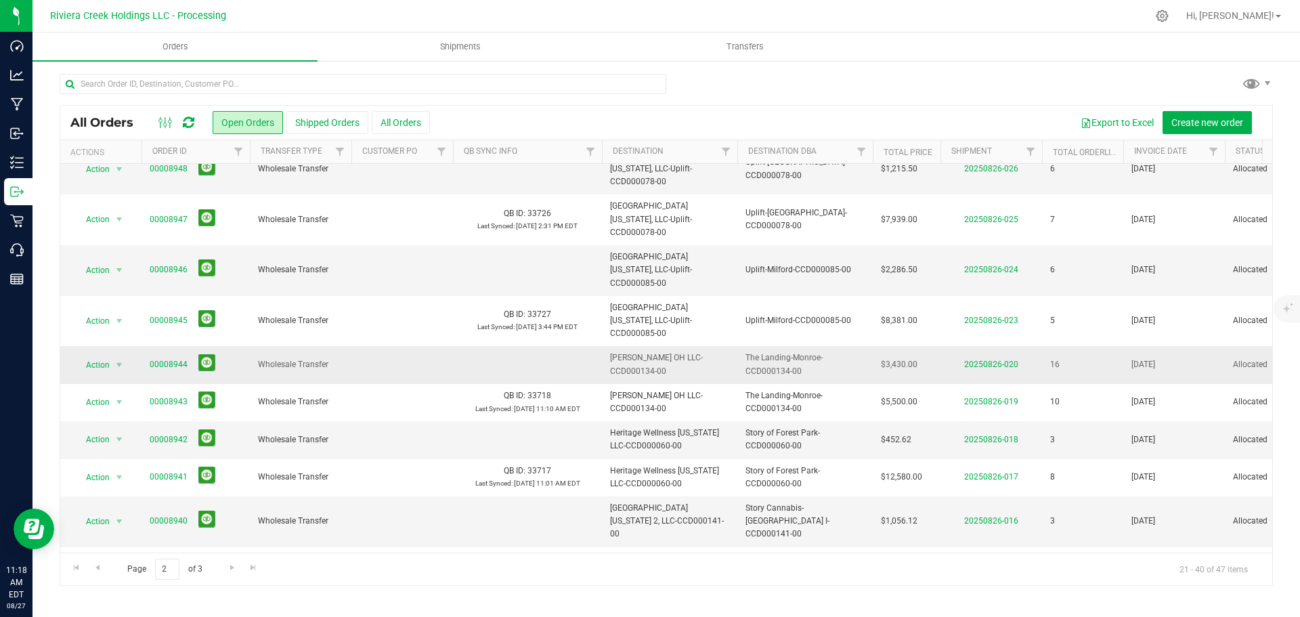
scroll to position [371, 0]
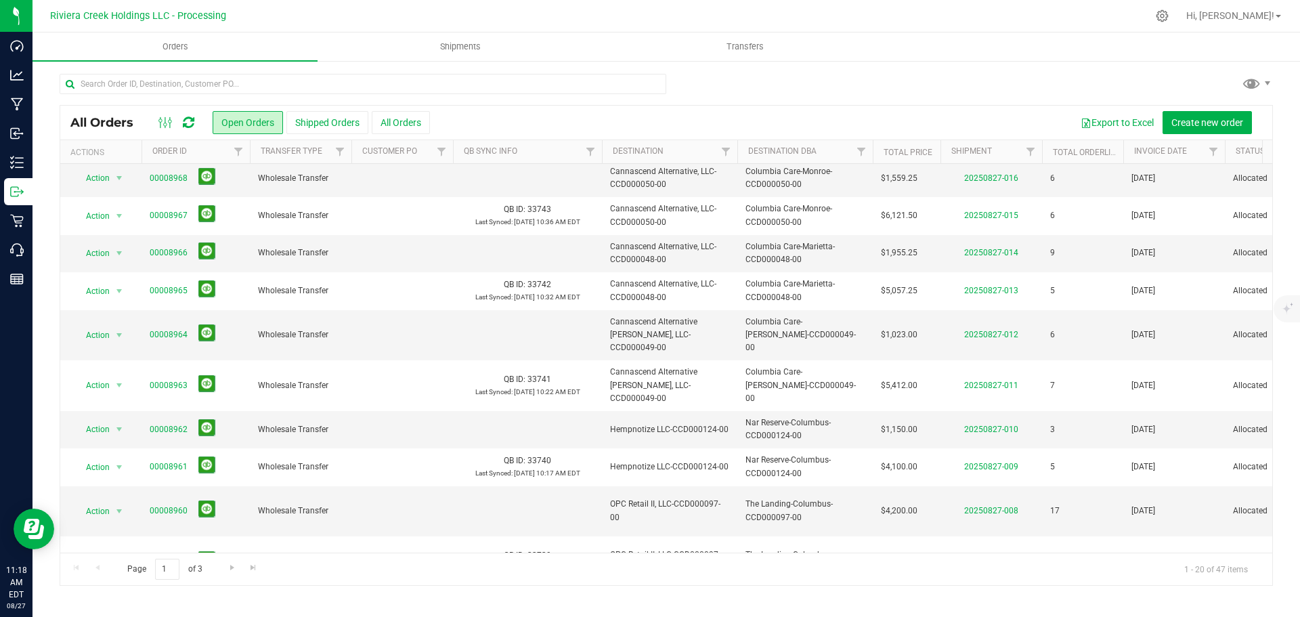
scroll to position [371, 0]
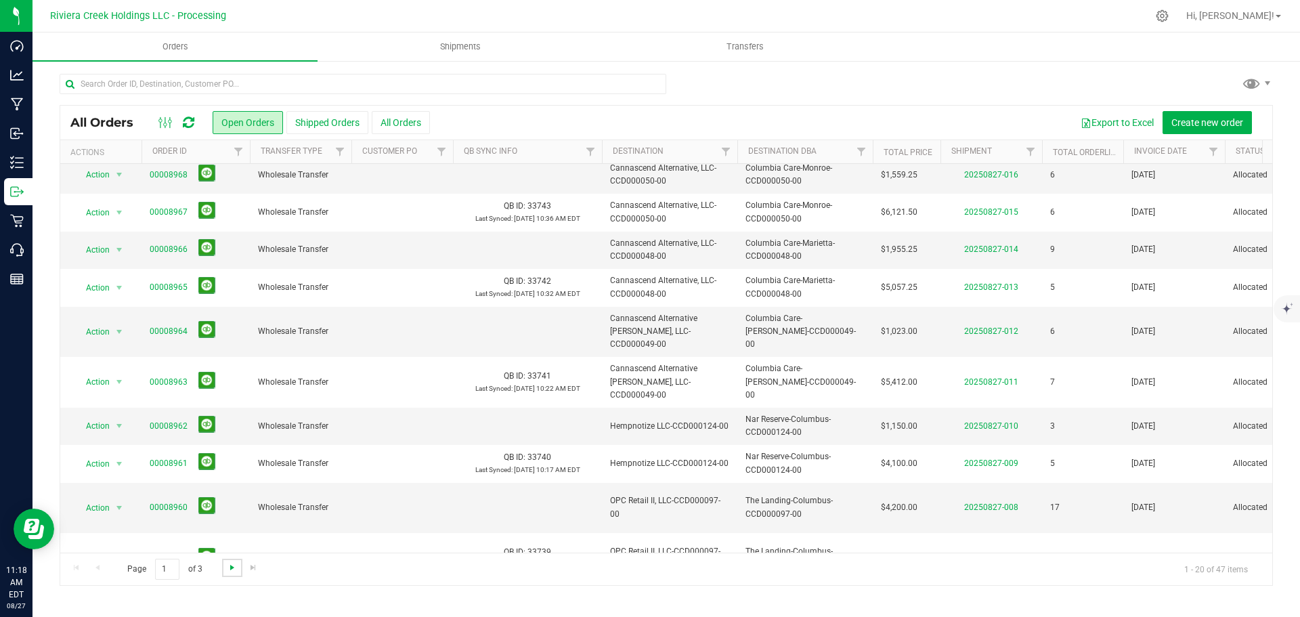
click at [231, 569] on span "Go to the next page" at bounding box center [232, 567] width 11 height 11
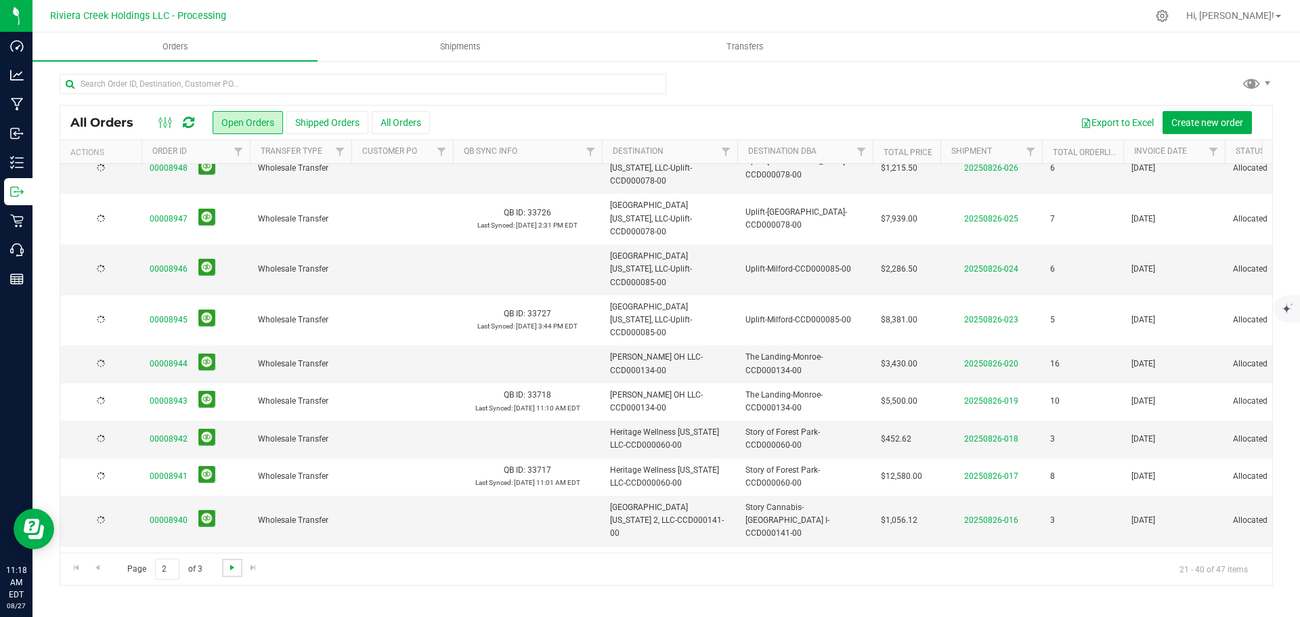
scroll to position [0, 0]
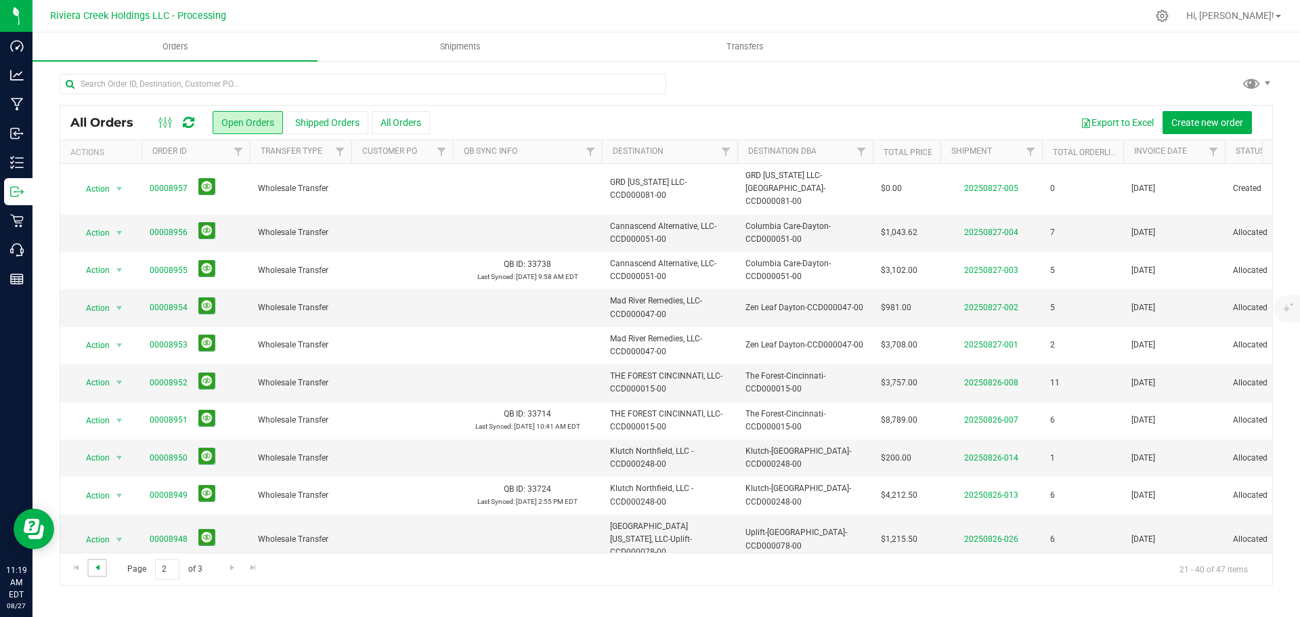
click at [98, 568] on span "Go to the previous page" at bounding box center [97, 567] width 11 height 11
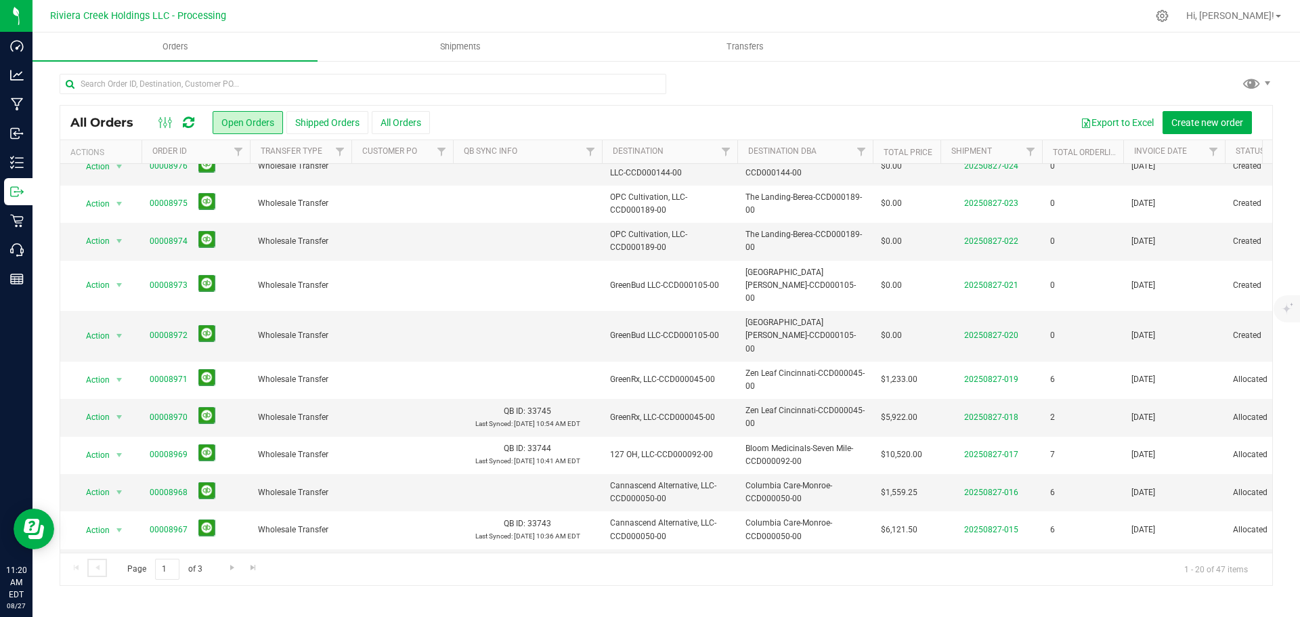
scroll to position [33, 0]
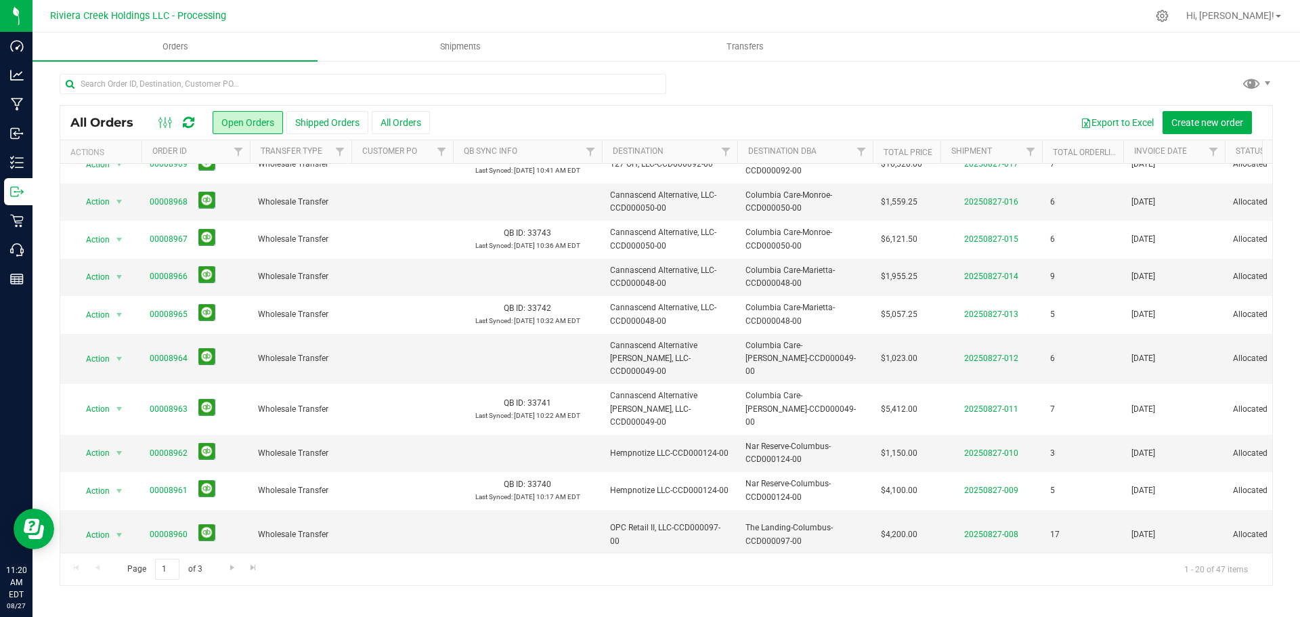
scroll to position [371, 0]
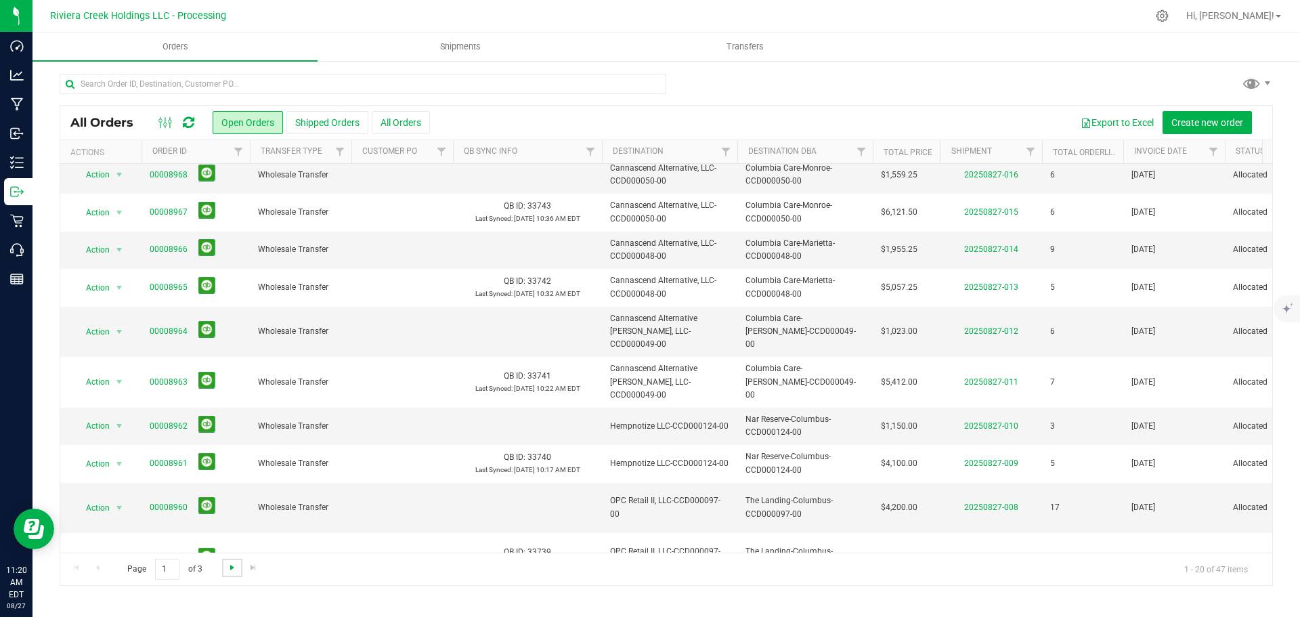
click at [230, 568] on span "Go to the next page" at bounding box center [232, 567] width 11 height 11
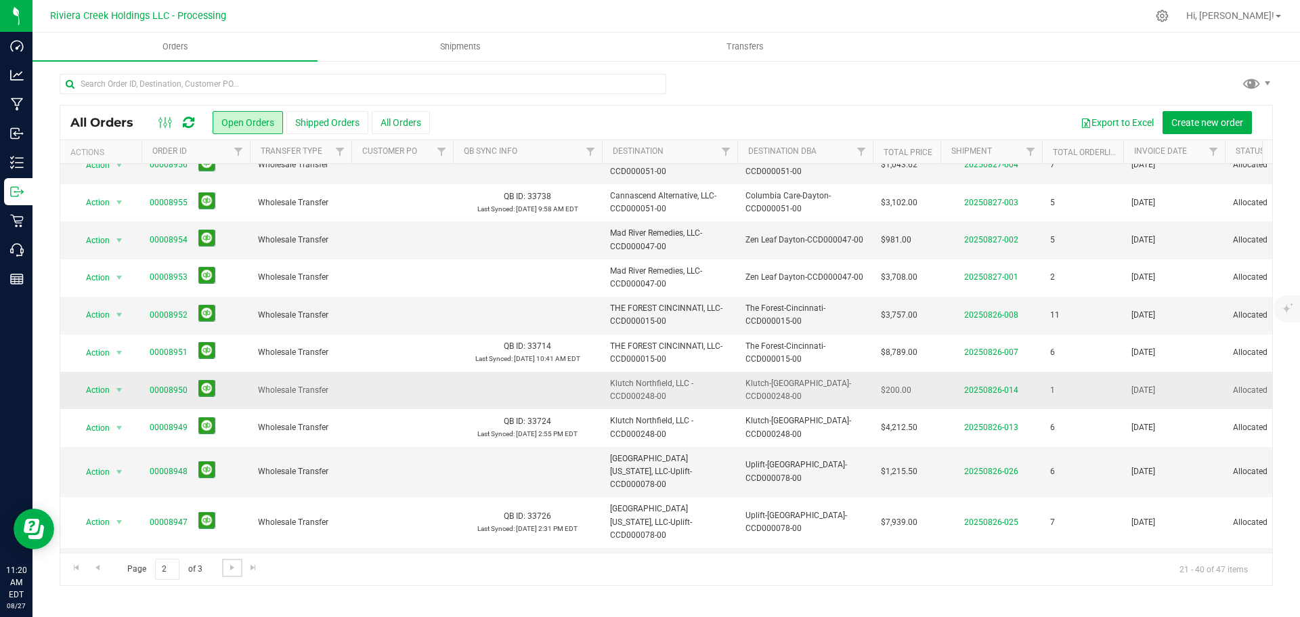
scroll to position [0, 0]
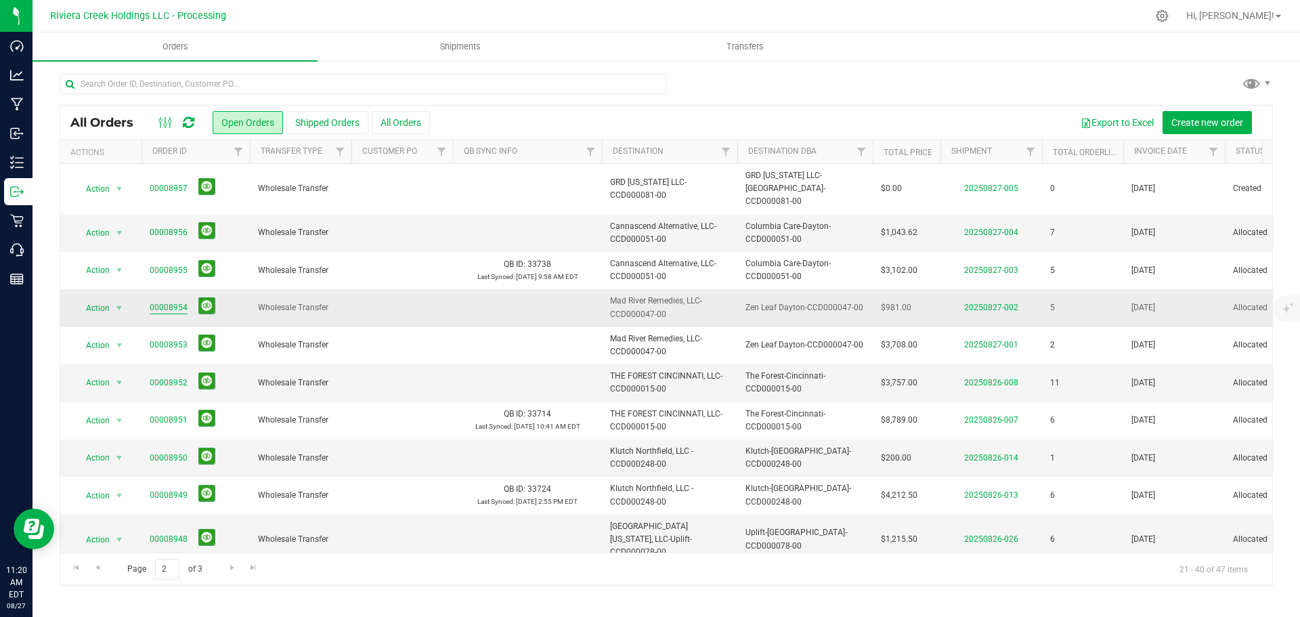
click at [175, 301] on link "00008954" at bounding box center [169, 307] width 38 height 13
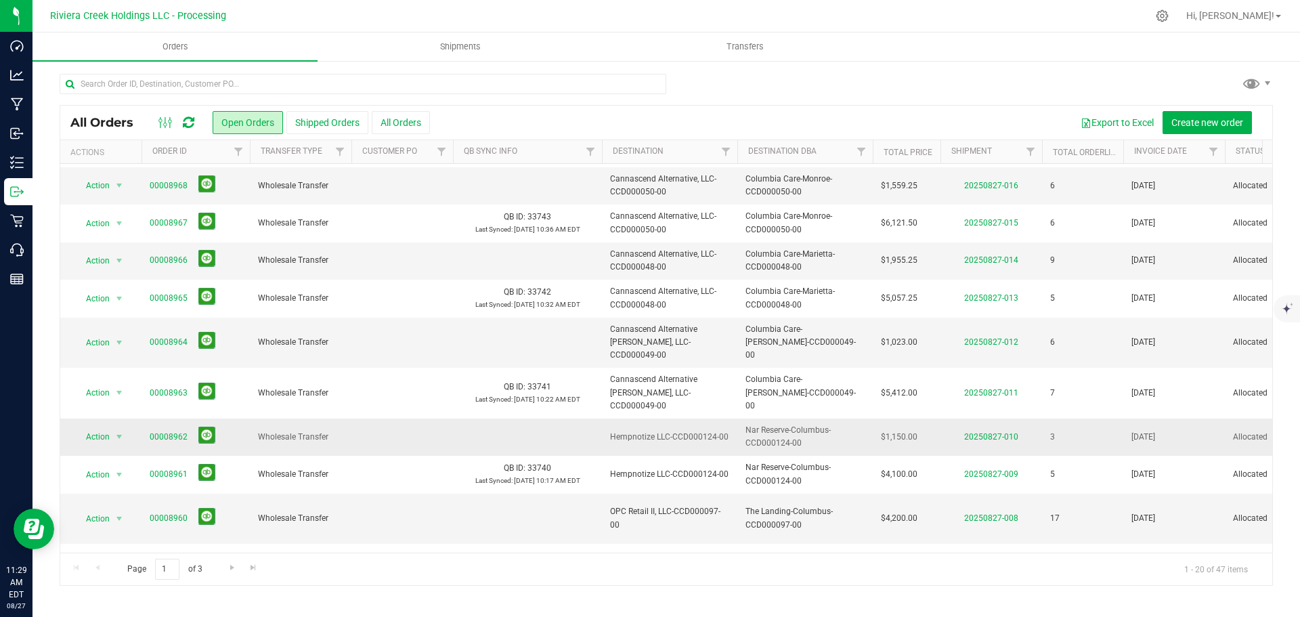
scroll to position [371, 0]
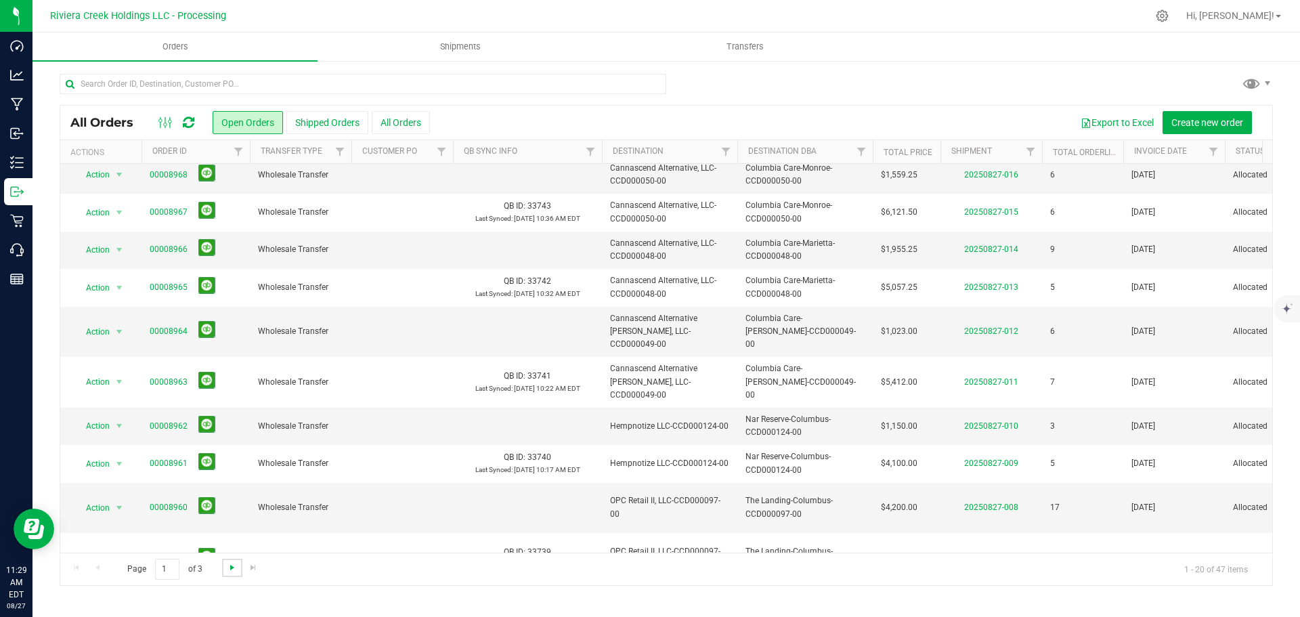
click at [230, 569] on span "Go to the next page" at bounding box center [232, 567] width 11 height 11
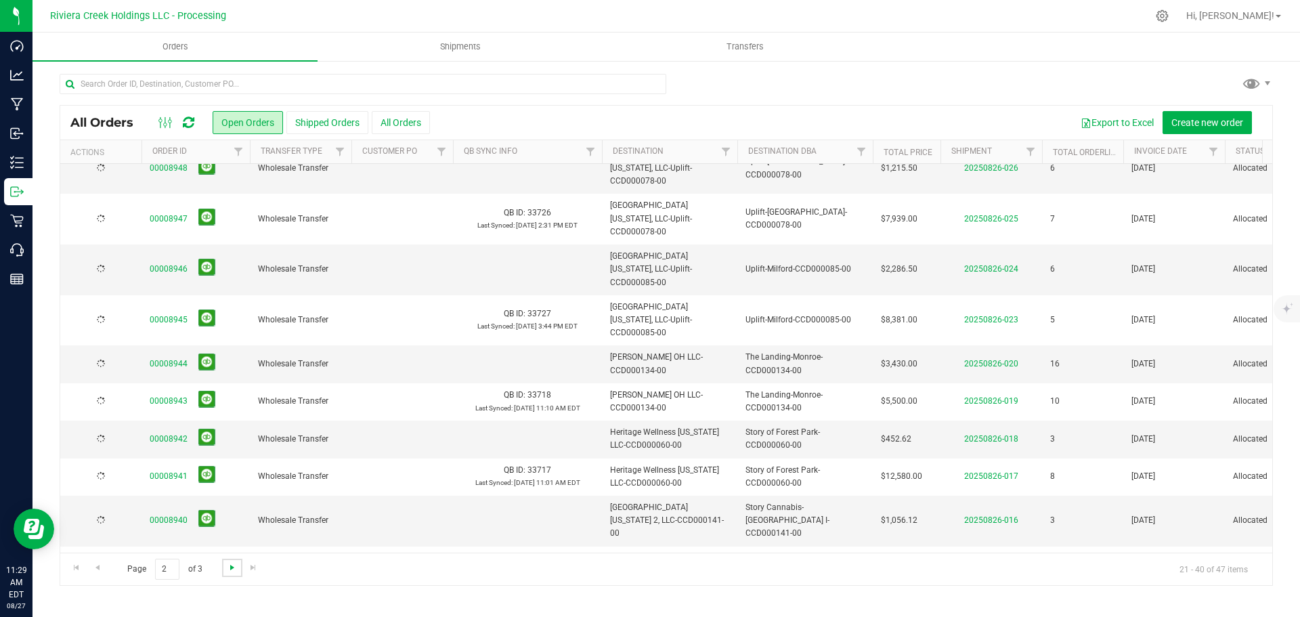
scroll to position [0, 0]
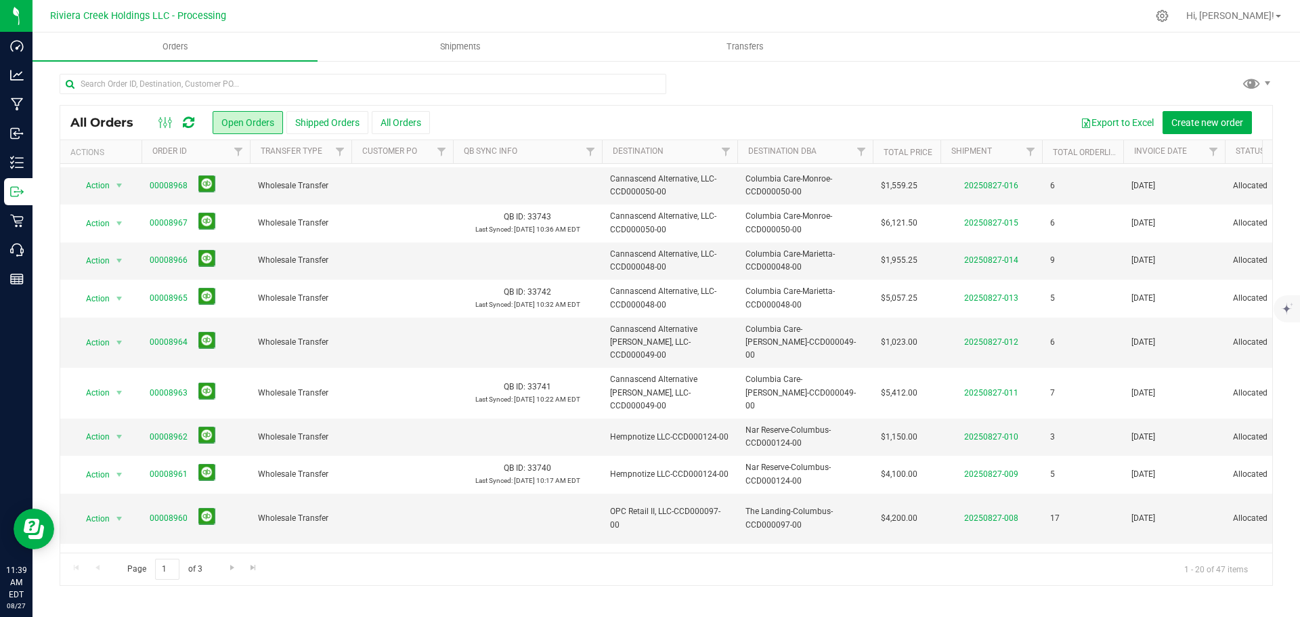
scroll to position [371, 0]
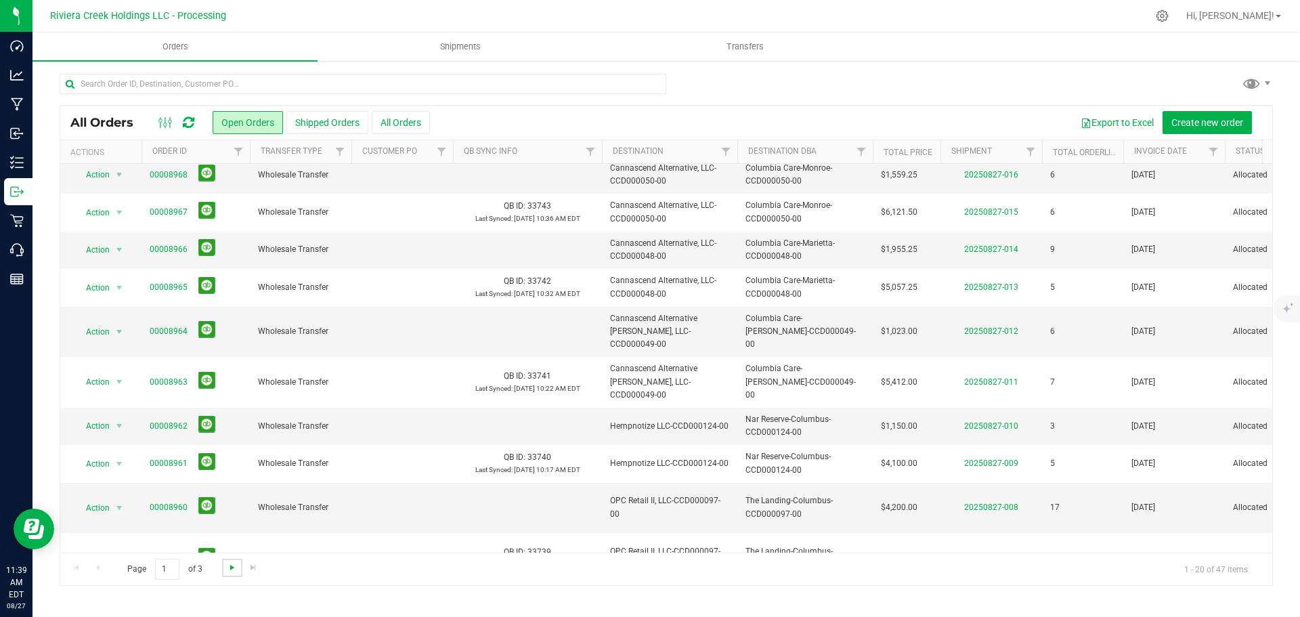
click at [230, 570] on span "Go to the next page" at bounding box center [232, 567] width 11 height 11
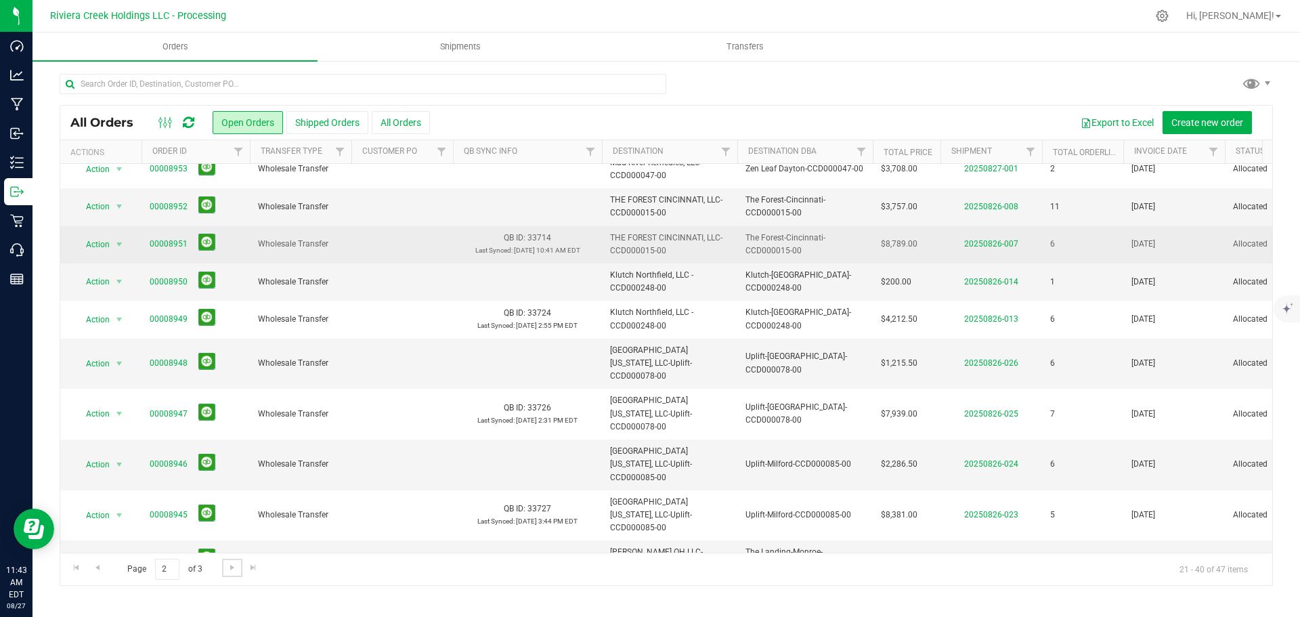
scroll to position [0, 0]
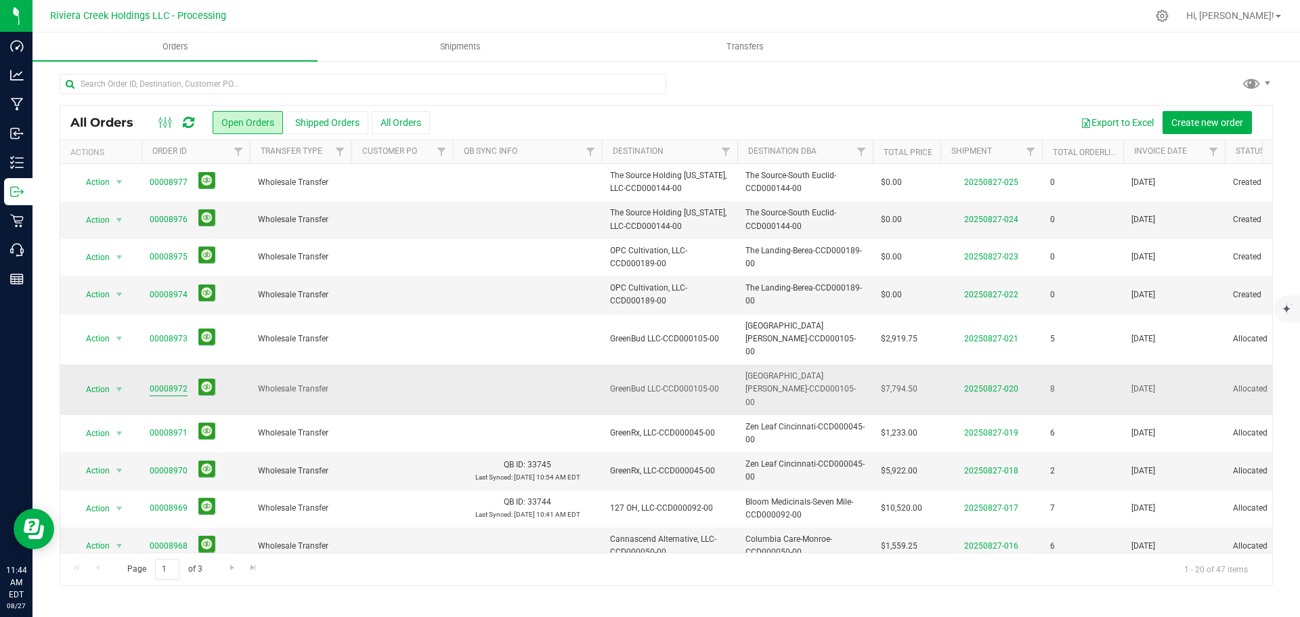
click at [175, 383] on link "00008972" at bounding box center [169, 389] width 38 height 13
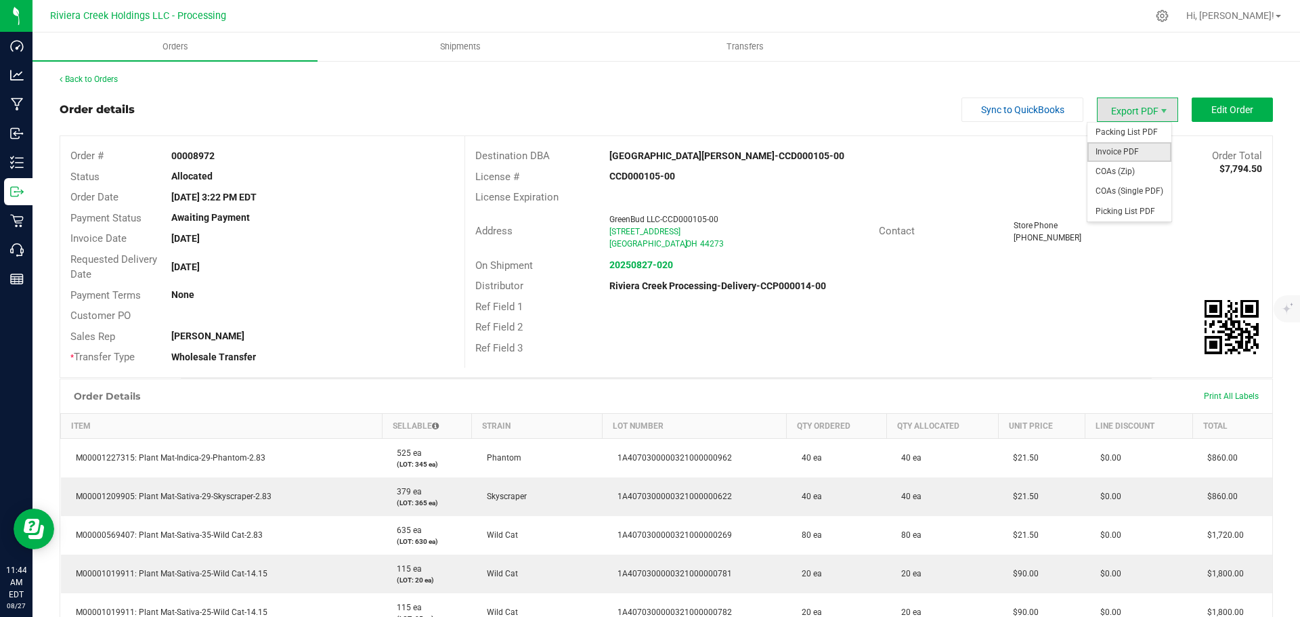
click at [1115, 148] on span "Invoice PDF" at bounding box center [1130, 152] width 84 height 20
click at [110, 84] on div "Back to Orders" at bounding box center [667, 79] width 1214 height 12
click at [110, 77] on link "Back to Orders" at bounding box center [89, 79] width 58 height 9
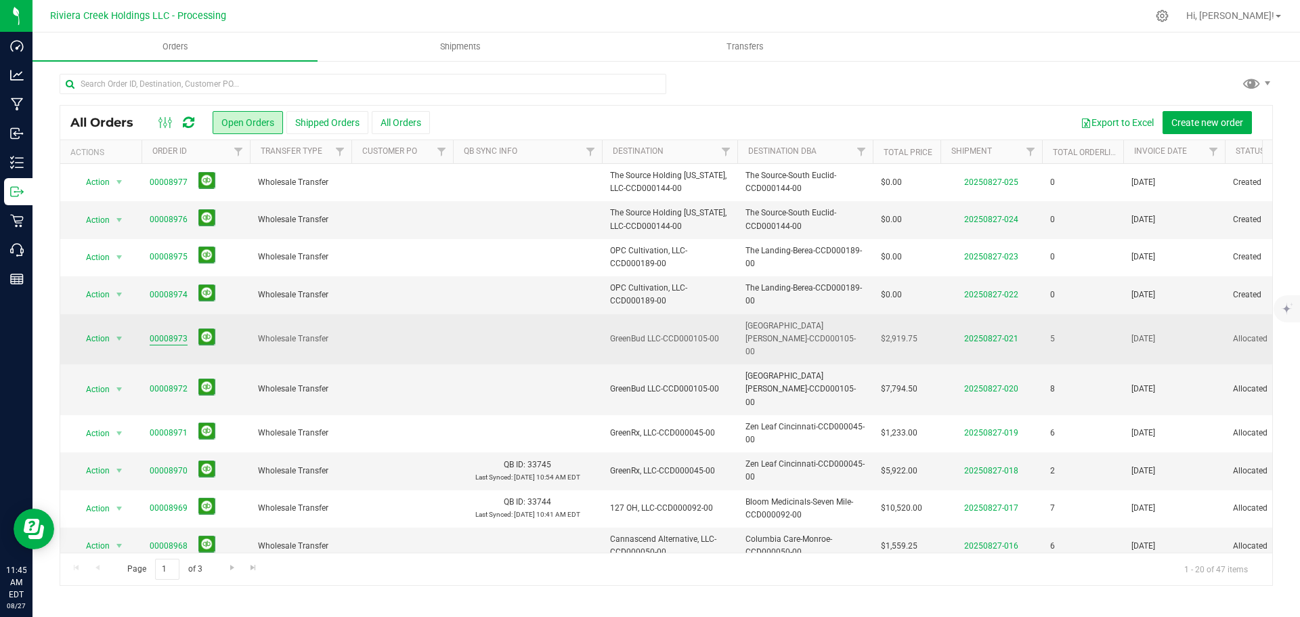
click at [170, 333] on link "00008973" at bounding box center [169, 339] width 38 height 13
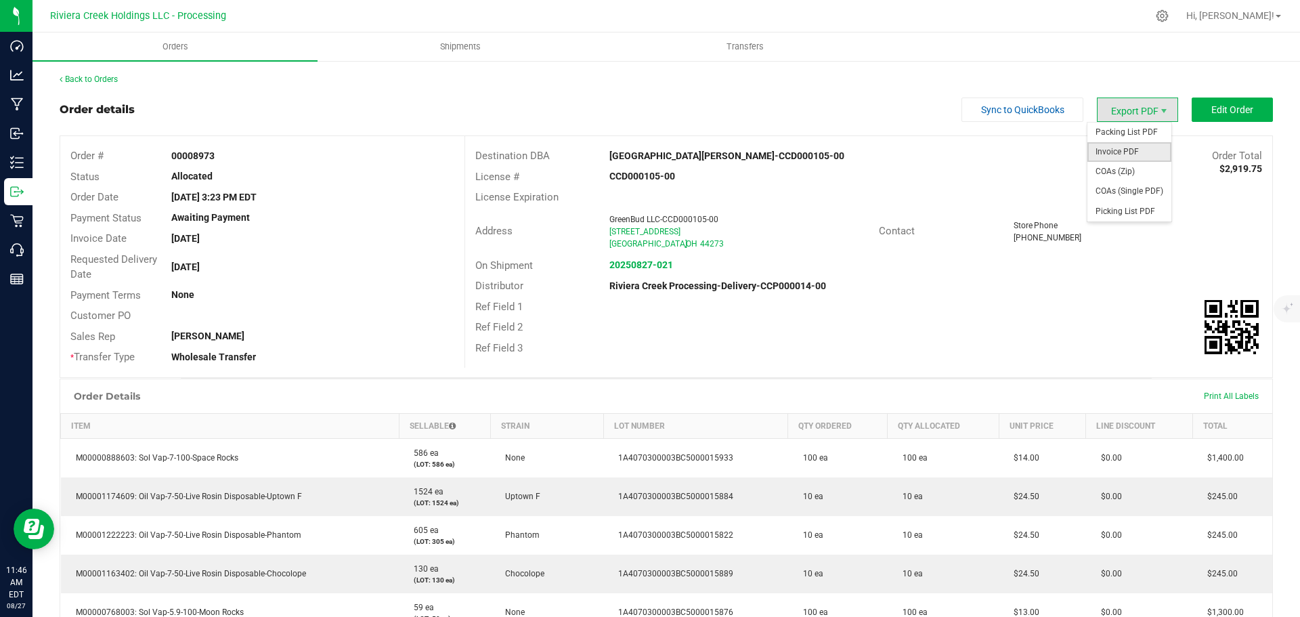
click at [1111, 148] on span "Invoice PDF" at bounding box center [1130, 152] width 84 height 20
click at [103, 79] on link "Back to Orders" at bounding box center [89, 79] width 58 height 9
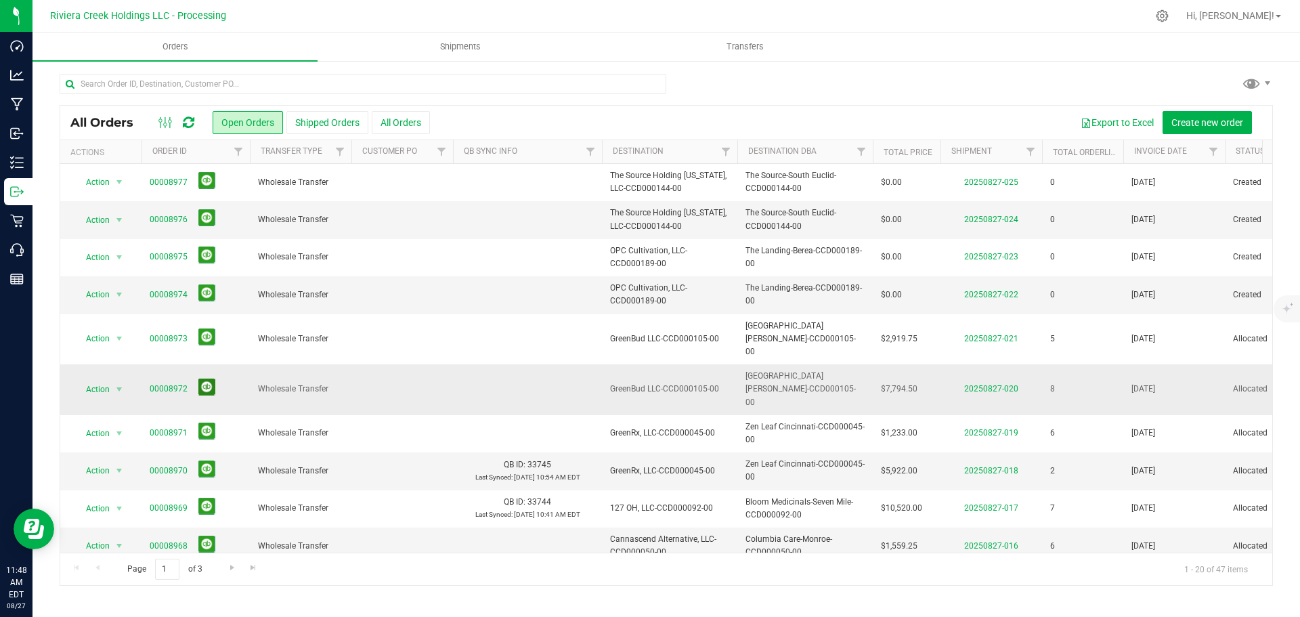
click at [204, 379] on button at bounding box center [206, 387] width 17 height 17
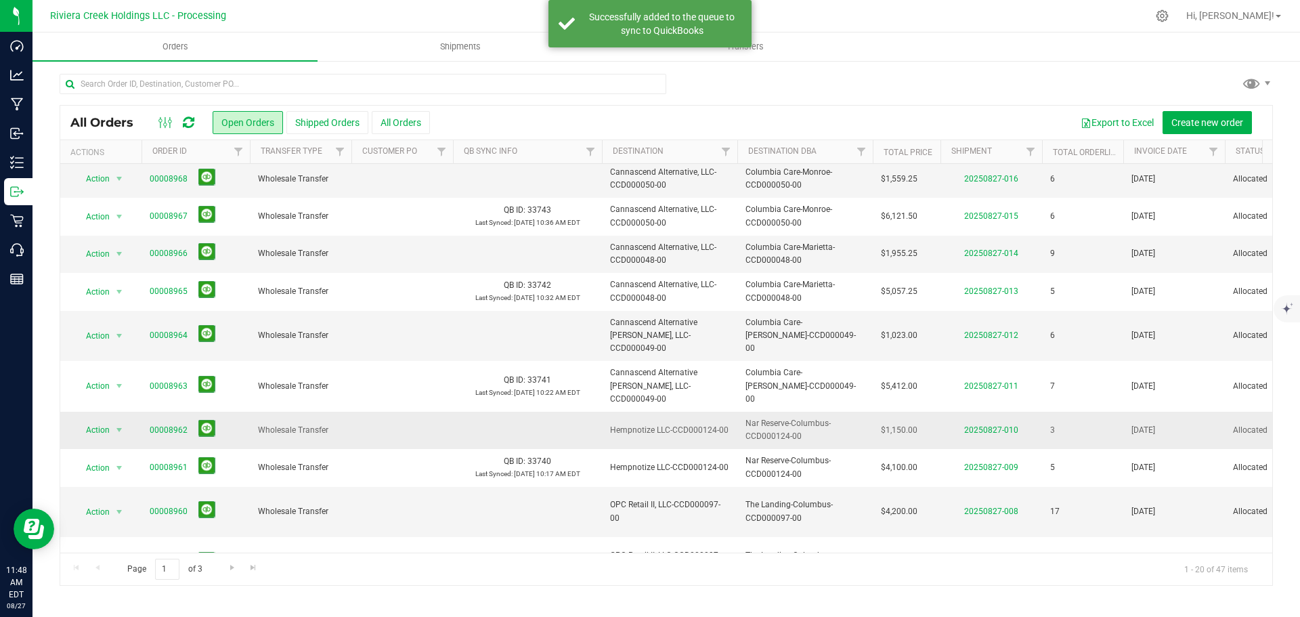
scroll to position [371, 0]
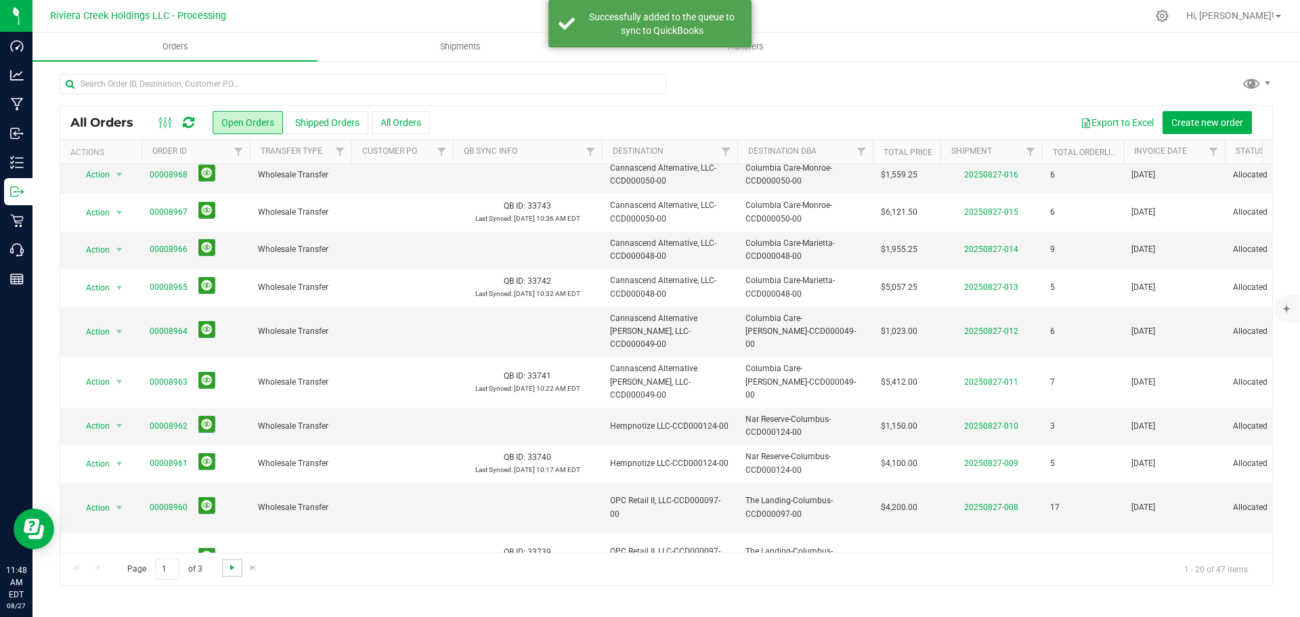
click at [227, 568] on span "Go to the next page" at bounding box center [232, 567] width 11 height 11
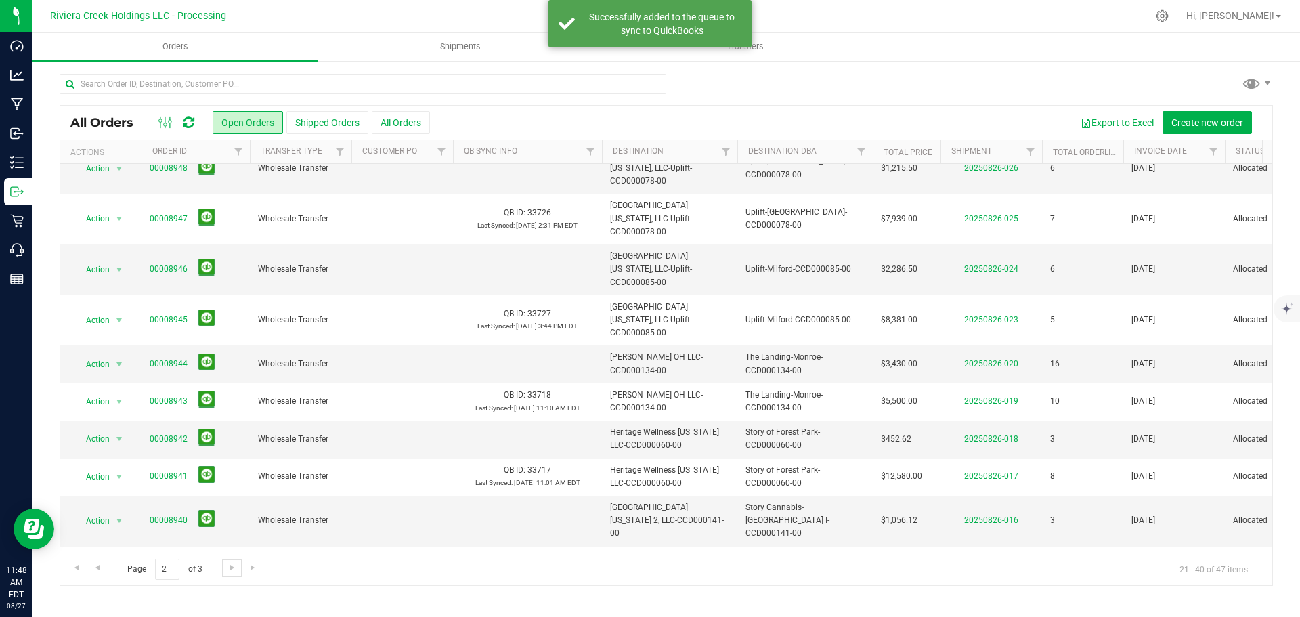
scroll to position [0, 0]
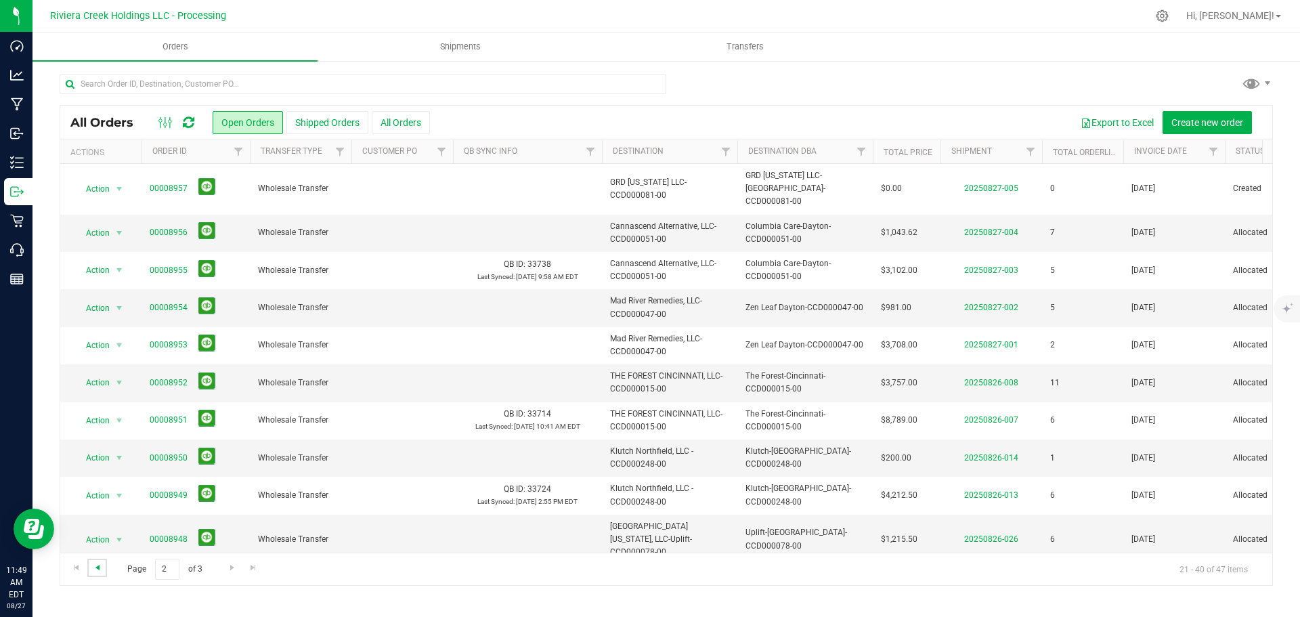
click at [95, 568] on span "Go to the previous page" at bounding box center [97, 567] width 11 height 11
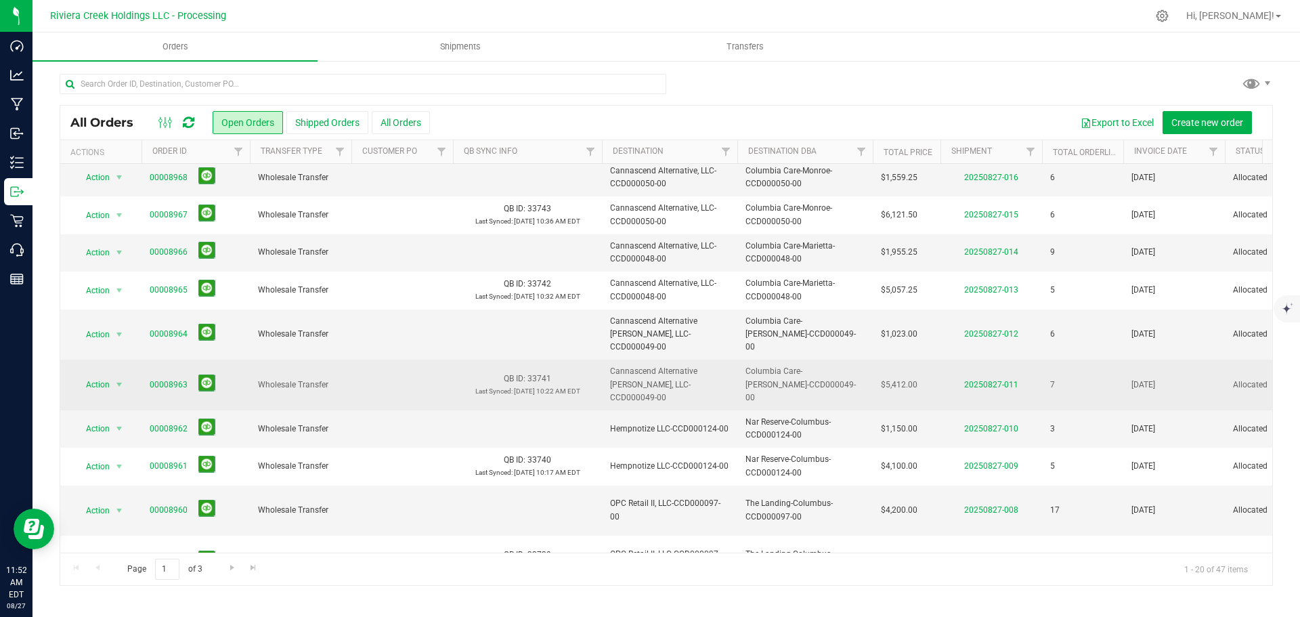
scroll to position [371, 0]
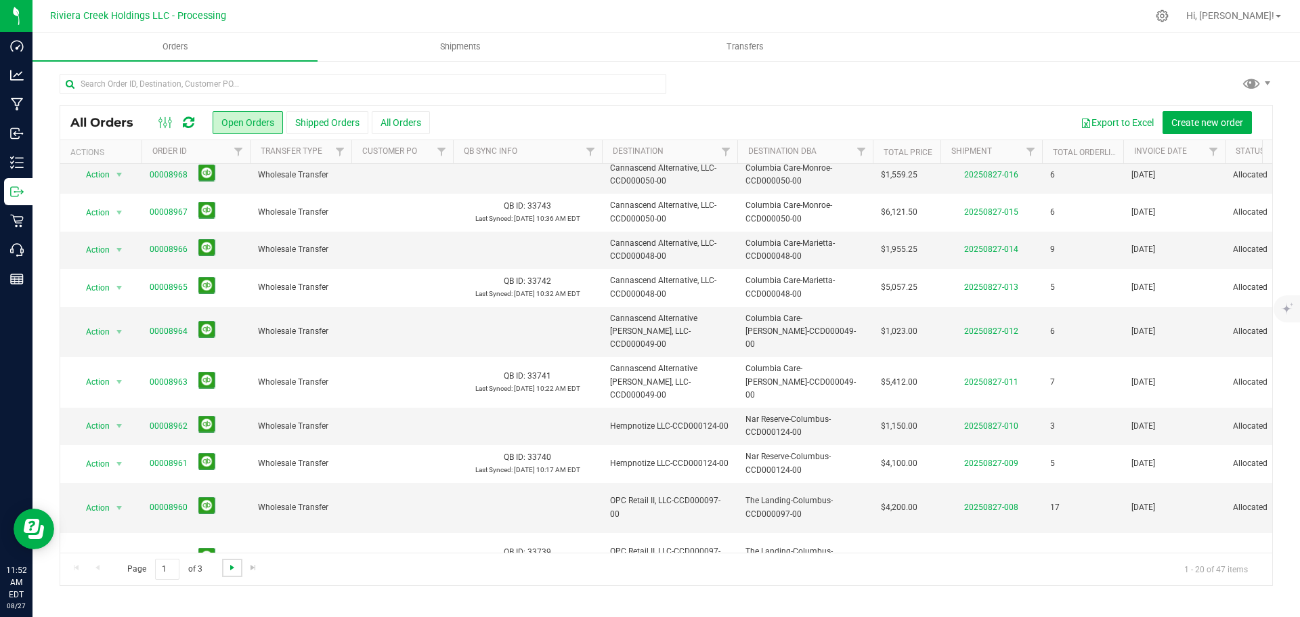
click at [231, 568] on span "Go to the next page" at bounding box center [232, 567] width 11 height 11
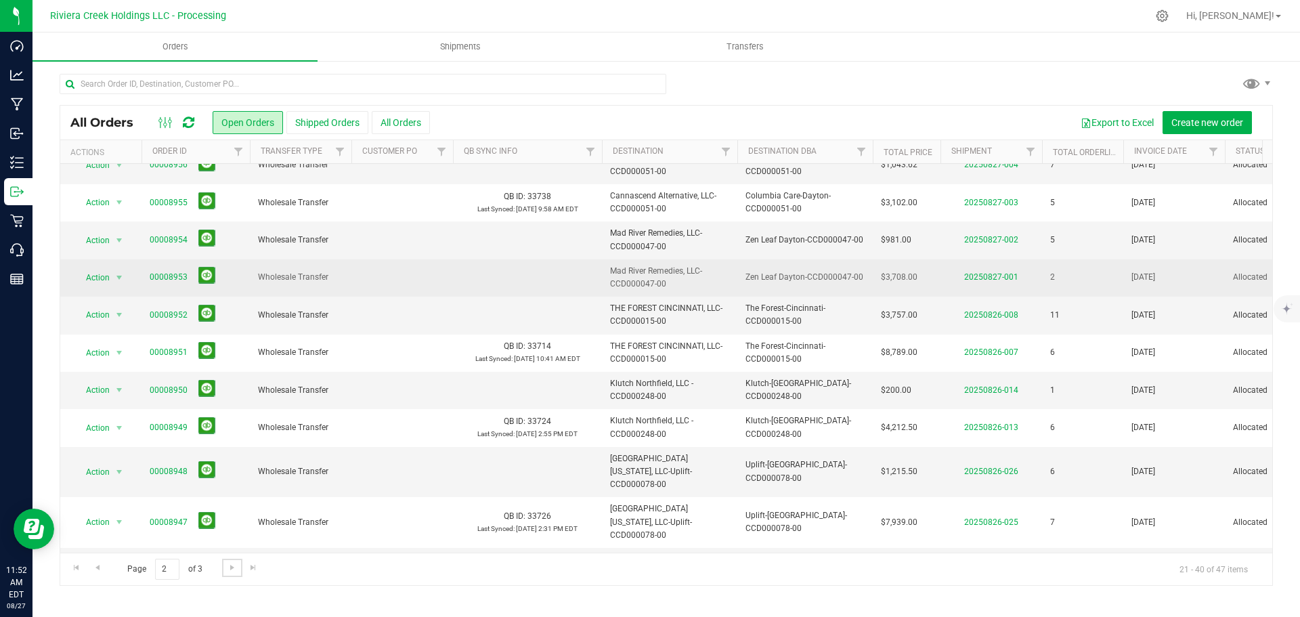
scroll to position [0, 0]
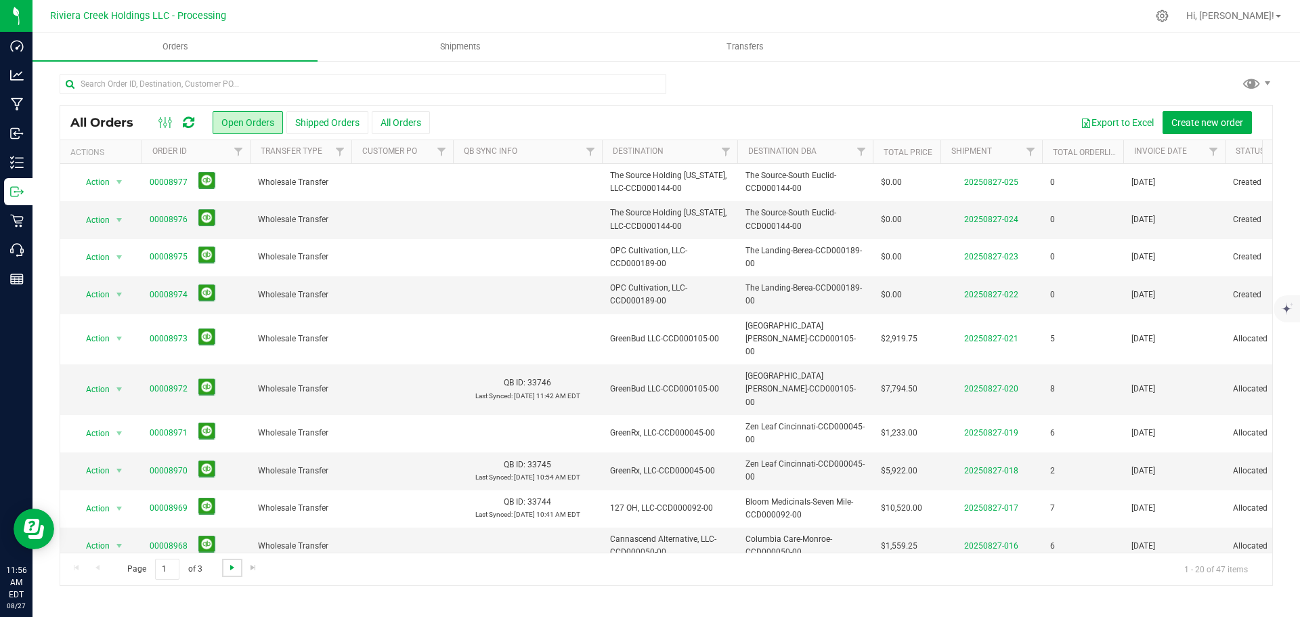
click at [232, 570] on span "Go to the next page" at bounding box center [232, 567] width 11 height 11
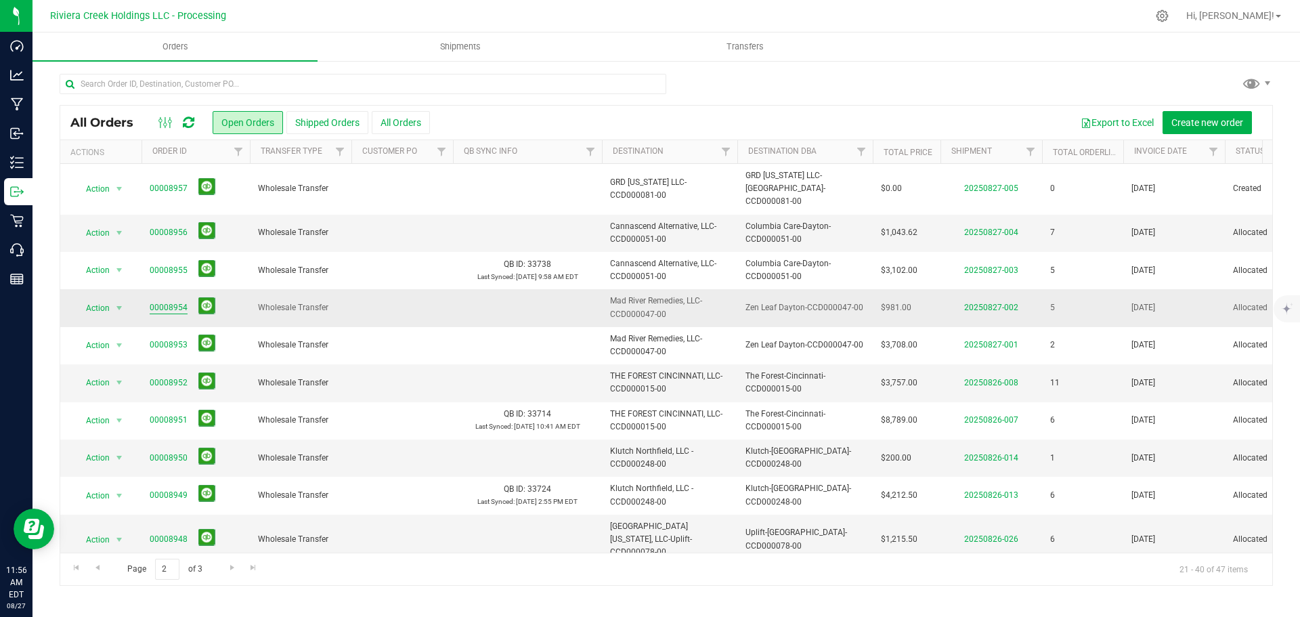
click at [159, 301] on link "00008954" at bounding box center [169, 307] width 38 height 13
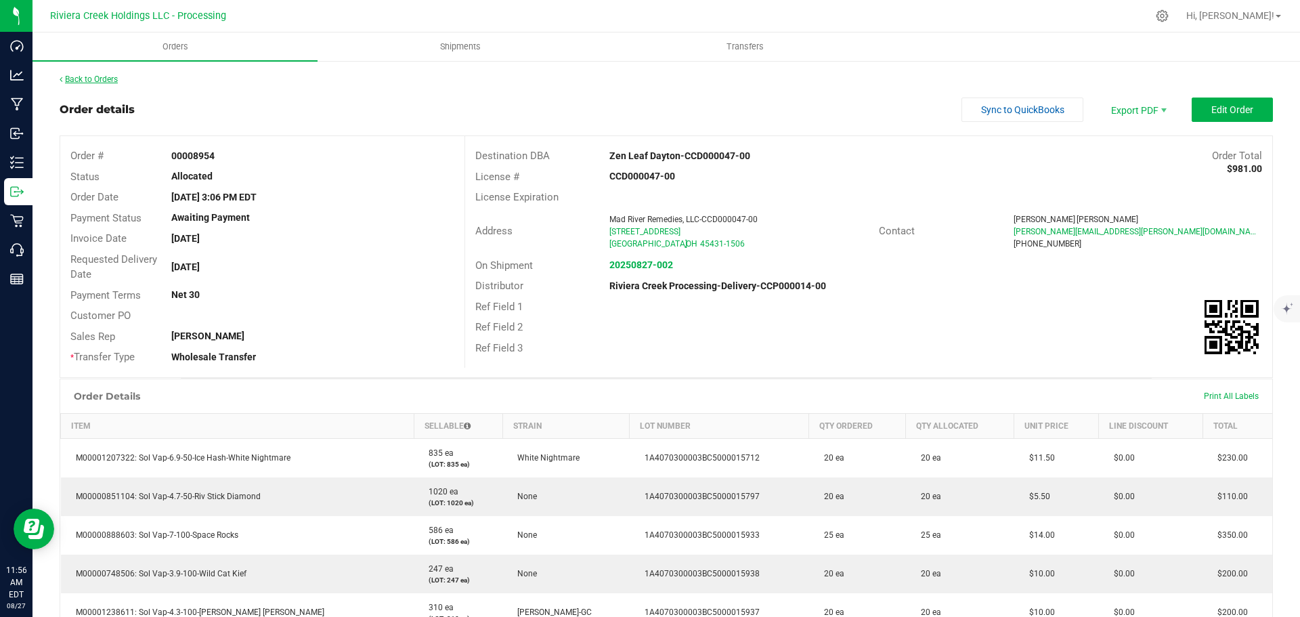
click at [81, 81] on link "Back to Orders" at bounding box center [89, 79] width 58 height 9
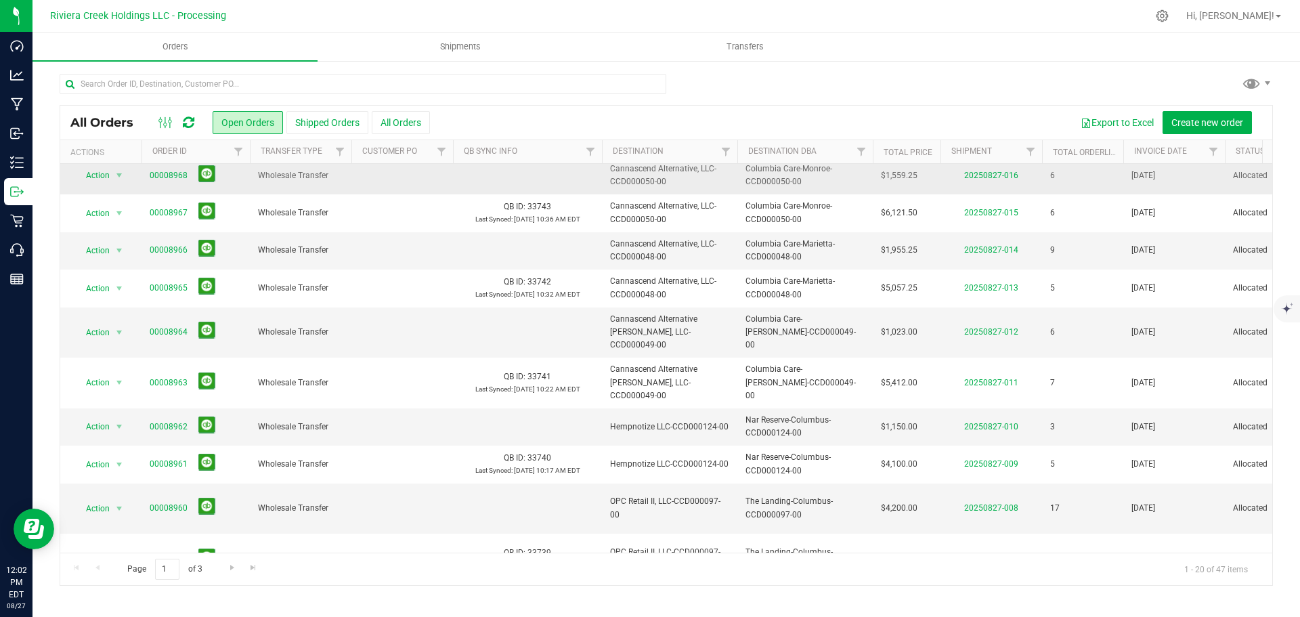
scroll to position [371, 0]
click at [231, 572] on span "Go to the next page" at bounding box center [232, 567] width 11 height 11
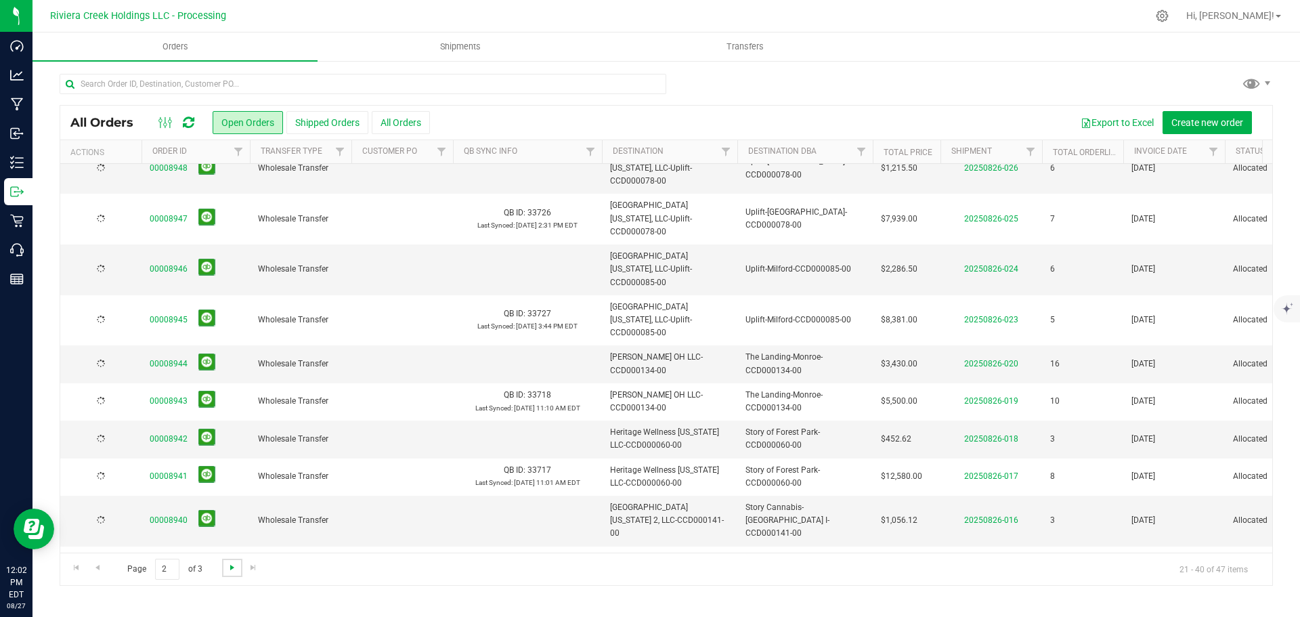
scroll to position [0, 0]
